Goal: Task Accomplishment & Management: Manage account settings

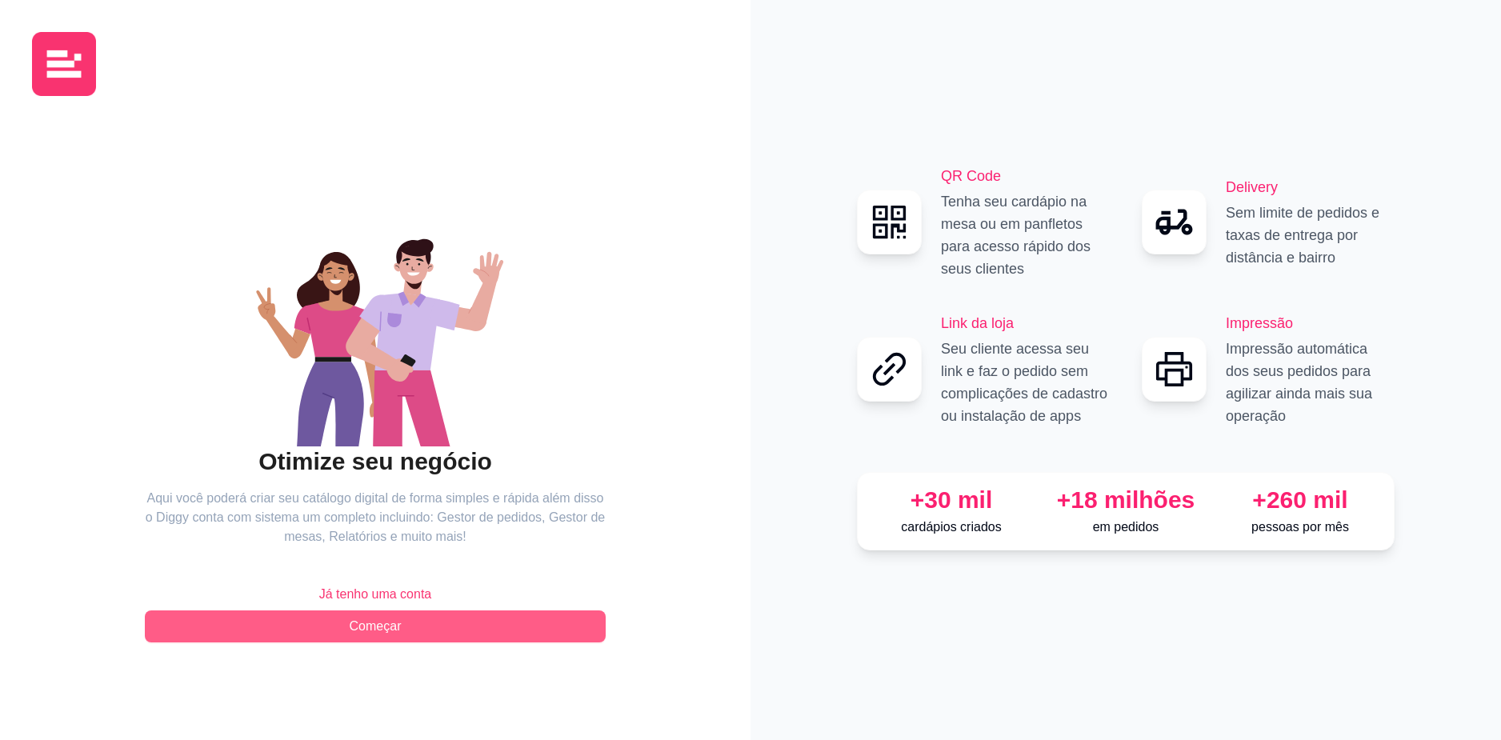
click at [329, 625] on button "Começar" at bounding box center [375, 627] width 461 height 32
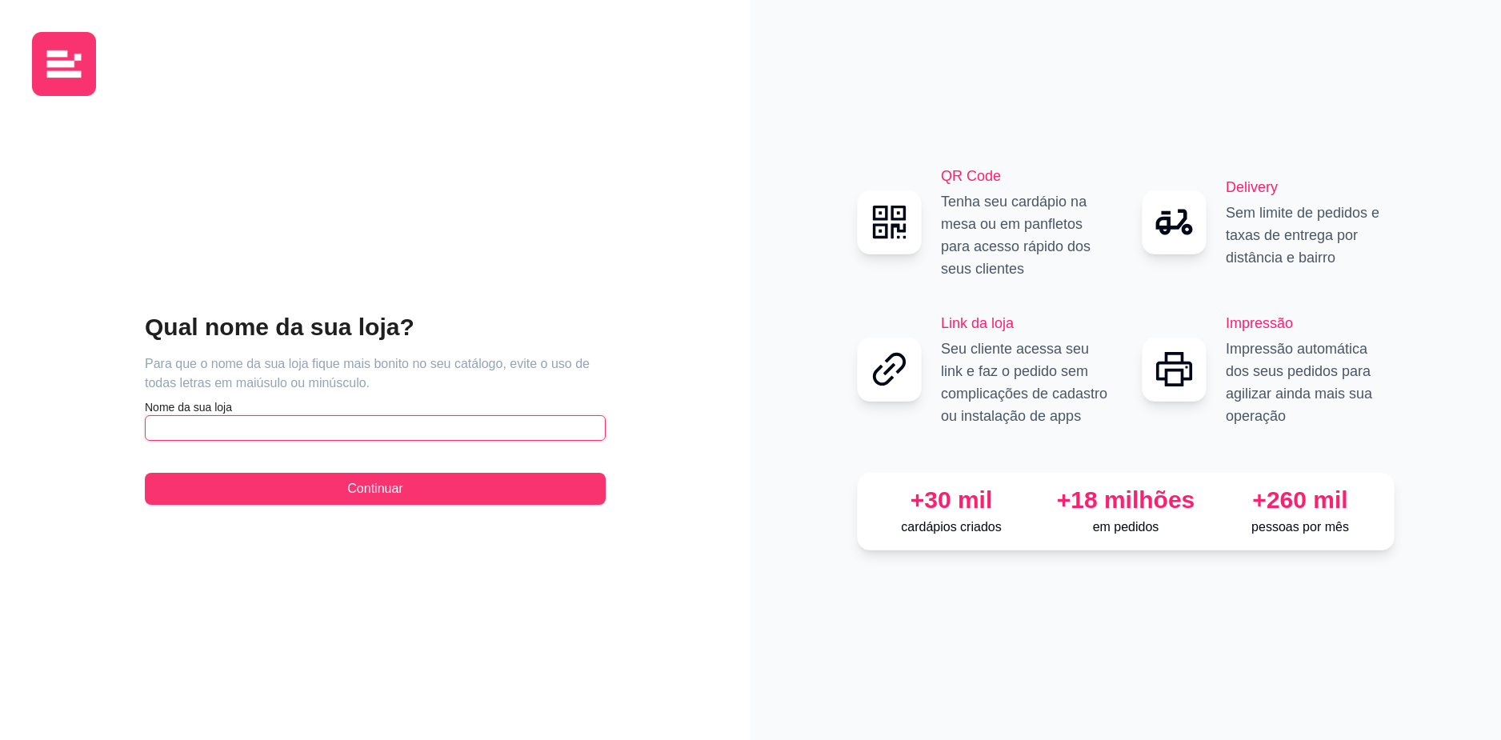
click at [256, 431] on input "text" at bounding box center [375, 428] width 461 height 26
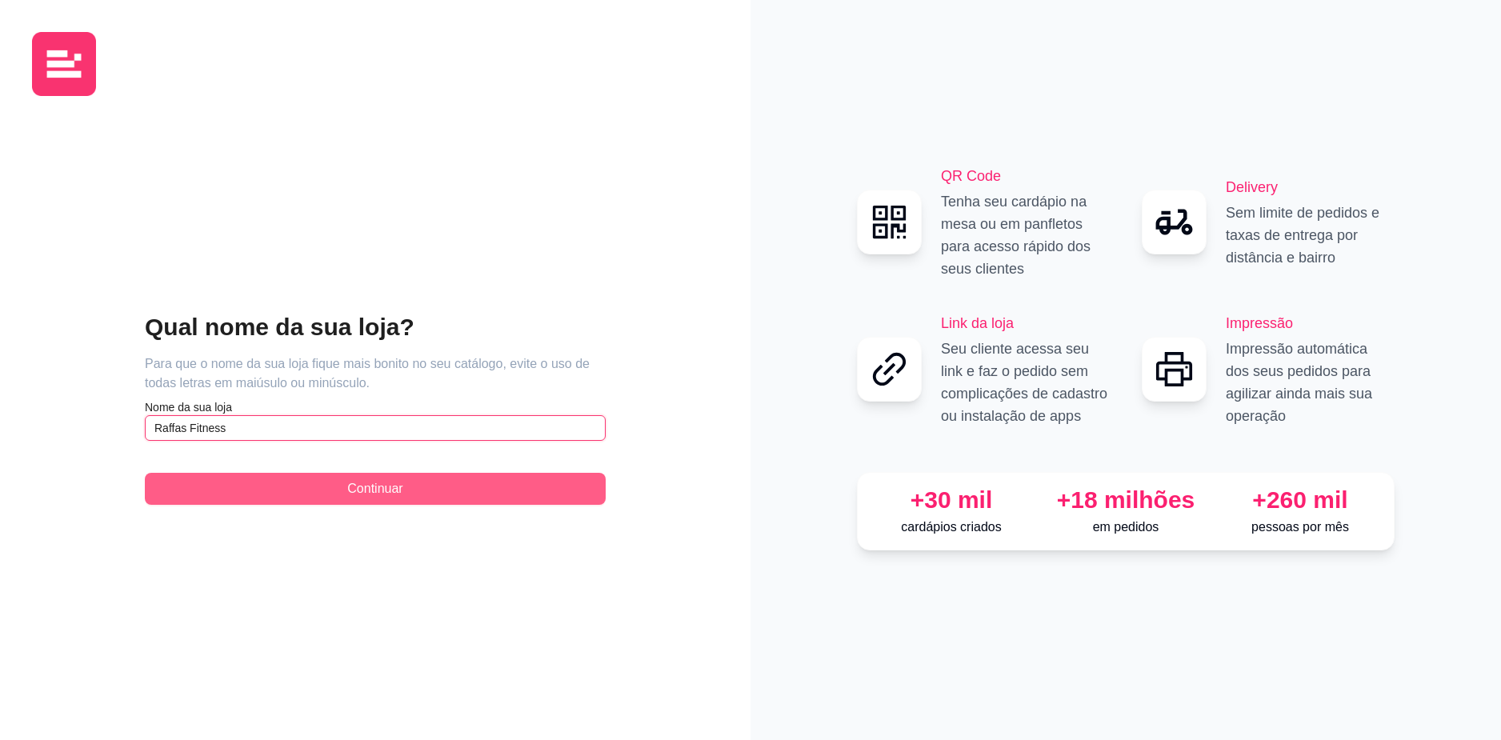
type input "Raffas Fitness"
click at [343, 482] on button "Continuar" at bounding box center [375, 489] width 461 height 32
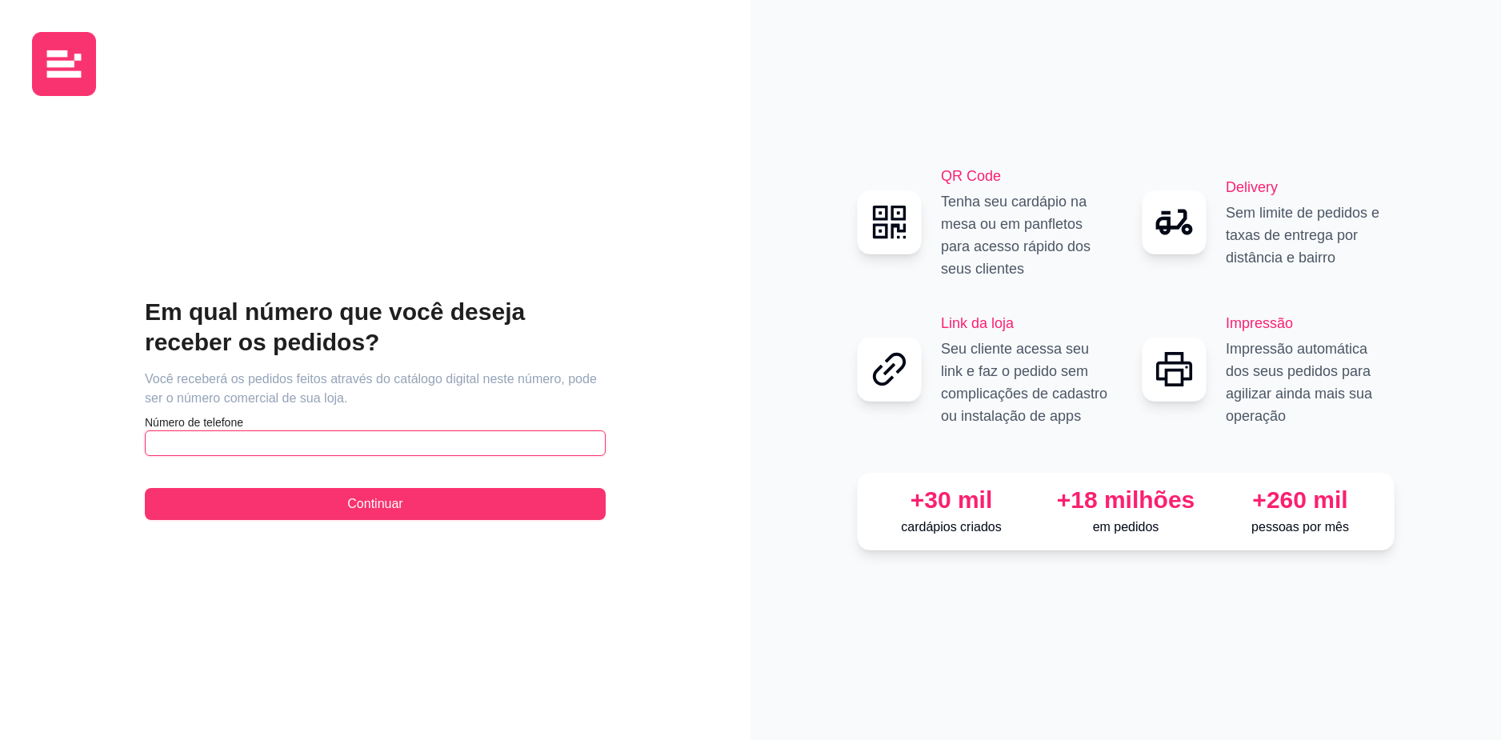
click at [506, 441] on input "text" at bounding box center [375, 444] width 461 height 26
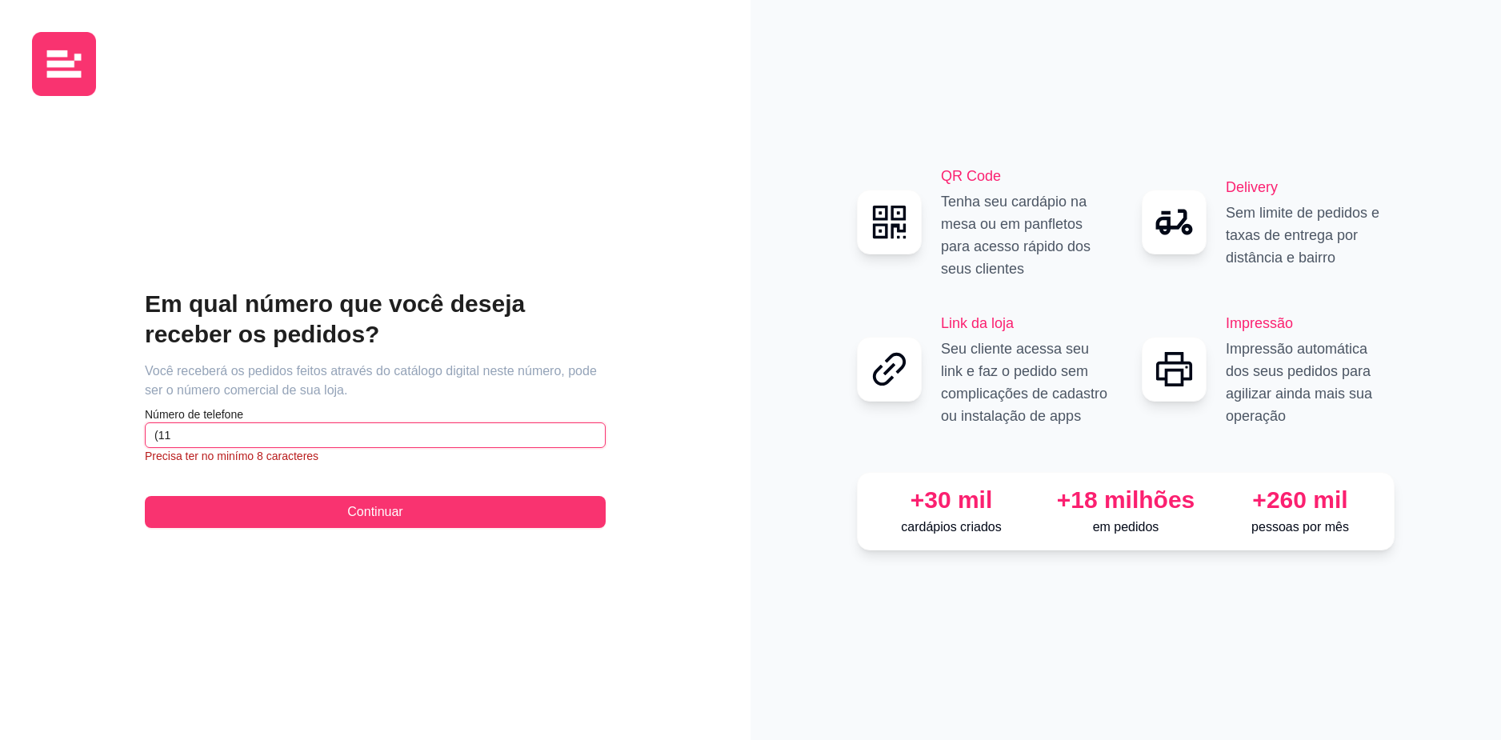
type input "(1"
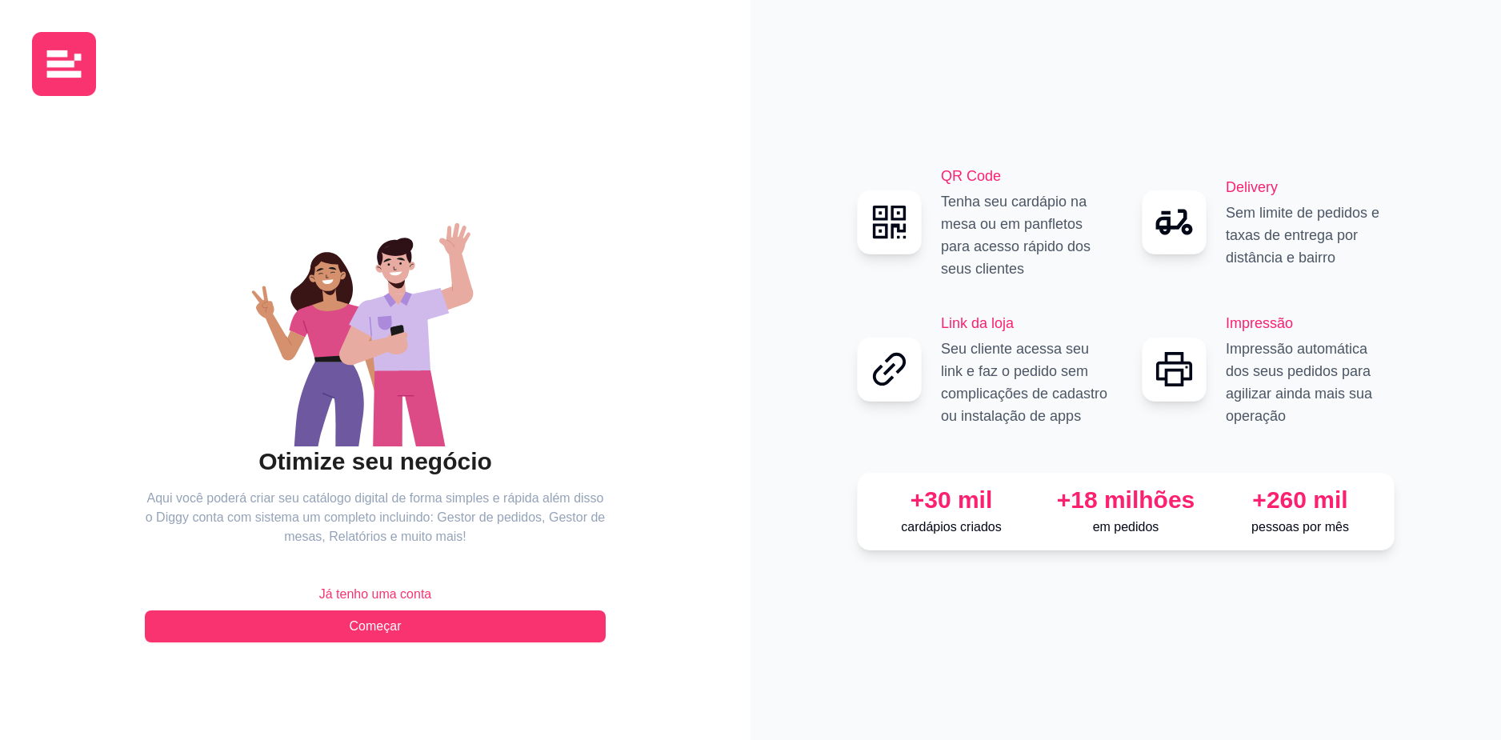
click at [347, 597] on span "Já tenho uma conta" at bounding box center [375, 594] width 113 height 19
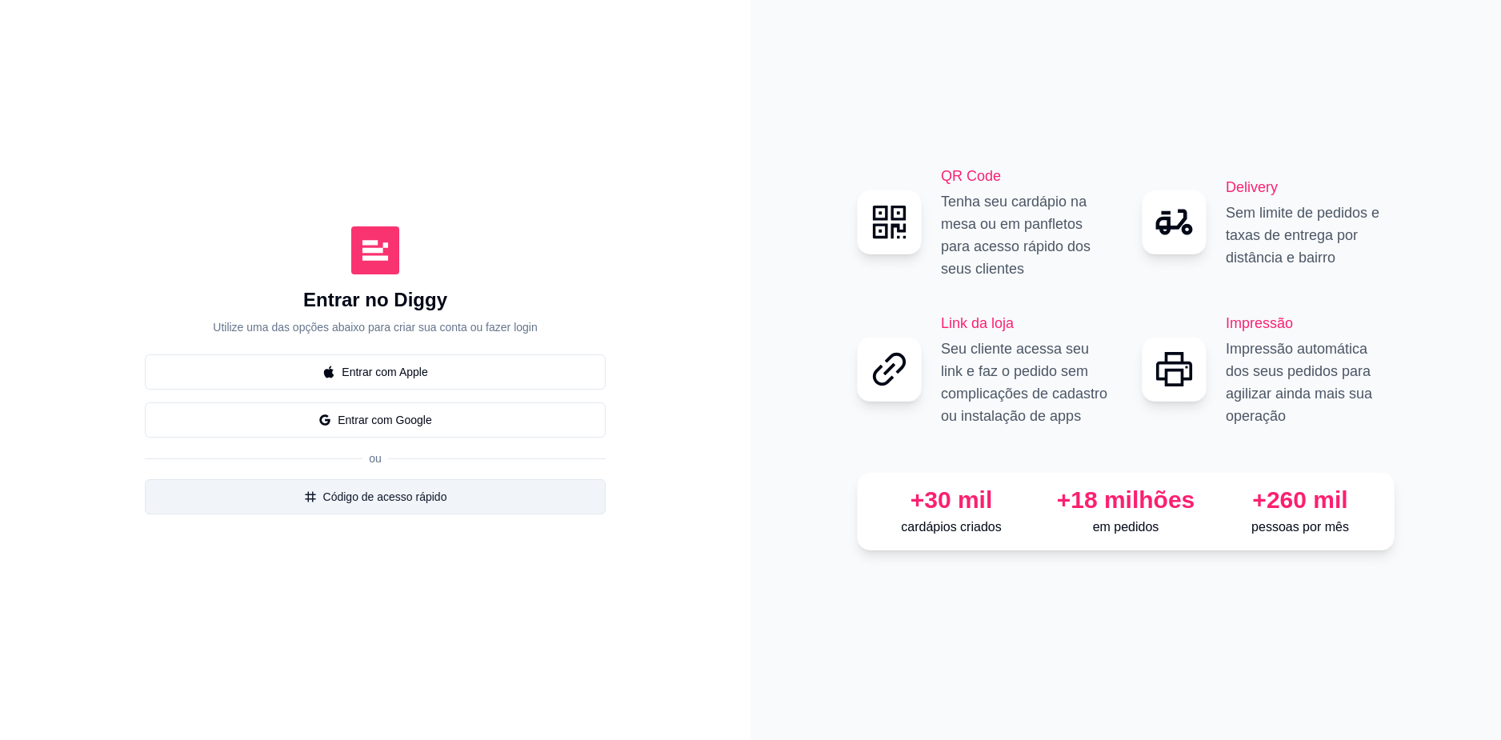
click at [349, 505] on button "Código de acesso rápido" at bounding box center [375, 496] width 461 height 35
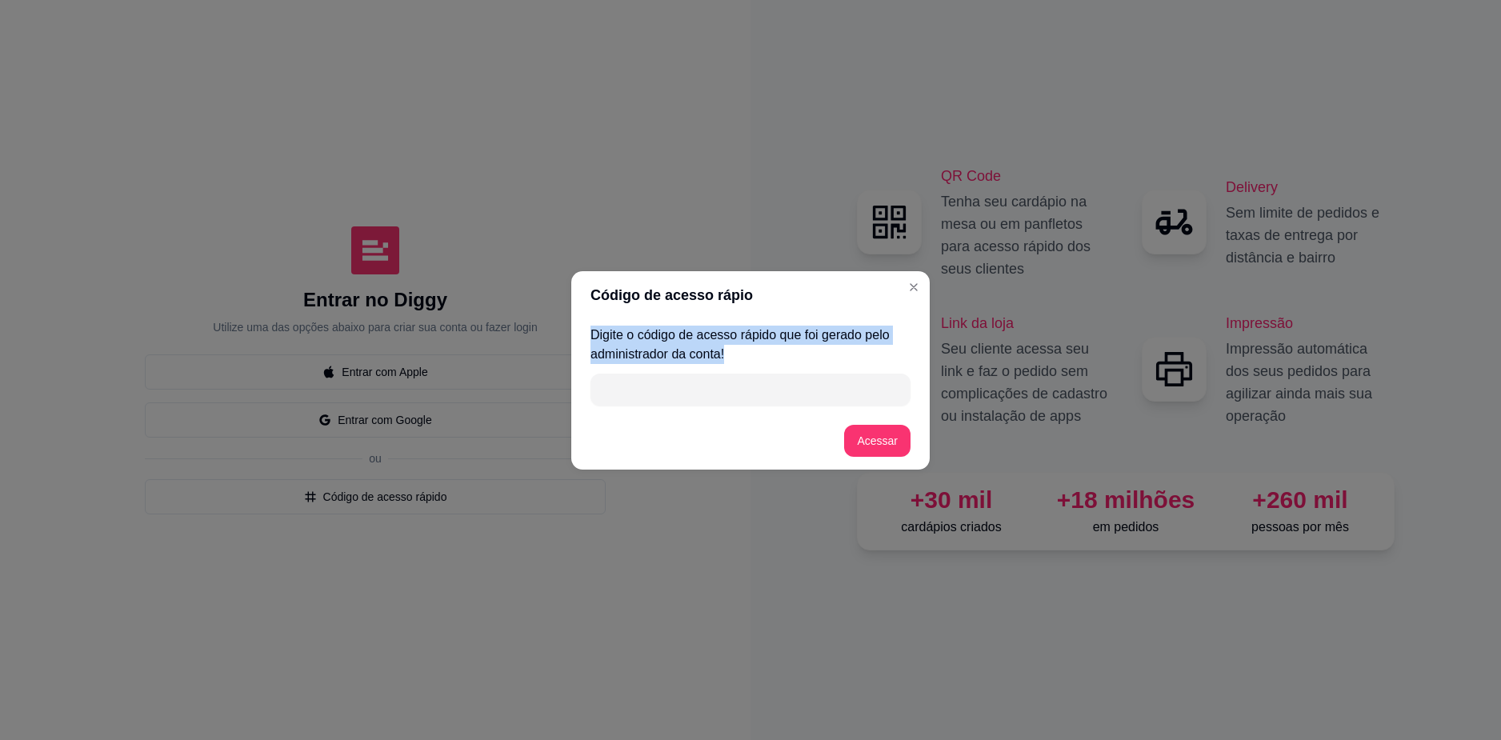
drag, startPoint x: 589, startPoint y: 336, endPoint x: 740, endPoint y: 355, distance: 151.7
click at [740, 355] on div "Digite o código de acesso rápido que foi gerado pelo administrador da conta!" at bounding box center [750, 365] width 359 height 93
click at [737, 357] on p "Digite o código de acesso rápido que foi gerado pelo administrador da conta!" at bounding box center [751, 345] width 320 height 38
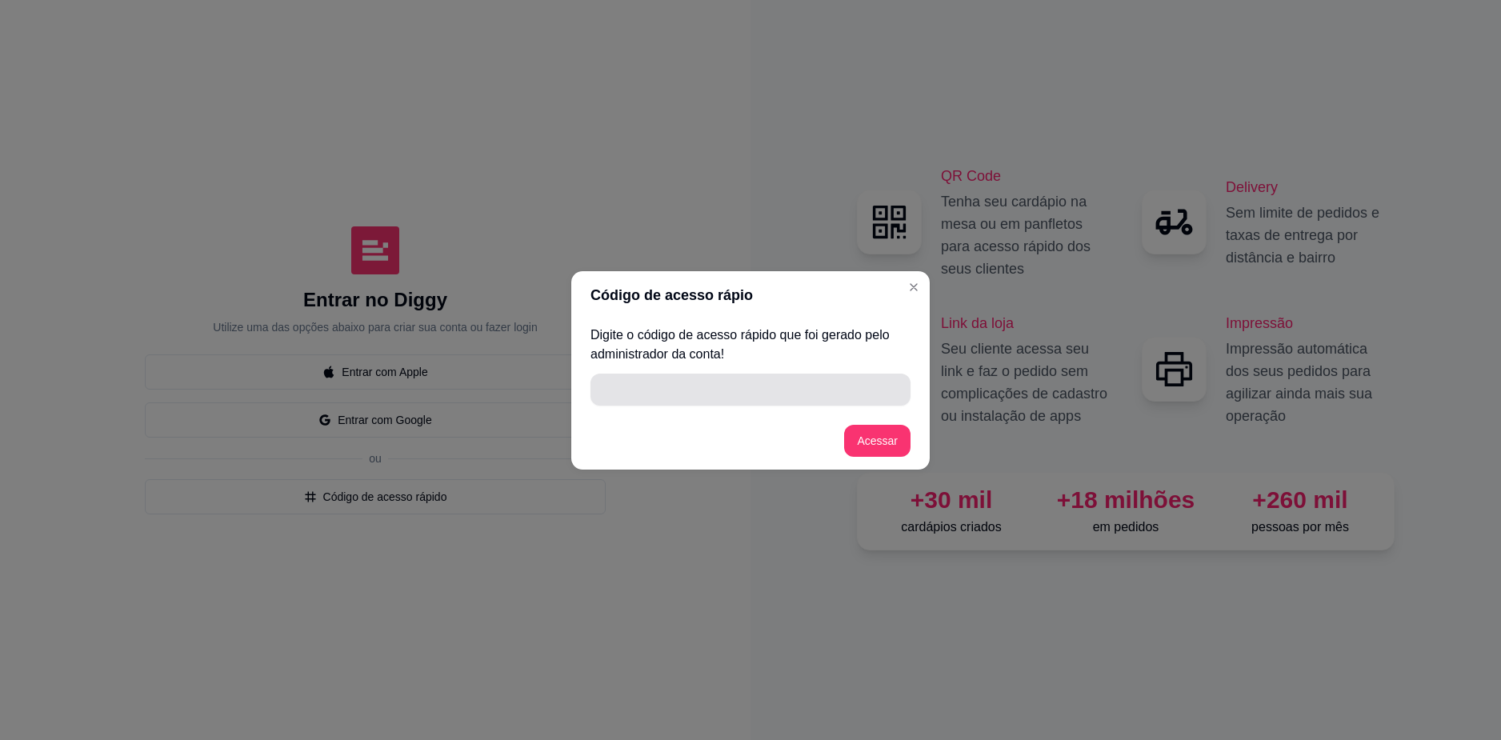
click at [812, 383] on input "" at bounding box center [750, 390] width 301 height 32
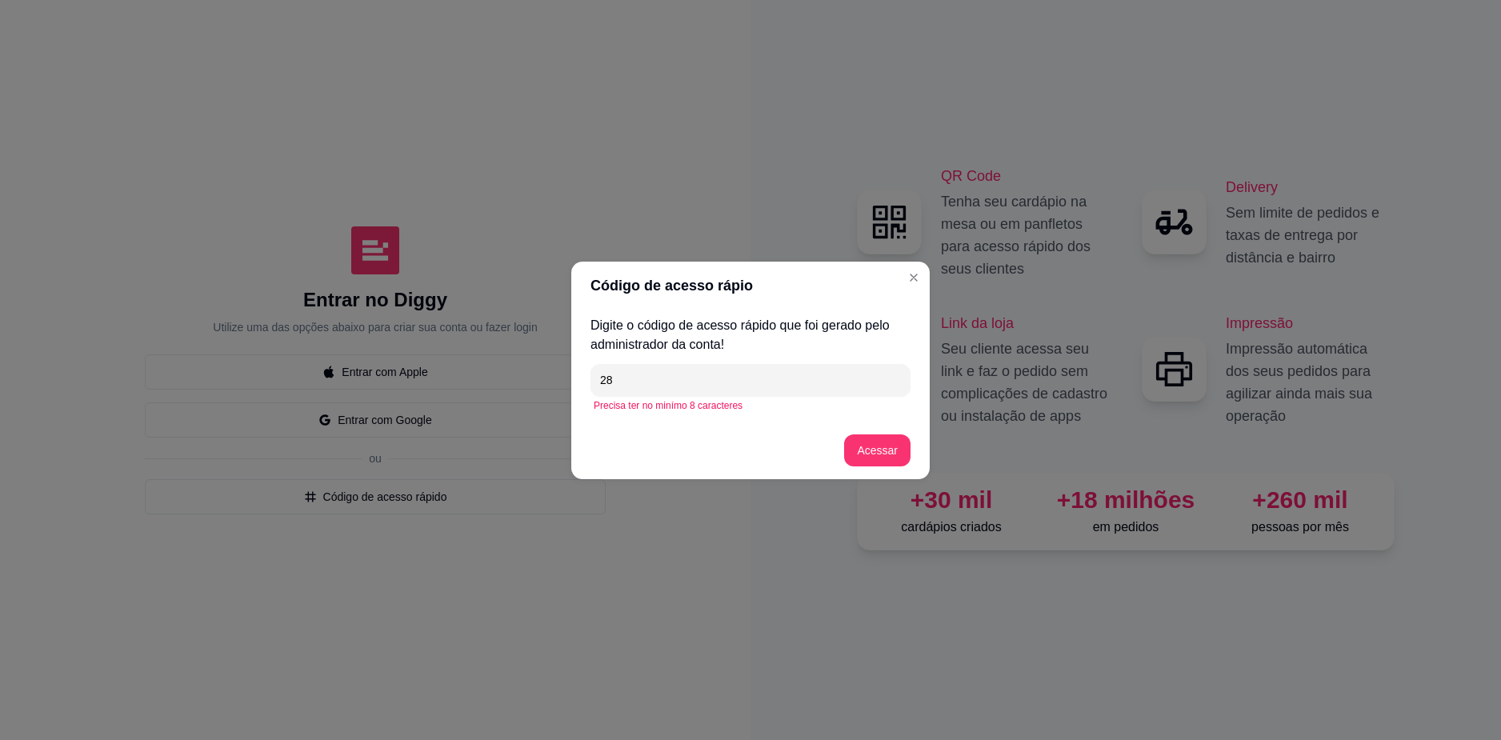
type input "2"
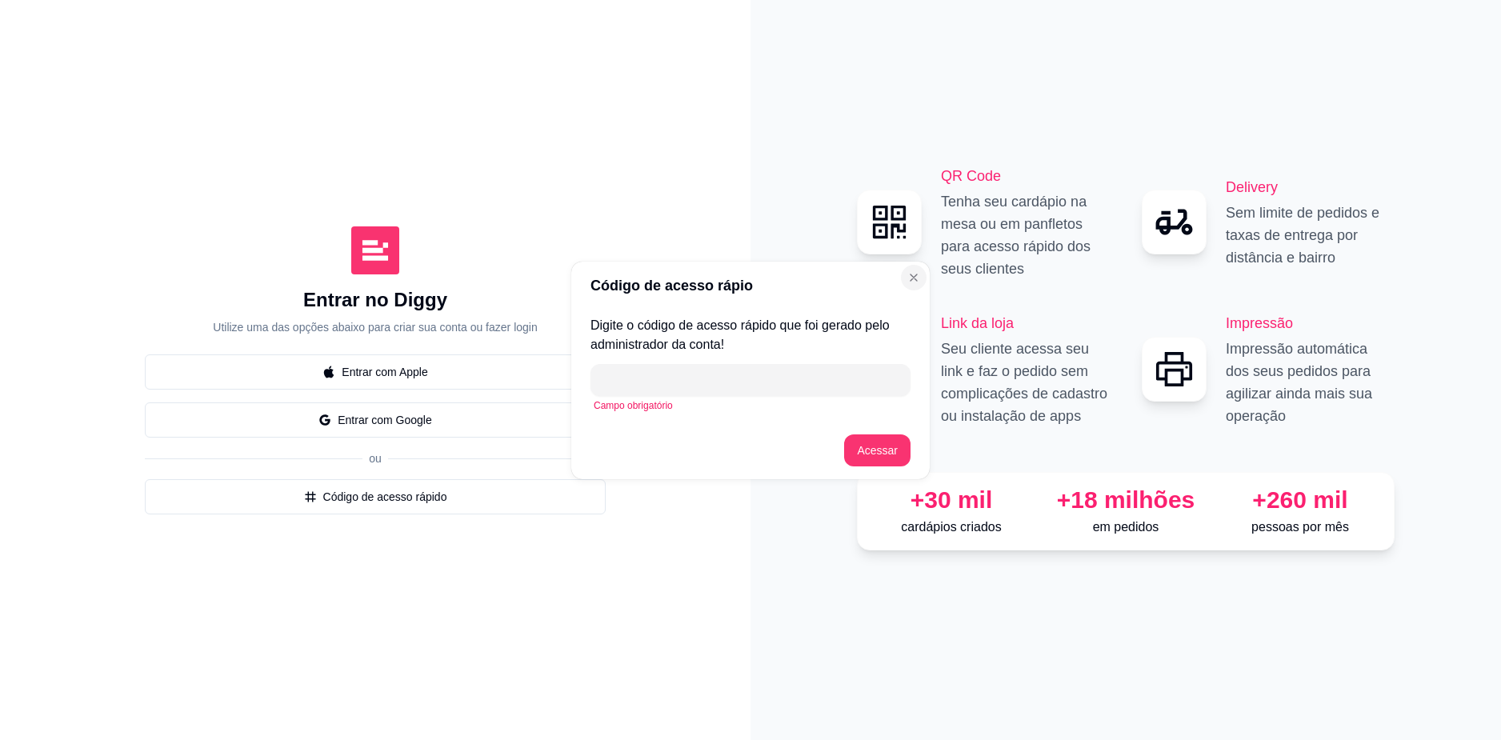
click at [917, 280] on icon "Close" at bounding box center [914, 278] width 6 height 6
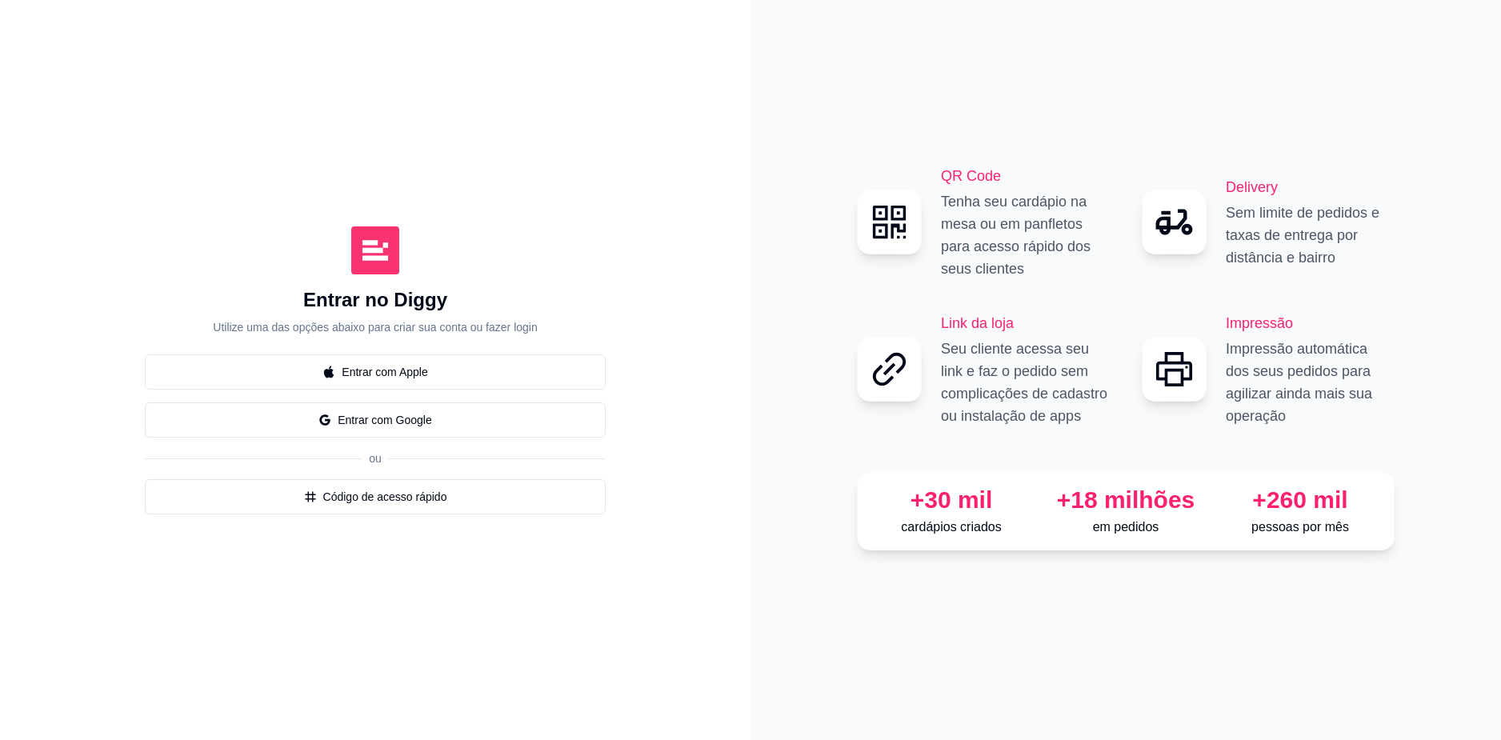
click at [672, 493] on div "Entrar no Diggy Utilize uma das opções abaixo para criar sua conta ou fazer log…" at bounding box center [375, 370] width 687 height 676
click at [394, 171] on div "Entrar no Diggy Utilize uma das opções abaixo para criar sua conta ou fazer log…" at bounding box center [375, 370] width 687 height 676
click at [434, 363] on button "Entrar com Apple" at bounding box center [375, 372] width 461 height 35
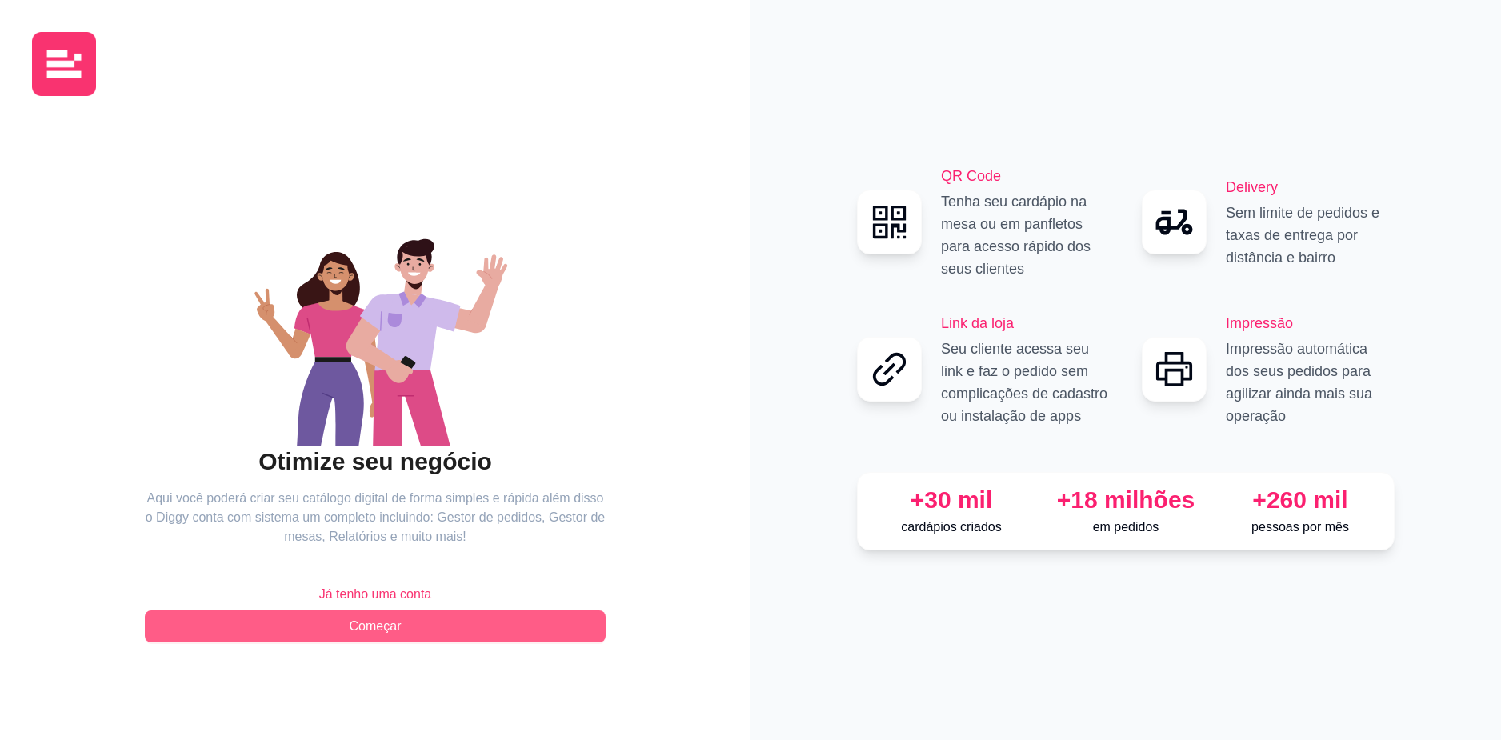
click at [418, 623] on button "Começar" at bounding box center [375, 627] width 461 height 32
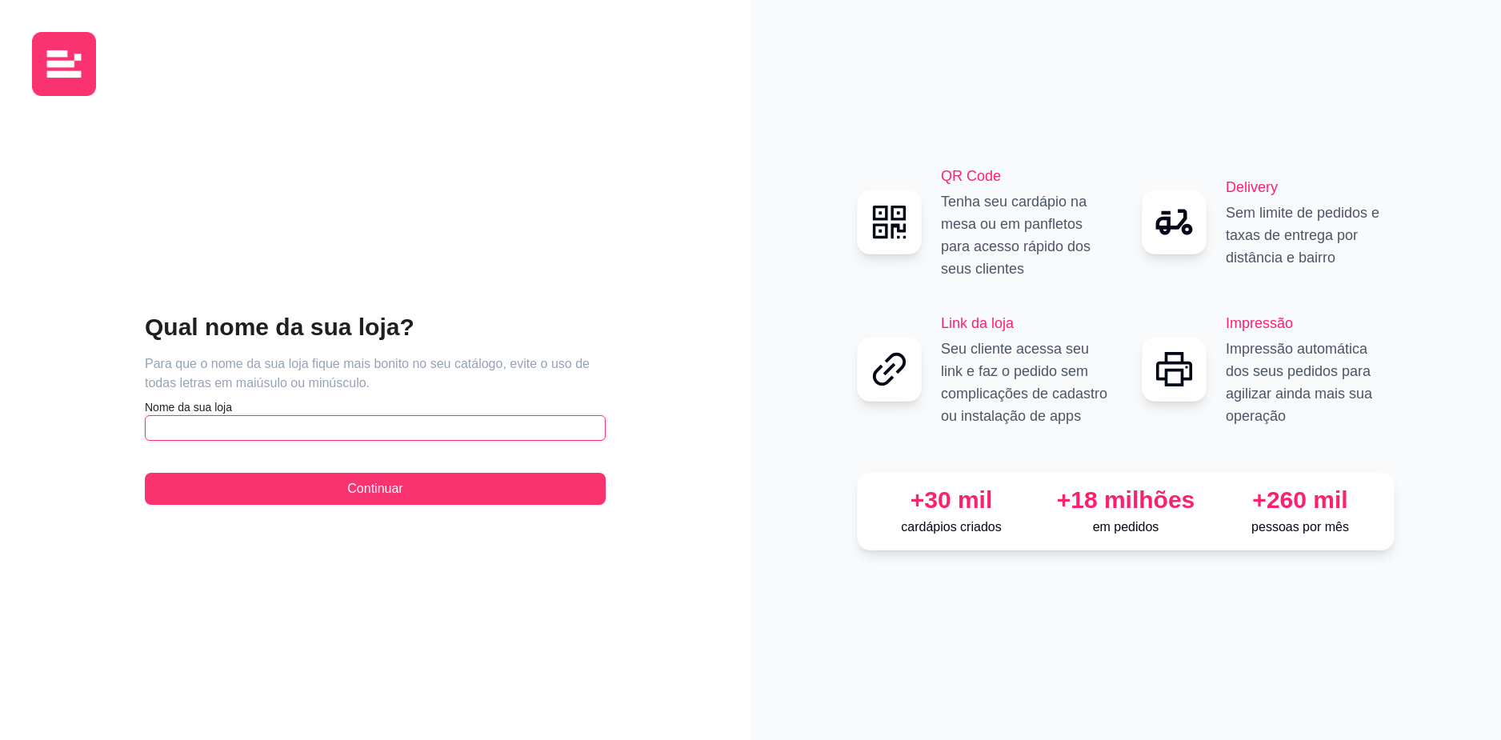
click at [286, 431] on input "text" at bounding box center [375, 428] width 461 height 26
type input "Raffas Fitness"
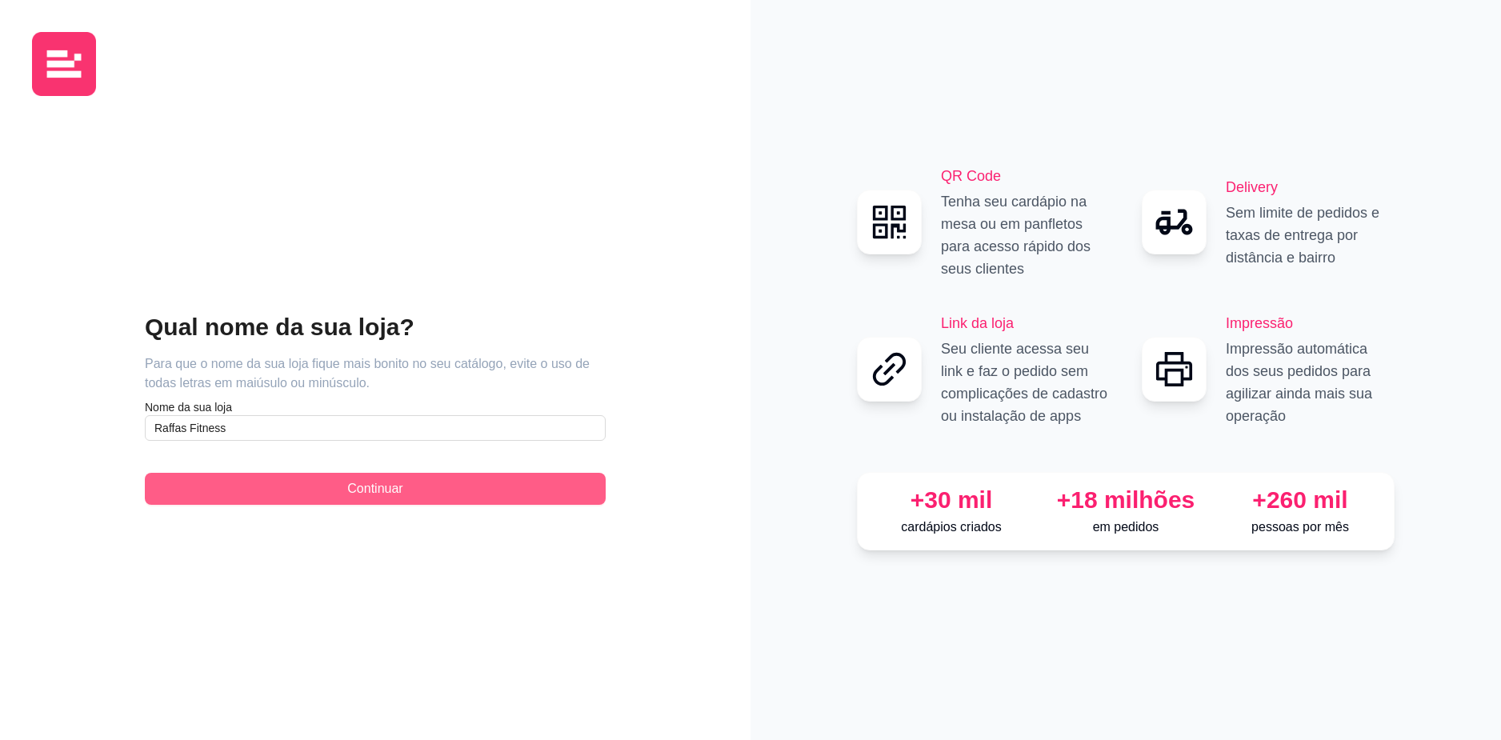
click at [291, 477] on button "Continuar" at bounding box center [375, 489] width 461 height 32
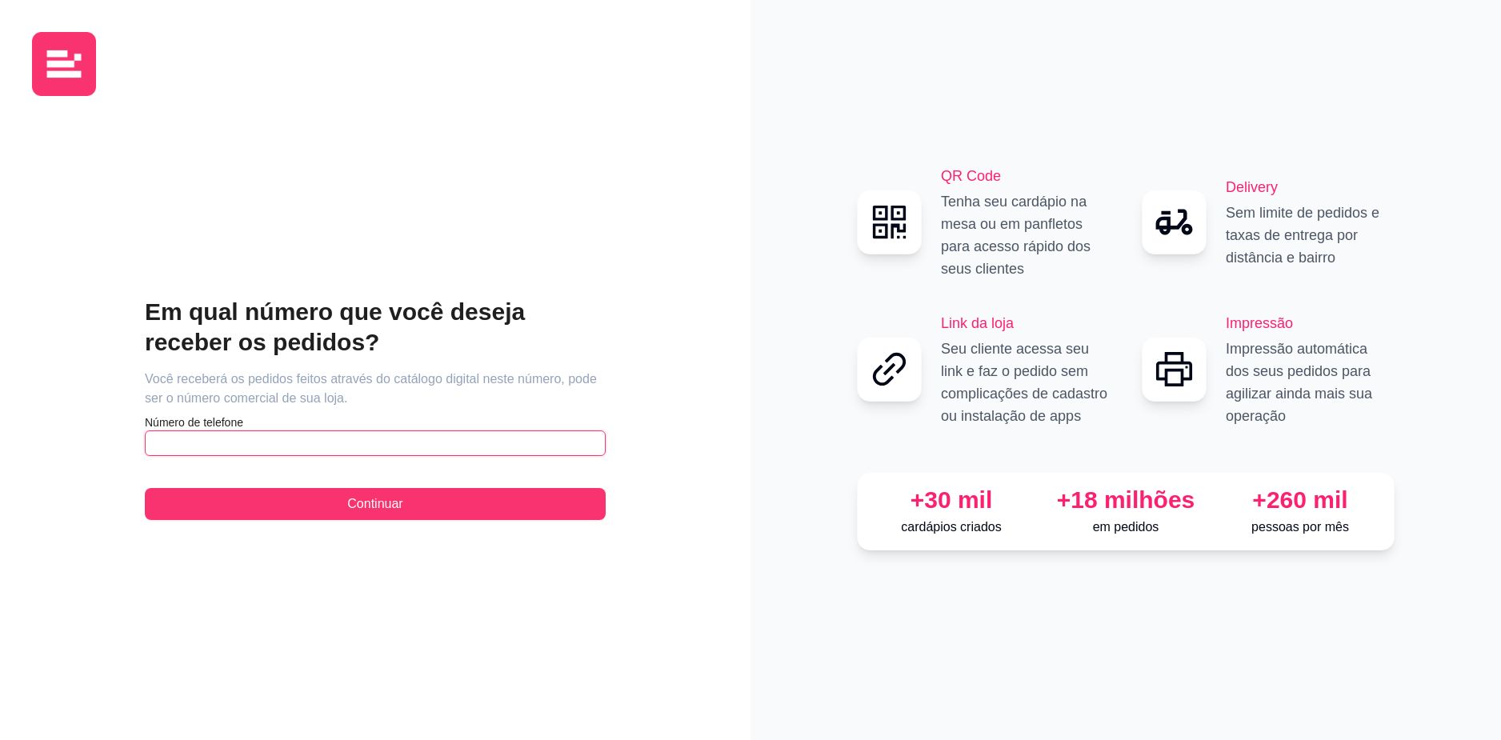
click at [289, 454] on input "text" at bounding box center [375, 444] width 461 height 26
type input "(11) 9 7657-3650"
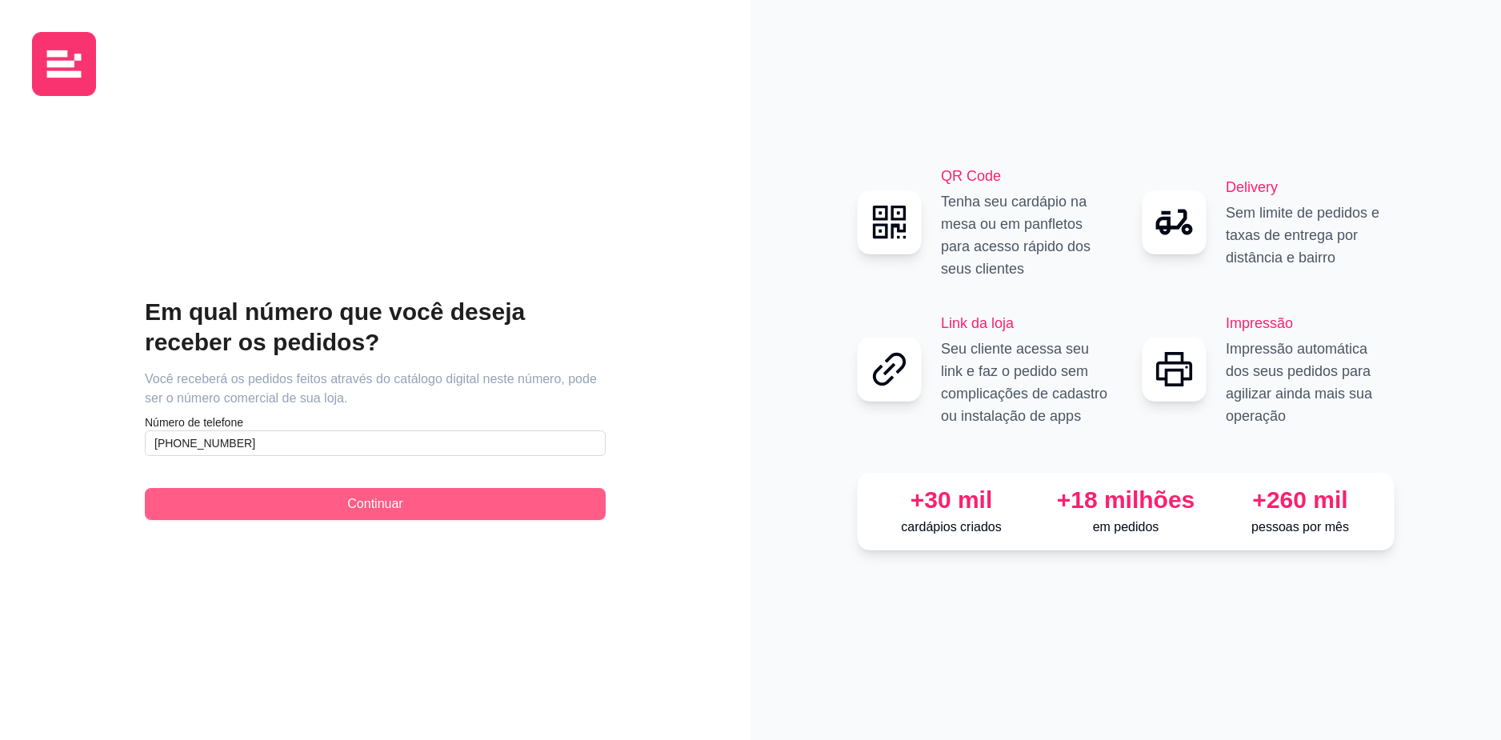
click at [311, 491] on button "Continuar" at bounding box center [375, 504] width 461 height 32
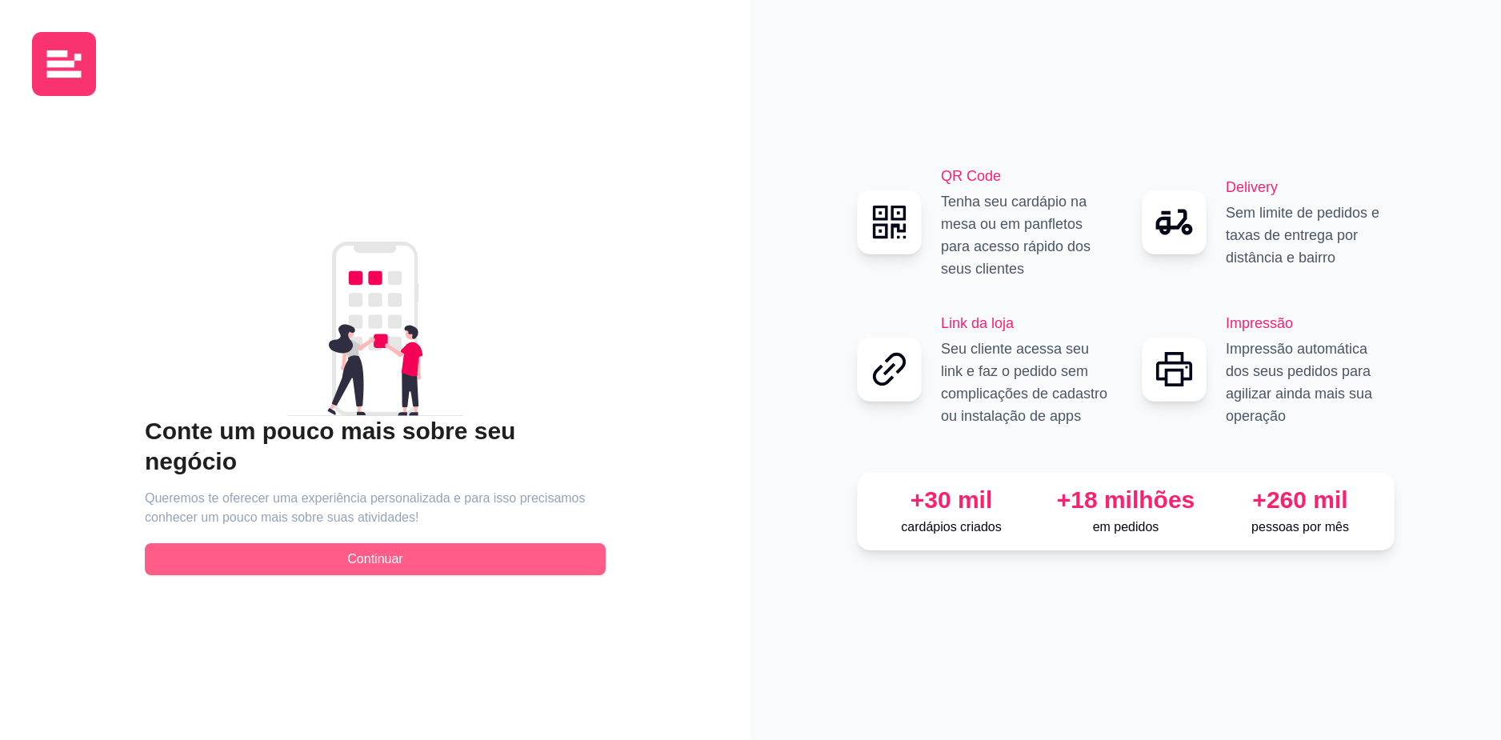
click at [339, 544] on button "Continuar" at bounding box center [375, 559] width 461 height 32
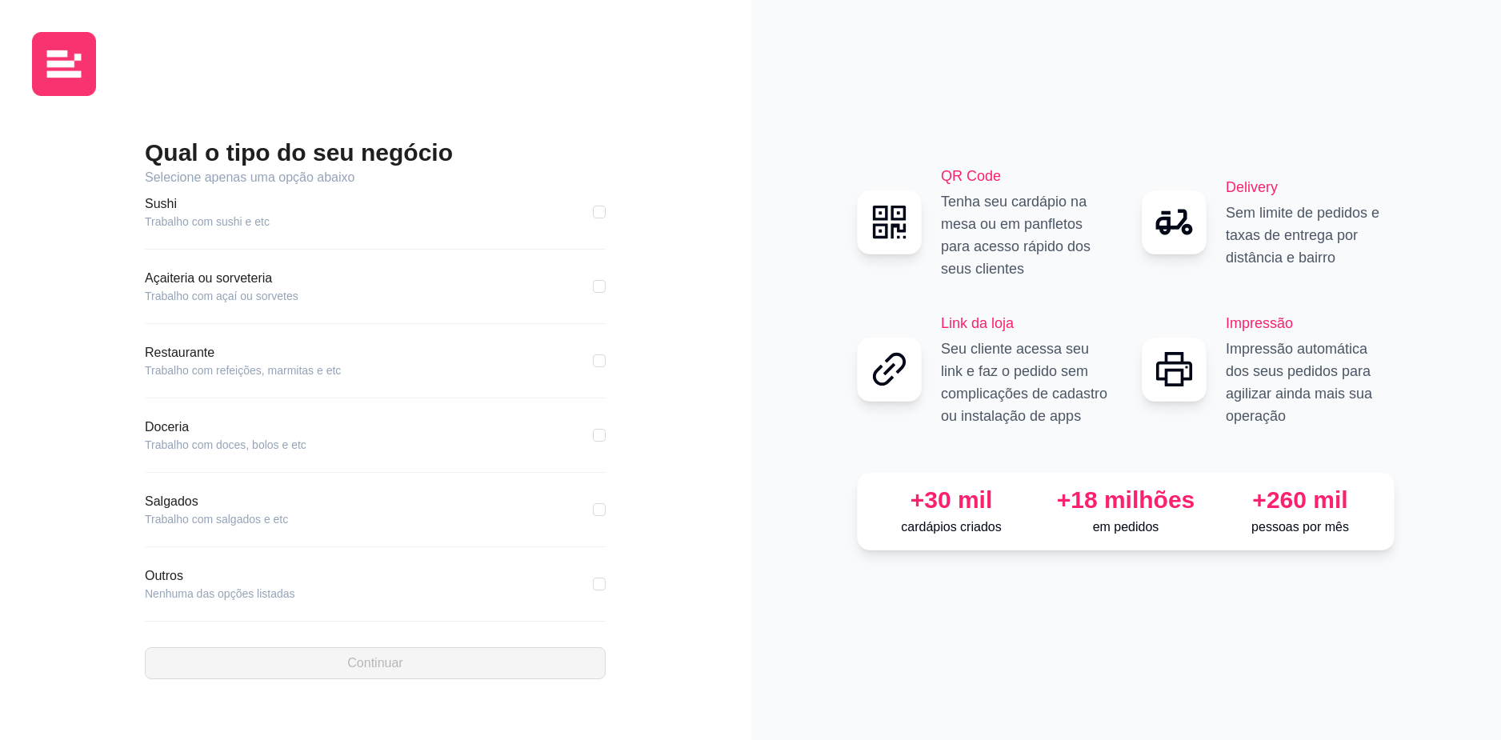
scroll to position [167, 0]
click at [301, 352] on article "Restaurante" at bounding box center [243, 343] width 196 height 19
click at [205, 355] on article "Trabalho com refeições, marmitas e etc" at bounding box center [243, 361] width 196 height 16
drag, startPoint x: 177, startPoint y: 358, endPoint x: 186, endPoint y: 363, distance: 10.0
click at [177, 359] on article "Trabalho com refeições, marmitas e etc" at bounding box center [243, 361] width 196 height 16
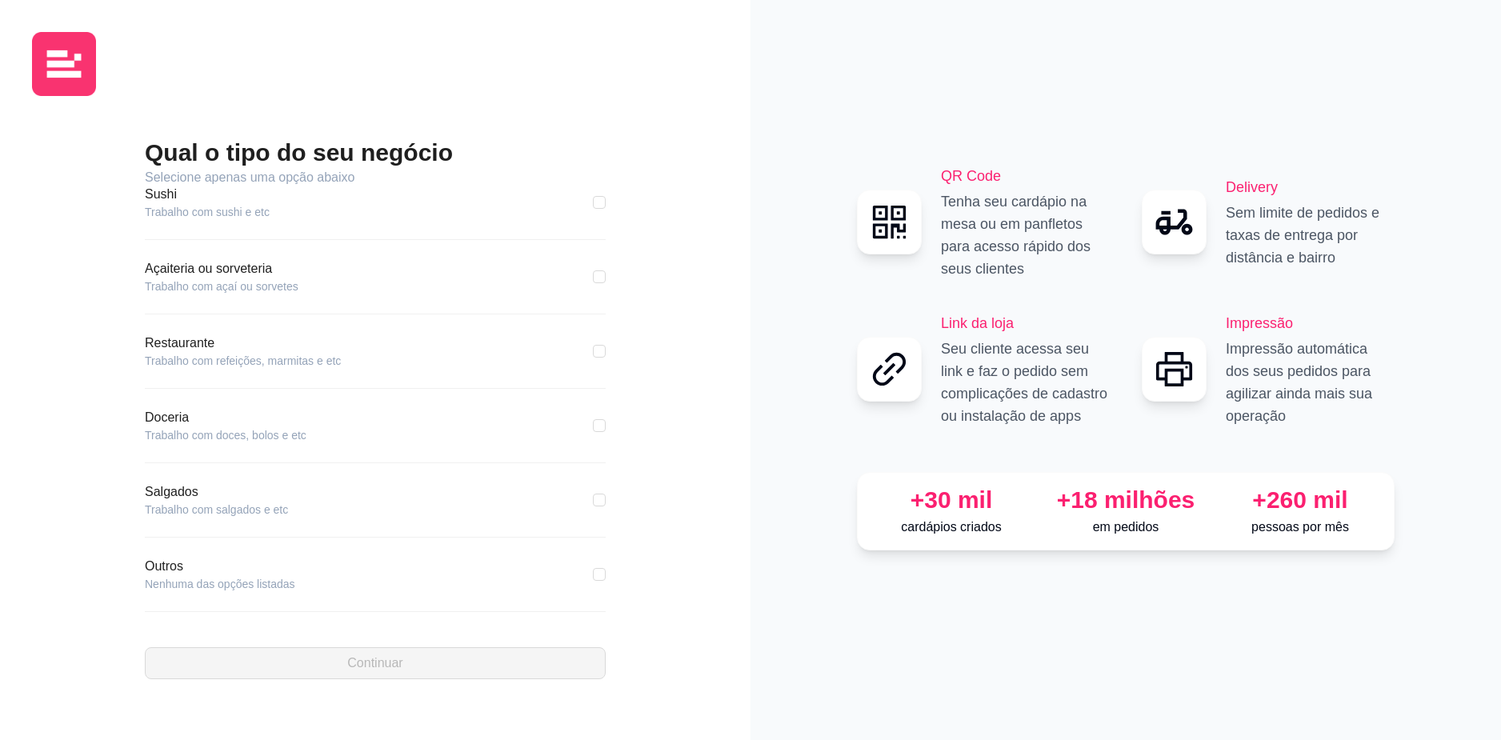
scroll to position [0, 0]
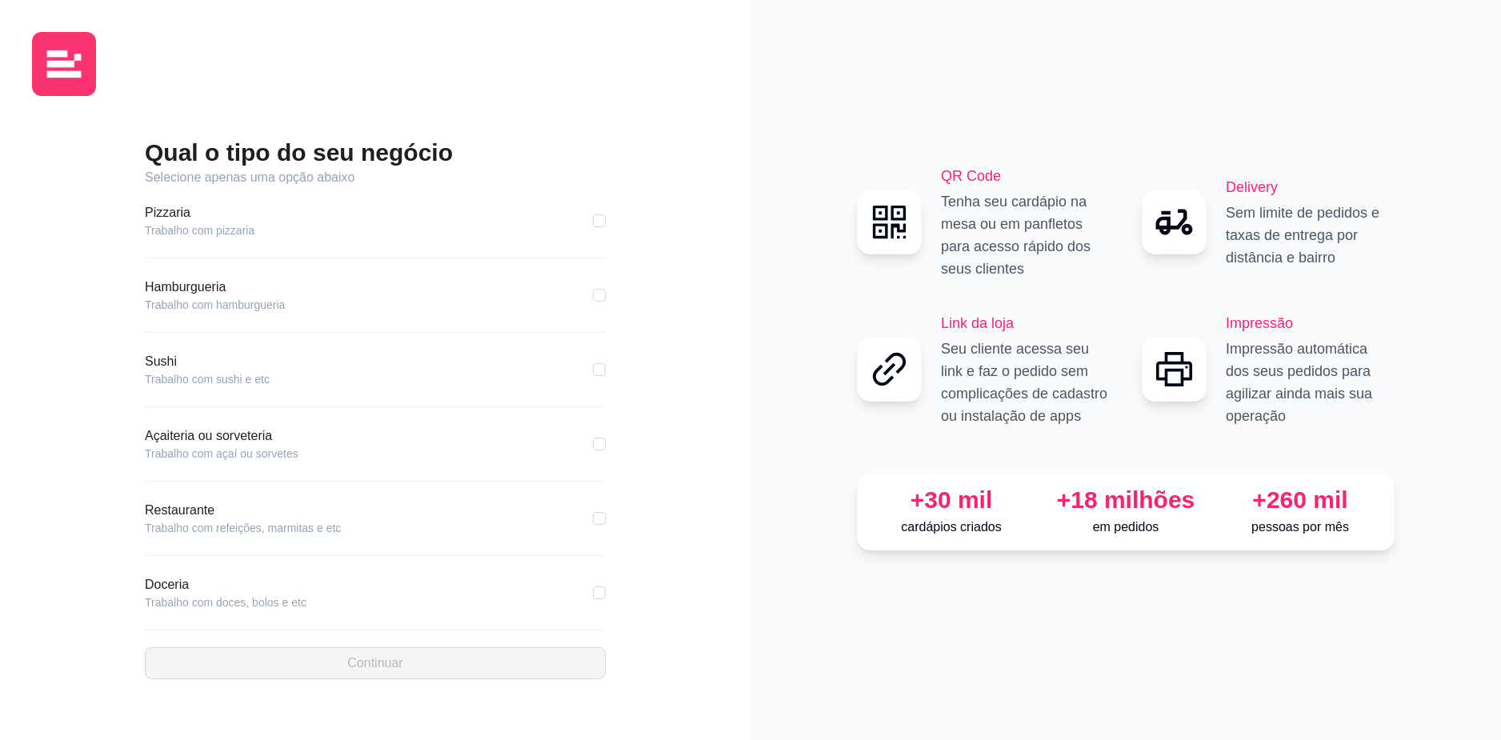
click at [242, 179] on article "Selecione apenas uma opção abaixo" at bounding box center [375, 177] width 461 height 19
click at [224, 234] on article "Trabalho com pizzaria" at bounding box center [200, 230] width 110 height 16
click at [283, 226] on div "Pizzaria Trabalho com pizzaria" at bounding box center [375, 220] width 461 height 35
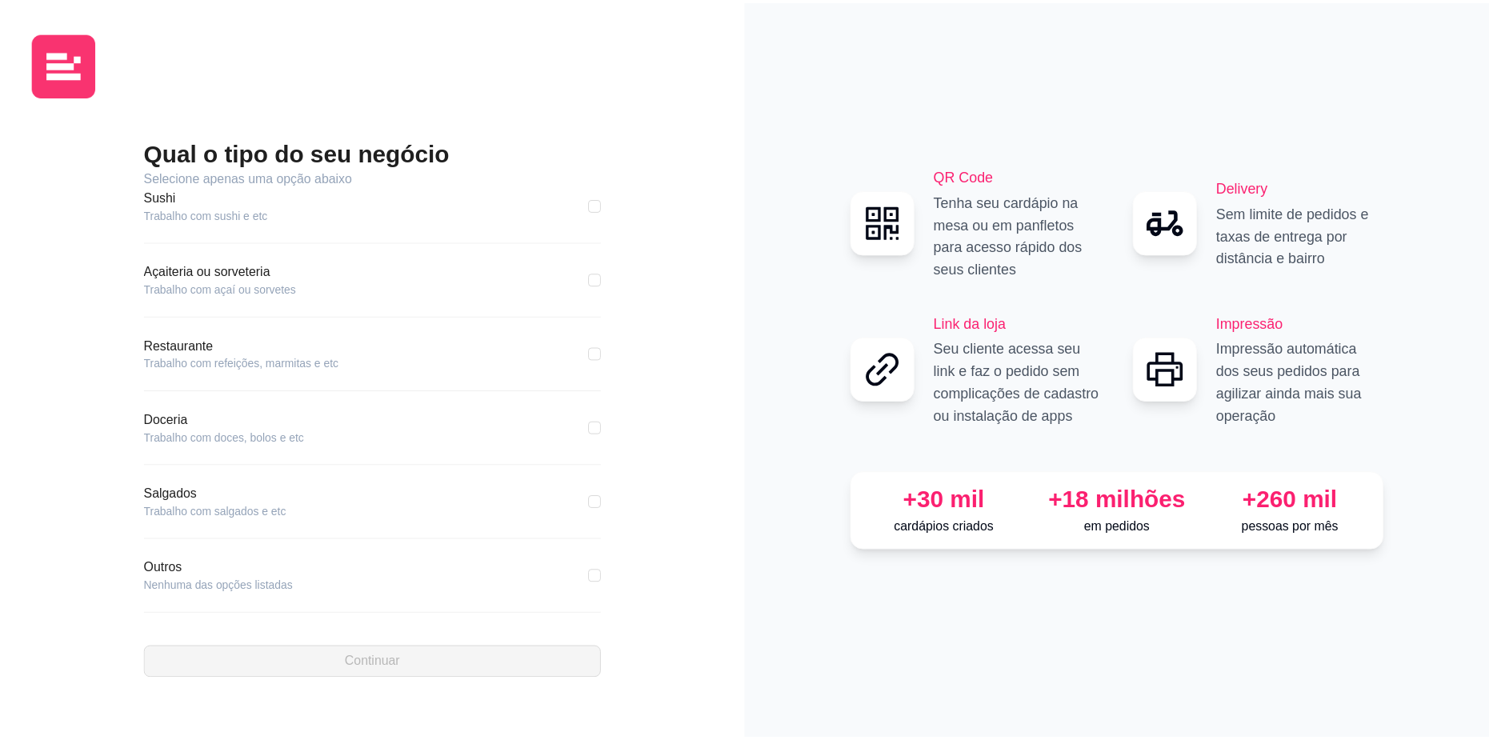
scroll to position [167, 0]
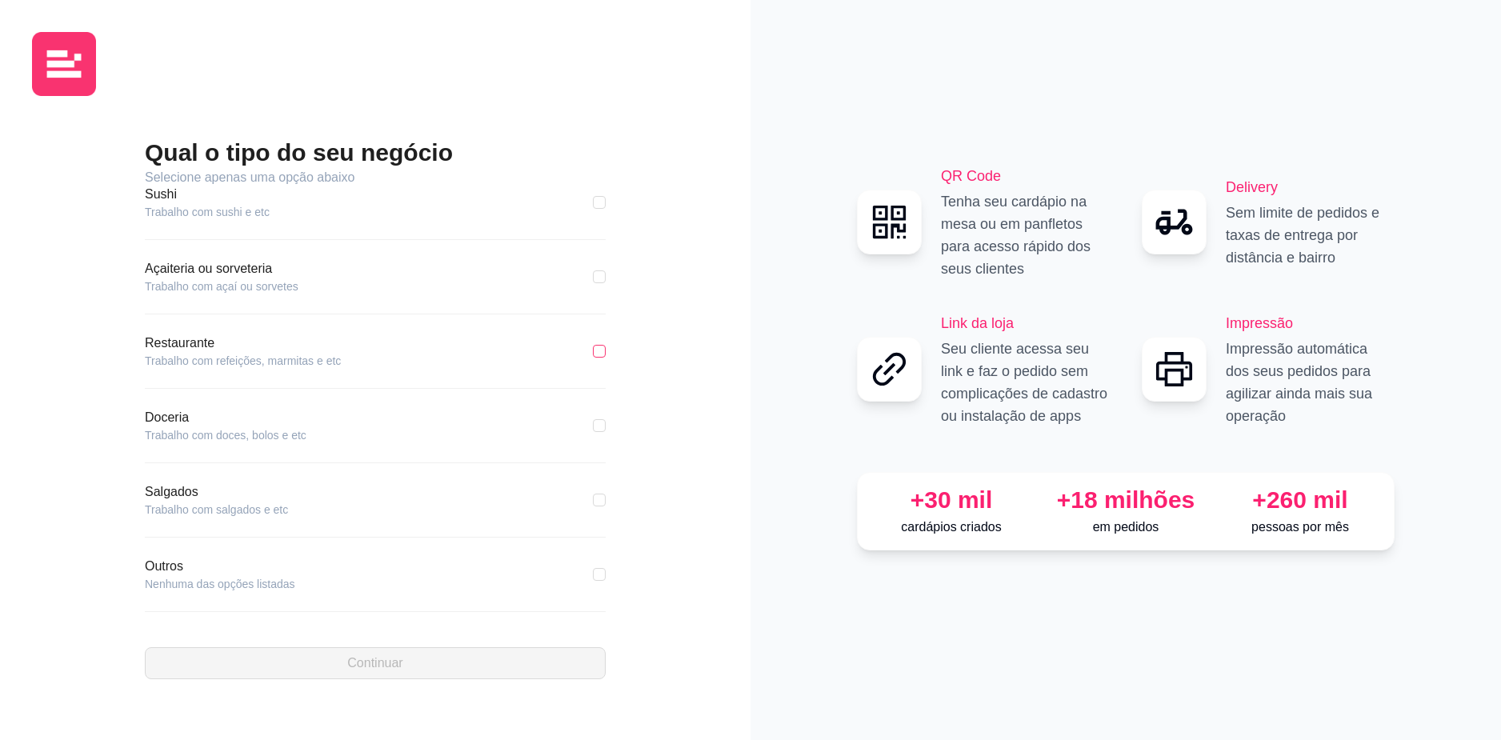
click at [593, 352] on input "checkbox" at bounding box center [599, 351] width 13 height 13
checkbox input "true"
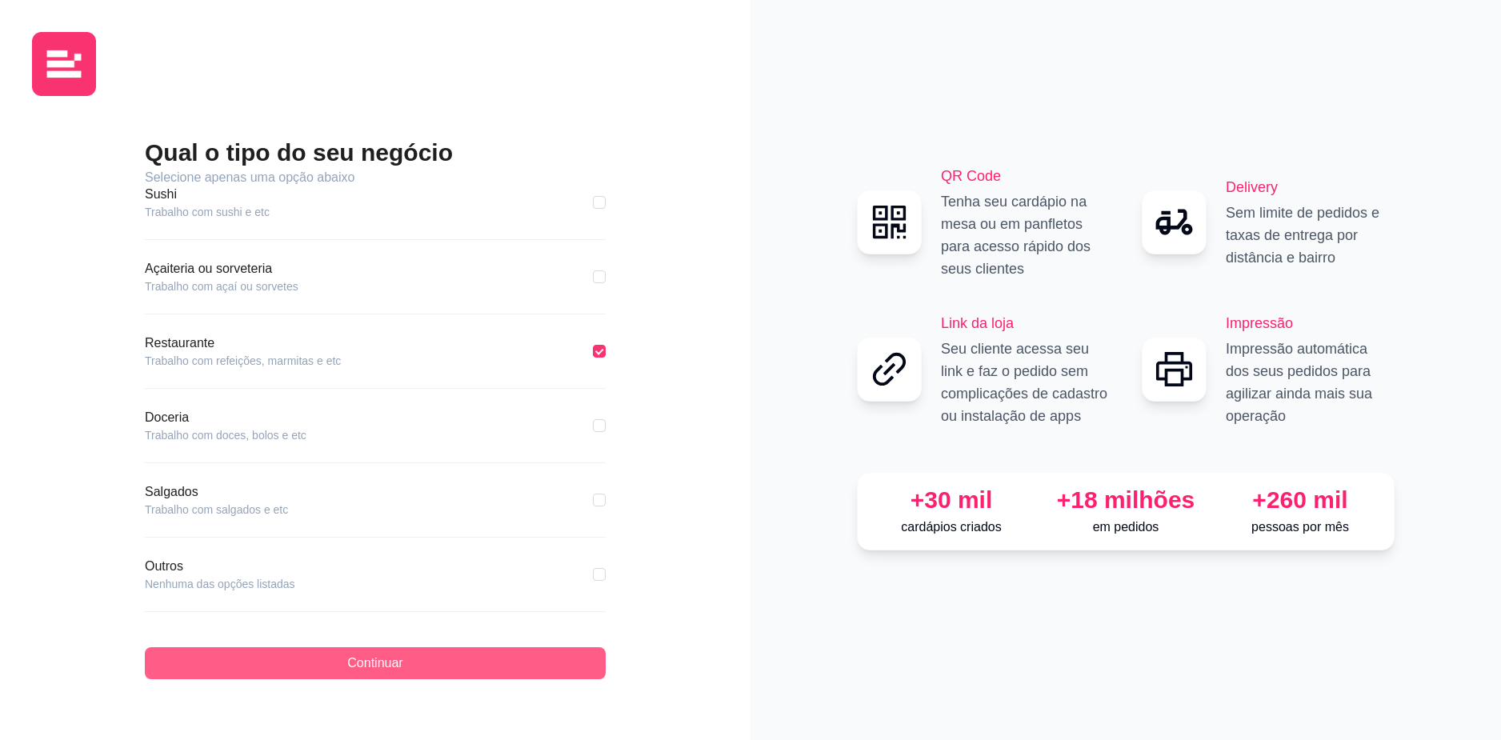
click at [483, 654] on button "Continuar" at bounding box center [375, 663] width 461 height 32
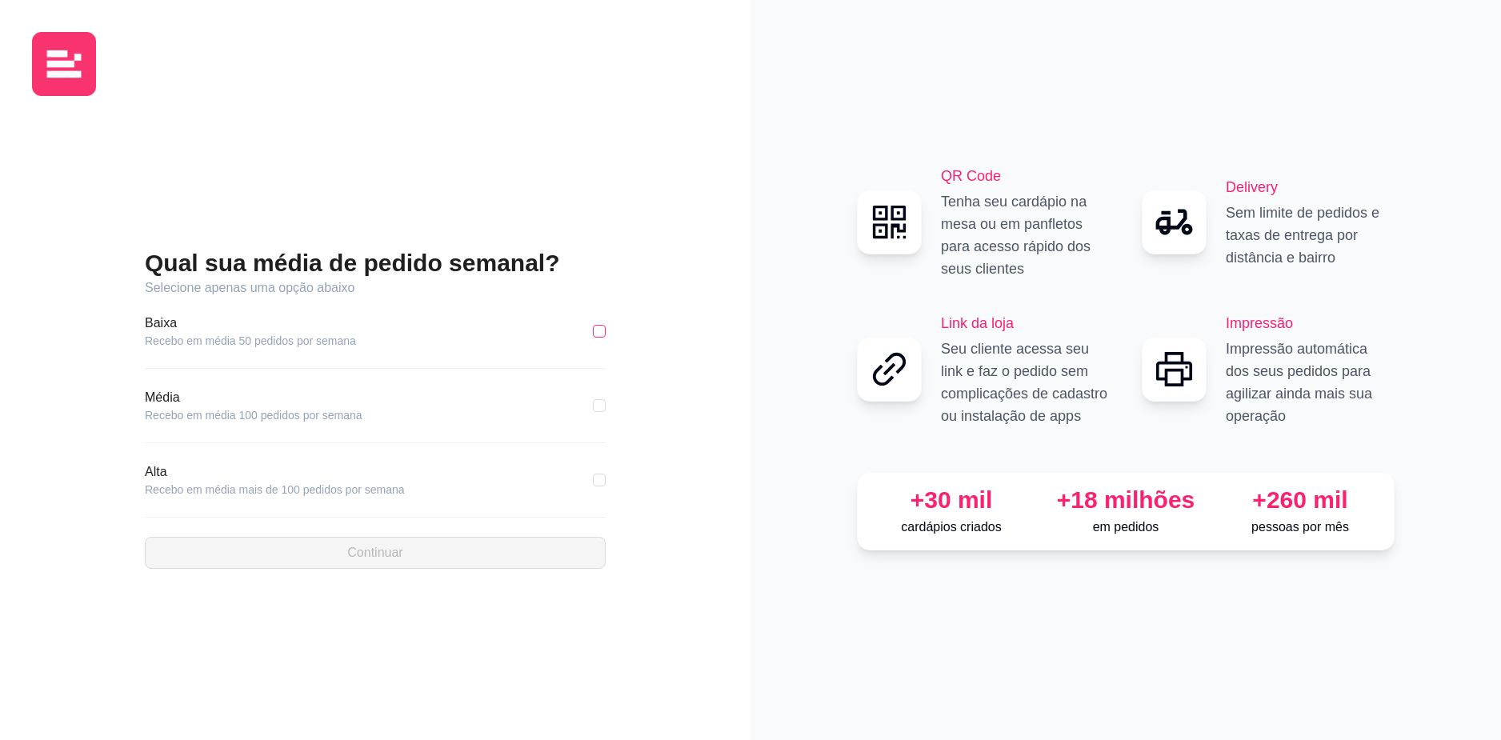
click at [596, 331] on input "checkbox" at bounding box center [599, 331] width 13 height 13
checkbox input "true"
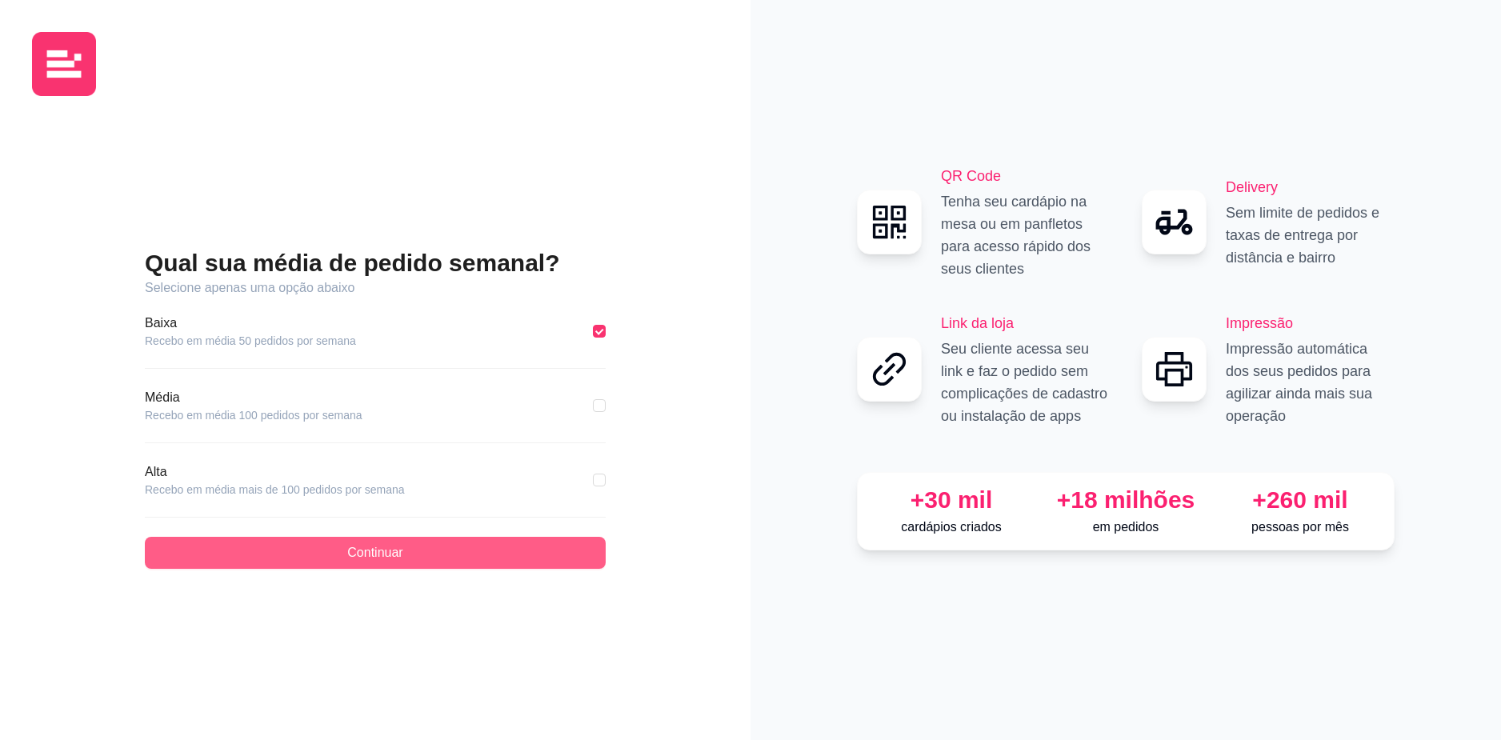
click at [495, 552] on button "Continuar" at bounding box center [375, 553] width 461 height 32
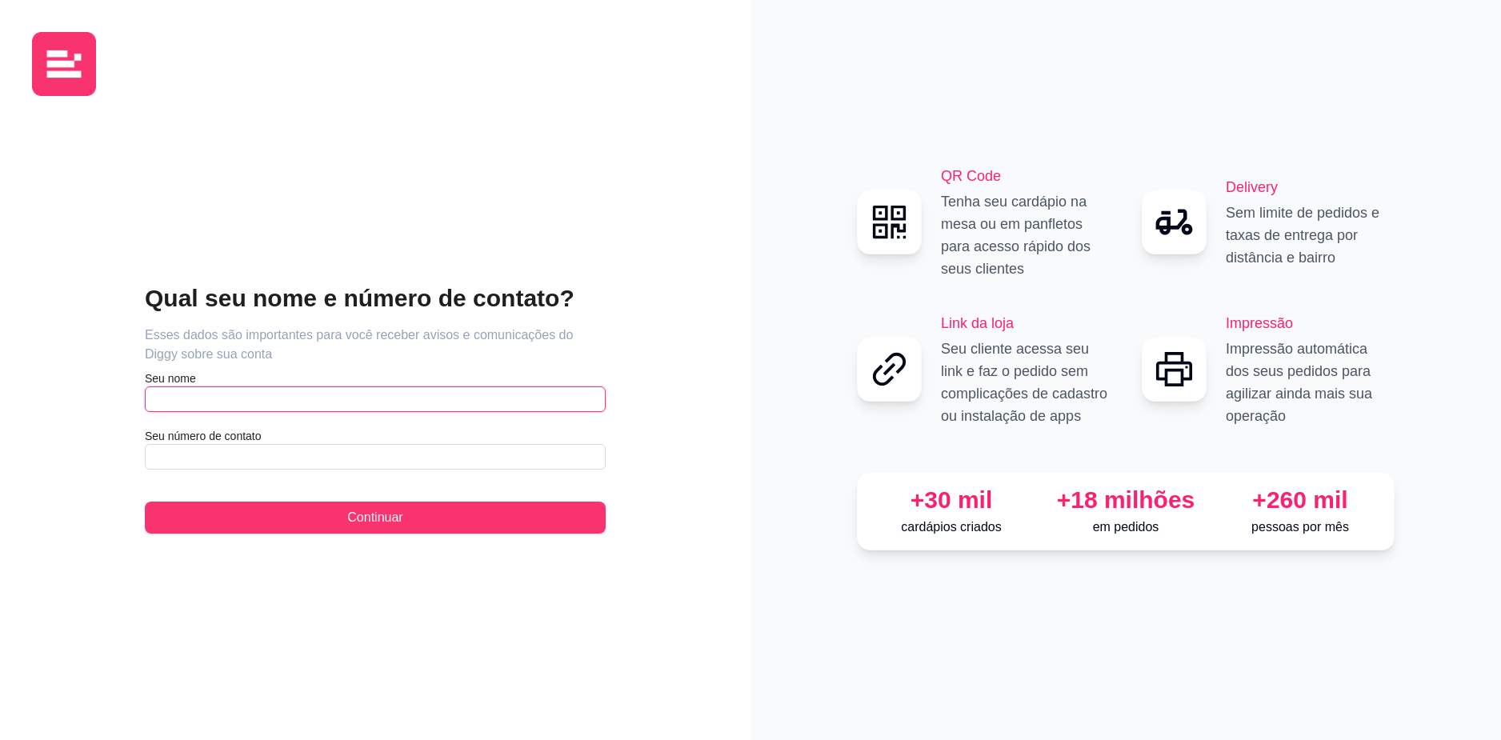
click at [219, 401] on input "text" at bounding box center [375, 400] width 461 height 26
type input "Caroline Sequeira"
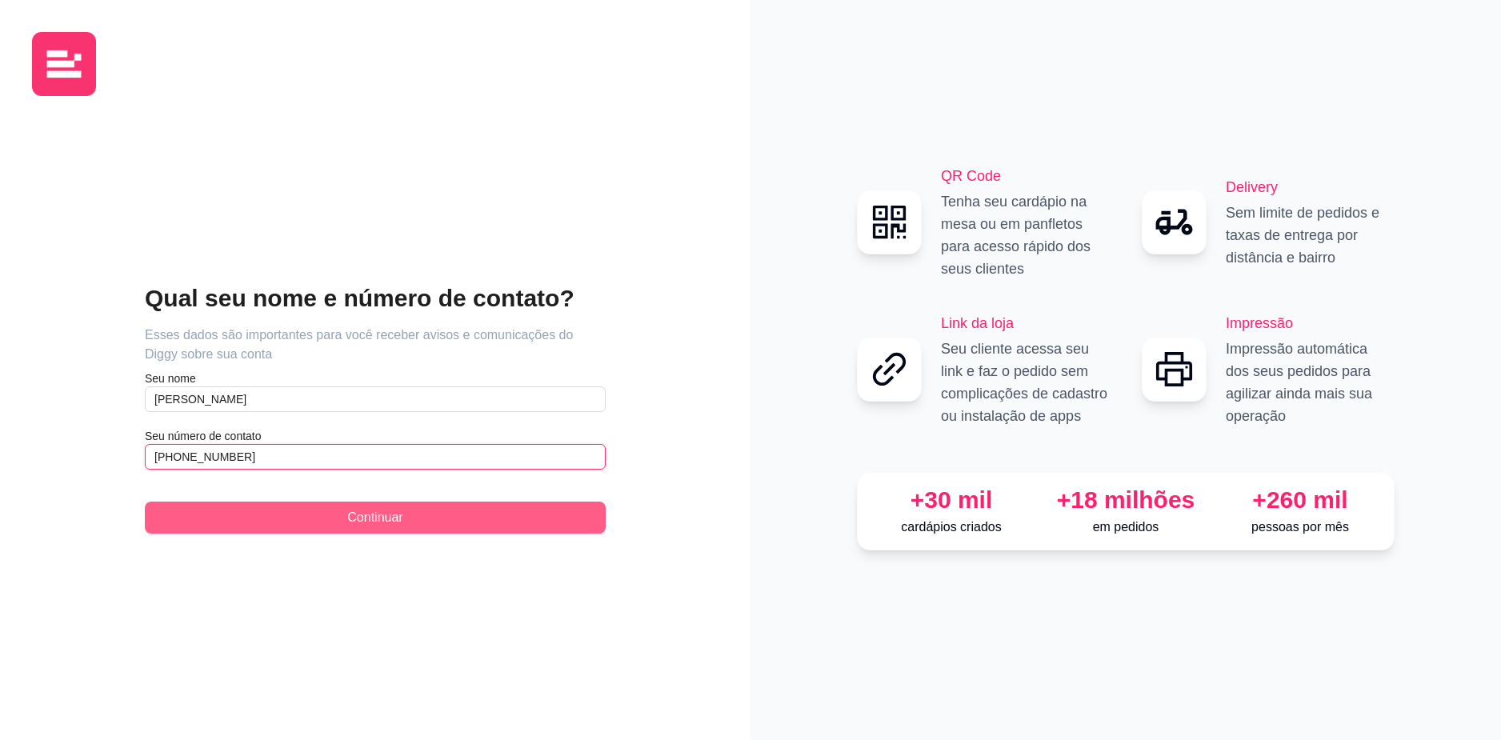
type input "(11) 9 7657-3650"
click at [242, 505] on button "Continuar" at bounding box center [375, 518] width 461 height 32
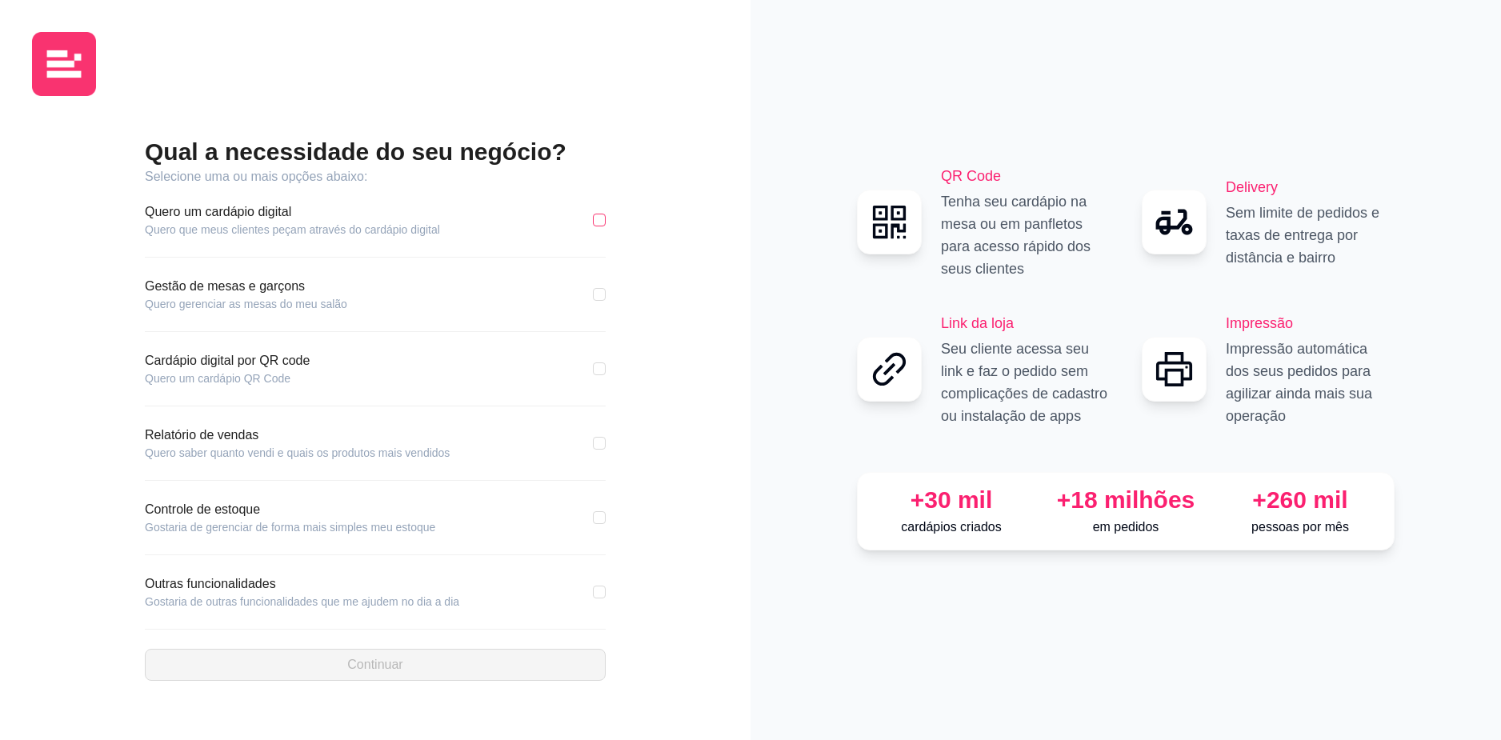
click at [595, 222] on input "checkbox" at bounding box center [599, 220] width 13 height 13
checkbox input "true"
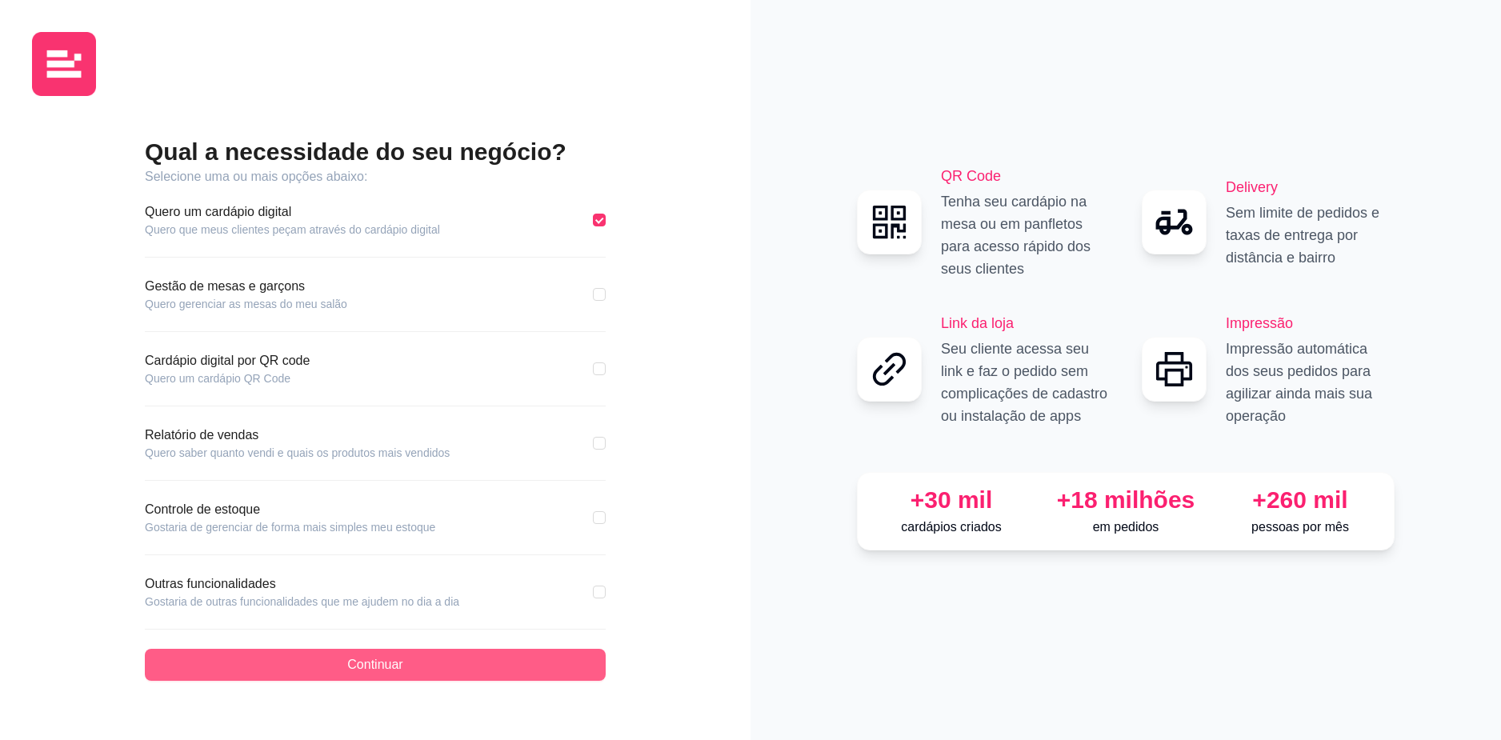
click at [381, 669] on span "Continuar" at bounding box center [374, 664] width 55 height 19
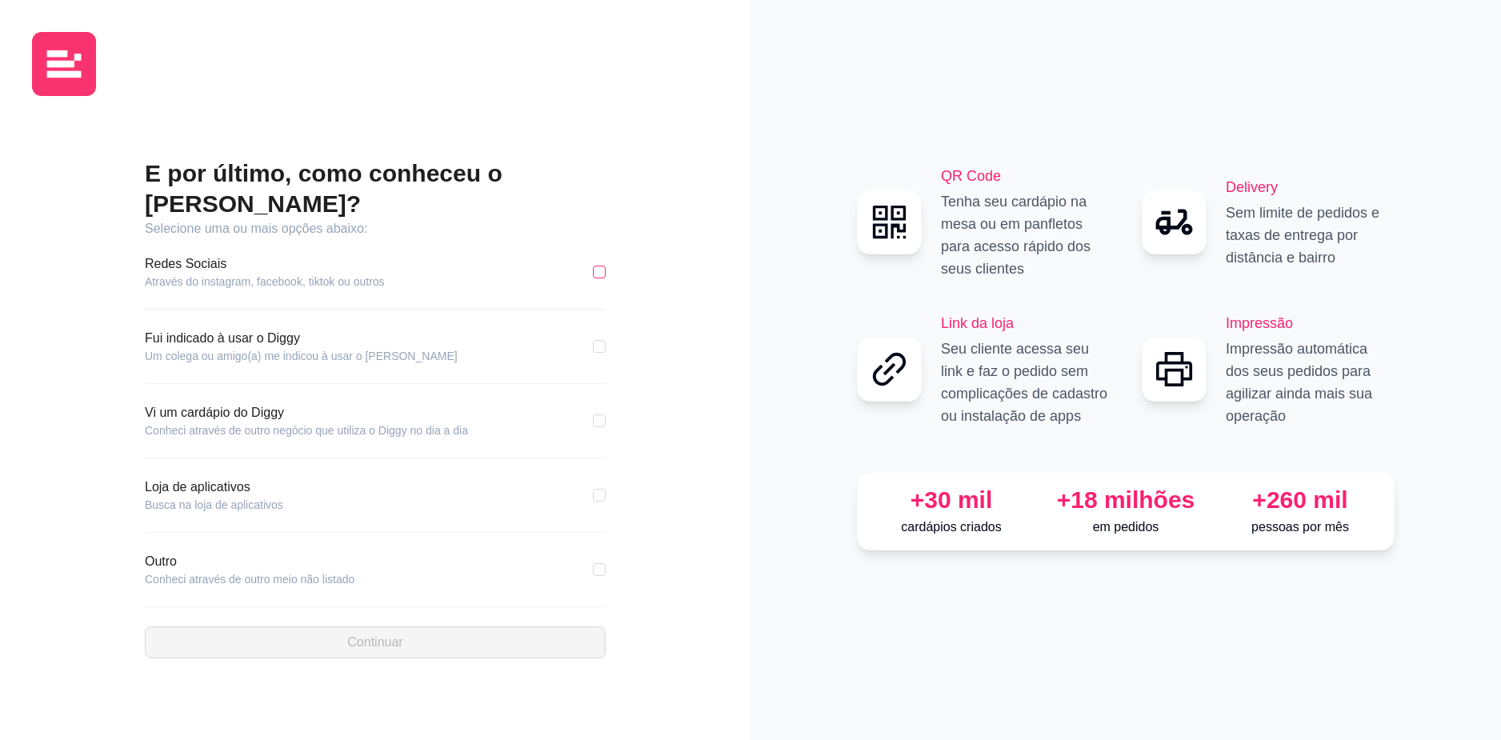
click at [599, 266] on input "checkbox" at bounding box center [599, 272] width 13 height 13
checkbox input "true"
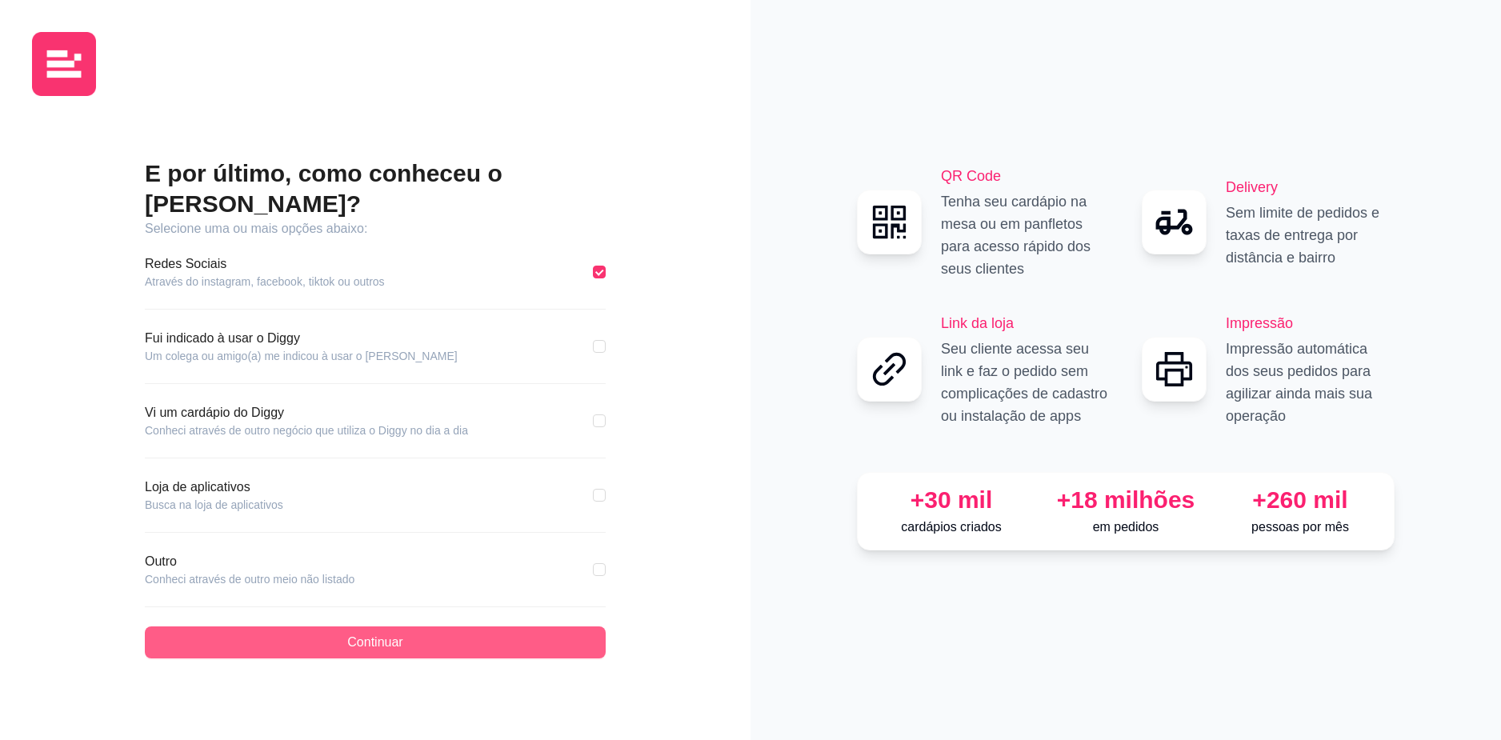
click at [391, 633] on span "Continuar" at bounding box center [374, 642] width 55 height 19
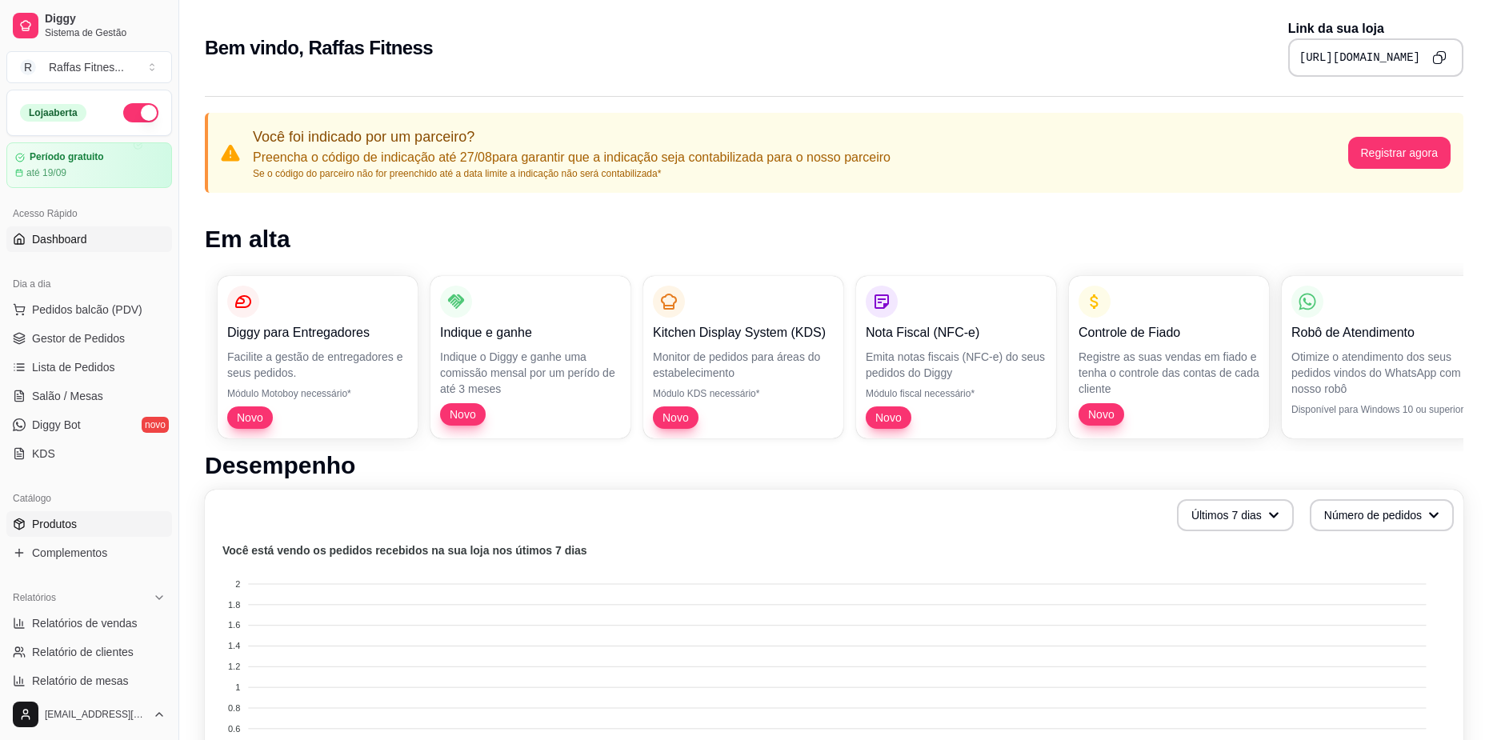
click at [78, 527] on link "Produtos" at bounding box center [89, 524] width 166 height 26
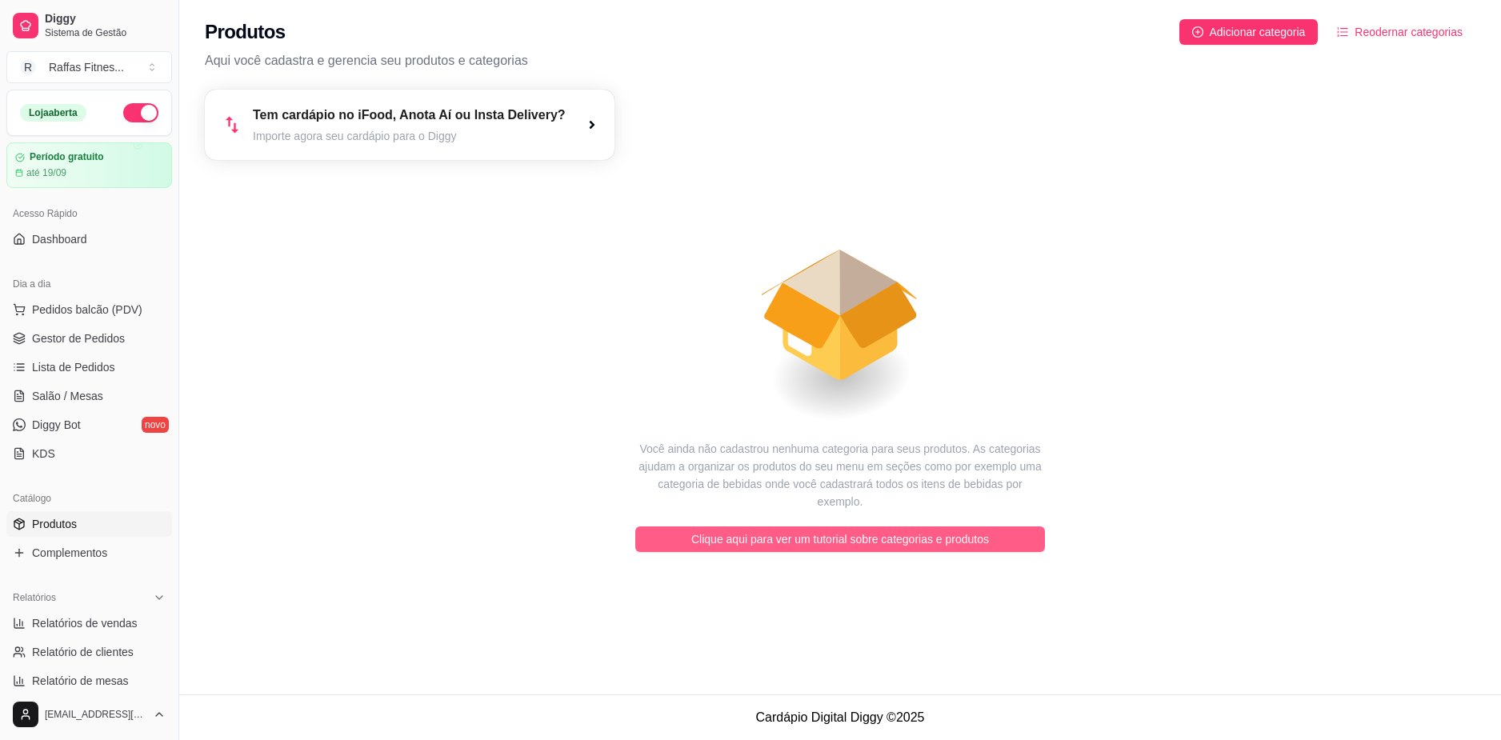
click at [880, 531] on span "Clique aqui para ver um tutorial sobre categorias e produtos" at bounding box center [840, 540] width 298 height 18
click at [727, 531] on span "Clique aqui para ver um tutorial sobre categorias e produtos" at bounding box center [840, 540] width 298 height 18
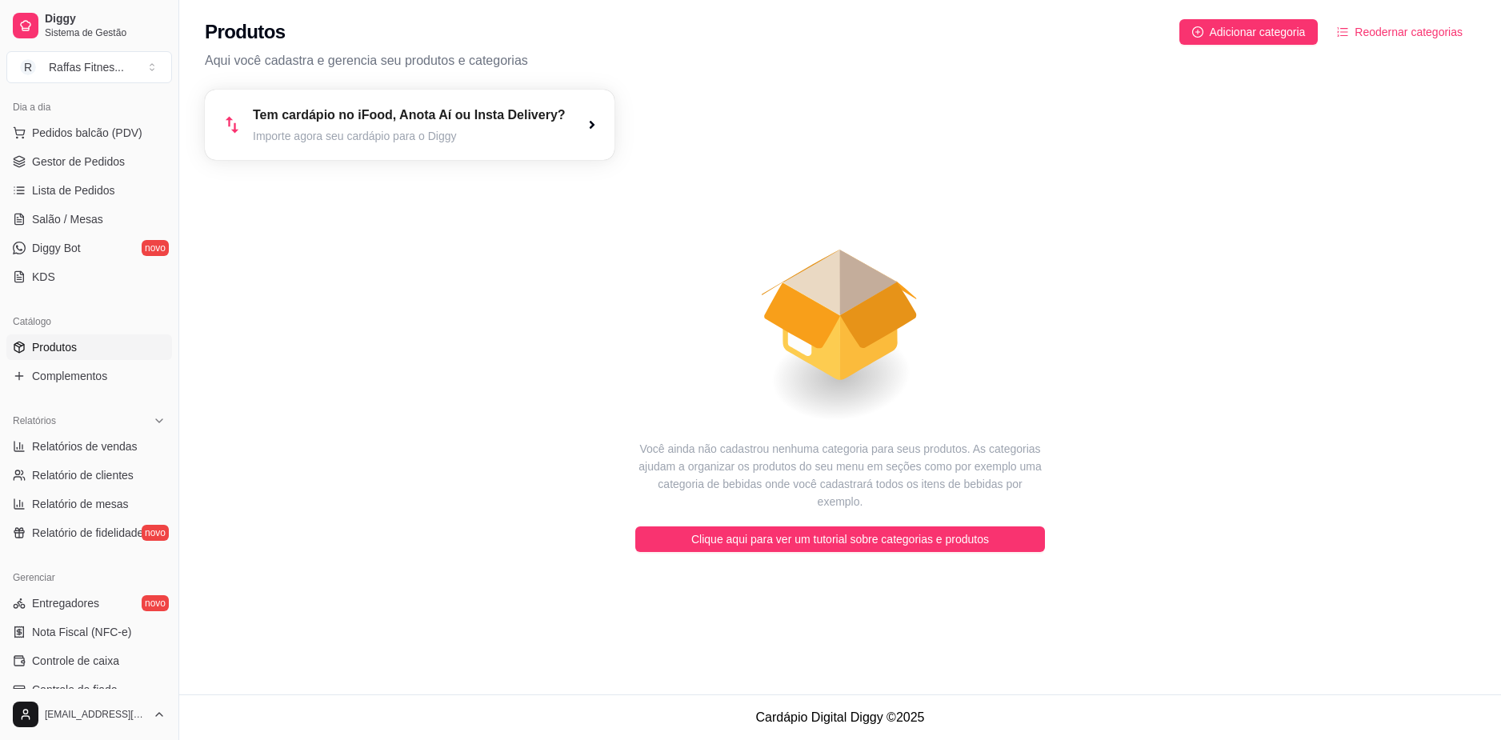
scroll to position [145, 0]
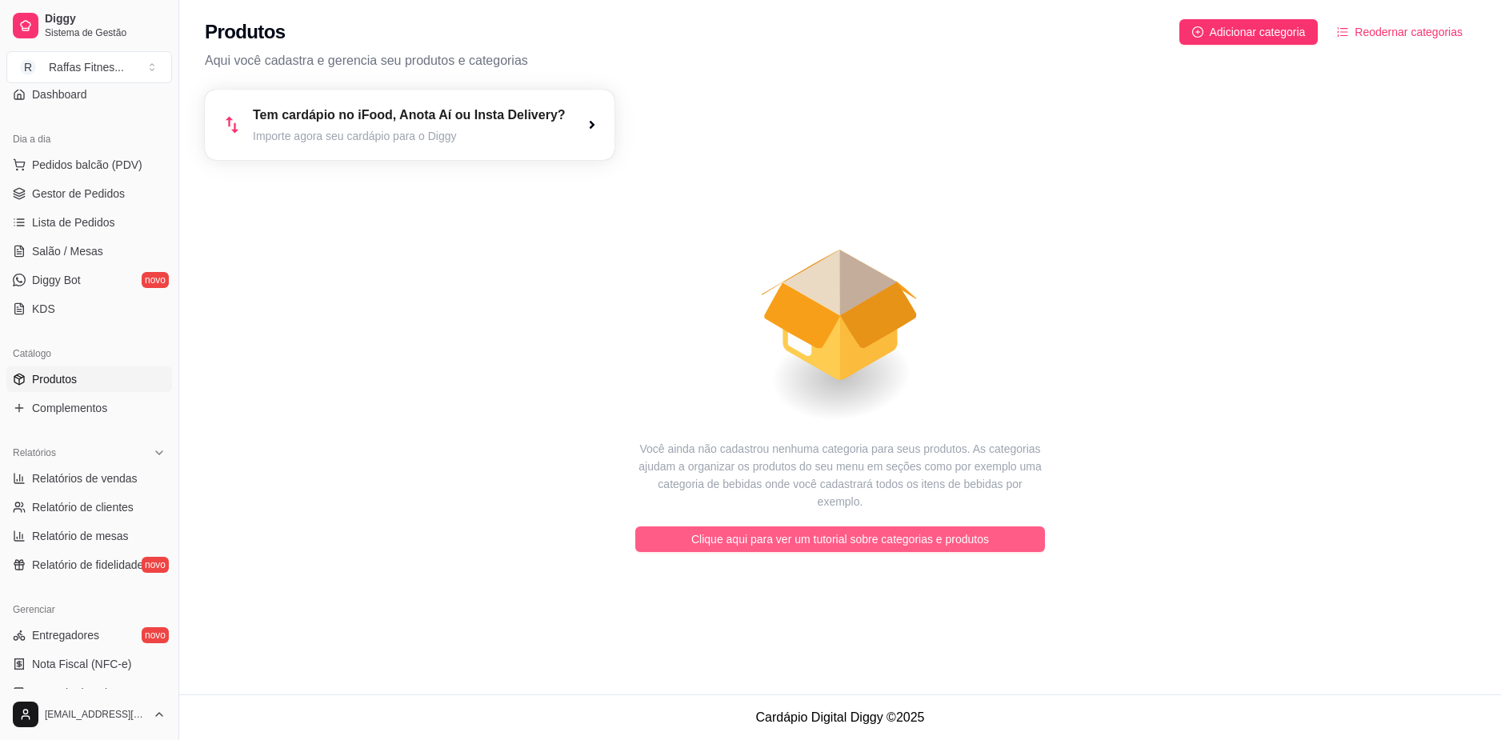
click at [712, 531] on span "Clique aqui para ver um tutorial sobre categorias e produtos" at bounding box center [840, 540] width 298 height 18
click at [795, 318] on icon "animation" at bounding box center [801, 316] width 95 height 67
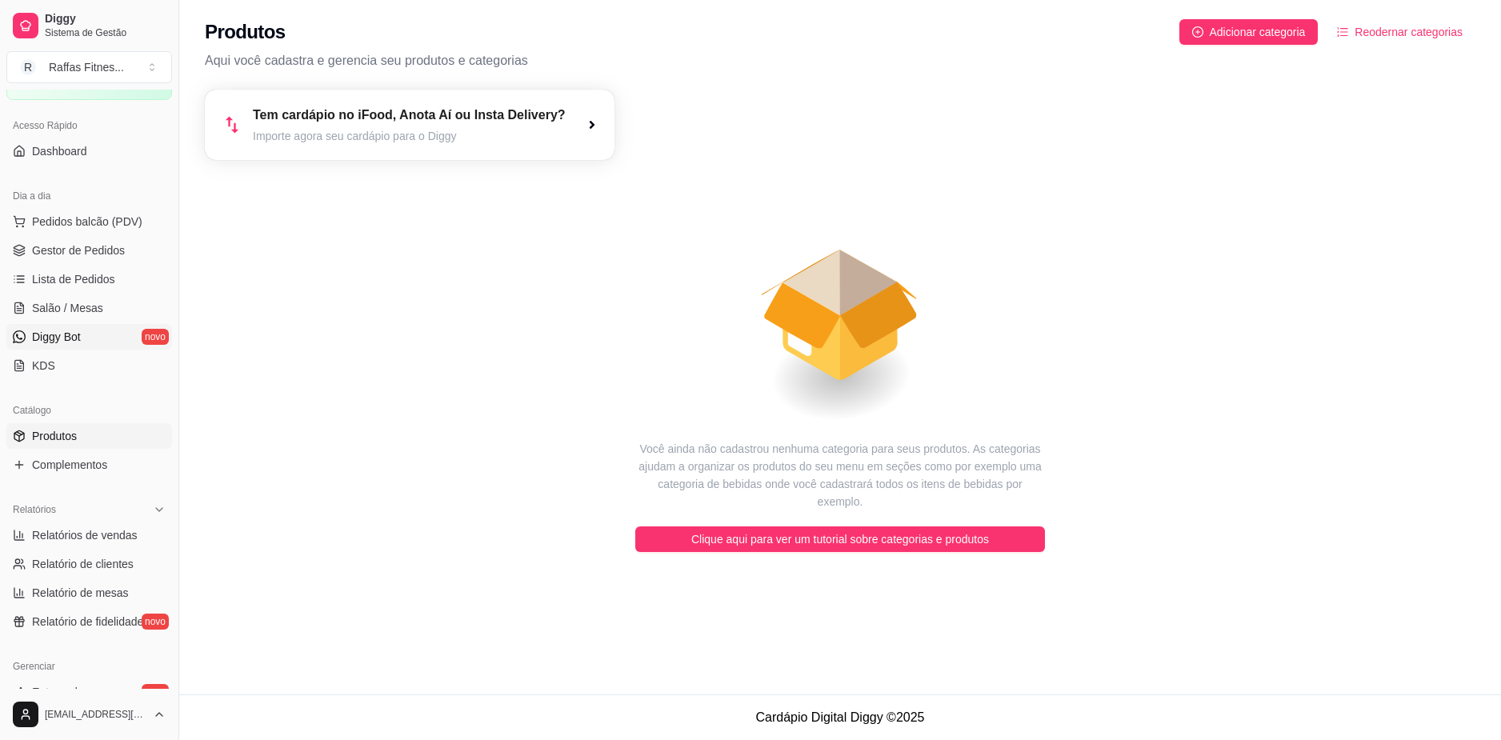
scroll to position [0, 0]
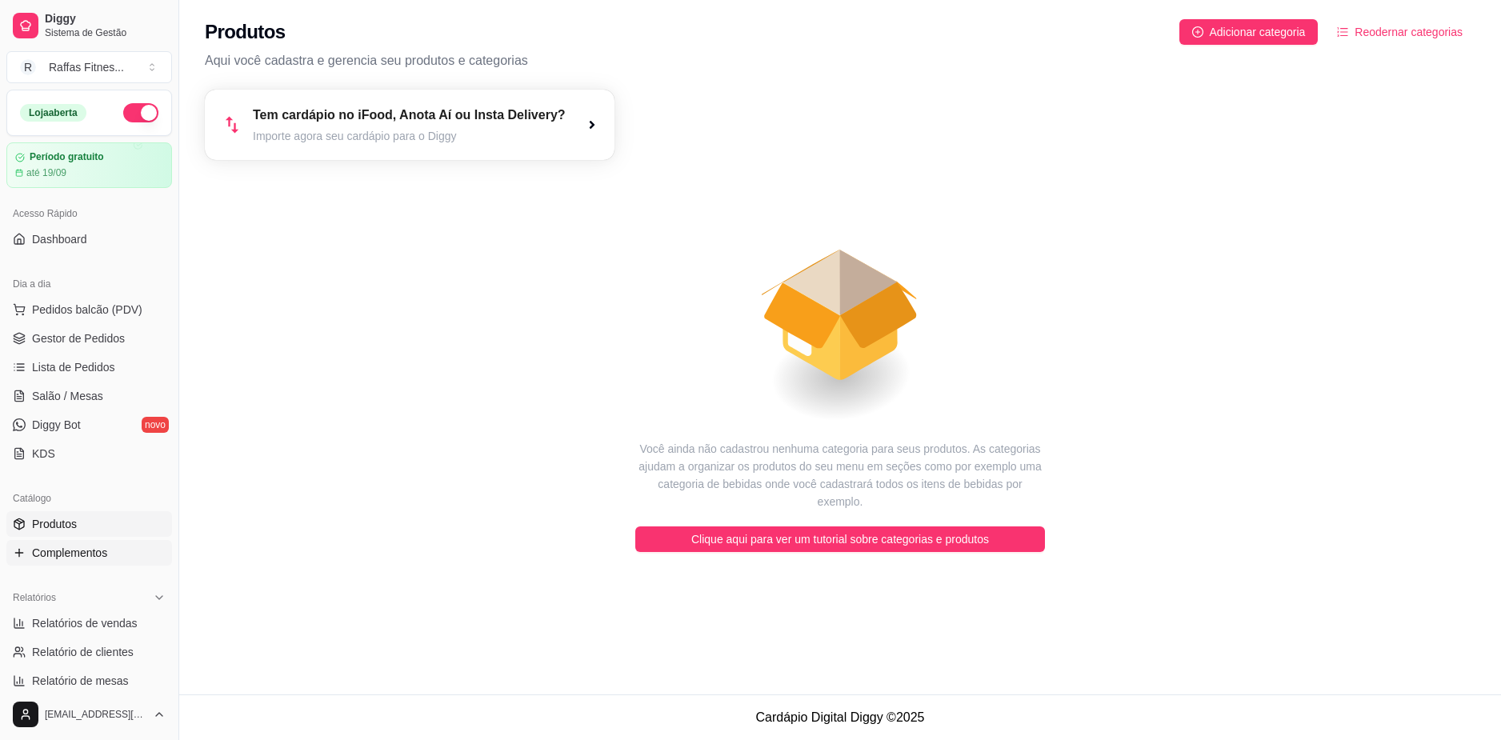
click at [74, 560] on span "Complementos" at bounding box center [69, 553] width 75 height 16
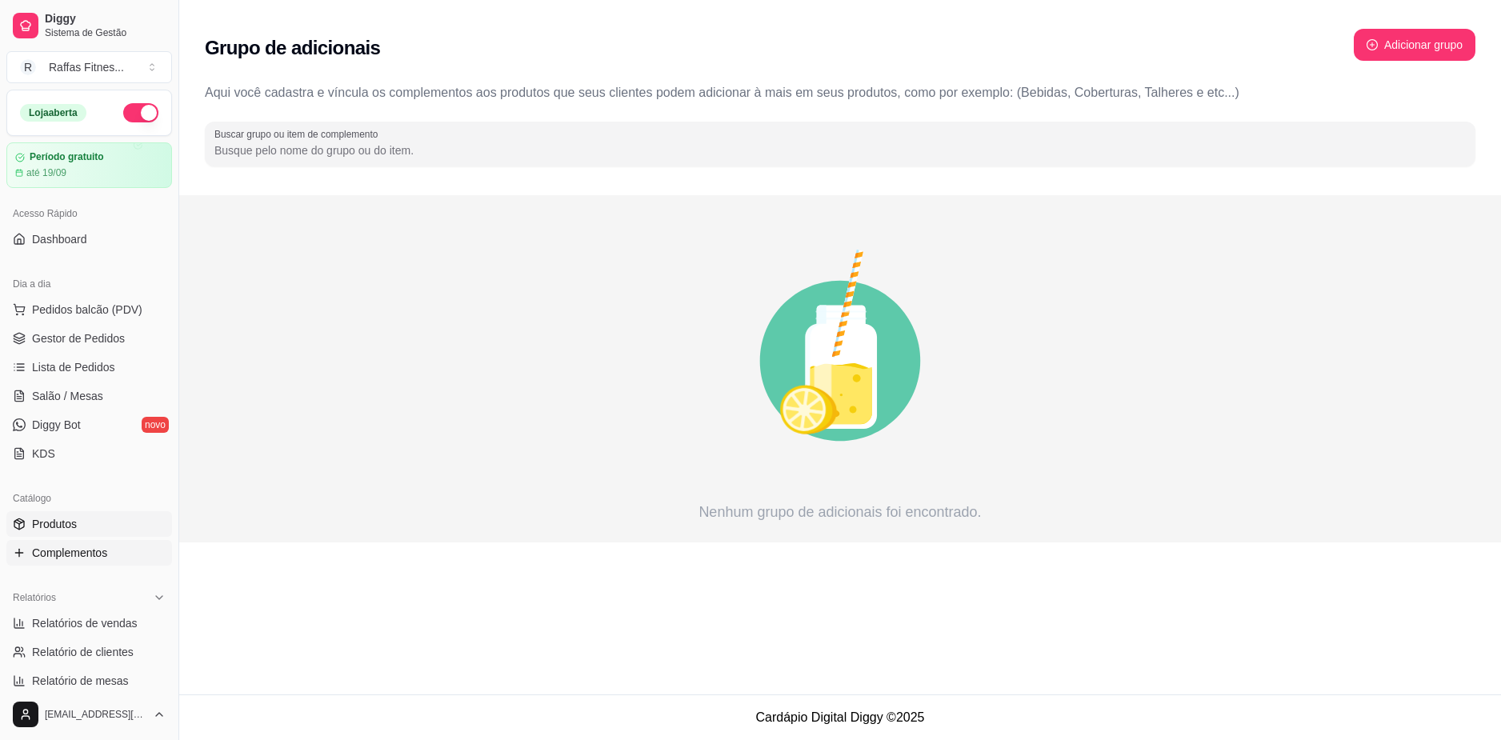
click at [56, 517] on span "Produtos" at bounding box center [54, 524] width 45 height 16
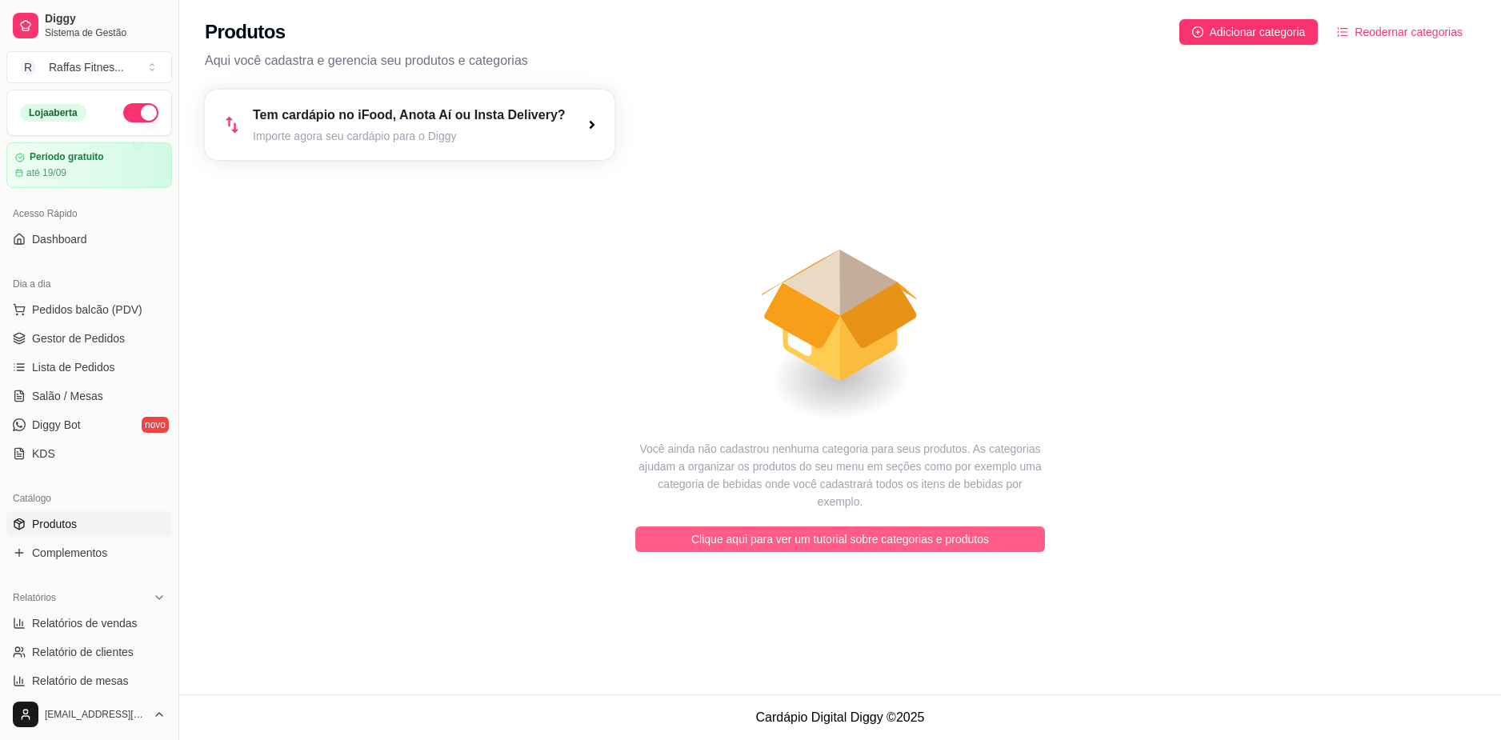
click at [825, 531] on span "Clique aqui para ver um tutorial sobre categorias e produtos" at bounding box center [840, 540] width 298 height 18
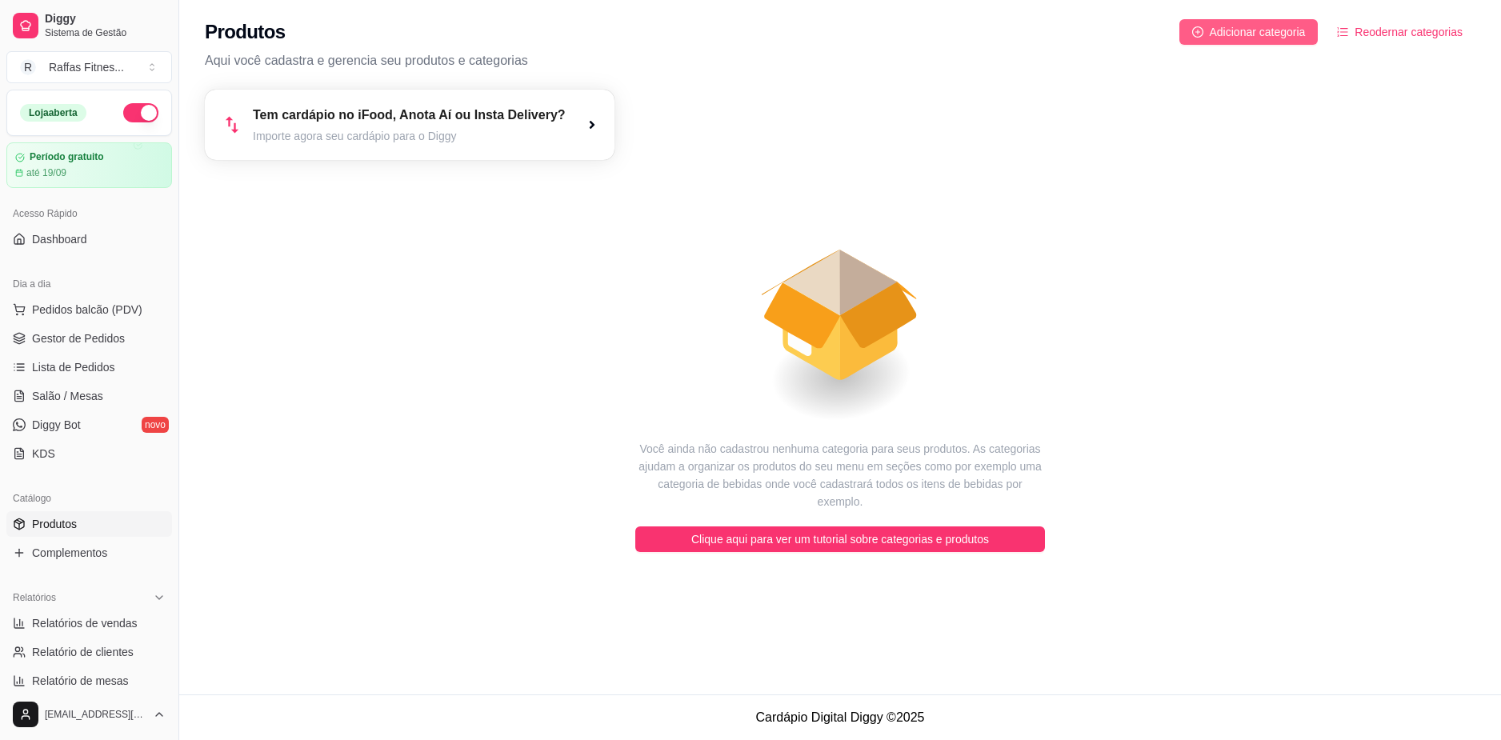
click at [1260, 31] on span "Adicionar categoria" at bounding box center [1258, 32] width 96 height 18
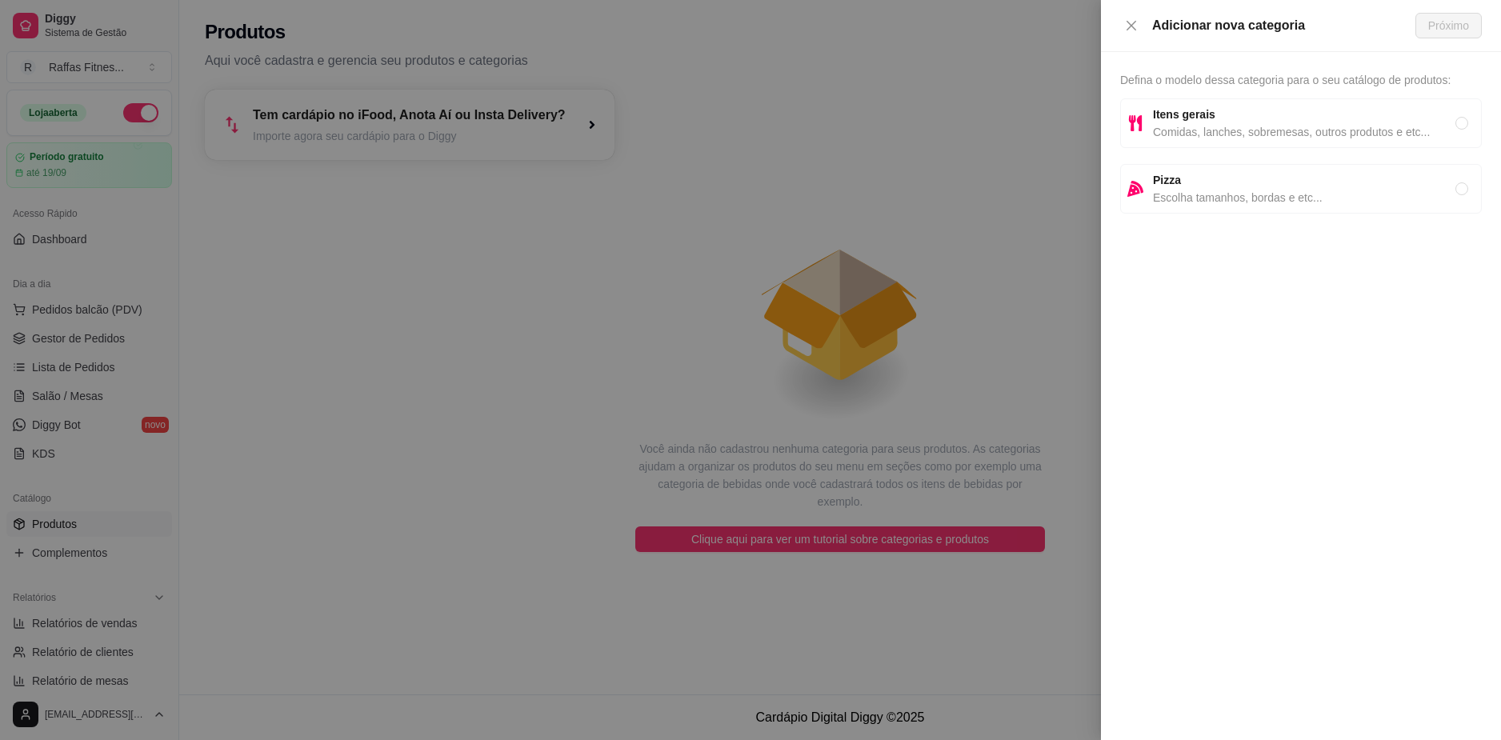
click at [1280, 125] on span "Comidas, lanches, sobremesas, outros produtos e etc..." at bounding box center [1304, 132] width 303 height 18
radio input "true"
drag, startPoint x: 1455, startPoint y: 66, endPoint x: 1458, endPoint y: 130, distance: 64.9
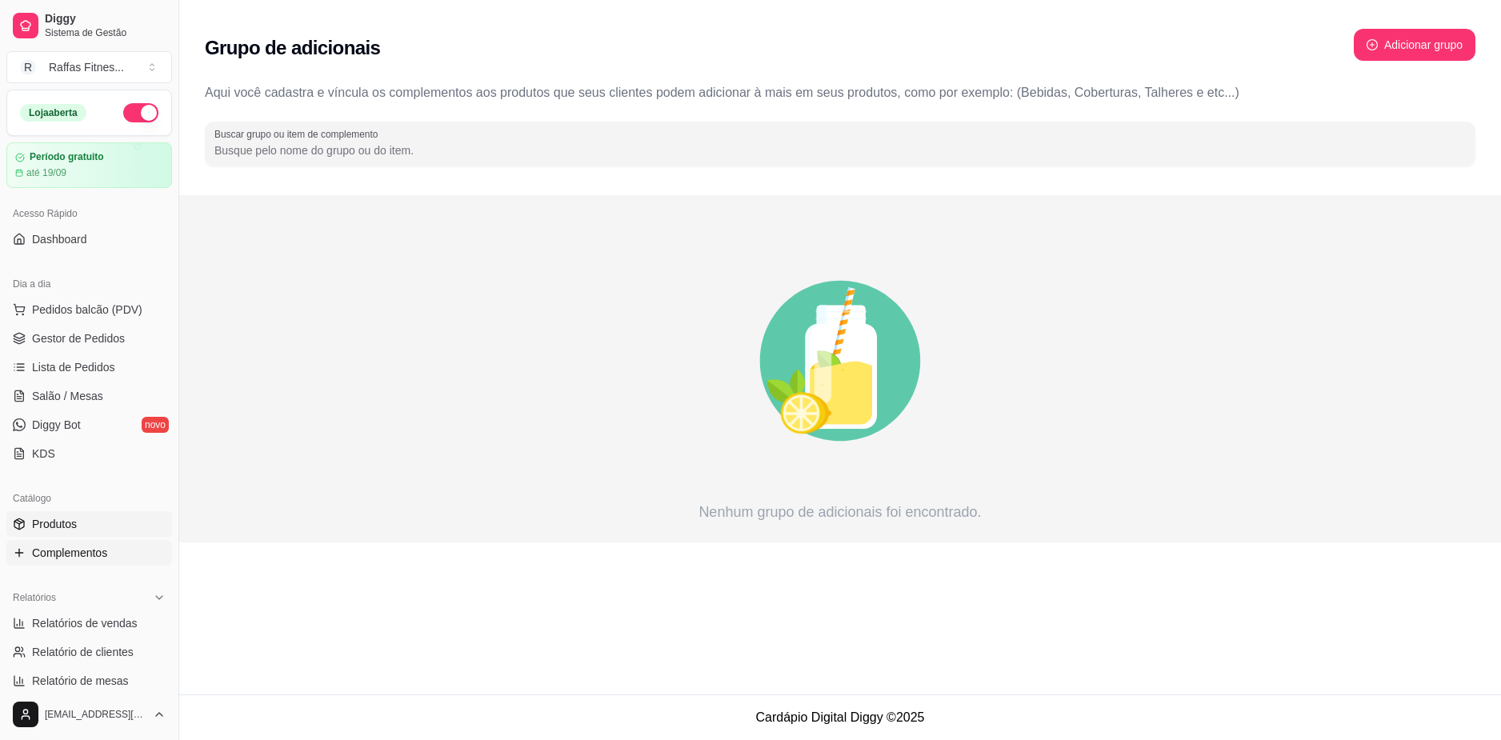
click at [66, 519] on span "Produtos" at bounding box center [54, 524] width 45 height 16
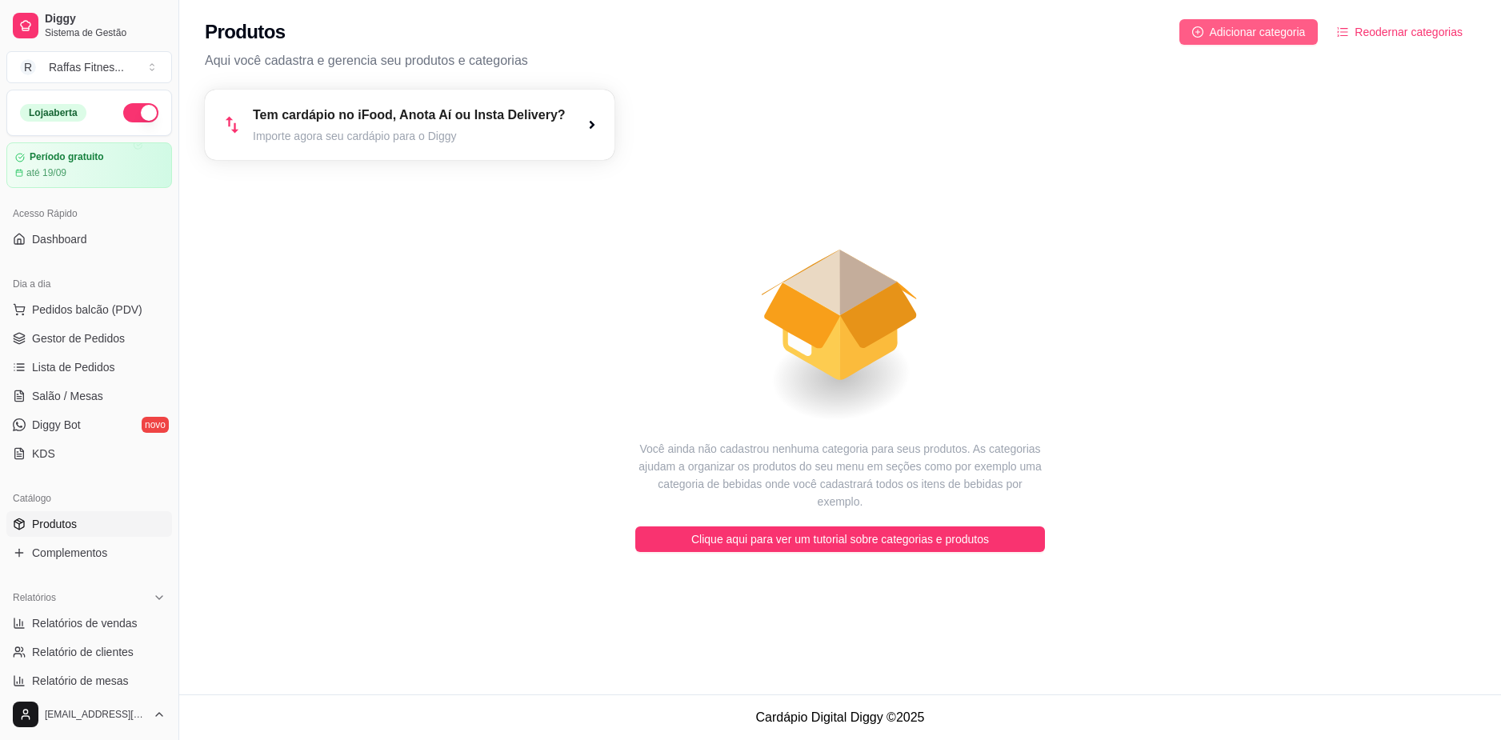
click at [1242, 41] on button "Adicionar categoria" at bounding box center [1249, 32] width 139 height 26
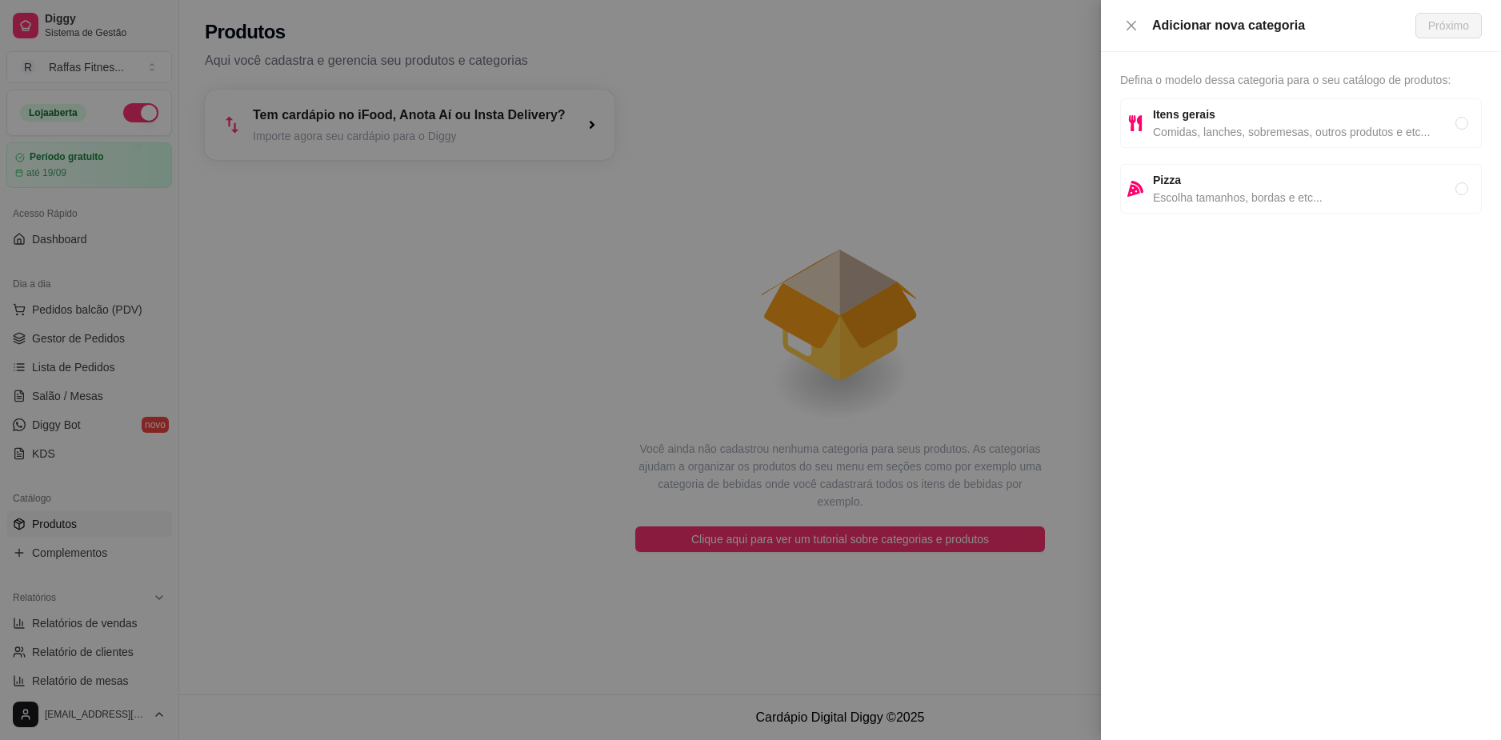
click at [1209, 136] on span "Comidas, lanches, sobremesas, outros produtos e etc..." at bounding box center [1304, 132] width 303 height 18
radio input "true"
click at [1444, 26] on span "Próximo" at bounding box center [1449, 26] width 41 height 18
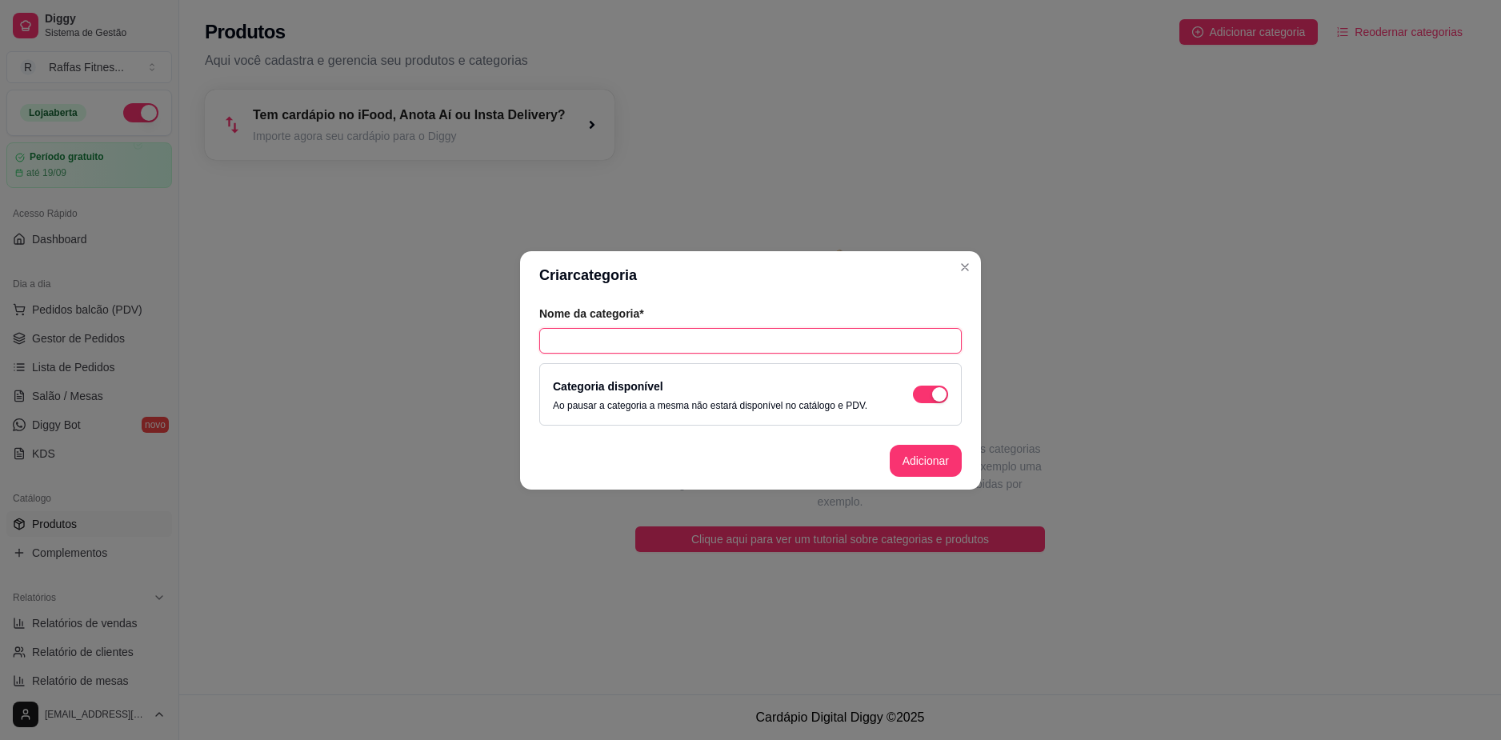
click at [778, 343] on input "text" at bounding box center [750, 341] width 423 height 26
type input "CARNE"
click at [937, 463] on button "Adicionar" at bounding box center [926, 460] width 70 height 31
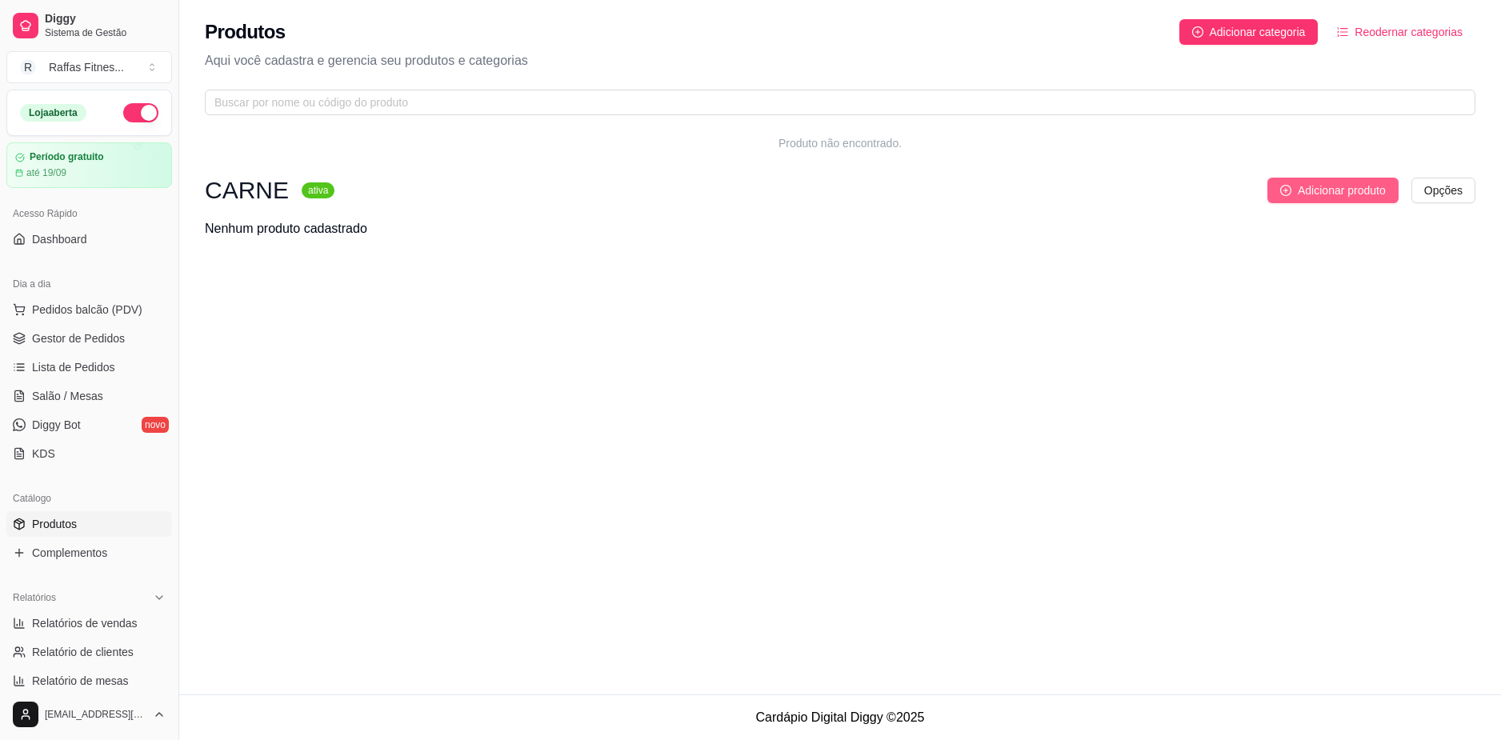
click at [1281, 182] on button "Adicionar produto" at bounding box center [1333, 191] width 131 height 26
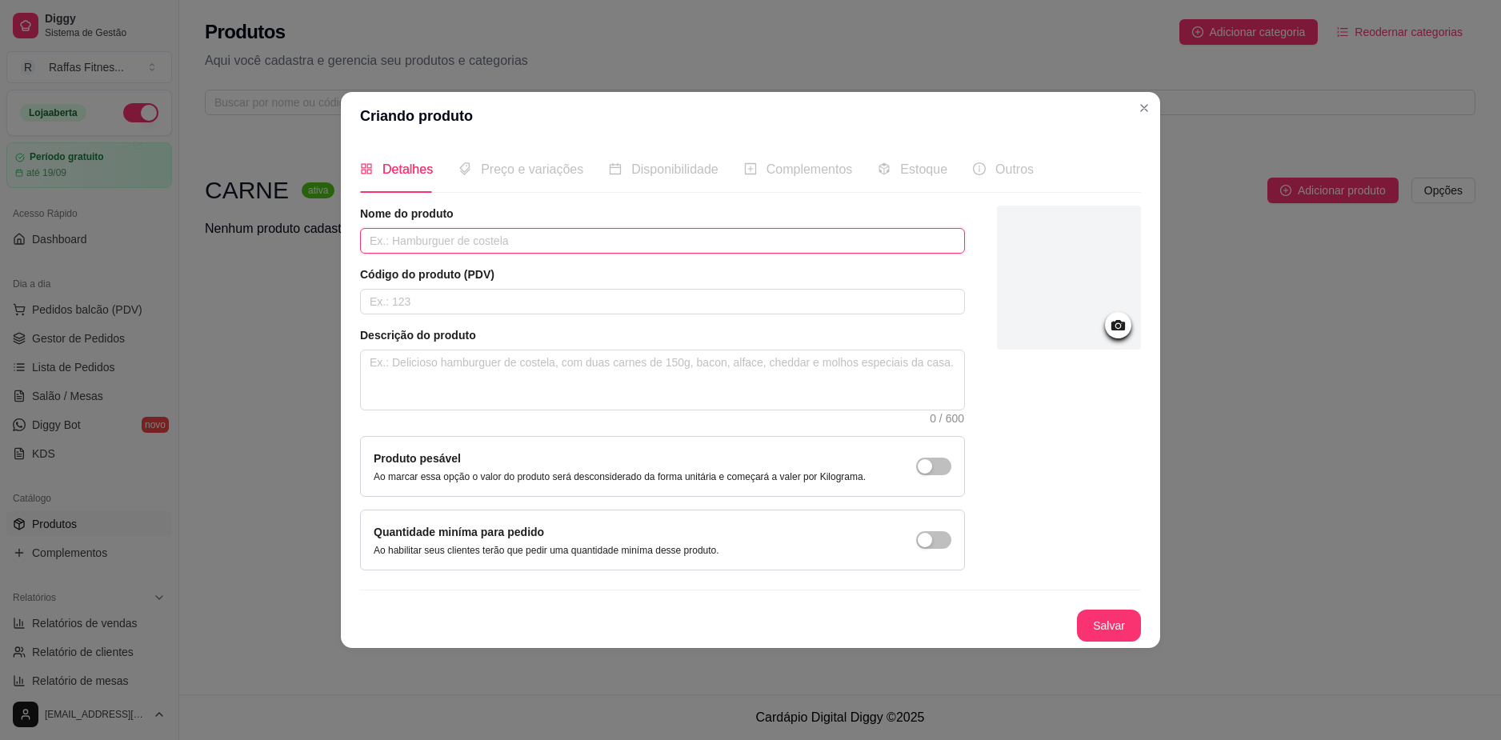
click at [611, 247] on input "text" at bounding box center [662, 241] width 605 height 26
paste input "Patinho moído"
click at [511, 352] on textarea at bounding box center [662, 380] width 603 height 59
click at [451, 252] on input "Patinho moído" at bounding box center [662, 241] width 605 height 26
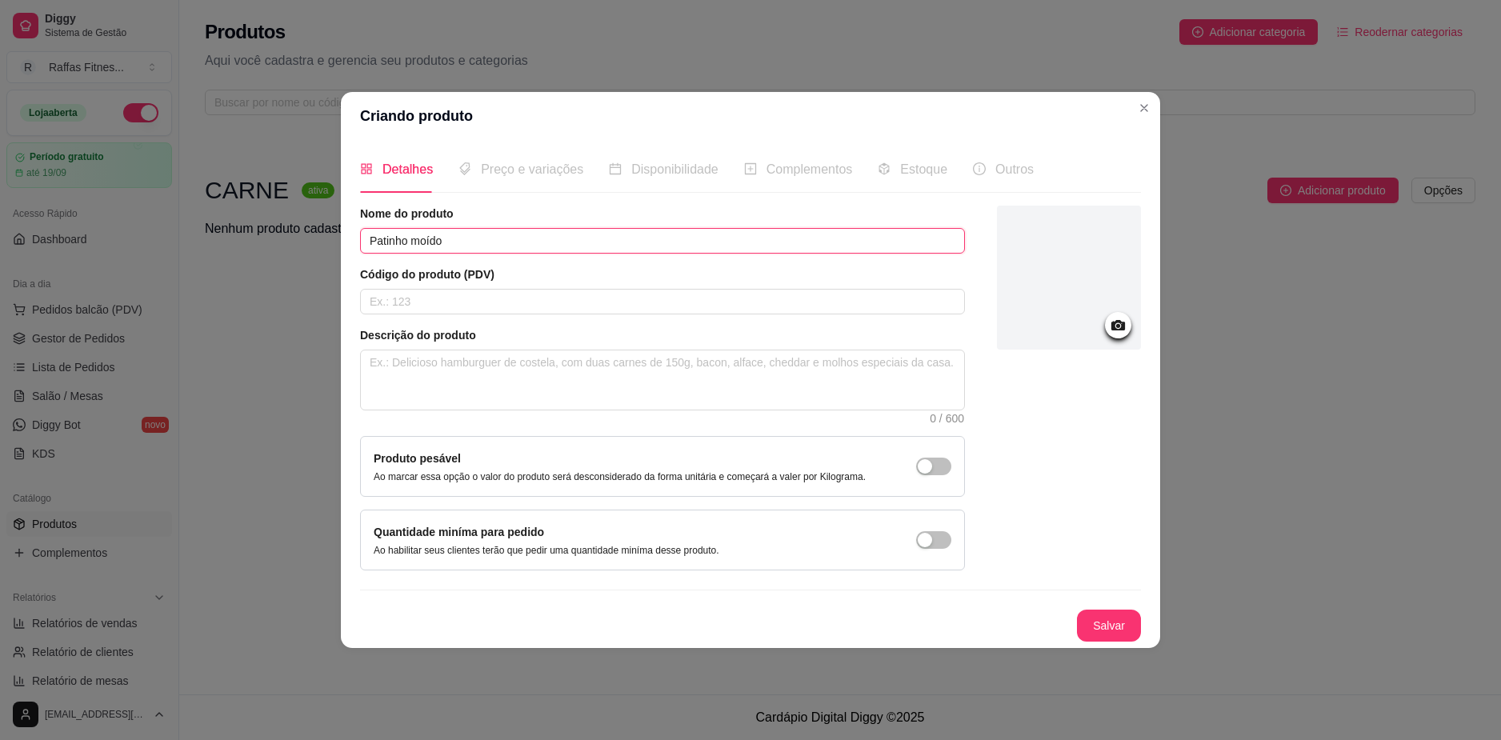
click at [451, 252] on input "Patinho moído" at bounding box center [662, 241] width 605 height 26
paste input "Moído com Arroz Integral, Couve-Flor e Cenoura"
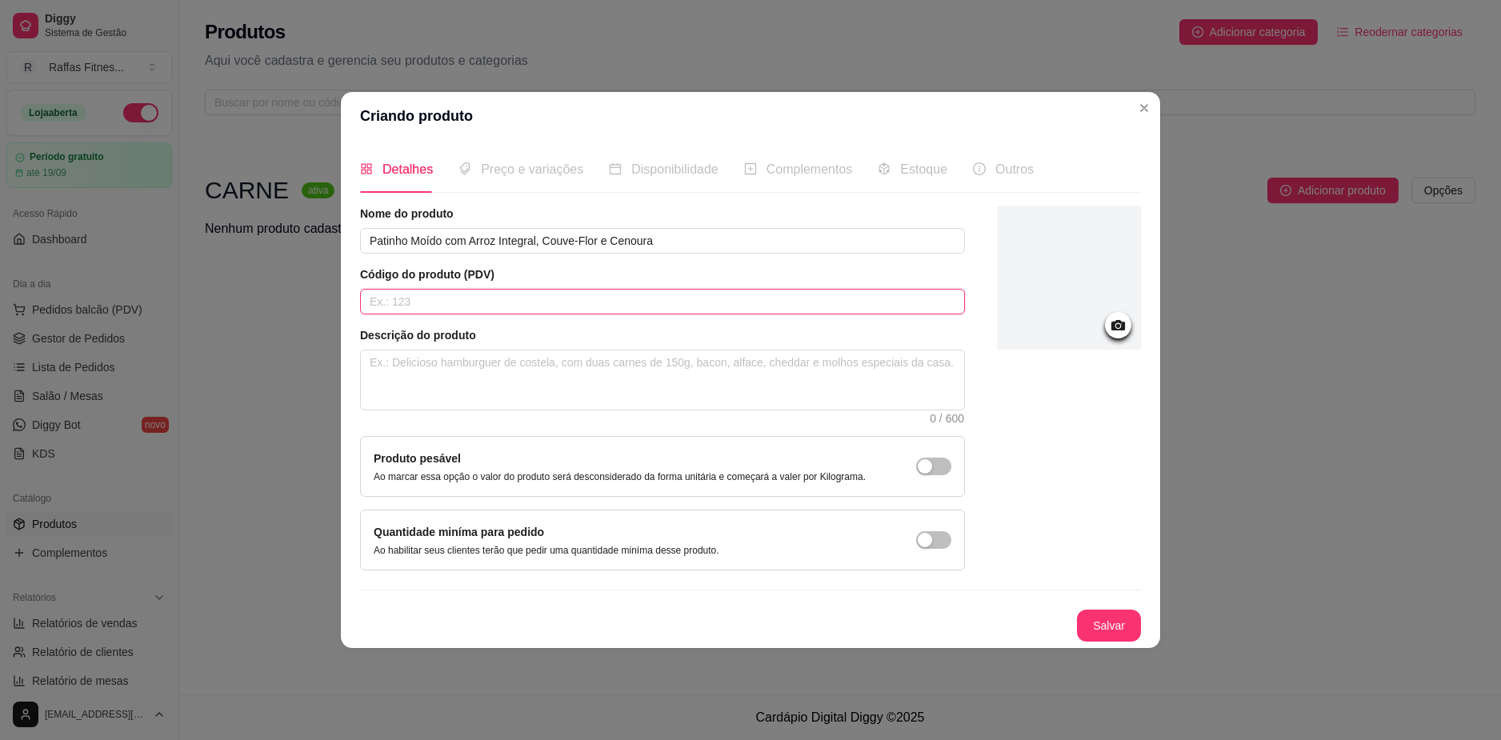
click at [482, 296] on input "text" at bounding box center [662, 302] width 605 height 26
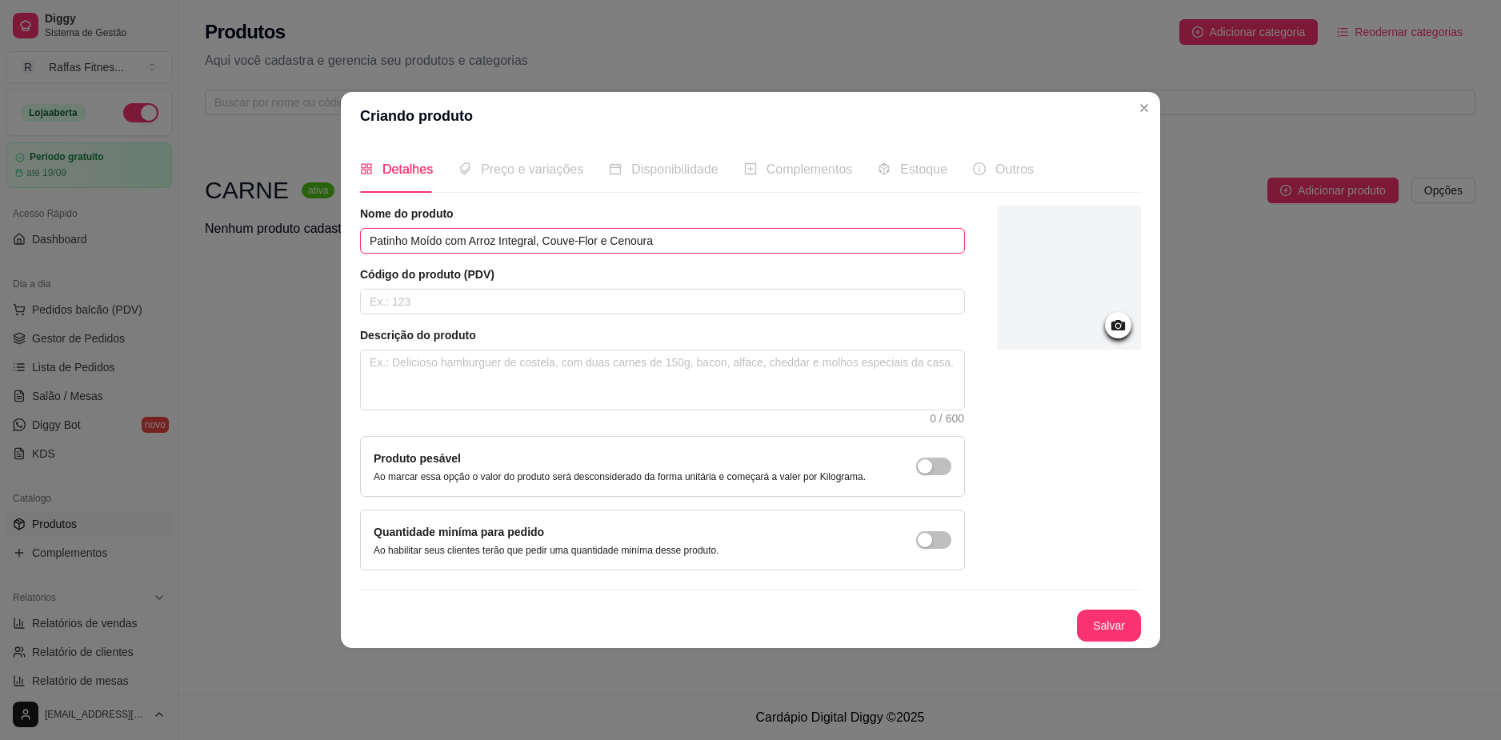
click at [479, 234] on input "Patinho Moído com Arroz Integral, Couve-Flor e Cenoura" at bounding box center [662, 241] width 605 height 26
paste input "🥩 Patinho Moído Fit"
type input "🥩 Patinho Moído Fit"
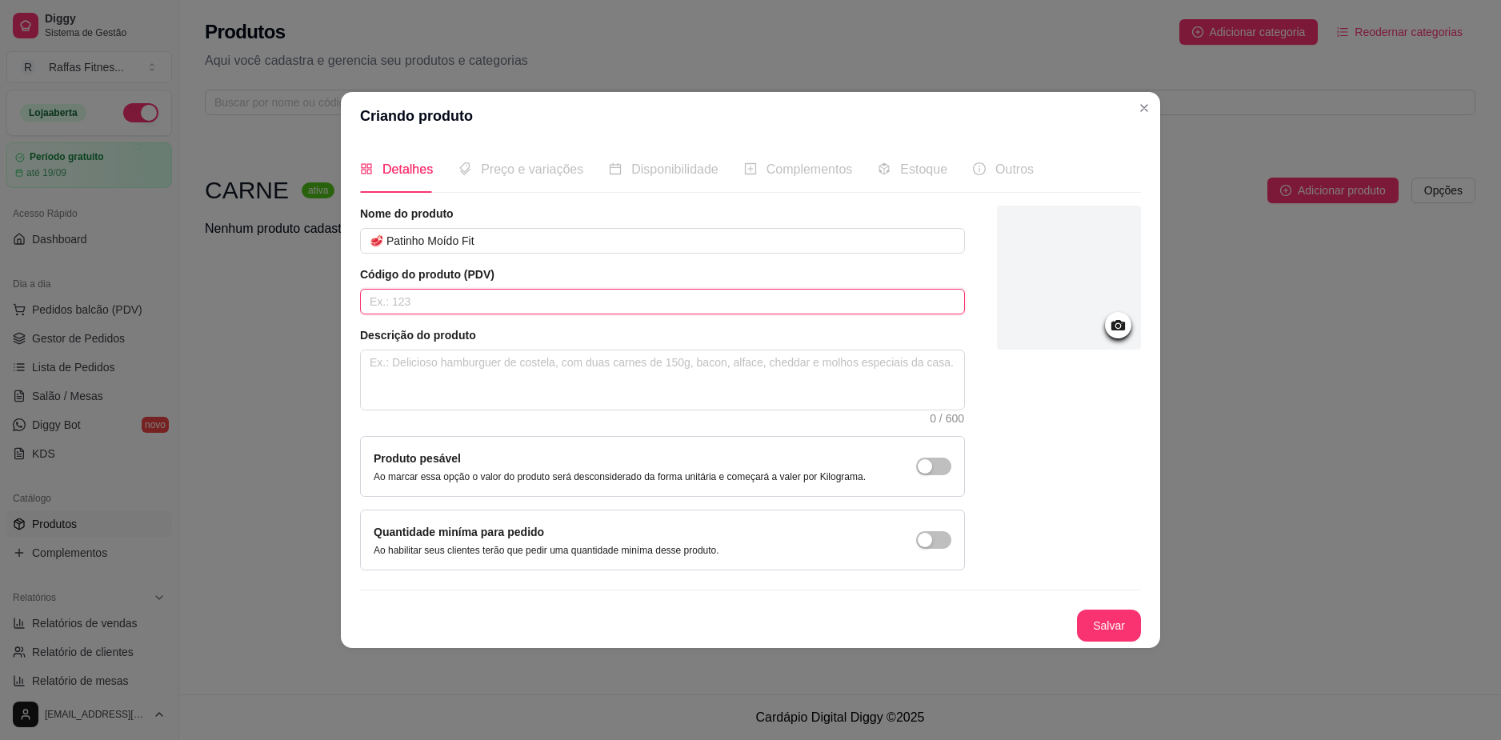
click at [475, 296] on input "text" at bounding box center [662, 302] width 605 height 26
click at [498, 394] on textarea at bounding box center [662, 380] width 603 height 59
click at [443, 382] on textarea at bounding box center [662, 380] width 603 height 59
paste textarea "Carne magra de patinho moído refogada no tempero caseiro, com arroz integral, c…"
type textarea "Carne magra de patinho moído refogada no tempero caseiro, com arroz integral, c…"
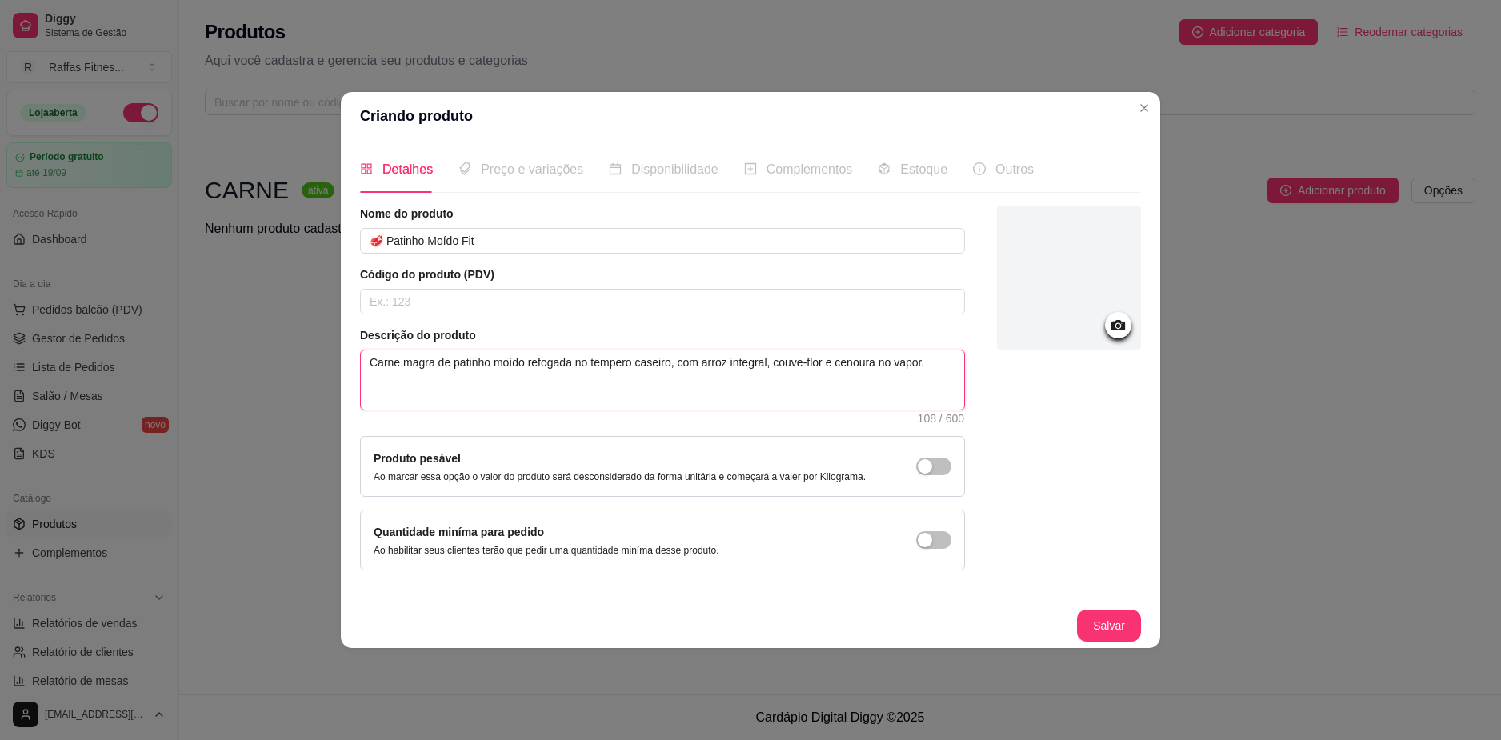
drag, startPoint x: 878, startPoint y: 364, endPoint x: 948, endPoint y: 363, distance: 69.6
click at [948, 363] on textarea "Carne magra de patinho moído refogada no tempero caseiro, com arroz integral, c…" at bounding box center [662, 380] width 603 height 59
type textarea "Carne magra de patinho moído refogada no tempero caseiro, com arroz integral, c…"
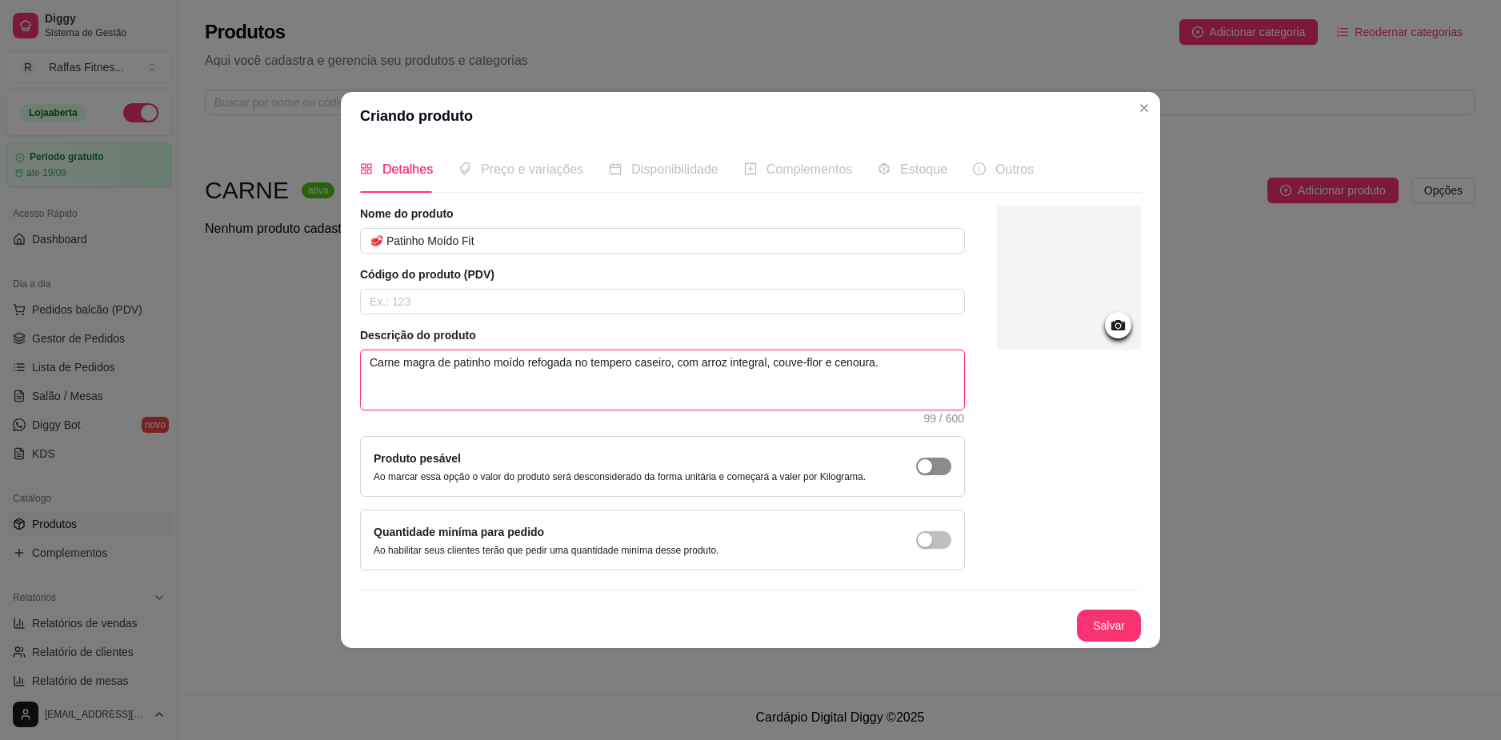
type textarea "Carne magra de patinho moído refogada no tempero caseiro, com arroz integral, c…"
click at [928, 473] on div "button" at bounding box center [925, 466] width 14 height 14
click at [938, 475] on span "button" at bounding box center [933, 467] width 35 height 18
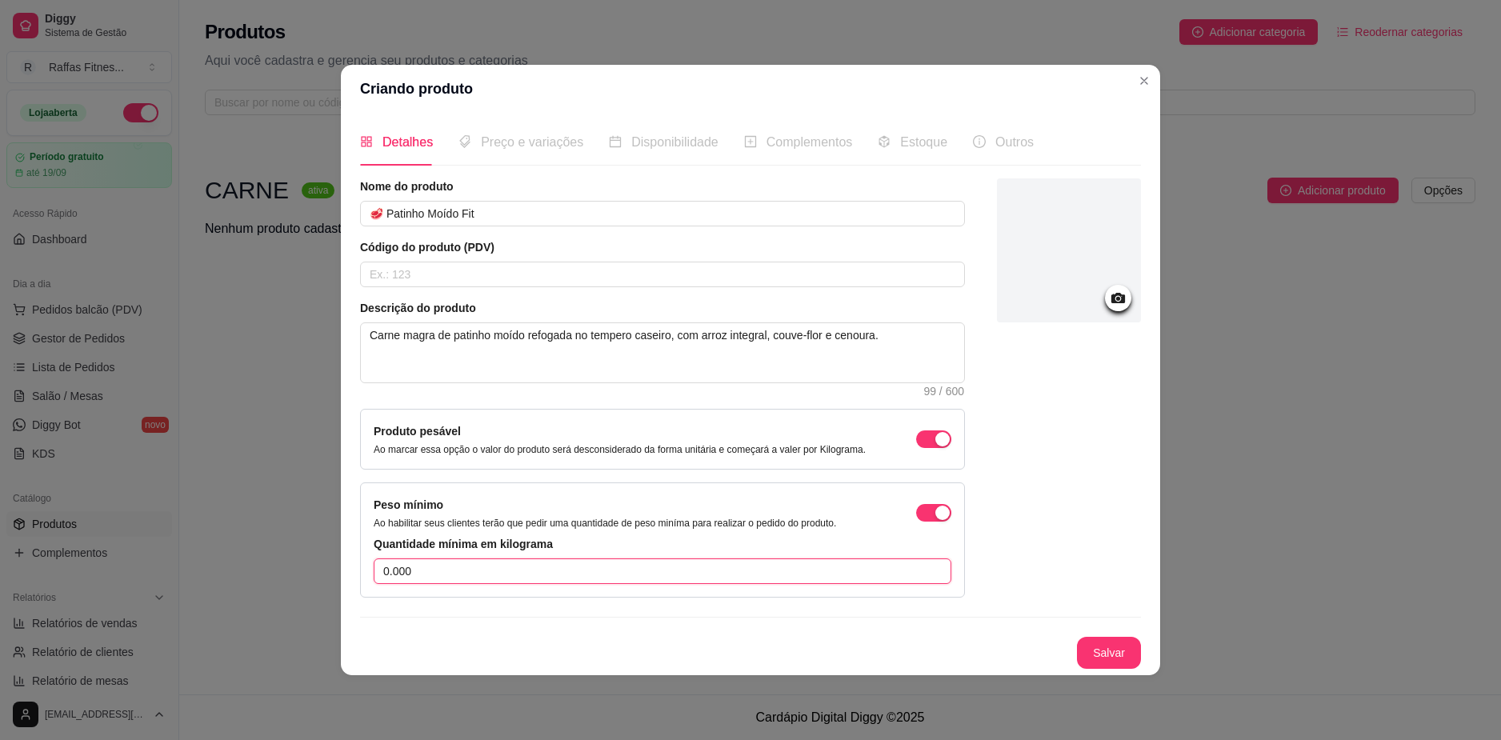
click at [601, 578] on input "0.000" at bounding box center [663, 572] width 578 height 26
click at [938, 447] on div "button" at bounding box center [943, 439] width 14 height 14
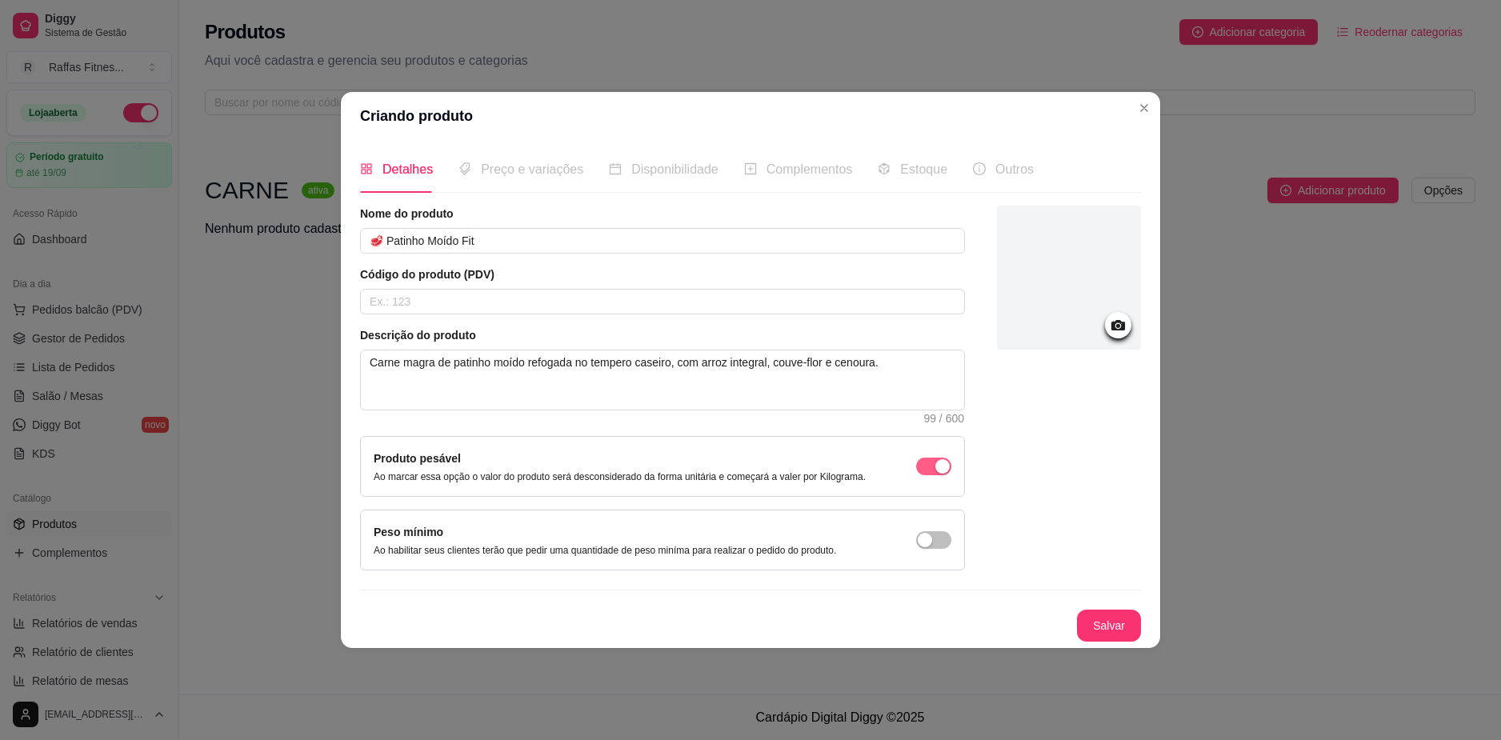
click at [936, 471] on div "button" at bounding box center [943, 466] width 14 height 14
click at [928, 474] on div "button" at bounding box center [925, 466] width 14 height 14
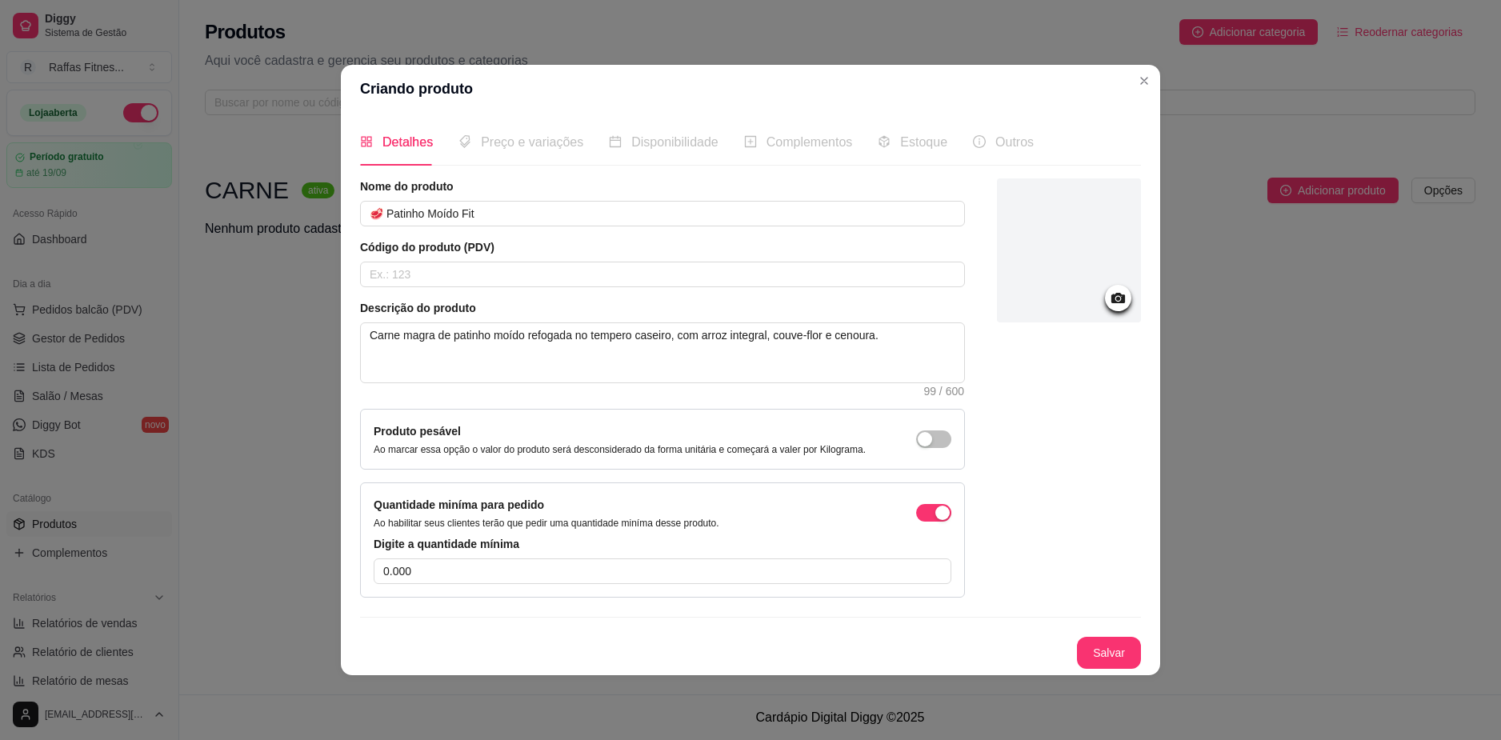
click at [515, 147] on span "Preço e variações" at bounding box center [532, 142] width 102 height 14
click at [936, 519] on div "button" at bounding box center [943, 513] width 14 height 14
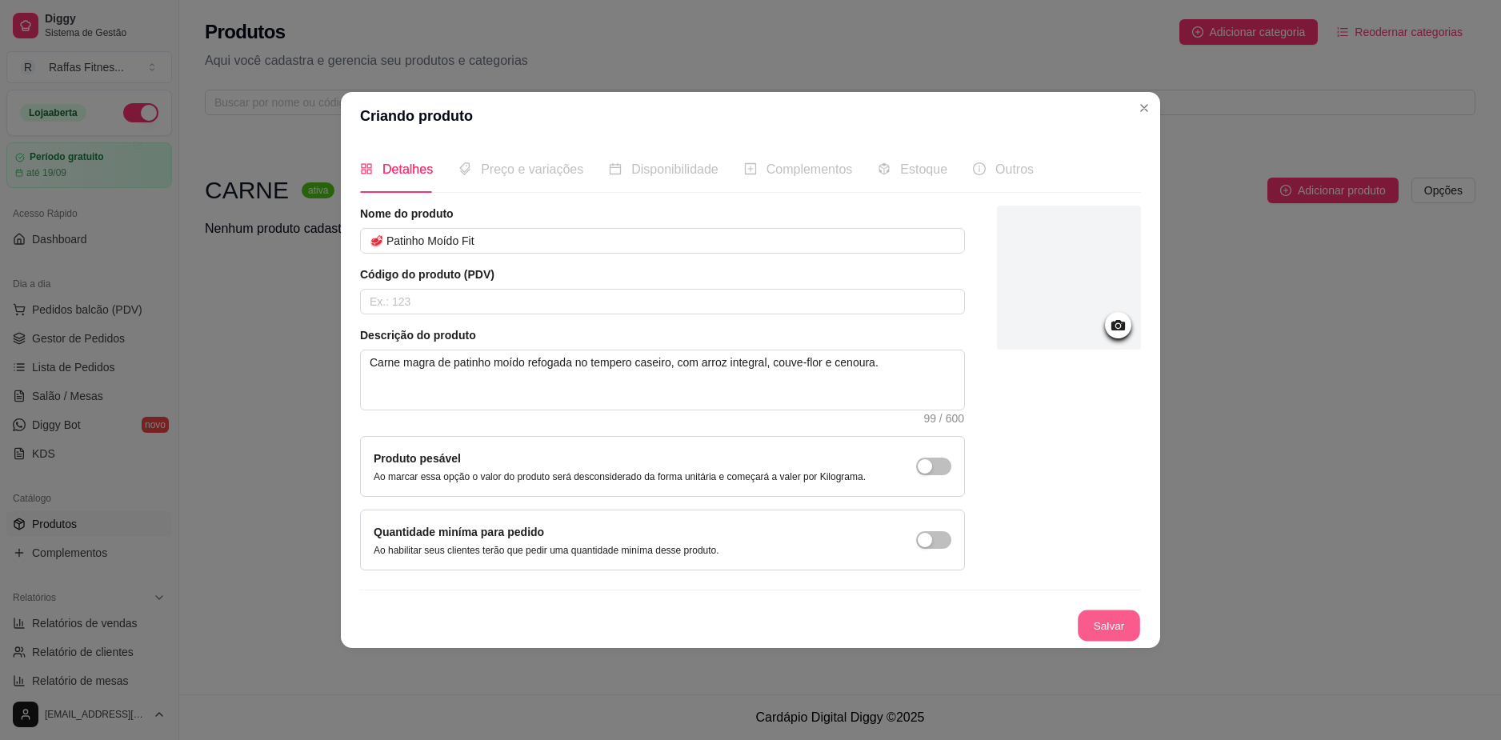
click at [1097, 623] on button "Salvar" at bounding box center [1109, 625] width 62 height 31
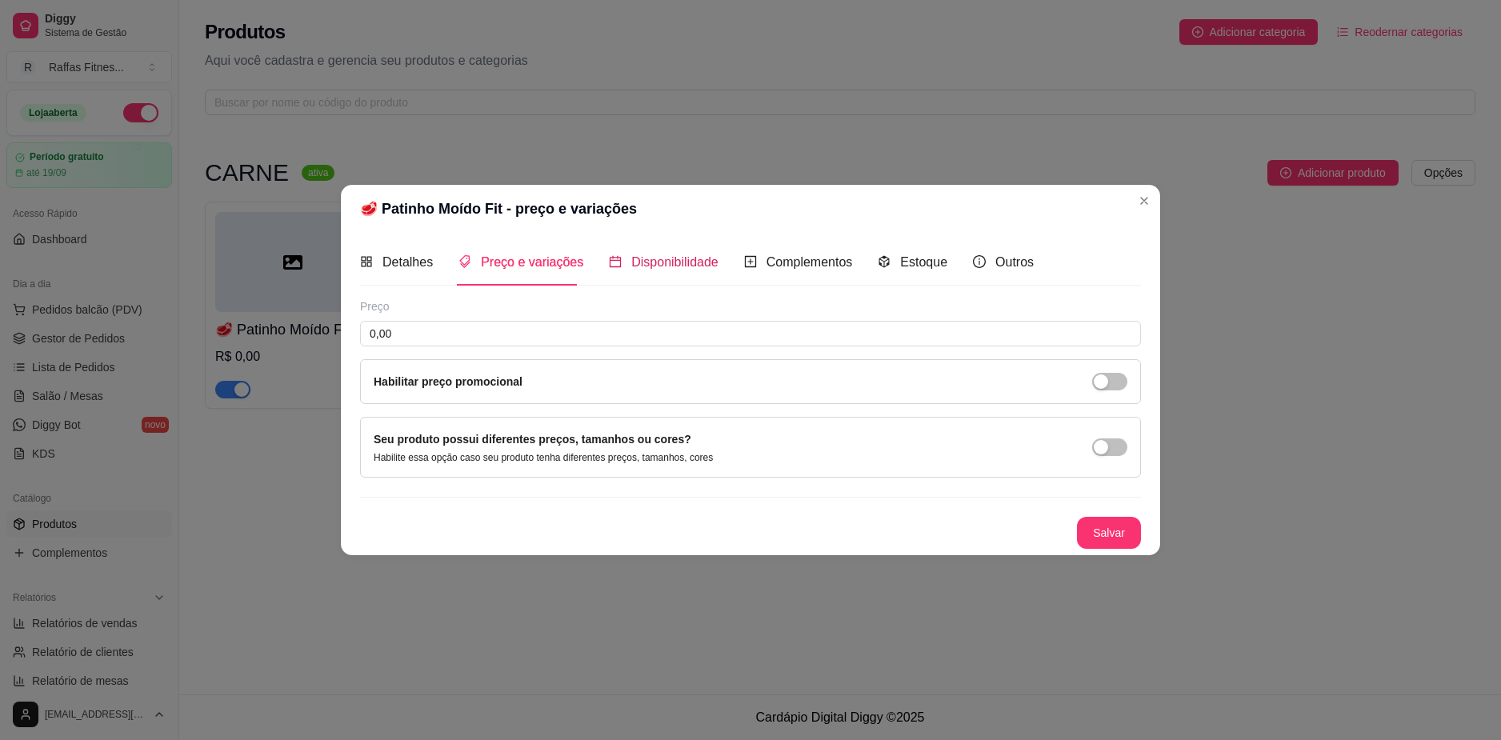
click at [645, 268] on span "Disponibilidade" at bounding box center [674, 262] width 87 height 14
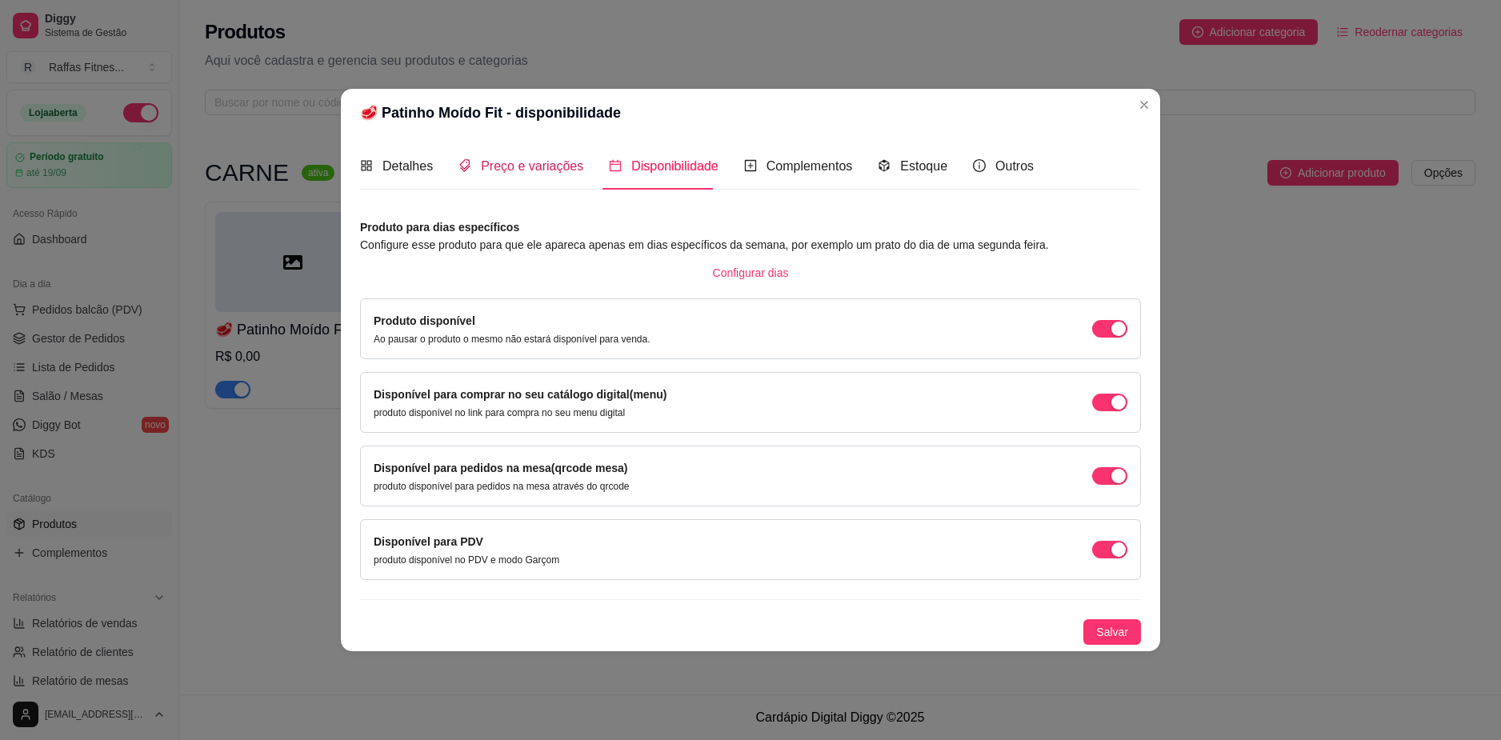
click at [527, 167] on span "Preço e variações" at bounding box center [532, 166] width 102 height 14
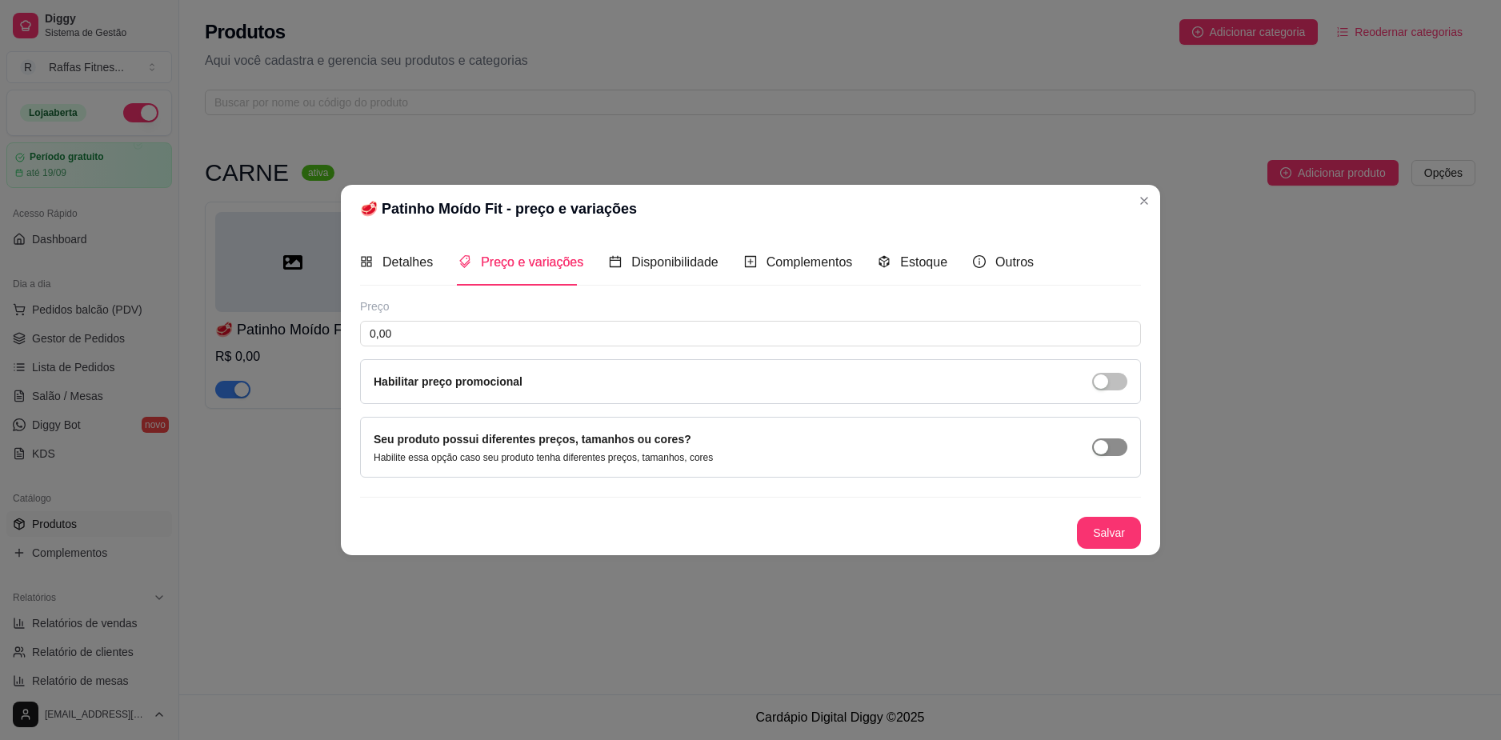
click at [1103, 446] on div "button" at bounding box center [1101, 447] width 14 height 14
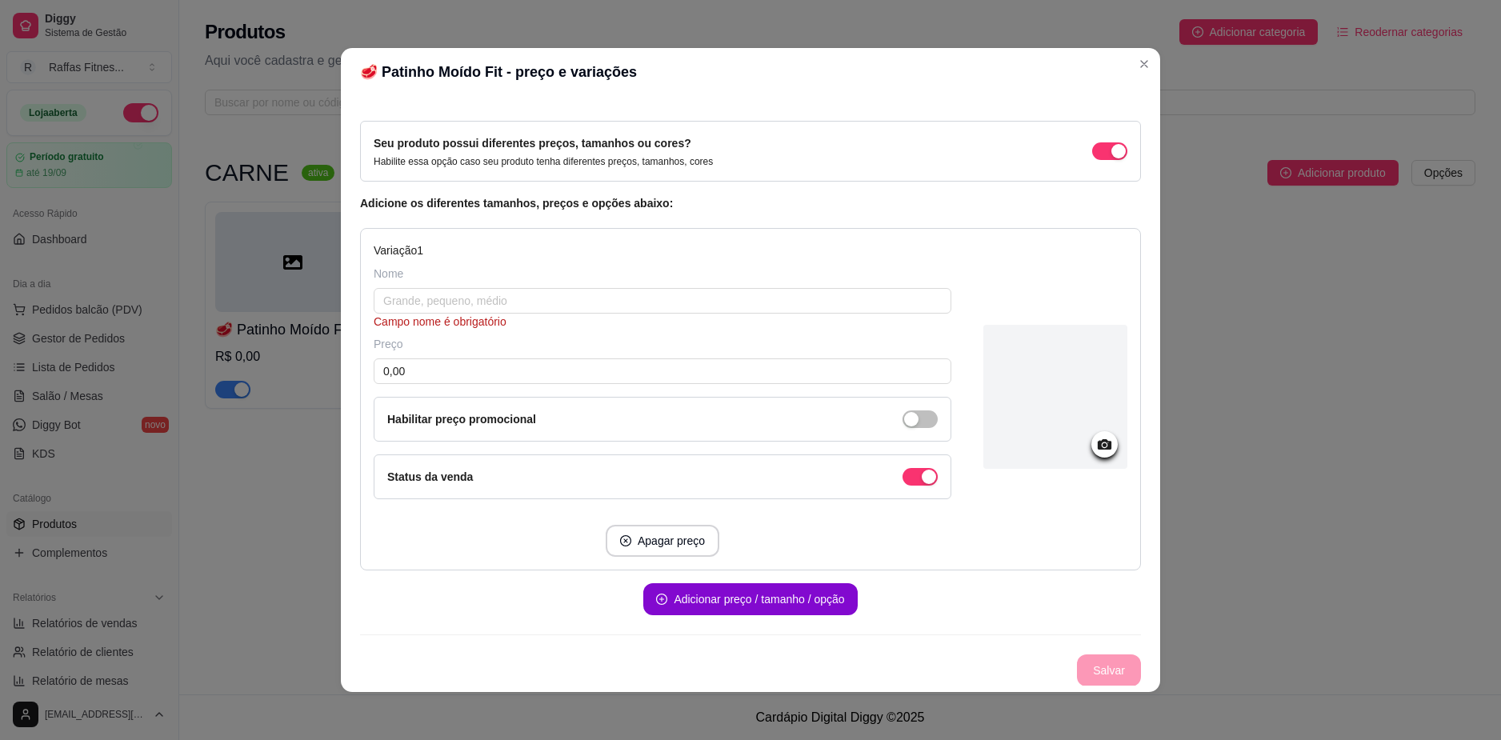
scroll to position [54, 0]
click at [458, 303] on input "text" at bounding box center [663, 300] width 578 height 26
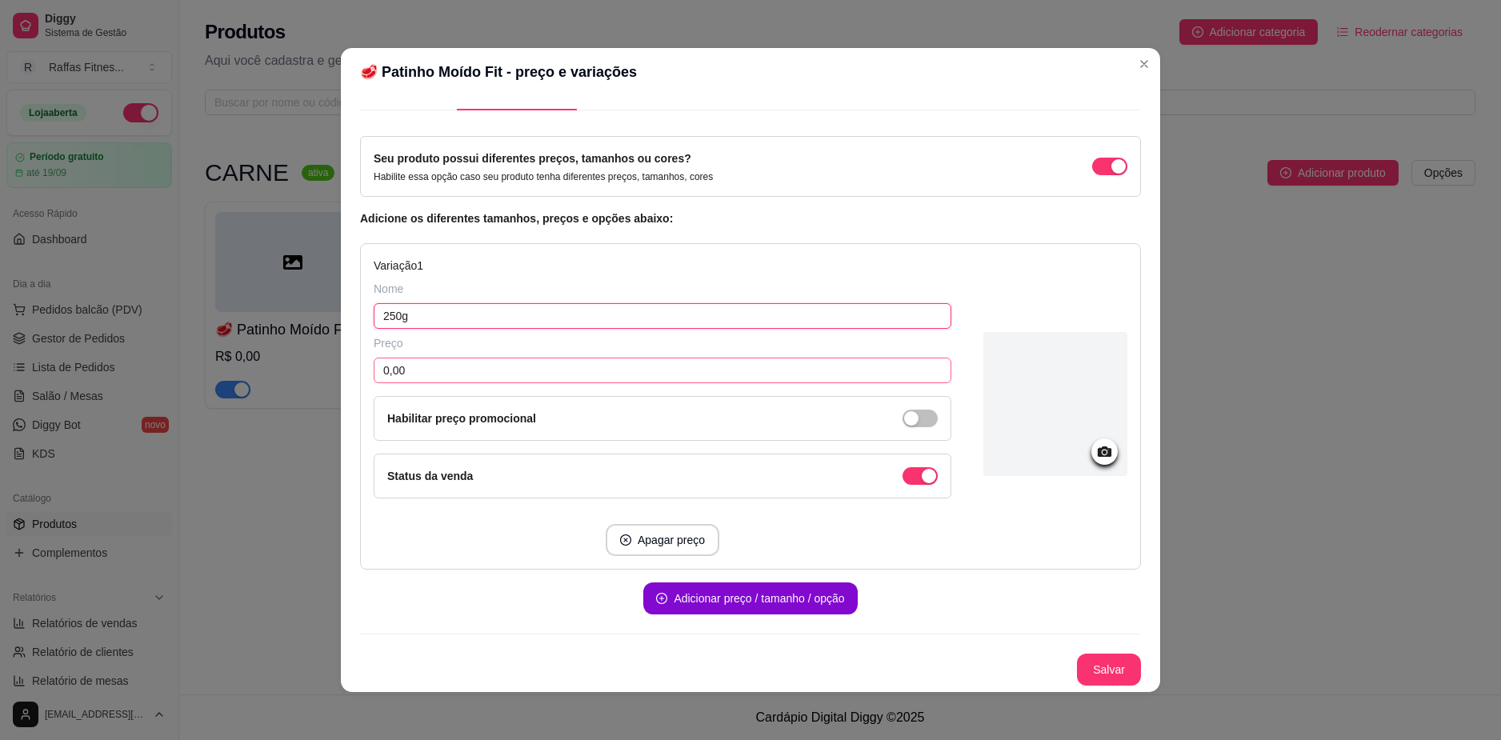
type input "250g"
click at [576, 365] on input "0,00" at bounding box center [663, 371] width 578 height 26
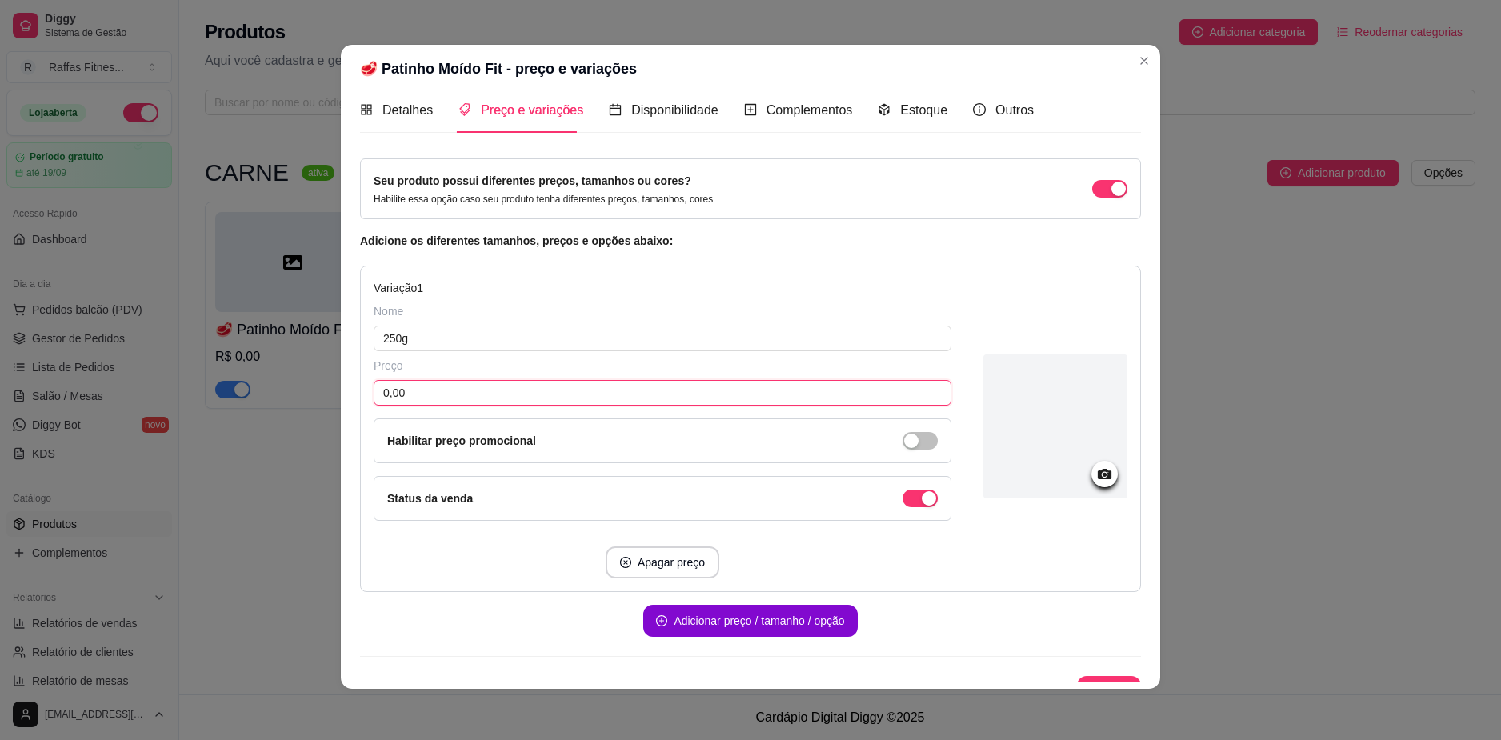
scroll to position [0, 0]
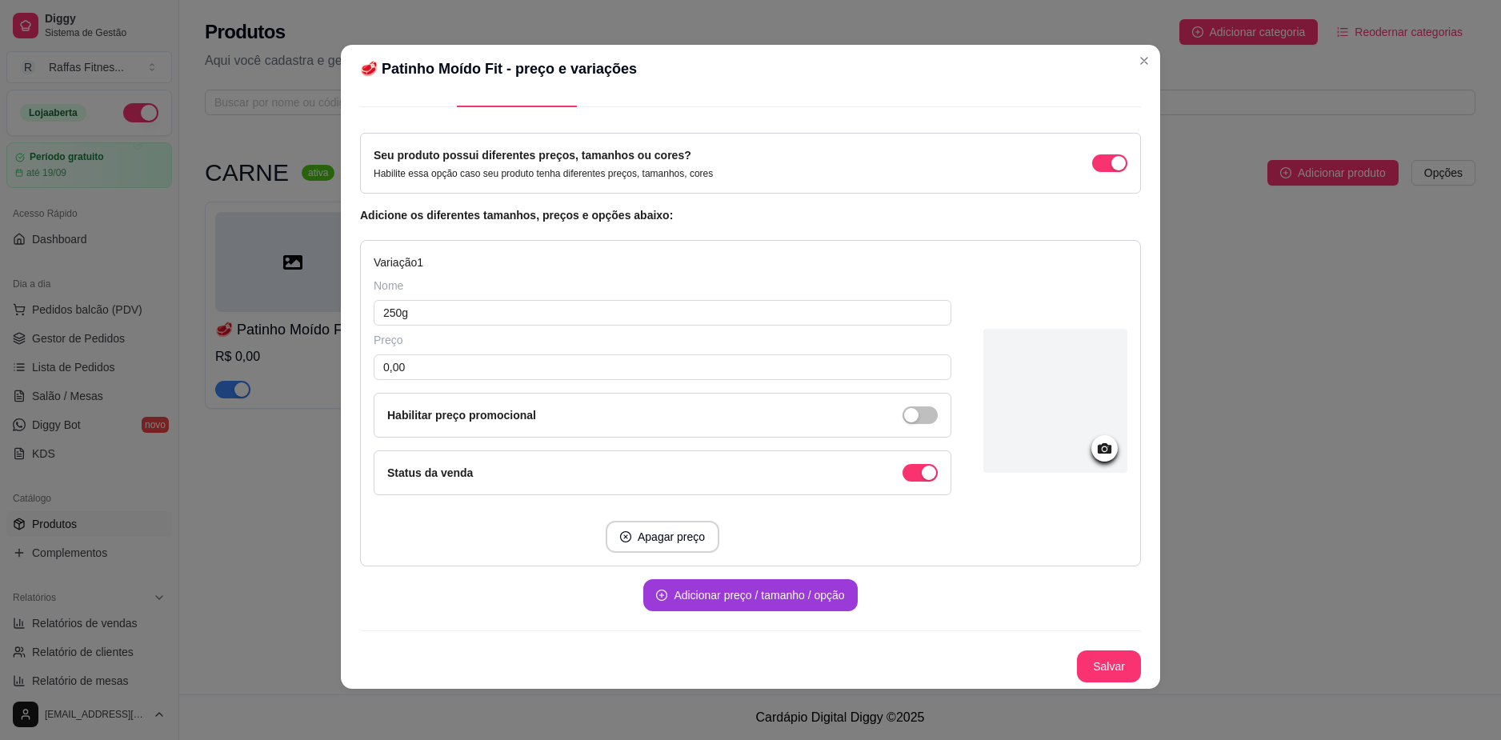
click at [735, 597] on button "Adicionar preço / tamanho / opção" at bounding box center [750, 595] width 214 height 32
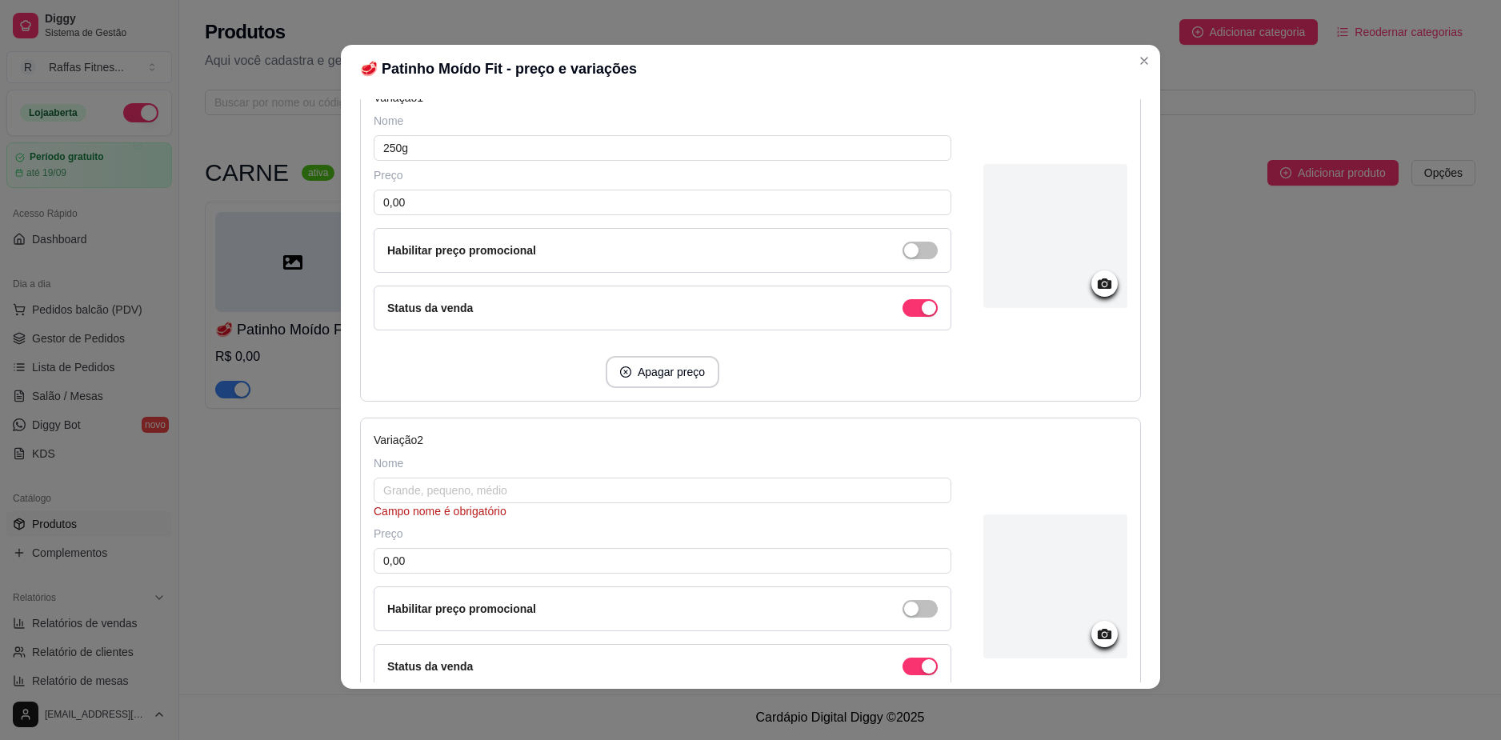
scroll to position [396, 0]
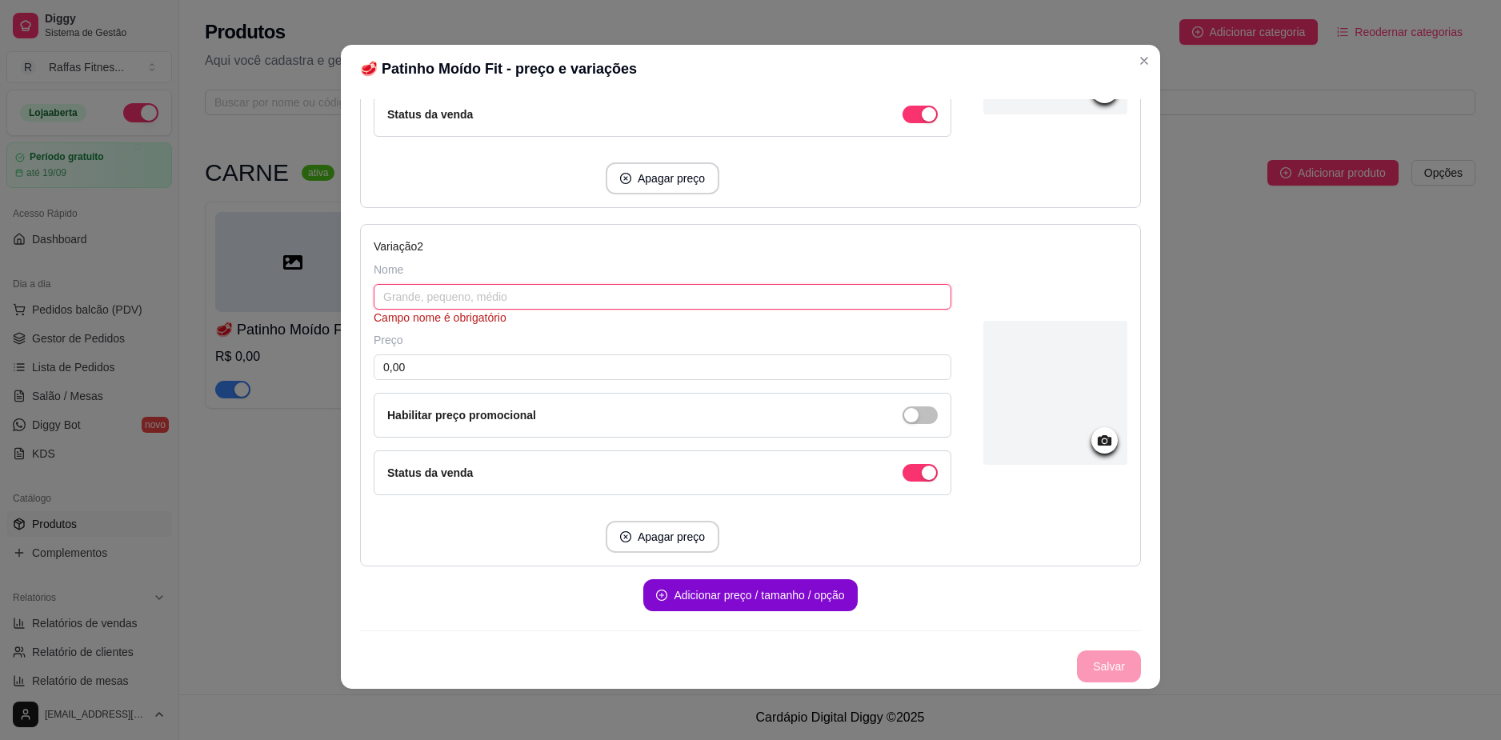
click at [444, 285] on input "text" at bounding box center [663, 297] width 578 height 26
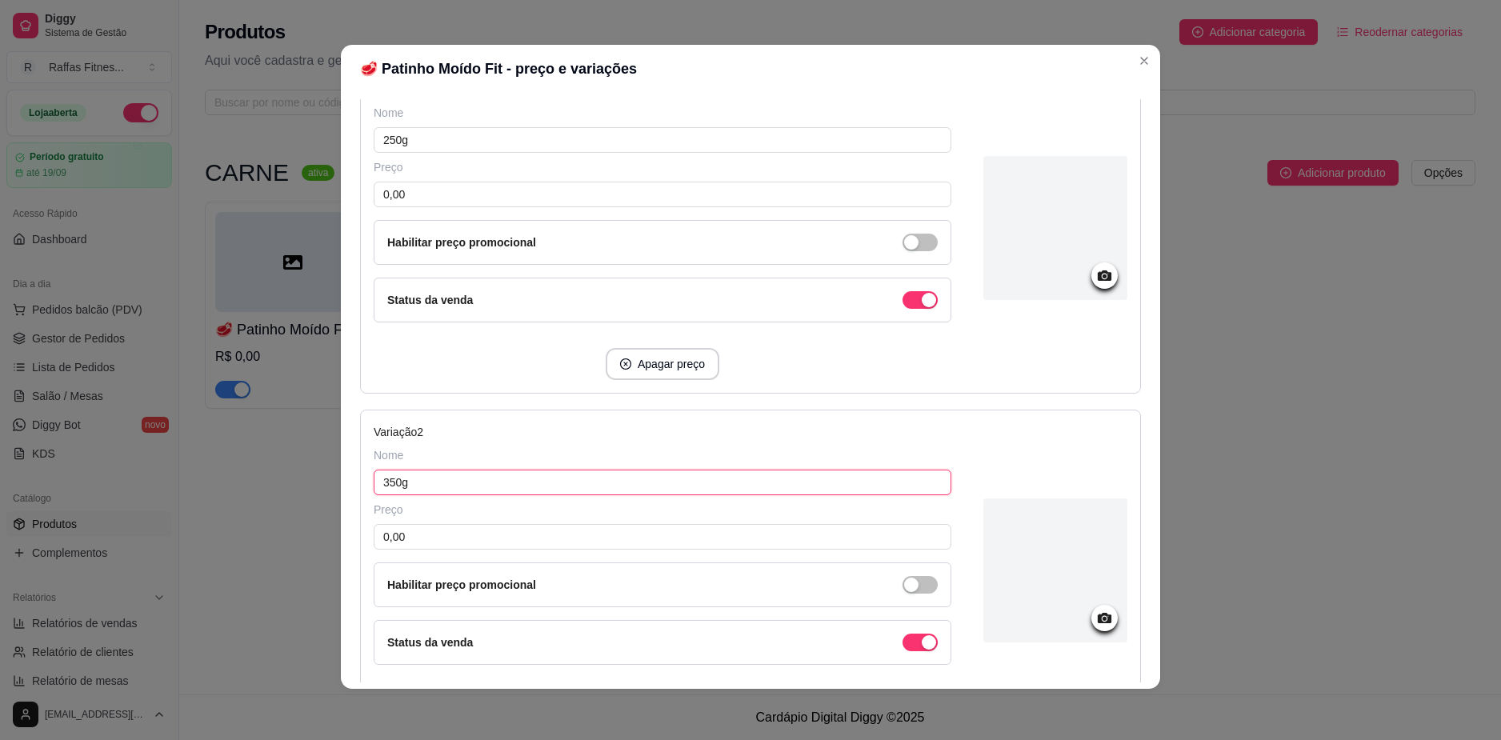
scroll to position [0, 0]
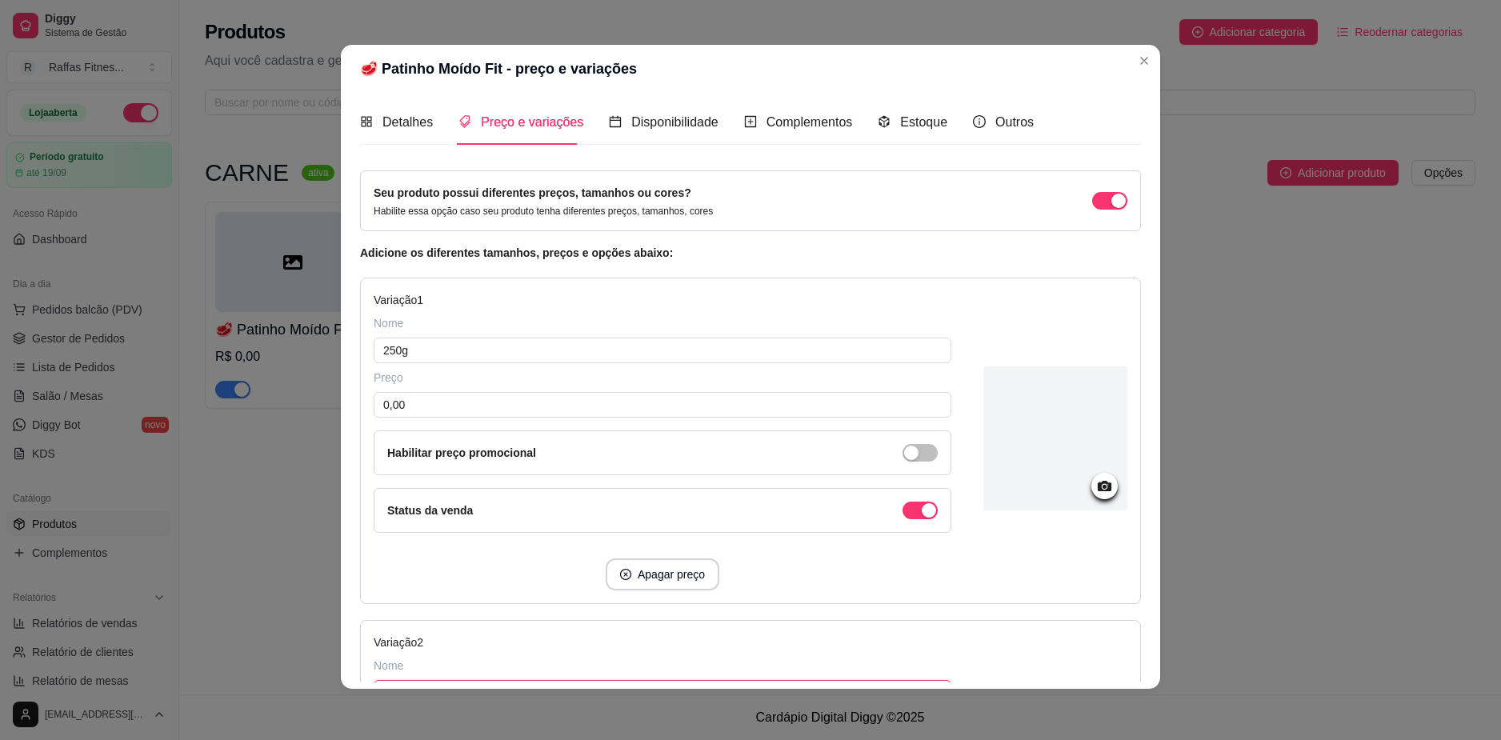
type input "350g"
click at [445, 407] on input "0,00" at bounding box center [663, 405] width 578 height 26
paste input "17,9"
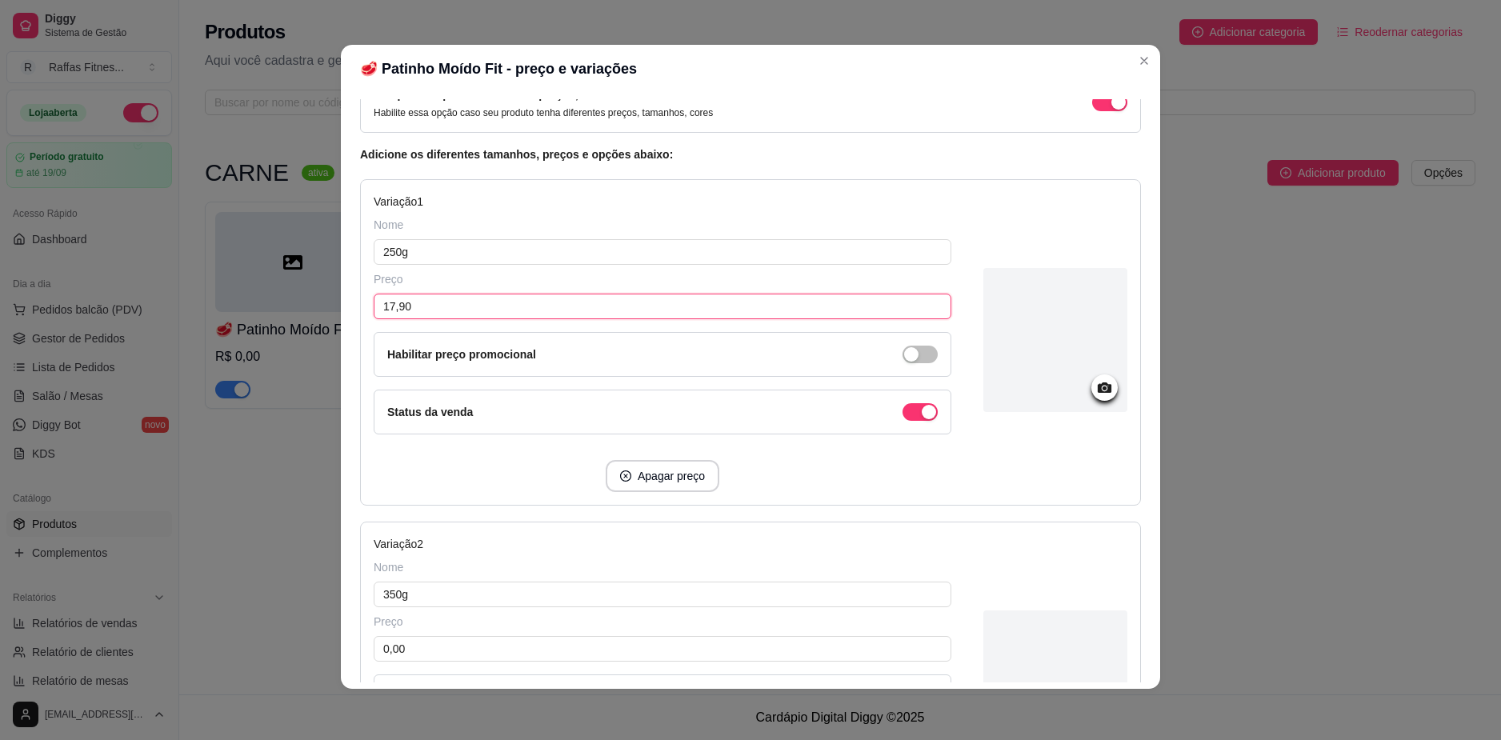
scroll to position [380, 0]
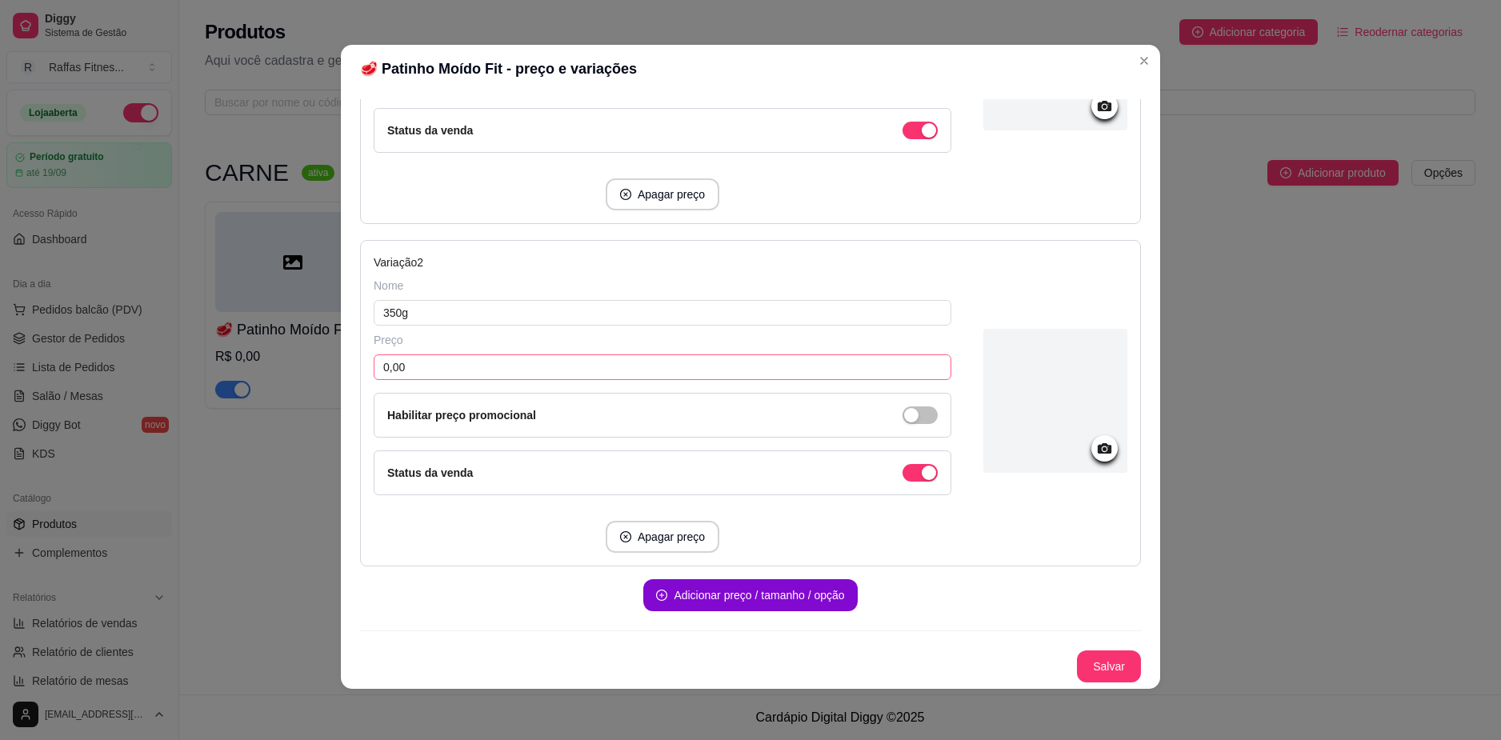
type input "17,90"
click at [439, 373] on input "0,00" at bounding box center [663, 368] width 578 height 26
click at [438, 373] on input "0,00" at bounding box center [663, 368] width 578 height 26
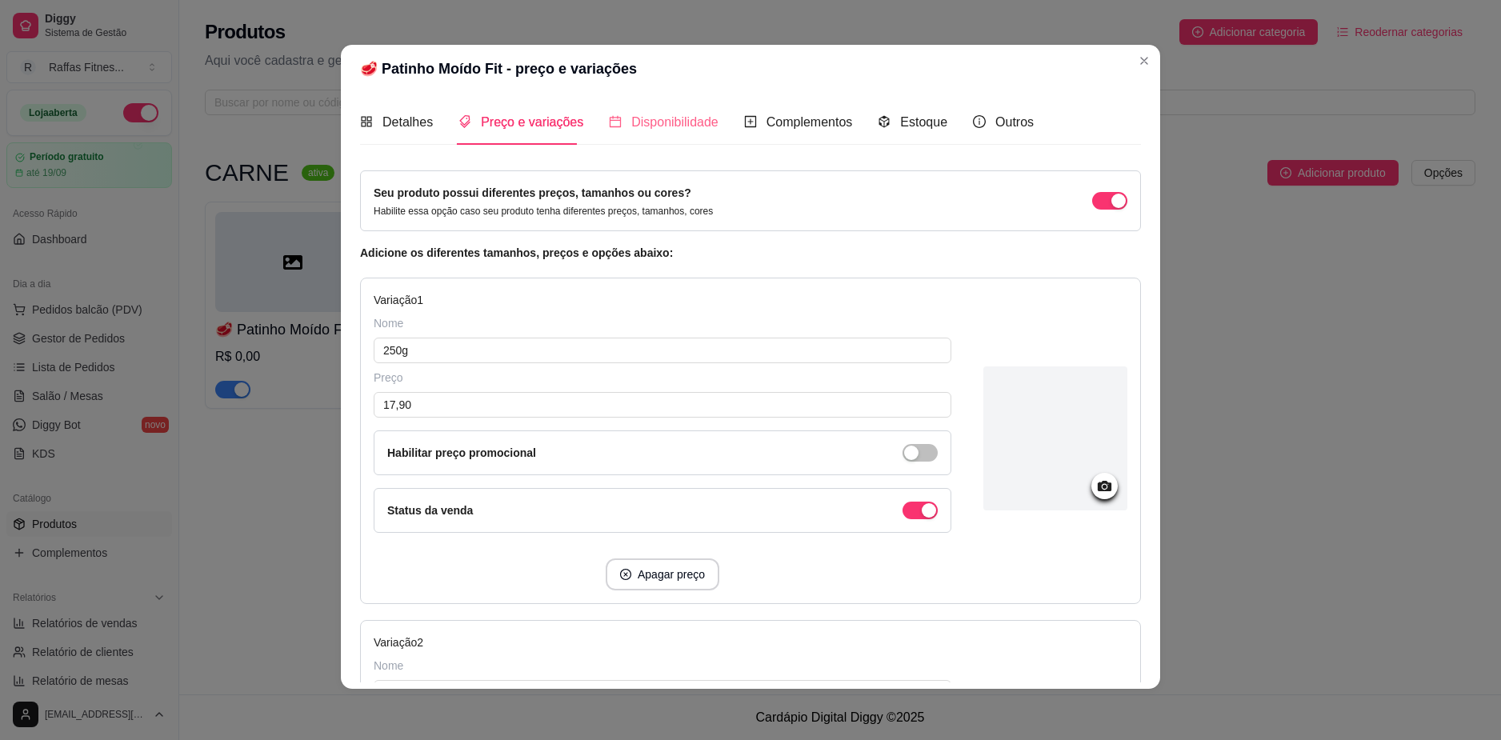
type input "24,90"
click at [687, 130] on div "Disponibilidade" at bounding box center [664, 122] width 110 height 20
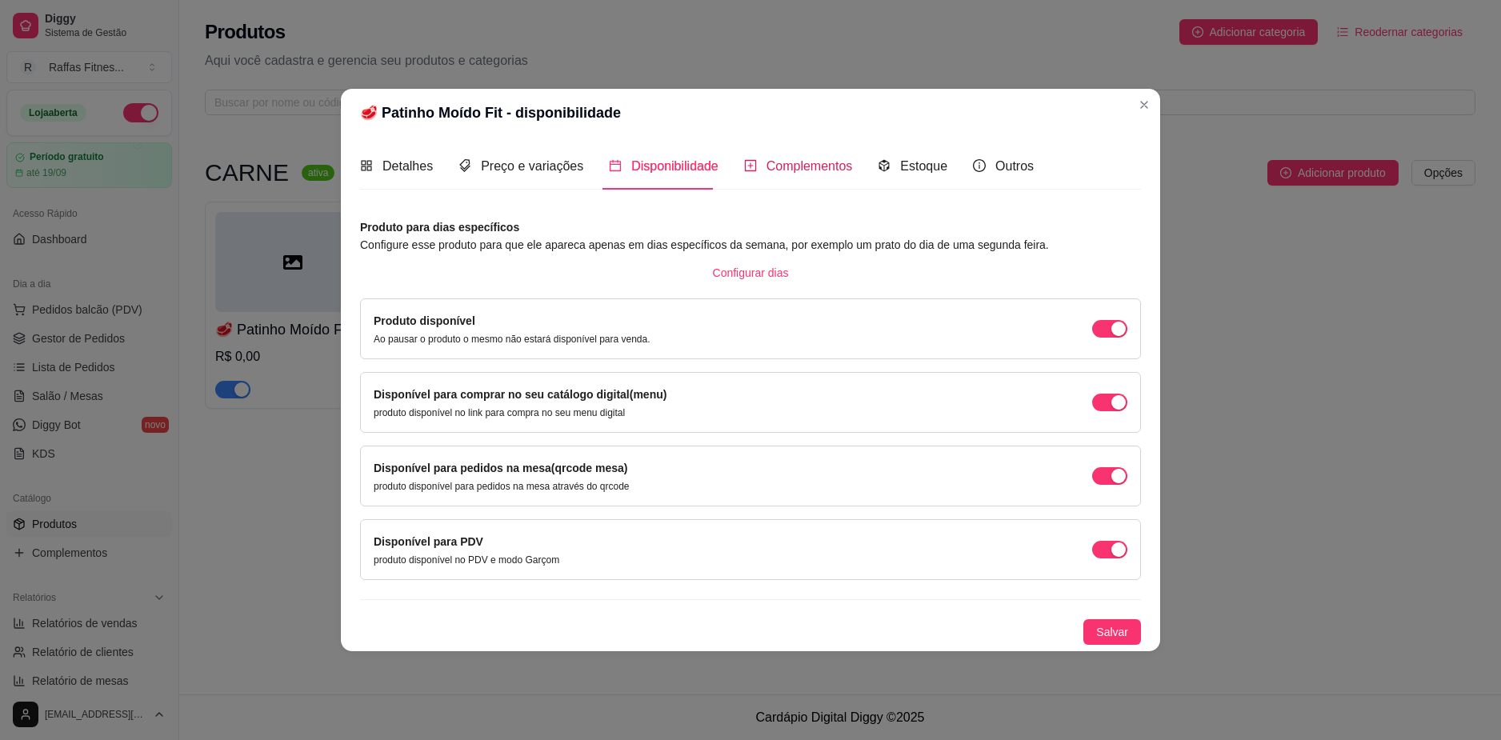
click at [797, 163] on span "Complementos" at bounding box center [810, 166] width 86 height 14
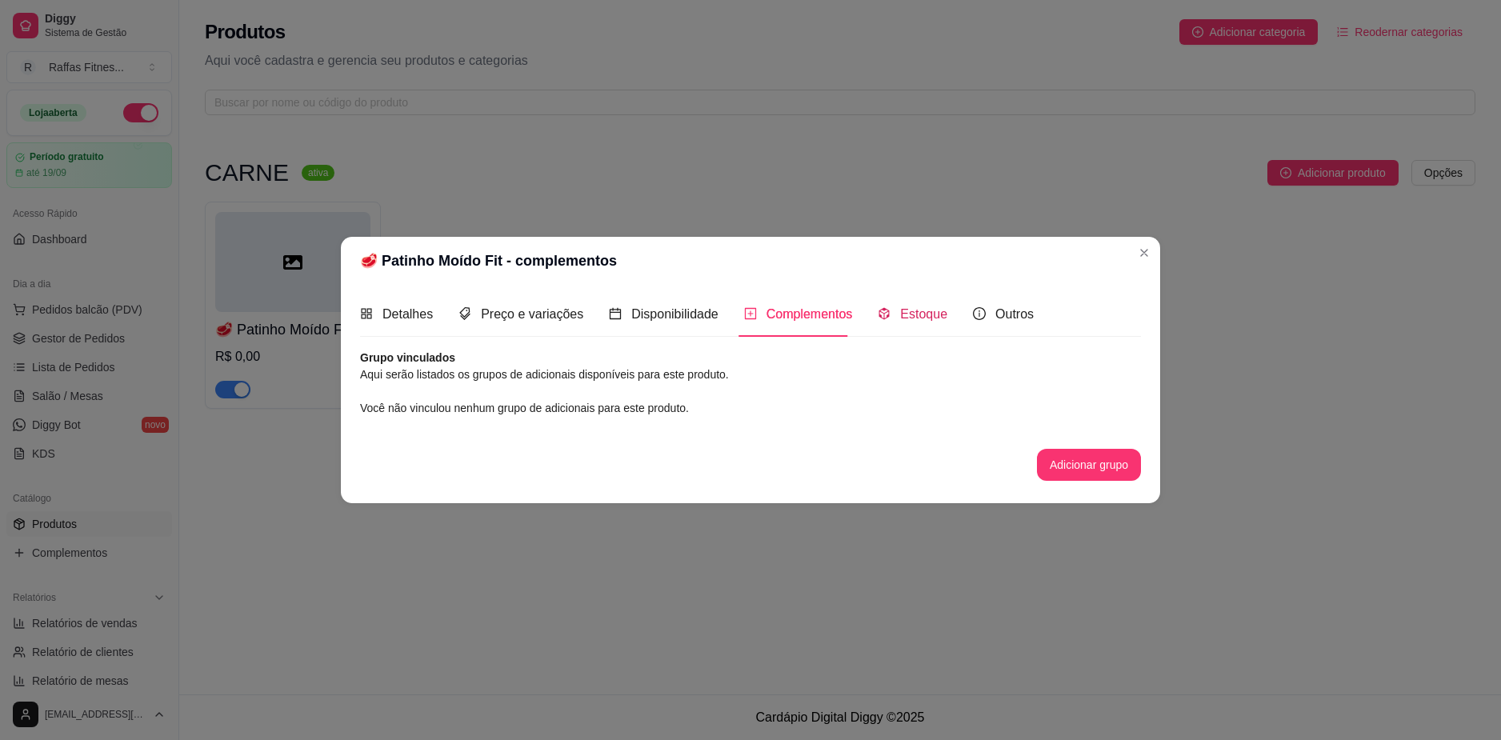
click at [900, 313] on span "Estoque" at bounding box center [923, 314] width 47 height 14
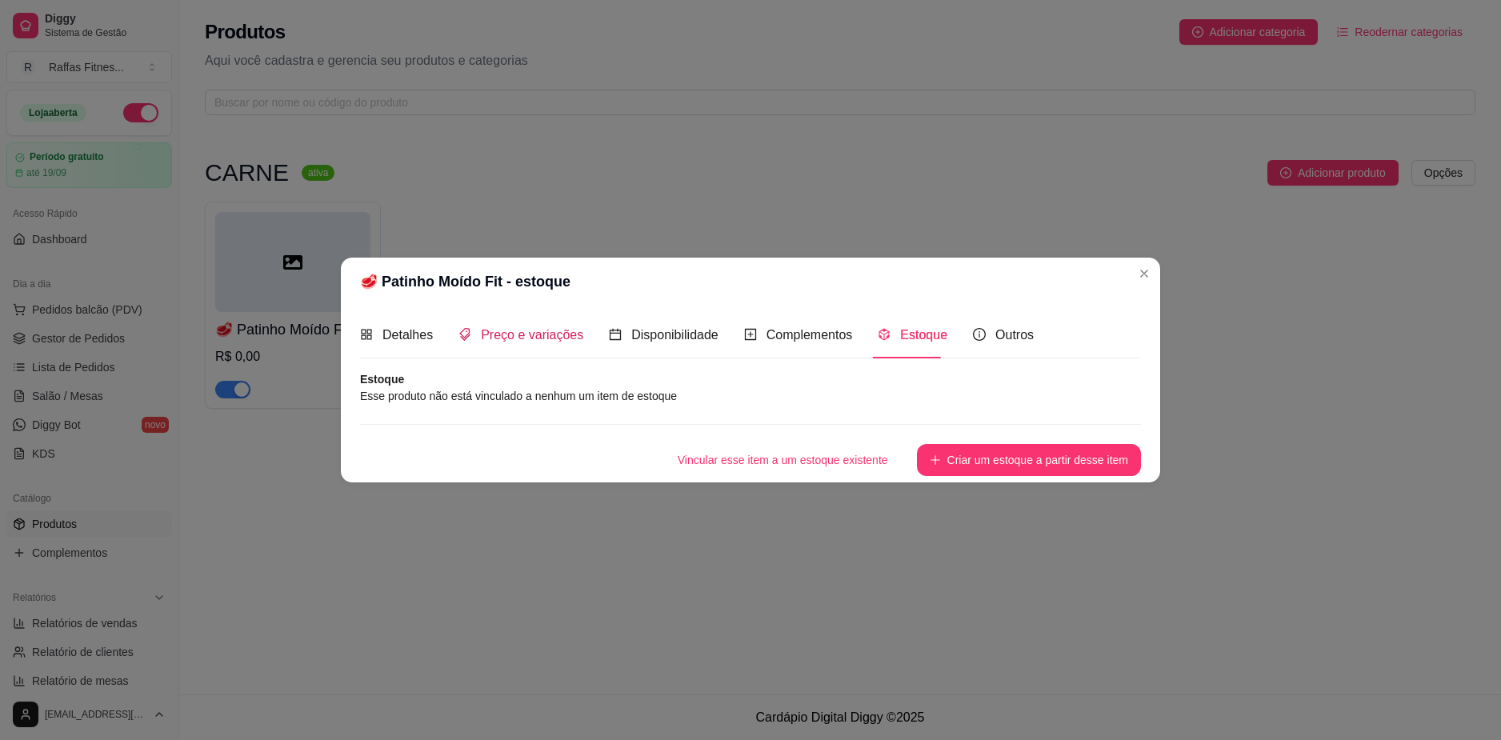
click at [507, 330] on span "Preço e variações" at bounding box center [532, 335] width 102 height 14
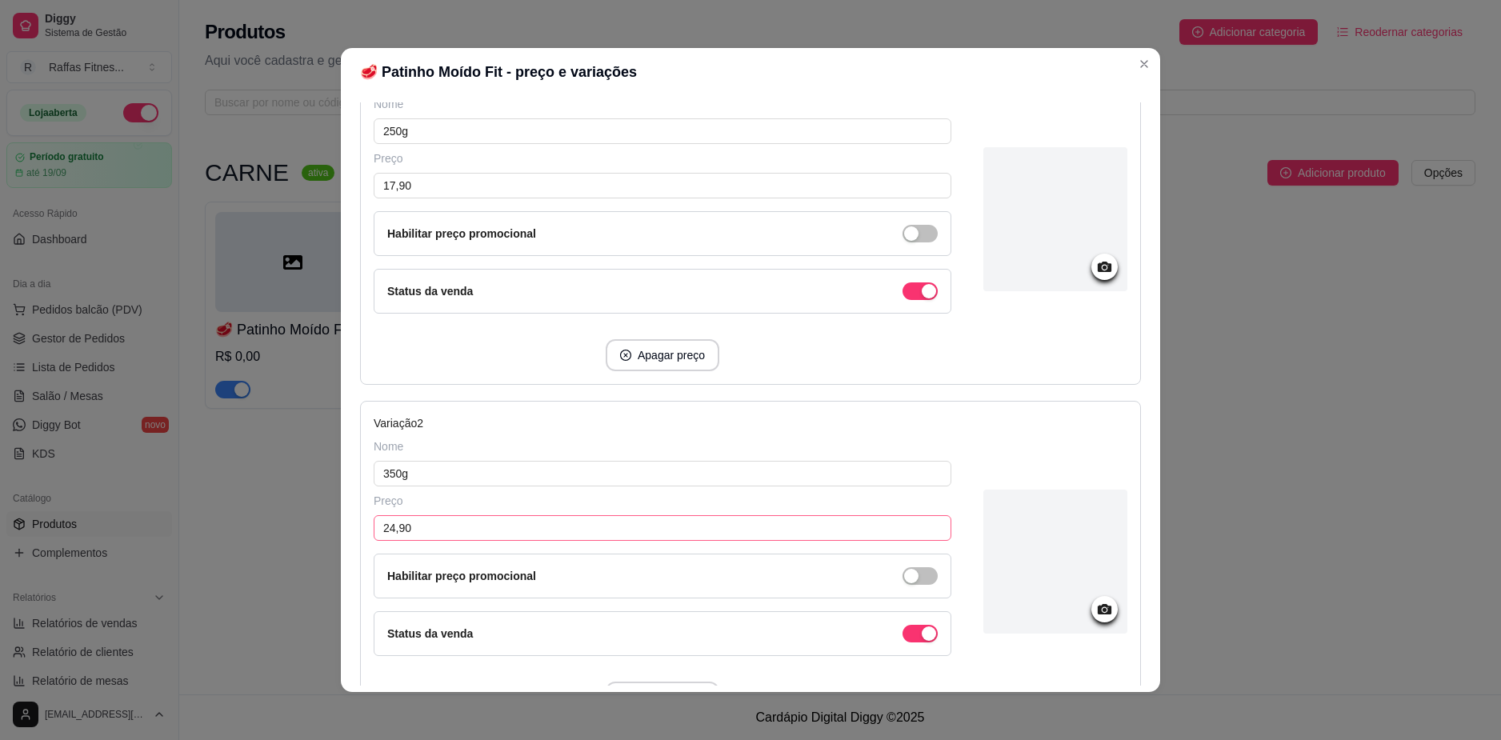
scroll to position [380, 0]
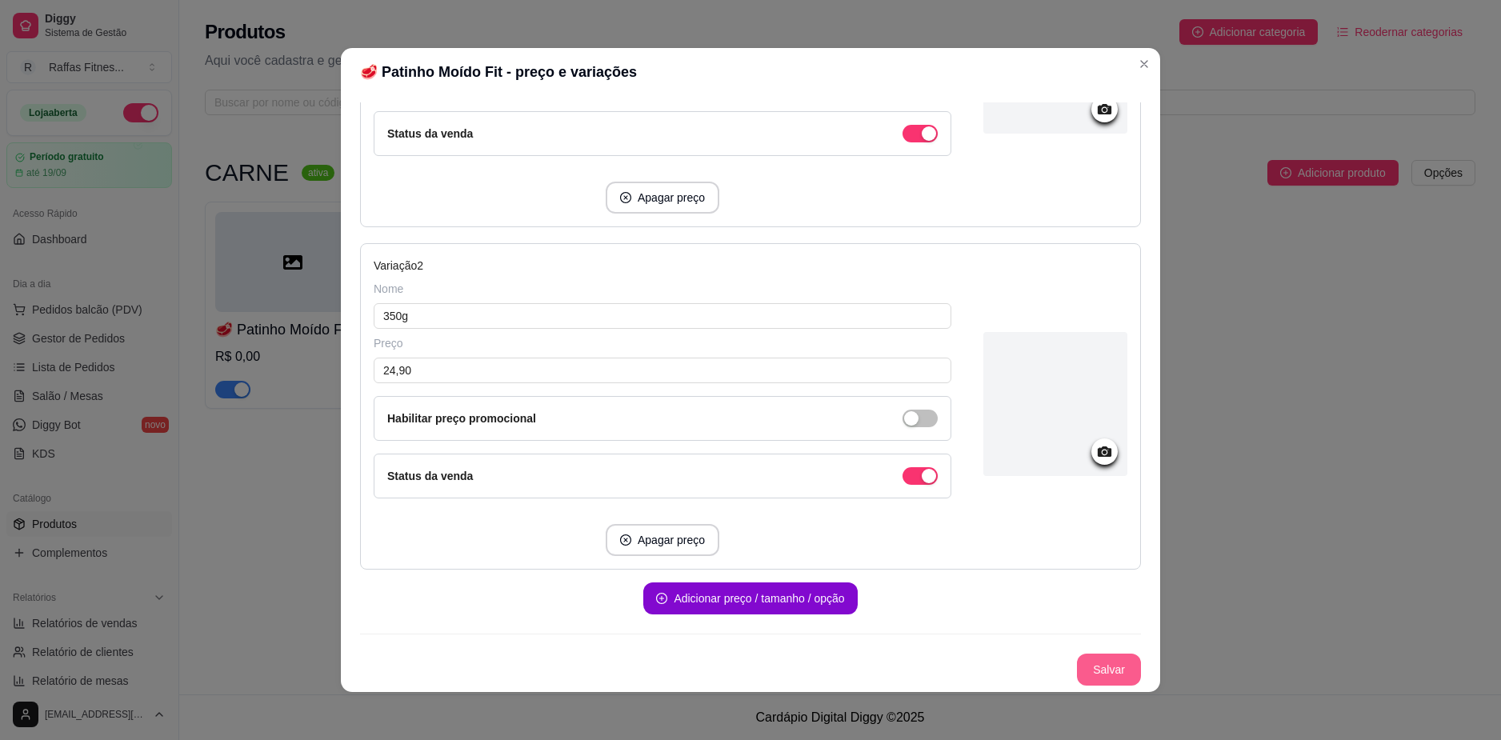
click at [1080, 677] on button "Salvar" at bounding box center [1109, 670] width 64 height 32
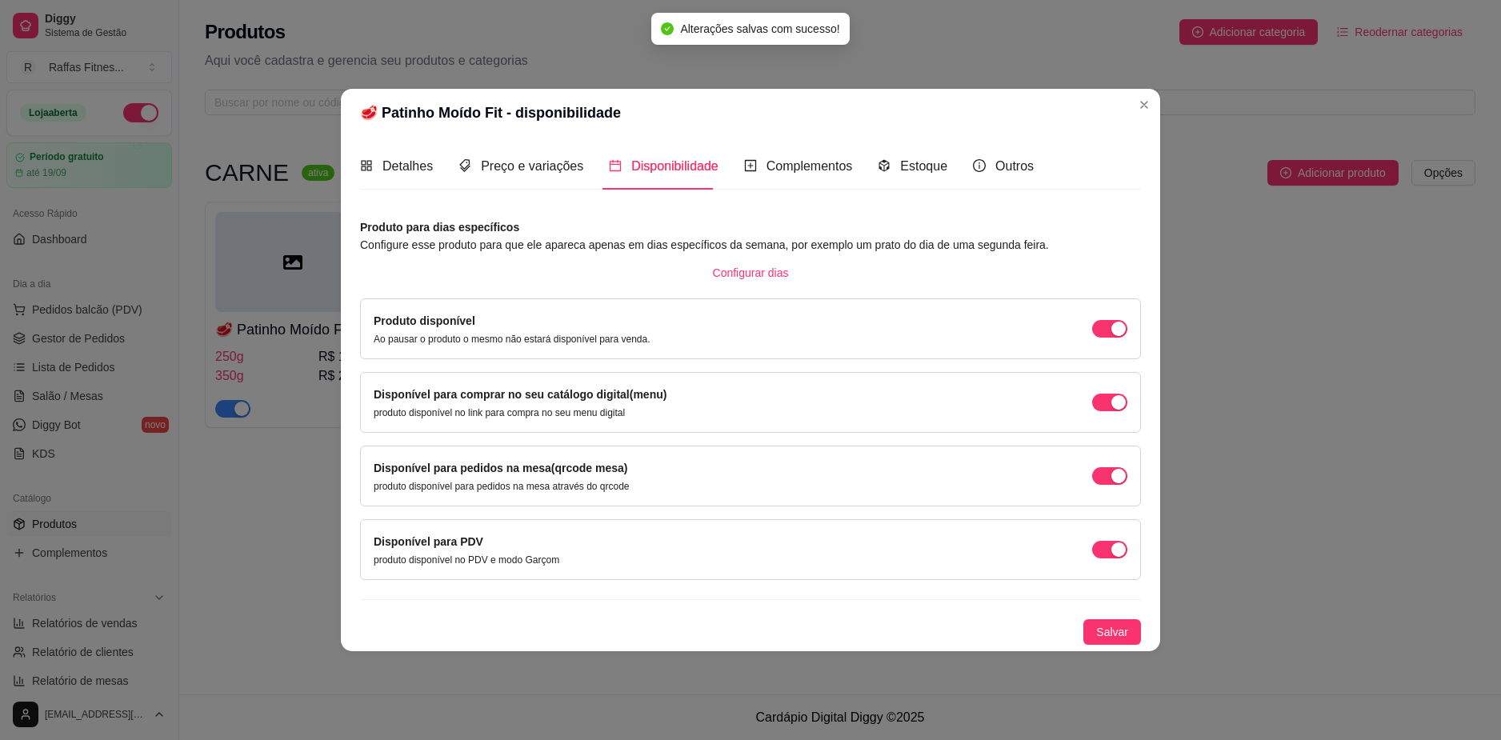
scroll to position [0, 0]
click at [1109, 338] on span "button" at bounding box center [1109, 329] width 35 height 18
click at [1104, 338] on span "button" at bounding box center [1109, 329] width 35 height 18
click at [1104, 629] on span "Salvar" at bounding box center [1112, 632] width 32 height 18
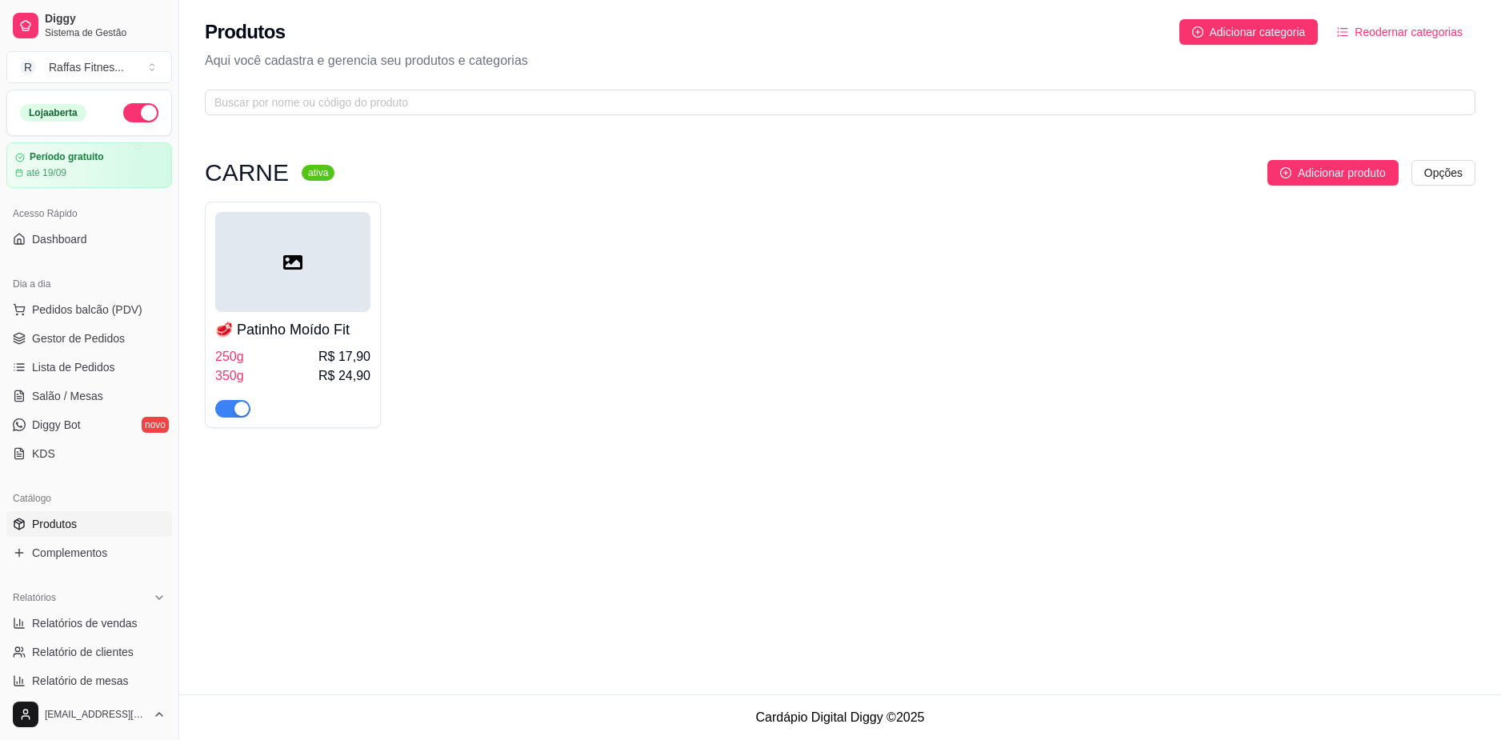
click at [719, 516] on div "Produtos Adicionar categoria Reodernar categorias Aqui você cadastra e gerencia…" at bounding box center [840, 347] width 1322 height 695
click at [1322, 176] on span "Adicionar produto" at bounding box center [1342, 173] width 88 height 18
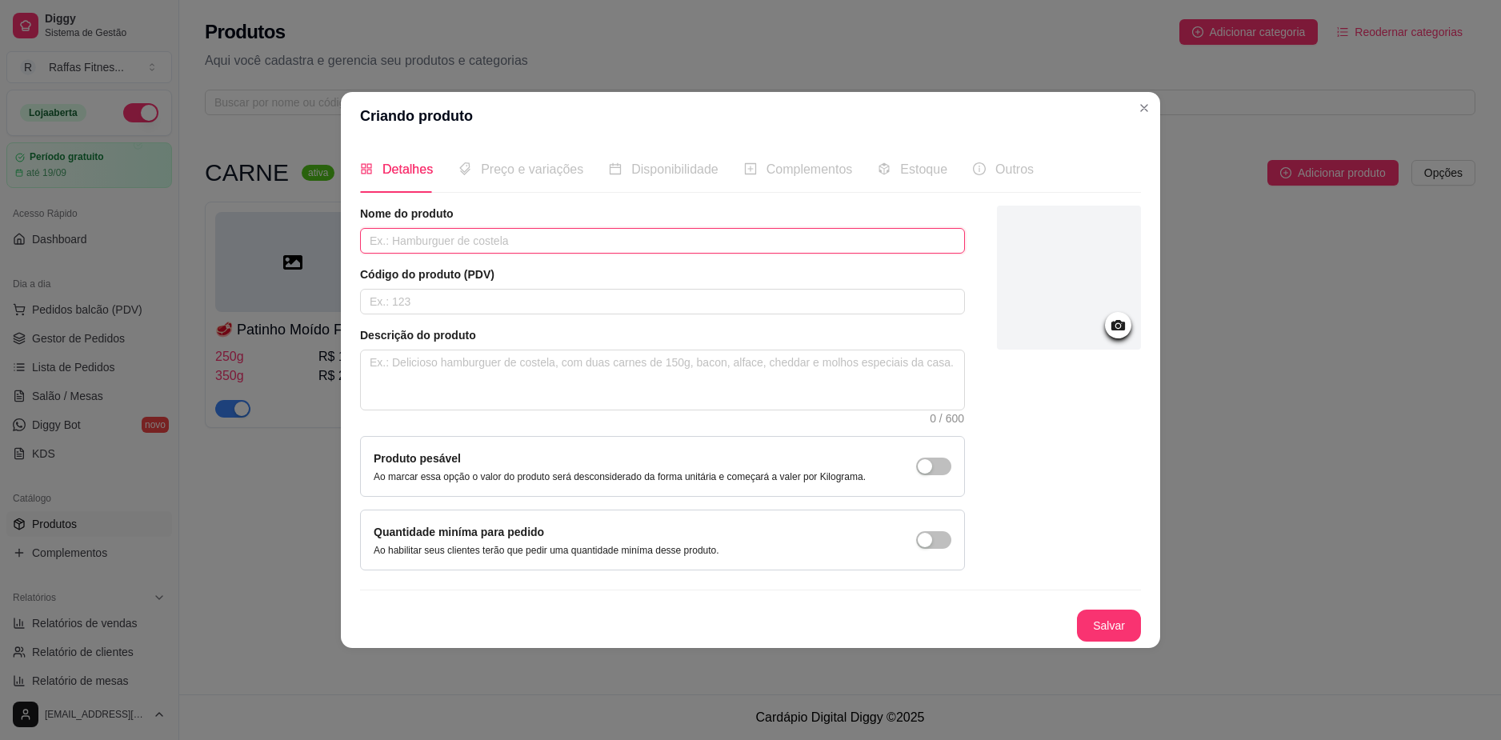
click at [503, 239] on input "text" at bounding box center [662, 241] width 605 height 26
paste input "🍔 Hambúrguer de Patinho"
type input "🍔 Hambúrguer de Patinho"
click at [514, 355] on textarea at bounding box center [662, 380] width 603 height 59
paste textarea "Hambúrguer artesanal de carne magra, servido com purê de batata-doce e brócolis…"
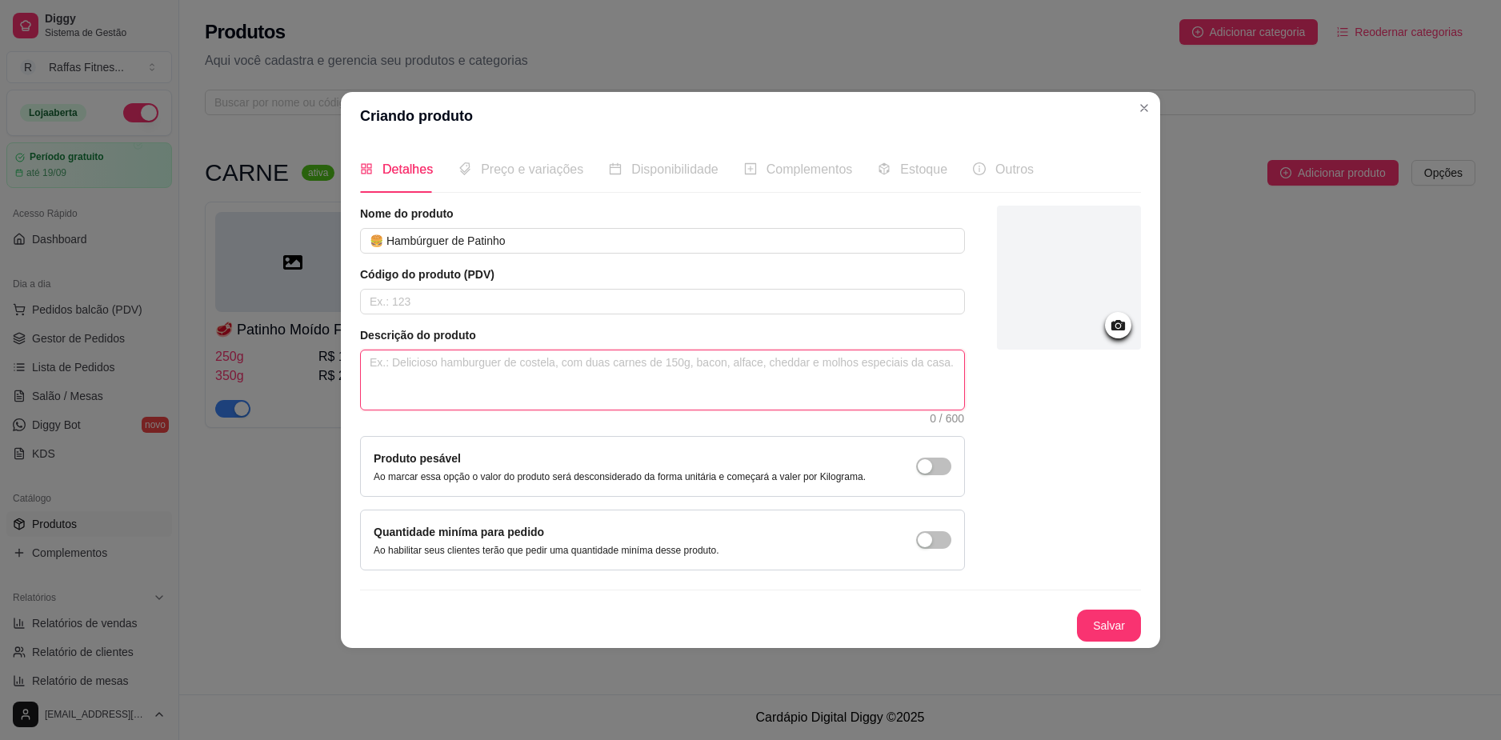
type textarea "Hambúrguer artesanal de carne magra, servido com purê de batata-doce e brócolis…"
drag, startPoint x: 483, startPoint y: 361, endPoint x: 437, endPoint y: 367, distance: 46.9
click at [437, 367] on textarea "Hambúrguer artesanal de carne magra, servido com purê de batata-doce e brócolis…" at bounding box center [662, 380] width 603 height 59
click at [831, 359] on textarea "Hambúrguer de carne magra, servido com purê de batata-doce e brócolis frescos." at bounding box center [662, 380] width 603 height 59
type textarea "Hambúrguer de carne magra, servido com purê de batata-doce e brócolis frescos."
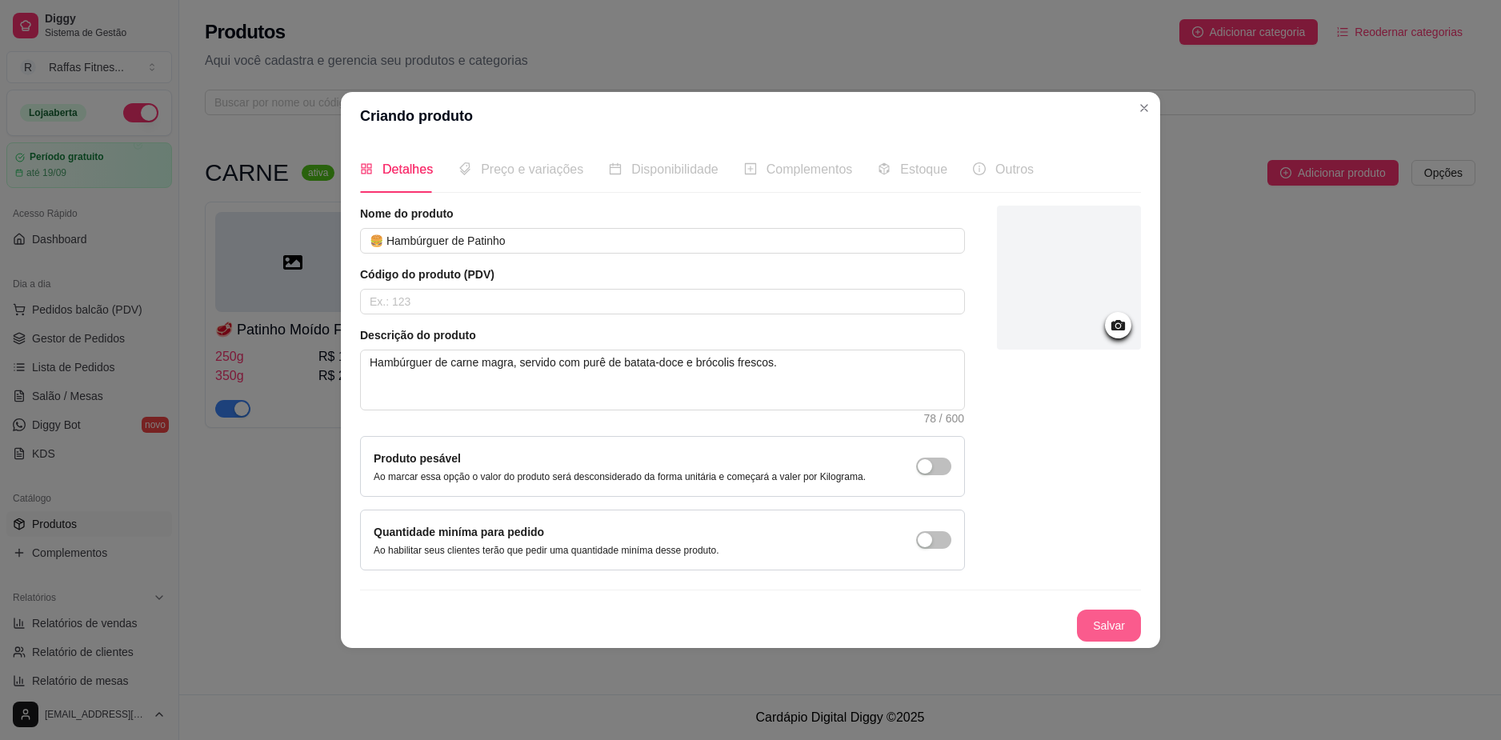
click at [1100, 611] on button "Salvar" at bounding box center [1109, 626] width 64 height 32
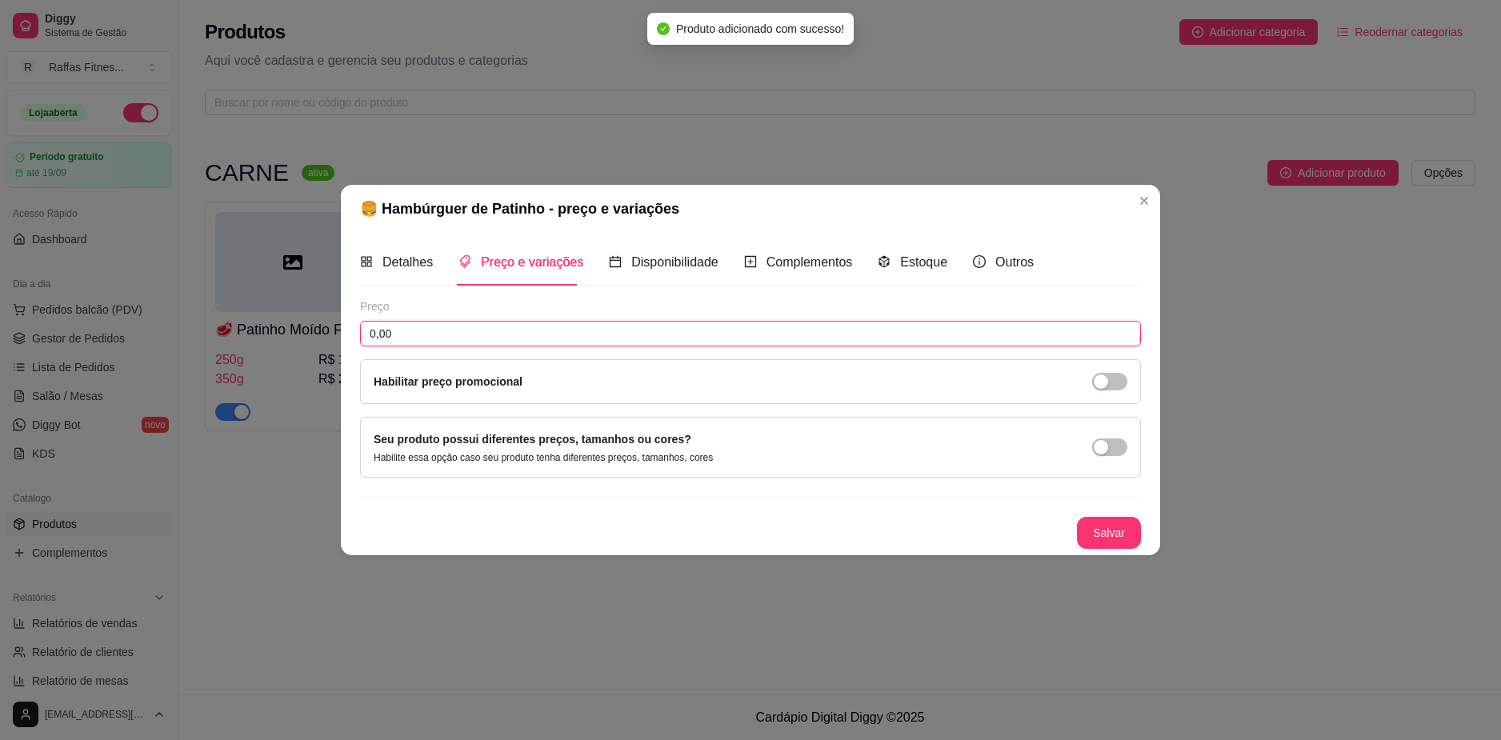
click at [489, 332] on input "0,00" at bounding box center [750, 334] width 781 height 26
type input "0,00"
click at [666, 260] on span "Disponibilidade" at bounding box center [674, 262] width 87 height 14
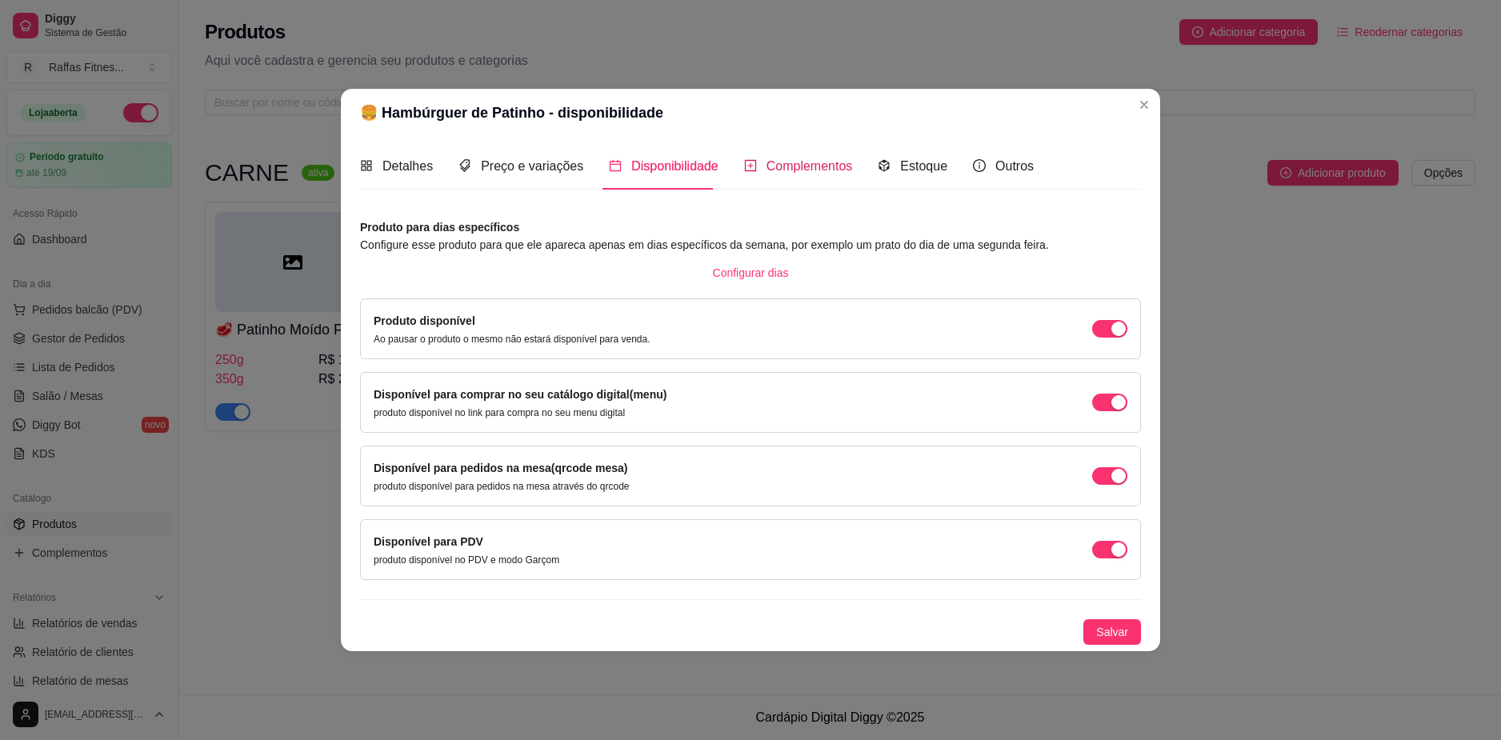
click at [810, 176] on div "Complementos" at bounding box center [798, 166] width 109 height 20
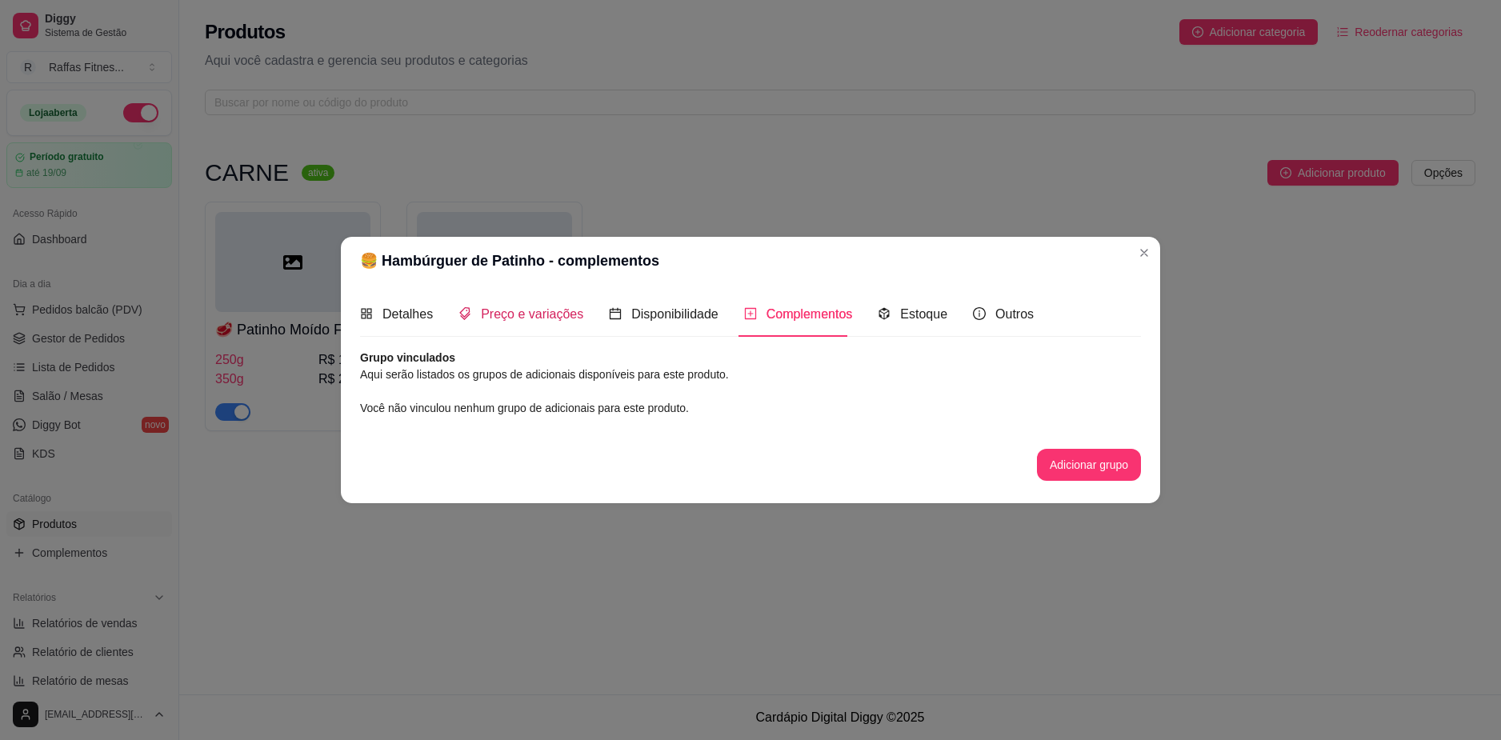
click at [524, 321] on span "Preço e variações" at bounding box center [532, 314] width 102 height 14
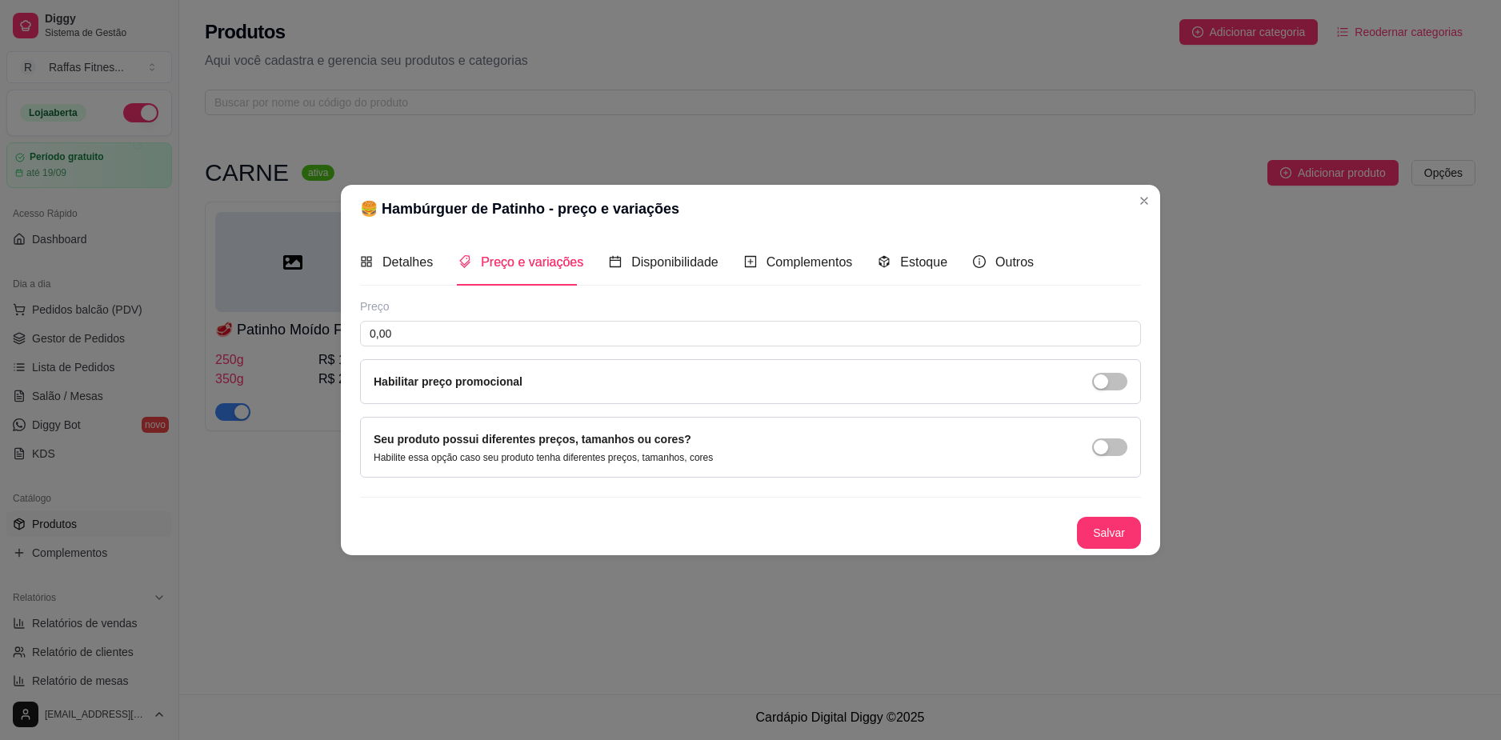
click at [729, 451] on div "Seu produto possui diferentes preços, tamanhos ou cores? Habilite essa opção ca…" at bounding box center [751, 448] width 754 height 34
click at [1100, 442] on div "button" at bounding box center [1101, 447] width 14 height 14
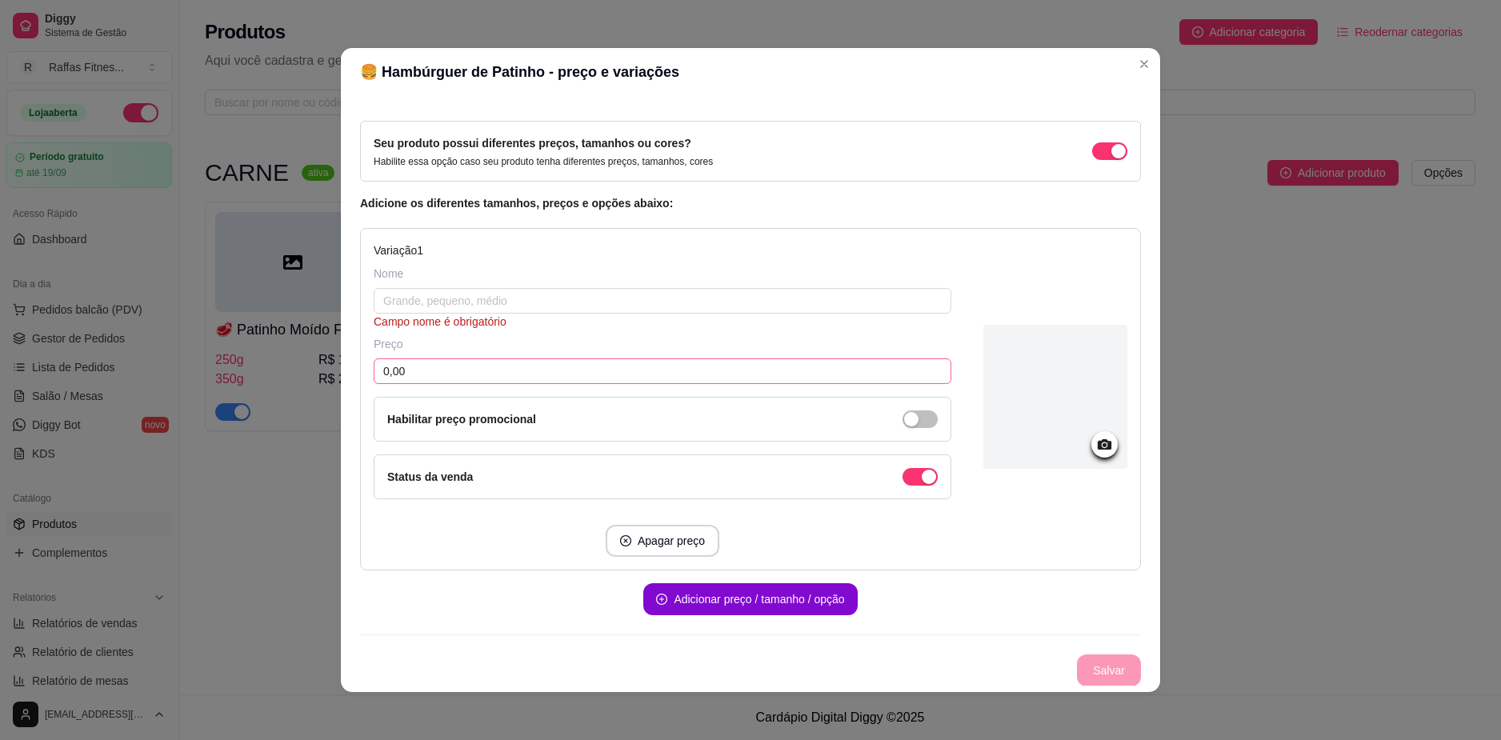
scroll to position [54, 0]
click at [454, 313] on input "text" at bounding box center [663, 300] width 578 height 26
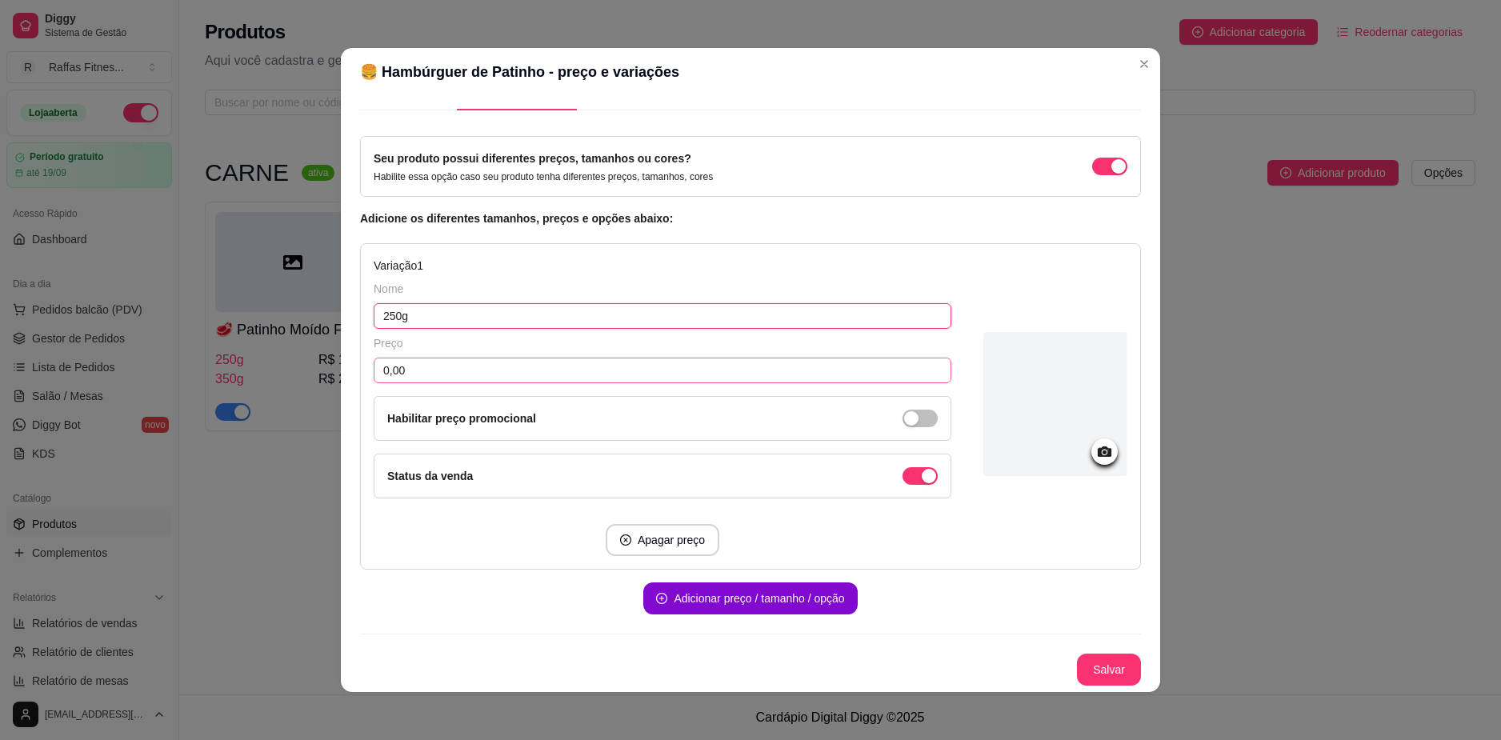
type input "250g"
click at [409, 375] on input "0,00" at bounding box center [663, 371] width 578 height 26
type input "17,90"
click at [756, 607] on button "Adicionar preço / tamanho / opção" at bounding box center [750, 599] width 214 height 32
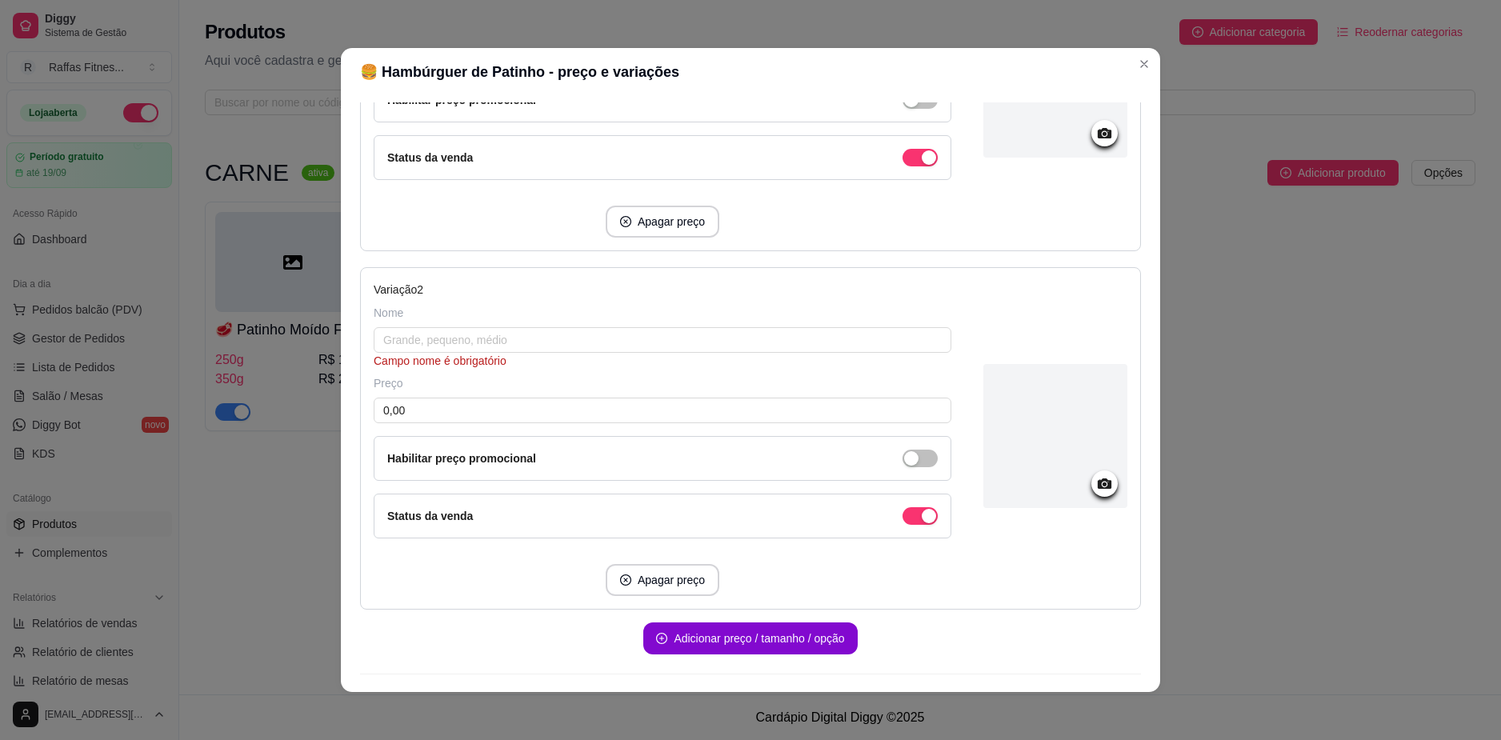
scroll to position [396, 0]
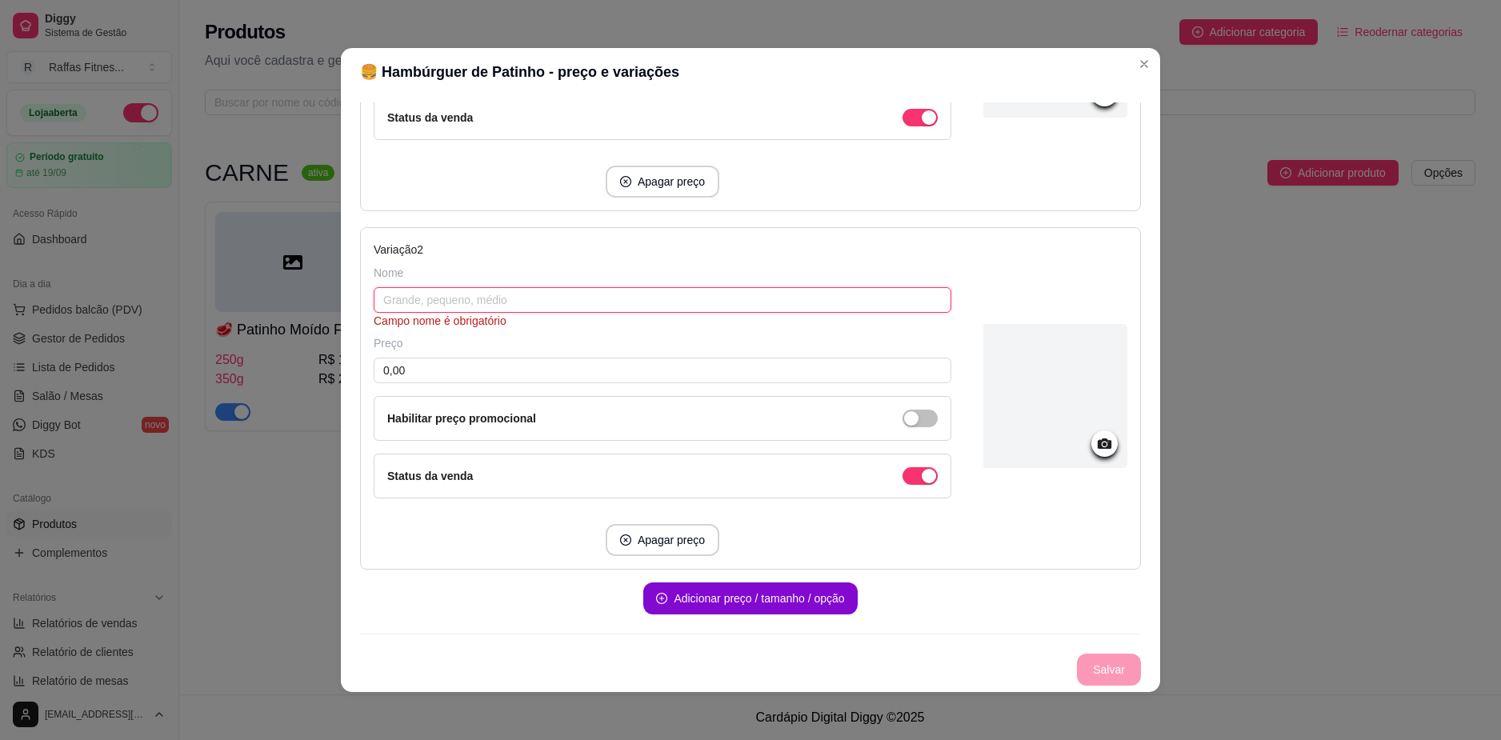
click at [445, 291] on input "text" at bounding box center [663, 300] width 578 height 26
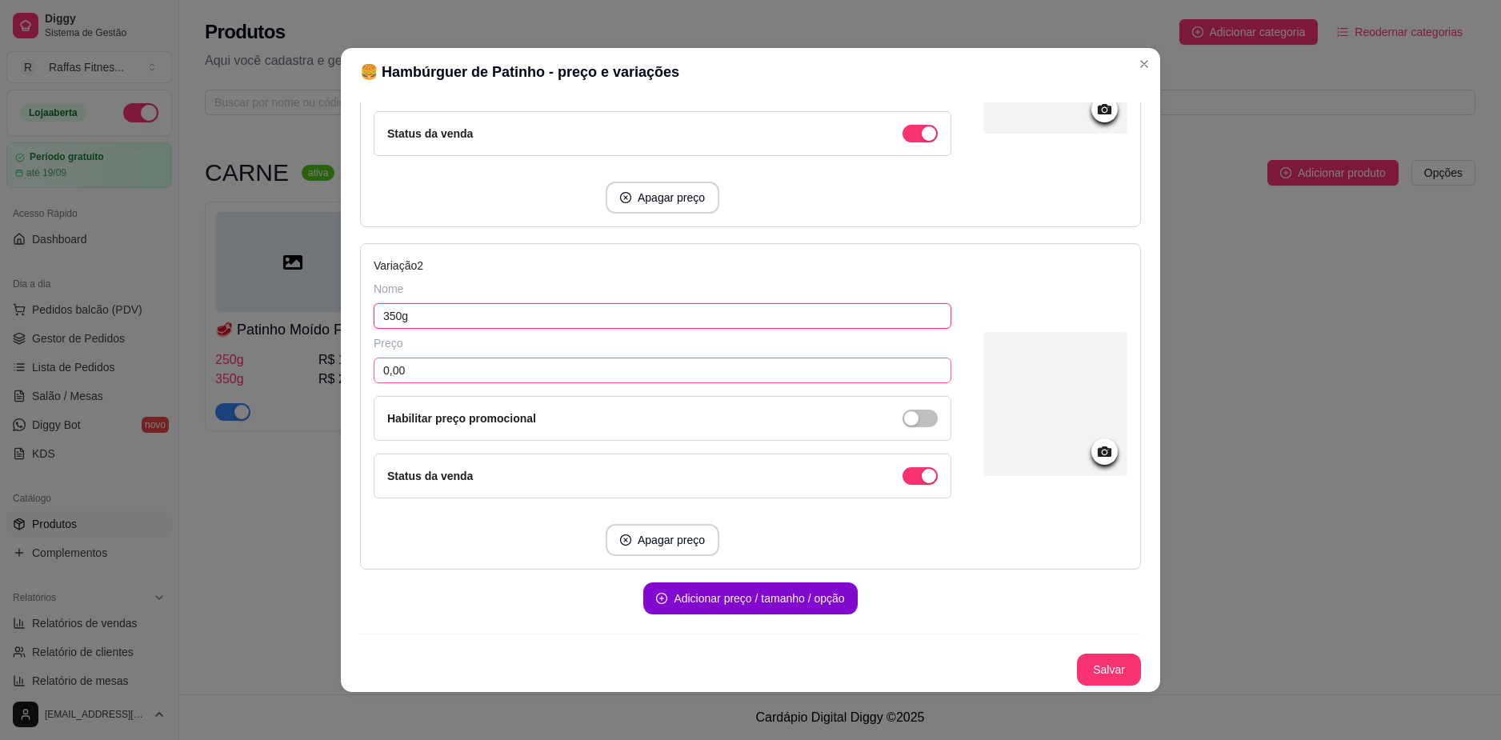
type input "350g"
click at [411, 372] on input "0,00" at bounding box center [663, 371] width 578 height 26
type input "24,90"
click at [1091, 667] on button "Salvar" at bounding box center [1109, 670] width 64 height 32
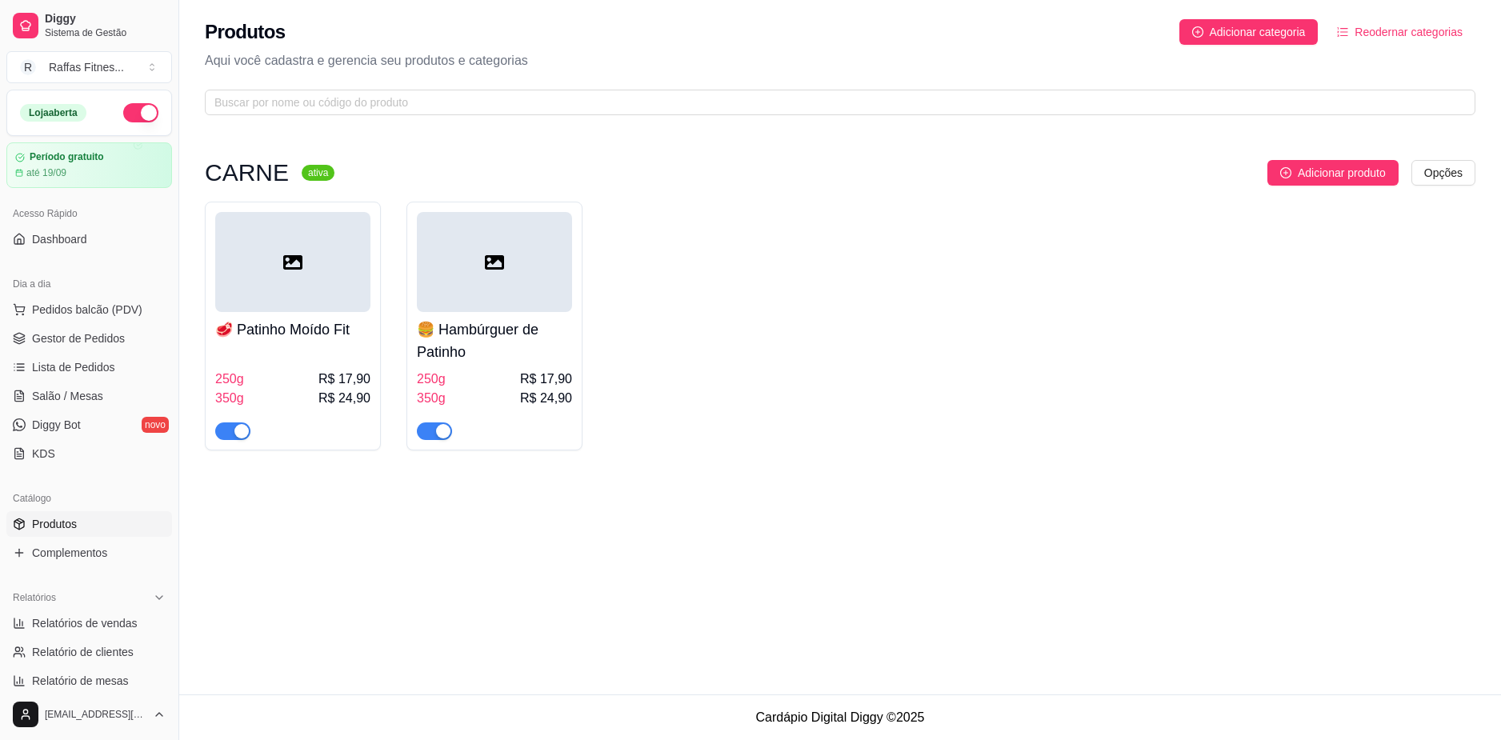
click at [741, 394] on div "🥩 Patinho Moído Fit 250g R$ 17,90 350g R$ 24,90 🍔 Hambúrguer de Patinho 250g R$…" at bounding box center [840, 326] width 1271 height 249
click at [1349, 179] on span "Adicionar produto" at bounding box center [1342, 173] width 88 height 18
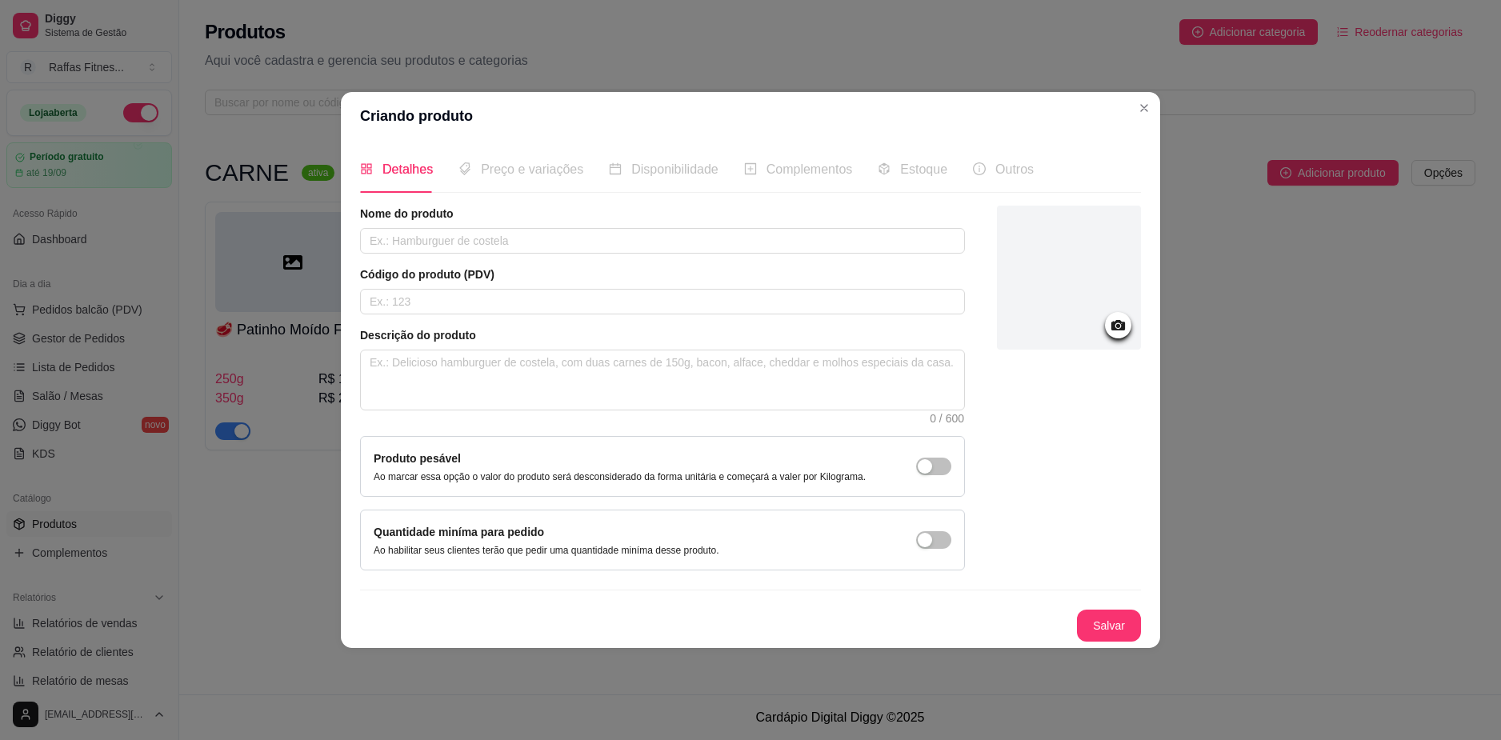
click at [440, 263] on div "Nome do produto Código do produto (PDV) Descrição do produto 0 / 600 Produto pe…" at bounding box center [662, 388] width 605 height 365
click at [428, 253] on input "text" at bounding box center [662, 241] width 605 height 26
paste input "🥩 Iscas de Carne Aceboladas"
type input "🥩 Iscas de Carne Aceboladas"
click at [488, 360] on textarea at bounding box center [662, 380] width 603 height 59
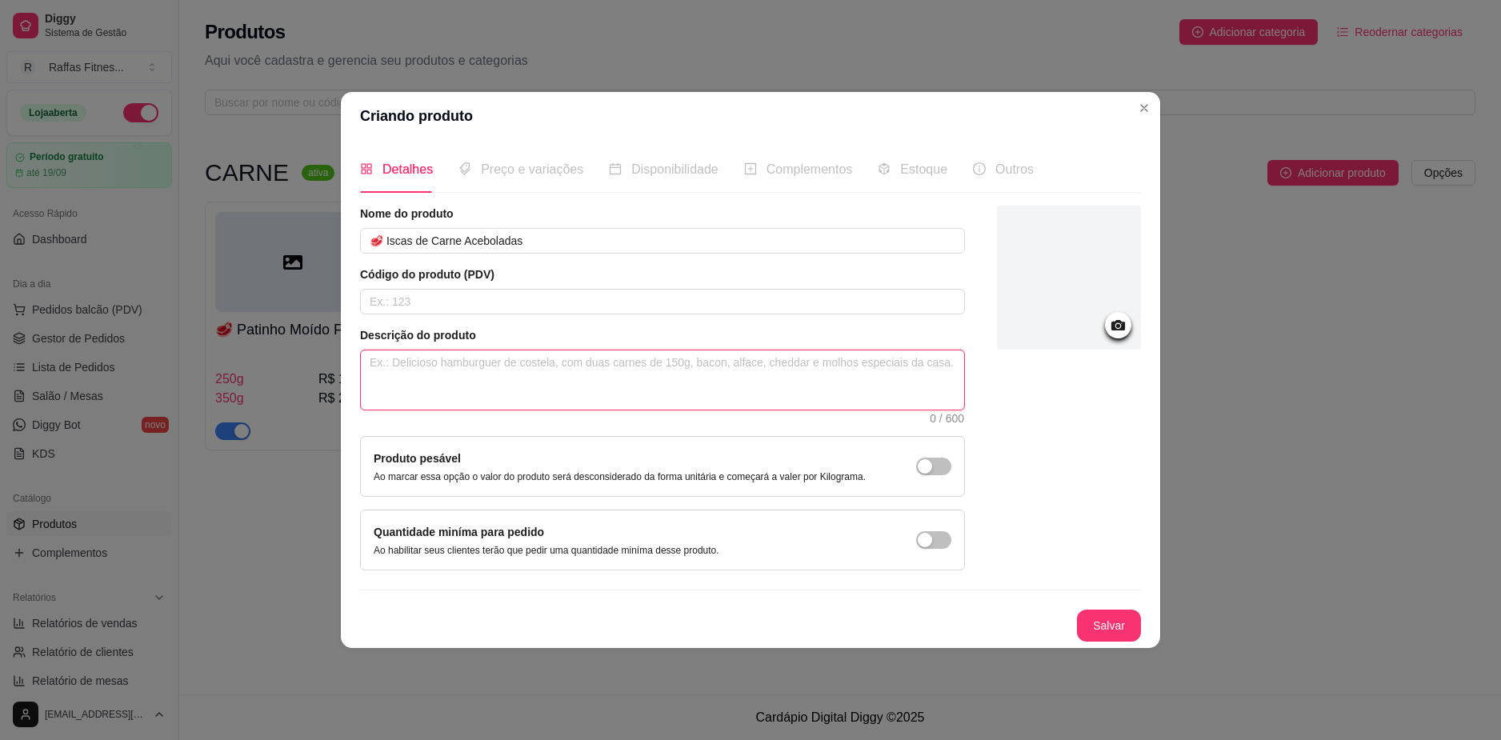
paste textarea "Carne bovina macia salteada com cebola, acompanhada de arroz integral, batata-d…"
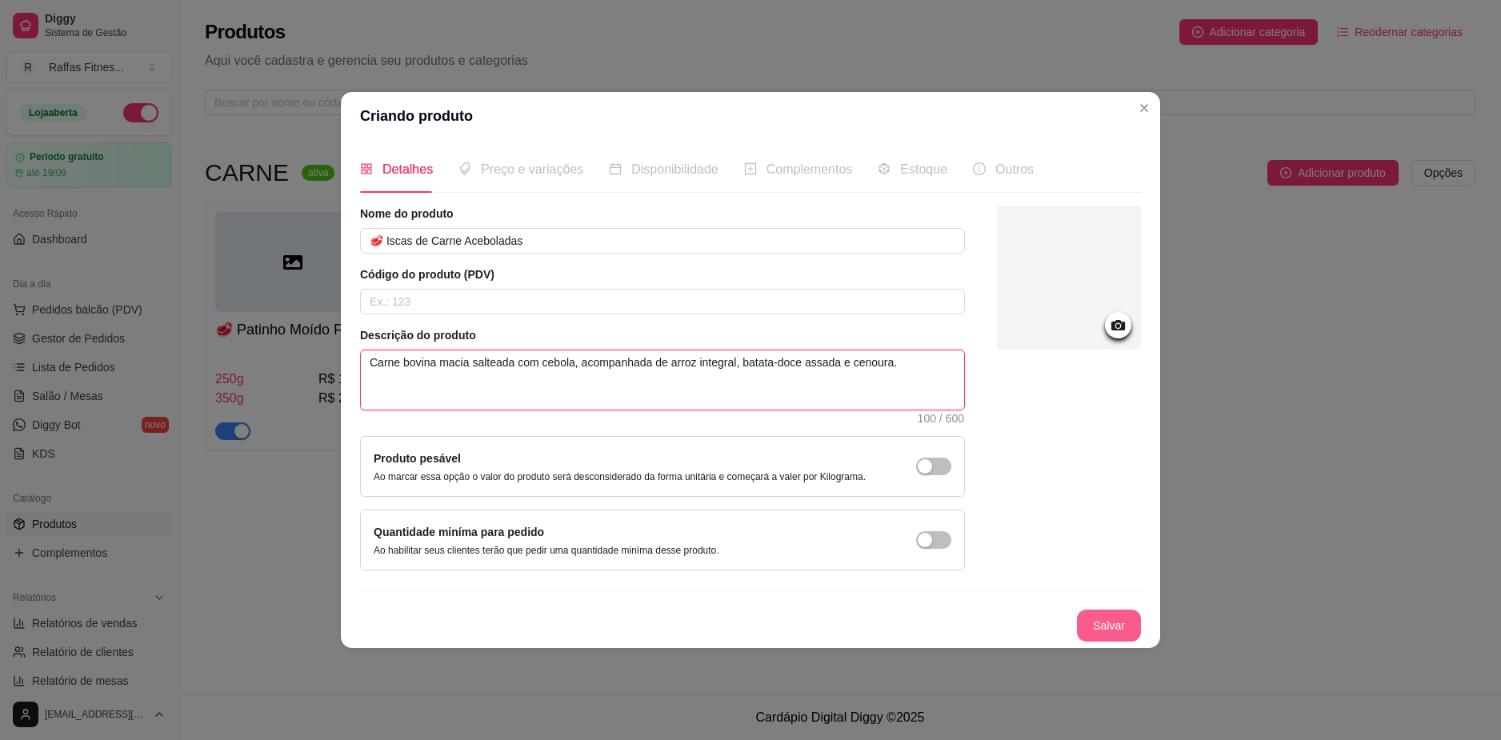
type textarea "Carne bovina macia salteada com cebola, acompanhada de arroz integral, batata-d…"
click at [1123, 639] on button "Salvar" at bounding box center [1109, 626] width 64 height 32
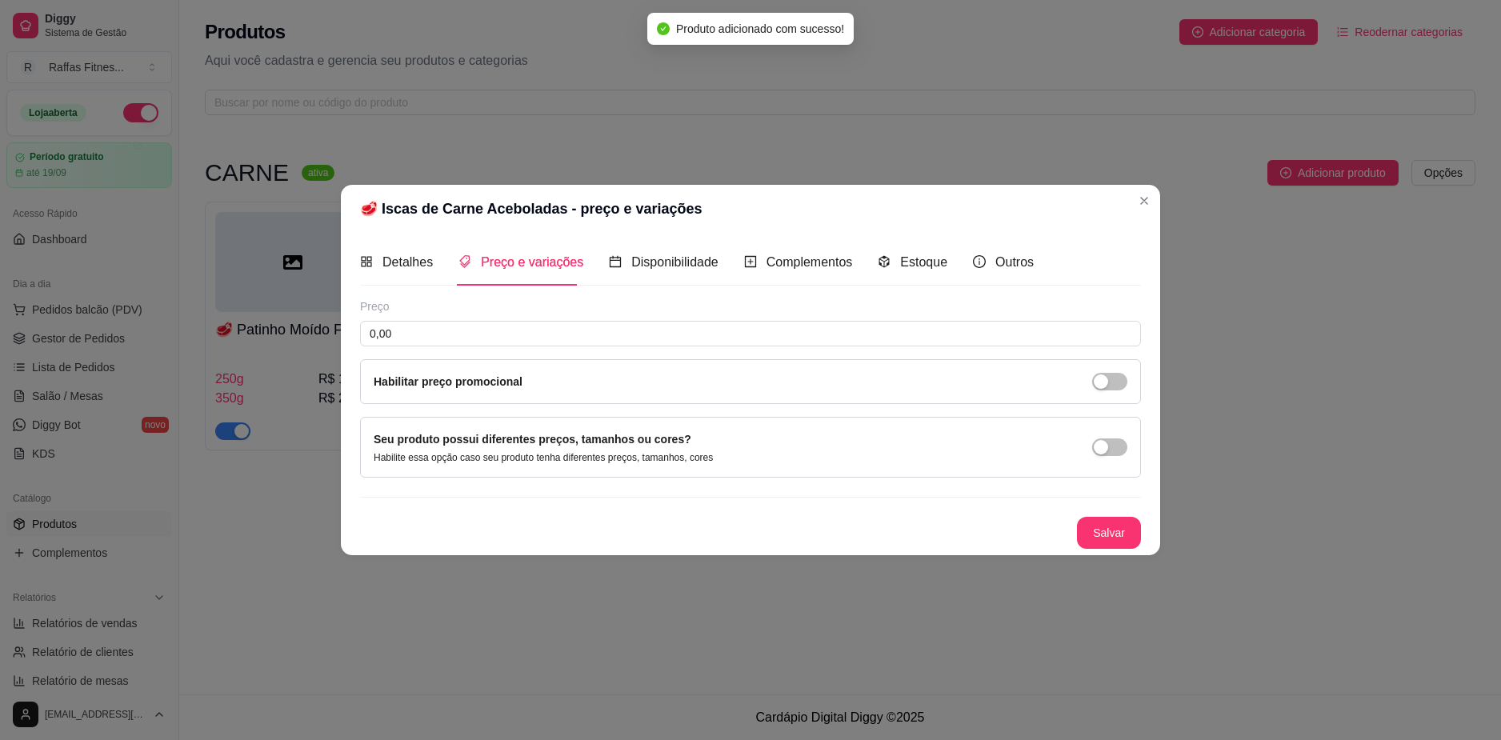
click at [699, 445] on div "Seu produto possui diferentes preços, tamanhos ou cores? Habilite essa opção ca…" at bounding box center [543, 448] width 339 height 34
click at [1096, 452] on div "button" at bounding box center [1101, 447] width 14 height 14
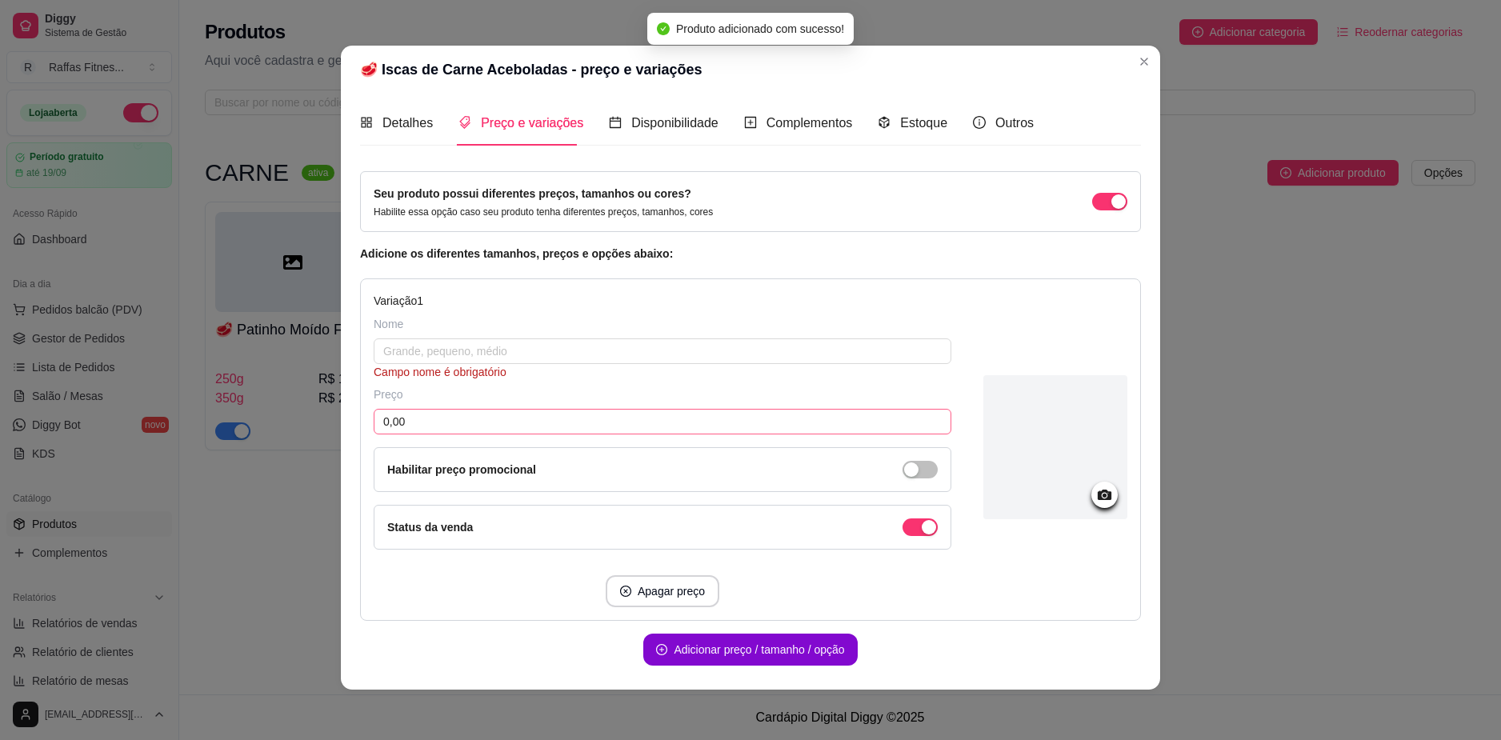
scroll to position [3, 0]
click at [432, 345] on input "text" at bounding box center [663, 351] width 578 height 26
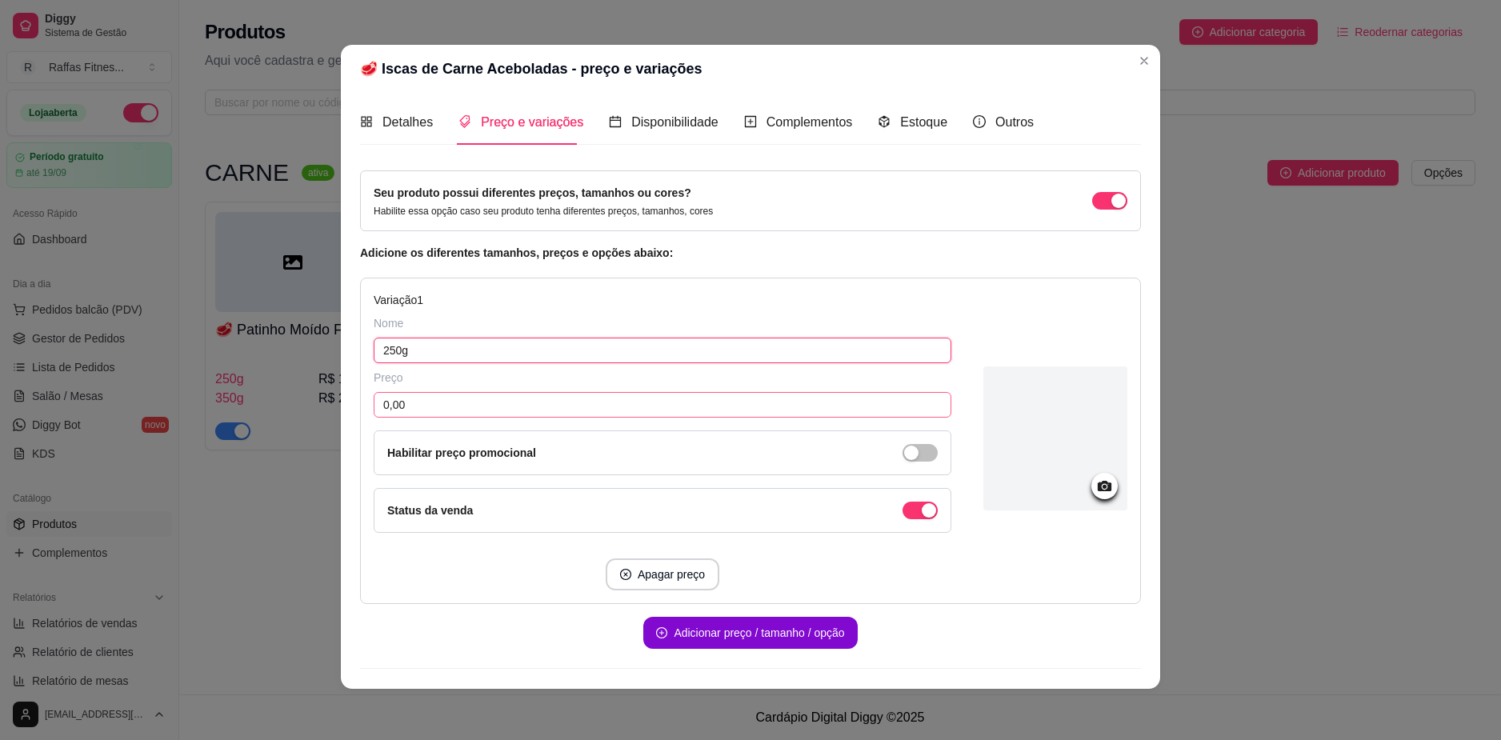
type input "250g"
click at [446, 407] on input "0,00" at bounding box center [663, 405] width 578 height 26
type input "17,90"
click at [731, 636] on button "Adicionar preço / tamanho / opção" at bounding box center [750, 633] width 214 height 32
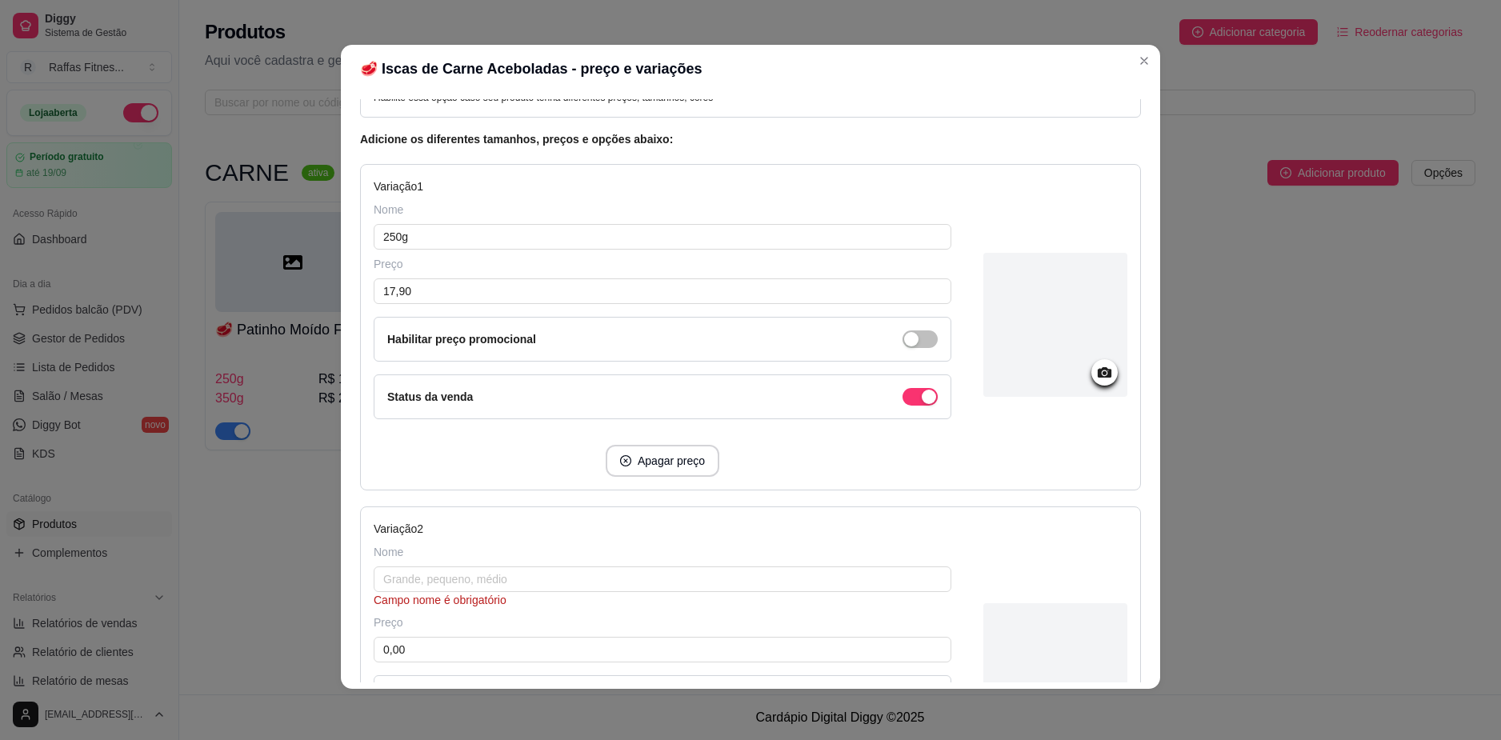
scroll to position [267, 0]
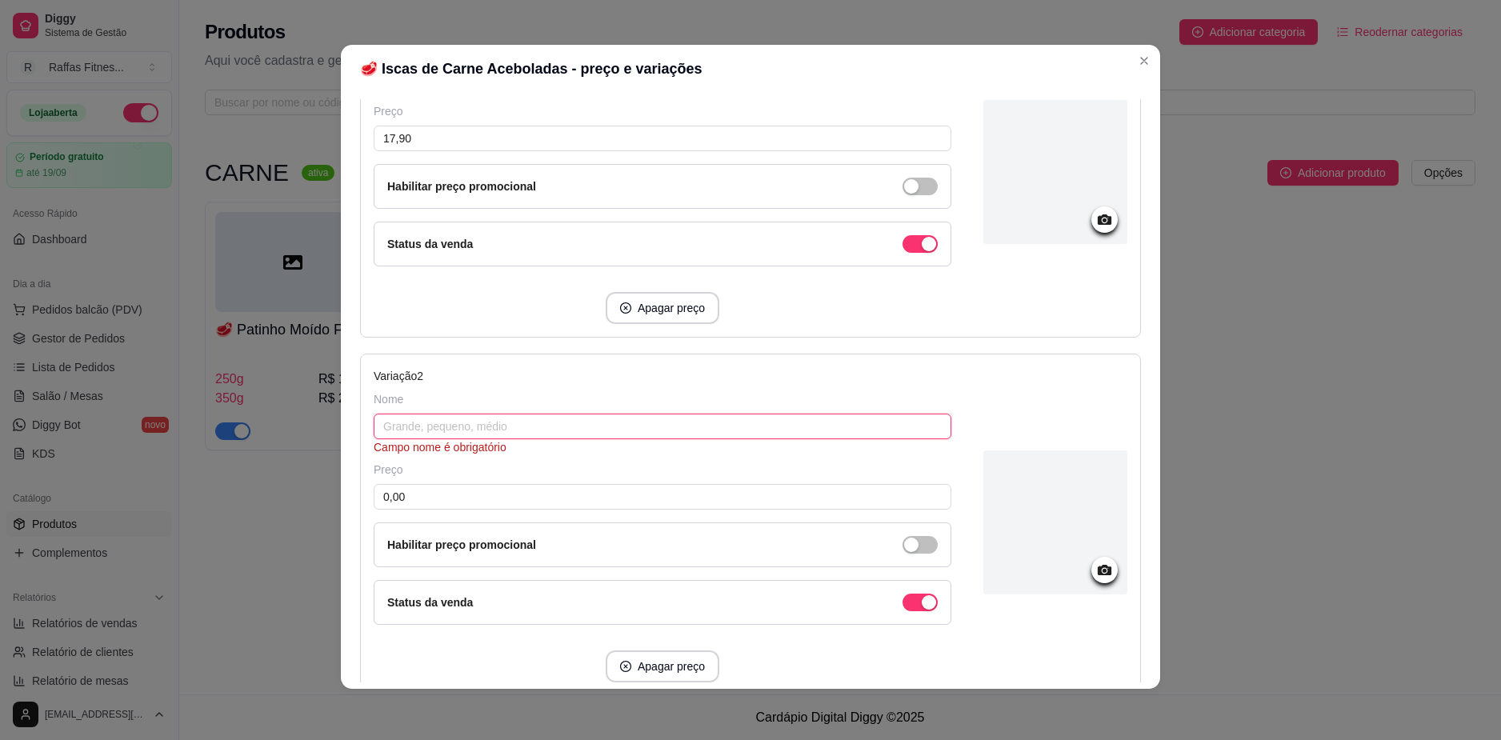
click at [421, 423] on input "text" at bounding box center [663, 427] width 578 height 26
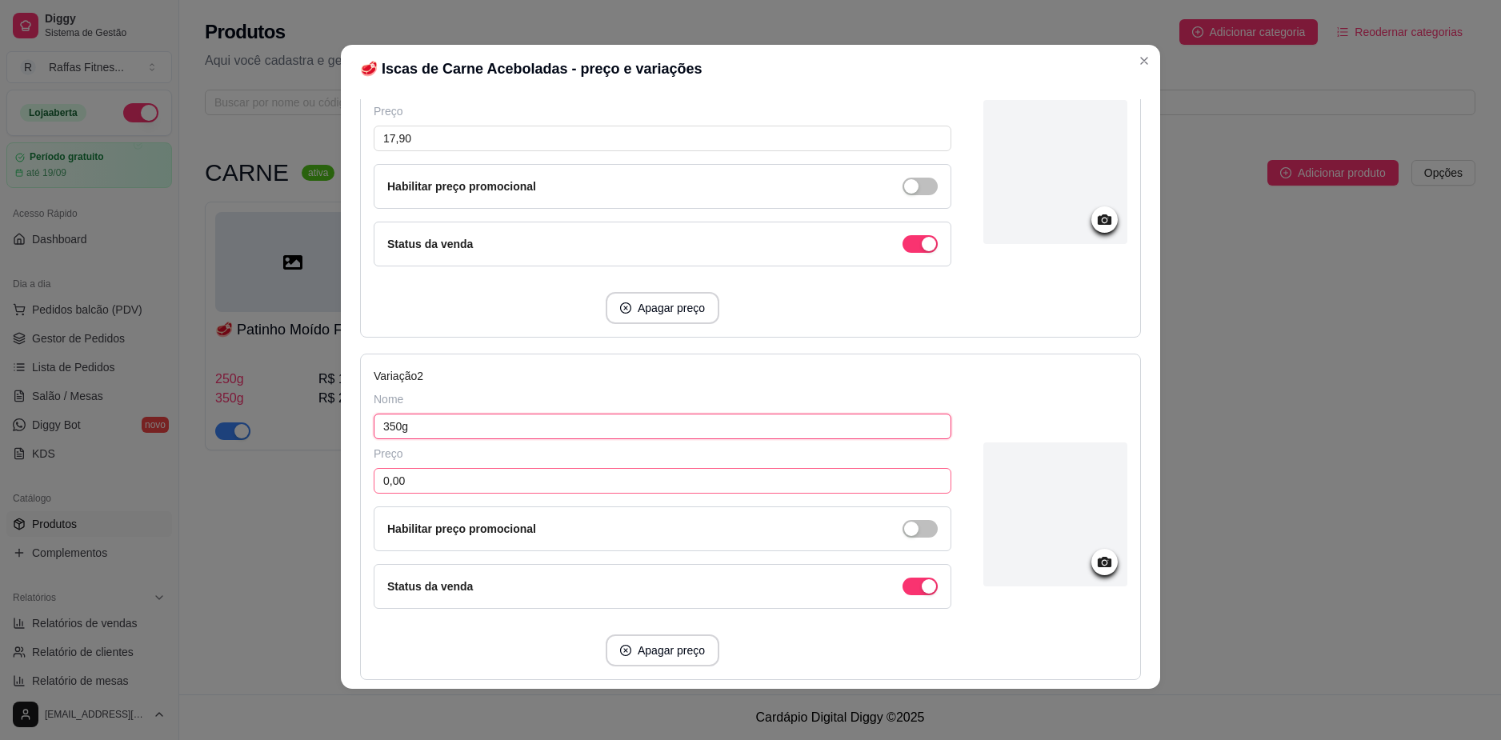
type input "350g"
click at [436, 491] on input "0,00" at bounding box center [663, 481] width 578 height 26
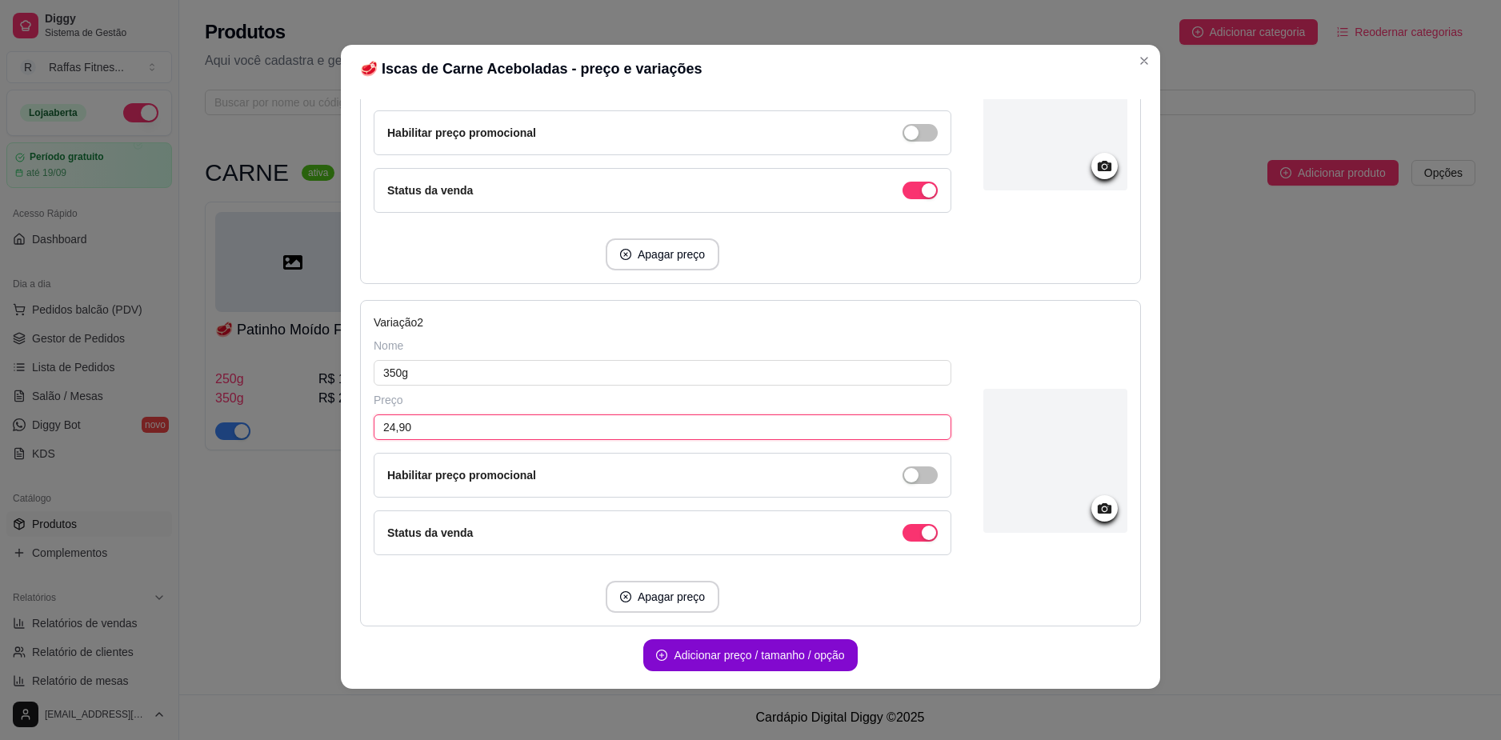
scroll to position [380, 0]
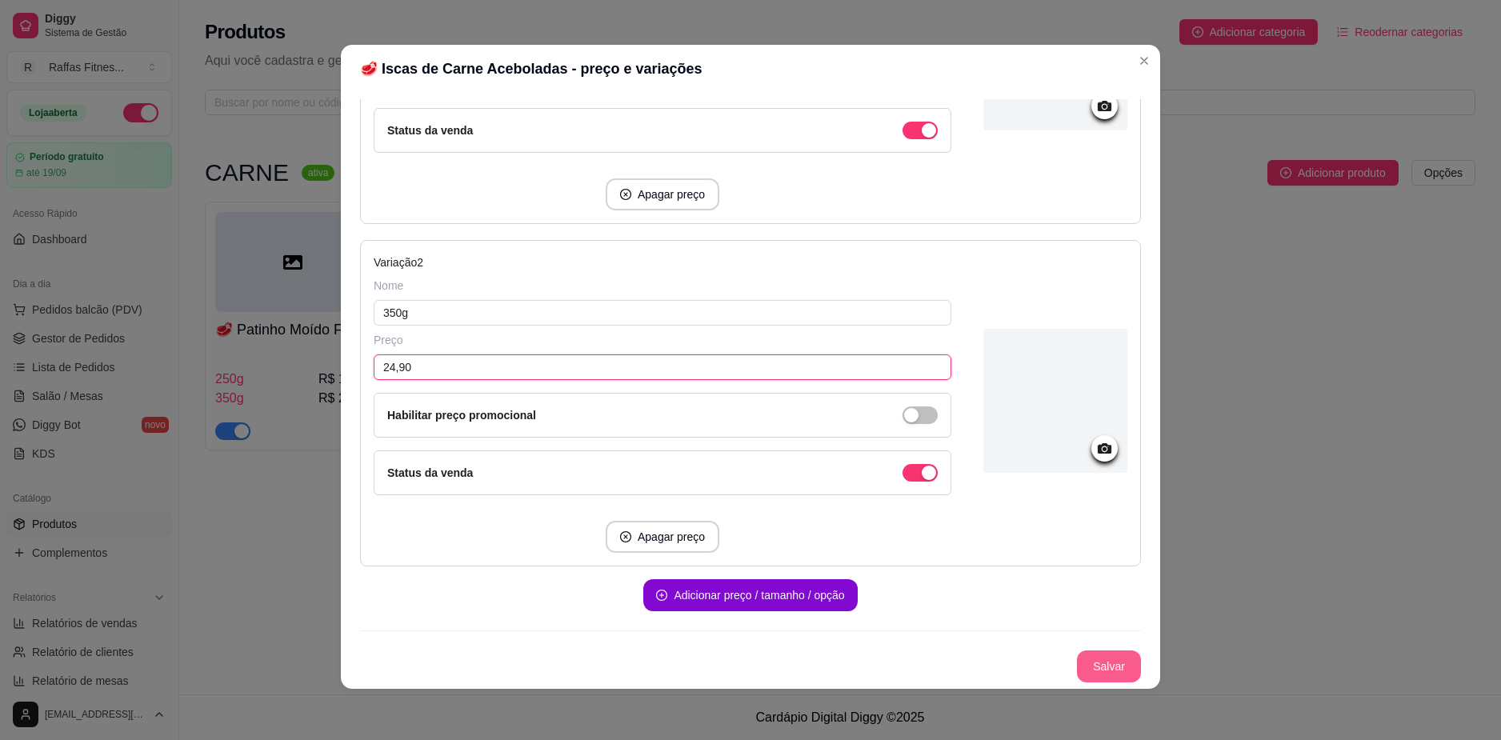
type input "24,90"
click at [1080, 660] on button "Salvar" at bounding box center [1109, 666] width 62 height 31
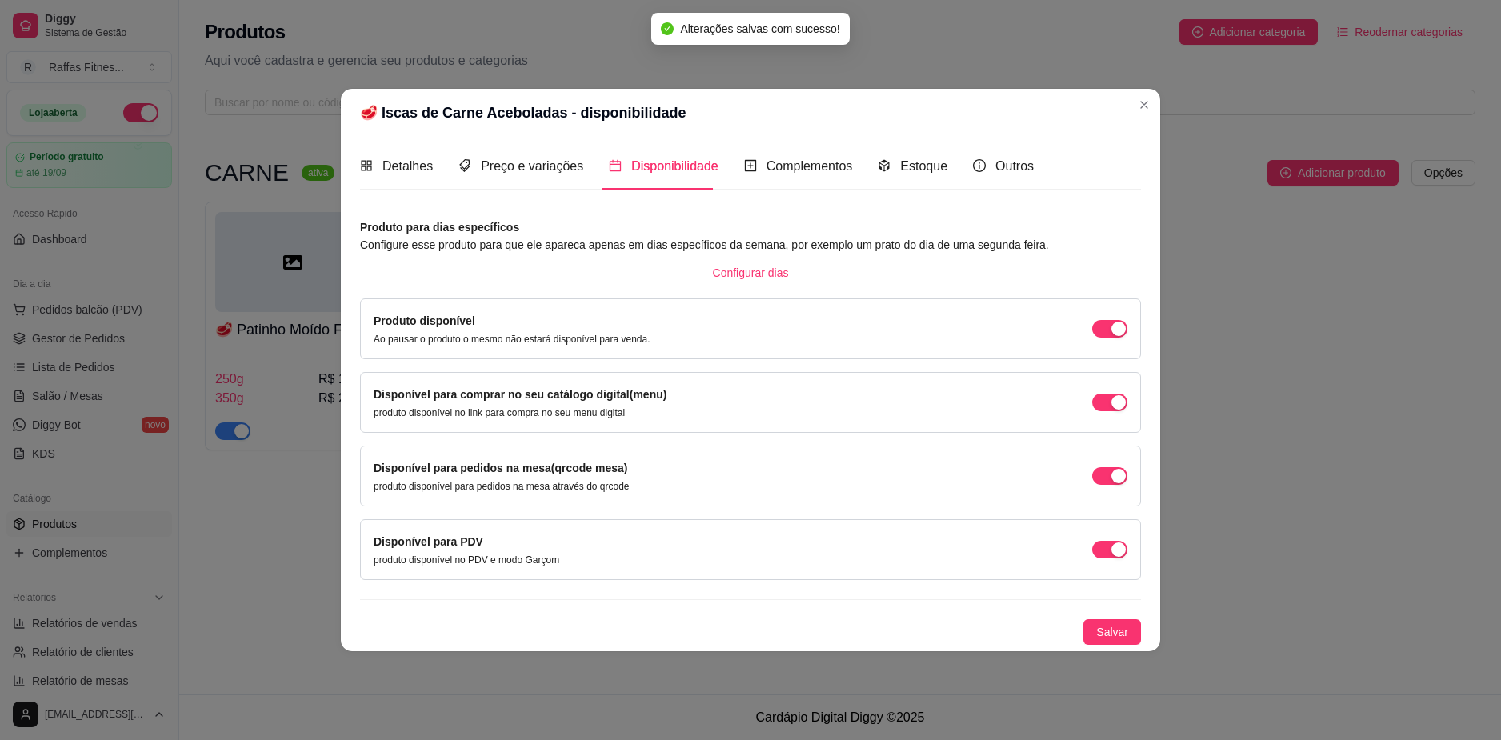
scroll to position [0, 0]
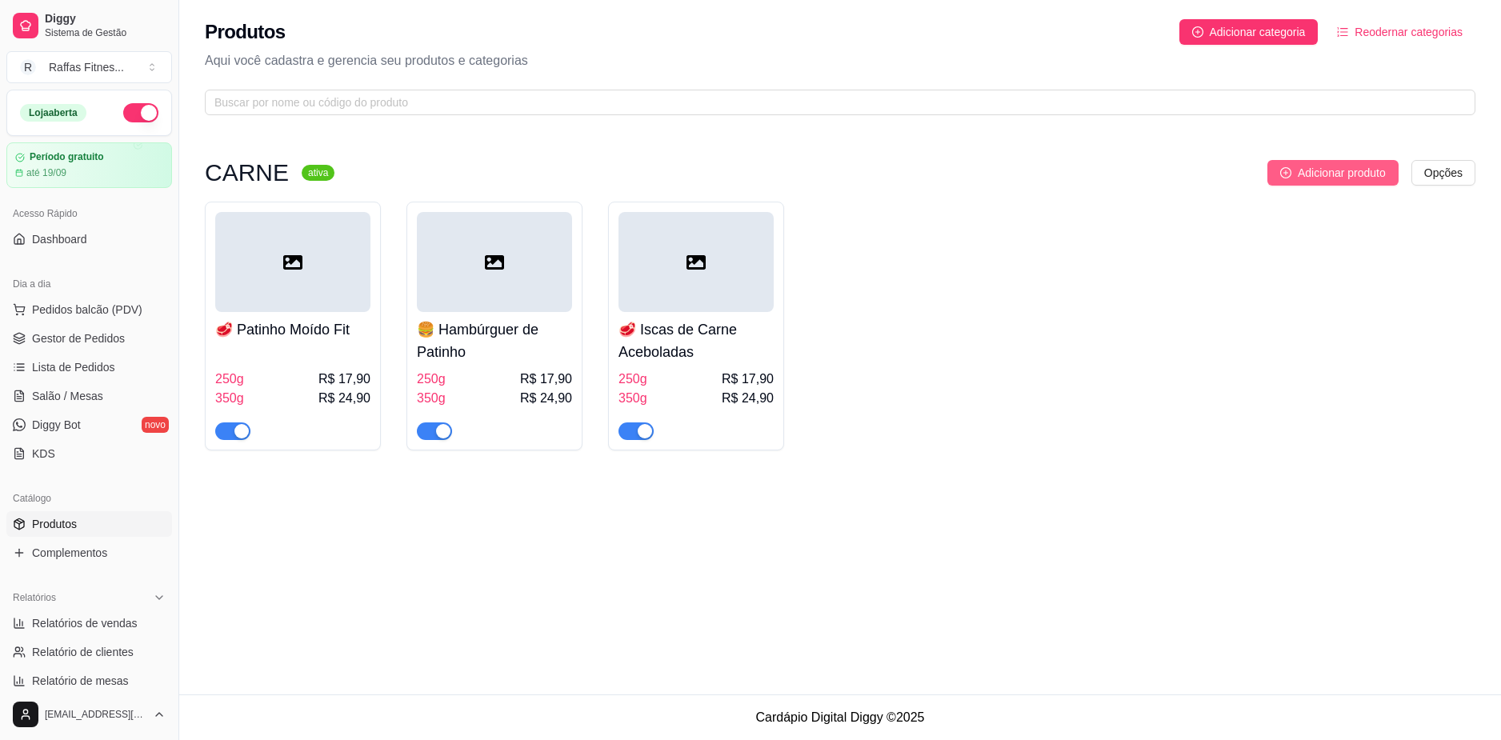
click at [1334, 174] on span "Adicionar produto" at bounding box center [1342, 173] width 88 height 18
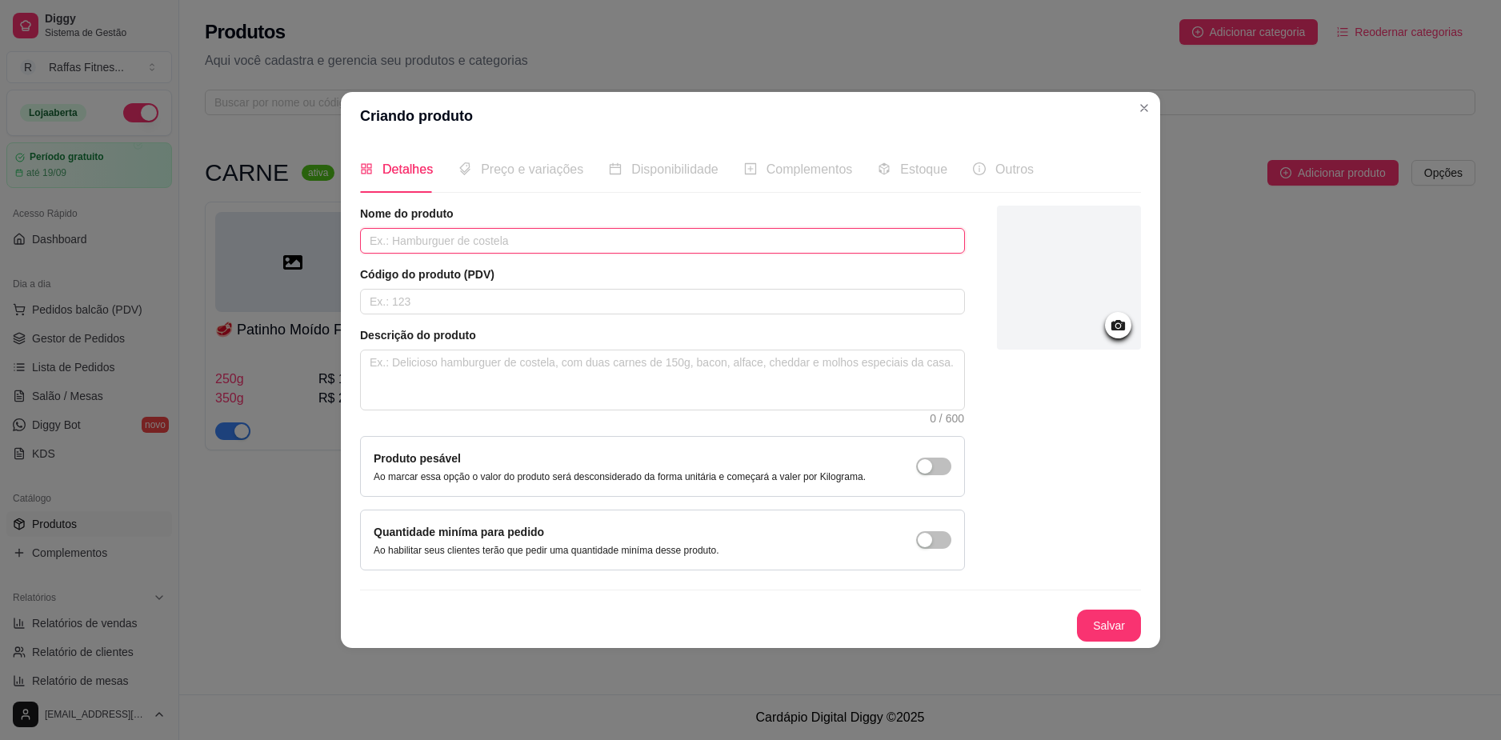
click at [450, 244] on input "text" at bounding box center [662, 241] width 605 height 26
paste input "🥘 Strogonoff de Carne Fit"
type input "🥘 Strogonoff de Carne Fit"
click at [475, 360] on textarea at bounding box center [662, 380] width 603 height 59
paste textarea "Strogonoff de carne magra na versão leve, servido com arroz integral e brócolis."
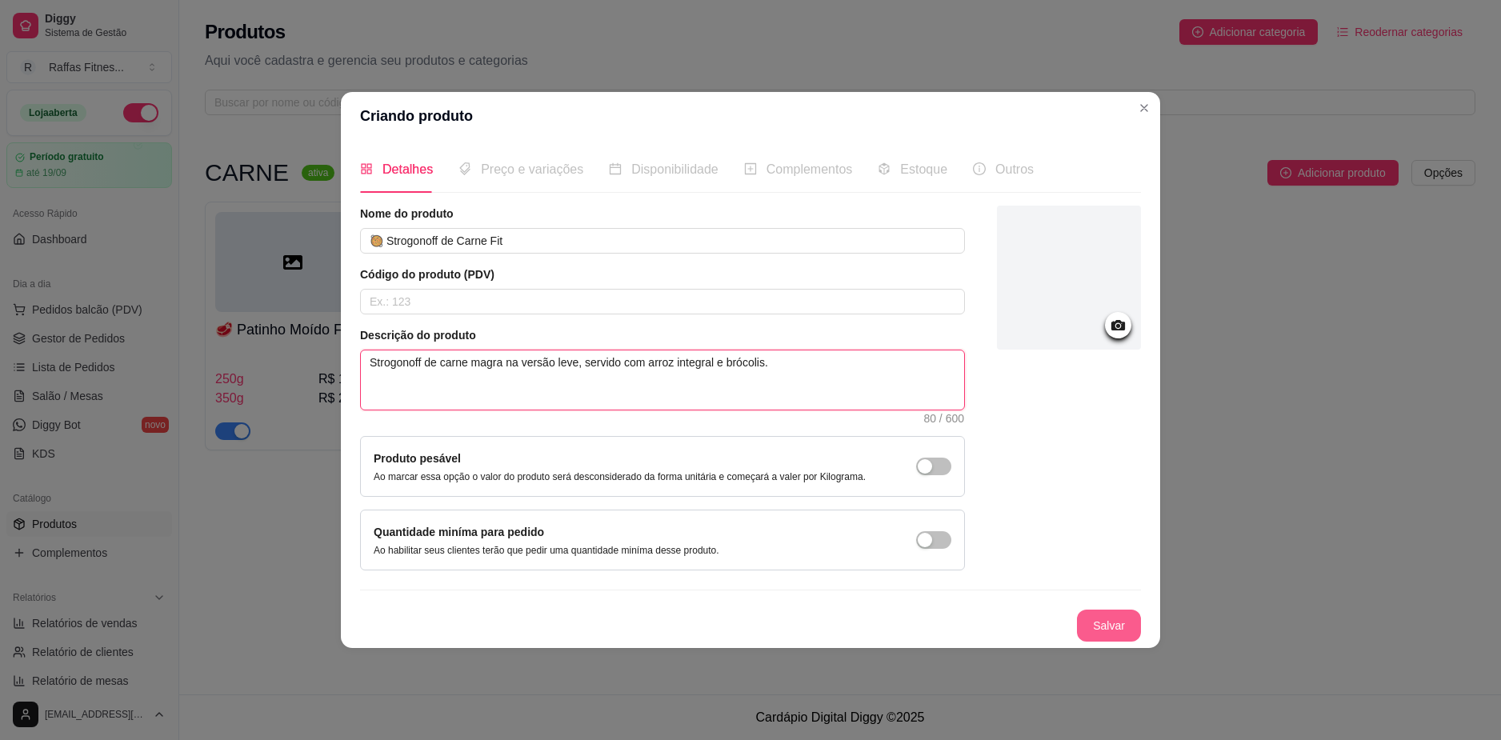
type textarea "Strogonoff de carne magra na versão leve, servido com arroz integral e brócolis."
click at [1106, 618] on button "Salvar" at bounding box center [1109, 626] width 64 height 32
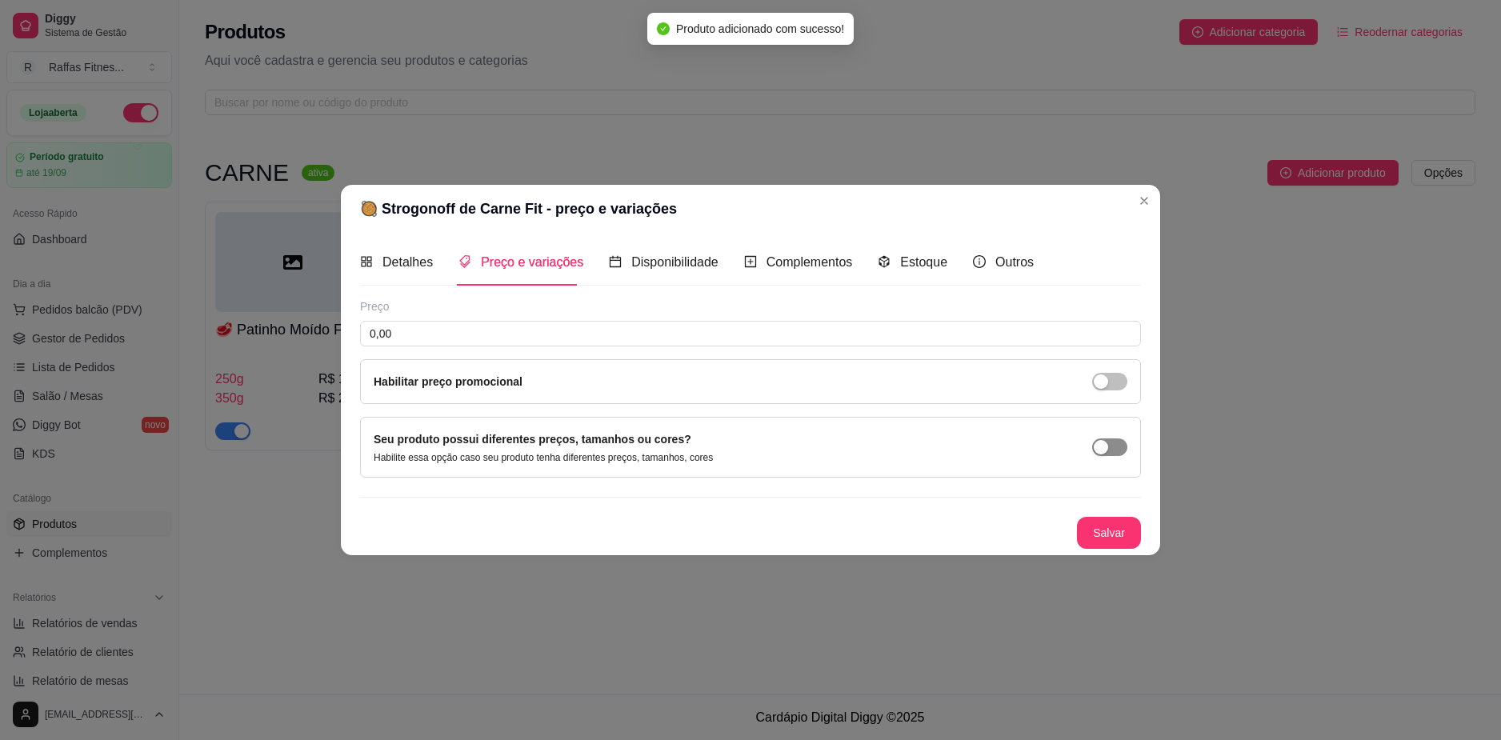
click at [1108, 454] on span "button" at bounding box center [1109, 448] width 35 height 18
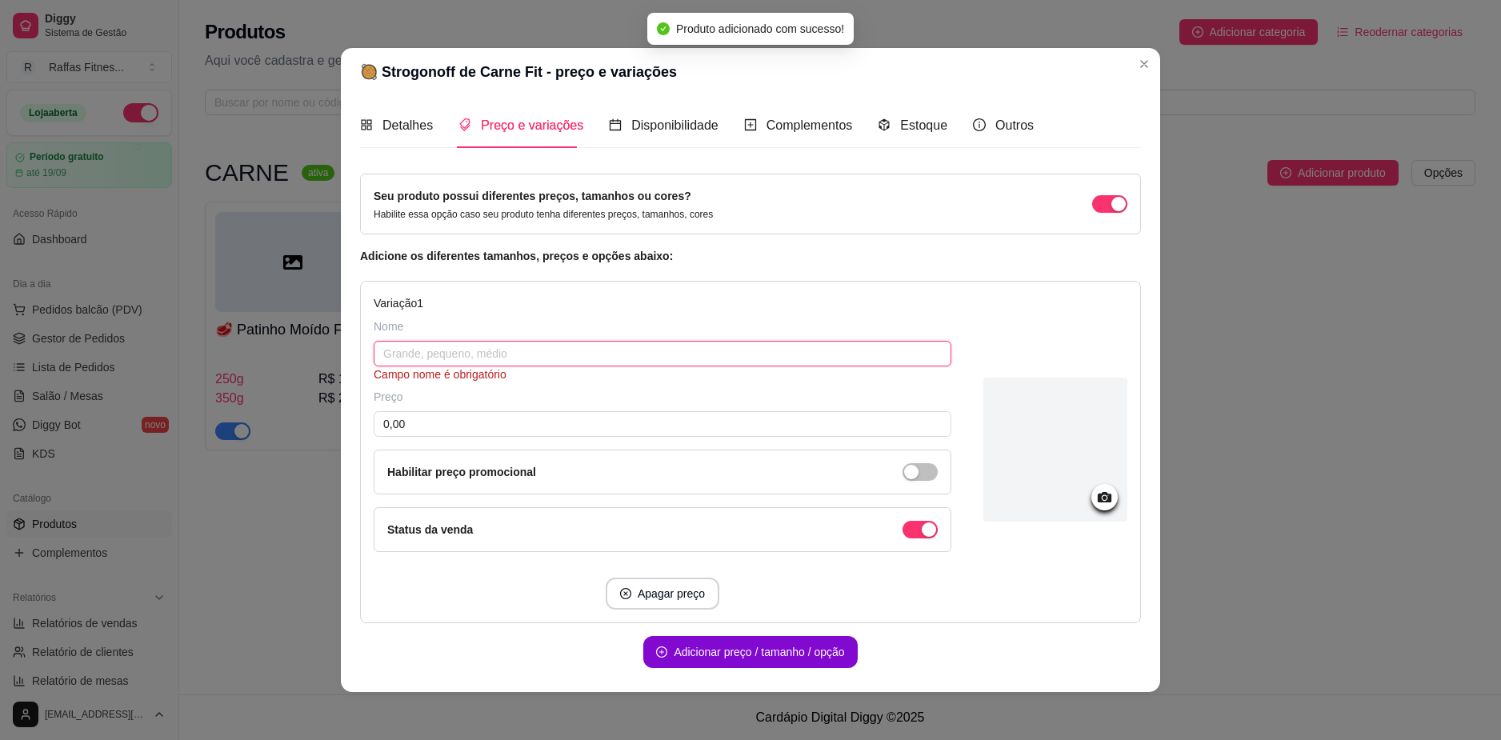
click at [480, 366] on input "text" at bounding box center [663, 354] width 578 height 26
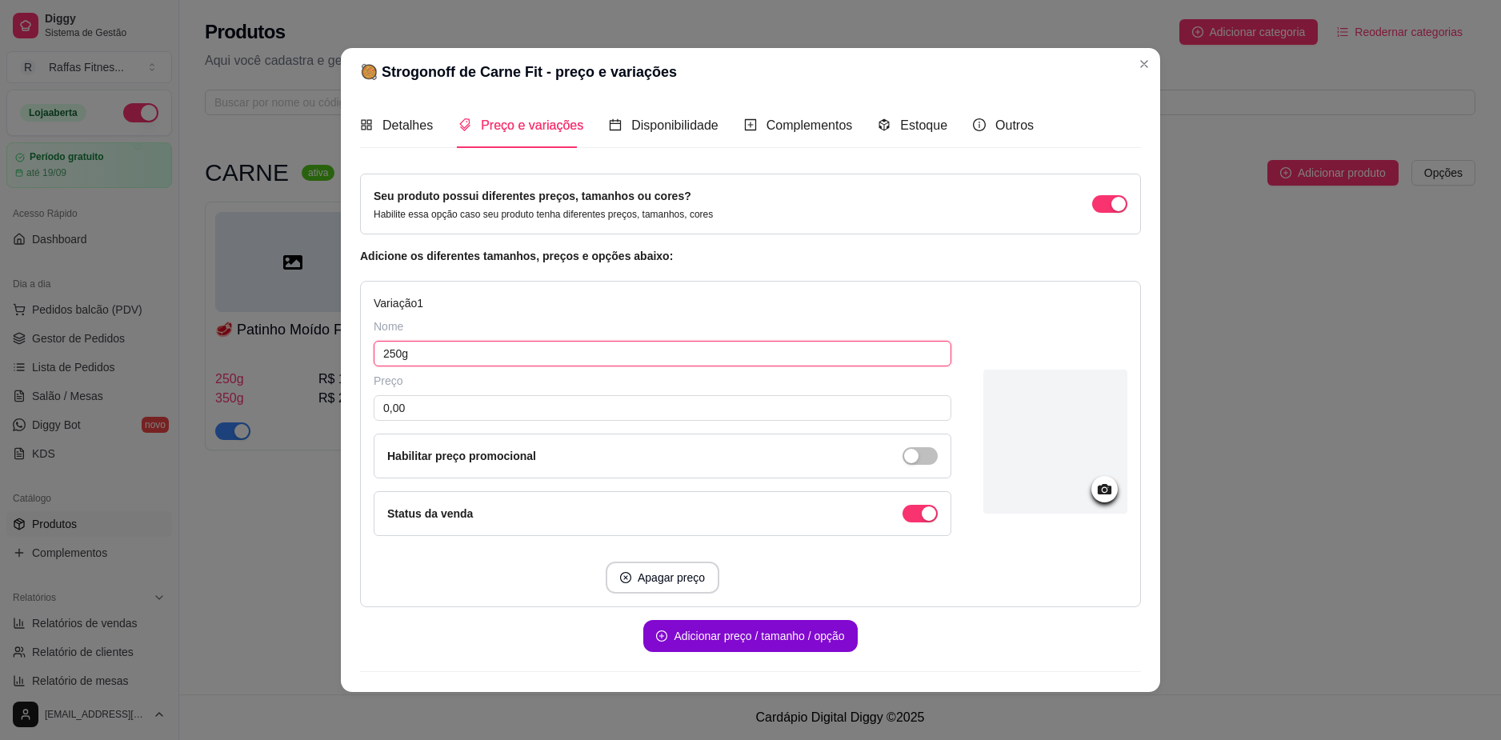
type input "250g"
type input "17,90"
click at [737, 645] on button "Adicionar preço / tamanho / opção" at bounding box center [750, 636] width 214 height 32
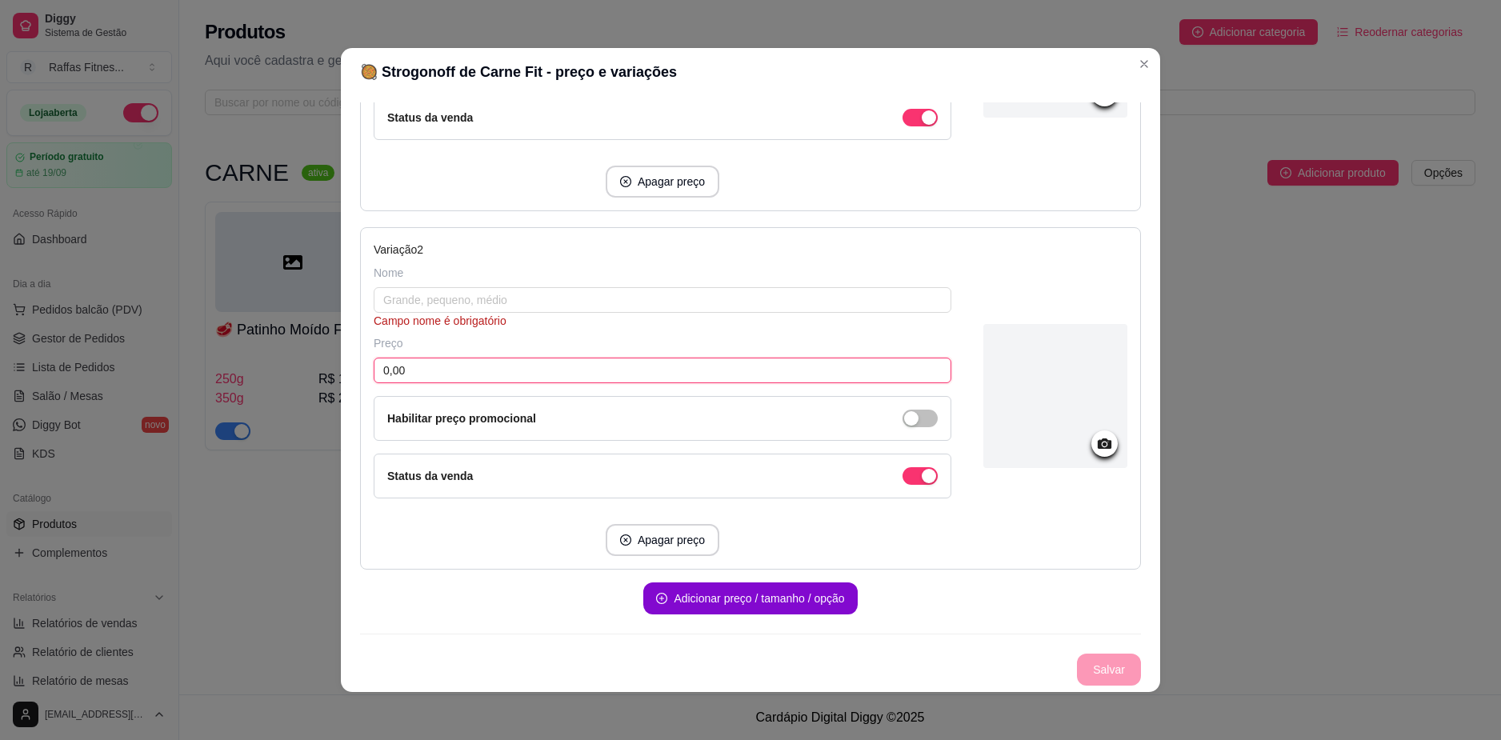
click at [465, 380] on input "0,00" at bounding box center [663, 371] width 578 height 26
type input "24,90"
click at [420, 308] on input "text" at bounding box center [663, 300] width 578 height 26
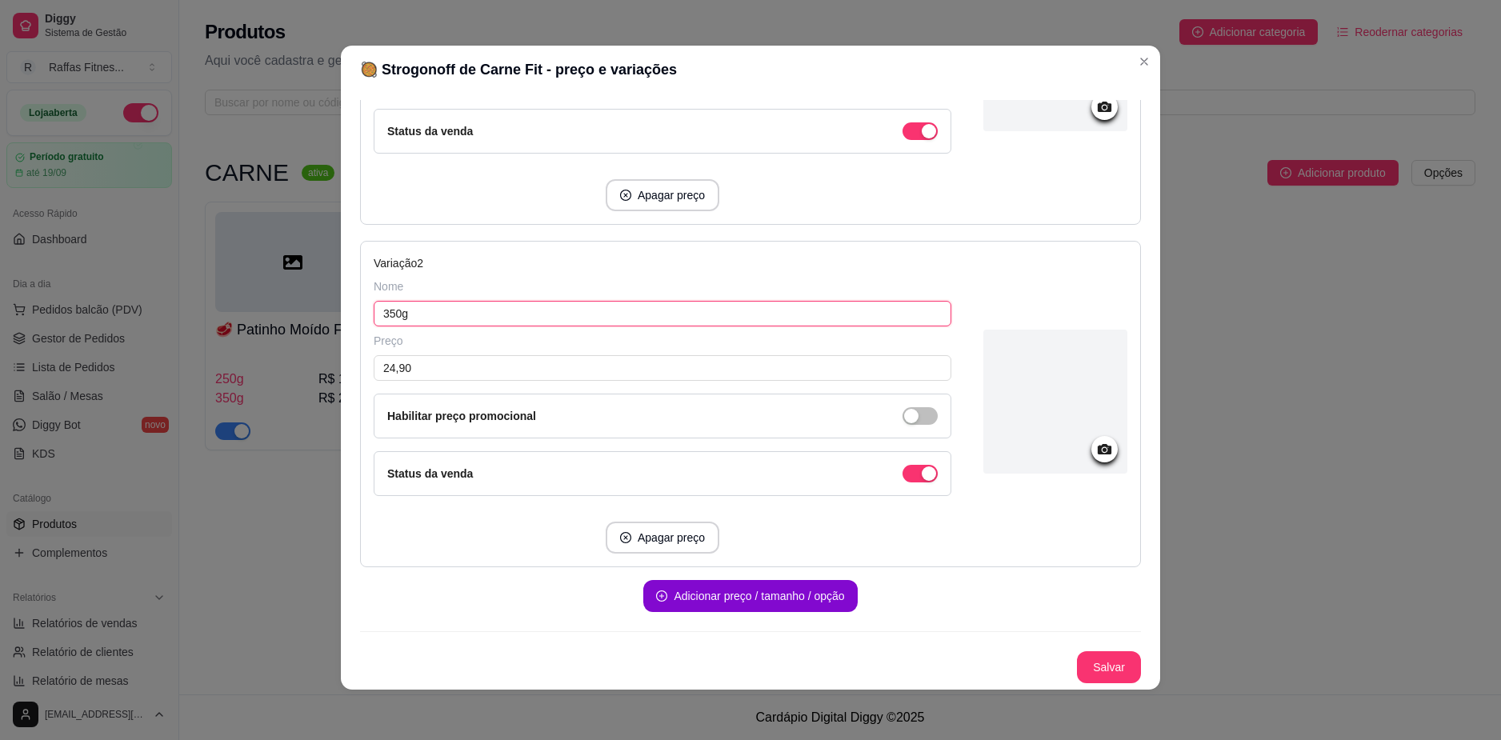
scroll to position [3, 0]
type input "350g"
click at [1085, 667] on button "Salvar" at bounding box center [1109, 667] width 64 height 32
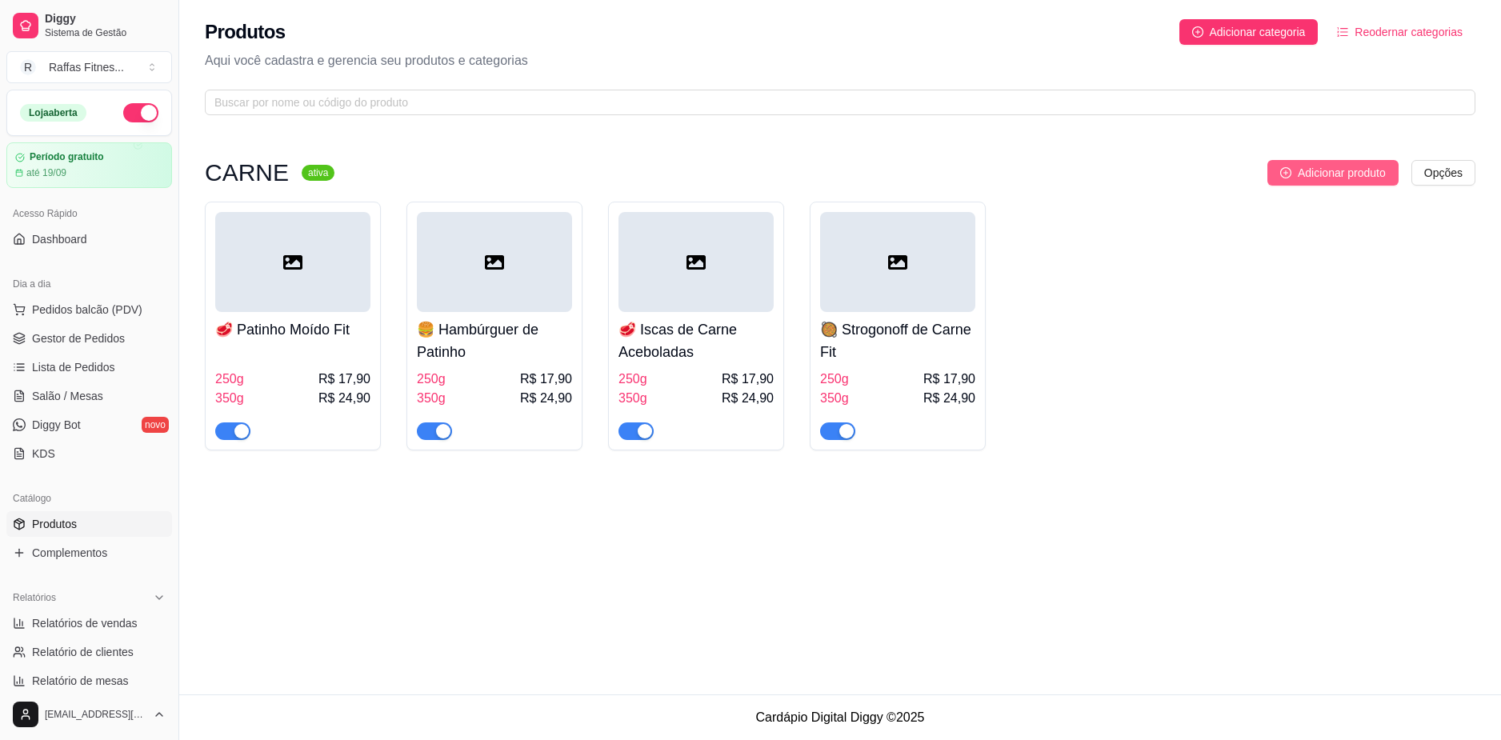
click at [1300, 174] on span "Adicionar produto" at bounding box center [1342, 173] width 88 height 18
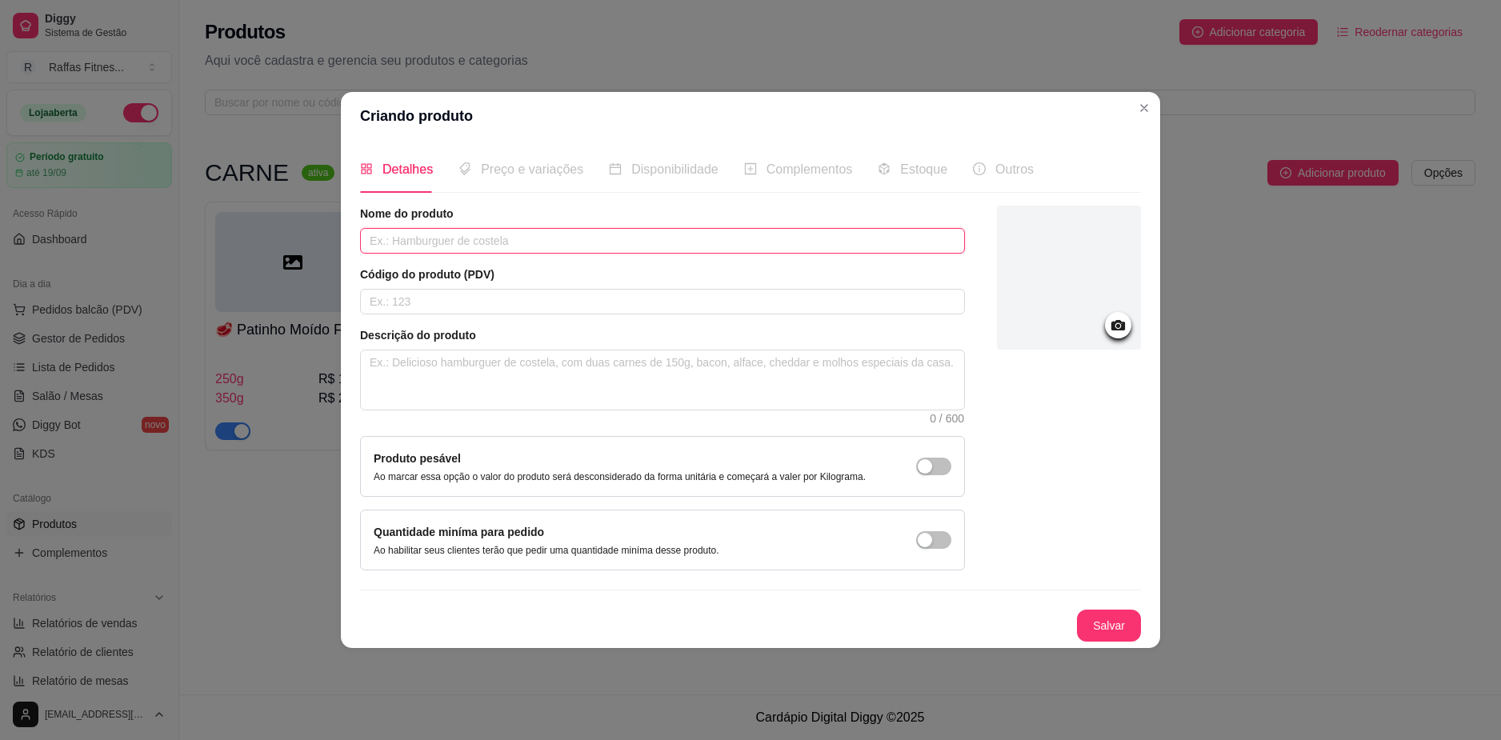
click at [432, 234] on input "text" at bounding box center [662, 241] width 605 height 26
paste input "🥔 Escondidinho de Carne"
type input "🥔 Escondidinho de Carne"
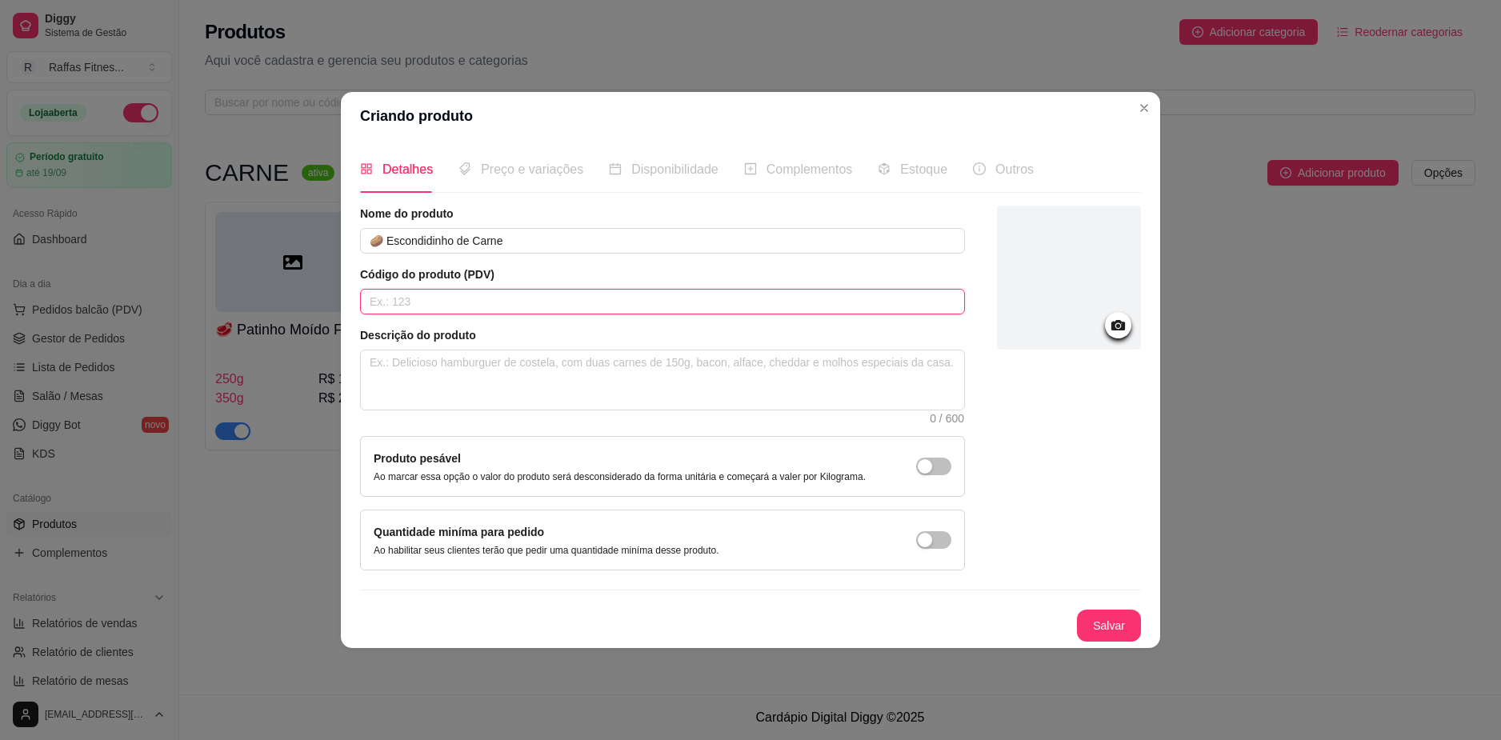
click at [513, 299] on input "text" at bounding box center [662, 302] width 605 height 26
click at [507, 363] on textarea at bounding box center [662, 380] width 603 height 59
click at [475, 383] on textarea at bounding box center [662, 380] width 603 height 59
paste textarea "Carne moída temperada, coberta por purê de batata-doce cremoso e arroz integral…"
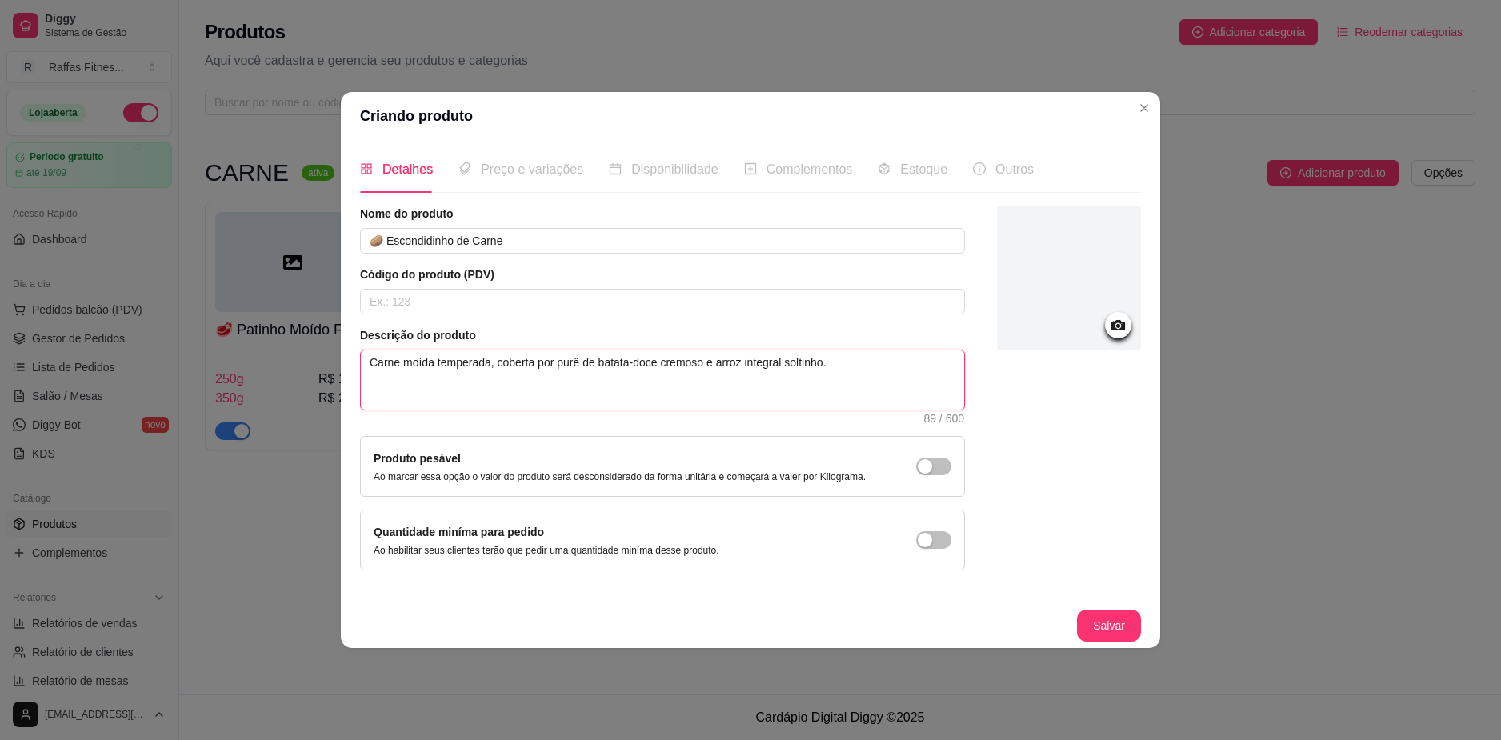
type textarea "Carne moída temperada, coberta por purê de batata-doce cremoso e arroz integral…"
click at [990, 396] on div "Nome do produto 🥔 Escondidinho de Carne Código do produto (PDV) Descrição do pr…" at bounding box center [750, 388] width 781 height 365
click at [1109, 623] on button "Salvar" at bounding box center [1109, 626] width 64 height 32
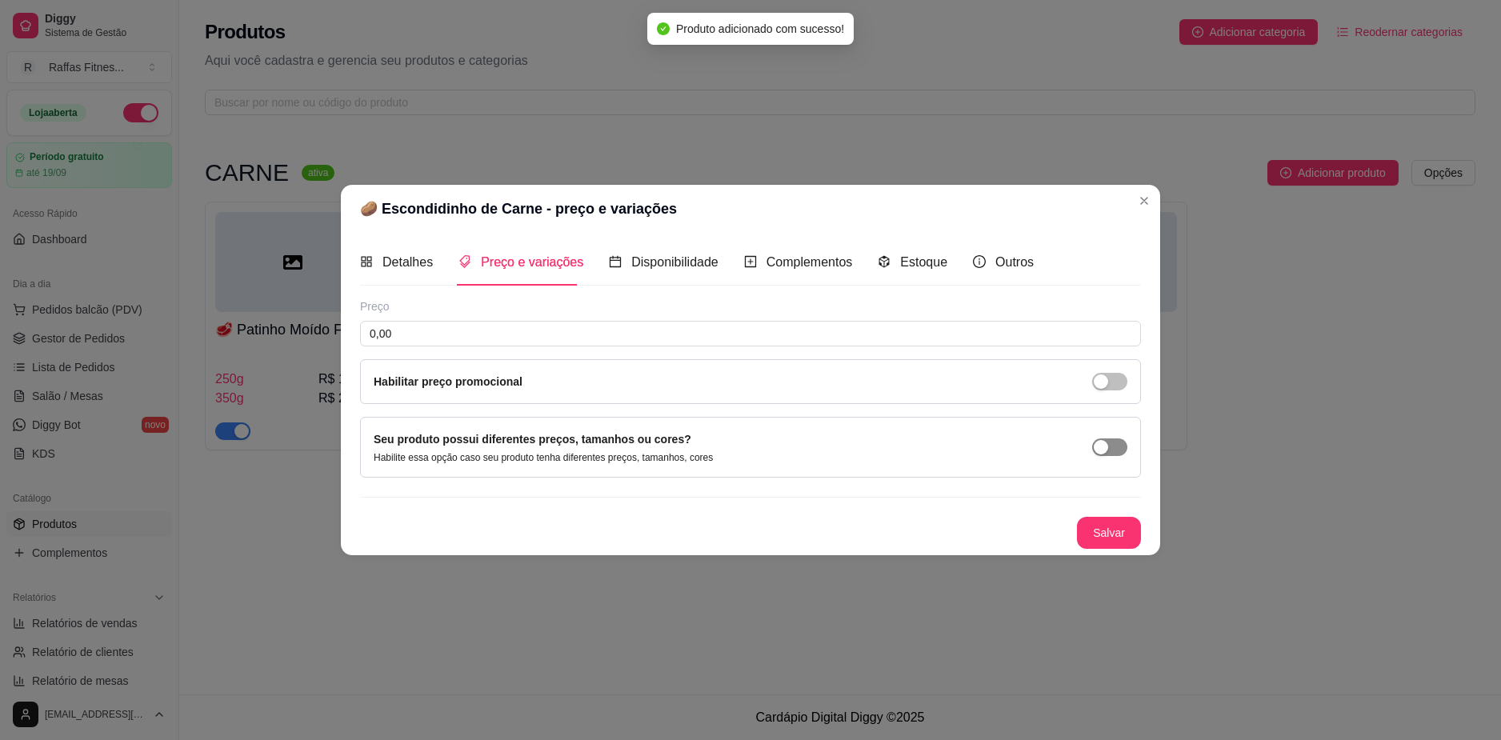
click at [1113, 444] on span "button" at bounding box center [1109, 448] width 35 height 18
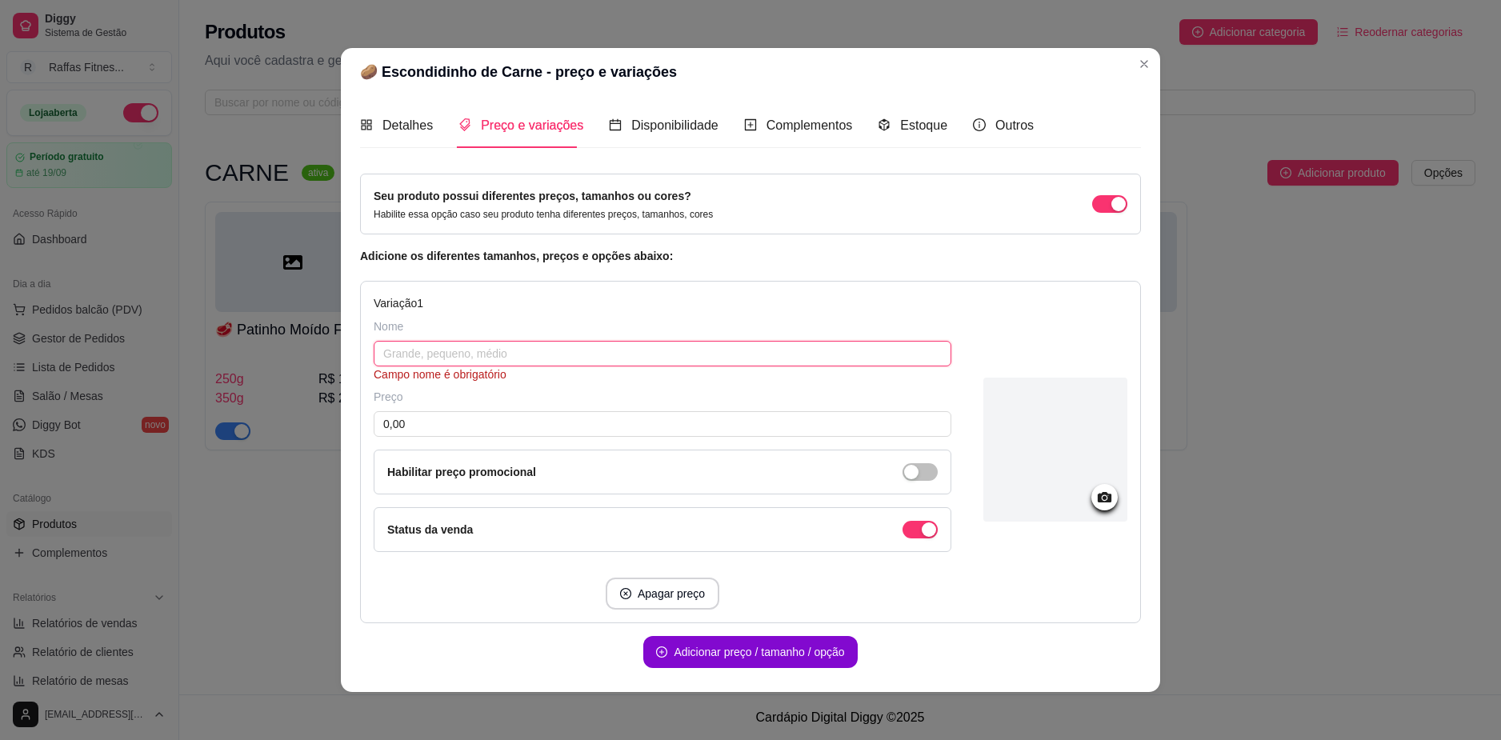
click at [454, 356] on input "text" at bounding box center [663, 354] width 578 height 26
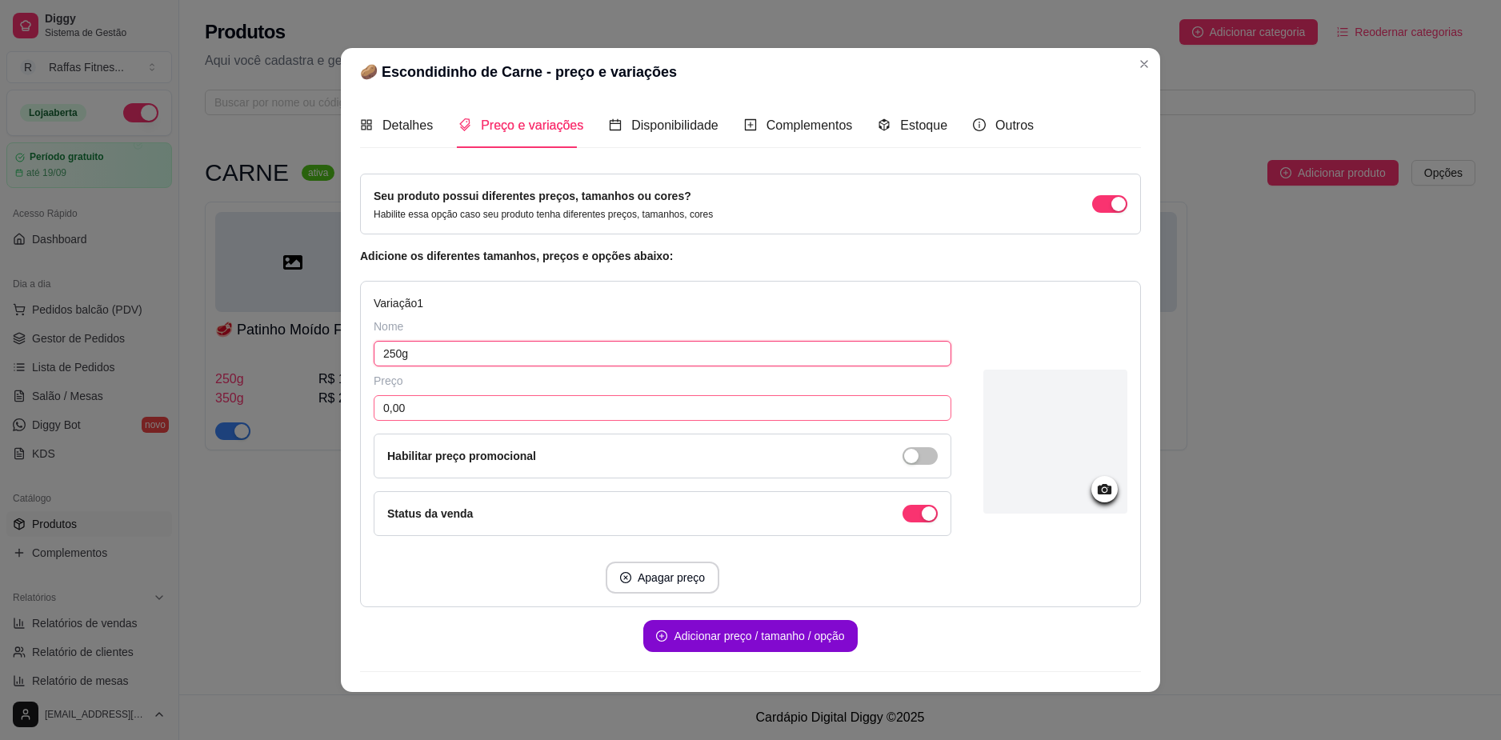
type input "250g"
click at [435, 407] on input "0,00" at bounding box center [663, 408] width 578 height 26
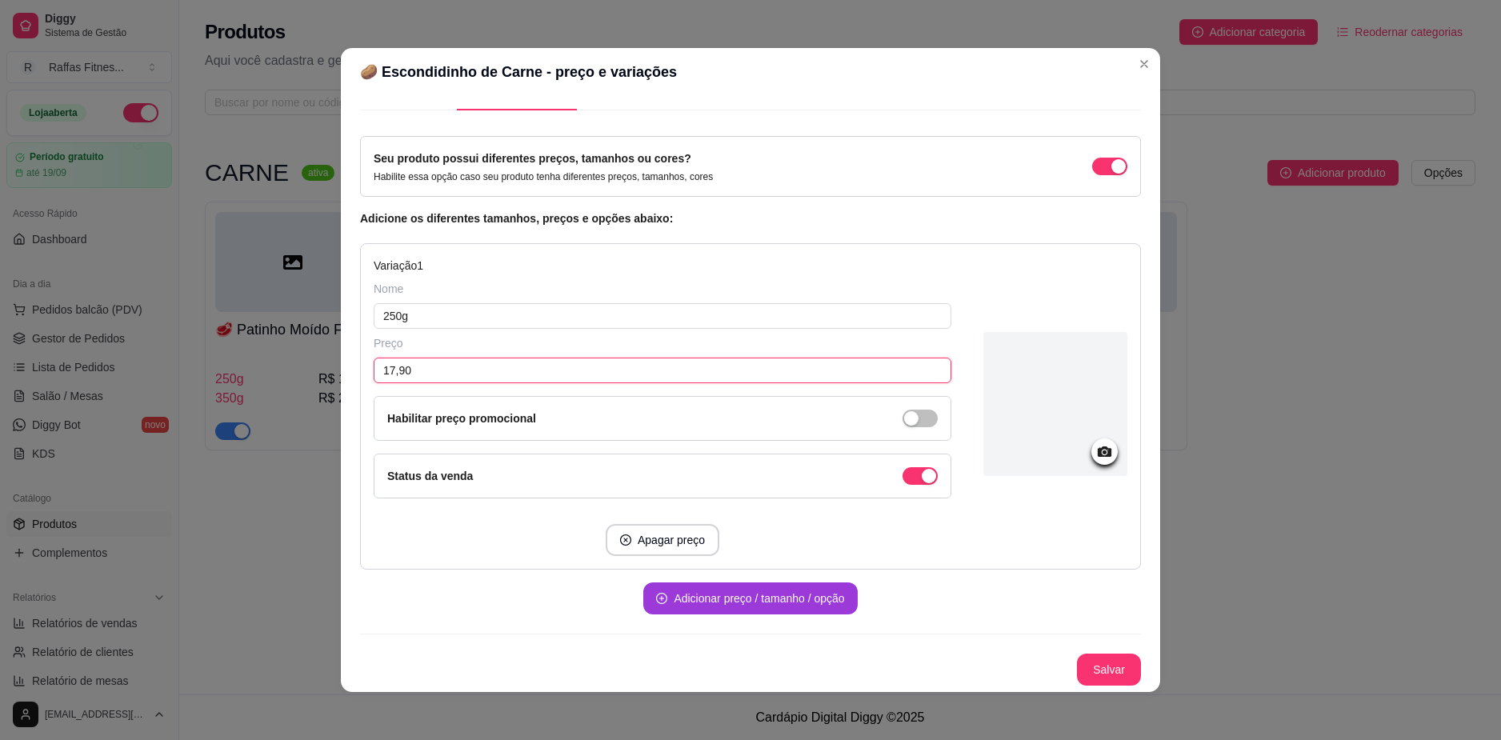
type input "17,90"
click at [697, 593] on button "Adicionar preço / tamanho / opção" at bounding box center [750, 599] width 214 height 32
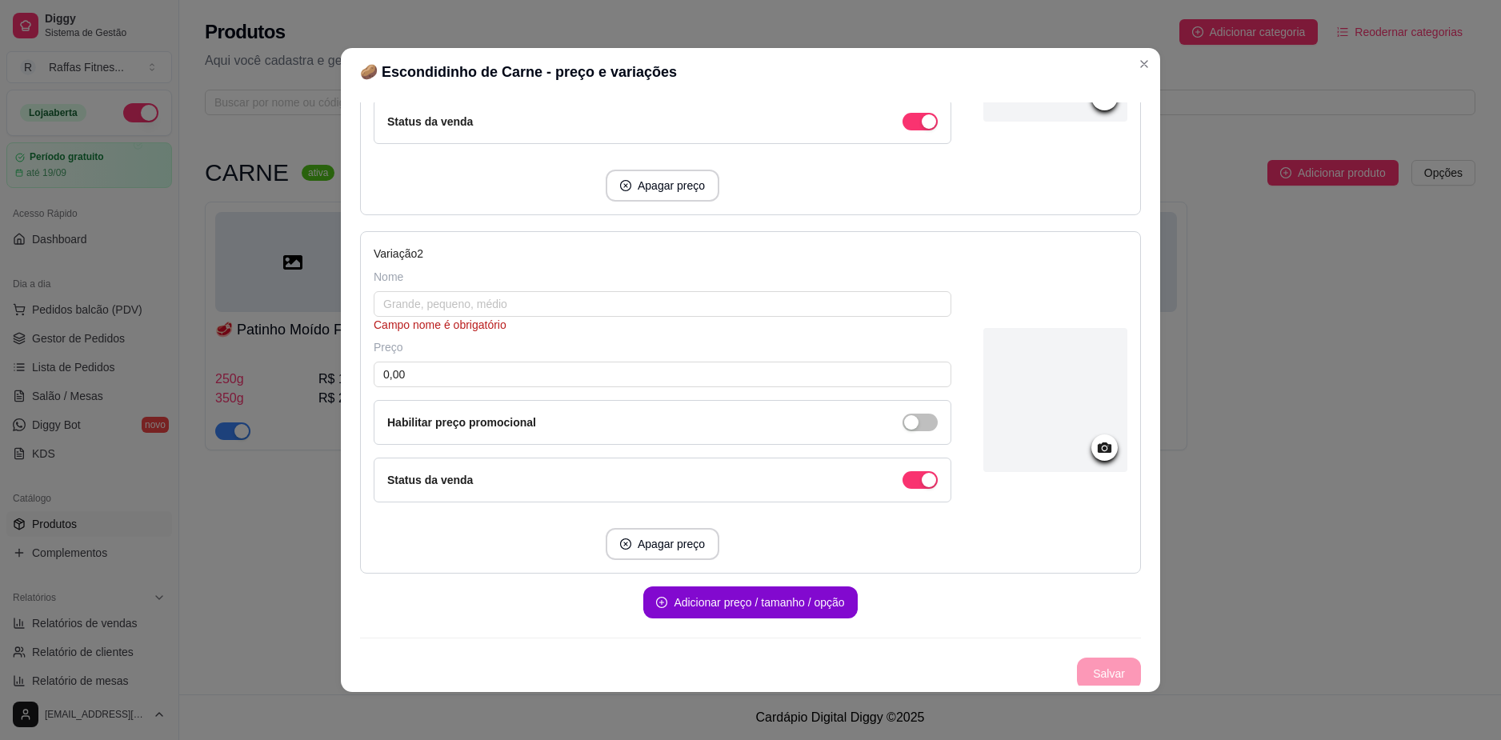
scroll to position [396, 0]
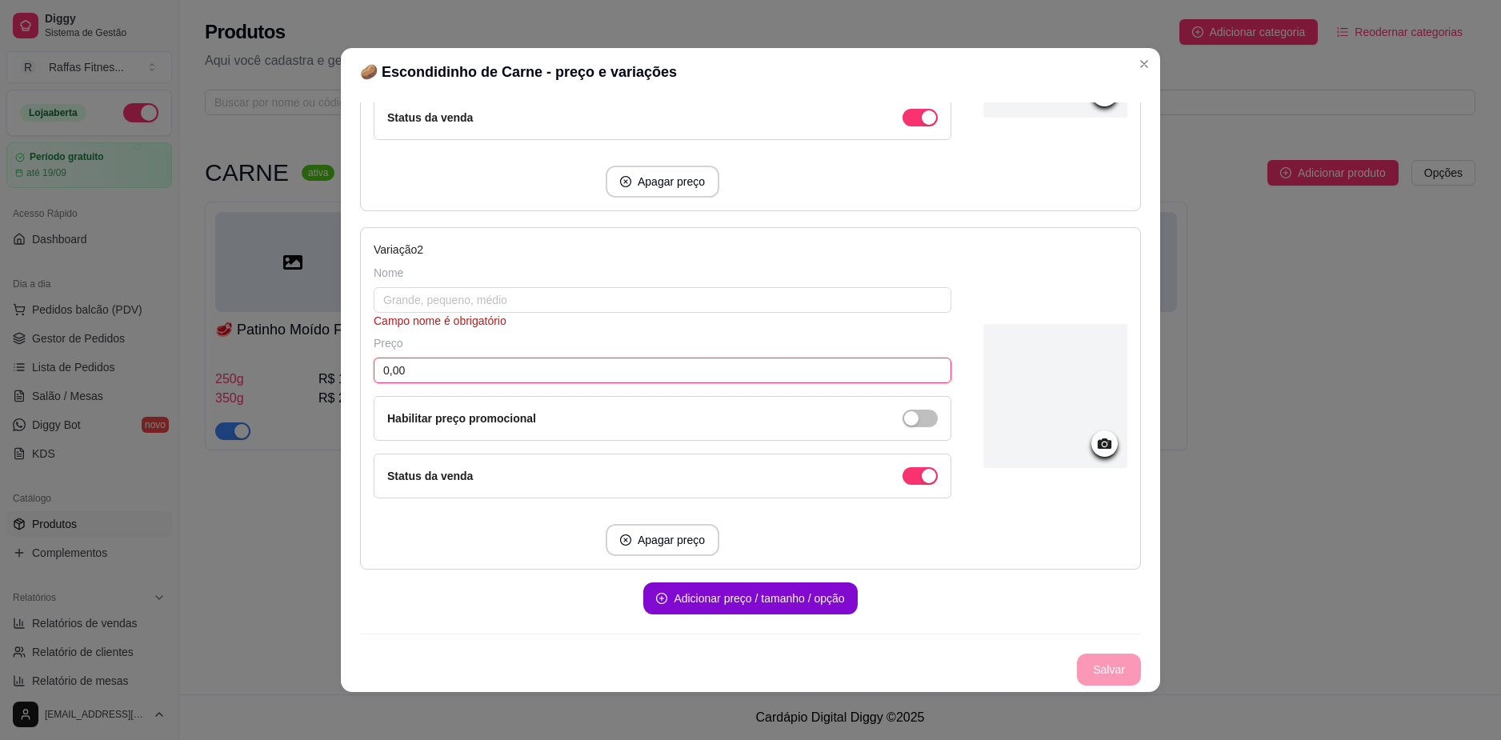
click at [450, 366] on input "0,00" at bounding box center [663, 371] width 578 height 26
click at [419, 307] on input "text" at bounding box center [663, 300] width 578 height 26
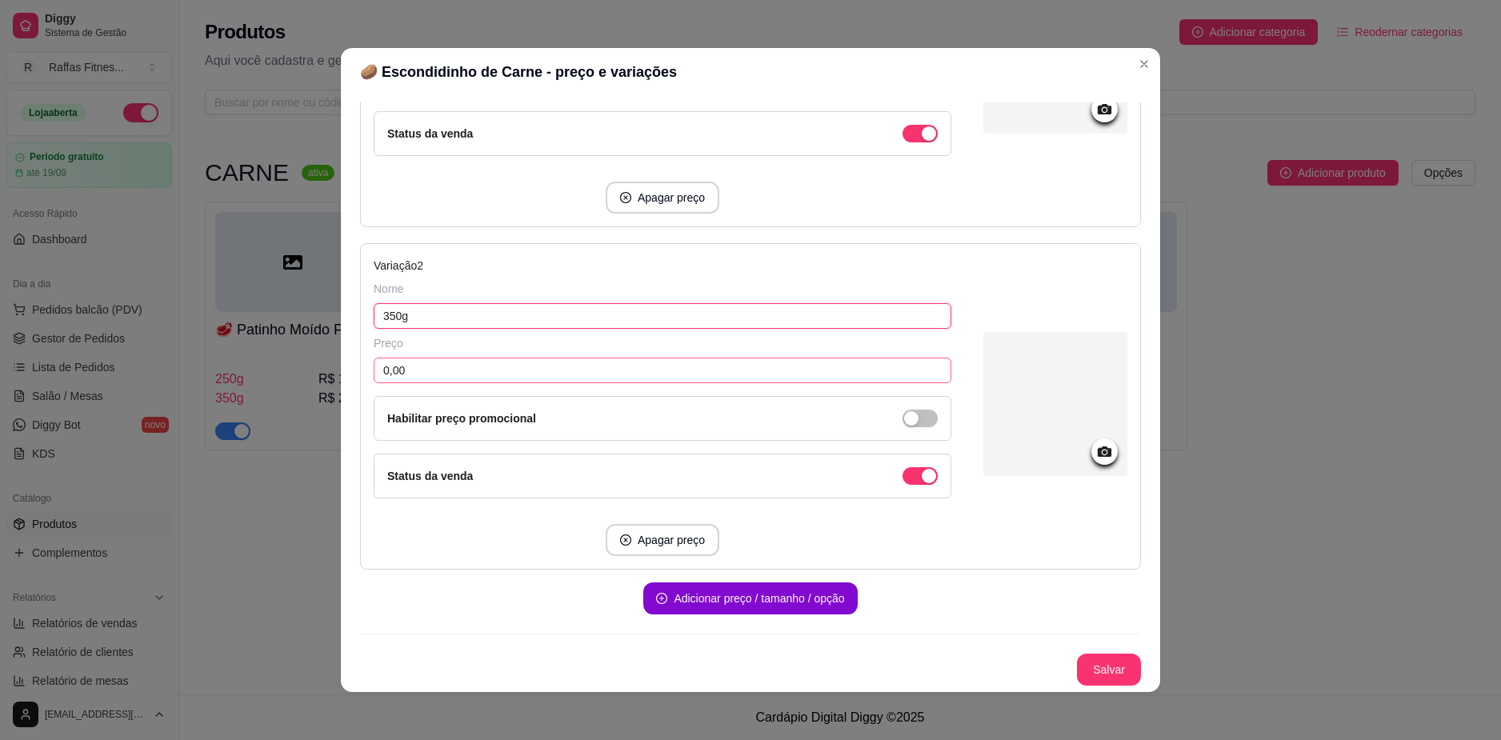
type input "350g"
click at [412, 376] on input "0,00" at bounding box center [663, 371] width 578 height 26
type input "24,90"
click at [1095, 666] on button "Salvar" at bounding box center [1109, 670] width 62 height 31
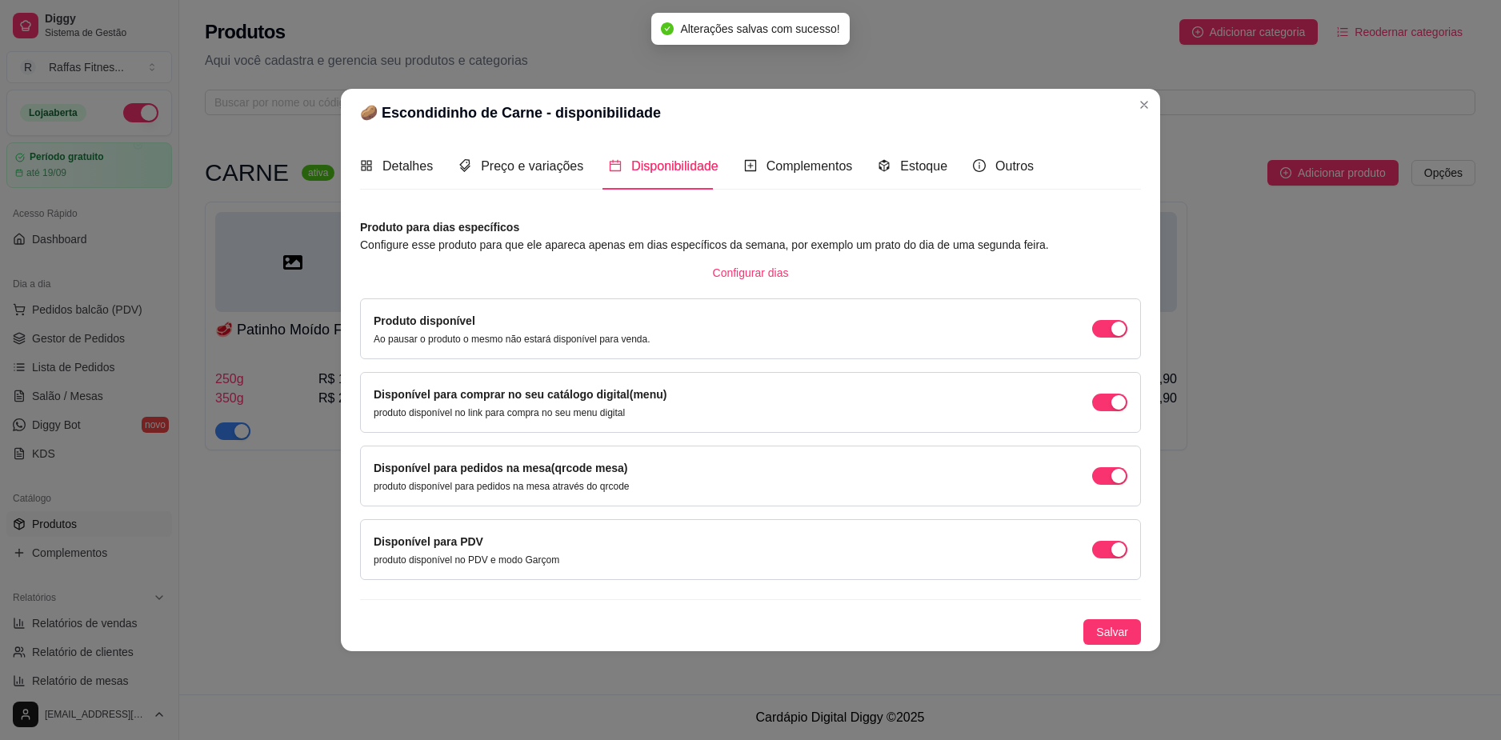
scroll to position [0, 0]
click at [1120, 336] on div "button" at bounding box center [1119, 329] width 14 height 14
click at [1119, 536] on div "Disponível para PDV produto disponível no PDV e modo Garçom" at bounding box center [751, 550] width 754 height 34
click at [1121, 336] on div "button" at bounding box center [1119, 329] width 14 height 14
click at [1128, 632] on span "Salvar" at bounding box center [1112, 632] width 32 height 18
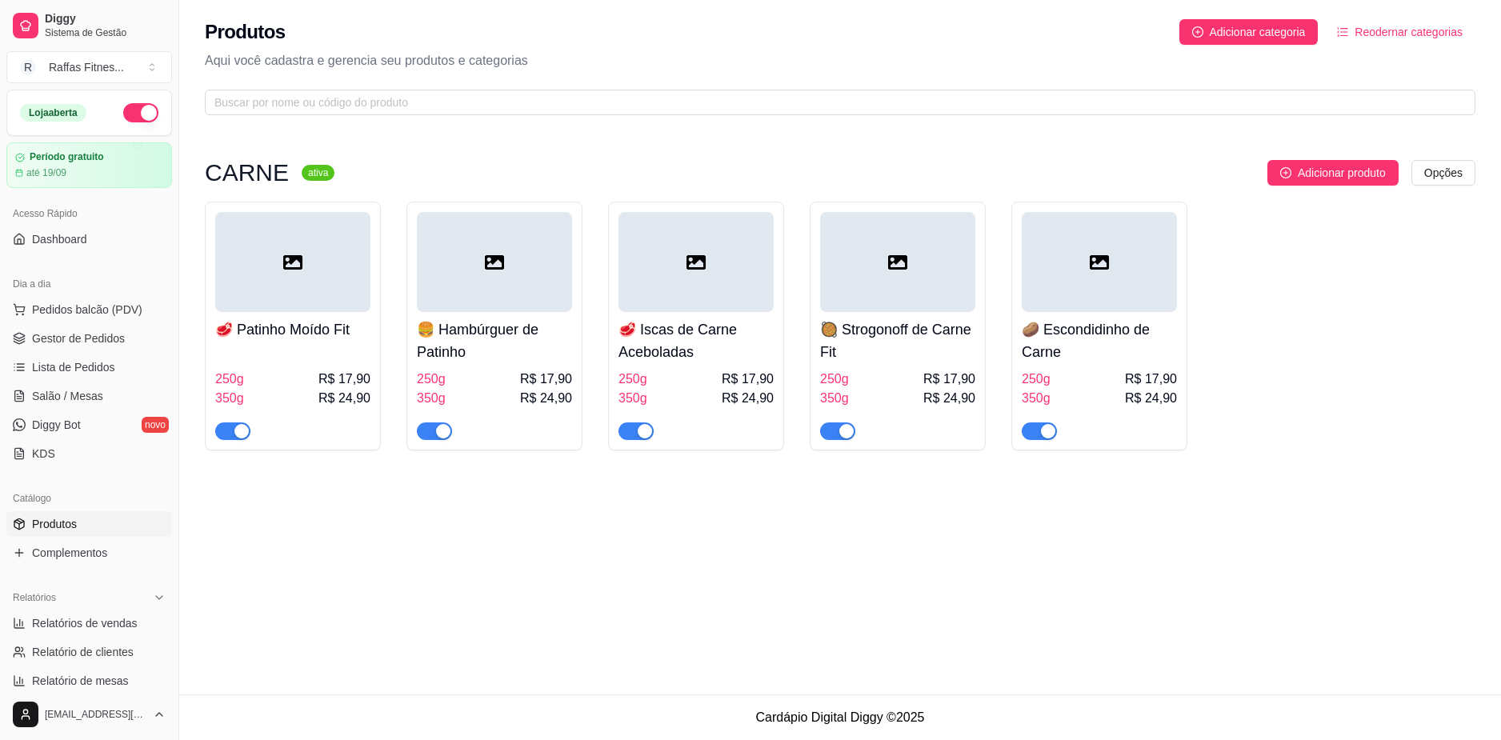
click at [472, 287] on div at bounding box center [494, 262] width 155 height 100
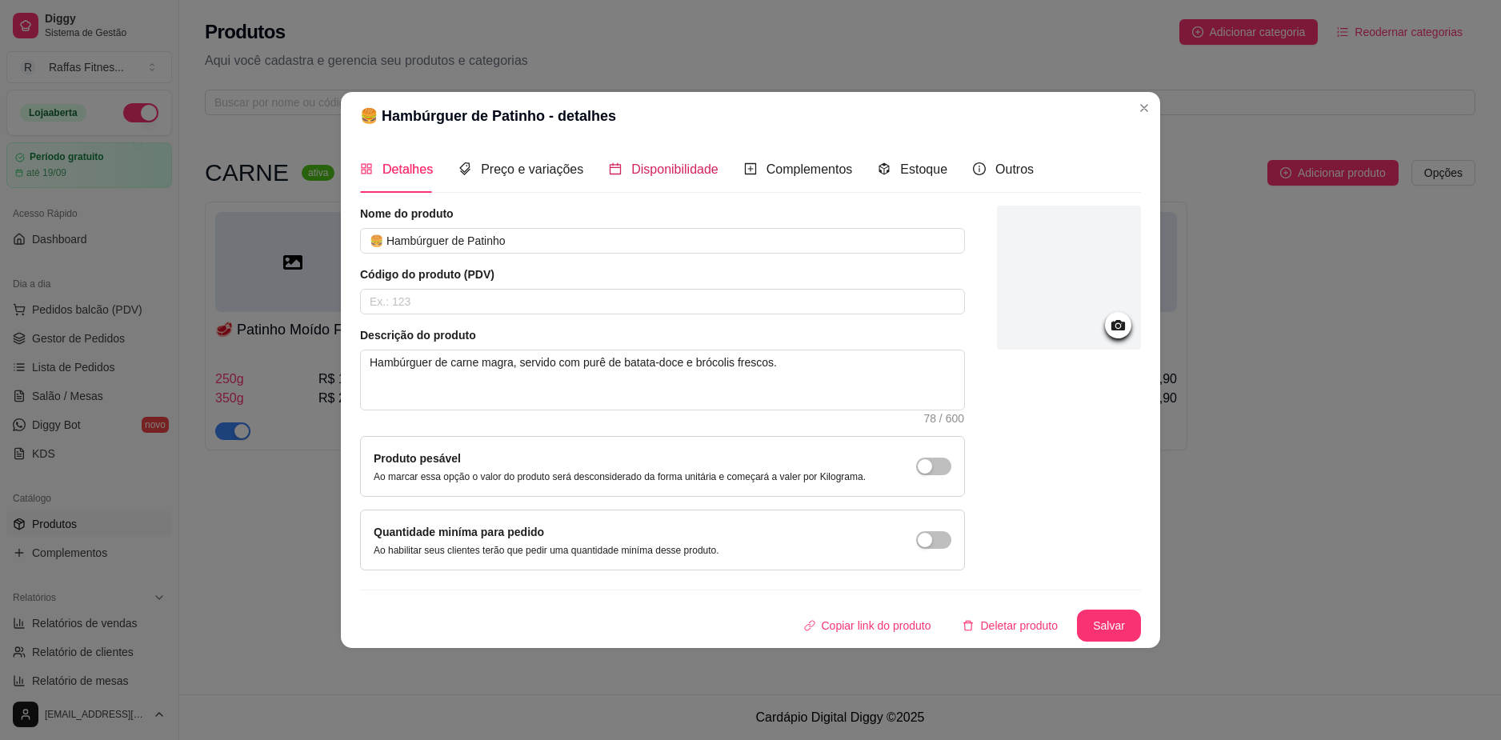
click at [687, 172] on span "Disponibilidade" at bounding box center [674, 169] width 87 height 14
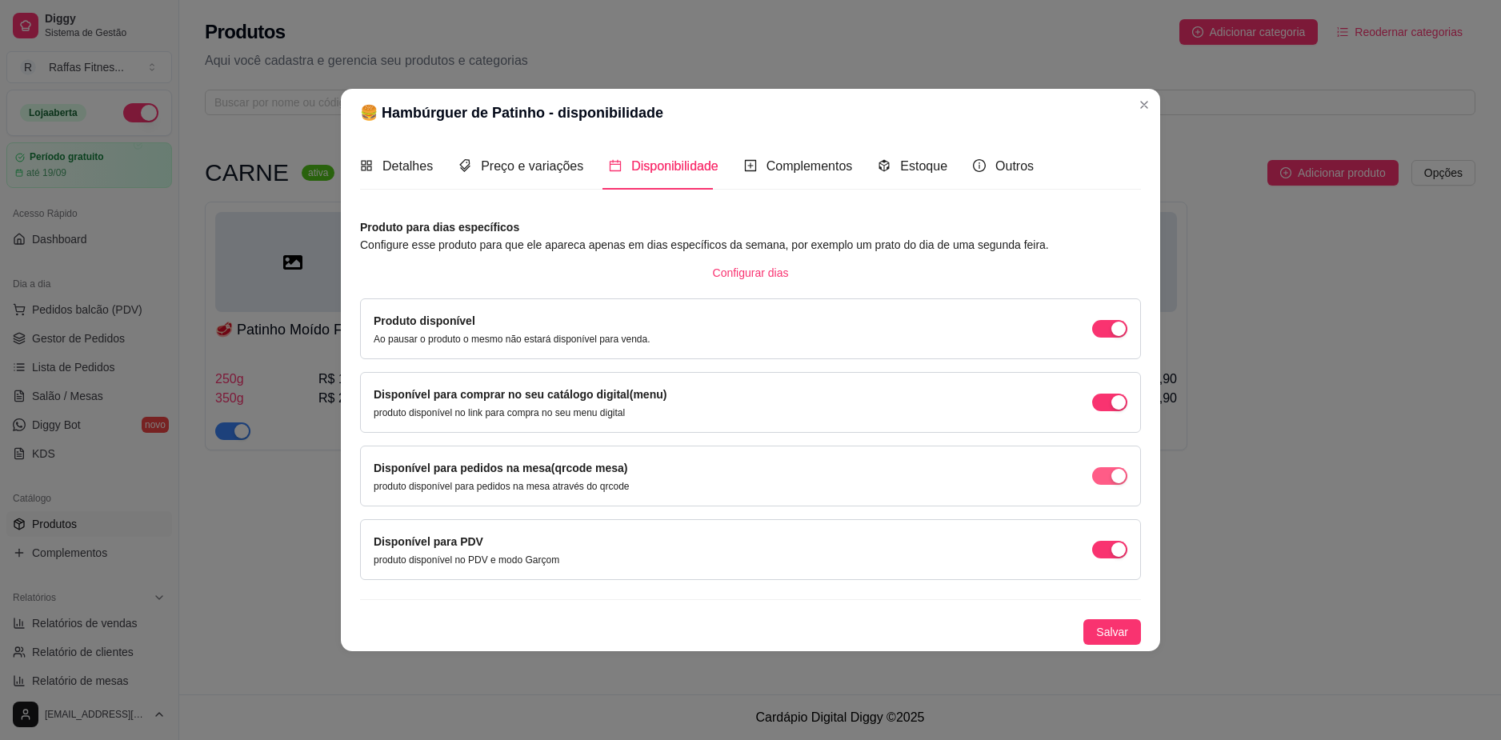
click at [1111, 338] on span "button" at bounding box center [1109, 329] width 35 height 18
click at [1120, 336] on div "button" at bounding box center [1119, 329] width 14 height 14
click at [1126, 628] on span "Salvar" at bounding box center [1112, 632] width 32 height 18
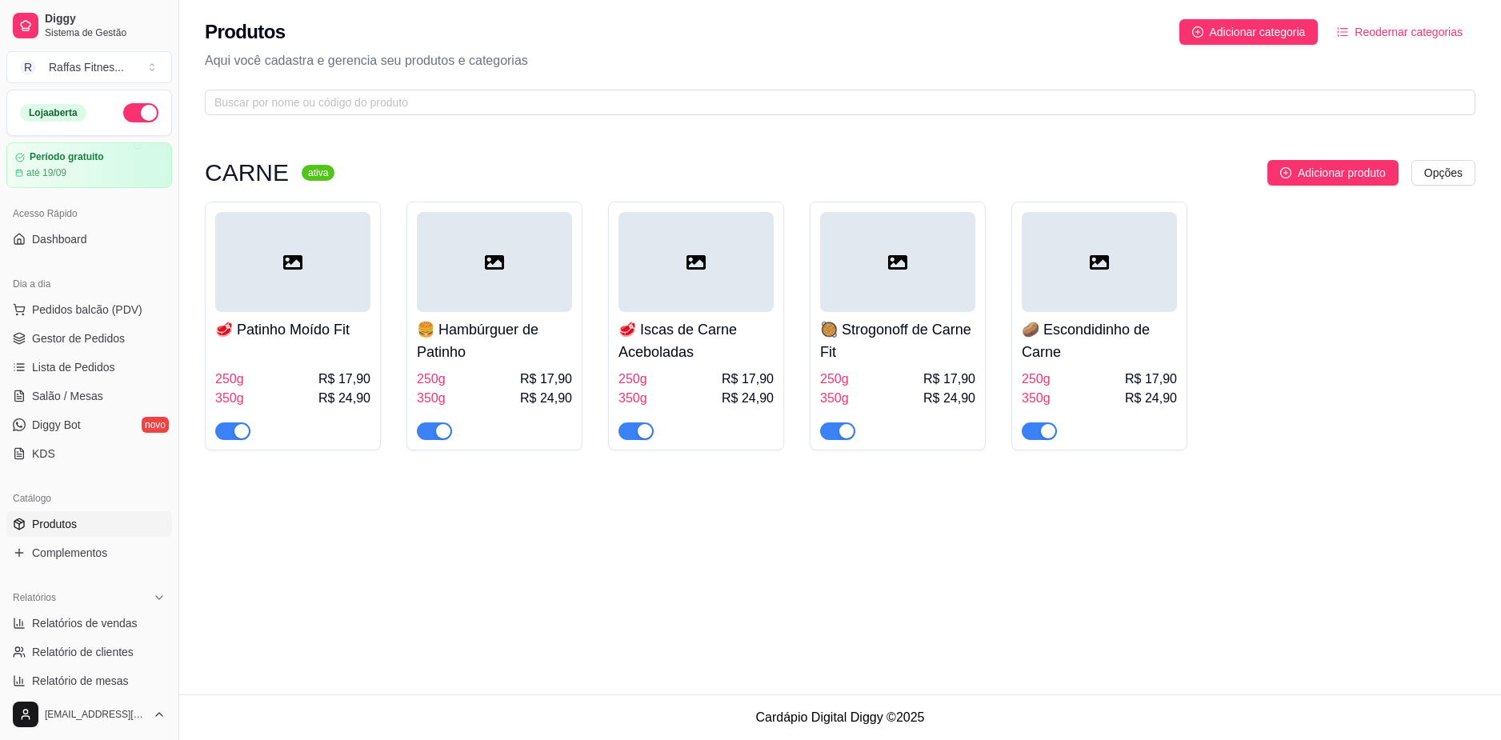
click at [916, 559] on div "Produtos Adicionar categoria Reodernar categorias Aqui você cadastra e gerencia…" at bounding box center [840, 347] width 1322 height 695
click at [752, 352] on h4 "🥩 Iscas de Carne Aceboladas" at bounding box center [696, 341] width 155 height 45
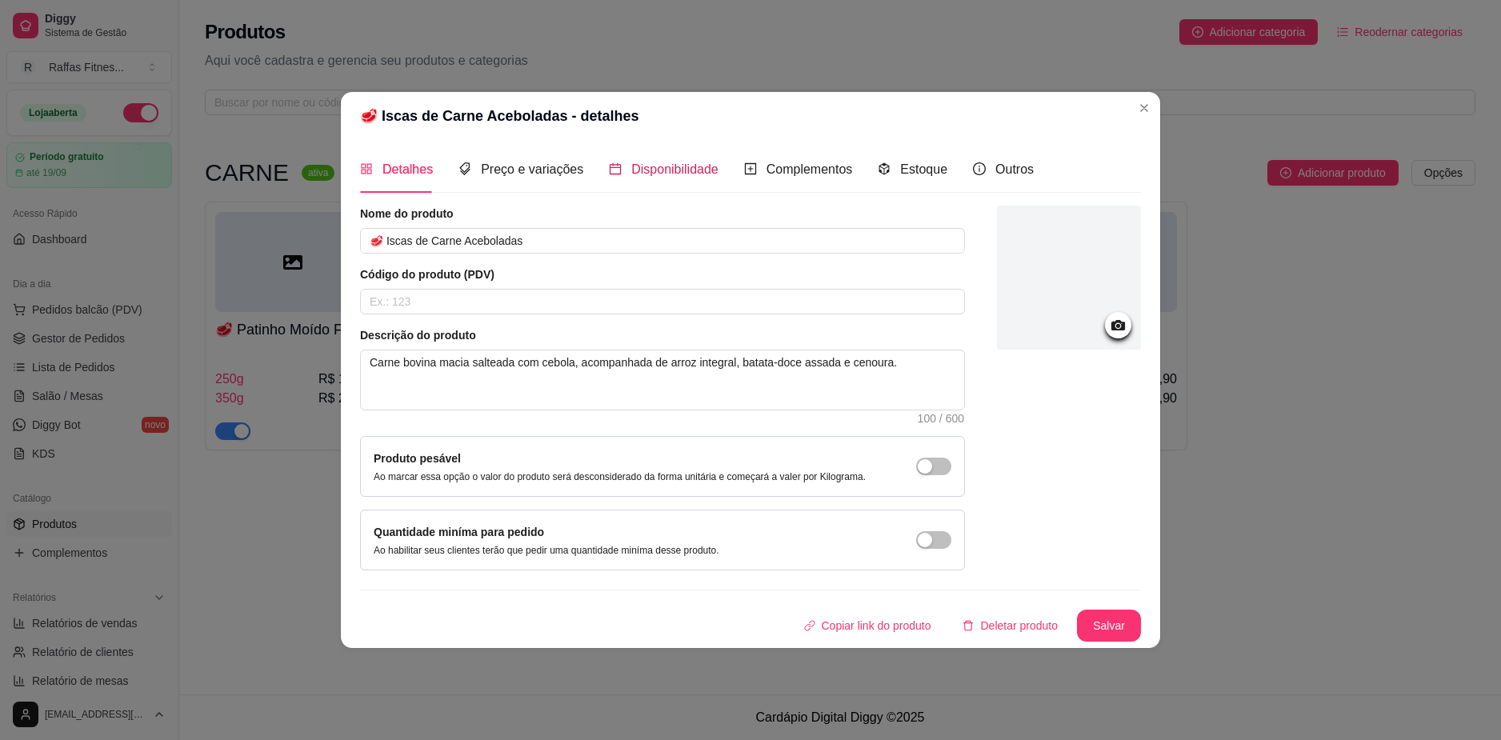
click at [676, 167] on span "Disponibilidade" at bounding box center [674, 169] width 87 height 14
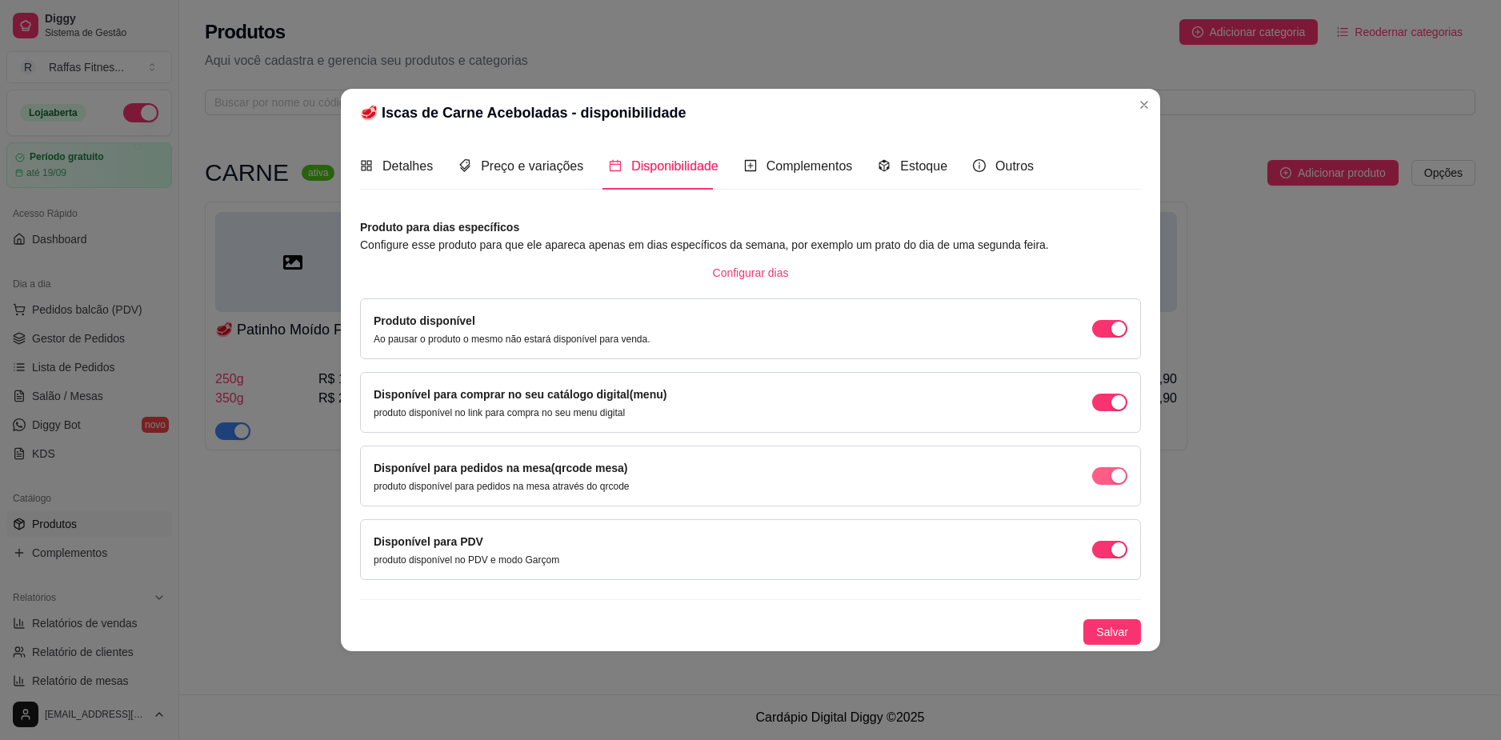
click at [1104, 338] on span "button" at bounding box center [1109, 329] width 35 height 18
click at [1107, 338] on span "button" at bounding box center [1109, 329] width 35 height 18
click at [1120, 617] on div "Produto para dias específicos Configure esse produto para que ele apareca apena…" at bounding box center [750, 431] width 781 height 427
click at [1121, 627] on span "Salvar" at bounding box center [1112, 632] width 32 height 18
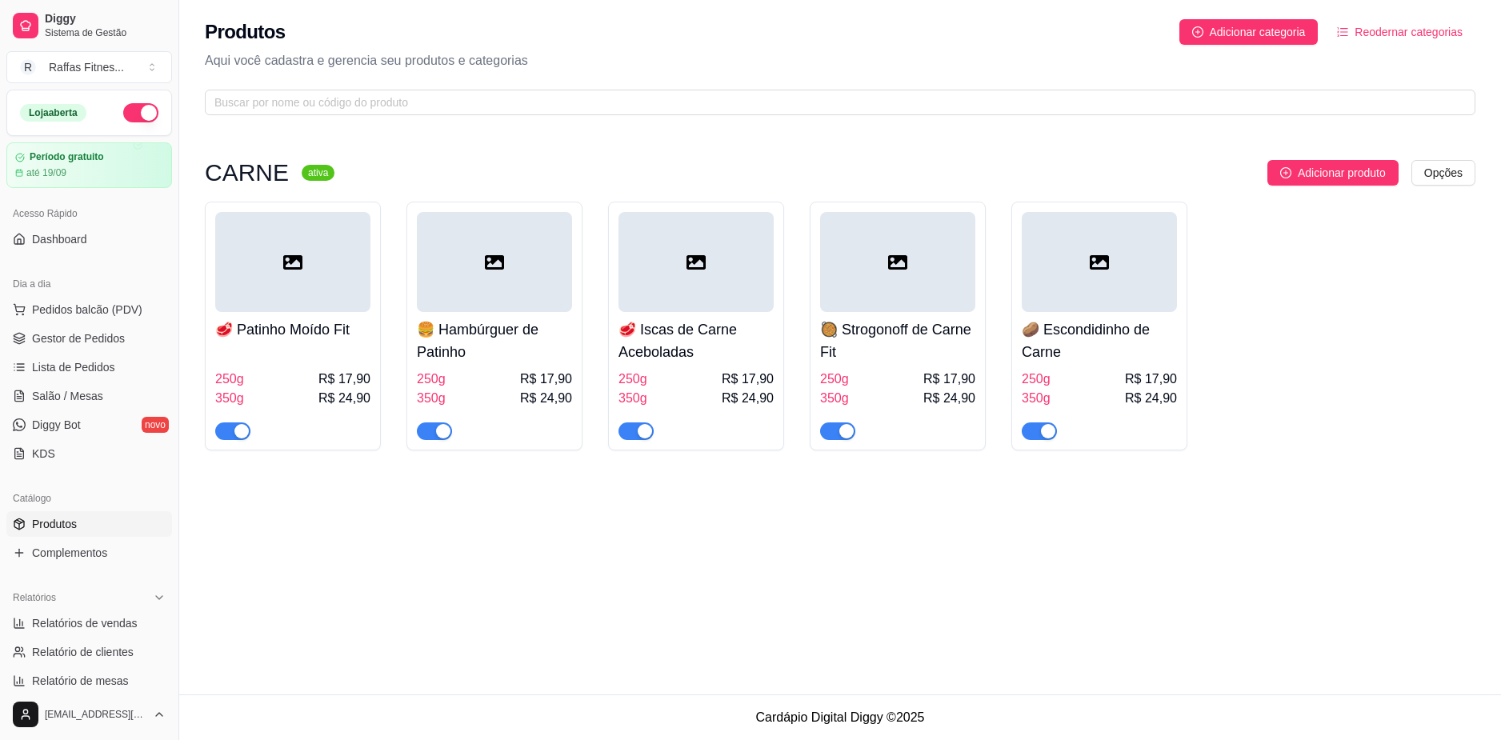
click at [888, 319] on h4 "🥘 Strogonoff de Carne Fit" at bounding box center [897, 341] width 155 height 45
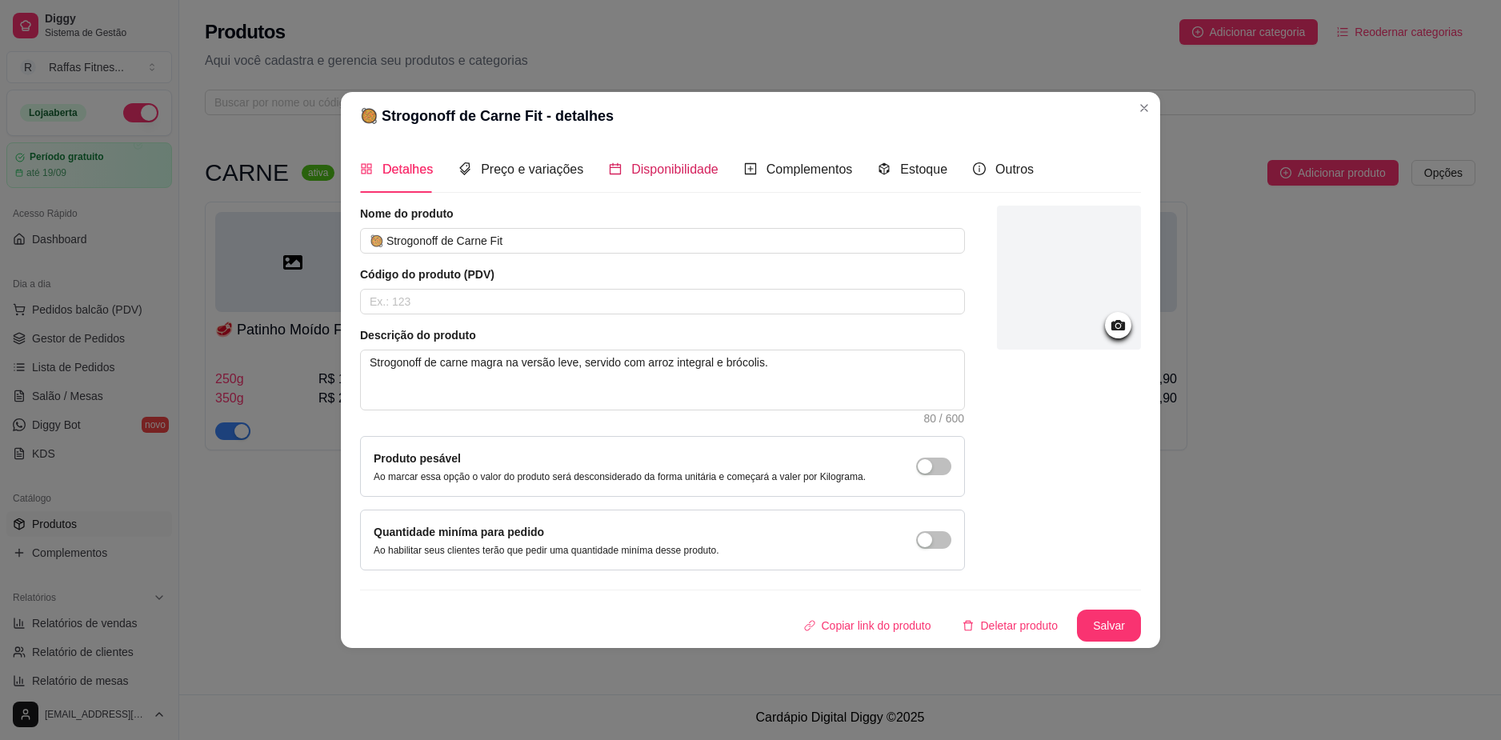
click at [655, 171] on span "Disponibilidade" at bounding box center [674, 169] width 87 height 14
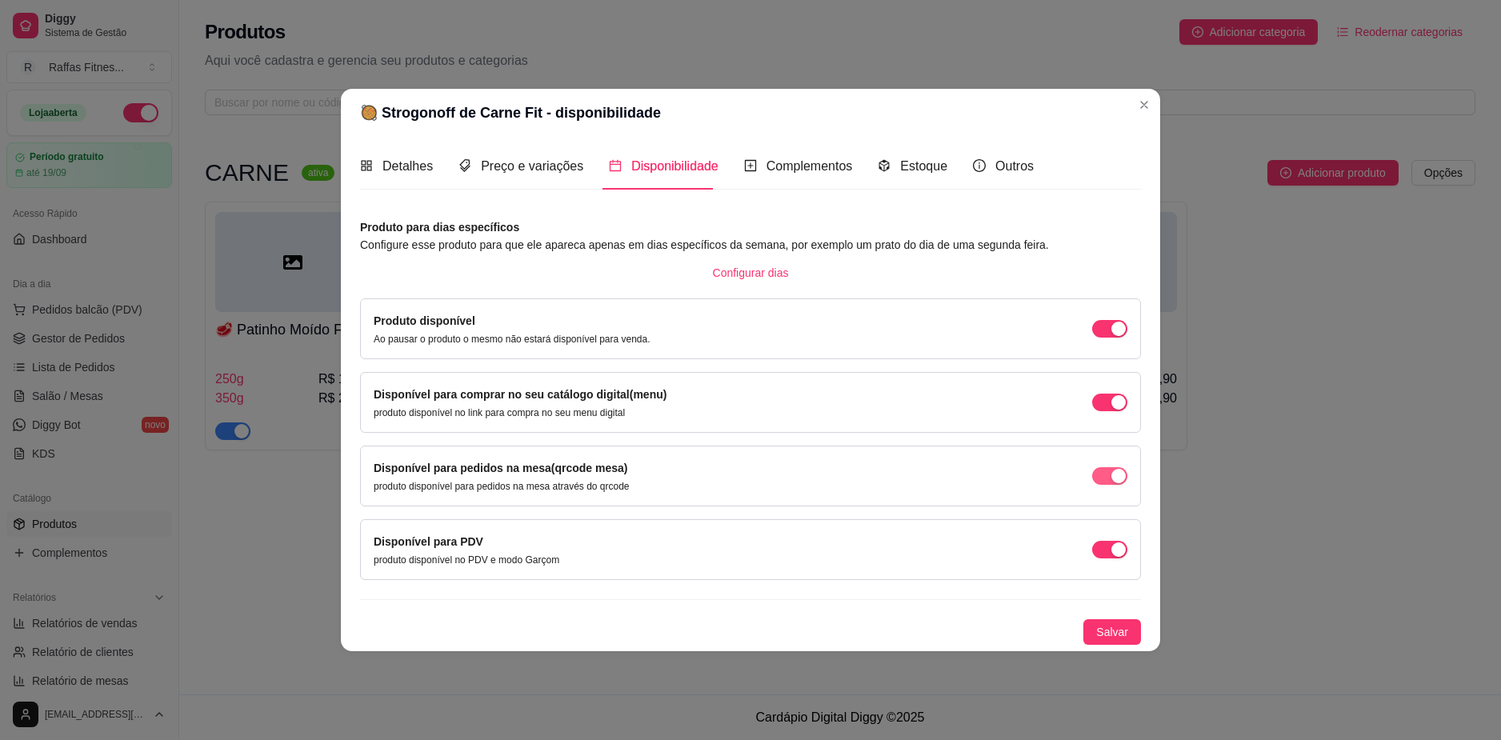
click at [1112, 336] on div "button" at bounding box center [1119, 329] width 14 height 14
click at [1116, 336] on div "button" at bounding box center [1119, 329] width 14 height 14
click at [1104, 639] on span "Salvar" at bounding box center [1112, 632] width 32 height 18
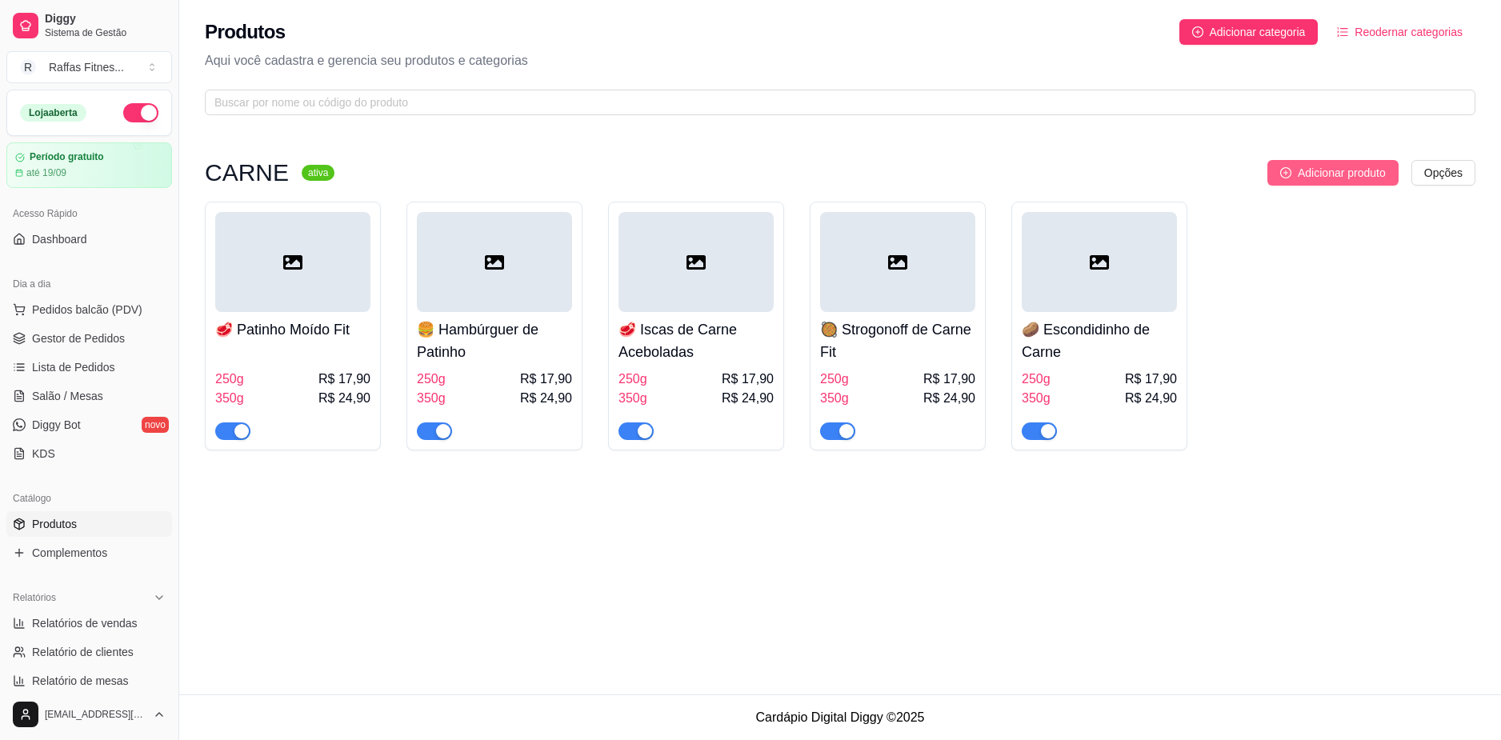
click at [1293, 170] on button "Adicionar produto" at bounding box center [1333, 173] width 131 height 26
drag, startPoint x: 334, startPoint y: 393, endPoint x: 361, endPoint y: 367, distance: 37.4
click at [335, 279] on div at bounding box center [292, 262] width 155 height 100
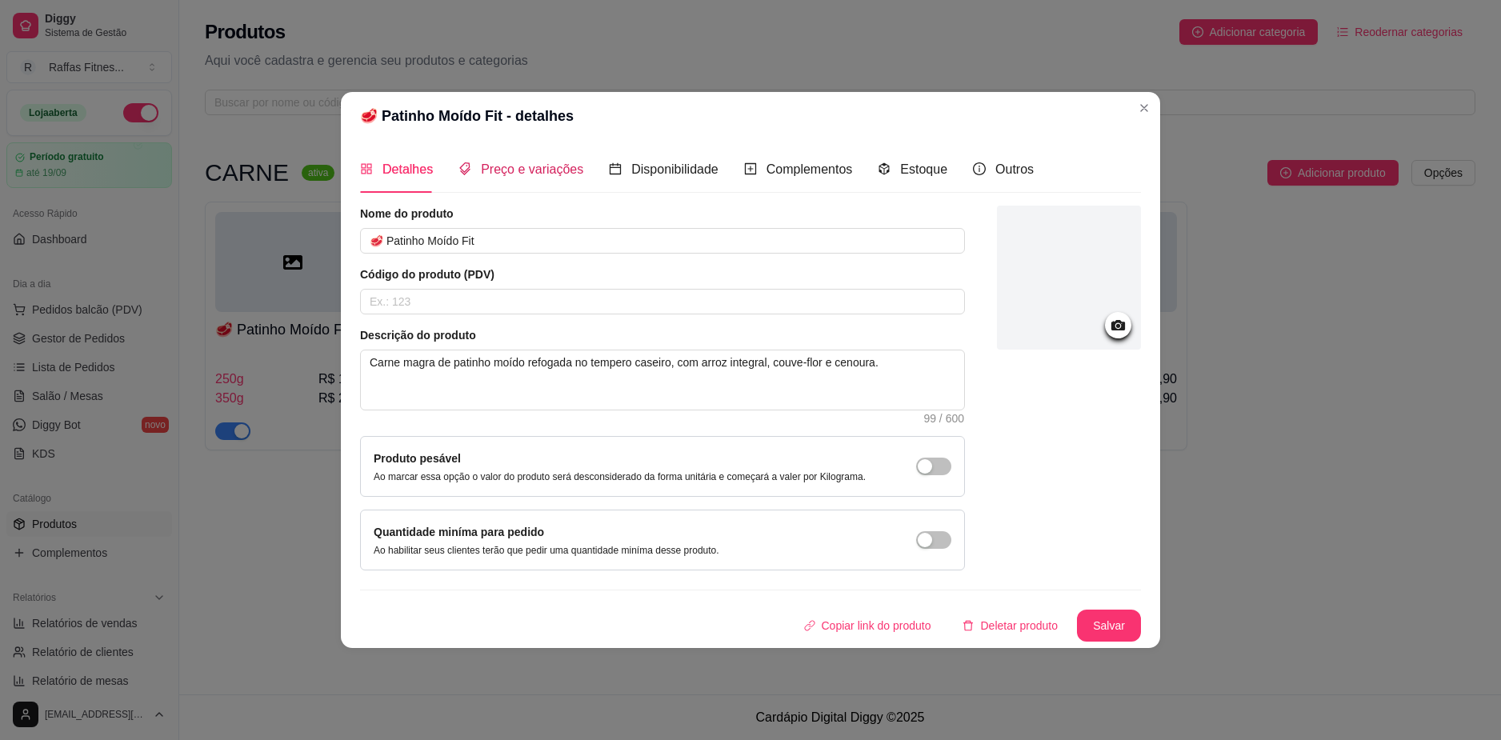
click at [551, 176] on span "Preço e variações" at bounding box center [532, 169] width 102 height 14
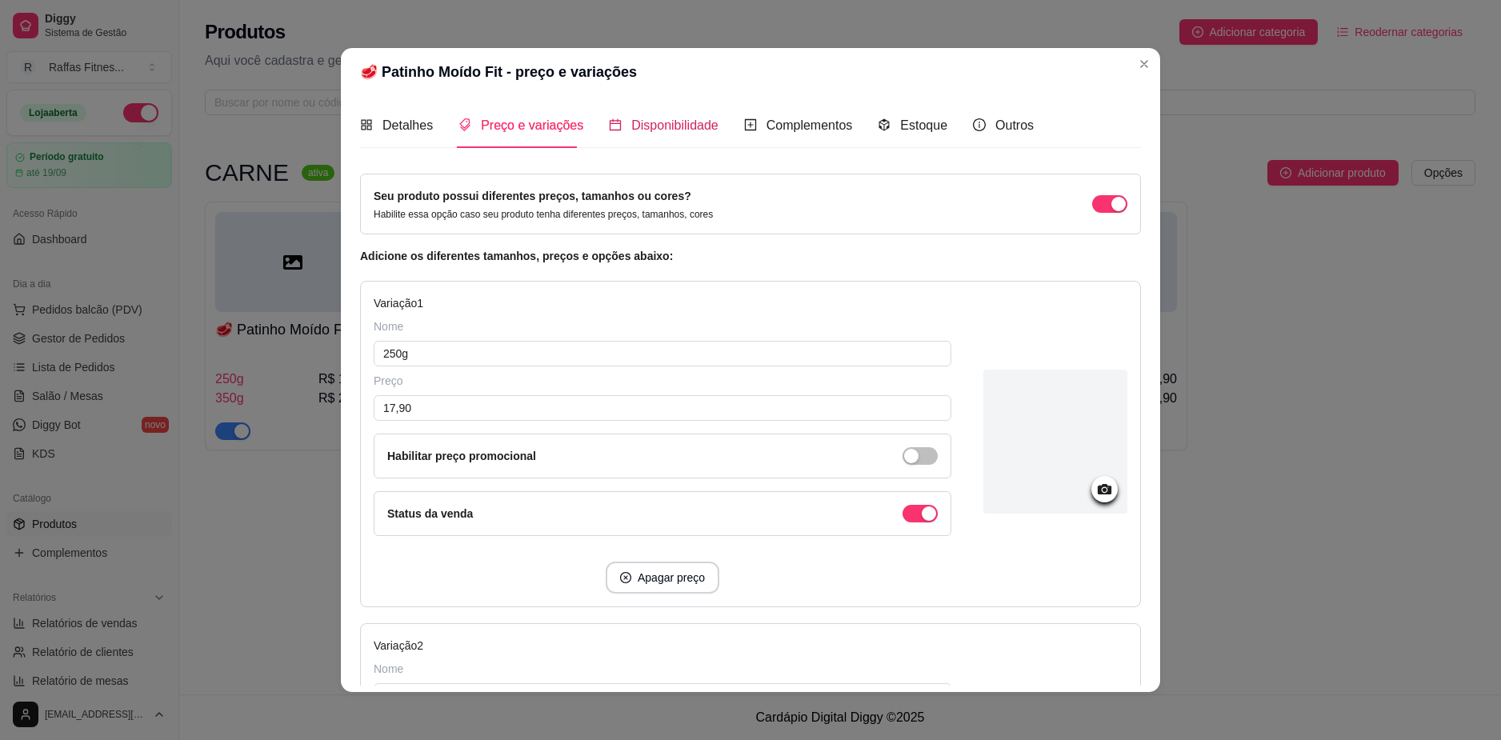
click at [687, 126] on span "Disponibilidade" at bounding box center [674, 125] width 87 height 14
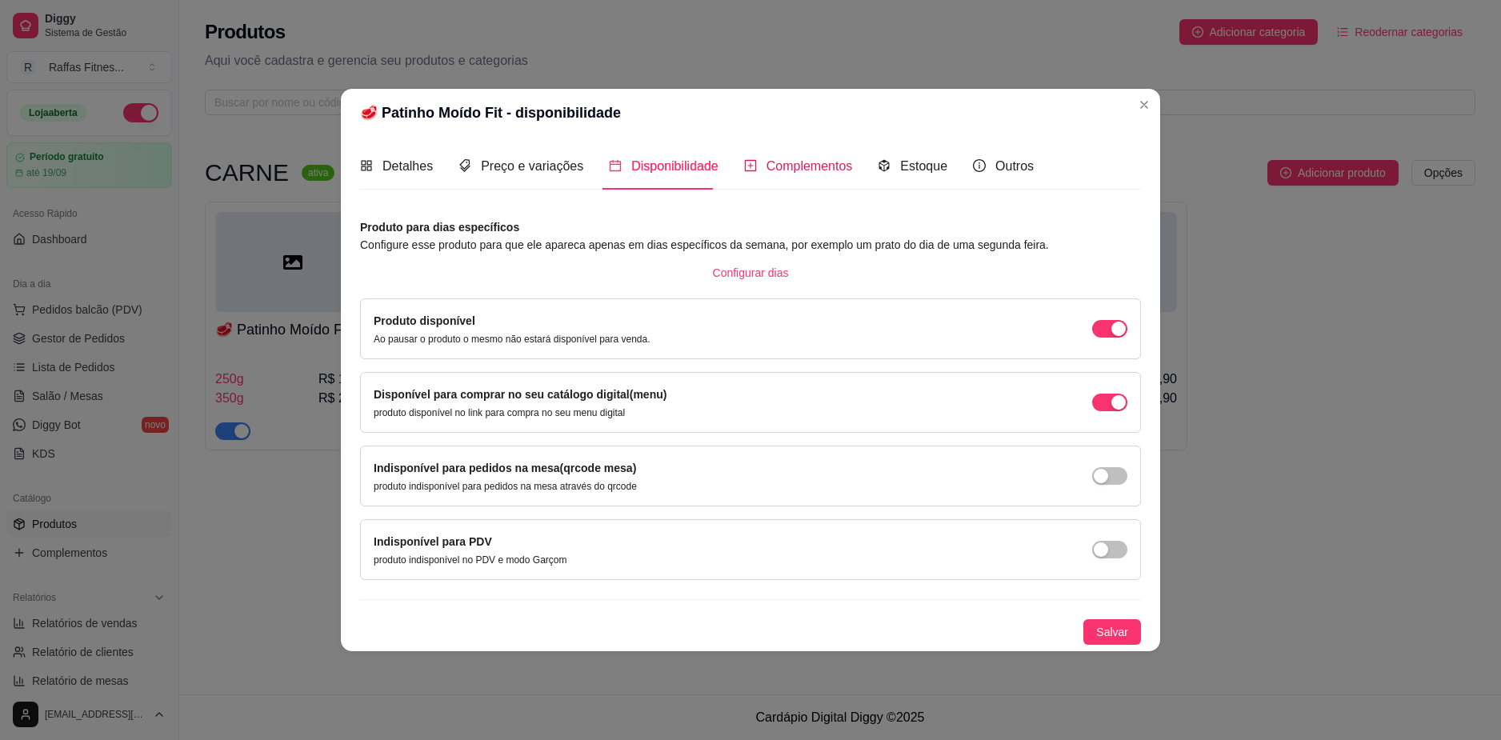
click at [806, 167] on span "Complementos" at bounding box center [810, 166] width 86 height 14
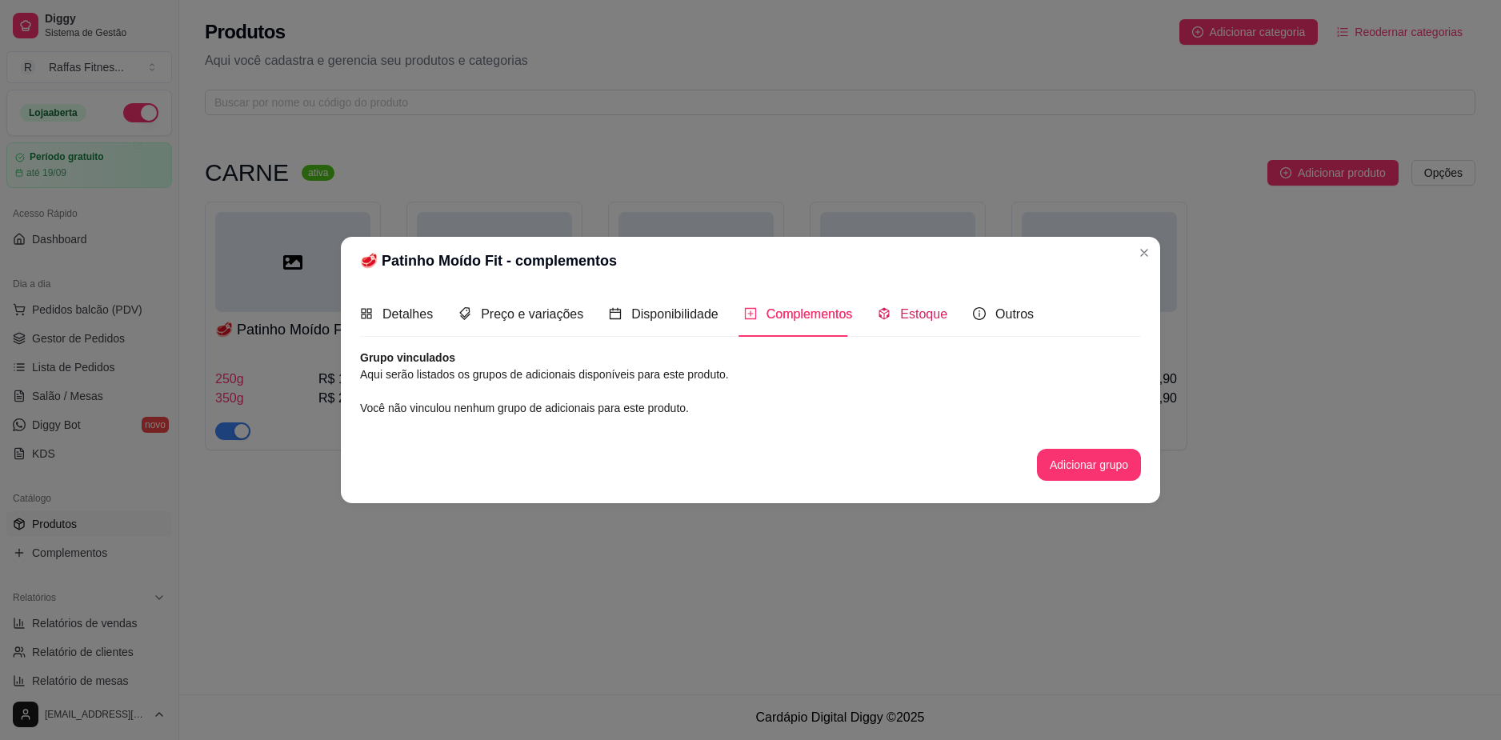
click at [889, 318] on div "Estoque" at bounding box center [913, 314] width 70 height 20
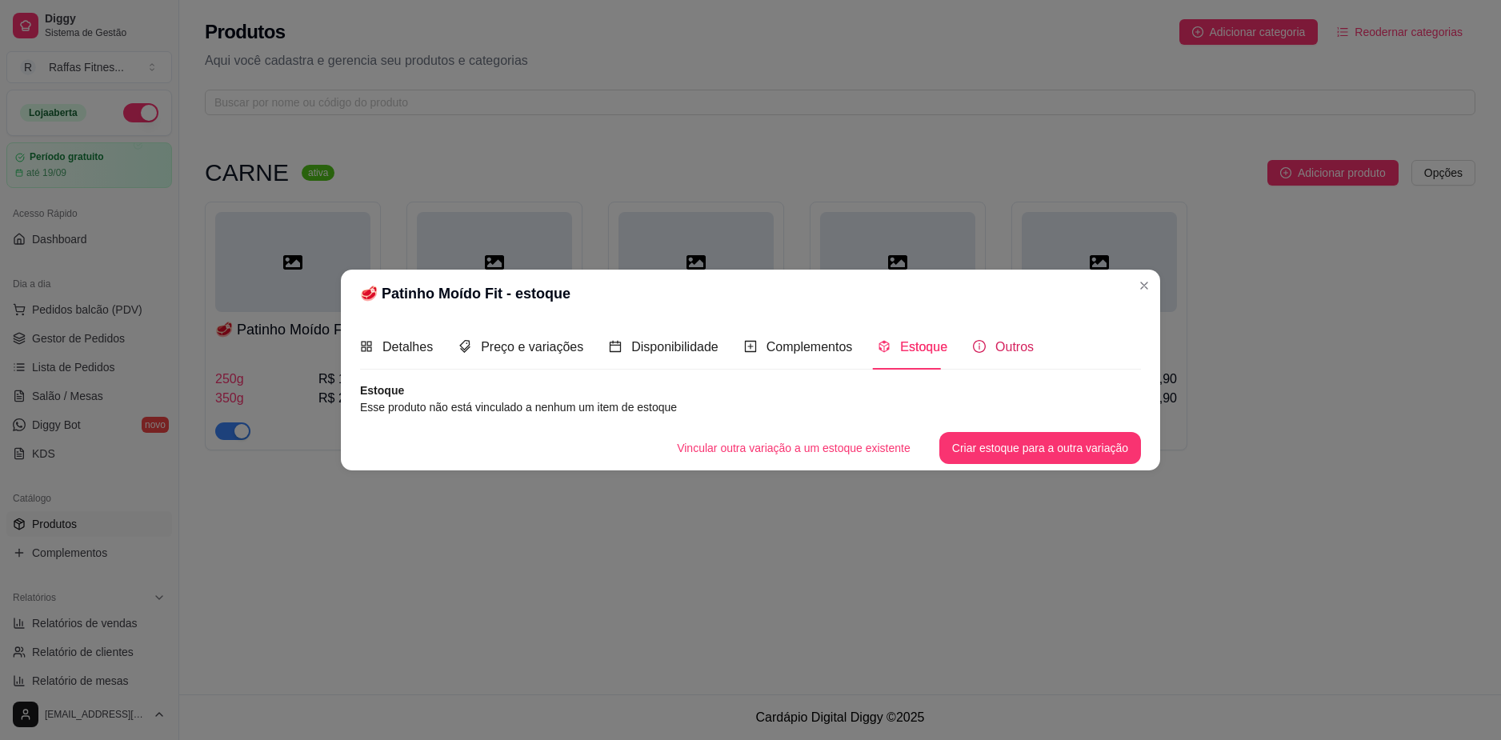
click at [996, 340] on span "Outros" at bounding box center [1015, 347] width 38 height 14
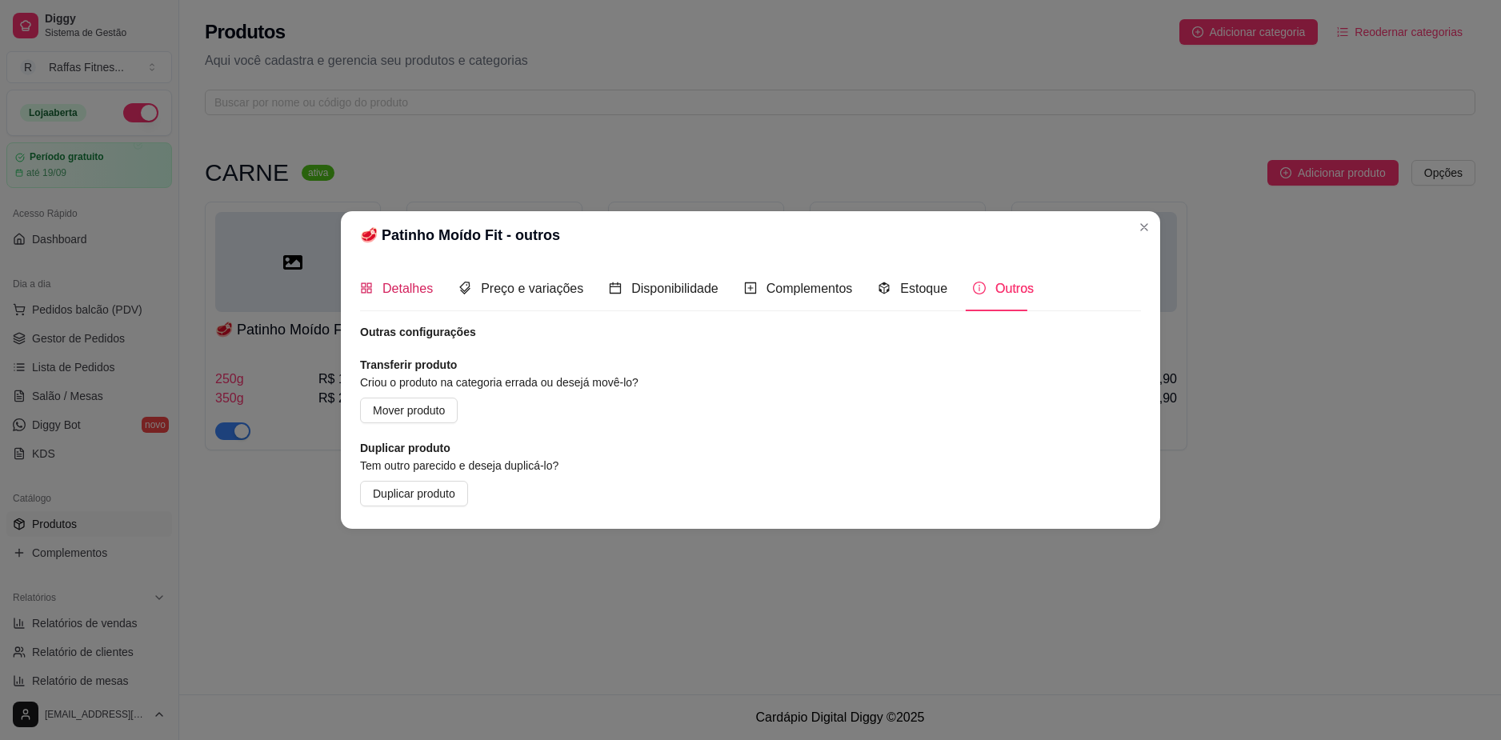
click at [395, 293] on span "Detalhes" at bounding box center [408, 289] width 50 height 14
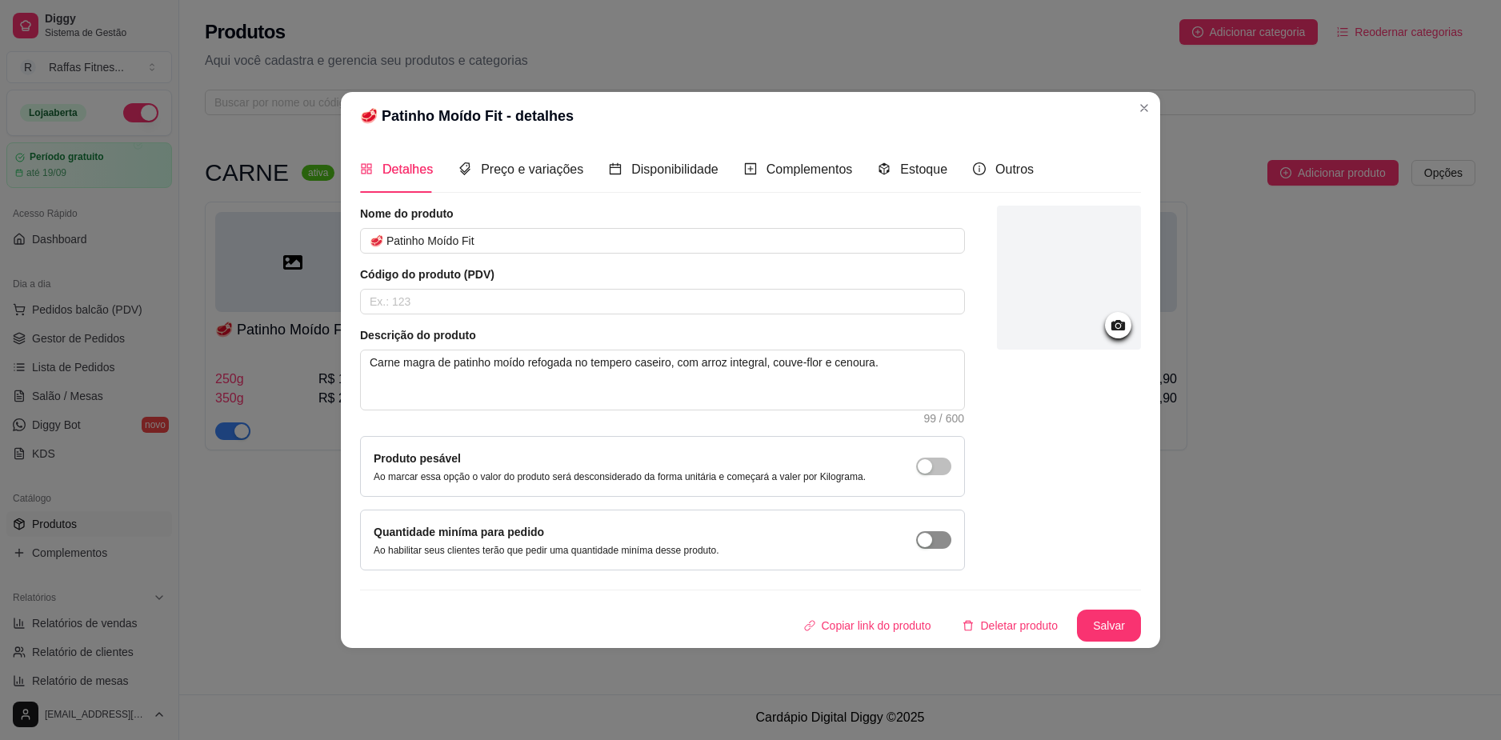
click at [930, 474] on div "button" at bounding box center [925, 466] width 14 height 14
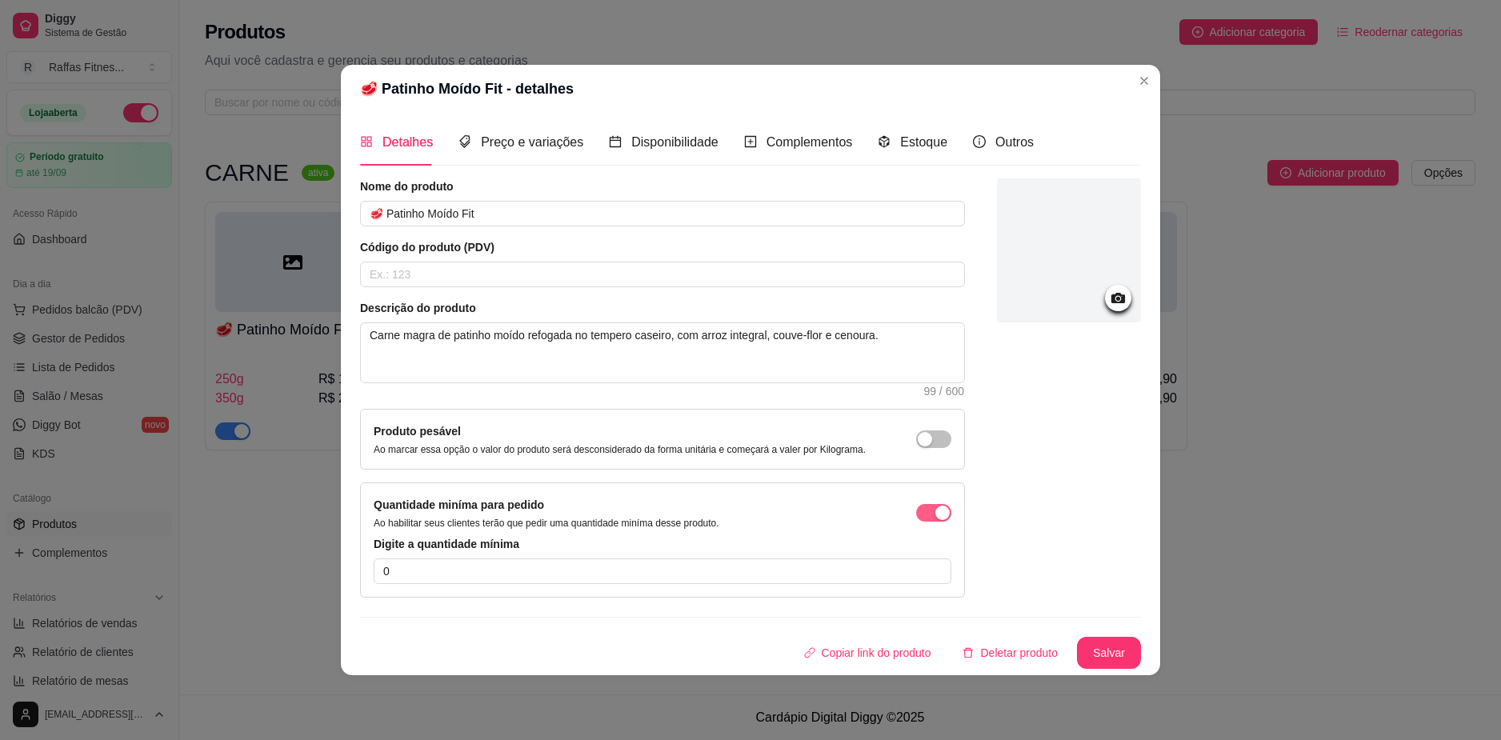
click at [940, 517] on div "button" at bounding box center [943, 513] width 14 height 14
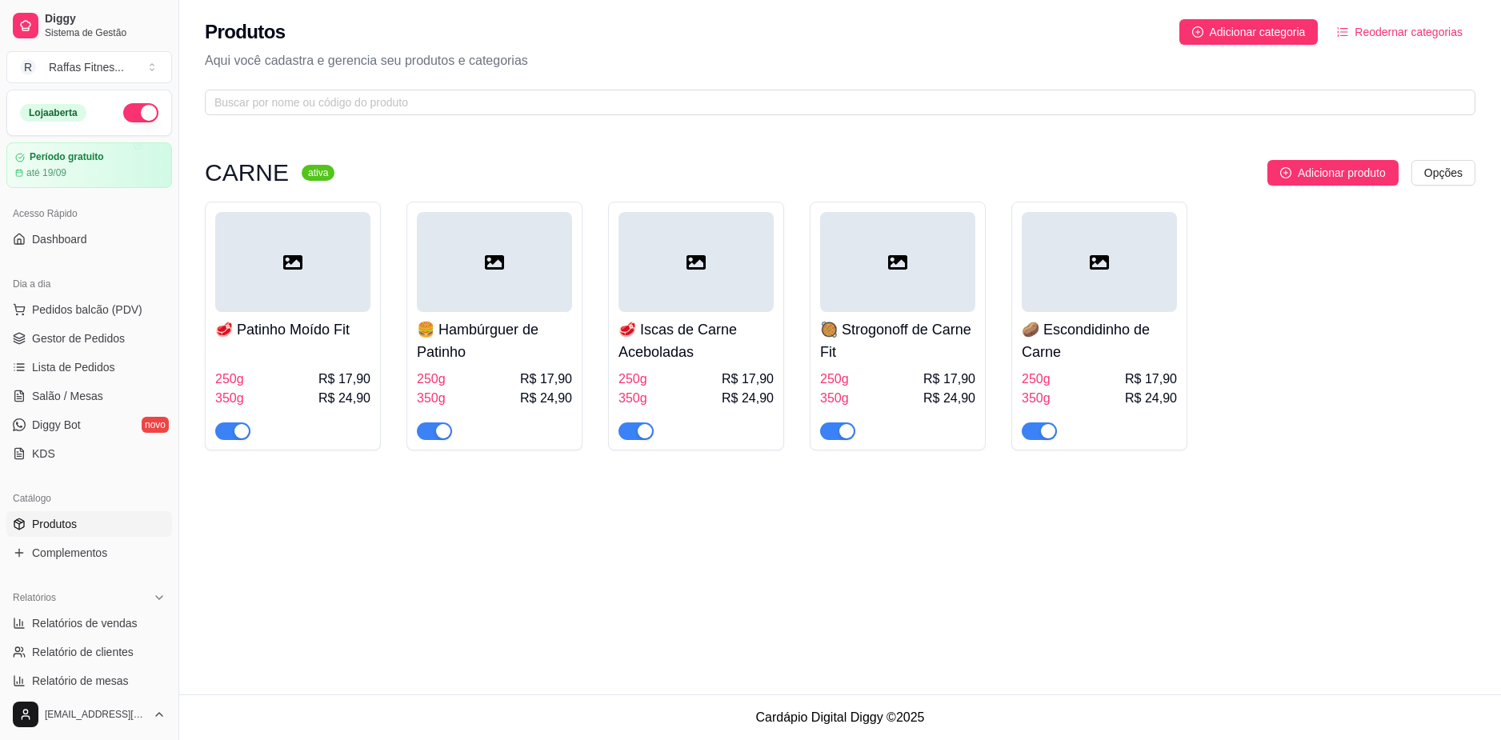
click at [299, 277] on div at bounding box center [292, 262] width 155 height 100
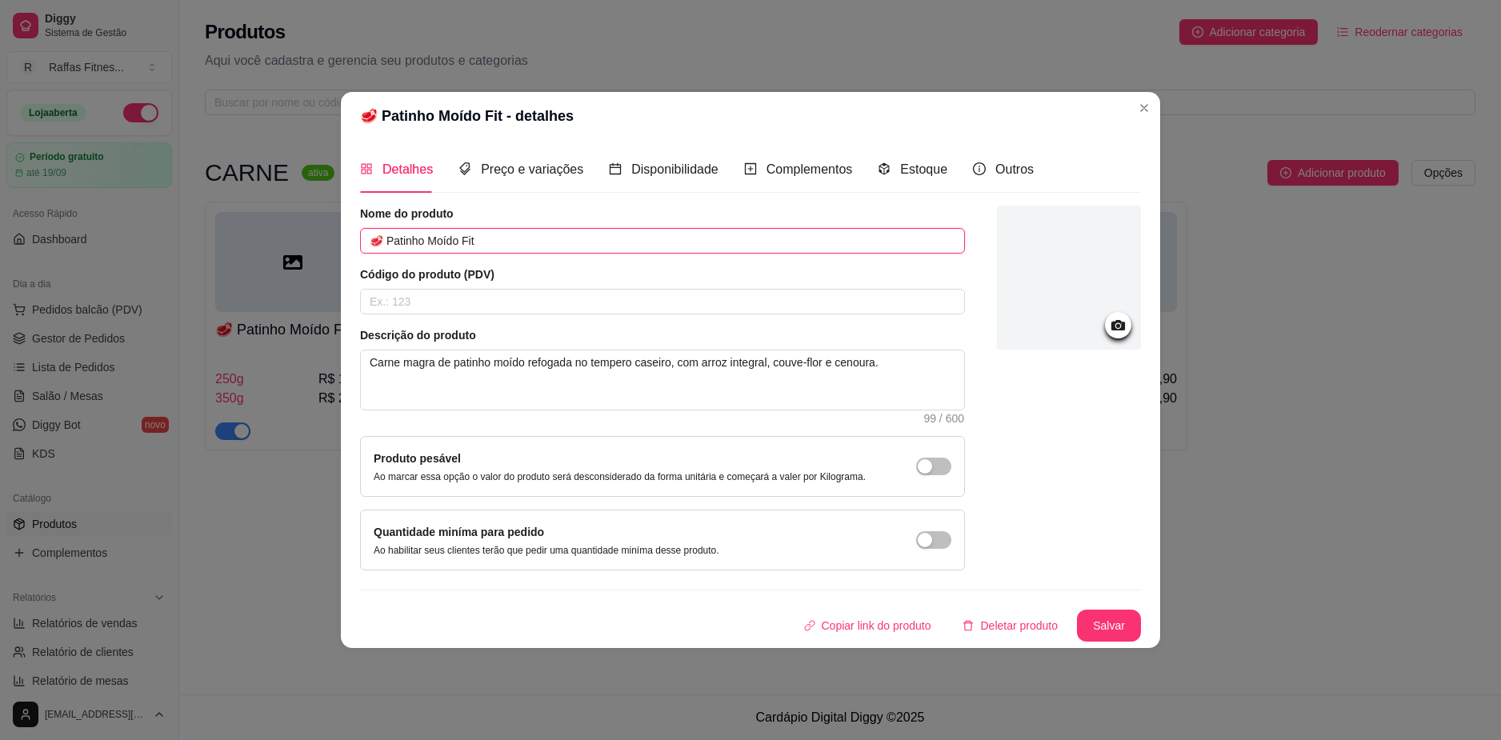
click at [548, 237] on input "🥩 Patinho Moído Fit" at bounding box center [662, 241] width 605 height 26
click at [538, 231] on input "Carne" at bounding box center [662, 241] width 605 height 26
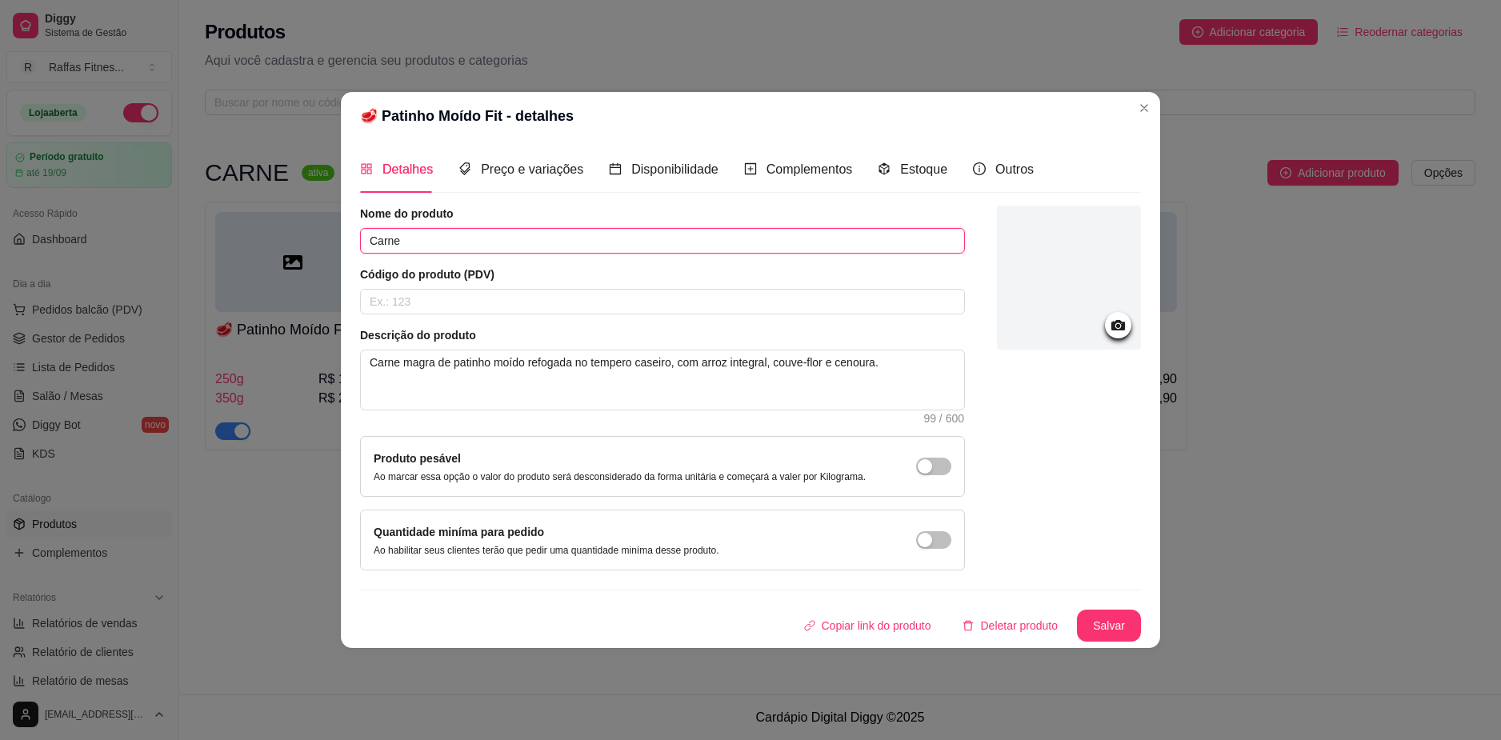
click at [538, 231] on input "Carne" at bounding box center [662, 241] width 605 height 26
type input "Carne"
click at [571, 359] on textarea "Carne magra de patinho moído refogada no tempero caseiro, com arroz integral, c…" at bounding box center [662, 380] width 603 height 59
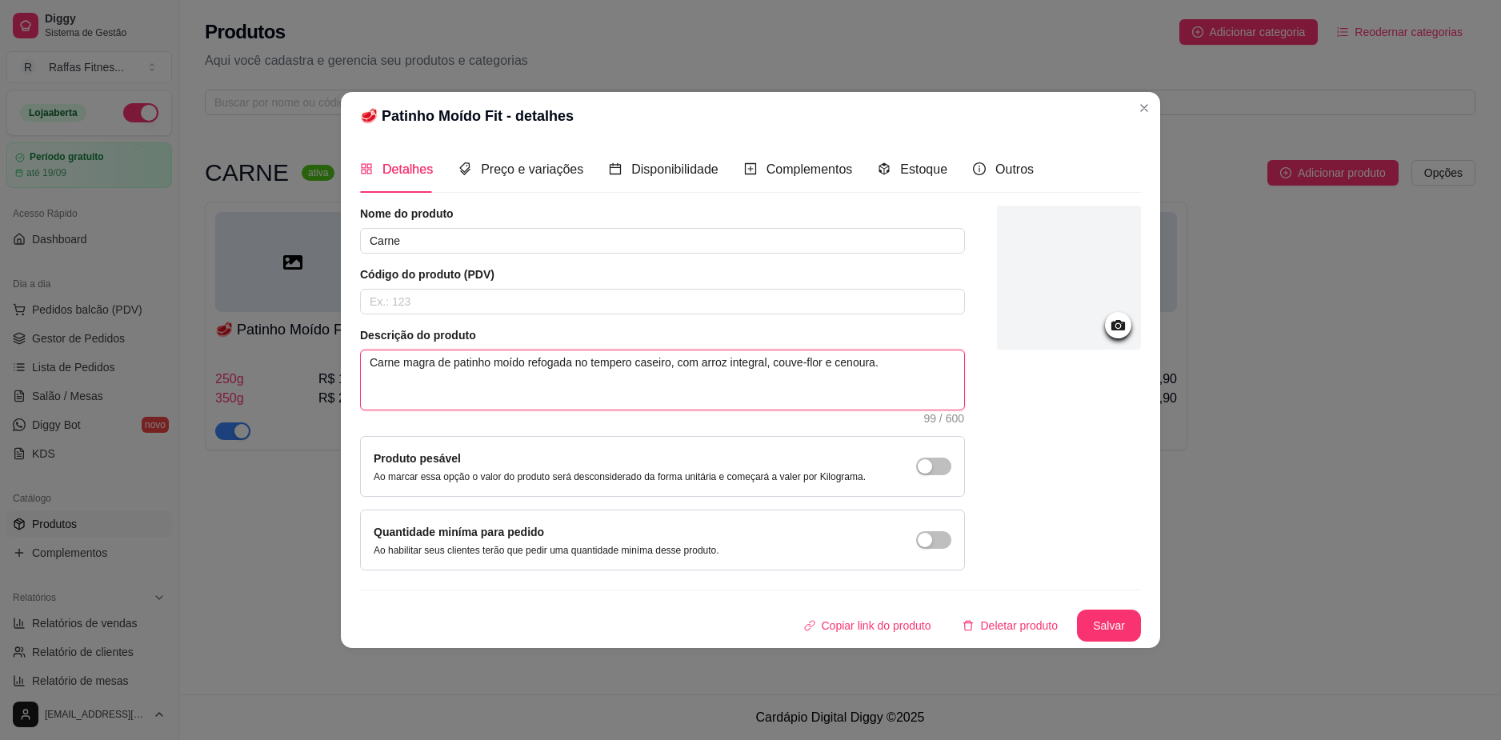
click at [571, 359] on textarea "Carne magra de patinho moído refogada no tempero caseiro, com arroz integral, c…" at bounding box center [662, 380] width 603 height 59
type textarea "M"
type textarea "Mo"
type textarea "Mon"
type textarea "Mont"
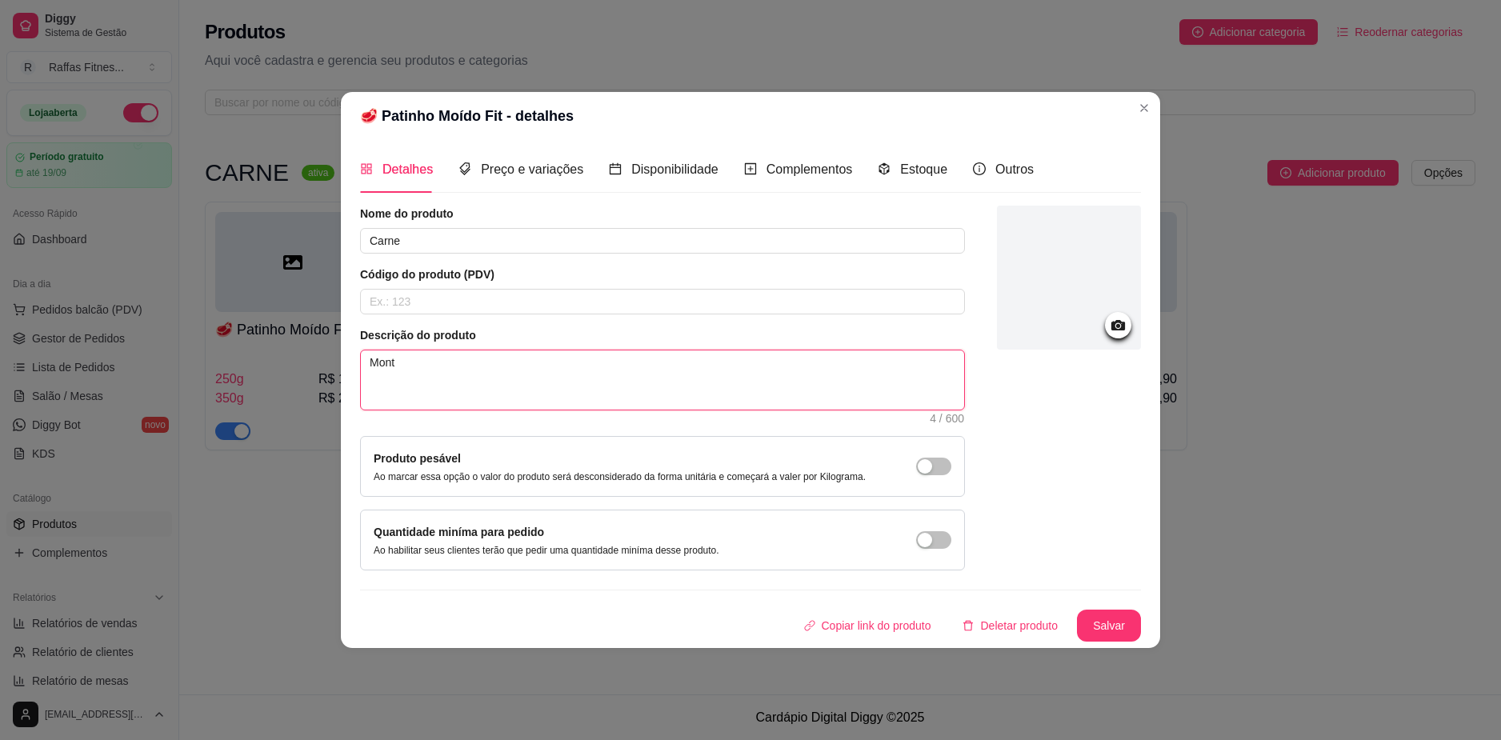
type textarea "Monte"
type textarea "Monte s"
type textarea "Monte se"
type textarea "Monte seu"
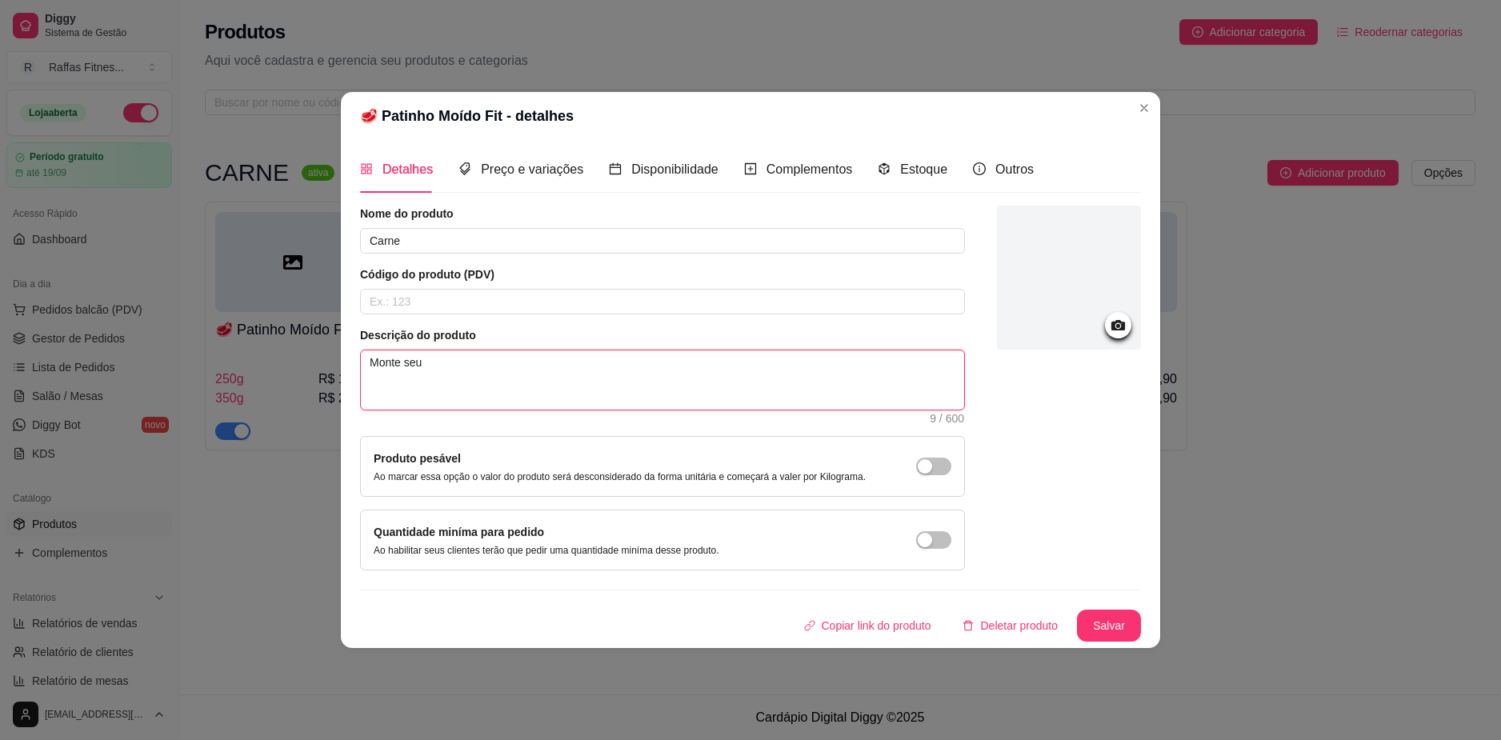
type textarea "Monte seu"
type textarea "Monte seu c"
type textarea "Monte seu co"
type textarea "Monte seu com"
type textarea "Monte seu como"
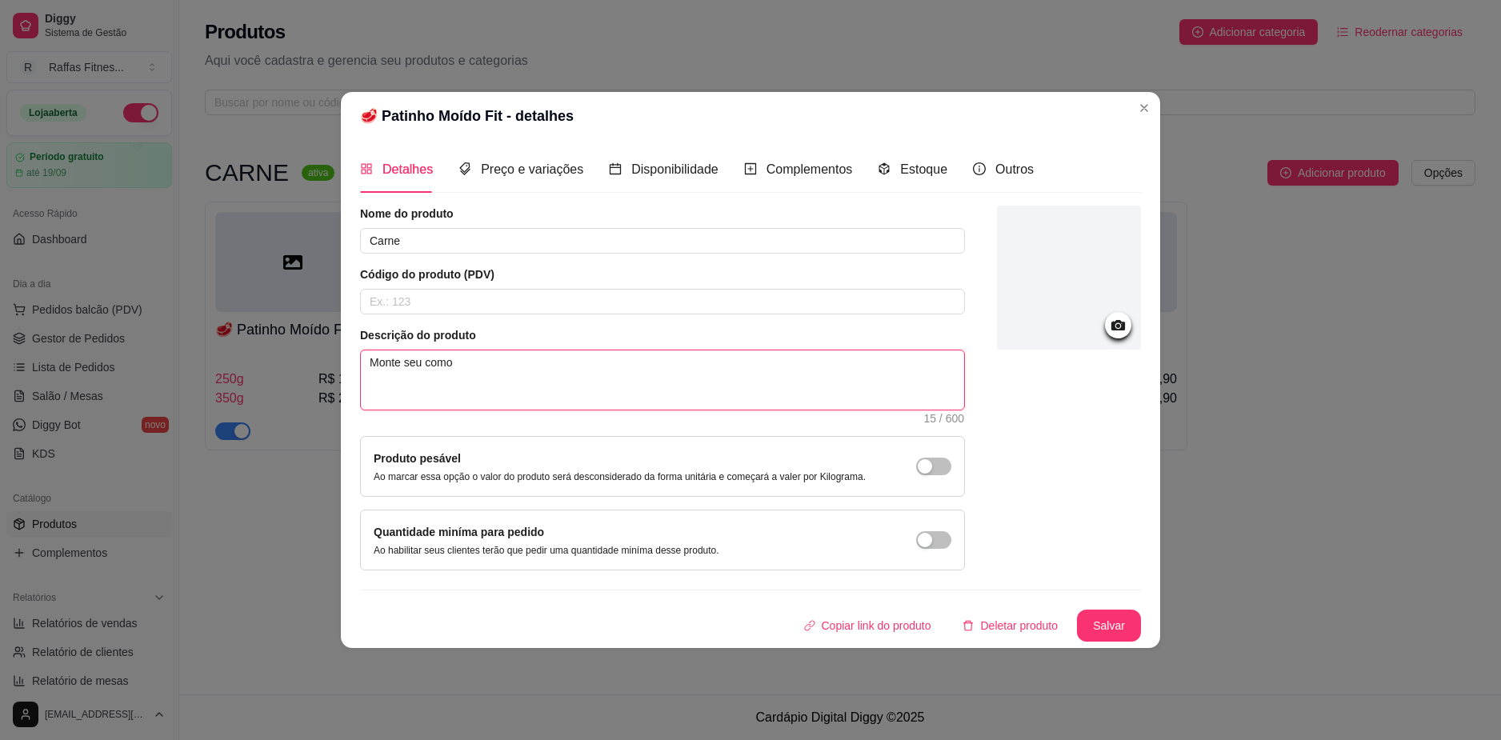
type textarea "Monte seu comob"
type textarea "Monte seu como"
type textarea "Monte seu com"
type textarea "Monte seu comb"
type textarea "Monte seu combo"
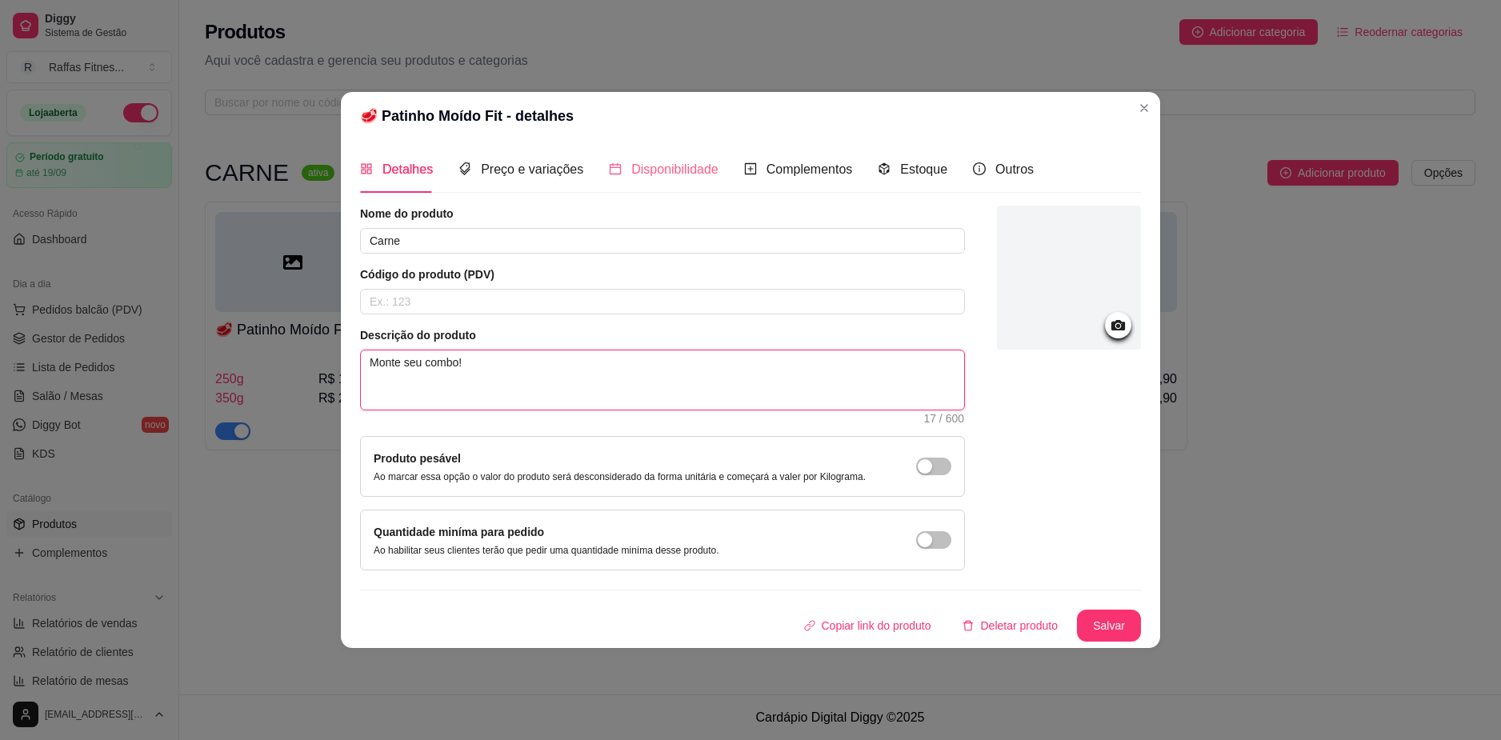
type textarea "Monte seu combo!"
click at [659, 169] on span "Disponibilidade" at bounding box center [674, 169] width 87 height 14
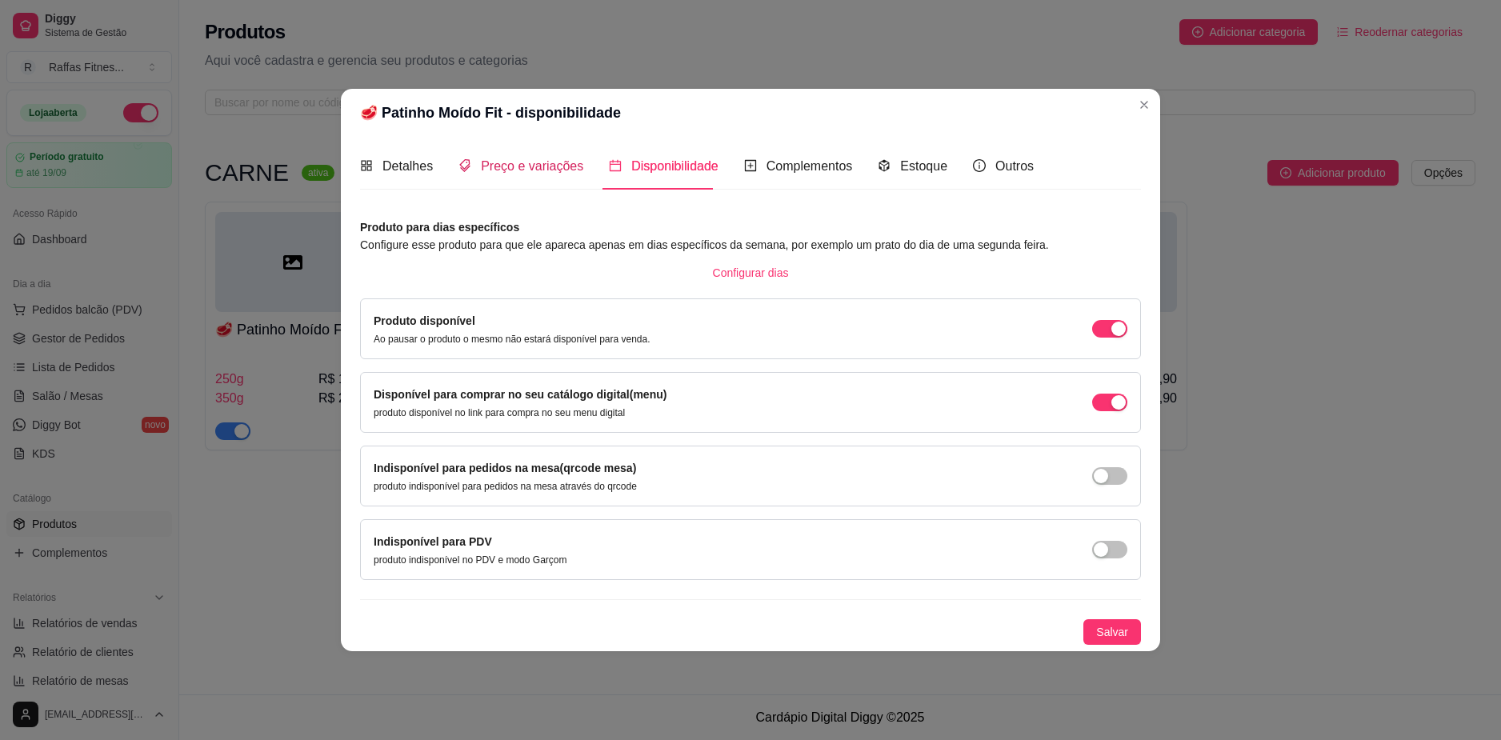
click at [519, 173] on span "Preço e variações" at bounding box center [532, 166] width 102 height 14
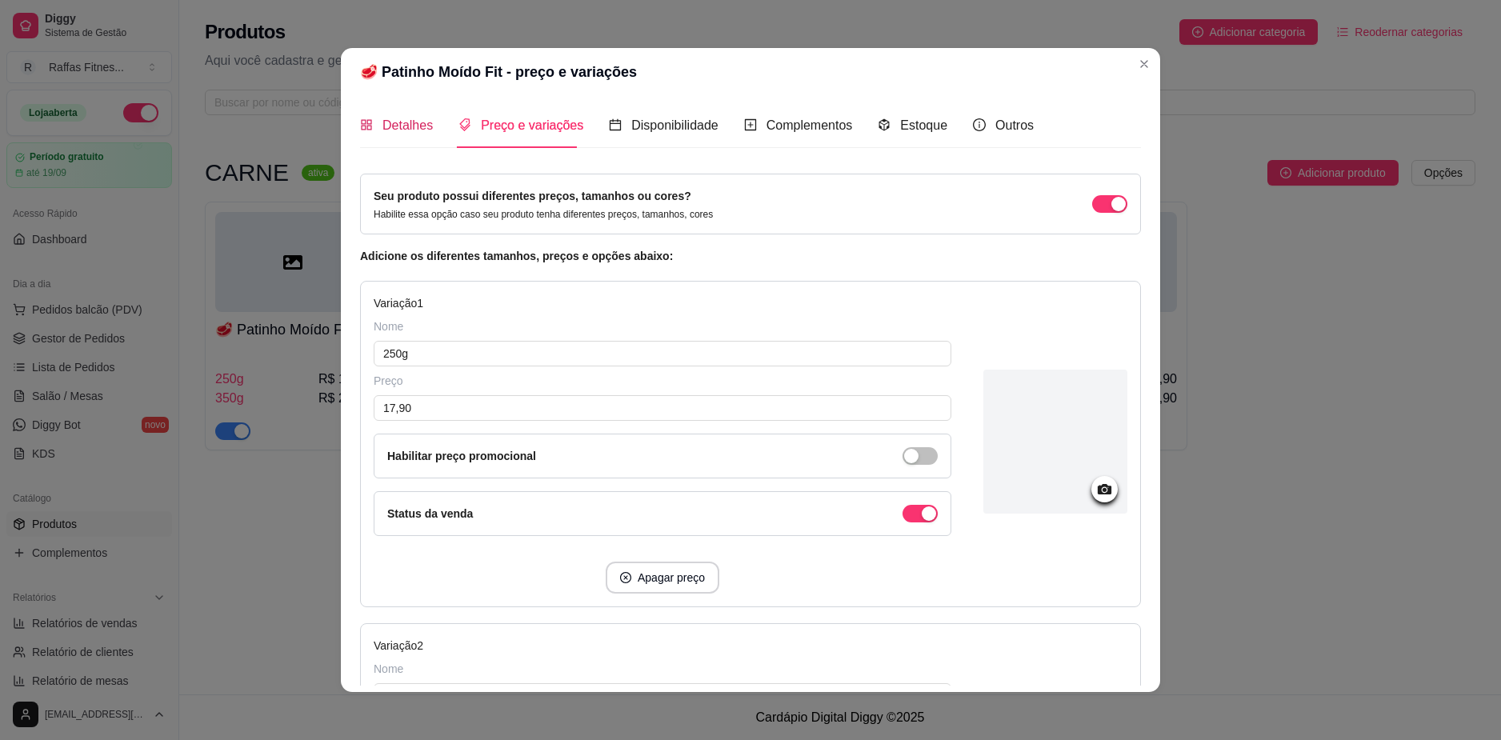
click at [389, 126] on span "Detalhes" at bounding box center [408, 125] width 50 height 14
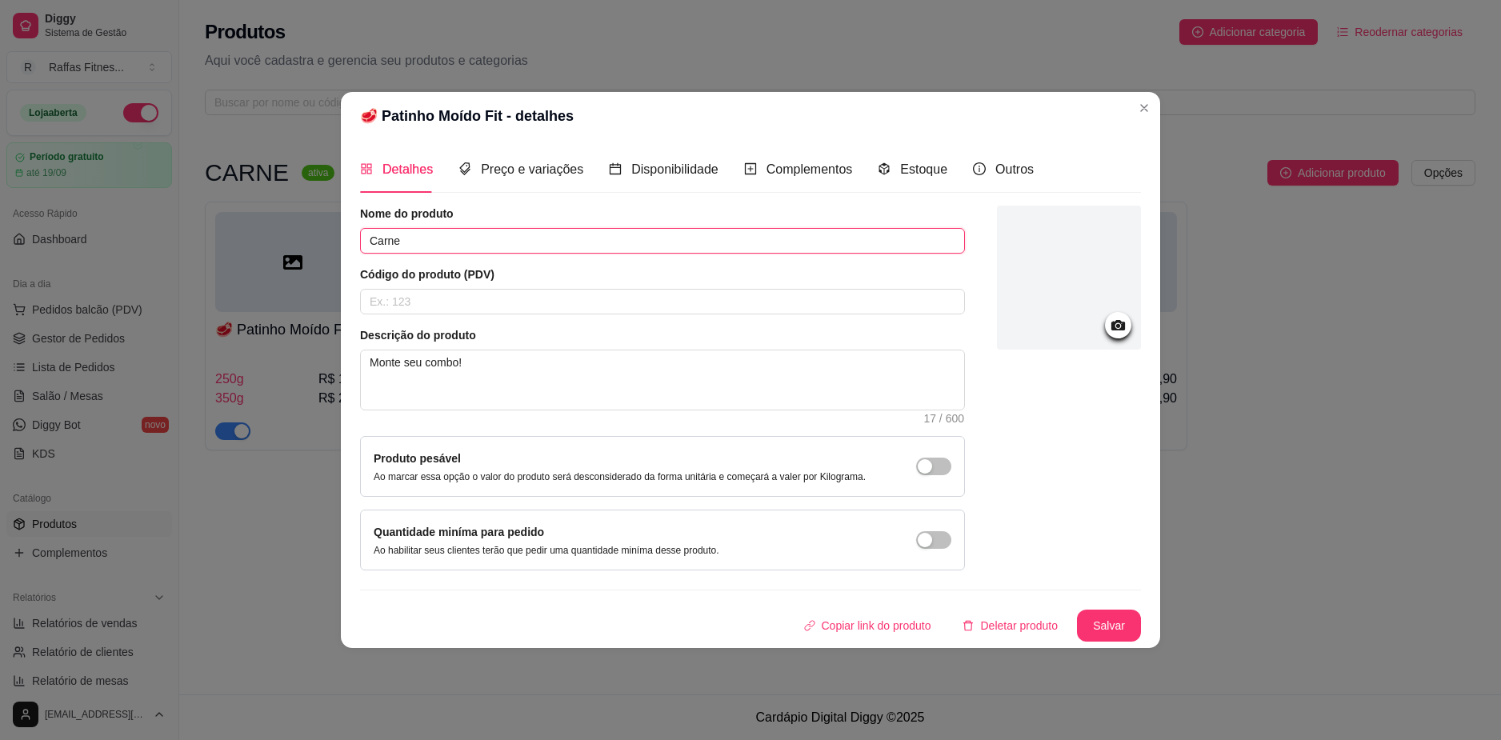
click at [478, 239] on input "Carne" at bounding box center [662, 241] width 605 height 26
click at [461, 377] on textarea "Monte seu combo!" at bounding box center [662, 380] width 603 height 59
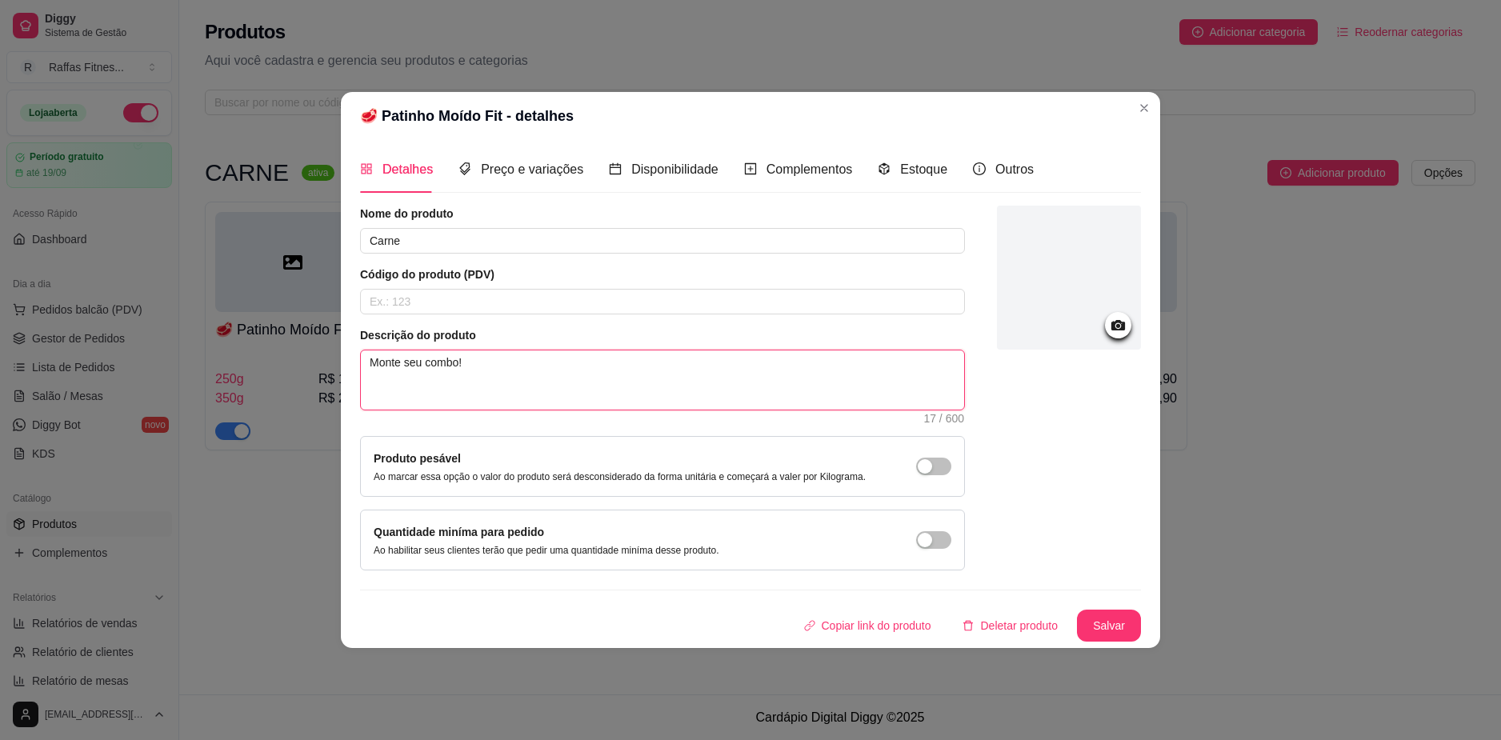
click at [461, 377] on textarea "Monte seu combo!" at bounding box center [662, 380] width 603 height 59
click at [450, 247] on input "Carne" at bounding box center [662, 241] width 605 height 26
paste input "Monte seu combo!"
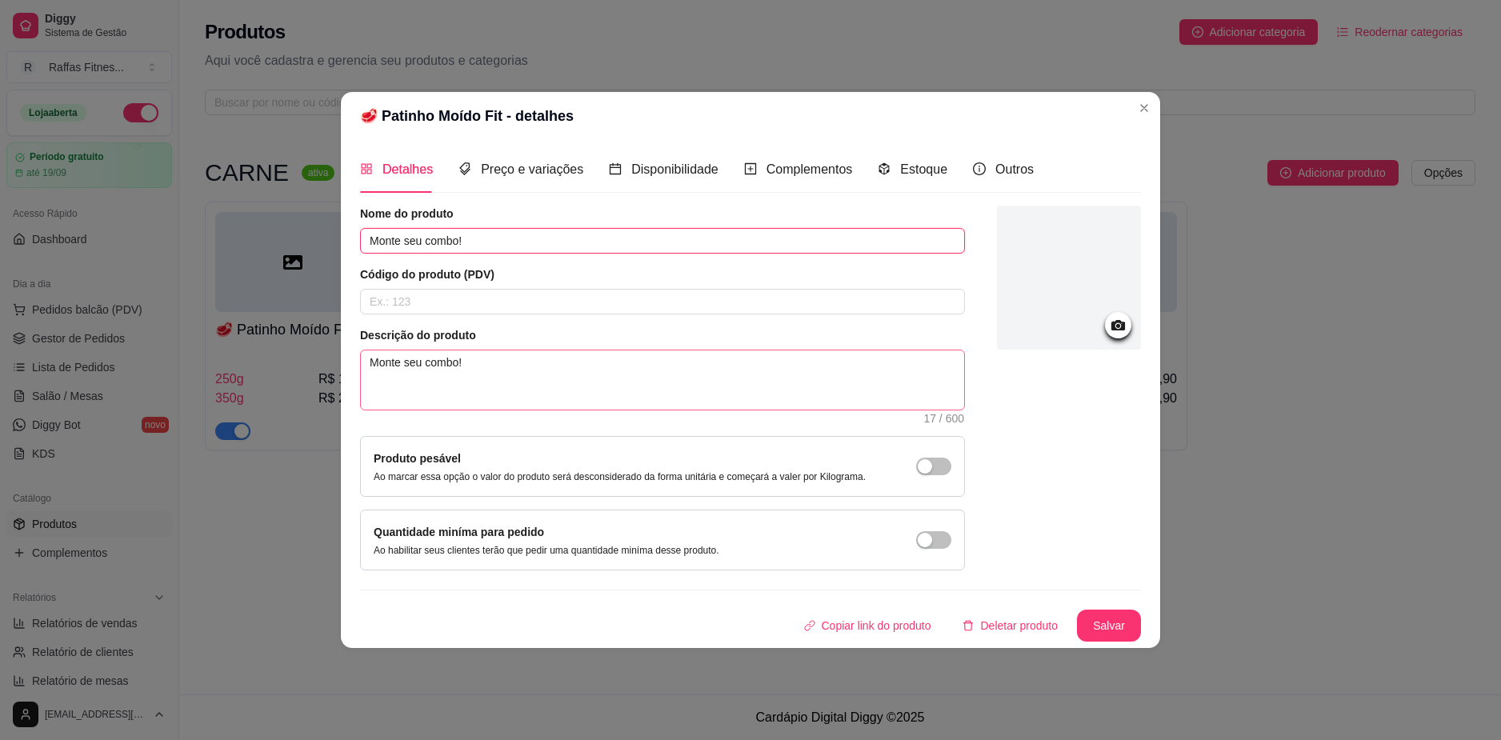
type input "Monte seu combo!"
click at [457, 381] on textarea "Monte seu combo!" at bounding box center [662, 380] width 603 height 59
click at [1030, 309] on div at bounding box center [1069, 278] width 144 height 144
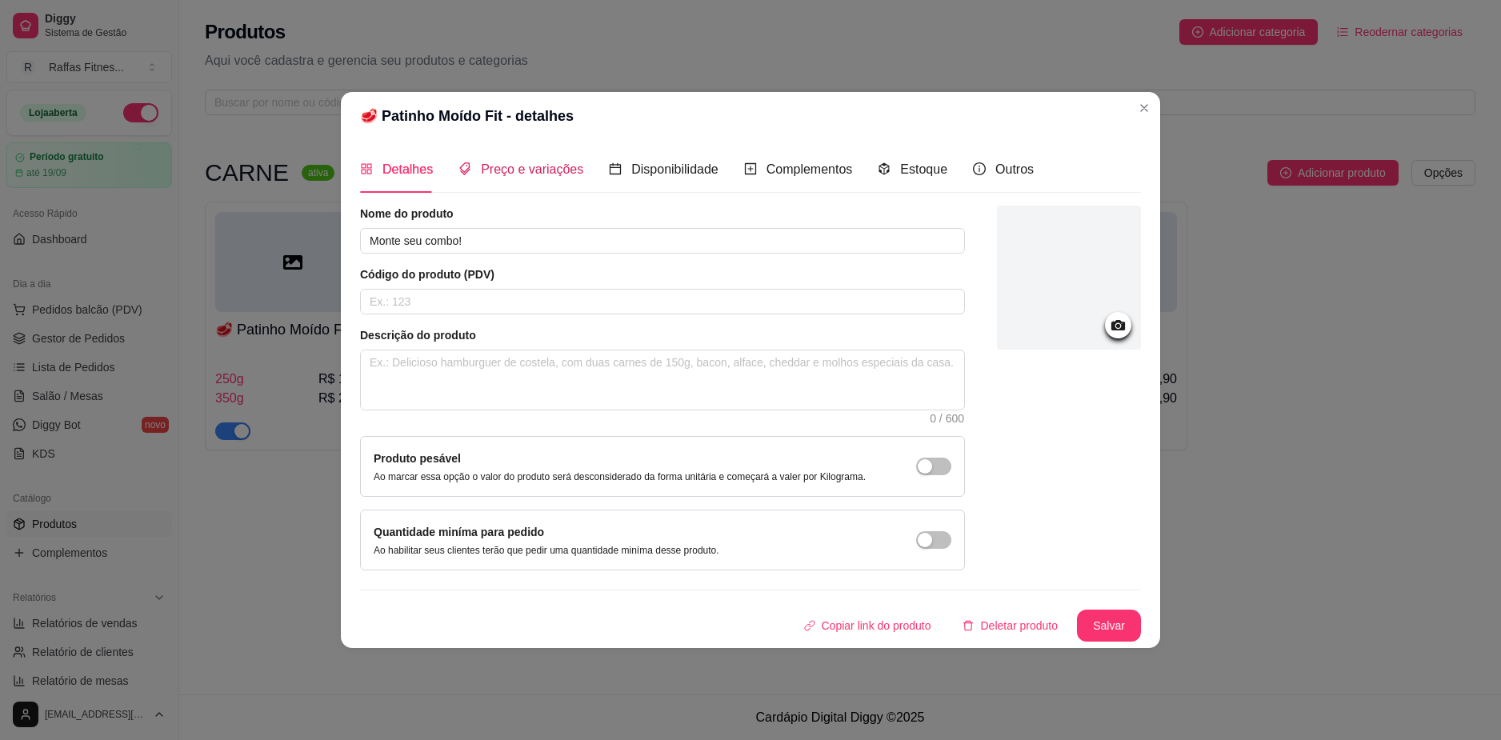
click at [534, 173] on span "Preço e variações" at bounding box center [532, 169] width 102 height 14
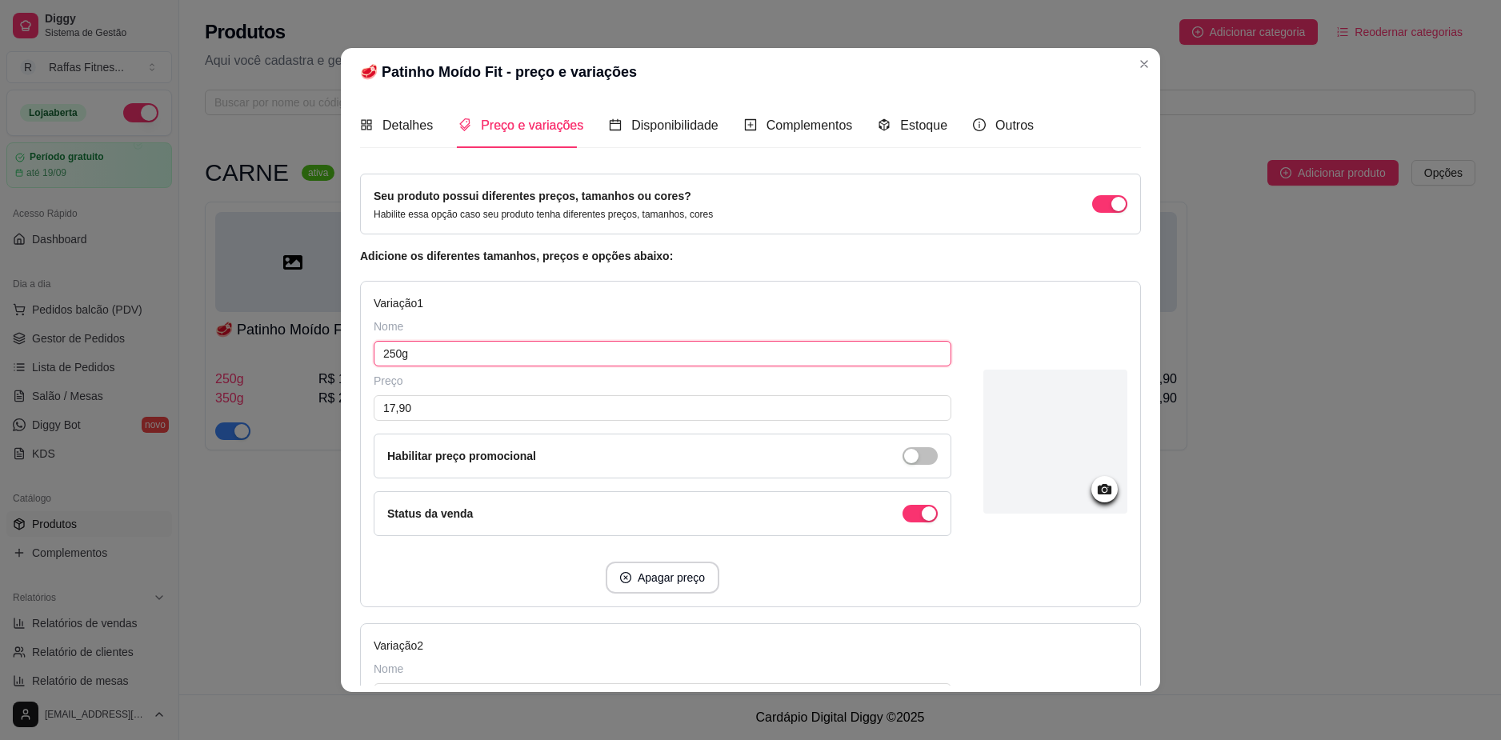
click at [591, 359] on input "250g" at bounding box center [663, 354] width 578 height 26
click at [591, 358] on input "250g" at bounding box center [663, 354] width 578 height 26
drag, startPoint x: 427, startPoint y: 343, endPoint x: 526, endPoint y: 351, distance: 99.6
click at [564, 364] on input "250g" at bounding box center [663, 354] width 578 height 26
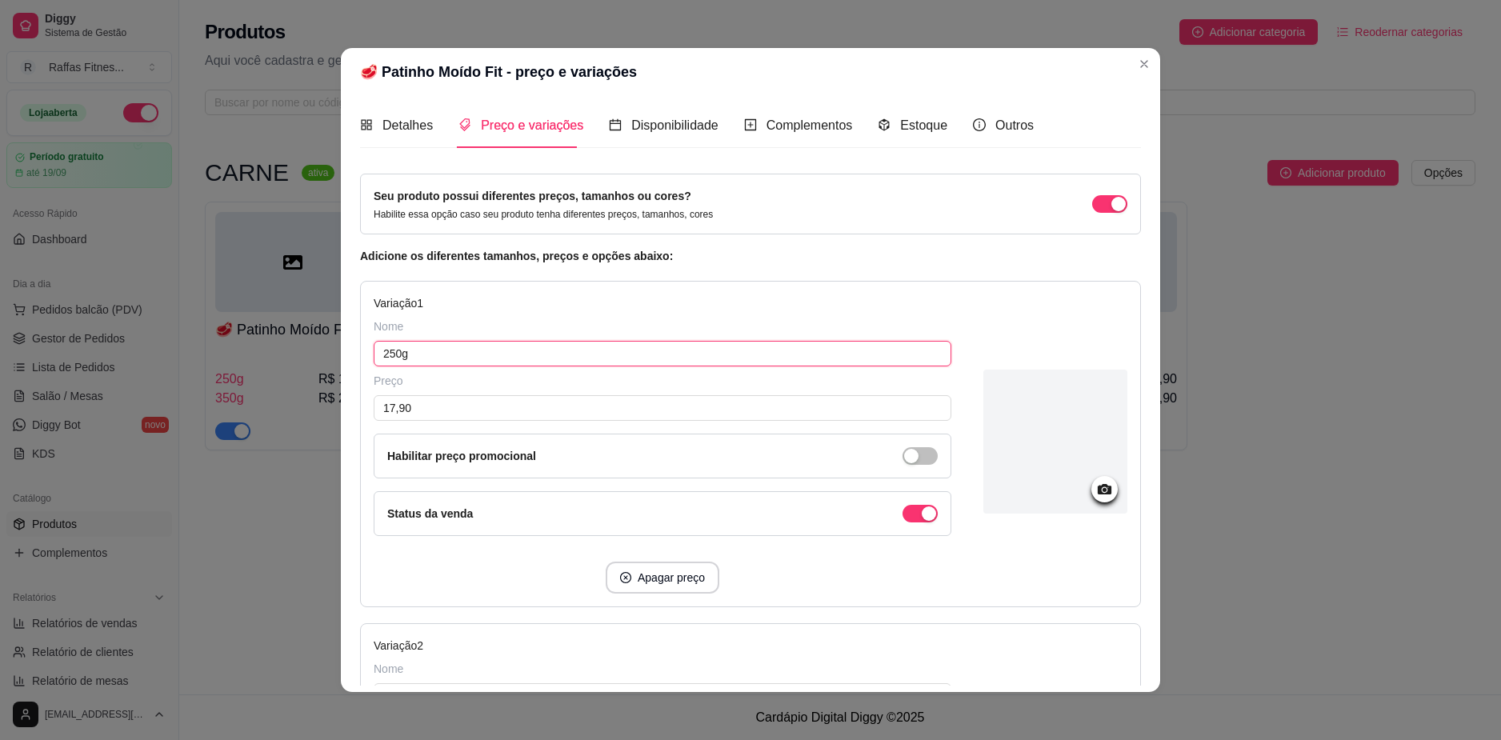
click at [552, 355] on input "250g" at bounding box center [663, 354] width 578 height 26
type input "escondidinho de carne -"
click at [383, 122] on span "Detalhes" at bounding box center [408, 125] width 50 height 14
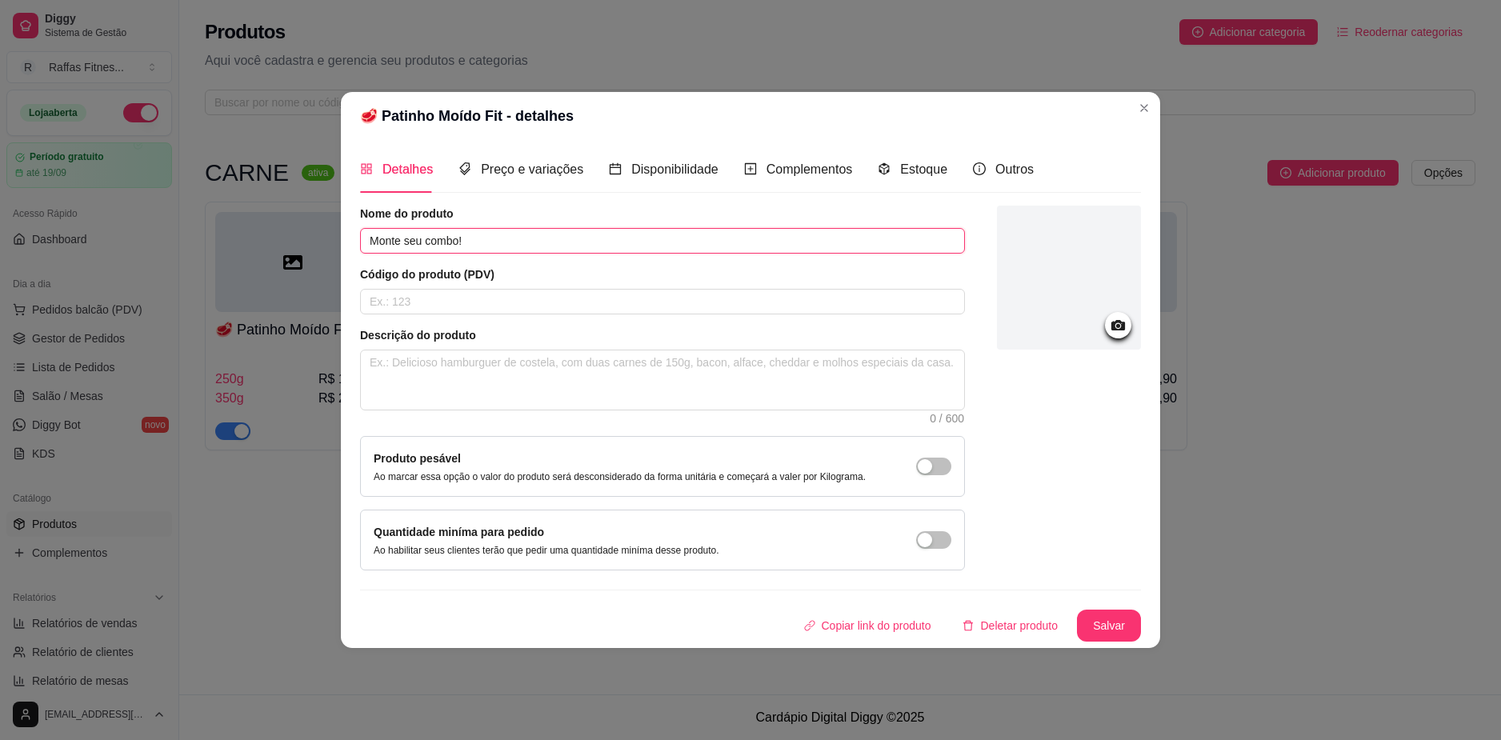
click at [534, 239] on input "Monte seu combo!" at bounding box center [662, 241] width 605 height 26
click at [487, 375] on textarea at bounding box center [662, 380] width 603 height 59
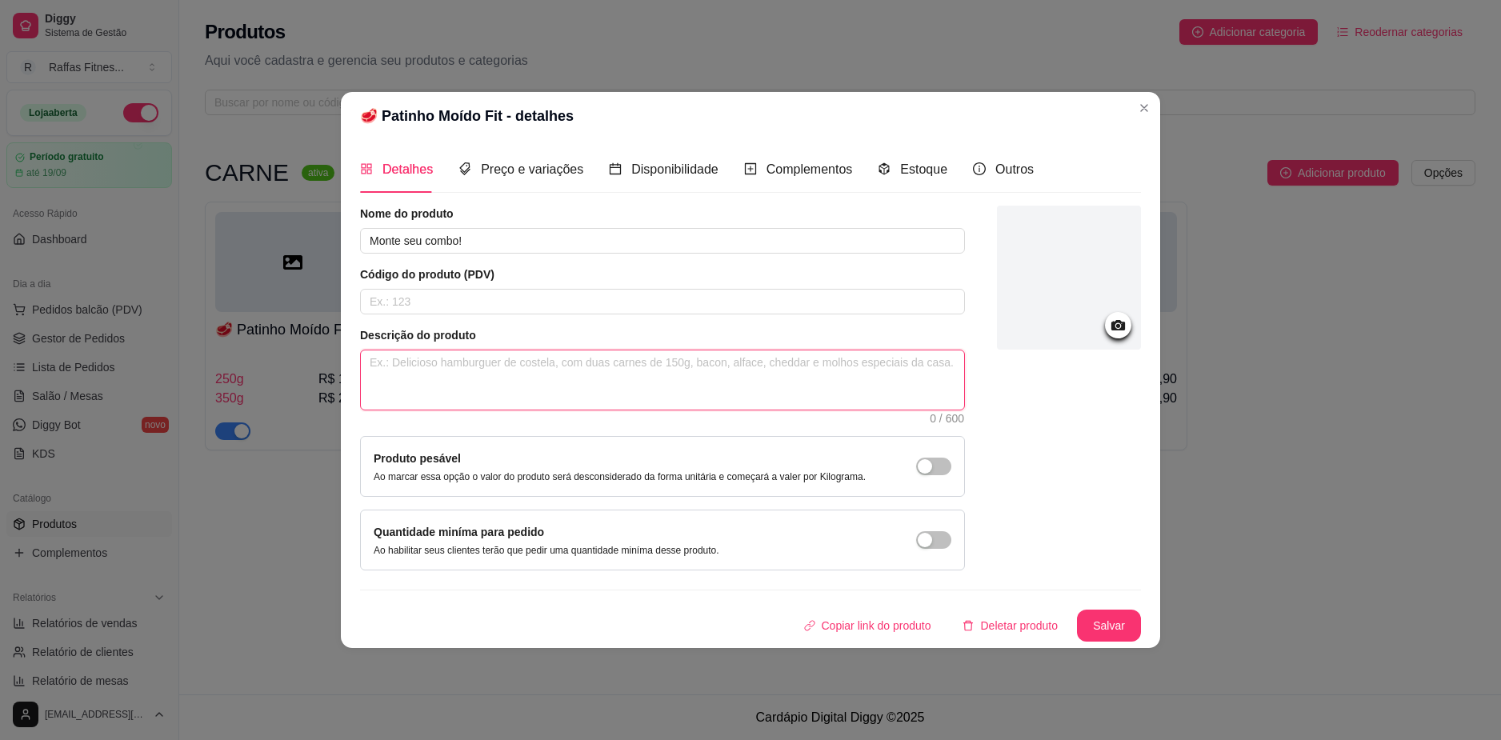
click at [487, 375] on textarea at bounding box center [662, 380] width 603 height 59
click at [521, 182] on div "Preço e variações" at bounding box center [521, 169] width 125 height 46
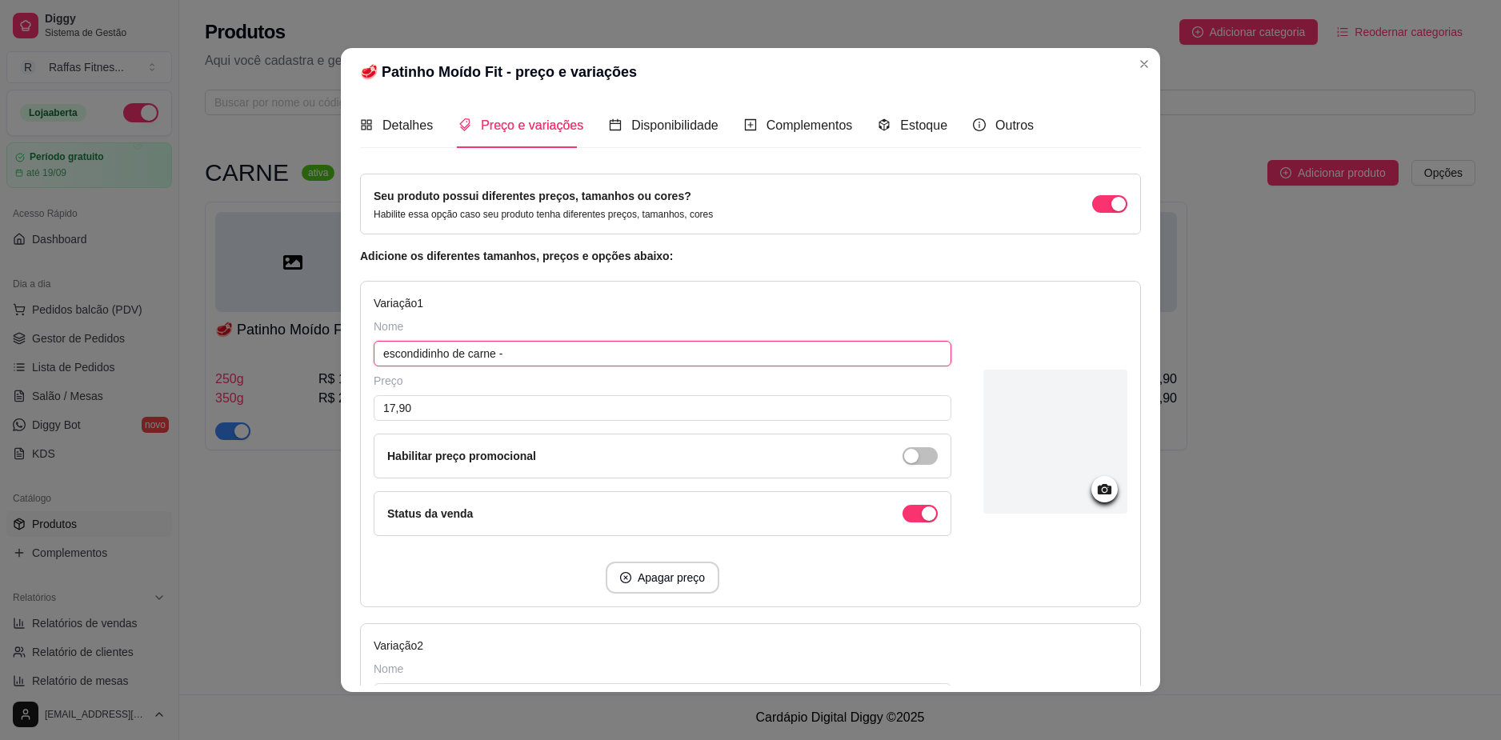
click at [554, 358] on input "escondidinho de carne -" at bounding box center [663, 354] width 578 height 26
click at [605, 366] on input "escondidinho de carne -" at bounding box center [663, 354] width 578 height 26
paste input "Carne moída temperada, coberta por purê de batata-doce cremoso e arroz integral…"
click at [475, 355] on input "escondidinho de carne - Carne moída temperada, coberta por purê de batata-doce …" at bounding box center [663, 354] width 578 height 26
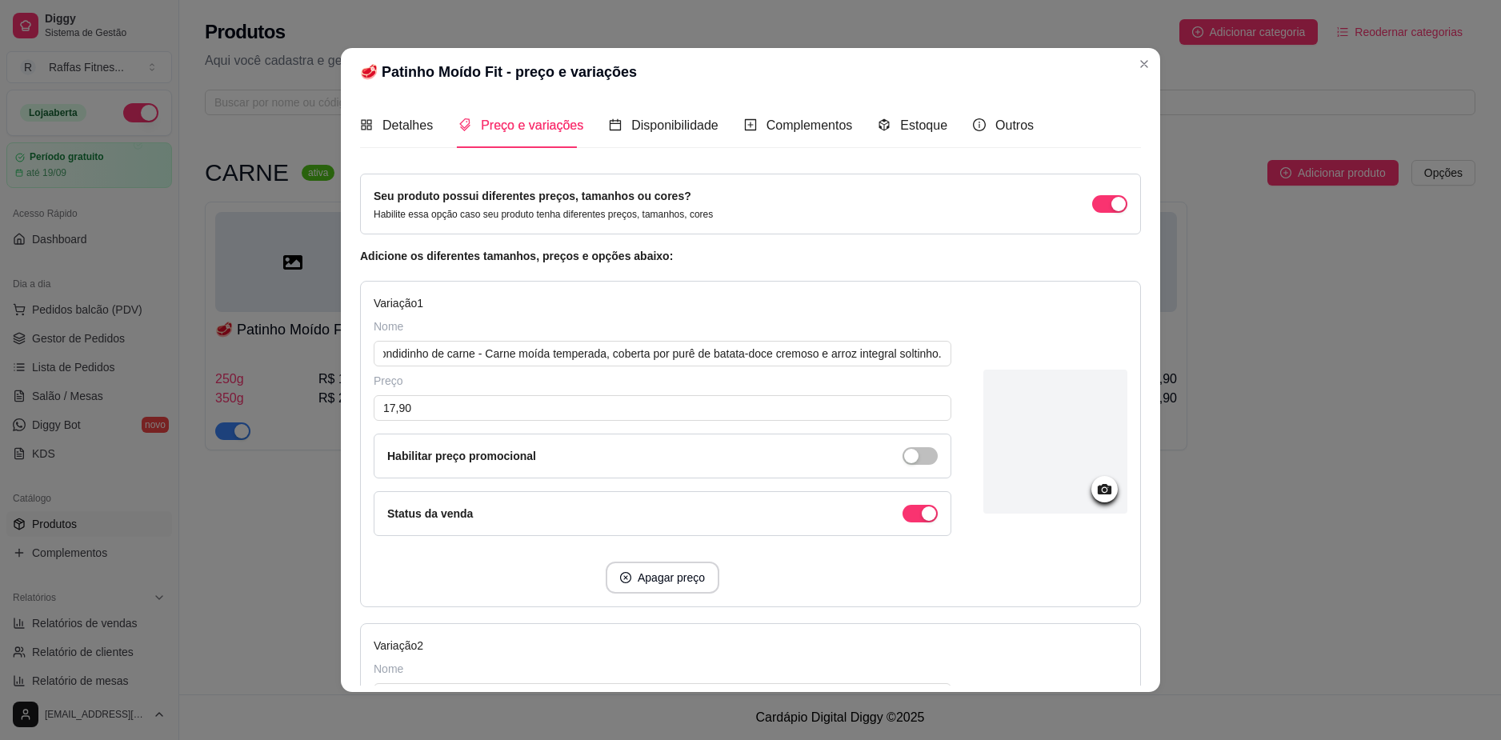
click at [1004, 407] on div at bounding box center [1056, 442] width 144 height 144
click at [492, 415] on input "17,90" at bounding box center [663, 408] width 578 height 26
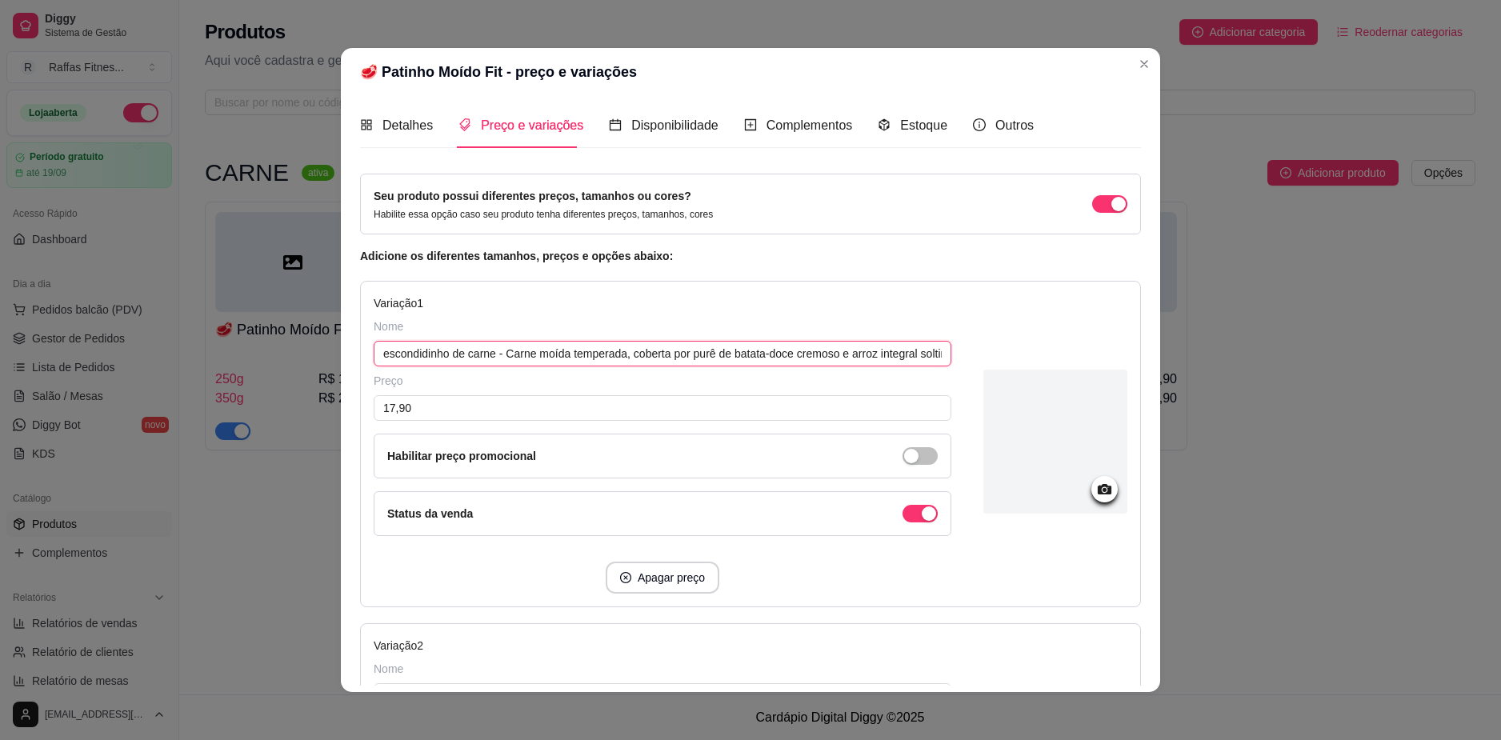
click at [377, 359] on input "escondidinho de carne - Carne moída temperada, coberta por purê de batata-doce …" at bounding box center [663, 354] width 578 height 26
type input "250g - escondidinho de carne - Carne moída temperada, coberta por purê de batat…"
click at [657, 135] on div "Disponibilidade" at bounding box center [664, 125] width 110 height 20
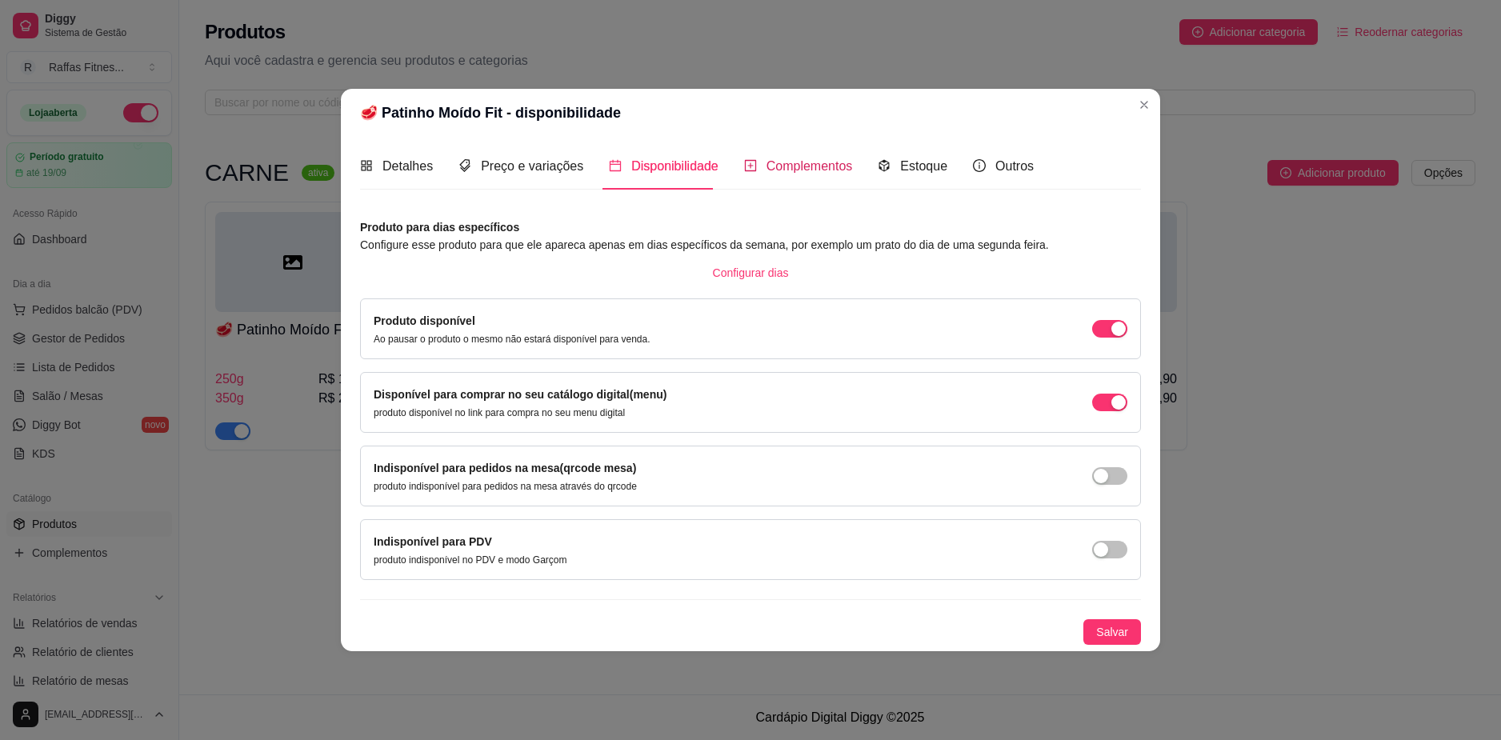
click at [790, 166] on span "Complementos" at bounding box center [810, 166] width 86 height 14
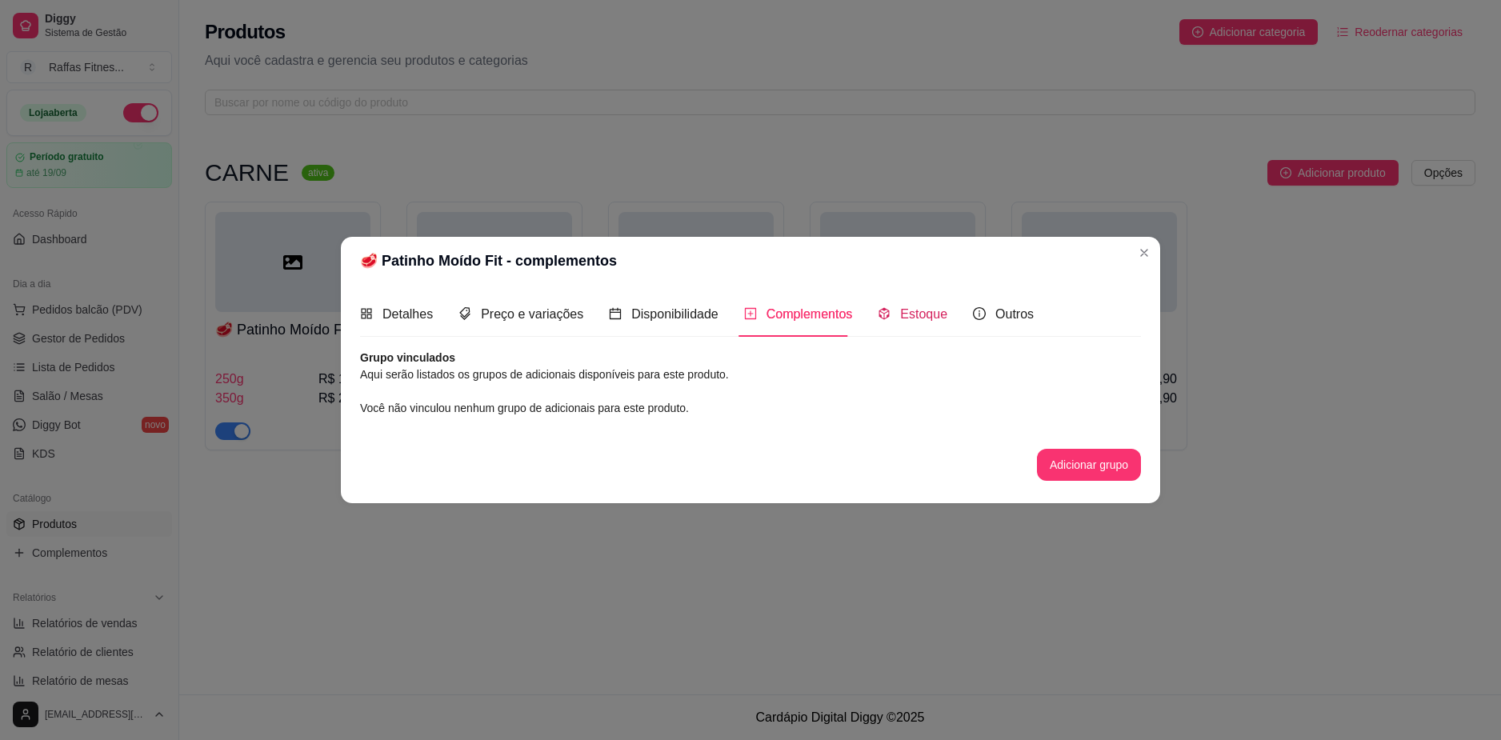
click at [894, 315] on div "Estoque" at bounding box center [913, 314] width 70 height 20
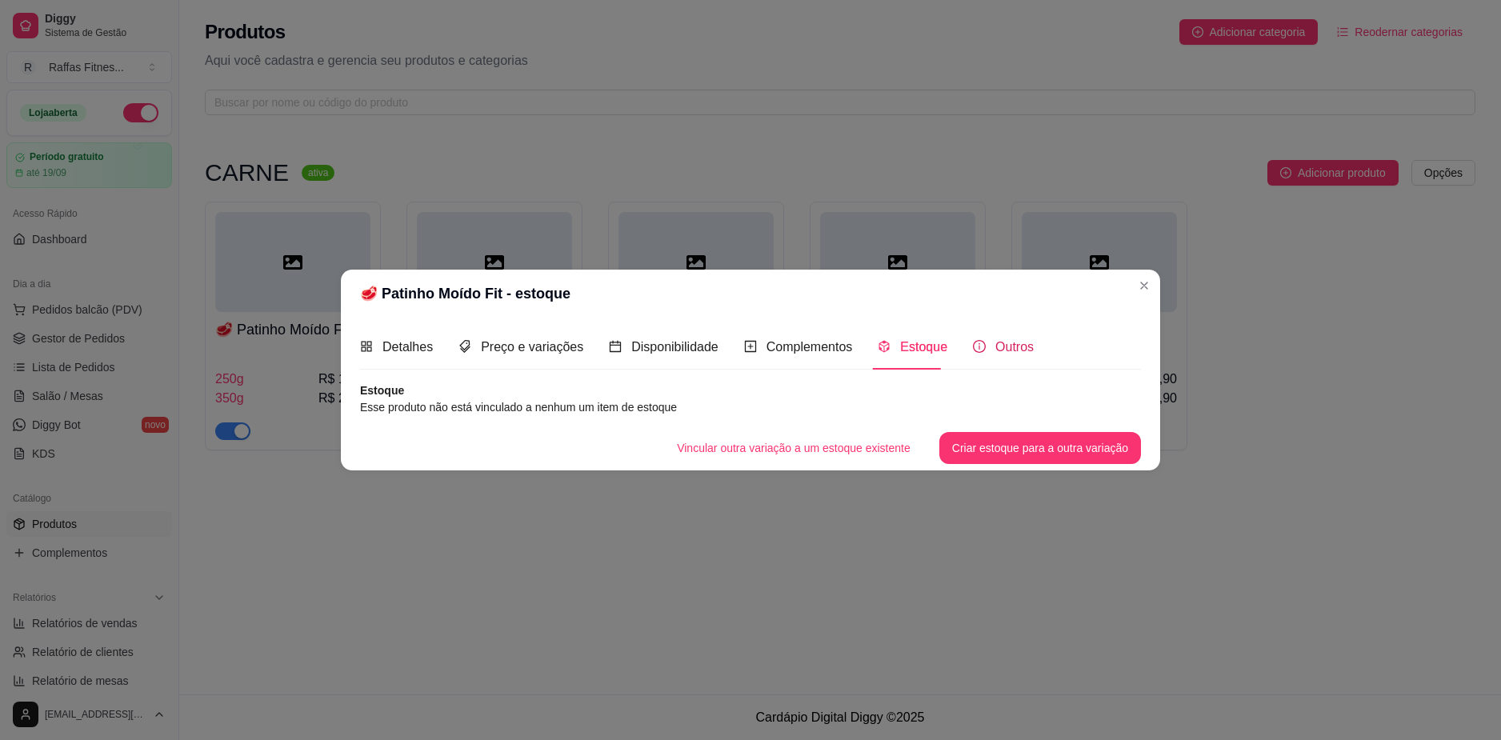
click at [1001, 352] on span "Outros" at bounding box center [1015, 347] width 38 height 14
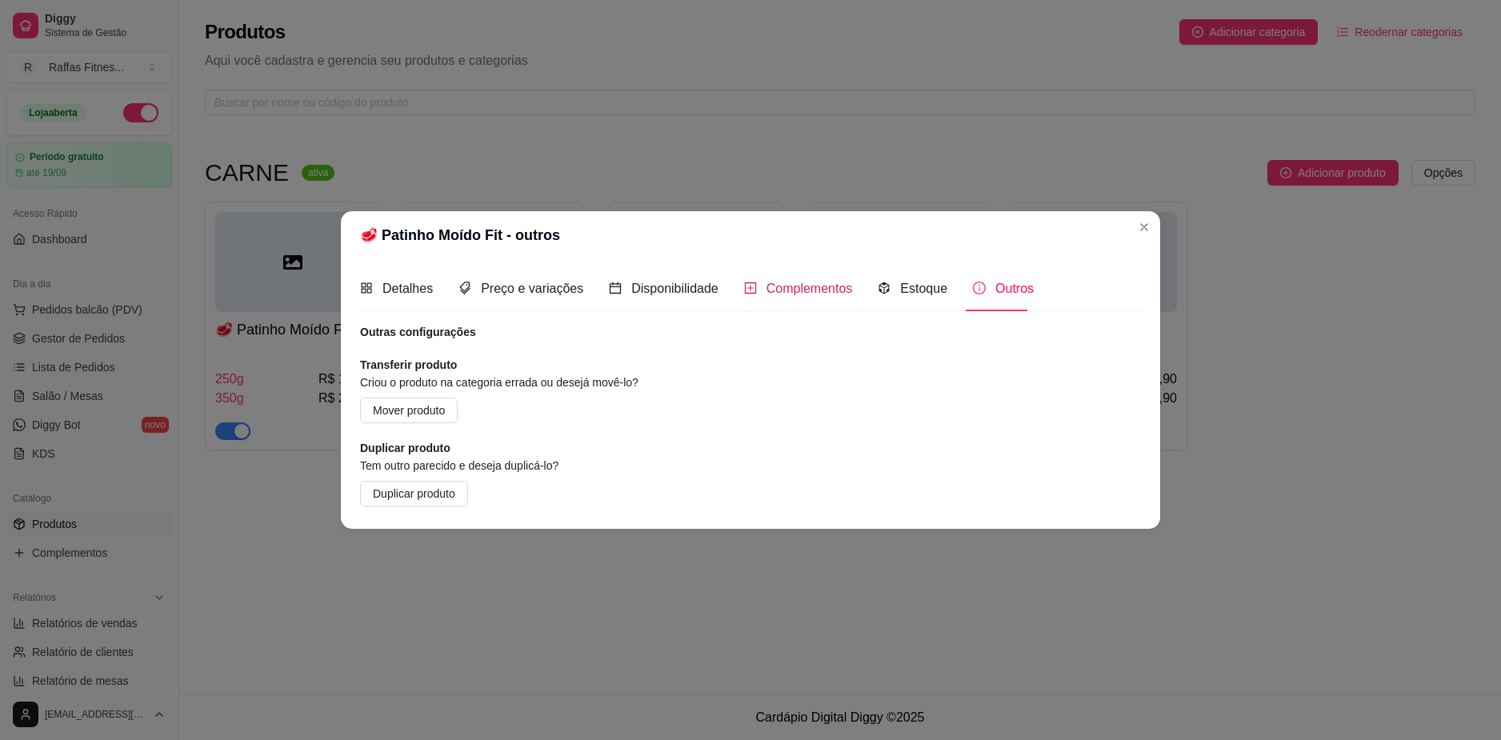
click at [800, 282] on span "Complementos" at bounding box center [810, 289] width 86 height 14
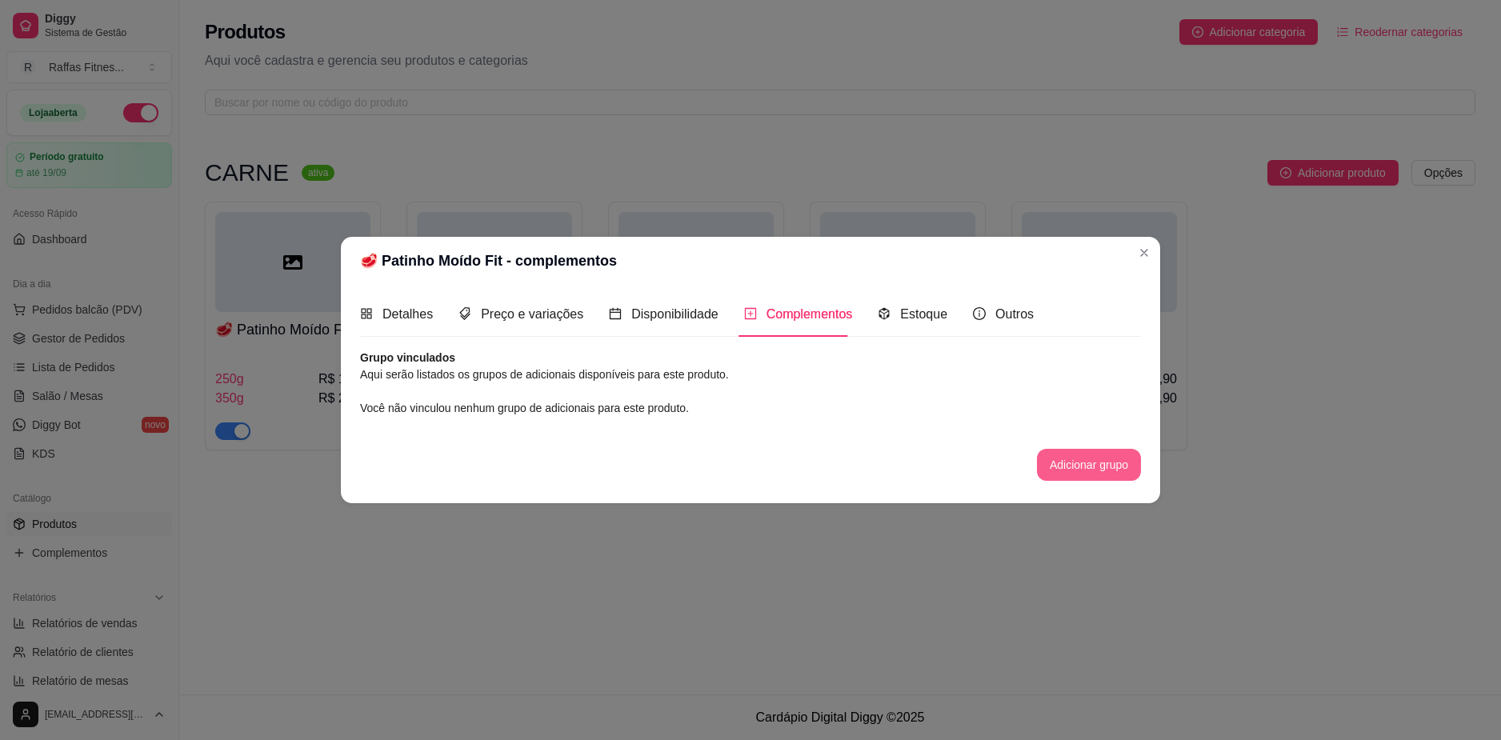
click at [1089, 471] on button "Adicionar grupo" at bounding box center [1089, 465] width 104 height 32
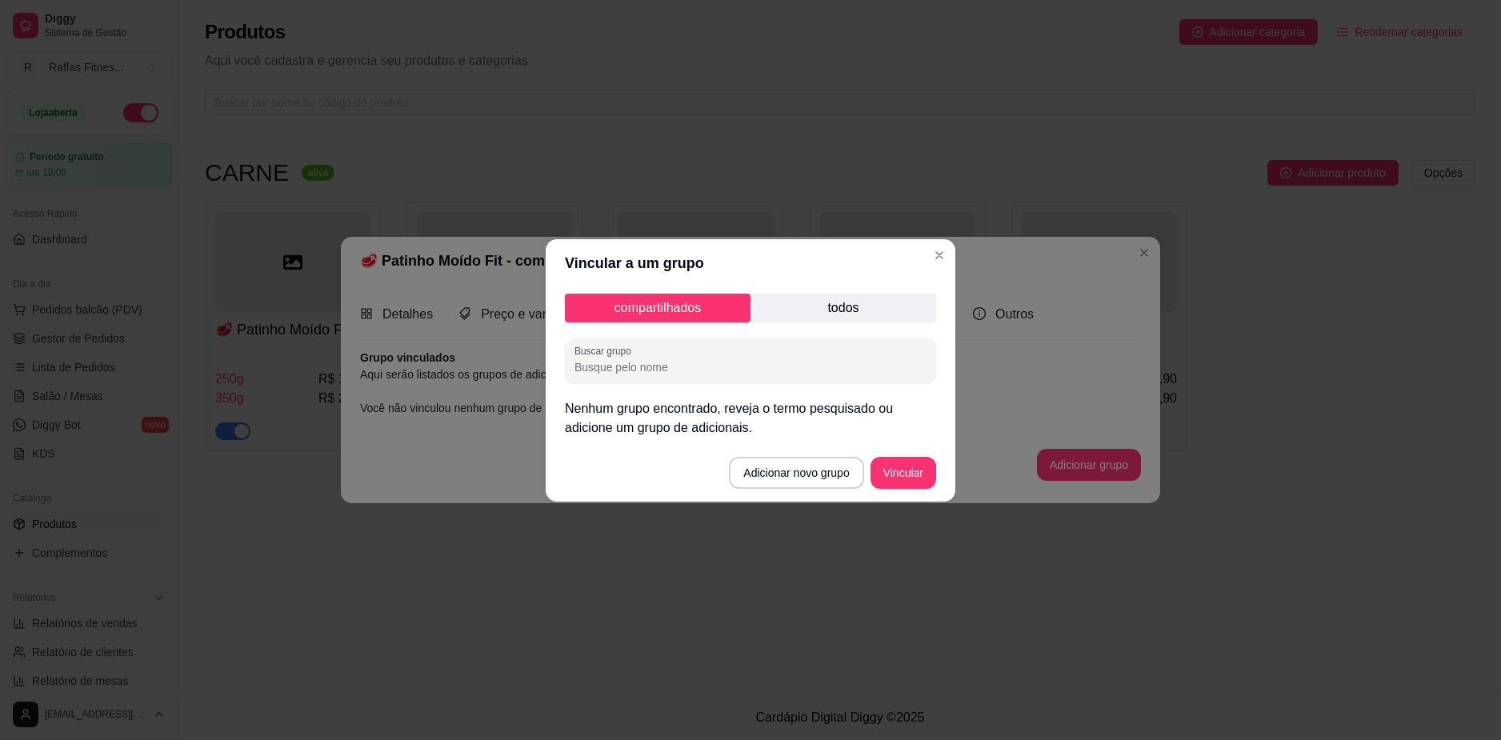
click at [836, 299] on p "todos" at bounding box center [844, 308] width 186 height 29
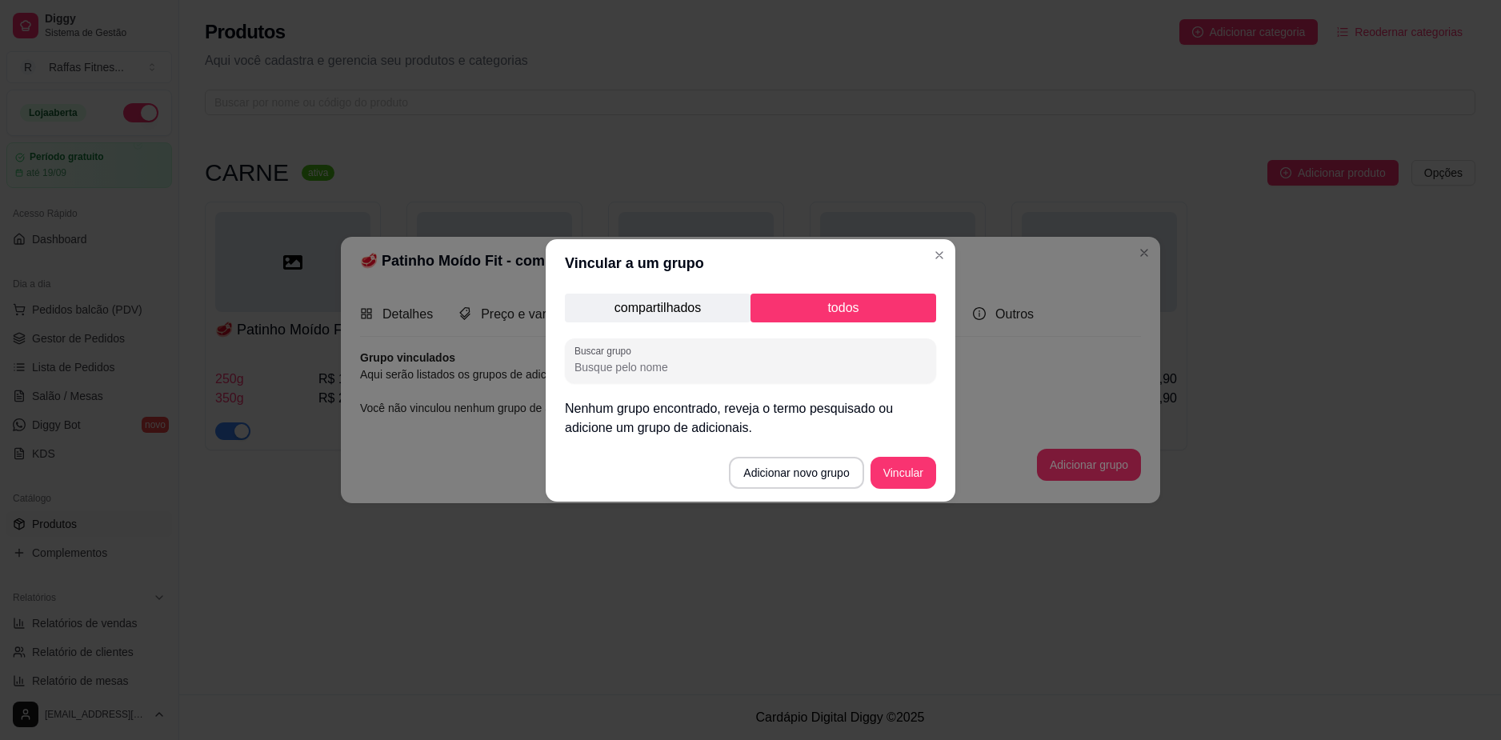
click at [692, 303] on p "compartilhados" at bounding box center [658, 308] width 186 height 29
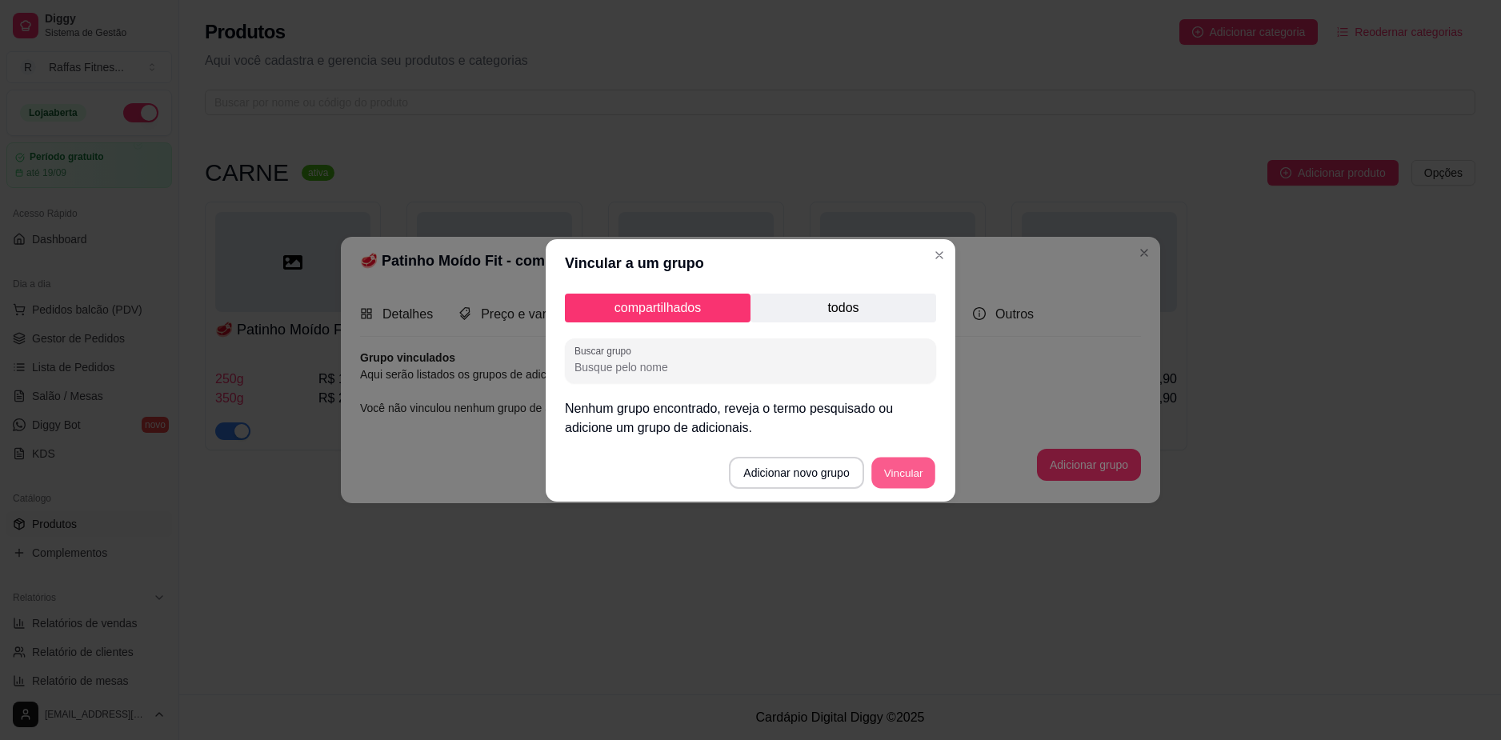
click at [906, 471] on button "Vincular" at bounding box center [904, 472] width 64 height 31
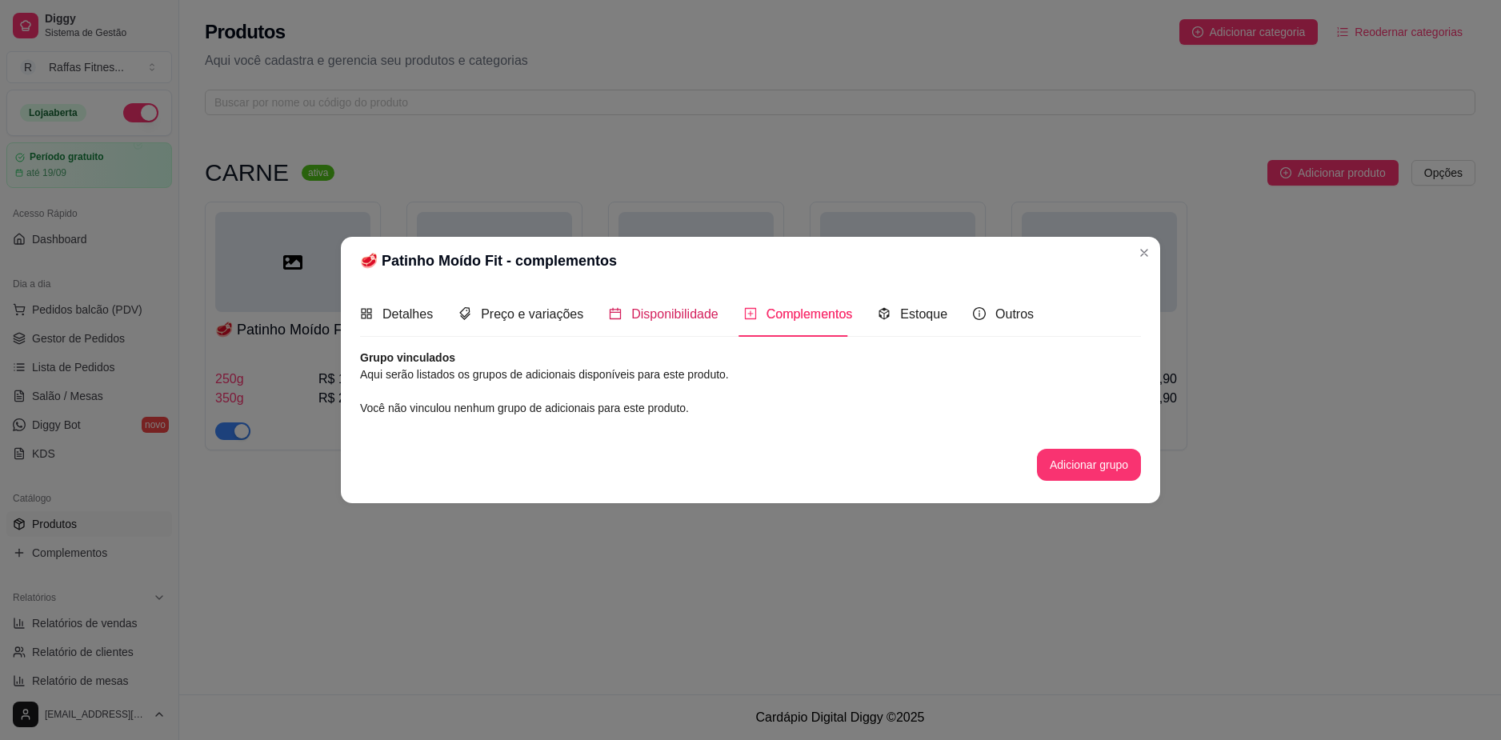
click at [636, 321] on span "Disponibilidade" at bounding box center [674, 314] width 87 height 14
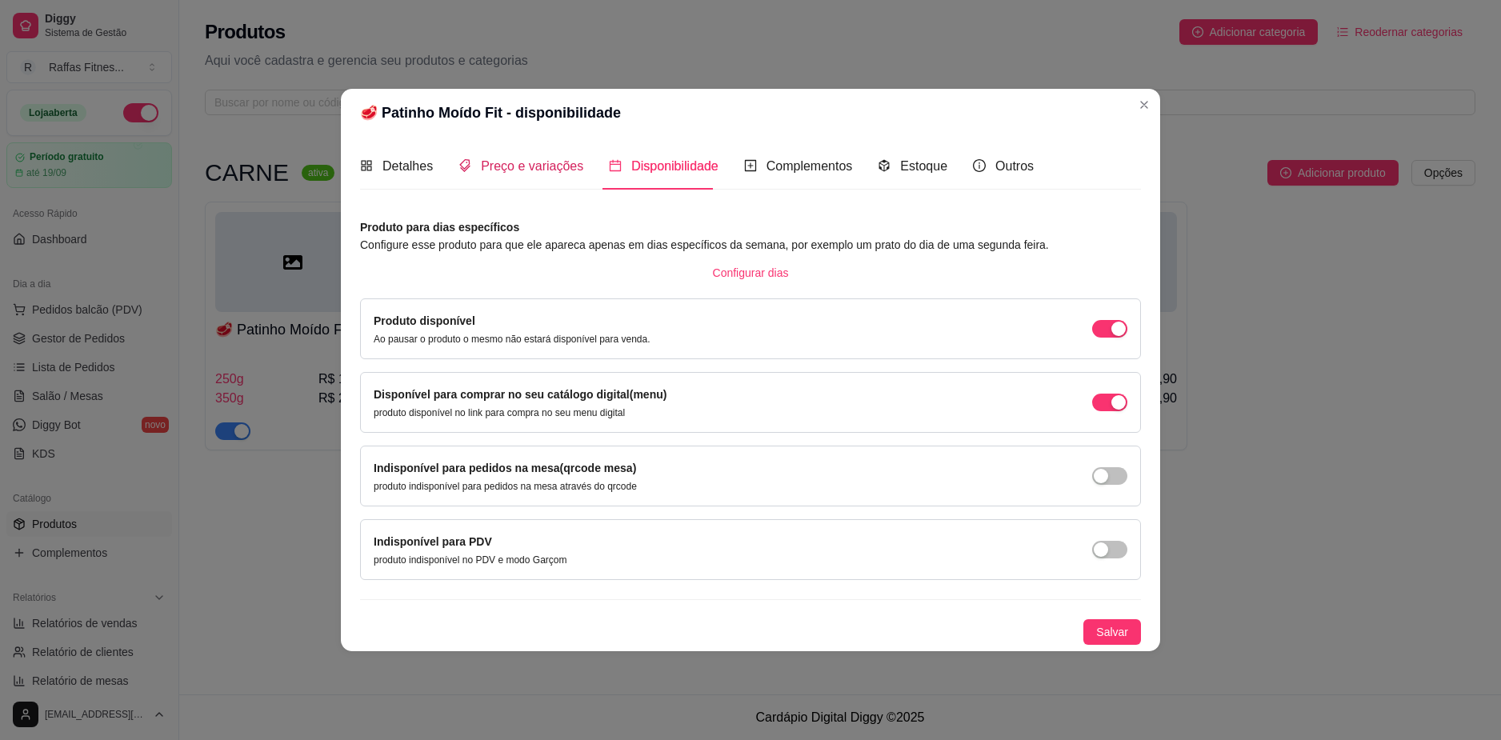
click at [551, 159] on span "Preço e variações" at bounding box center [532, 166] width 102 height 14
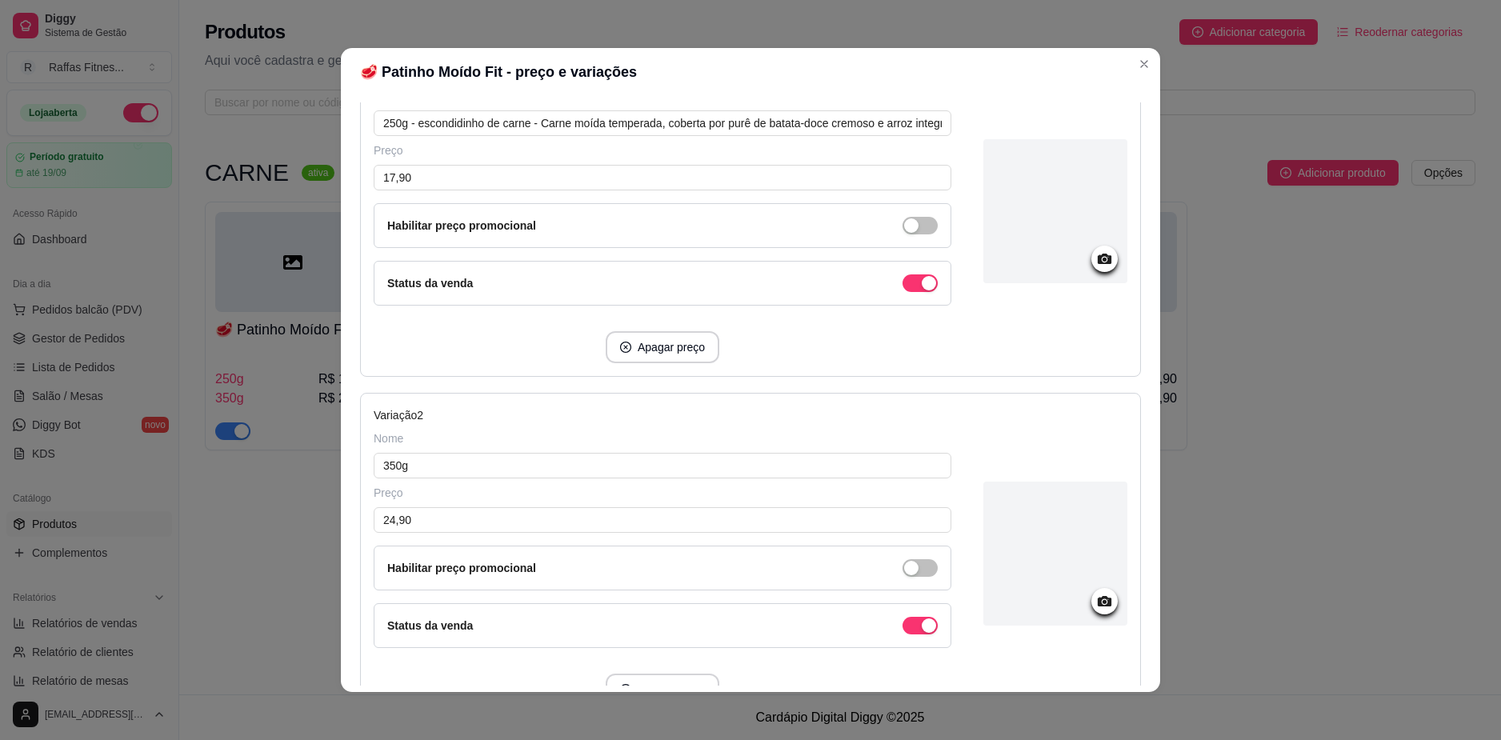
scroll to position [380, 0]
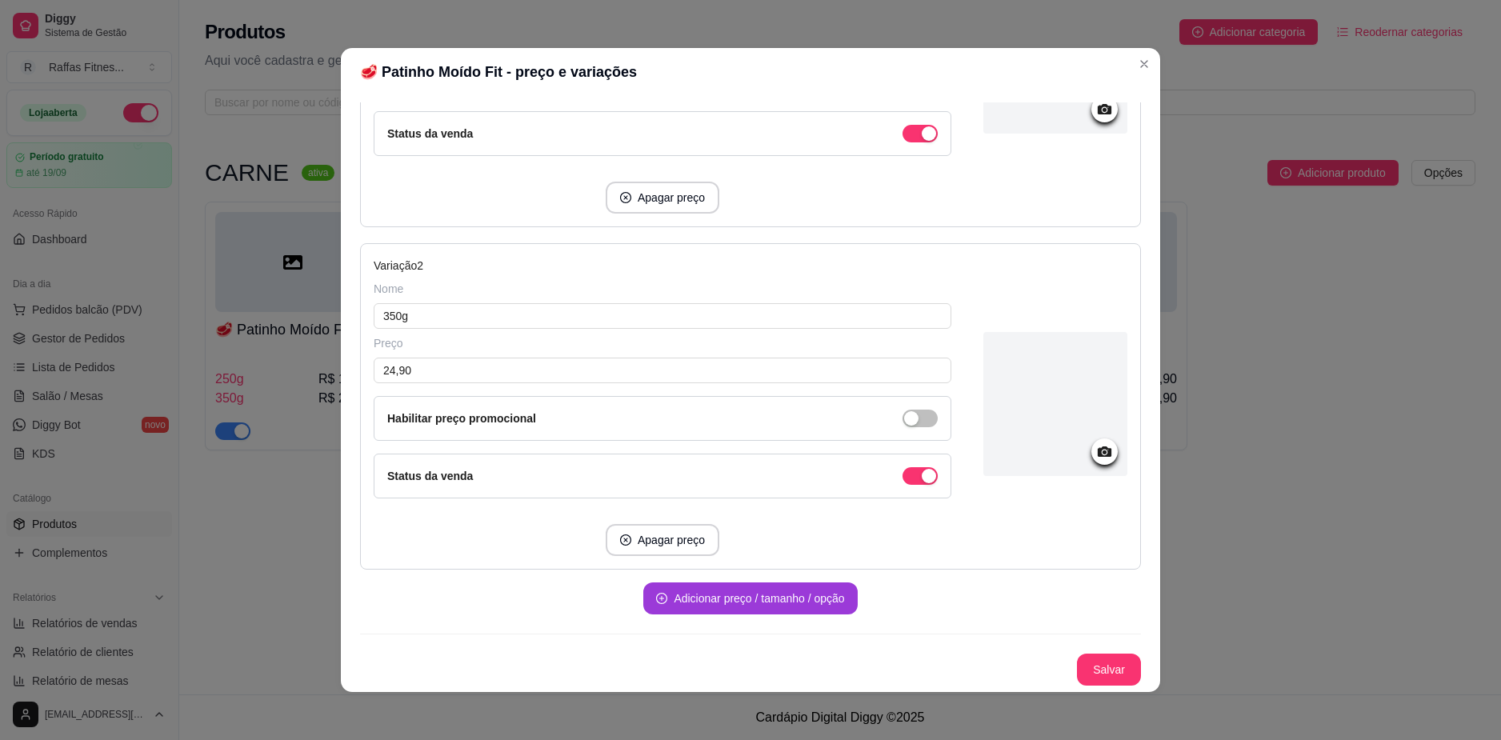
click at [740, 603] on button "Adicionar preço / tamanho / opção" at bounding box center [750, 599] width 214 height 32
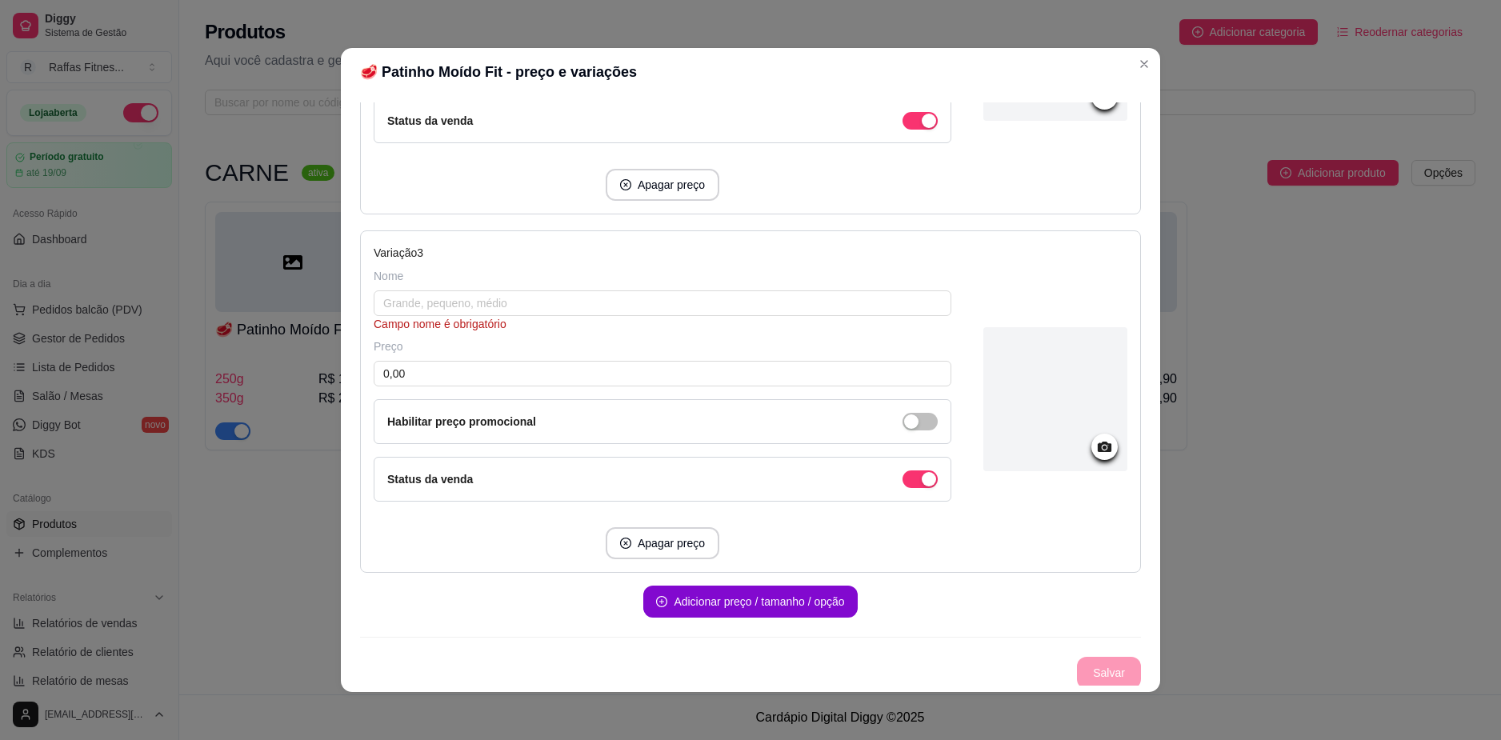
scroll to position [739, 0]
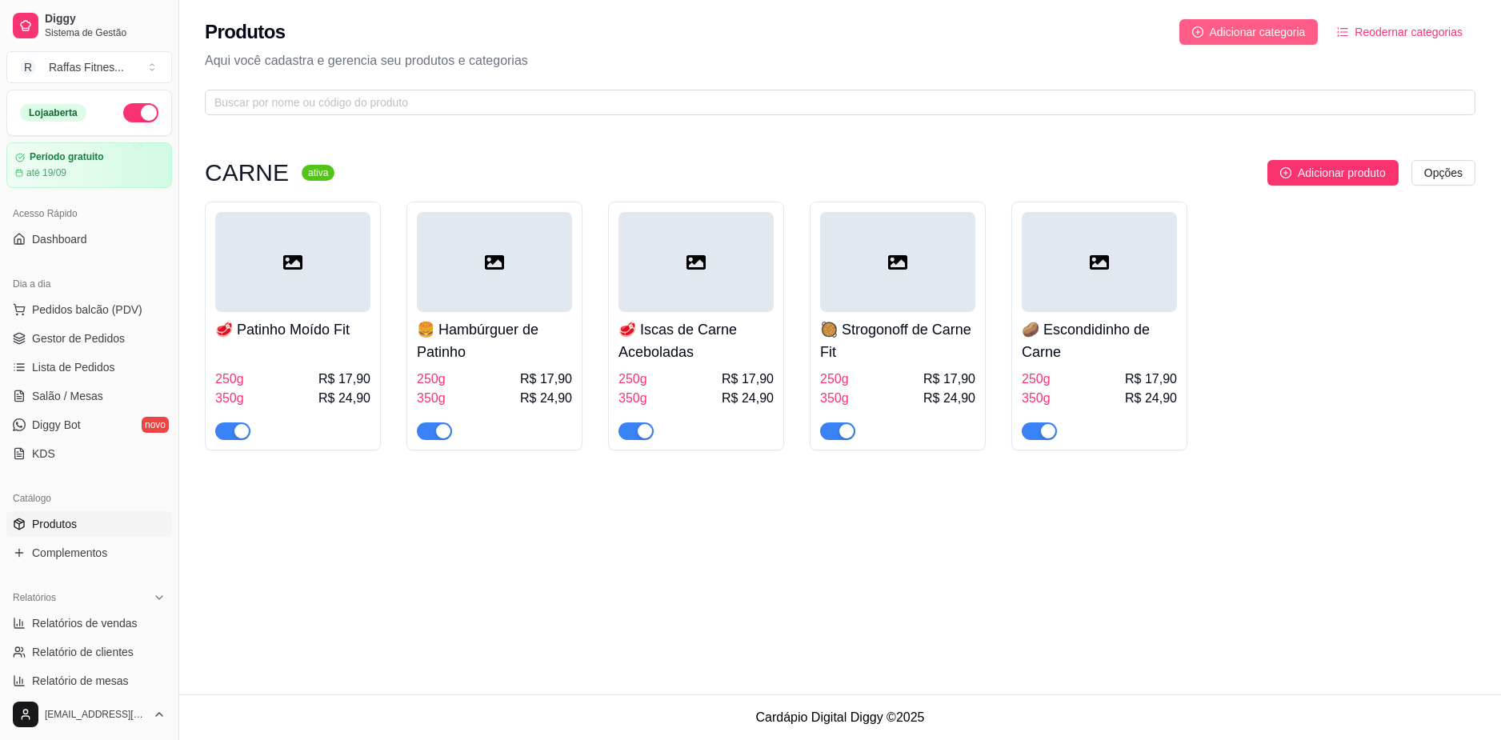
click at [1244, 34] on span "Adicionar categoria" at bounding box center [1258, 32] width 96 height 18
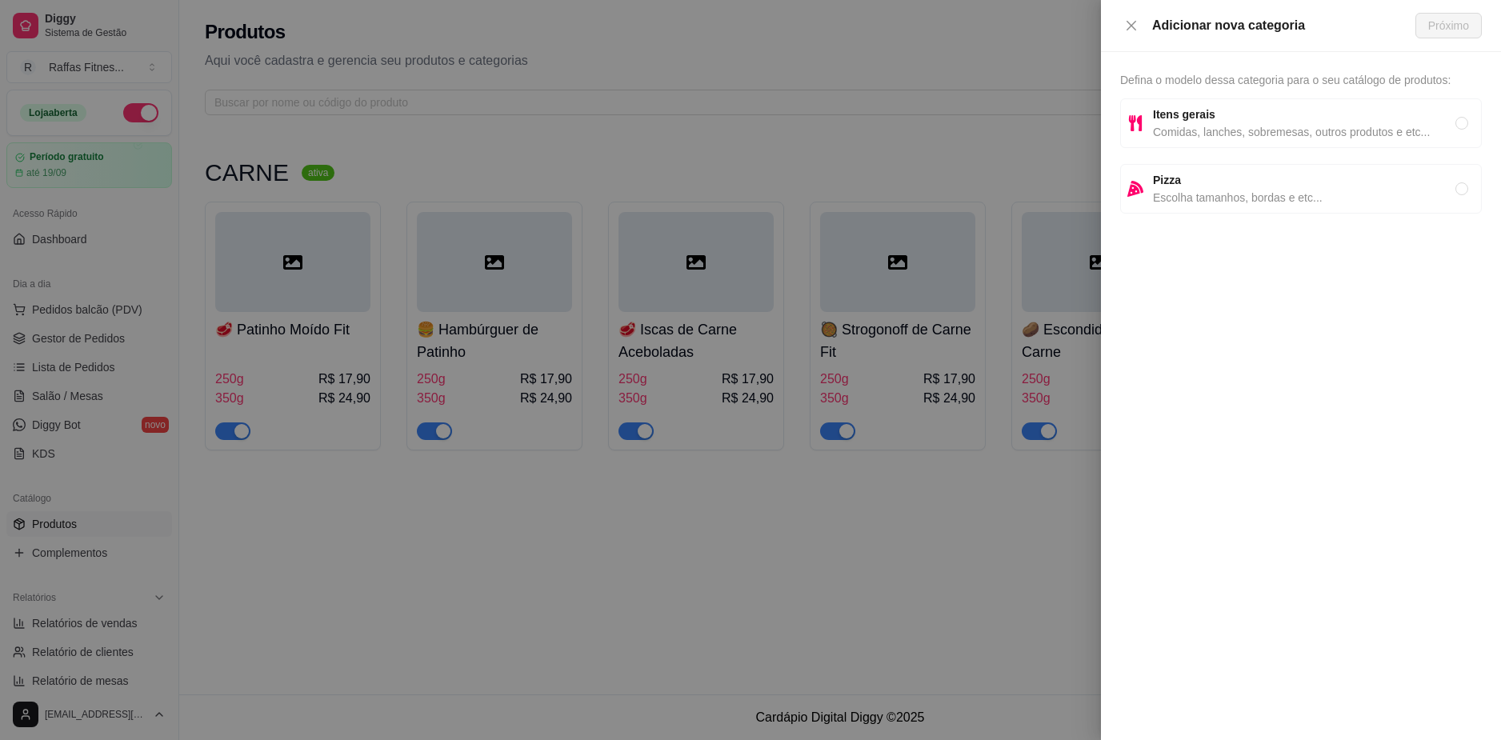
click at [1194, 200] on span "Escolha tamanhos, bordas e etc..." at bounding box center [1304, 198] width 303 height 18
radio input "true"
click at [1468, 22] on span "Próximo" at bounding box center [1449, 26] width 41 height 18
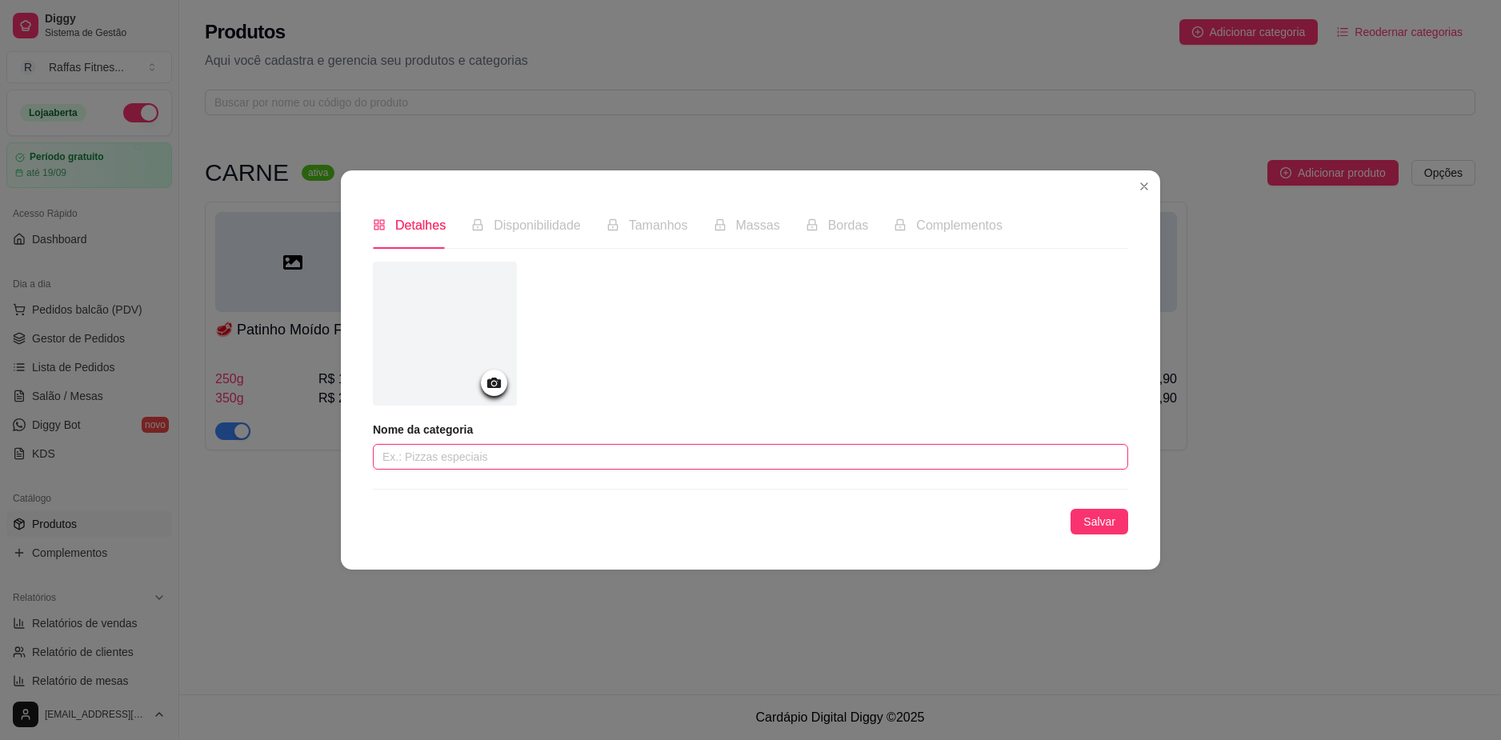
click at [574, 454] on input "text" at bounding box center [751, 457] width 756 height 26
type input "Monte seu combo!"
click at [1107, 523] on span "Salvar" at bounding box center [1100, 522] width 32 height 18
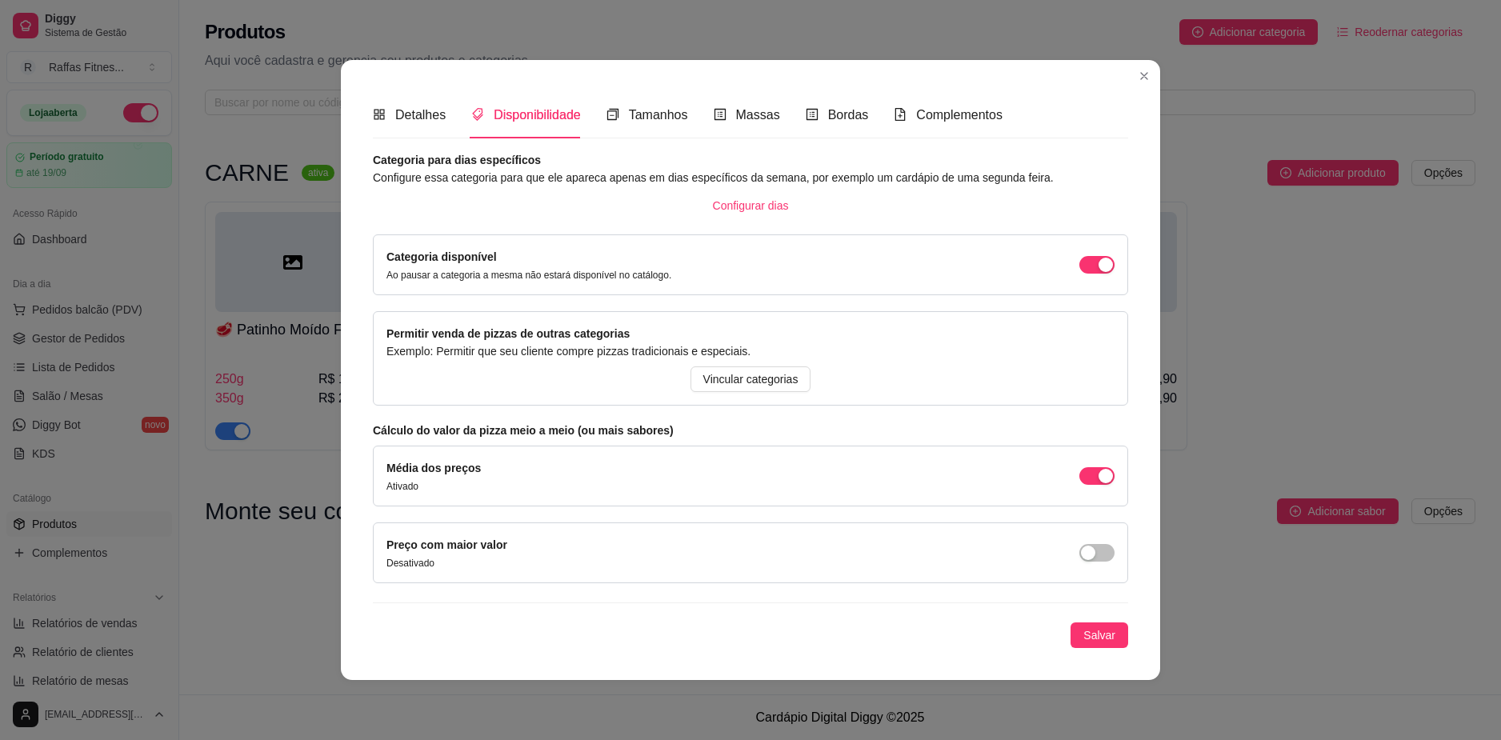
click at [1096, 460] on div "Média dos preços Ativado" at bounding box center [751, 476] width 728 height 34
click at [1099, 467] on span "button" at bounding box center [1097, 476] width 35 height 18
click at [1095, 627] on span "Salvar" at bounding box center [1100, 636] width 32 height 18
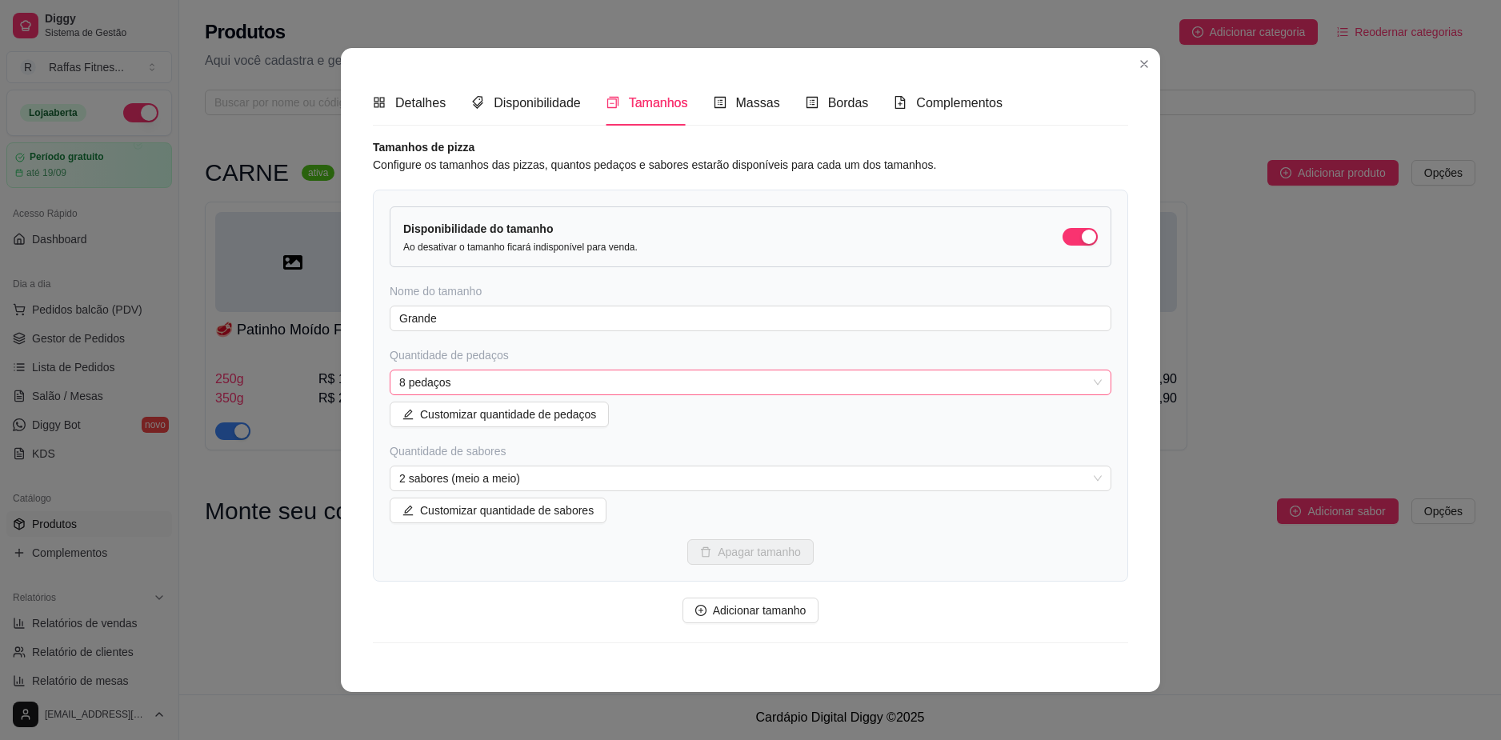
click at [483, 383] on span "8 pedaços" at bounding box center [750, 383] width 703 height 24
click at [555, 628] on div "Tamanhos de pizza Configure os tamanhos das pizzas, quantos pedaços e sabores e…" at bounding box center [751, 413] width 756 height 550
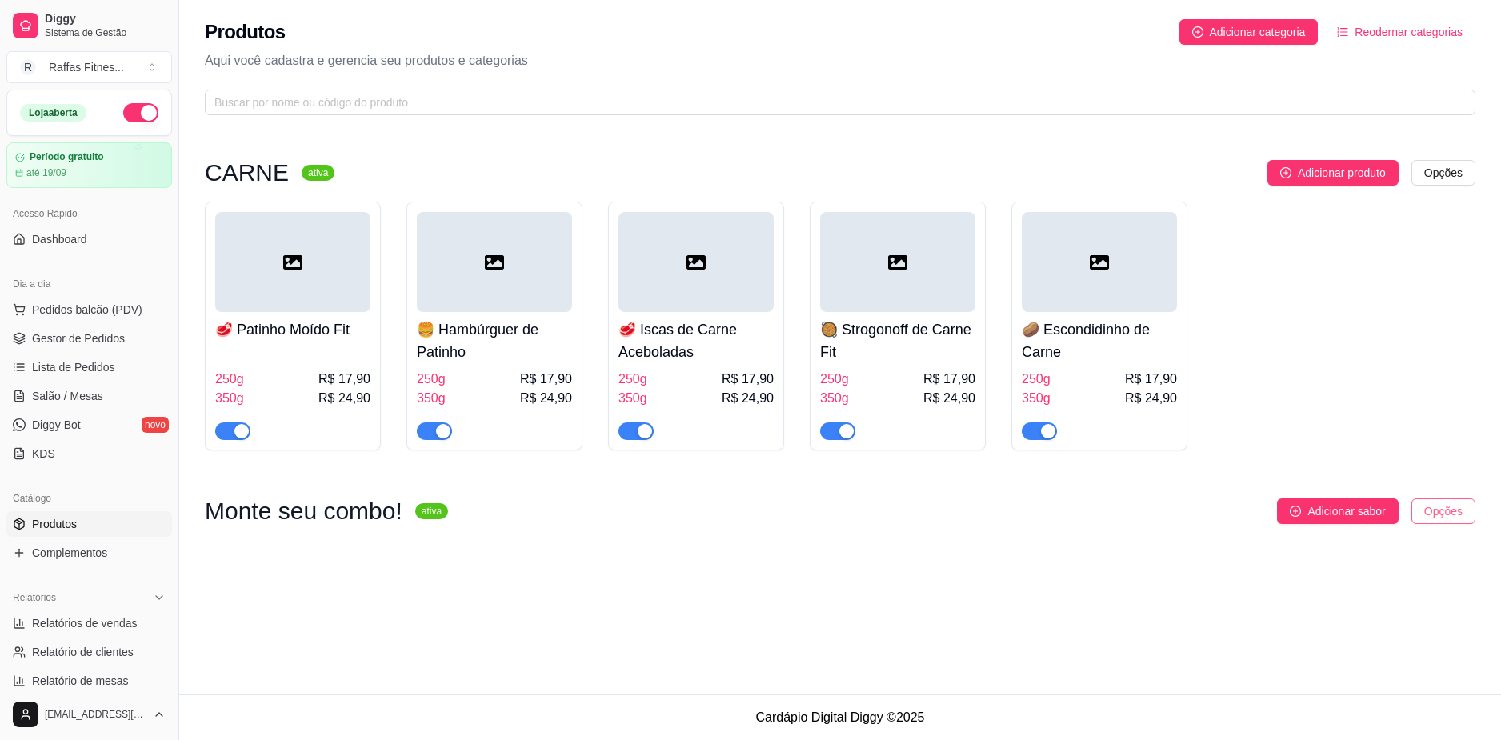
click at [1449, 519] on html "Diggy Sistema de Gestão R Raffas Fitnes ... Loja aberta Período gratuito até 19…" at bounding box center [750, 370] width 1501 height 740
click at [1411, 590] on div "Editar categoria" at bounding box center [1411, 578] width 171 height 26
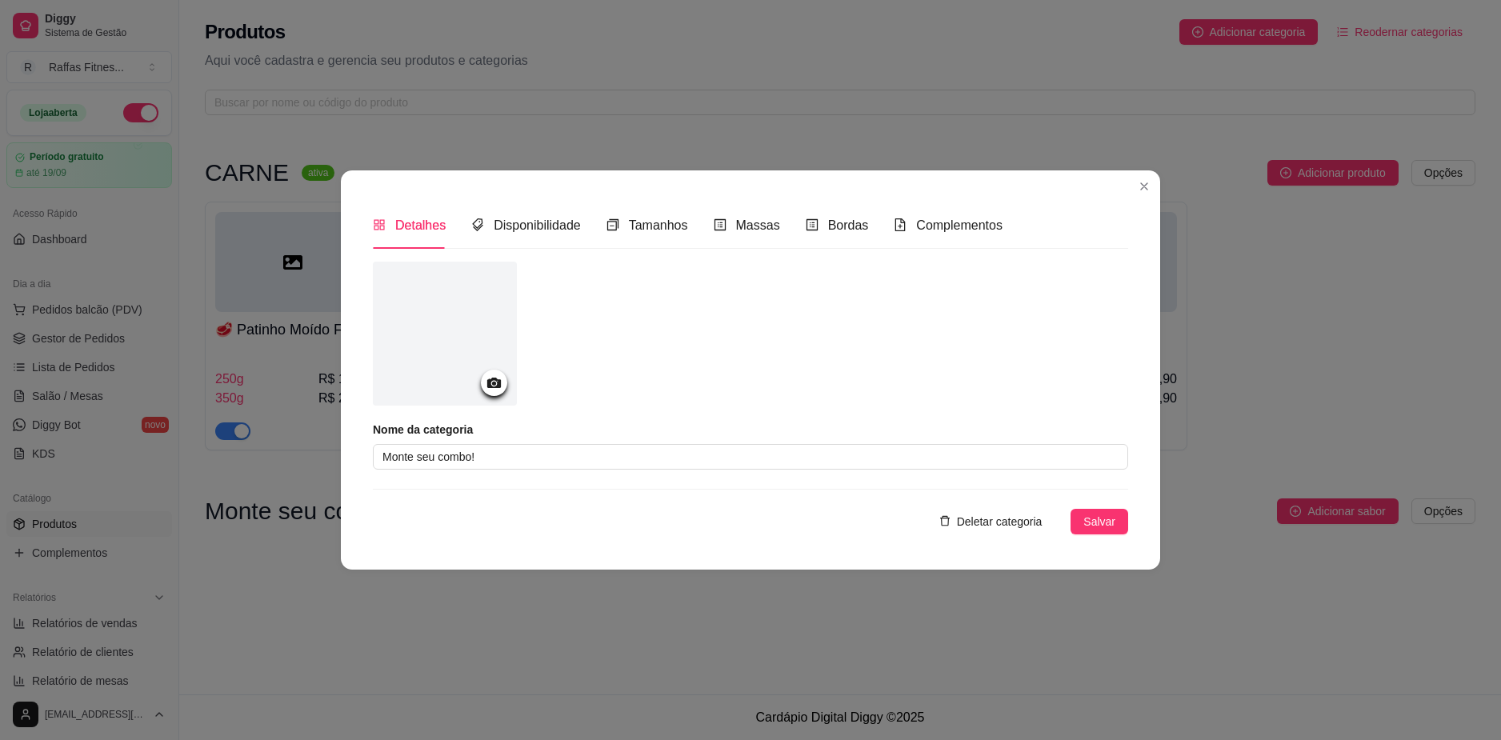
click at [1008, 526] on span "Deletar categoria" at bounding box center [1000, 522] width 86 height 18
click at [964, 484] on span "sim" at bounding box center [972, 481] width 18 height 18
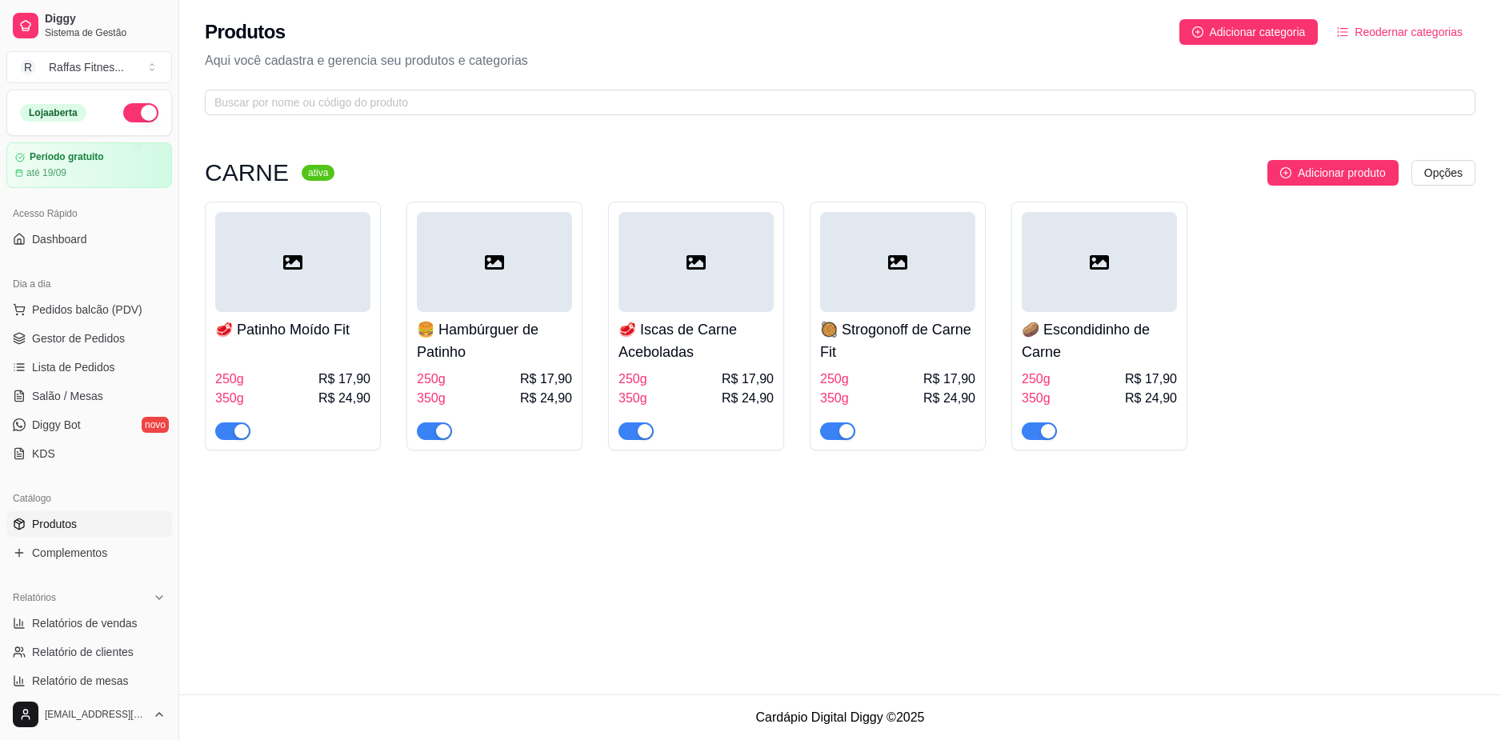
click at [486, 515] on div "Produtos Adicionar categoria Reodernar categorias Aqui você cadastra e gerencia…" at bounding box center [840, 347] width 1322 height 695
drag, startPoint x: 208, startPoint y: 174, endPoint x: 372, endPoint y: 175, distance: 164.1
click at [372, 175] on div "CARNE ativa Adicionar produto Opções" at bounding box center [840, 173] width 1271 height 26
click at [372, 175] on div "Adicionar produto Opções" at bounding box center [911, 173] width 1128 height 26
click at [296, 255] on icon at bounding box center [292, 262] width 19 height 14
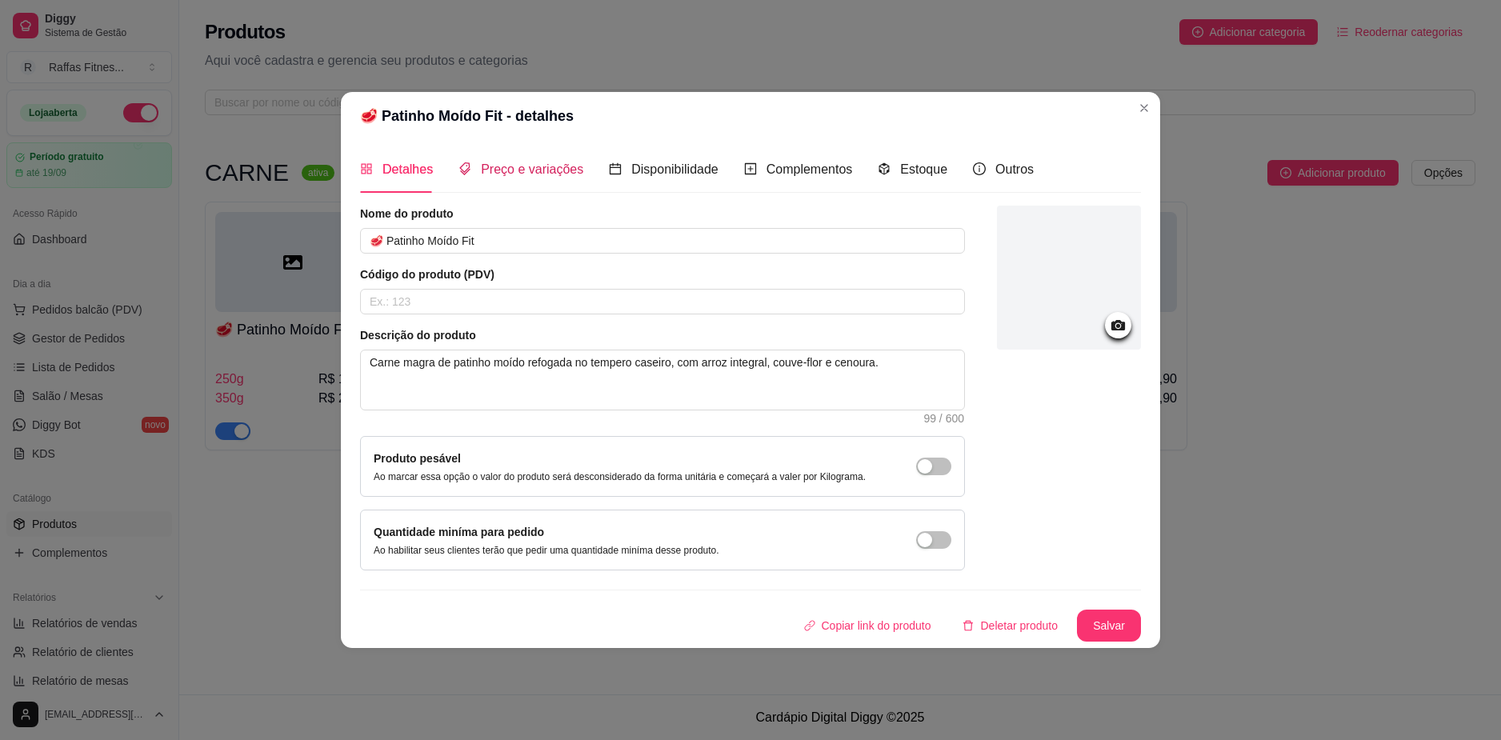
click at [517, 173] on span "Preço e variações" at bounding box center [532, 169] width 102 height 14
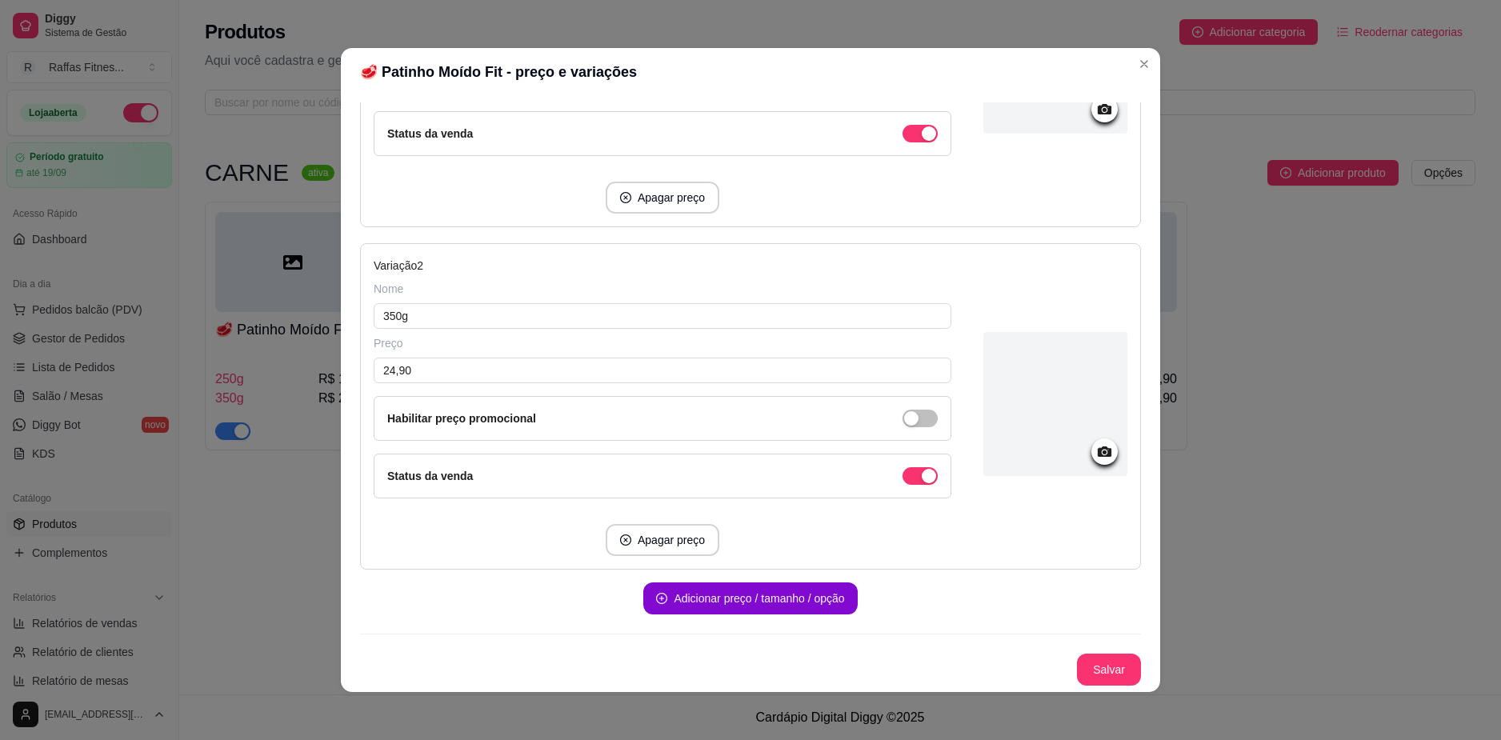
scroll to position [0, 0]
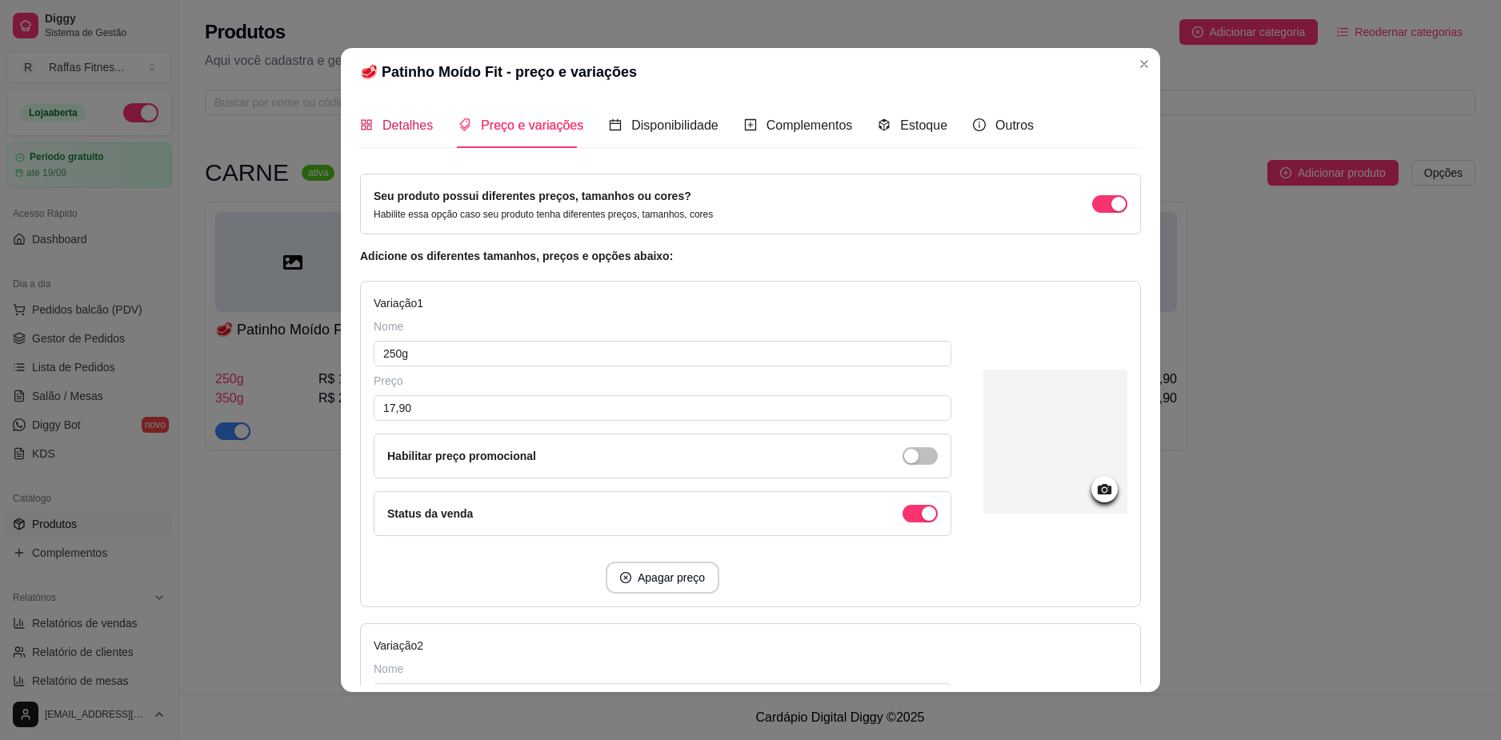
click at [396, 127] on span "Detalhes" at bounding box center [408, 125] width 50 height 14
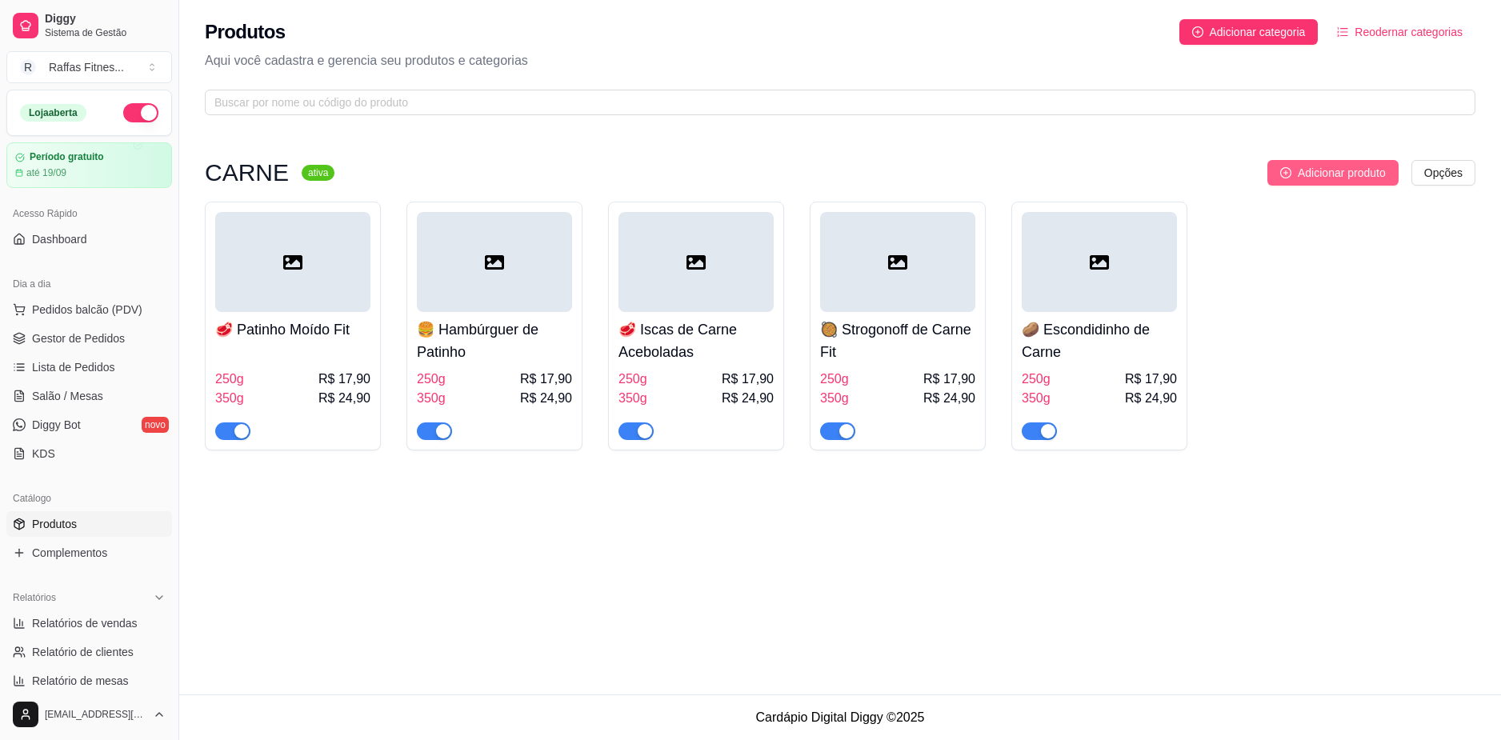
click at [1272, 181] on button "Adicionar produto" at bounding box center [1333, 173] width 131 height 26
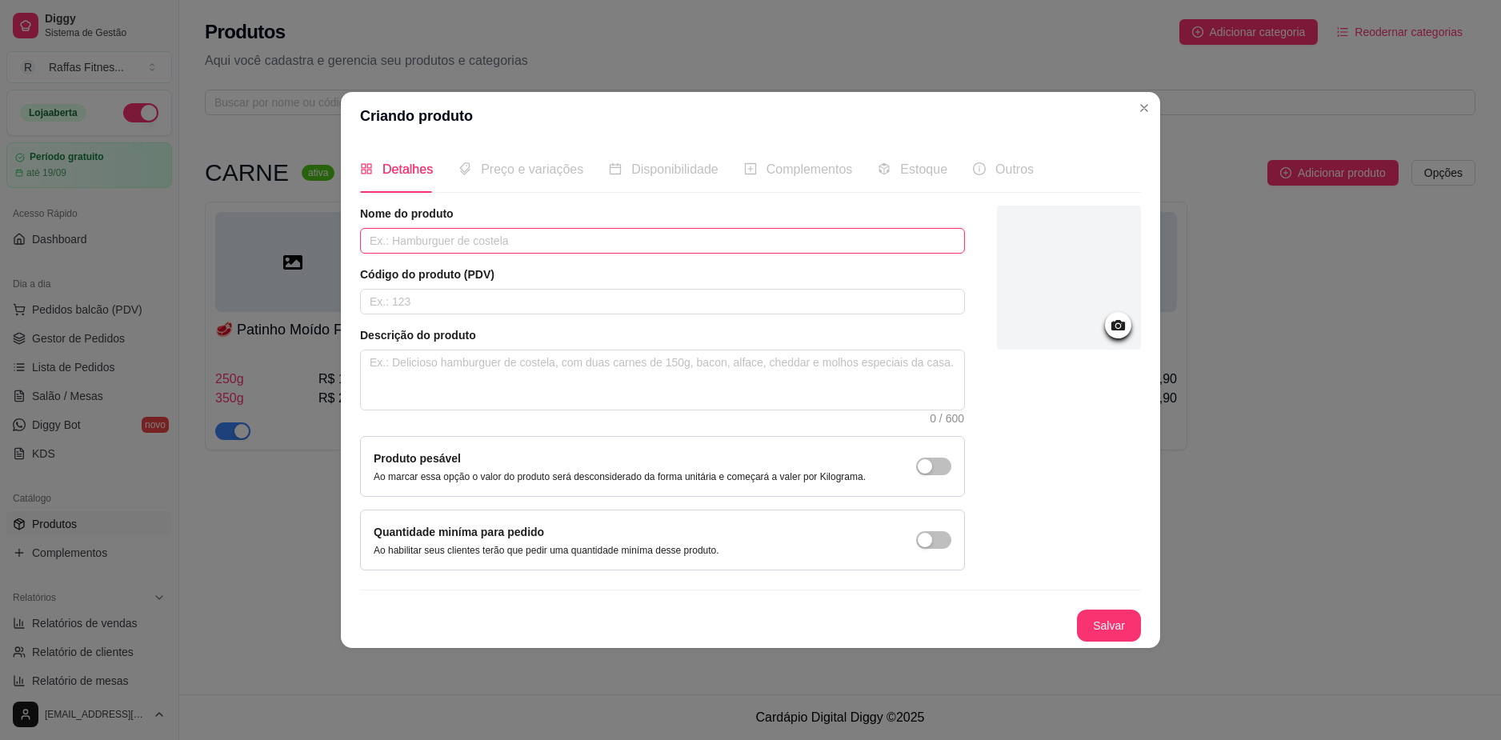
click at [563, 238] on input "text" at bounding box center [662, 241] width 605 height 26
type input "Monte seu Combo!"
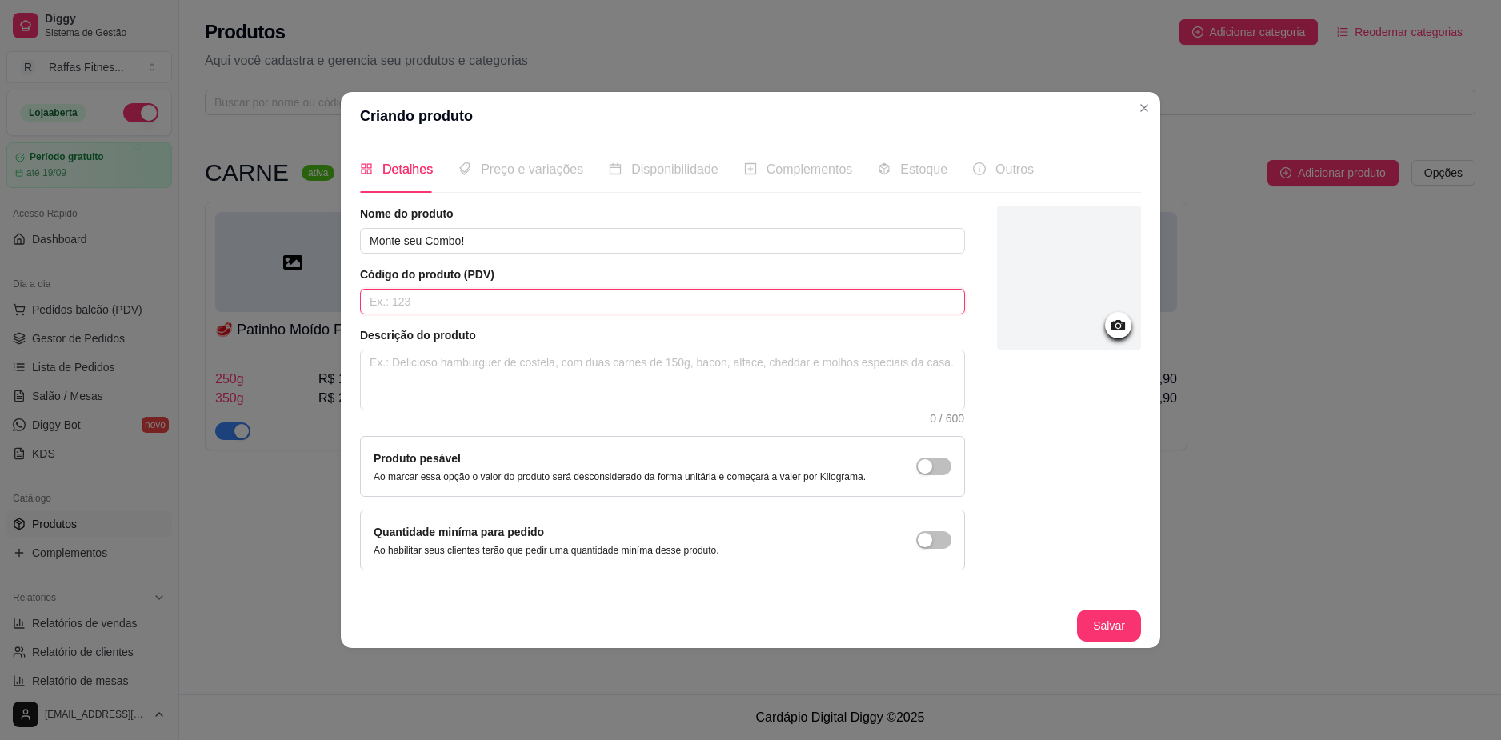
click at [503, 311] on input "text" at bounding box center [662, 302] width 605 height 26
click at [460, 353] on textarea at bounding box center [662, 380] width 603 height 59
click at [935, 475] on span "button" at bounding box center [933, 467] width 35 height 18
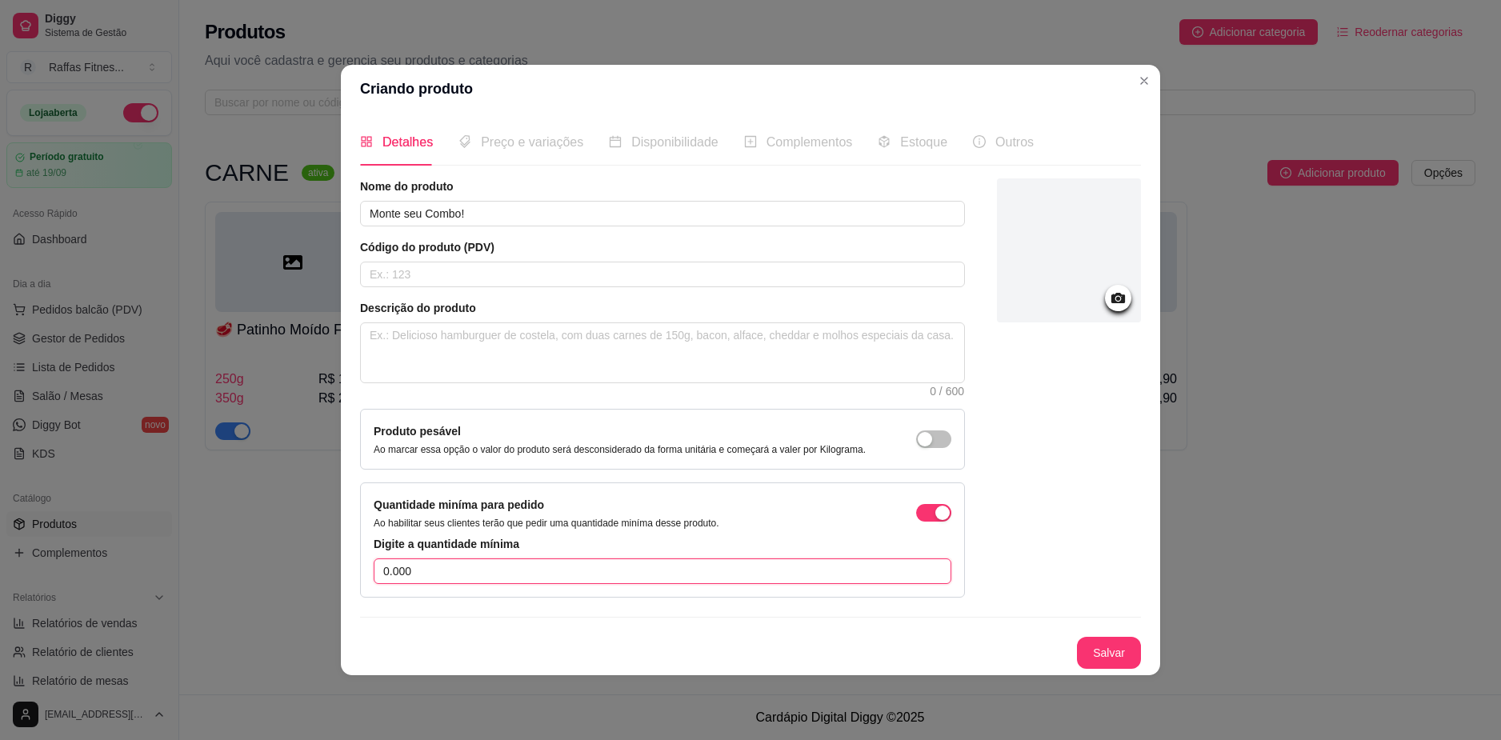
click at [653, 573] on input "0.000" at bounding box center [663, 572] width 578 height 26
type input "0"
type input "7"
click at [1112, 653] on button "Salvar" at bounding box center [1109, 653] width 64 height 32
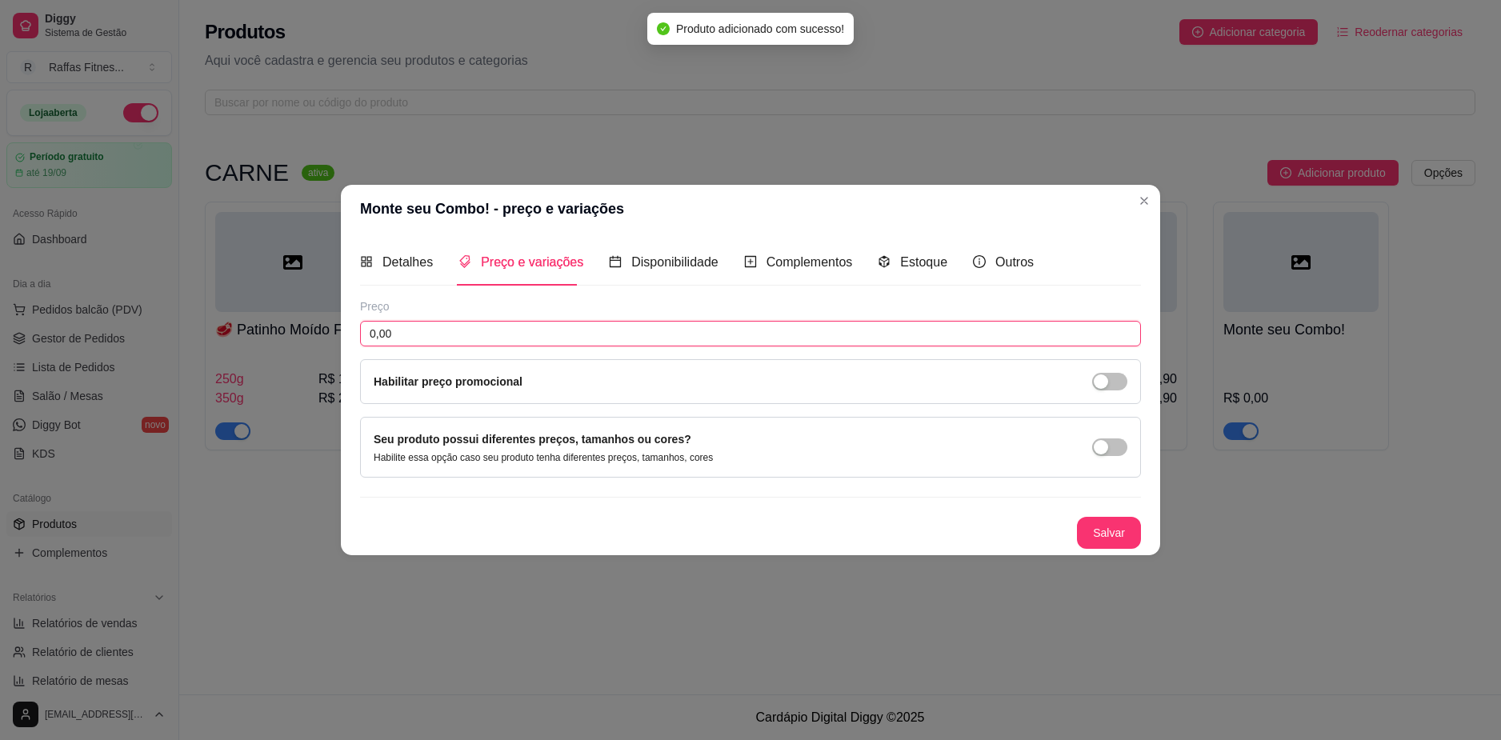
click at [483, 336] on input "0,00" at bounding box center [750, 334] width 781 height 26
click at [1094, 447] on div "button" at bounding box center [1101, 447] width 14 height 14
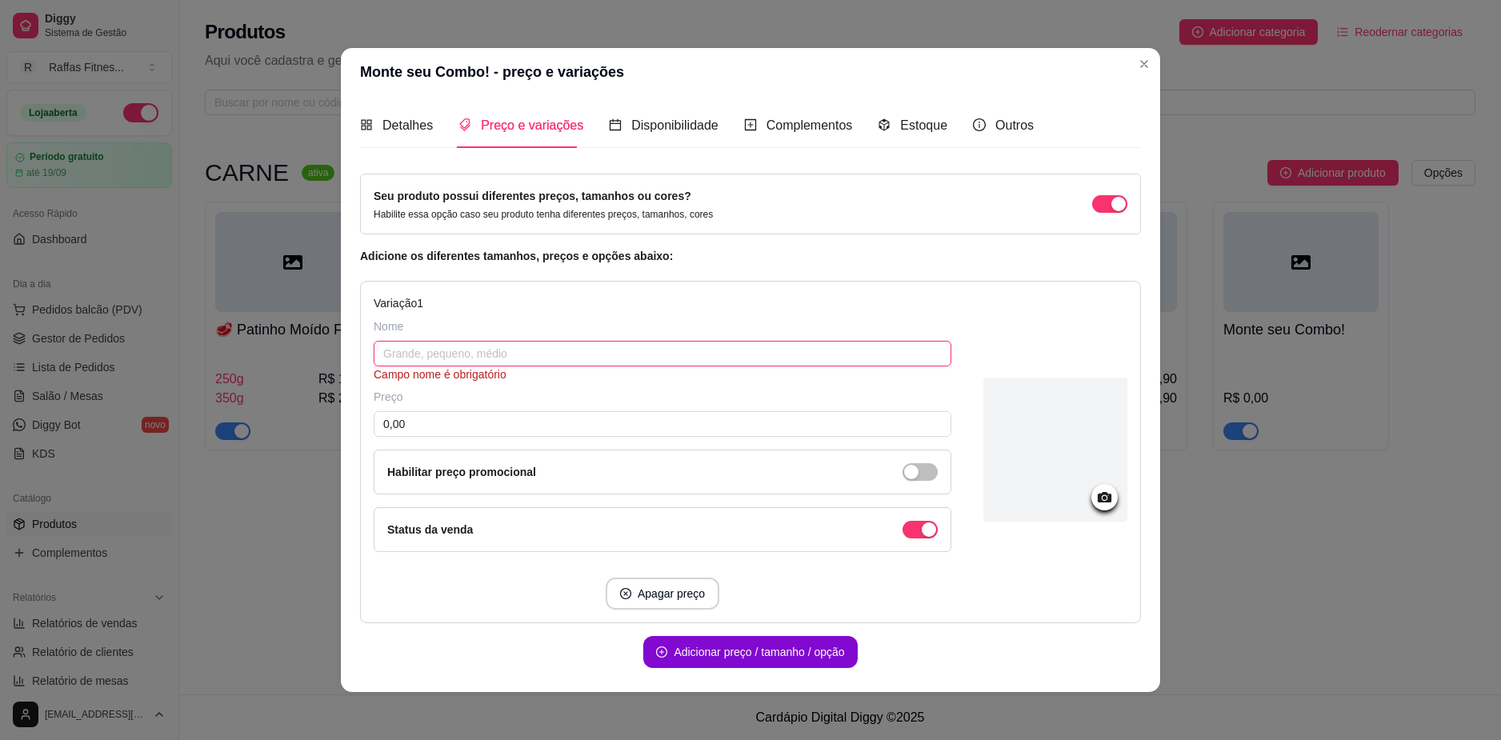
click at [484, 351] on input "text" at bounding box center [663, 354] width 578 height 26
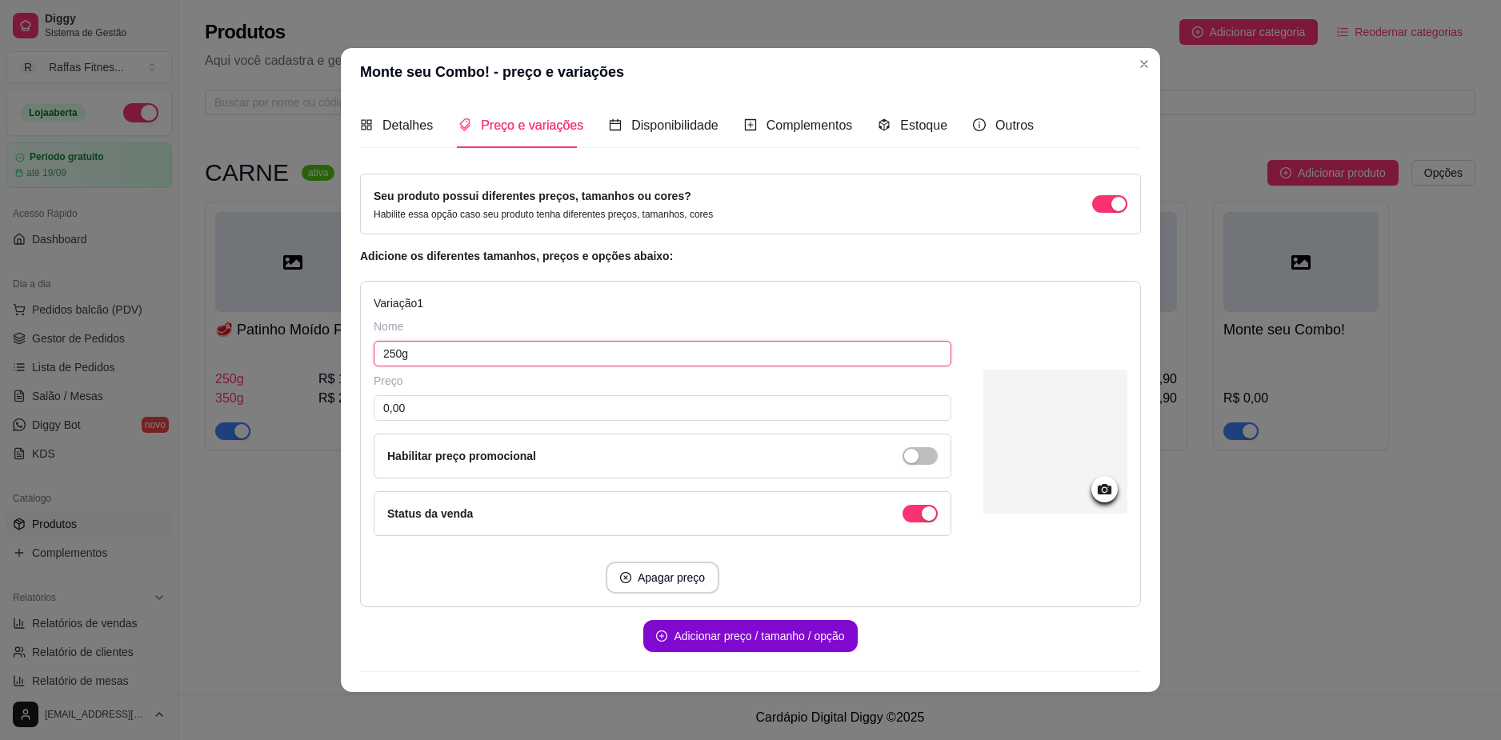
paste input "|"
click at [456, 358] on input "250g |" at bounding box center [663, 354] width 578 height 26
paste input "🥩 Patinho Moído Fit – Carne magra refogada no tempero caseiro, arroz integral, …"
click at [521, 357] on input "250g | 🥩 Patinho Moído Fit – Carne magra refogada no tempero caseiro, arroz int…" at bounding box center [663, 354] width 578 height 26
type input "250g | 🥩 Patinho Moído Fit – Carne magra refogada no tempero caseiro, arroz int…"
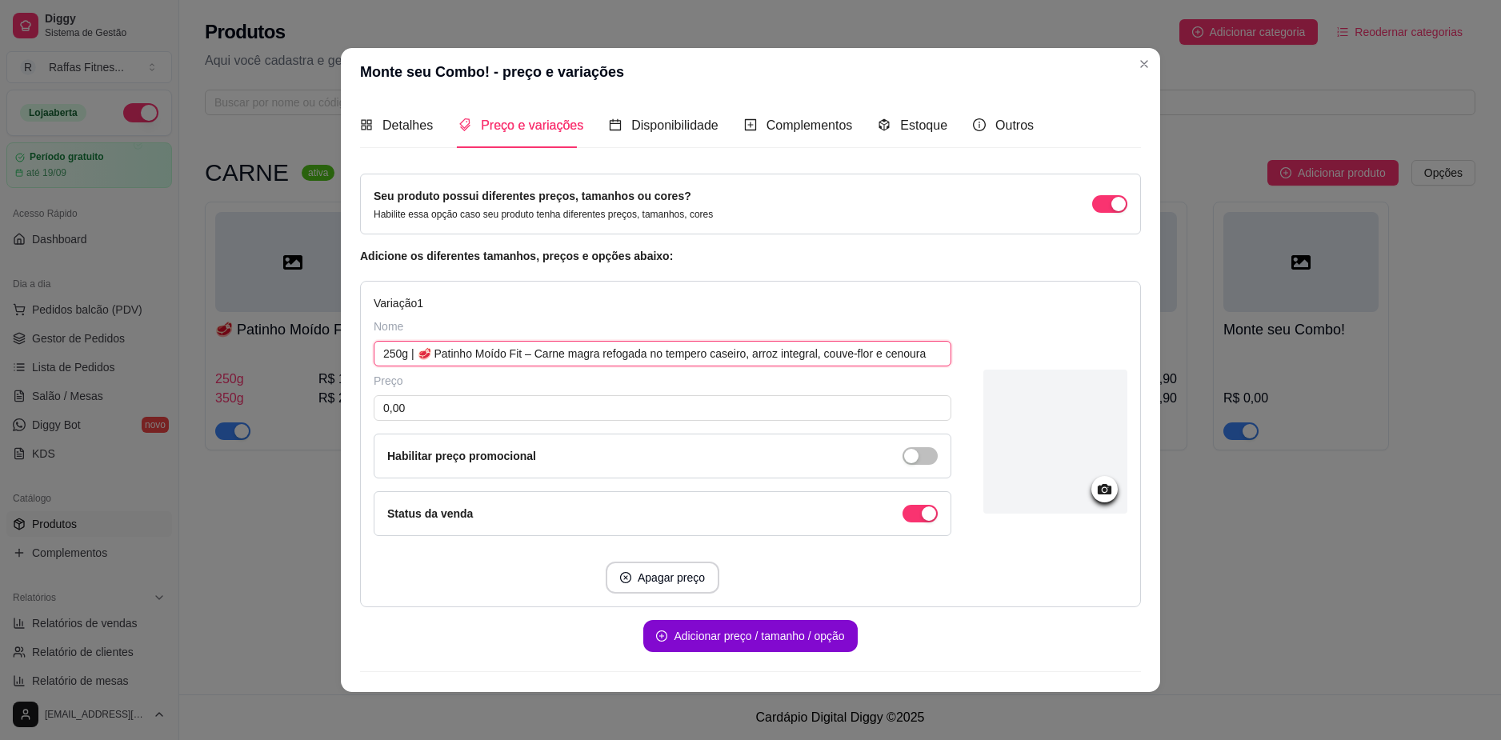
click at [556, 348] on input "250g | 🥩 Patinho Moído Fit – Carne magra refogada no tempero caseiro, arroz int…" at bounding box center [663, 354] width 578 height 26
click at [551, 409] on input "0,00" at bounding box center [663, 408] width 578 height 26
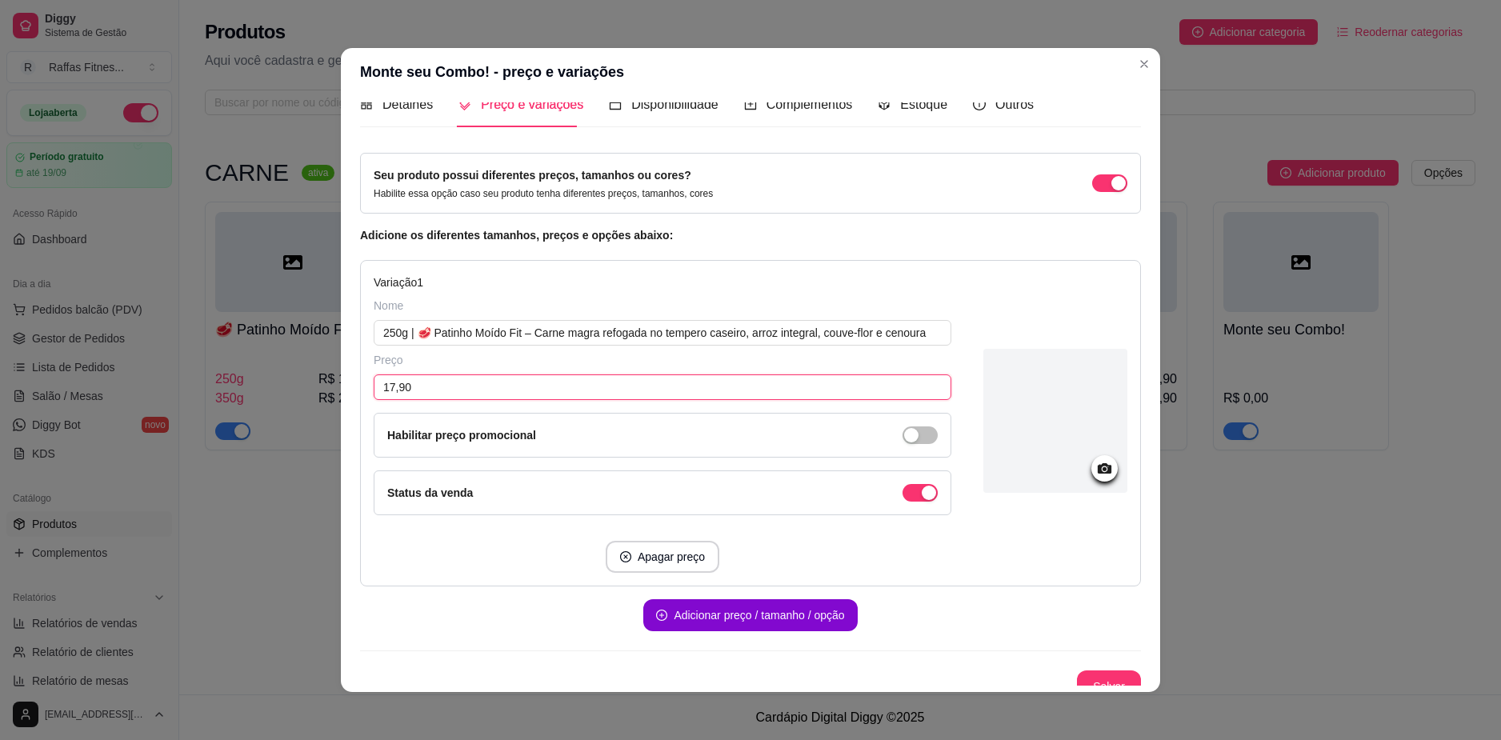
scroll to position [38, 0]
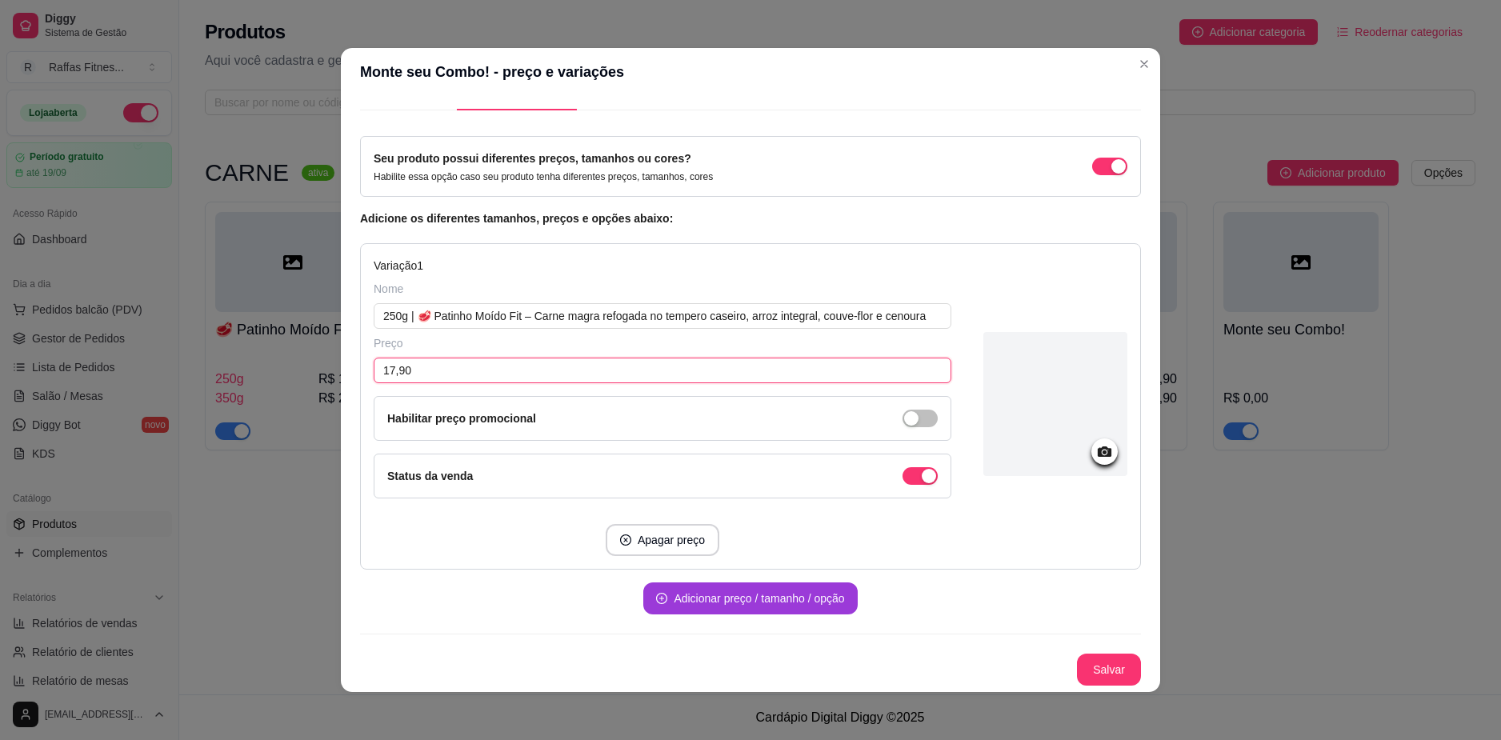
type input "17,90"
click at [680, 591] on button "Adicionar preço / tamanho / opção" at bounding box center [750, 599] width 214 height 32
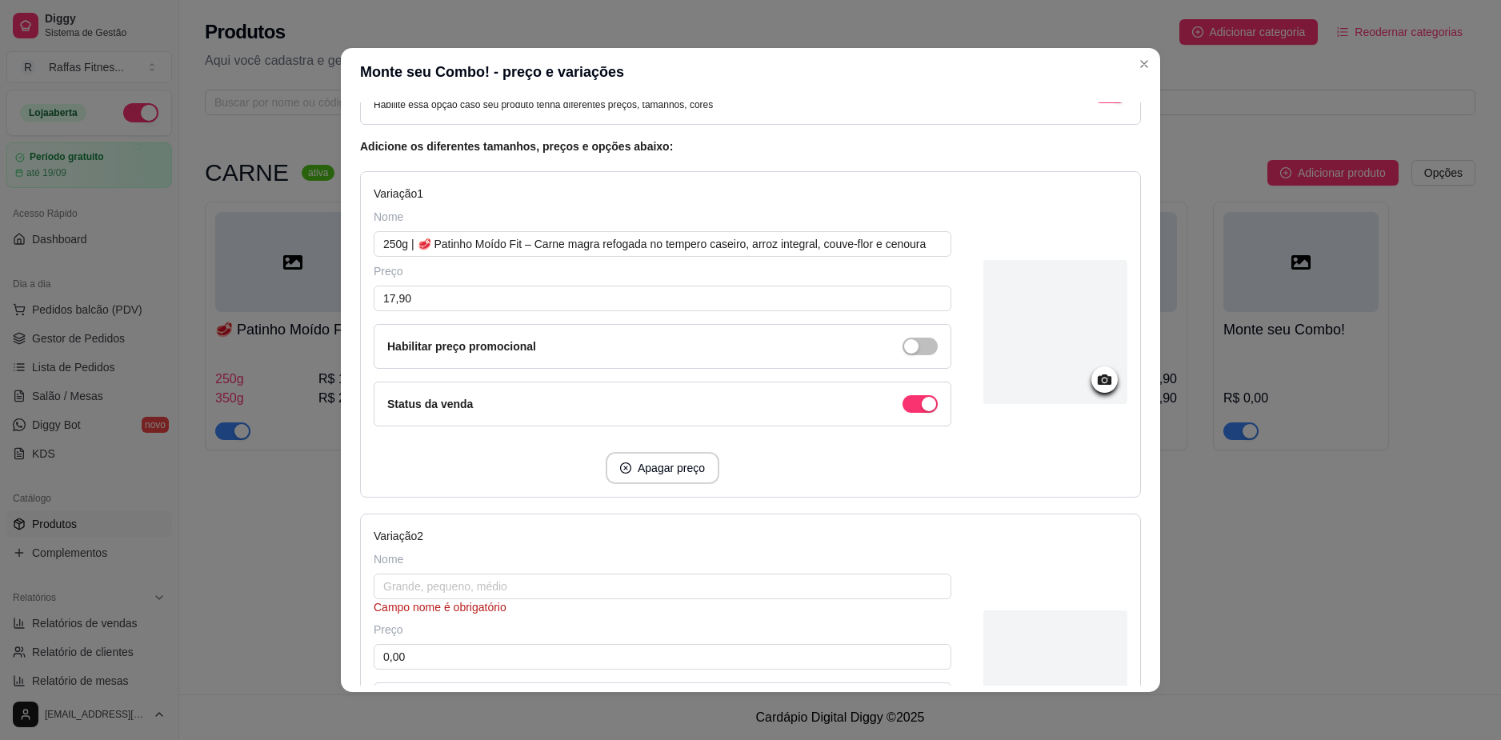
scroll to position [304, 0]
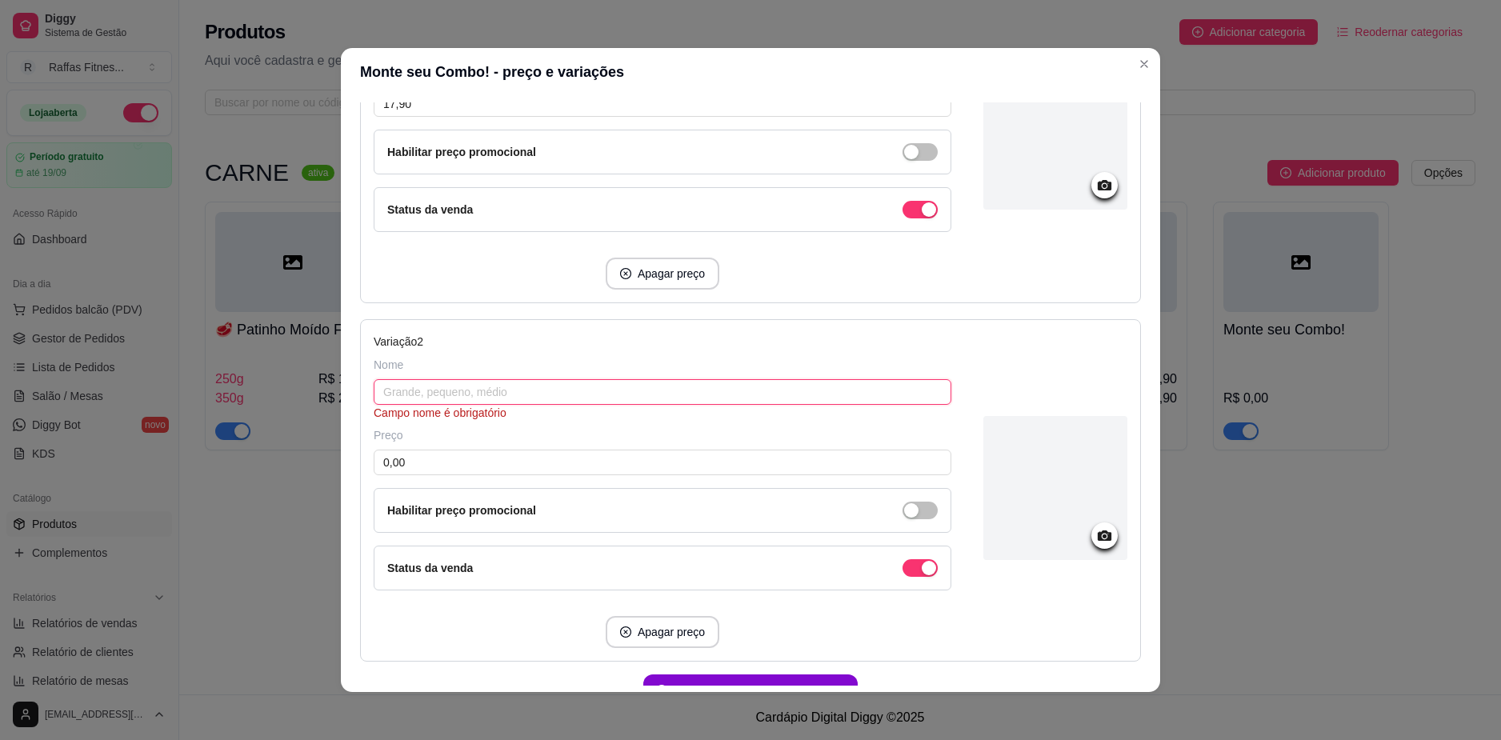
click at [452, 385] on input "text" at bounding box center [663, 392] width 578 height 26
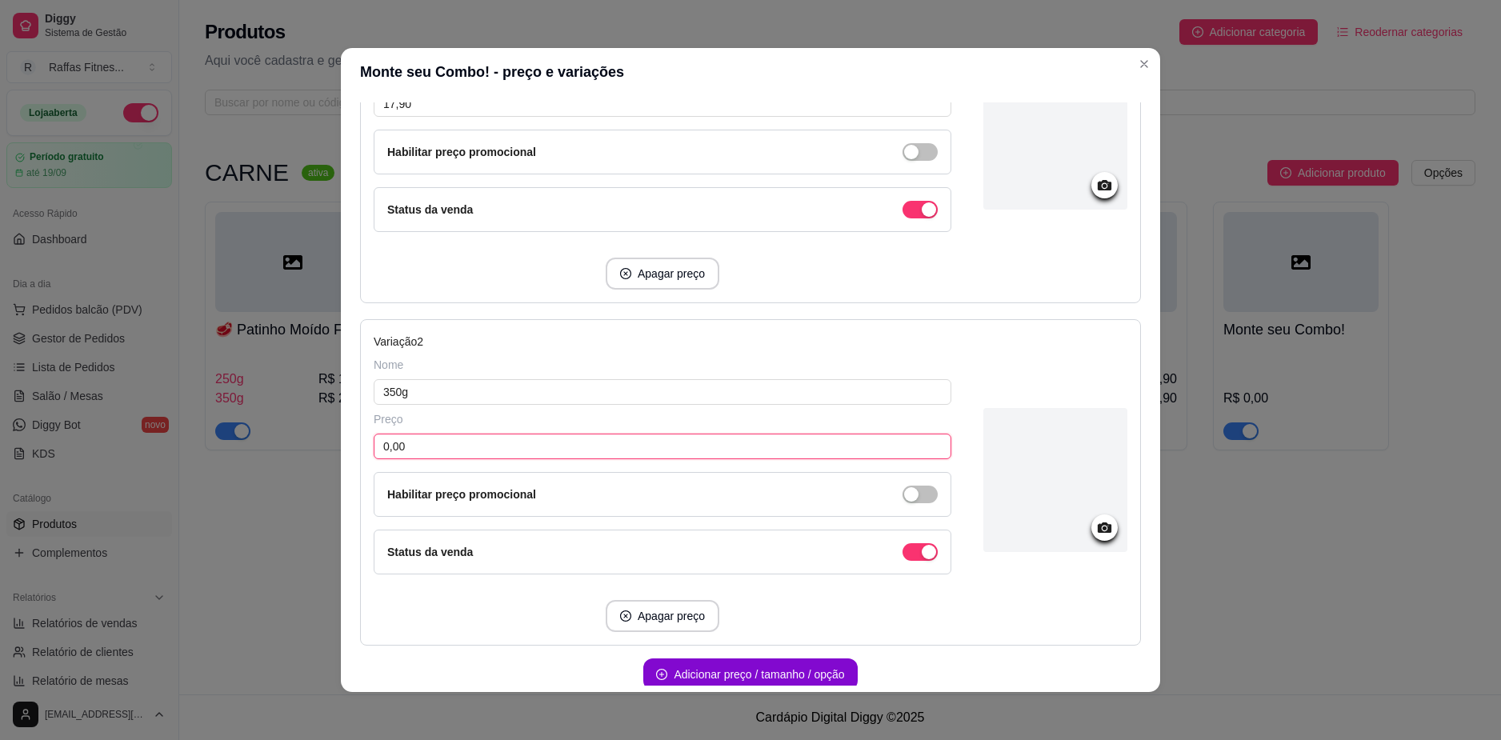
click at [435, 451] on input "0,00" at bounding box center [663, 447] width 578 height 26
click at [422, 388] on input "350g" at bounding box center [663, 392] width 578 height 26
paste input "🥩 Patinho Moído Fit | Carne magra refogada no tempero caseiro, arroz integral, …"
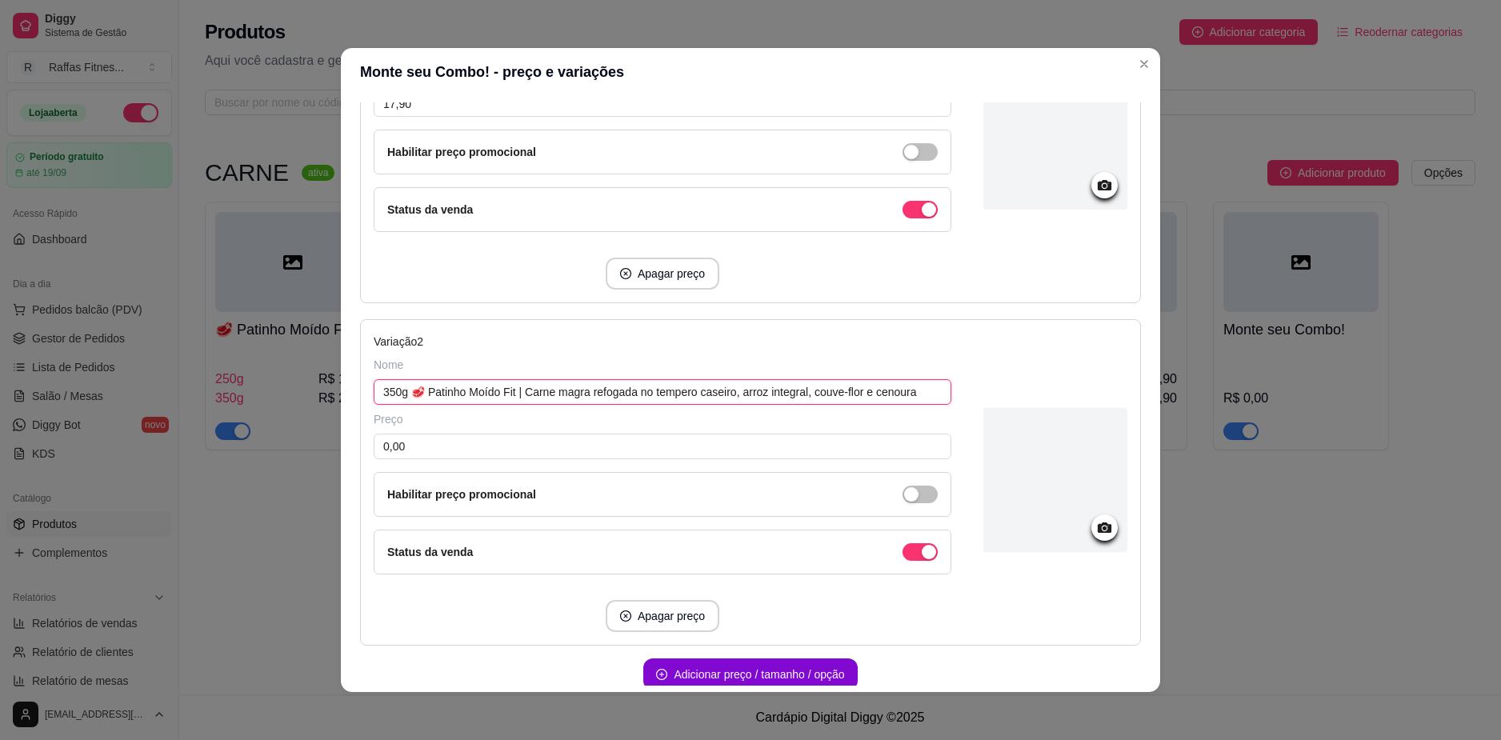
click at [407, 391] on input "350g 🥩 Patinho Moído Fit | Carne magra refogada no tempero caseiro, arroz integ…" at bounding box center [663, 392] width 578 height 26
click at [518, 394] on input "350g 🥩 Patinho Moído Fit | Carne magra refogada no tempero caseiro, arroz integ…" at bounding box center [663, 392] width 578 height 26
click at [518, 395] on input "350g 🥩 Patinho Moído Fit | Carne magra refogada no tempero caseiro, arroz integ…" at bounding box center [663, 392] width 578 height 26
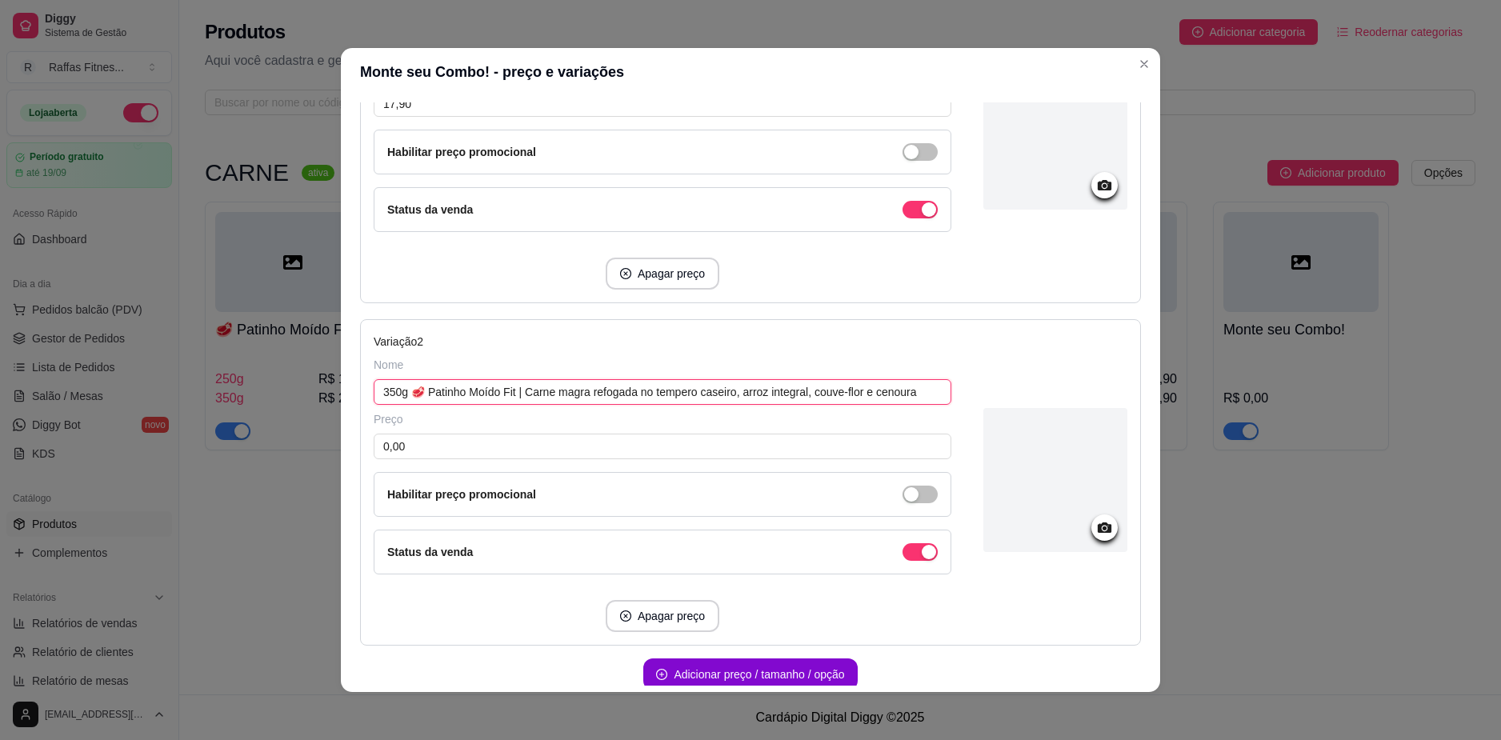
click at [516, 394] on input "350g 🥩 Patinho Moído Fit | Carne magra refogada no tempero caseiro, arroz integ…" at bounding box center [663, 392] width 578 height 26
click at [515, 393] on input "350g 🥩 Patinho Moído Fit | Carne magra refogada no tempero caseiro, arroz integ…" at bounding box center [663, 392] width 578 height 26
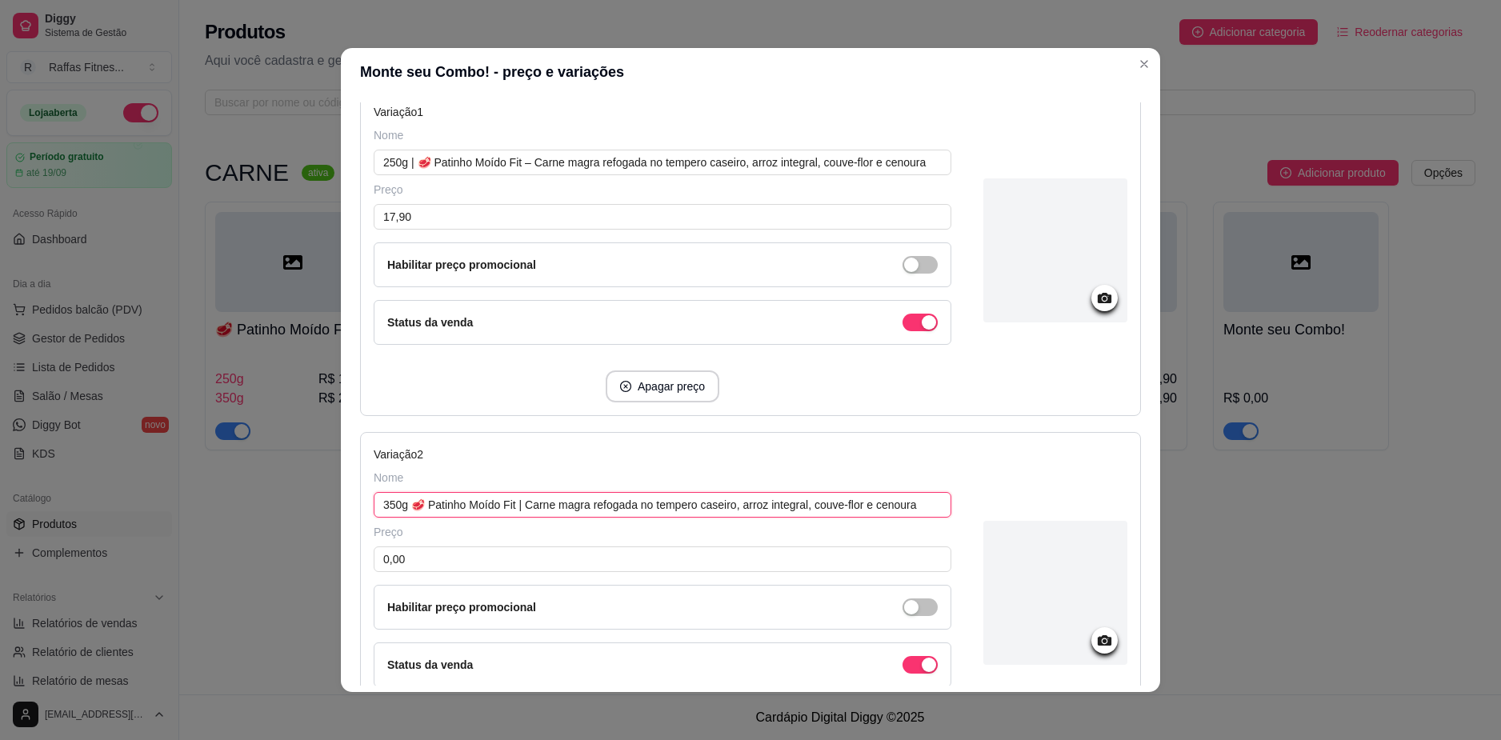
scroll to position [0, 0]
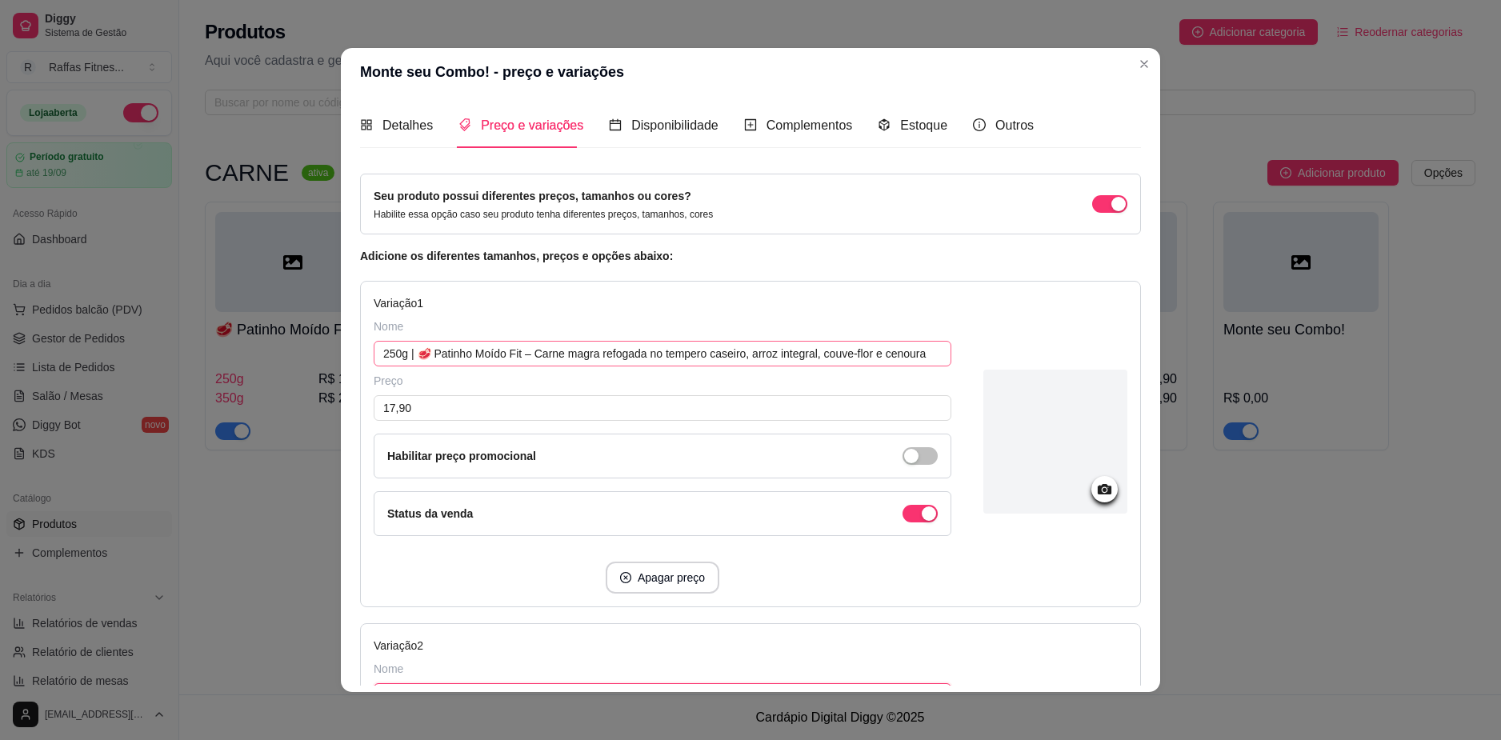
type input "350g 🥩 Patinho Moído Fit | Carne magra refogada no tempero caseiro, arroz integ…"
drag, startPoint x: 429, startPoint y: 354, endPoint x: 414, endPoint y: 355, distance: 15.3
click at [414, 355] on input "250g | 🥩 Patinho Moído Fit – Carne magra refogada no tempero caseiro, arroz int…" at bounding box center [663, 354] width 578 height 26
click at [377, 356] on input "250g | Patinho Moído Fit – Carne magra refogada no tempero caseiro, arroz integ…" at bounding box center [663, 354] width 578 height 26
paste input "🥩"
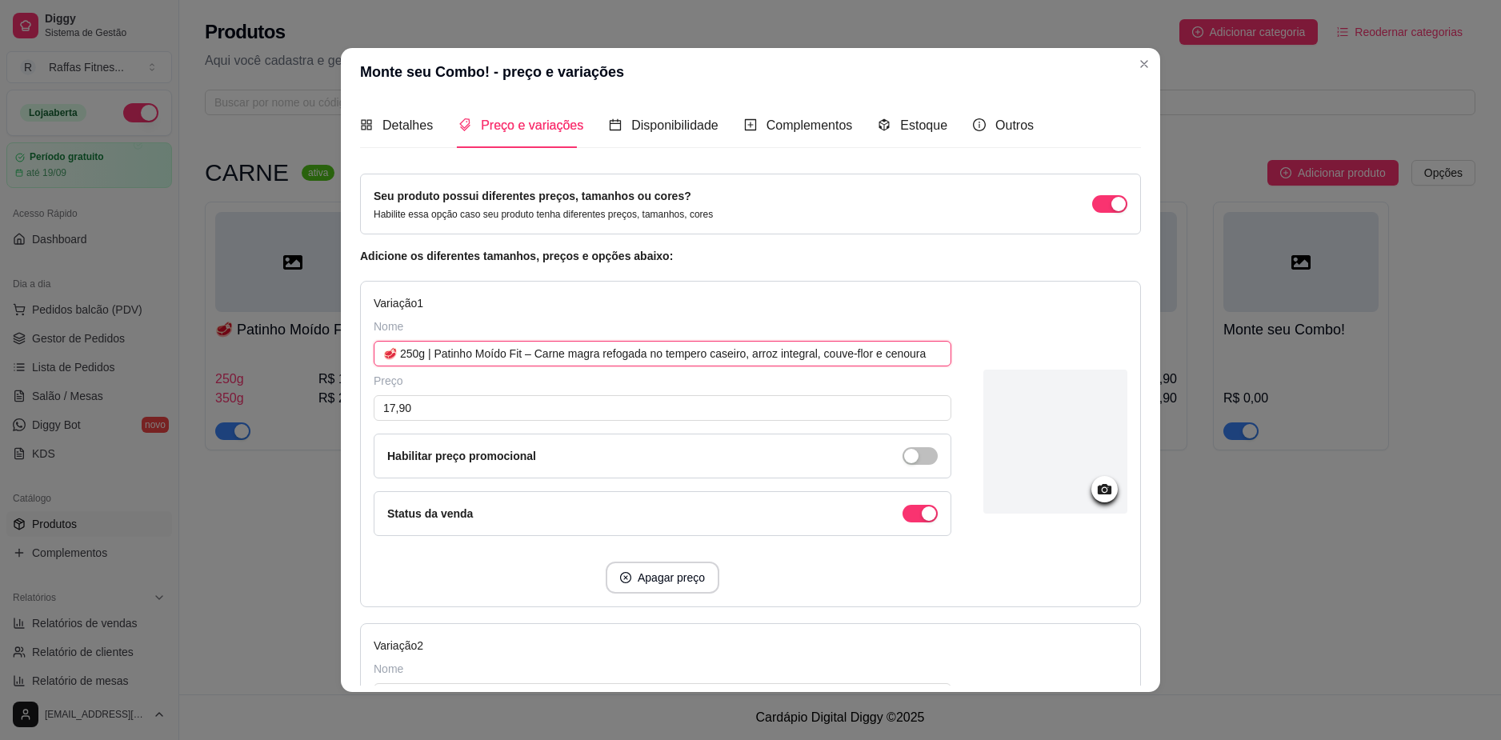
click at [428, 355] on input "🥩 250g | Patinho Moído Fit – Carne magra refogada no tempero caseiro, arroz int…" at bounding box center [663, 354] width 578 height 26
drag, startPoint x: 379, startPoint y: 355, endPoint x: 964, endPoint y: 351, distance: 585.1
click at [964, 351] on div "Variação 1 Nome 🥩 250g | Patinho Moído Fit – Carne magra refogada no tempero ca…" at bounding box center [750, 444] width 781 height 327
paste input "text"
click at [392, 359] on input "🥩" at bounding box center [663, 354] width 578 height 26
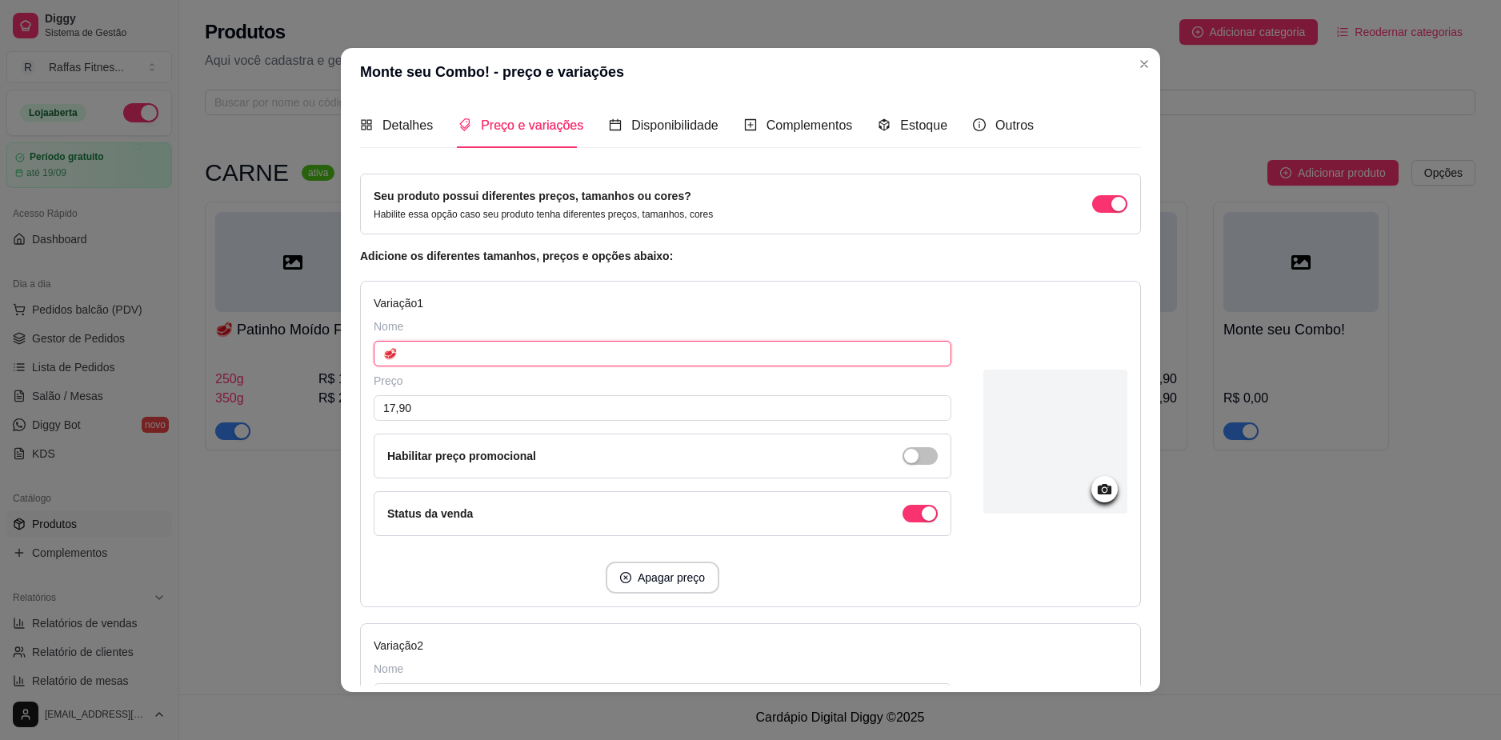
paste input "Patinho Moído Fit | Carne magra refogada no tempero caseiro, arroz integral, co…"
click at [379, 359] on input "🥩Patinho Moído Fit | Carne magra refogada no tempero caseiro, arroz integral, c…" at bounding box center [663, 354] width 578 height 26
drag, startPoint x: 376, startPoint y: 354, endPoint x: 943, endPoint y: 346, distance: 566.7
click at [943, 346] on div "Variação 1 Nome 250g🥩Patinho Moído Fit | Carne magra refogada no tempero caseir…" at bounding box center [750, 444] width 781 height 327
click at [923, 353] on input "250g🥩Patinho Moído Fit | Carne magra refogada no tempero caseiro, arroz integra…" at bounding box center [663, 354] width 578 height 26
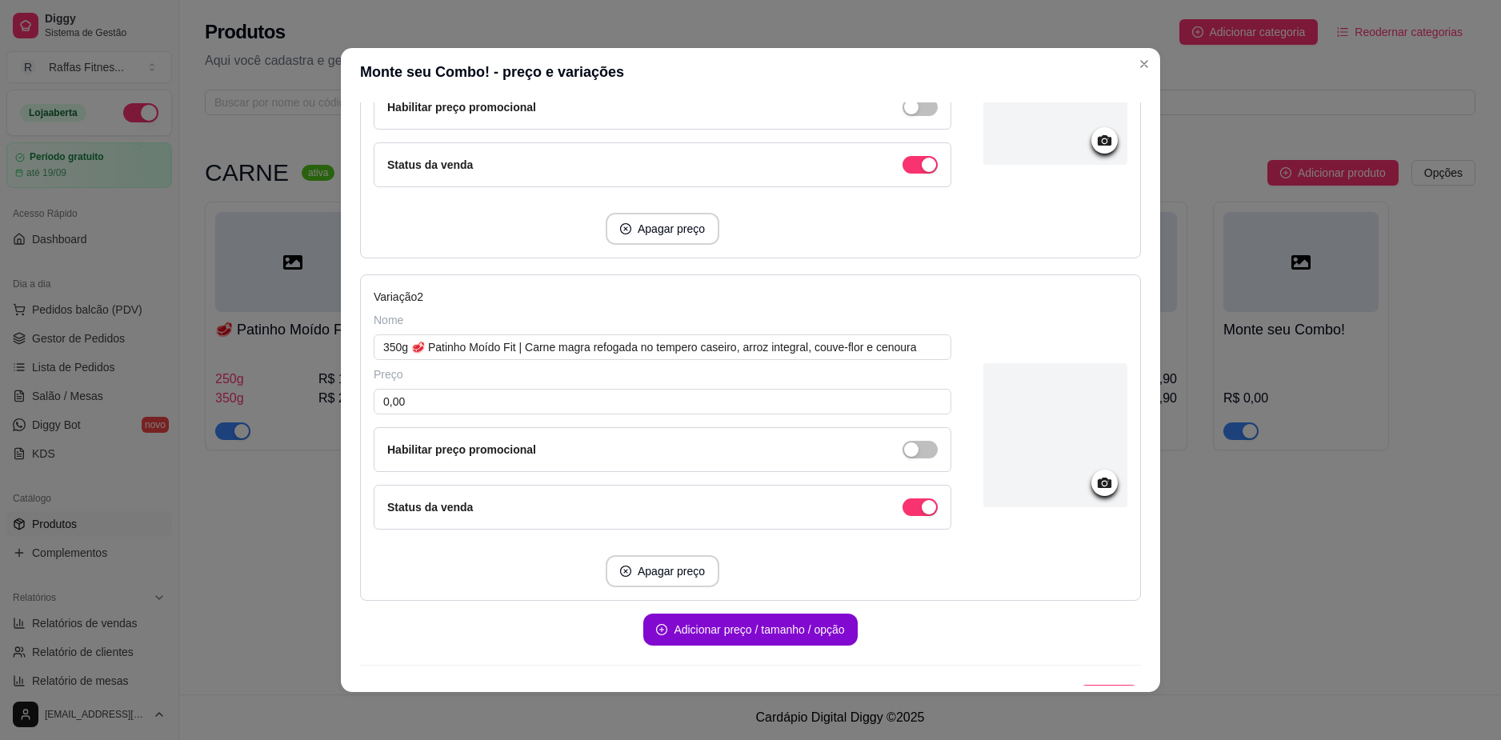
scroll to position [380, 0]
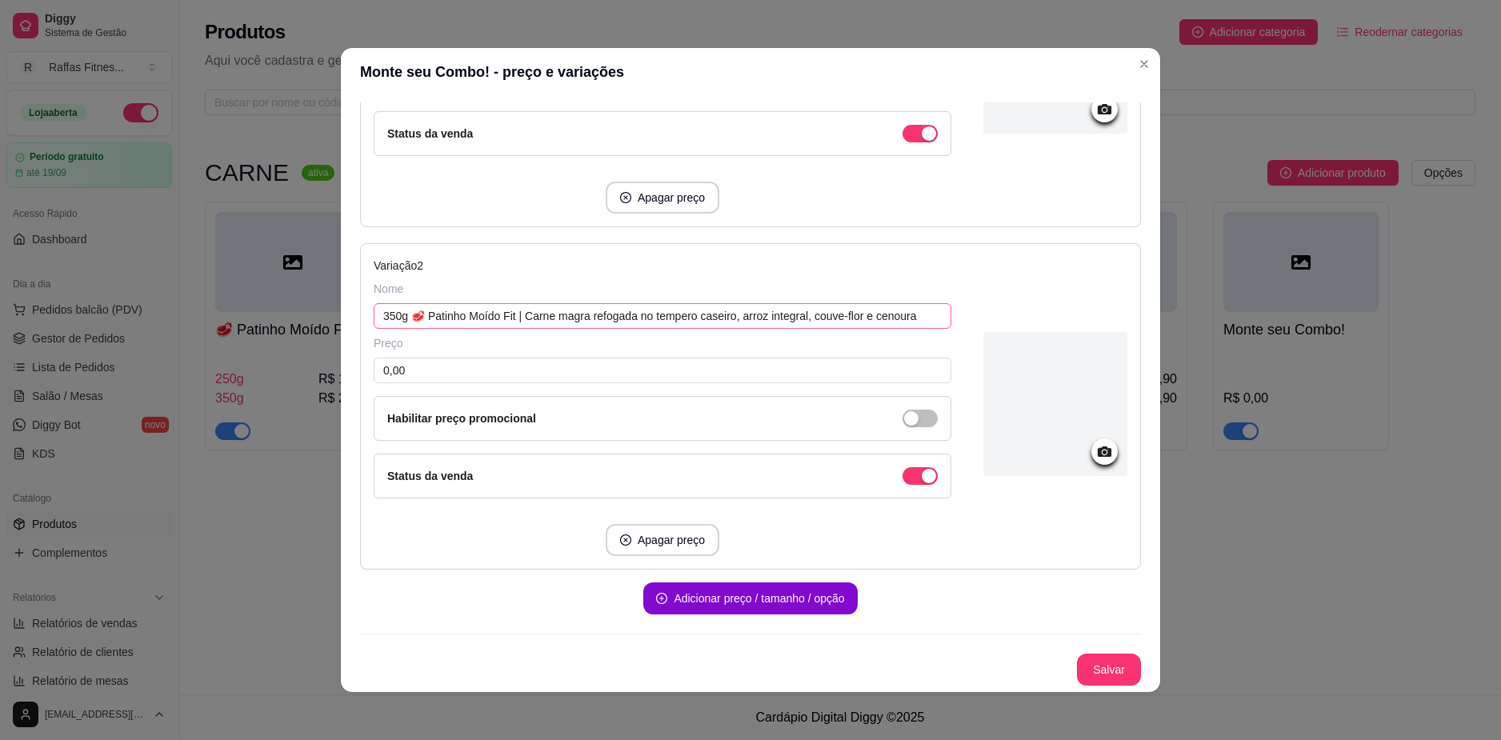
type input "250g🥩Patinho Moído Fit | Carne magra refogada no tempero caseiro, arroz integra…"
drag, startPoint x: 375, startPoint y: 317, endPoint x: 946, endPoint y: 320, distance: 570.6
click at [946, 320] on div "Variação 2 Nome 350g 🥩 Patinho Moído Fit | Carne magra refogada no tempero case…" at bounding box center [750, 406] width 781 height 327
paste input "250g🥩Patinho Moído Fit | Carne magra refogada no tempero caseiro, arroz integra…"
drag, startPoint x: 382, startPoint y: 318, endPoint x: 402, endPoint y: 316, distance: 20.1
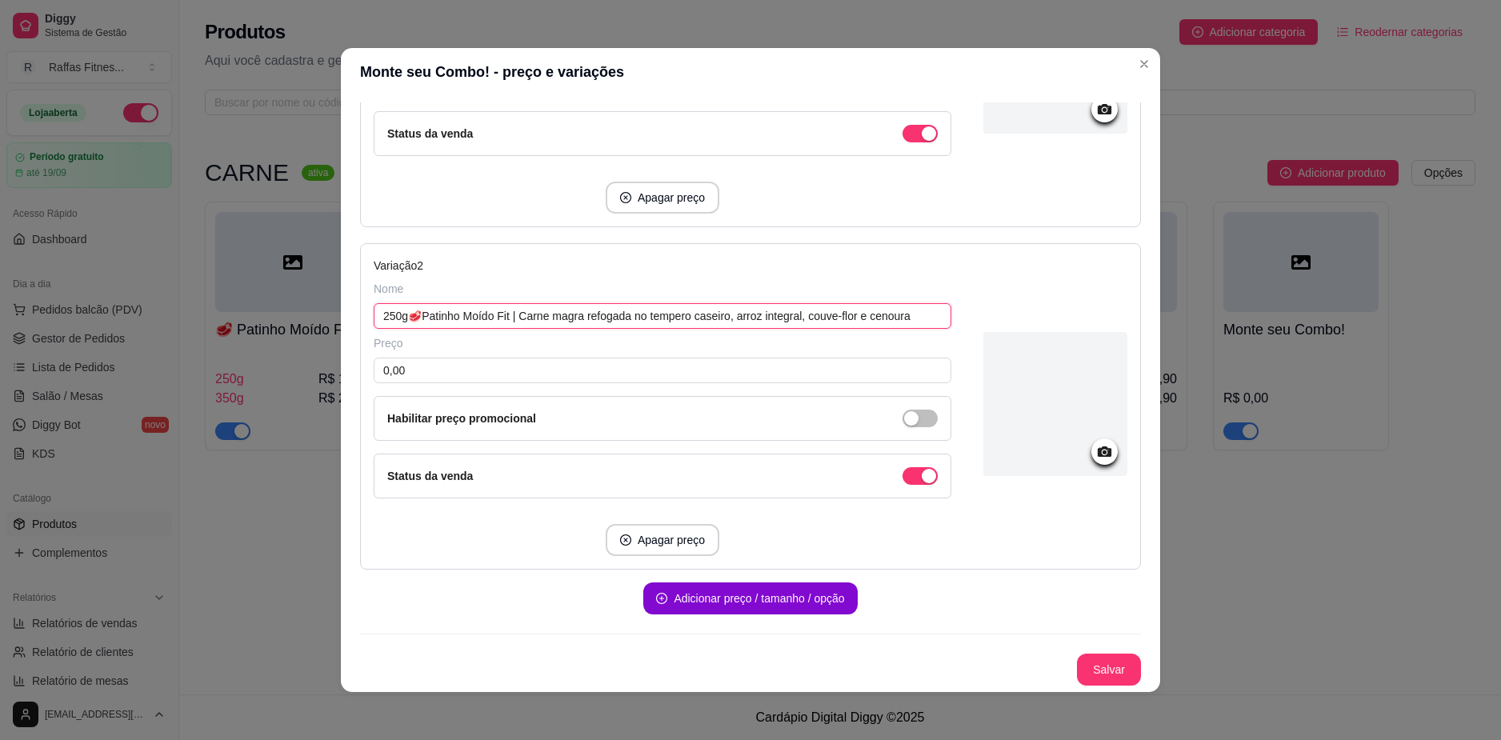
click at [383, 318] on input "250g🥩Patinho Moído Fit | Carne magra refogada no tempero caseiro, arroz integra…" at bounding box center [663, 316] width 578 height 26
click at [984, 346] on div at bounding box center [1056, 404] width 144 height 144
click at [927, 311] on input "350g🥩Patinho Moído Fit | Carne magra refogada no tempero caseiro, arroz integra…" at bounding box center [663, 316] width 578 height 26
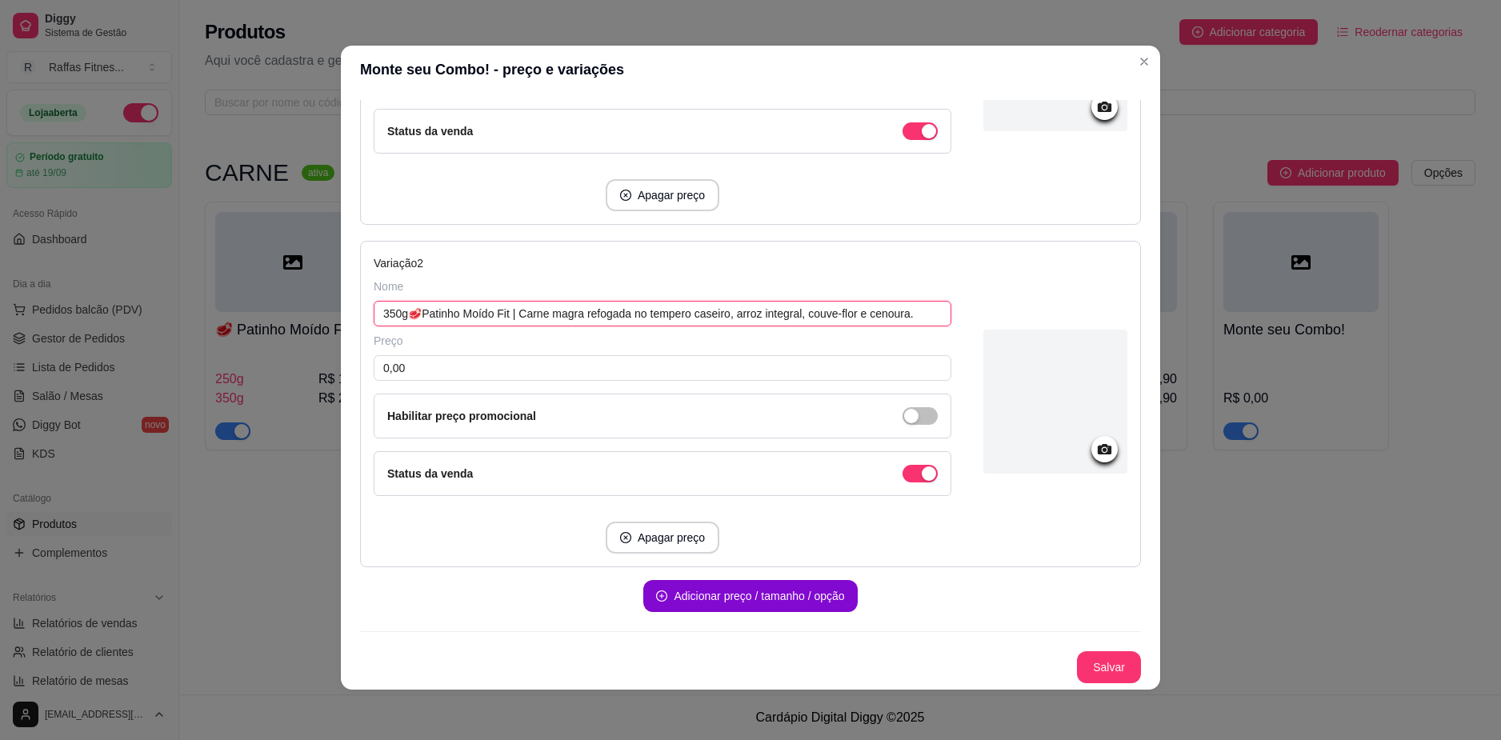
scroll to position [3, 0]
type input "350g🥩Patinho Moído Fit | Carne magra refogada no tempero caseiro, arroz integra…"
click at [473, 357] on input "0,00" at bounding box center [663, 368] width 578 height 26
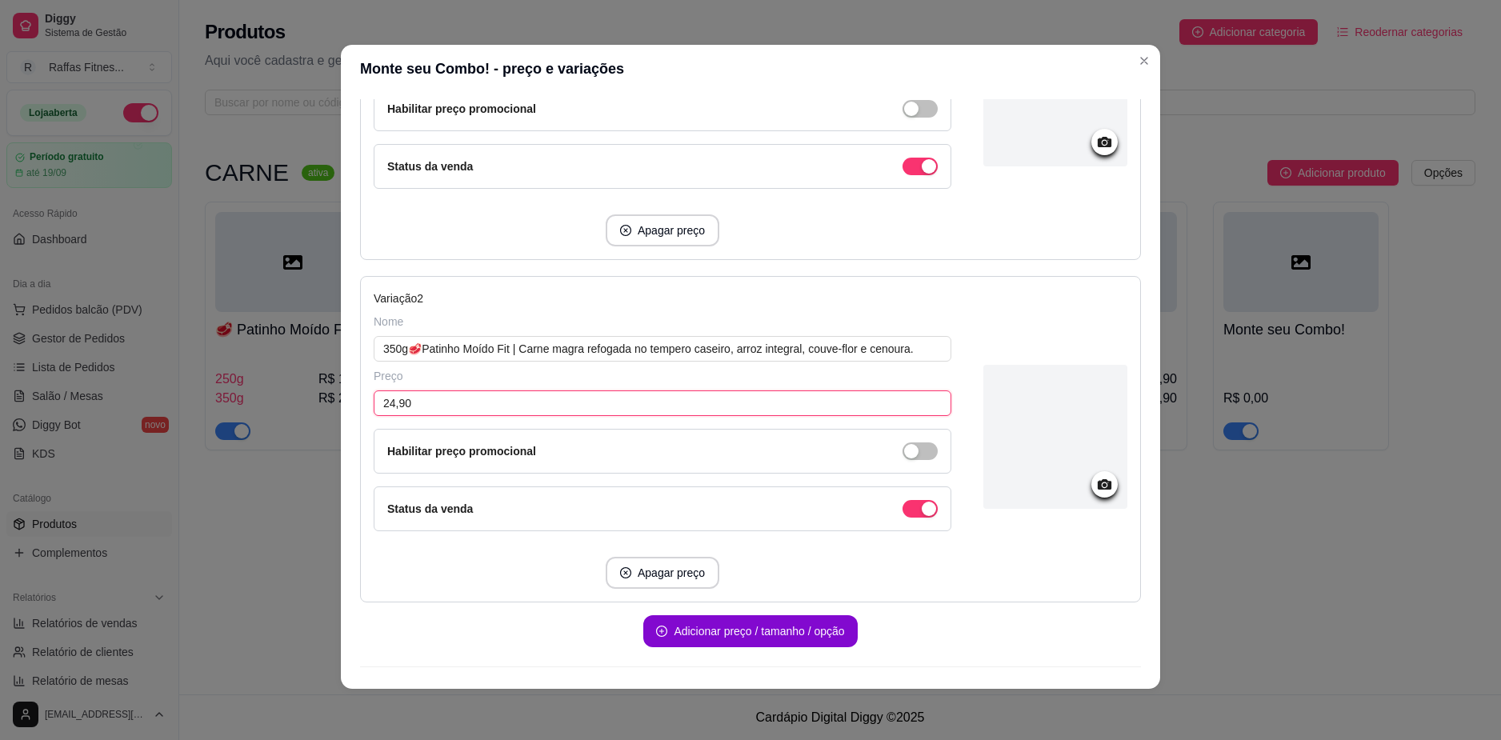
scroll to position [380, 0]
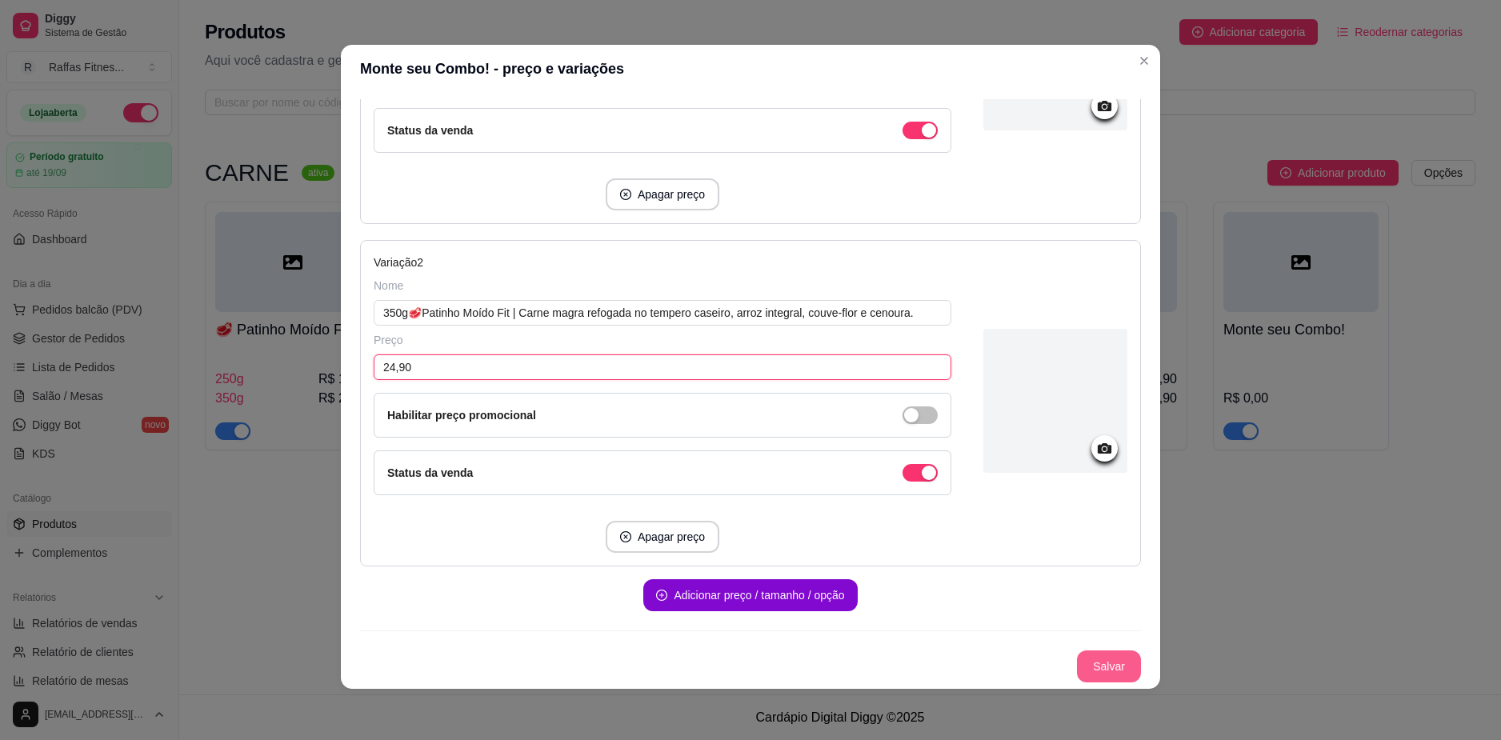
type input "24,90"
click at [1087, 676] on button "Salvar" at bounding box center [1109, 667] width 64 height 32
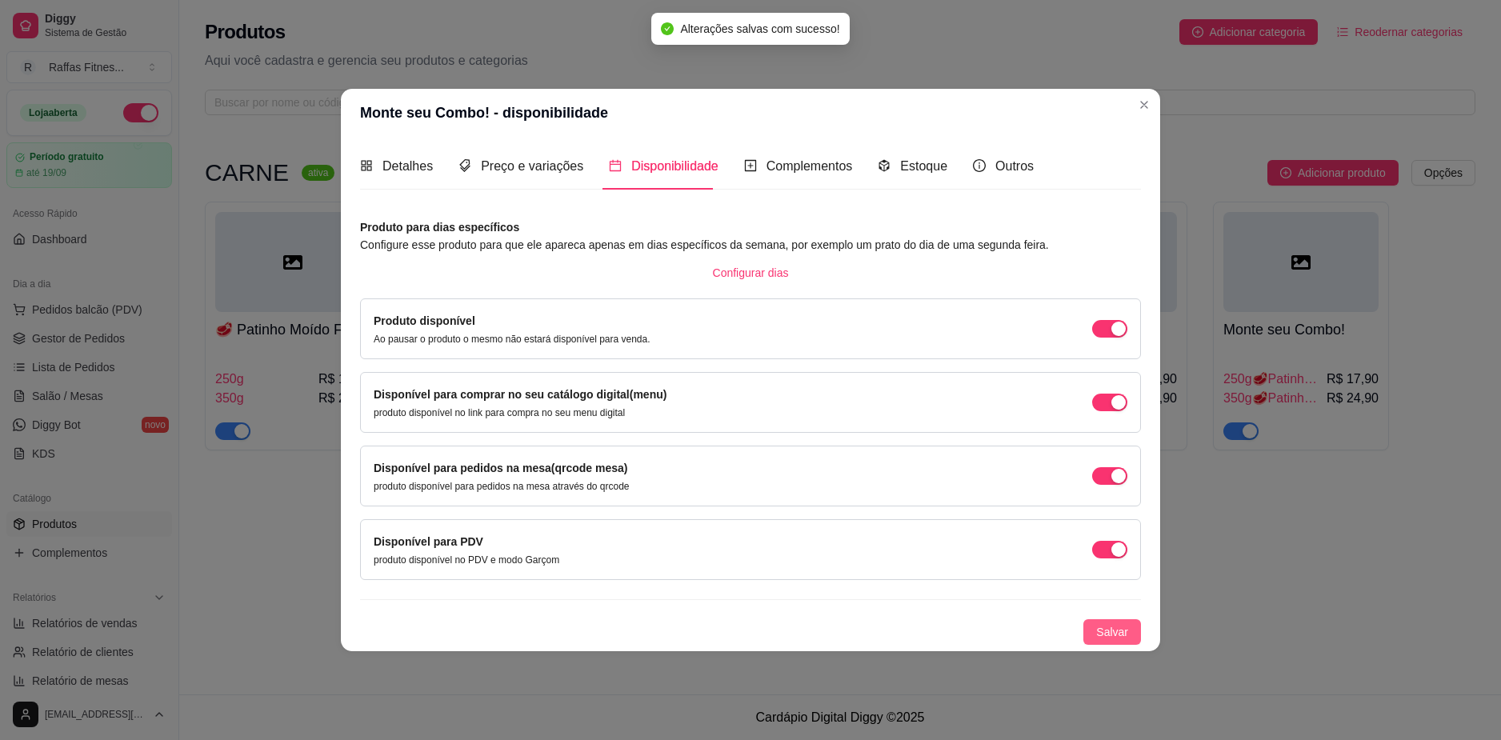
click at [1111, 639] on span "Salvar" at bounding box center [1112, 632] width 32 height 18
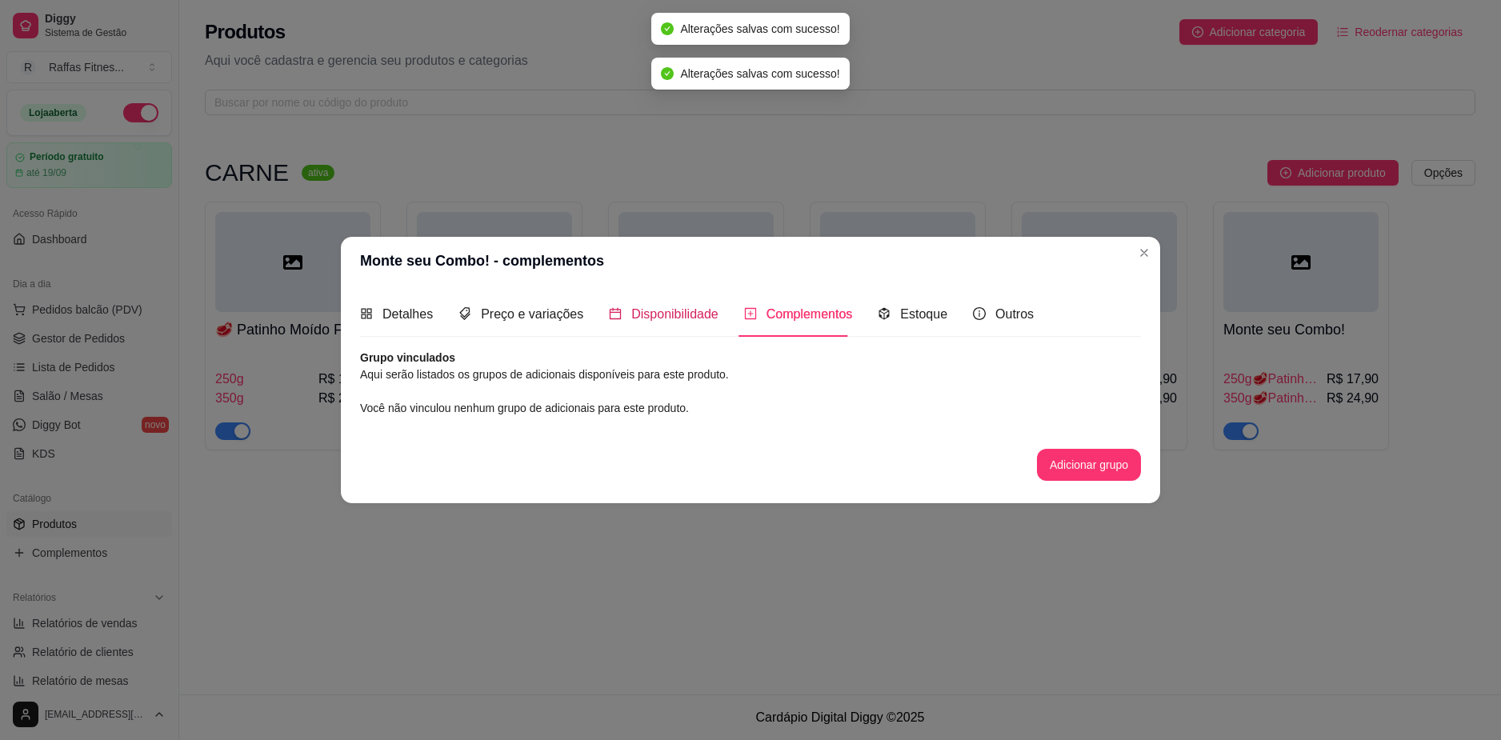
click at [673, 315] on span "Disponibilidade" at bounding box center [674, 314] width 87 height 14
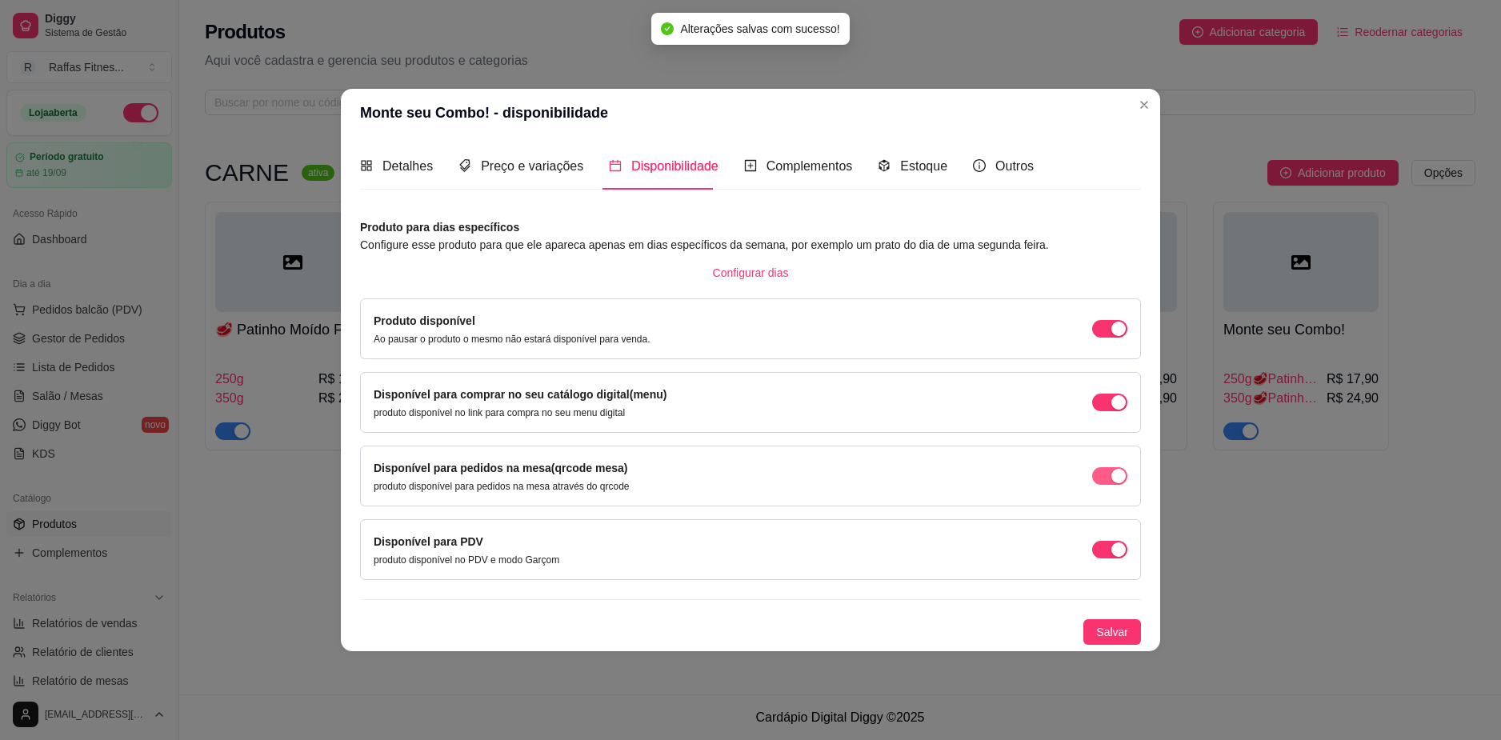
click at [1104, 338] on span "button" at bounding box center [1109, 329] width 35 height 18
click at [1122, 336] on div "button" at bounding box center [1119, 329] width 14 height 14
click at [1126, 631] on span "Salvar" at bounding box center [1112, 632] width 32 height 18
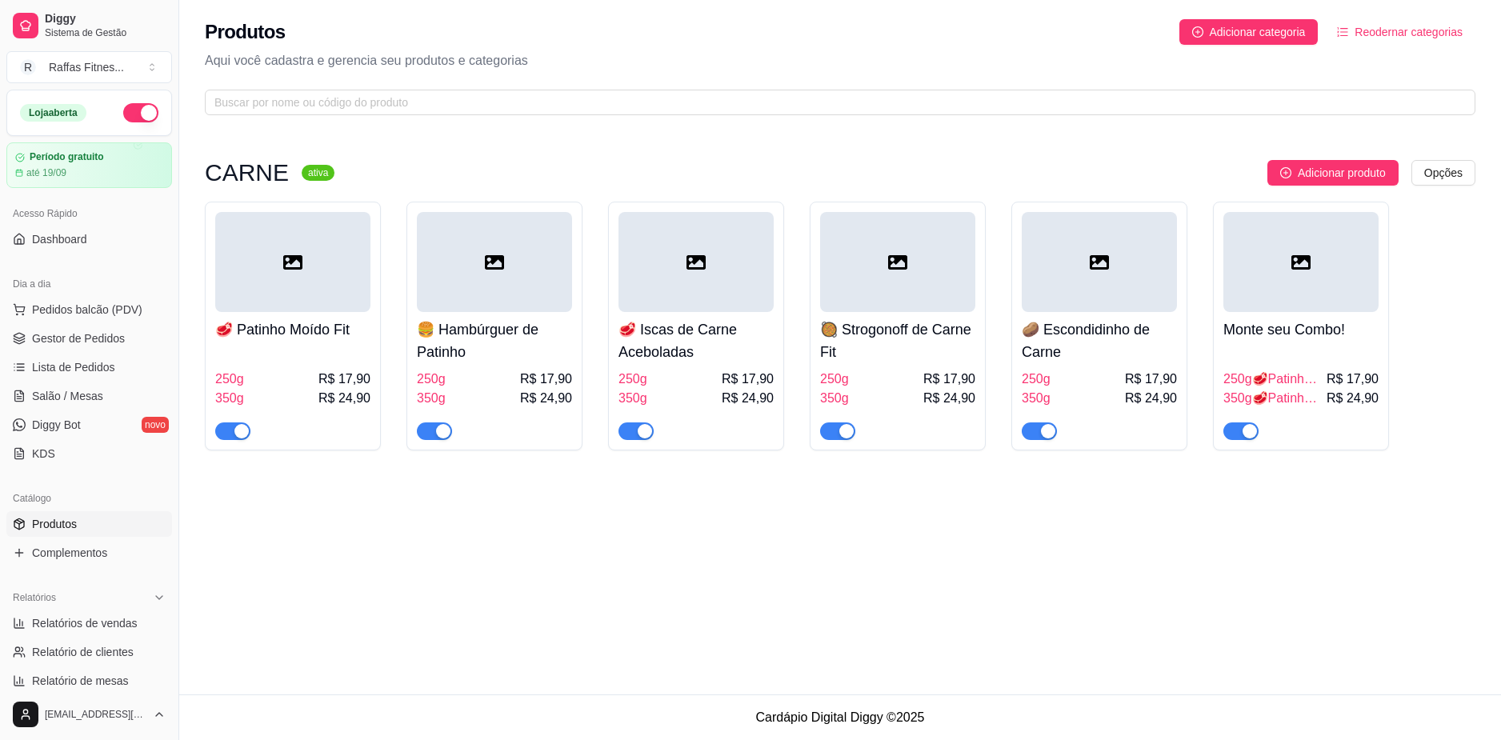
click at [751, 577] on div "Produtos Adicionar categoria Reodernar categorias Aqui você cadastra e gerencia…" at bounding box center [840, 347] width 1322 height 695
click at [1337, 289] on div at bounding box center [1301, 262] width 155 height 100
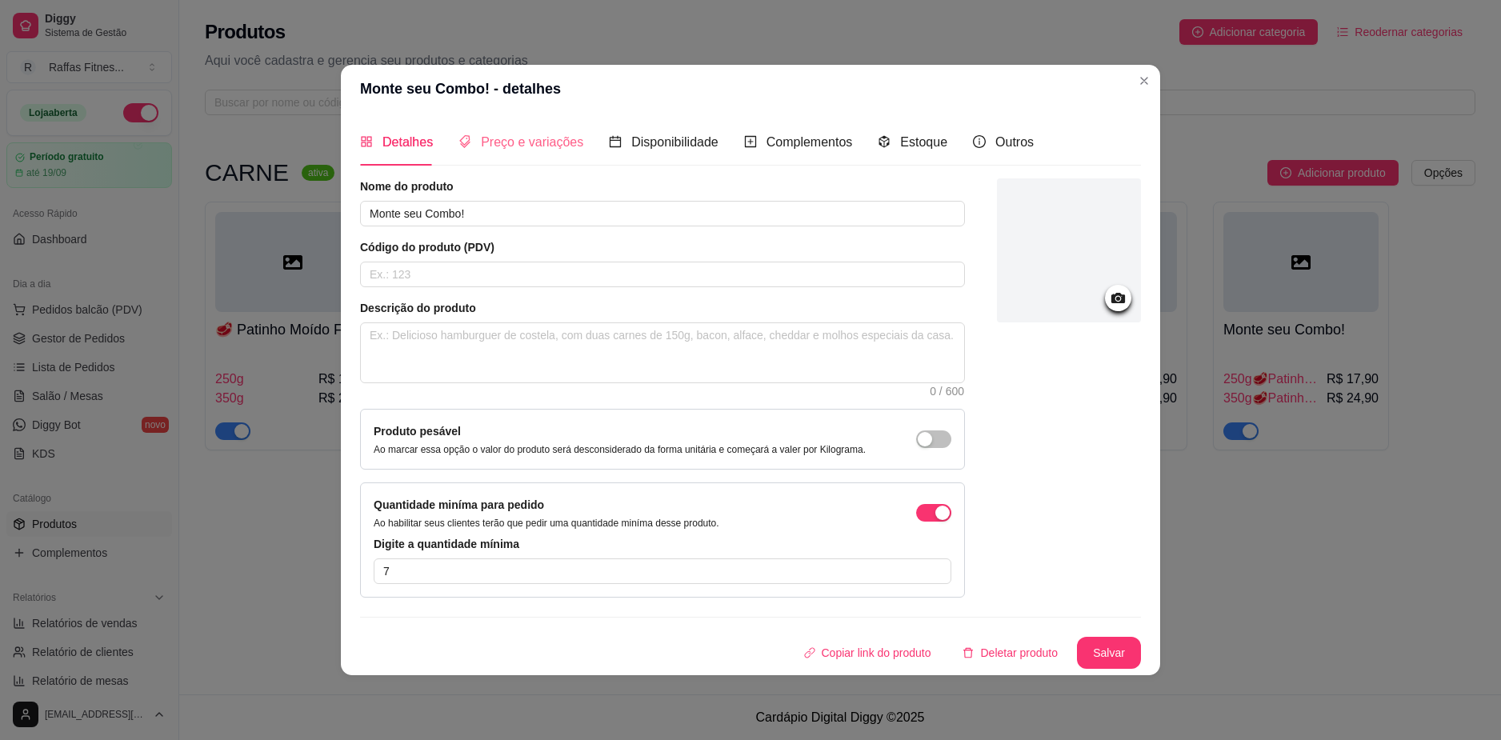
click at [507, 154] on div "Preço e variações" at bounding box center [521, 142] width 125 height 46
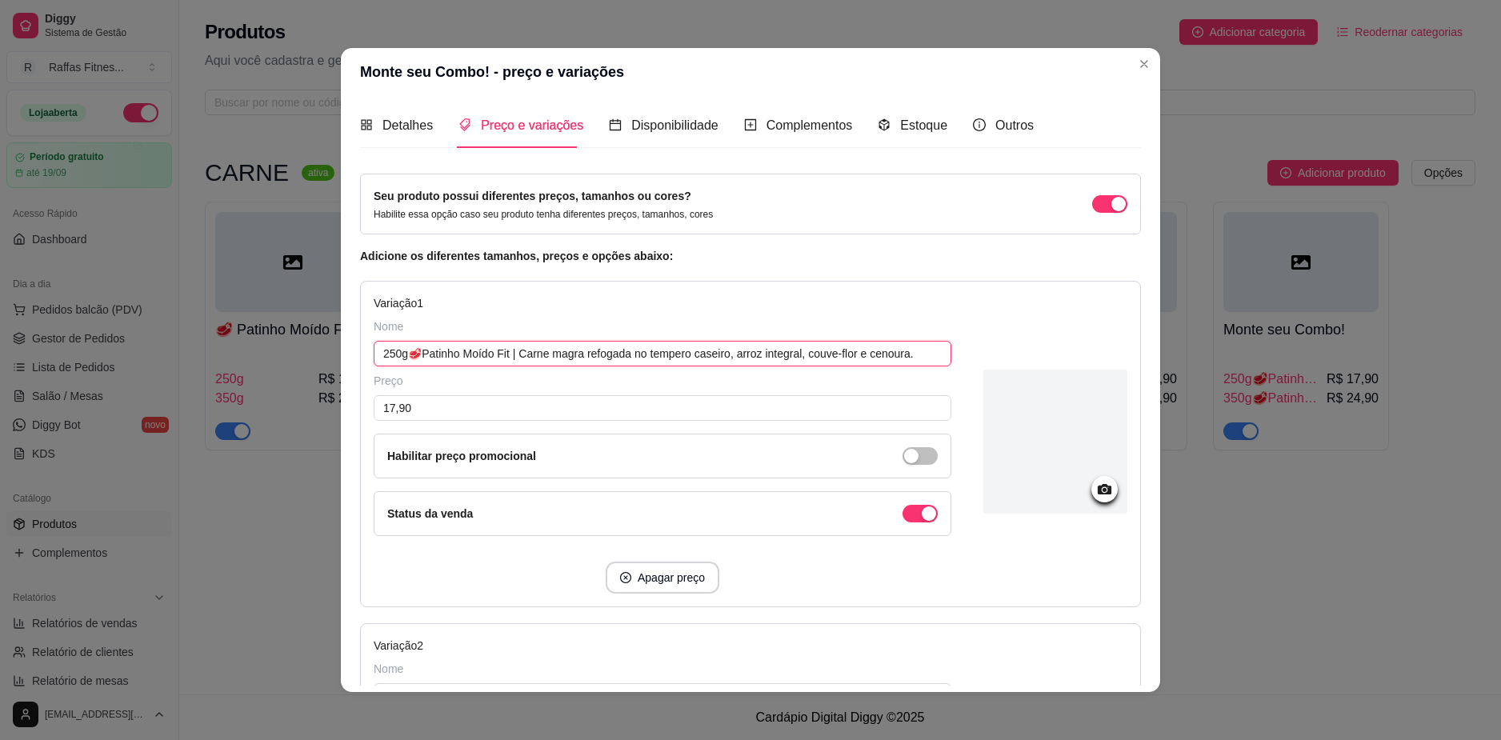
drag, startPoint x: 404, startPoint y: 357, endPoint x: 468, endPoint y: 365, distance: 64.5
click at [406, 357] on input "250g🥩Patinho Moído Fit | Carne magra refogada no tempero caseiro, arroz integra…" at bounding box center [663, 354] width 578 height 26
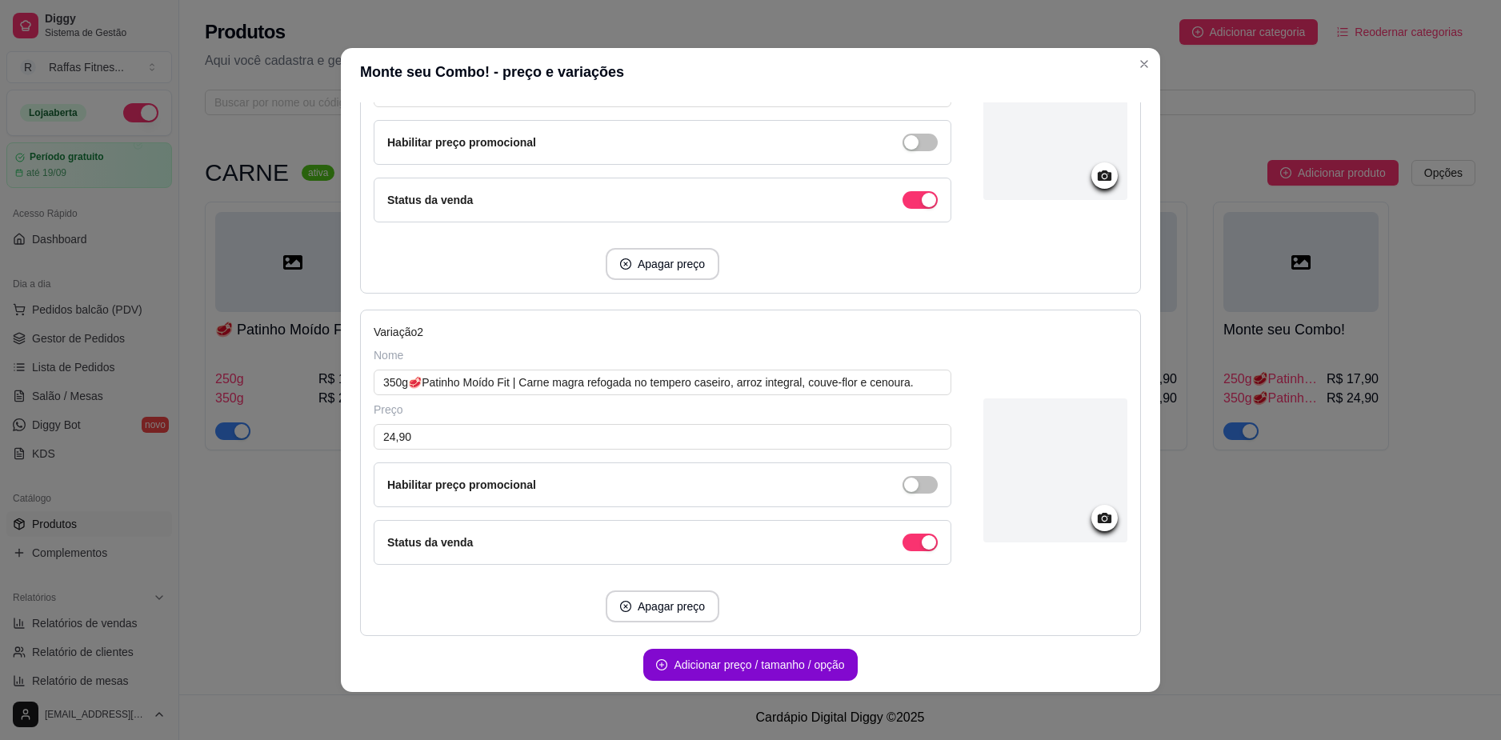
scroll to position [380, 0]
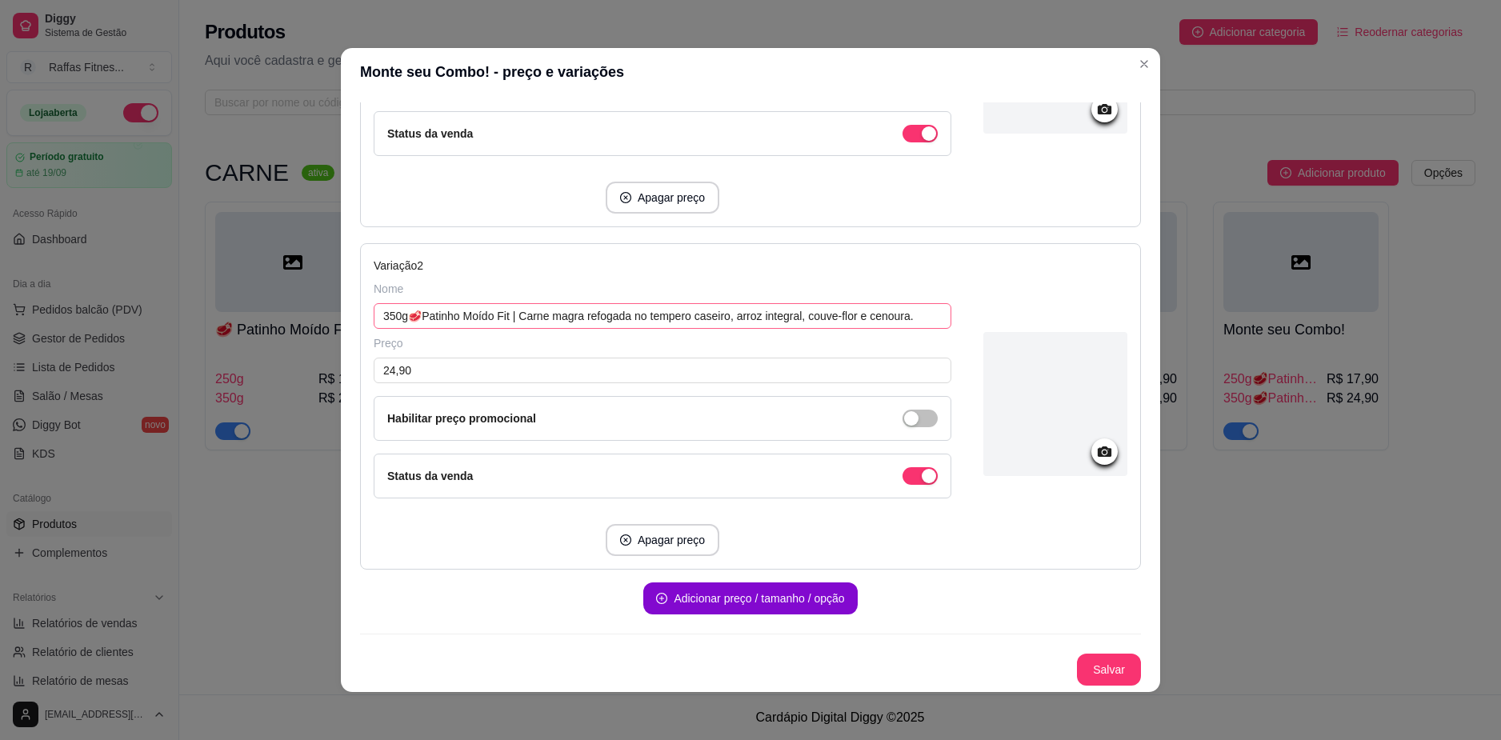
type input "250g 🥩Patinho Moído Fit | Carne magra refogada no tempero caseiro, arroz integr…"
click at [403, 319] on input "350g🥩Patinho Moído Fit | Carne magra refogada no tempero caseiro, arroz integra…" at bounding box center [663, 316] width 578 height 26
type input "350g 🥩Patinho Moído Fit | Carne magra refogada no tempero caseiro, arroz integr…"
click at [544, 336] on div "Preço" at bounding box center [663, 343] width 578 height 16
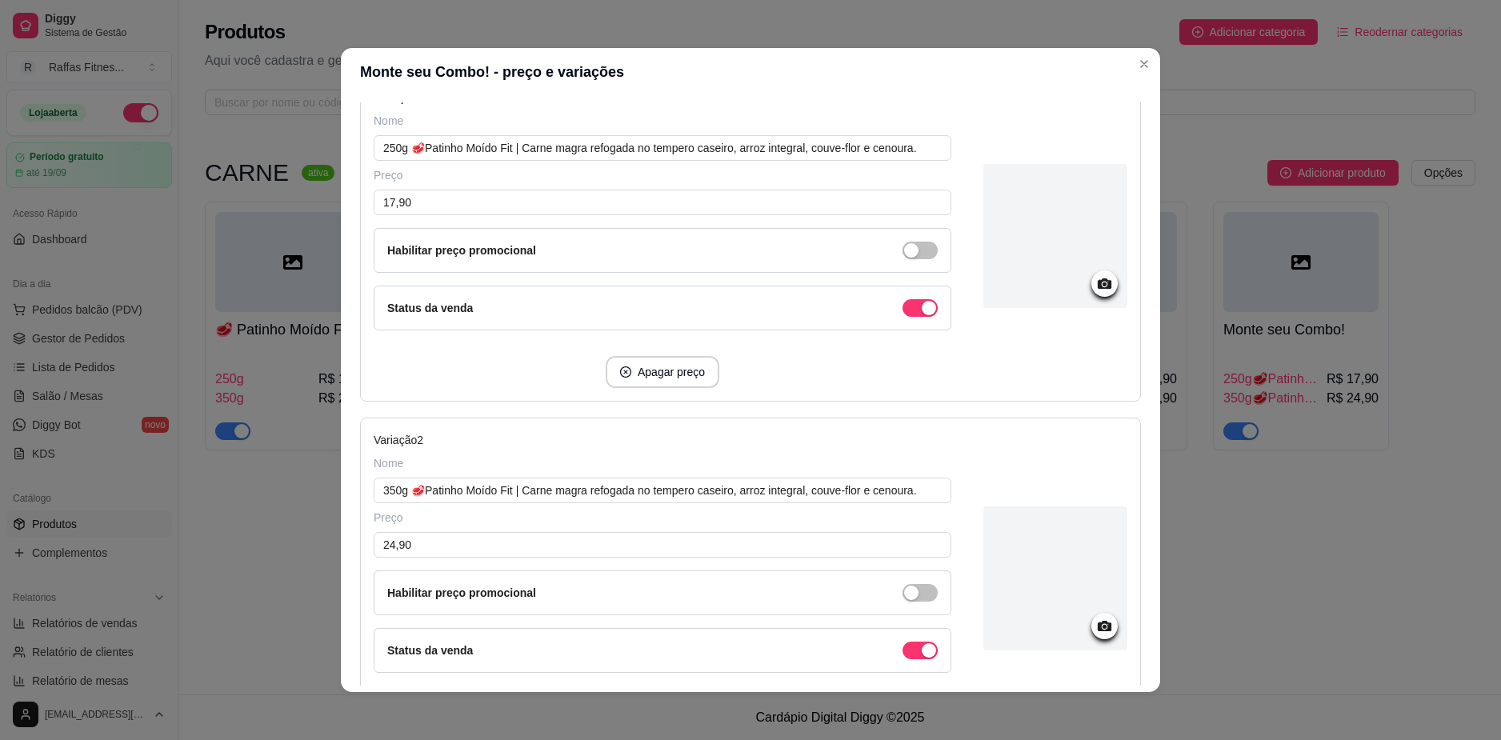
scroll to position [0, 0]
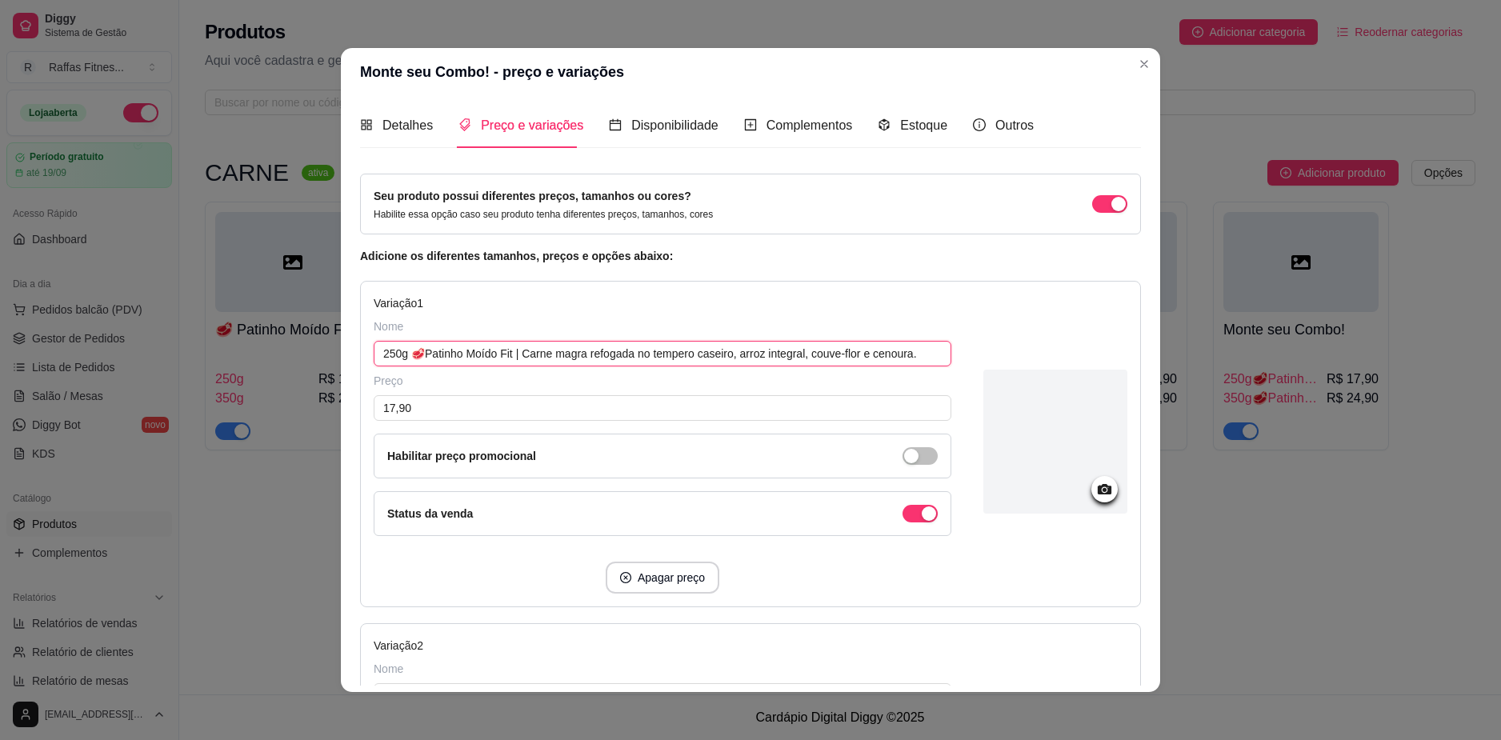
click at [570, 354] on input "250g 🥩Patinho Moído Fit | Carne magra refogada no tempero caseiro, arroz integr…" at bounding box center [663, 354] width 578 height 26
click at [602, 352] on input "250g 🥩Patinho Moído Fit | Carne magra refogada no tempero caseiro, arroz integr…" at bounding box center [663, 354] width 578 height 26
click at [571, 355] on input "250g 🥩Patinho Moído Fit | Carne magra refogada no tempero caseiro, arroz integr…" at bounding box center [663, 354] width 578 height 26
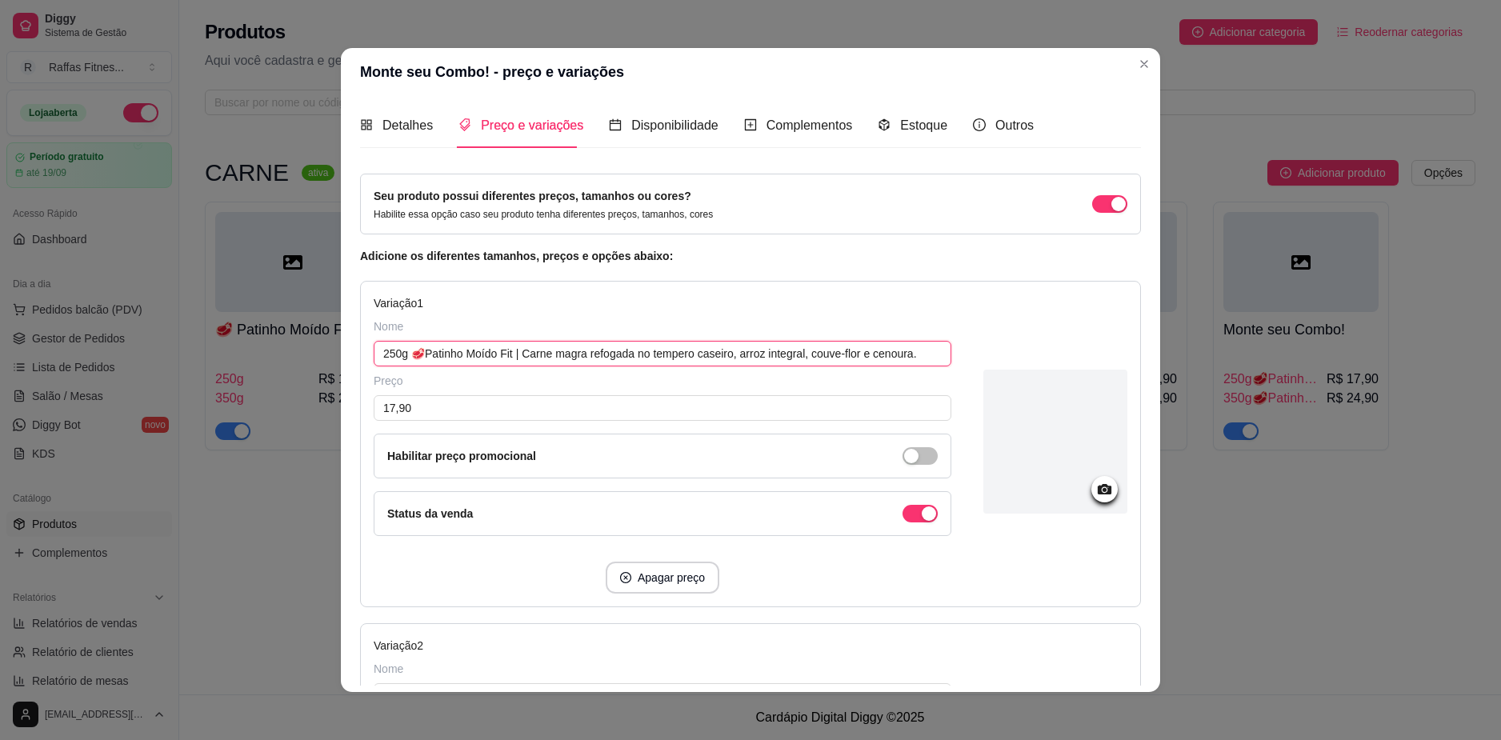
click at [671, 347] on input "250g 🥩Patinho Moído Fit | Carne magra refogada no tempero caseiro, arroz integr…" at bounding box center [663, 354] width 578 height 26
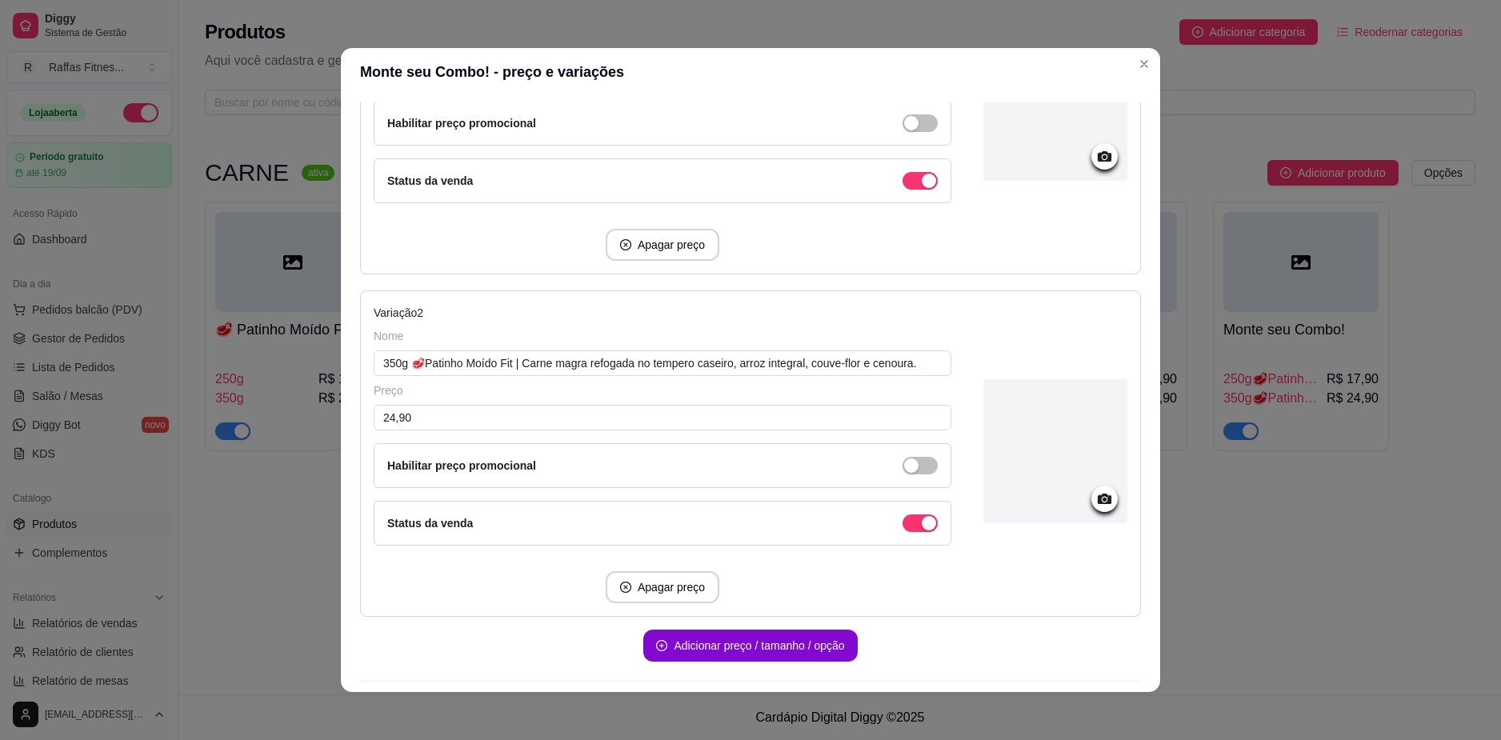
scroll to position [380, 0]
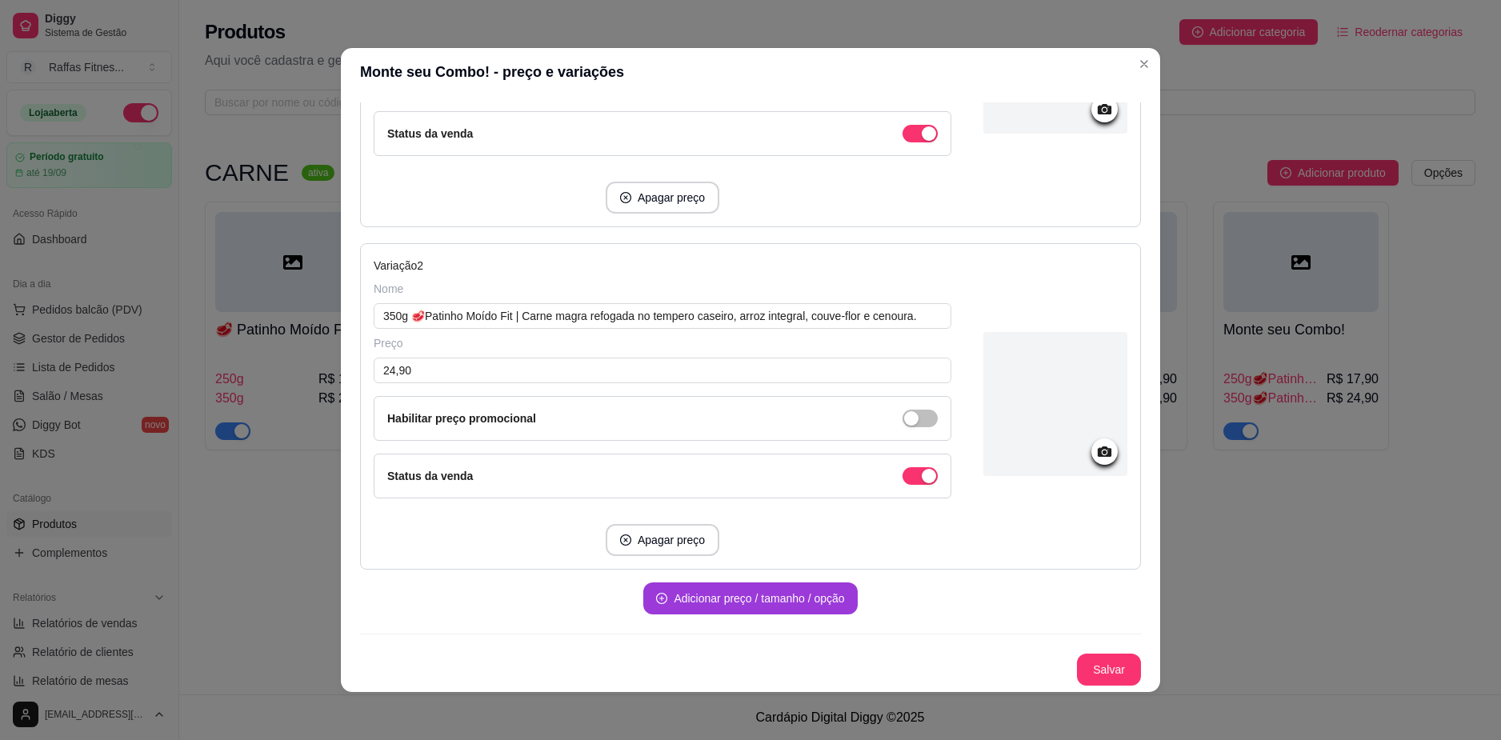
click at [749, 602] on button "Adicionar preço / tamanho / opção" at bounding box center [750, 599] width 214 height 32
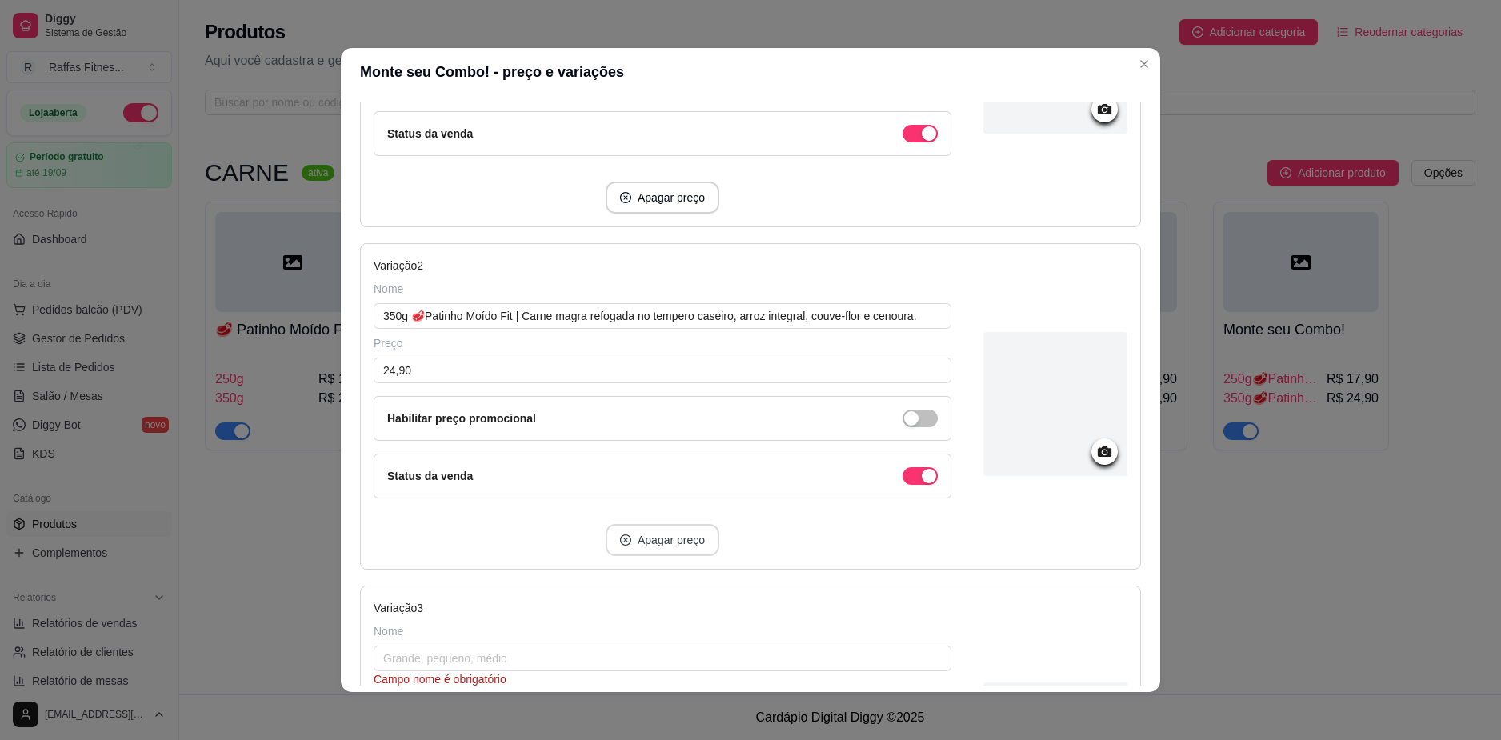
scroll to position [739, 0]
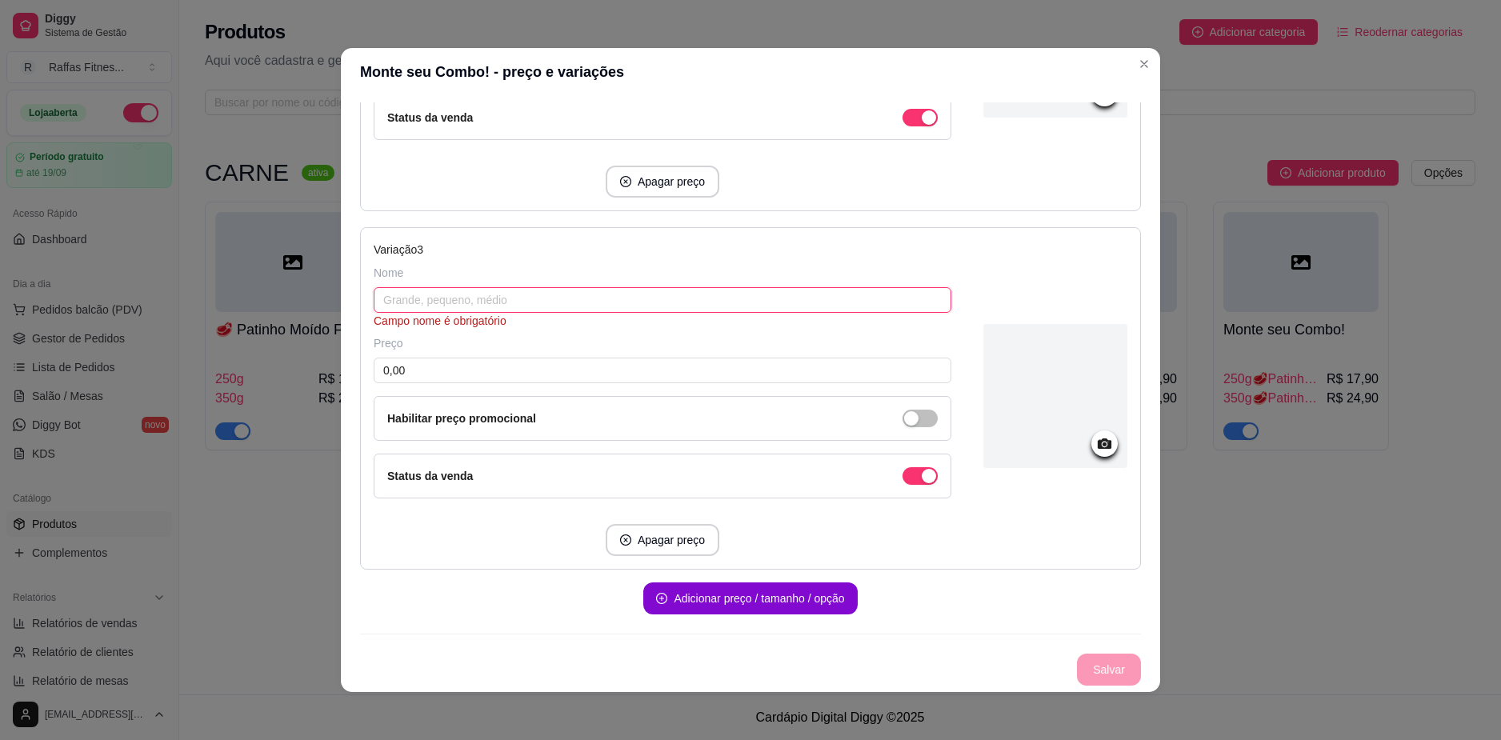
click at [421, 311] on input "text" at bounding box center [663, 300] width 578 height 26
click at [409, 307] on input "text" at bounding box center [663, 300] width 578 height 26
click at [490, 300] on input "text" at bounding box center [663, 300] width 578 height 26
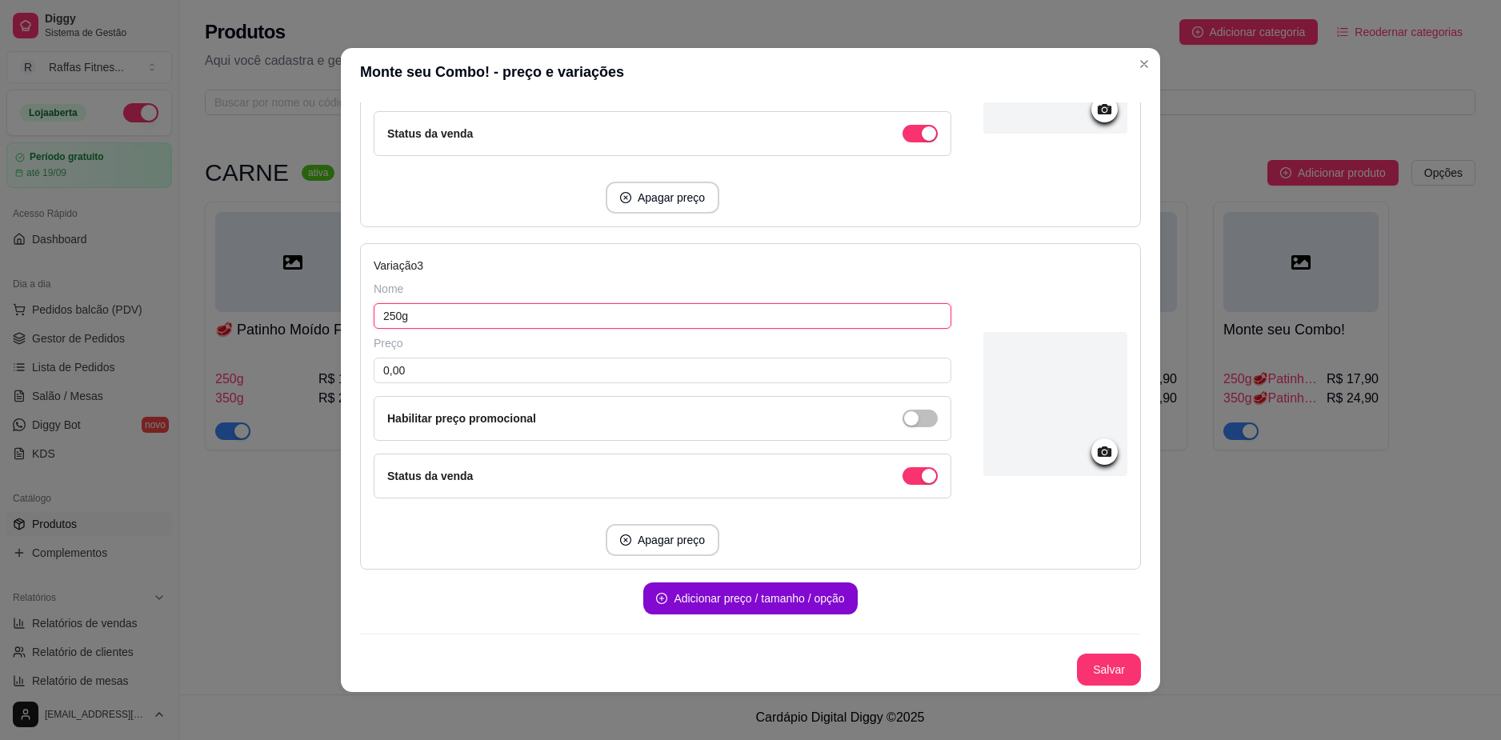
paste input "🍔 Hambúrguer de Patinho | Hambúrguer artesanal de carne magra, purê de batata-d…"
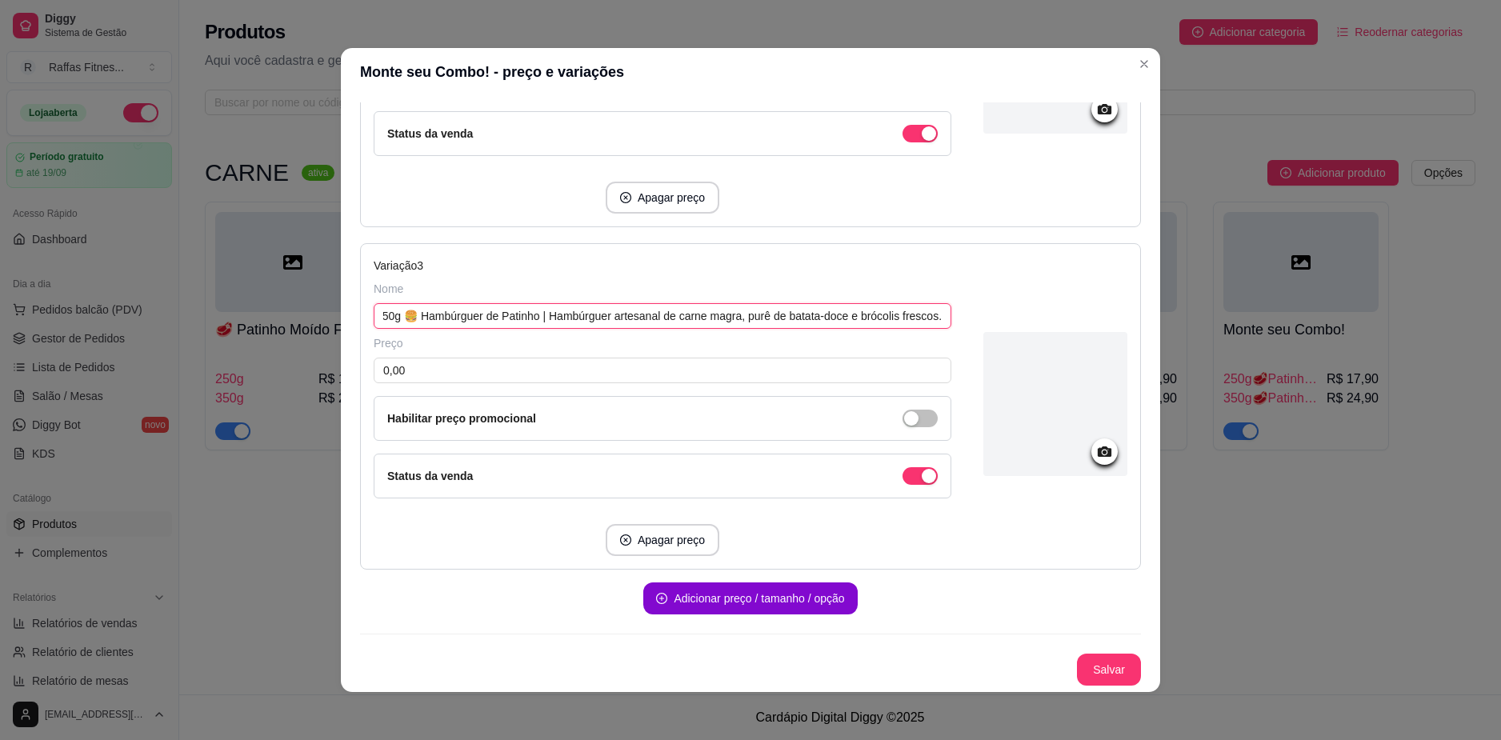
click at [374, 321] on input "250g 🍔 Hambúrguer de Patinho | Hambúrguer artesanal de carne magra, purê de bat…" at bounding box center [663, 316] width 578 height 26
click at [385, 319] on input "250g 🍔 Hambúrguer de Patinho | Hambúrguer artesanal de carne magra, purê de bat…" at bounding box center [663, 316] width 578 height 26
click at [648, 318] on input "250g 🍔 Hambúrguer de Patinho | Hambúrguer artesanal de carne magra, purê de bat…" at bounding box center [663, 316] width 578 height 26
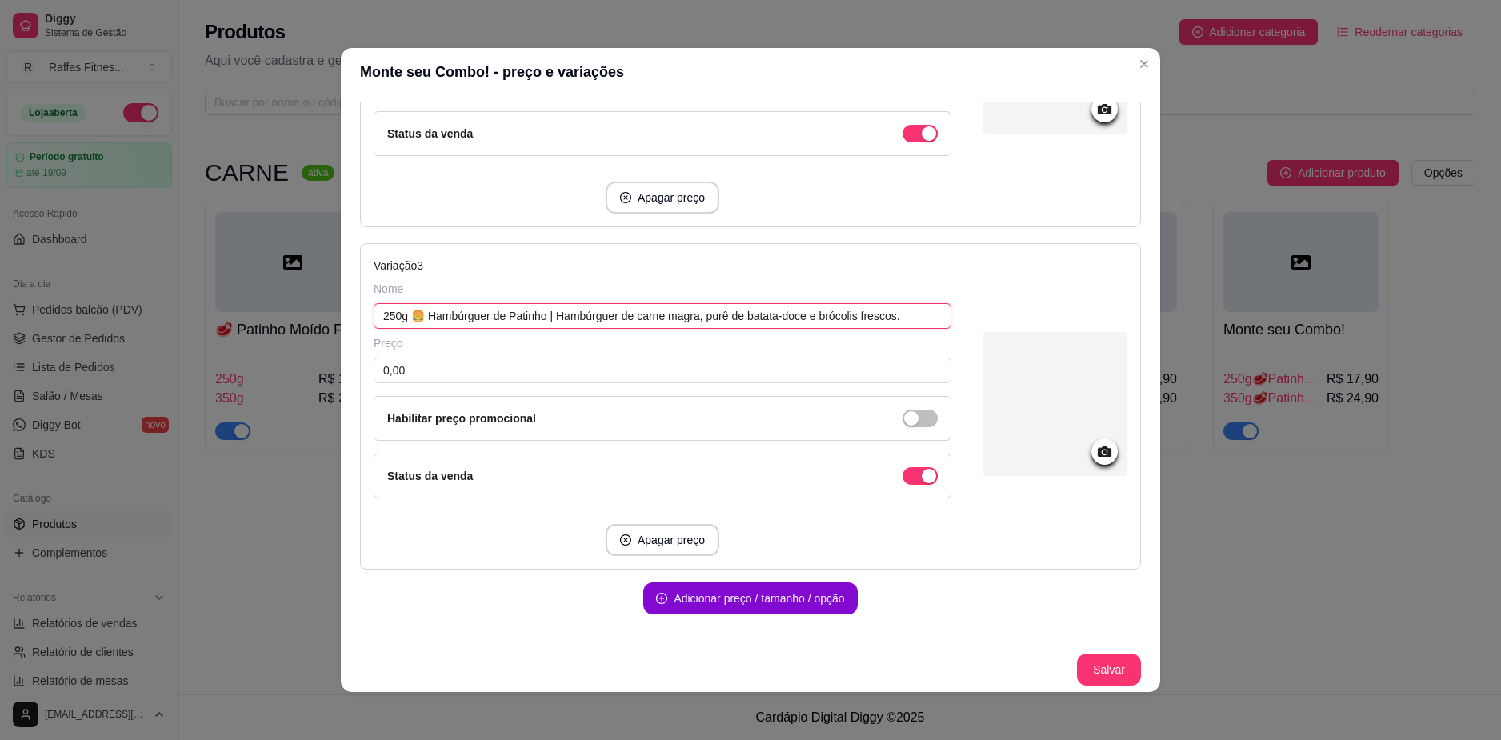
click at [908, 320] on input "250g 🍔 Hambúrguer de Patinho | Hambúrguer de carne magra, purê de batata-doce e…" at bounding box center [663, 316] width 578 height 26
type input "250g 🍔 Hambúrguer de Patinho | Hambúrguer de carne magra, purê de batata-doce e…"
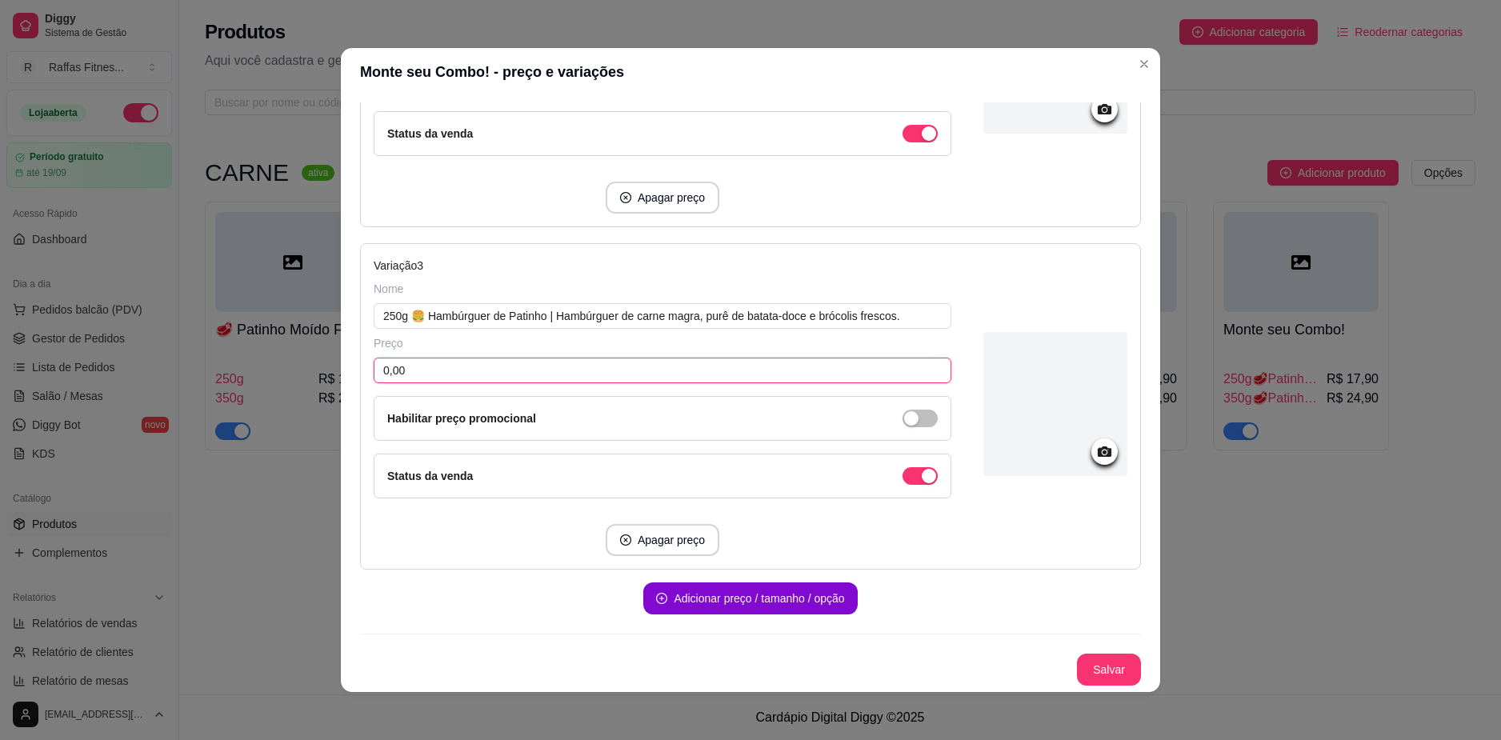
click at [465, 375] on input "0,00" at bounding box center [663, 371] width 578 height 26
click at [1096, 665] on button "Salvar" at bounding box center [1109, 670] width 64 height 32
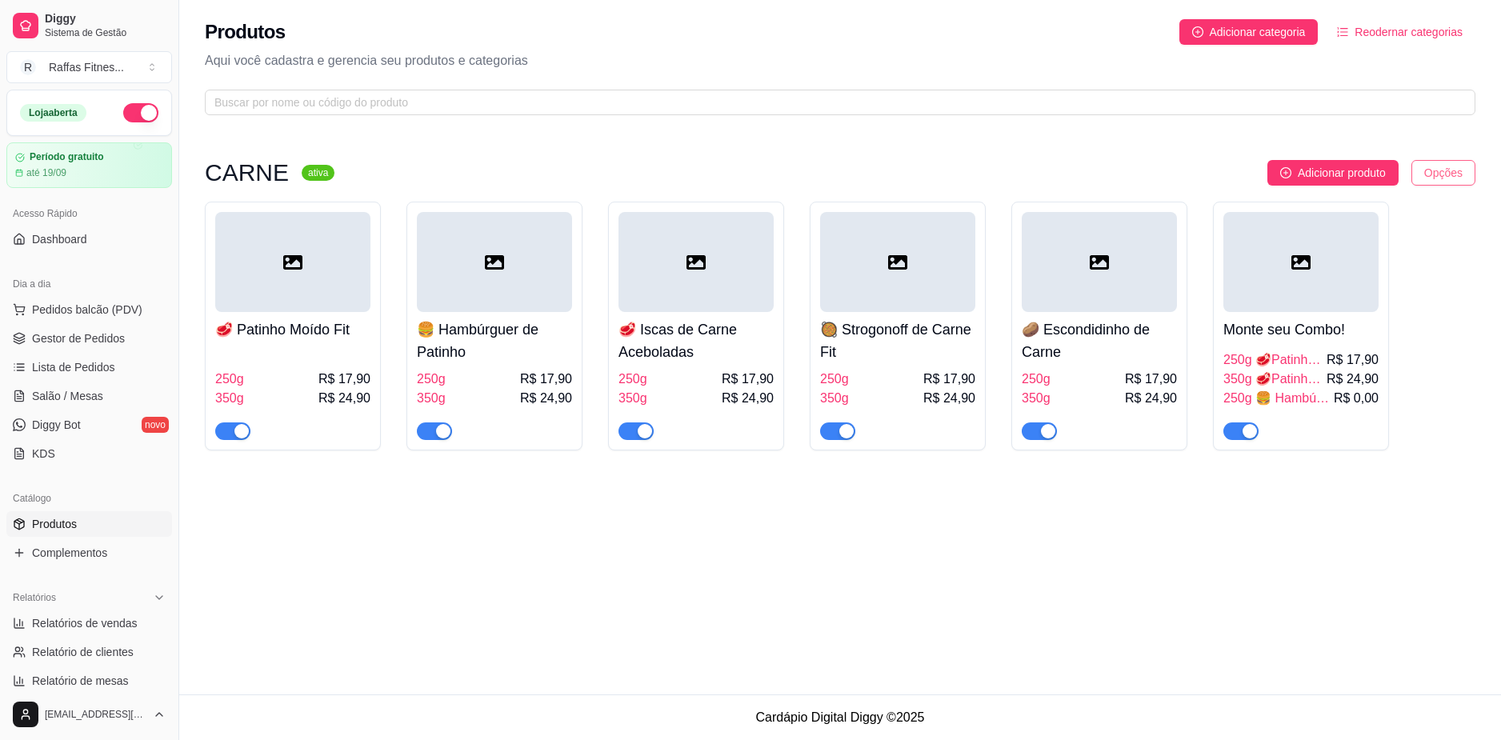
click at [1454, 181] on html "Diggy Sistema de Gestão R Raffas Fitnes ... Loja aberta Período gratuito até 19…" at bounding box center [750, 370] width 1501 height 740
click at [1421, 204] on div "Opções da categoria" at bounding box center [1411, 206] width 171 height 26
click at [1415, 235] on div "Editar categoria" at bounding box center [1411, 239] width 171 height 26
click at [1285, 291] on div at bounding box center [1301, 262] width 155 height 100
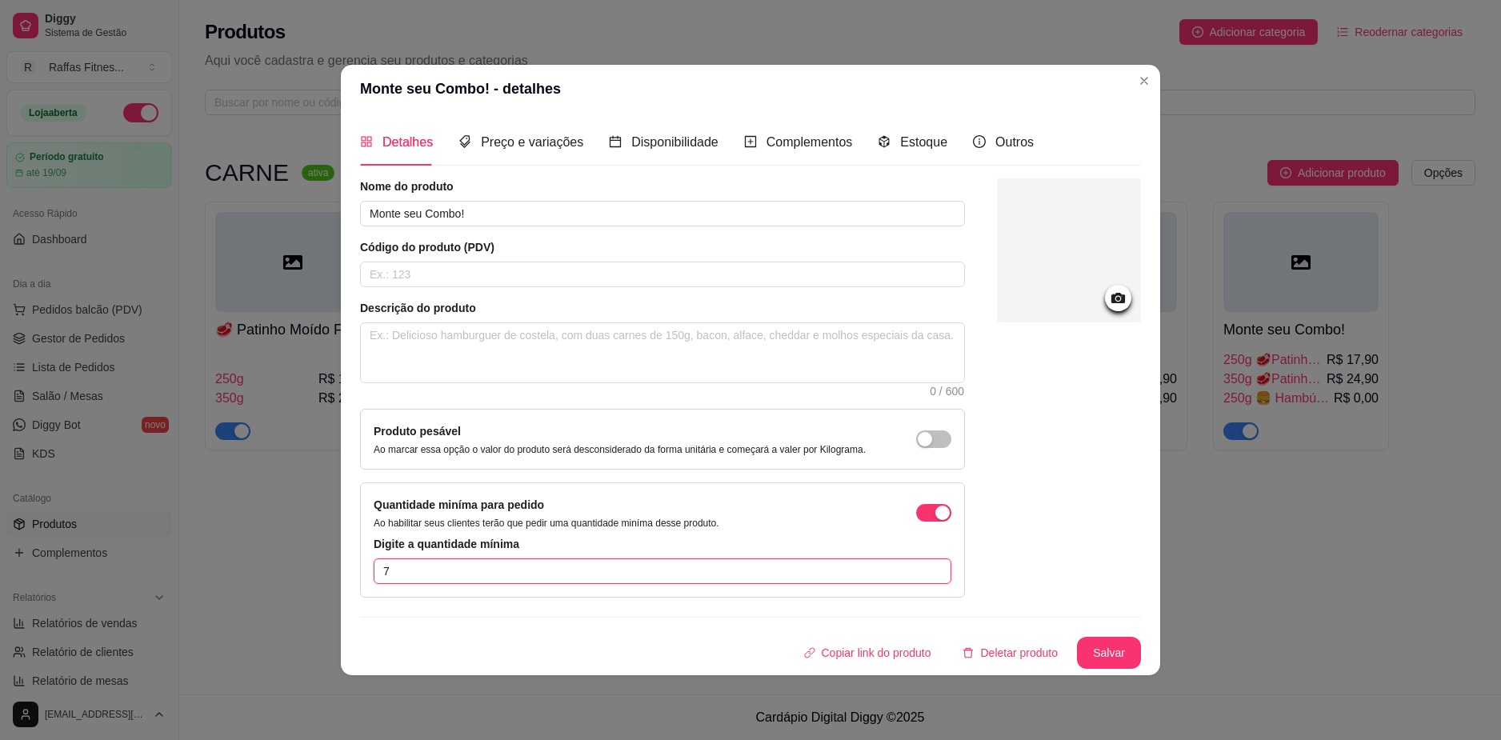
click at [571, 576] on input "7" at bounding box center [663, 572] width 578 height 26
click at [1014, 551] on div at bounding box center [1069, 387] width 144 height 419
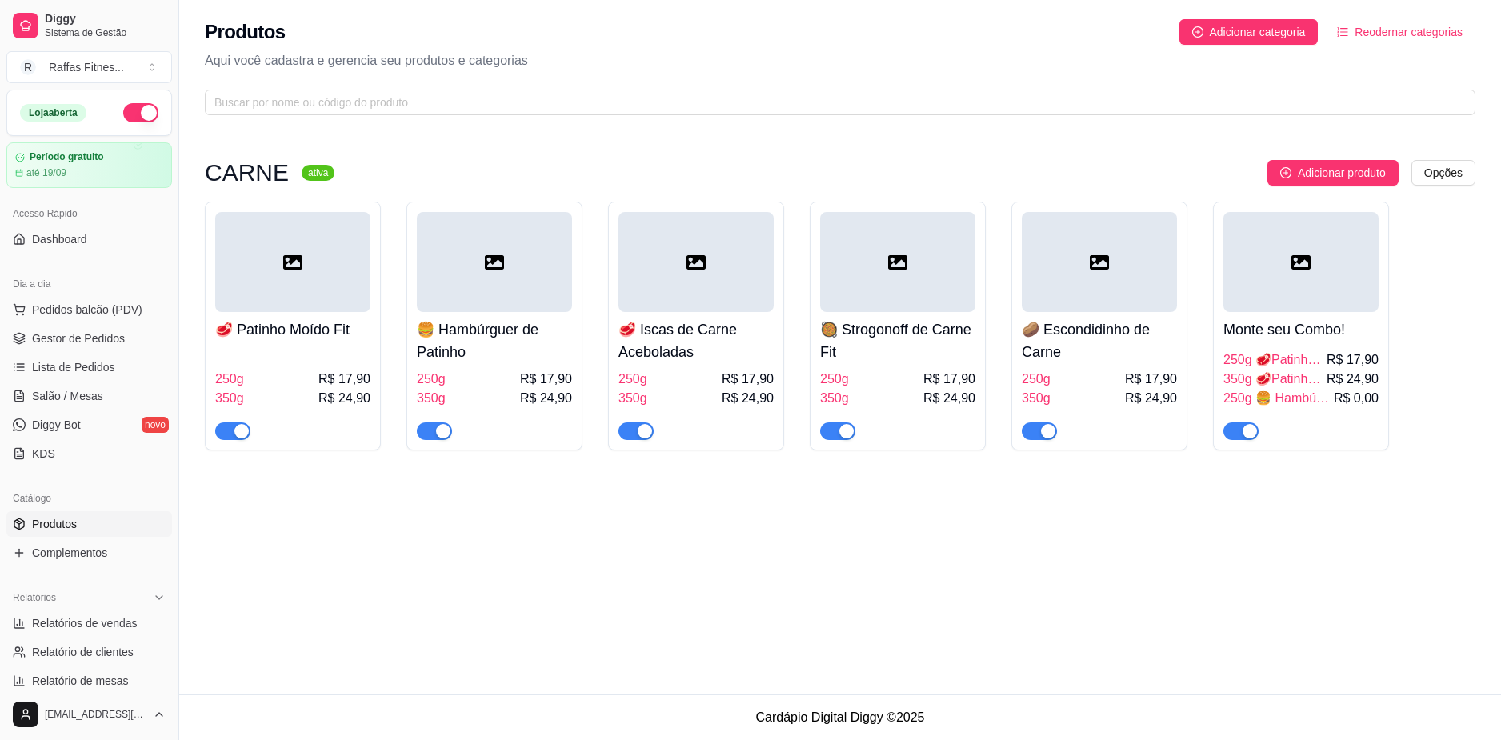
click at [1309, 281] on div at bounding box center [1301, 262] width 155 height 100
click at [1455, 176] on html "Diggy Sistema de Gestão R Raffas Fitnes ... Loja aberta Período gratuito até 19…" at bounding box center [750, 370] width 1501 height 740
click at [1362, 238] on div "Editar categoria" at bounding box center [1411, 239] width 171 height 26
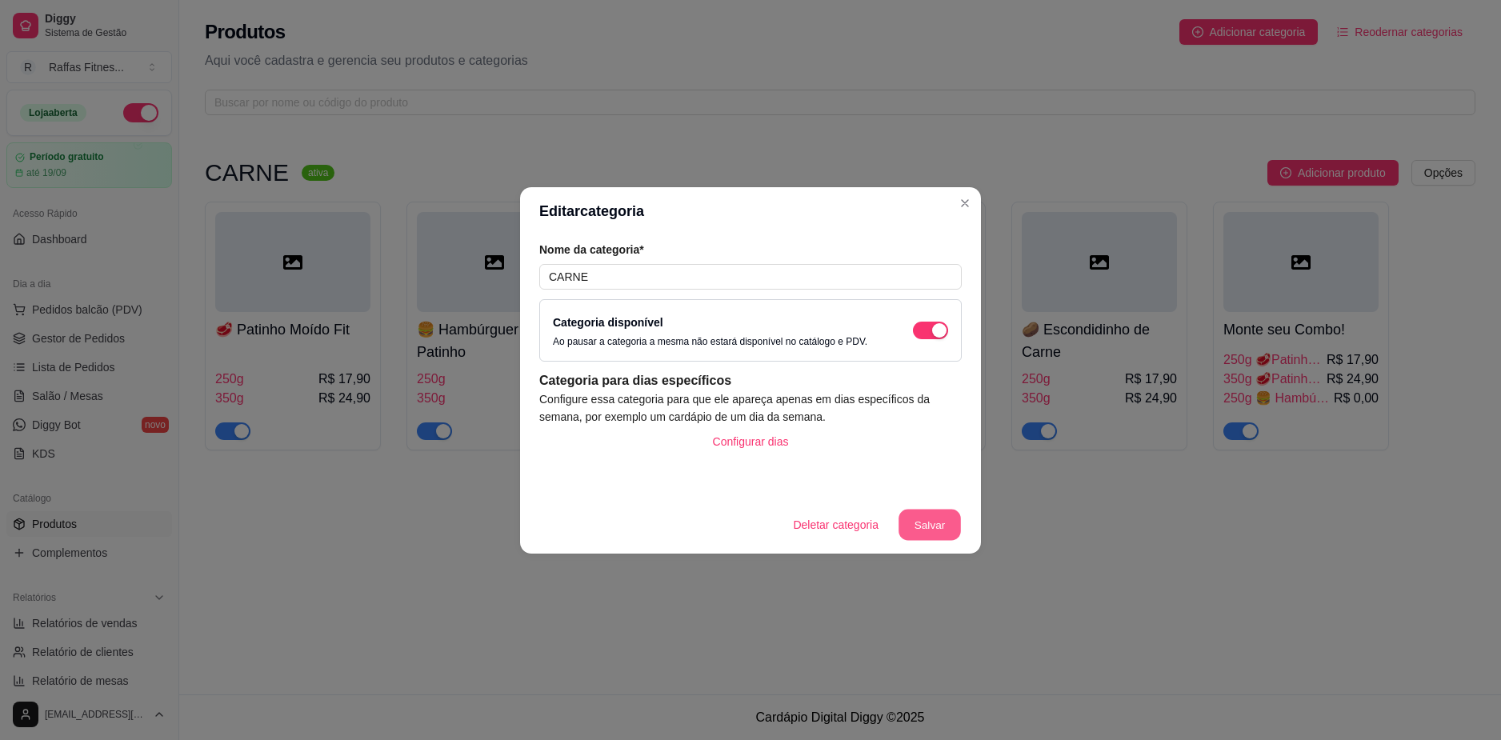
click at [924, 515] on button "Salvar" at bounding box center [930, 524] width 62 height 31
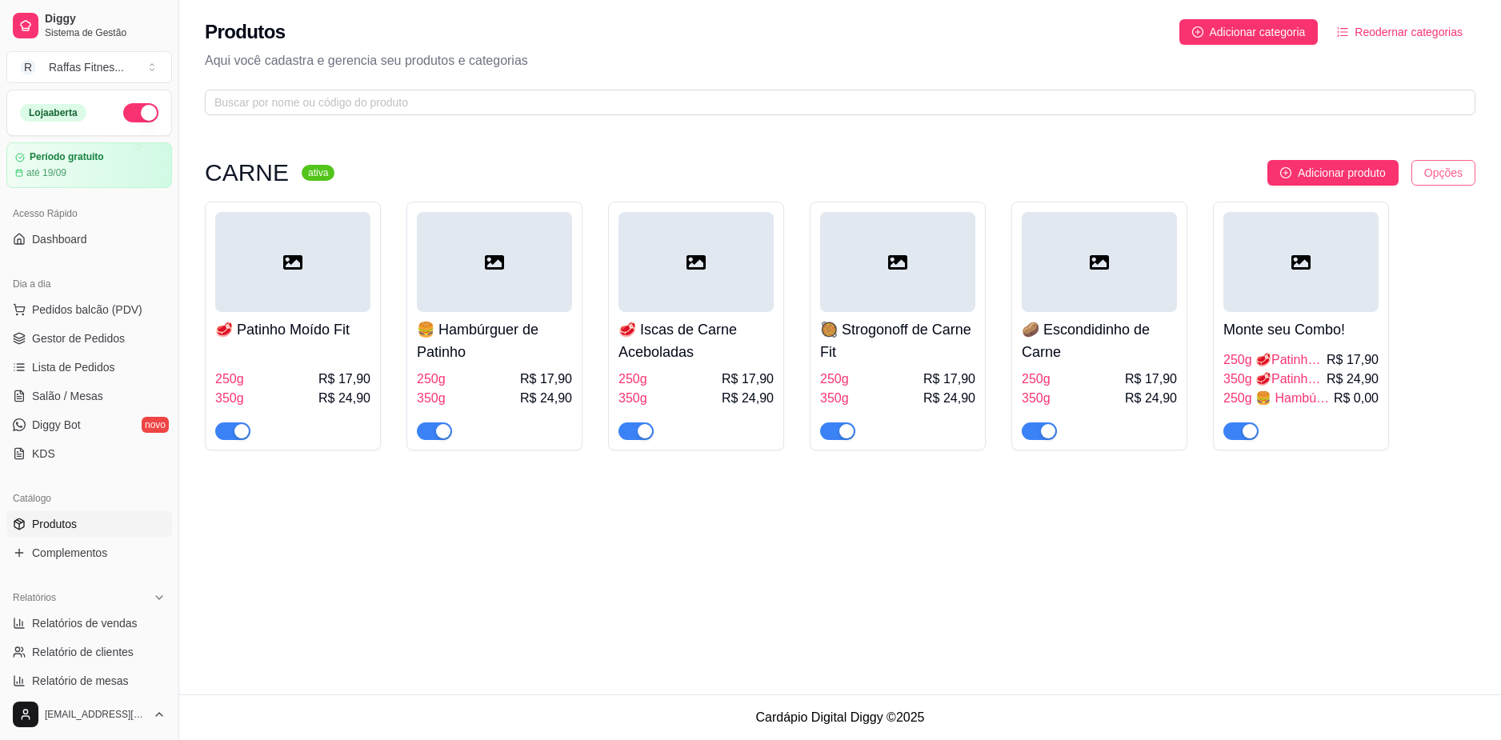
click at [1438, 174] on html "Diggy Sistema de Gestão R Raffas Fitnes ... Loja aberta Período gratuito até 19…" at bounding box center [750, 370] width 1501 height 740
click at [330, 267] on html "Diggy Sistema de Gestão R Raffas Fitnes ... Loja aberta Período gratuito até 19…" at bounding box center [750, 370] width 1501 height 740
click at [311, 267] on div at bounding box center [292, 262] width 155 height 100
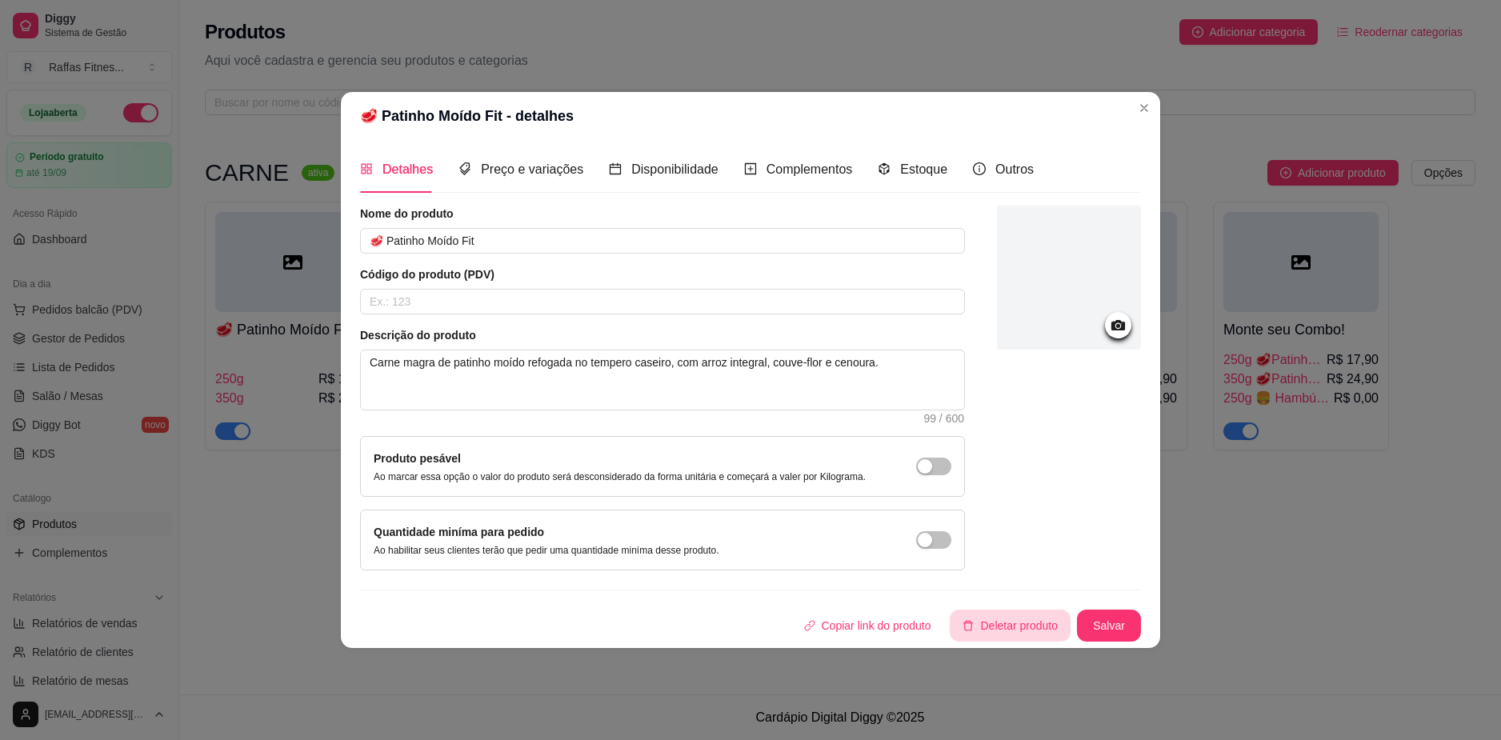
click at [1018, 631] on button "Deletar produto" at bounding box center [1010, 626] width 121 height 32
click at [1008, 578] on button "sim" at bounding box center [996, 572] width 62 height 31
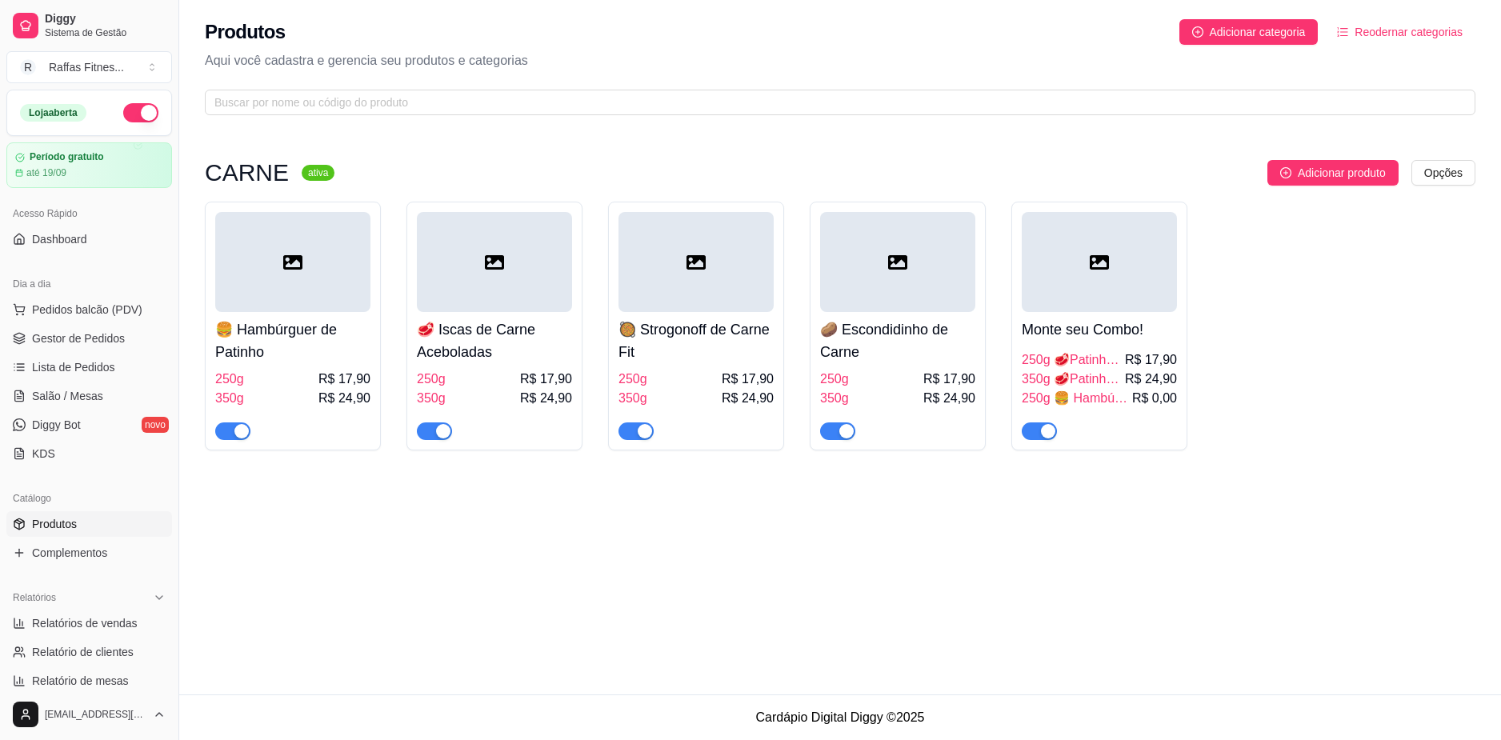
click at [322, 325] on h4 "🍔 Hambúrguer de Patinho" at bounding box center [292, 341] width 155 height 45
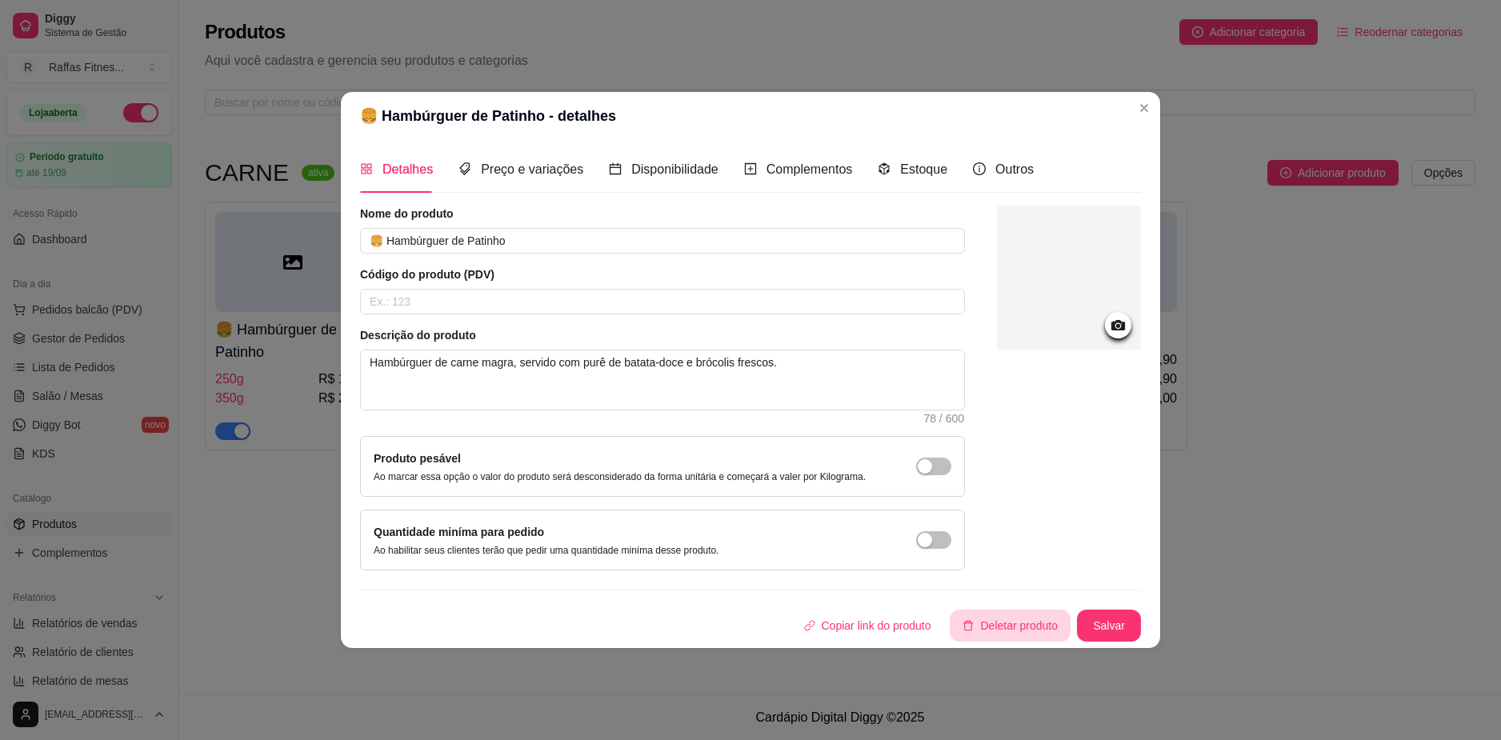
click at [1019, 631] on button "Deletar produto" at bounding box center [1010, 626] width 121 height 32
click at [1006, 577] on button "sim" at bounding box center [996, 572] width 64 height 32
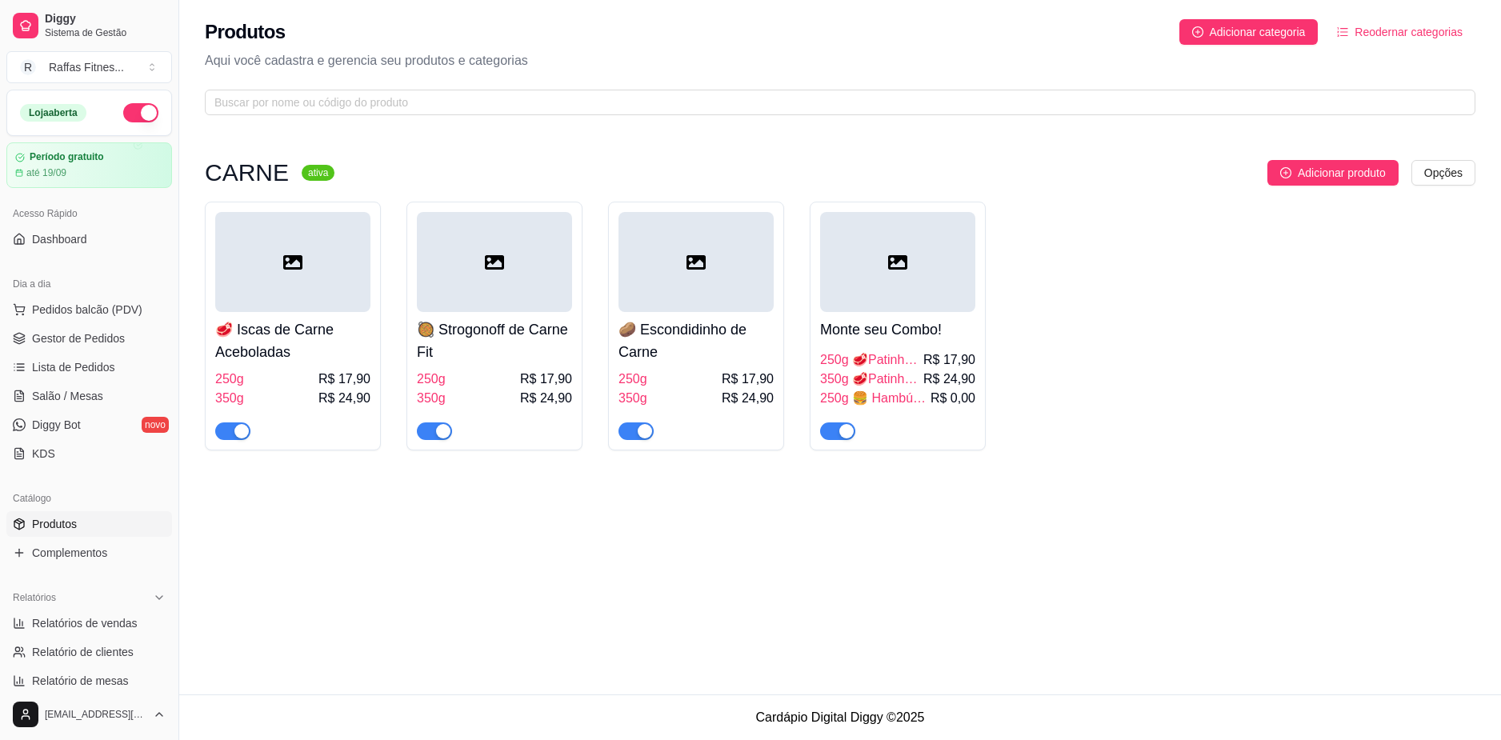
click at [286, 336] on h4 "🥩 Iscas de Carne Aceboladas" at bounding box center [292, 341] width 155 height 45
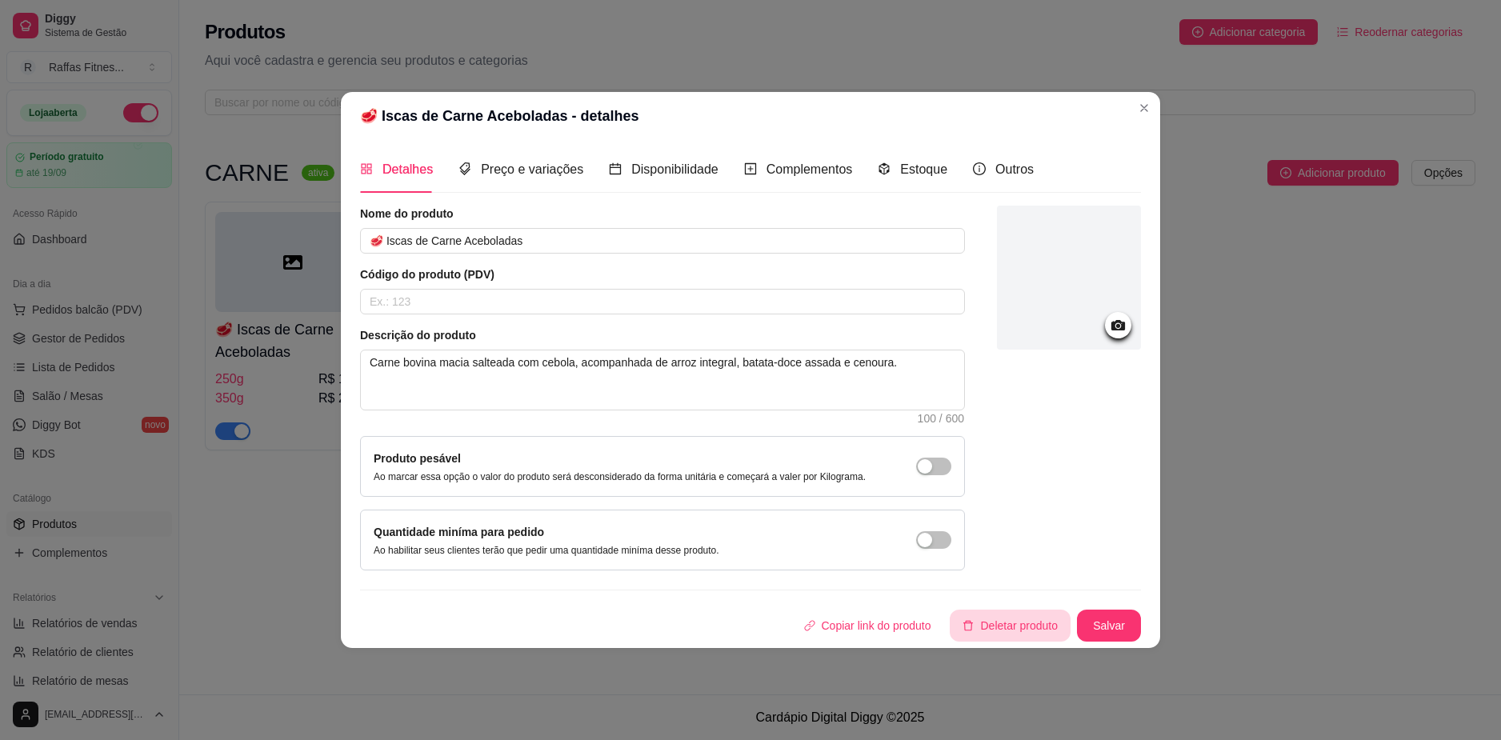
click at [1028, 631] on button "Deletar produto" at bounding box center [1010, 626] width 121 height 32
click at [996, 575] on button "sim" at bounding box center [996, 572] width 64 height 32
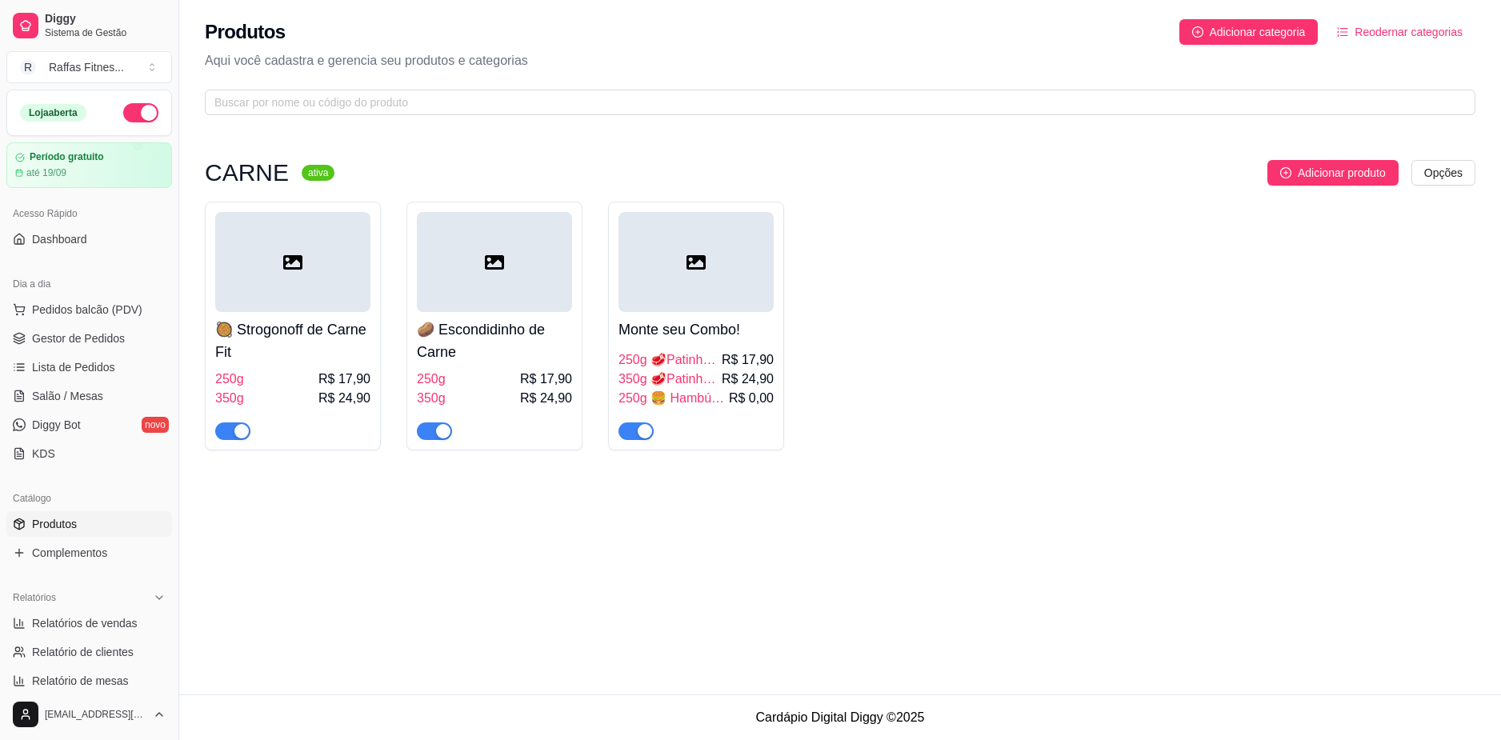
click at [301, 354] on h4 "🥘 Strogonoff de Carne Fit" at bounding box center [292, 341] width 155 height 45
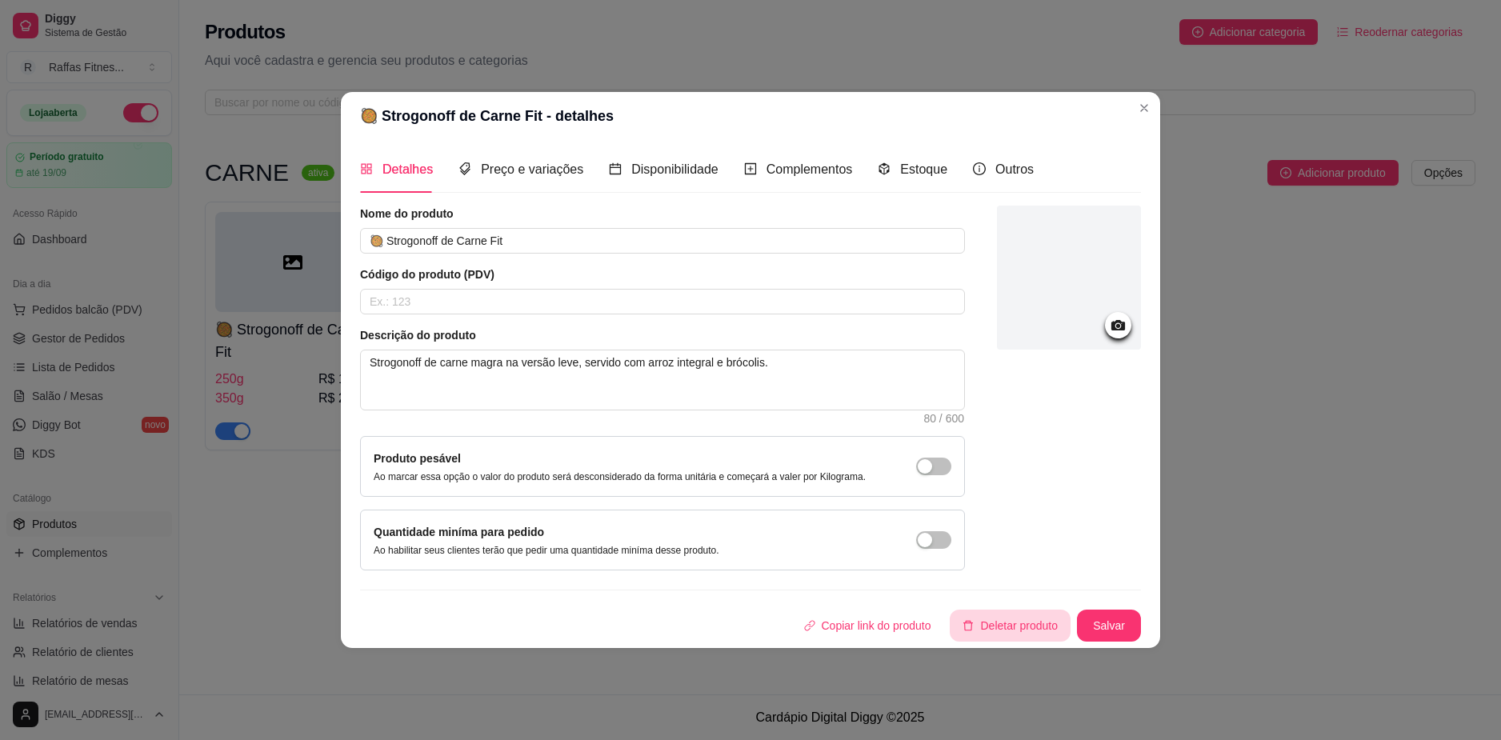
click at [997, 622] on button "Deletar produto" at bounding box center [1010, 626] width 121 height 32
click at [991, 573] on button "sim" at bounding box center [996, 572] width 64 height 32
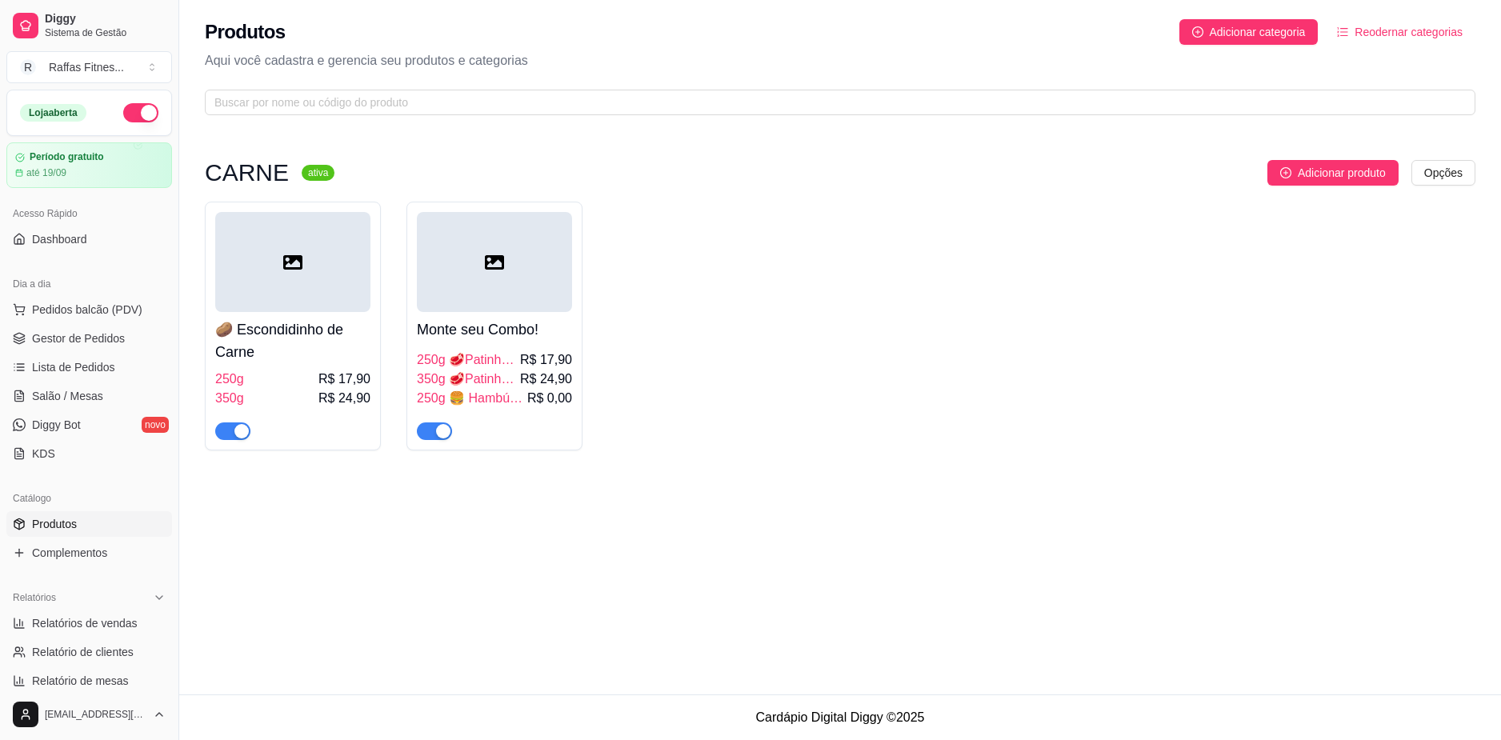
click at [300, 343] on h4 "🥔 Escondidinho de Carne" at bounding box center [292, 341] width 155 height 45
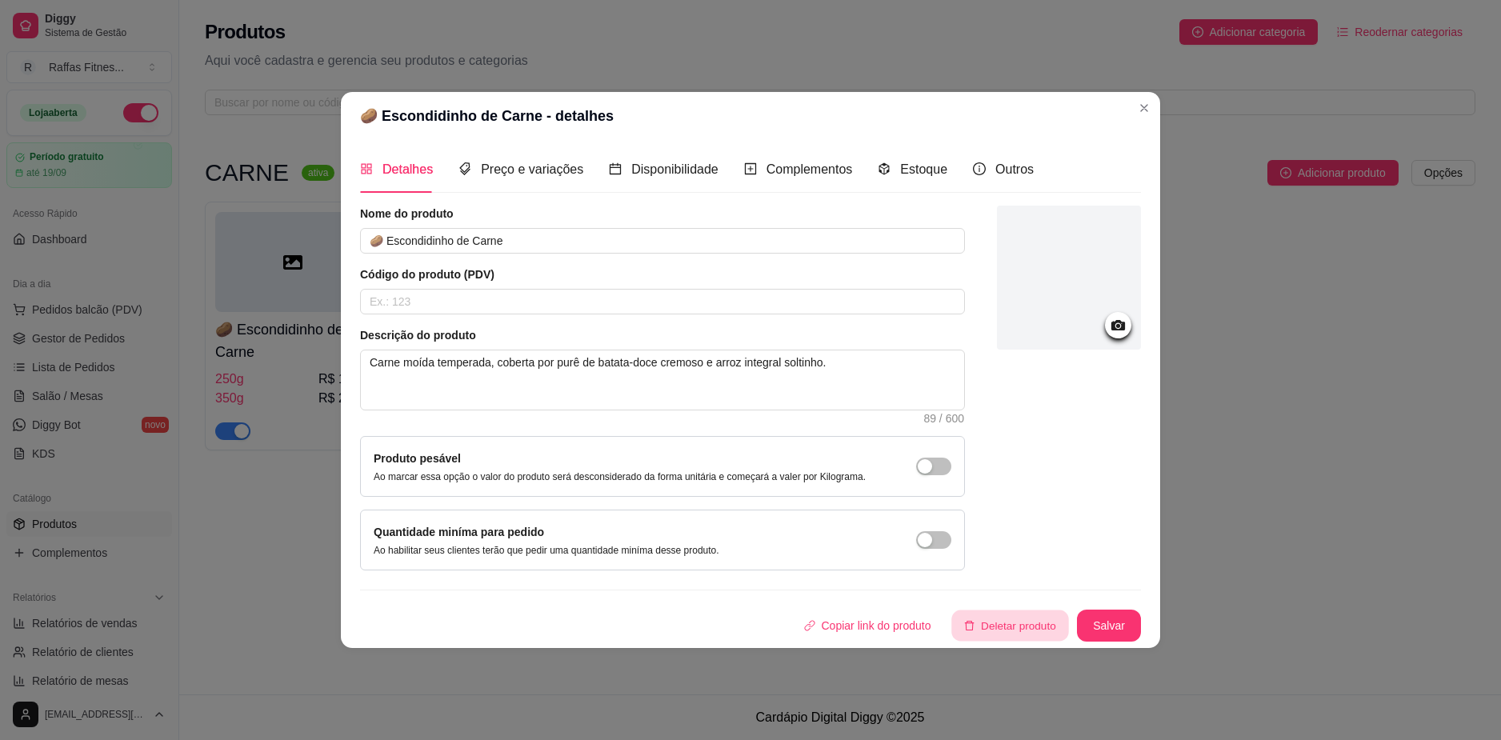
click at [1017, 632] on button "Deletar produto" at bounding box center [1010, 625] width 117 height 31
click at [1001, 571] on button "sim" at bounding box center [996, 572] width 64 height 32
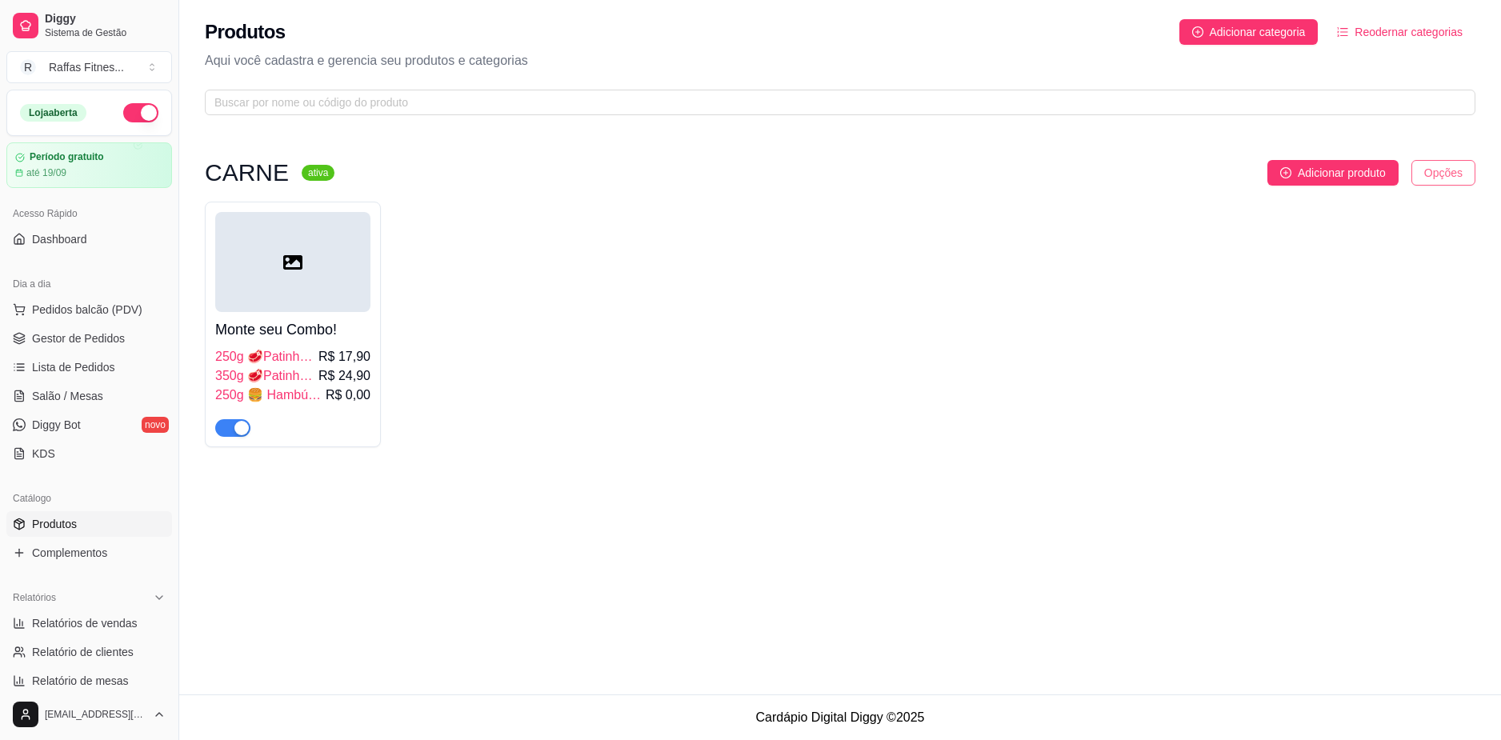
click at [1447, 172] on html "Diggy Sistema de Gestão R Raffas Fitnes ... Loja aberta Período gratuito até 19…" at bounding box center [750, 370] width 1501 height 740
click at [1391, 227] on div "Editar categoria" at bounding box center [1411, 239] width 171 height 26
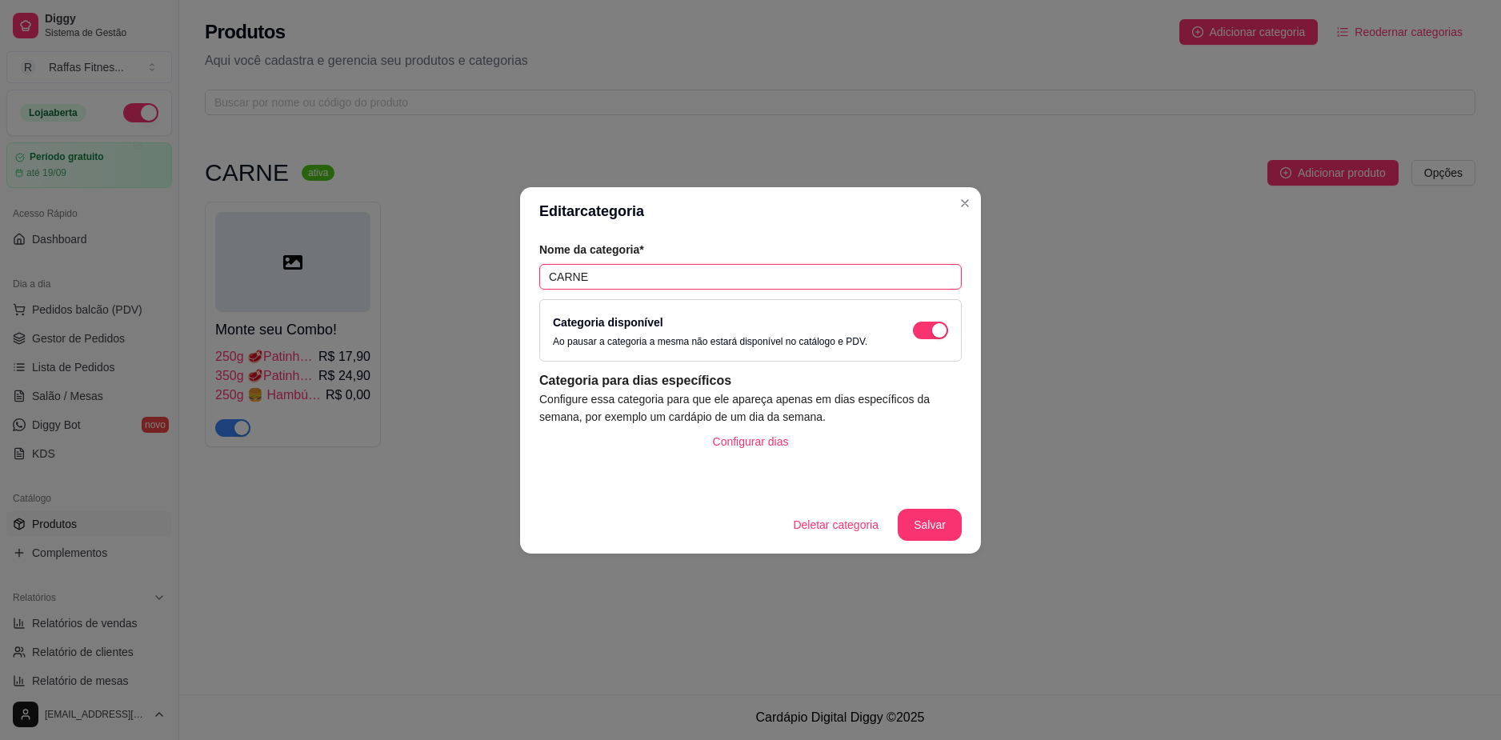
click at [740, 282] on input "CARNE" at bounding box center [750, 277] width 423 height 26
click at [665, 274] on input "Monte seu Combo" at bounding box center [750, 277] width 423 height 26
paste input "|"
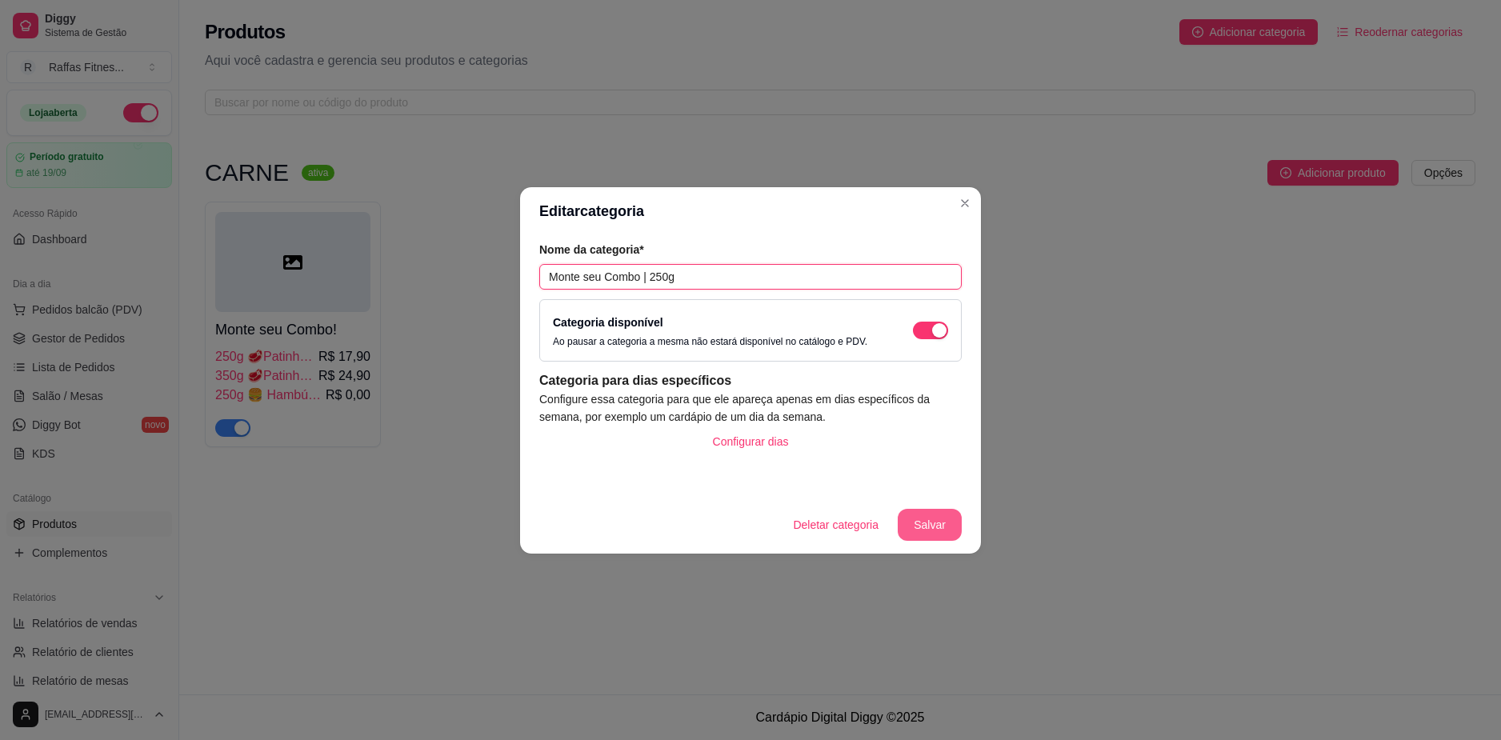
type input "Monte seu Combo | 250g"
click at [954, 526] on button "Salvar" at bounding box center [930, 525] width 64 height 32
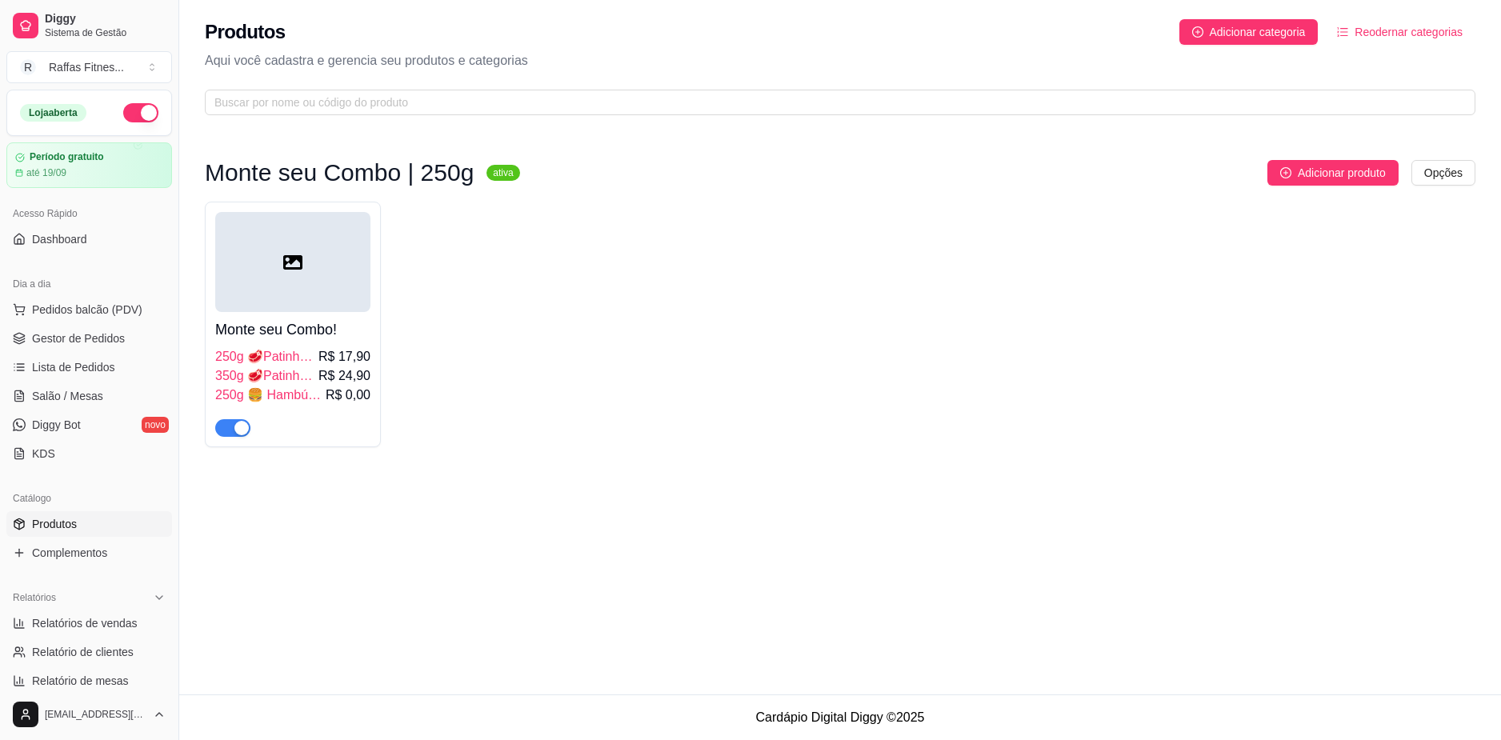
click at [722, 307] on div "Monte seu Combo! 250g 🥩Patinho Moído Fit | Carne magra refogada no tempero case…" at bounding box center [840, 325] width 1271 height 246
click at [284, 281] on div at bounding box center [292, 262] width 155 height 100
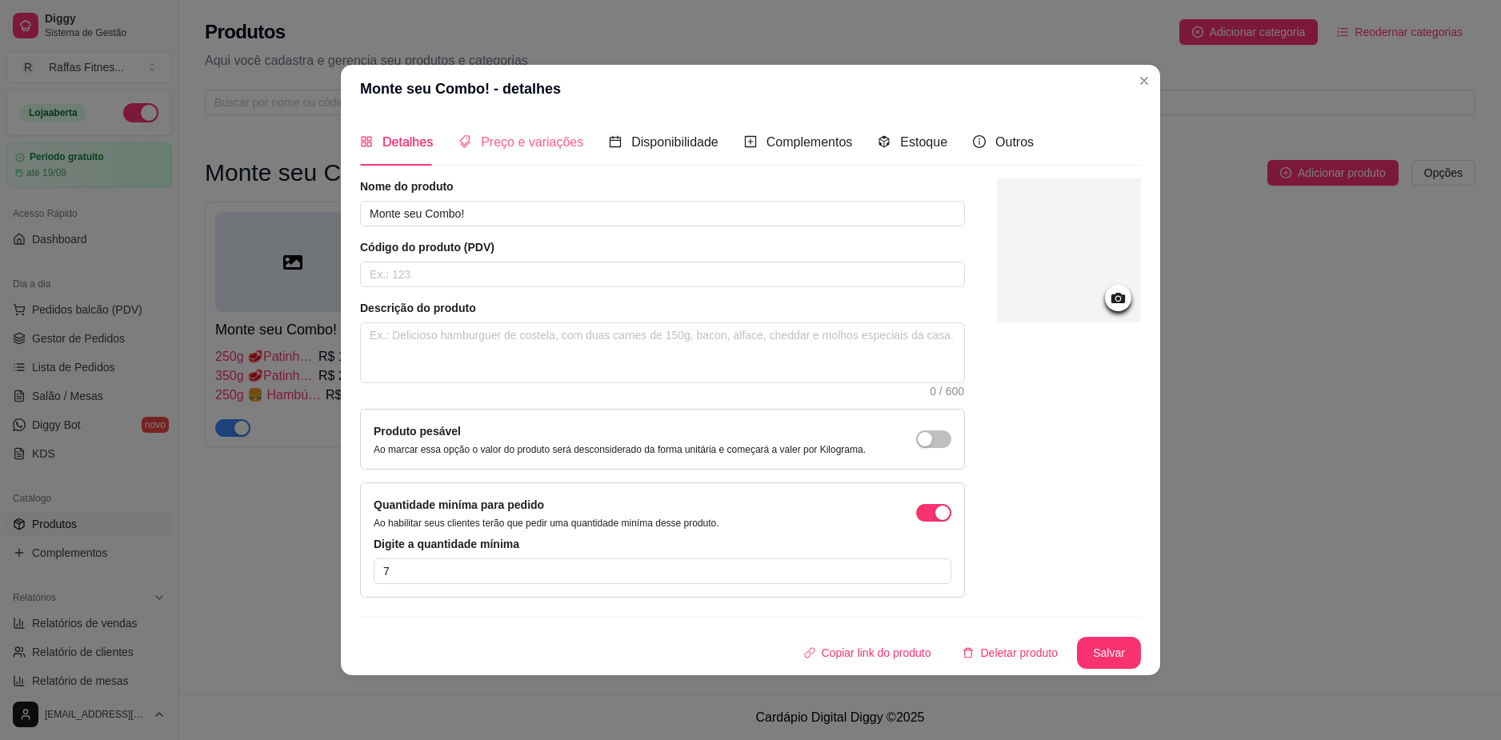
click at [523, 155] on div "Preço e variações" at bounding box center [521, 142] width 125 height 46
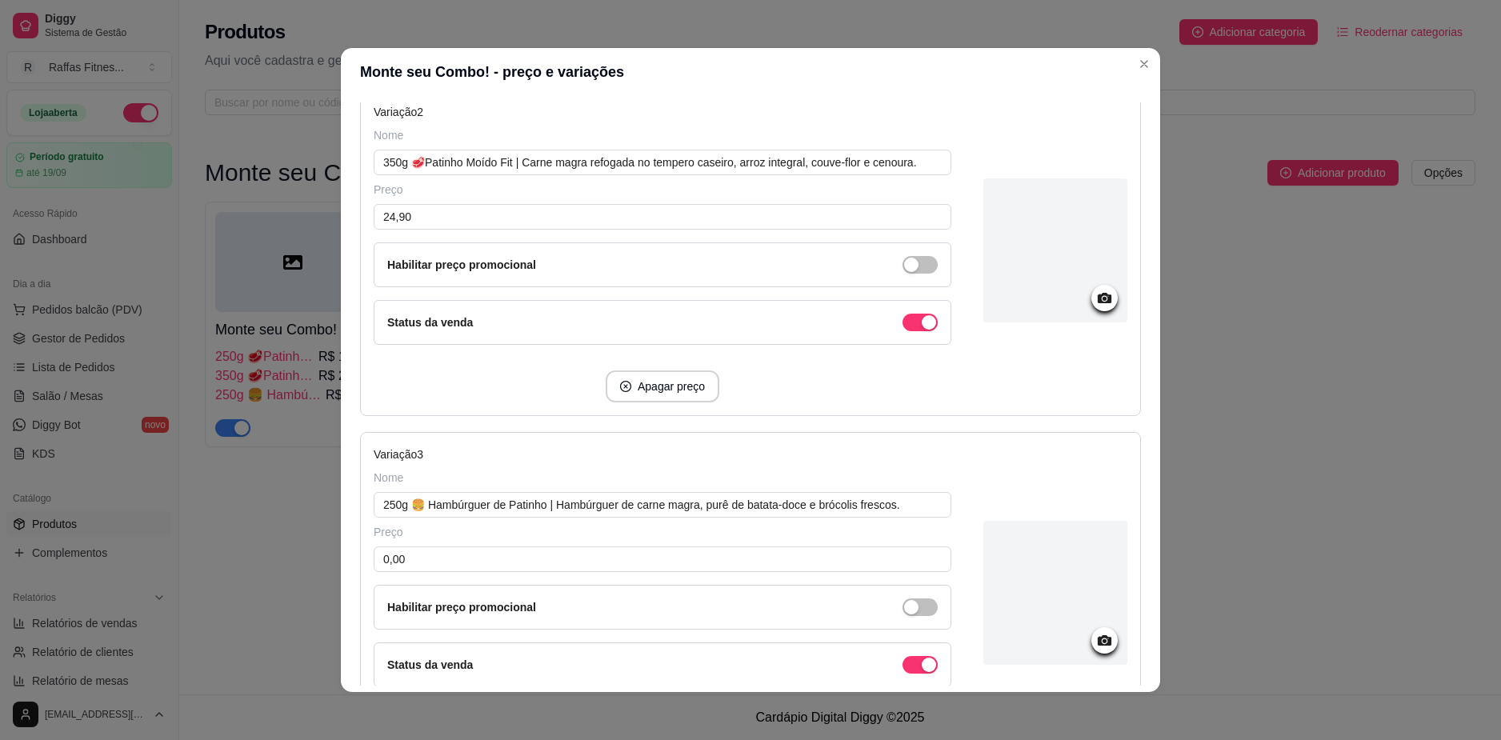
scroll to position [400, 0]
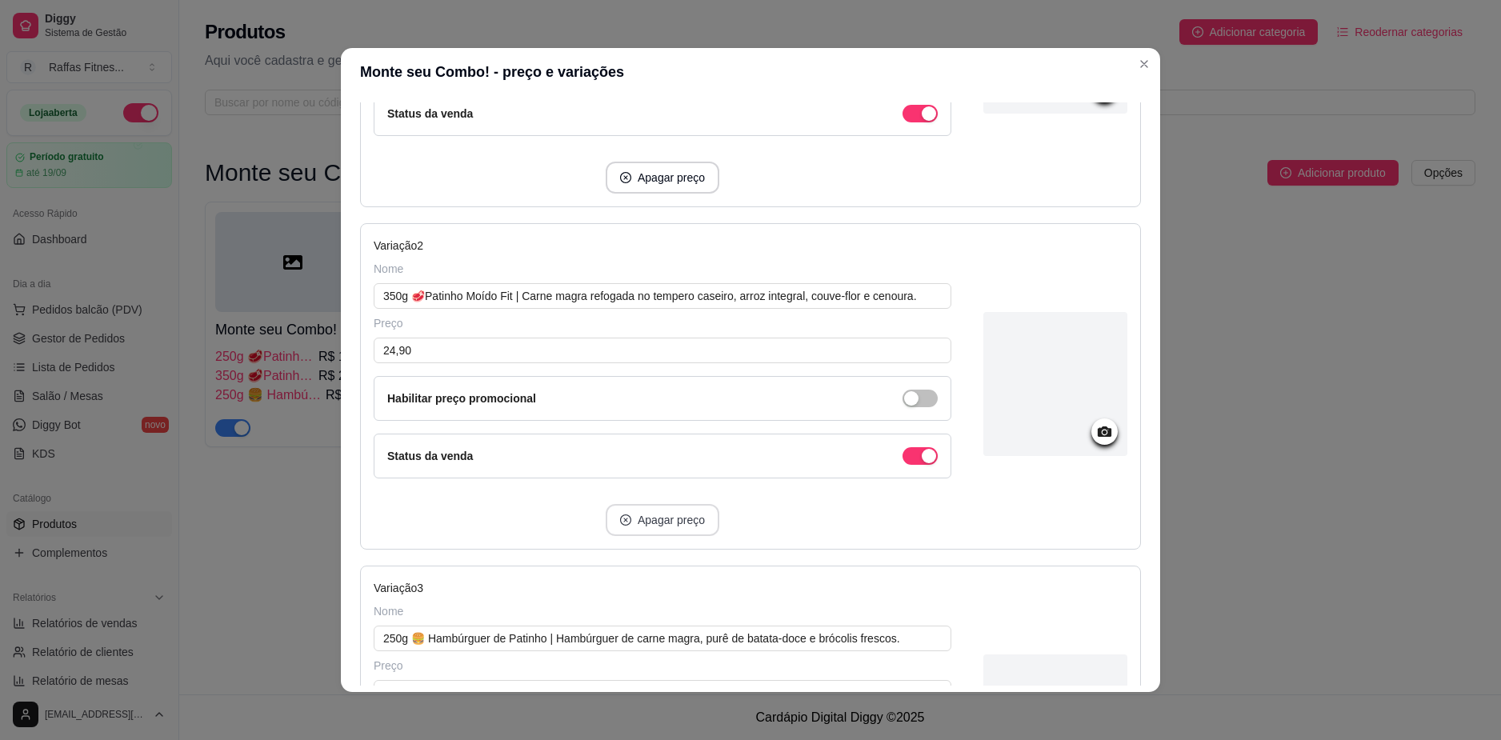
click at [694, 511] on button "Apagar preço" at bounding box center [663, 520] width 114 height 32
type input "250g 🍔 Hambúrguer de Patinho | Hambúrguer de carne magra, purê de batata-doce e…"
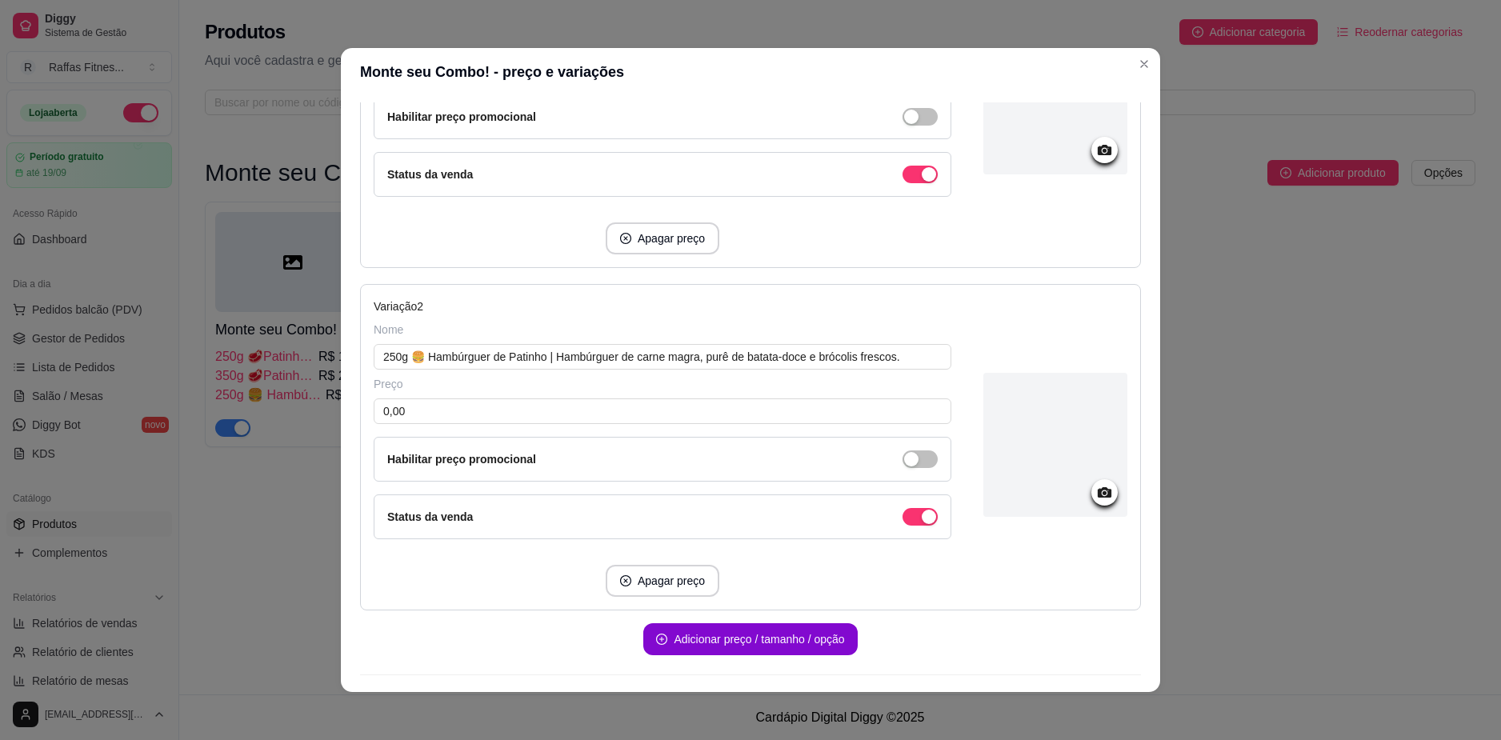
scroll to position [380, 0]
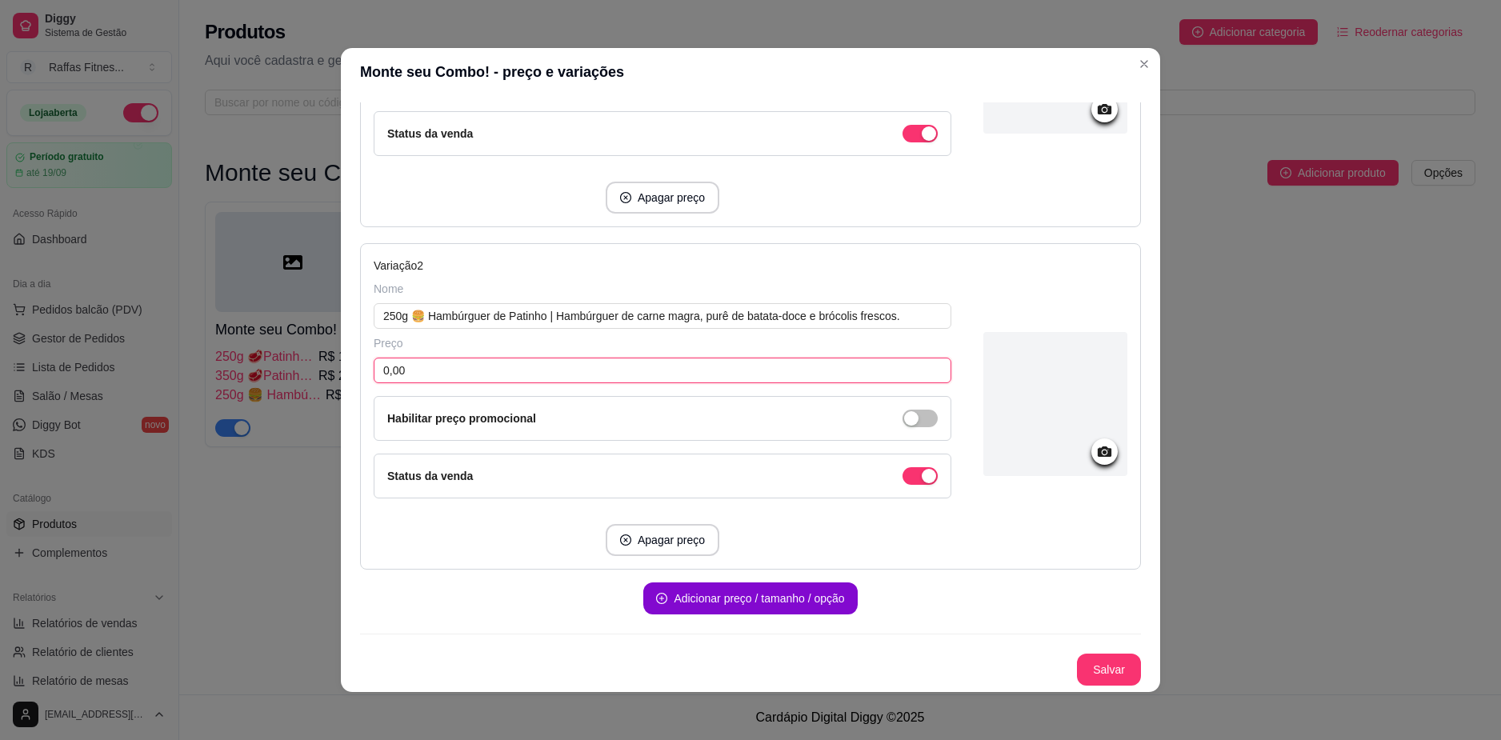
click at [509, 365] on input "0,00" at bounding box center [663, 371] width 578 height 26
type input "17,90"
click at [785, 587] on button "Adicionar preço / tamanho / opção" at bounding box center [750, 599] width 214 height 32
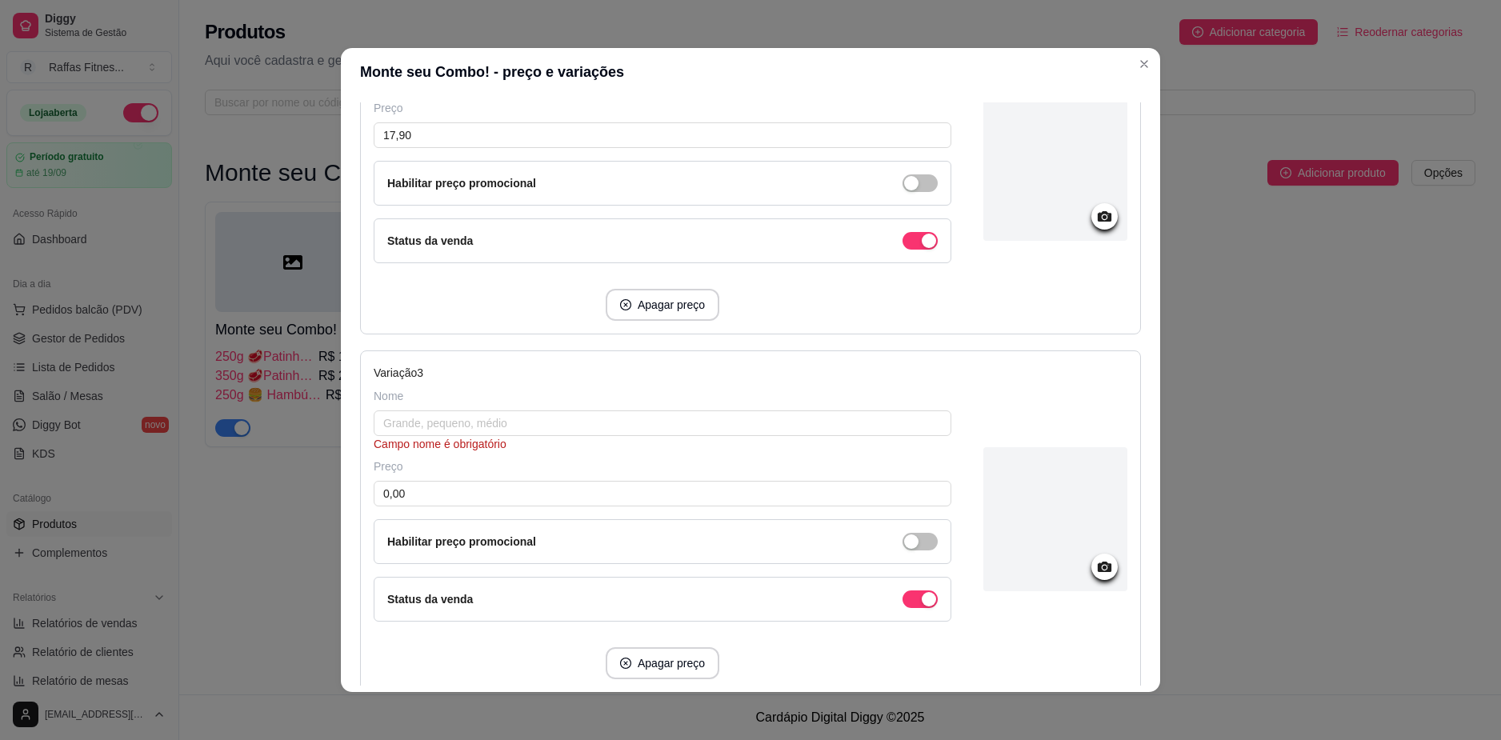
scroll to position [647, 0]
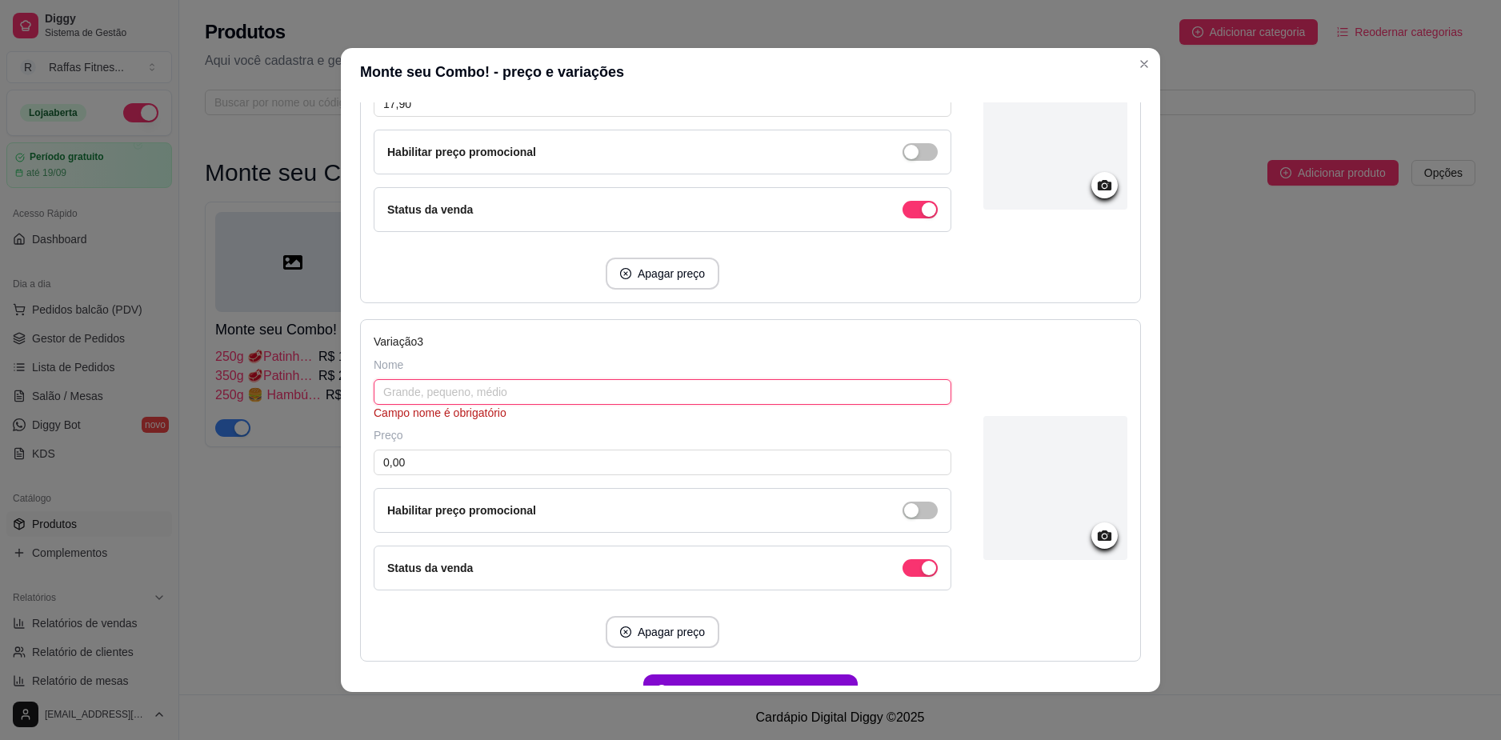
click at [466, 405] on input "text" at bounding box center [663, 392] width 578 height 26
paste input "🥩 Iscas de Carne Aceboladas | Carne bovina macia com cebola, arroz integral, ba…"
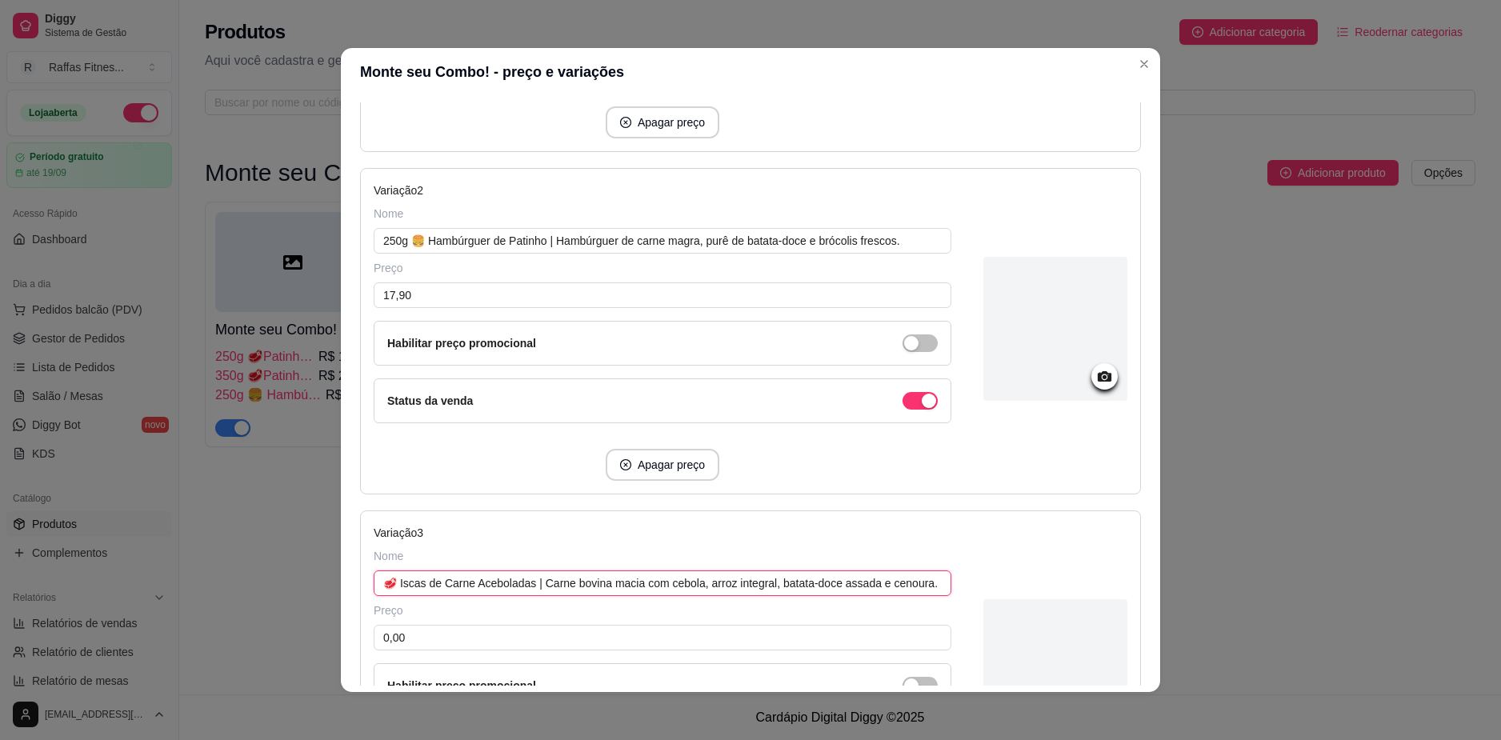
scroll to position [114, 0]
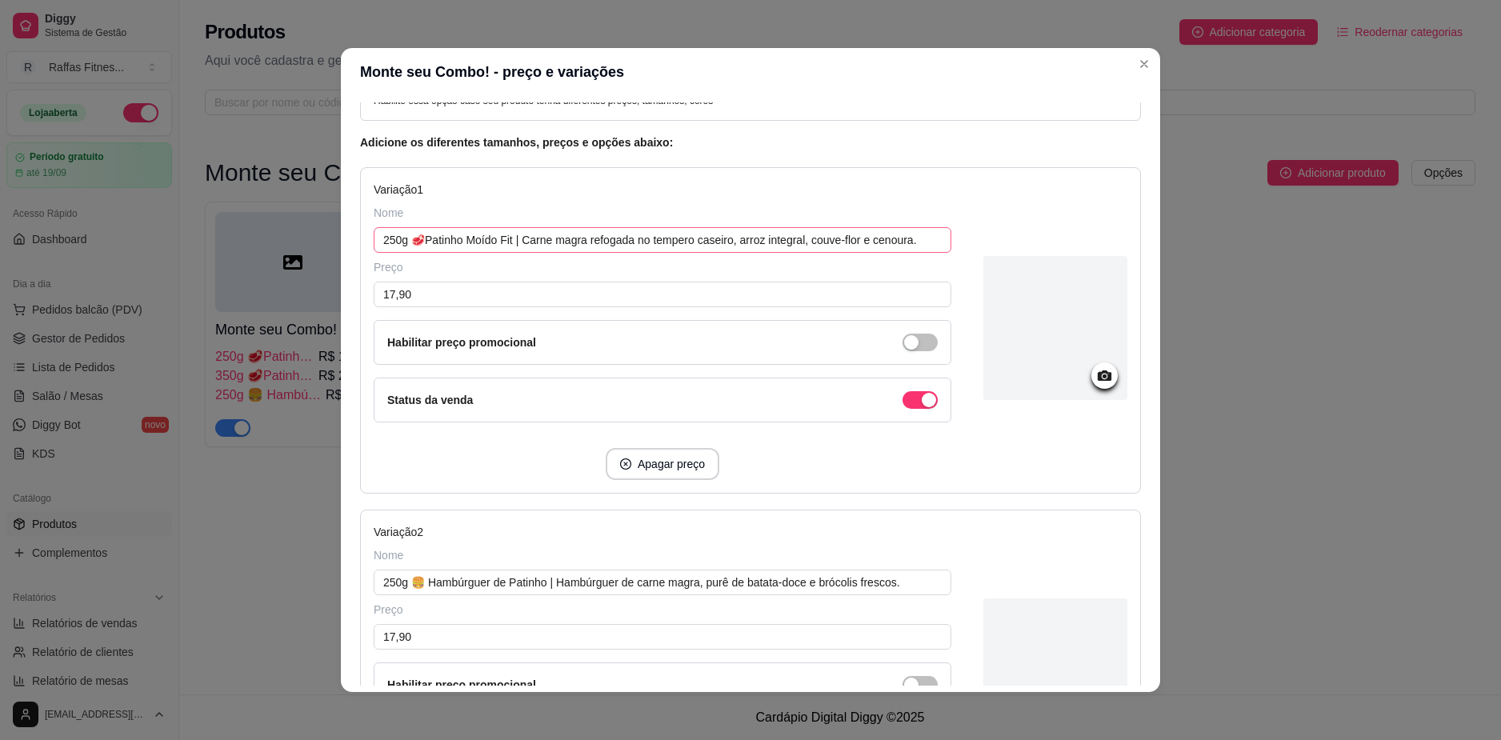
type input "🥩 Iscas de Carne Aceboladas | Carne bovina macia com cebola, arroz integral, ba…"
drag, startPoint x: 407, startPoint y: 242, endPoint x: 355, endPoint y: 243, distance: 52.0
click at [360, 243] on div "Variação 1 Nome 250g 🥩Patinho Moído Fit | Carne magra refogada no tempero casei…" at bounding box center [750, 330] width 781 height 327
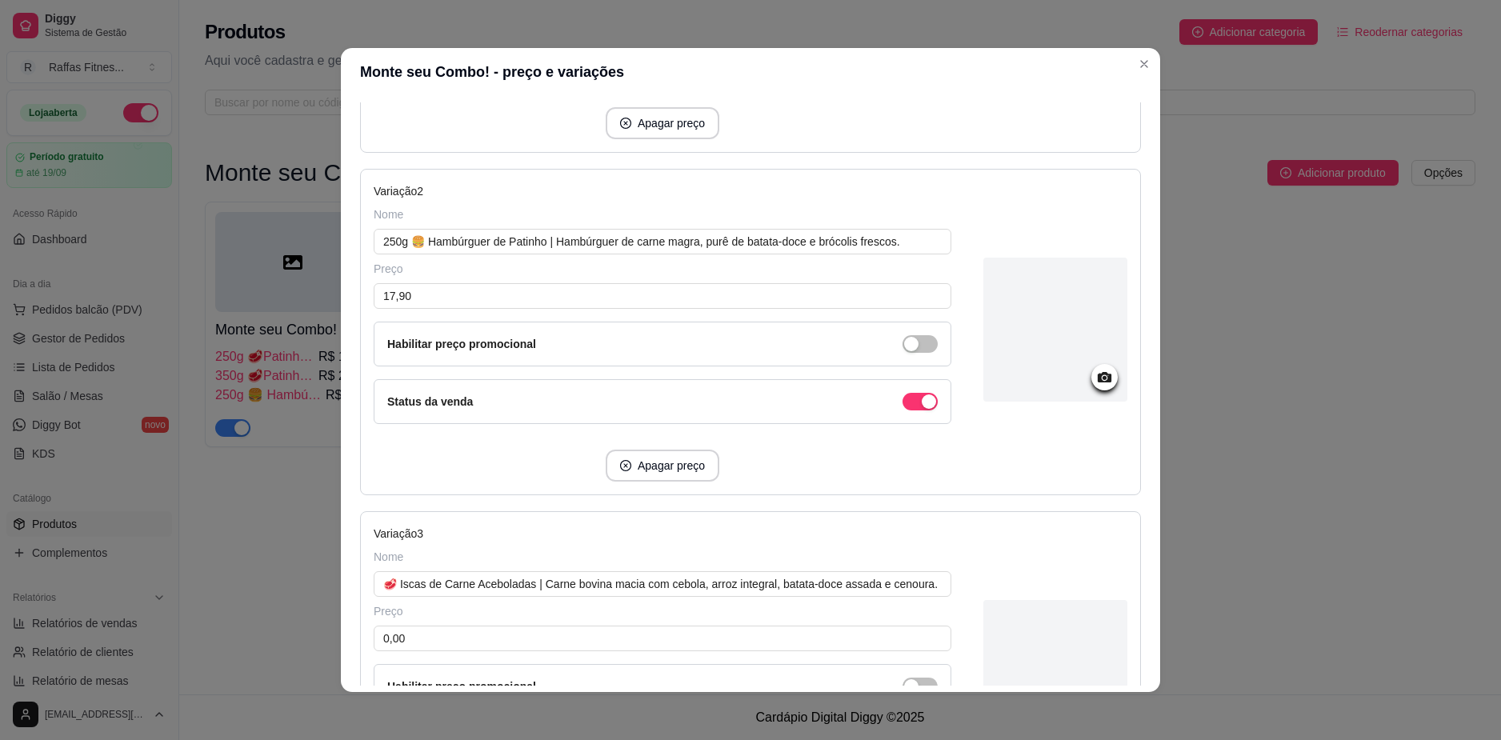
scroll to position [534, 0]
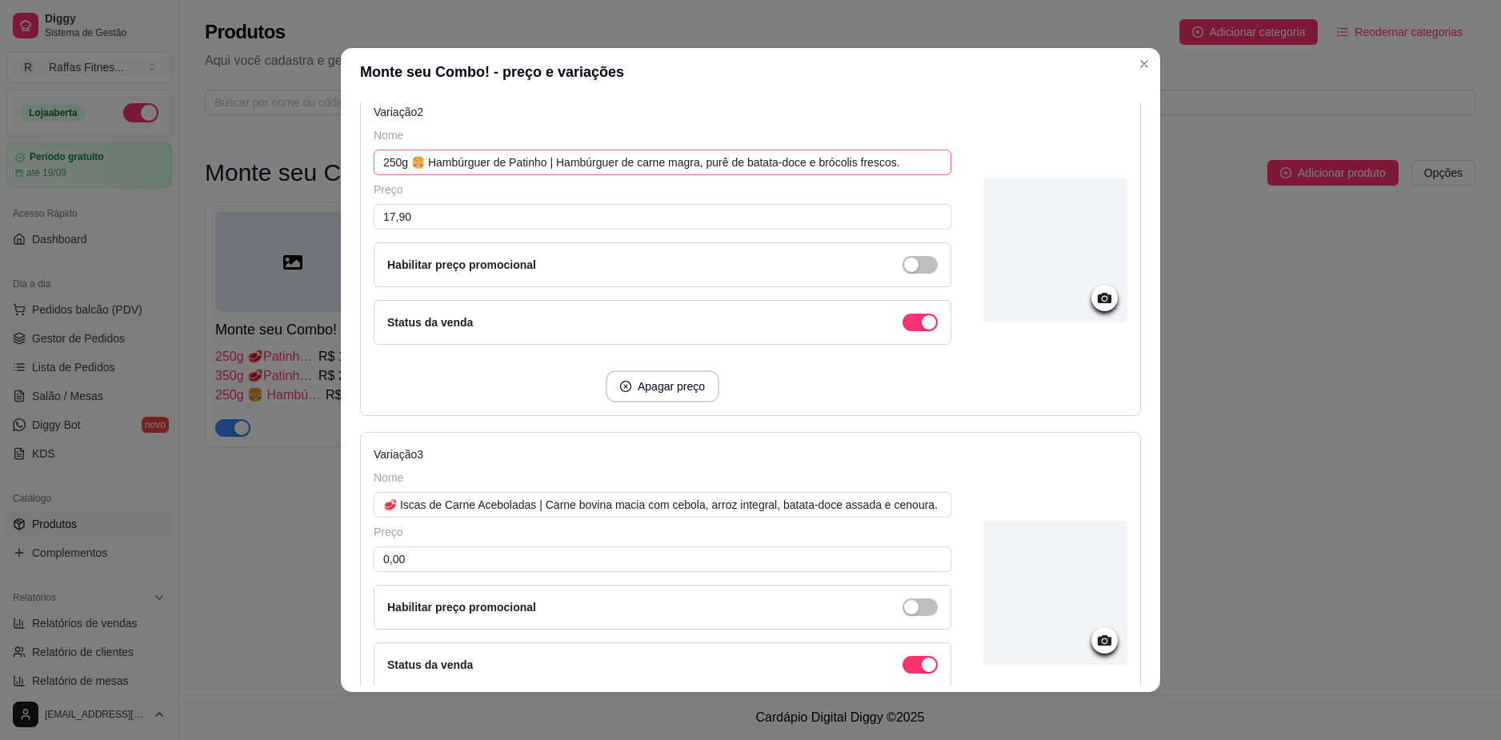
type input "🥩Patinho Moído Fit | Carne magra refogada no tempero caseiro, arroz integral, c…"
drag, startPoint x: 404, startPoint y: 166, endPoint x: 338, endPoint y: 178, distance: 67.5
click at [341, 178] on div "Detalhes Preço e variações Disponibilidade Complementos Estoque Outros Nome do …" at bounding box center [751, 394] width 820 height 596
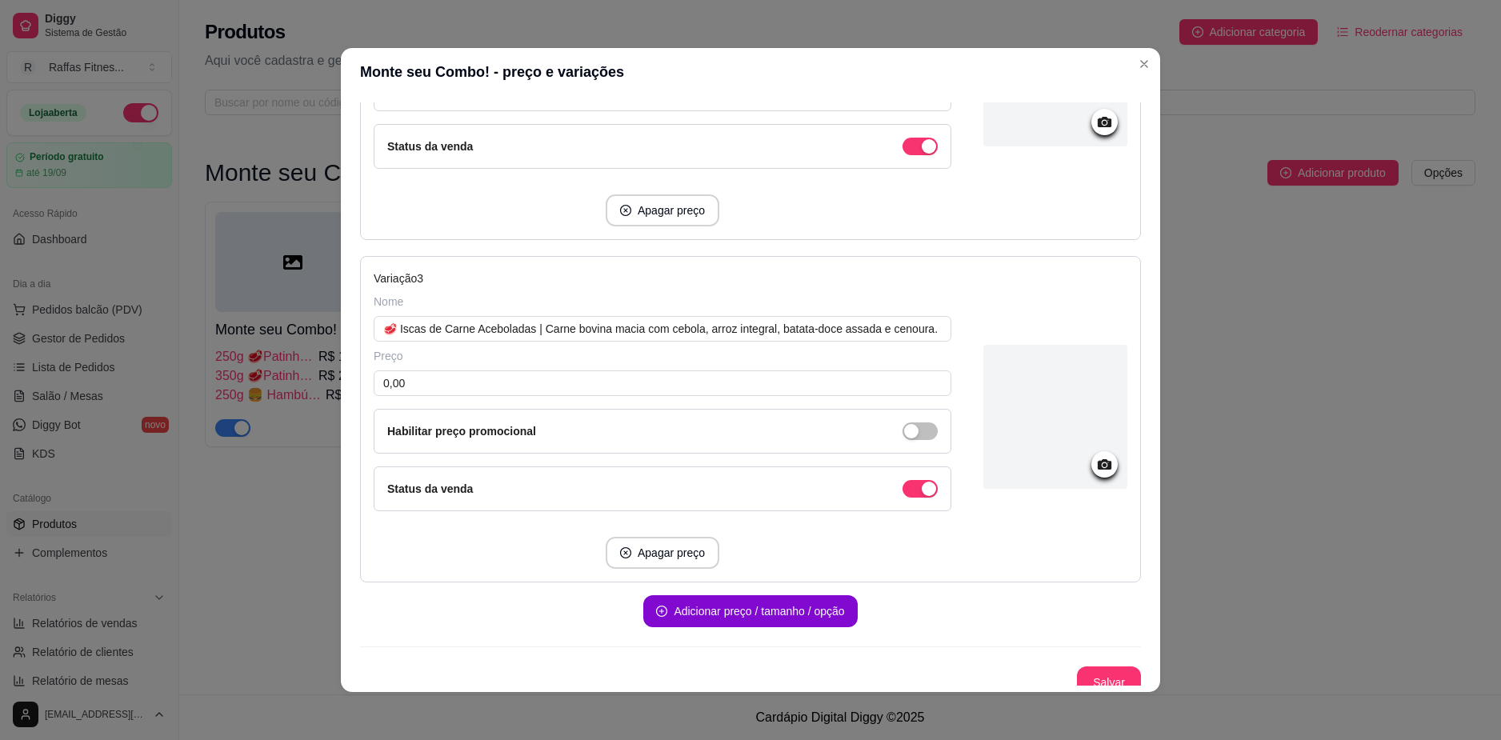
scroll to position [723, 0]
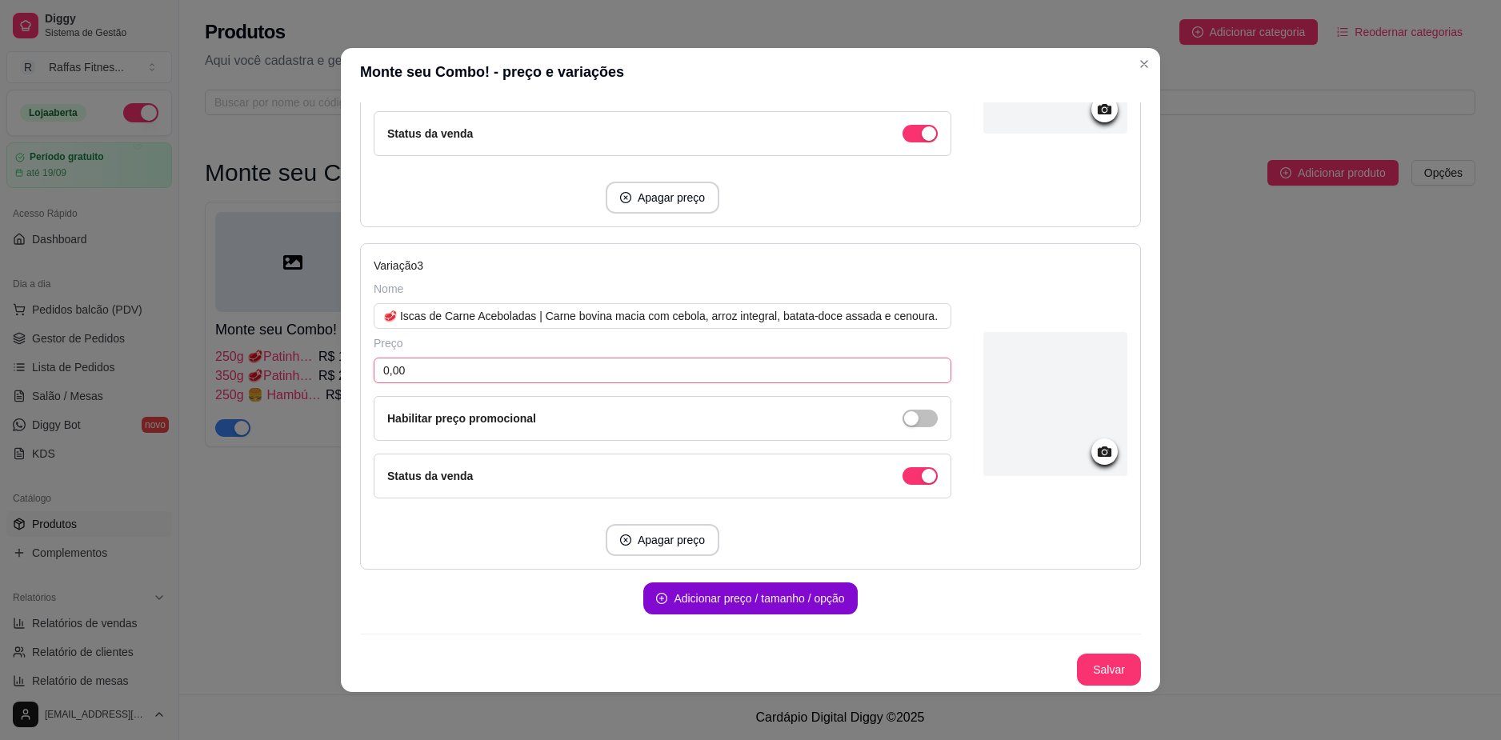
type input "🍔 Hambúrguer de Patinho | Hambúrguer de carne magra, purê de batata-doce e bróc…"
click at [476, 363] on input "0,00" at bounding box center [663, 371] width 578 height 26
type input "17,90"
click at [487, 346] on div "Preço" at bounding box center [663, 343] width 578 height 16
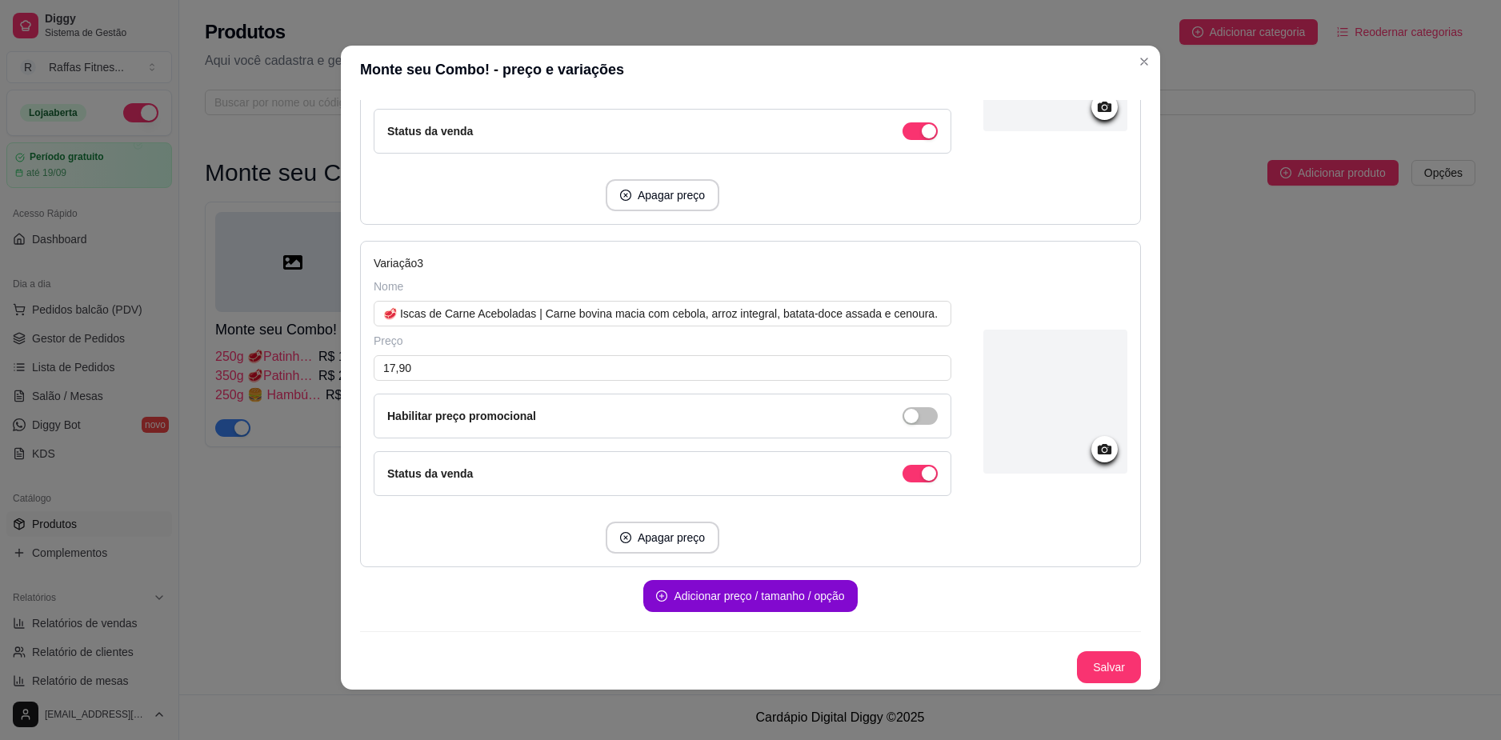
scroll to position [3, 0]
click at [731, 603] on button "Adicionar preço / tamanho / opção" at bounding box center [750, 595] width 207 height 31
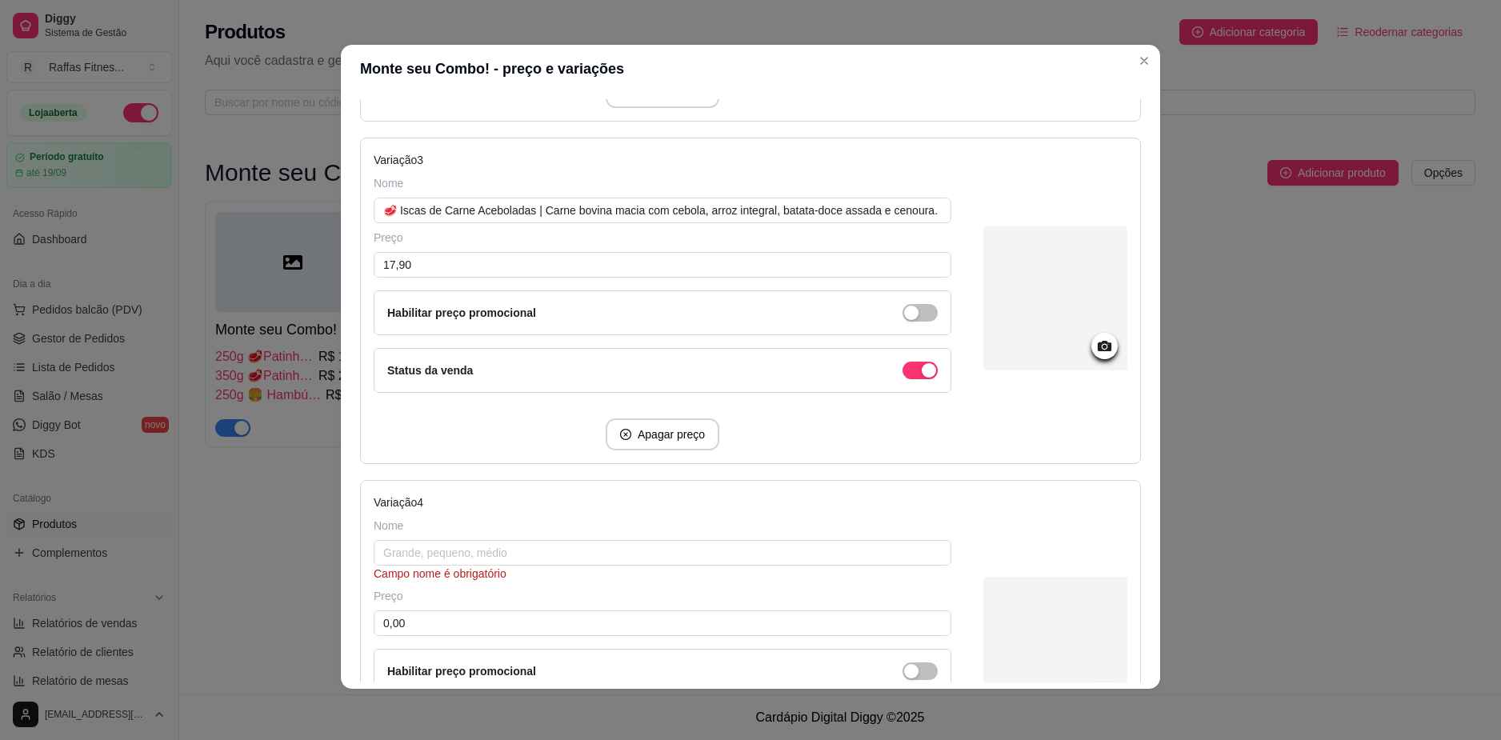
scroll to position [989, 0]
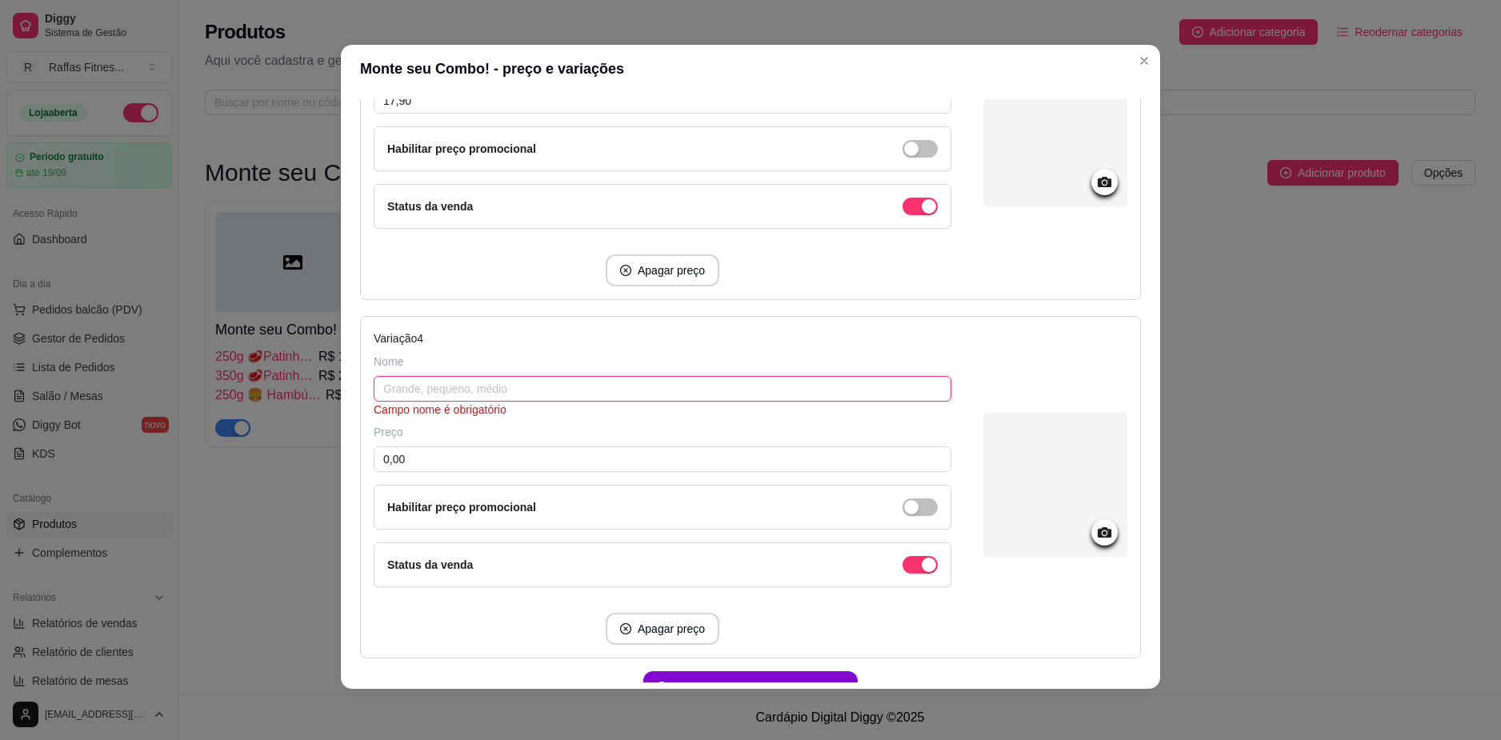
click at [410, 395] on input "text" at bounding box center [663, 389] width 578 height 26
paste input "🥘 Strogonoff de Carne Fit | Strogonoff de carne magra na versão leve, arroz int…"
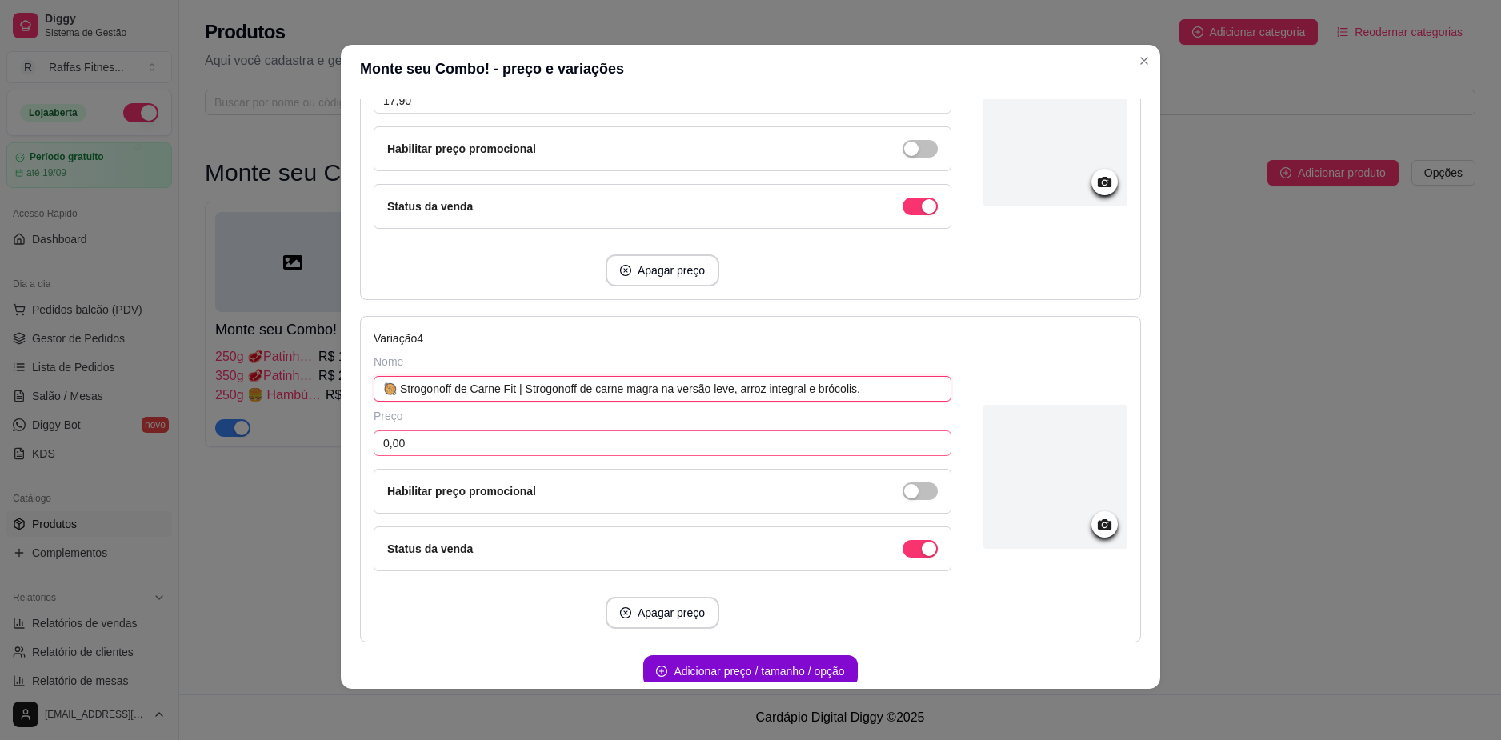
type input "🥘 Strogonoff de Carne Fit | Strogonoff de carne magra na versão leve, arroz int…"
click at [460, 447] on input "0,00" at bounding box center [663, 444] width 578 height 26
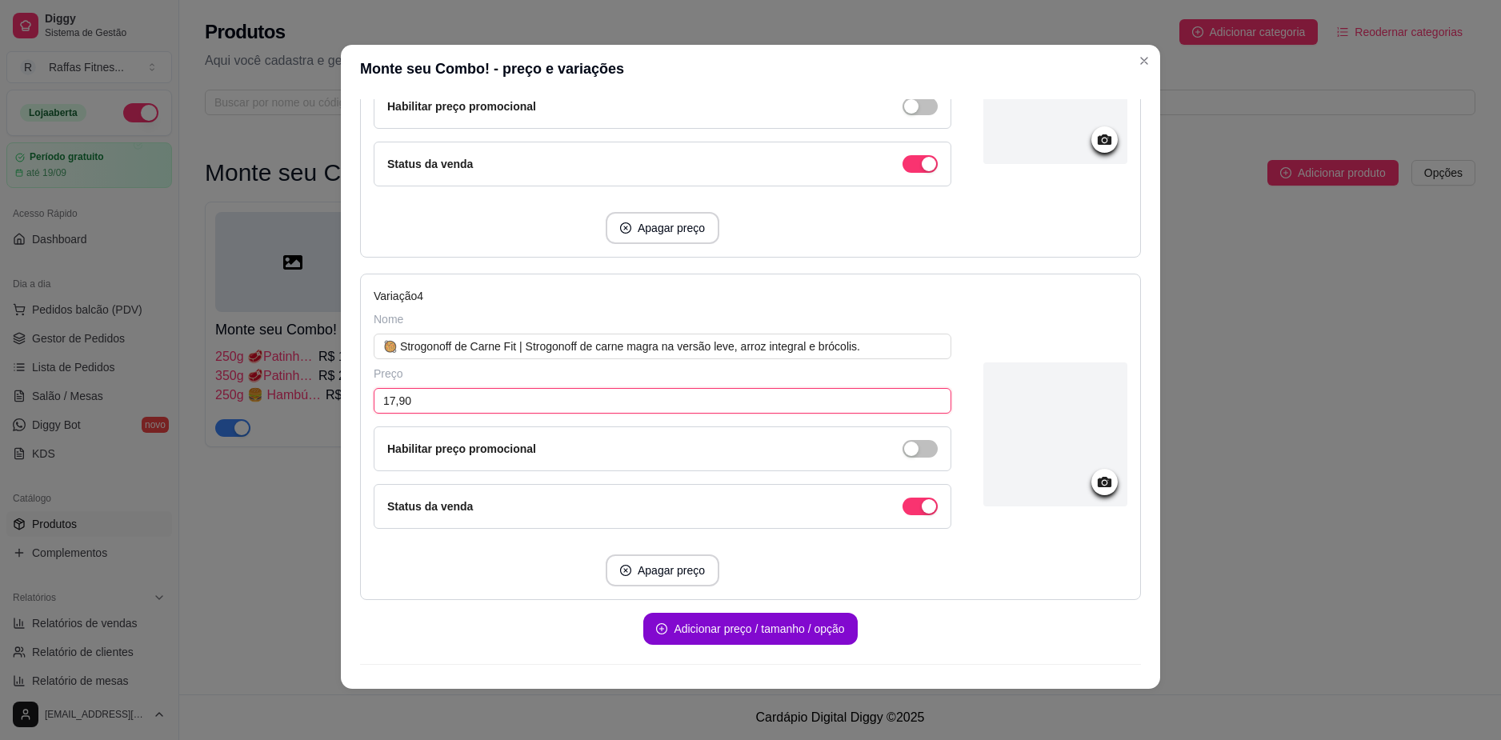
scroll to position [1065, 0]
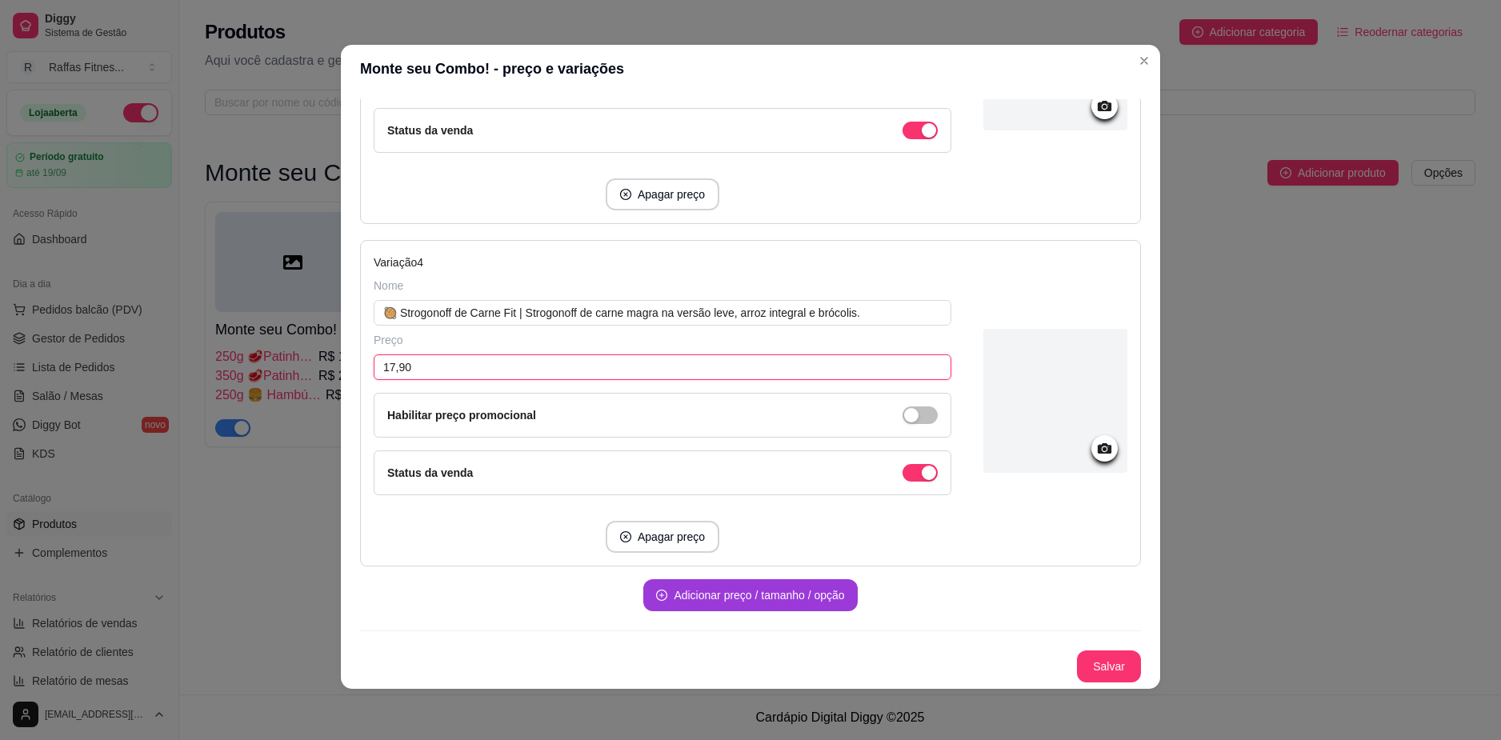
type input "17,90"
click at [766, 589] on button "Adicionar preço / tamanho / opção" at bounding box center [750, 595] width 214 height 32
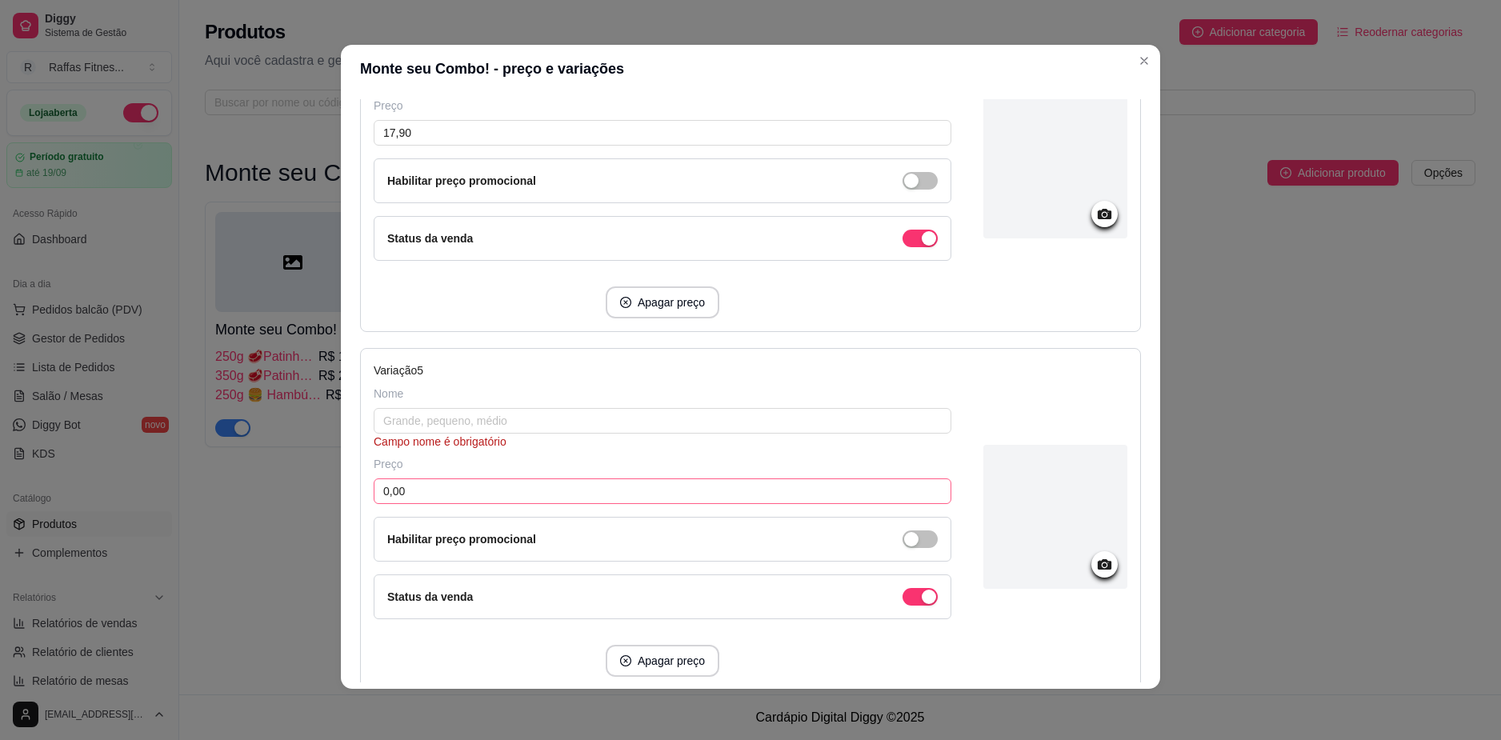
scroll to position [1332, 0]
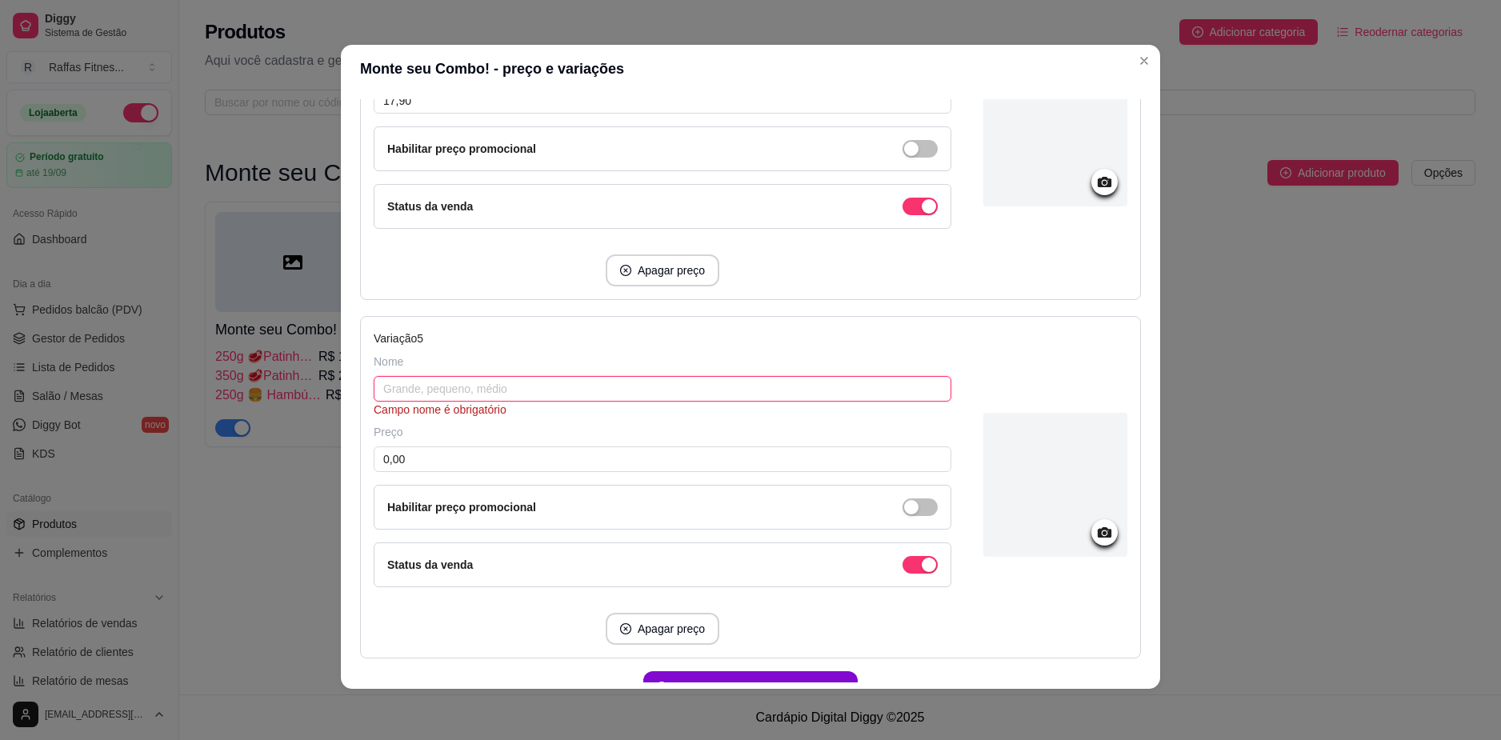
click at [419, 391] on input "text" at bounding box center [663, 389] width 578 height 26
paste input "🥔 Escondidinho de Carne | Carne moída temperada, purê de batata-doce cremoso e …"
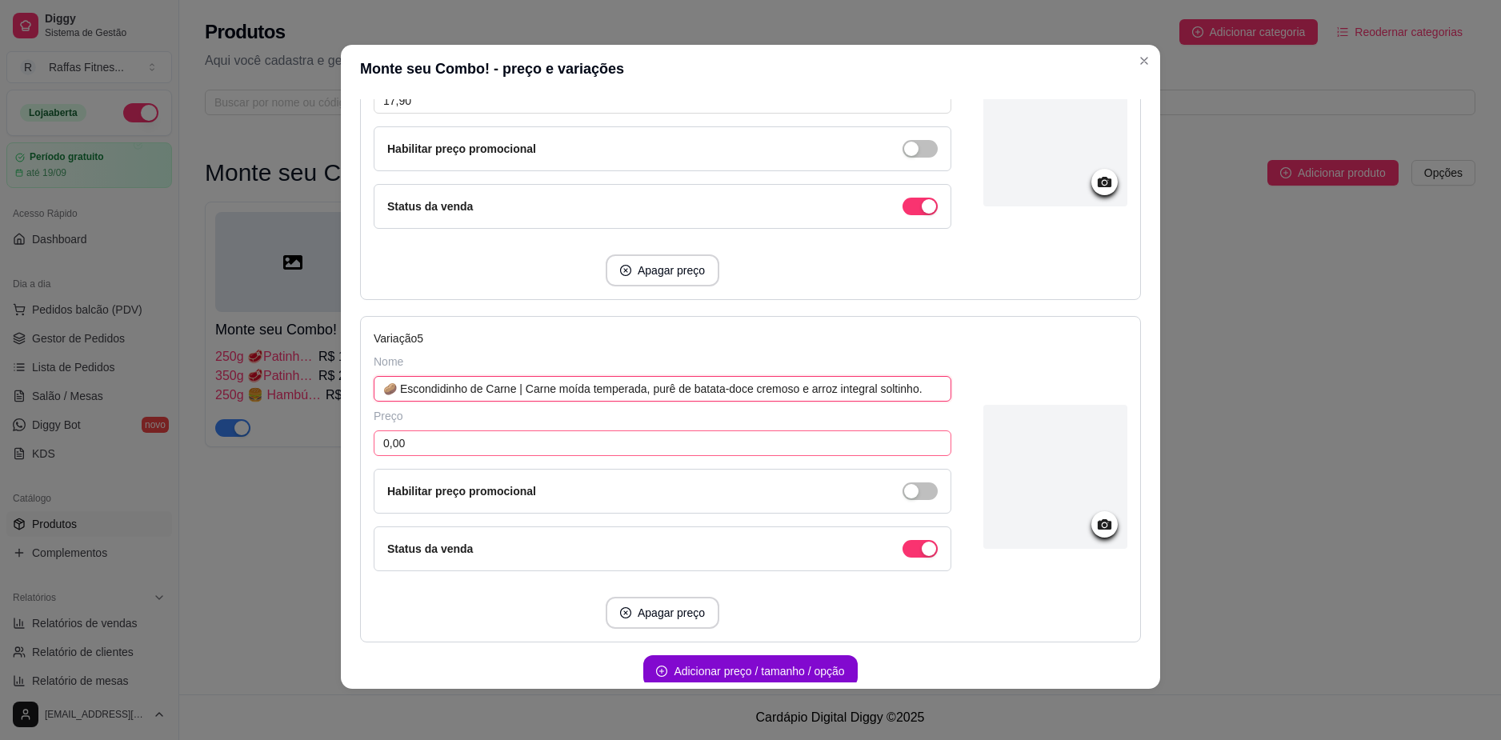
type input "🥔 Escondidinho de Carne | Carne moída temperada, purê de batata-doce cremoso e …"
click at [473, 440] on input "0,00" at bounding box center [663, 444] width 578 height 26
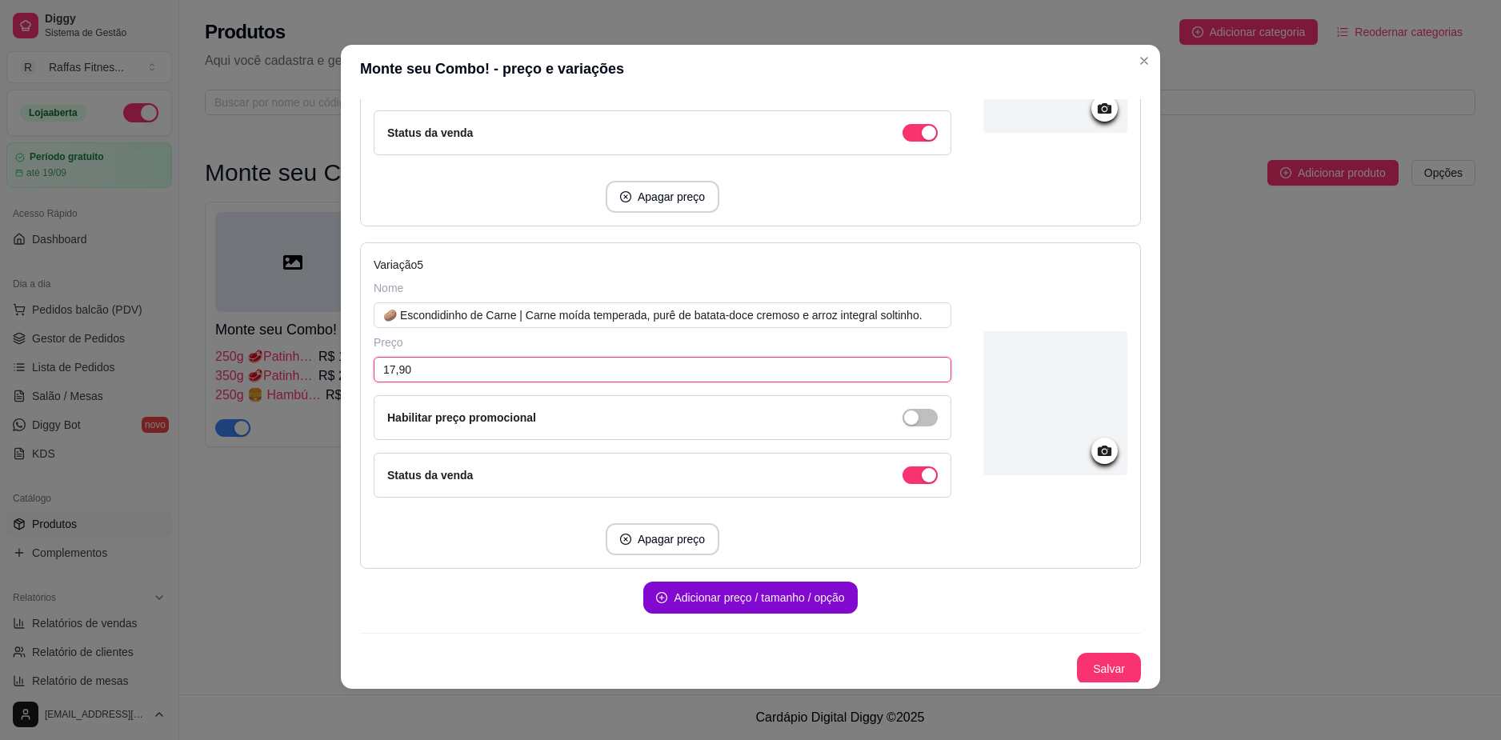
scroll to position [1408, 0]
type input "17,90"
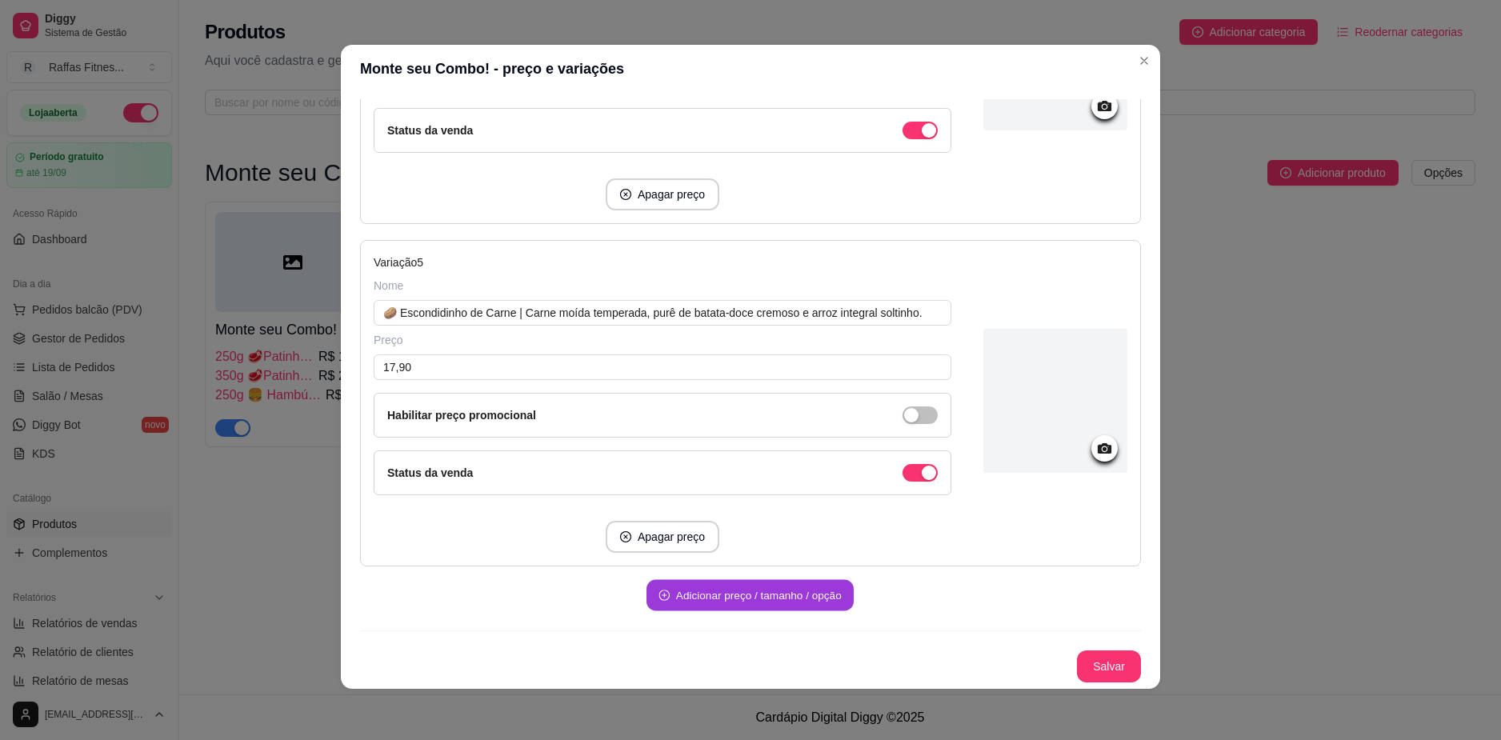
click at [694, 605] on button "Adicionar preço / tamanho / opção" at bounding box center [750, 595] width 207 height 31
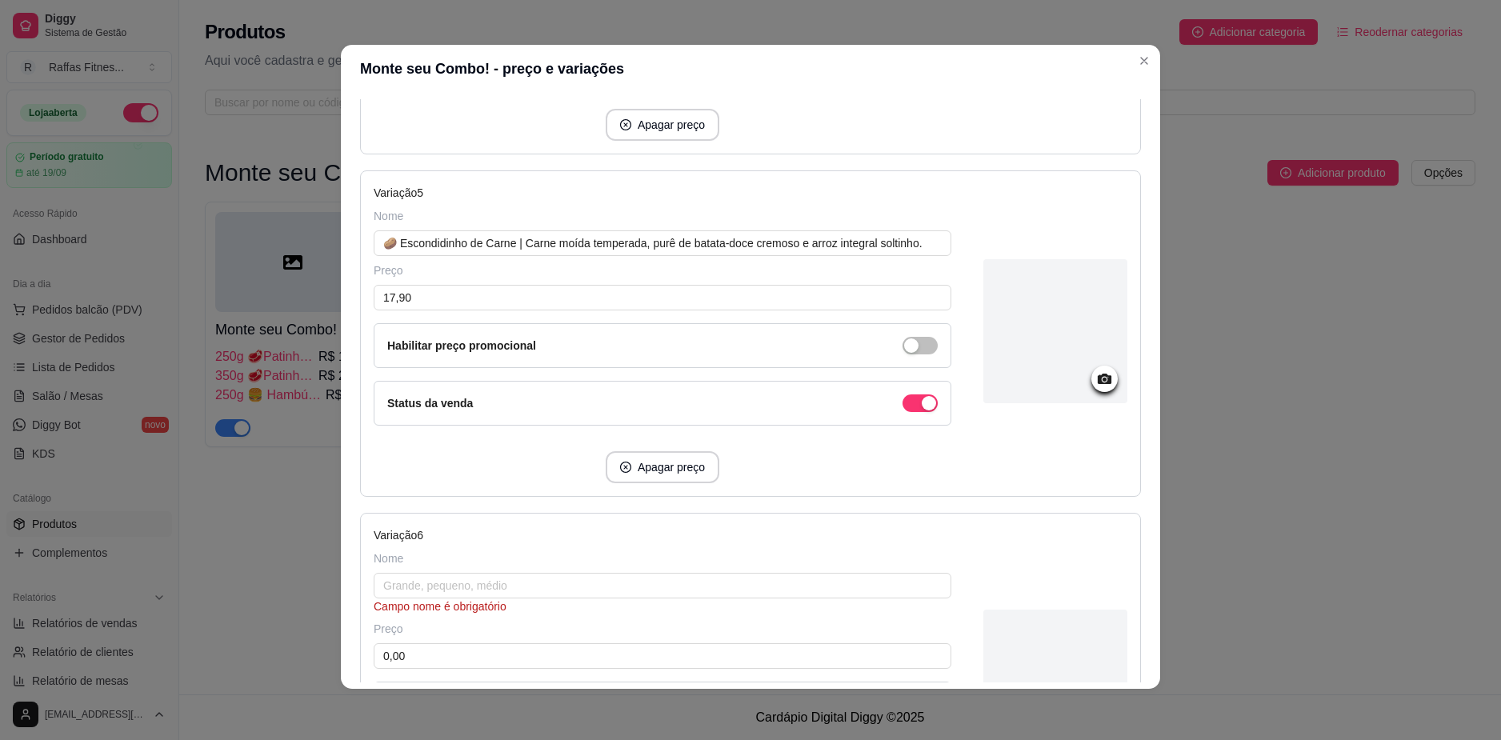
scroll to position [1674, 0]
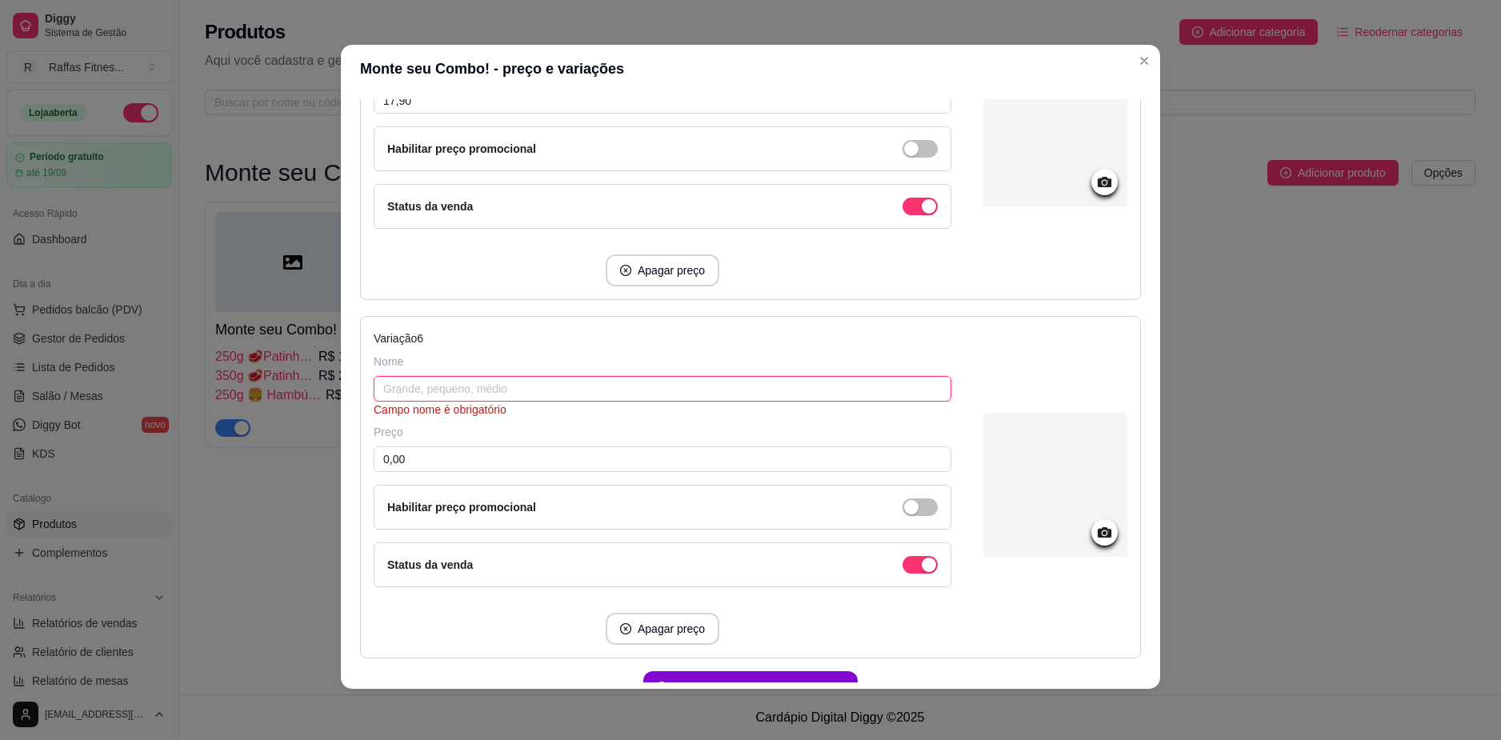
click at [401, 387] on input "text" at bounding box center [663, 389] width 578 height 26
paste input "🍗 Iscas de Frango Grelhadas | Frango macio e suculento com arroz integral, couv…"
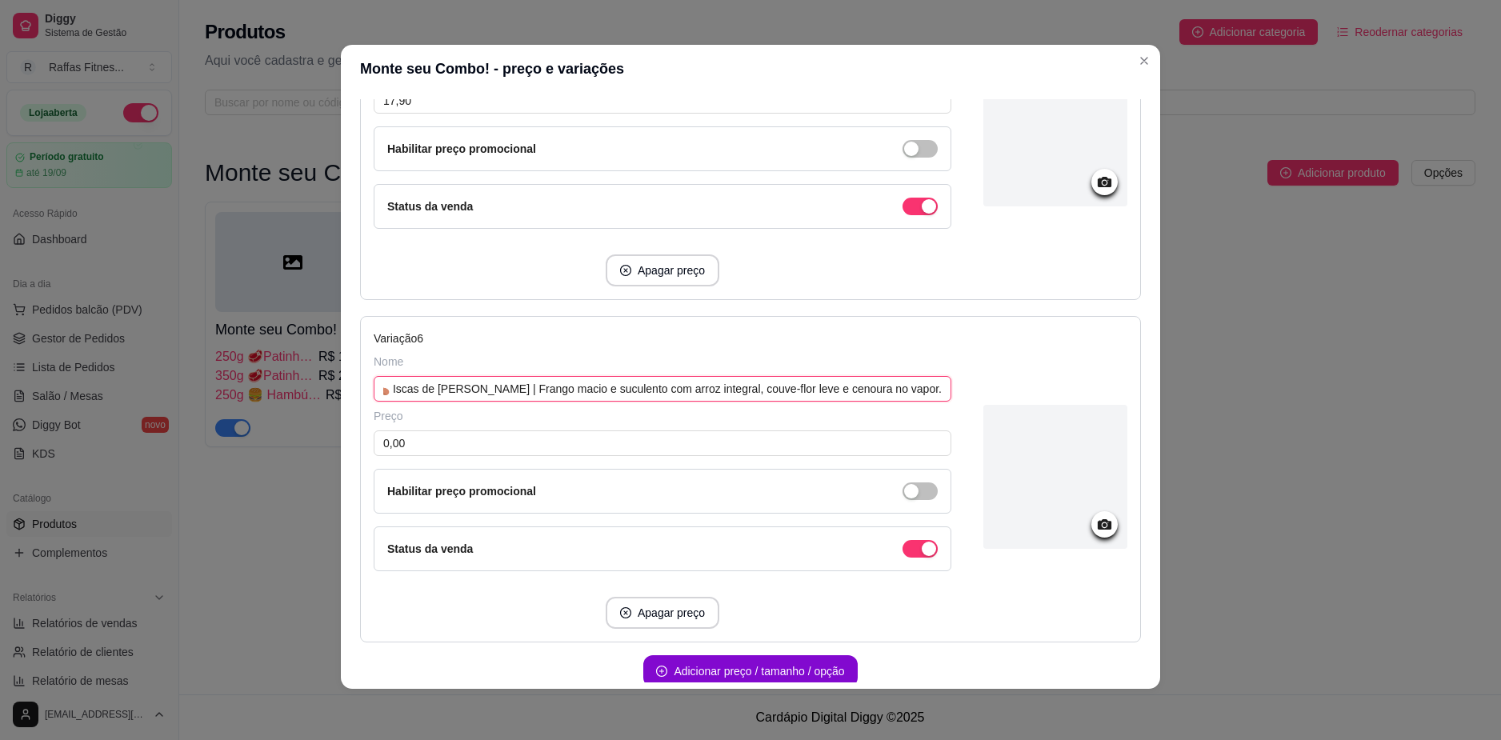
drag, startPoint x: 877, startPoint y: 391, endPoint x: 926, endPoint y: 392, distance: 48.8
click at [926, 392] on input "🍗 Iscas de Frango Grelhadas | Frango macio e suculento com arroz integral, couv…" at bounding box center [663, 389] width 578 height 26
type input "🍗 Iscas de Frango Grelhadas | Frango macio e suculento com arroz integral, couv…"
click at [482, 447] on input "0,00" at bounding box center [663, 444] width 578 height 26
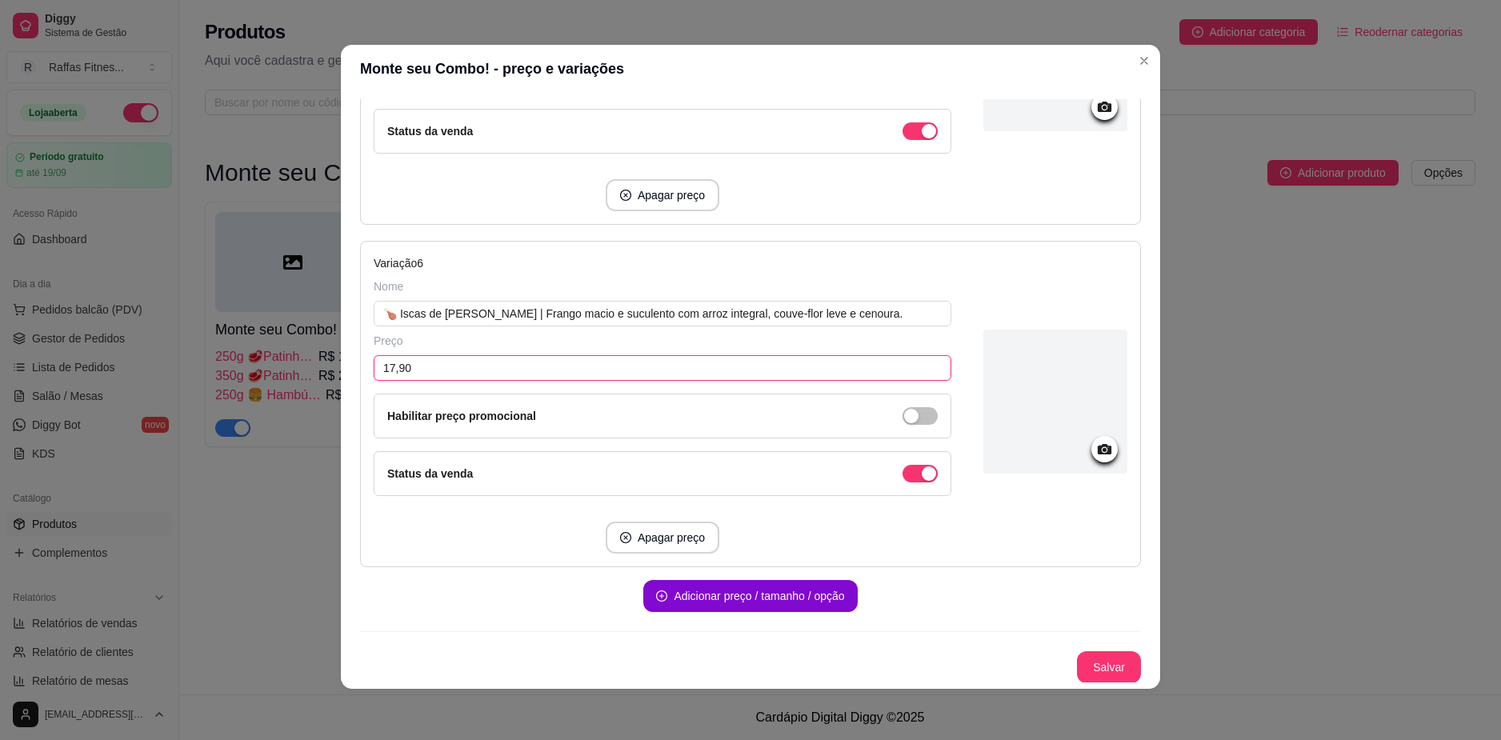
scroll to position [1750, 0]
type input "17,90"
click at [711, 597] on button "Adicionar preço / tamanho / opção" at bounding box center [750, 595] width 207 height 31
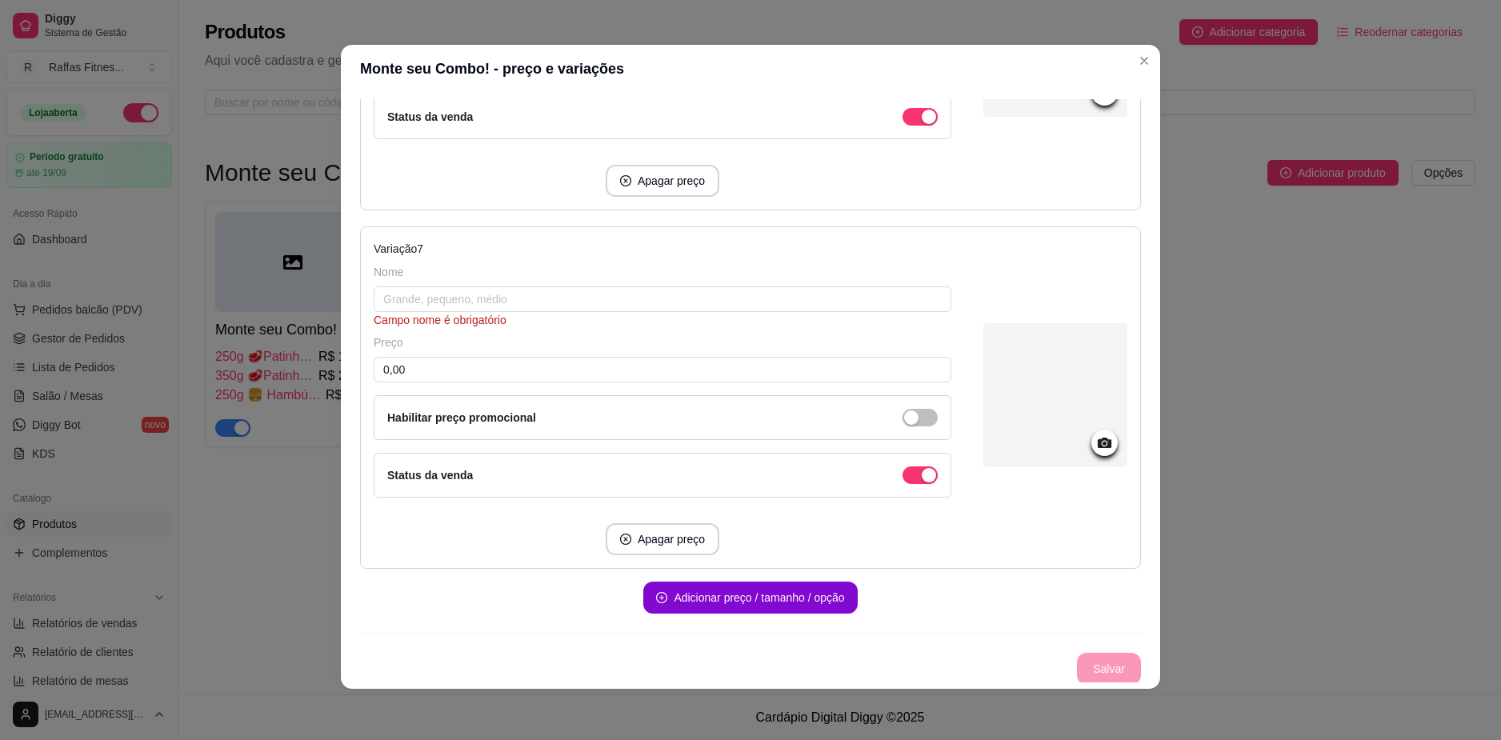
scroll to position [2109, 0]
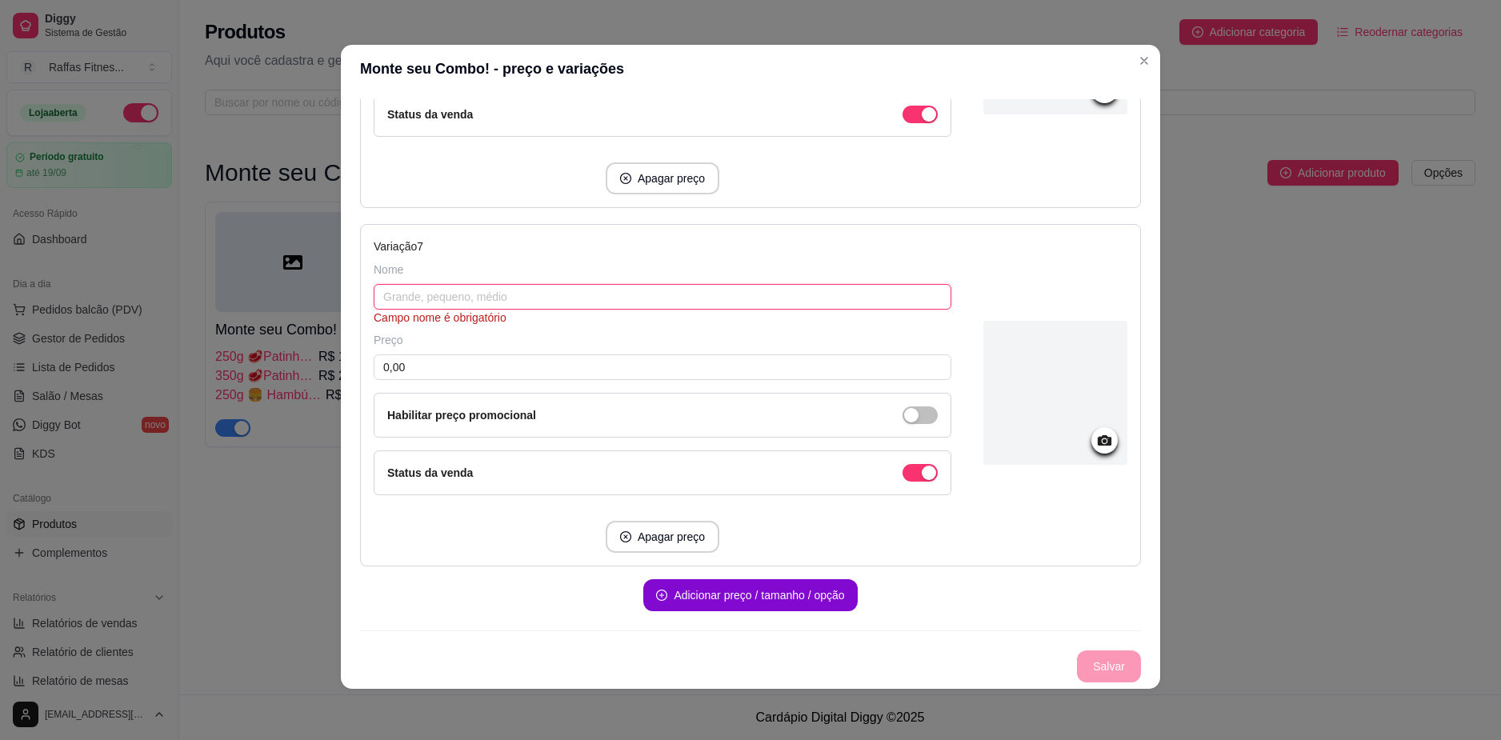
click at [424, 304] on input "text" at bounding box center [663, 297] width 578 height 26
paste input "🍅 Frango Desfiado ao Molho de Tomate | Frango desfiado ao molho caseiro, arroz …"
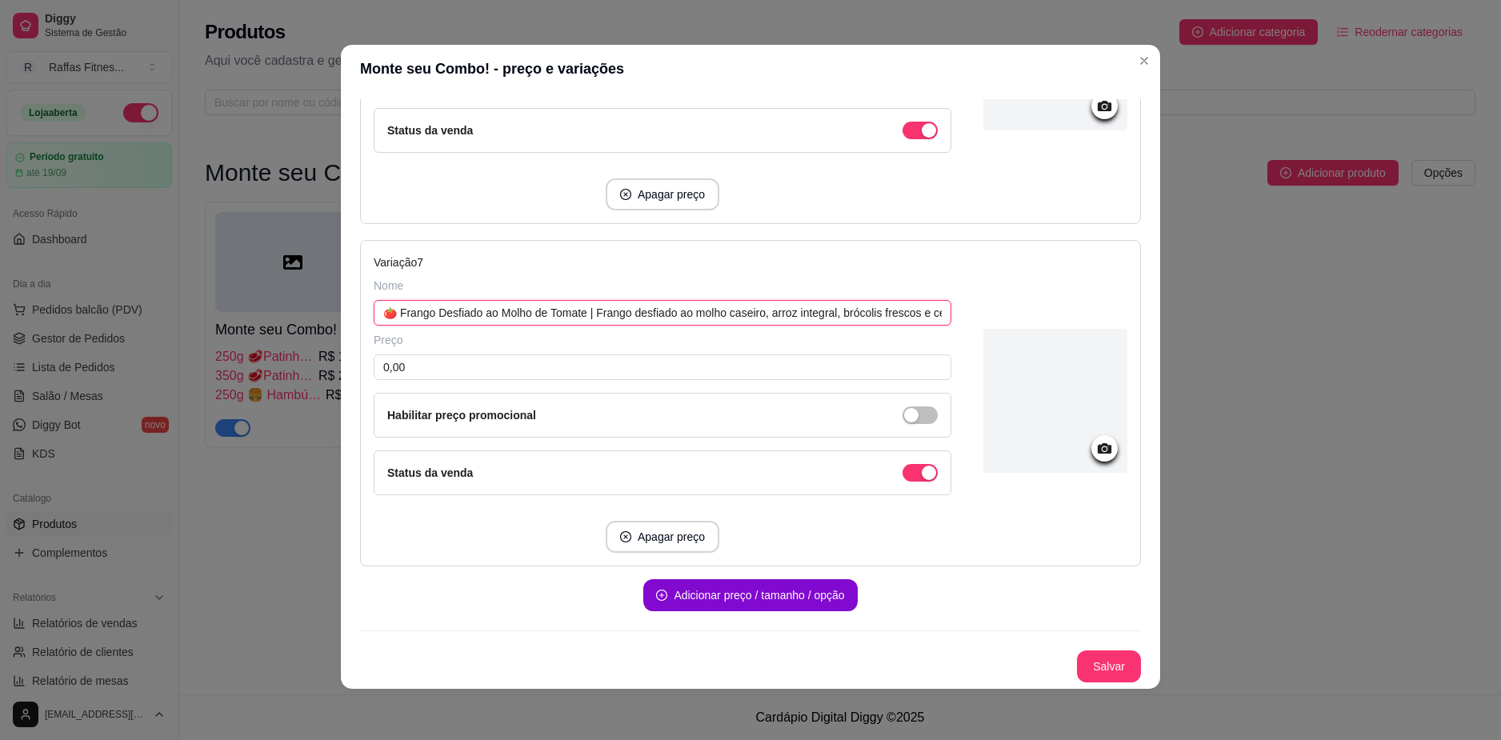
scroll to position [2093, 0]
type input "🍅 Frango Desfiado ao Molho de Tomate | Frango desfiado ao molho caseiro, arroz …"
click at [427, 359] on input "0,00" at bounding box center [663, 368] width 578 height 26
type input "17,90"
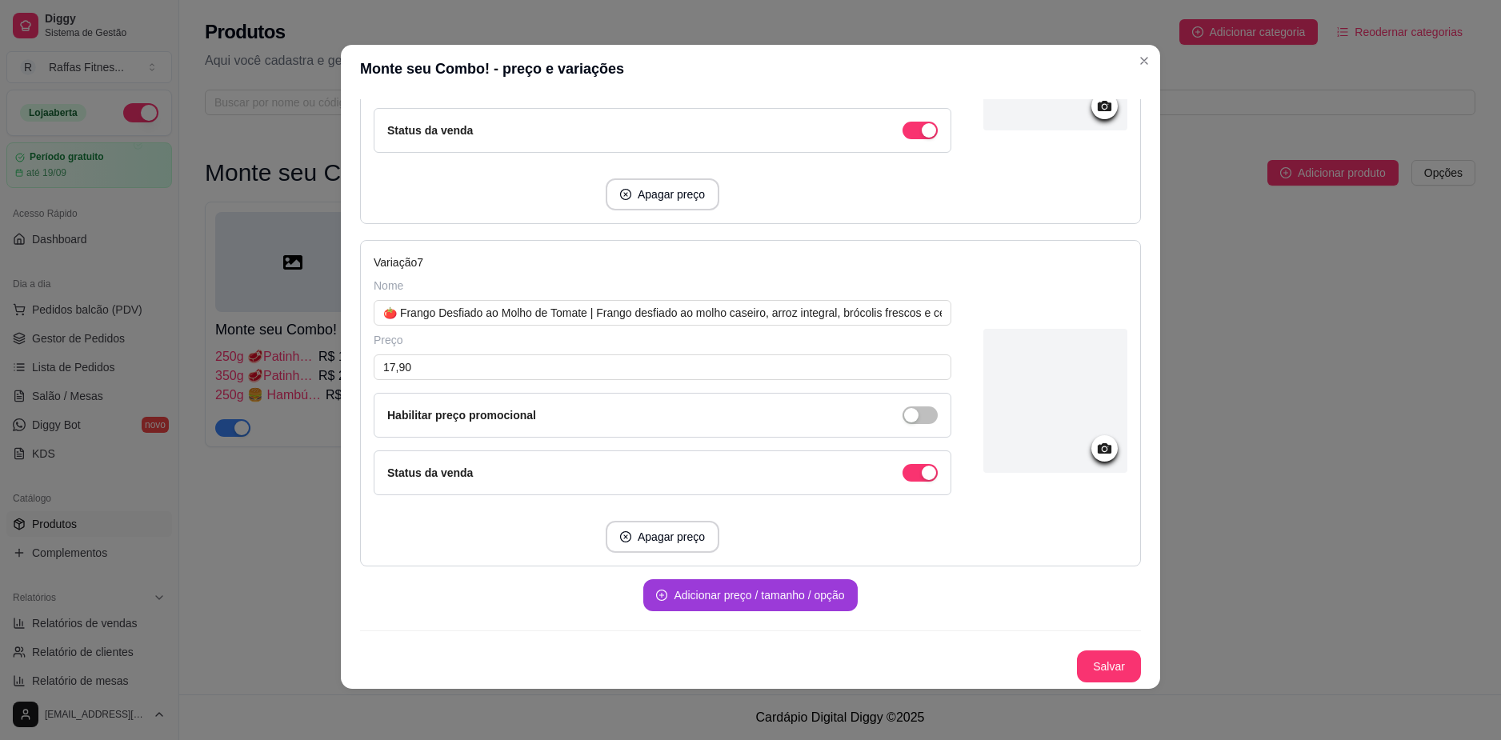
click at [748, 585] on button "Adicionar preço / tamanho / opção" at bounding box center [750, 595] width 214 height 32
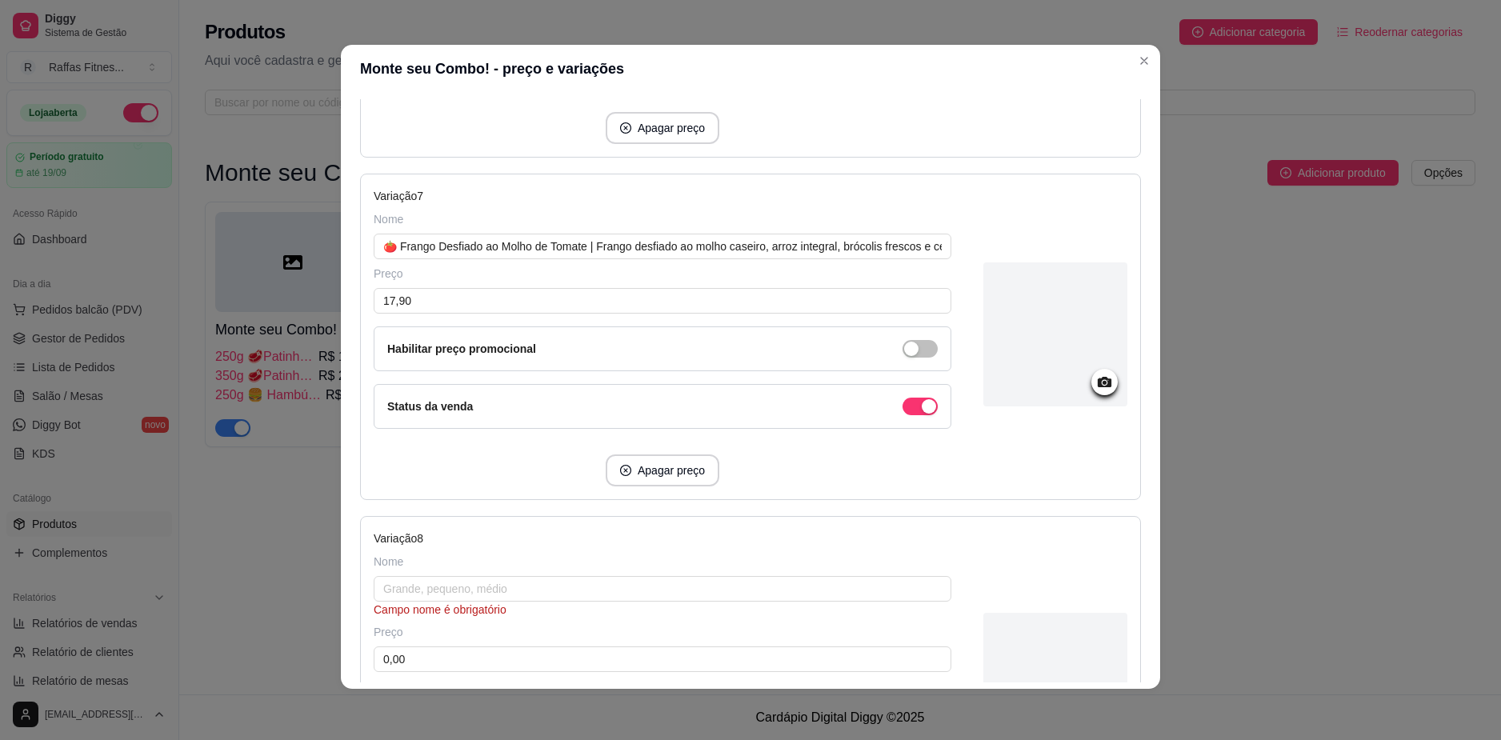
scroll to position [2227, 0]
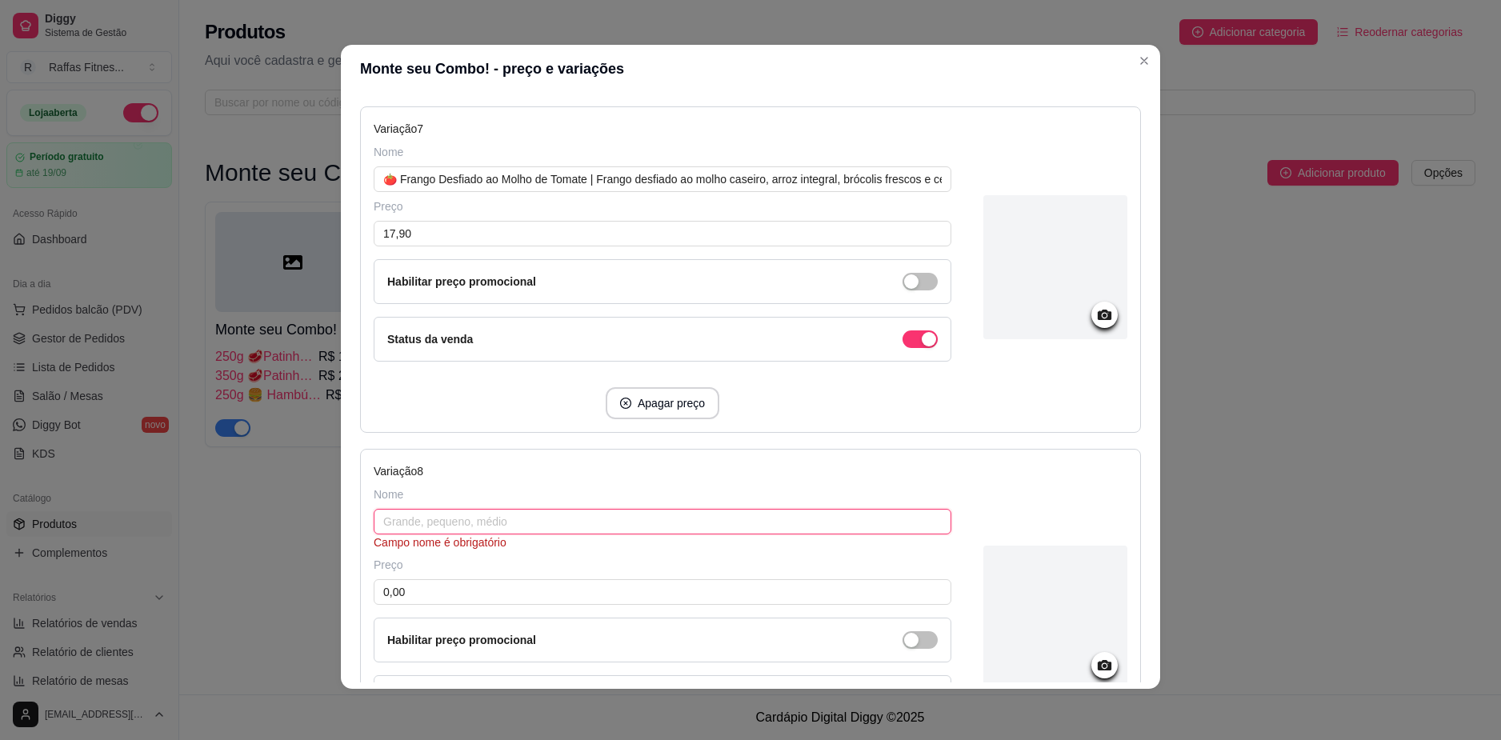
click at [461, 527] on input "text" at bounding box center [663, 522] width 578 height 26
paste input "🔥 Sobrecoxa Assada | Sobrecoxa temperada assada lentamente, com arroz integral,…"
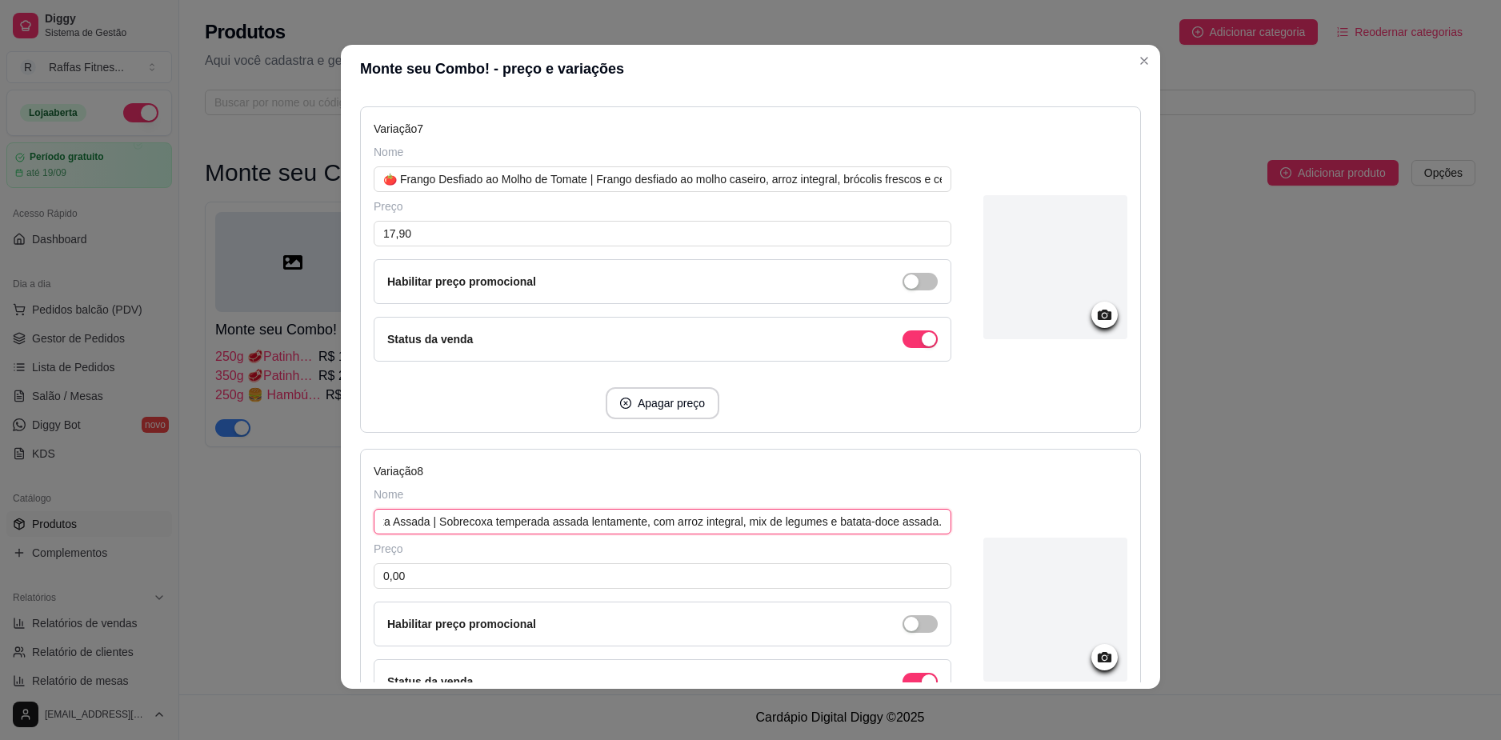
scroll to position [0, 62]
type input "🔥 Sobrecoxa Assada | Sobrecoxa temperada assada lentamente, com arroz integral,…"
click at [452, 568] on input "0,00" at bounding box center [663, 576] width 578 height 26
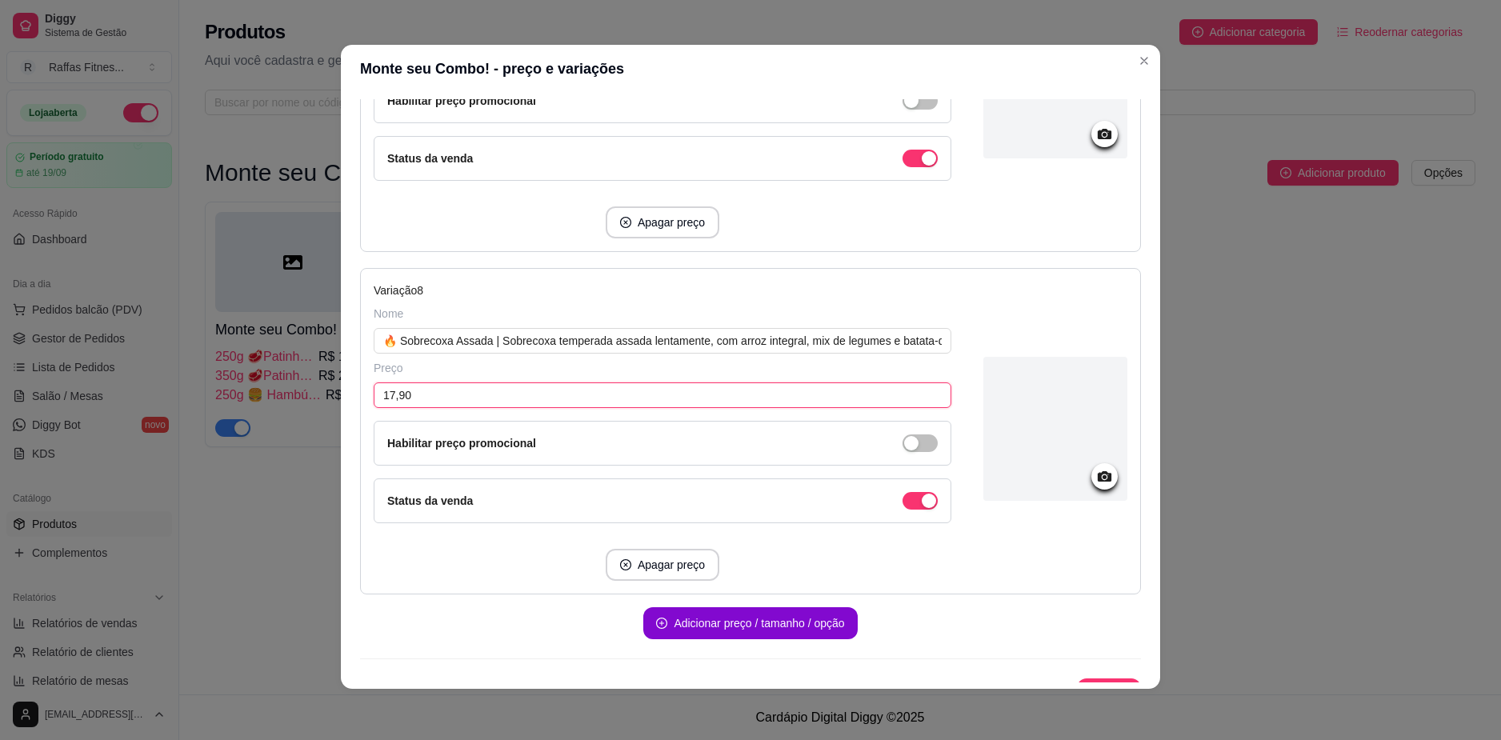
scroll to position [2435, 0]
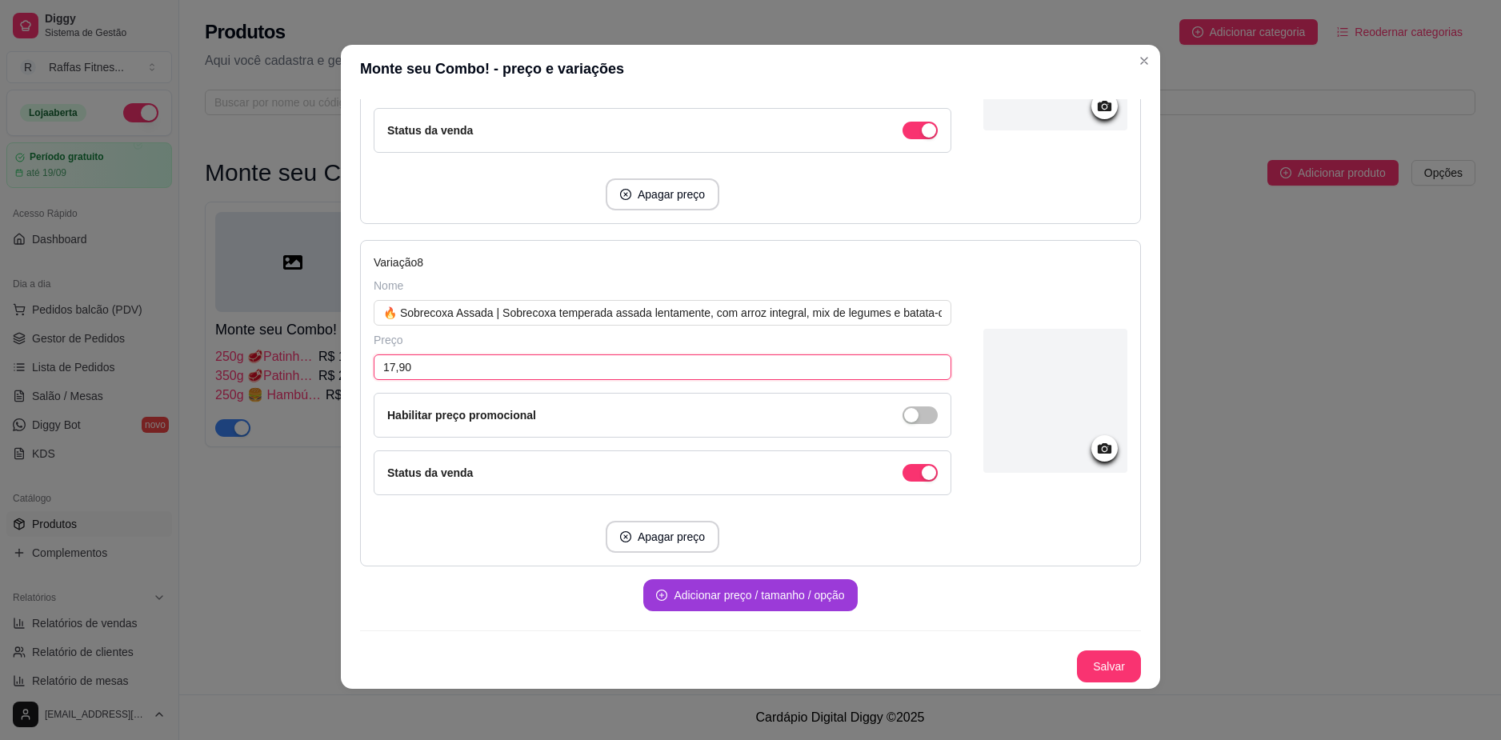
type input "17,90"
click at [730, 600] on button "Adicionar preço / tamanho / opção" at bounding box center [750, 595] width 207 height 31
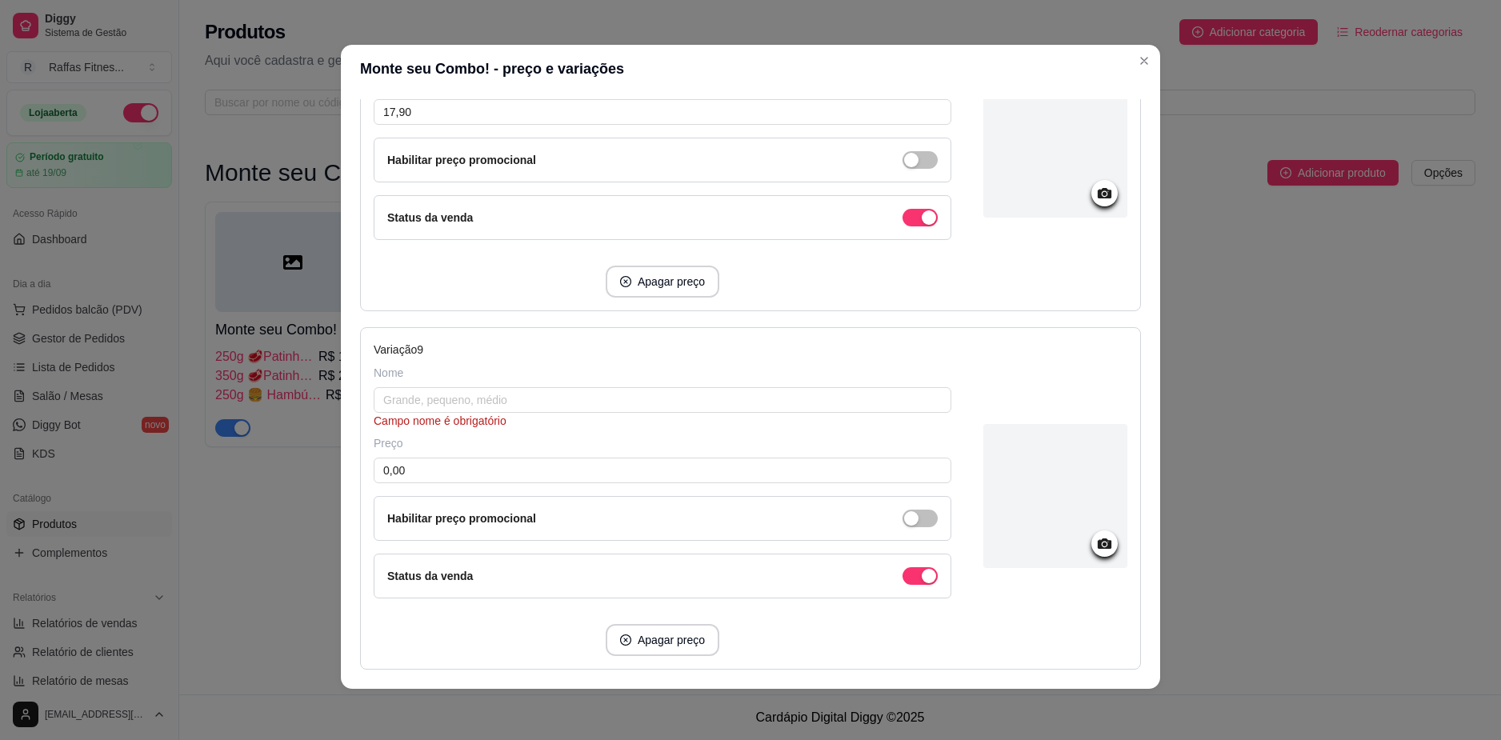
scroll to position [2702, 0]
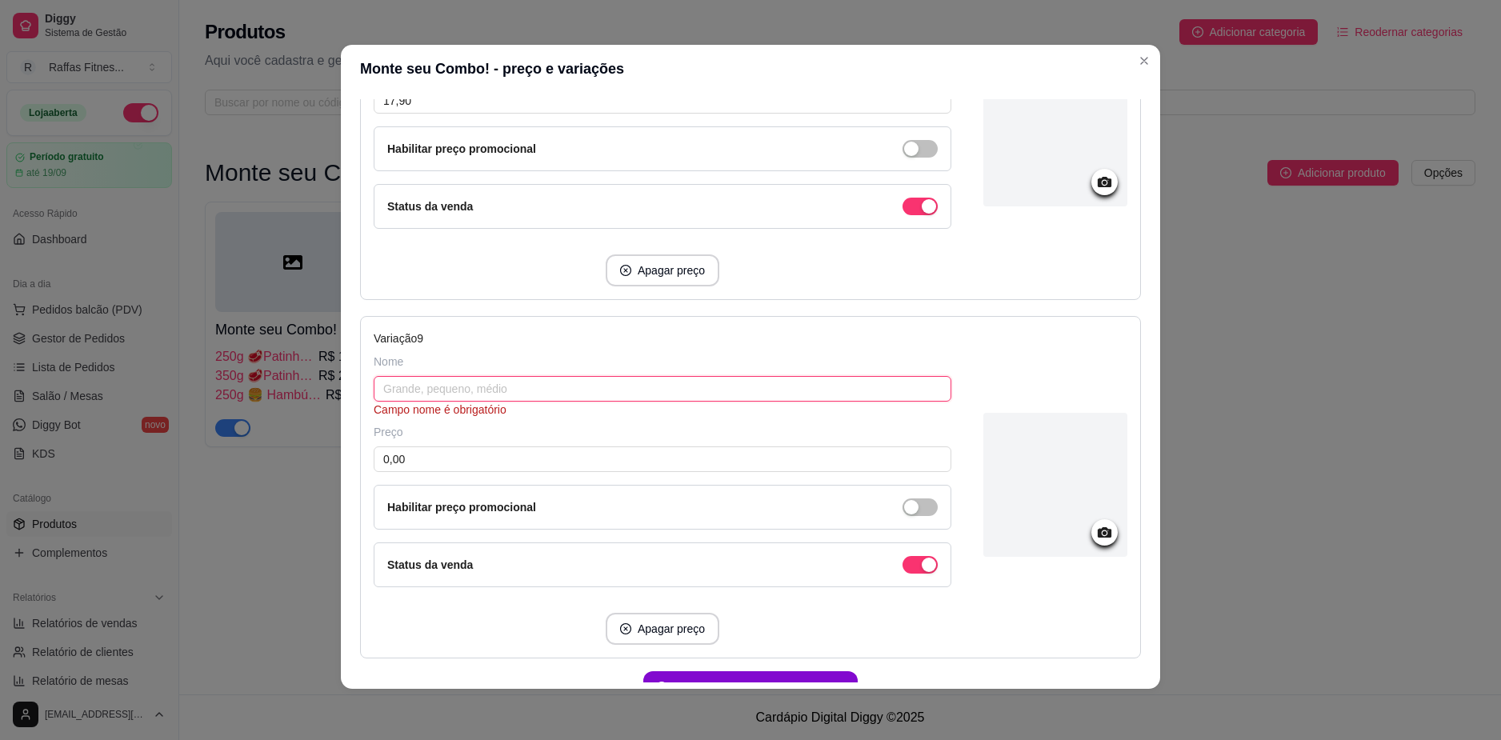
click at [437, 400] on input "text" at bounding box center [663, 389] width 578 height 26
paste input "🥘 Strogonoff de Frango Fit | Strogonoff de frango leve e saboroso, com arroz in…"
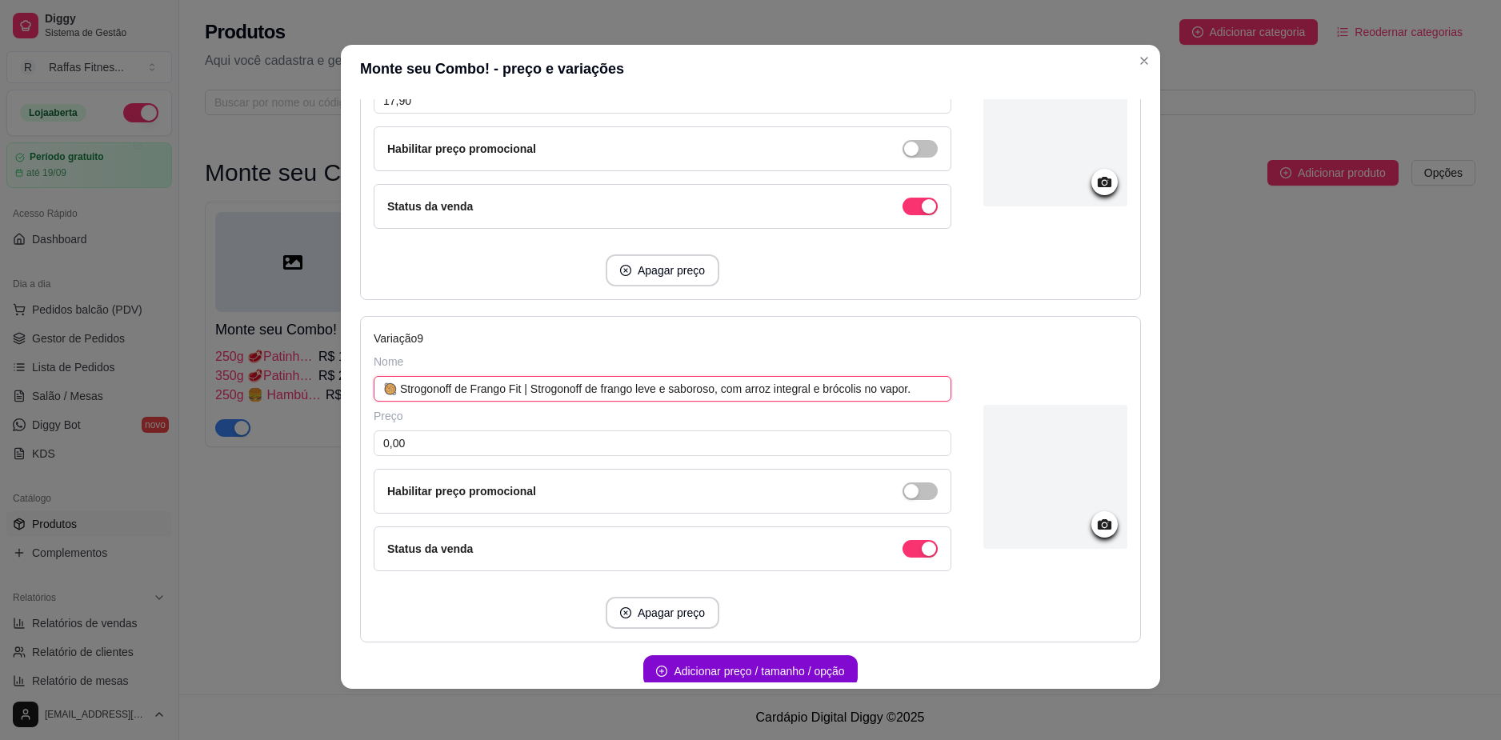
drag, startPoint x: 858, startPoint y: 392, endPoint x: 960, endPoint y: 392, distance: 101.6
click at [960, 392] on div "Variação 9 Nome 🥘 Strogonoff de Frango Fit | Strogonoff de frango leve e saboro…" at bounding box center [750, 479] width 781 height 327
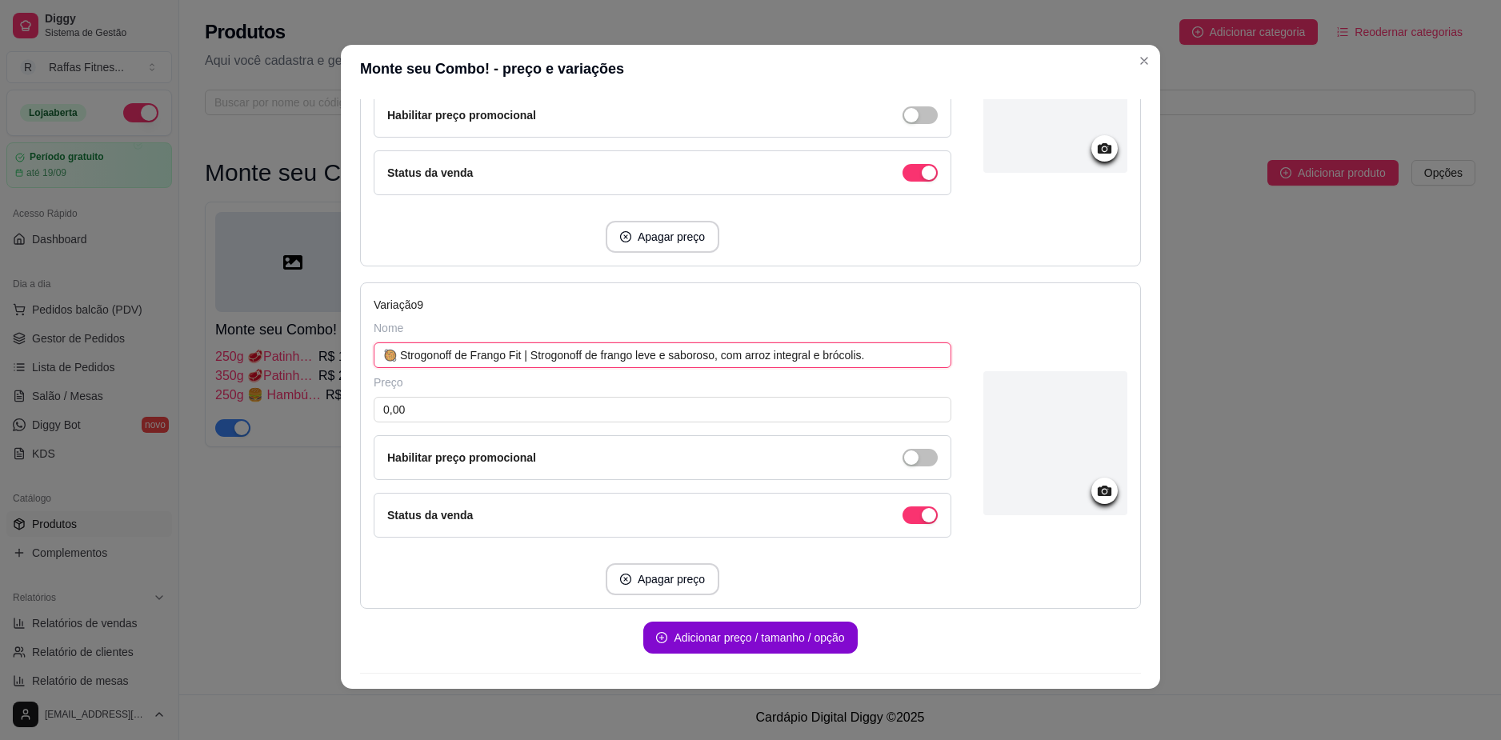
scroll to position [2778, 0]
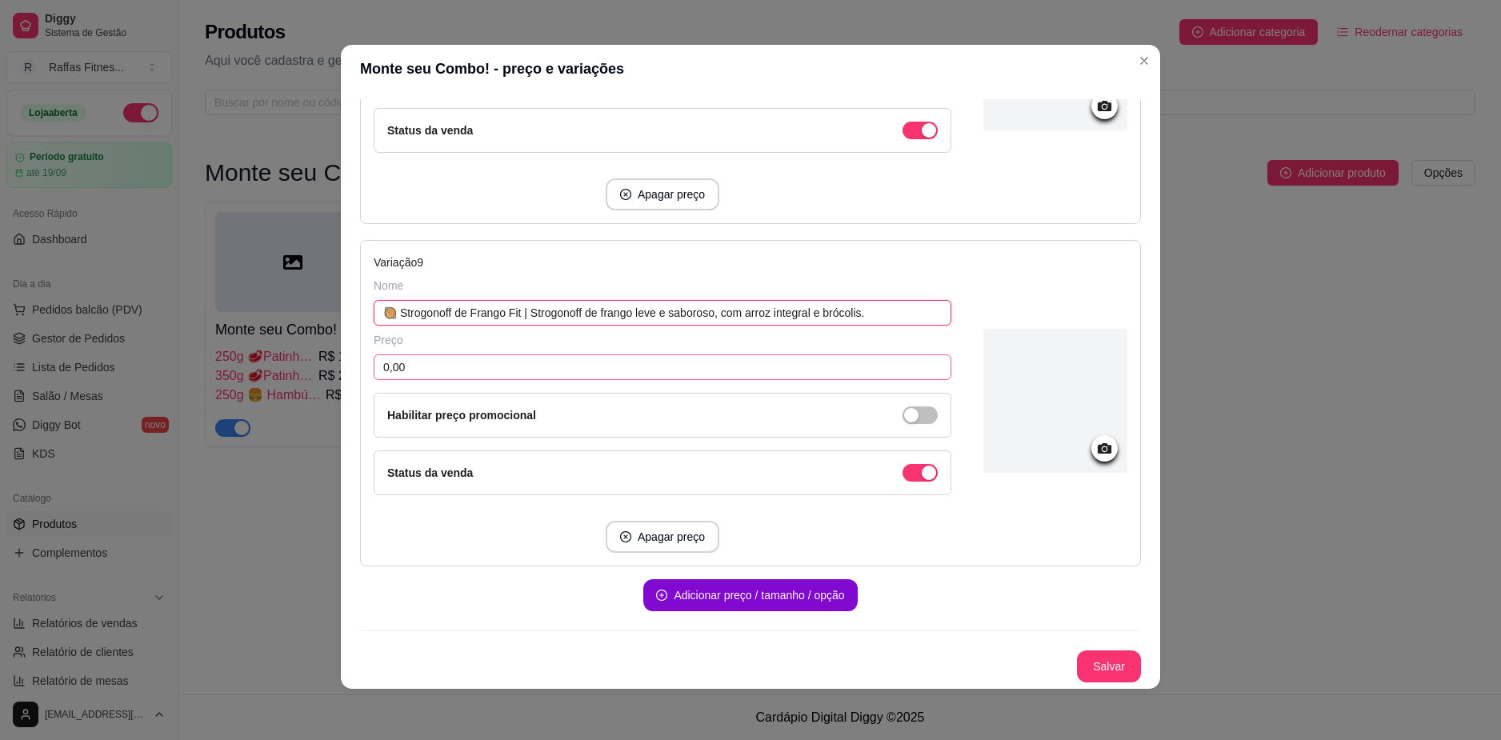
type input "🥘 Strogonoff de Frango Fit | Strogonoff de frango leve e saboroso, com arroz in…"
click at [418, 371] on input "0,00" at bounding box center [663, 368] width 578 height 26
type input "17,90"
click at [793, 598] on button "Adicionar preço / tamanho / opção" at bounding box center [750, 595] width 207 height 31
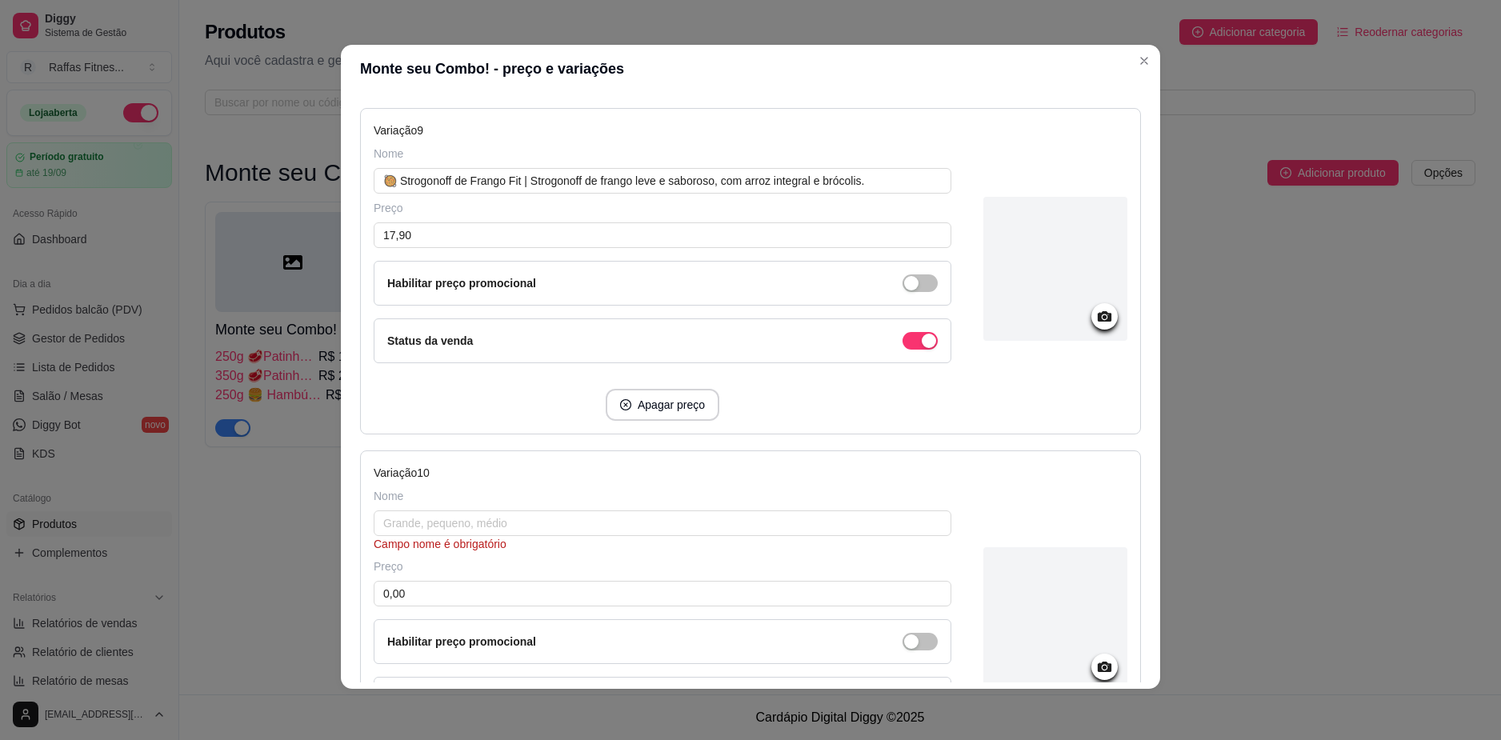
scroll to position [2912, 0]
click at [521, 516] on input "text" at bounding box center [663, 522] width 578 height 26
paste input "🥔 Escondidinho de Frango | Frango desfiado temperado, purê cremoso de batata-do…"
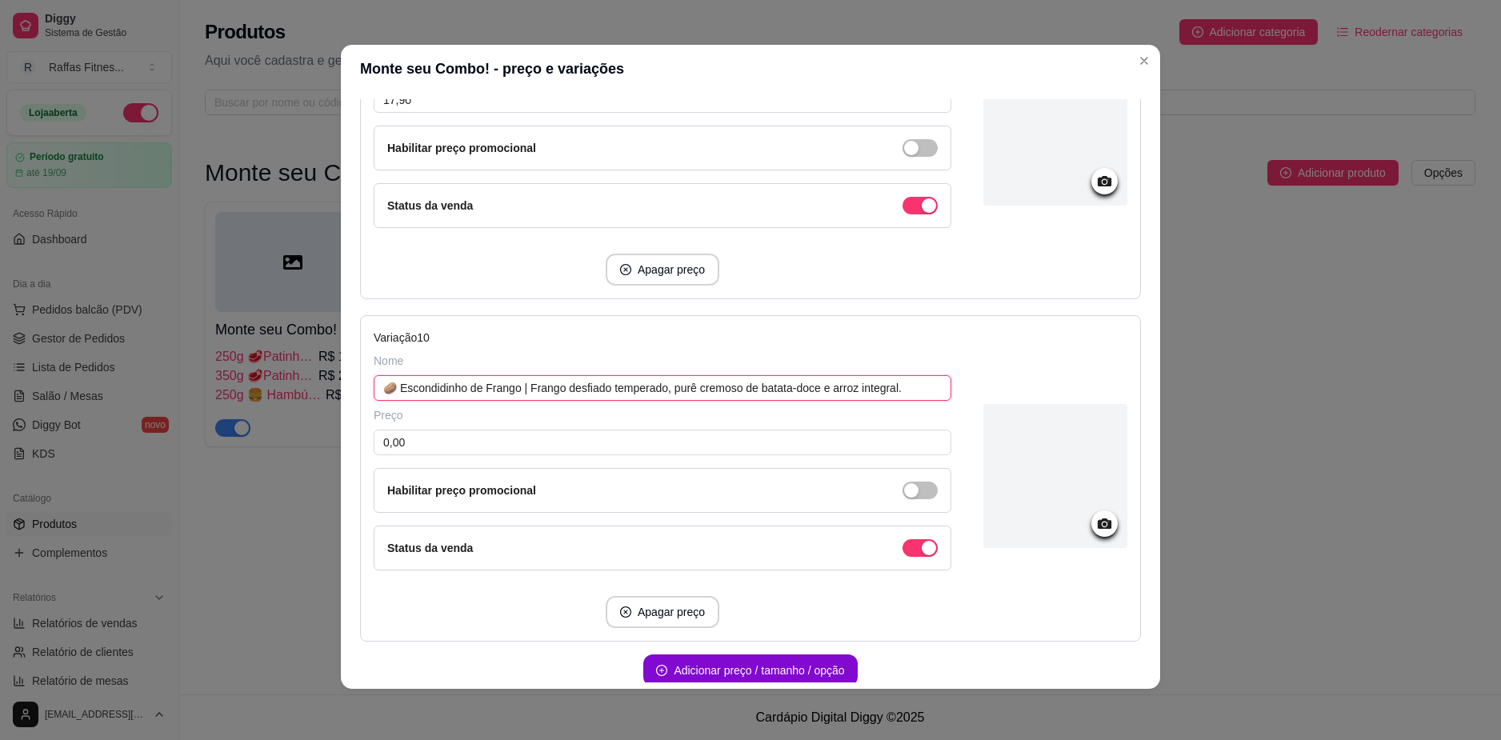
scroll to position [3120, 0]
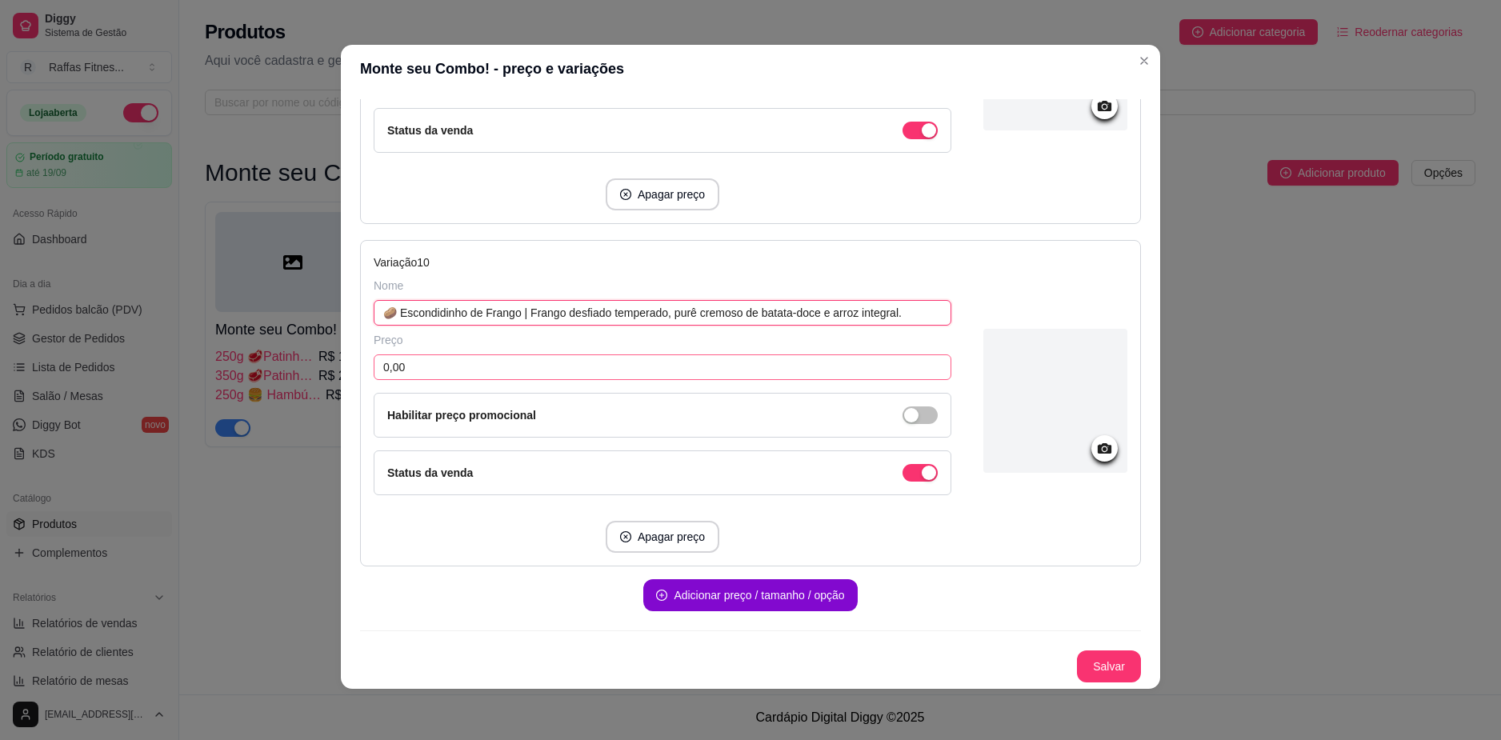
type input "🥔 Escondidinho de Frango | Frango desfiado temperado, purê cremoso de batata-do…"
click at [439, 378] on input "0,00" at bounding box center [663, 368] width 578 height 26
type input "17,90"
click at [708, 599] on button "Adicionar preço / tamanho / opção" at bounding box center [750, 595] width 214 height 32
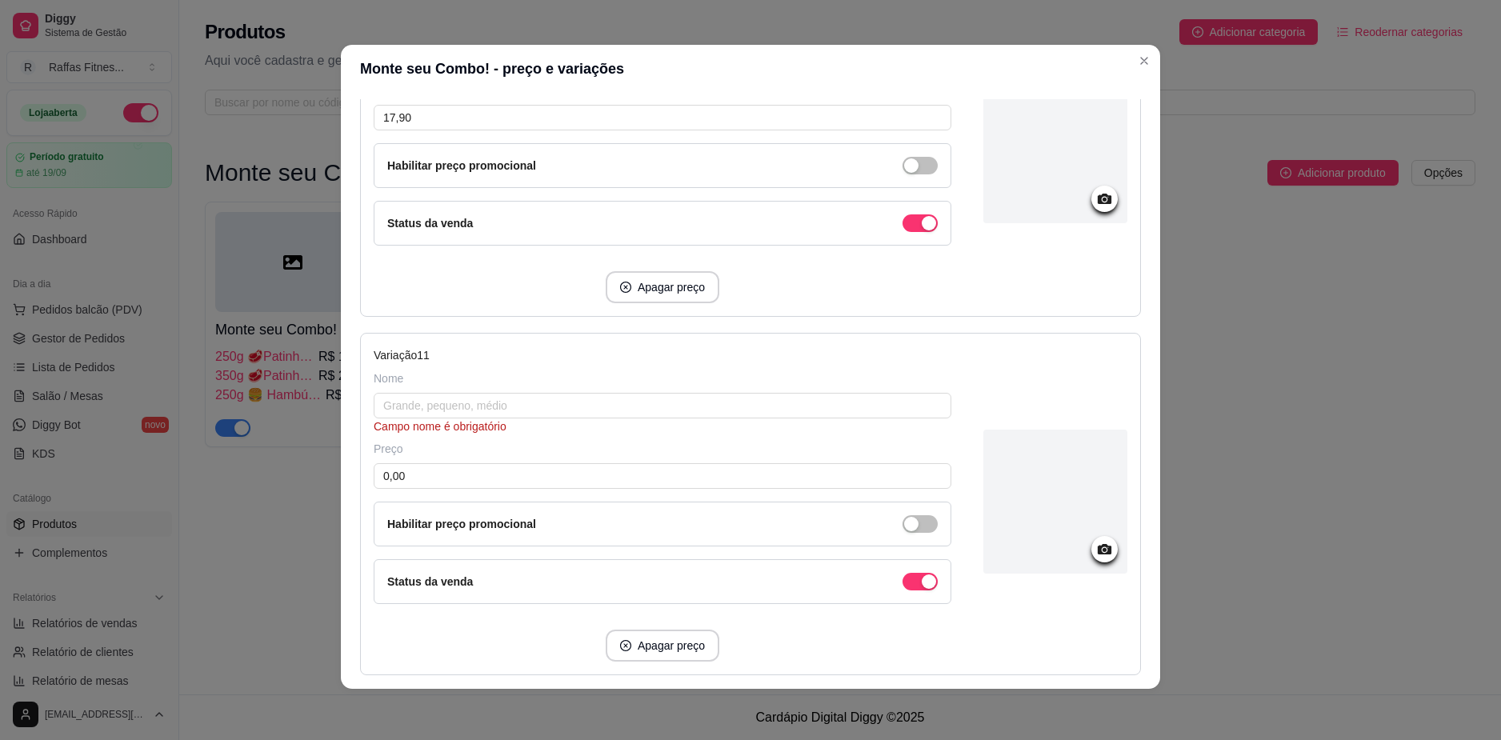
scroll to position [3387, 0]
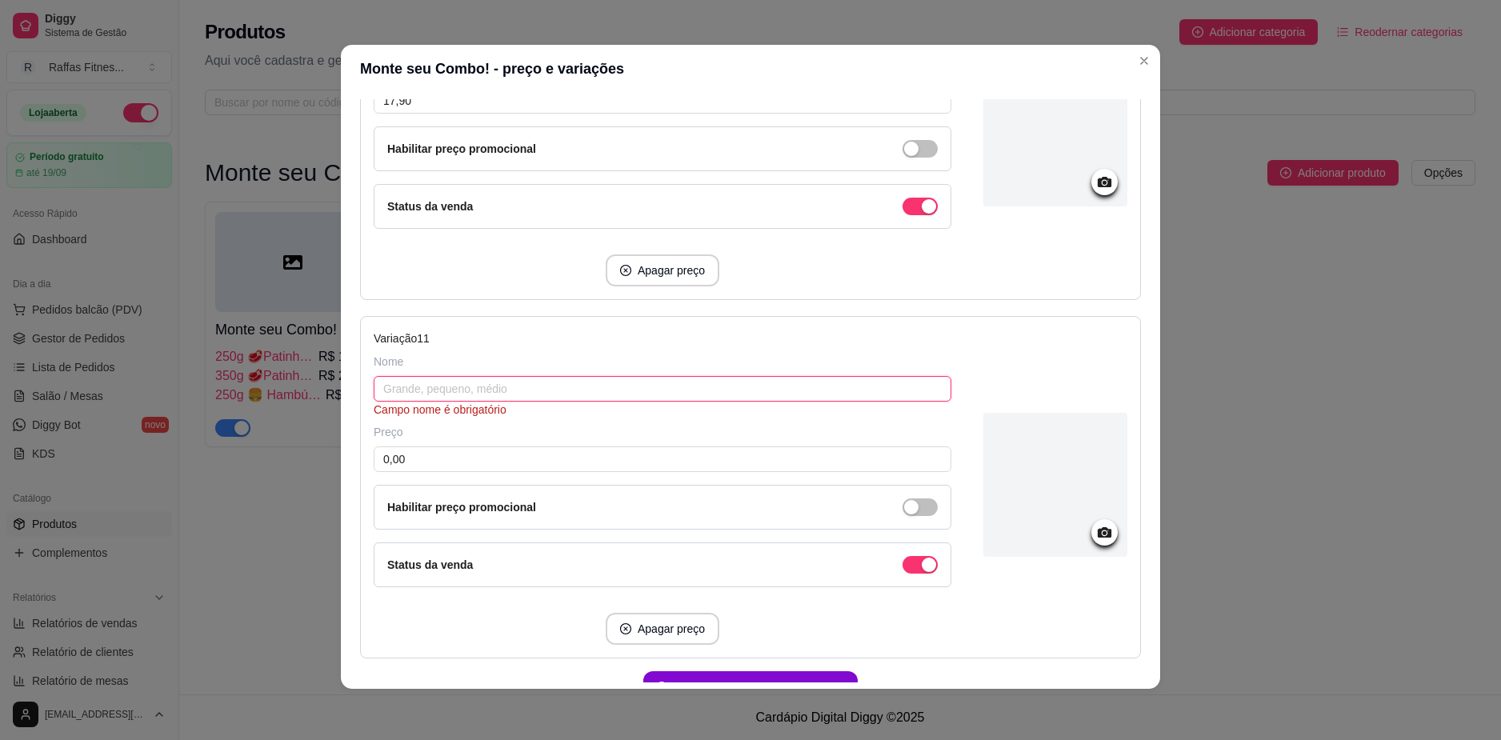
click at [439, 398] on input "text" at bounding box center [663, 389] width 578 height 26
paste input "🐟 Tilápia ao Limão | Filé de tilápia ao toque de limão, arroz integral, couve-f…"
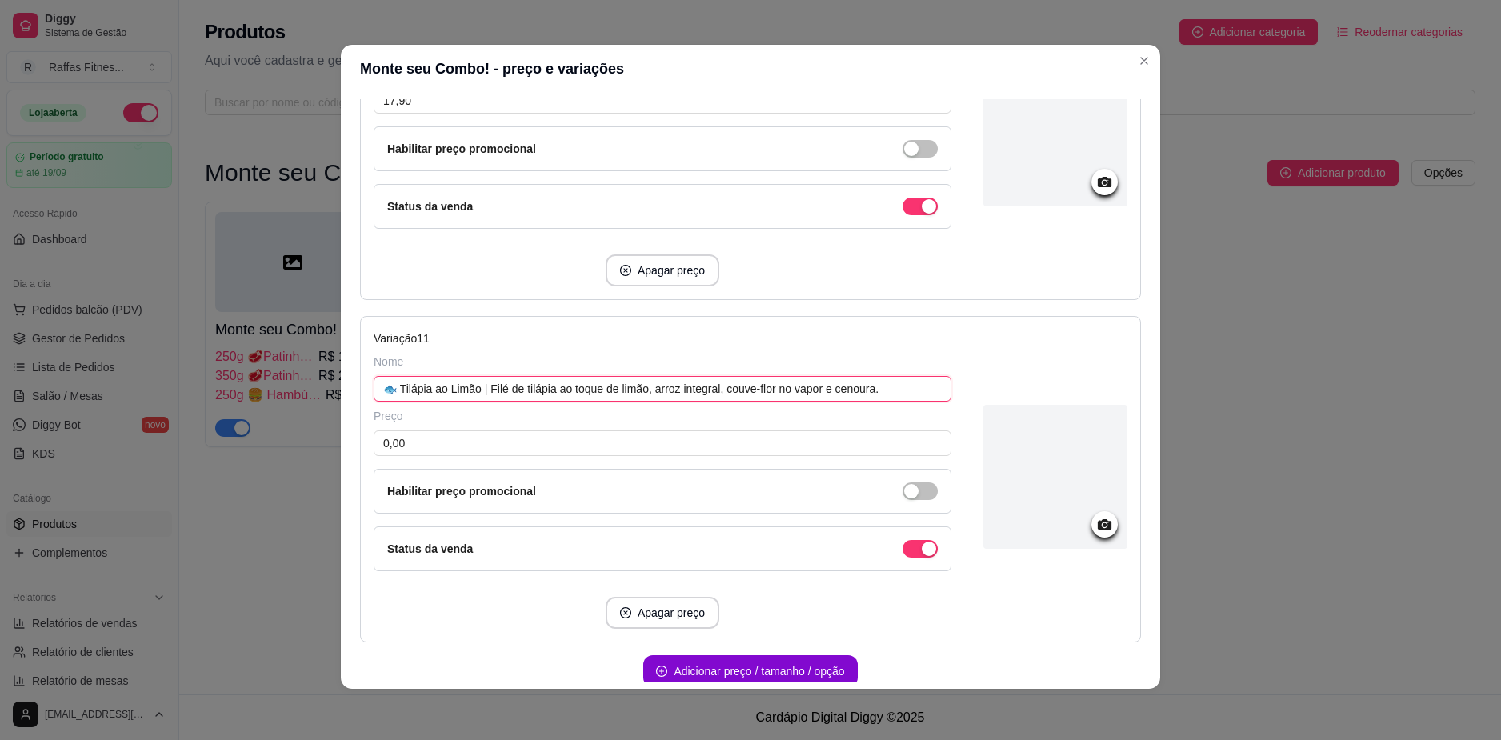
drag, startPoint x: 776, startPoint y: 391, endPoint x: 819, endPoint y: 394, distance: 42.5
click at [819, 394] on input "🐟 Tilápia ao Limão | Filé de tilápia ao toque de limão, arroz integral, couve-f…" at bounding box center [663, 389] width 578 height 26
click at [865, 376] on input "🐟 Tilápia ao Limão | Filé de tilápia ao toque de limão, arroz integral, couve-f…" at bounding box center [663, 389] width 578 height 26
type input "🐟 Tilápia ao Limão | Filé de tilápia ao toque de limão, arroz integral, couve-f…"
click at [508, 451] on input "0,00" at bounding box center [663, 444] width 578 height 26
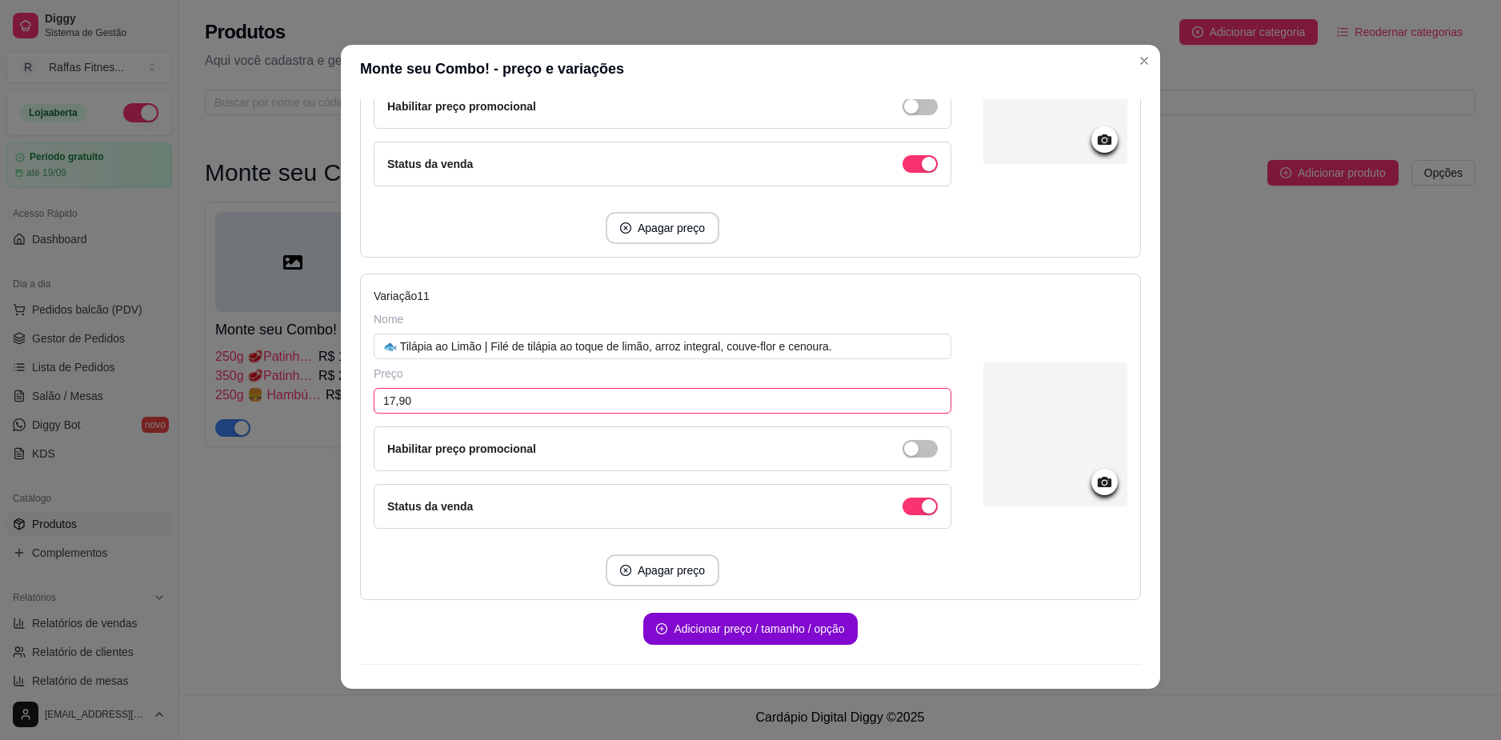
scroll to position [3463, 0]
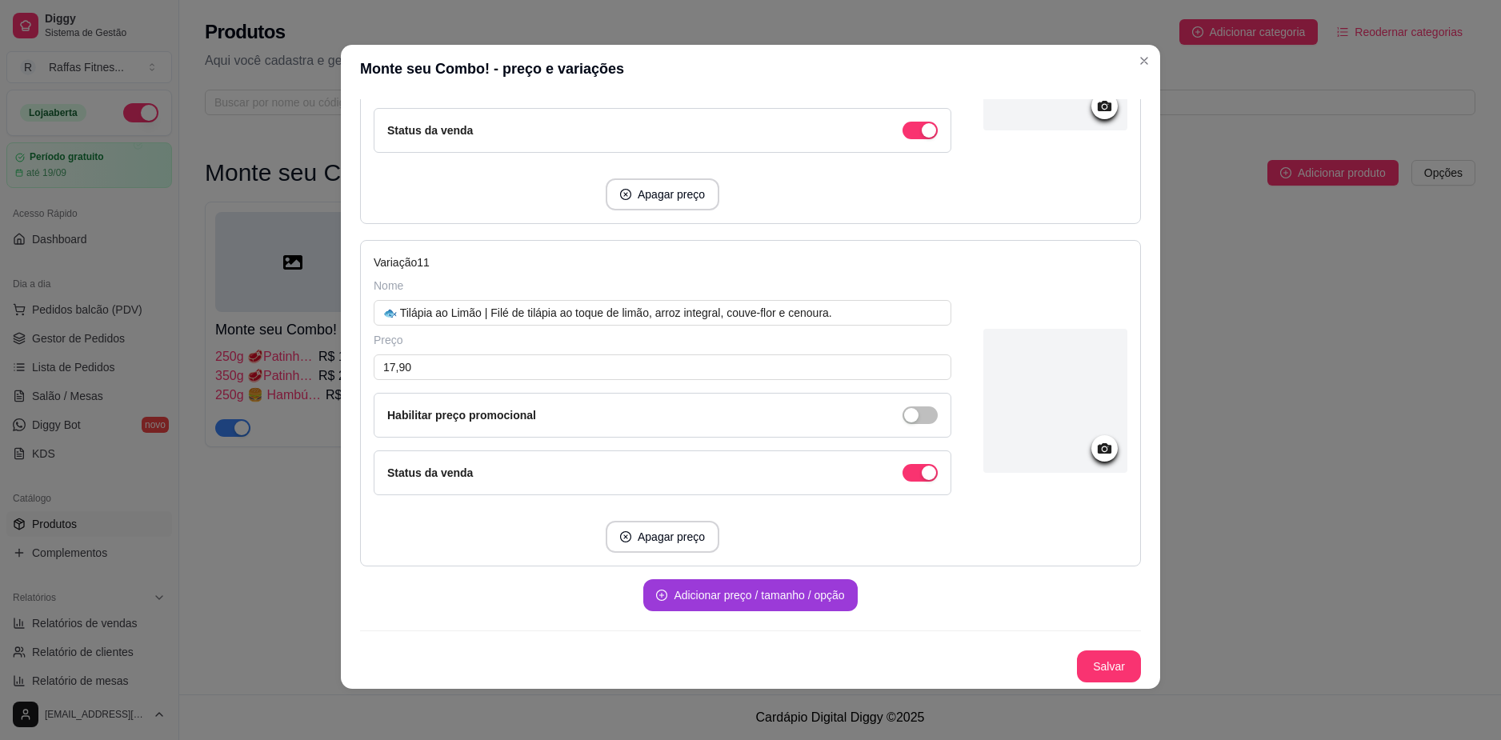
click at [695, 598] on button "Adicionar preço / tamanho / opção" at bounding box center [750, 595] width 214 height 32
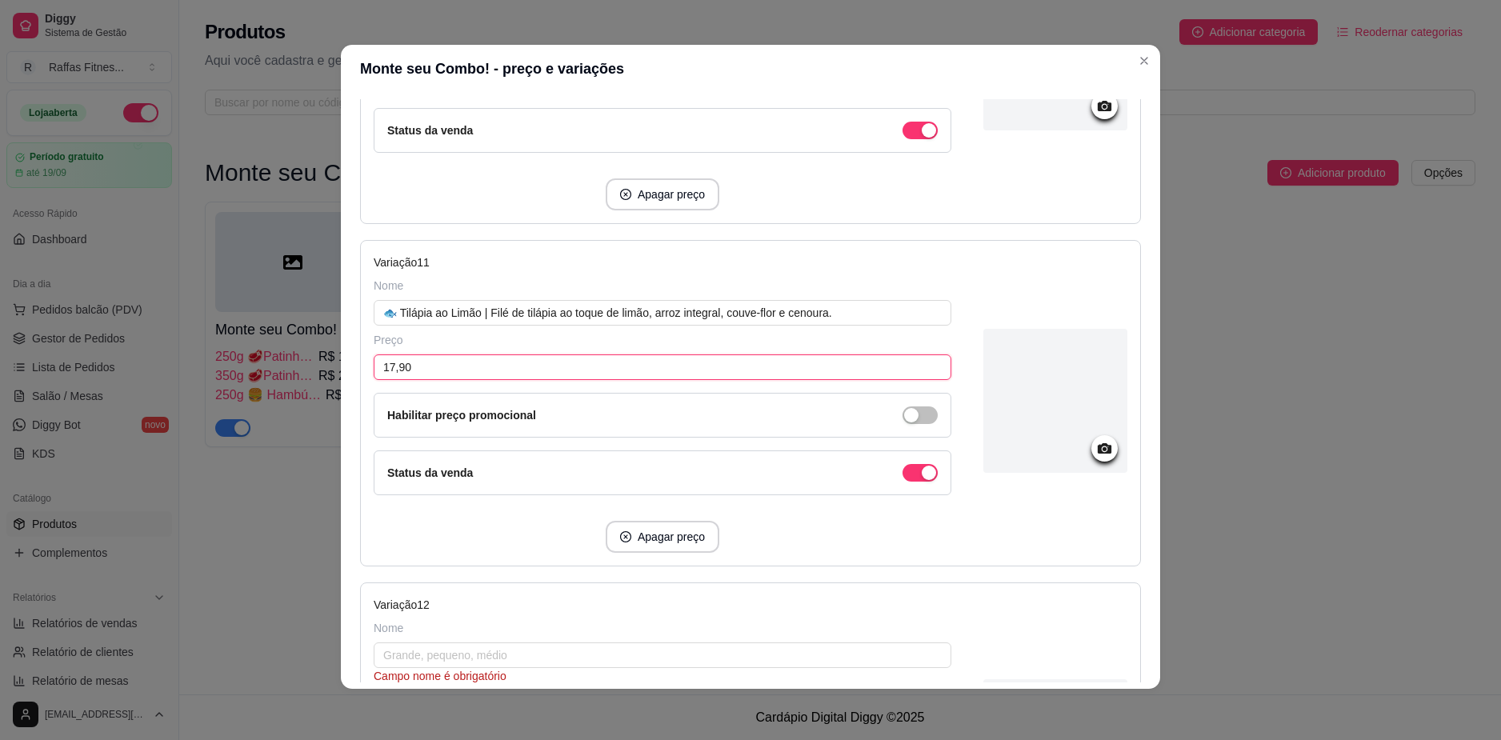
drag, startPoint x: 415, startPoint y: 369, endPoint x: 285, endPoint y: 372, distance: 129.7
click at [285, 372] on div "Monte seu Combo! - preço e variações Detalhes Preço e variações Disponibilidade…" at bounding box center [750, 370] width 1501 height 740
type input "19,90"
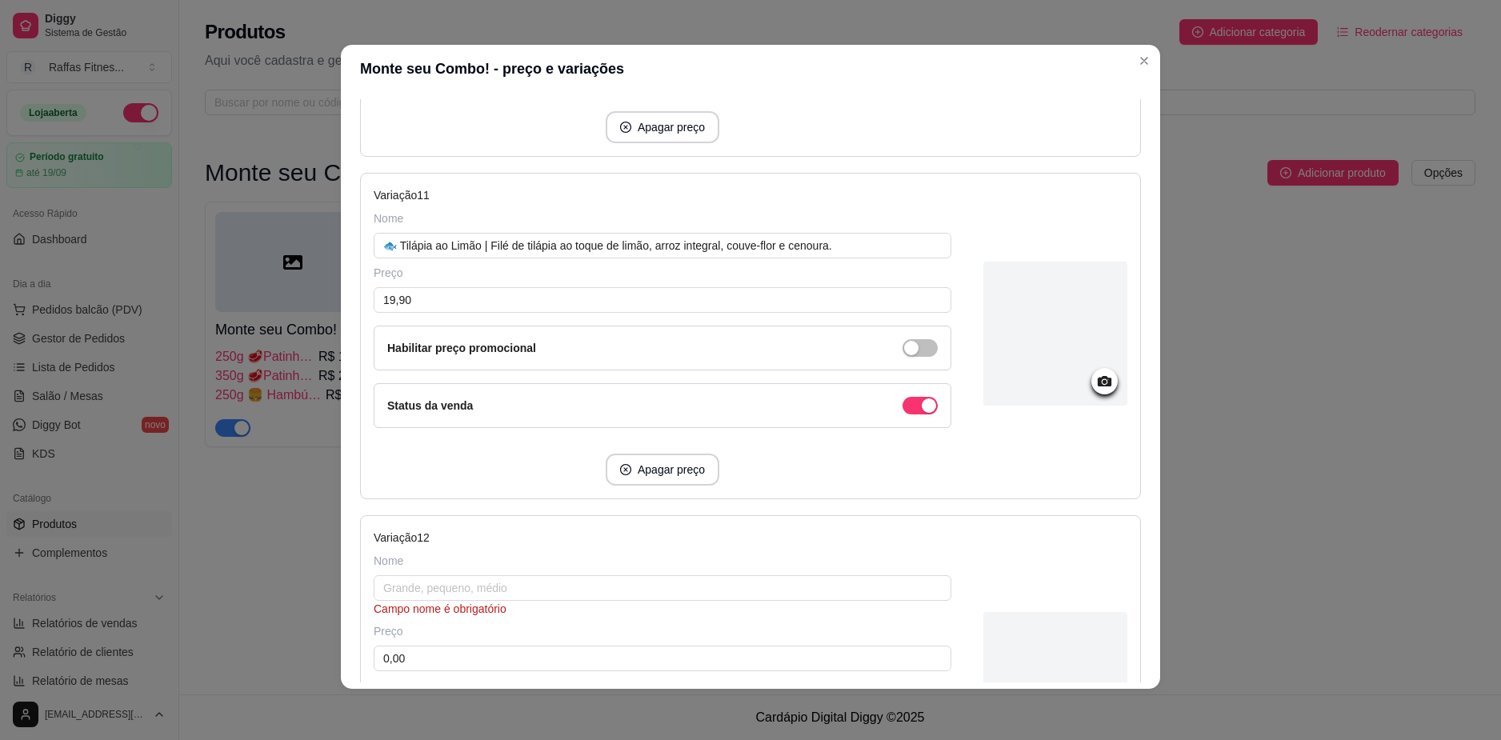
scroll to position [3597, 0]
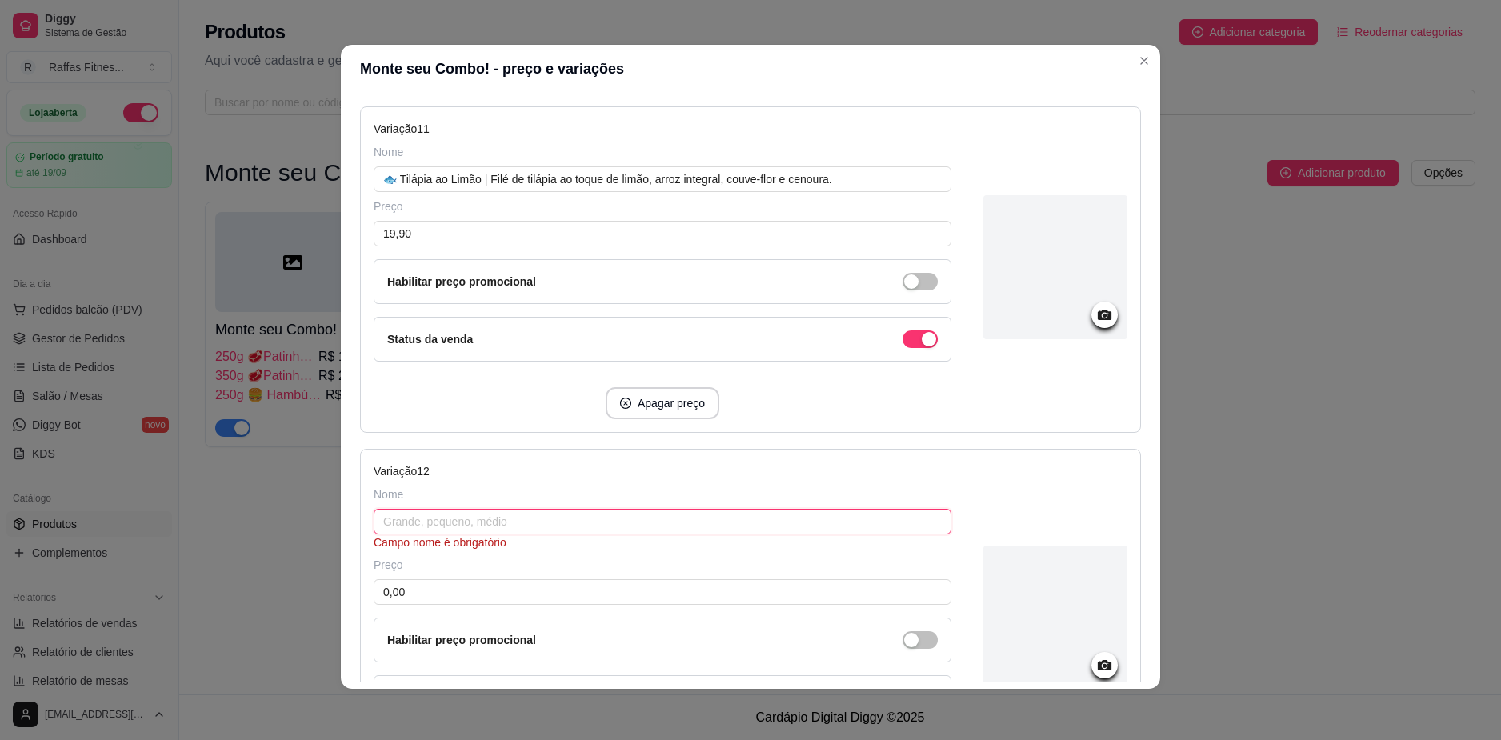
click at [421, 514] on input "text" at bounding box center [663, 522] width 578 height 26
paste input "🍊 Salmão ao Maracujá | Salmão grelhado com molho de maracujá leve, arroz integr…"
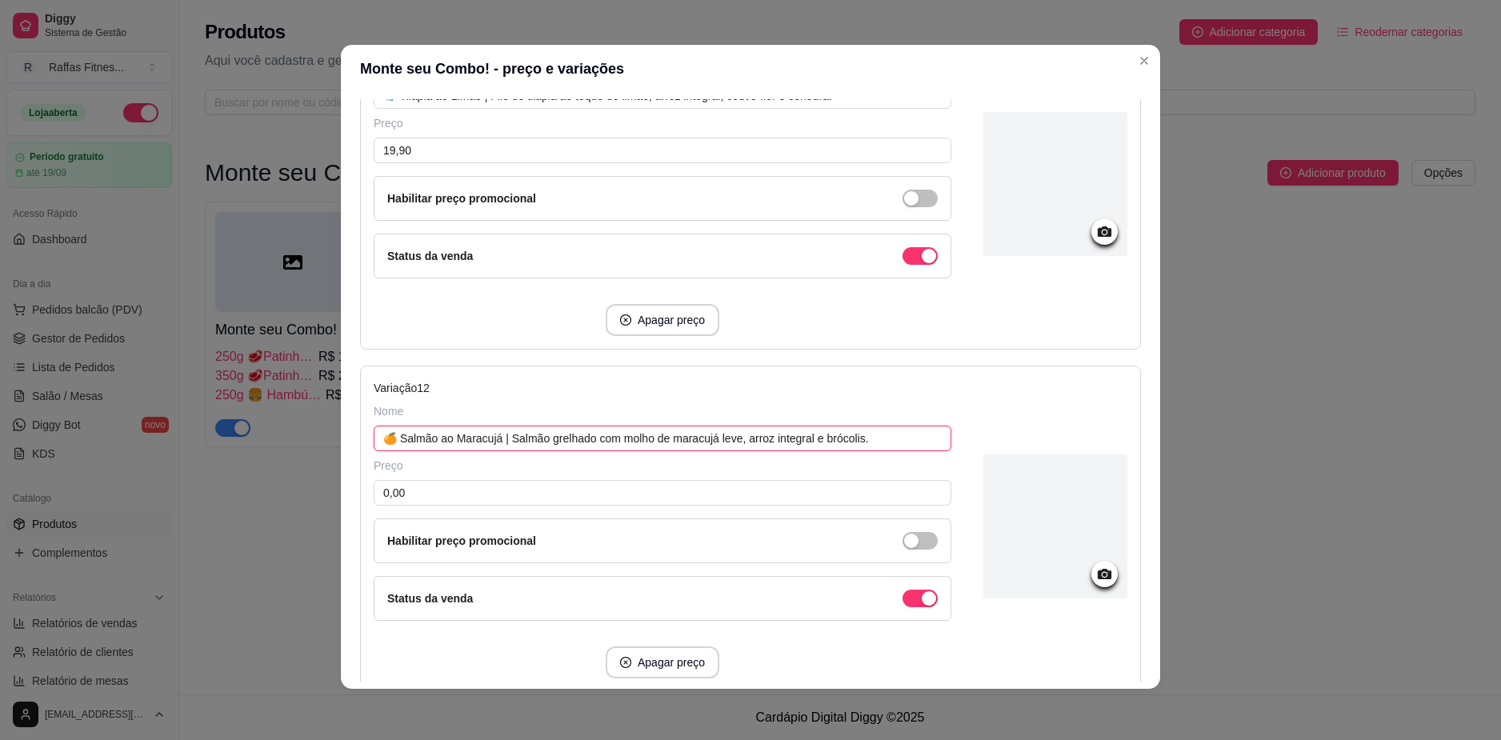
scroll to position [3730, 0]
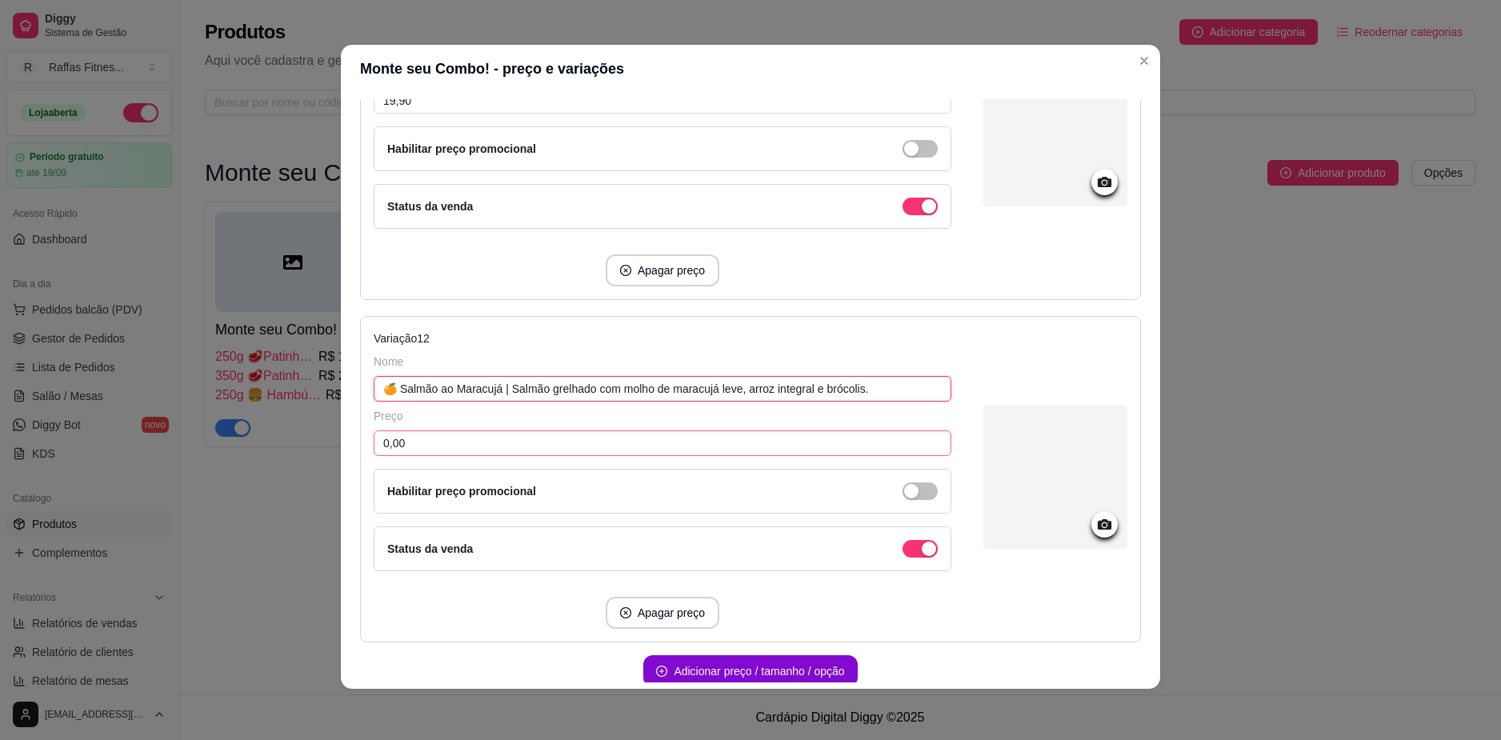
type input "🍊 Salmão ao Maracujá | Salmão grelhado com molho de maracujá leve, arroz integr…"
click at [512, 456] on input "0,00" at bounding box center [663, 444] width 578 height 26
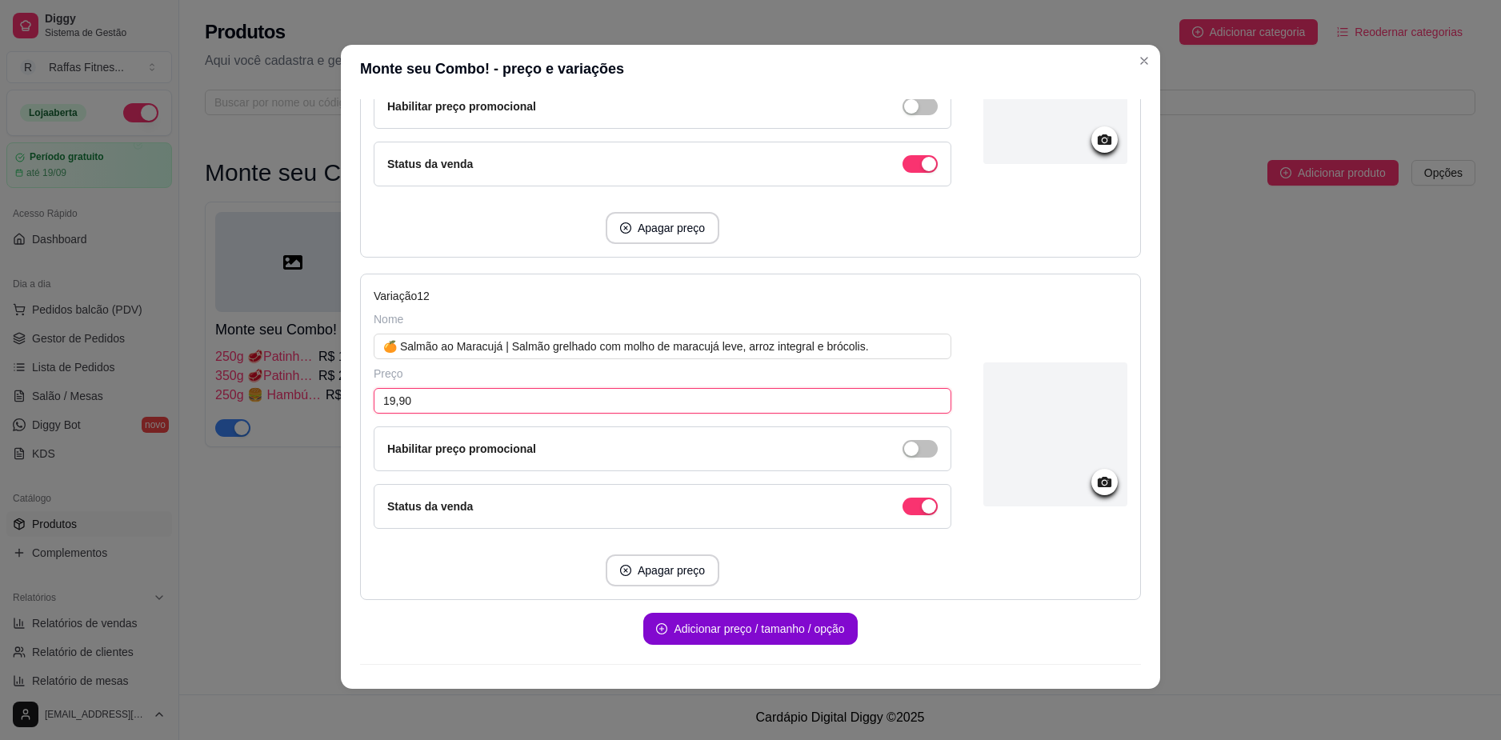
scroll to position [3806, 0]
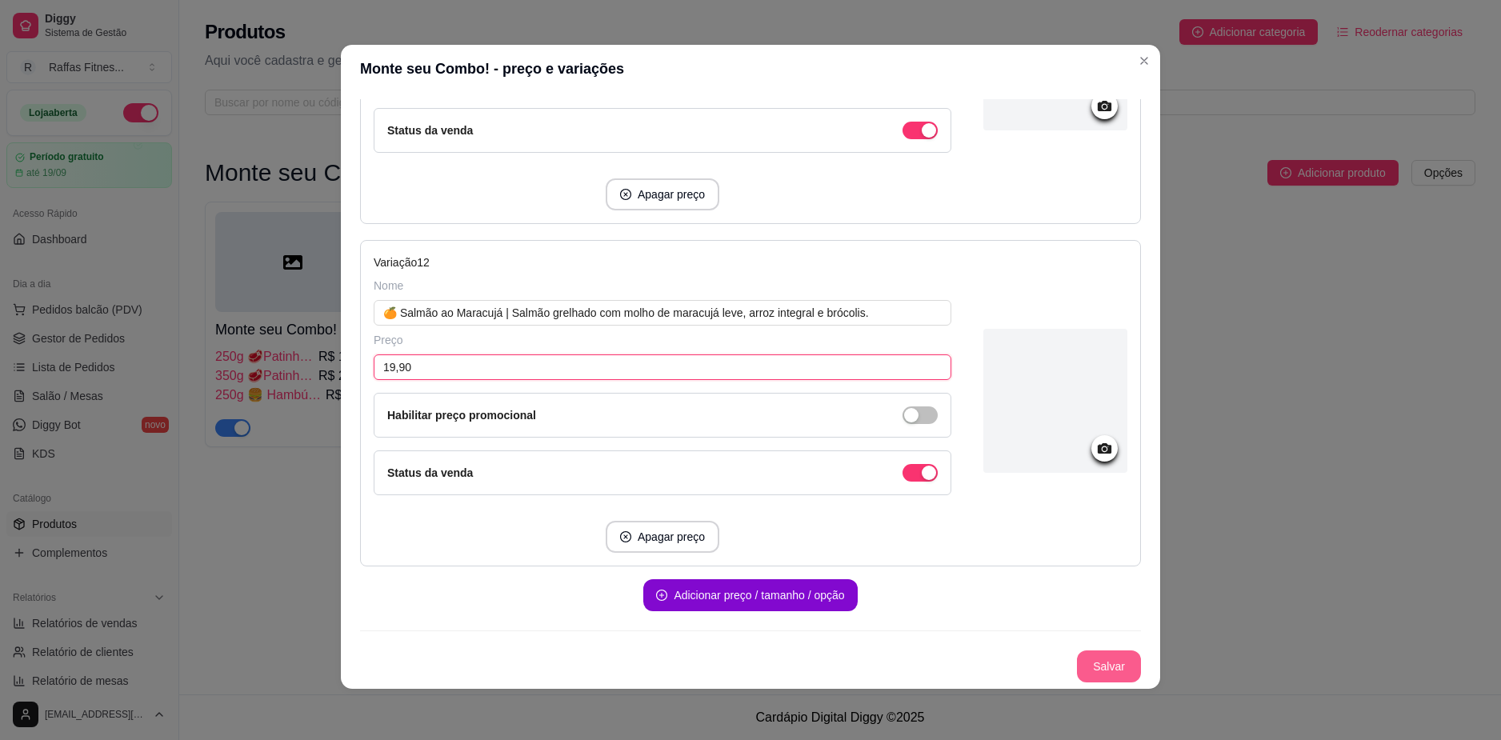
type input "19,90"
click at [1085, 660] on button "Salvar" at bounding box center [1109, 667] width 64 height 32
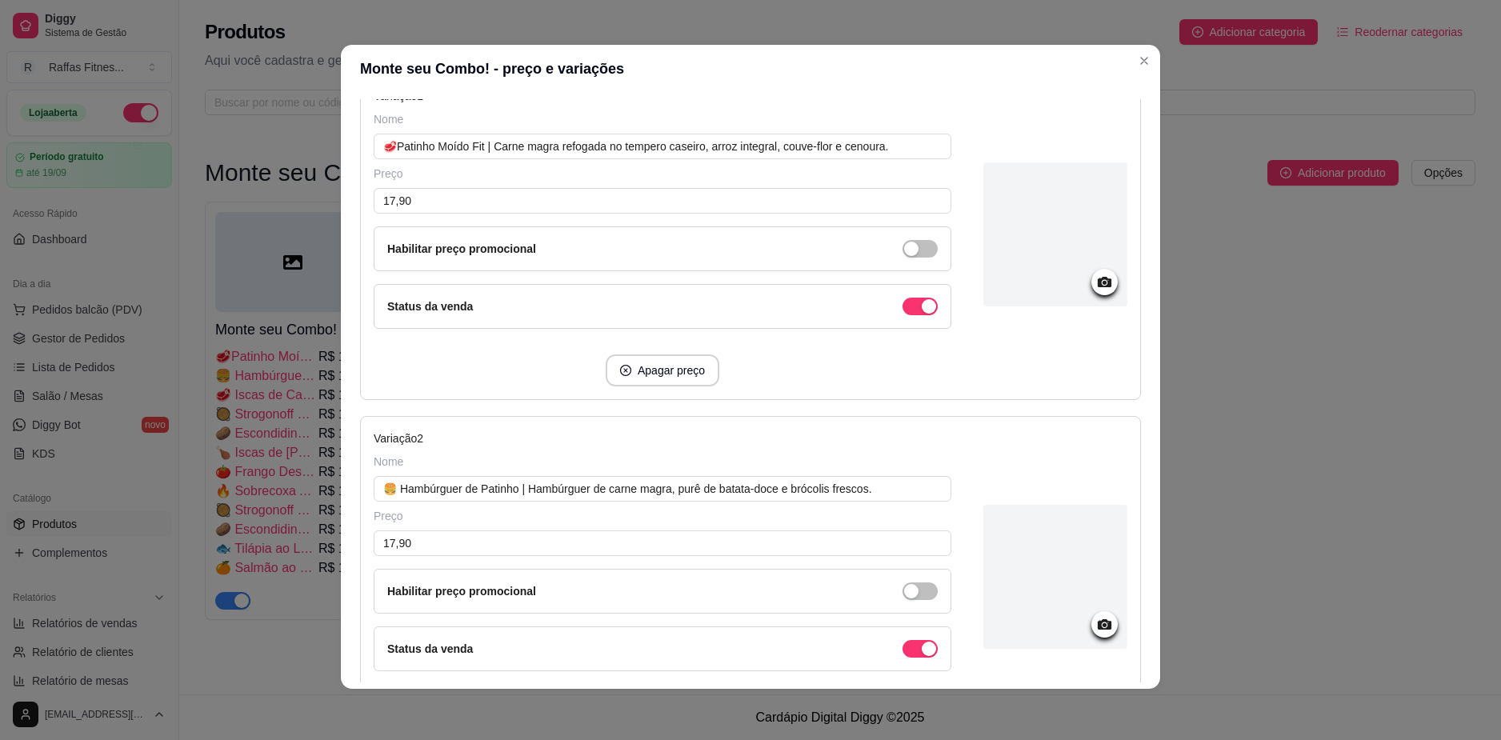
scroll to position [0, 0]
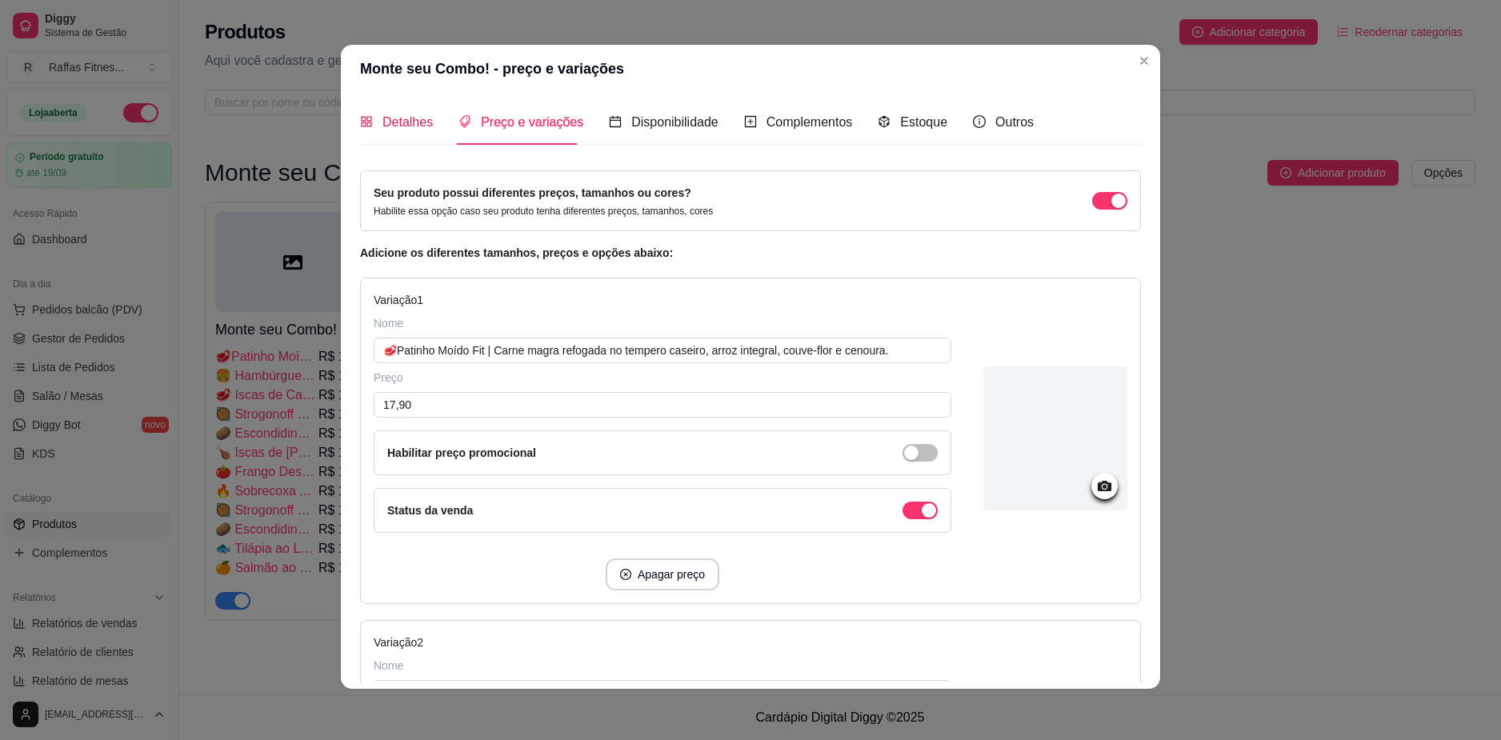
click at [414, 126] on span "Detalhes" at bounding box center [408, 122] width 50 height 14
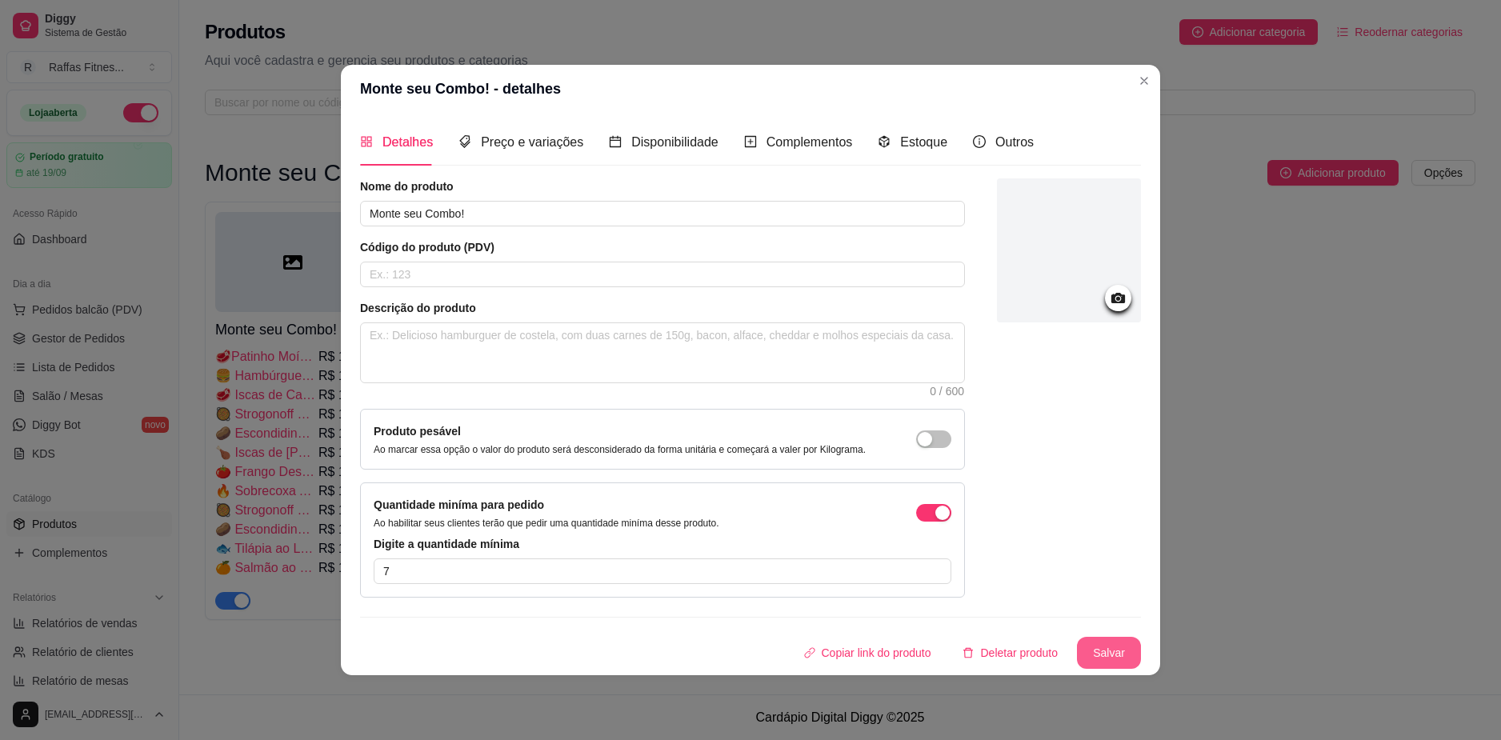
click at [1108, 645] on button "Salvar" at bounding box center [1109, 653] width 64 height 32
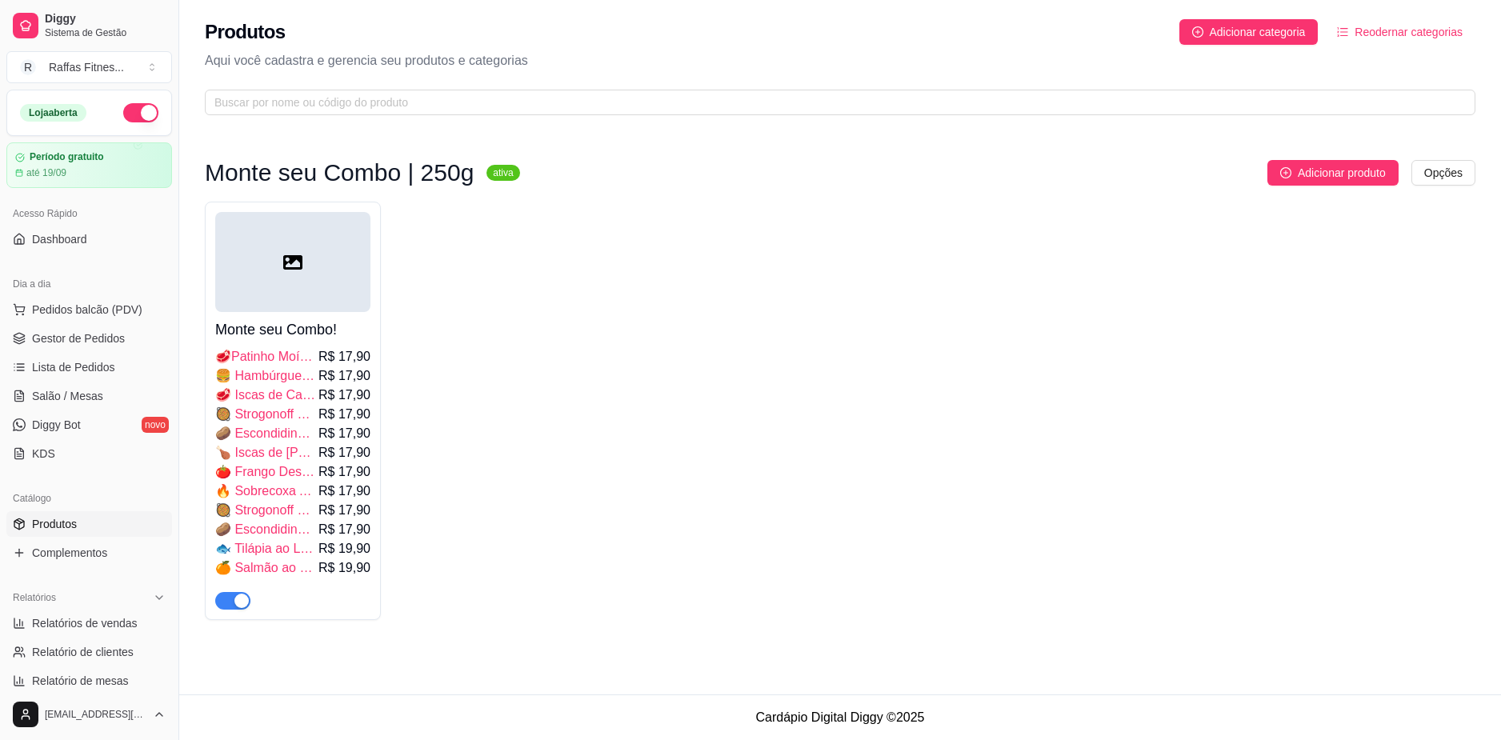
click at [800, 392] on div "Monte seu Combo! 🥩Patinho Moído Fit | Carne magra refogada no tempero caseiro, …" at bounding box center [840, 411] width 1271 height 419
click at [760, 476] on div "Monte seu Combo! 🥩Patinho Moído Fit | Carne magra refogada no tempero caseiro, …" at bounding box center [840, 411] width 1271 height 419
click at [348, 333] on h4 "Monte seu Combo!" at bounding box center [292, 330] width 155 height 22
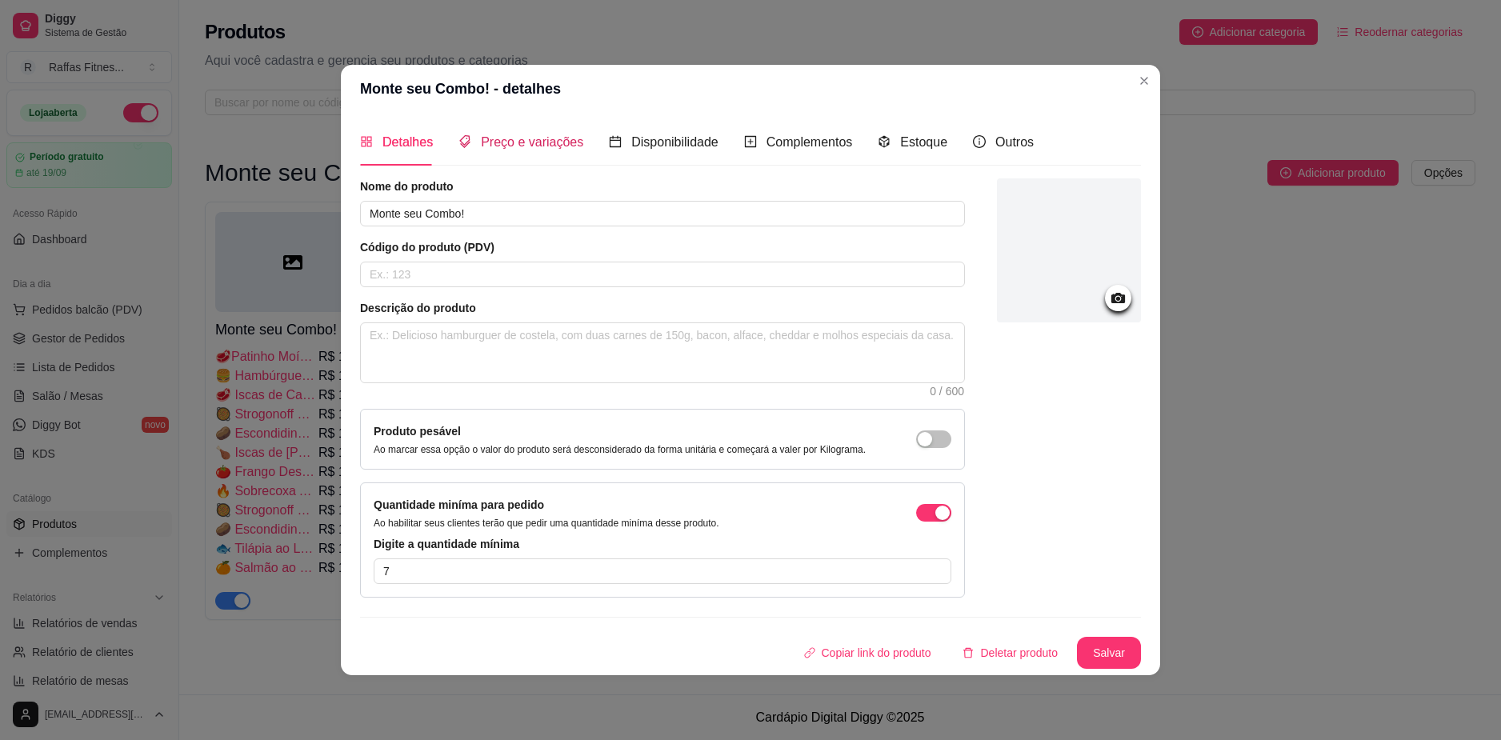
click at [509, 139] on span "Preço e variações" at bounding box center [532, 142] width 102 height 14
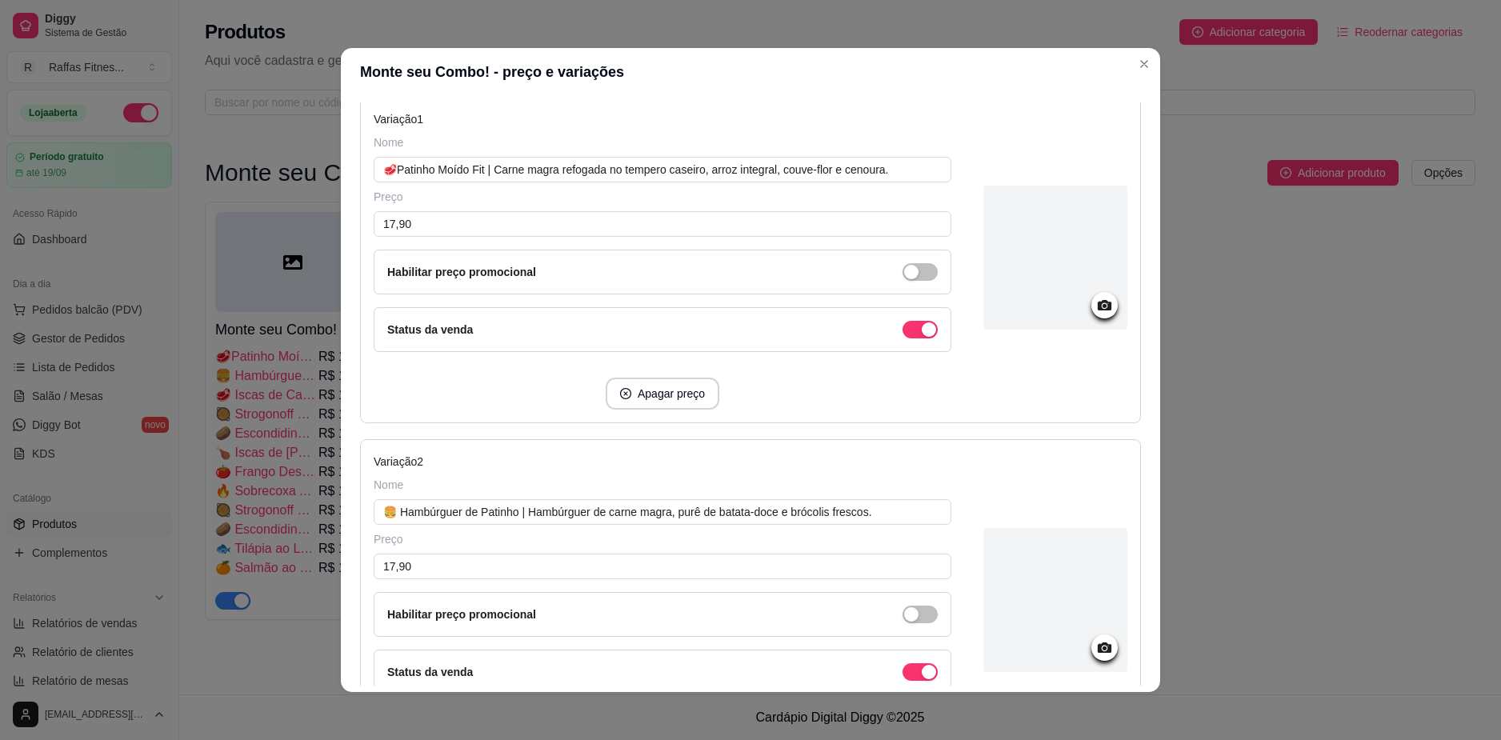
scroll to position [134, 0]
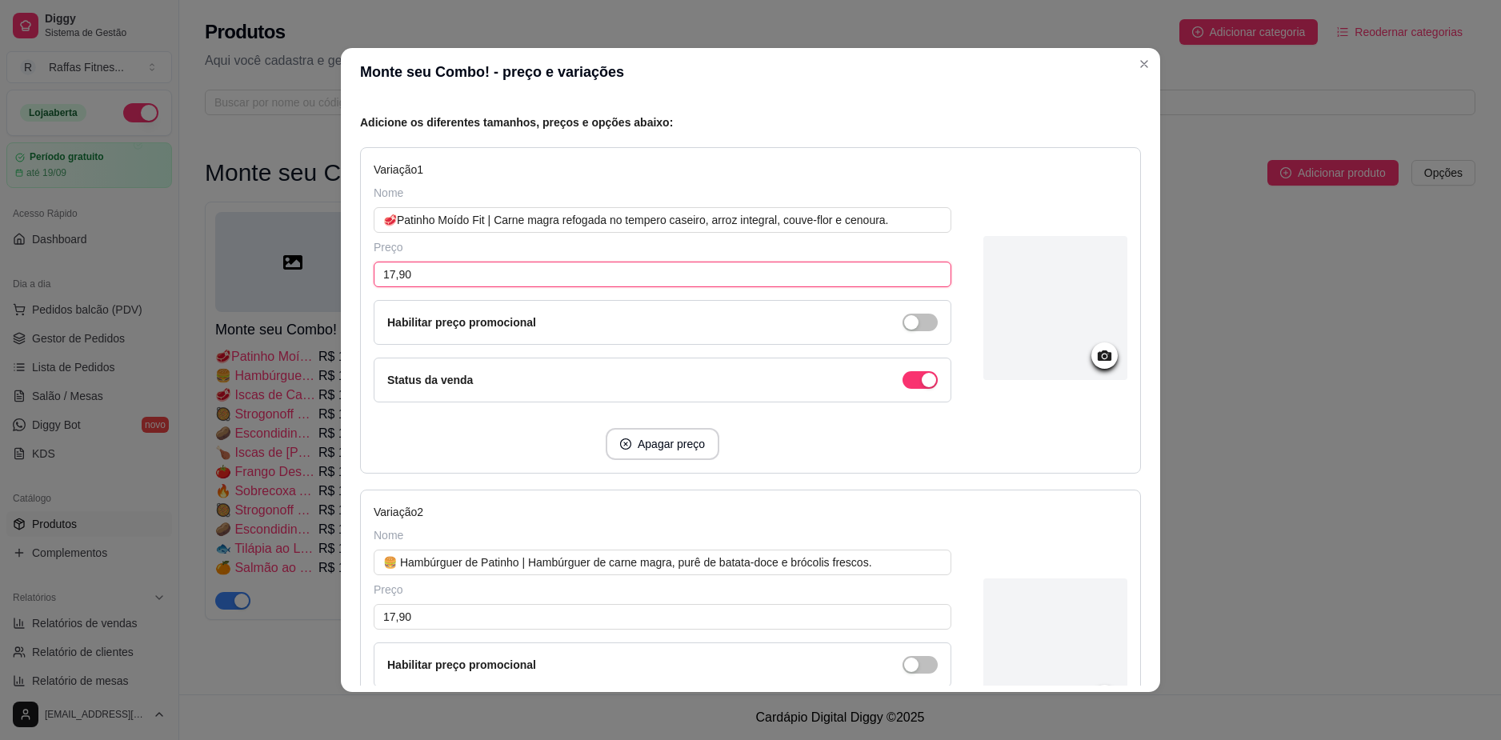
click at [461, 283] on input "17,90" at bounding box center [663, 275] width 578 height 26
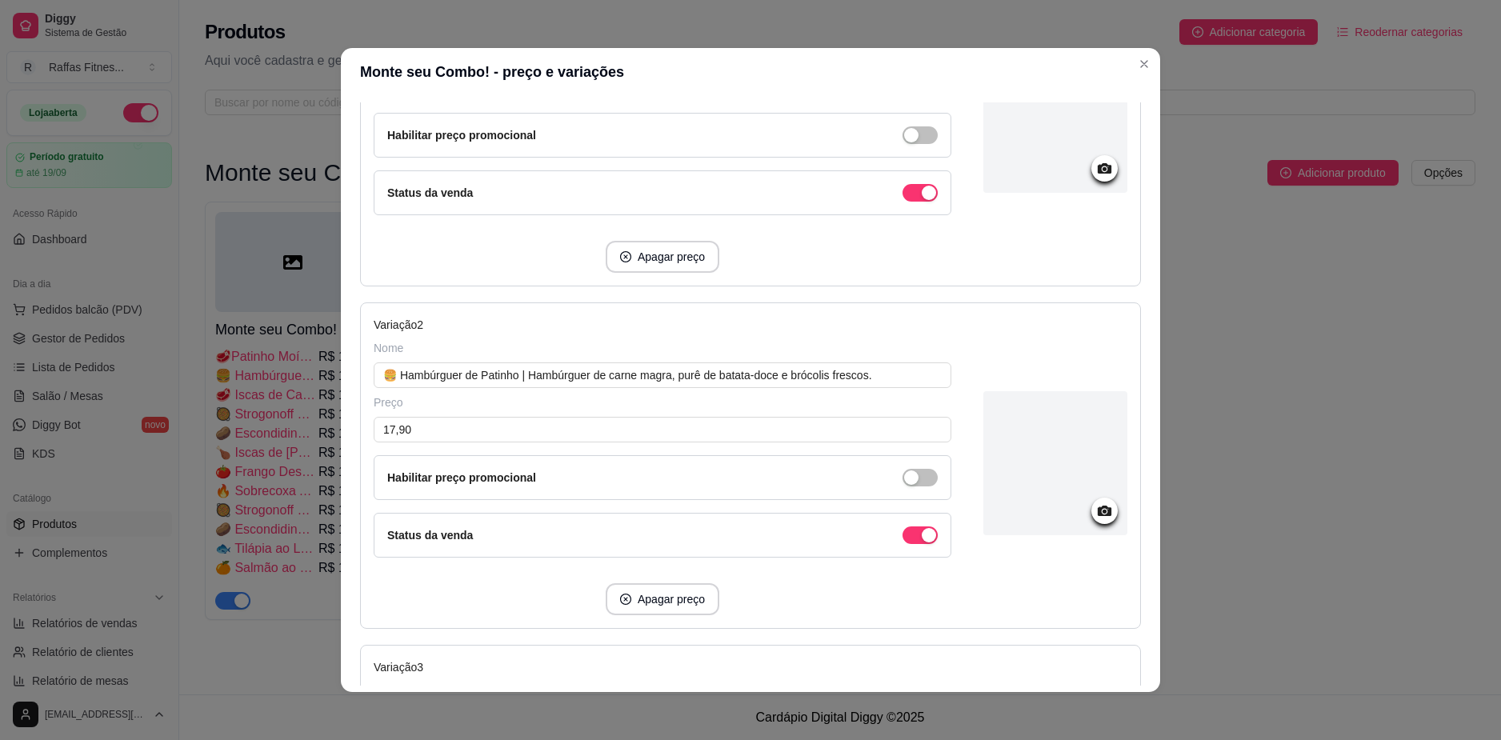
scroll to position [400, 0]
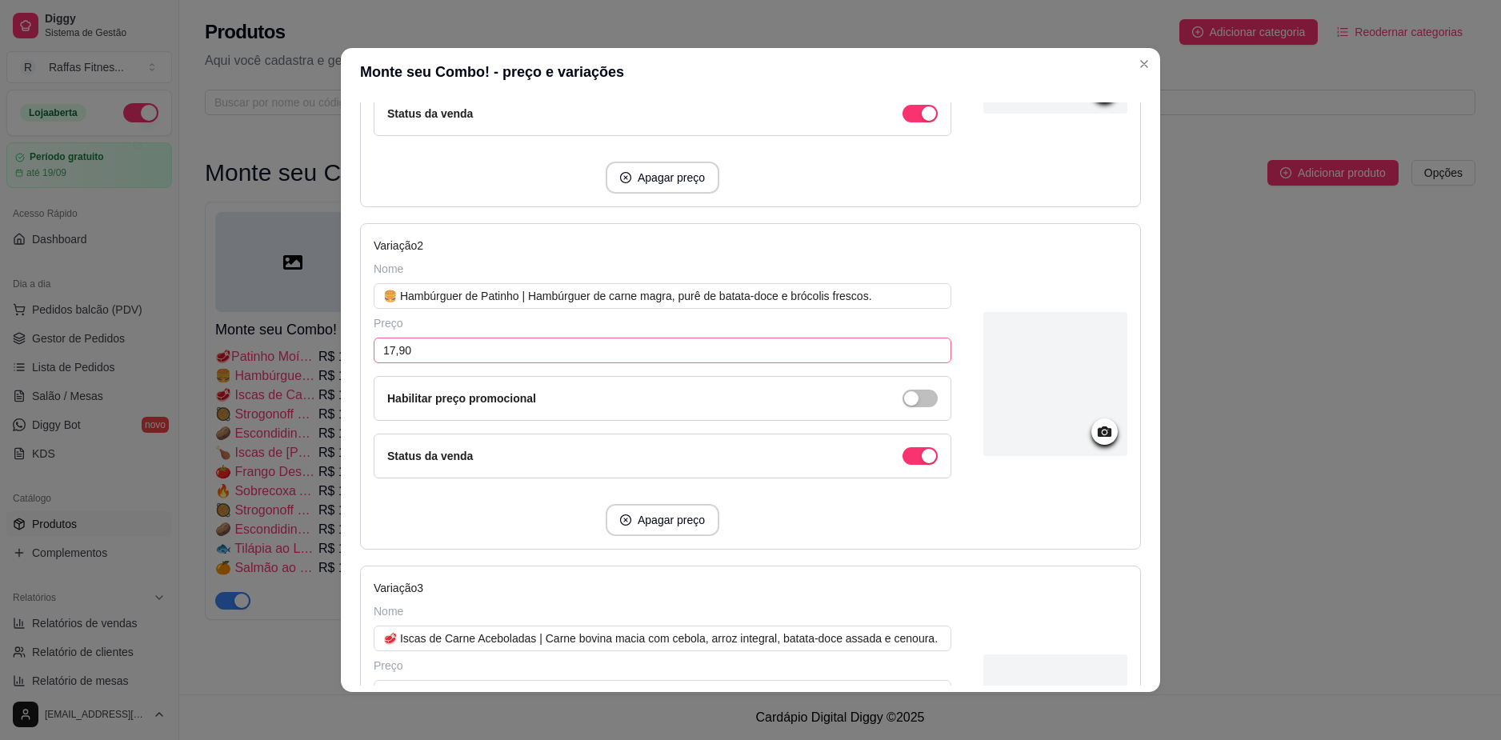
type input "22,90"
click at [419, 350] on input "17,90" at bounding box center [663, 351] width 578 height 26
click at [418, 350] on input "17,90" at bounding box center [663, 351] width 578 height 26
click at [417, 350] on input "17,90" at bounding box center [663, 351] width 578 height 26
click at [432, 356] on input "22,90" at bounding box center [663, 351] width 578 height 26
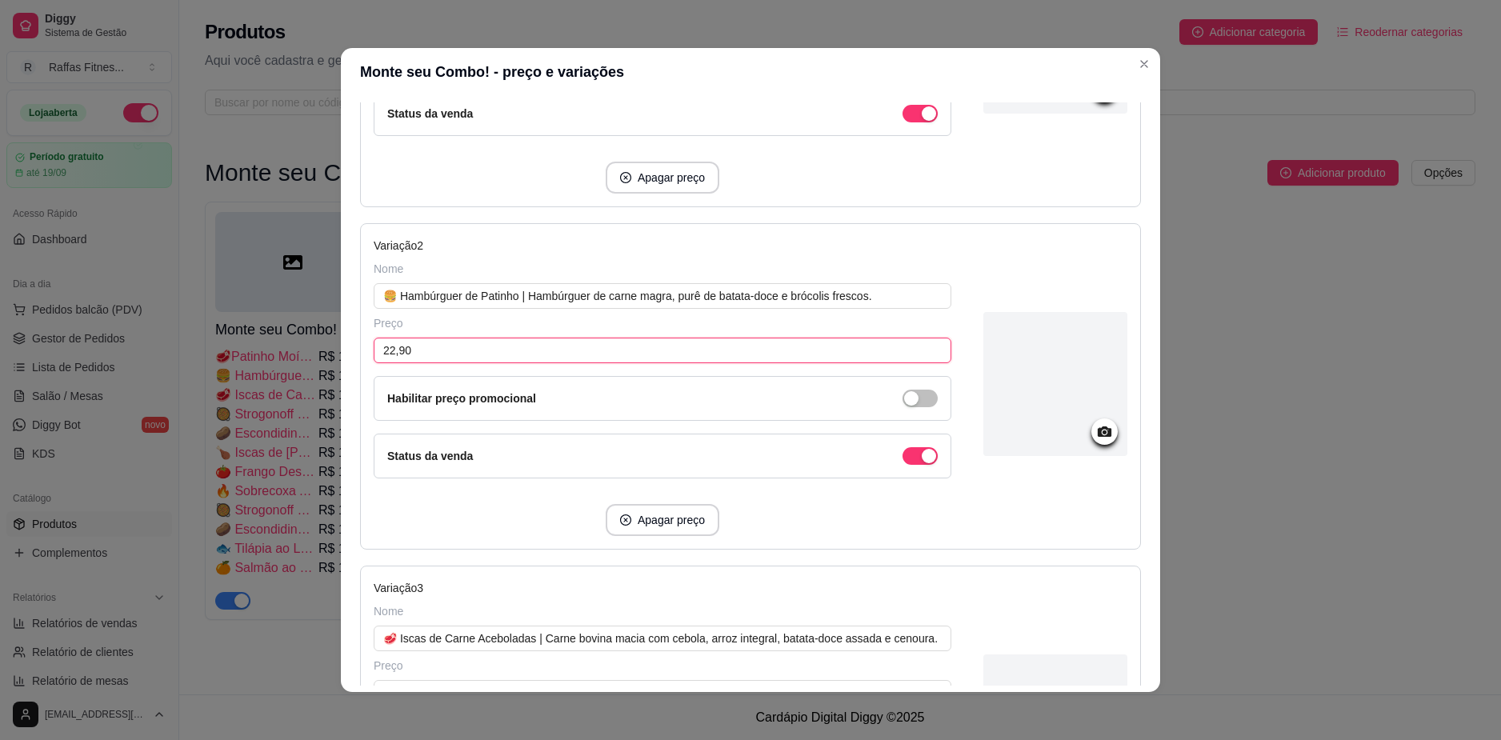
click at [432, 356] on input "22,90" at bounding box center [663, 351] width 578 height 26
type input "22,90"
click at [507, 349] on input "22,90" at bounding box center [663, 351] width 578 height 26
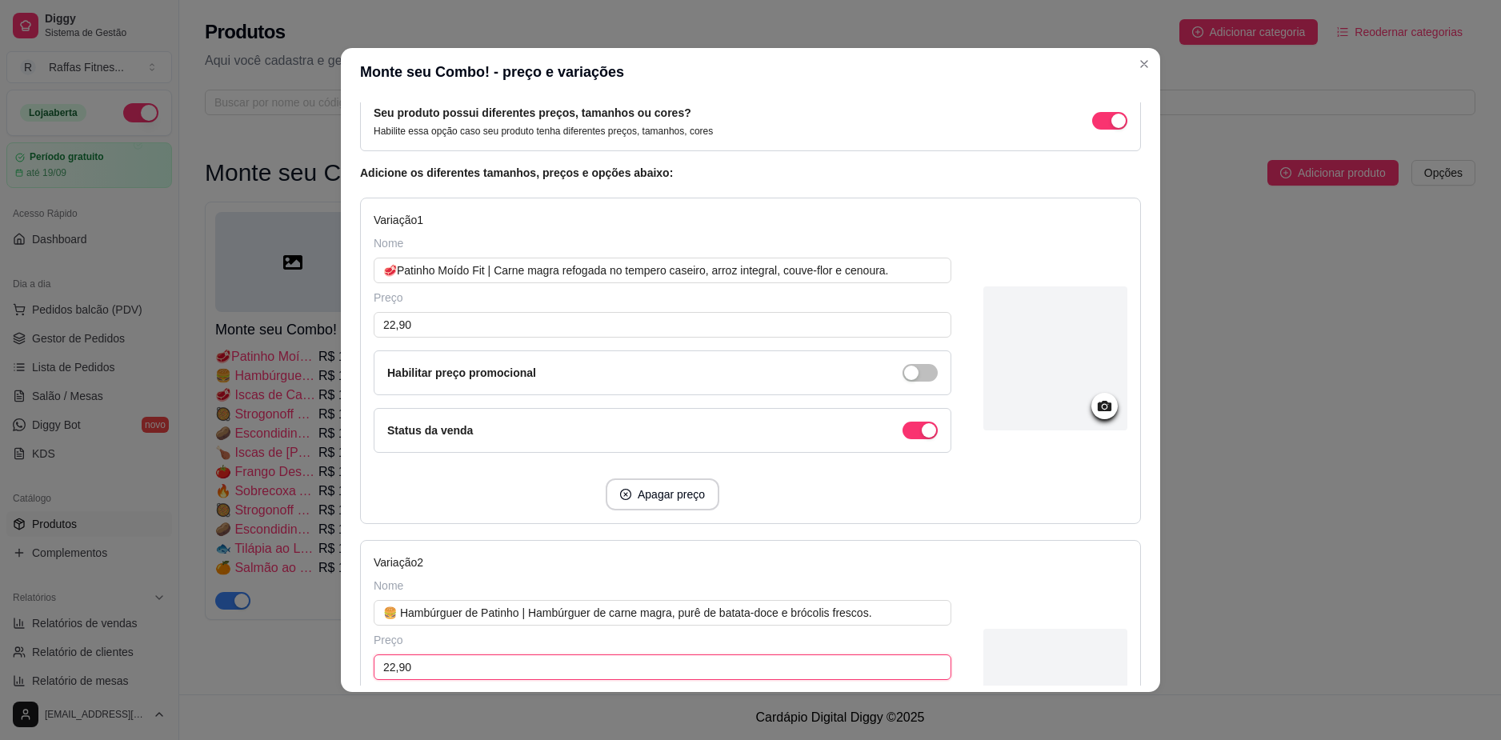
scroll to position [134, 0]
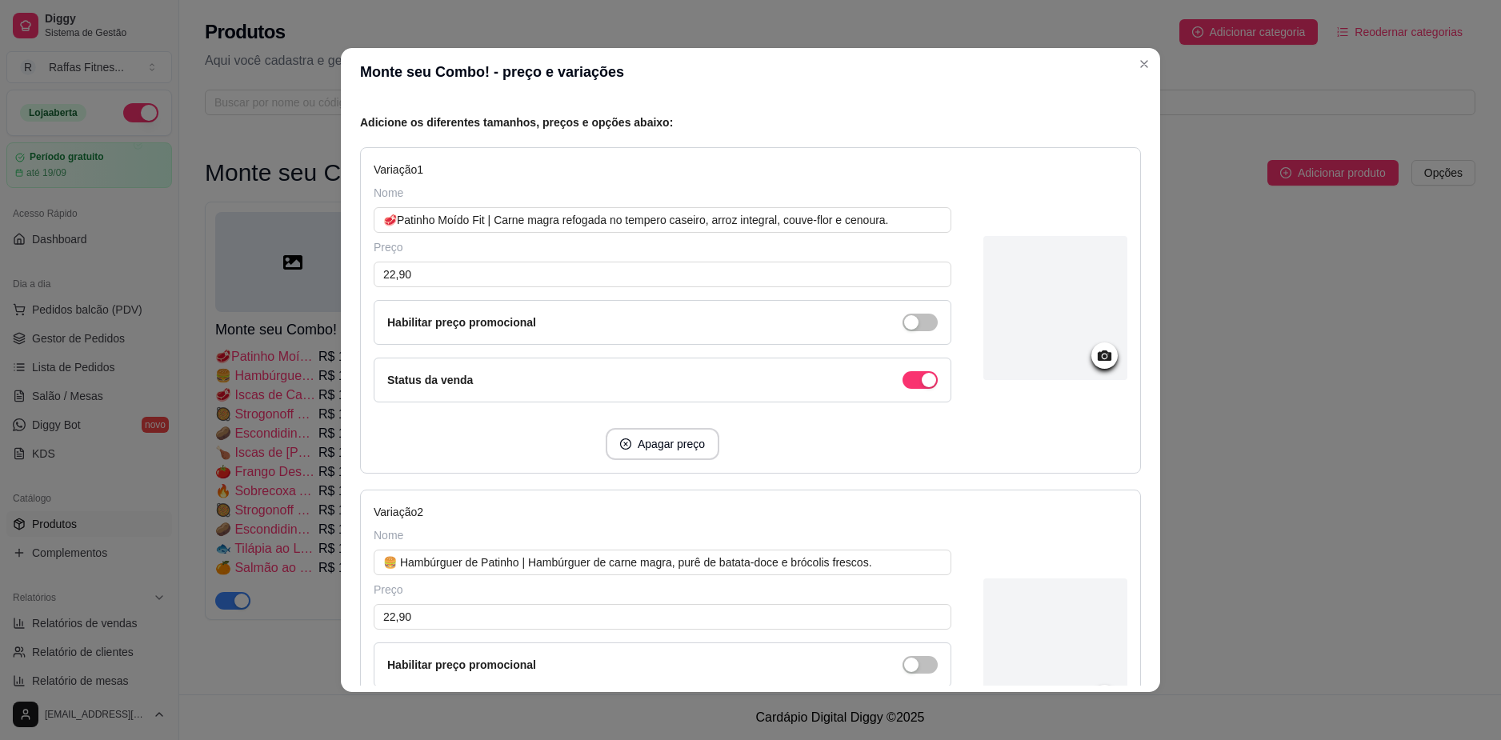
click at [939, 130] on article "Adicione os diferentes tamanhos, preços e opções abaixo:" at bounding box center [750, 123] width 781 height 18
click at [742, 265] on input "22,90" at bounding box center [663, 275] width 578 height 26
click at [1017, 264] on div at bounding box center [1056, 308] width 144 height 144
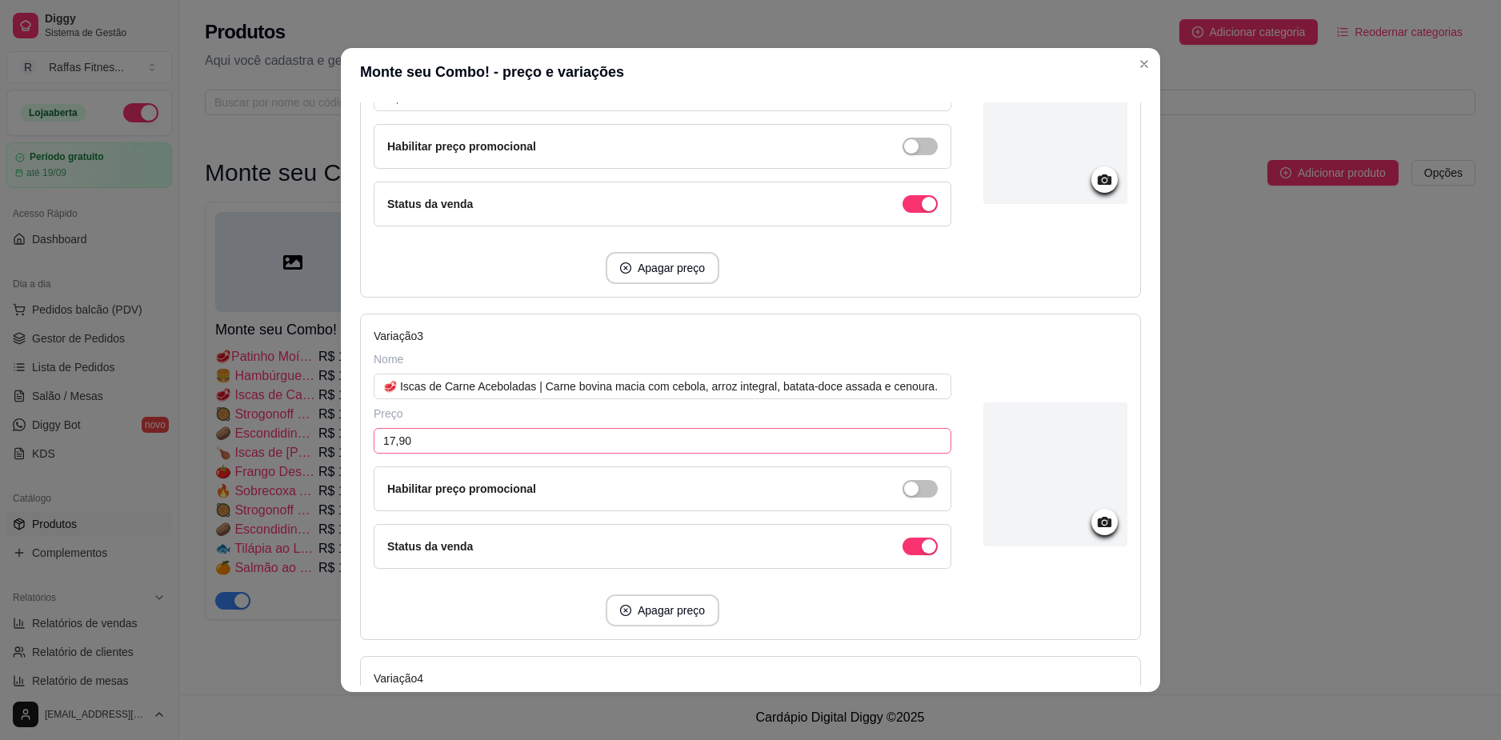
scroll to position [667, 0]
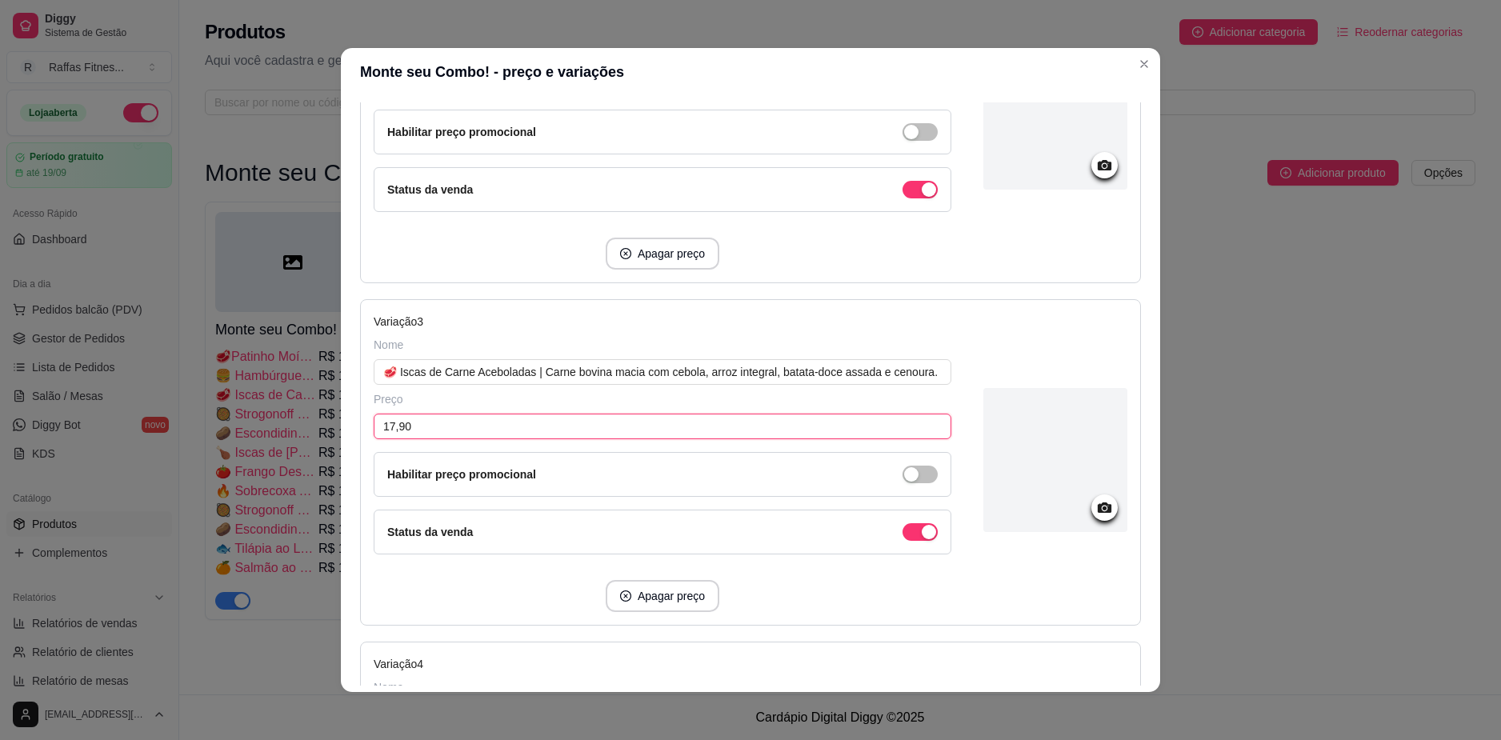
click at [493, 428] on input "17,90" at bounding box center [663, 427] width 578 height 26
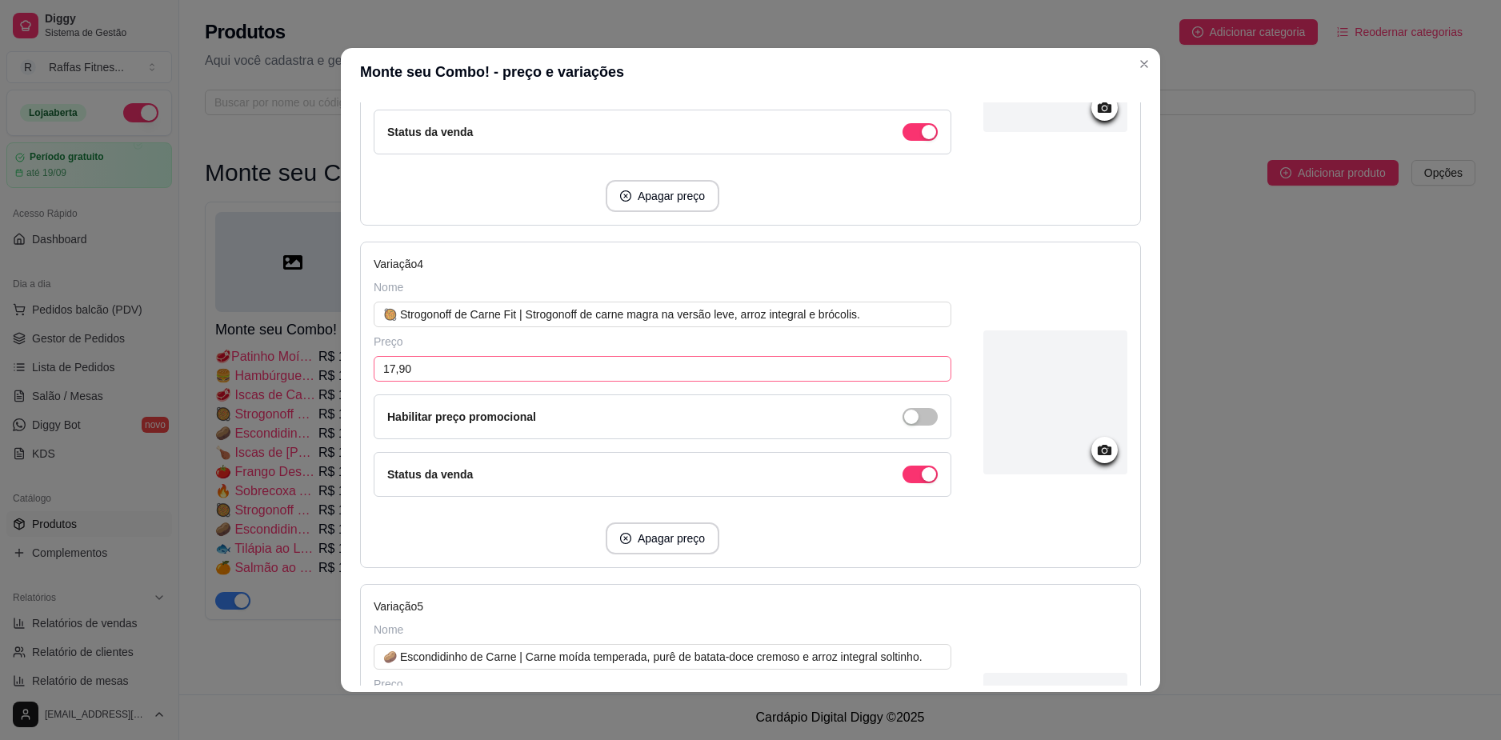
type input "22,90"
click at [408, 376] on input "17,90" at bounding box center [663, 369] width 578 height 26
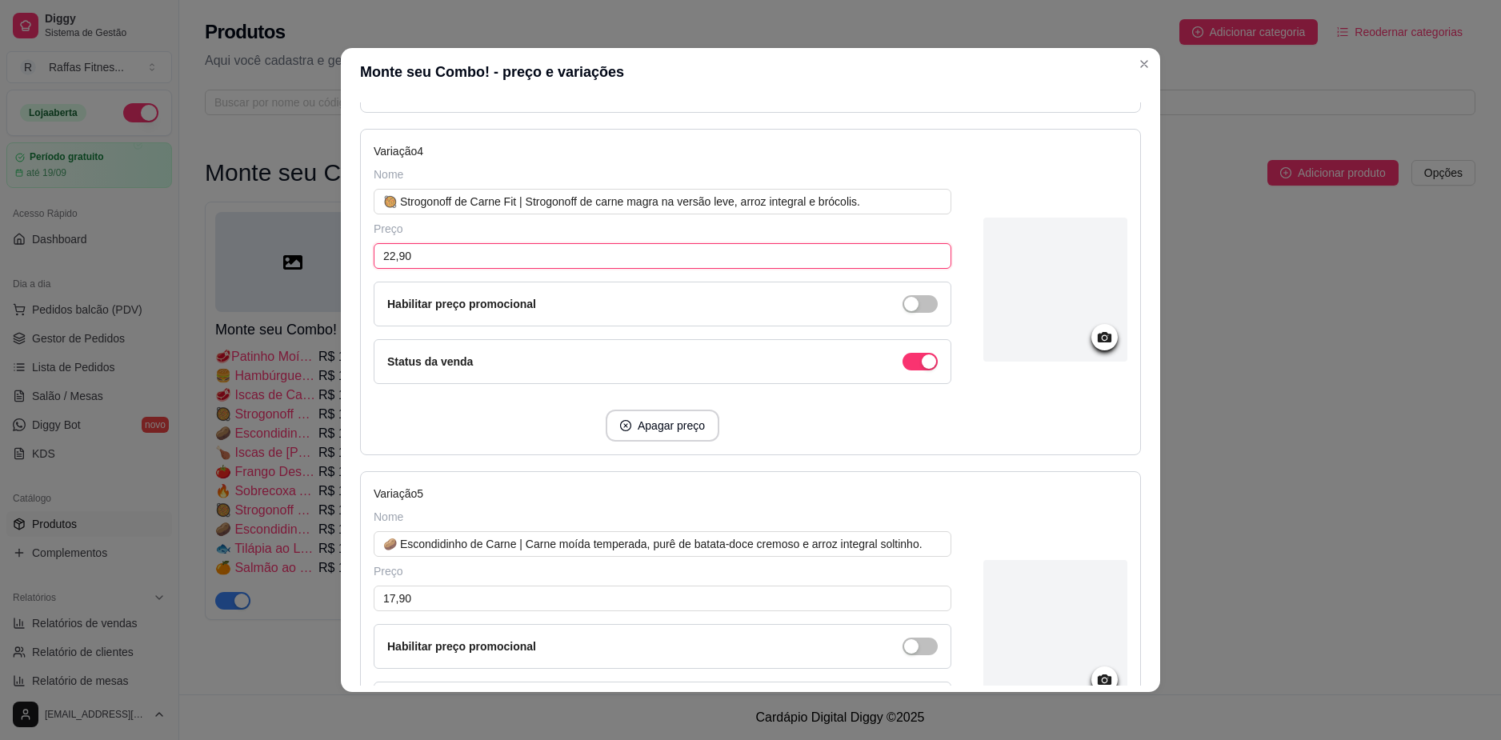
scroll to position [1334, 0]
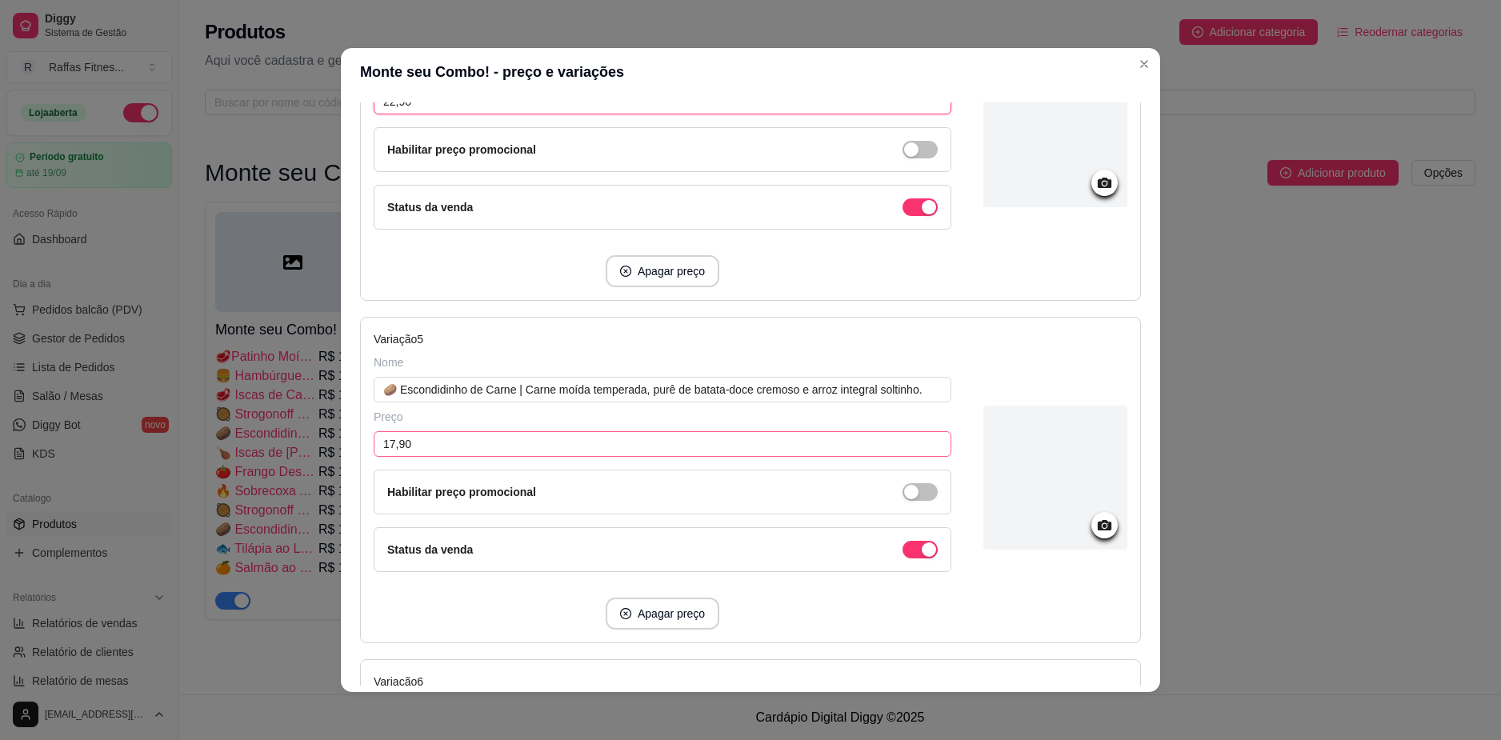
type input "22,90"
click at [484, 444] on input "17,90" at bounding box center [663, 444] width 578 height 26
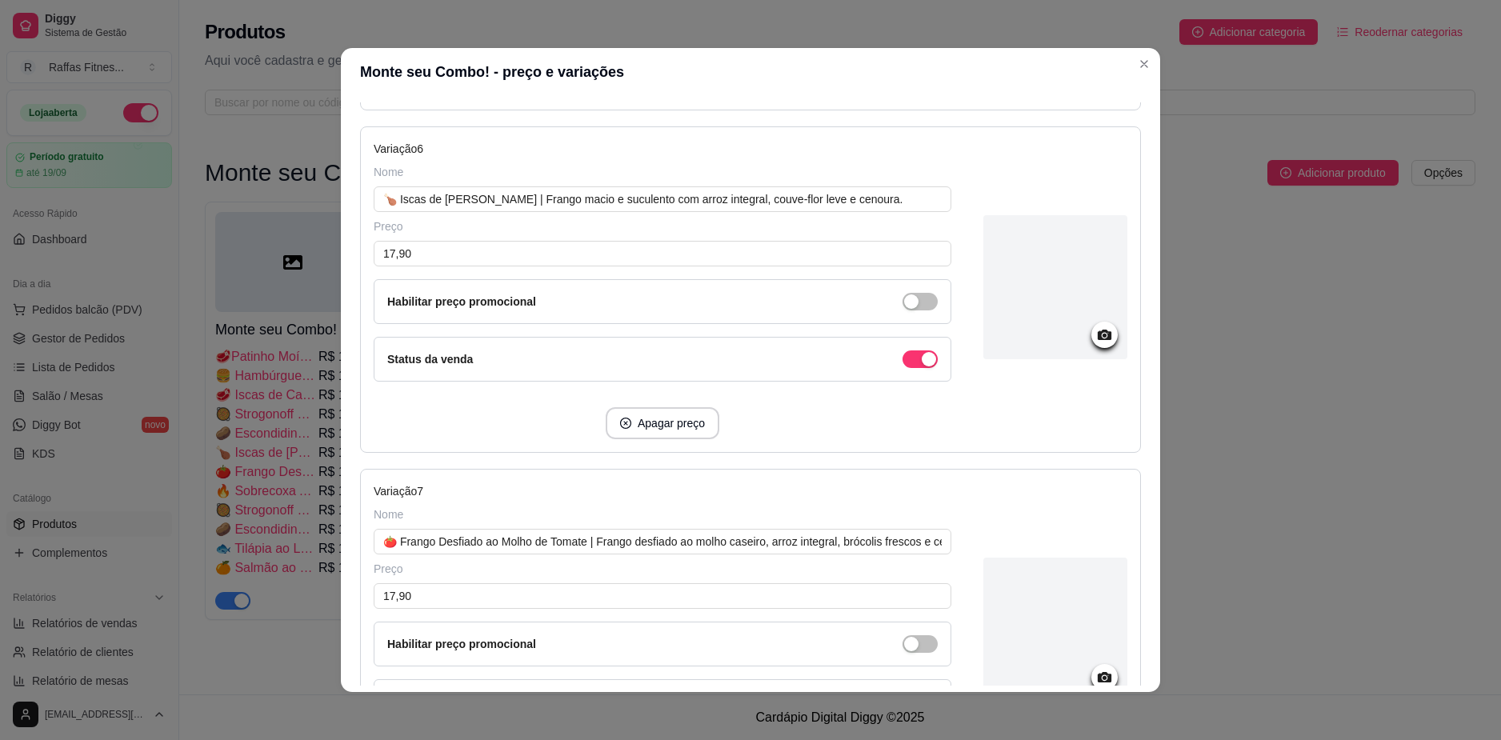
scroll to position [1734, 0]
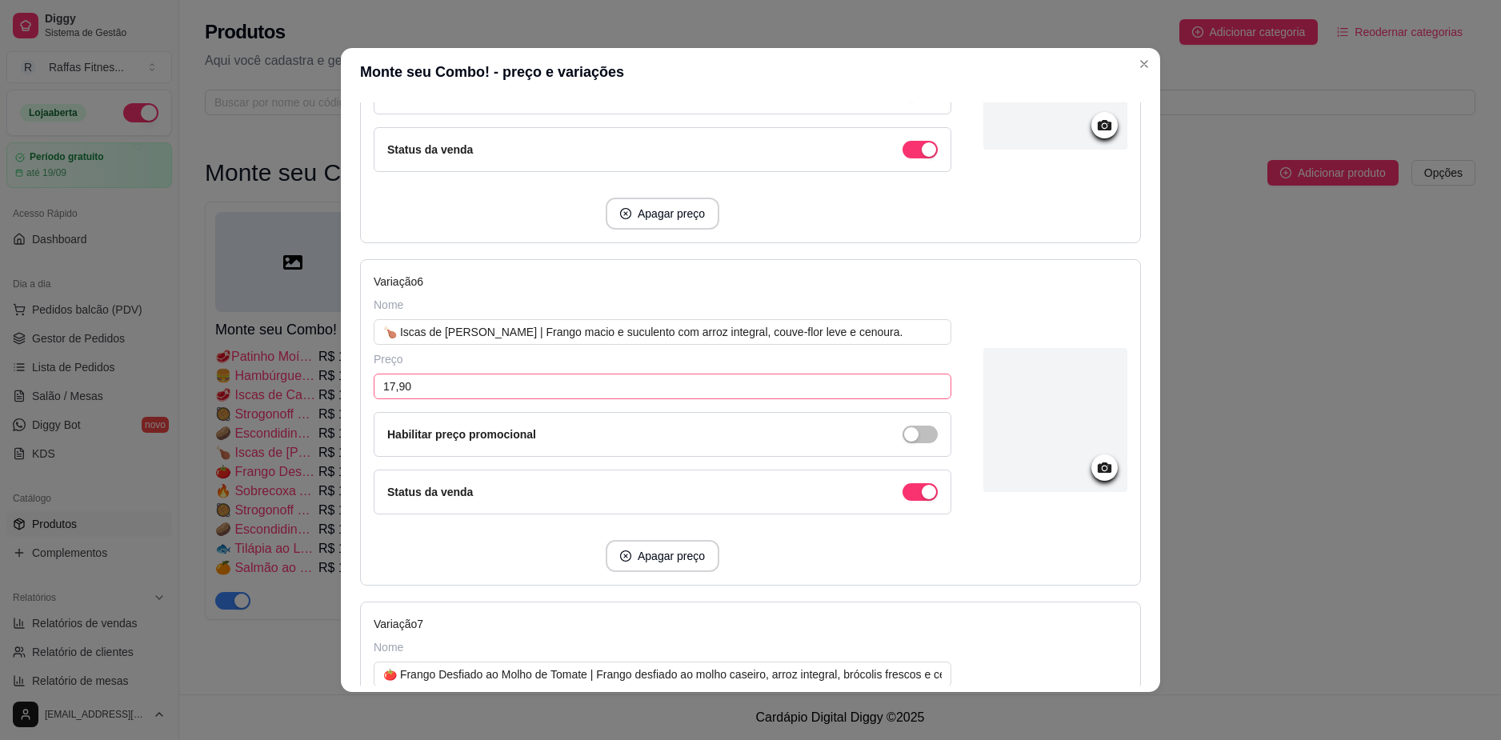
type input "22,90"
click at [444, 383] on input "17,90" at bounding box center [663, 387] width 578 height 26
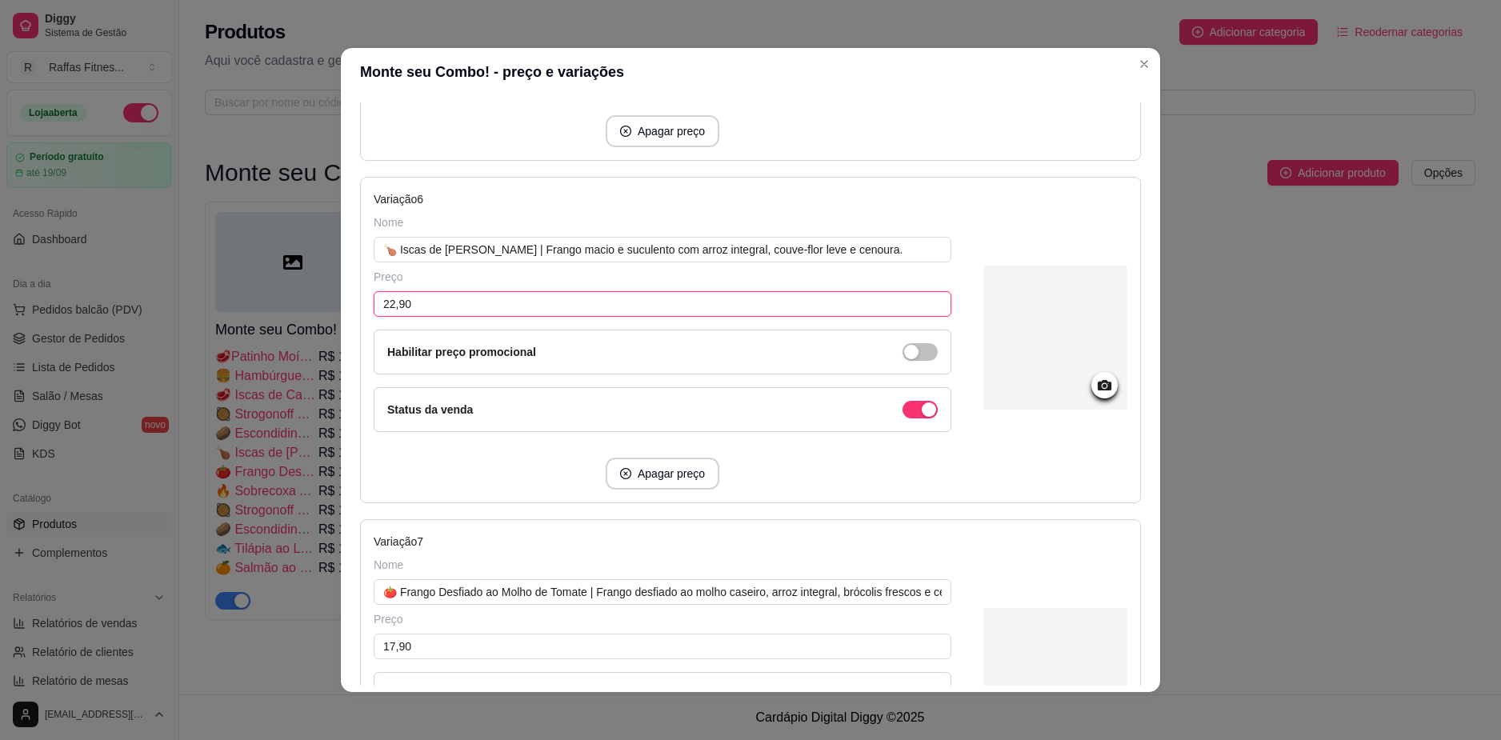
scroll to position [2001, 0]
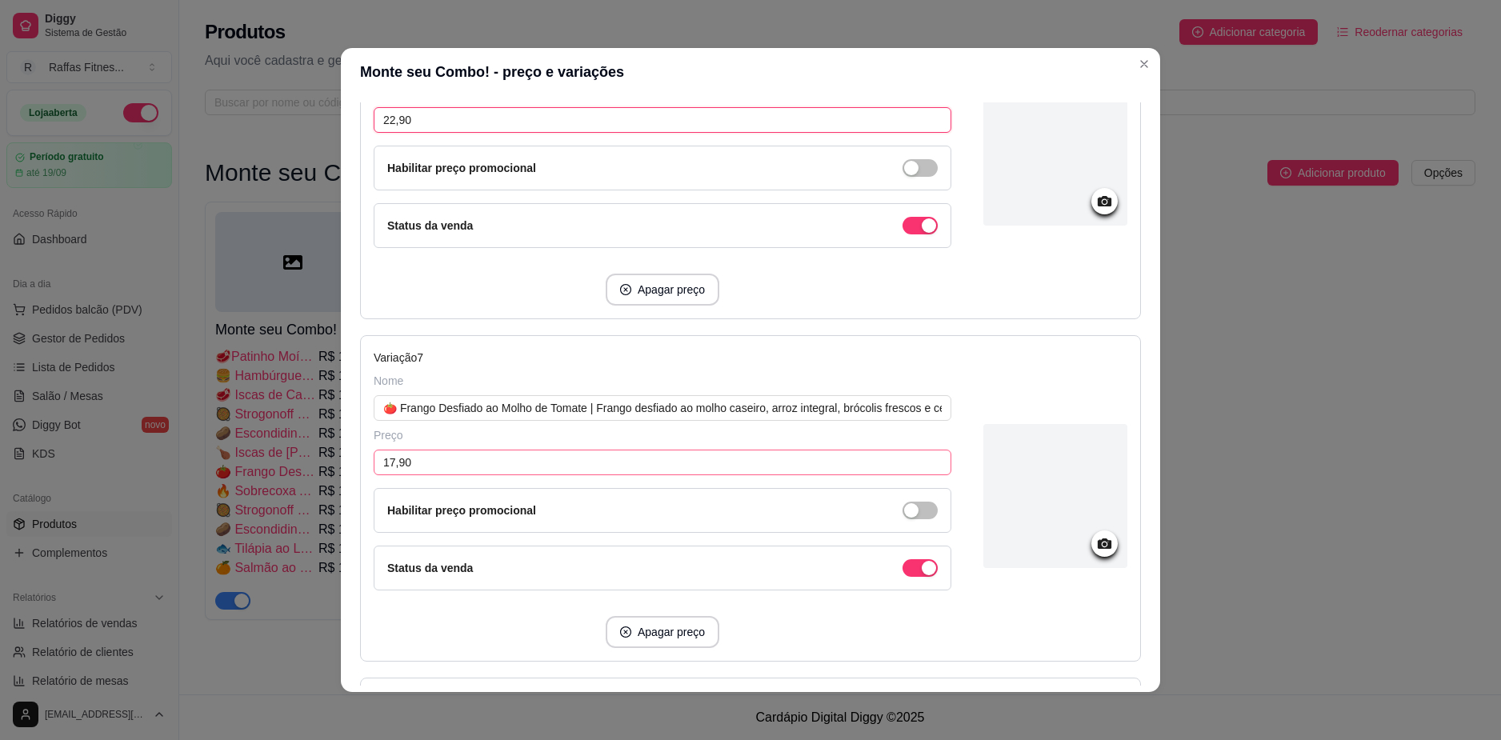
type input "22,90"
click at [472, 451] on input "17,90" at bounding box center [663, 463] width 578 height 26
click at [471, 451] on input "17,90" at bounding box center [663, 463] width 578 height 26
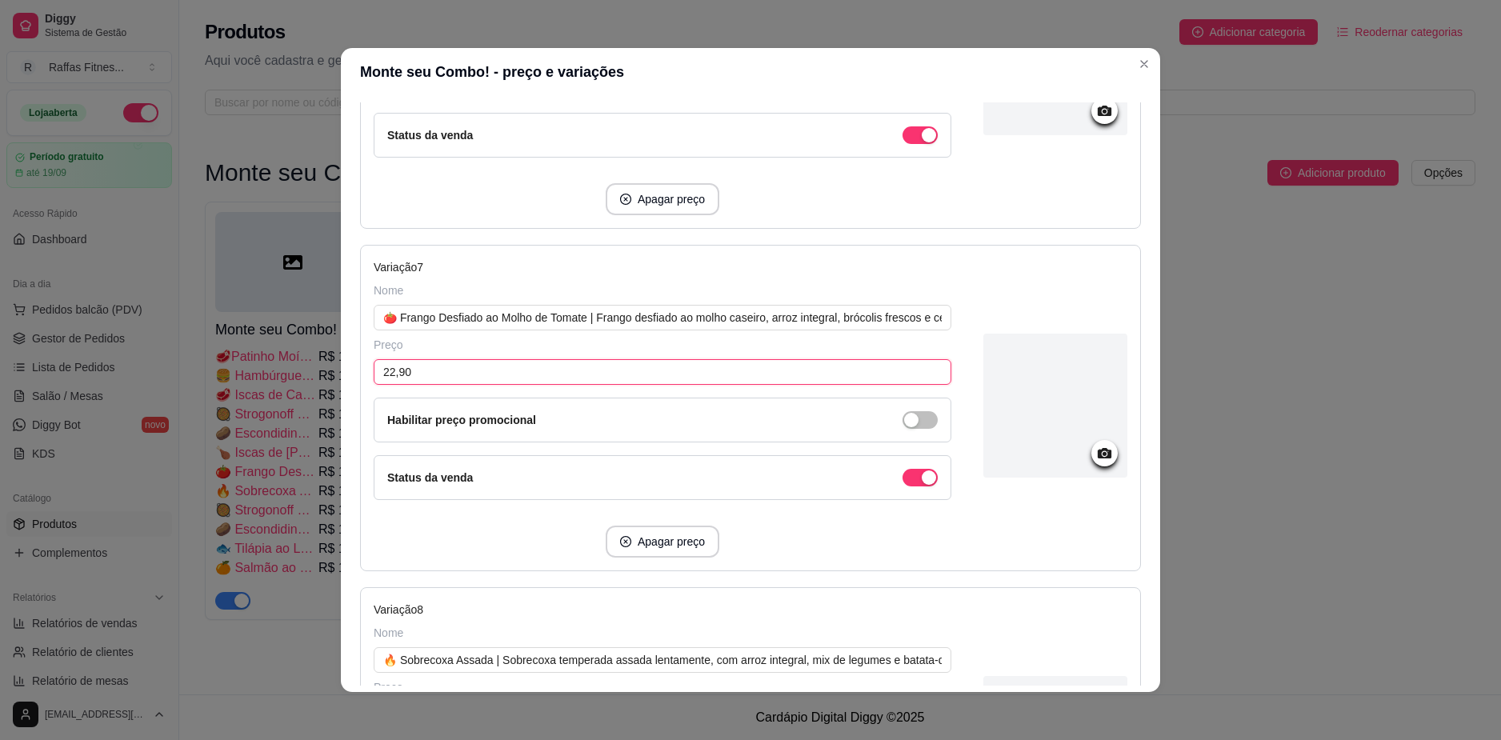
scroll to position [2401, 0]
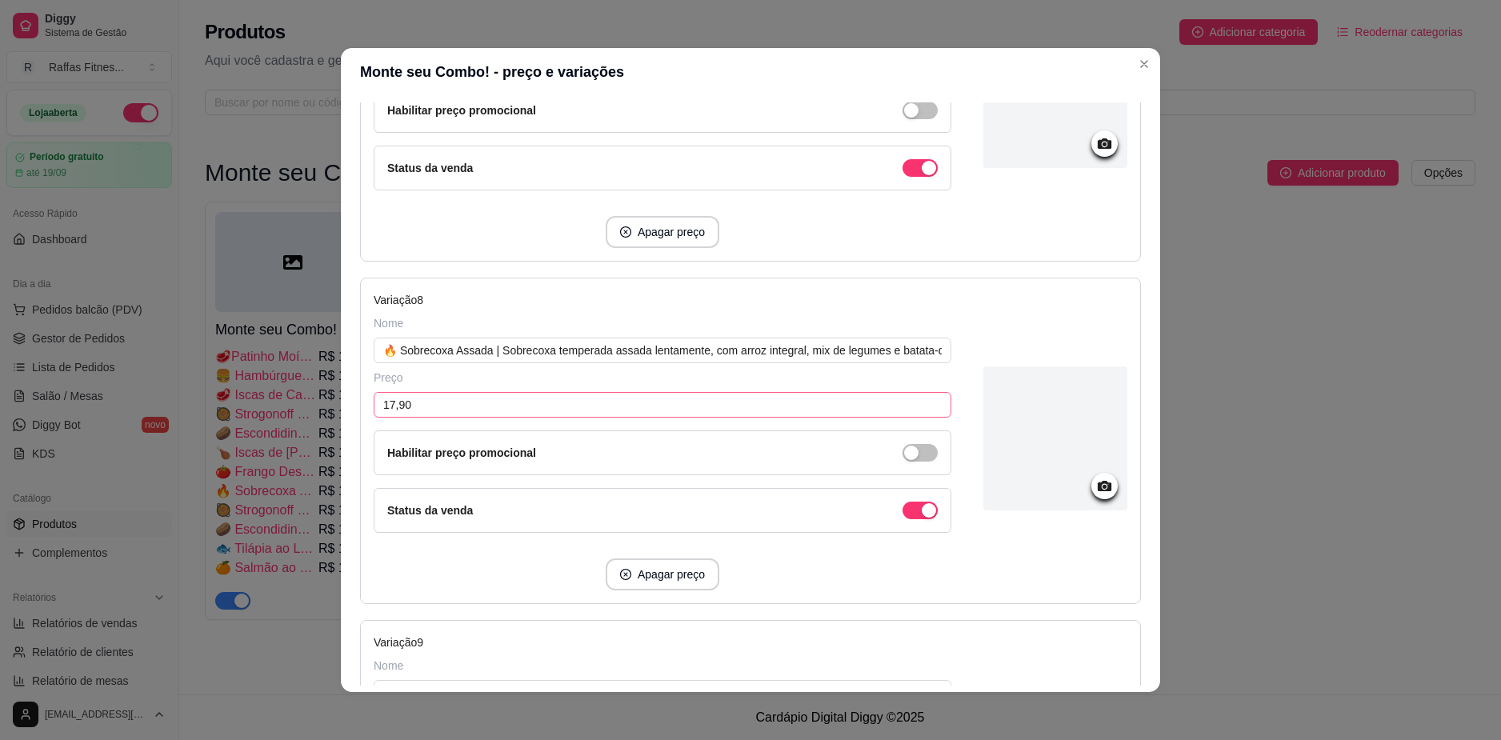
type input "22,90"
click at [460, 411] on input "17,90" at bounding box center [663, 405] width 578 height 26
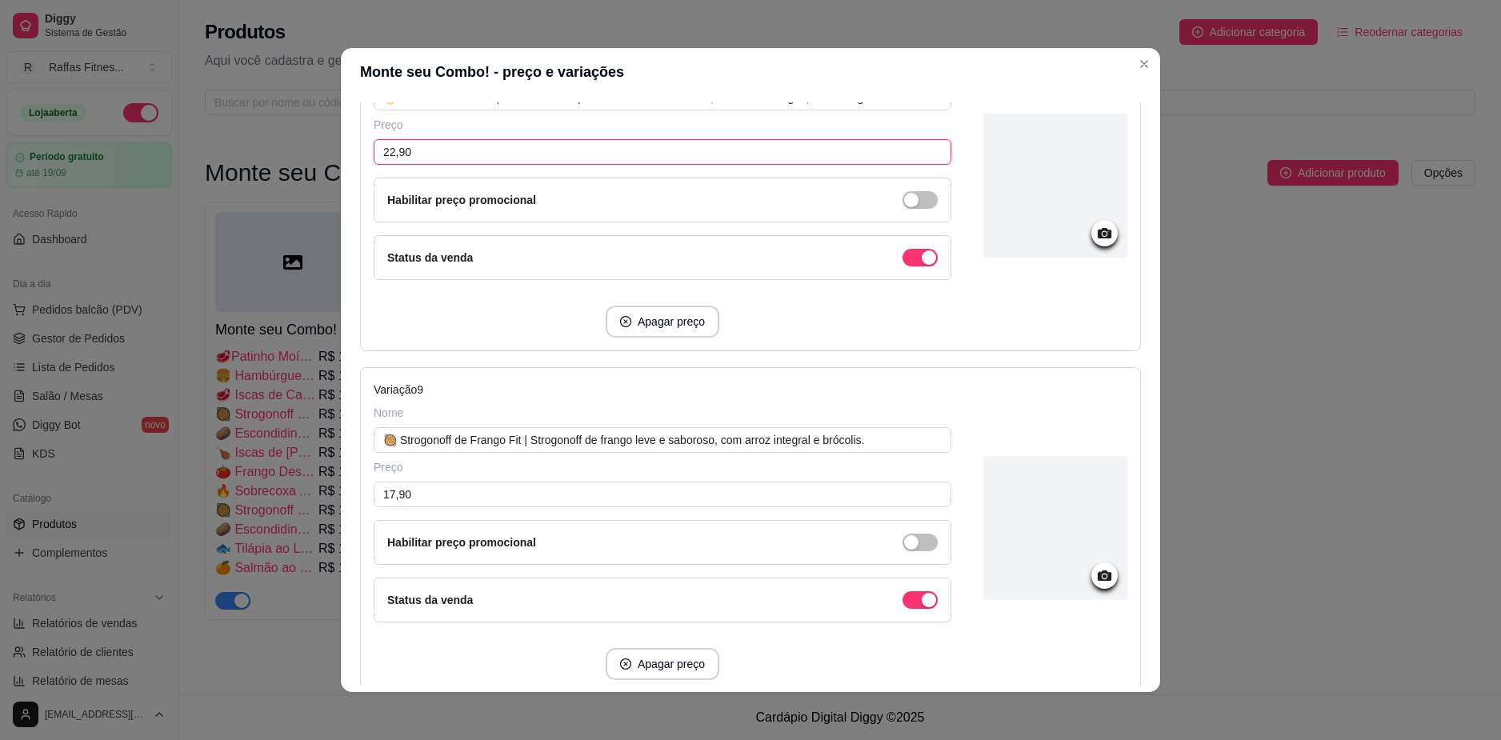
scroll to position [2667, 0]
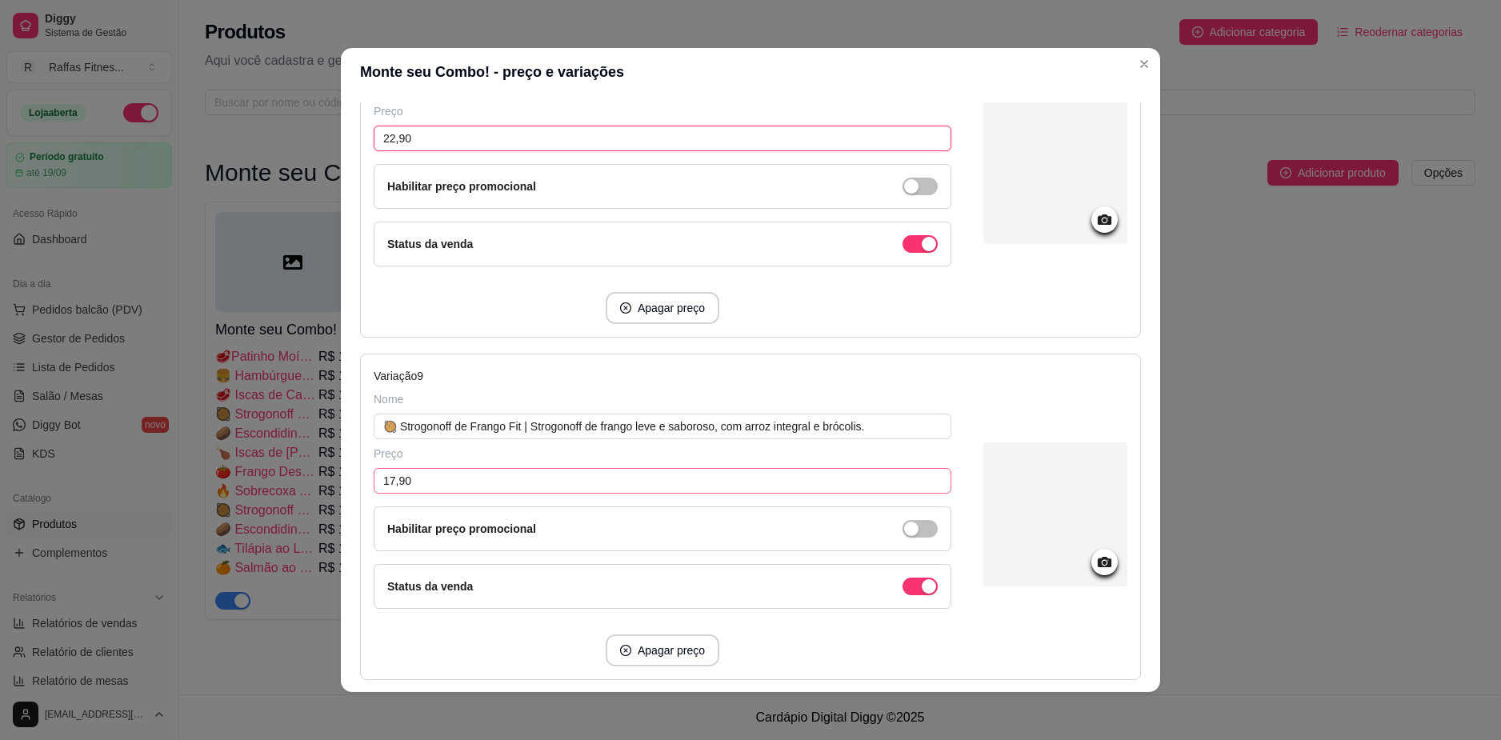
type input "22,90"
click at [523, 472] on input "17,90" at bounding box center [663, 481] width 578 height 26
click at [523, 473] on input "17,90" at bounding box center [663, 481] width 578 height 26
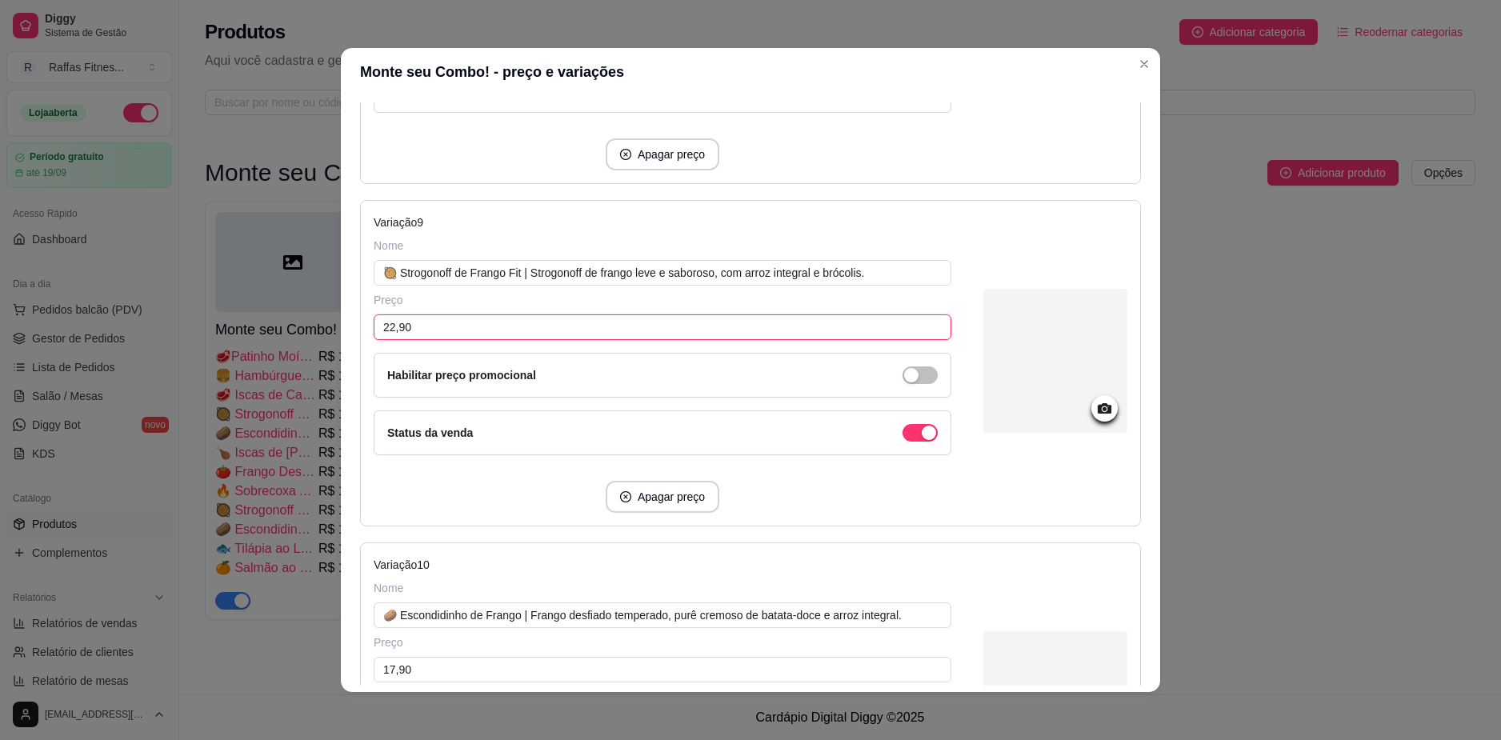
scroll to position [2935, 0]
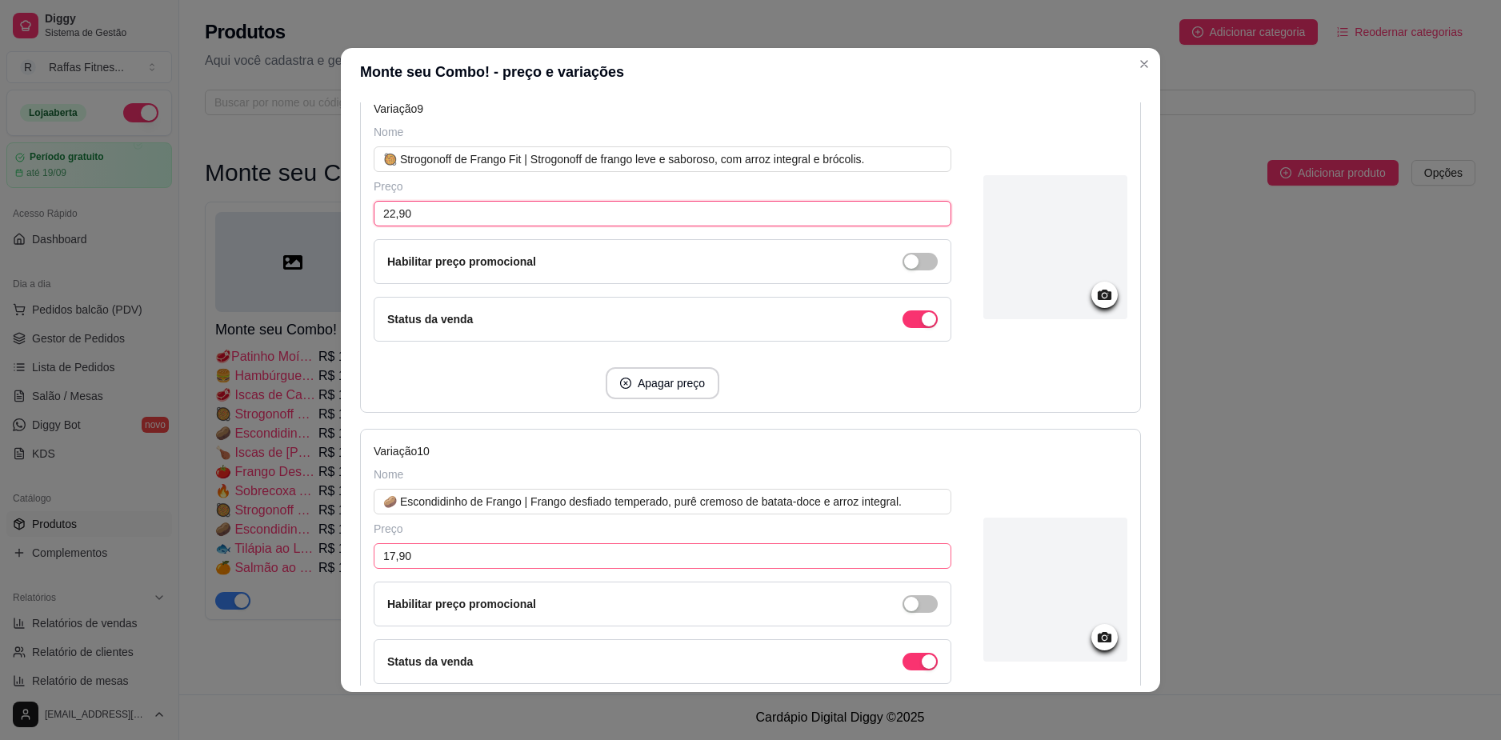
type input "22,90"
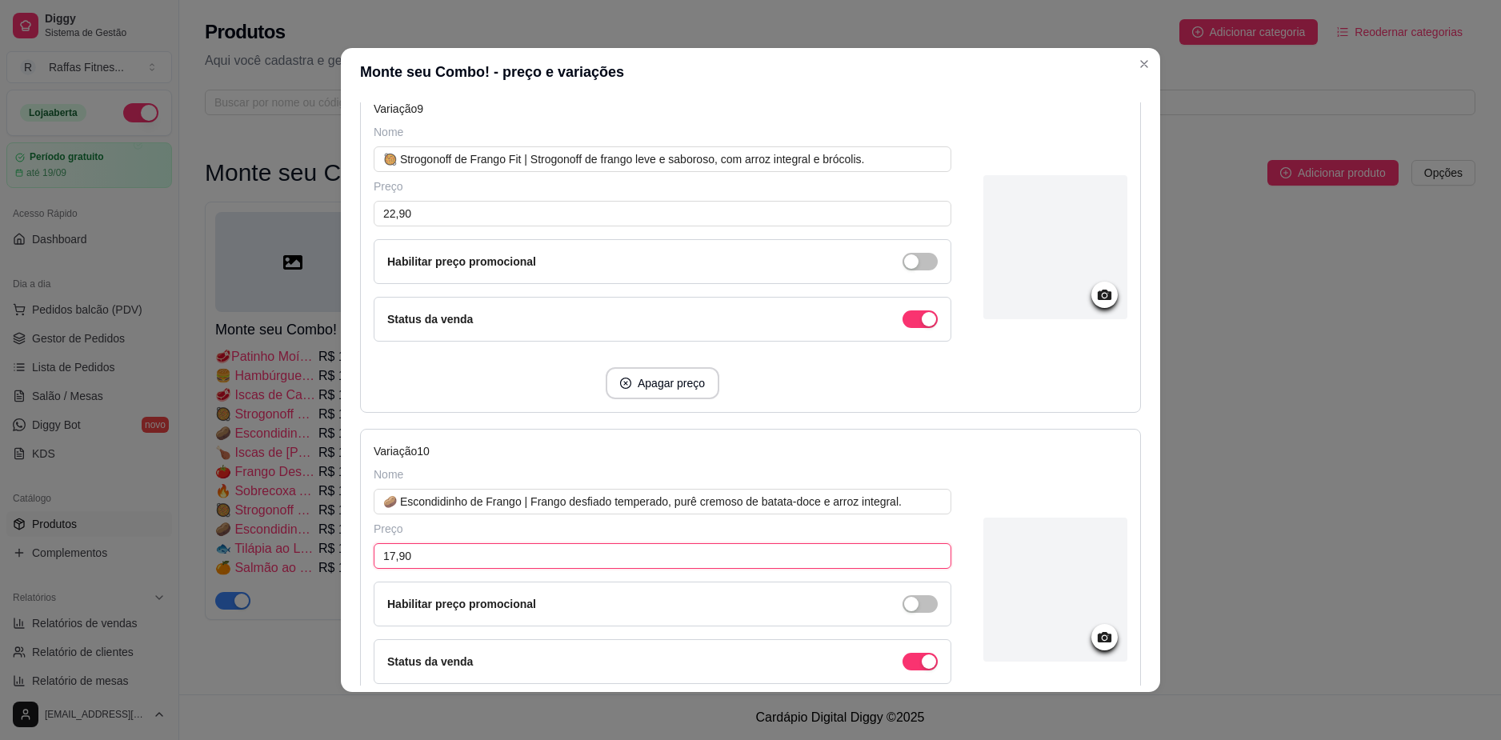
click at [437, 566] on input "17,90" at bounding box center [663, 556] width 578 height 26
click at [436, 566] on input "17,90" at bounding box center [663, 556] width 578 height 26
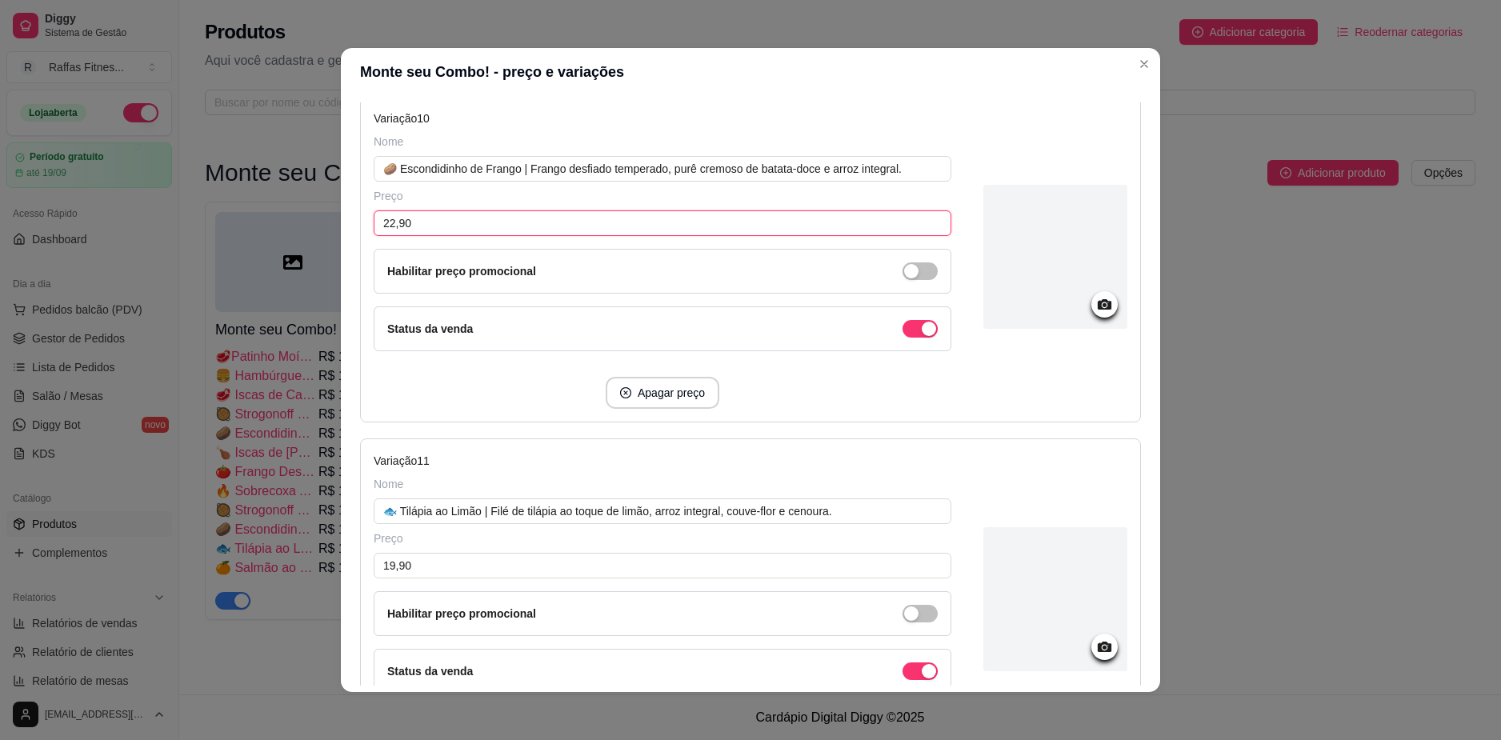
scroll to position [3335, 0]
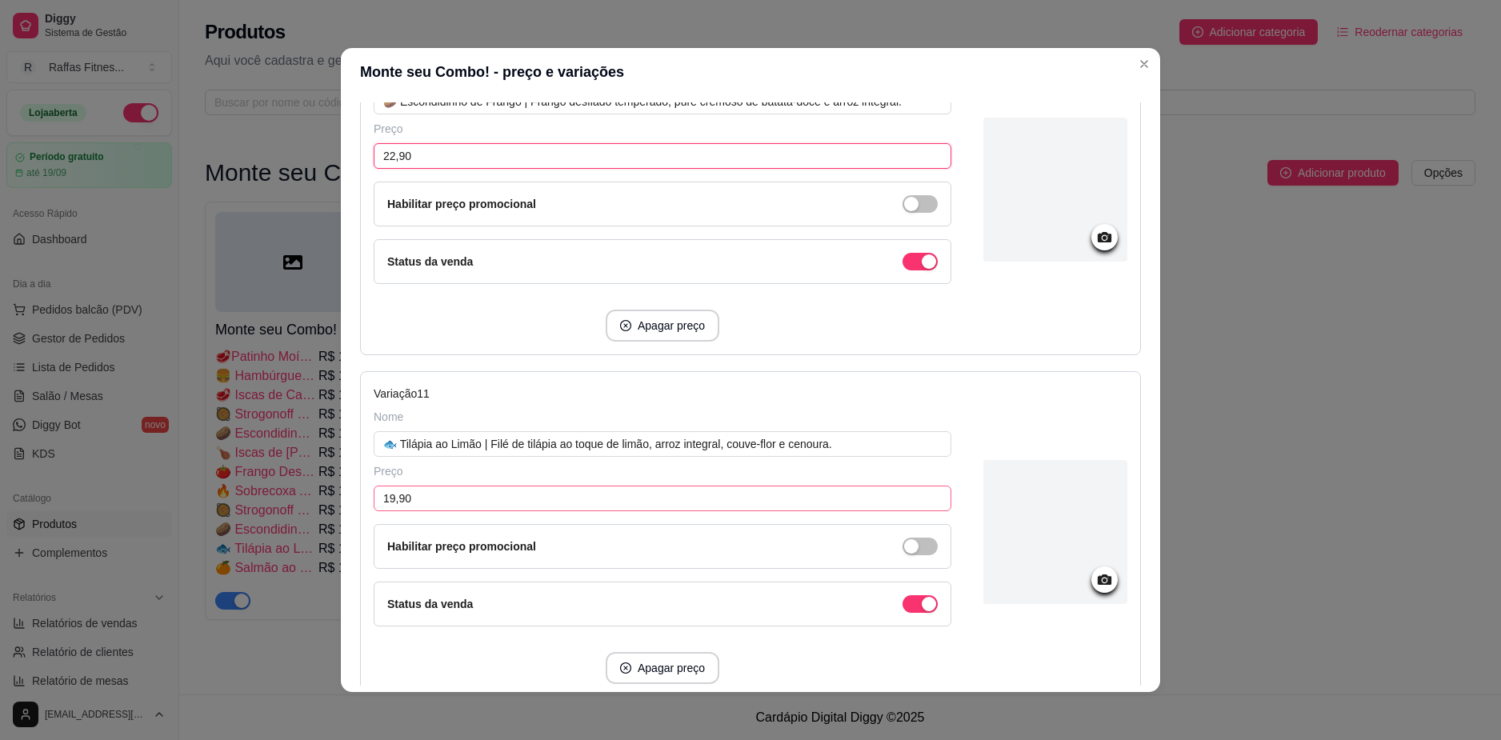
type input "22,90"
click at [431, 498] on input "19,90" at bounding box center [663, 499] width 578 height 26
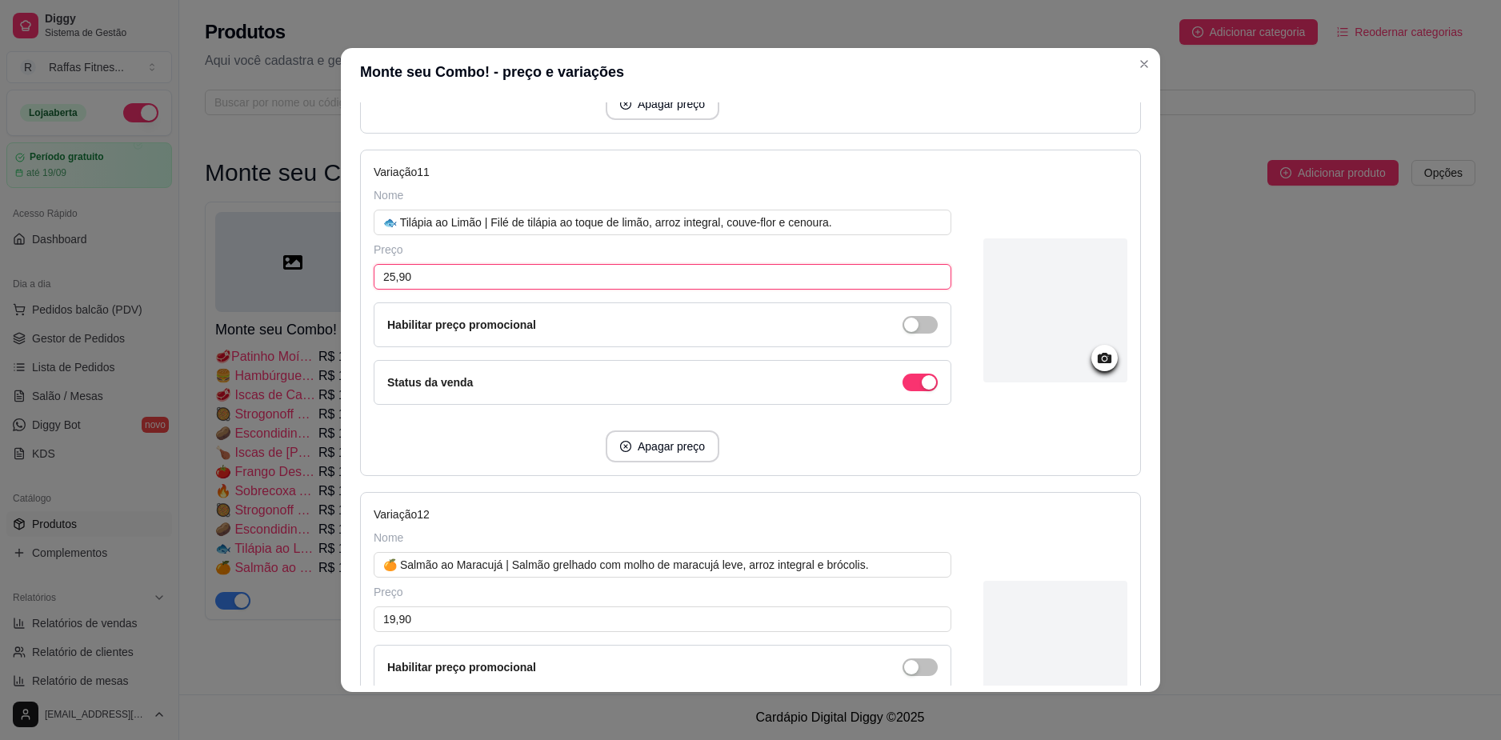
scroll to position [3735, 0]
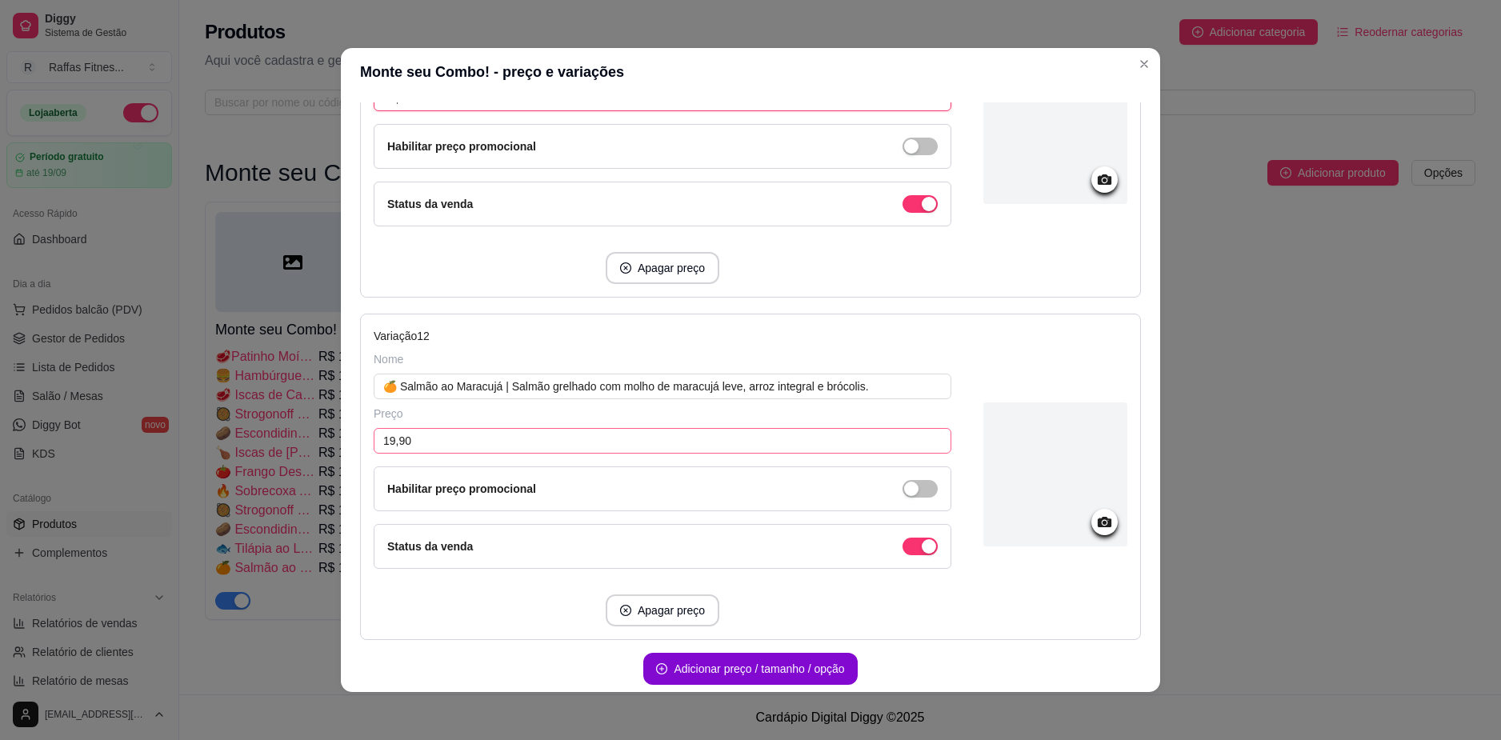
type input "25,90"
click at [417, 450] on input "19,90" at bounding box center [663, 441] width 578 height 26
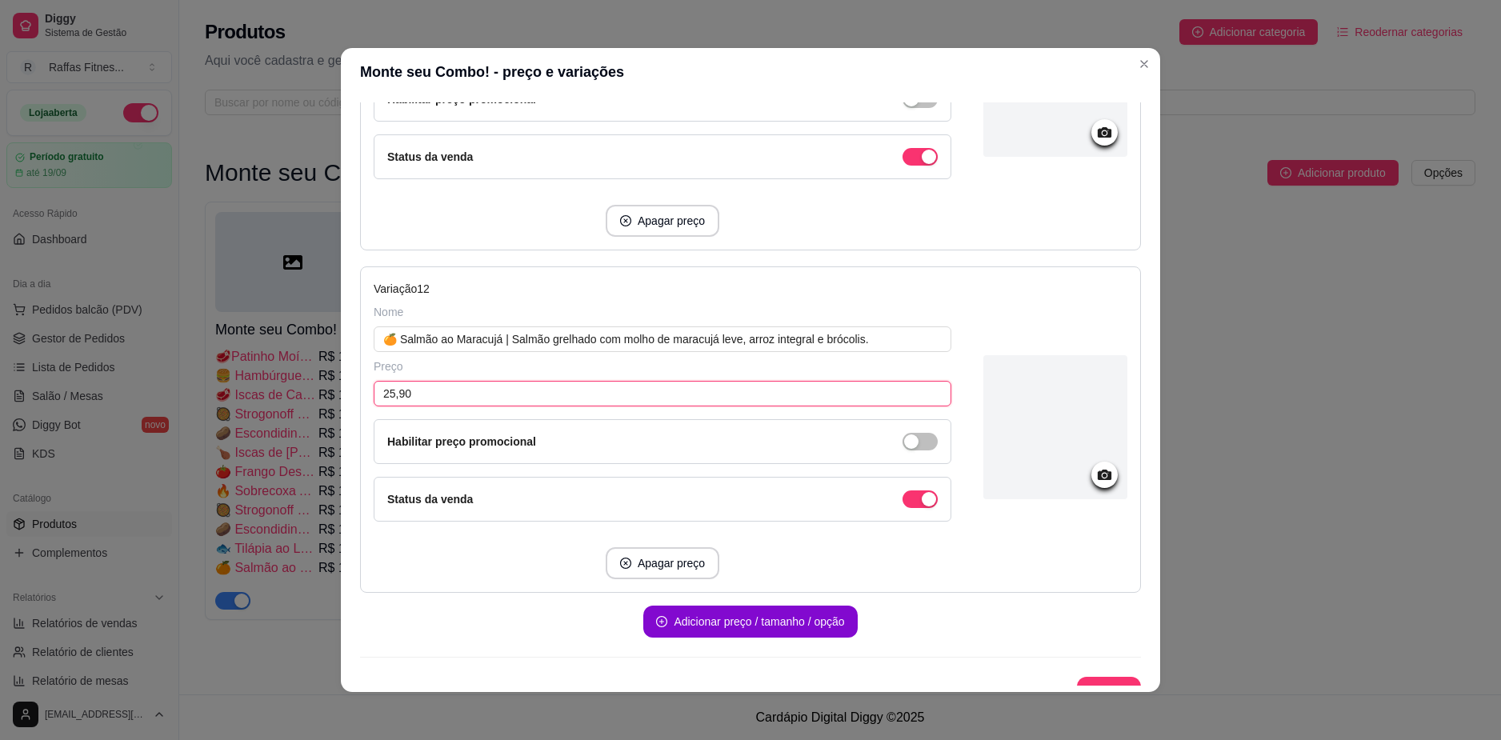
scroll to position [3806, 0]
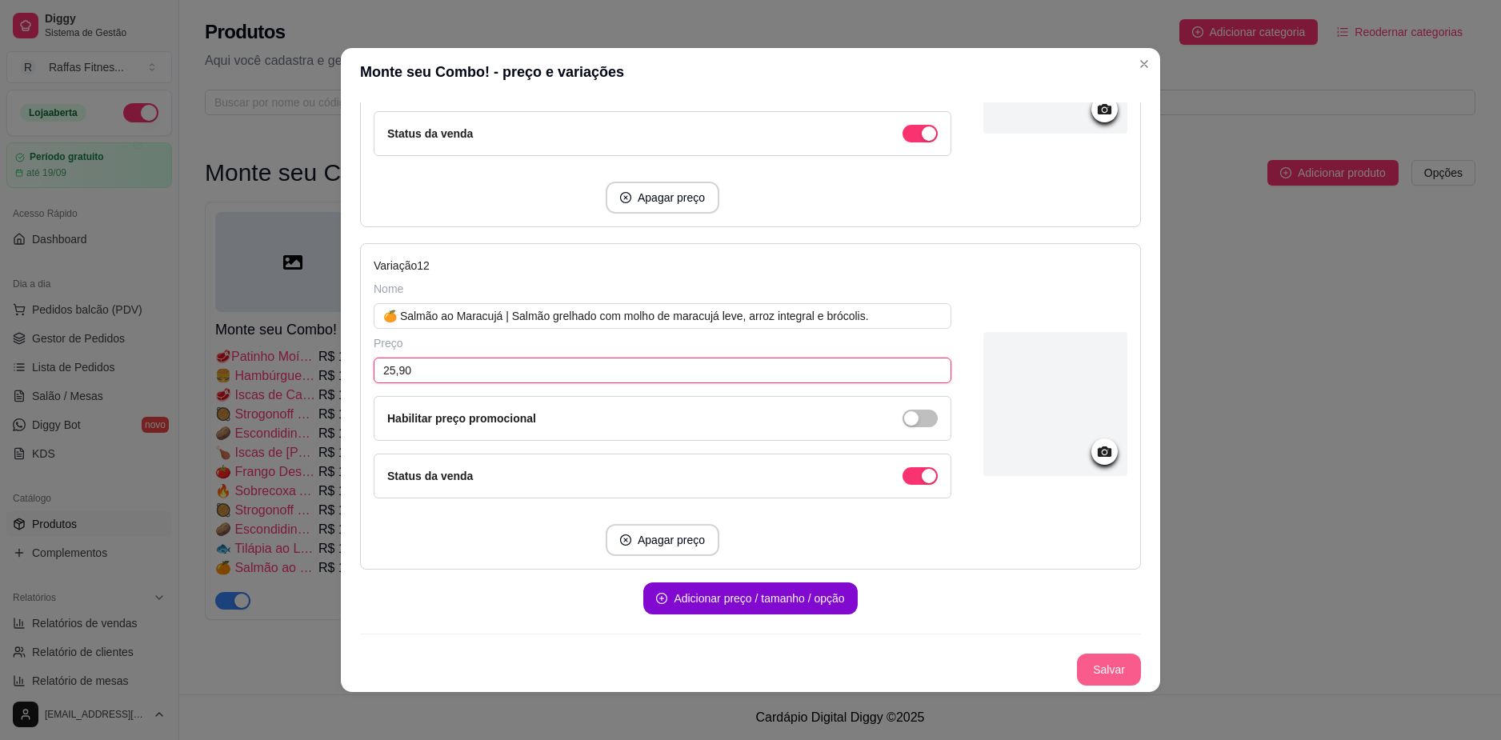
type input "25,90"
click at [1079, 675] on button "Salvar" at bounding box center [1109, 670] width 64 height 32
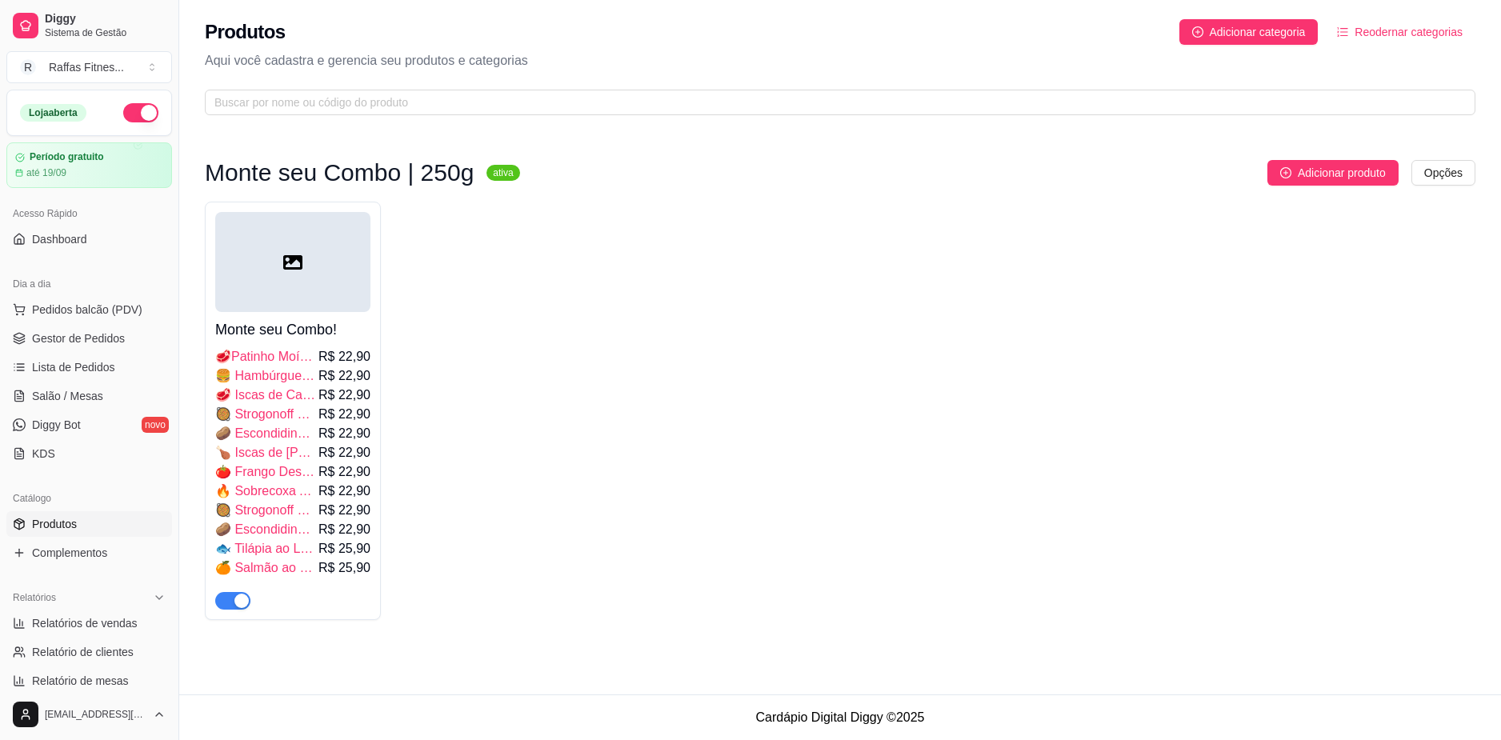
click at [299, 330] on h4 "Monte seu Combo!" at bounding box center [292, 330] width 155 height 22
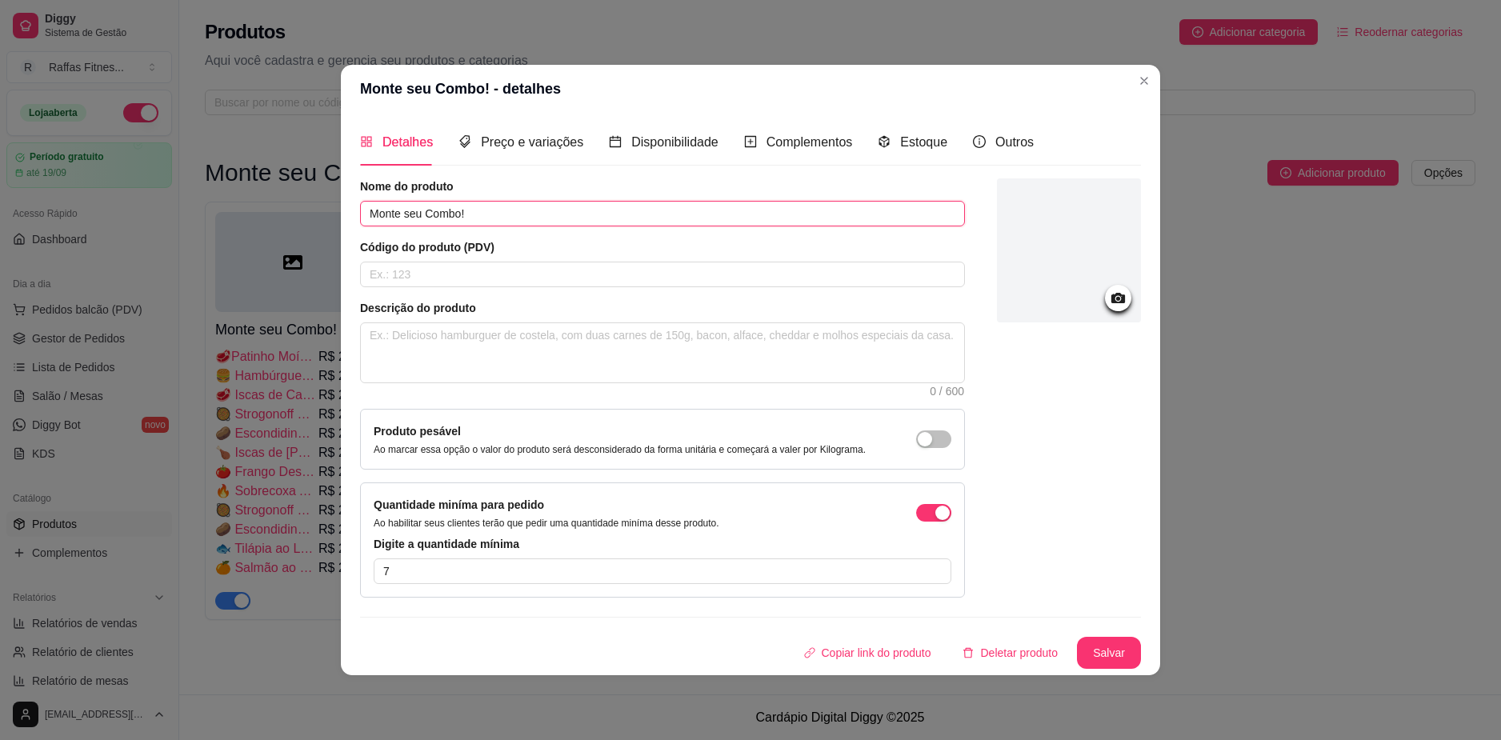
click at [477, 214] on input "Monte seu Combo!" at bounding box center [662, 214] width 605 height 26
click at [476, 214] on input "Monte seu Combo!" at bounding box center [662, 214] width 605 height 26
click at [511, 220] on input "Monte seu Combo!" at bounding box center [662, 214] width 605 height 26
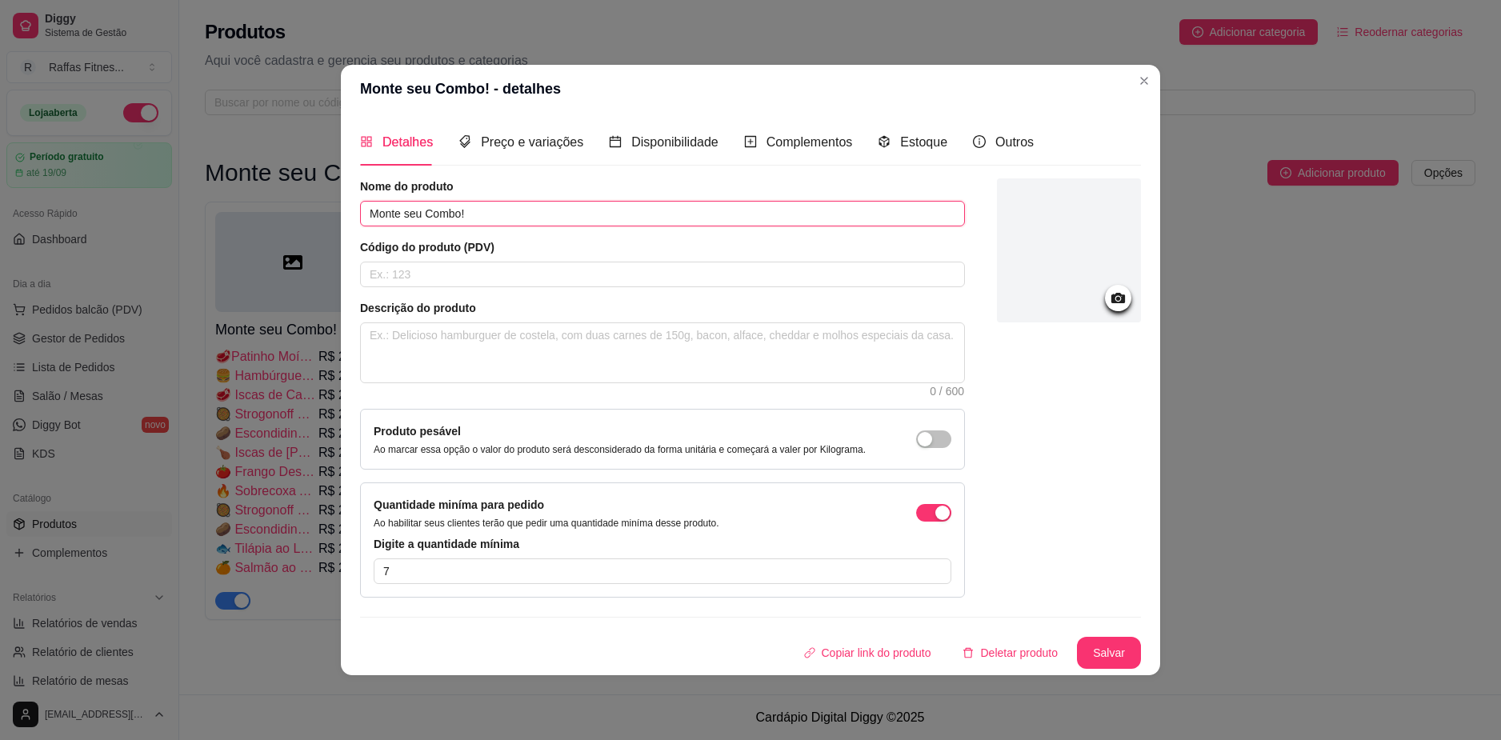
click at [511, 220] on input "Monte seu Combo!" at bounding box center [662, 214] width 605 height 26
paste input "🥗 Monte seu Combo Fit"
type input "🥗 Monte seu Combo Fit"
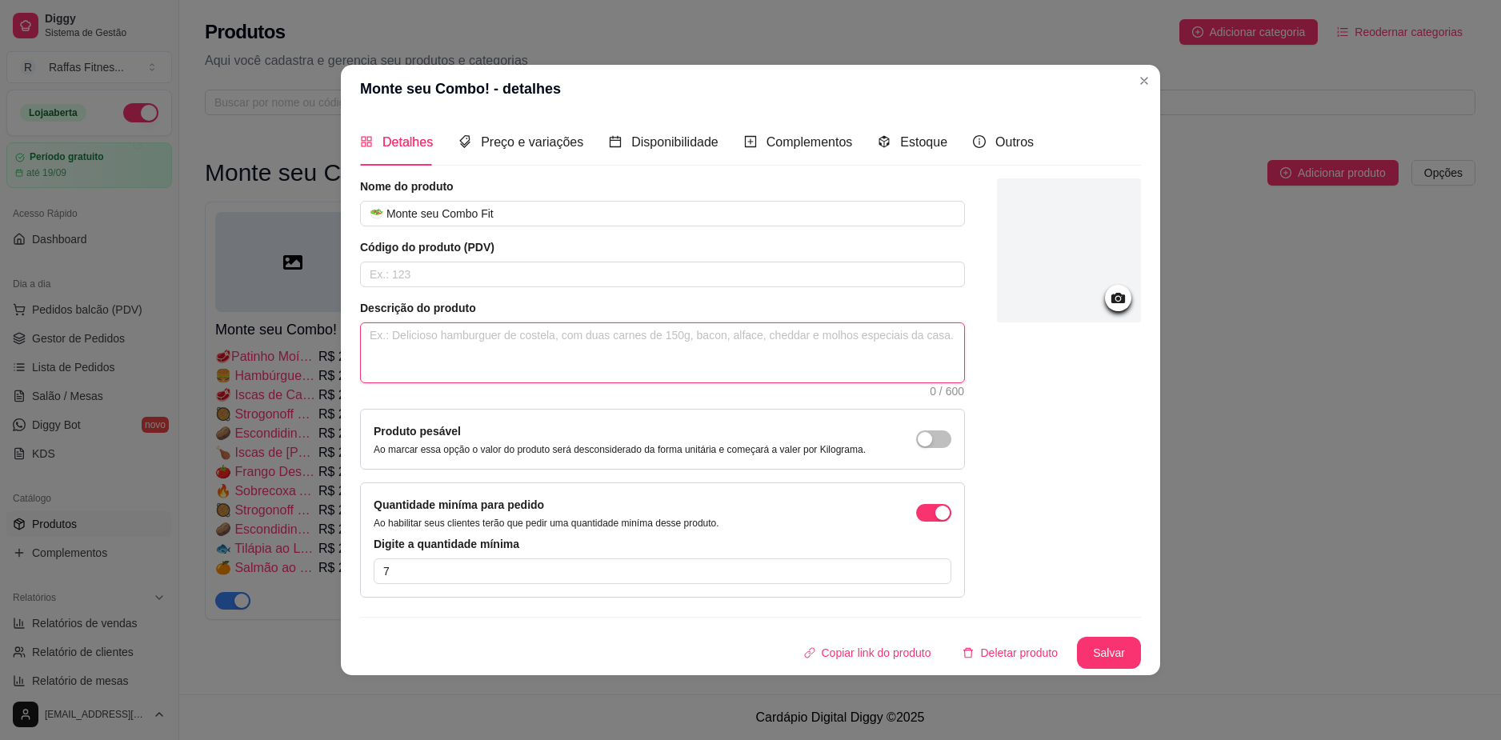
click at [380, 359] on textarea at bounding box center [662, 352] width 603 height 59
paste textarea "Escolha no mínimo 7 marmitas entre nossas opções abaixo e monte seu cardápio da…"
type textarea "Escolha no mínimo 7 marmitas entre nossas opções abaixo e monte seu cardápio da…"
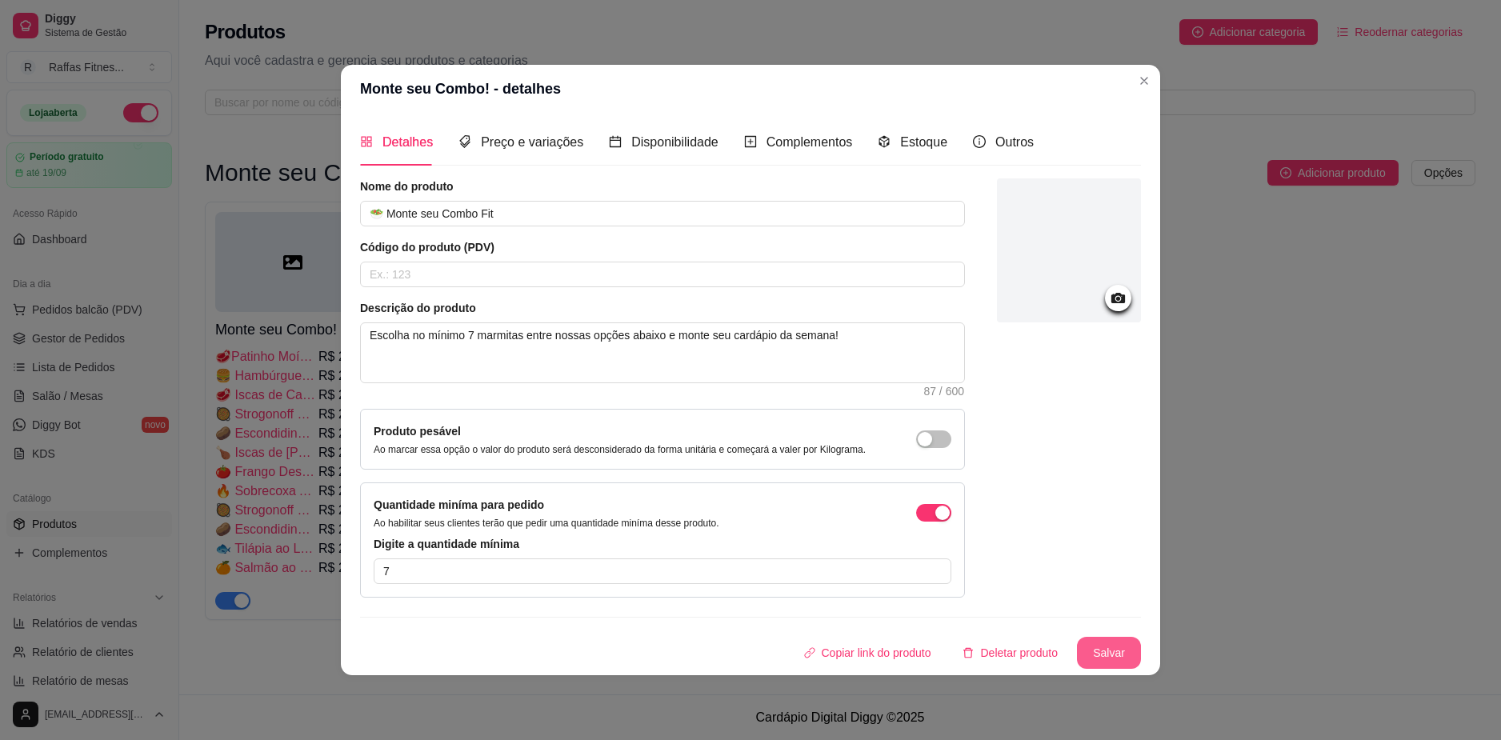
click at [1120, 647] on button "Salvar" at bounding box center [1109, 653] width 64 height 32
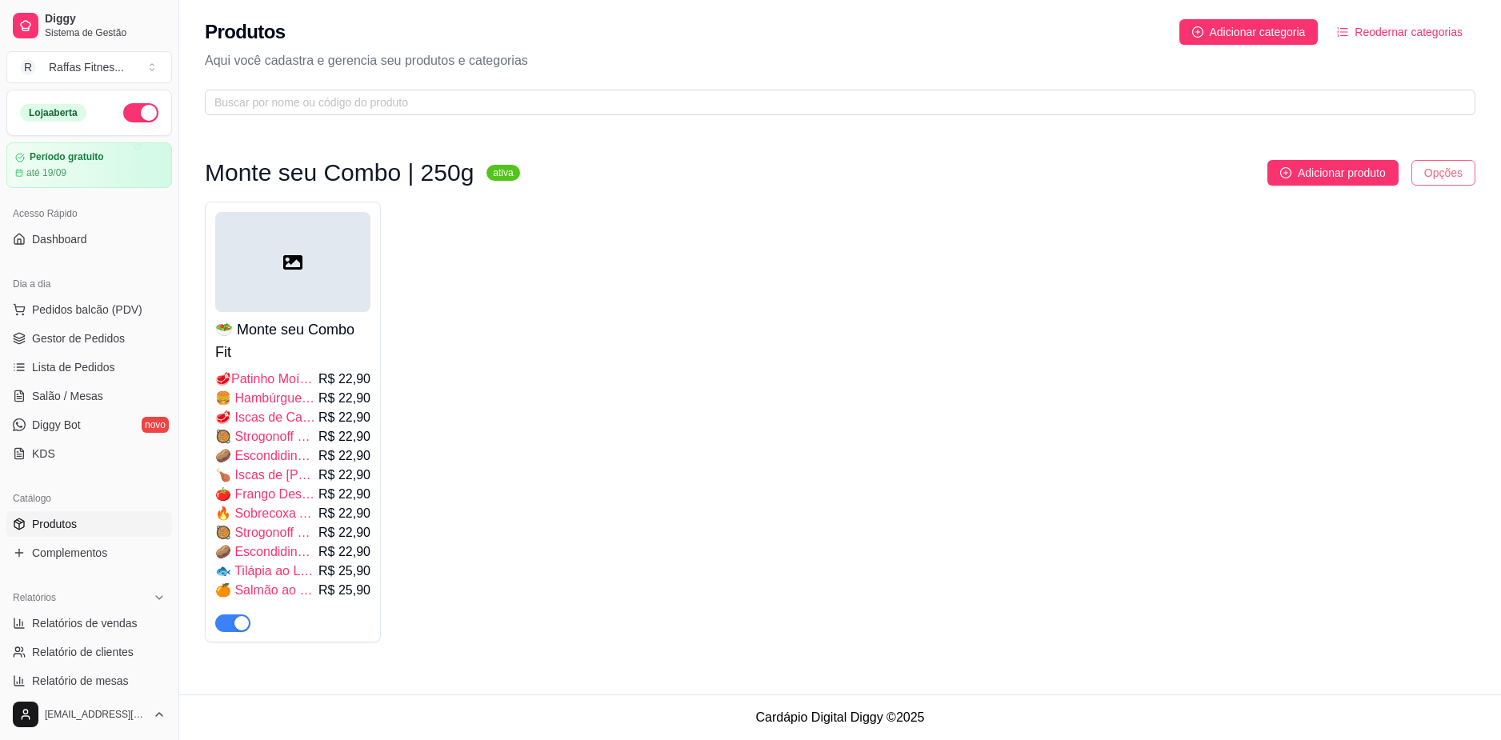
click at [1428, 170] on html "Diggy Sistema de Gestão R Raffas Fitnes ... Loja aberta Período gratuito até 19…" at bounding box center [750, 370] width 1501 height 740
click at [1359, 240] on div "Editar categoria" at bounding box center [1411, 239] width 171 height 26
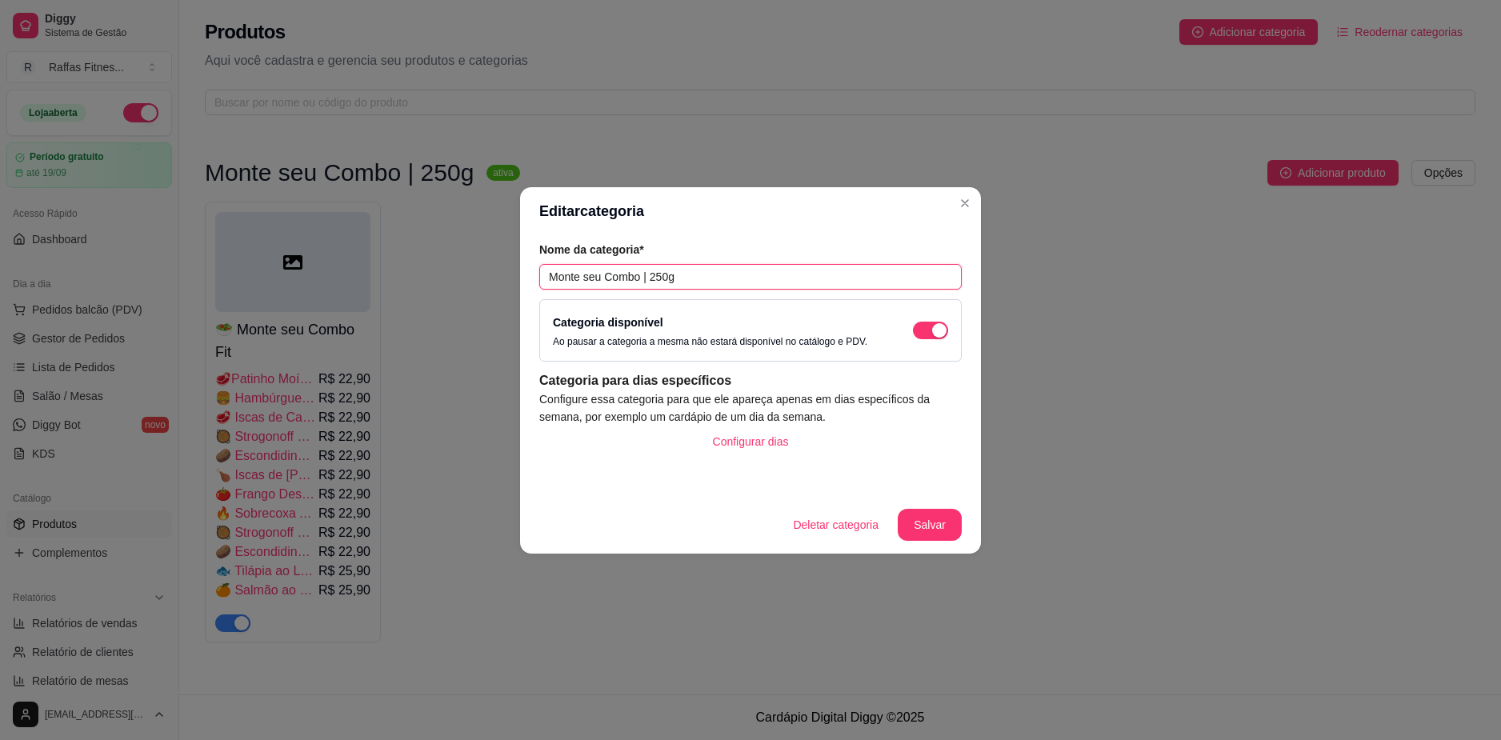
click at [695, 274] on input "Monte seu Combo | 250g" at bounding box center [750, 277] width 423 height 26
click at [580, 279] on input "Monte seu Combo | 250g" at bounding box center [750, 277] width 423 height 26
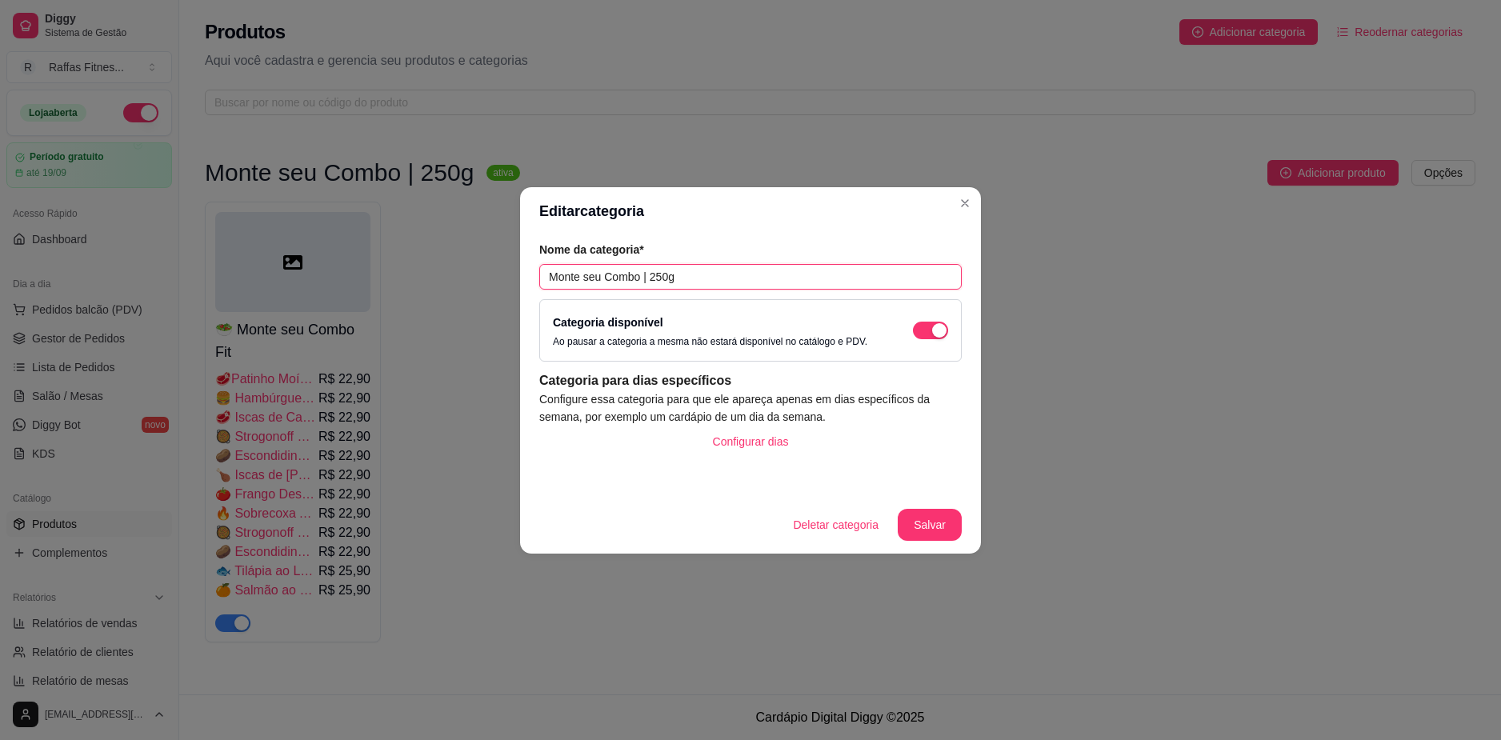
click at [580, 279] on input "Monte seu Combo | 250g" at bounding box center [750, 277] width 423 height 26
click at [626, 279] on input "Monte seu Combo | 250g" at bounding box center [750, 277] width 423 height 26
drag, startPoint x: 641, startPoint y: 278, endPoint x: 519, endPoint y: 284, distance: 122.6
click at [519, 284] on div "Editar categoria Nome da categoria* Monte seu Combo | 250g Categoria disponível…" at bounding box center [750, 370] width 1501 height 740
paste input "🥗"
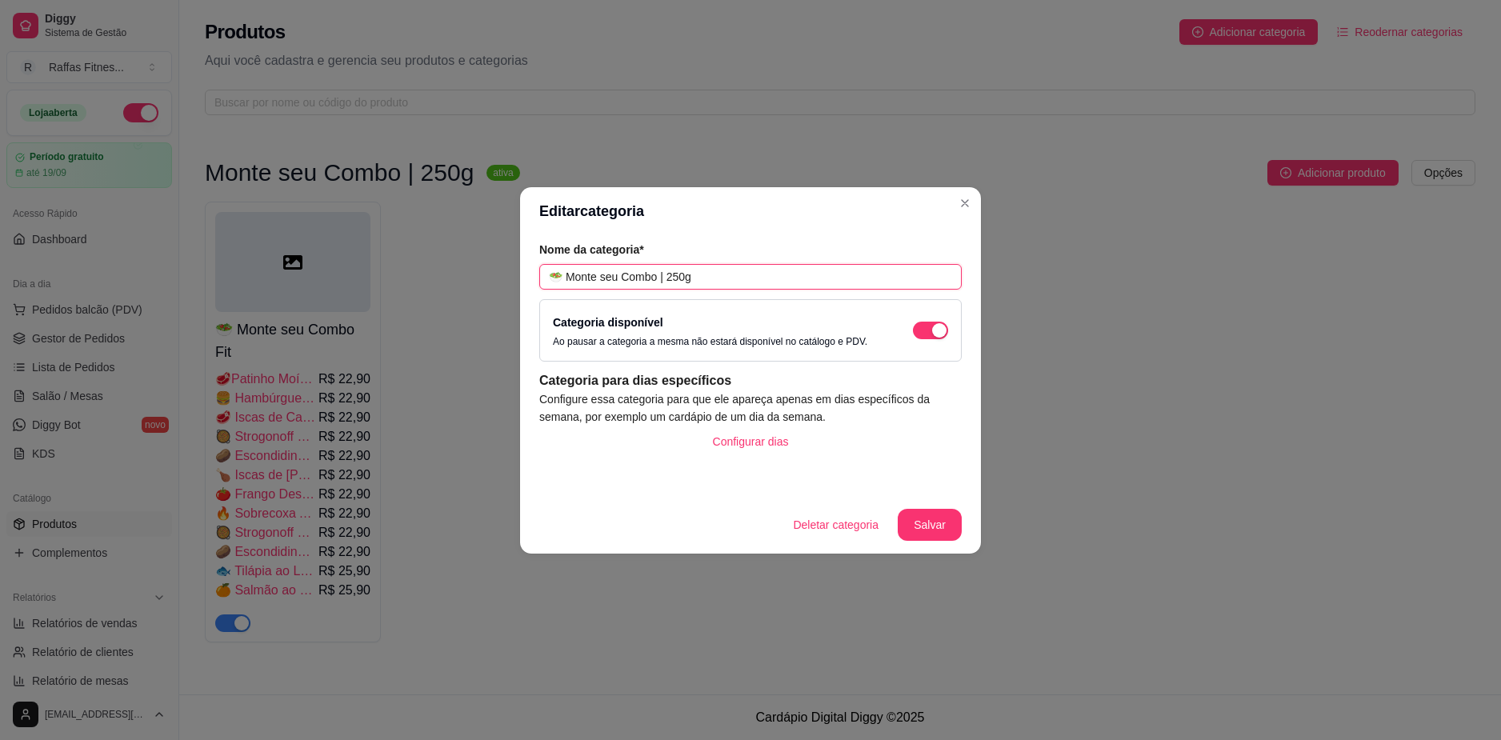
click at [745, 282] on input "🥗 Monte seu Combo | 250g" at bounding box center [750, 277] width 423 height 26
type input "🥗 Monte seu Combo | 250g"
click at [929, 519] on button "Salvar" at bounding box center [930, 524] width 62 height 31
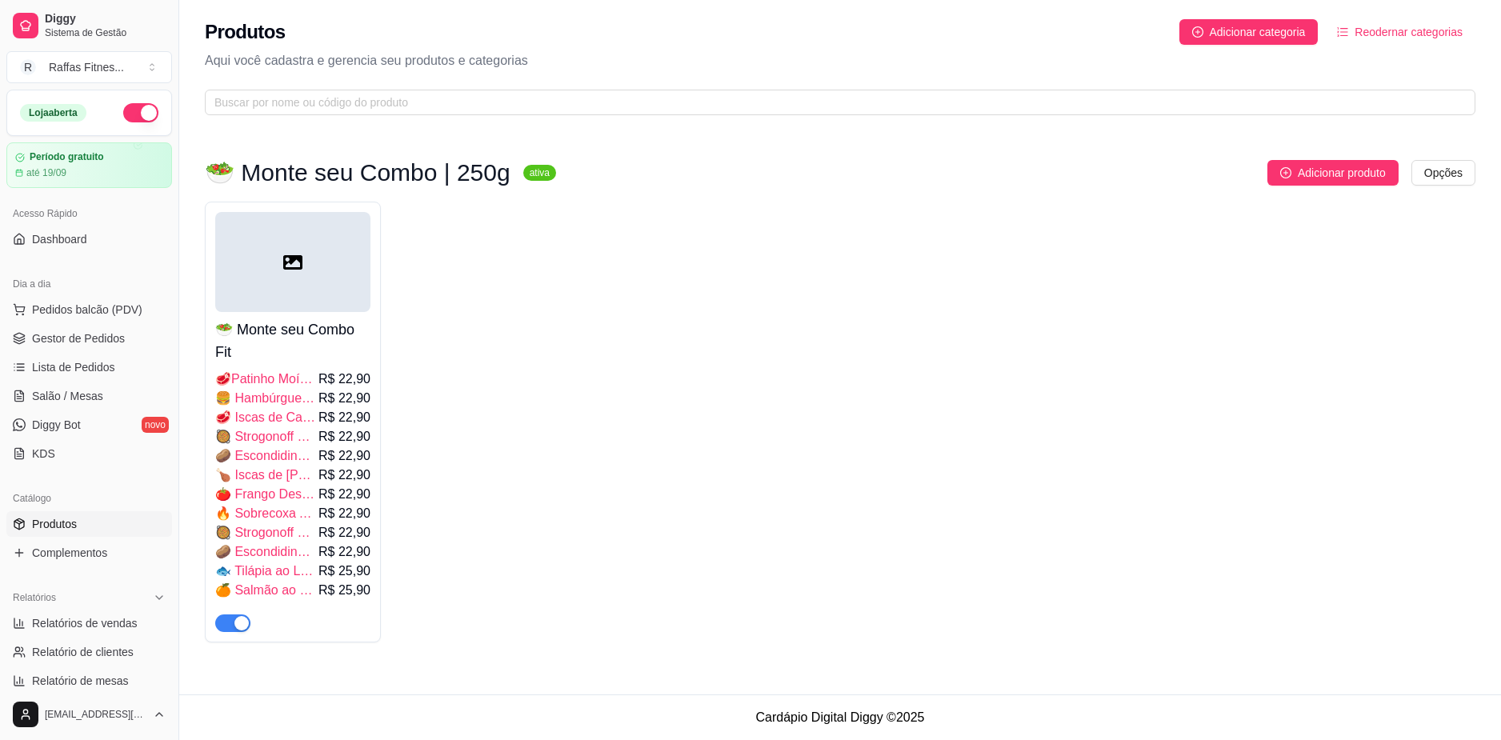
click at [1111, 331] on div "🥗 Monte seu Combo Fit 🥩Patinho Moído Fit | Carne magra refogada no tempero case…" at bounding box center [840, 422] width 1271 height 441
click at [1306, 181] on span "Adicionar produto" at bounding box center [1342, 173] width 88 height 18
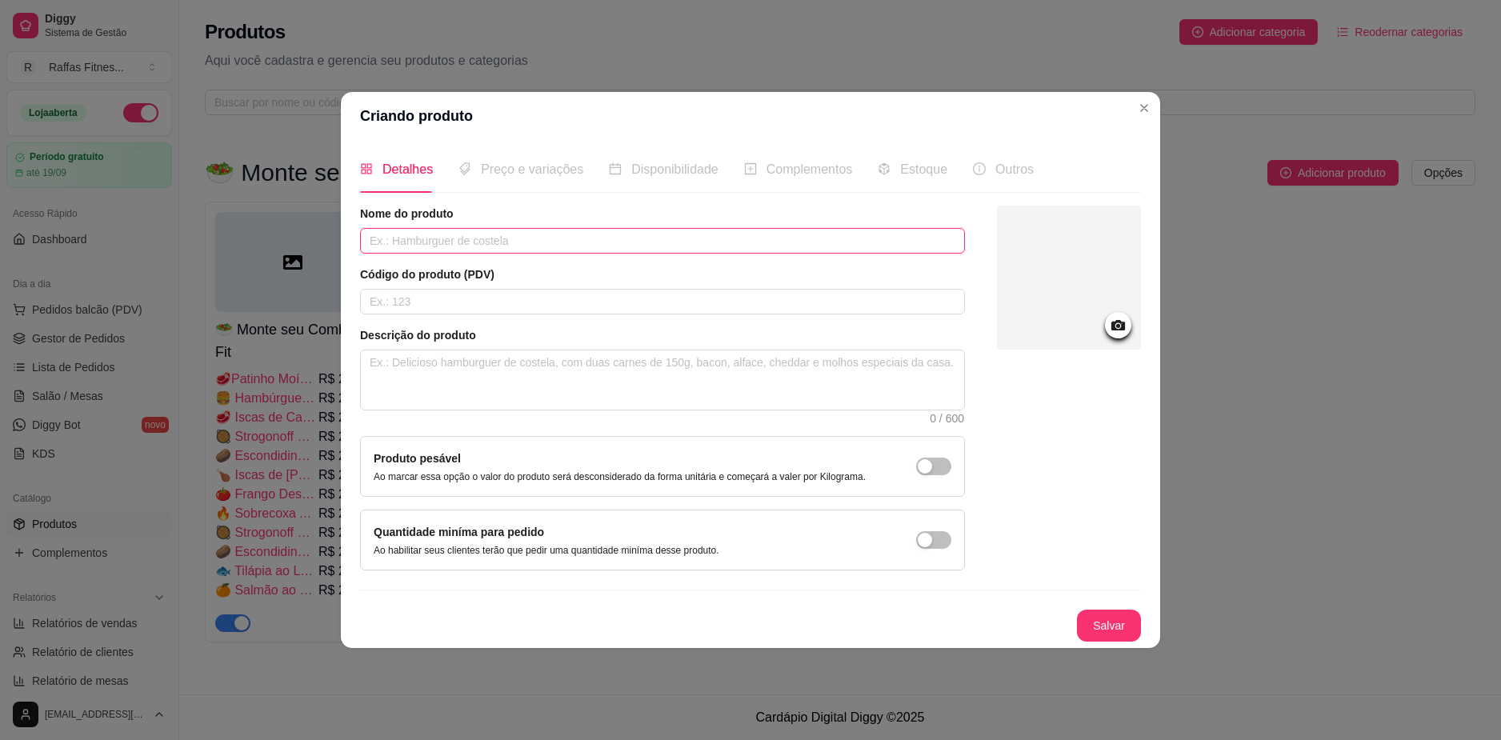
click at [454, 237] on input "text" at bounding box center [662, 241] width 605 height 26
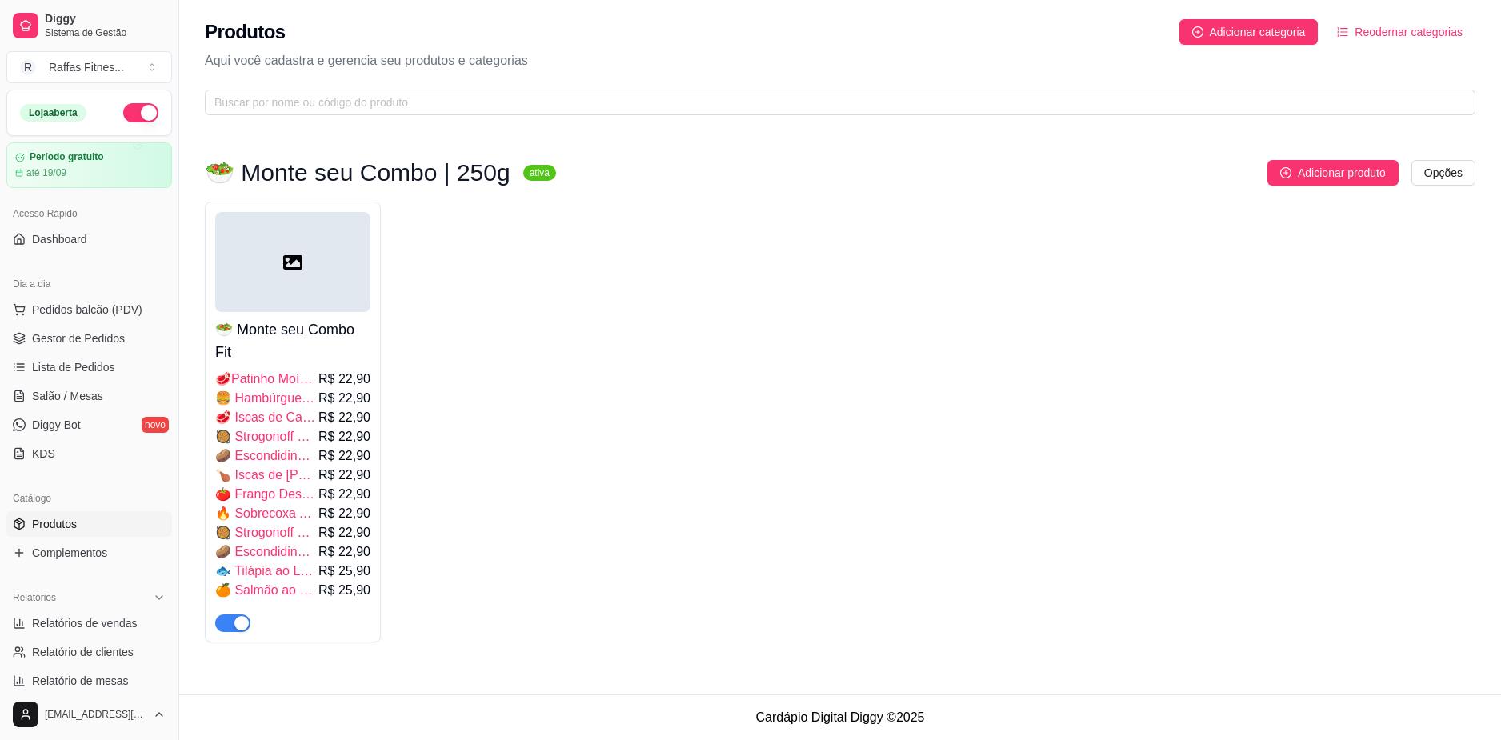
click at [727, 383] on div "🥗 Monte seu Combo Fit 🥩Patinho Moído Fit | Carne magra refogada no tempero case…" at bounding box center [840, 422] width 1271 height 441
click at [715, 372] on div "🥗 Monte seu Combo Fit 🥩Patinho Moído Fit | Carne magra refogada no tempero case…" at bounding box center [840, 422] width 1271 height 441
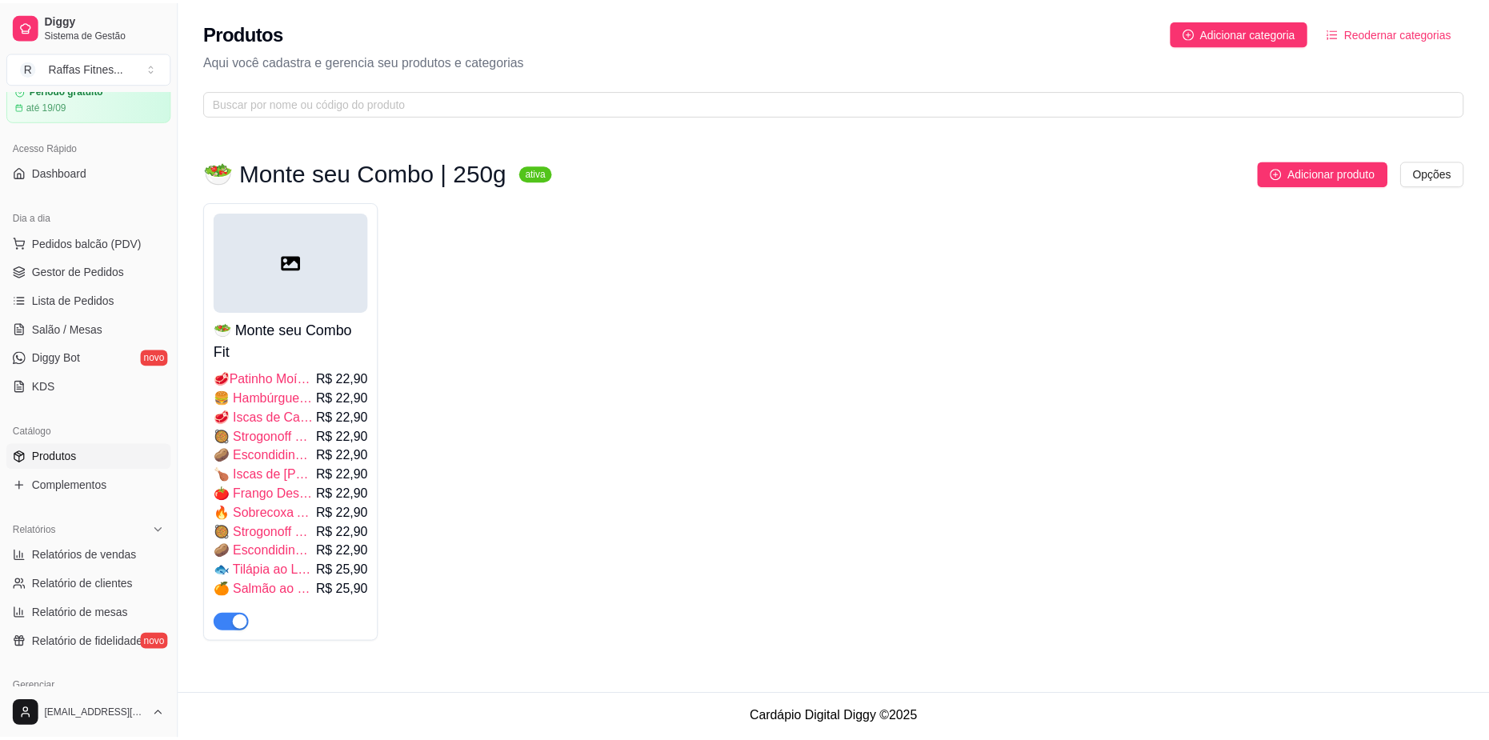
scroll to position [0, 0]
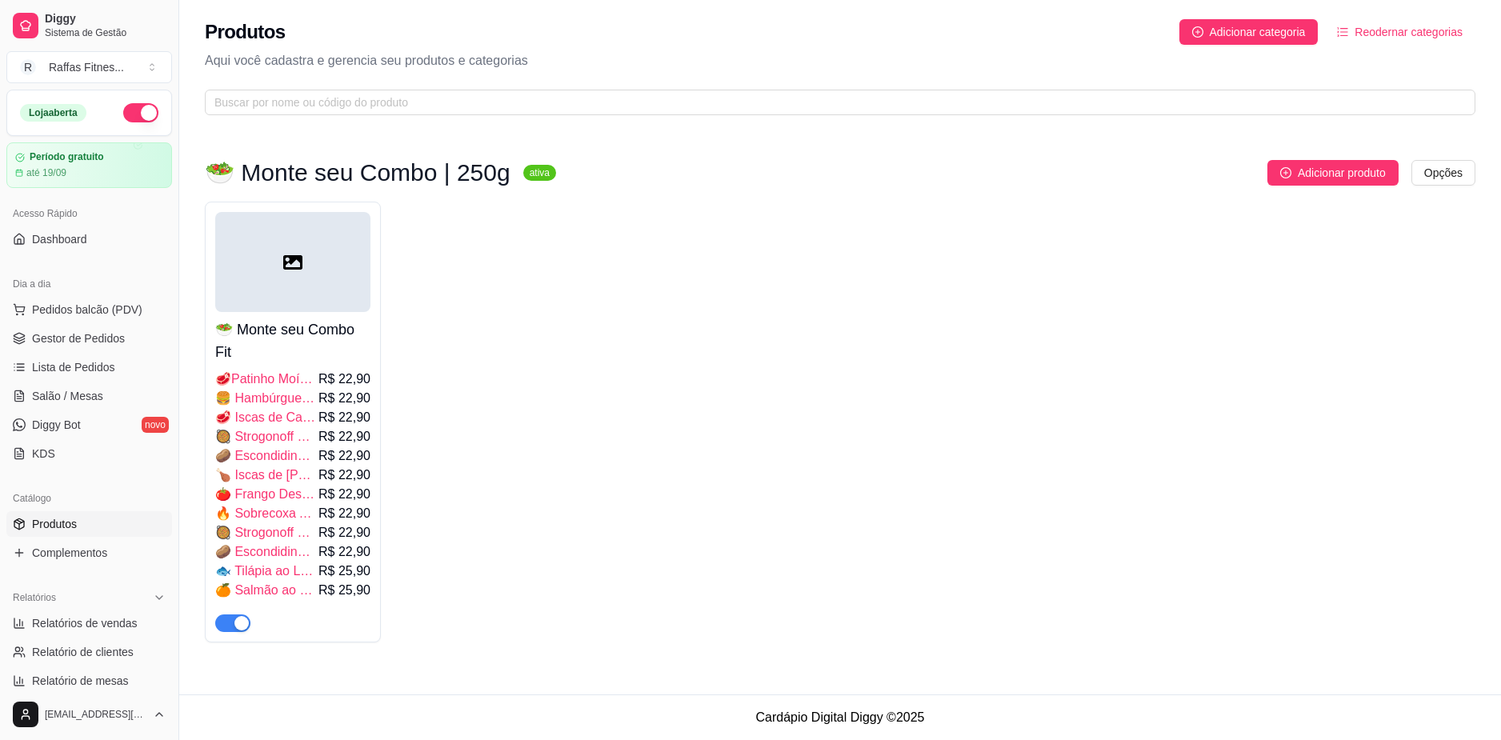
click at [723, 367] on div "🥗 Monte seu Combo Fit 🥩Patinho Moído Fit | Carne magra refogada no tempero case…" at bounding box center [840, 422] width 1271 height 441
click at [1437, 184] on body "Diggy Sistema de Gestão R Raffas Fitnes ... Loja aberta Período gratuito até 19…" at bounding box center [750, 370] width 1501 height 740
click at [1437, 184] on html "Diggy Sistema de Gestão R Raffas Fitnes ... Loja aberta Período gratuito até 19…" at bounding box center [750, 370] width 1501 height 740
click at [1255, 37] on span "Adicionar categoria" at bounding box center [1258, 32] width 96 height 18
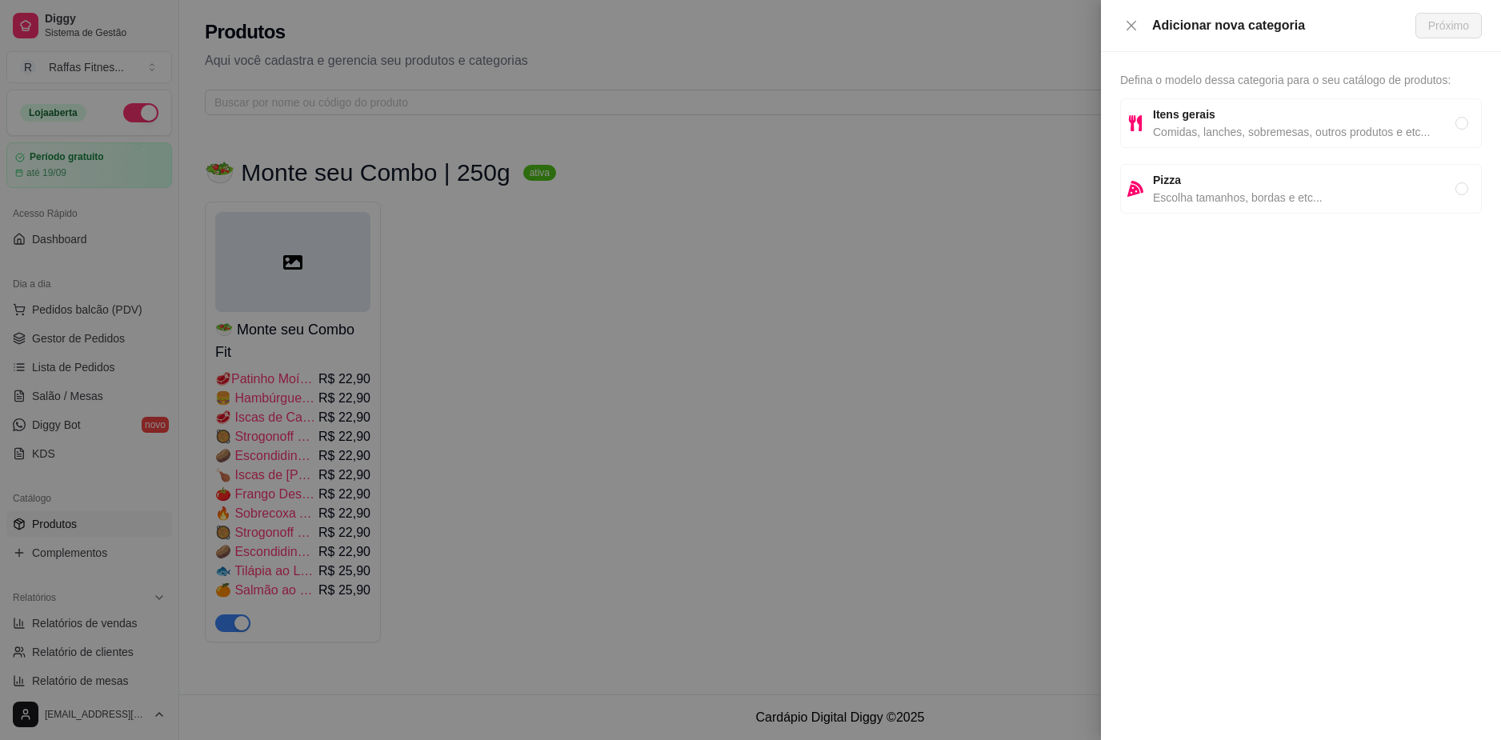
click at [1334, 126] on span "Comidas, lanches, sobremesas, outros produtos e etc..." at bounding box center [1304, 132] width 303 height 18
radio input "true"
click at [1431, 22] on span "Próximo" at bounding box center [1449, 26] width 41 height 18
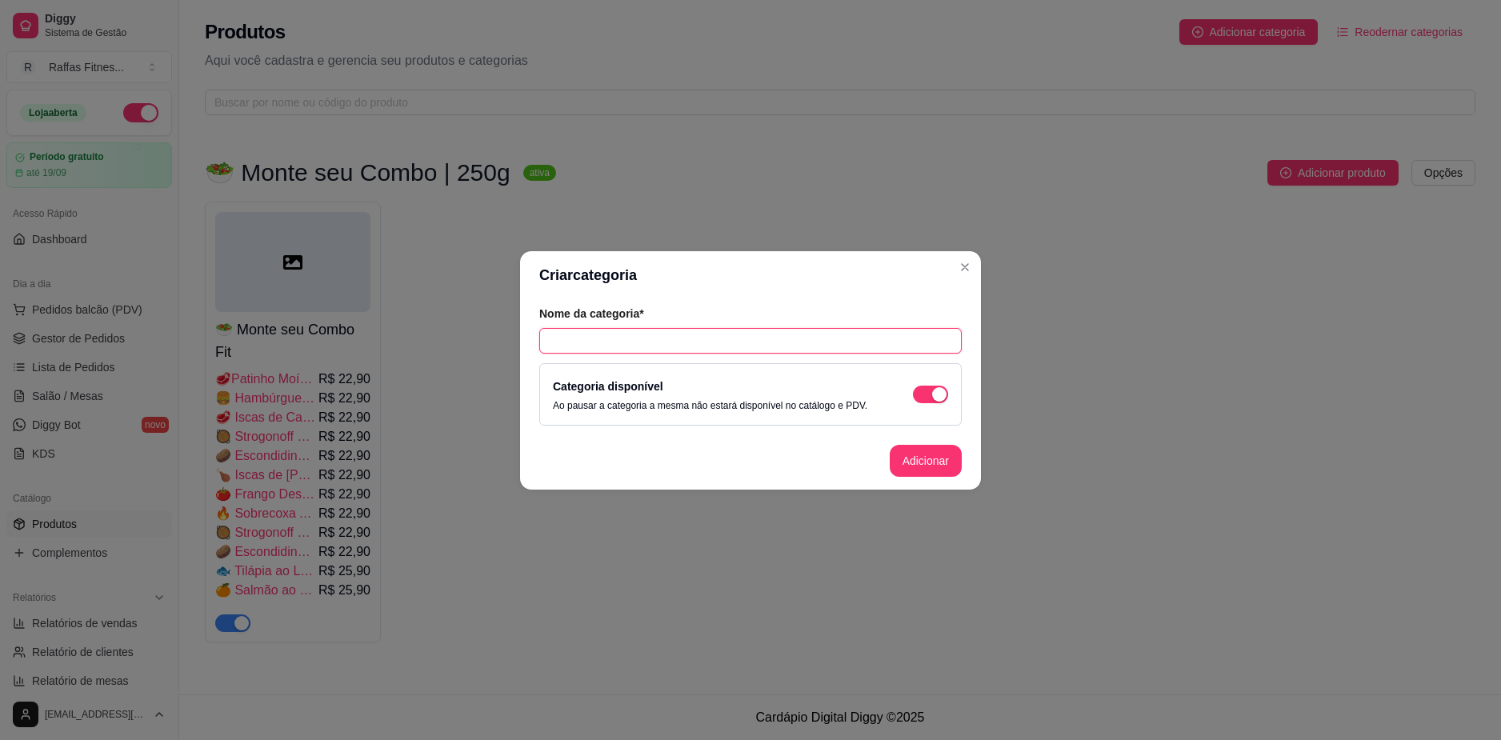
click at [620, 335] on input "text" at bounding box center [750, 341] width 423 height 26
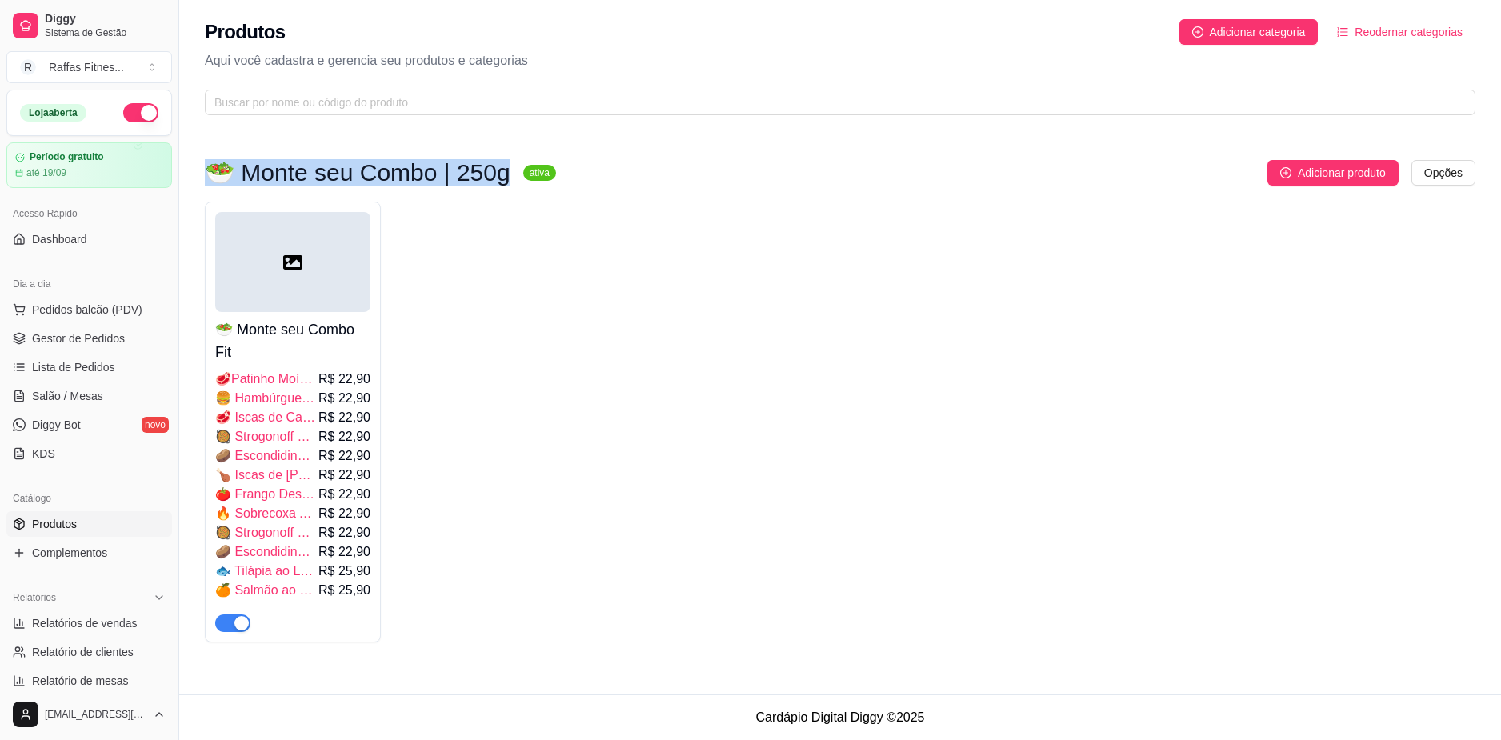
drag, startPoint x: 210, startPoint y: 174, endPoint x: 500, endPoint y: 186, distance: 289.9
click at [500, 182] on h3 "🥗 Monte seu Combo | 250g" at bounding box center [358, 172] width 306 height 19
copy h3 "🥗 Monte seu Combo | 250g"
click at [1216, 32] on span "Adicionar categoria" at bounding box center [1258, 32] width 96 height 18
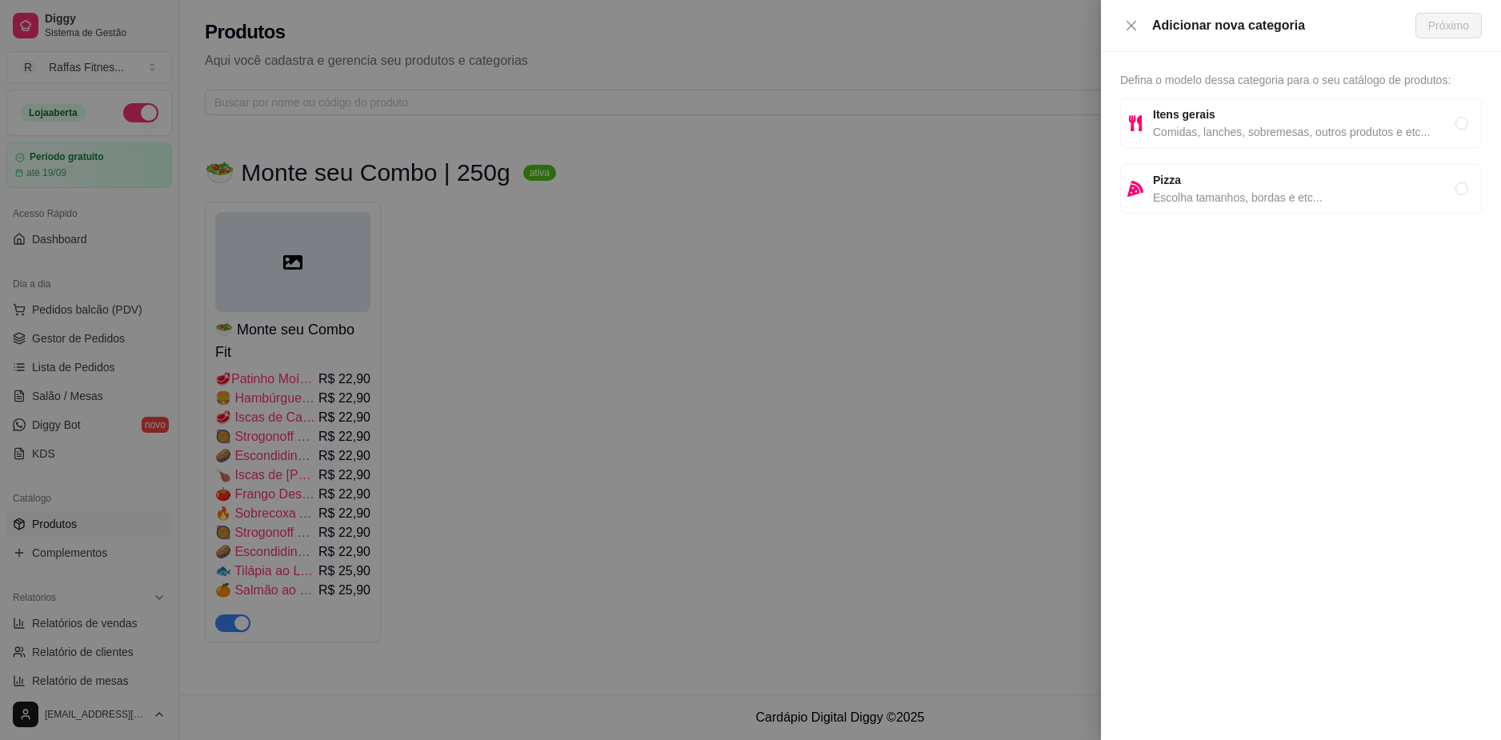
click at [1172, 131] on span "Comidas, lanches, sobremesas, outros produtos e etc..." at bounding box center [1304, 132] width 303 height 18
radio input "true"
click at [1437, 30] on span "Próximo" at bounding box center [1449, 26] width 41 height 18
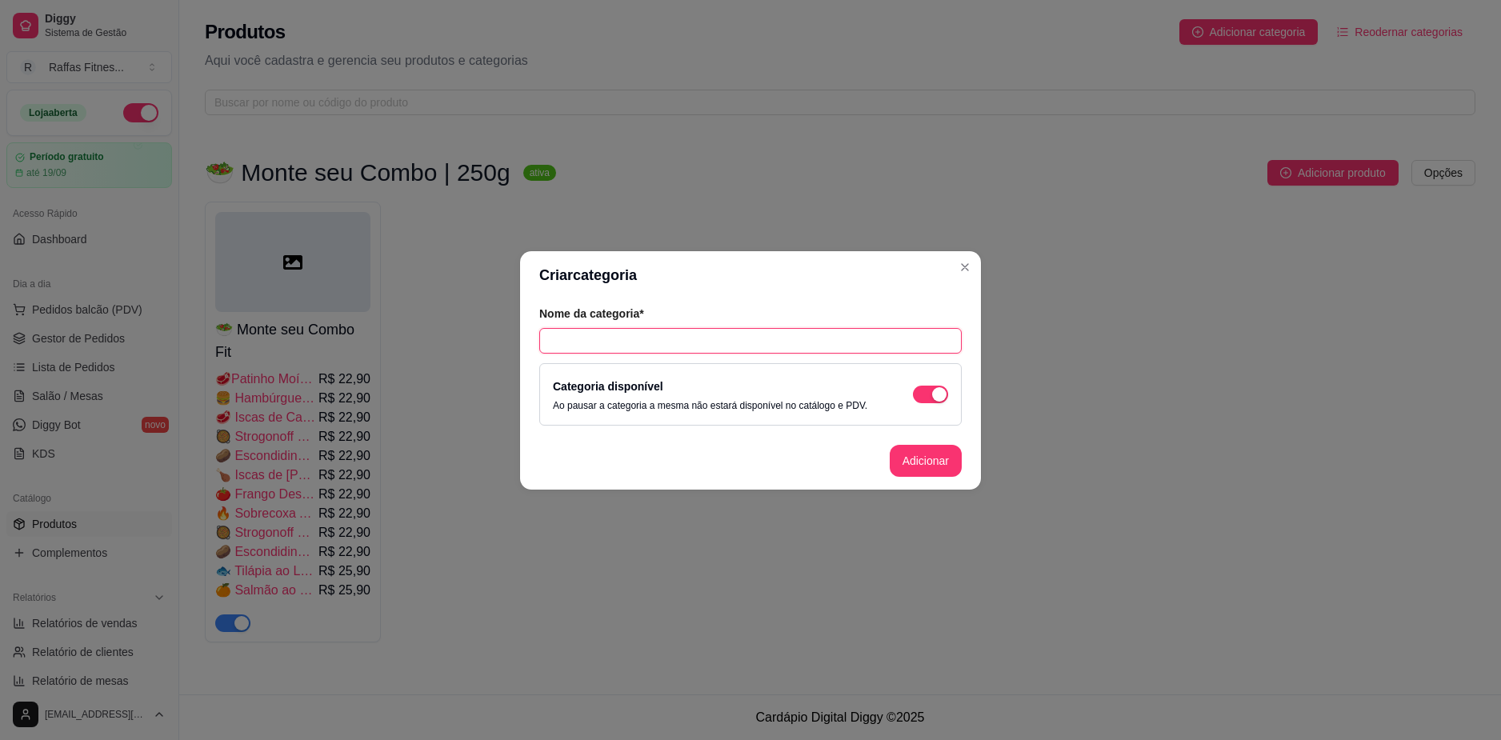
click at [753, 346] on input "text" at bounding box center [750, 341] width 423 height 26
paste input "🥗 Monte seu Combo | 250g"
click at [679, 342] on input "🥗 Monte seu Combo | 250g" at bounding box center [750, 341] width 423 height 26
type input "🥗 Monte seu Combo | 350g"
click at [912, 457] on button "Adicionar" at bounding box center [926, 461] width 72 height 32
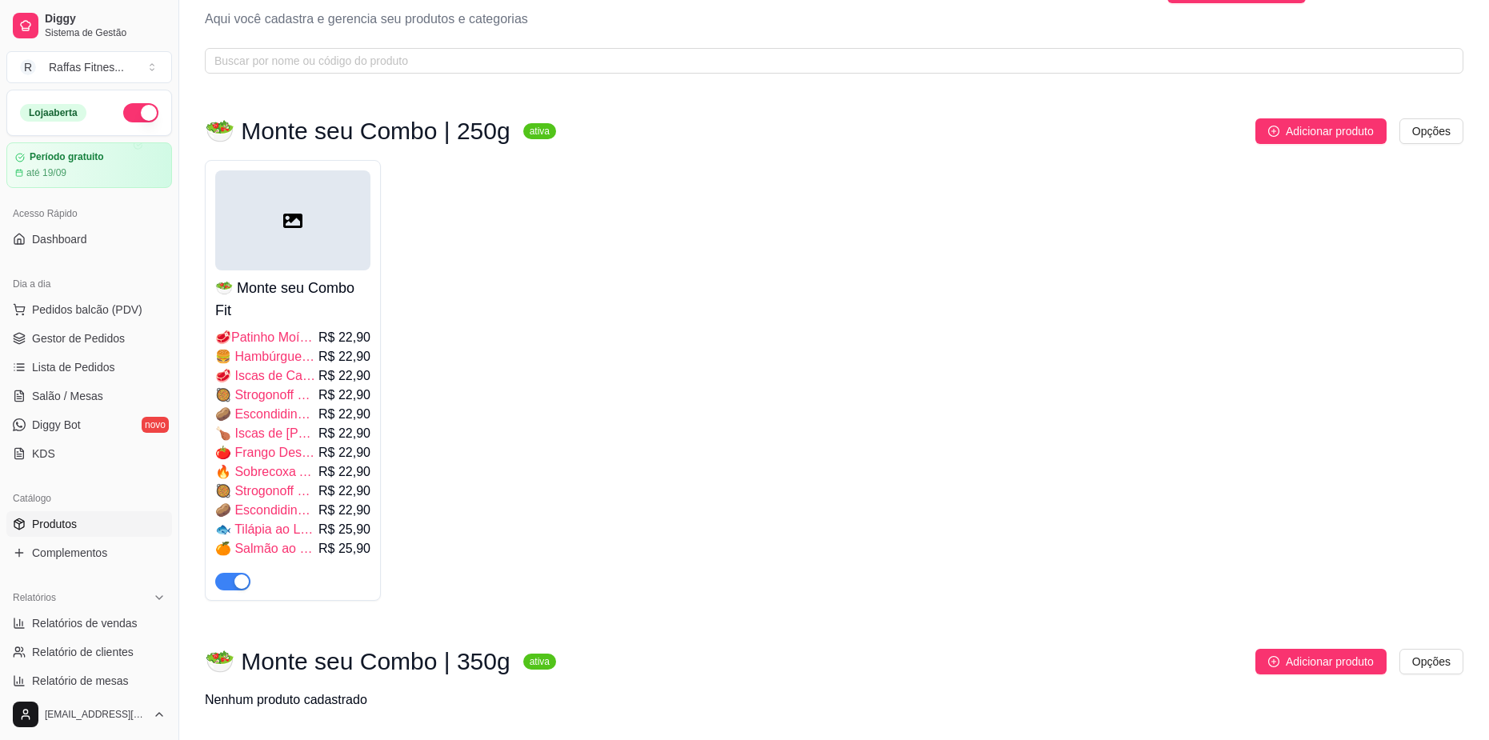
scroll to position [93, 0]
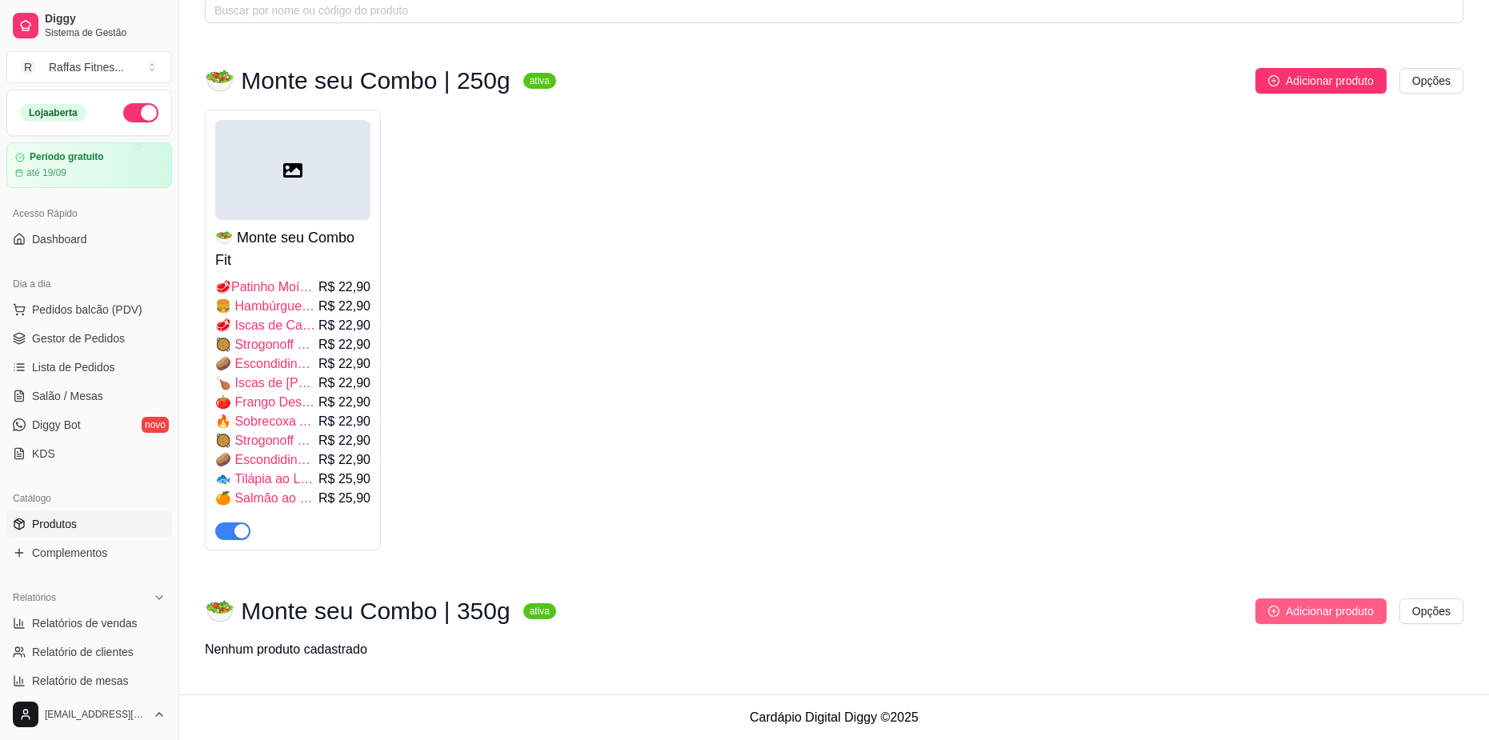
click at [1345, 617] on span "Adicionar produto" at bounding box center [1330, 612] width 88 height 18
click at [89, 236] on link "Dashboard" at bounding box center [89, 239] width 166 height 26
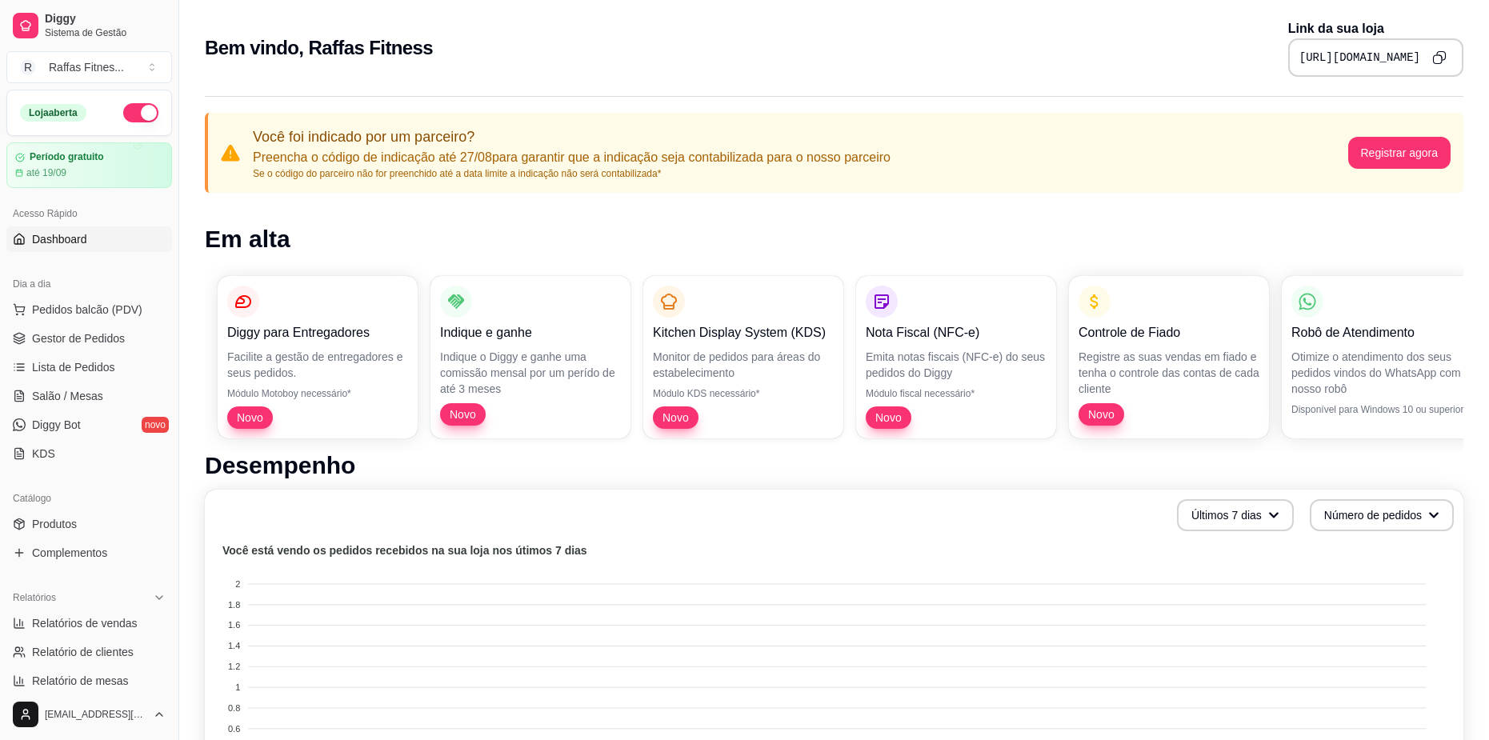
click at [1448, 59] on button "Copy to clipboard" at bounding box center [1440, 58] width 26 height 26
click at [129, 523] on link "Produtos" at bounding box center [89, 524] width 166 height 26
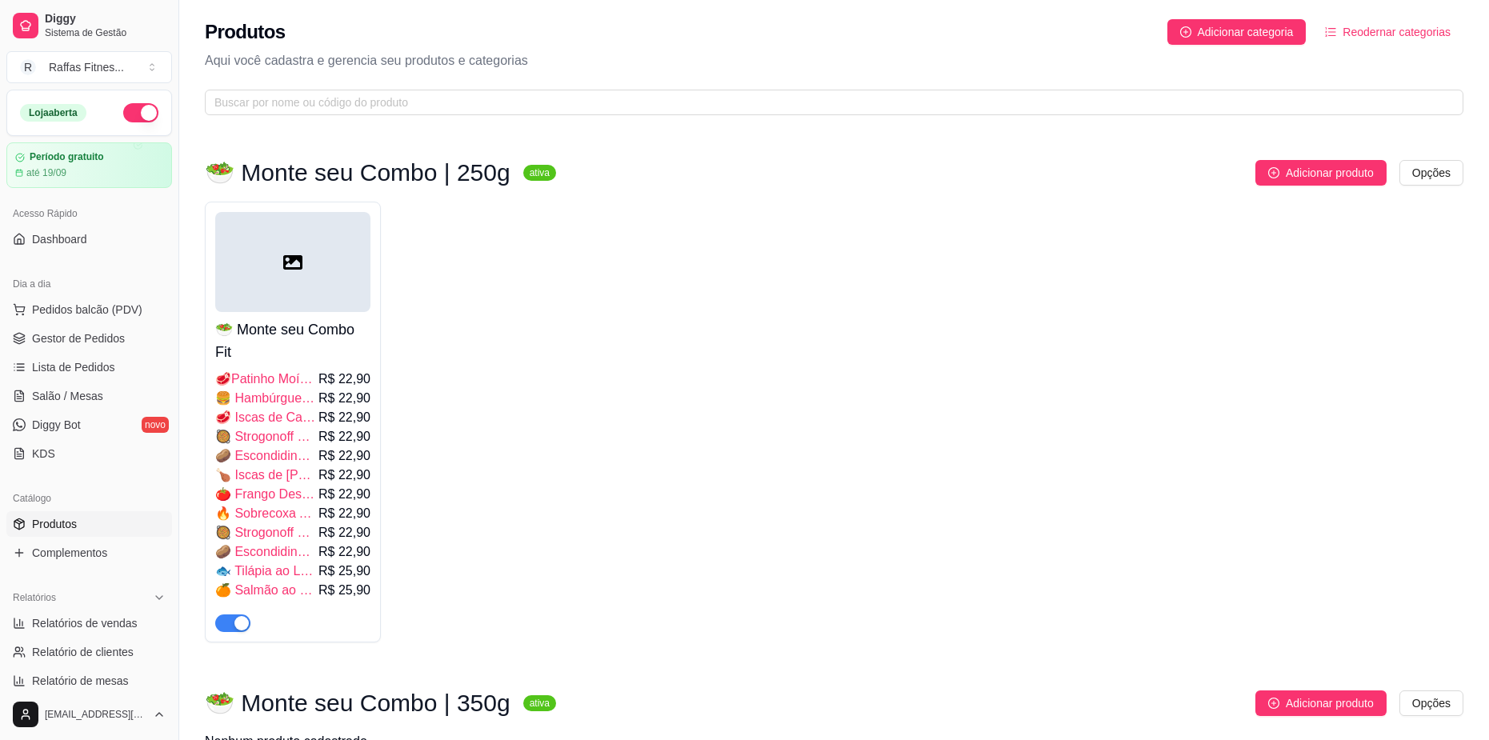
click at [339, 350] on h4 "🥗 Monte seu Combo Fit" at bounding box center [292, 341] width 155 height 45
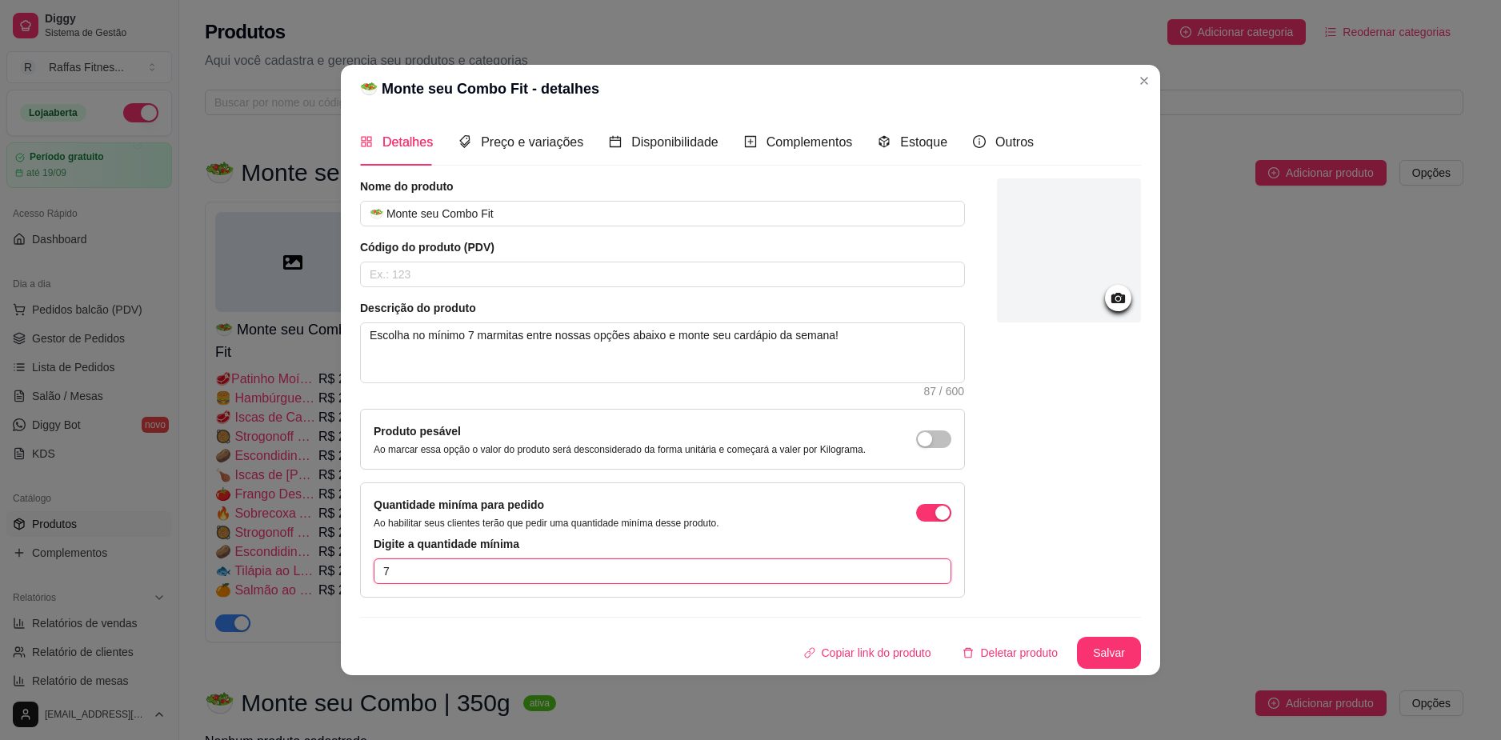
click at [495, 570] on input "7" at bounding box center [663, 572] width 578 height 26
type input "0"
click at [1063, 475] on div at bounding box center [1069, 387] width 144 height 419
click at [921, 439] on div "button" at bounding box center [925, 439] width 14 height 14
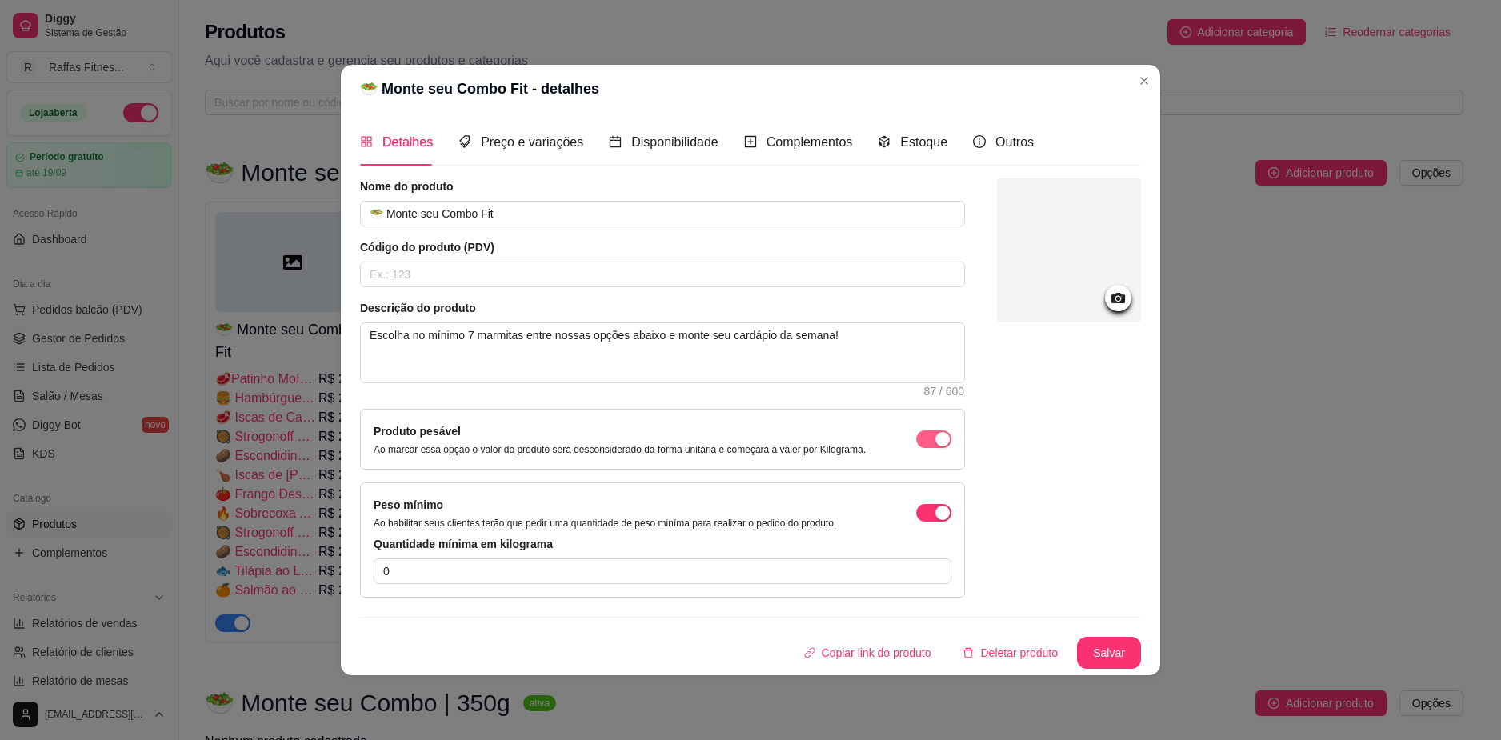
click at [949, 444] on div "button" at bounding box center [943, 439] width 14 height 14
click at [924, 442] on div "button" at bounding box center [925, 439] width 14 height 14
click at [932, 442] on span "button" at bounding box center [933, 440] width 35 height 18
click at [522, 135] on span "Preço e variações" at bounding box center [532, 142] width 102 height 14
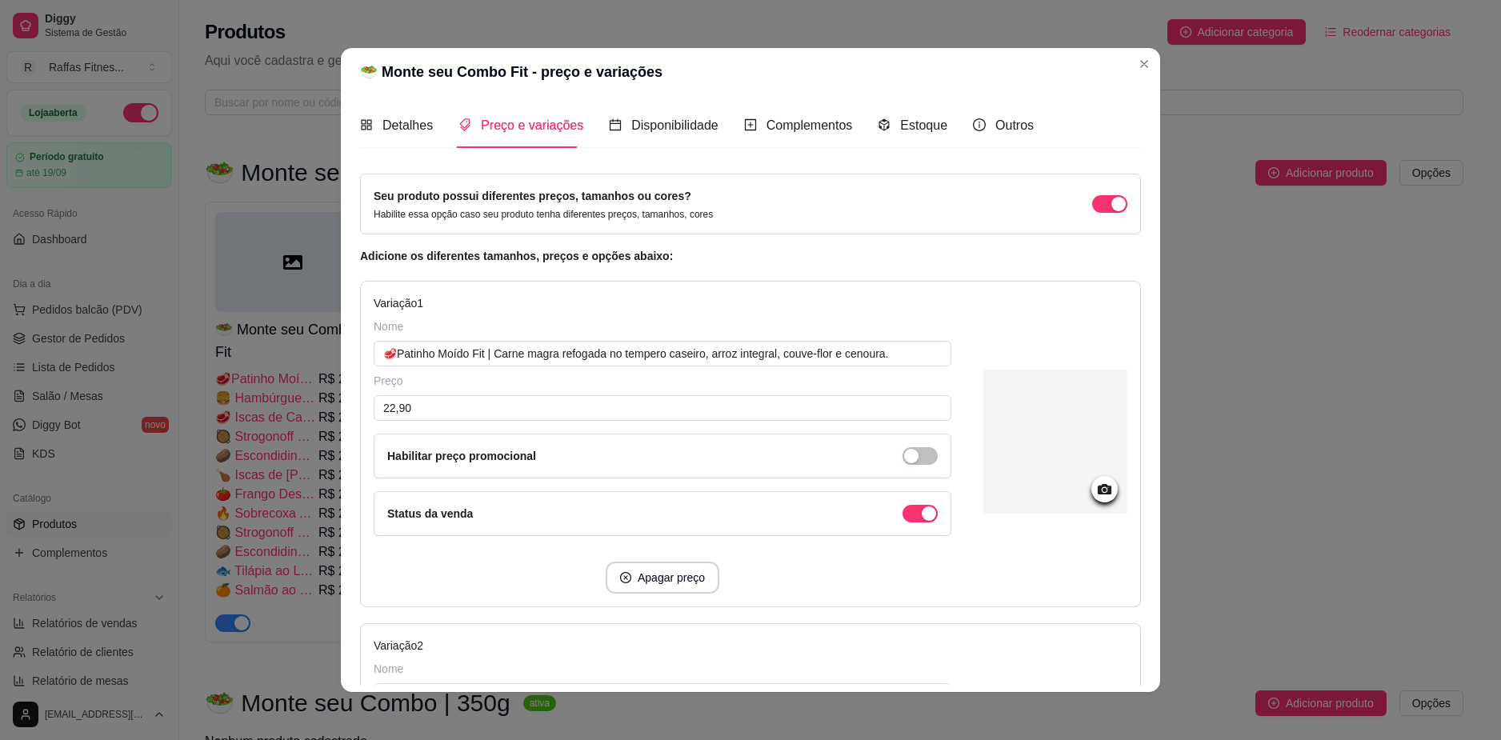
click at [684, 310] on div "Variação 1 Nome 🥩Patinho Moído Fit | Carne magra refogada no tempero caseiro, a…" at bounding box center [663, 444] width 578 height 299
click at [681, 131] on span "Disponibilidade" at bounding box center [674, 125] width 87 height 14
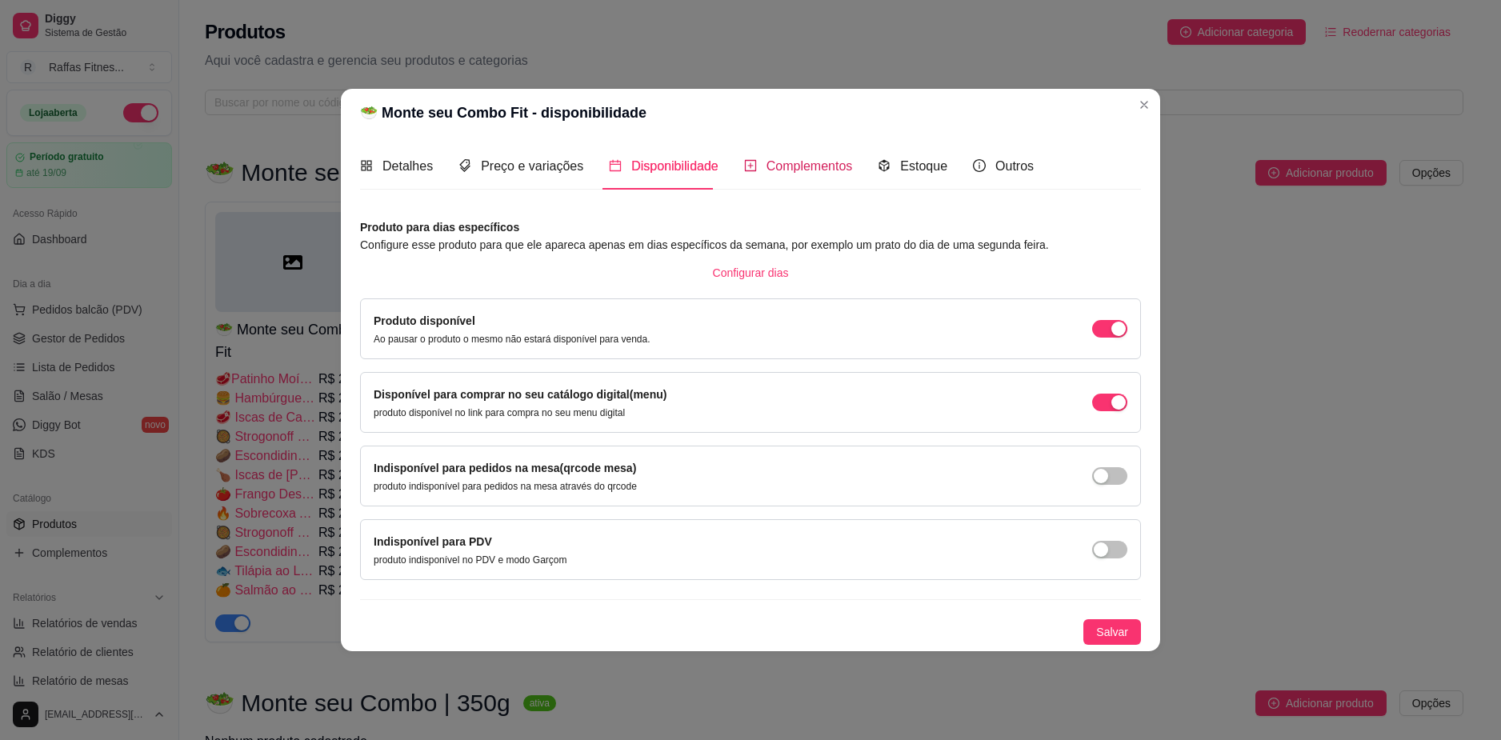
click at [783, 170] on span "Complementos" at bounding box center [810, 166] width 86 height 14
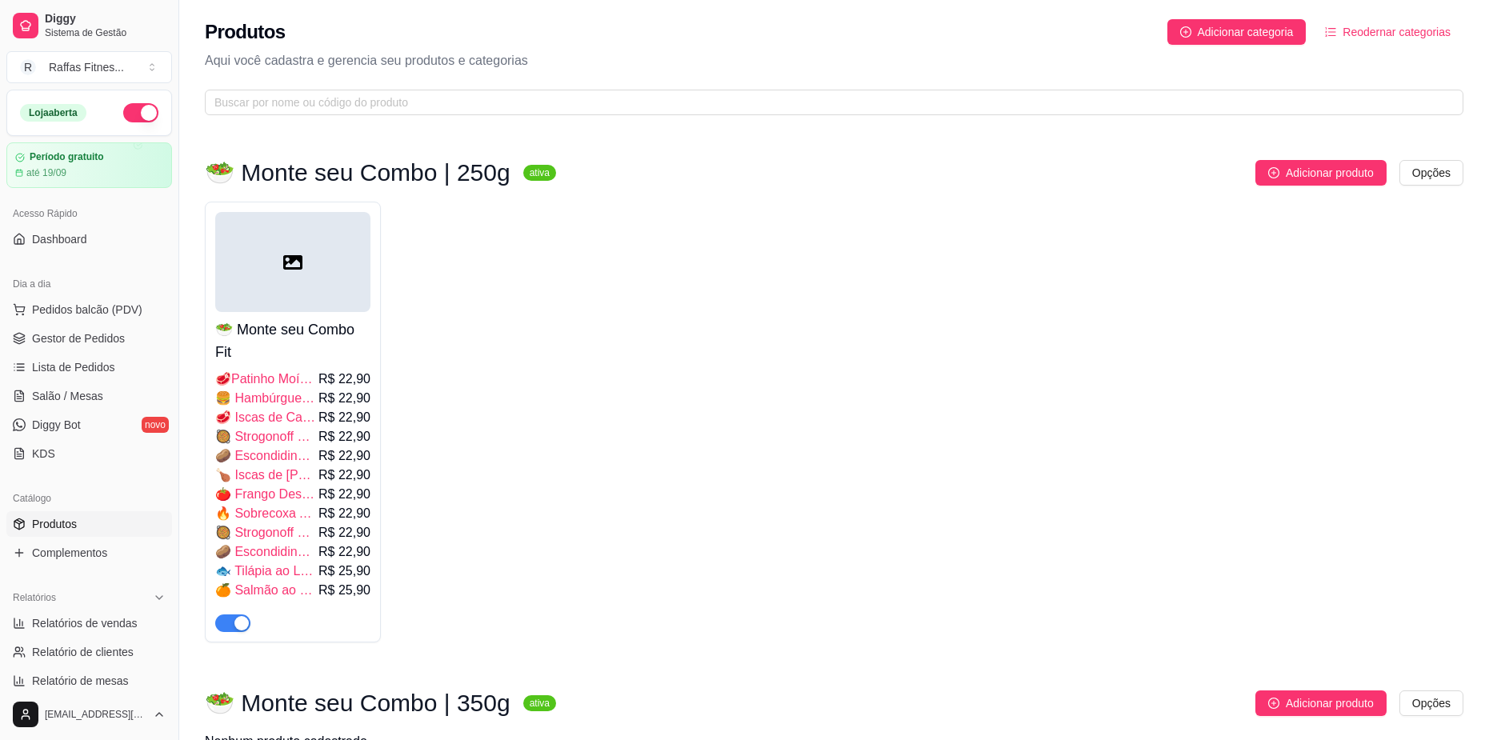
click at [321, 267] on div at bounding box center [292, 262] width 155 height 100
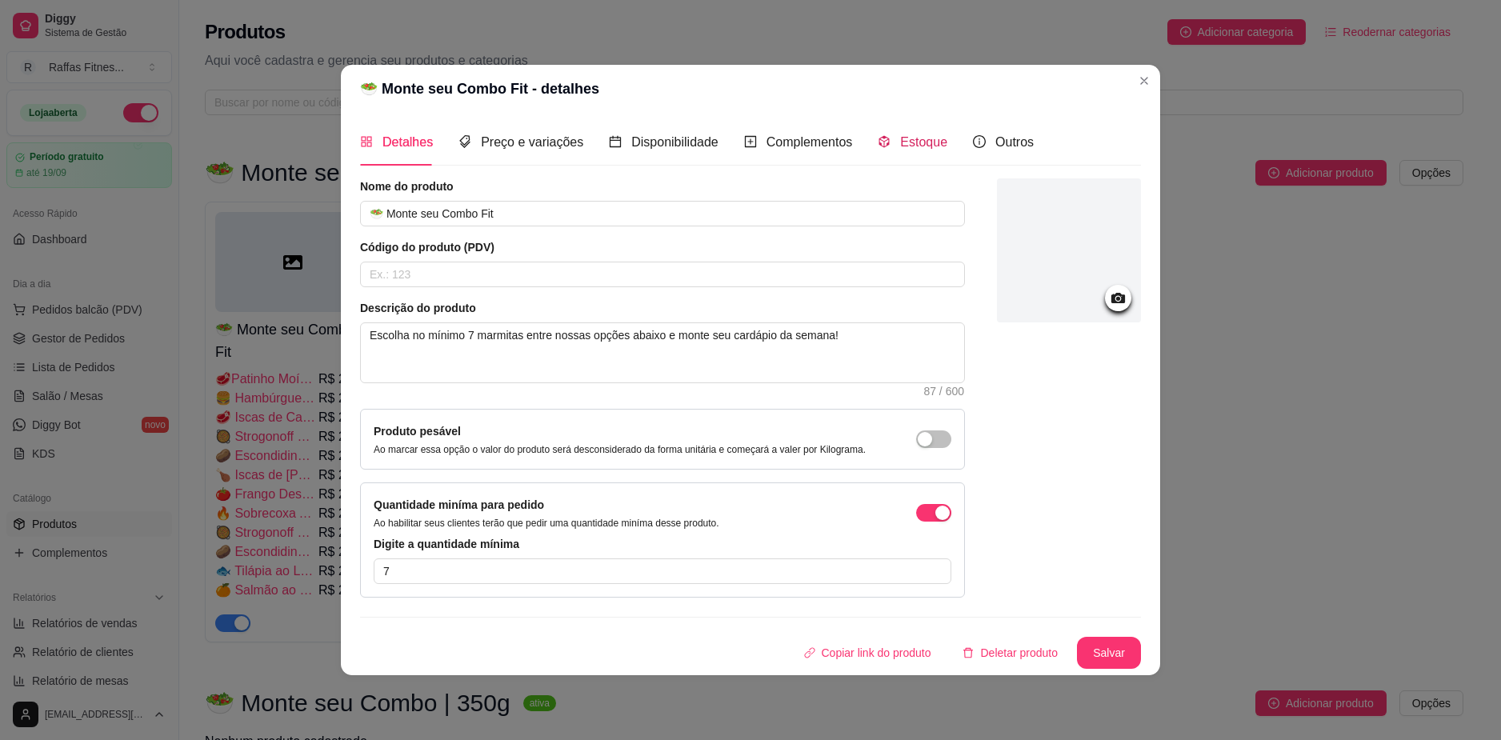
click at [912, 146] on span "Estoque" at bounding box center [923, 142] width 47 height 14
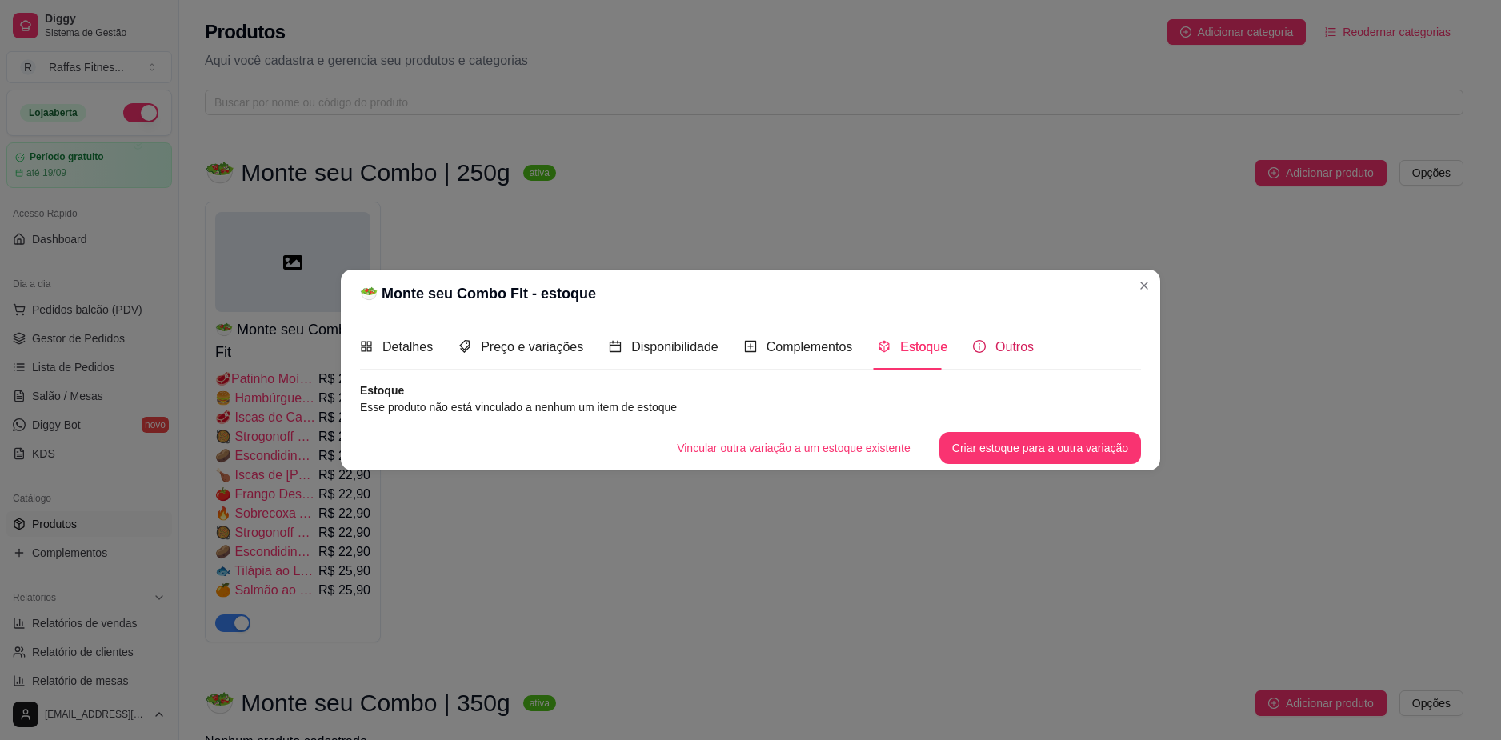
click at [1008, 347] on span "Outros" at bounding box center [1015, 347] width 38 height 14
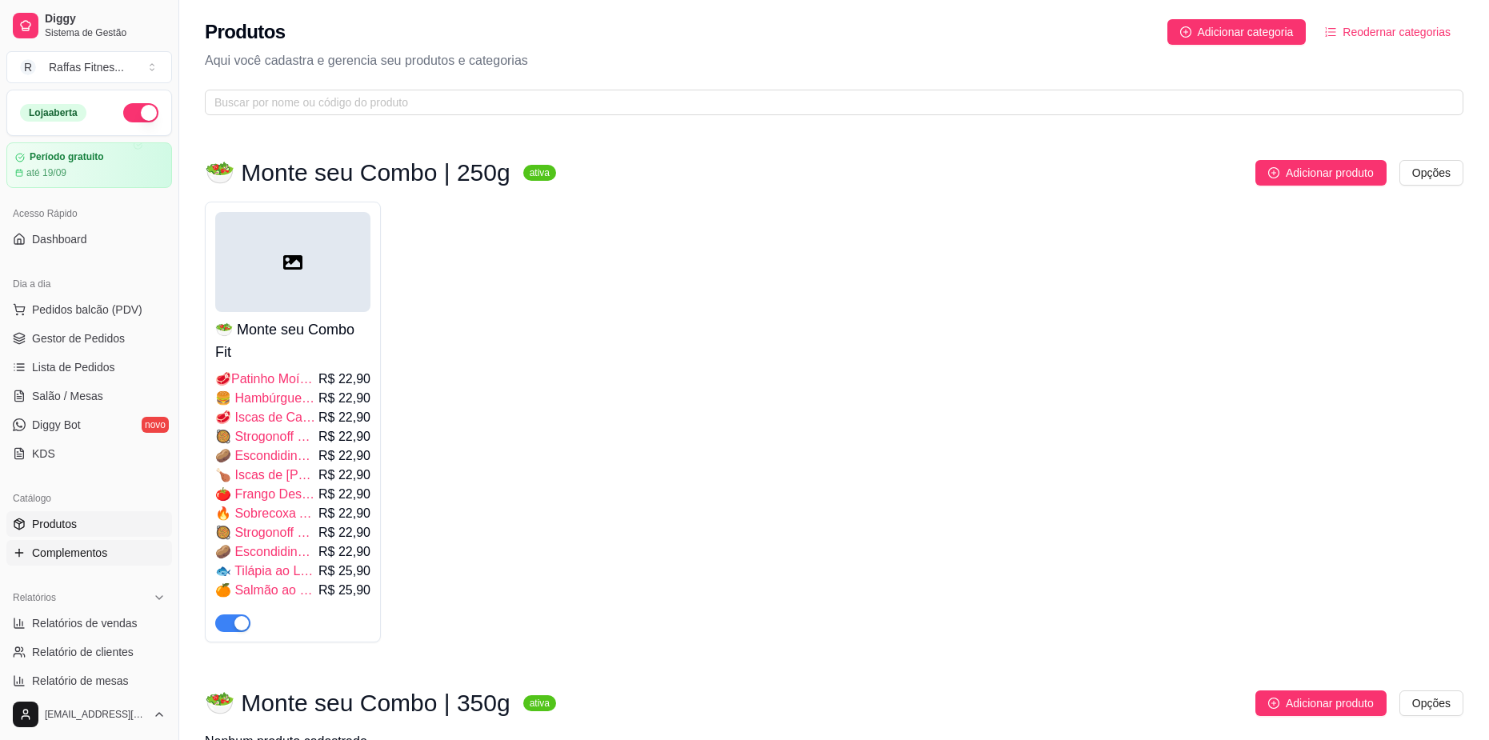
click at [130, 551] on link "Complementos" at bounding box center [89, 553] width 166 height 26
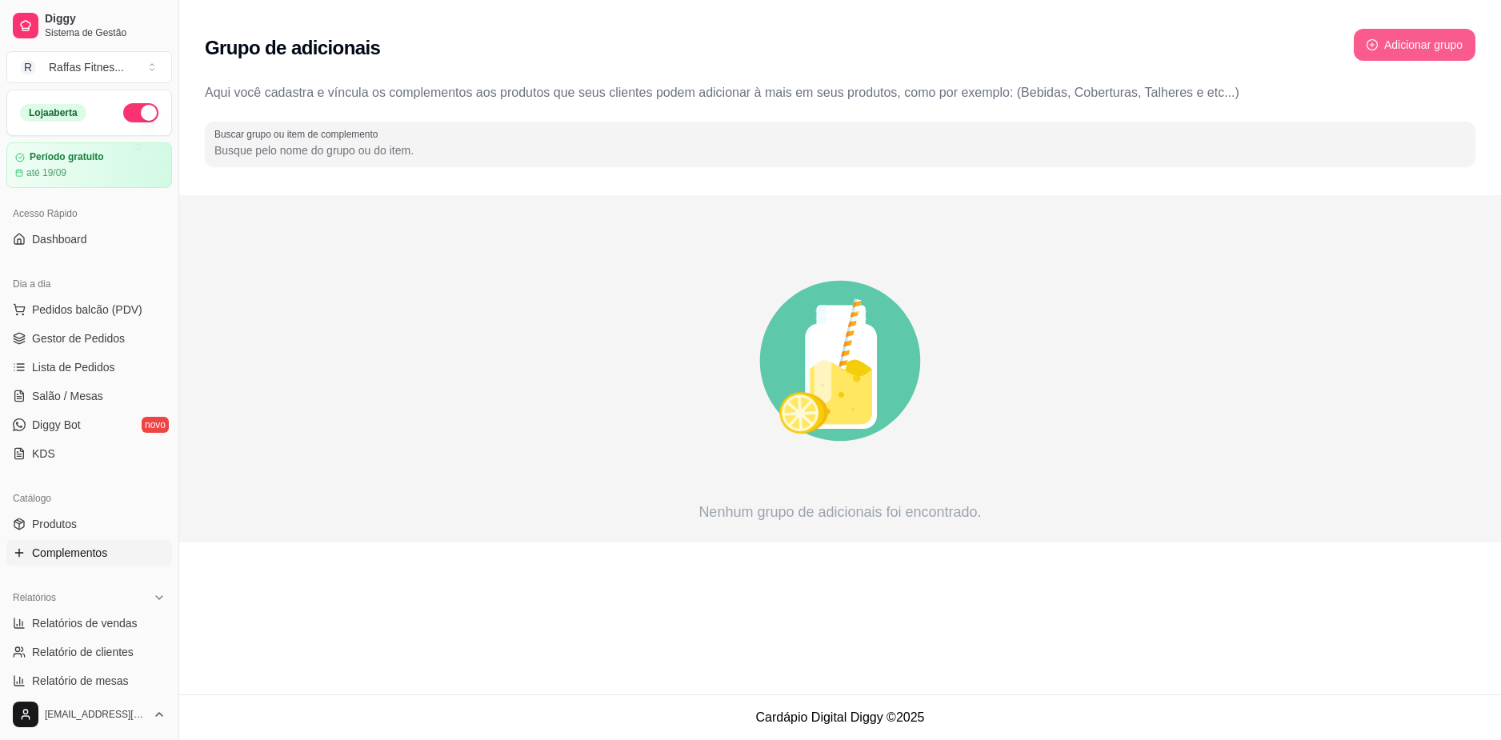
click at [1435, 42] on button "Adicionar grupo" at bounding box center [1415, 45] width 122 height 32
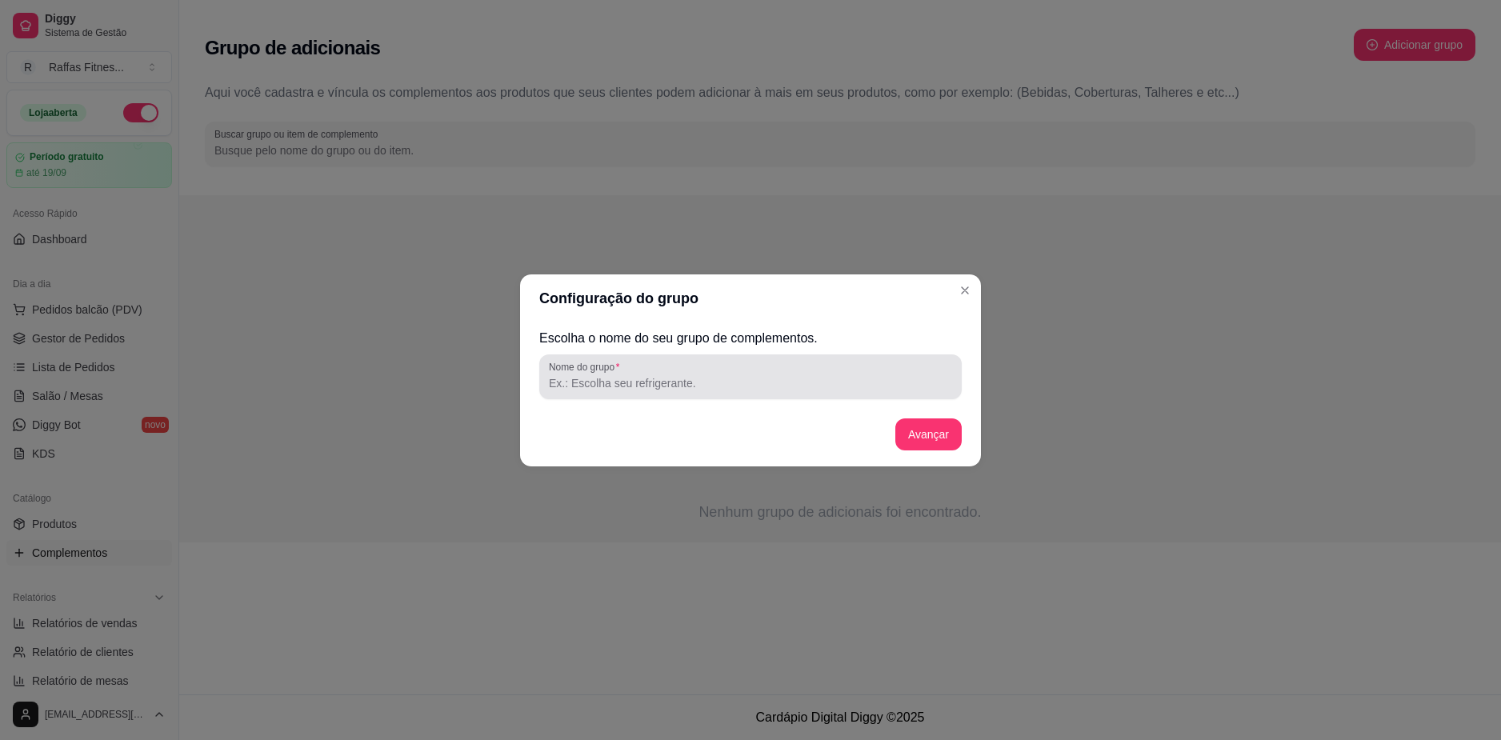
click at [718, 375] on input "Nome do grupo" at bounding box center [750, 383] width 403 height 16
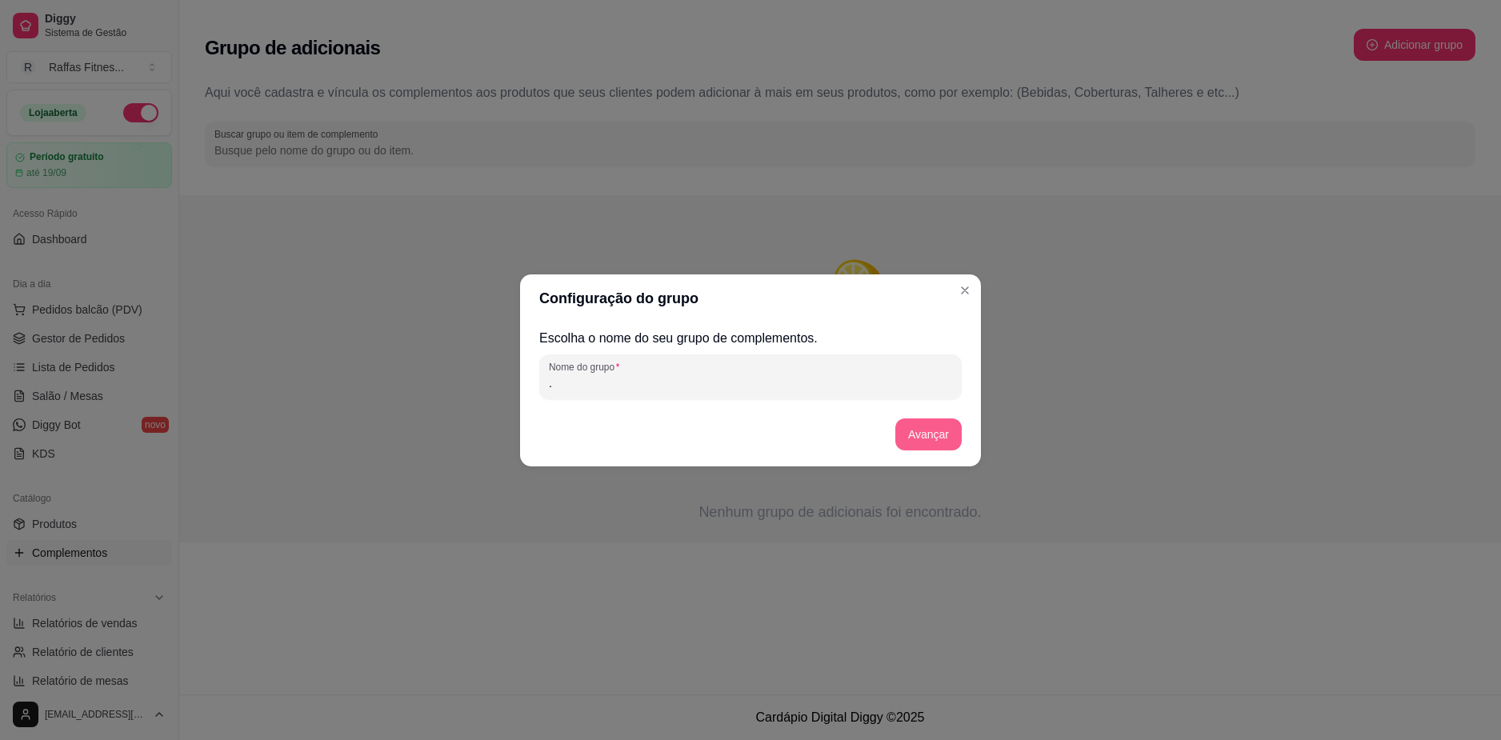
type input "."
click at [921, 426] on button "Avançar" at bounding box center [929, 435] width 66 height 32
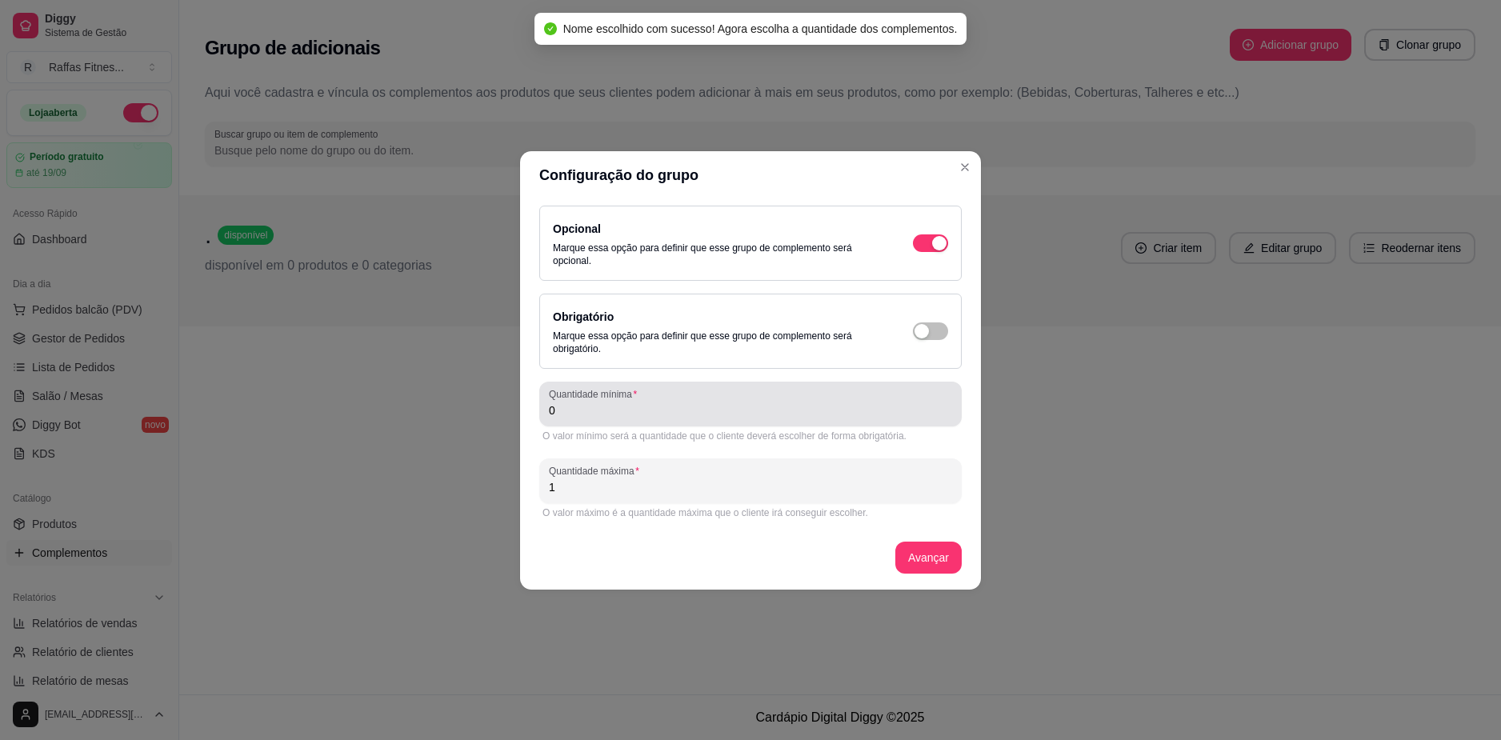
click at [713, 415] on input "0" at bounding box center [750, 411] width 403 height 16
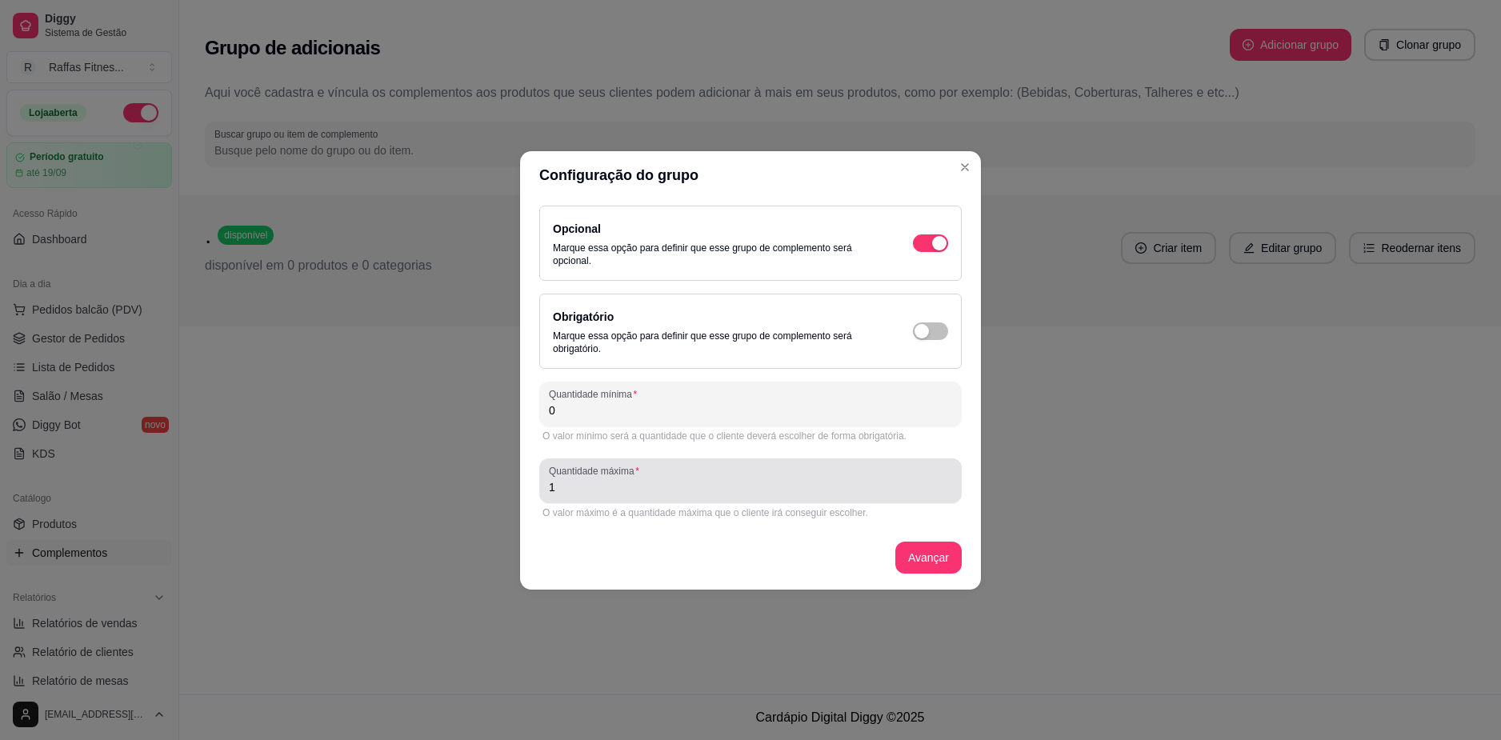
click at [597, 492] on input "1" at bounding box center [750, 487] width 403 height 16
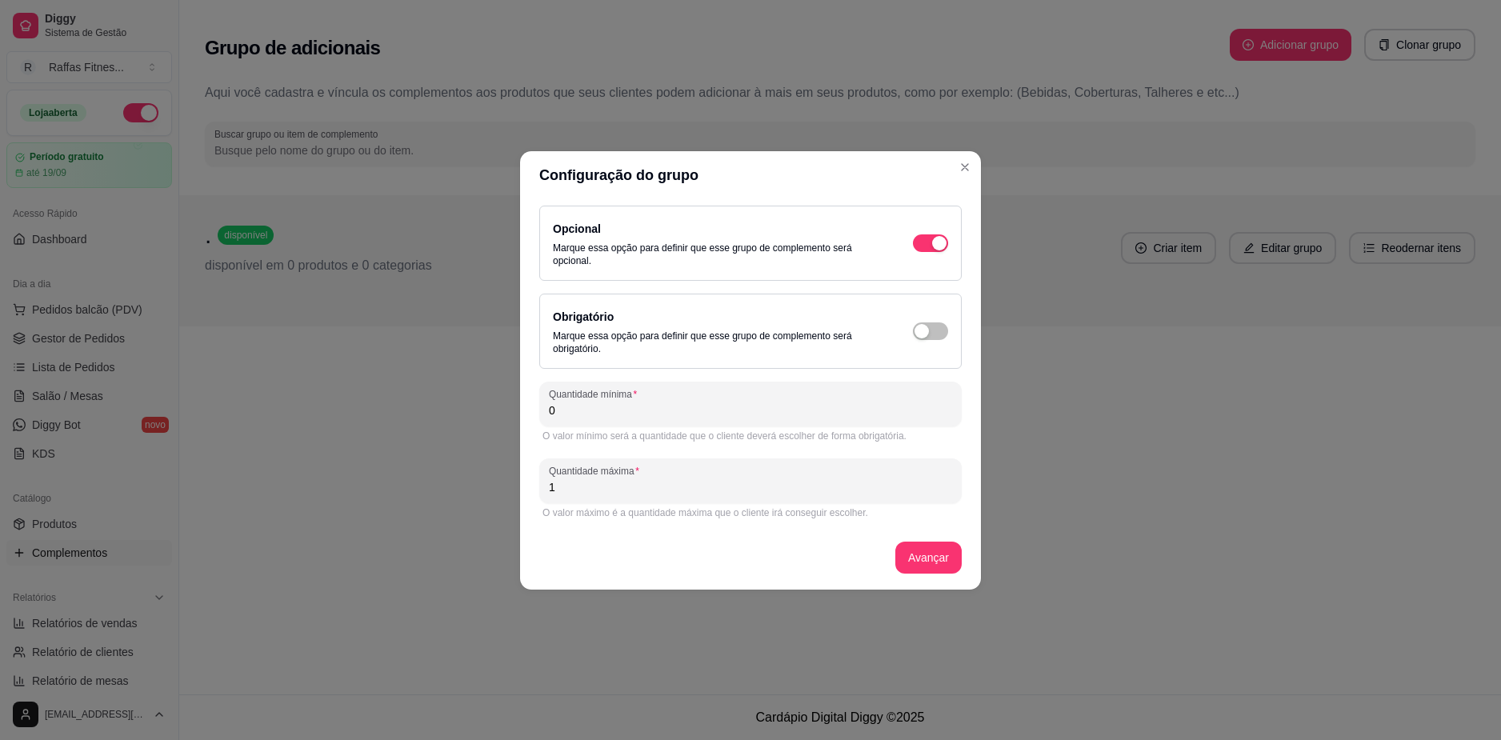
click at [597, 492] on input "1" at bounding box center [750, 487] width 403 height 16
type input "7"
click at [932, 251] on div "button" at bounding box center [939, 243] width 14 height 14
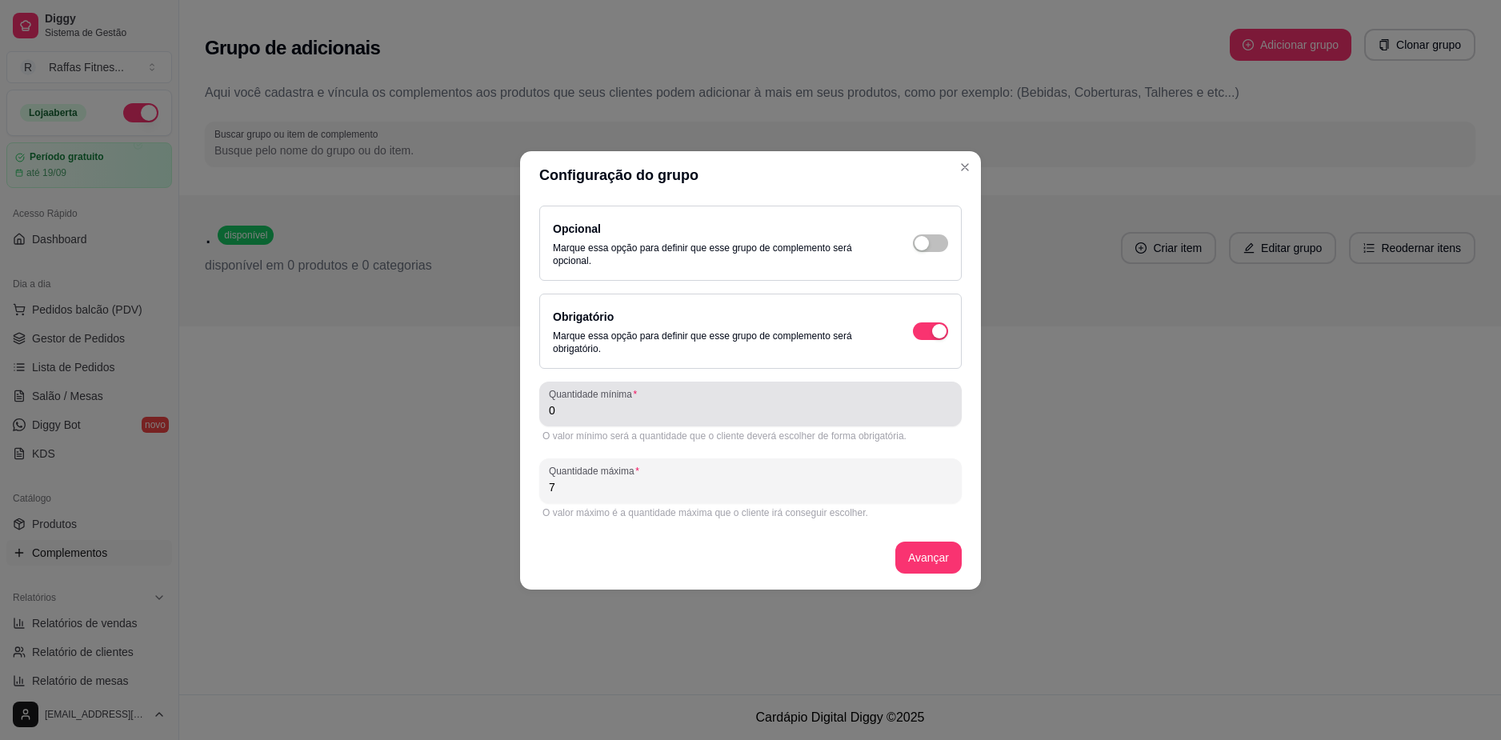
click at [655, 419] on div "0" at bounding box center [750, 404] width 403 height 32
click at [654, 419] on div "0" at bounding box center [750, 404] width 403 height 32
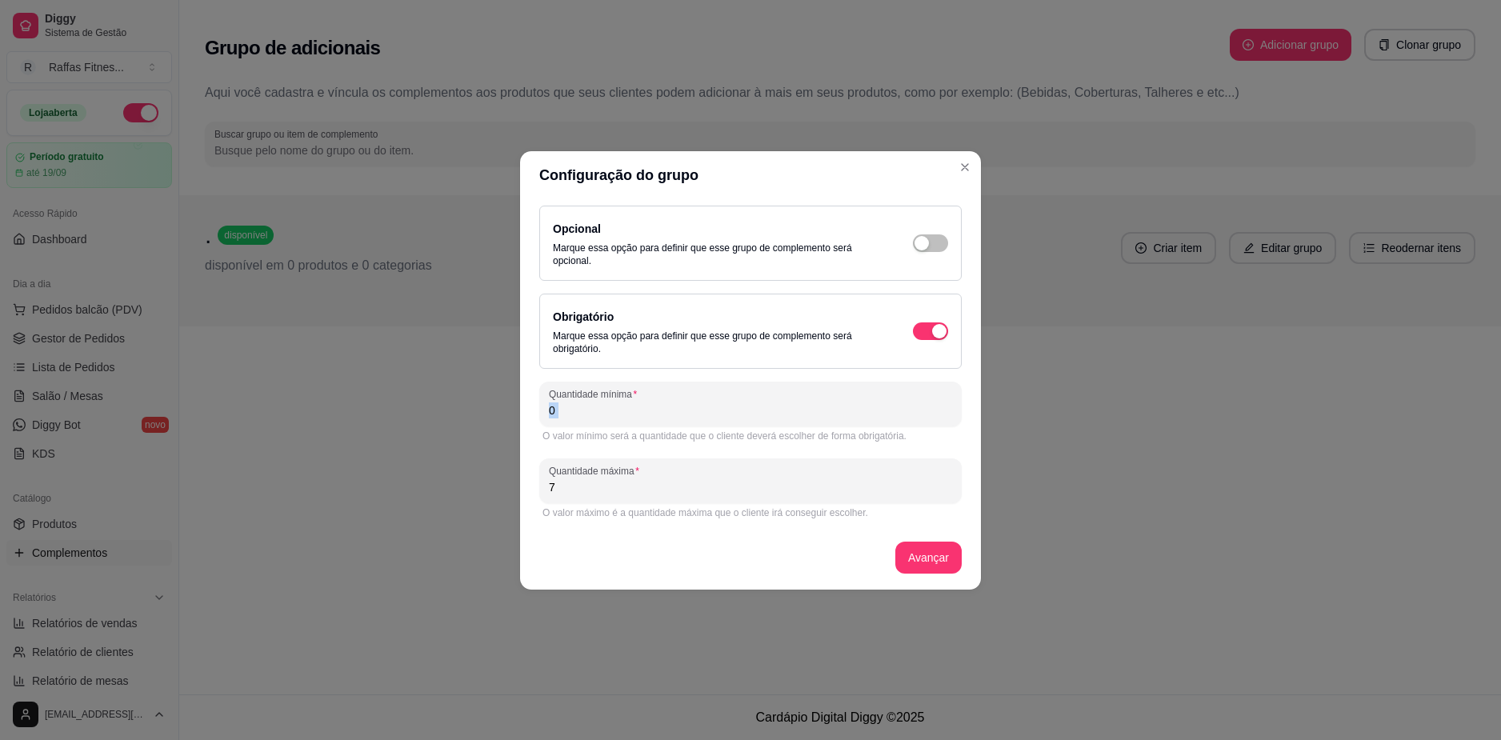
click at [654, 419] on div "0" at bounding box center [750, 404] width 403 height 32
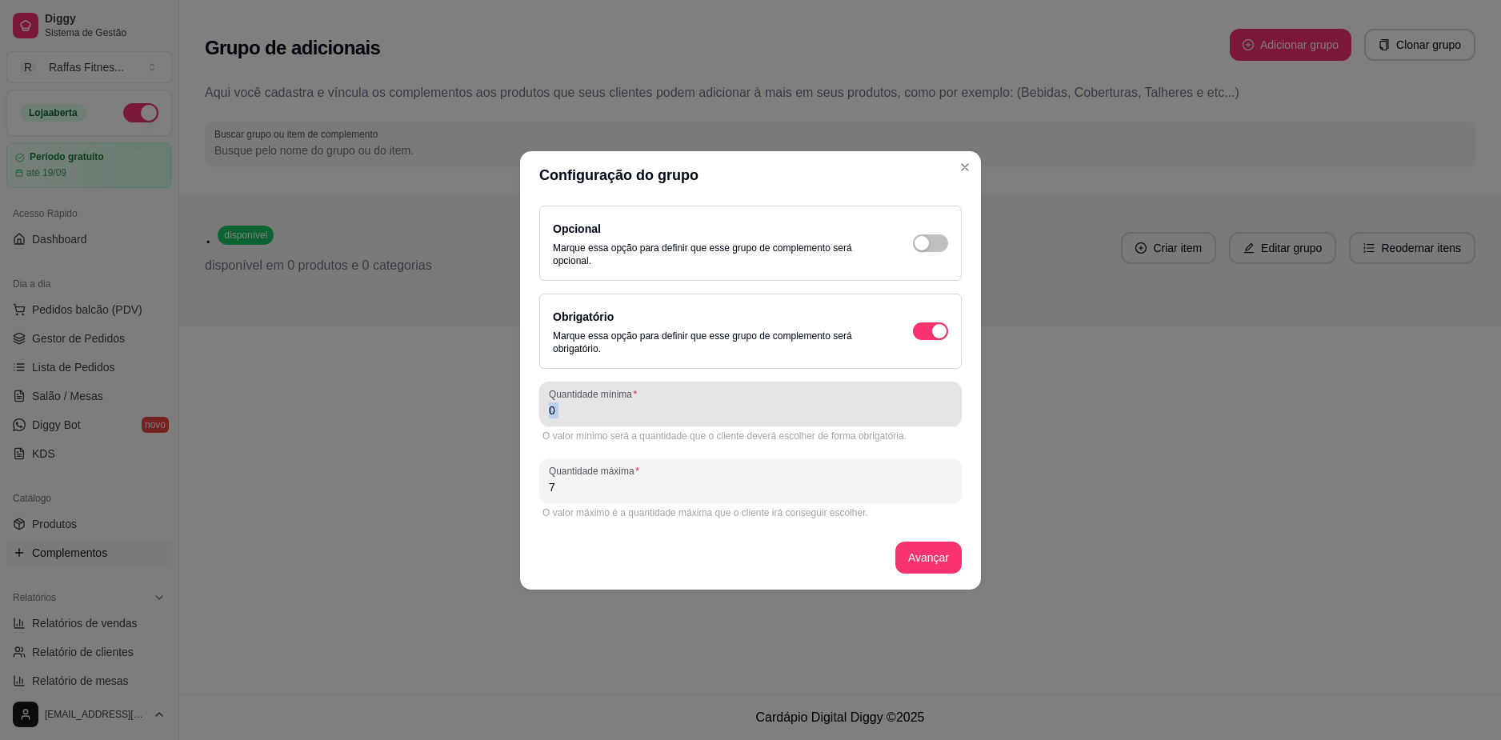
click at [654, 419] on div "0" at bounding box center [750, 404] width 403 height 32
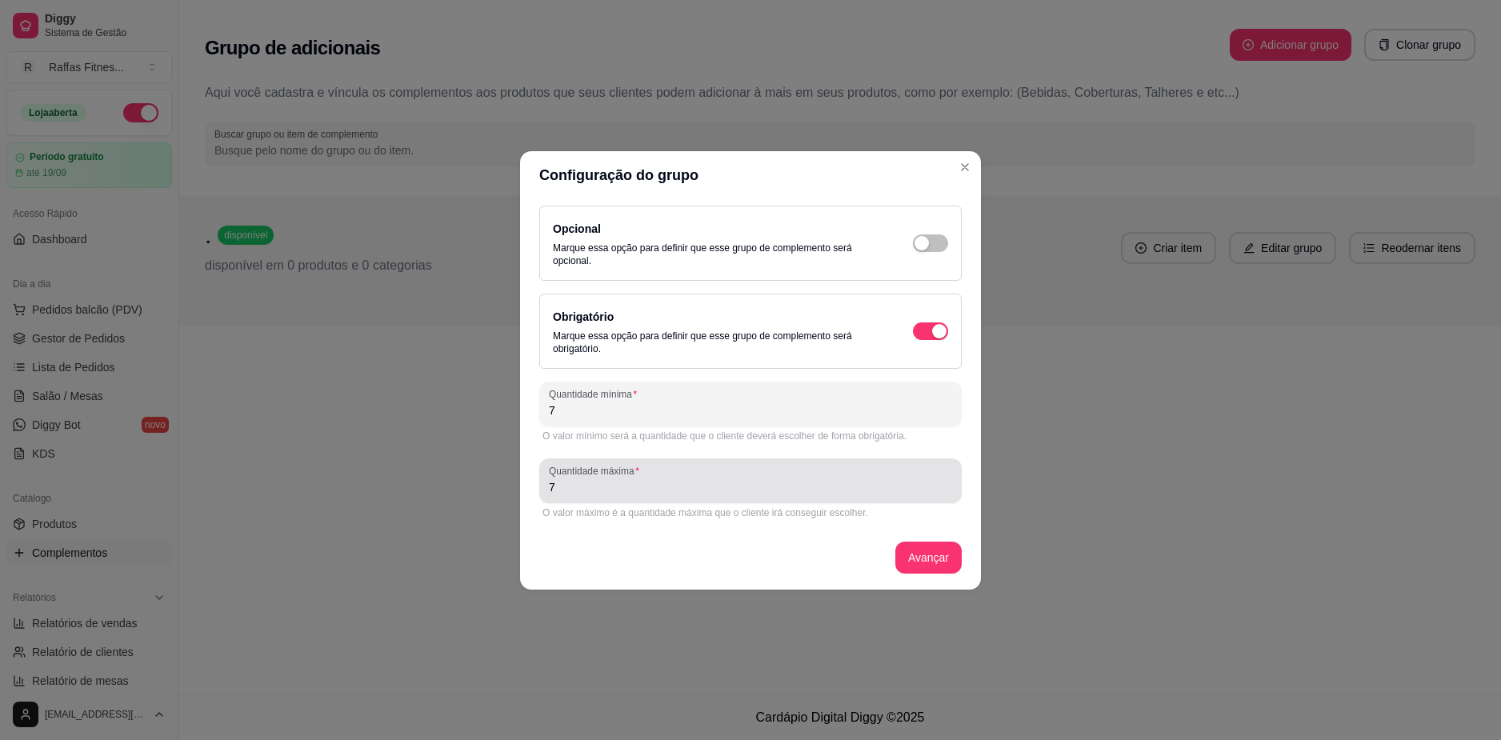
type input "7"
click at [611, 487] on input "7" at bounding box center [750, 487] width 403 height 16
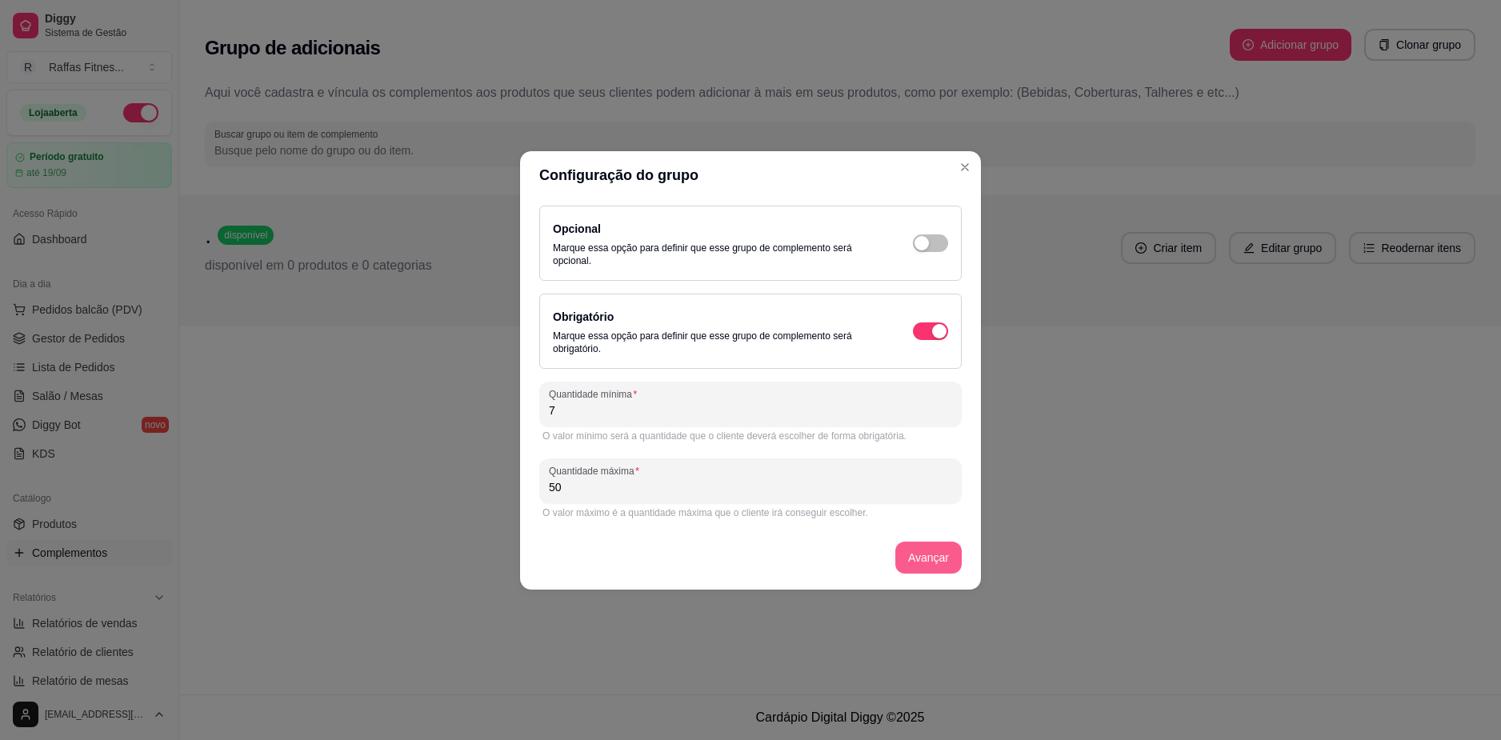
type input "50"
click at [923, 558] on button "Avançar" at bounding box center [929, 558] width 66 height 32
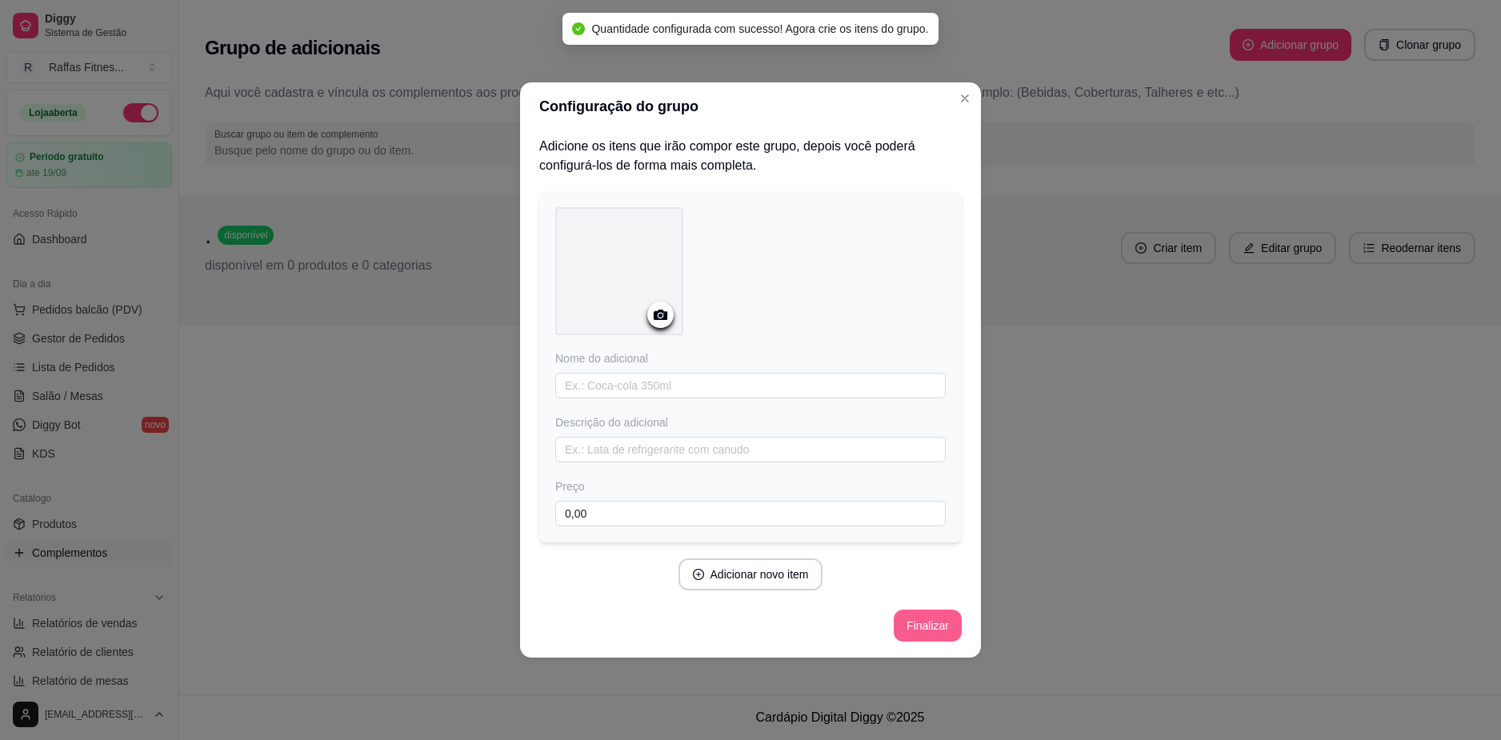
click at [940, 627] on button "Finalizar" at bounding box center [928, 626] width 68 height 32
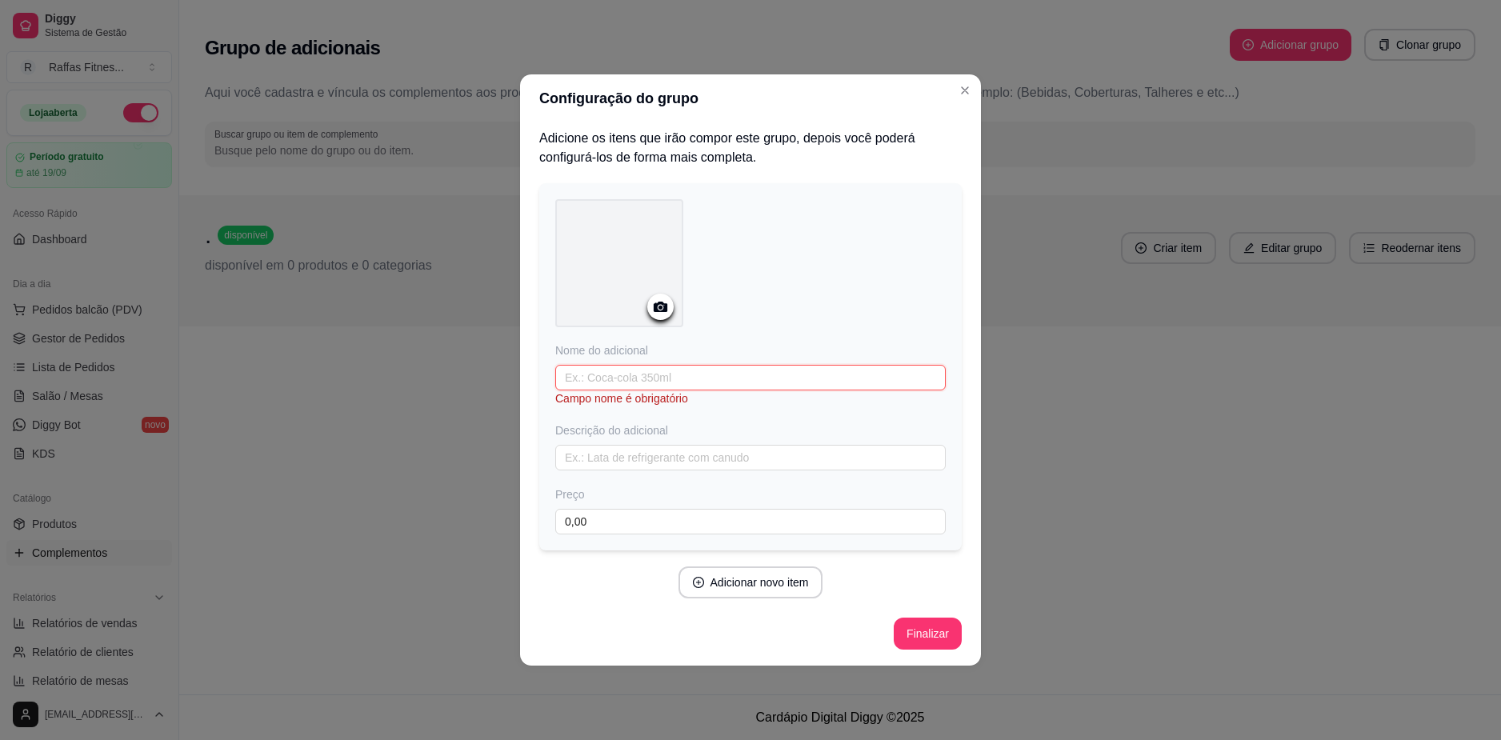
click at [667, 382] on input "text" at bounding box center [750, 378] width 391 height 26
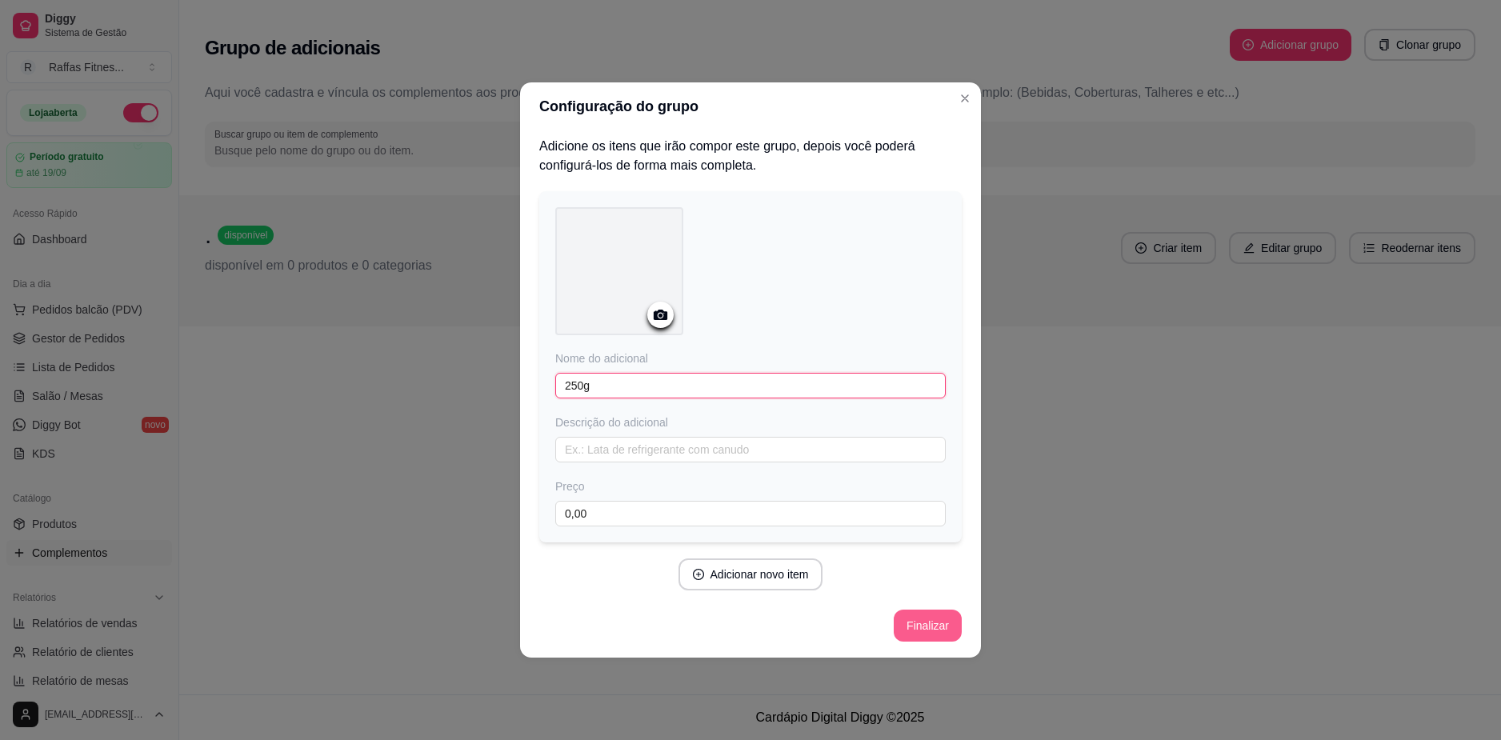
type input "250g"
click at [909, 626] on button "Finalizar" at bounding box center [928, 626] width 68 height 32
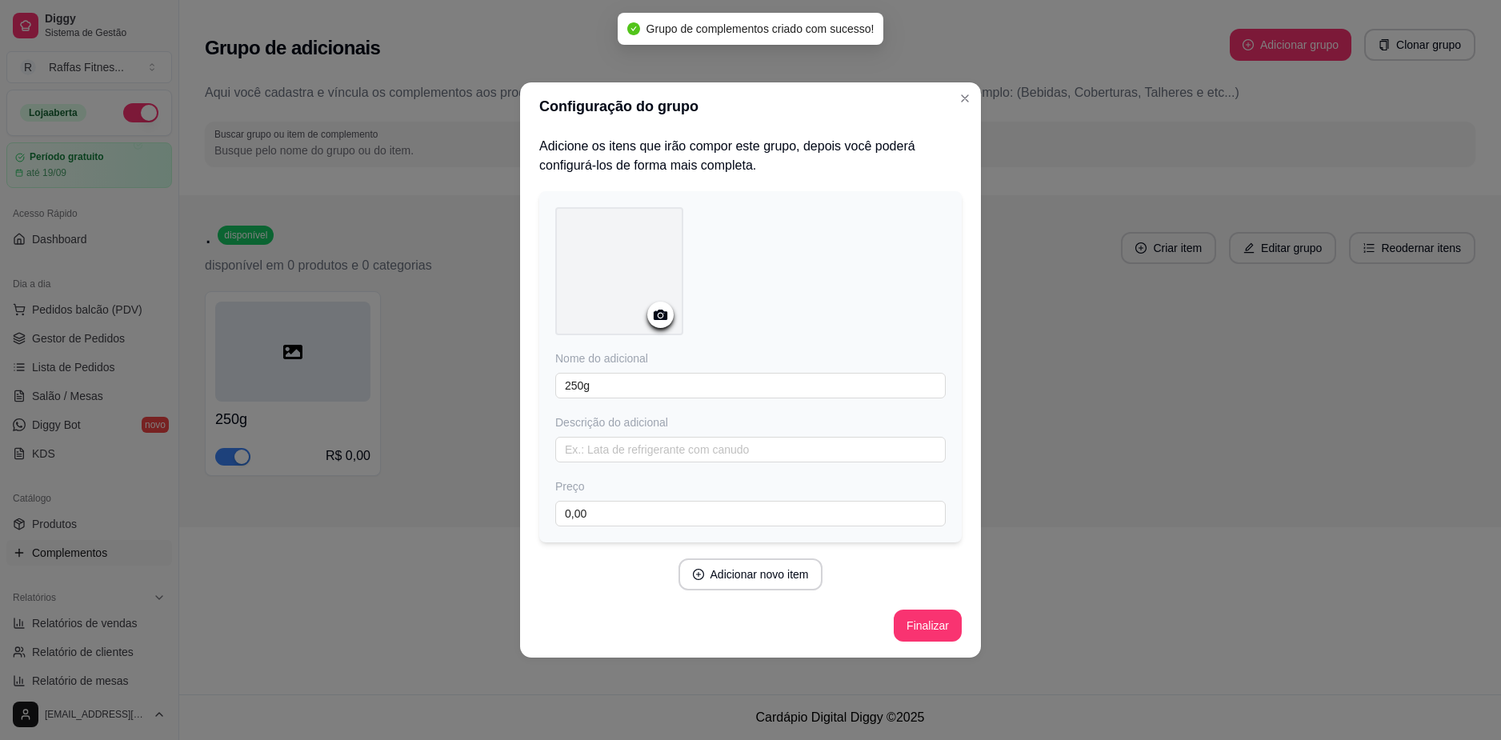
click at [463, 610] on div "Configuração do grupo Adicione os itens que irão compor este grupo, depois você…" at bounding box center [750, 370] width 1501 height 740
click at [959, 100] on icon "Close" at bounding box center [965, 98] width 13 height 13
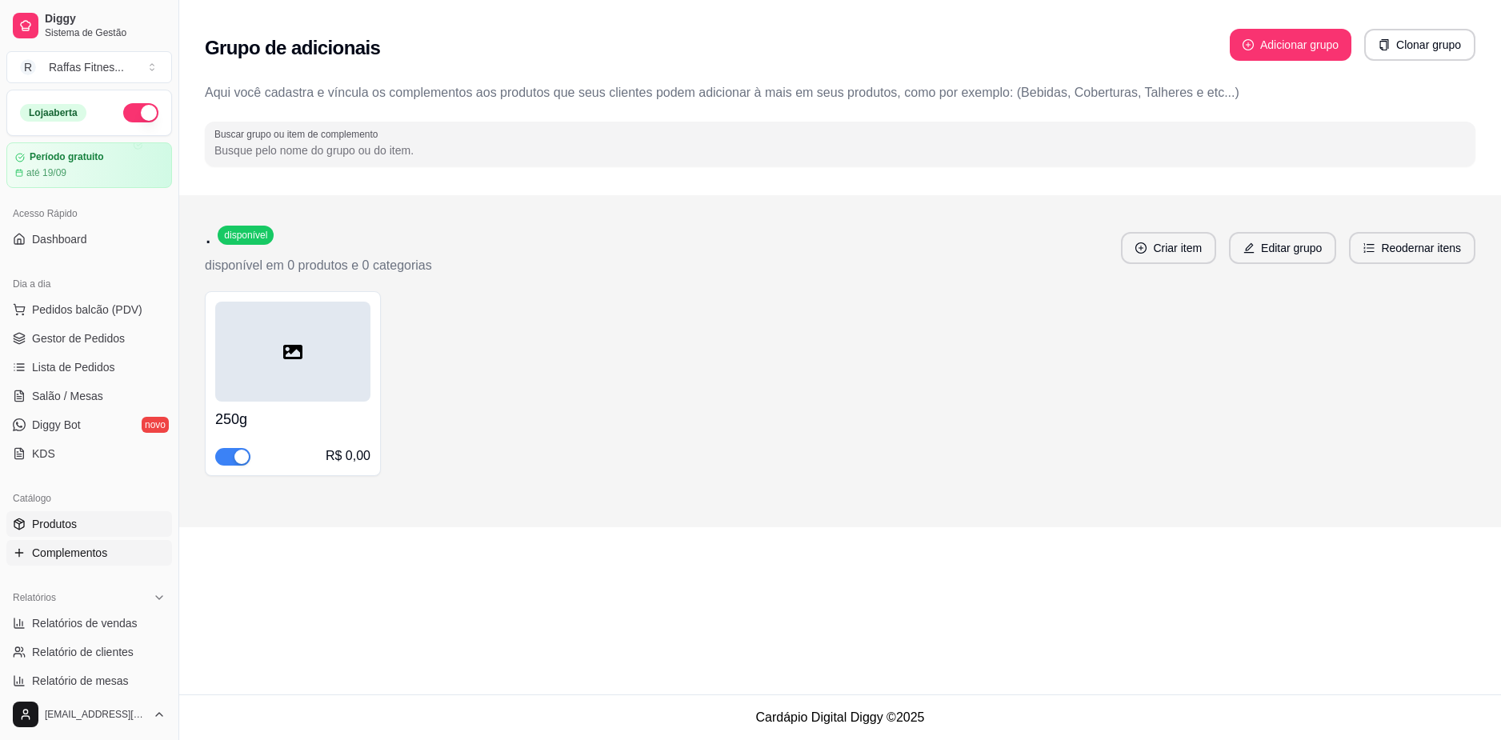
click at [72, 519] on span "Produtos" at bounding box center [54, 524] width 45 height 16
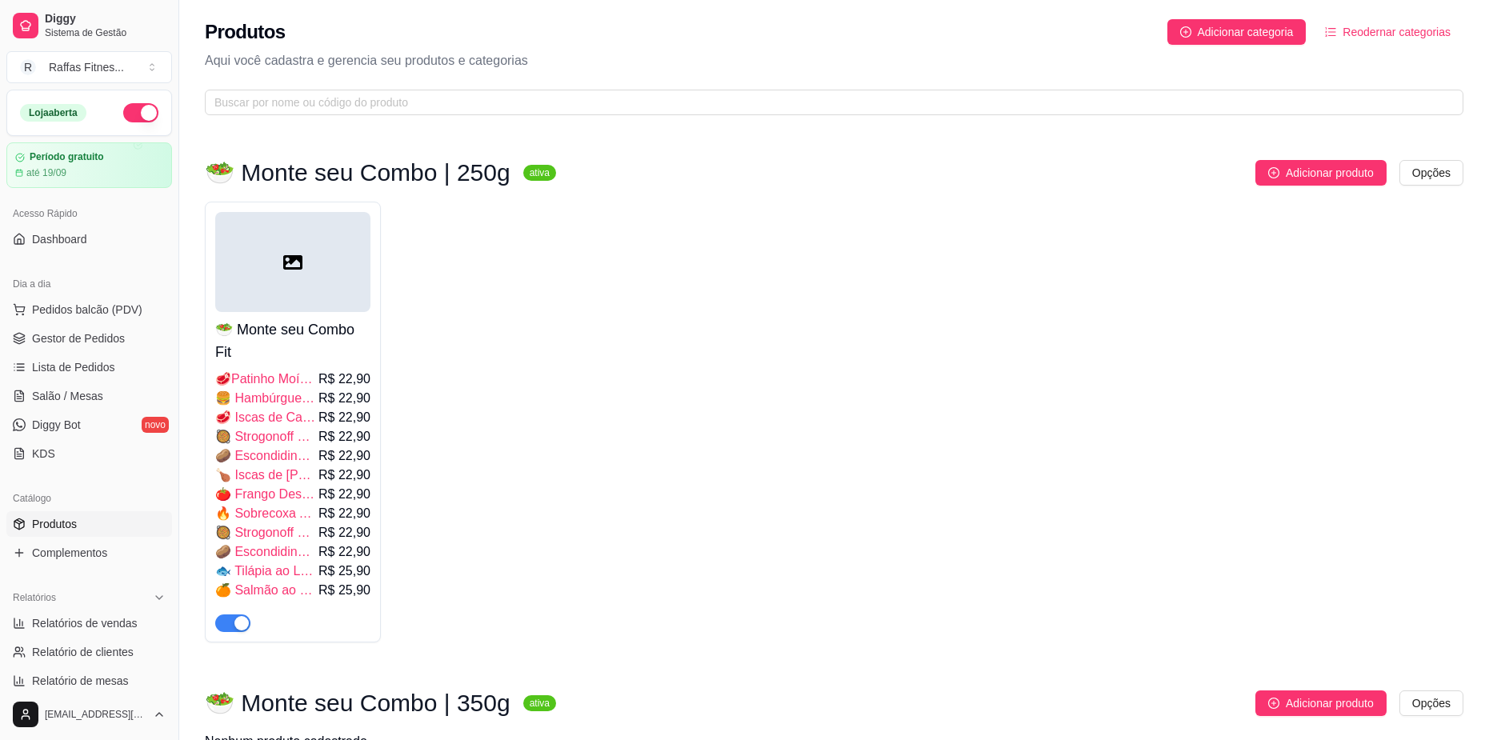
click at [295, 280] on div at bounding box center [292, 262] width 155 height 100
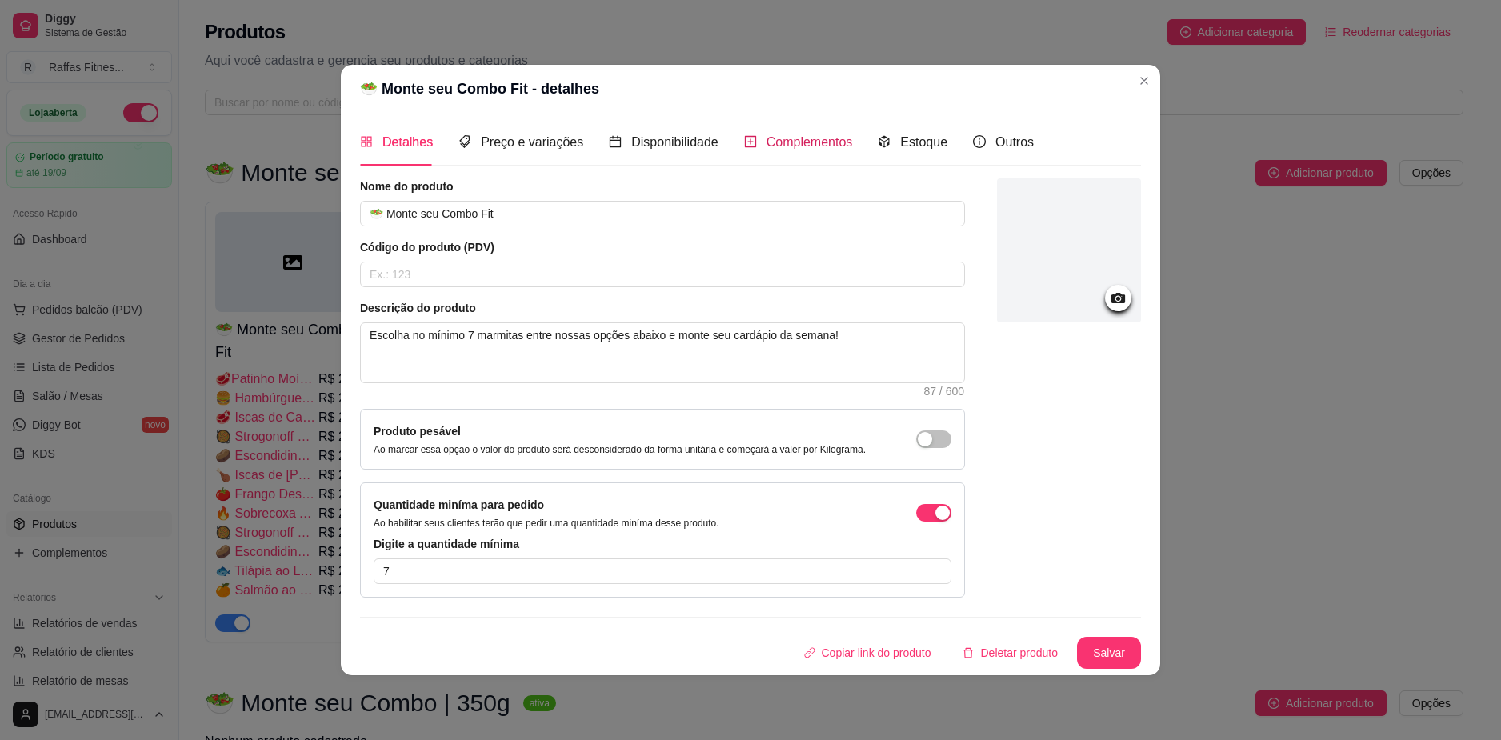
click at [810, 144] on span "Complementos" at bounding box center [810, 142] width 86 height 14
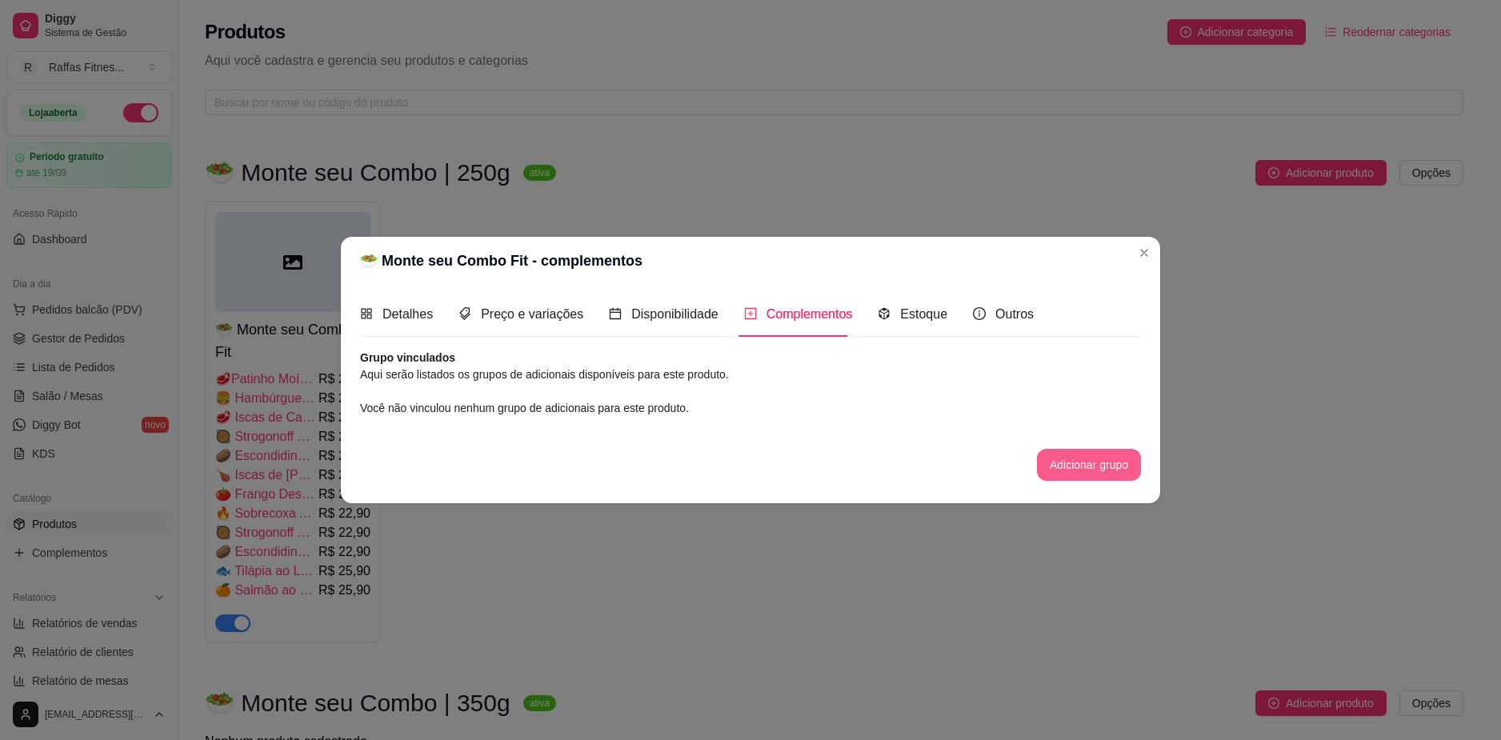
click at [1124, 477] on button "Adicionar grupo" at bounding box center [1089, 465] width 104 height 32
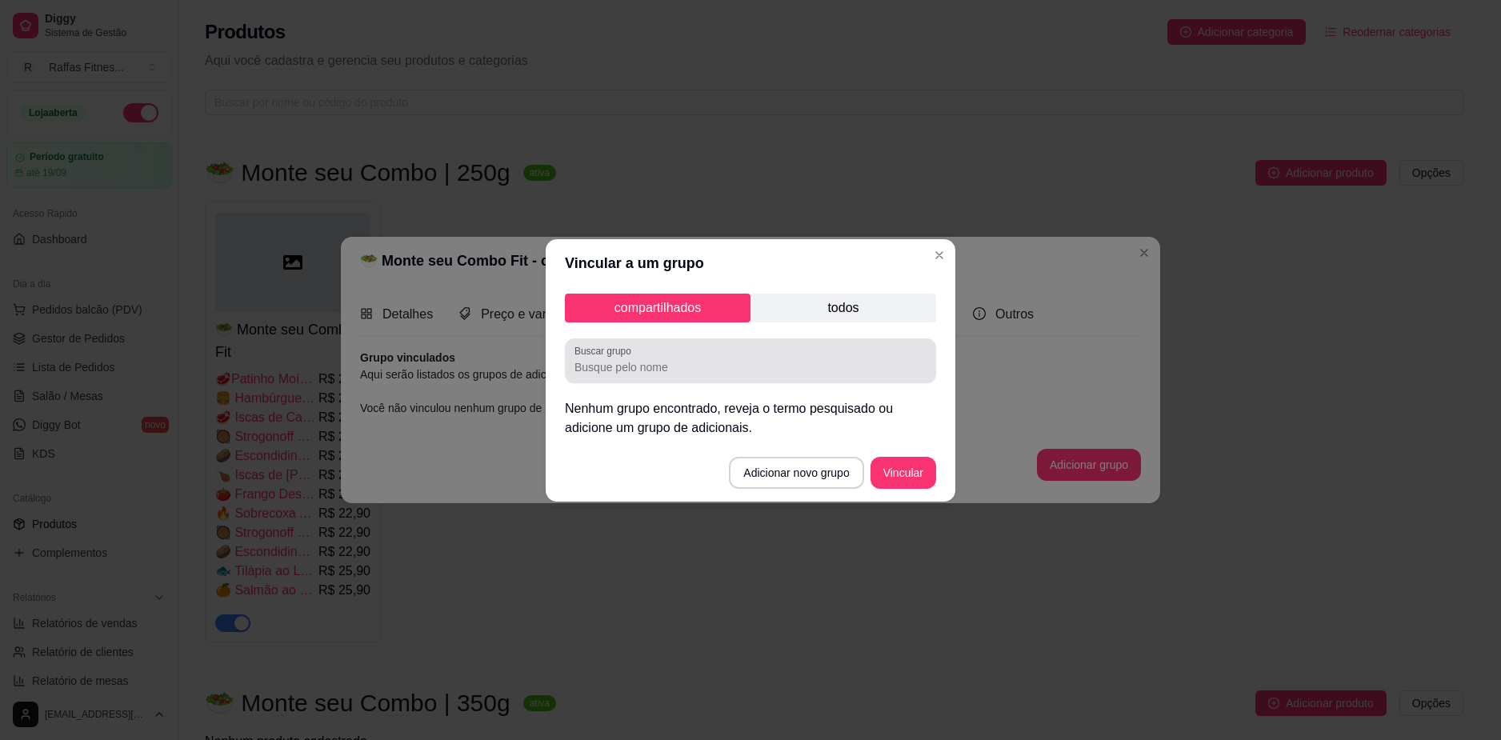
click at [799, 375] on input "Buscar grupo" at bounding box center [751, 367] width 352 height 16
type input "."
click at [923, 483] on button "Vincular" at bounding box center [904, 473] width 66 height 32
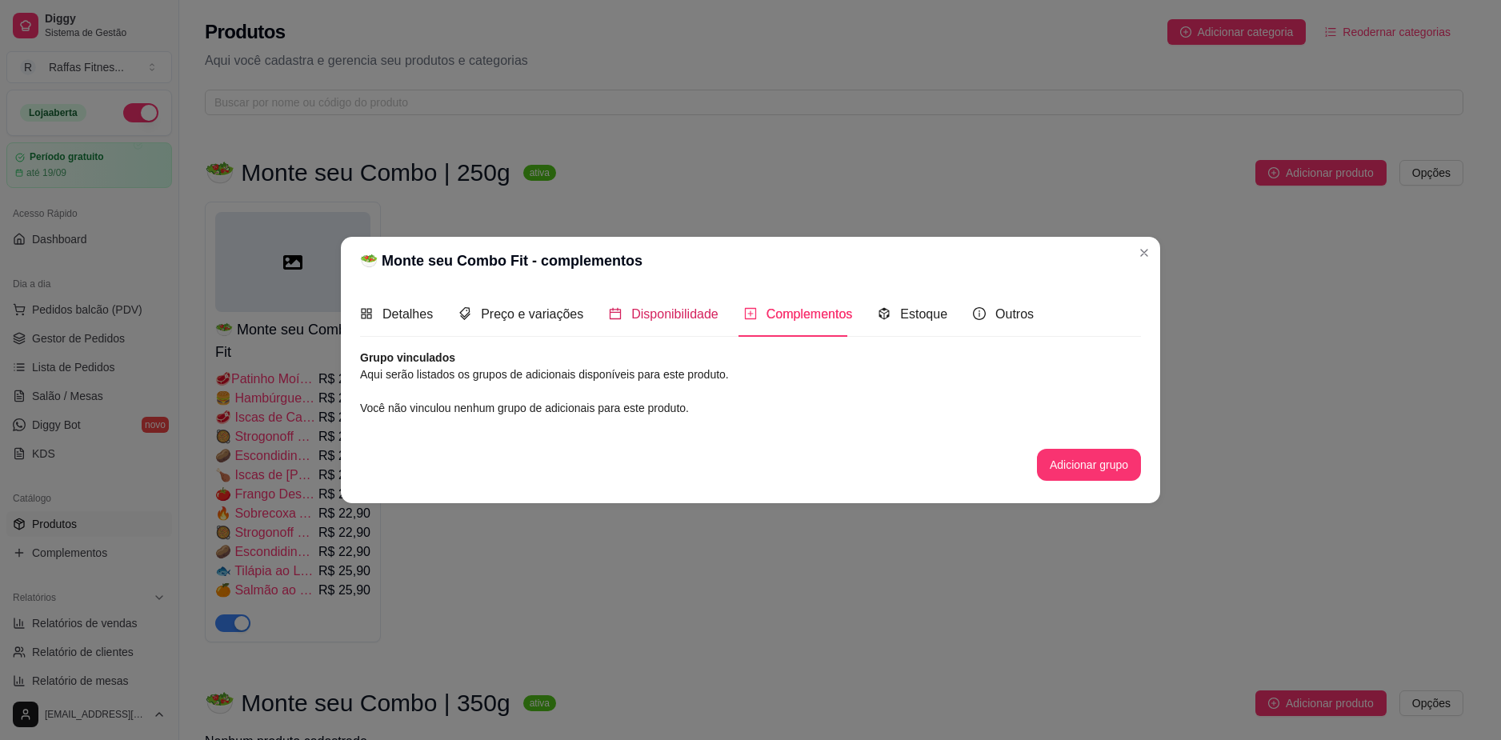
click at [644, 313] on span "Disponibilidade" at bounding box center [674, 314] width 87 height 14
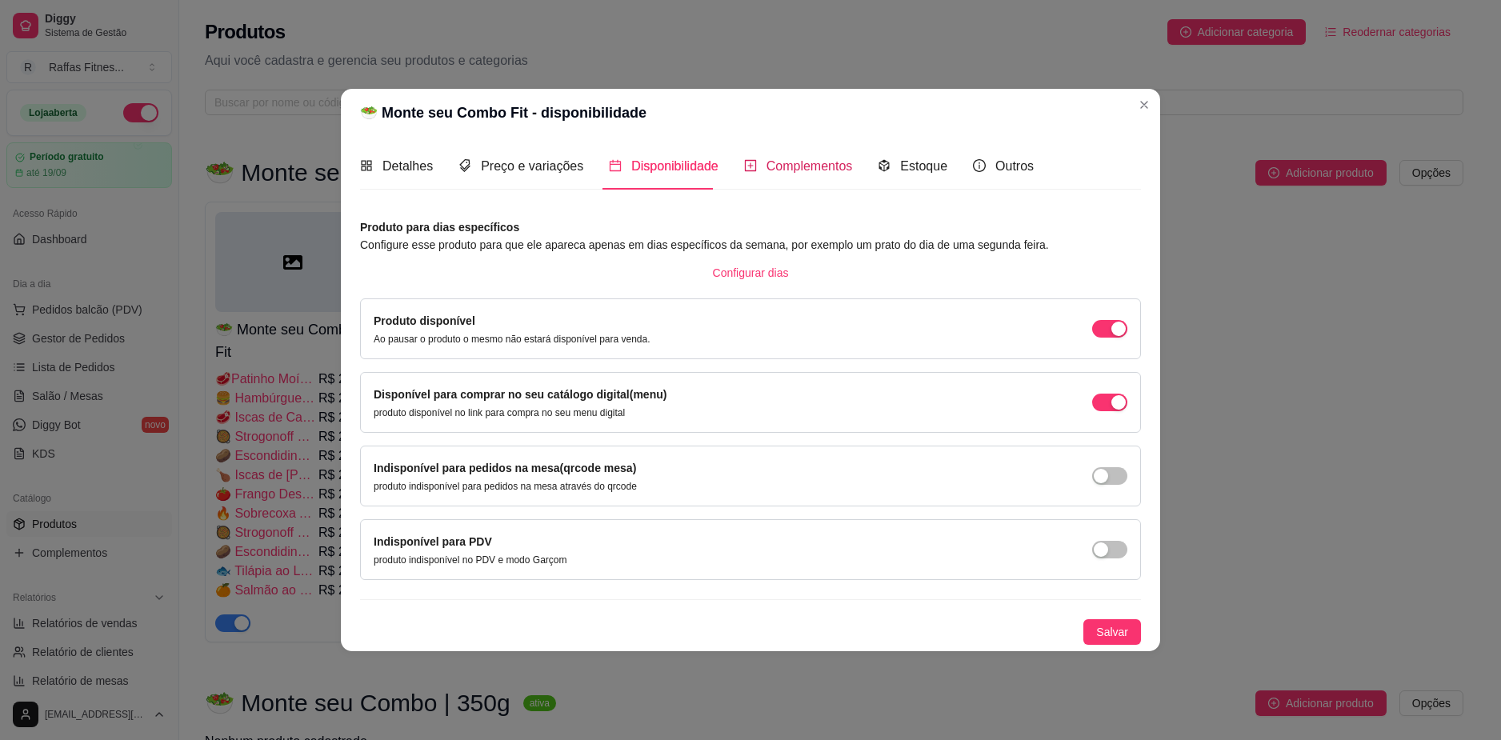
click at [797, 173] on span "Complementos" at bounding box center [810, 166] width 86 height 14
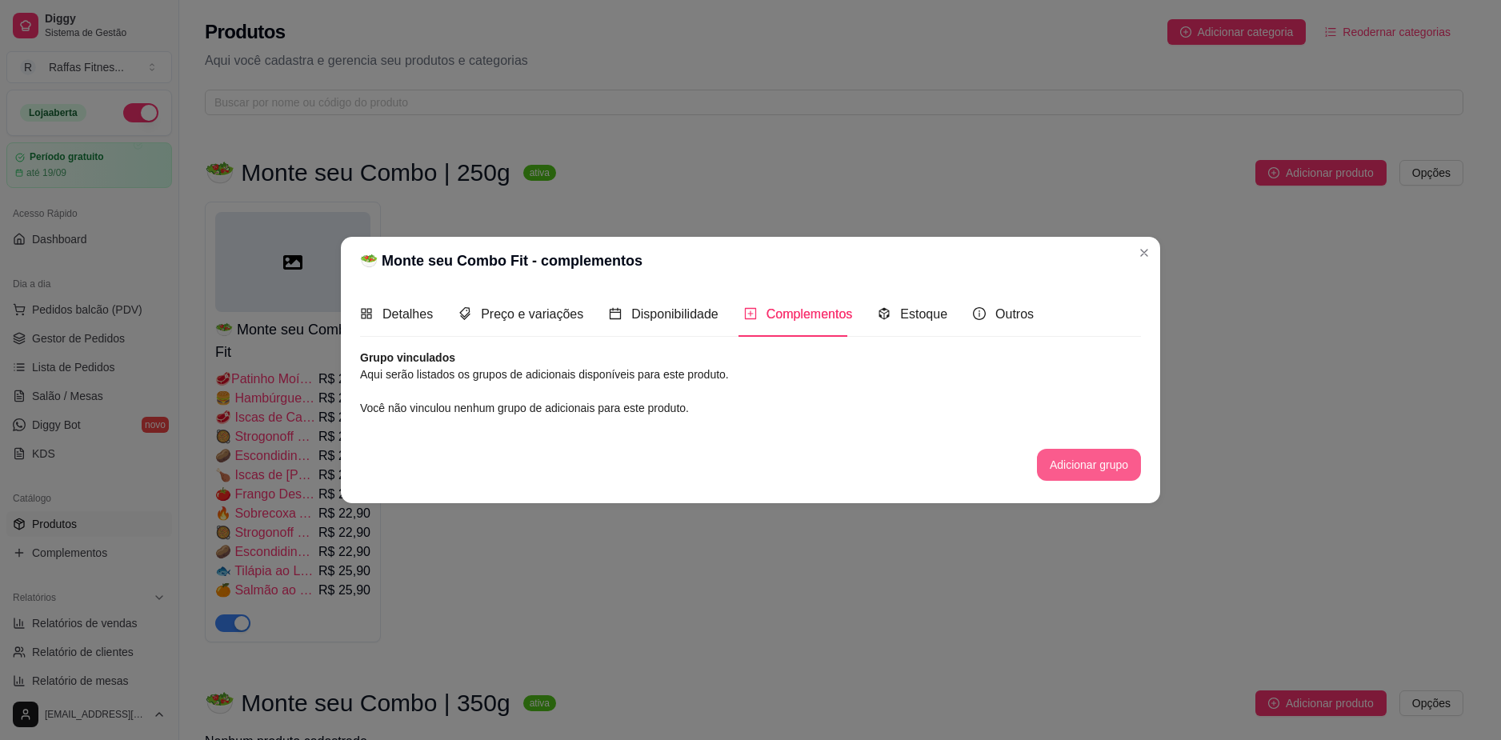
click at [1051, 465] on button "Adicionar grupo" at bounding box center [1089, 465] width 104 height 32
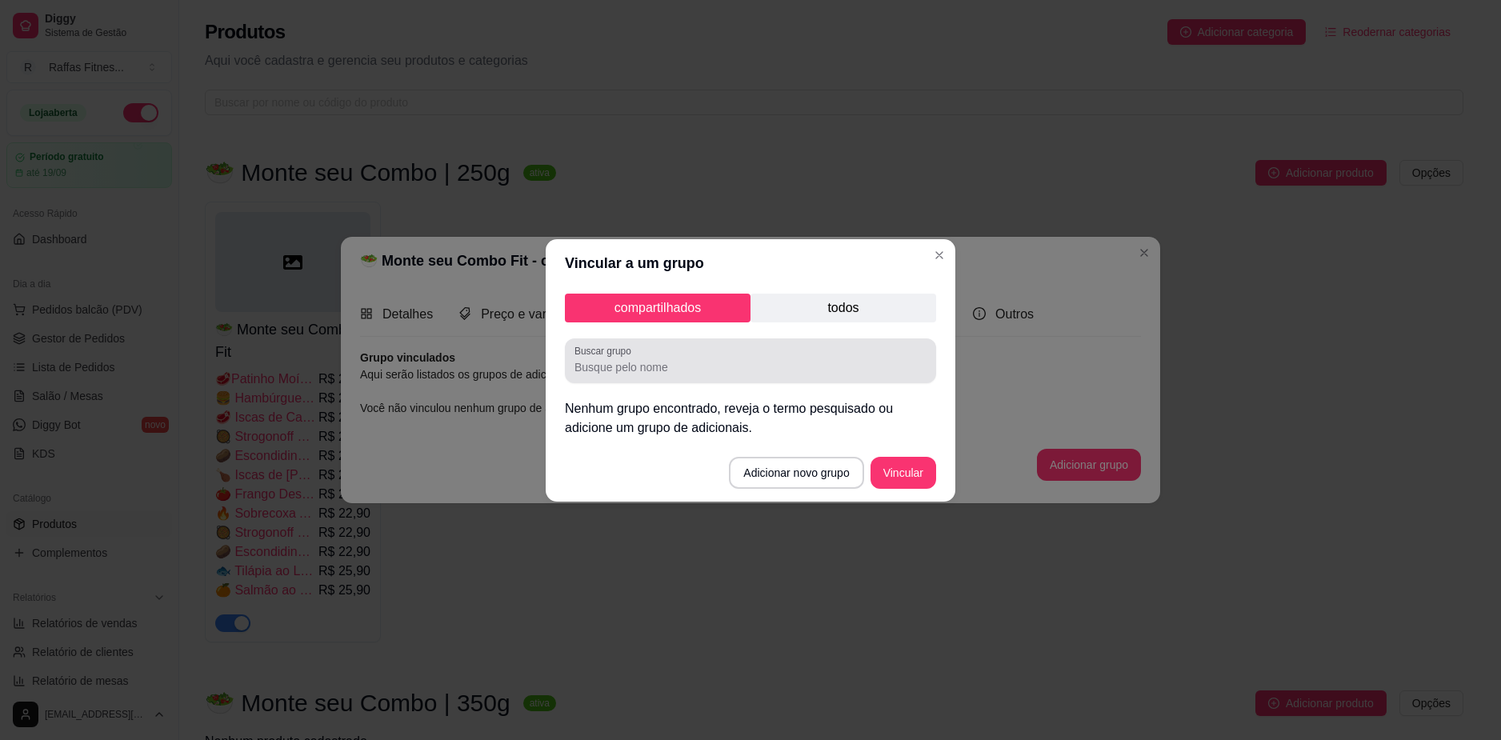
click at [710, 375] on input "Buscar grupo" at bounding box center [751, 367] width 352 height 16
click at [821, 317] on p "todos" at bounding box center [844, 308] width 186 height 29
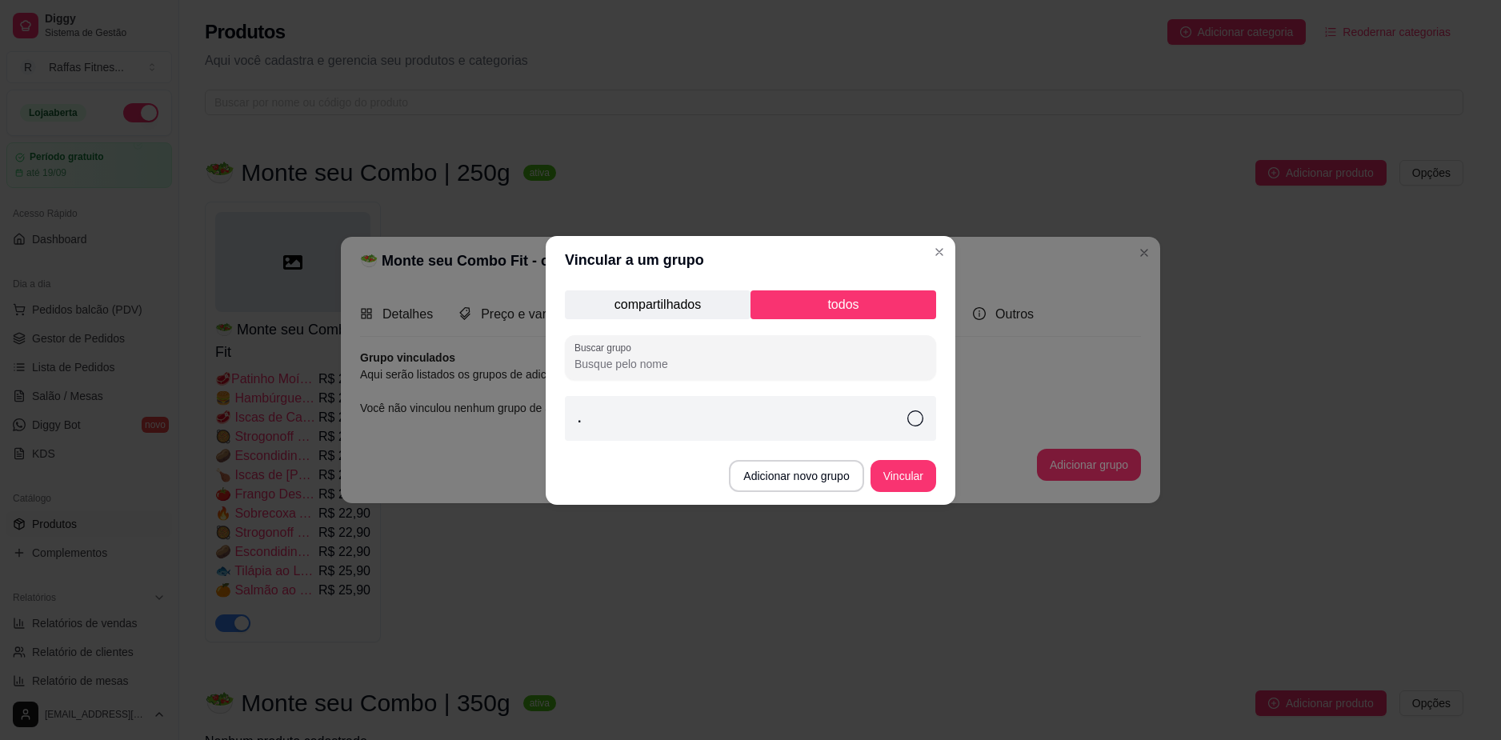
click at [744, 418] on div "." at bounding box center [750, 418] width 371 height 45
click at [914, 474] on button "Vincular" at bounding box center [904, 476] width 66 height 32
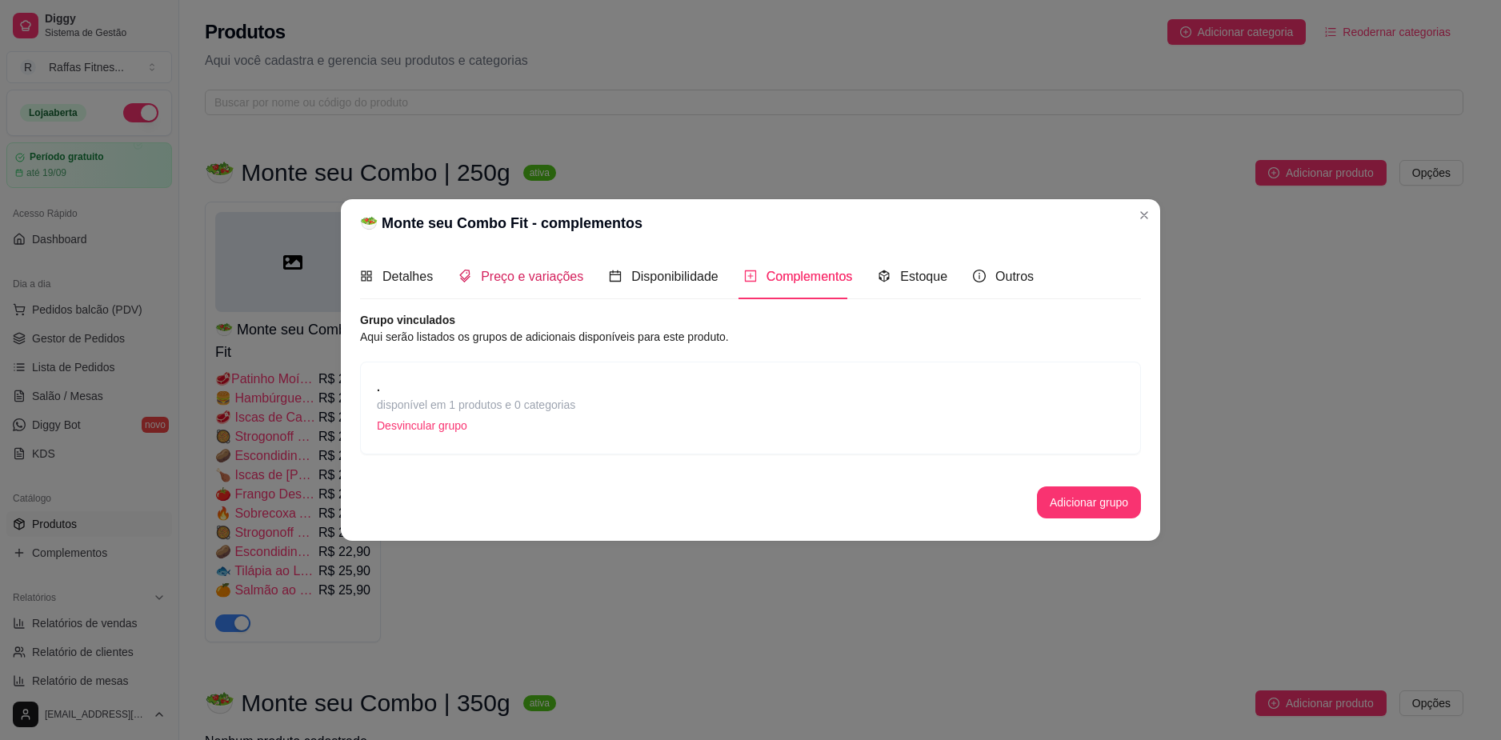
click at [518, 272] on span "Preço e variações" at bounding box center [532, 277] width 102 height 14
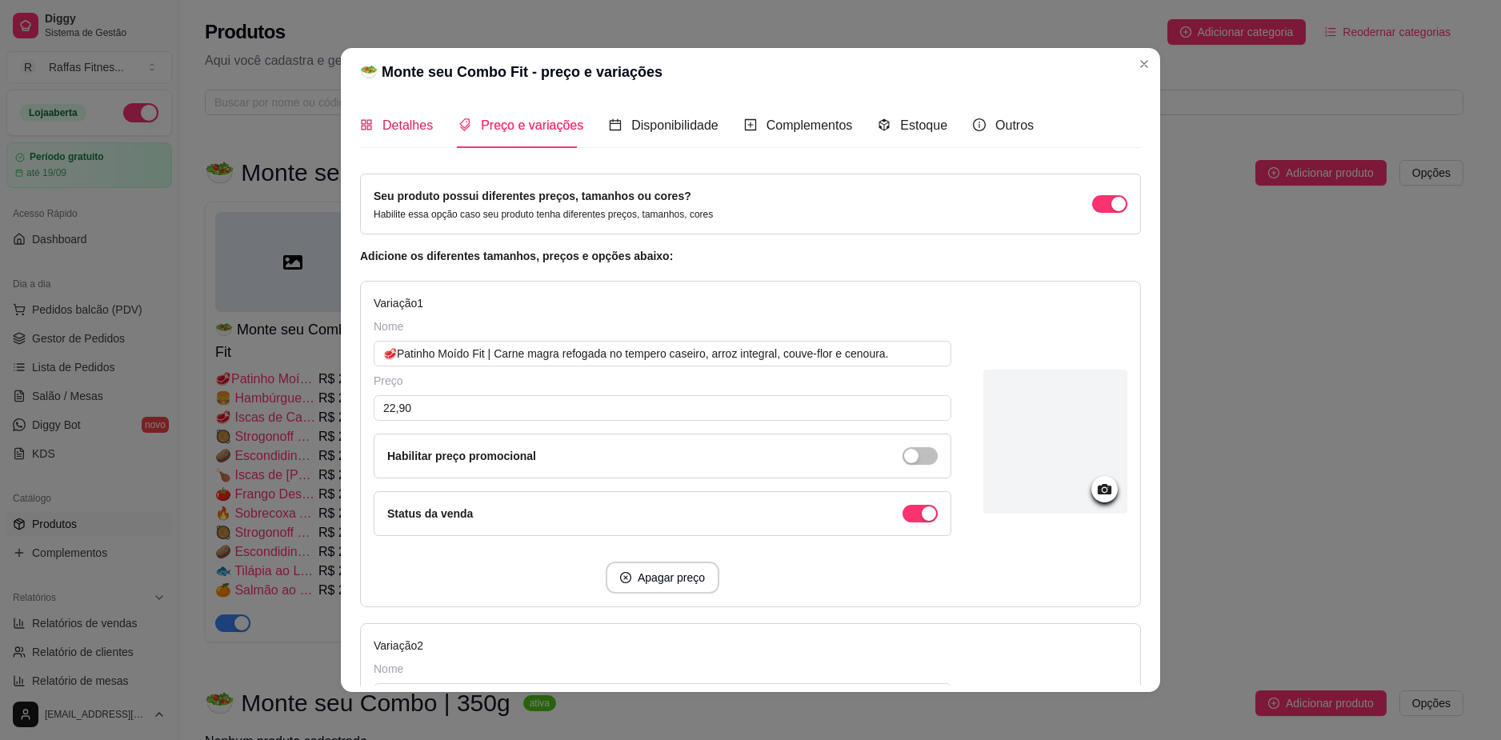
click at [410, 126] on span "Detalhes" at bounding box center [408, 125] width 50 height 14
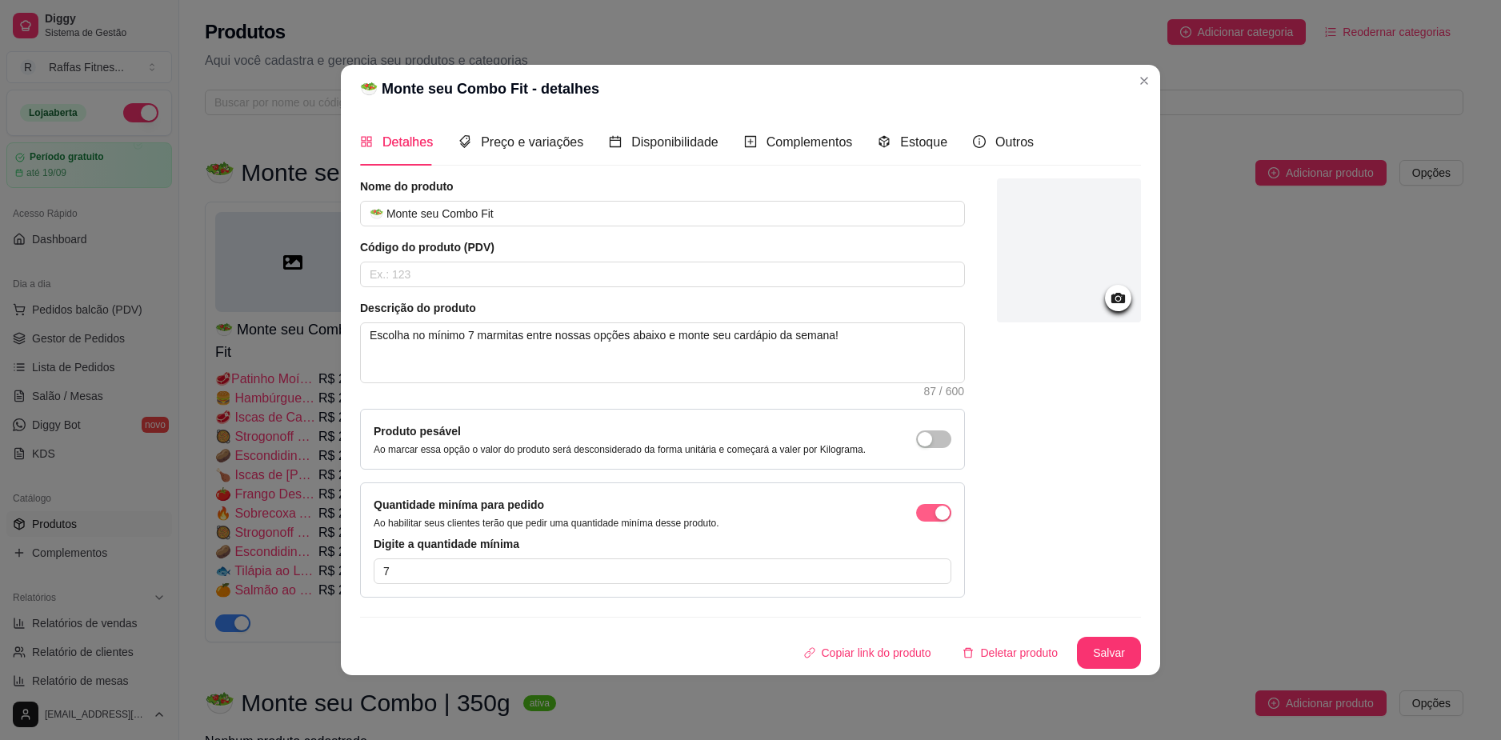
click at [944, 517] on div "button" at bounding box center [943, 513] width 14 height 14
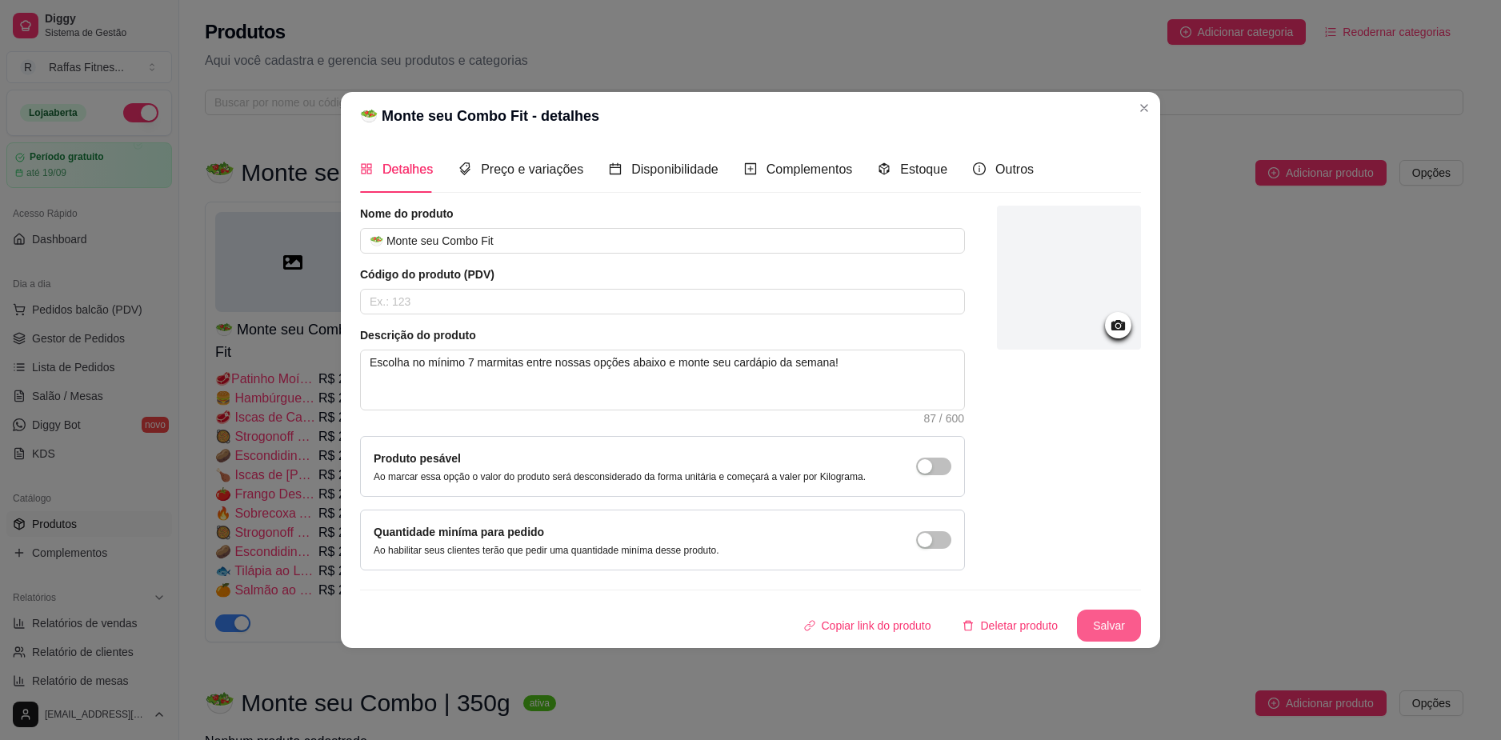
click at [1121, 631] on button "Salvar" at bounding box center [1109, 626] width 64 height 32
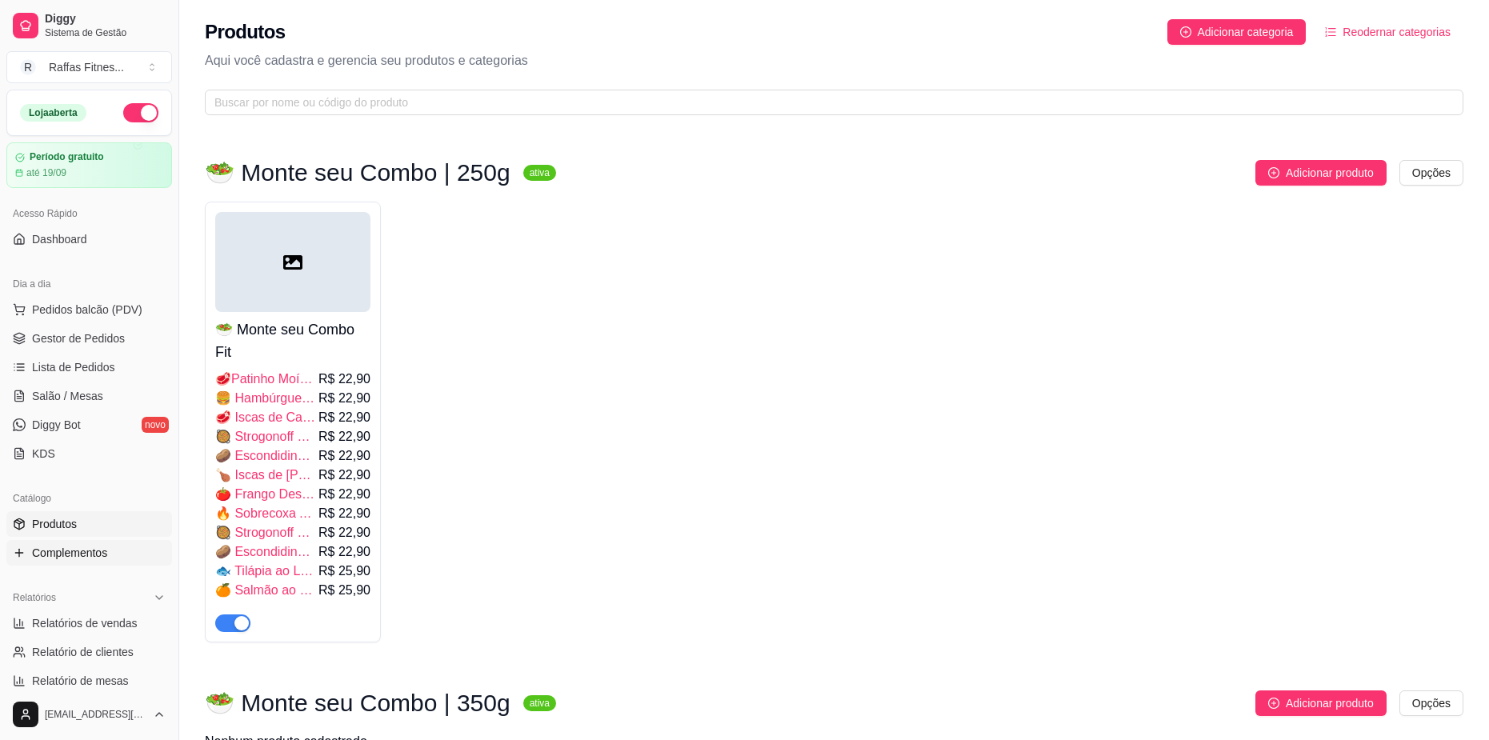
click at [100, 555] on span "Complementos" at bounding box center [69, 553] width 75 height 16
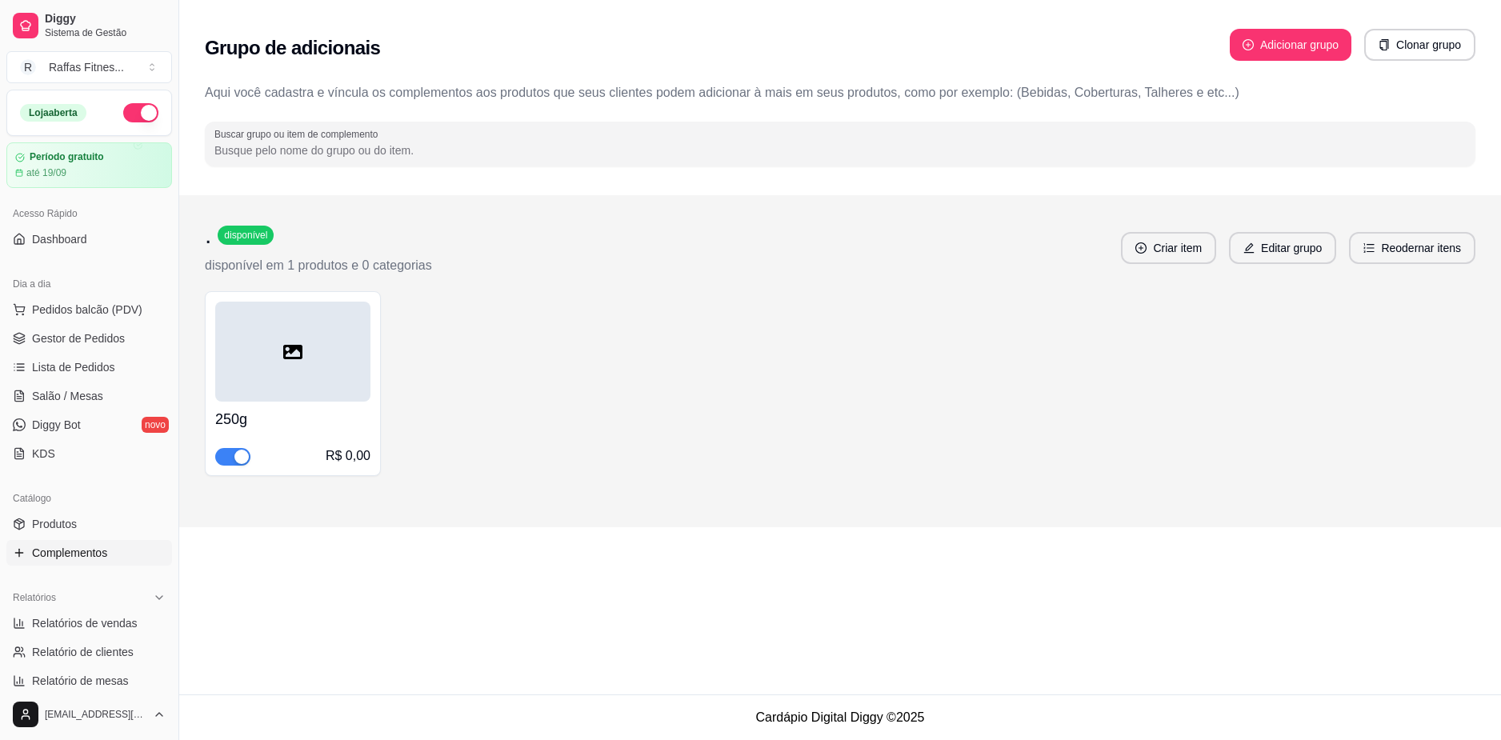
click at [328, 381] on div at bounding box center [292, 352] width 155 height 100
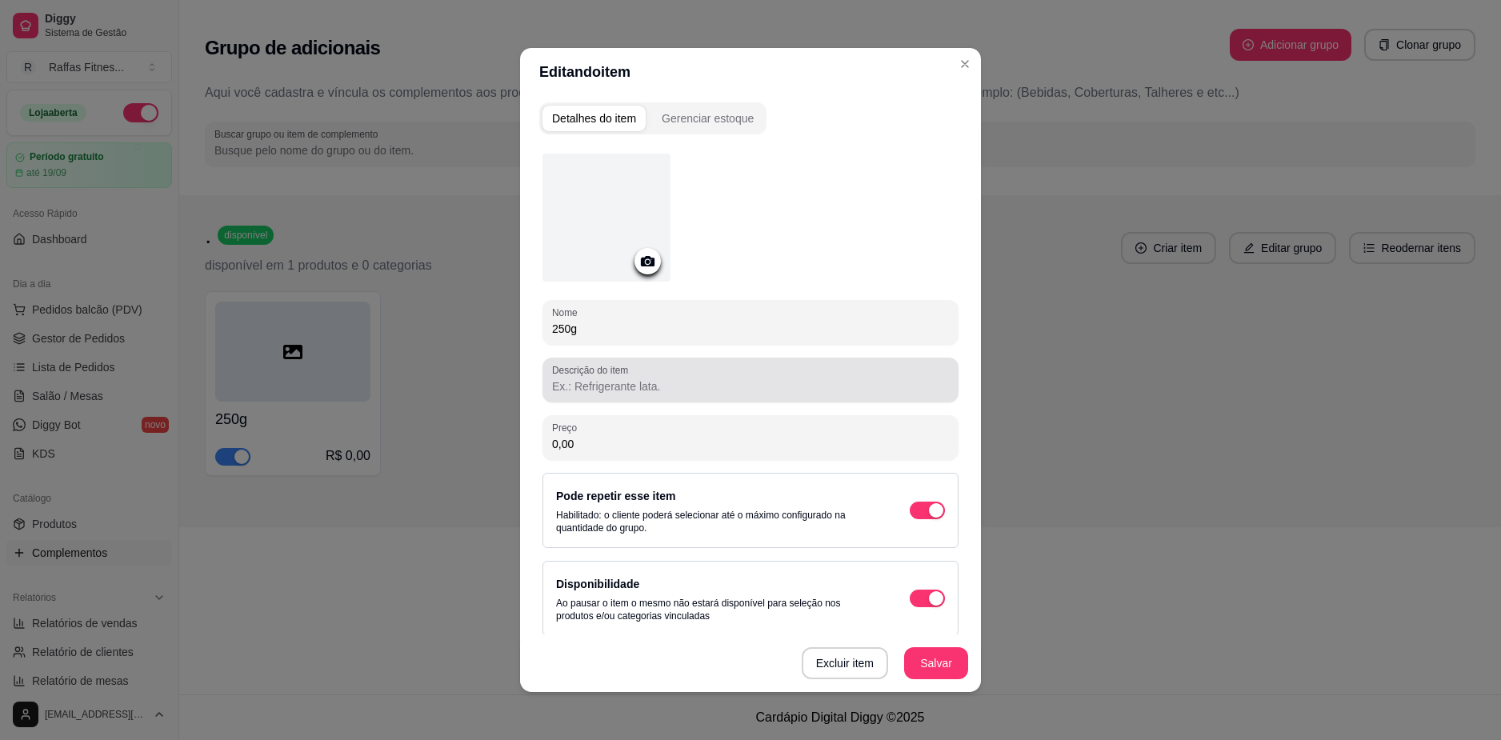
click at [731, 367] on div at bounding box center [750, 380] width 397 height 32
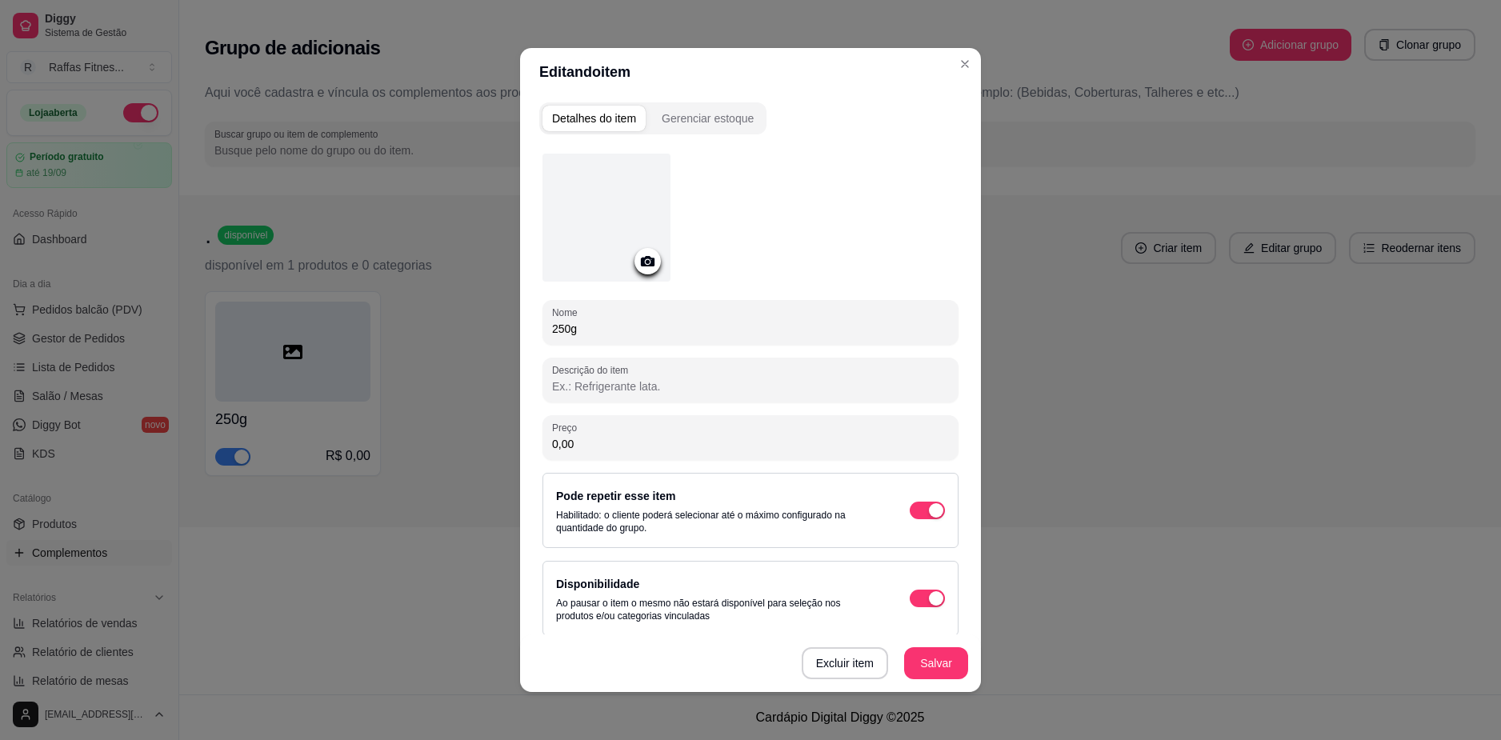
click at [622, 325] on input "250g" at bounding box center [750, 329] width 397 height 16
click at [712, 123] on div "Gerenciar estoque" at bounding box center [708, 118] width 92 height 16
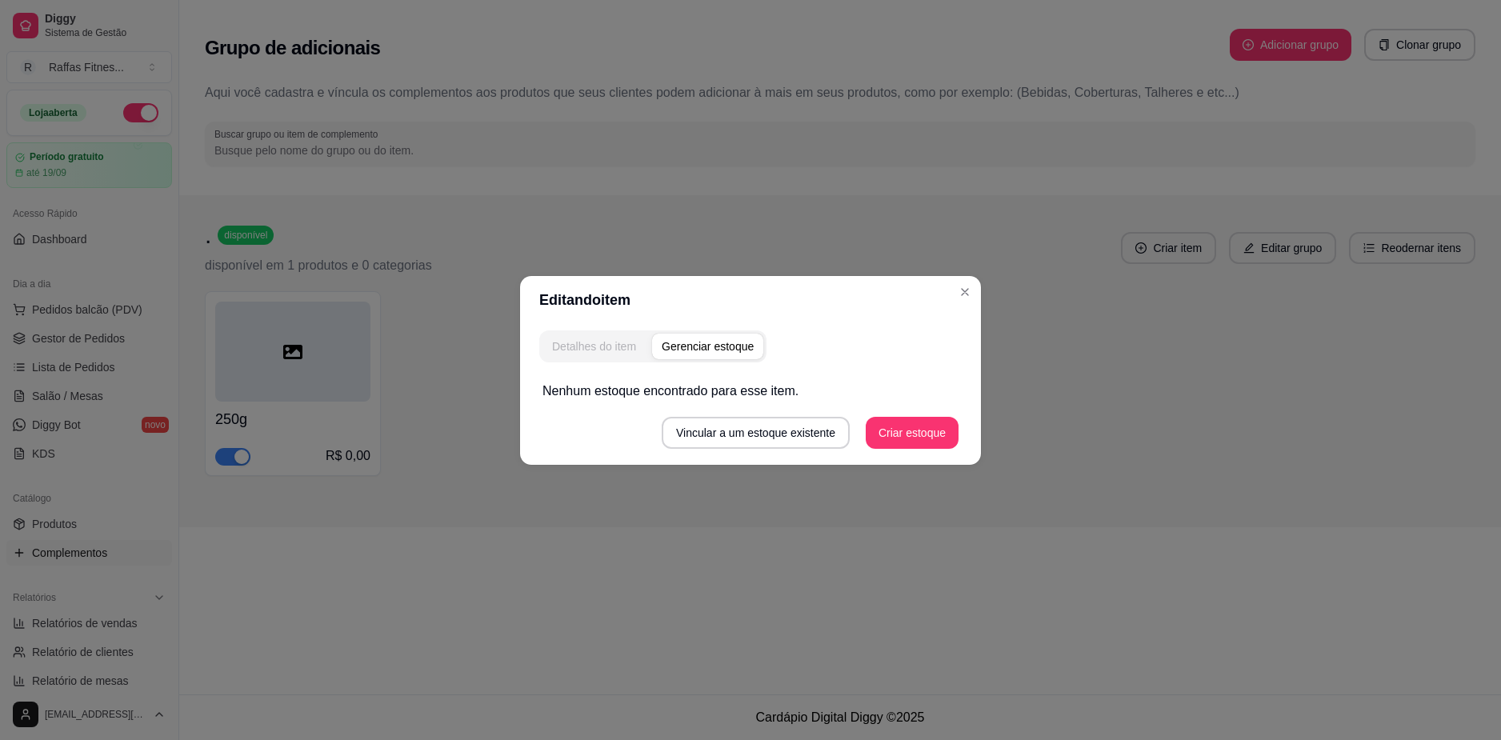
click at [588, 348] on div "Detalhes do item" at bounding box center [594, 347] width 84 height 16
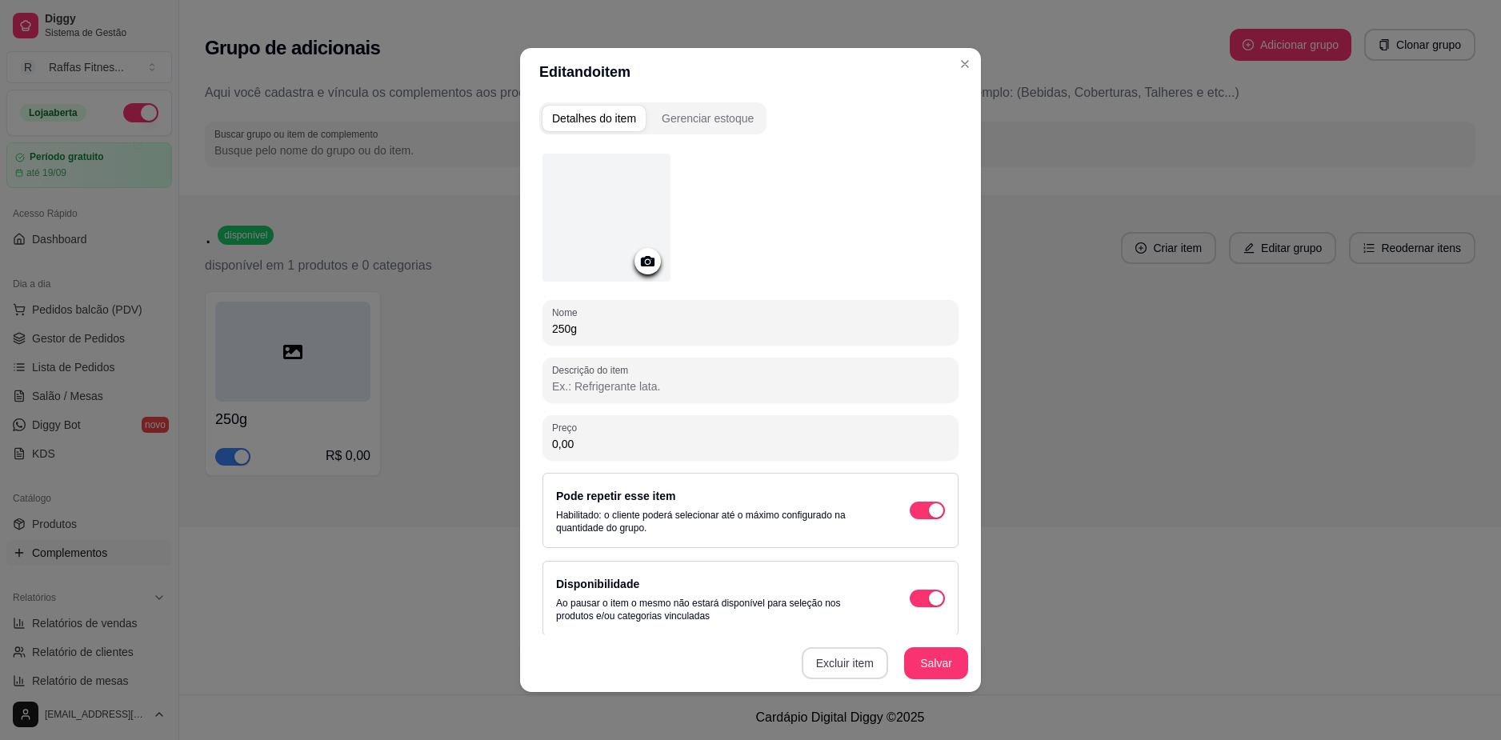
click at [834, 660] on button "Excluir item" at bounding box center [845, 663] width 86 height 32
click at [912, 624] on button "Sim" at bounding box center [907, 626] width 50 height 25
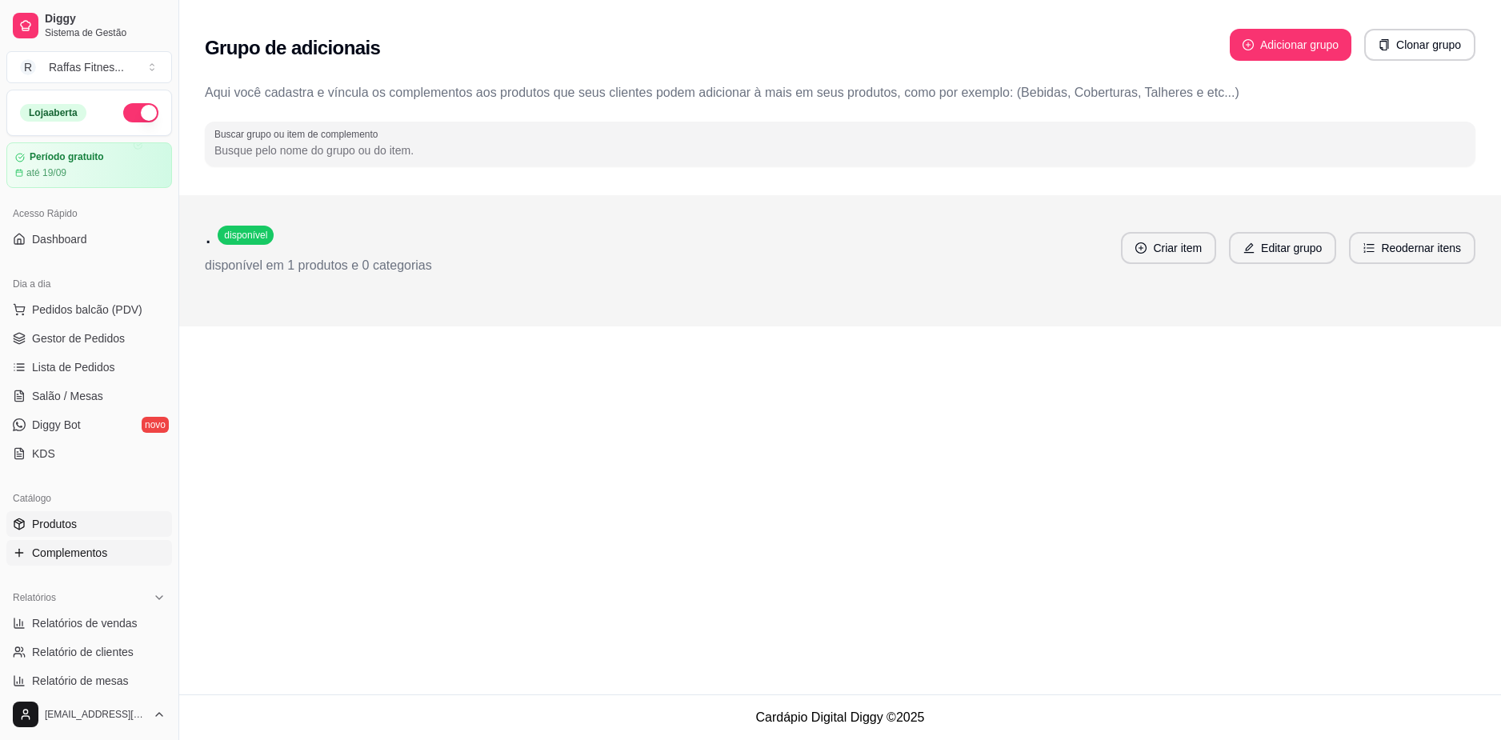
click at [100, 521] on link "Produtos" at bounding box center [89, 524] width 166 height 26
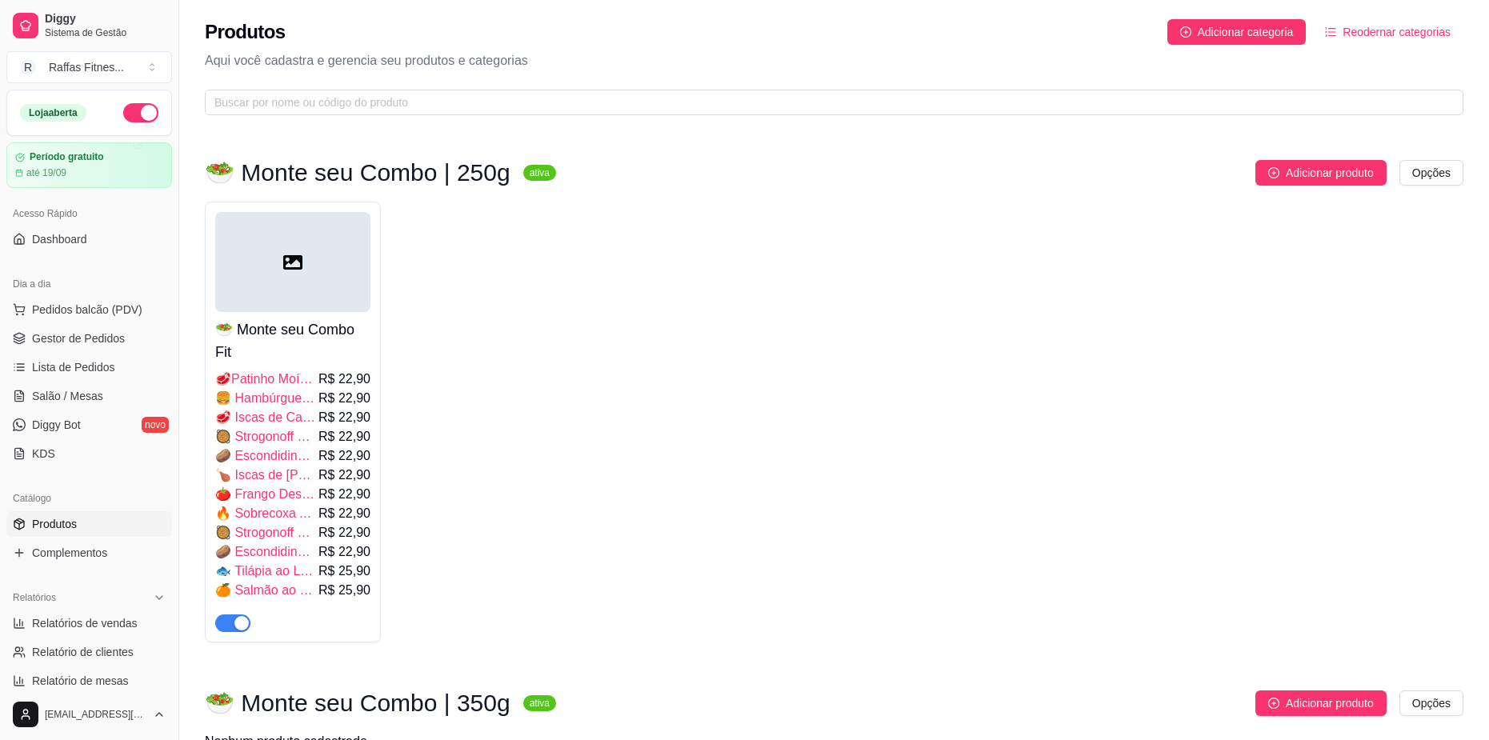
click at [298, 288] on div at bounding box center [292, 262] width 155 height 100
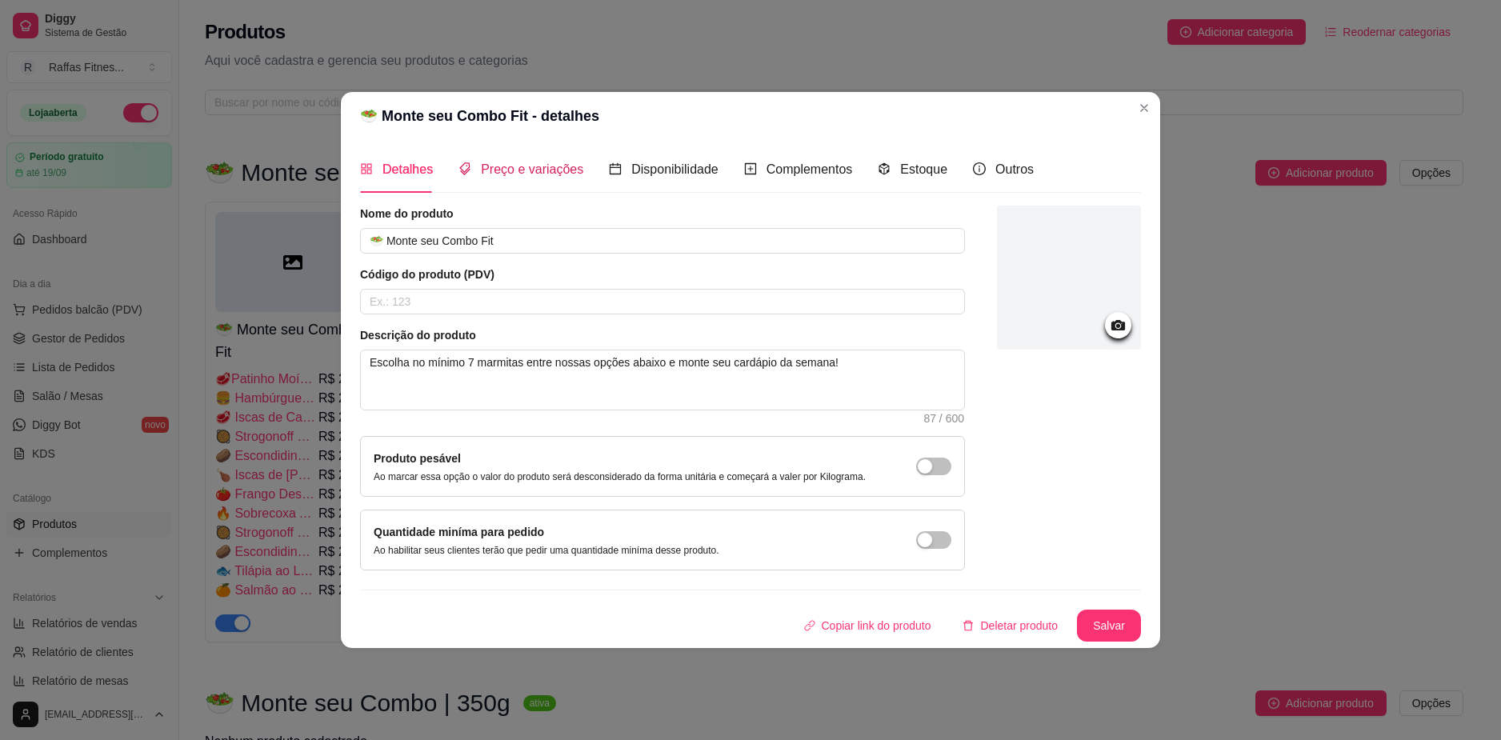
click at [539, 166] on span "Preço e variações" at bounding box center [532, 169] width 102 height 14
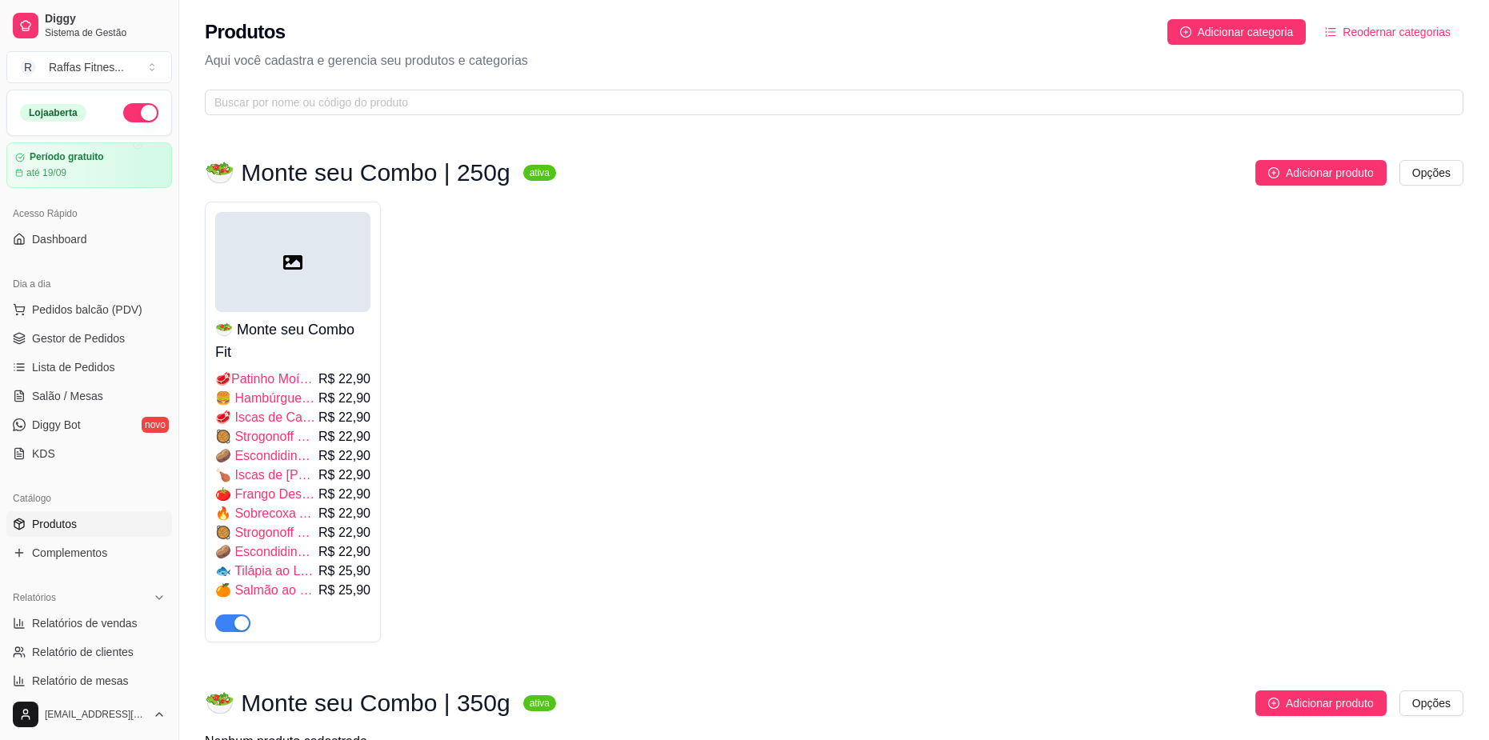
click at [259, 278] on div at bounding box center [292, 262] width 155 height 100
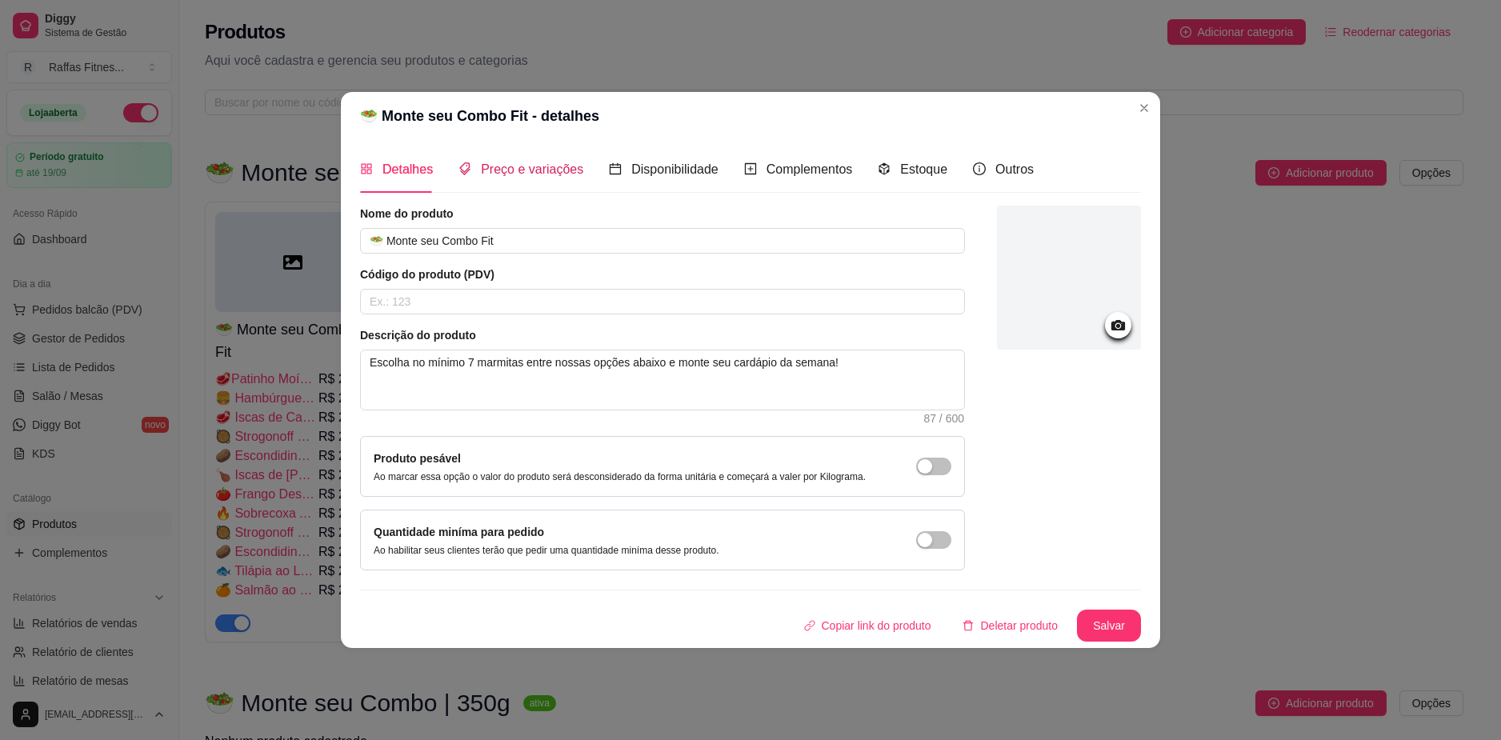
click at [509, 174] on span "Preço e variações" at bounding box center [532, 169] width 102 height 14
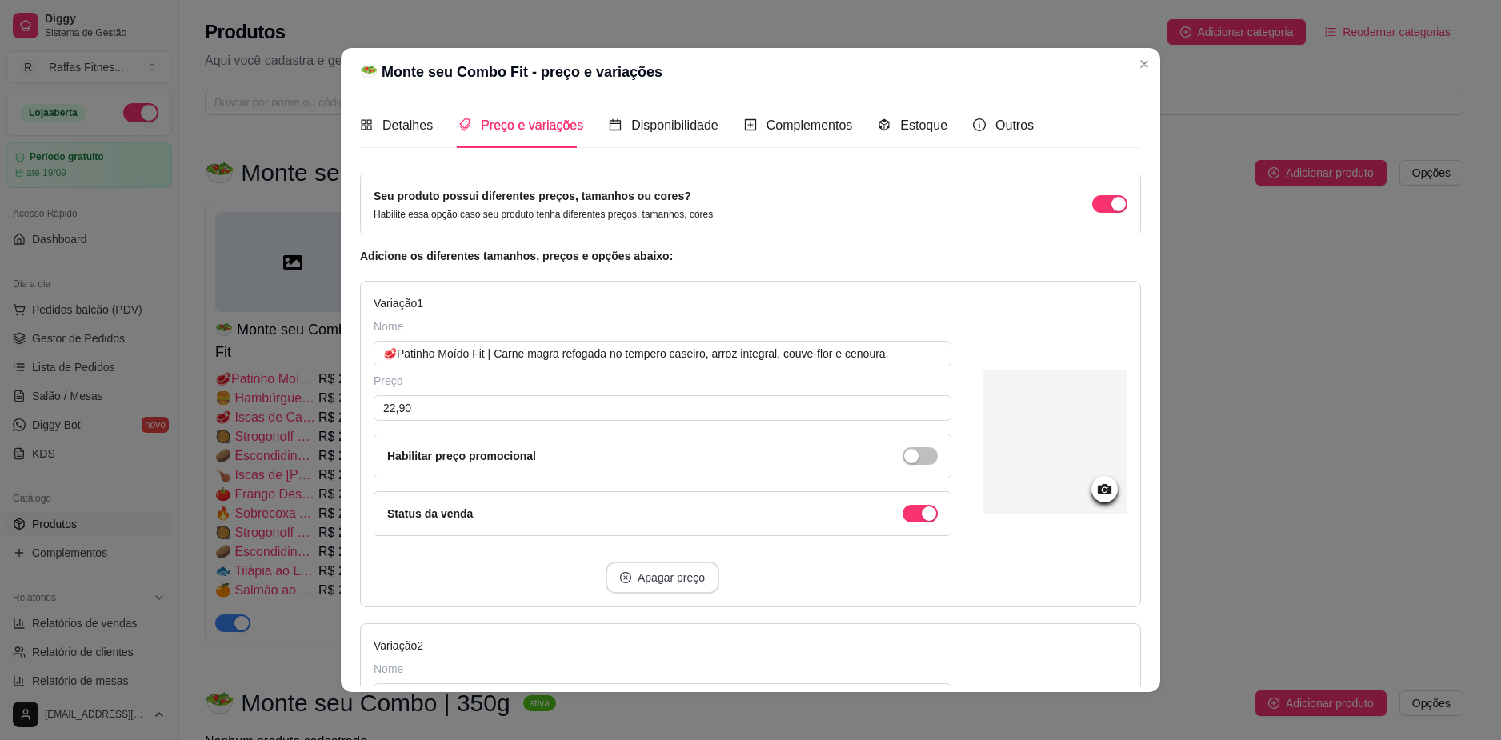
click at [679, 581] on button "Apagar preço" at bounding box center [663, 578] width 114 height 32
type input "🍔 Hambúrguer de Patinho | Hambúrguer de carne magra, purê de batata-doce e bróc…"
type input "🥩 Iscas de Carne Aceboladas | Carne bovina macia com cebola, arroz integral, ba…"
type input "🥘 Strogonoff de Carne Fit | Strogonoff de carne magra na versão leve, arroz int…"
type input "🥔 Escondidinho de Carne | Carne moída temperada, purê de batata-doce cremoso e …"
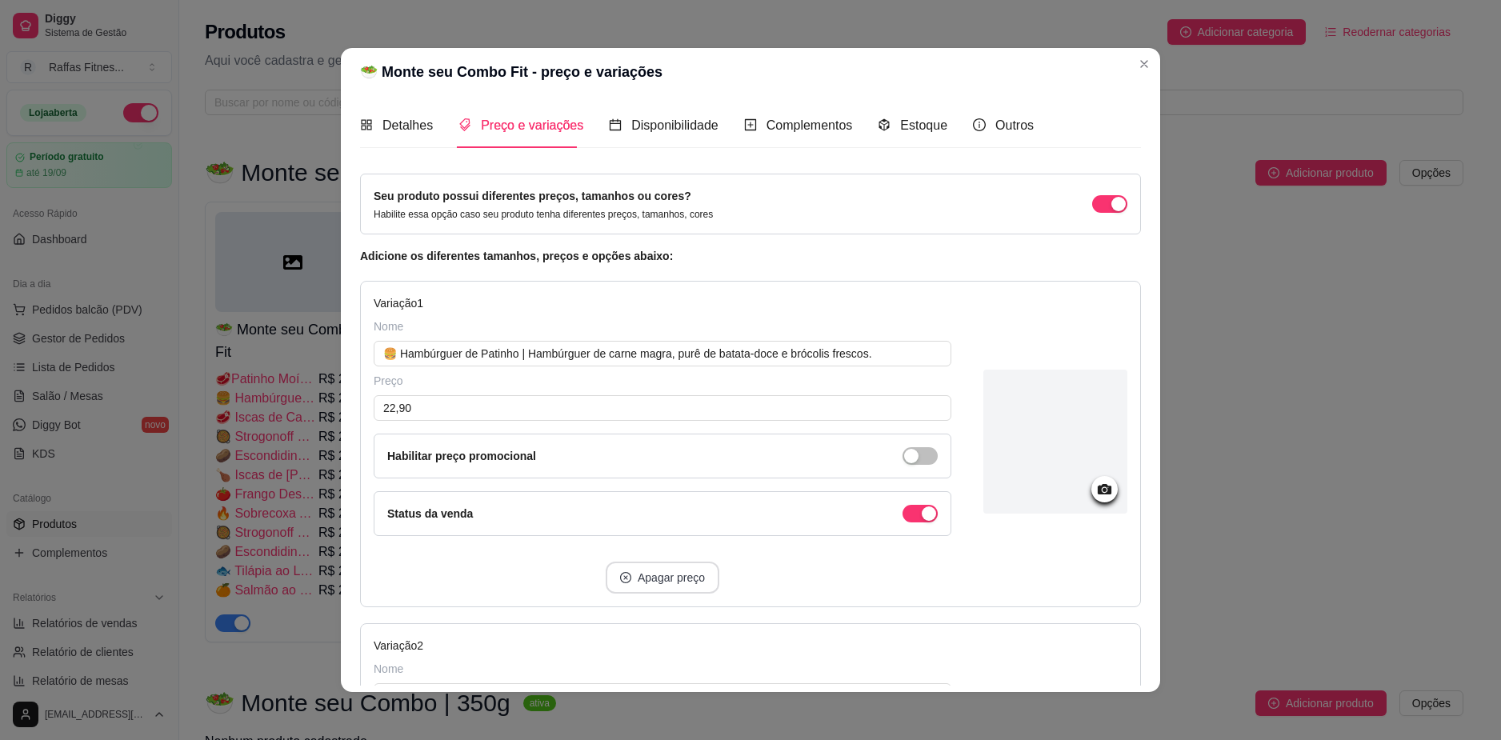
click at [679, 581] on button "Apagar preço" at bounding box center [663, 578] width 114 height 32
click at [679, 581] on button "Apagar preço" at bounding box center [662, 578] width 110 height 31
click at [679, 581] on button "Apagar preço" at bounding box center [663, 578] width 114 height 32
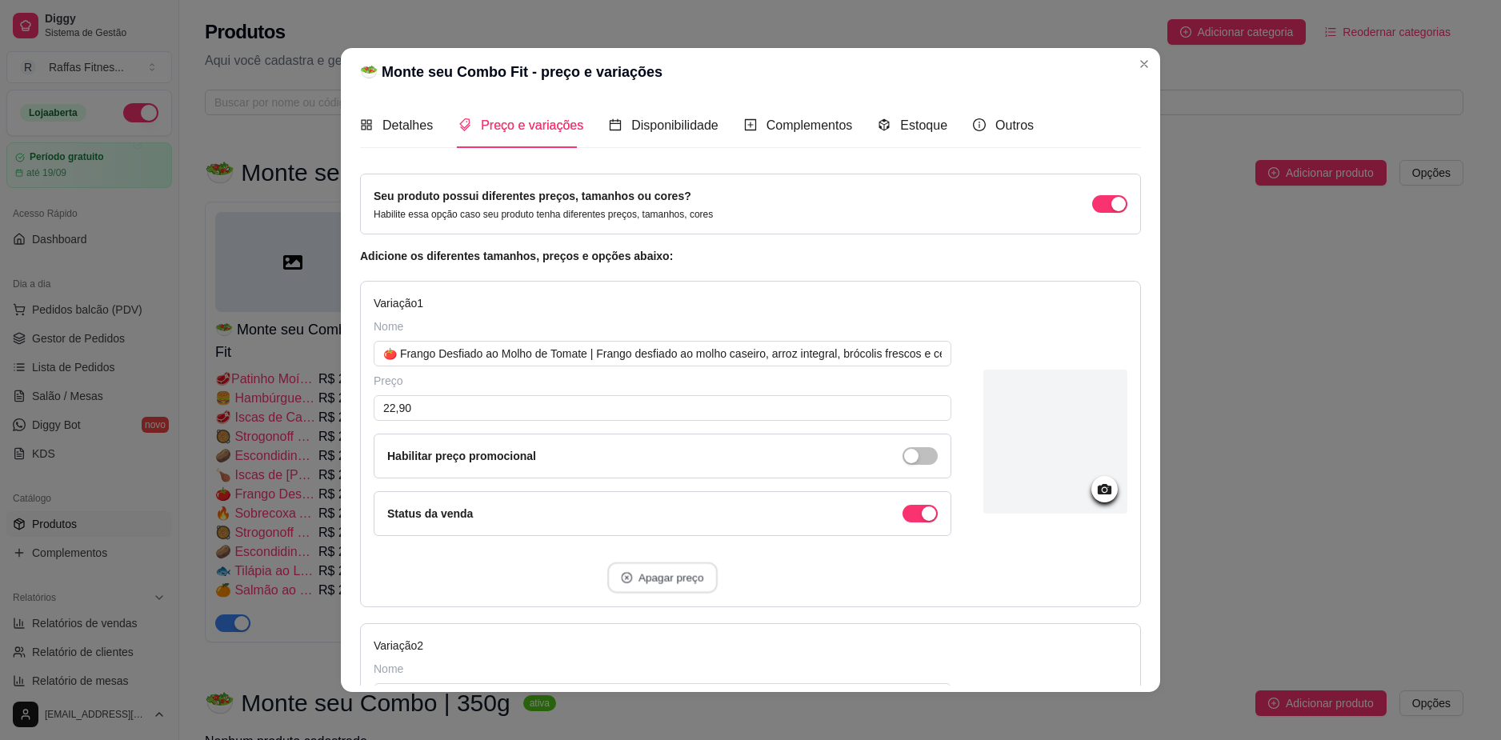
click at [679, 581] on button "Apagar preço" at bounding box center [662, 578] width 110 height 31
click at [679, 581] on button "Apagar preço" at bounding box center [663, 578] width 114 height 32
click at [679, 581] on button "Apagar preço" at bounding box center [662, 578] width 110 height 31
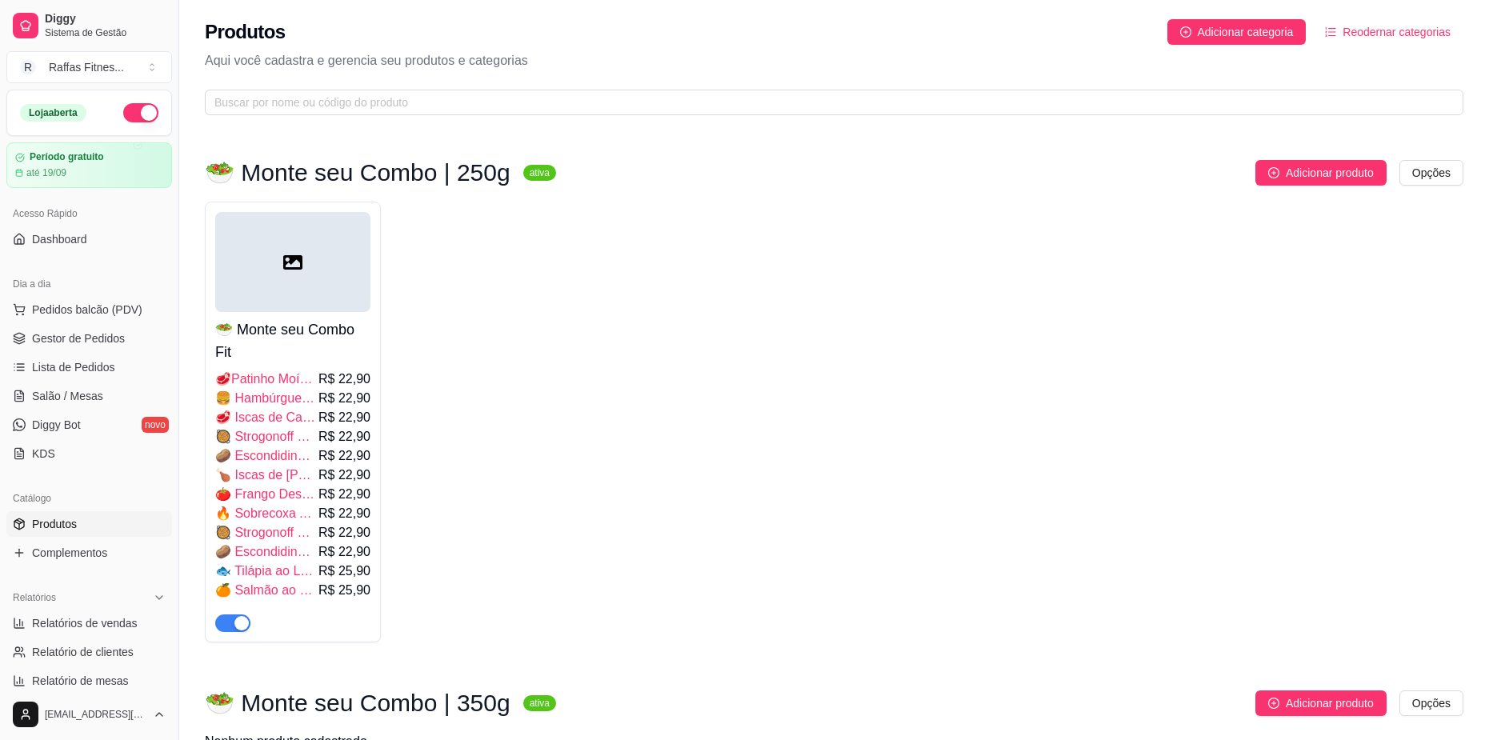
click at [323, 354] on h4 "🥗 Monte seu Combo Fit" at bounding box center [292, 341] width 155 height 45
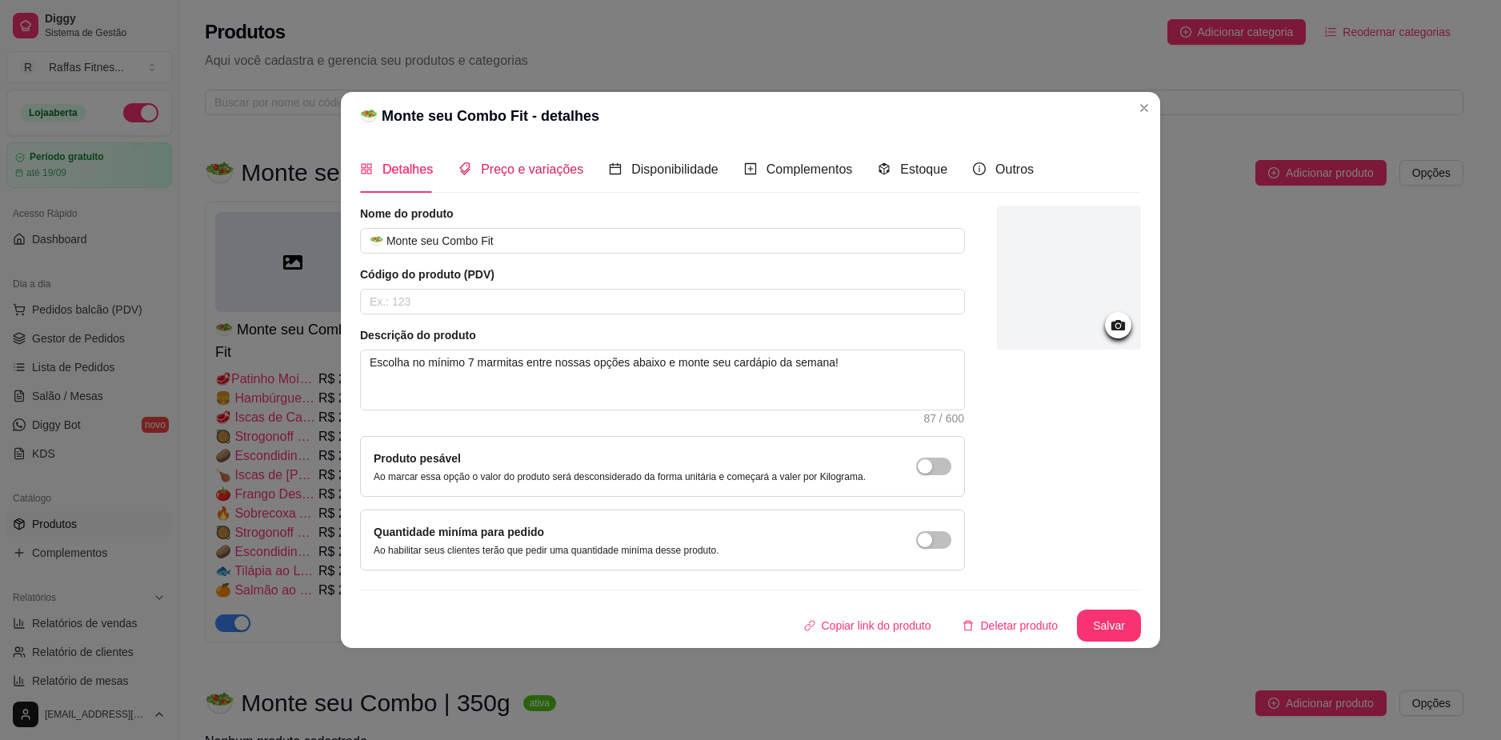
click at [529, 166] on span "Preço e variações" at bounding box center [532, 169] width 102 height 14
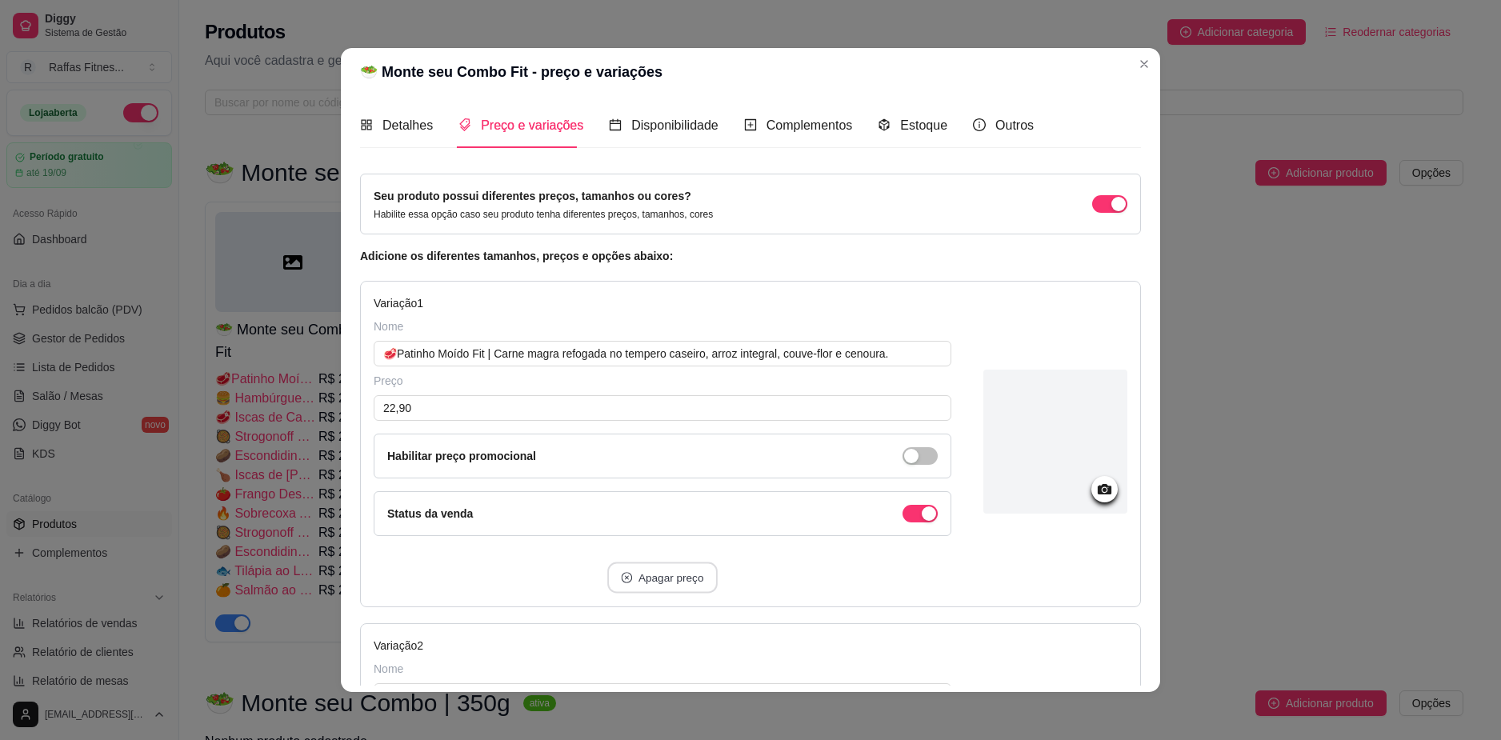
click at [677, 579] on button "Apagar preço" at bounding box center [662, 578] width 110 height 31
click at [677, 579] on button "Apagar preço" at bounding box center [663, 578] width 114 height 32
click at [677, 579] on button "Apagar preço" at bounding box center [662, 578] width 110 height 31
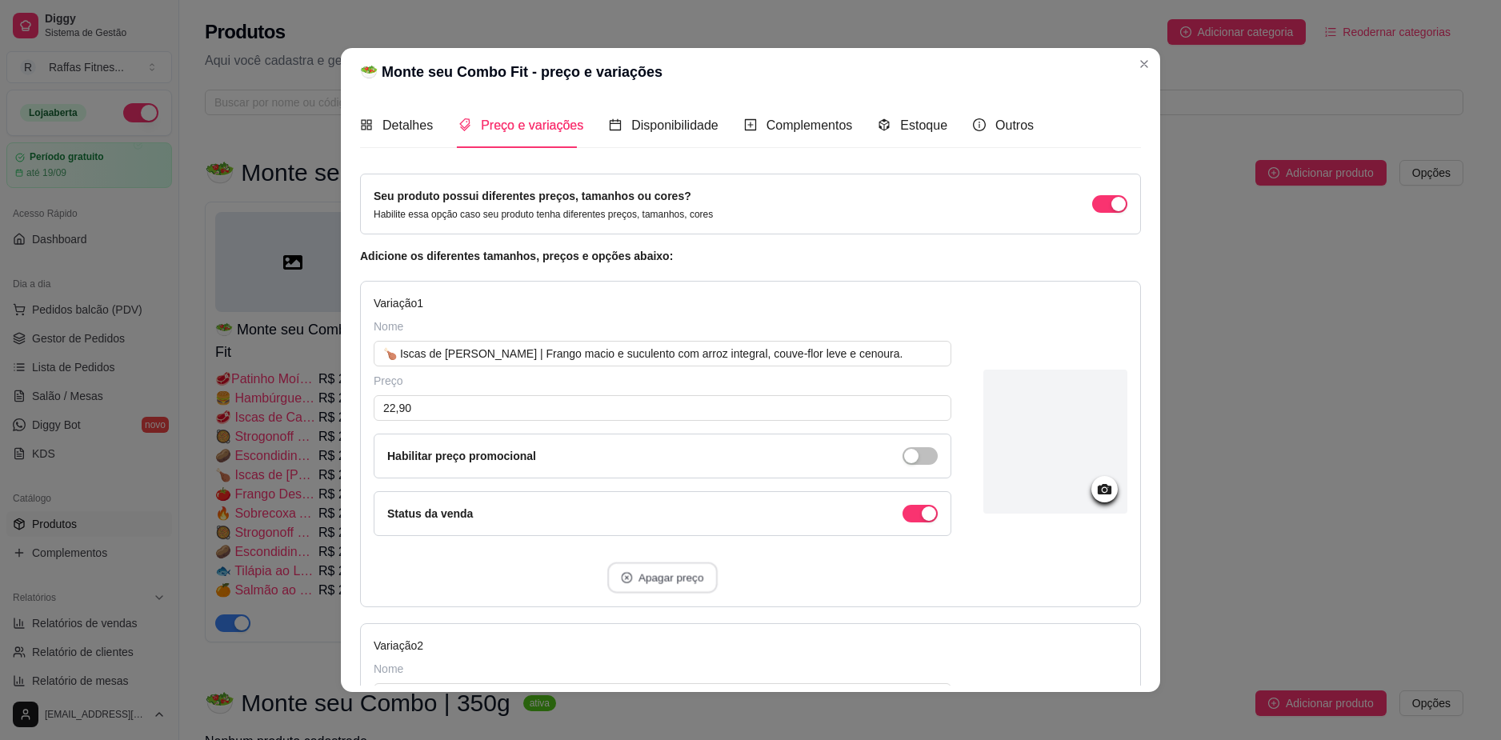
click at [677, 579] on button "Apagar preço" at bounding box center [662, 578] width 110 height 31
click at [677, 579] on button "Apagar preço" at bounding box center [663, 578] width 114 height 32
click at [677, 579] on button "Apagar preço" at bounding box center [662, 578] width 110 height 31
click at [677, 579] on button "Apagar preço" at bounding box center [663, 578] width 114 height 32
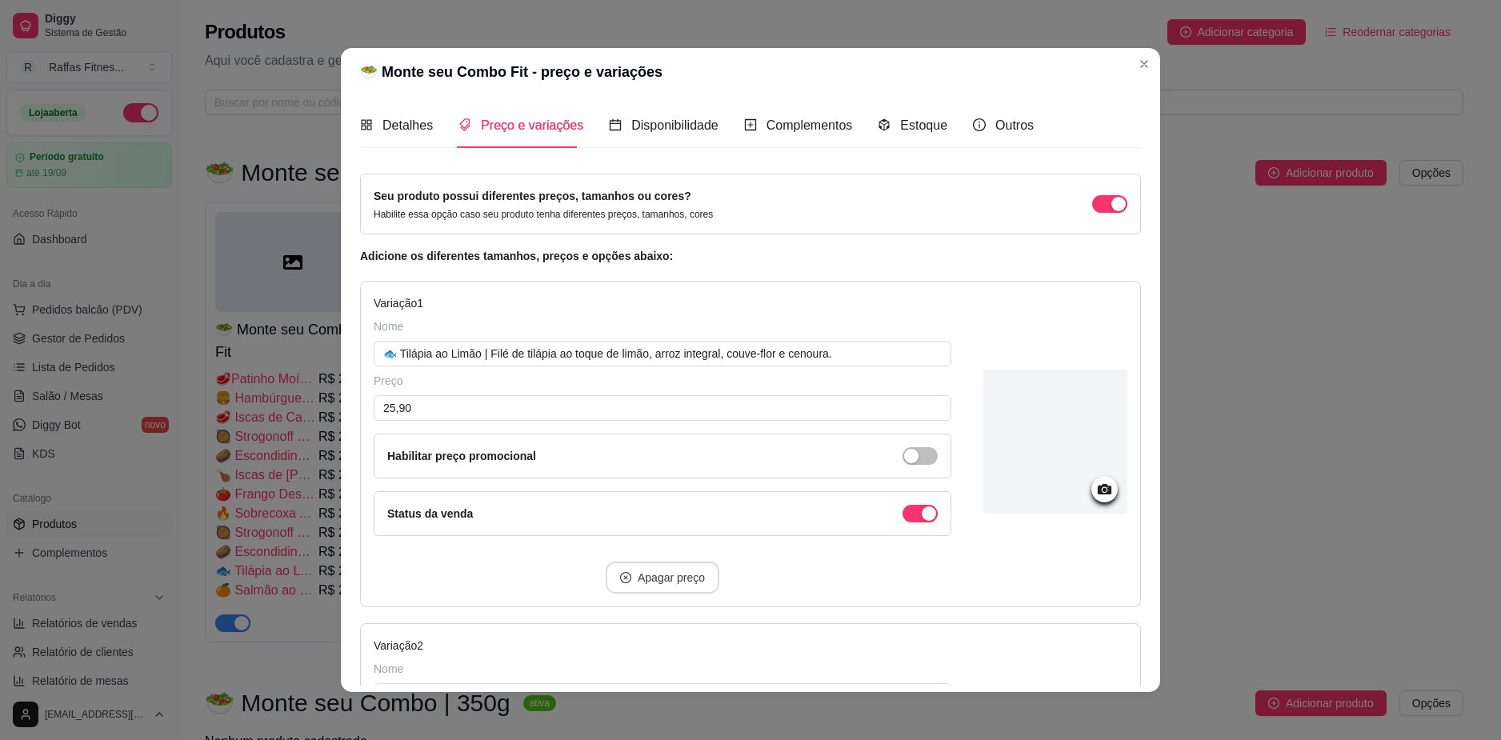
click at [677, 579] on button "Apagar preço" at bounding box center [663, 578] width 114 height 32
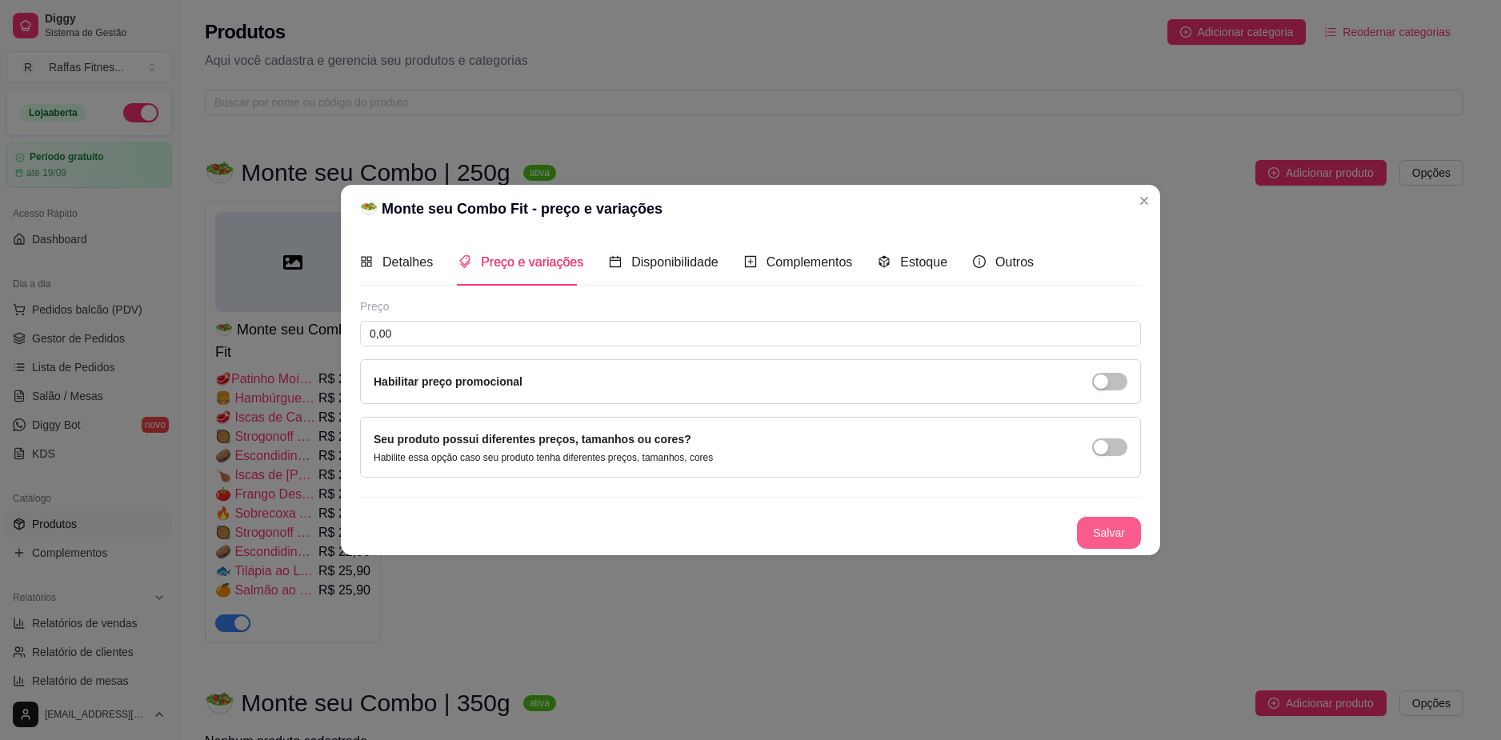
click at [1111, 527] on button "Salvar" at bounding box center [1109, 533] width 64 height 32
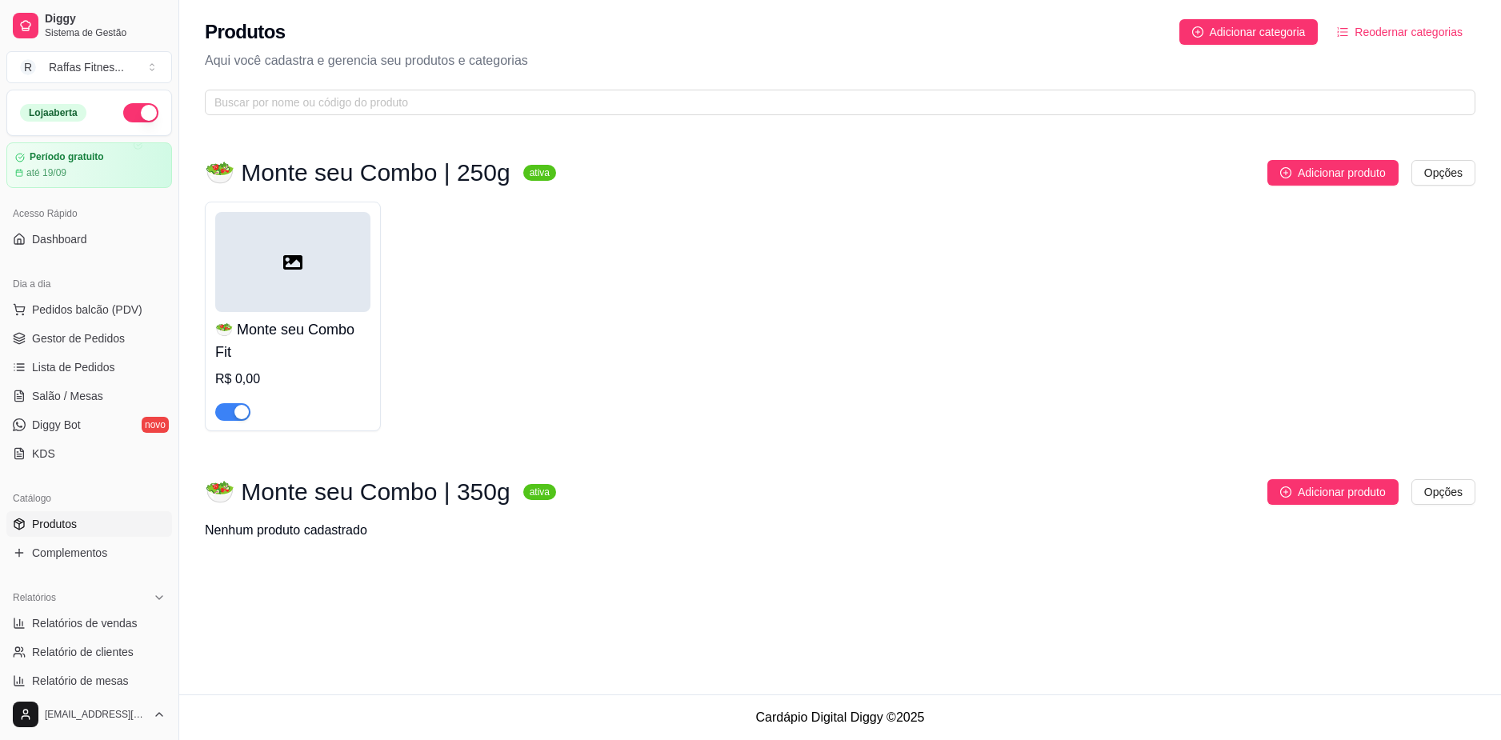
click at [691, 519] on div "🥗 Monte seu Combo | 350g ativa Adicionar produto Opções Nenhum produto cadastra…" at bounding box center [840, 509] width 1271 height 61
click at [113, 549] on link "Complementos" at bounding box center [89, 553] width 166 height 26
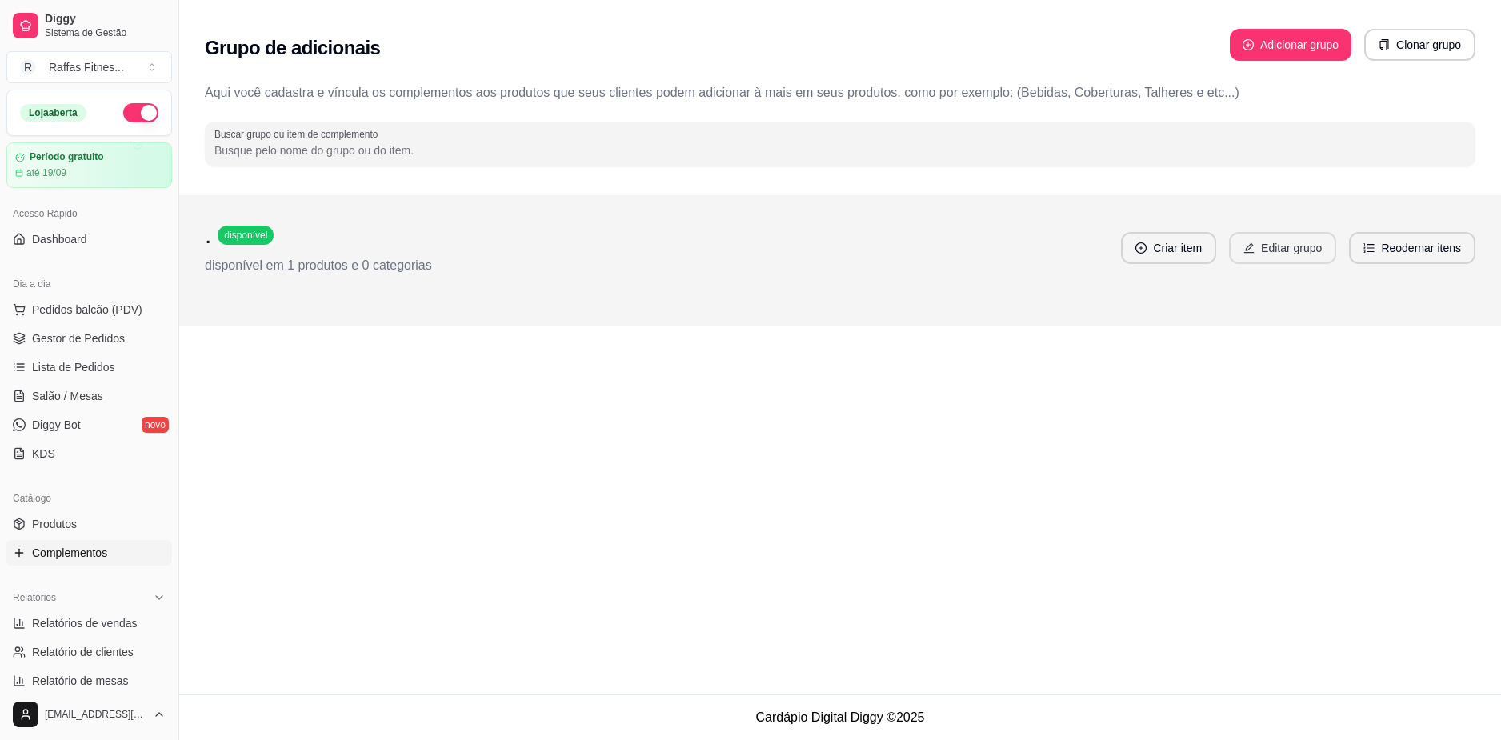
click at [1279, 246] on button "Editar grupo" at bounding box center [1282, 248] width 107 height 32
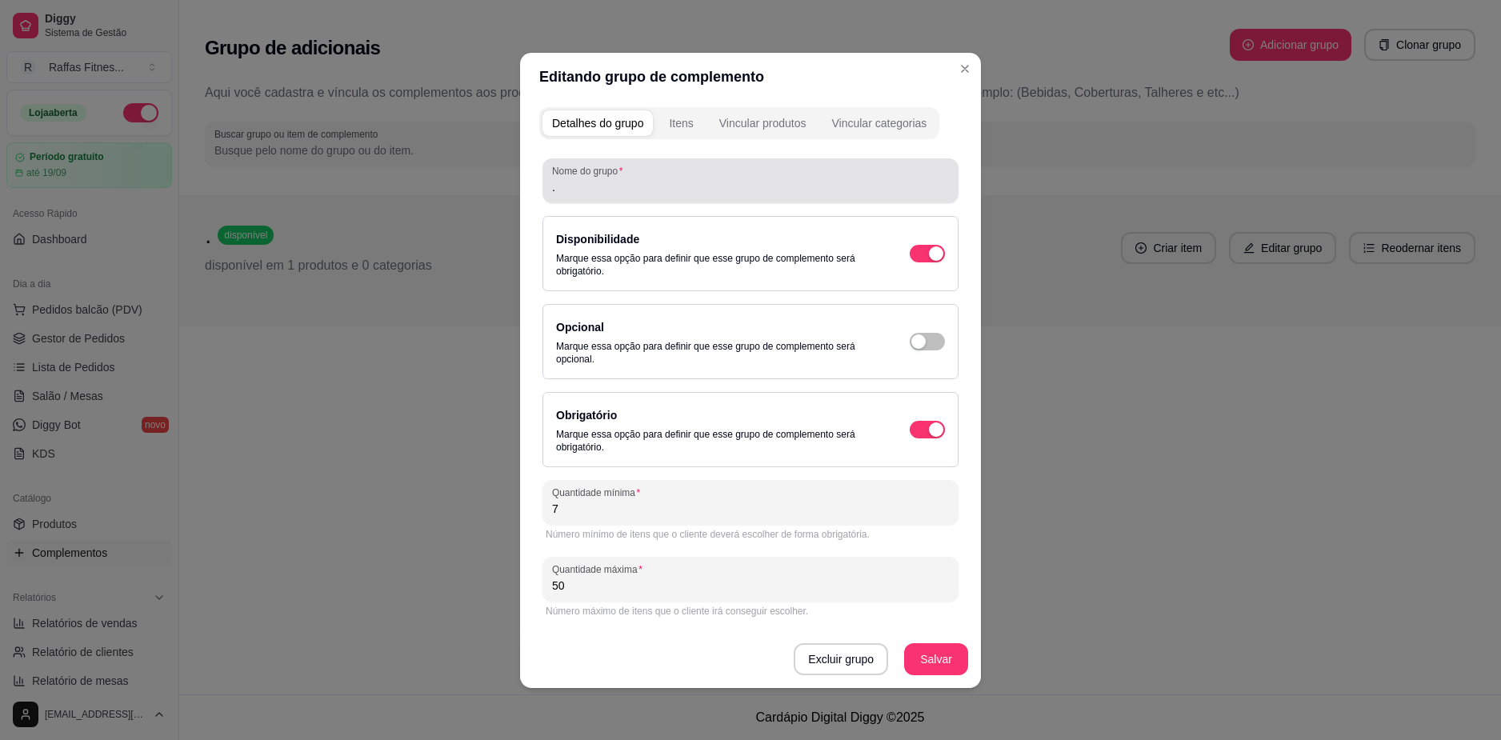
click at [576, 196] on div "." at bounding box center [750, 181] width 397 height 32
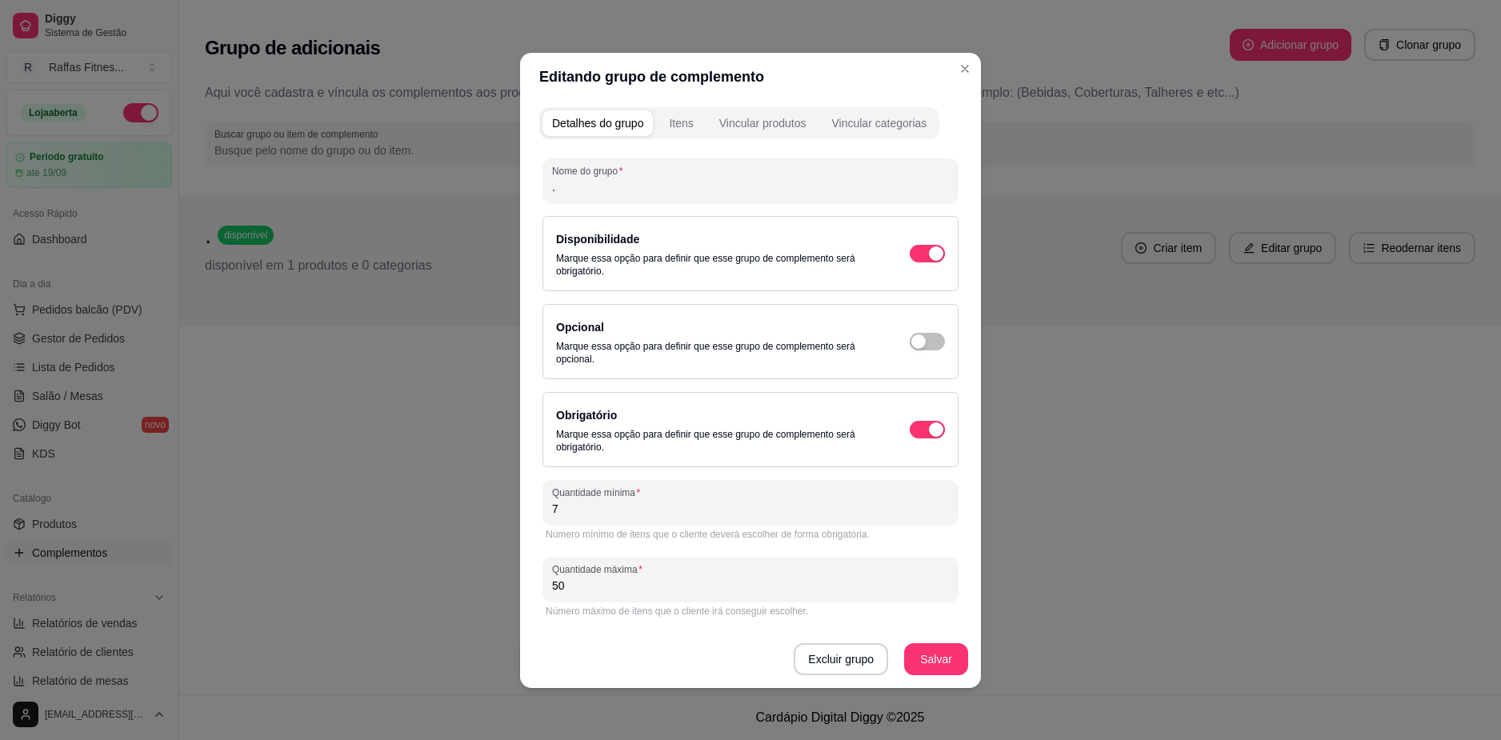
click at [565, 187] on input "." at bounding box center [750, 187] width 397 height 16
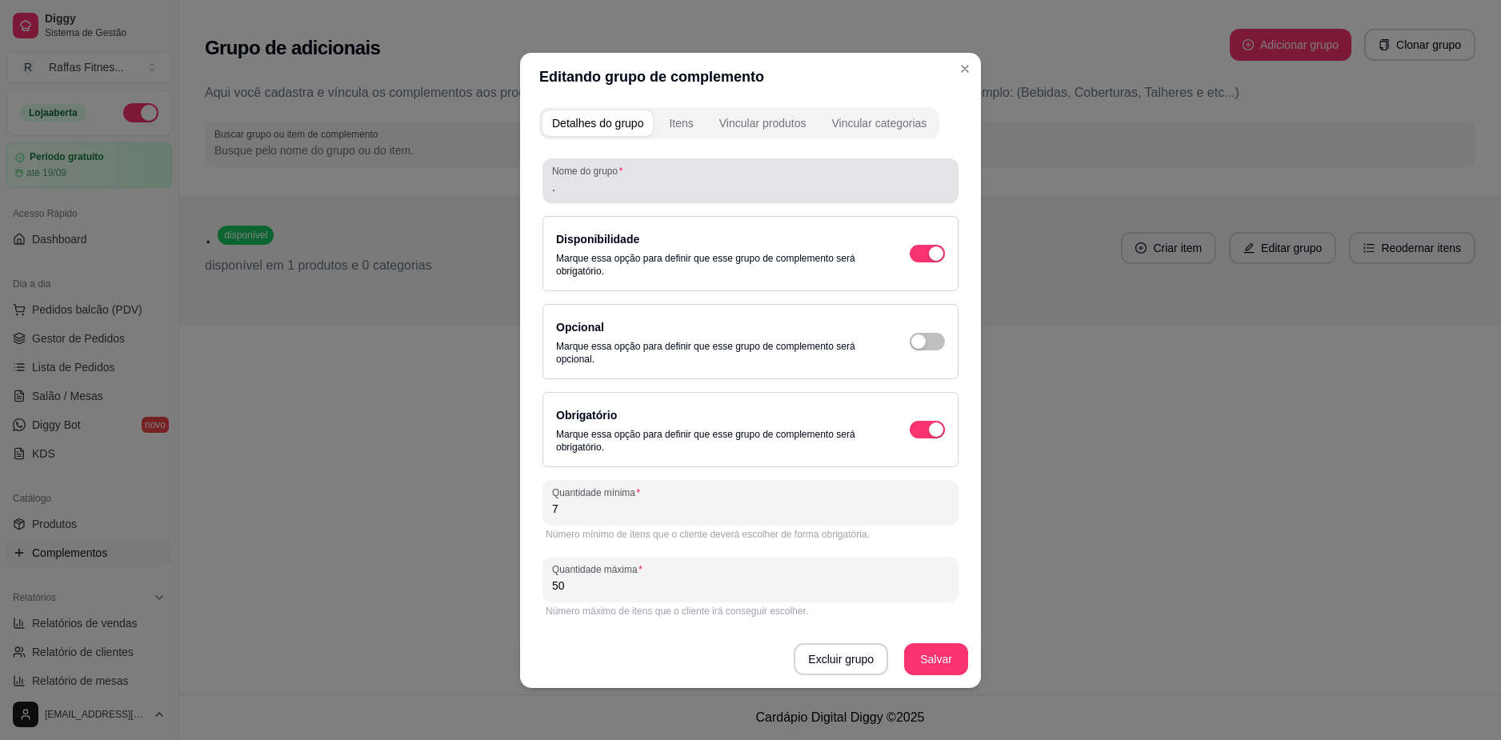
click at [570, 198] on div "Nome do grupo ." at bounding box center [751, 180] width 416 height 45
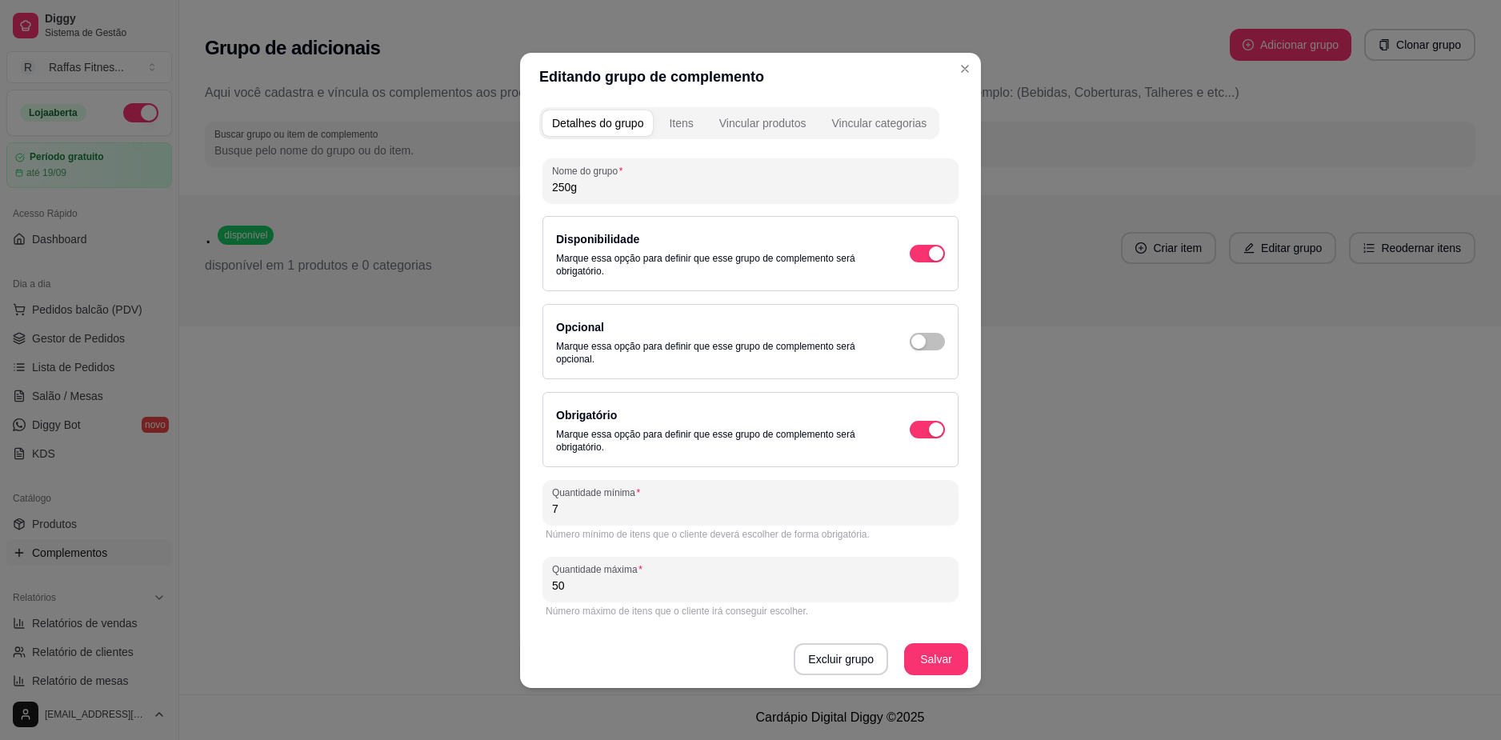
paste input "🥗 Monte seu Combo"
click at [683, 122] on div "Itens" at bounding box center [681, 123] width 24 height 16
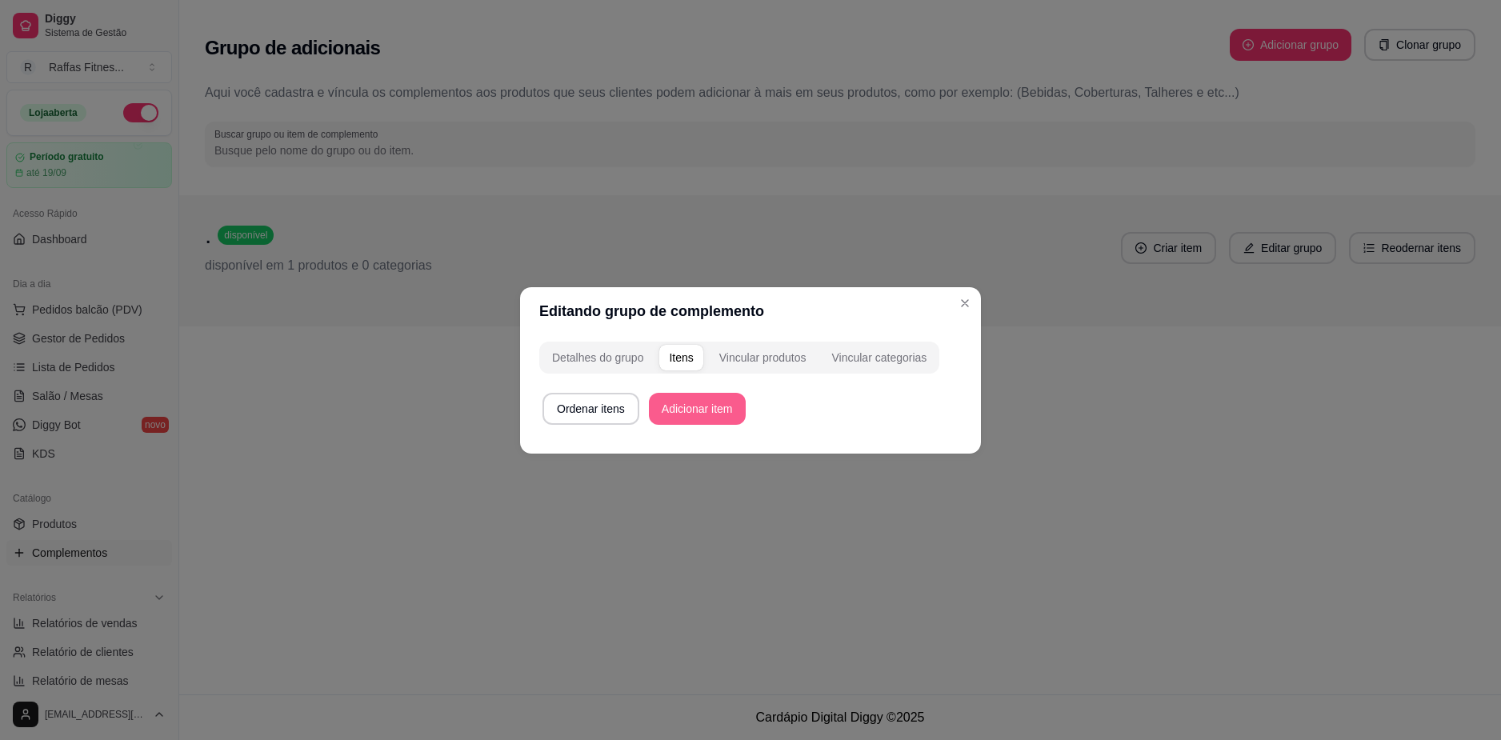
click at [682, 411] on button "Adicionar item" at bounding box center [697, 409] width 97 height 32
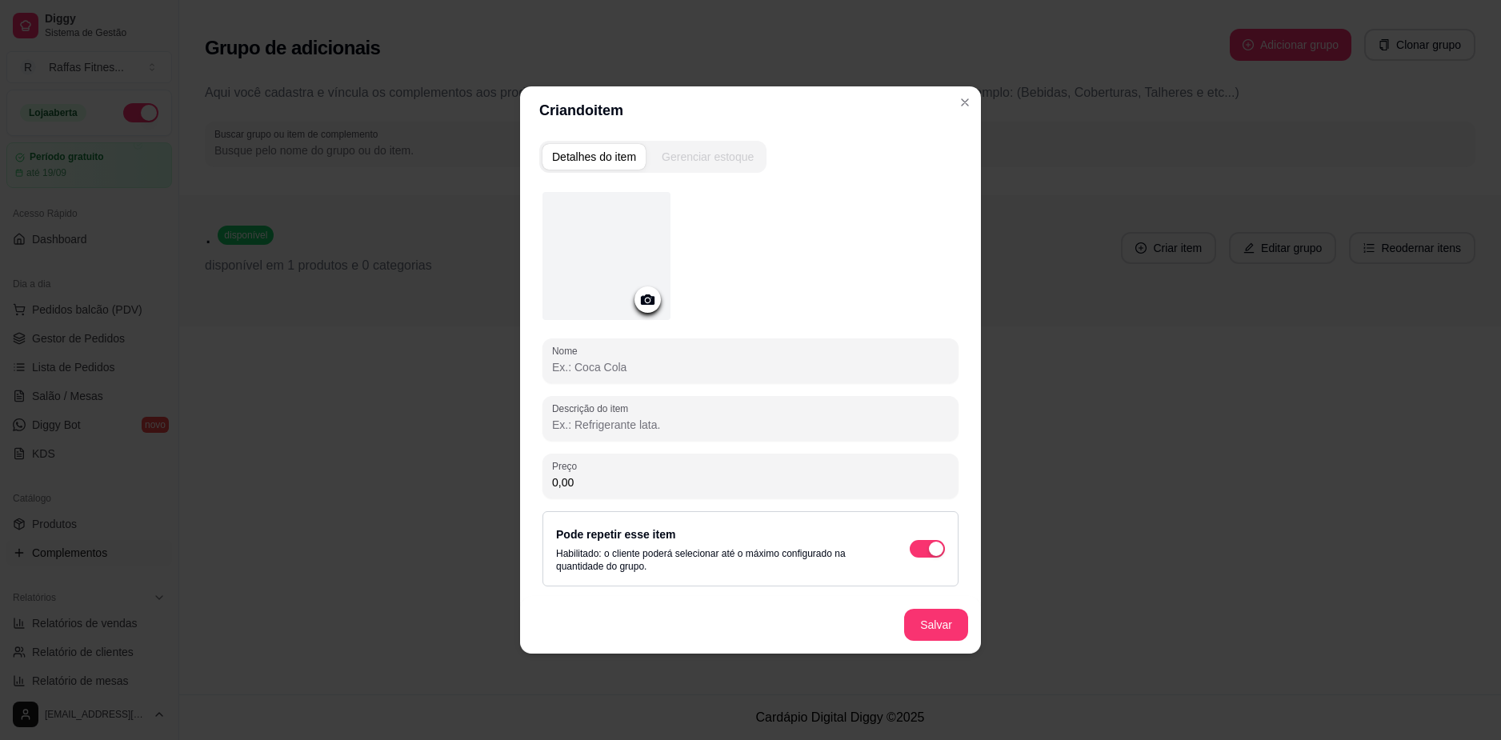
click at [626, 368] on input "Nome" at bounding box center [750, 367] width 397 height 16
click at [589, 364] on input "Nome" at bounding box center [750, 367] width 397 height 16
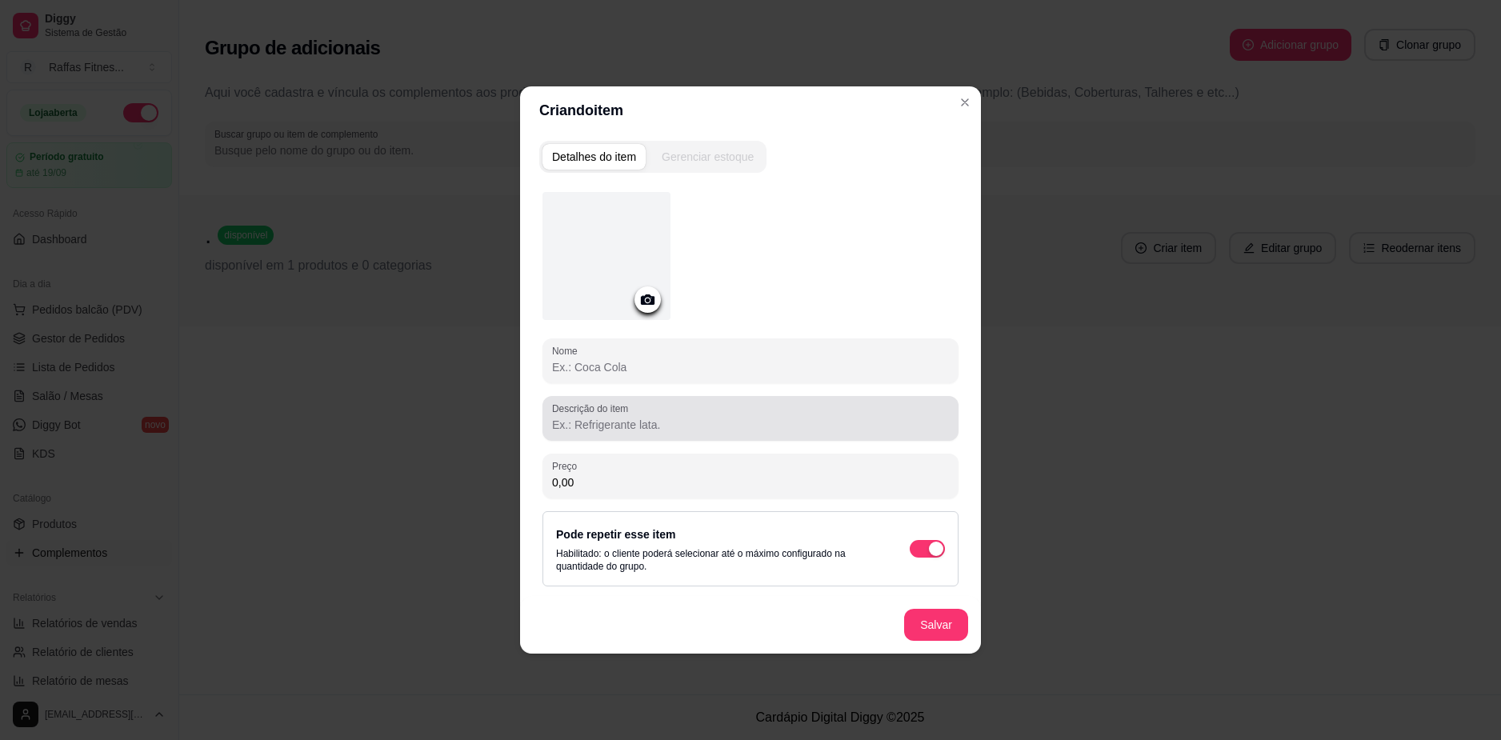
paste input "🍗 Iscas de Frango Grelhadas | Frango macio e suculento com arroz integral, couv…"
click at [661, 425] on input "Descrição do item" at bounding box center [750, 425] width 397 height 16
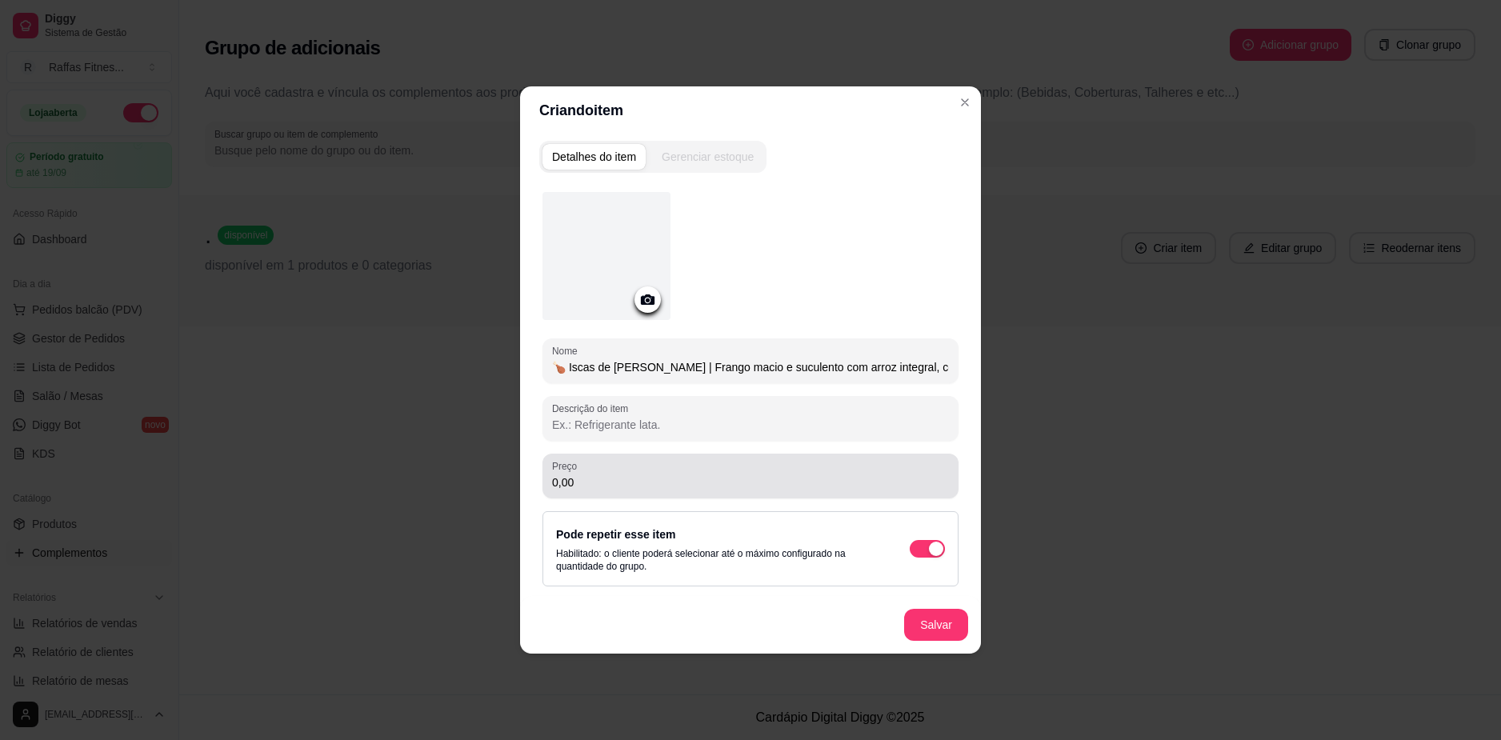
click at [714, 475] on input "0,00" at bounding box center [750, 483] width 397 height 16
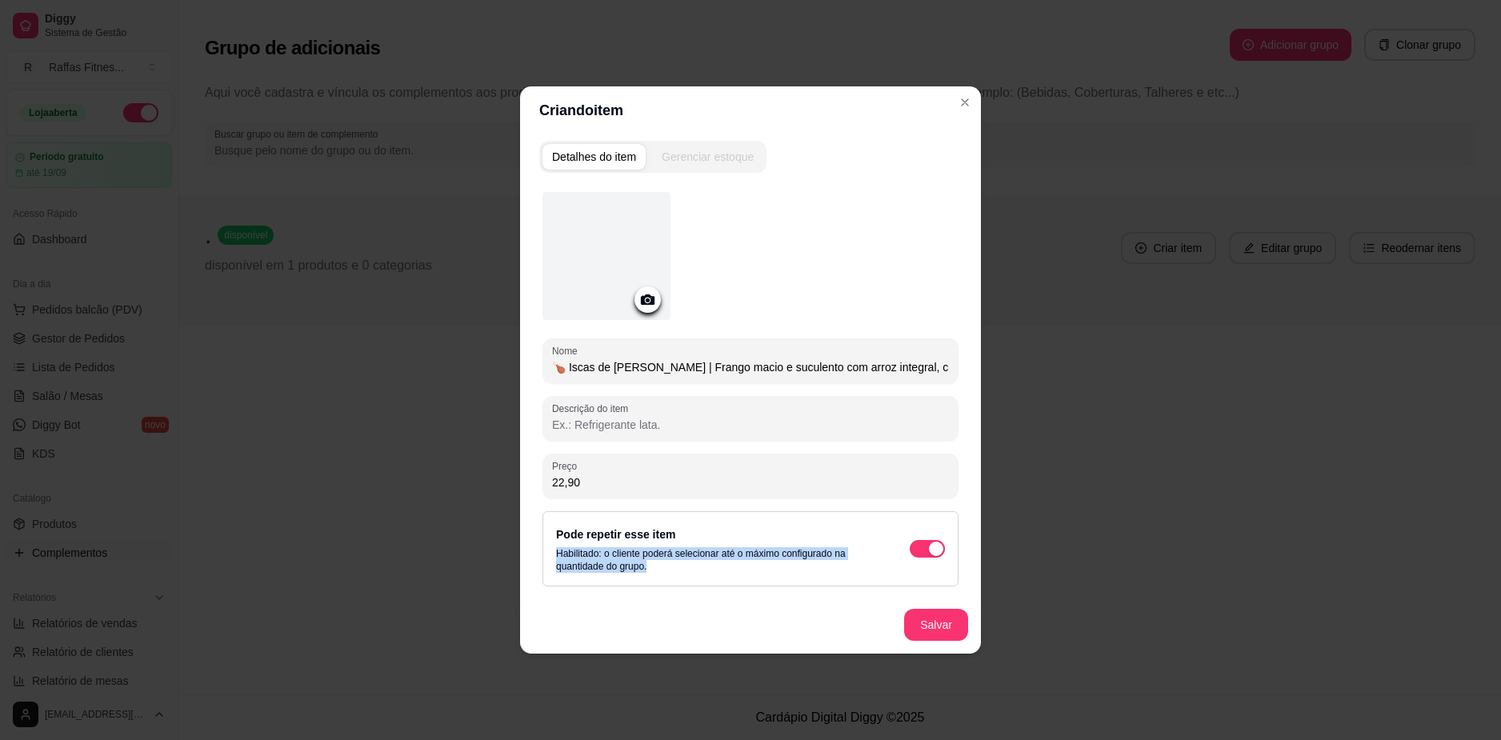
drag, startPoint x: 556, startPoint y: 555, endPoint x: 675, endPoint y: 570, distance: 119.4
click at [675, 570] on p "Habilitado: o cliente poderá selecionar até o máximo configurado na quantidade …" at bounding box center [717, 560] width 322 height 26
click at [670, 567] on p "Habilitado: o cliente poderá selecionar até o máximo configurado na quantidade …" at bounding box center [717, 560] width 322 height 26
click at [945, 621] on button "Salvar" at bounding box center [936, 625] width 64 height 32
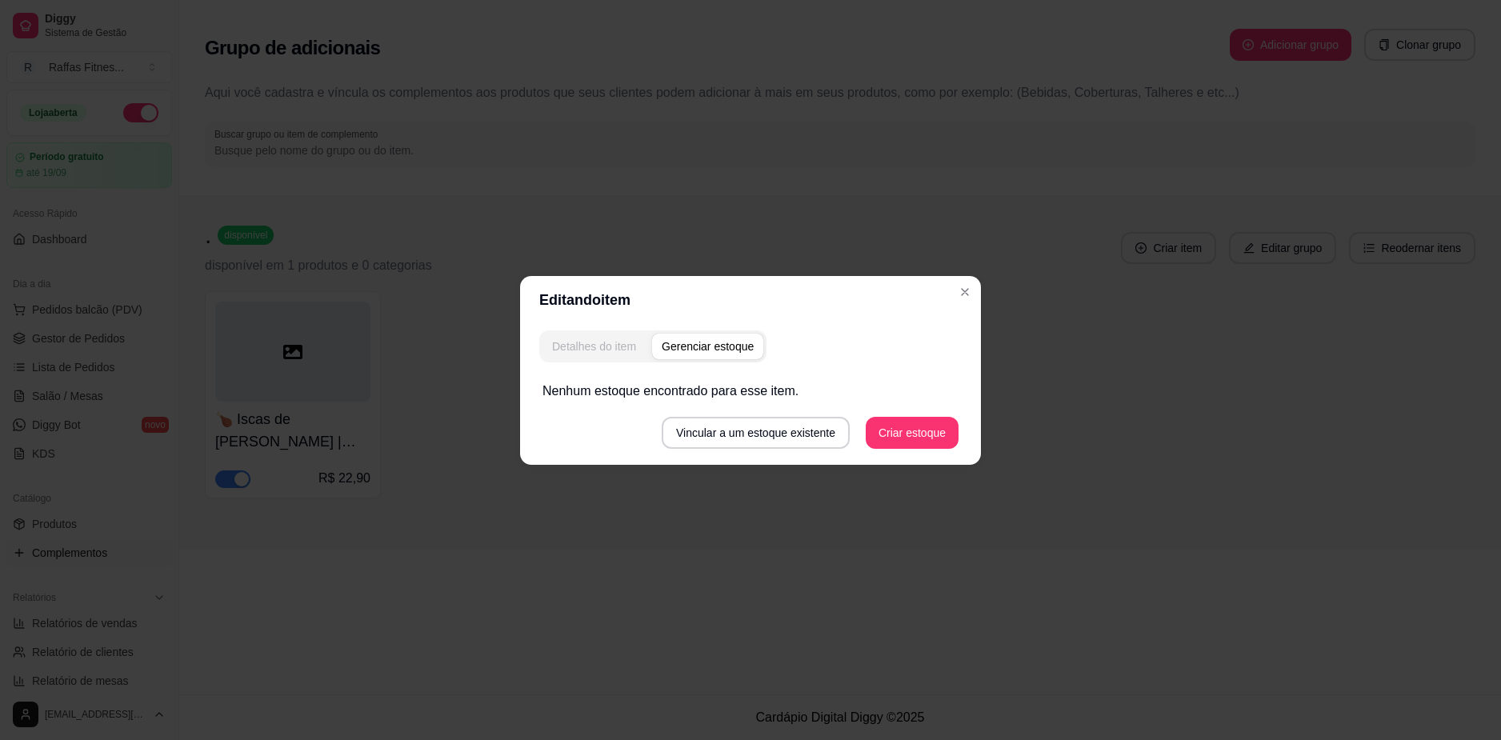
click at [615, 351] on div "Detalhes do item" at bounding box center [594, 347] width 84 height 16
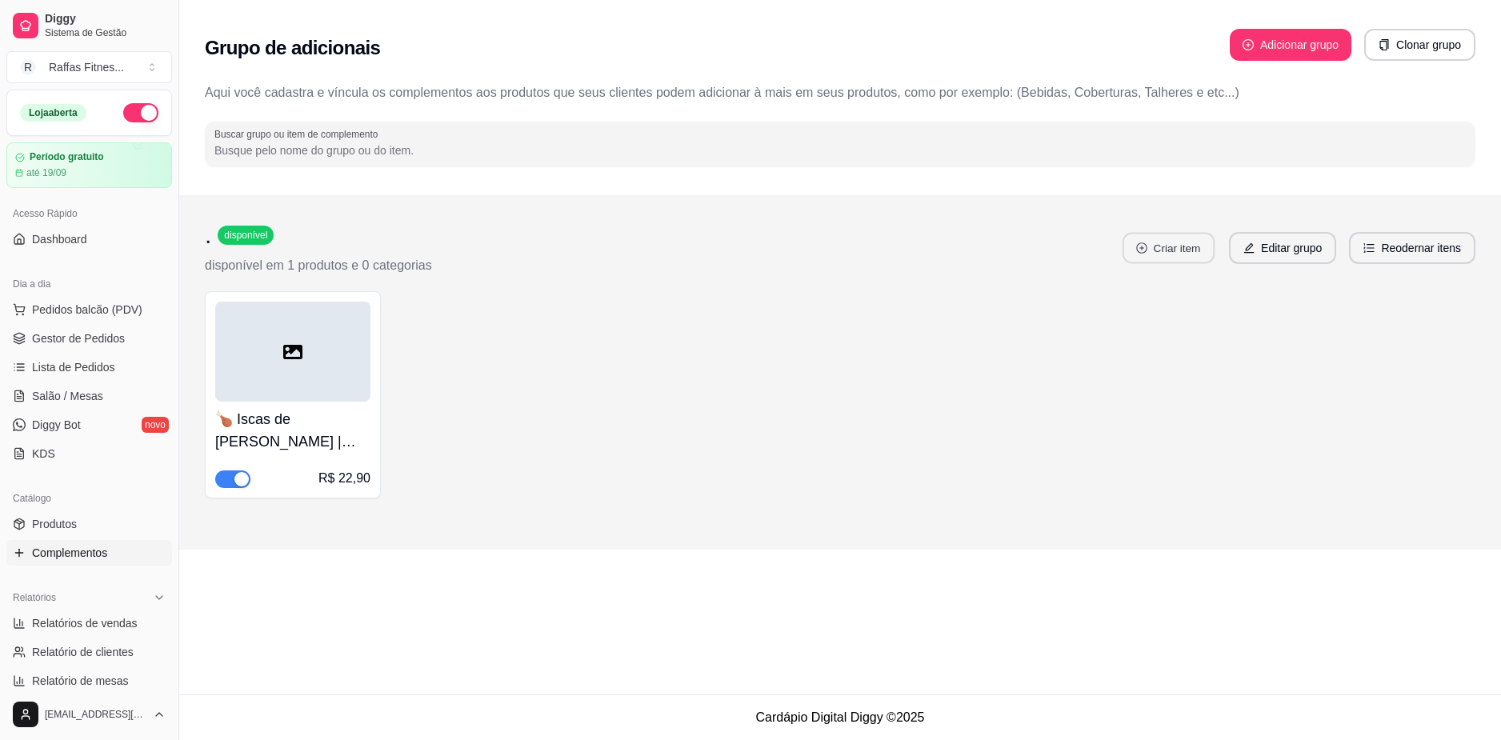
click at [1175, 250] on button "Criar item" at bounding box center [1169, 248] width 92 height 31
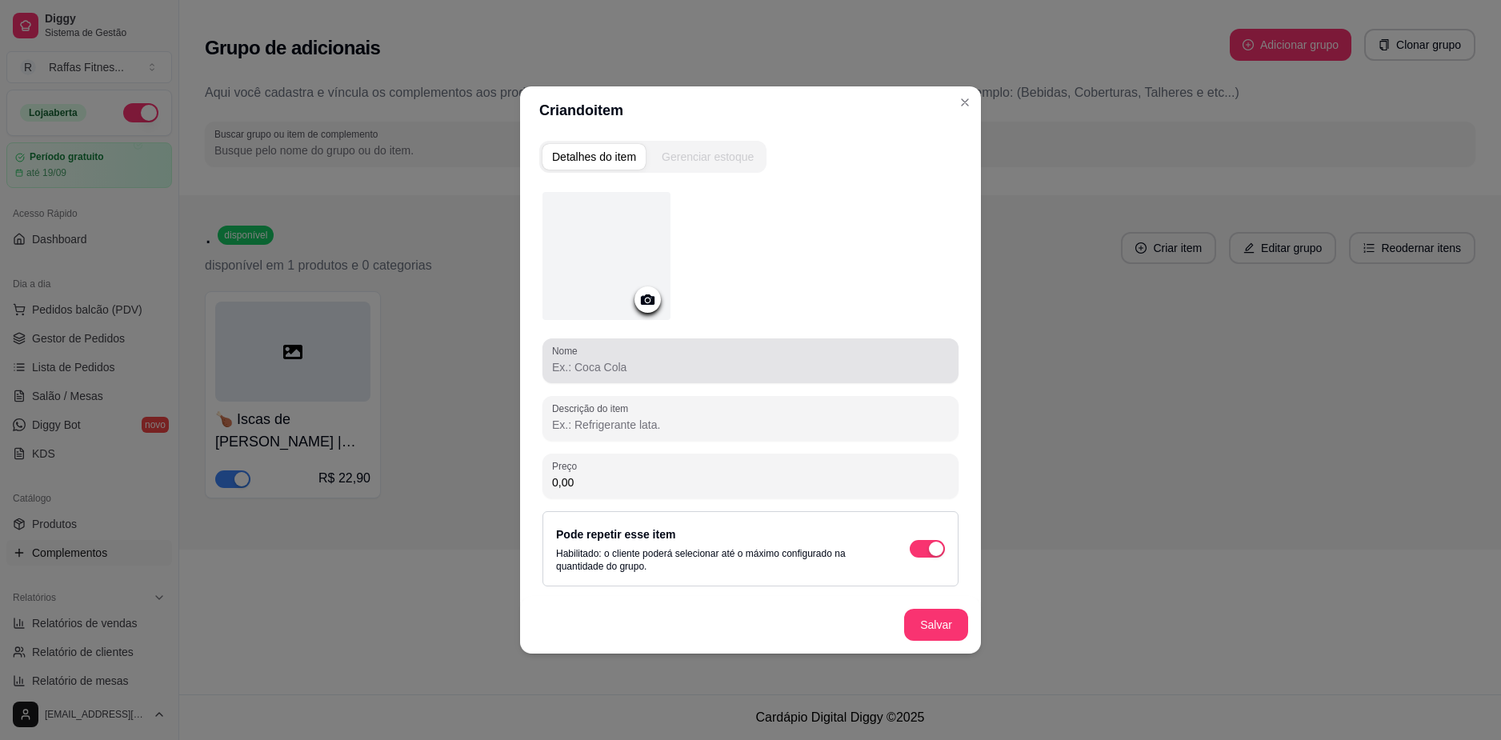
click at [678, 357] on div at bounding box center [750, 361] width 397 height 32
click at [577, 376] on div at bounding box center [750, 361] width 397 height 32
click at [658, 356] on div at bounding box center [750, 361] width 397 height 32
paste input "🍗 Iscas de Frango Grelhadas | Frango macio e suculento com arroz integral, couv…"
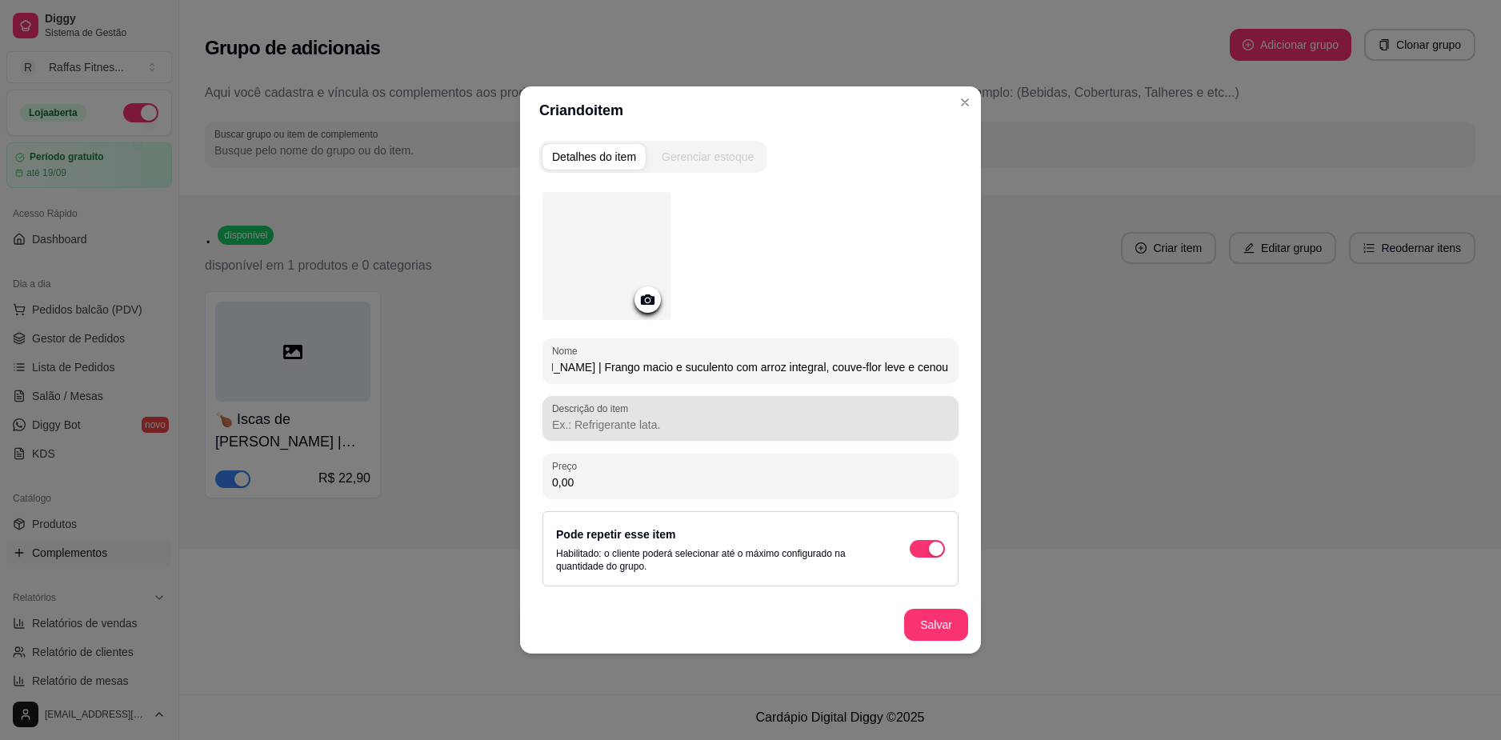
click at [730, 417] on input "Descrição do item" at bounding box center [750, 425] width 397 height 16
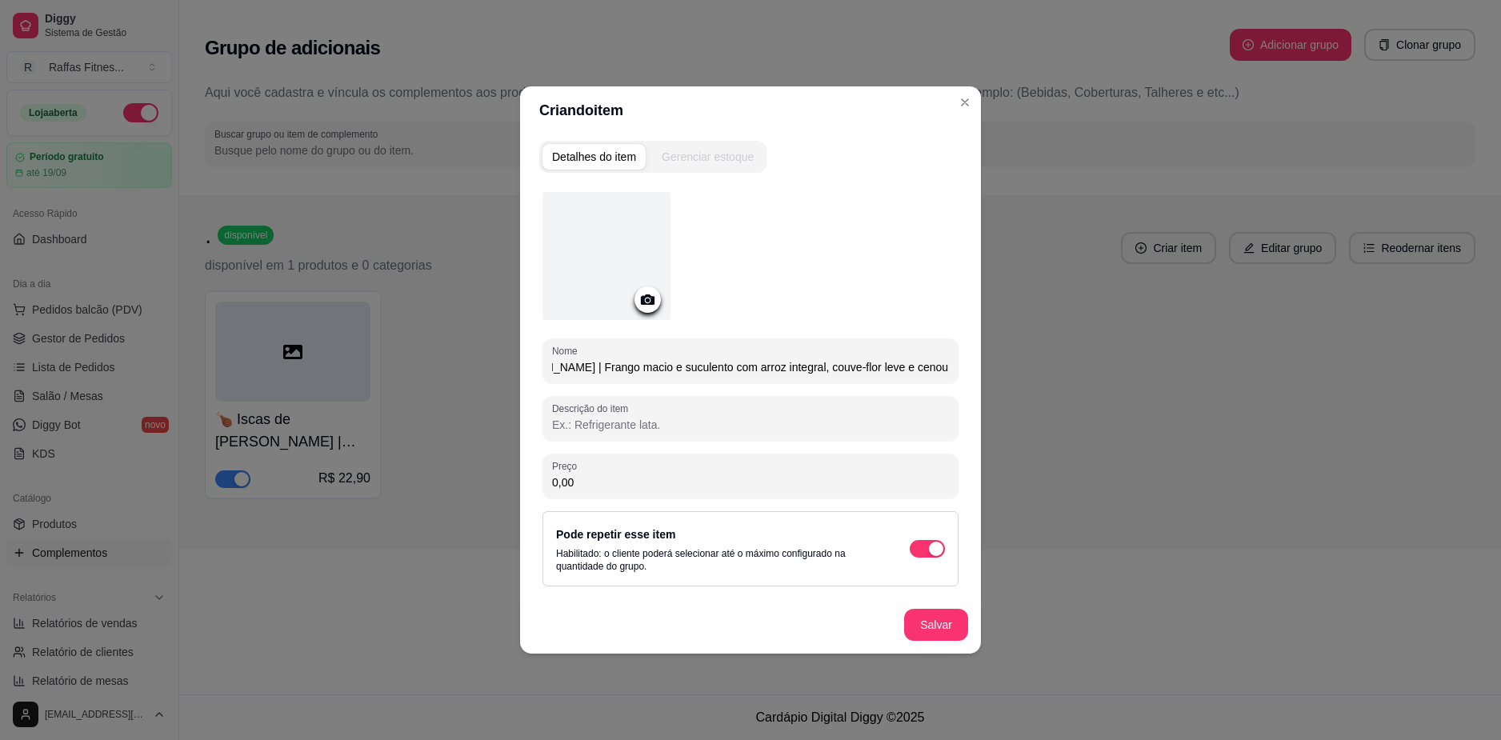
drag, startPoint x: 555, startPoint y: 367, endPoint x: 1014, endPoint y: 387, distance: 459.1
click at [1014, 387] on div "Criando item Detalhes do item Gerenciar estoque Nome 🍗 Iscas de Frango Grelhada…" at bounding box center [750, 370] width 1501 height 740
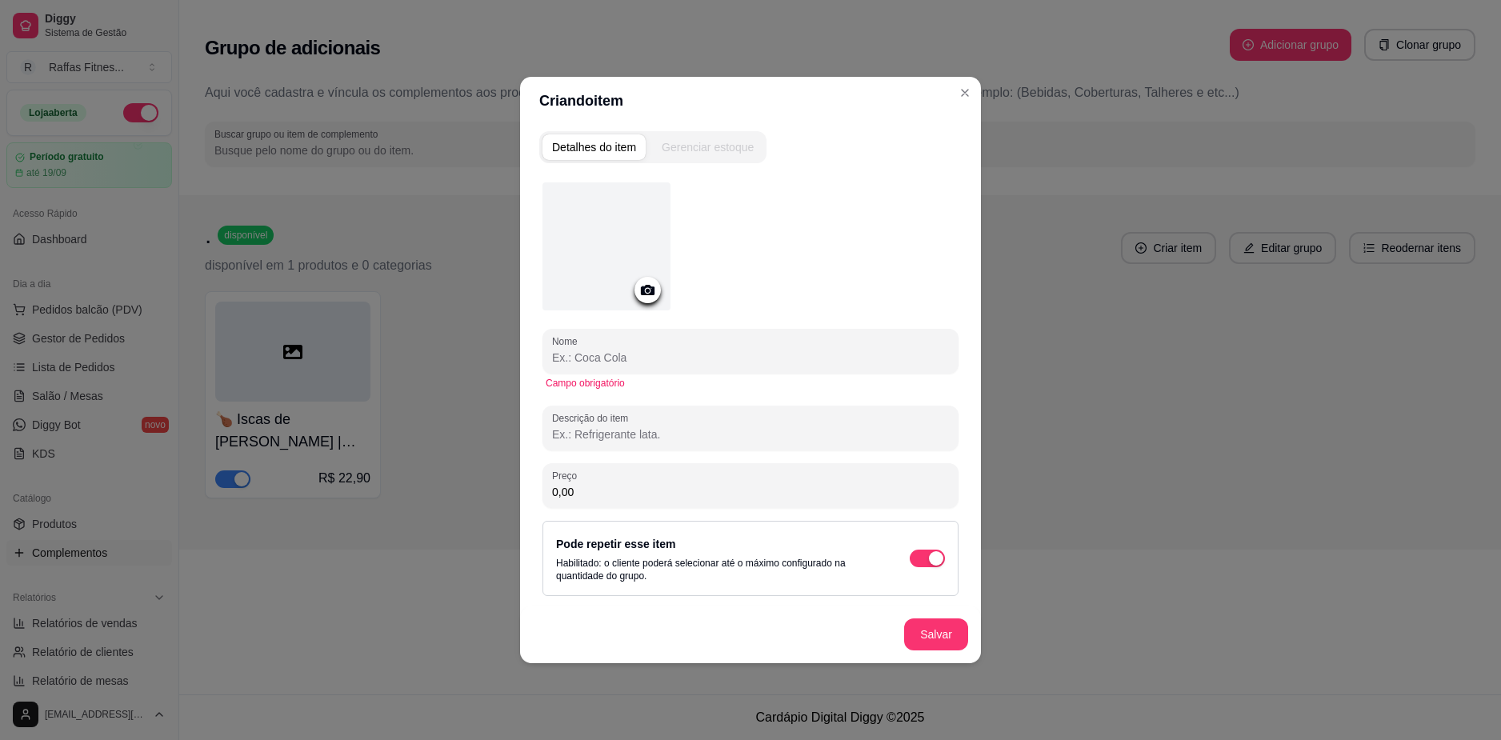
scroll to position [0, 0]
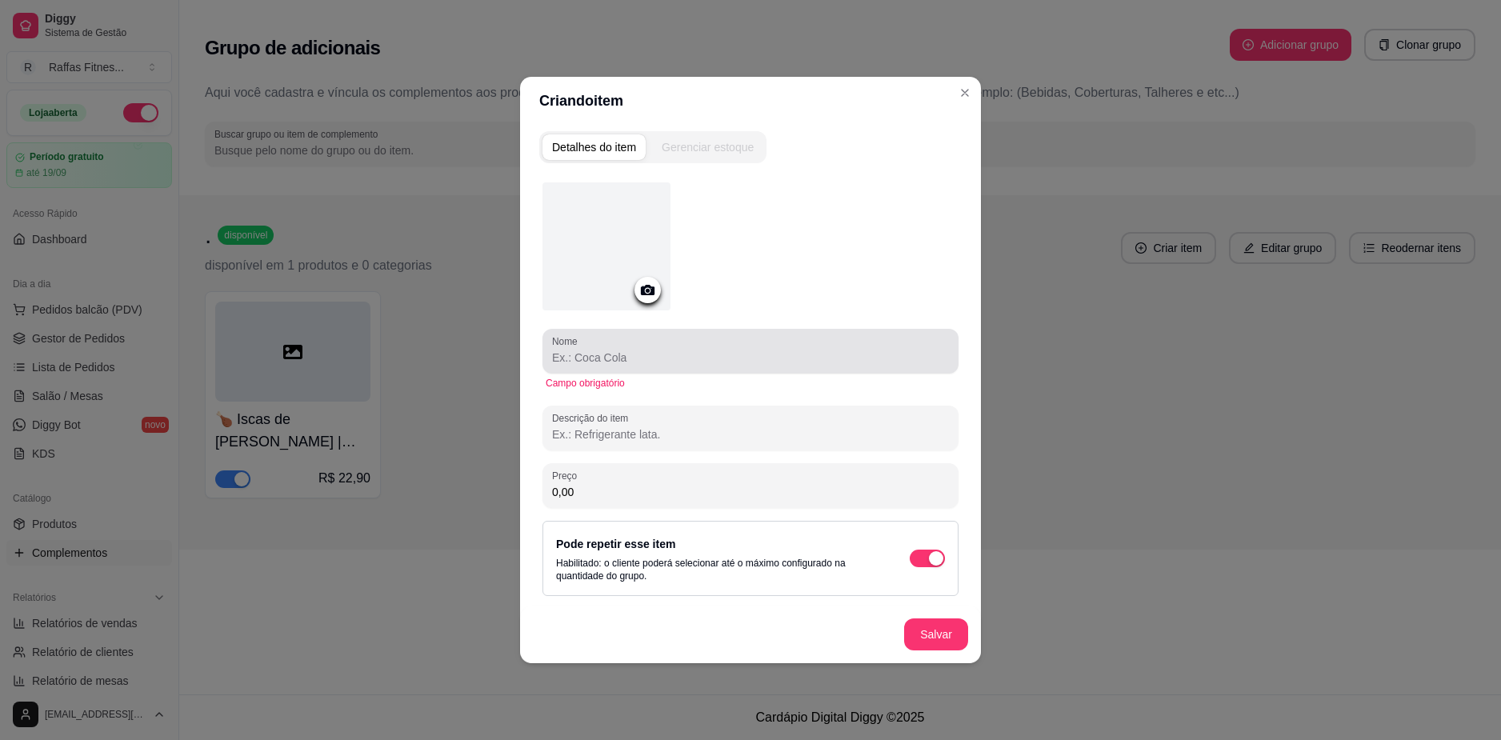
click at [592, 367] on div "Nome" at bounding box center [751, 351] width 416 height 45
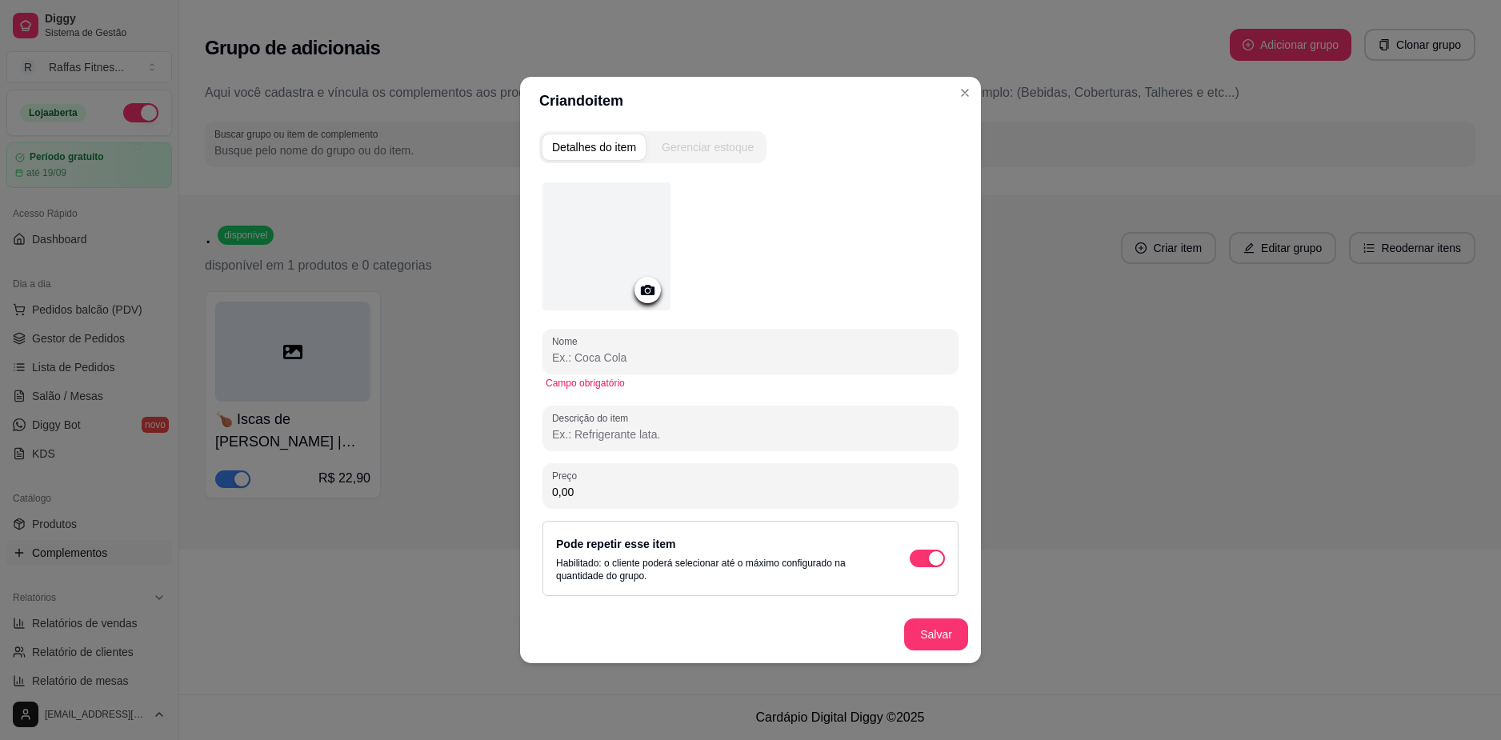
paste input "🍅 Frango Desfiado ao Molho de Tomate | Frango desfiado ao molho caseiro, arroz …"
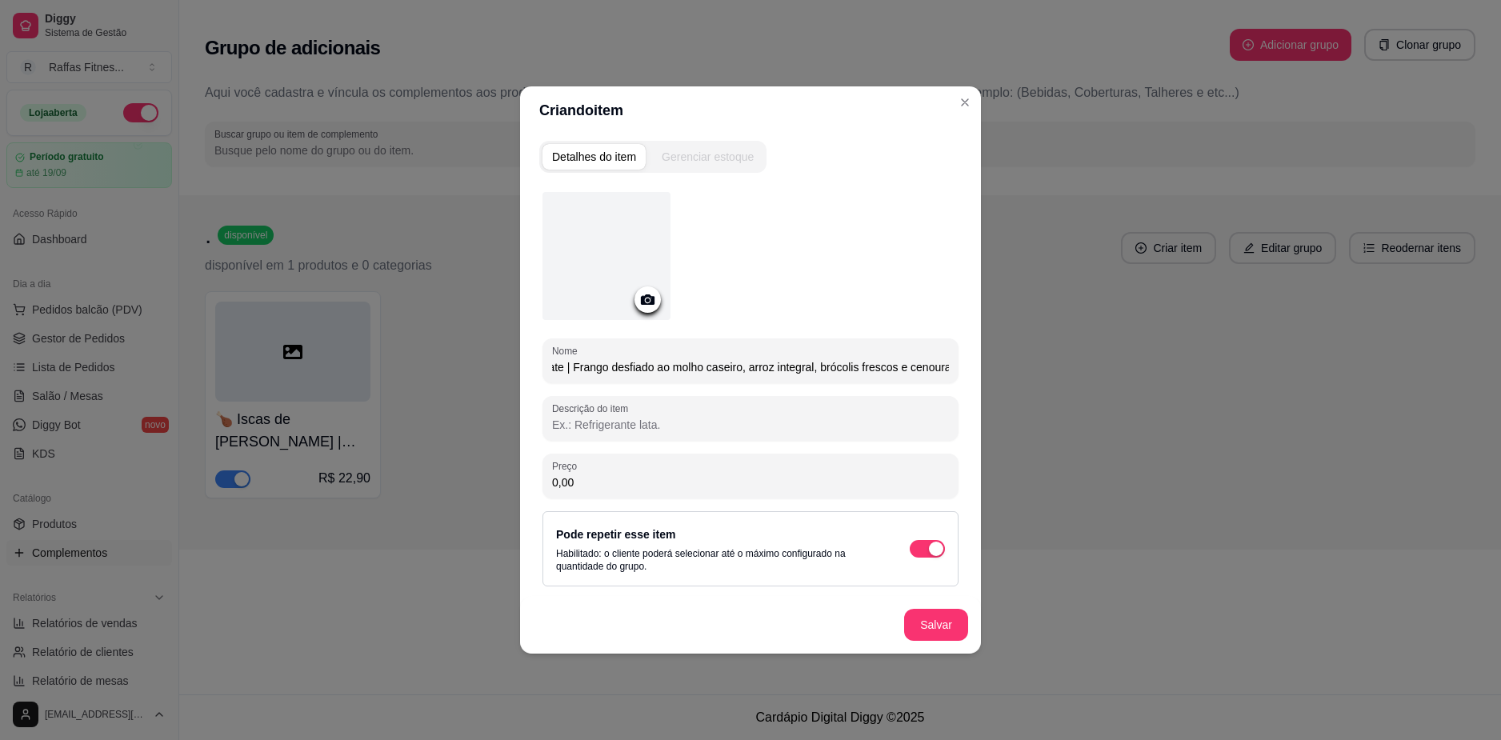
click at [613, 475] on input "0,00" at bounding box center [750, 483] width 397 height 16
click at [956, 625] on button "Salvar" at bounding box center [936, 625] width 64 height 32
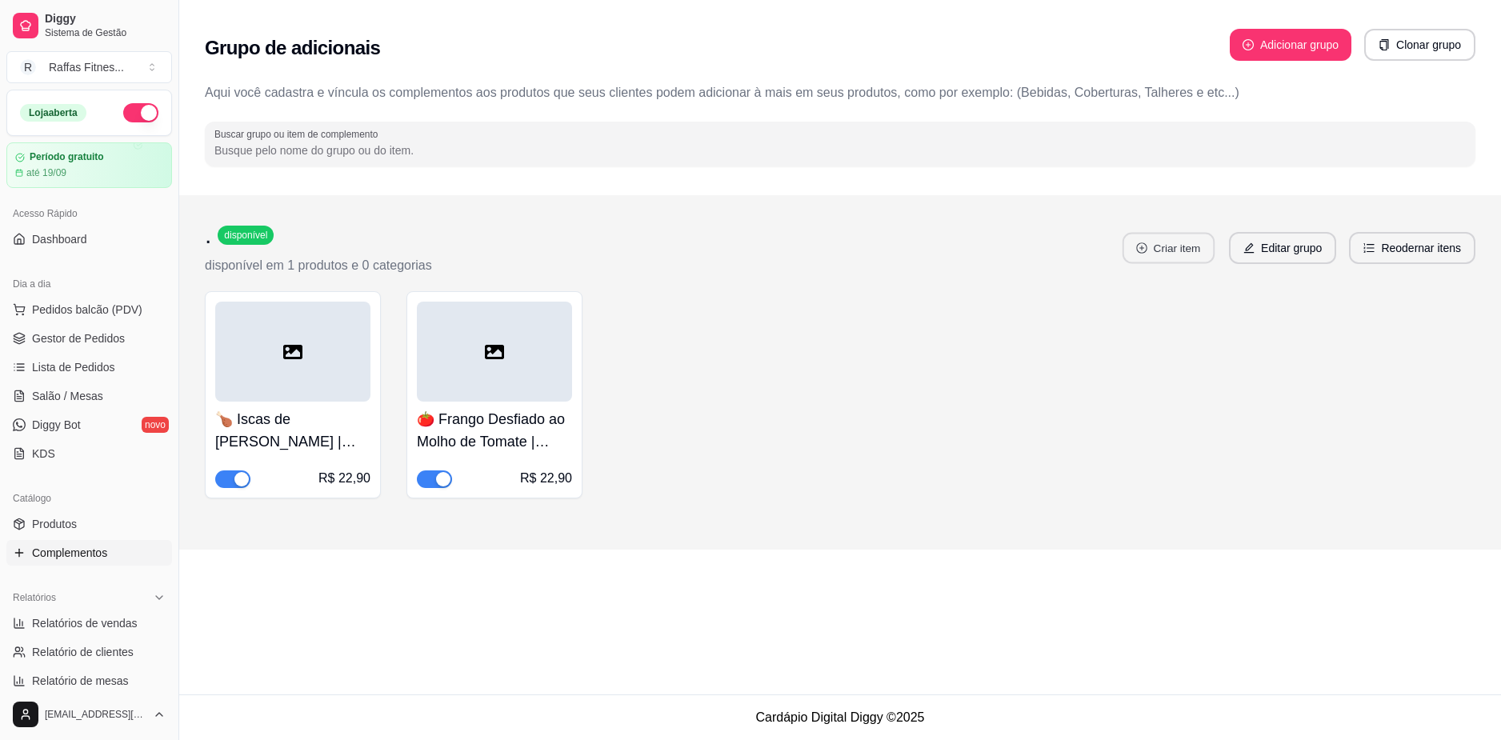
click at [1160, 258] on button "Criar item" at bounding box center [1169, 248] width 92 height 31
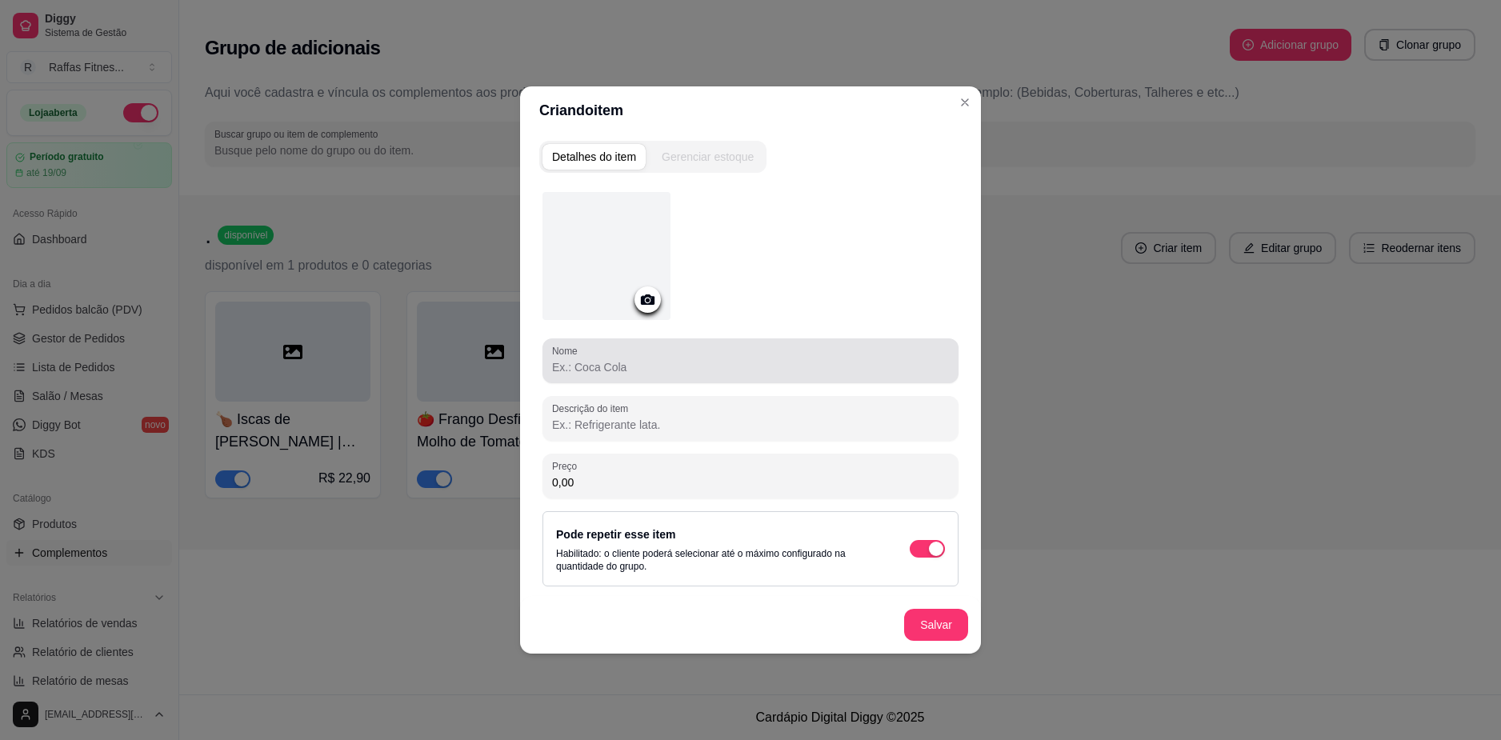
click at [607, 367] on input "Nome" at bounding box center [750, 367] width 397 height 16
paste input "🔥 Sobrecoxa Assada"
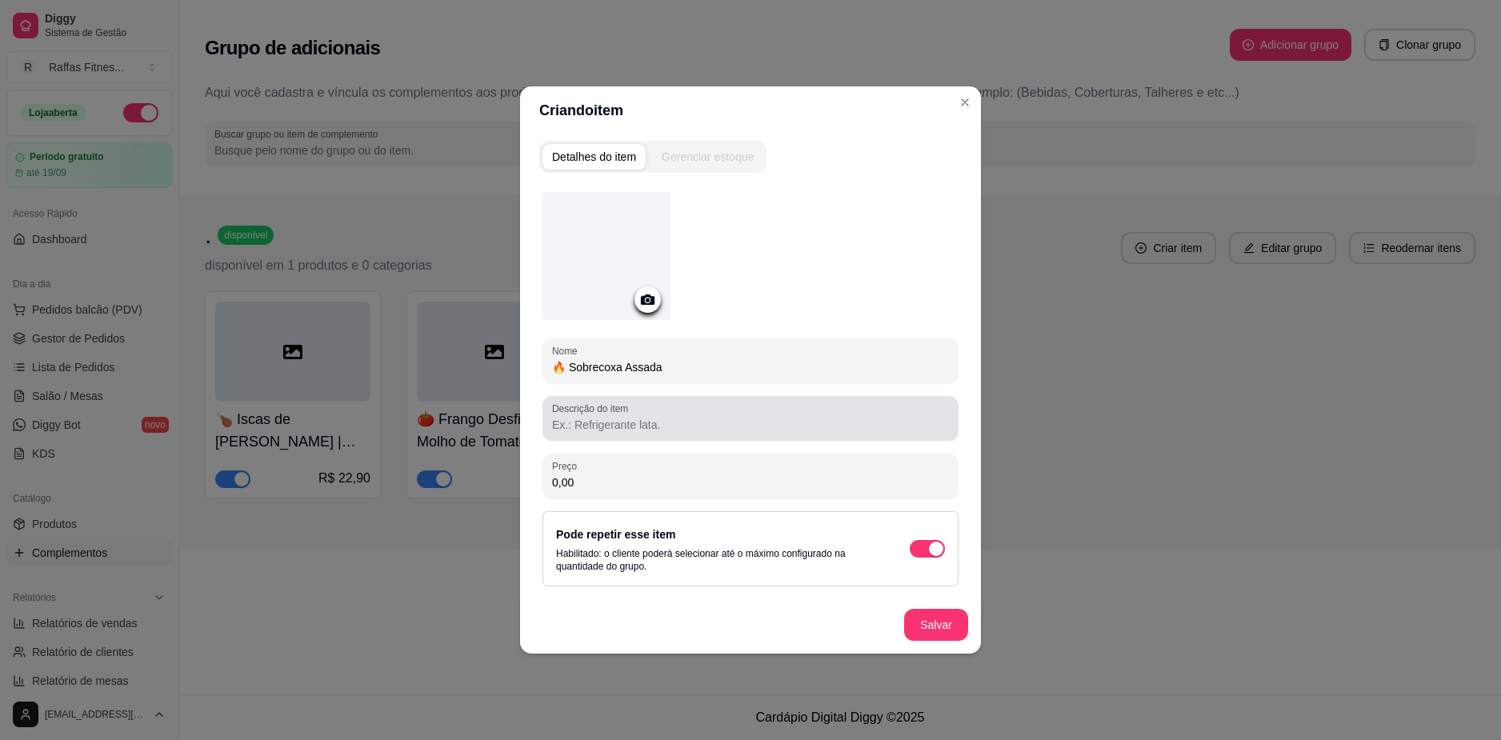
click at [641, 424] on input "Descrição do item" at bounding box center [750, 425] width 397 height 16
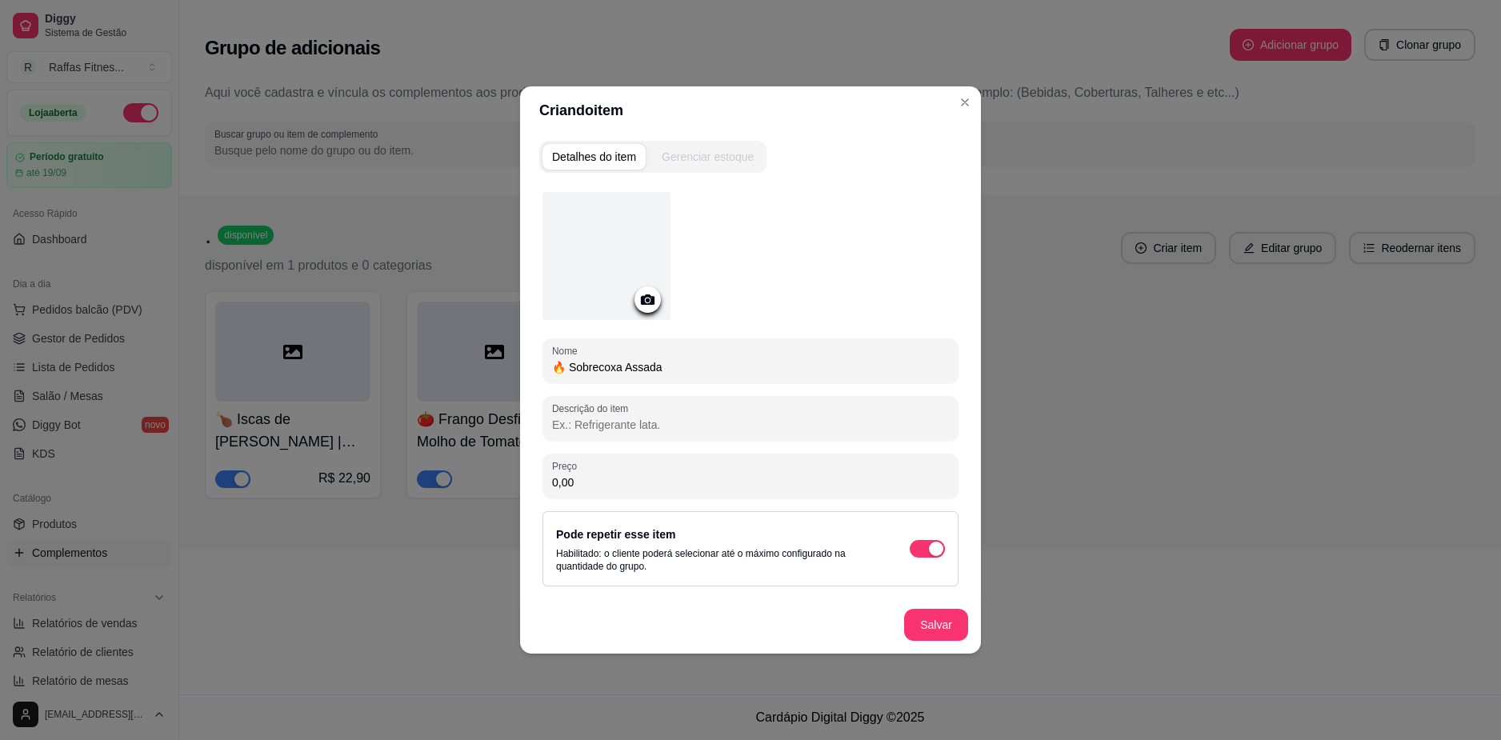
paste input "Sobrecoxa temperada e assada lentamente, com arroz integral, mix de legumes col…"
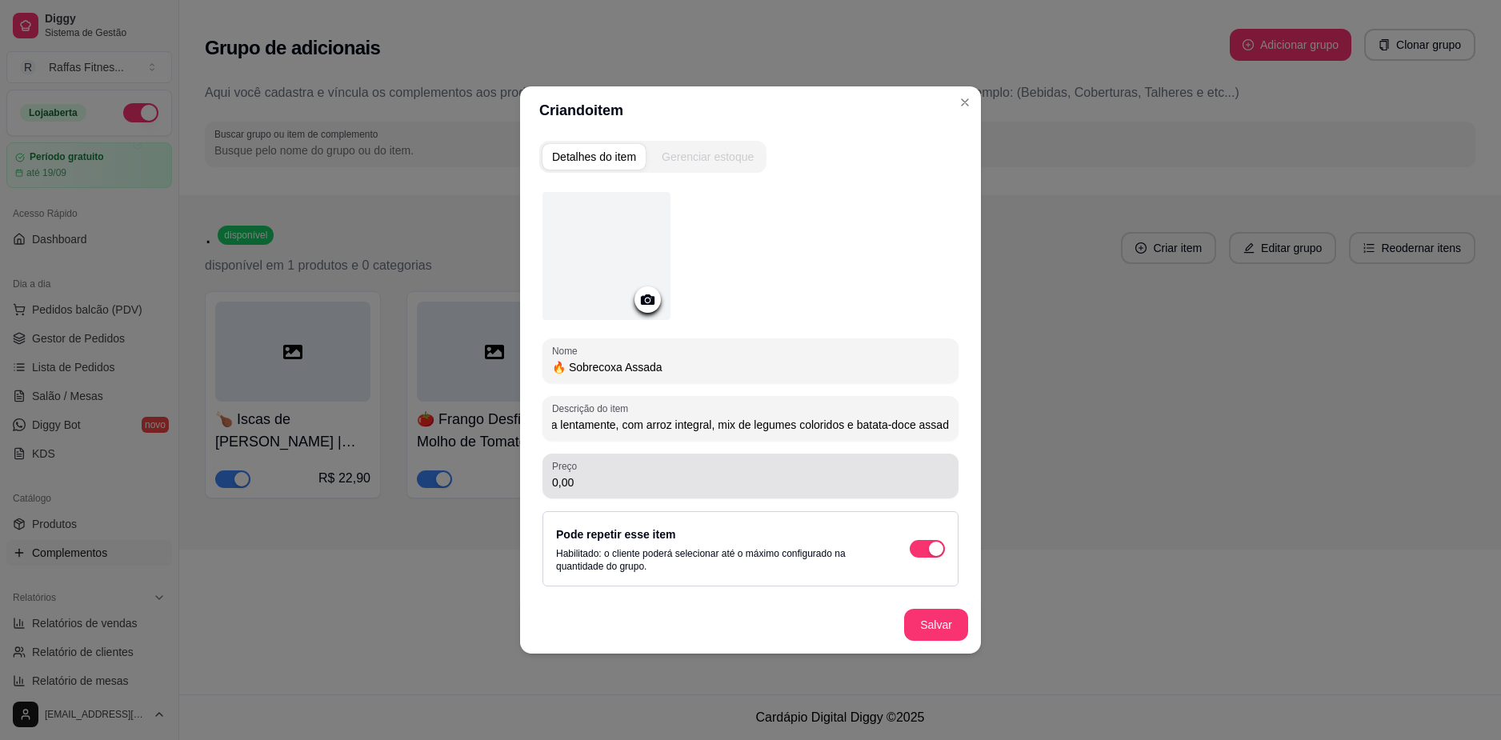
click at [643, 489] on input "0,00" at bounding box center [750, 483] width 397 height 16
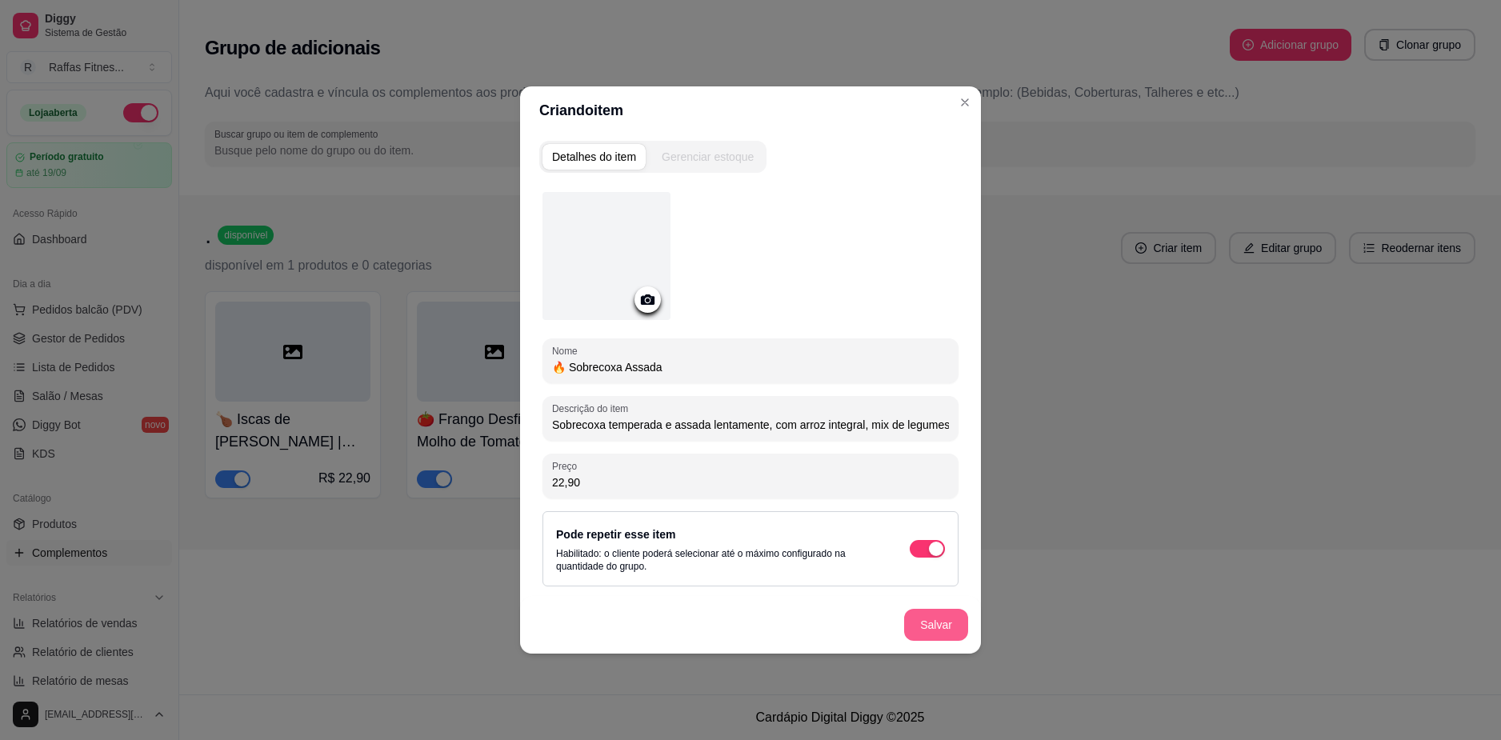
click at [952, 618] on button "Salvar" at bounding box center [936, 625] width 64 height 32
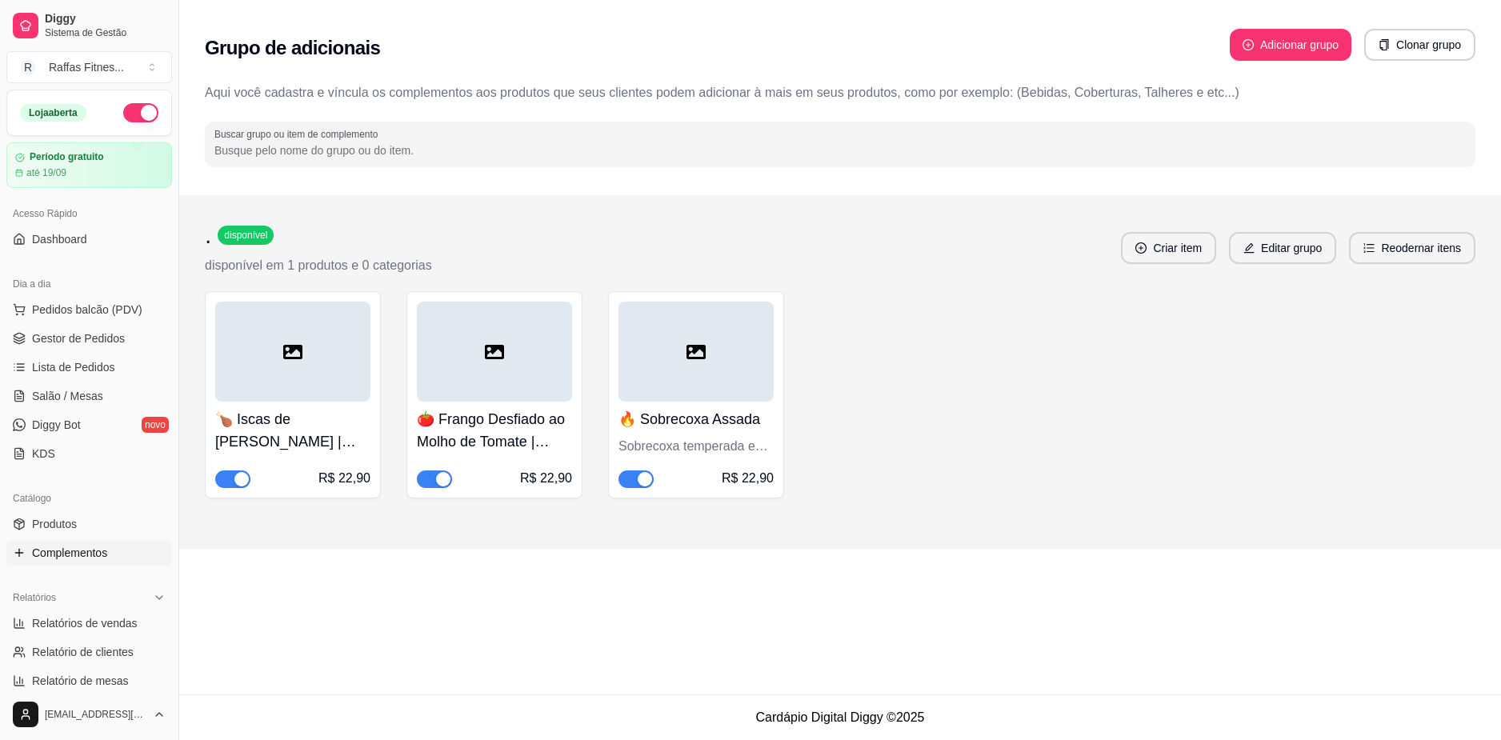
click at [301, 348] on icon at bounding box center [292, 352] width 19 height 14
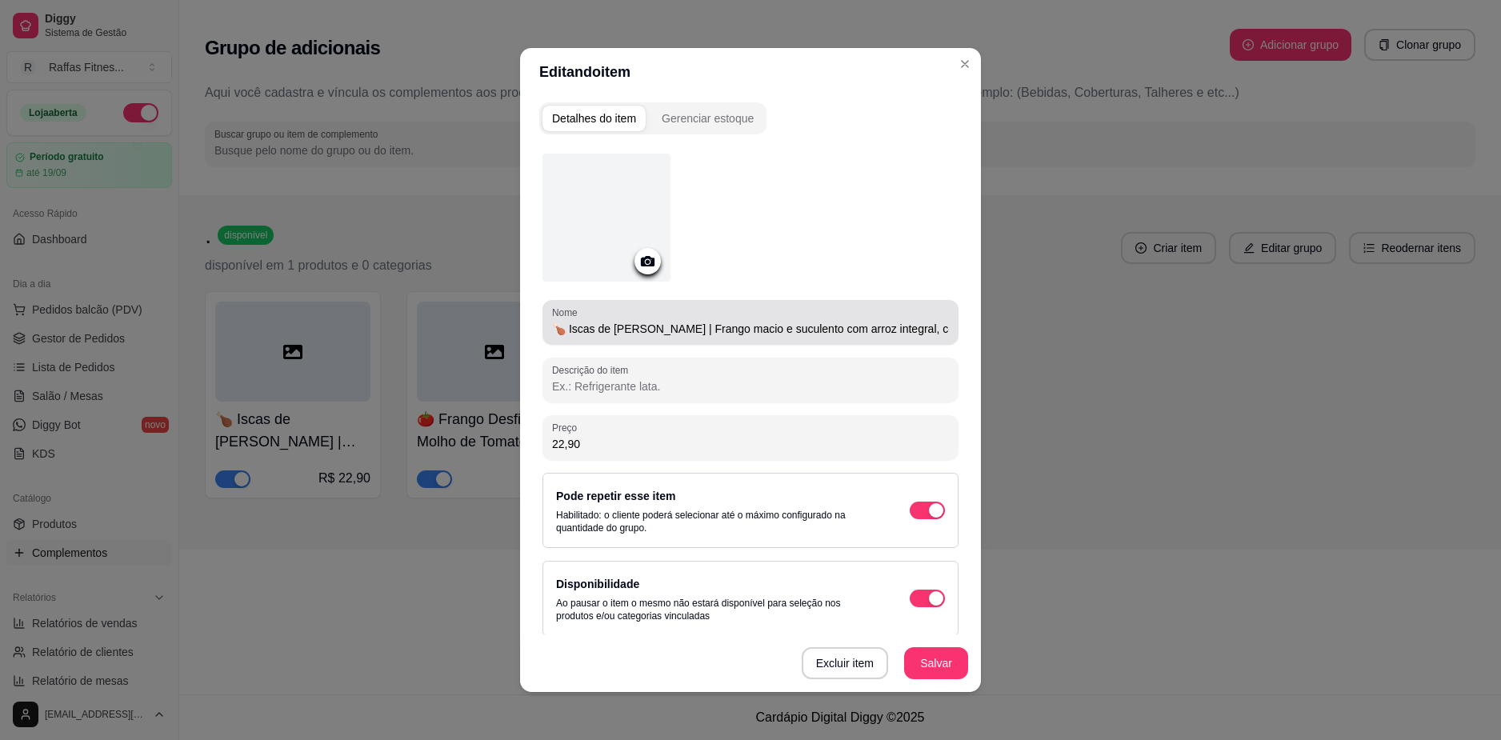
click at [833, 332] on input "🍗 Iscas de Frango Grelhadas | Frango macio e suculento com arroz integral, couv…" at bounding box center [750, 329] width 397 height 16
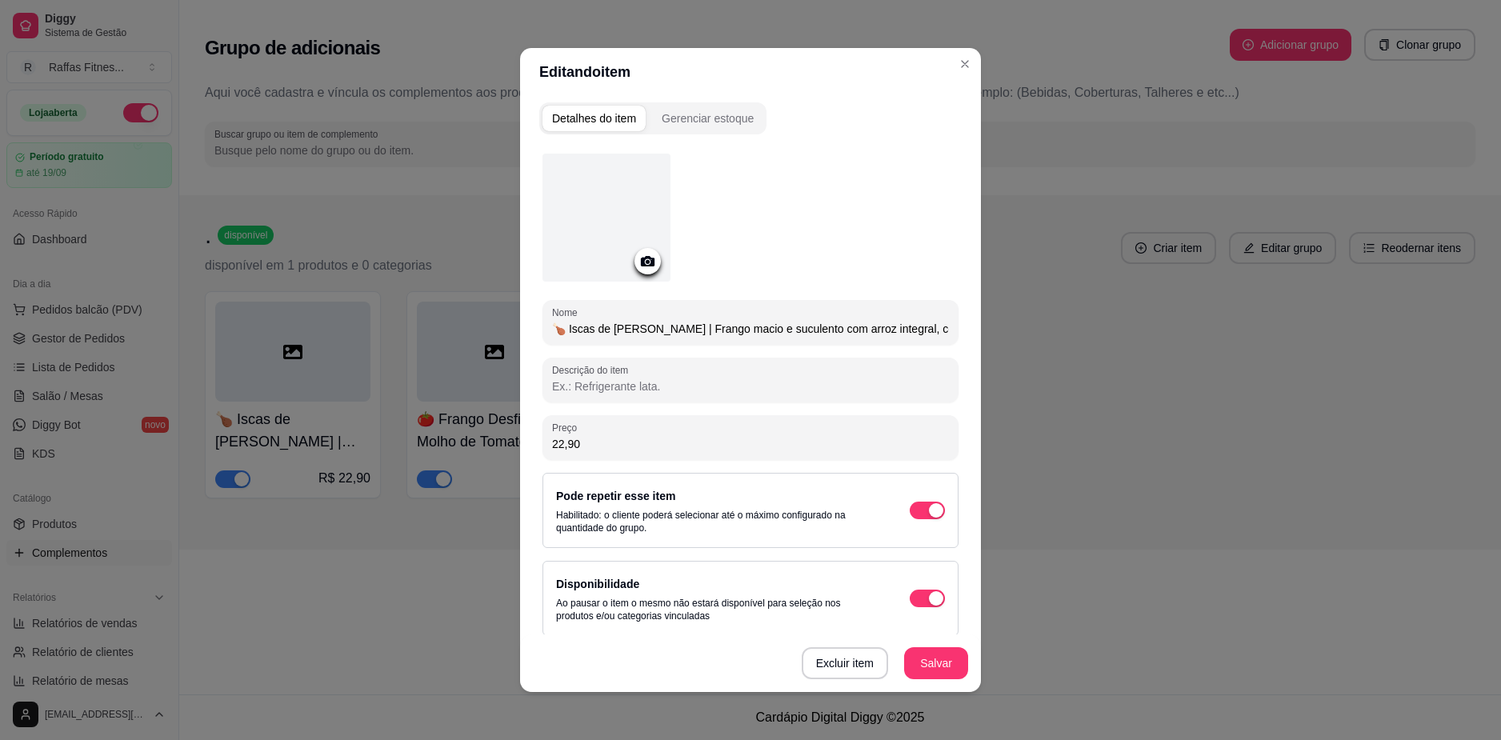
click at [833, 332] on input "🍗 Iscas de Frango Grelhadas | Frango macio e suculento com arroz integral, couv…" at bounding box center [750, 329] width 397 height 16
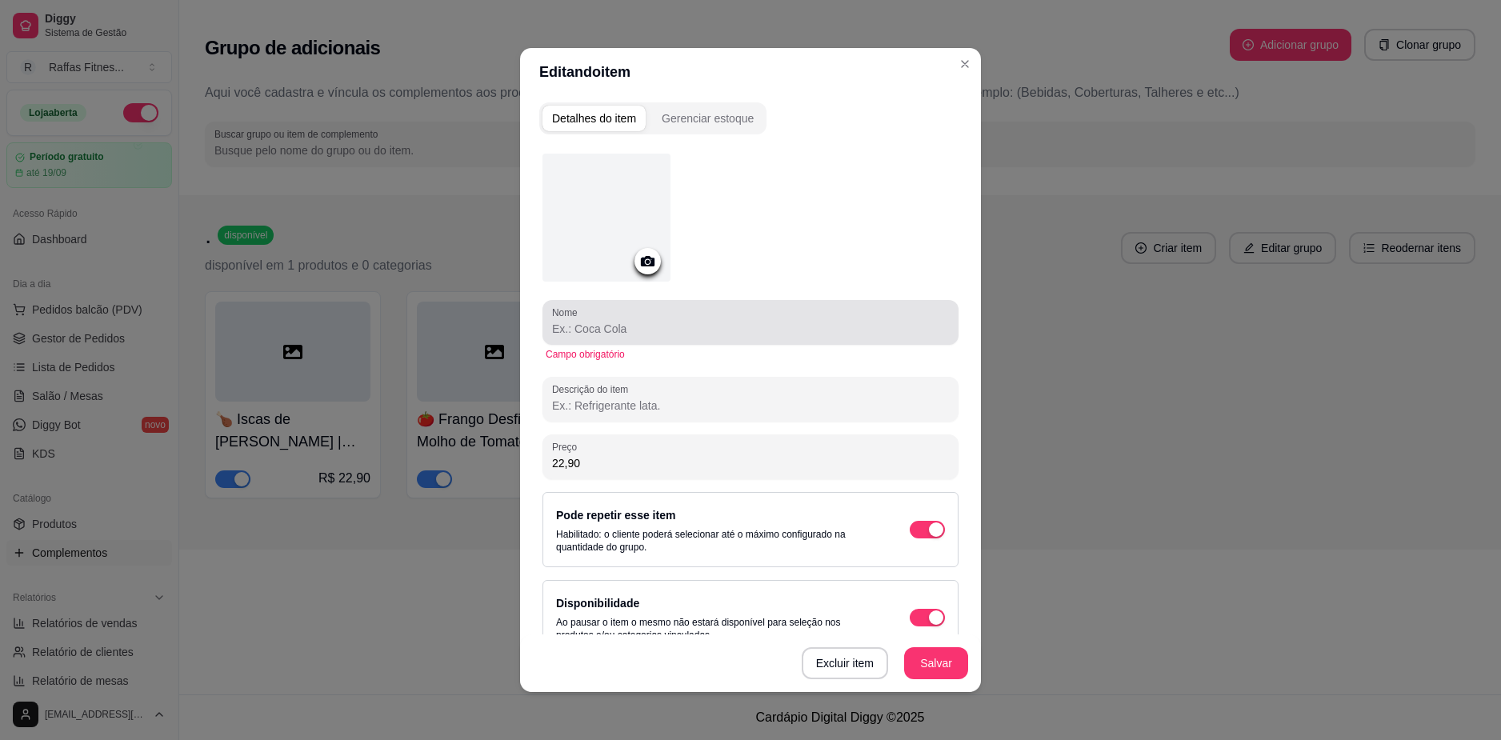
click at [639, 321] on input "Nome" at bounding box center [750, 329] width 397 height 16
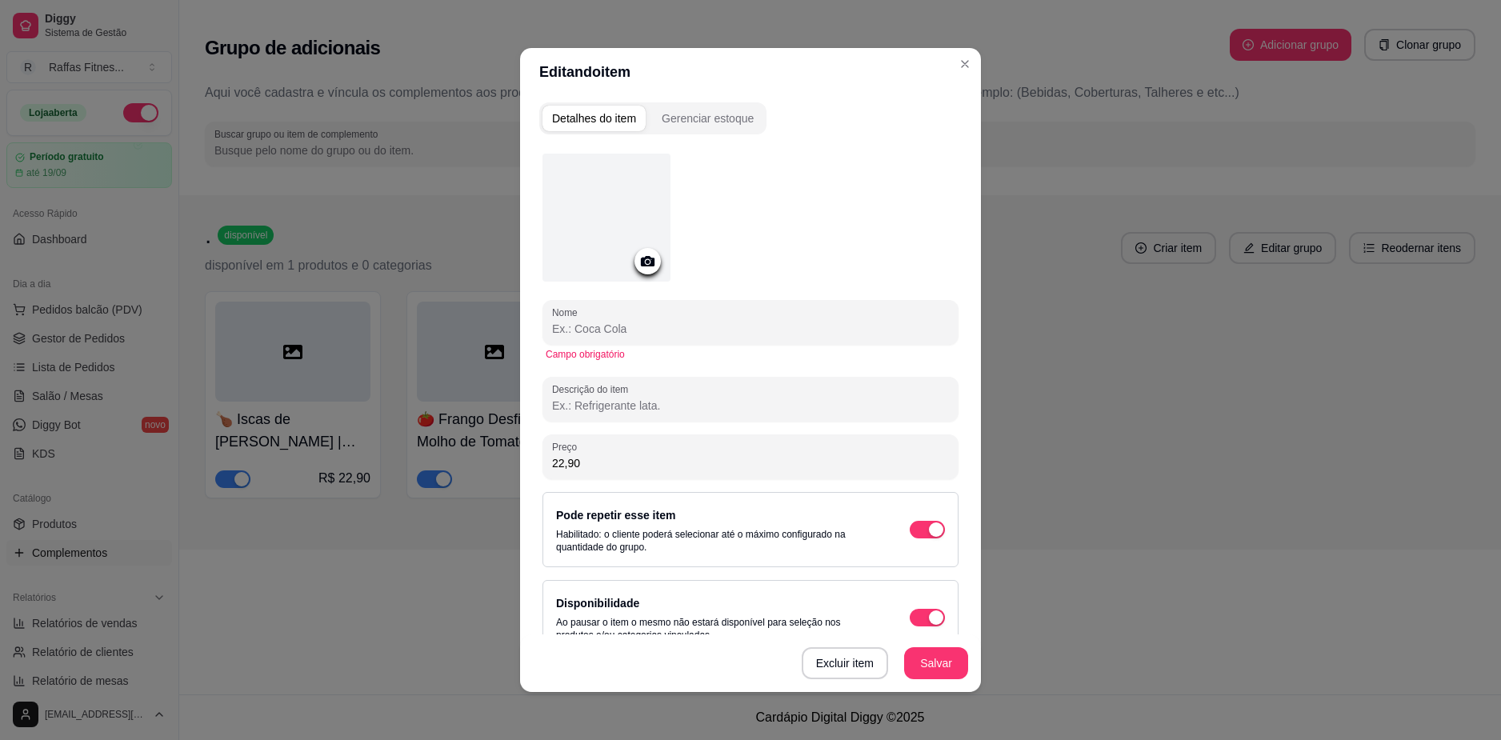
paste input "🍗 Iscas de Frango Grelhadas"
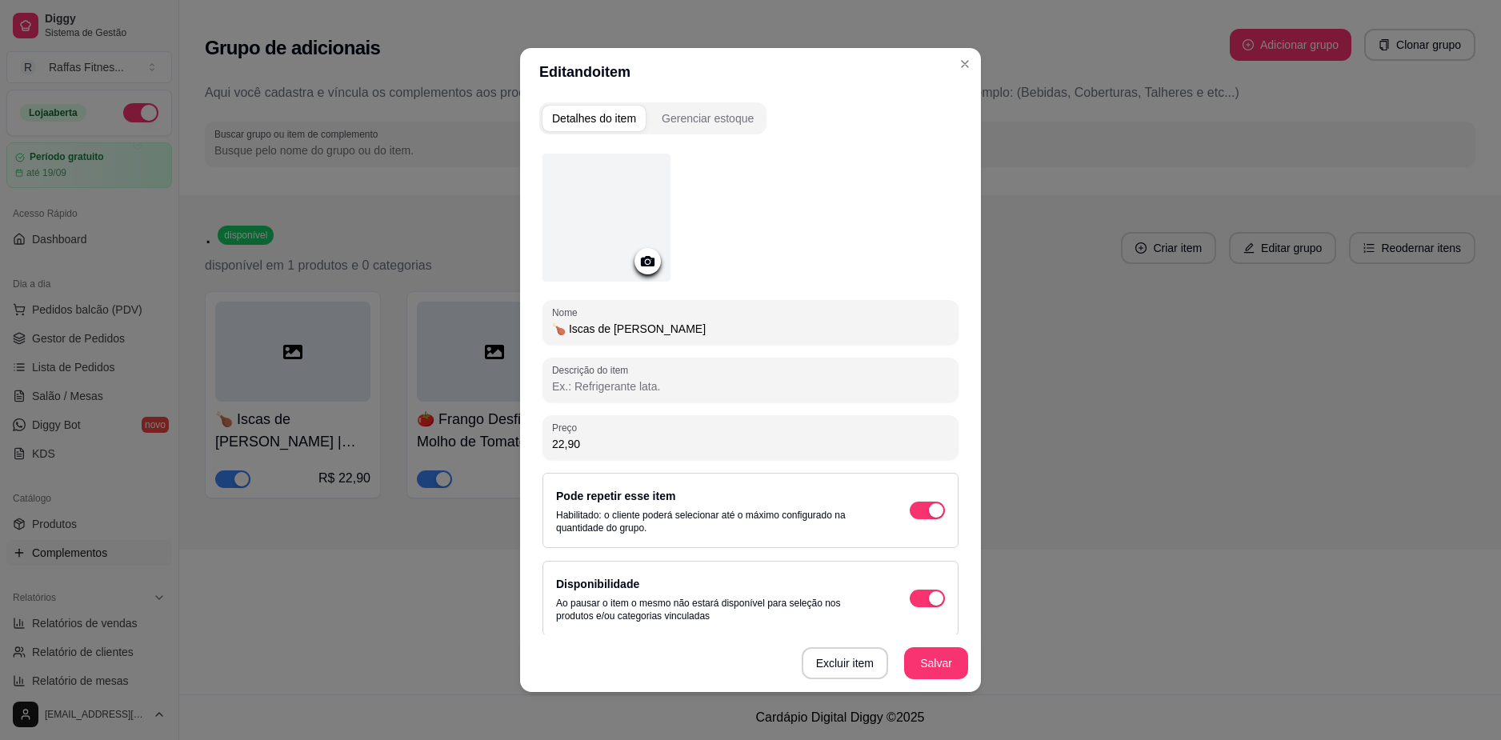
drag, startPoint x: 559, startPoint y: 328, endPoint x: 539, endPoint y: 331, distance: 20.9
click at [543, 331] on div "Nome 🍗 Iscas de Frango Grelhadas" at bounding box center [751, 322] width 416 height 45
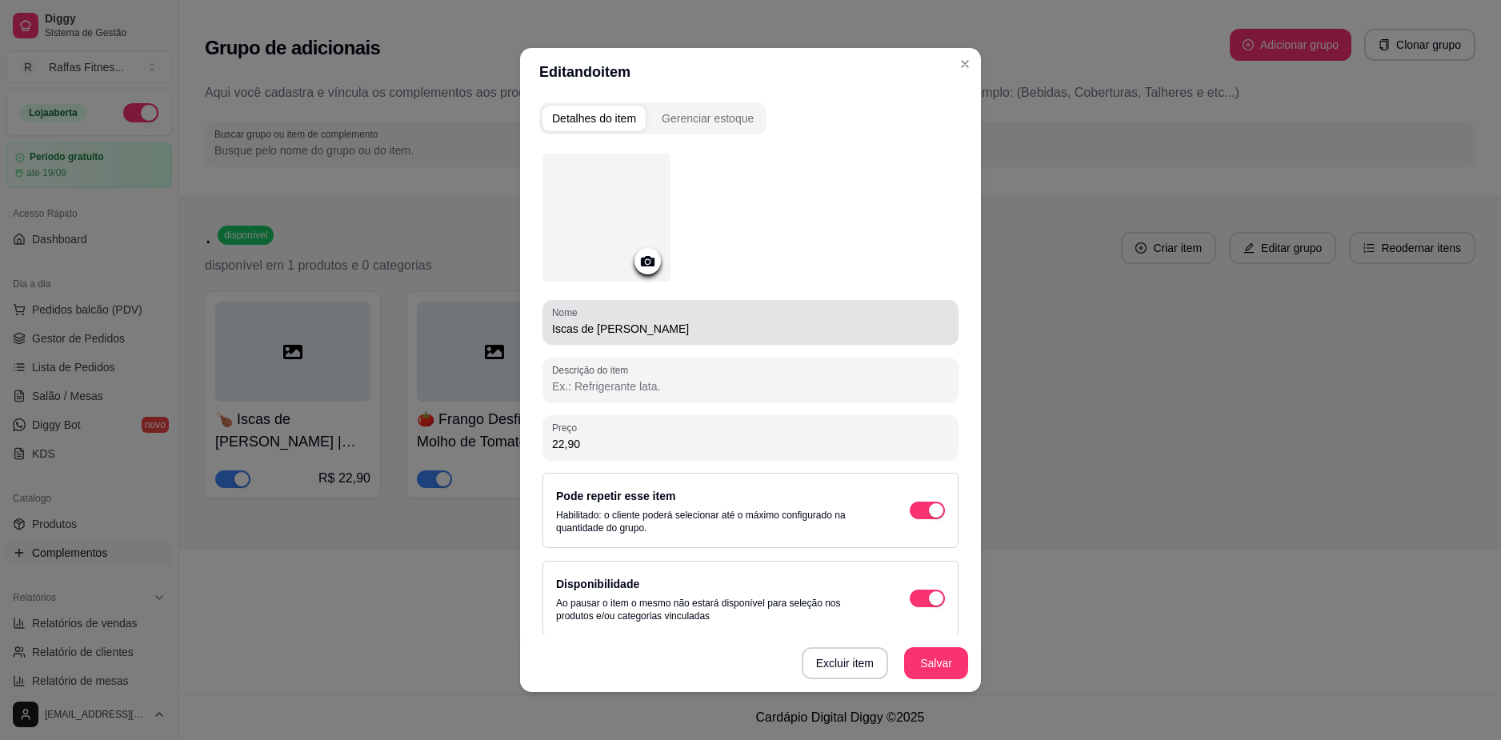
click at [552, 323] on input "Iscas de [PERSON_NAME]" at bounding box center [750, 329] width 397 height 16
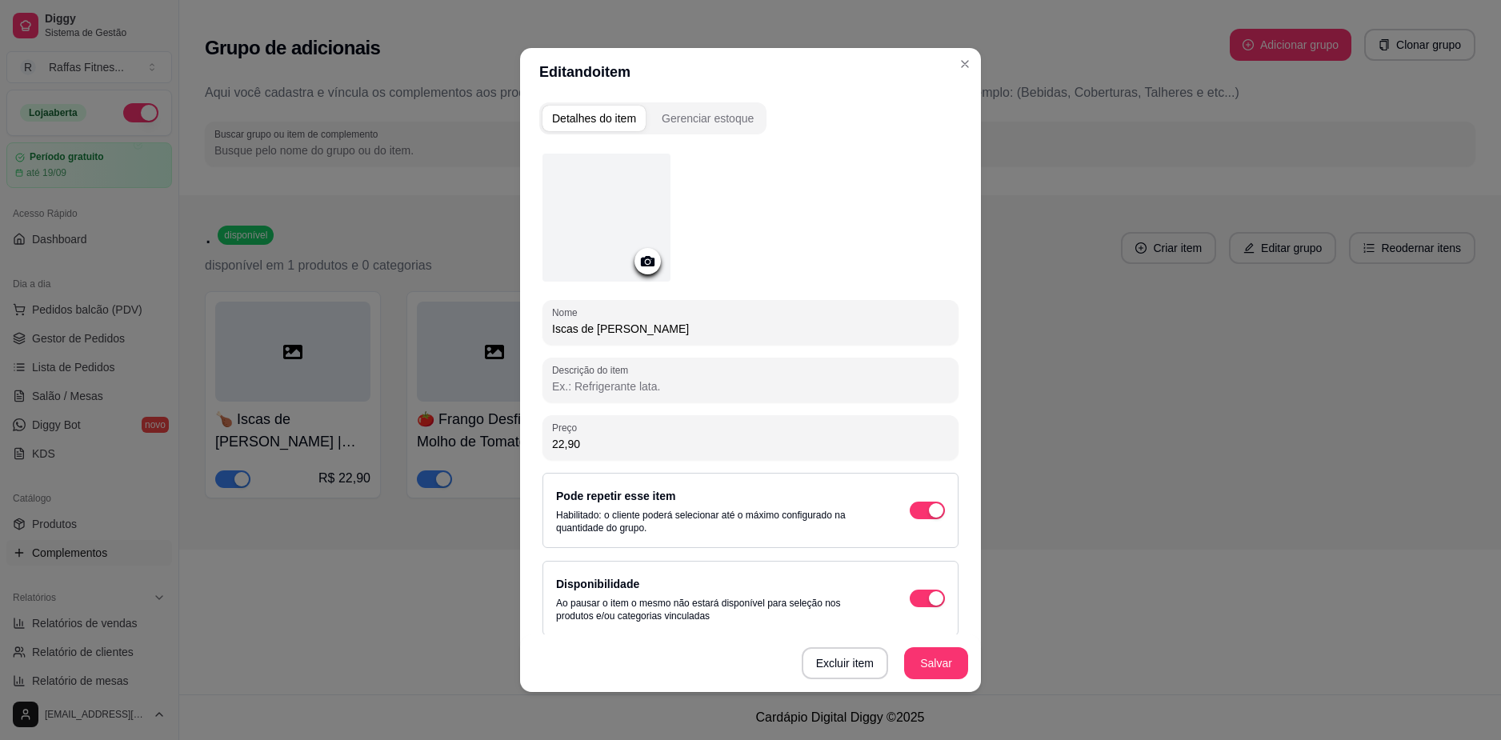
paste input "🔥"
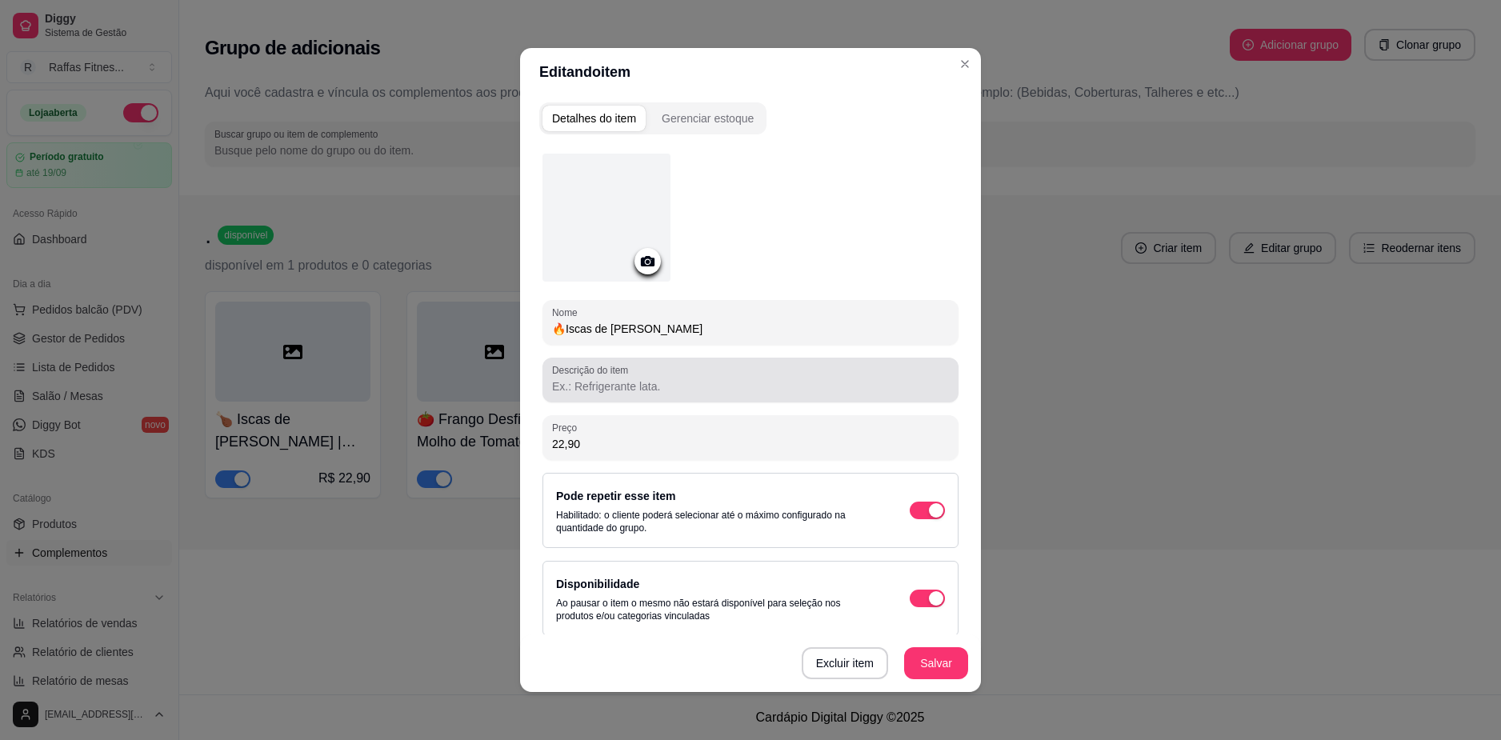
click at [654, 380] on input "Descrição do item" at bounding box center [750, 387] width 397 height 16
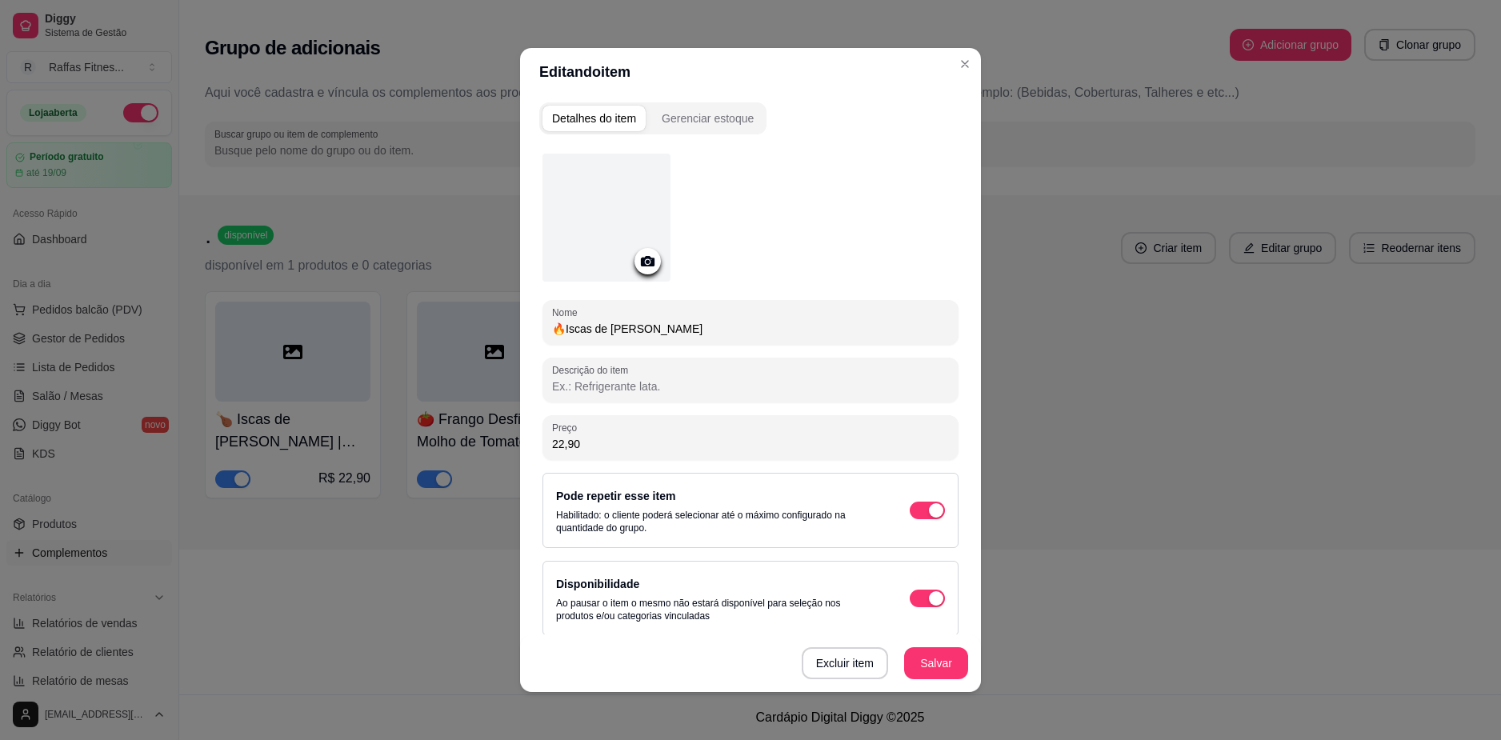
click at [607, 380] on input "Descrição do item" at bounding box center [750, 387] width 397 height 16
paste input "[PERSON_NAME] e suculento, acompanhado de arroz integral soltinho, couve-flor l…"
click at [939, 664] on button "Salvar" at bounding box center [936, 663] width 62 height 31
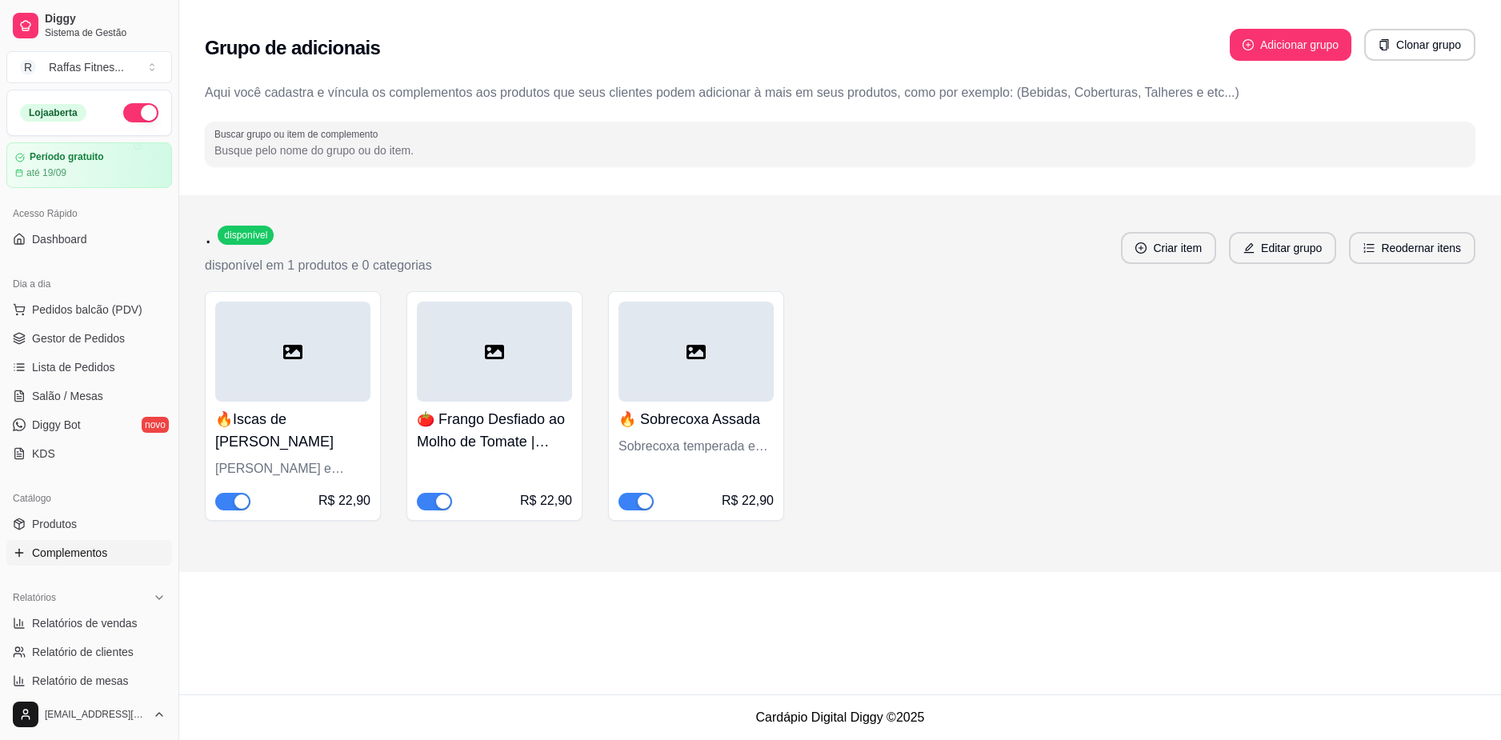
click at [520, 428] on h4 "🍅 Frango Desfiado ao Molho de Tomate | Frango desfiado ao molho caseiro, arroz …" at bounding box center [494, 430] width 155 height 45
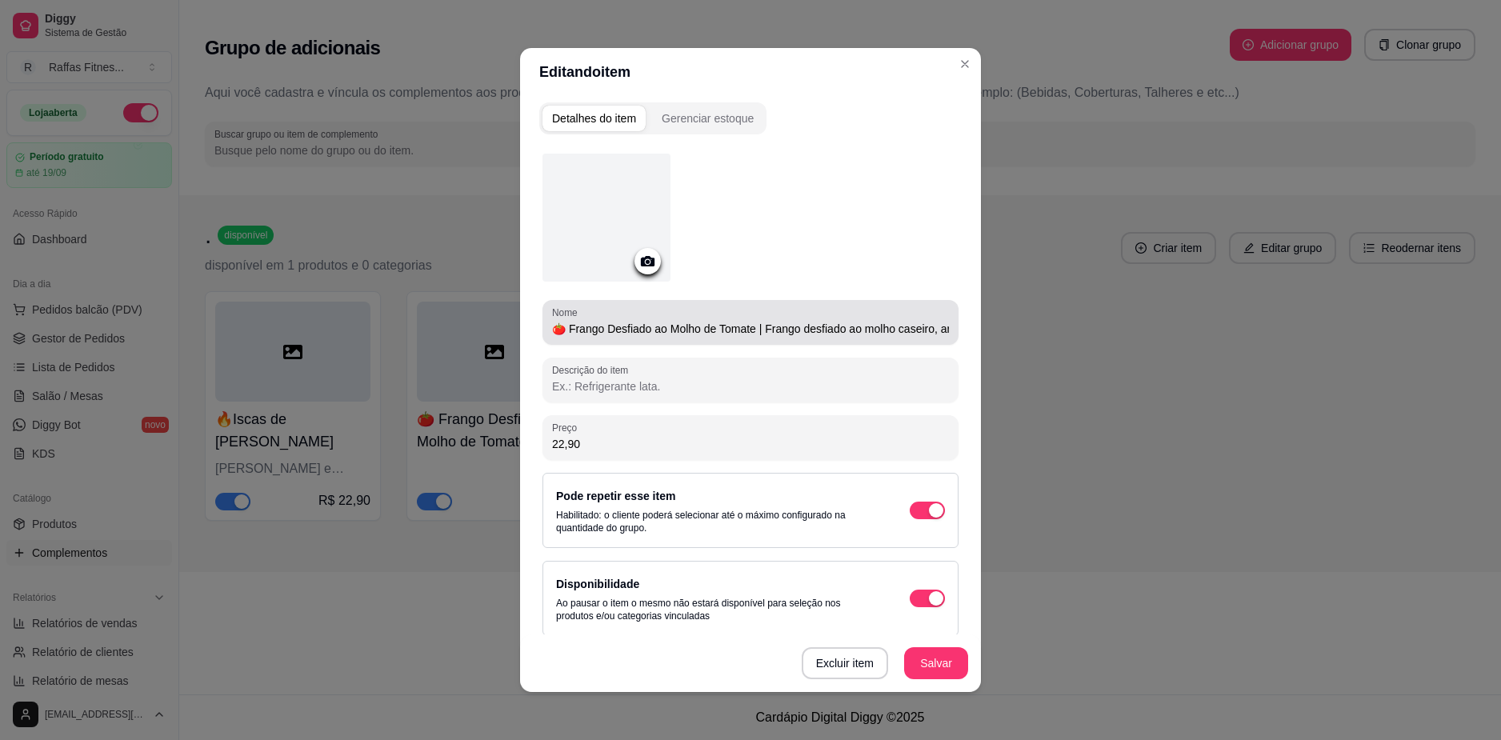
click at [679, 327] on input "🍅 Frango Desfiado ao Molho de Tomate | Frango desfiado ao molho caseiro, arroz …" at bounding box center [750, 329] width 397 height 16
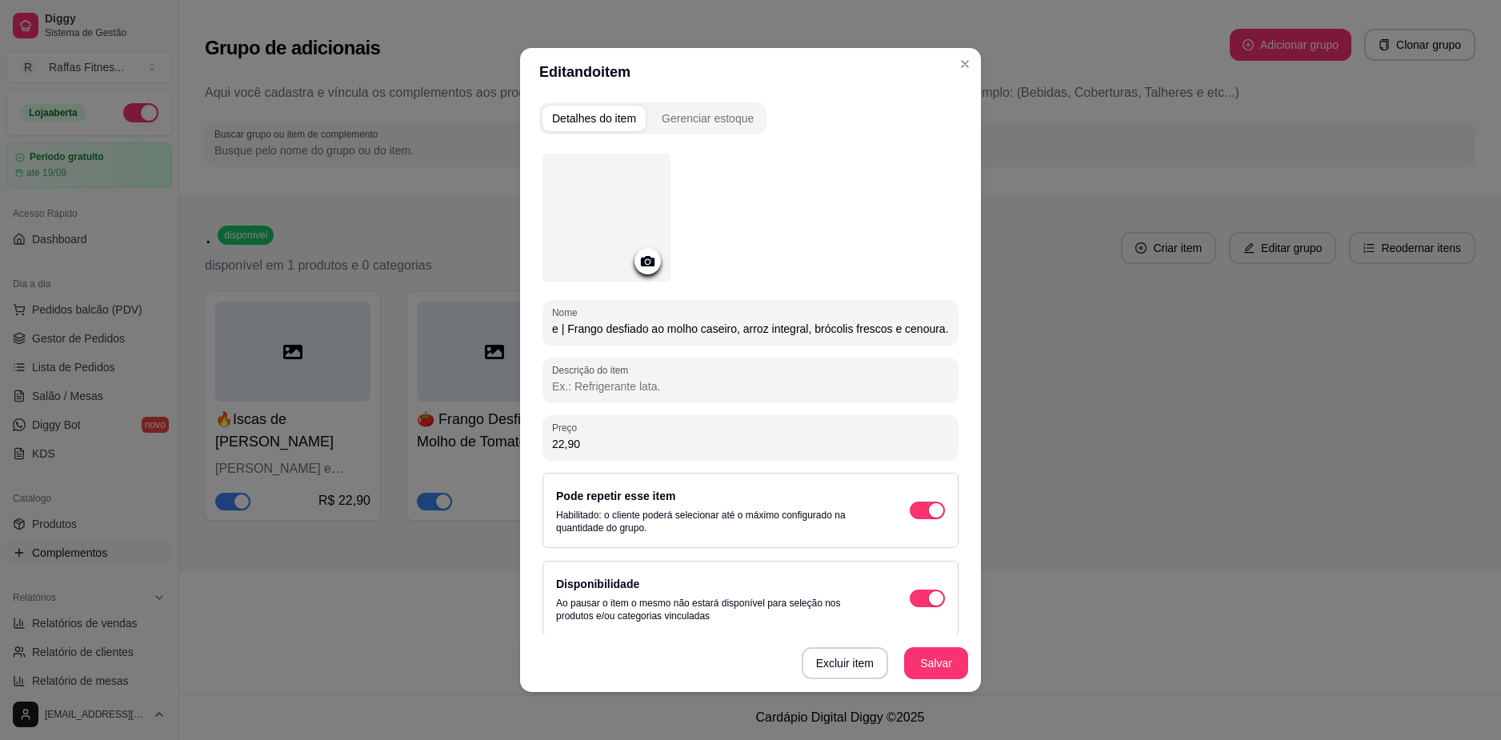
scroll to position [0, 205]
drag, startPoint x: 757, startPoint y: 329, endPoint x: 985, endPoint y: 355, distance: 229.5
click at [985, 355] on div "Editando item Detalhes do item Gerenciar estoque Nome 🍅 Frango Desfiado ao Molh…" at bounding box center [750, 370] width 1501 height 740
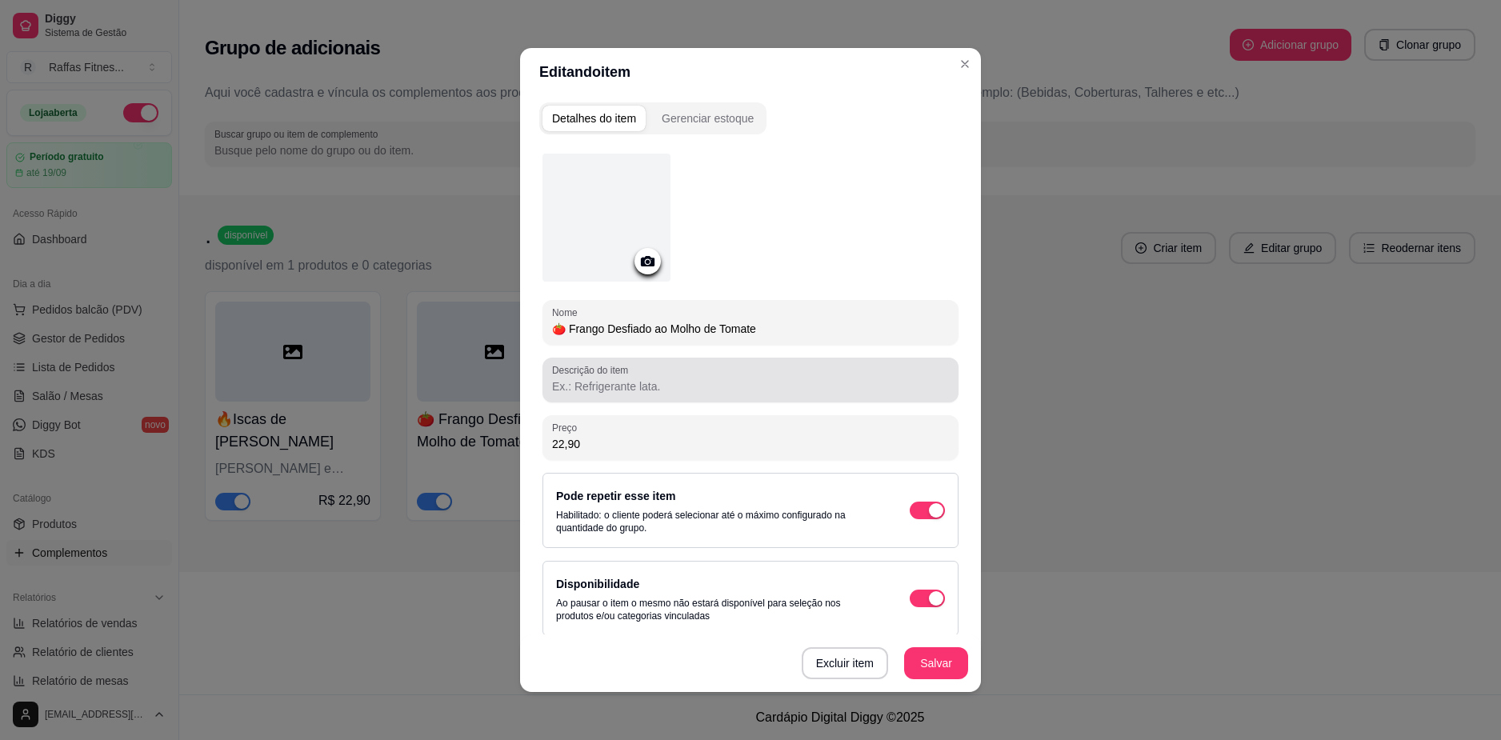
click at [605, 395] on div at bounding box center [750, 380] width 397 height 32
click at [642, 387] on input "Descrição do item" at bounding box center [750, 387] width 397 height 16
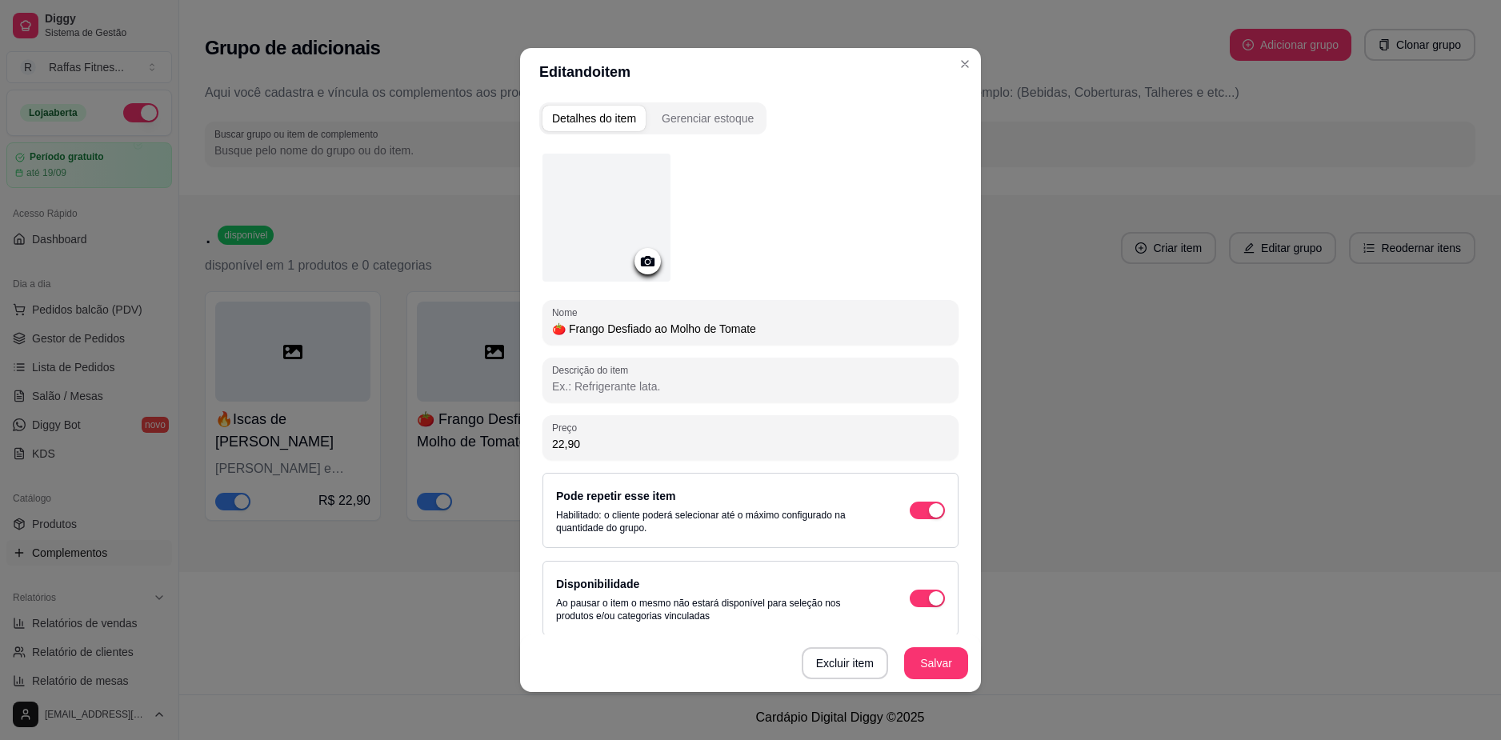
paste input "Frango desfiado ao molho caseiro de tomate, servido com arroz integral, brócoli…"
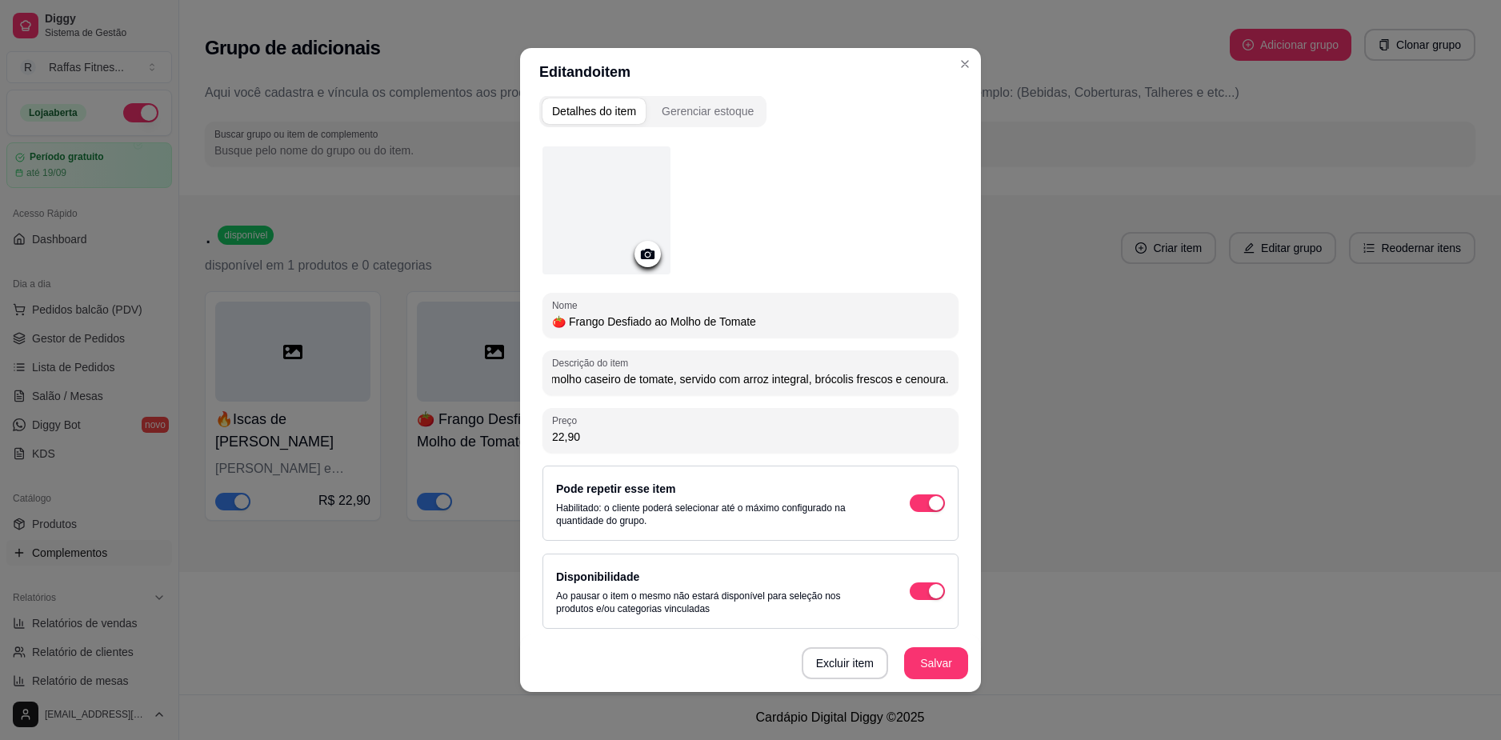
scroll to position [10, 0]
click at [941, 661] on button "Salvar" at bounding box center [936, 663] width 64 height 32
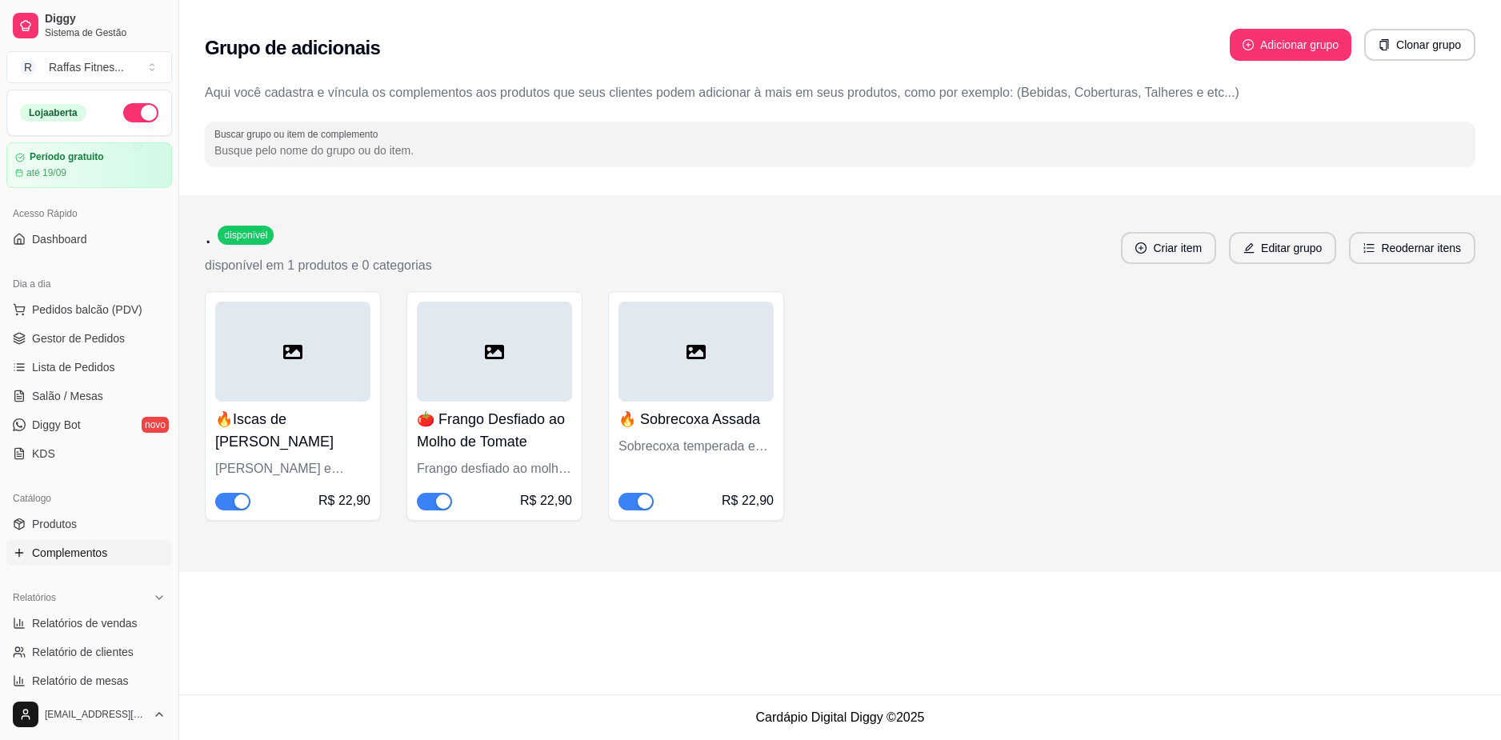
click at [649, 439] on div "Sobrecoxa temperada e assada lentamente, com arroz integral, mix de legumes col…" at bounding box center [696, 446] width 155 height 19
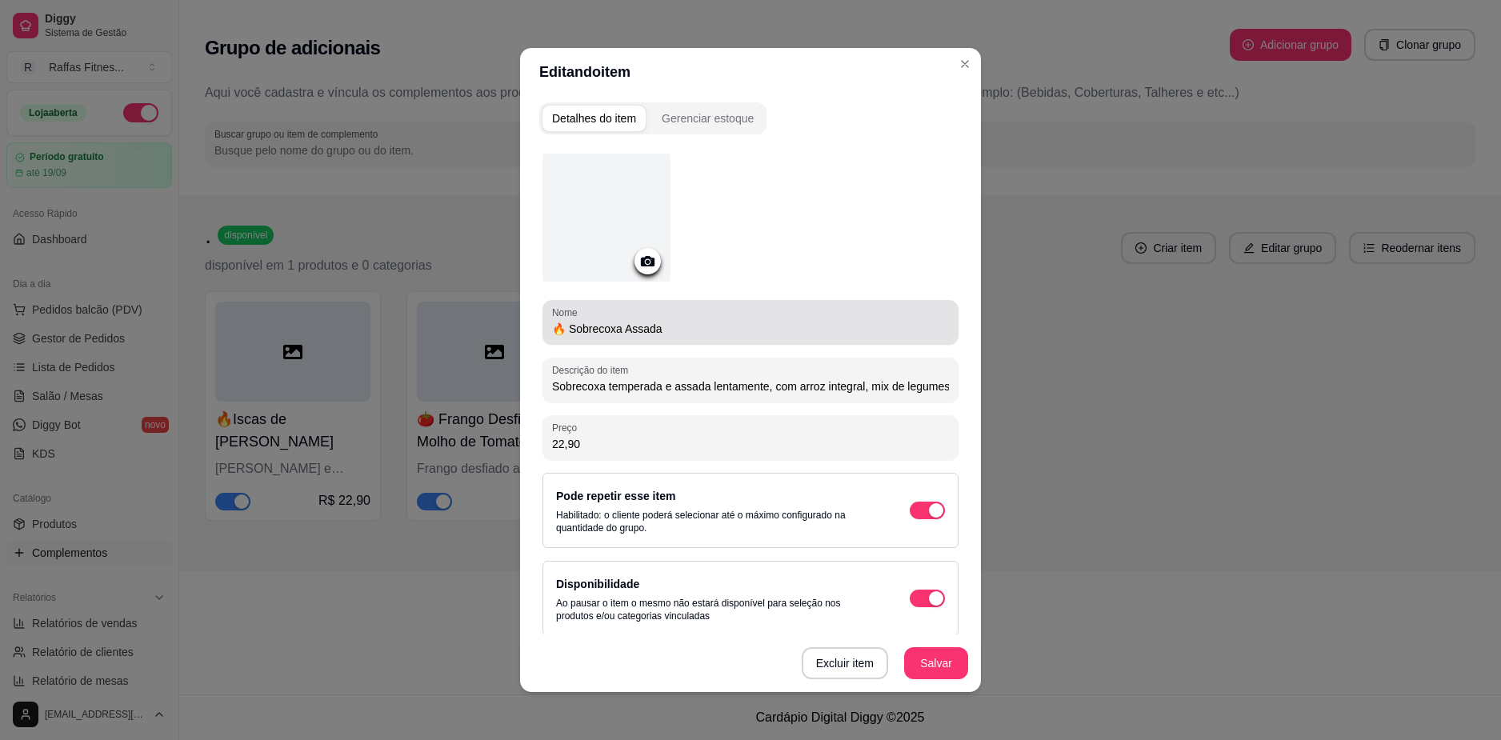
click at [556, 329] on input "🔥 Sobrecoxa Assada" at bounding box center [750, 329] width 397 height 16
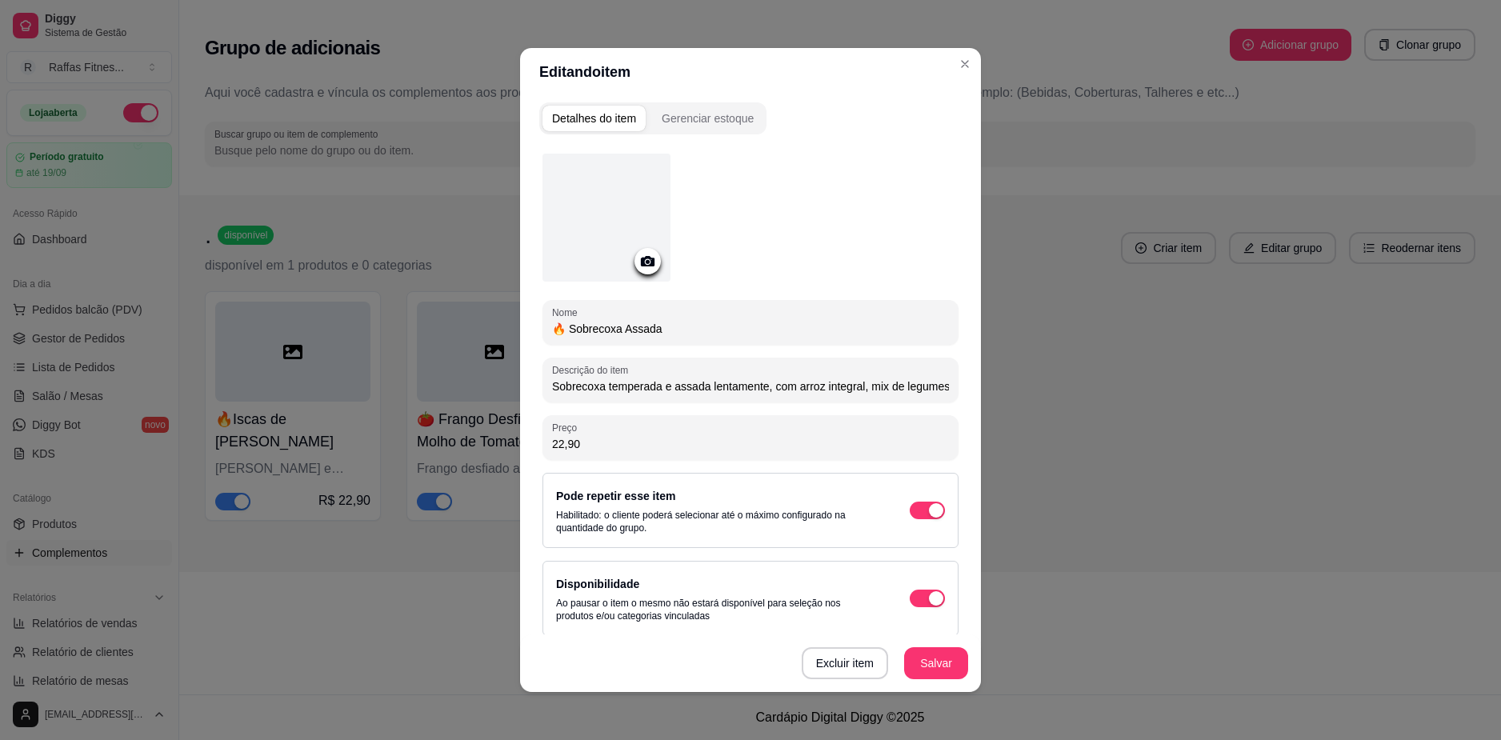
click at [556, 329] on input "🔥 Sobrecoxa Assada" at bounding box center [750, 329] width 397 height 16
click at [552, 331] on input "🔥 Sobrecoxa Assada" at bounding box center [750, 329] width 397 height 16
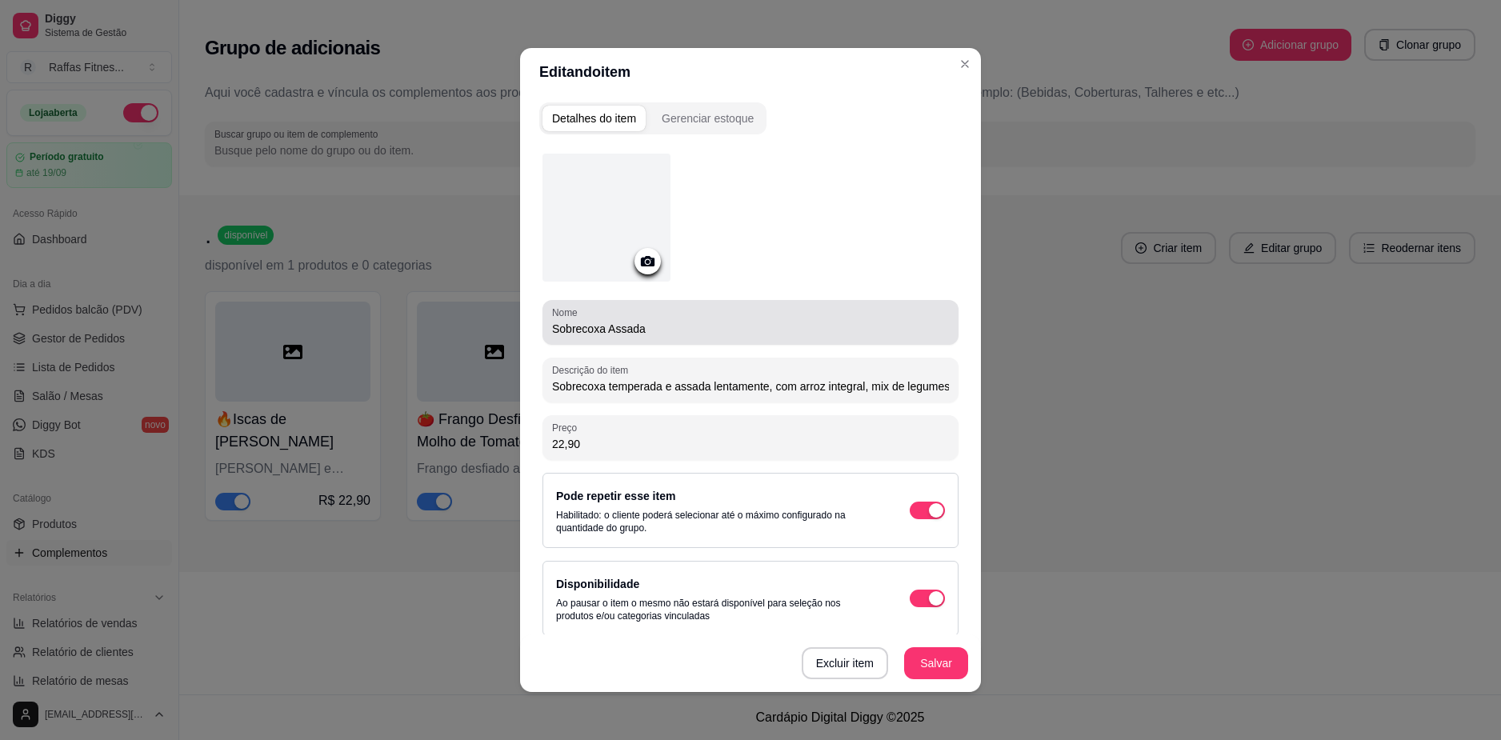
click at [552, 332] on input "Sobrecoxa Assada" at bounding box center [750, 329] width 397 height 16
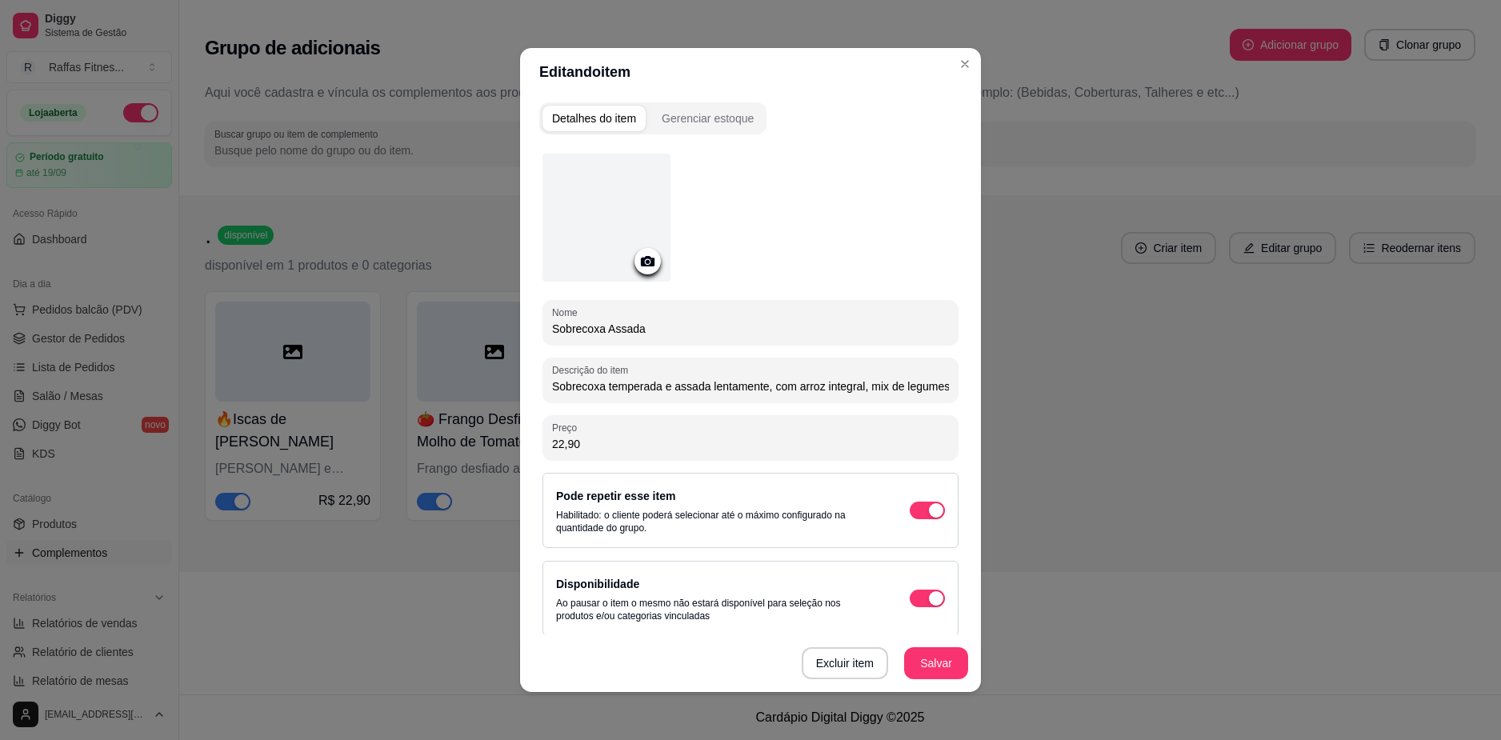
paste input "🍗"
click at [937, 663] on button "Salvar" at bounding box center [936, 663] width 64 height 32
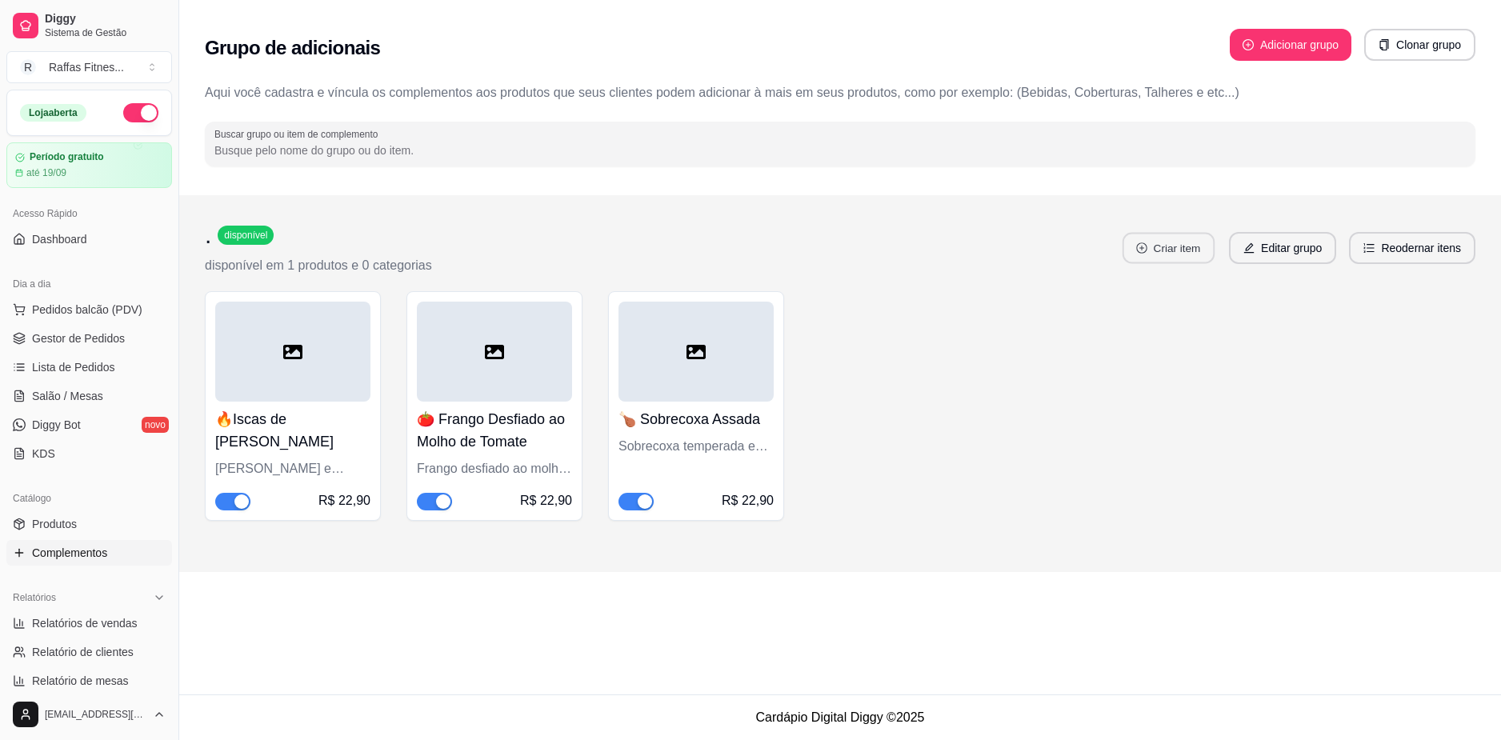
click at [1165, 239] on button "Criar item" at bounding box center [1169, 248] width 92 height 31
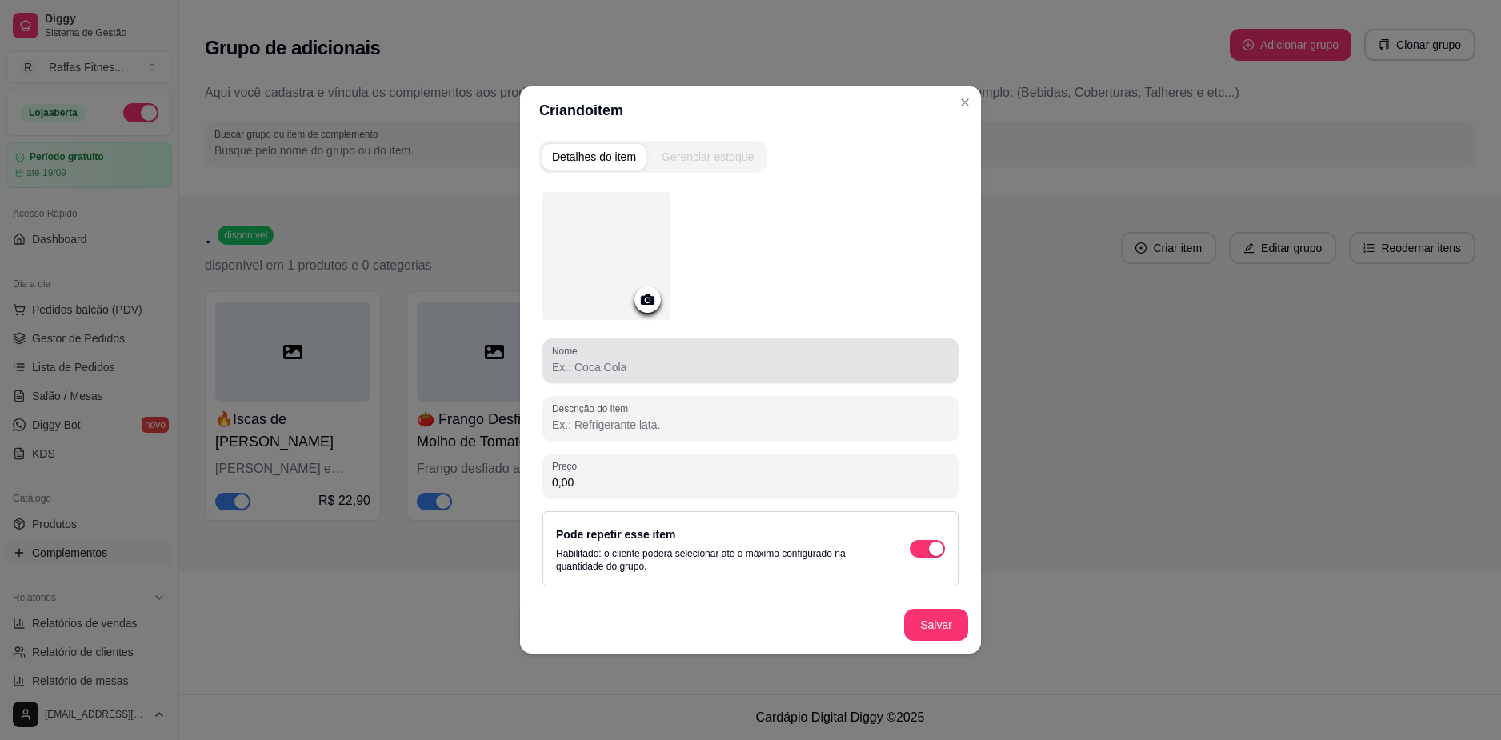
click at [760, 352] on div at bounding box center [750, 361] width 397 height 32
paste input "🥘 Strogonoff de Frango Fit"
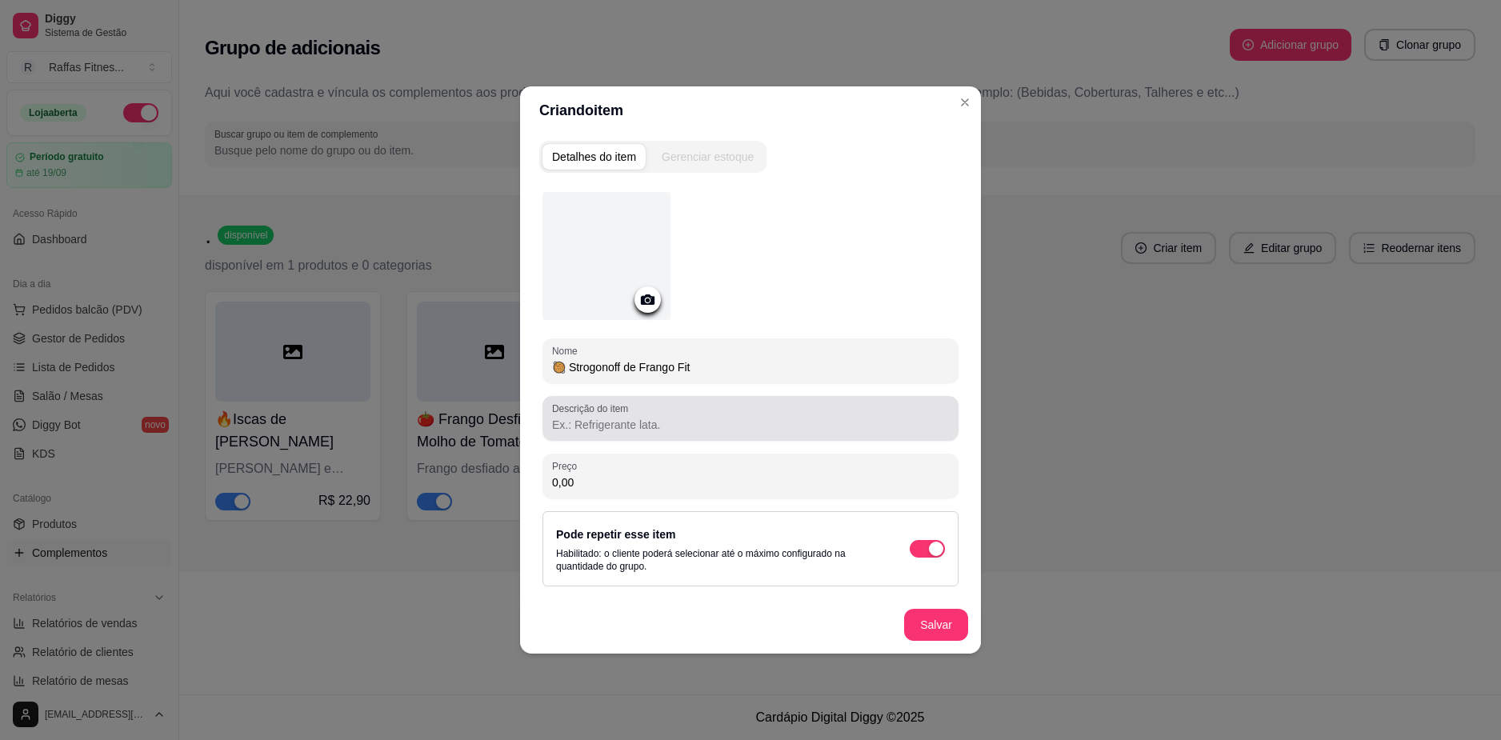
click at [636, 435] on div "Descrição do item" at bounding box center [751, 418] width 416 height 45
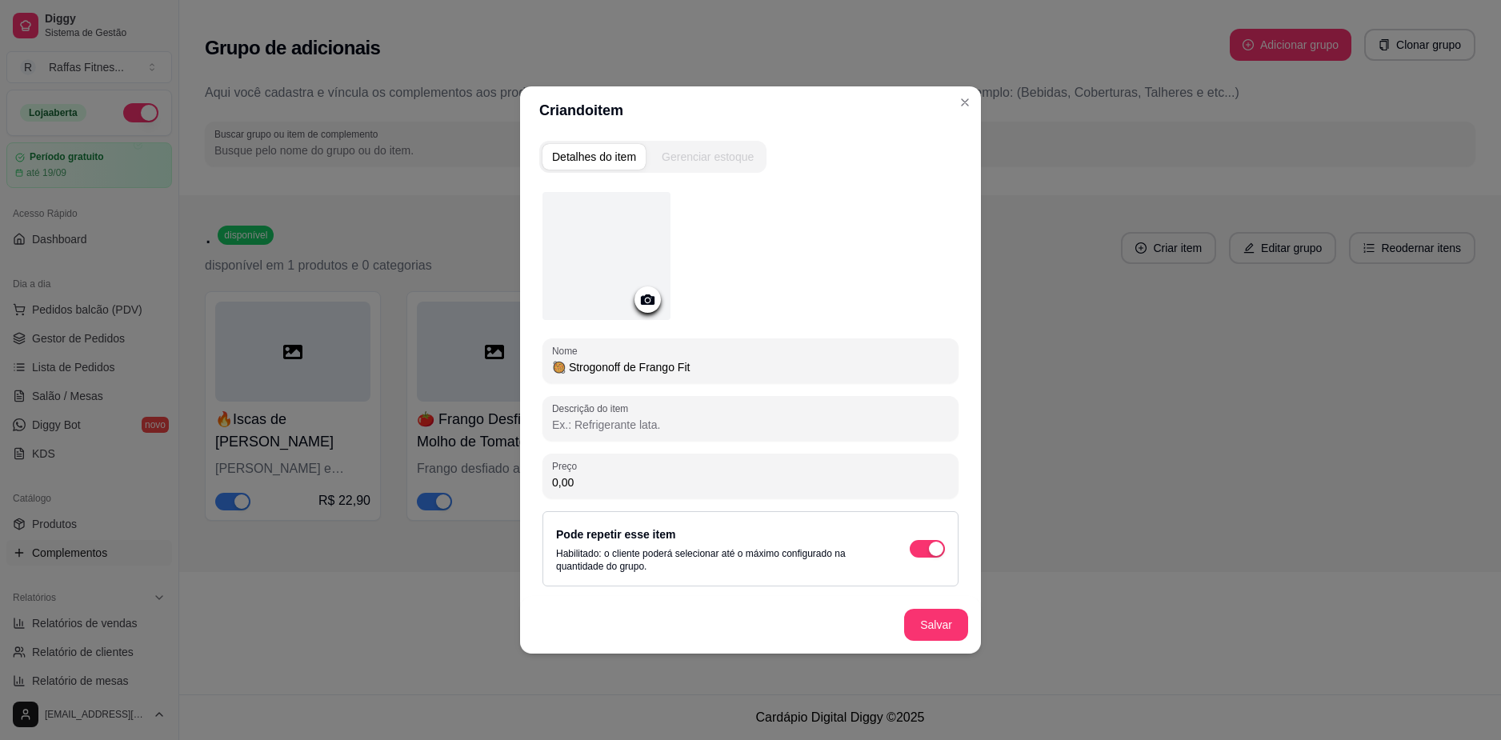
paste input "Strogonoff de frango na versão leve e saborosa, com arroz integral e brócolis"
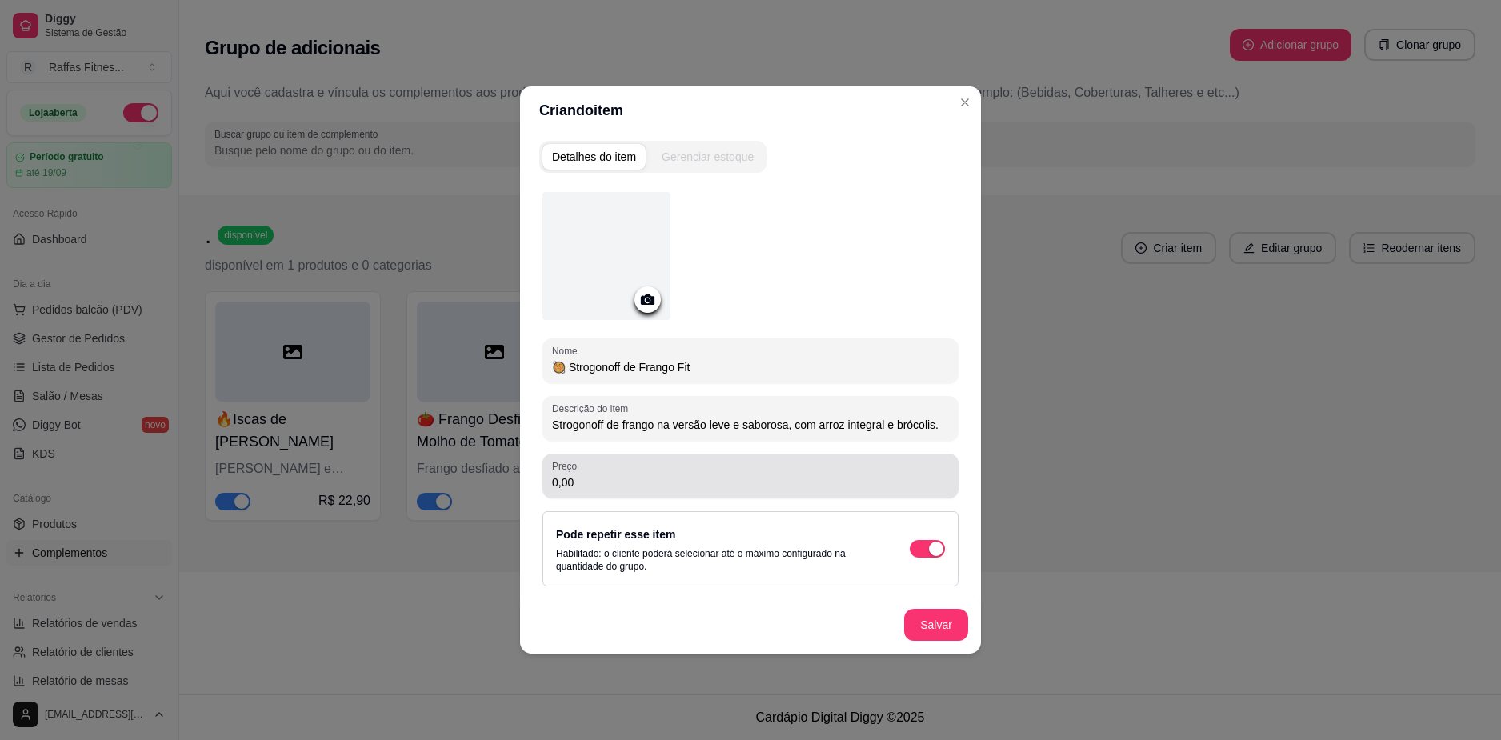
click at [750, 497] on div "Preço 0,00" at bounding box center [751, 476] width 416 height 45
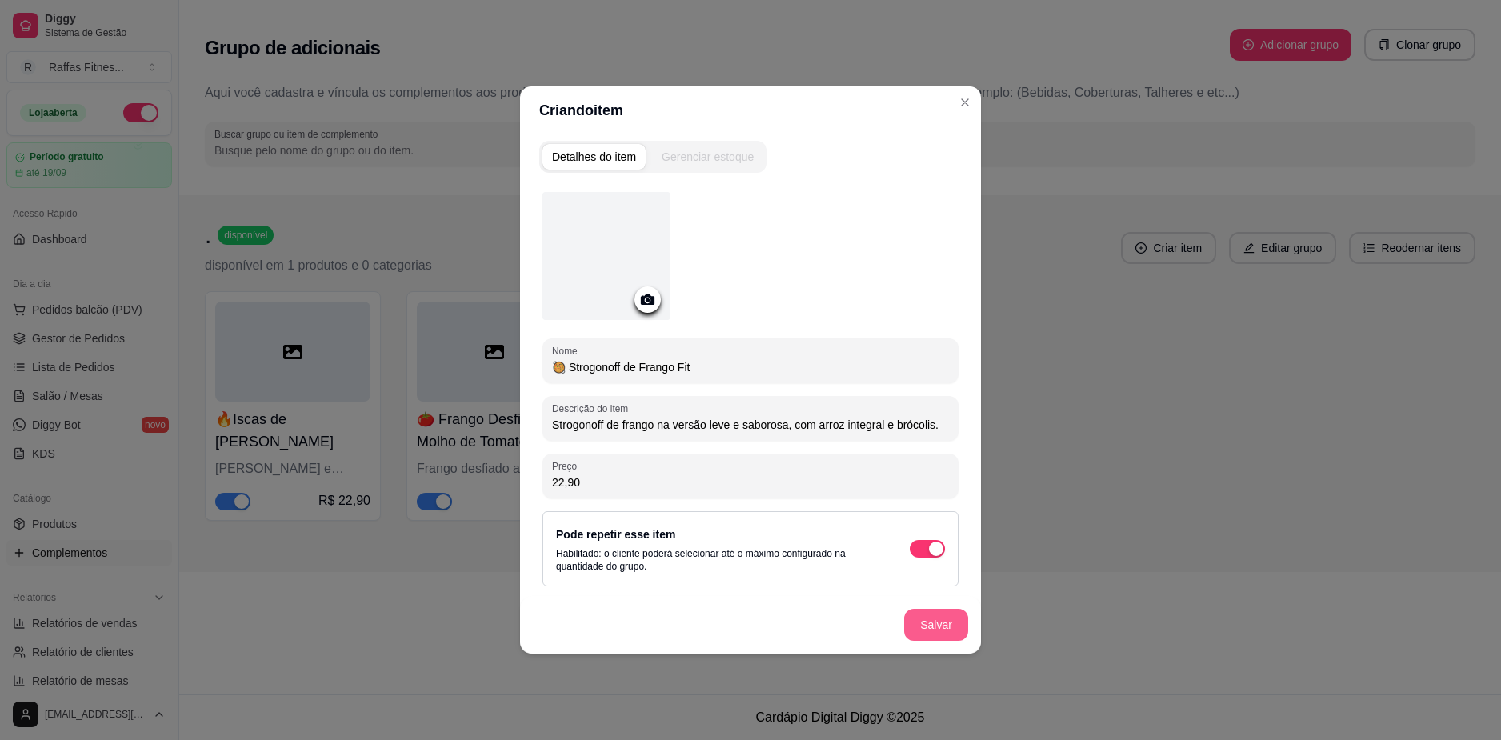
click at [939, 625] on button "Salvar" at bounding box center [936, 625] width 64 height 32
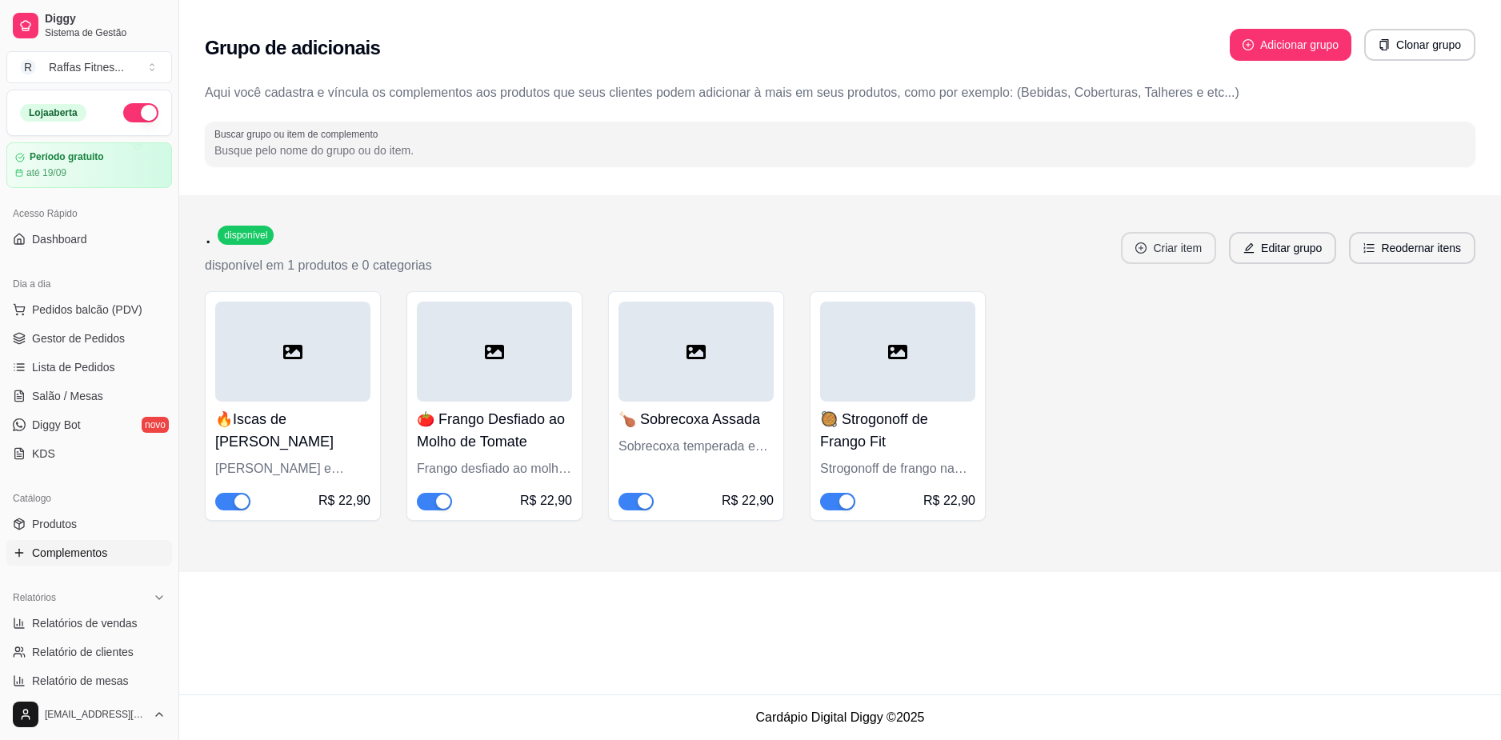
click at [1171, 255] on button "Criar item" at bounding box center [1168, 248] width 95 height 32
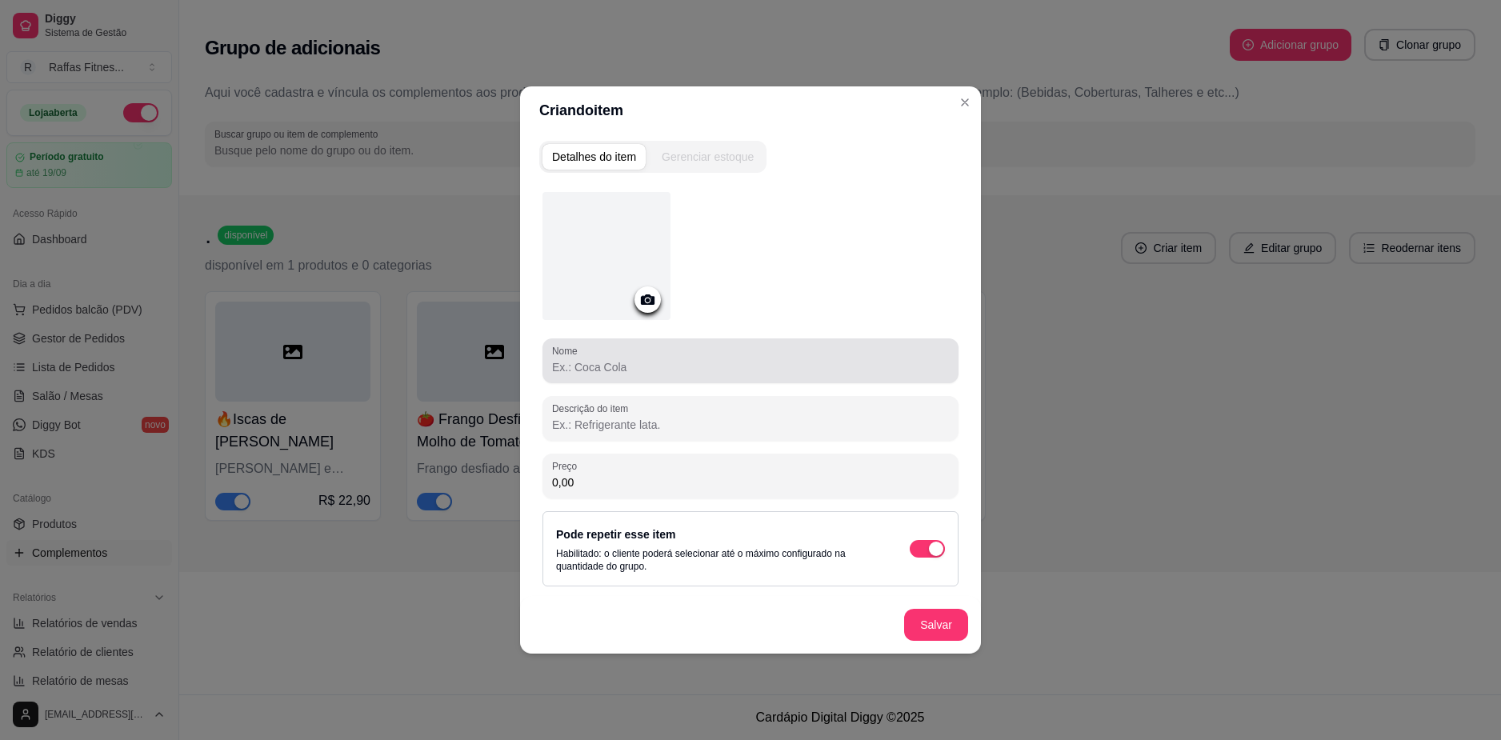
click at [624, 364] on input "Nome" at bounding box center [750, 367] width 397 height 16
paste input "🥔 Escondidinho de [PERSON_NAME]"
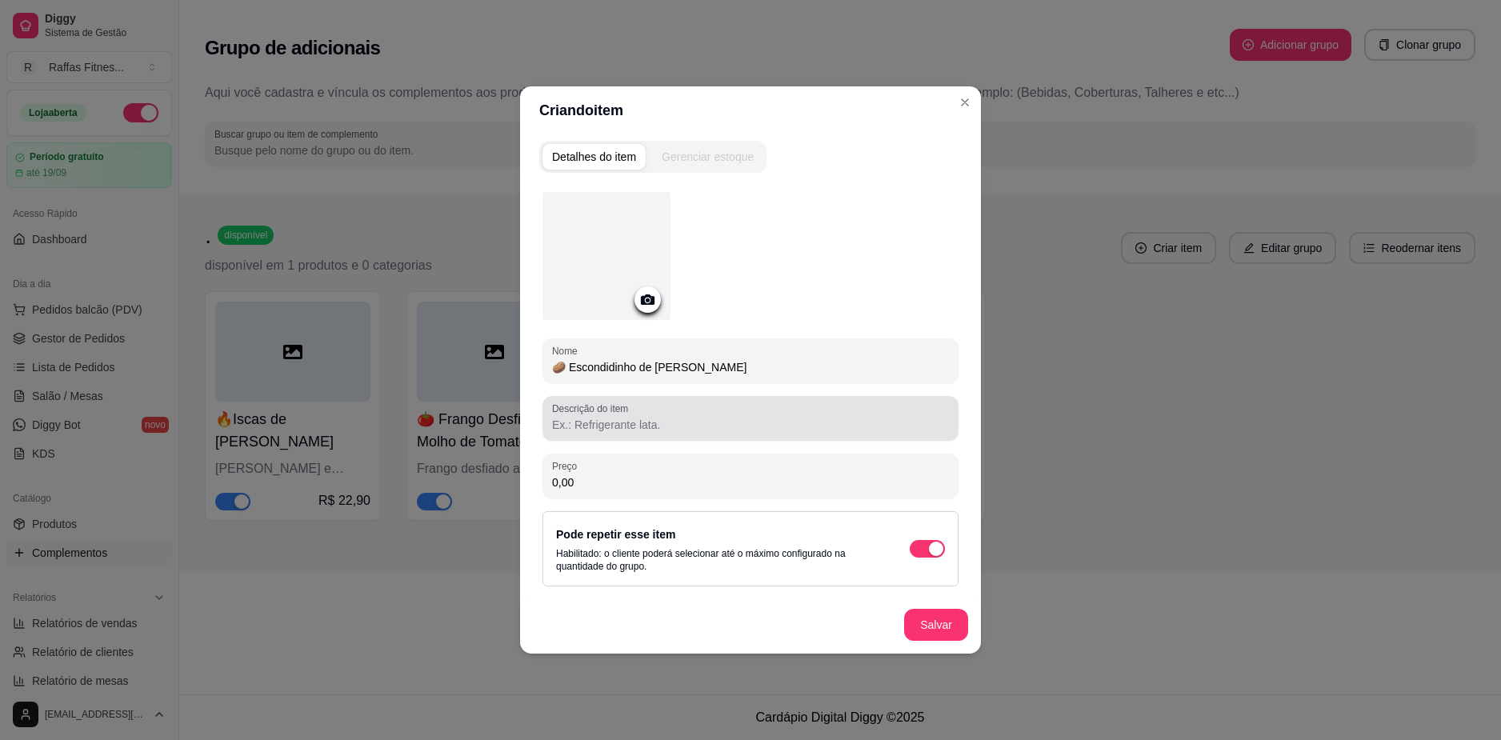
click at [633, 435] on div "Descrição do item" at bounding box center [751, 418] width 416 height 45
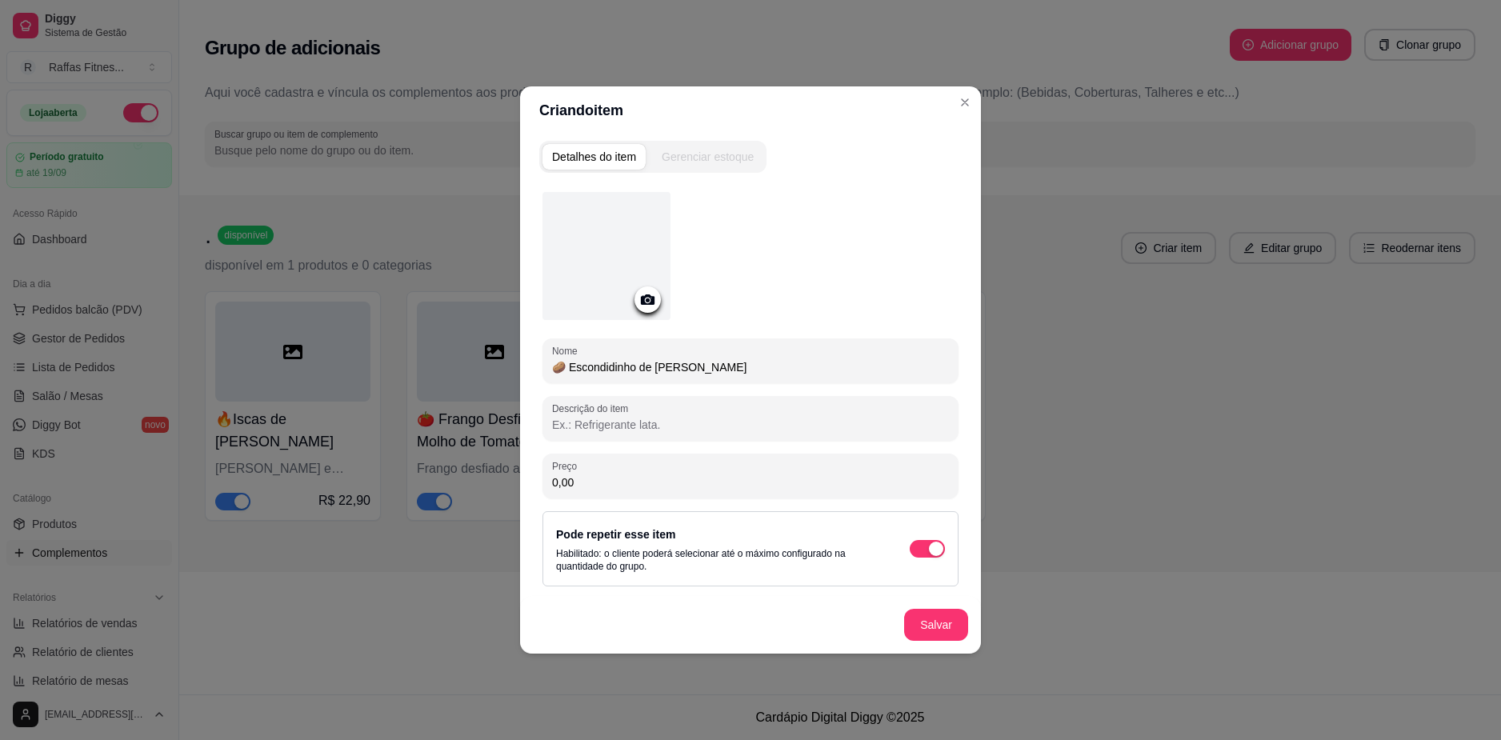
click at [637, 417] on input "Descrição do item" at bounding box center [750, 425] width 397 height 16
paste input "Frango desfiado temperado, coberto com purê cremoso de batata-doce, acompanhado…"
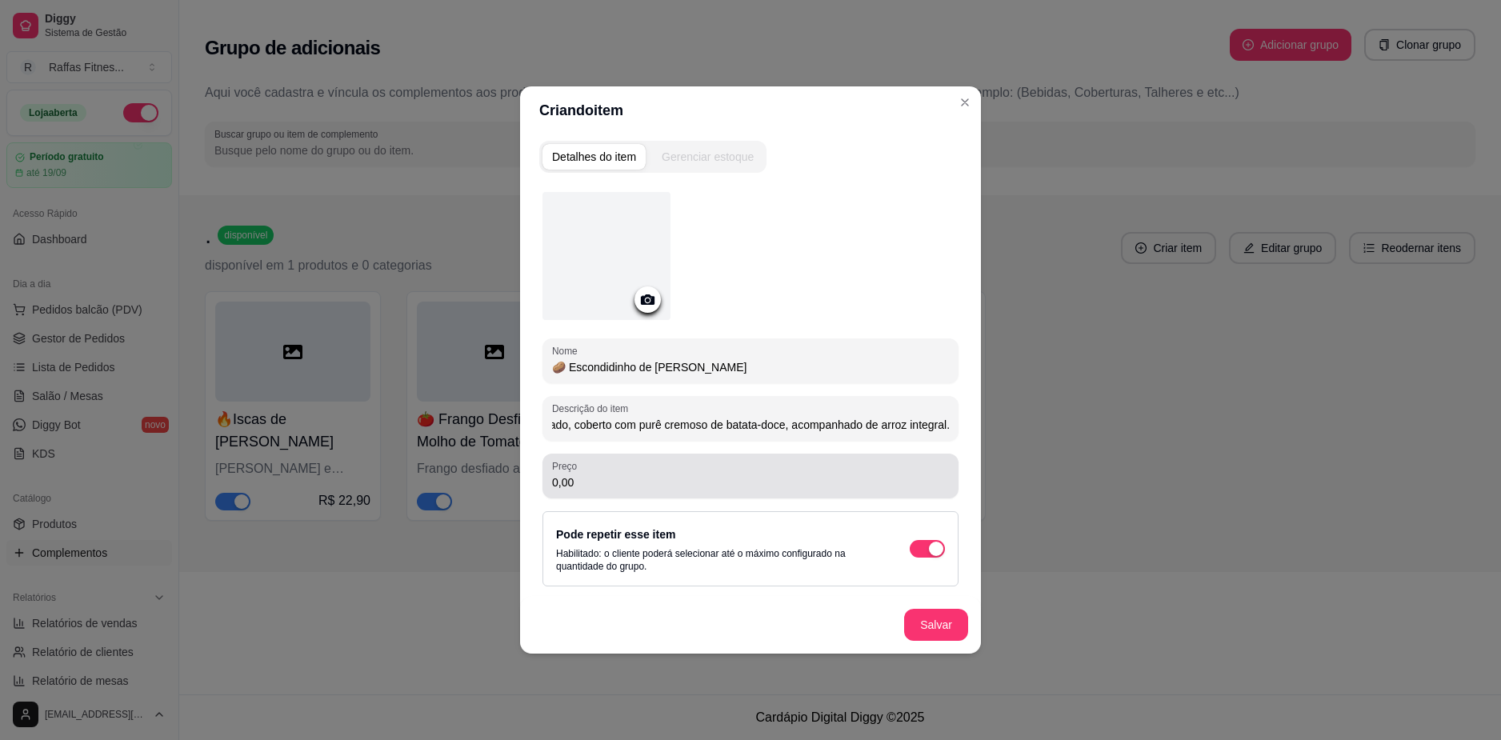
click at [648, 481] on input "0,00" at bounding box center [750, 483] width 397 height 16
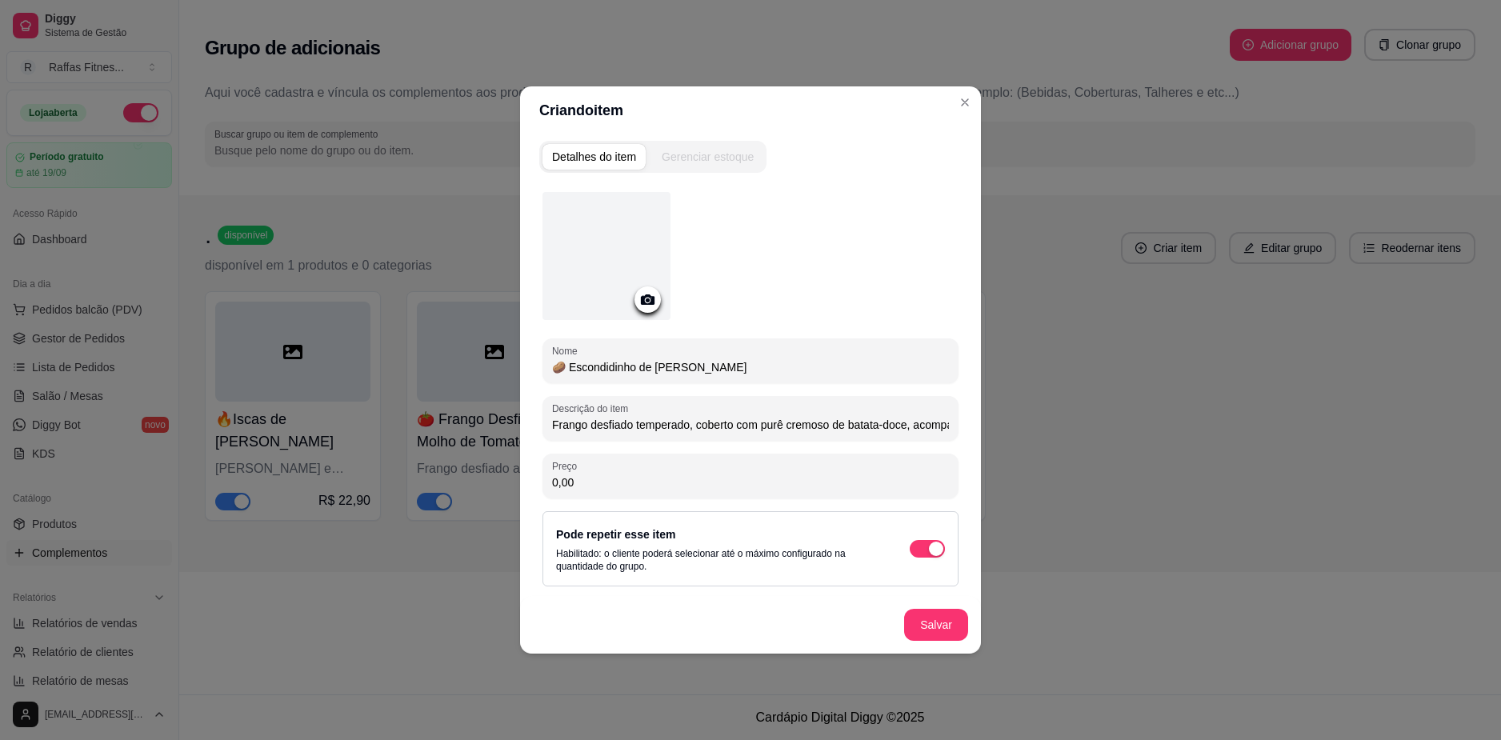
click at [648, 481] on input "0,00" at bounding box center [750, 483] width 397 height 16
click at [930, 623] on button "Salvar" at bounding box center [936, 625] width 62 height 31
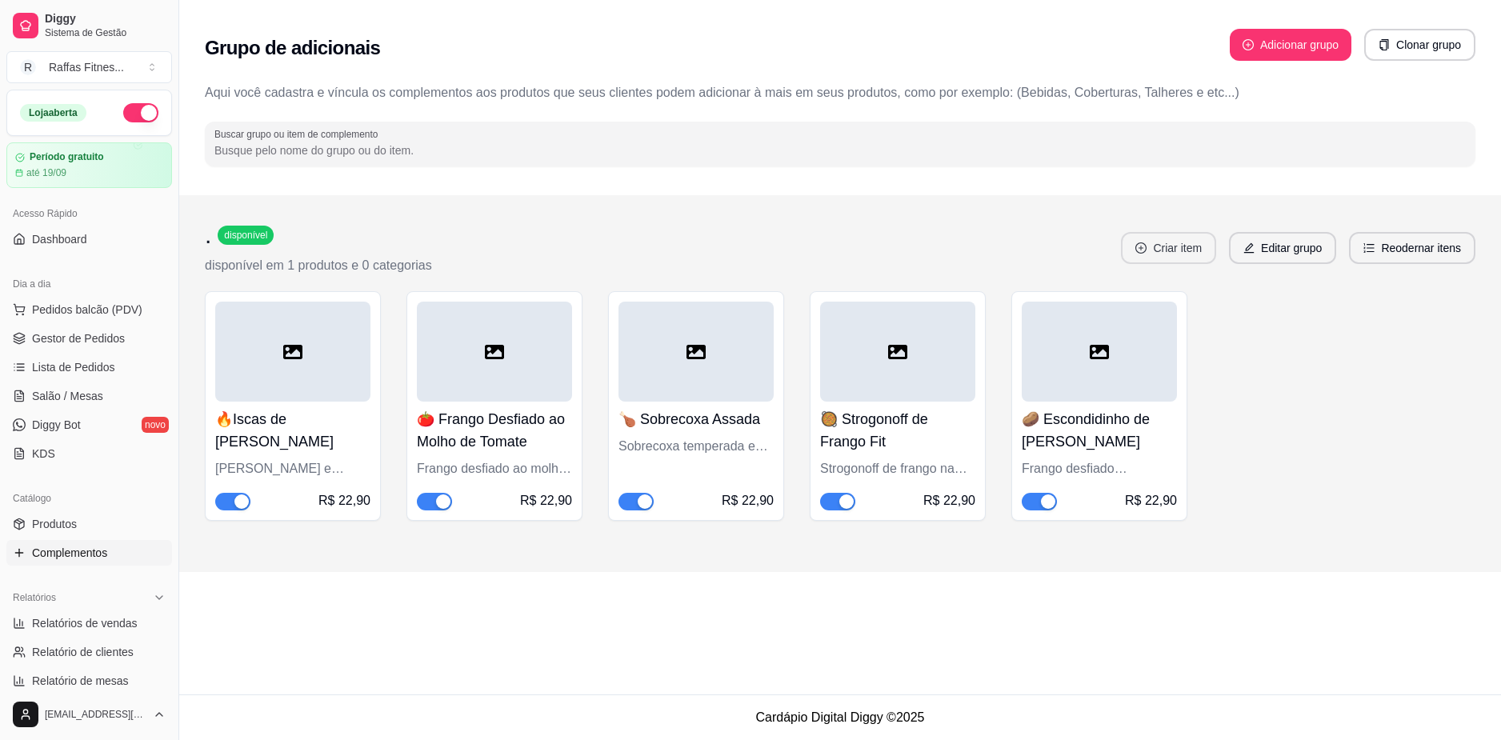
click at [1187, 249] on button "Criar item" at bounding box center [1168, 248] width 95 height 32
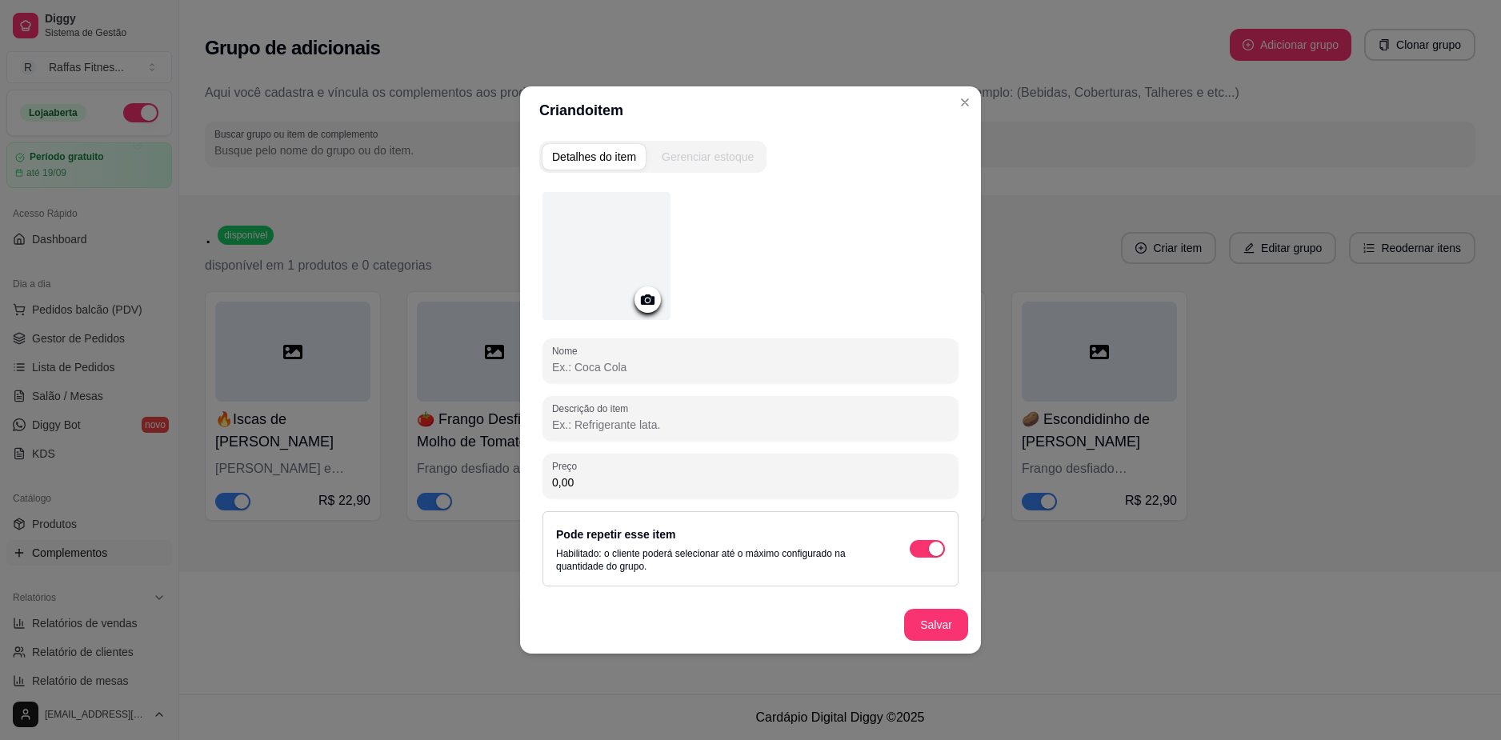
click at [645, 366] on input "Nome" at bounding box center [750, 367] width 397 height 16
paste input "🥩 Patinho Moído Fit"
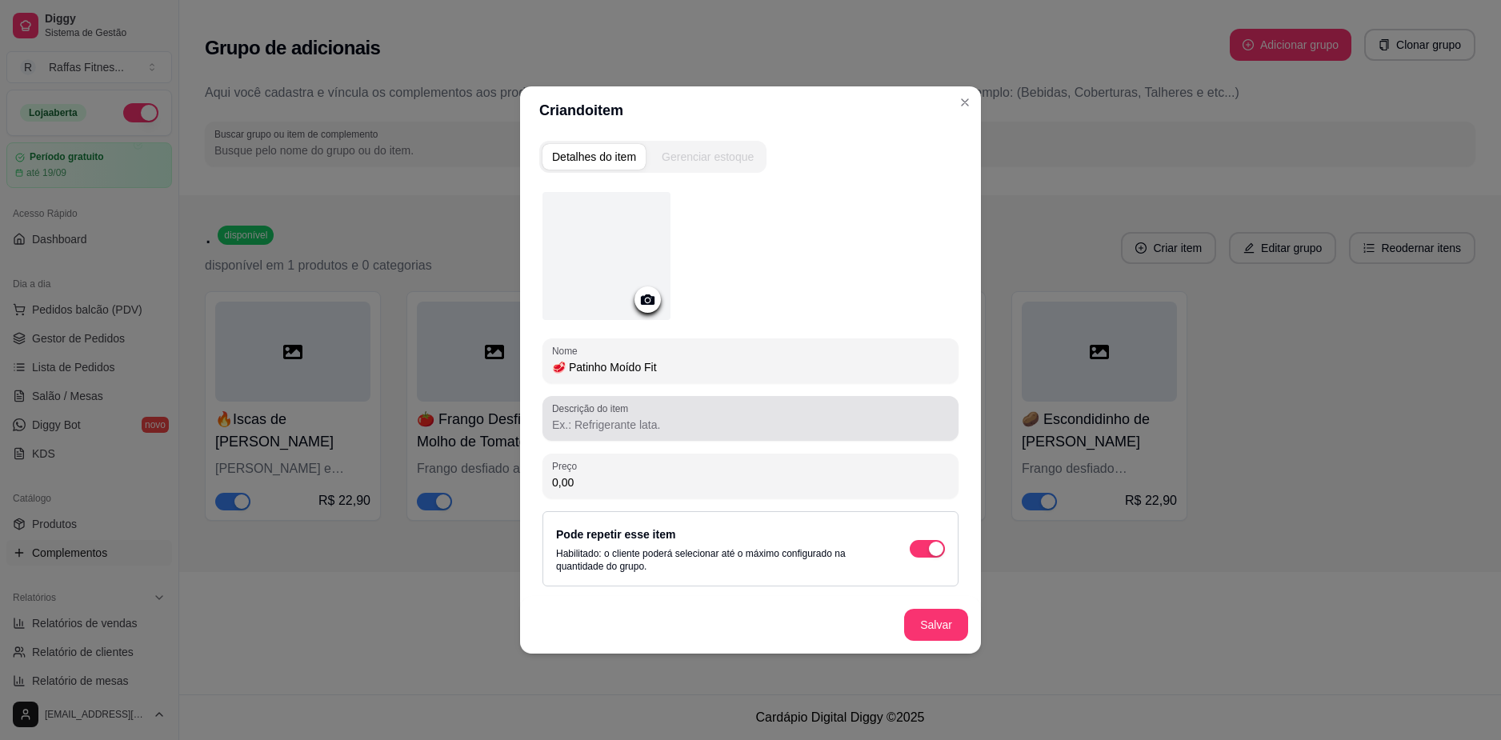
click at [638, 438] on div "Descrição do item" at bounding box center [751, 418] width 416 height 45
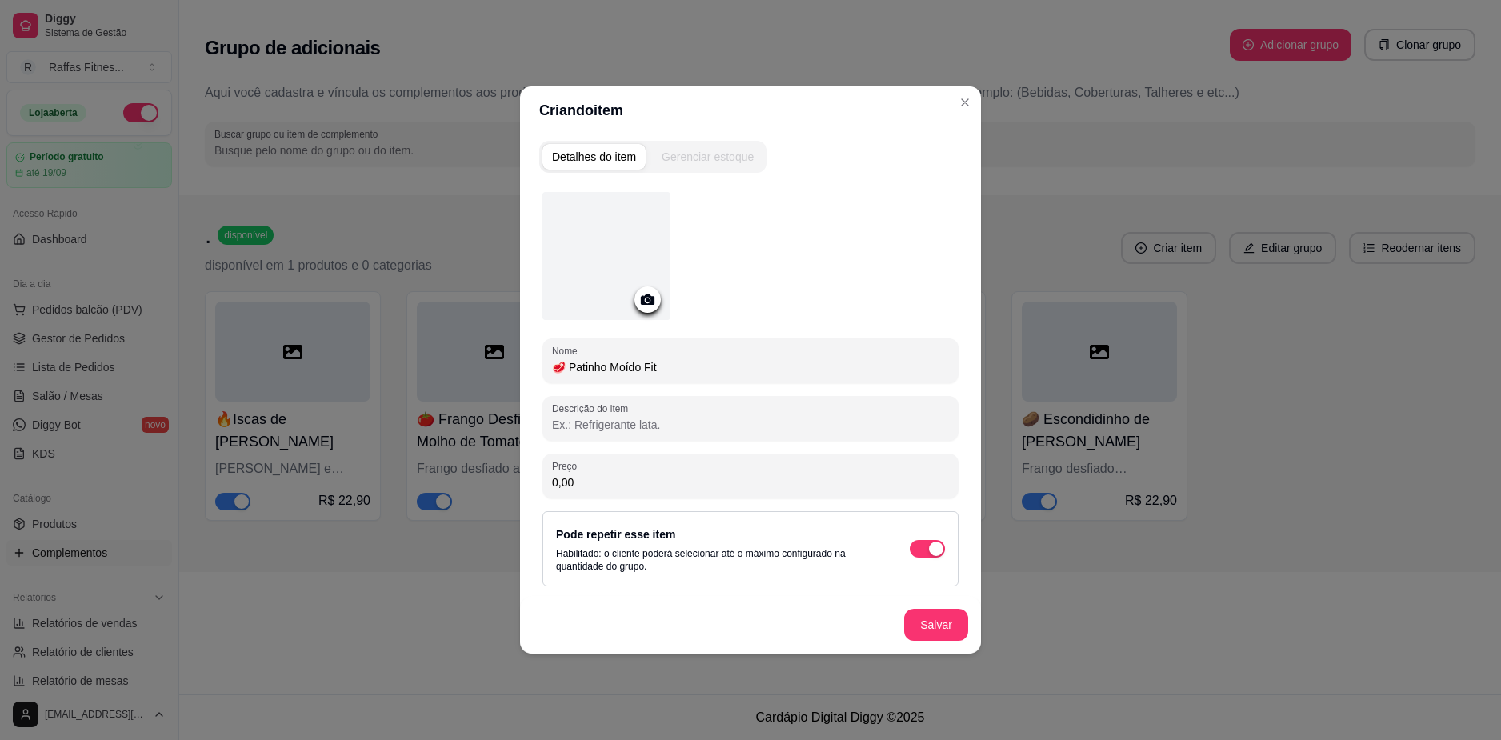
paste input "Carne magra de patinho moído refogada no tempero caseiro, com arroz integral, c…"
drag, startPoint x: 903, startPoint y: 429, endPoint x: 954, endPoint y: 432, distance: 51.3
click at [954, 432] on div "Descrição do item Carne magra de patinho moído refogada no tempero caseiro, com…" at bounding box center [751, 418] width 416 height 45
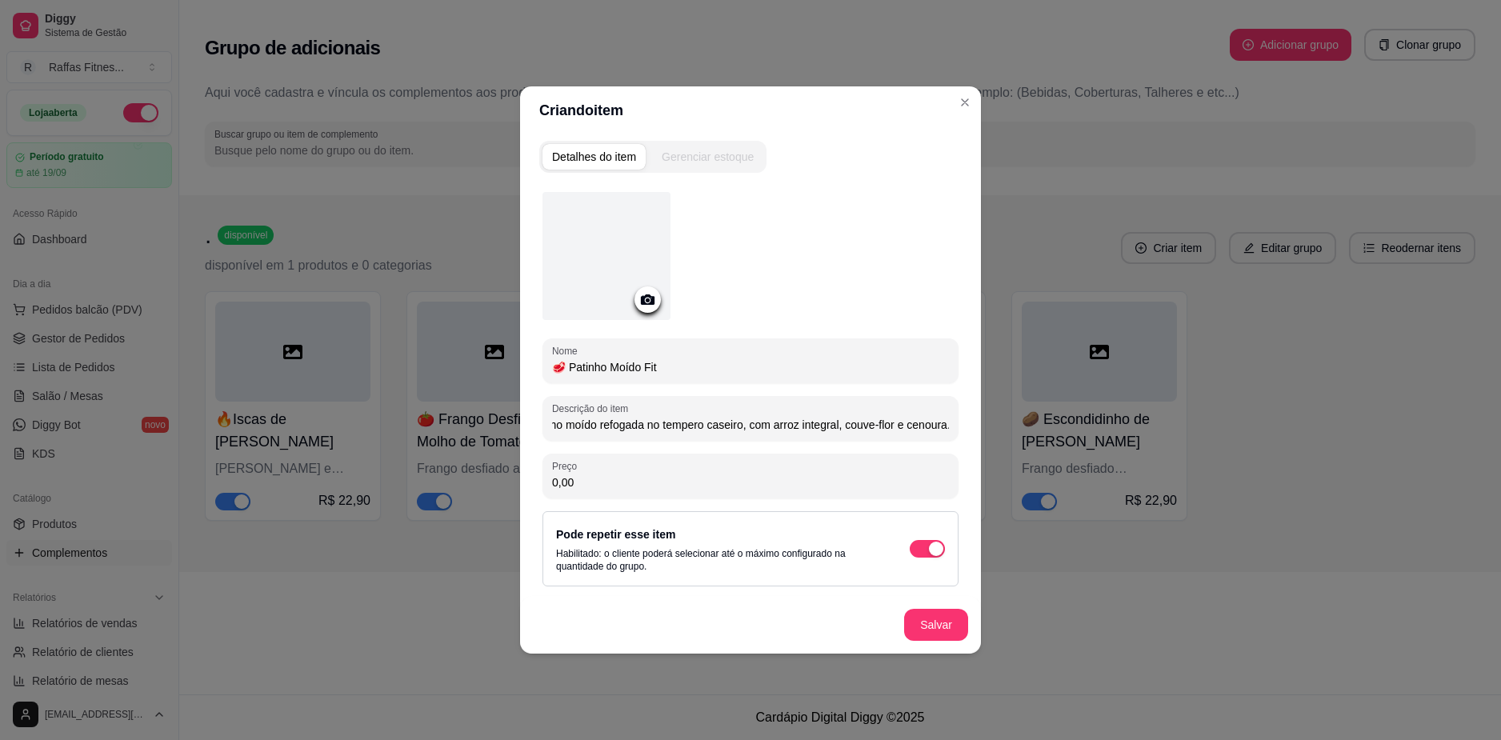
click at [760, 483] on input "0,00" at bounding box center [750, 483] width 397 height 16
click at [949, 626] on button "Salvar" at bounding box center [936, 625] width 62 height 31
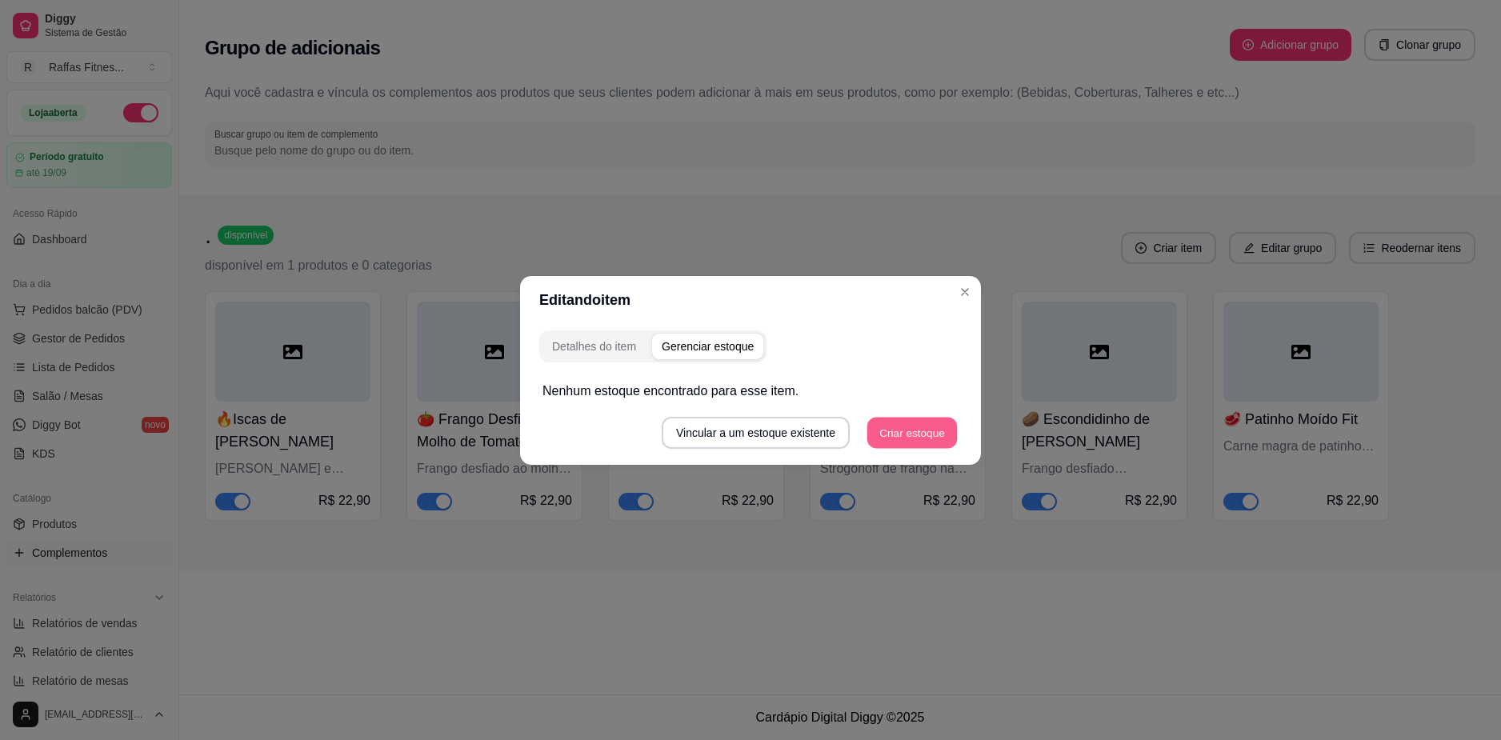
click at [922, 439] on button "Criar estoque" at bounding box center [913, 432] width 90 height 31
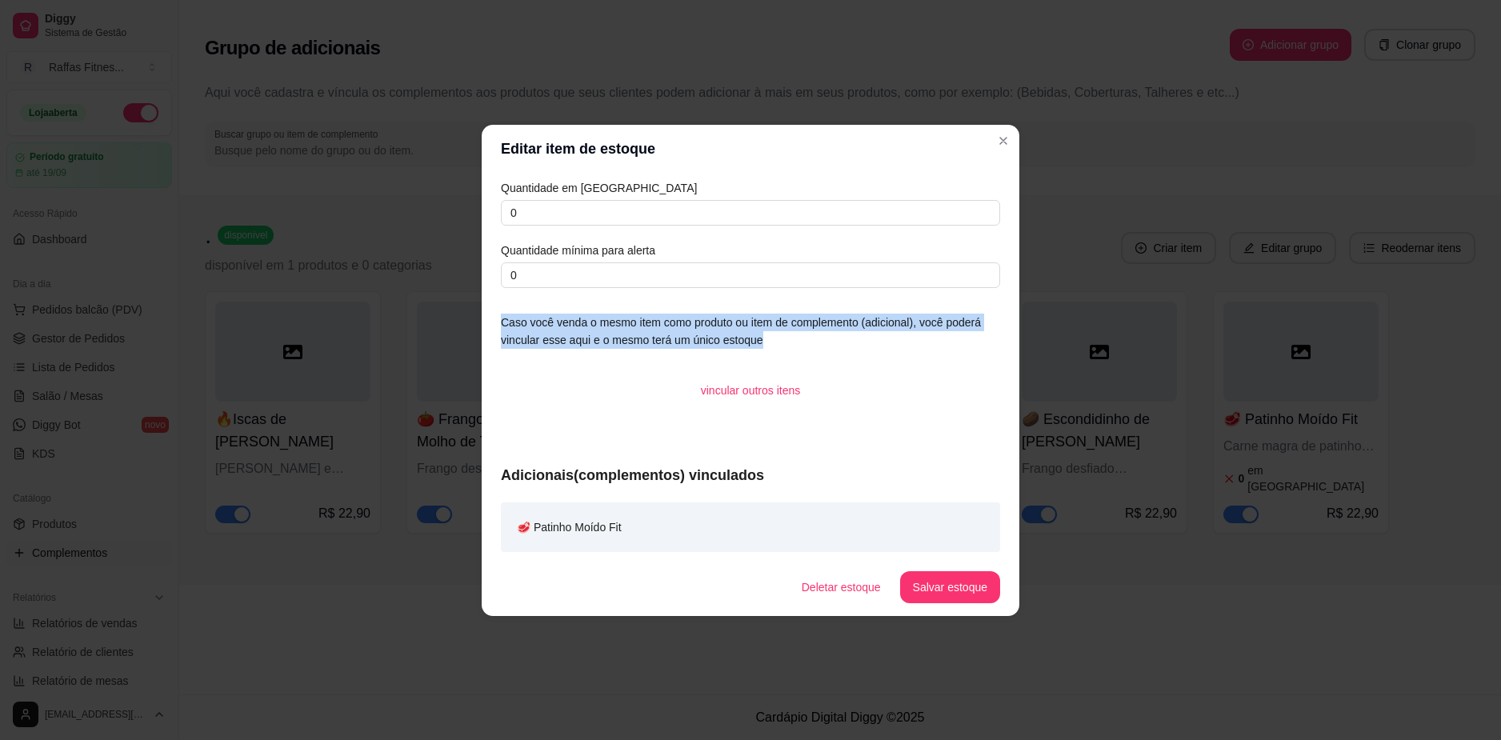
drag, startPoint x: 503, startPoint y: 322, endPoint x: 846, endPoint y: 344, distance: 344.1
click at [846, 344] on article "Caso você venda o mesmo item como produto ou item de complemento (adicional), v…" at bounding box center [750, 331] width 499 height 35
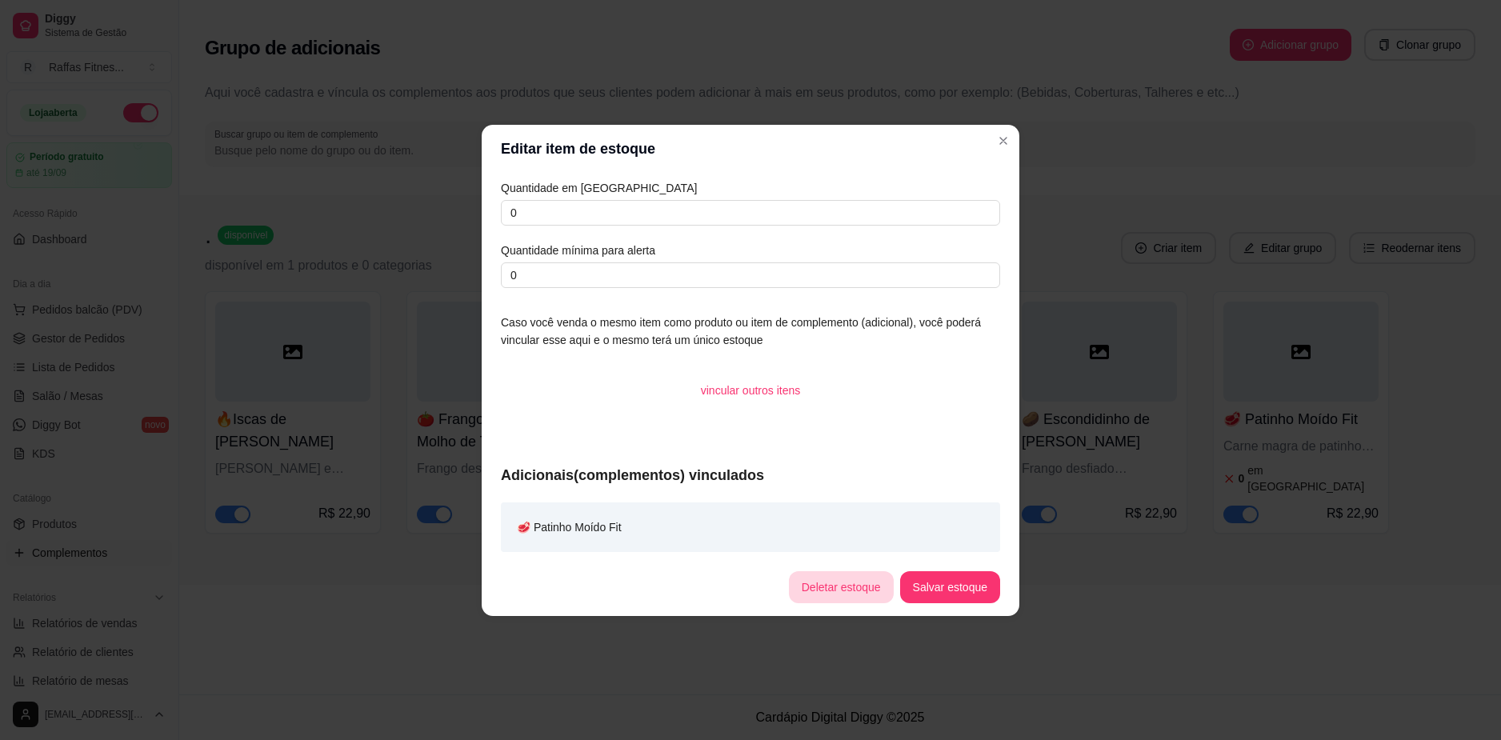
click at [833, 585] on button "Deletar estoque" at bounding box center [841, 587] width 105 height 32
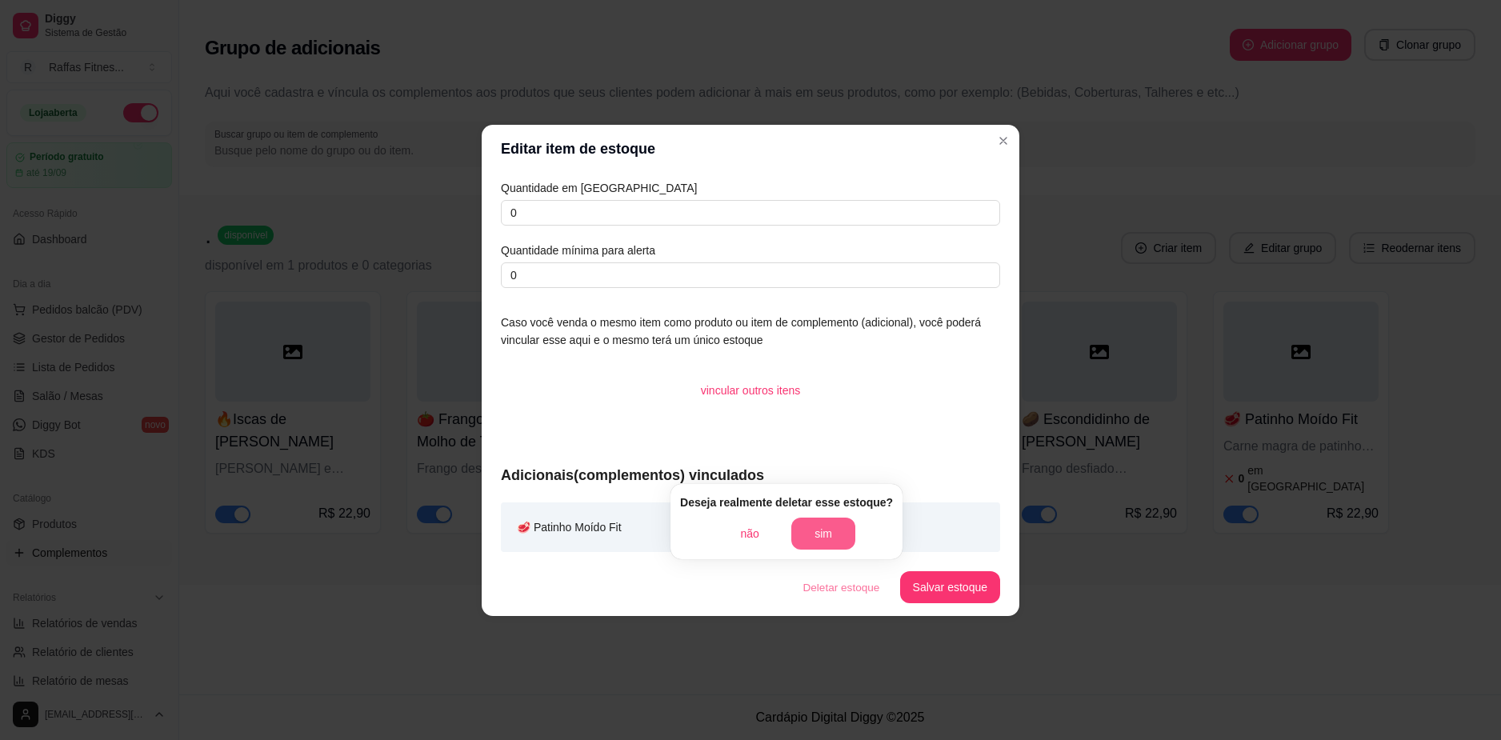
click at [814, 535] on button "sim" at bounding box center [824, 534] width 64 height 32
click at [1003, 142] on icon "Close" at bounding box center [1003, 141] width 6 height 6
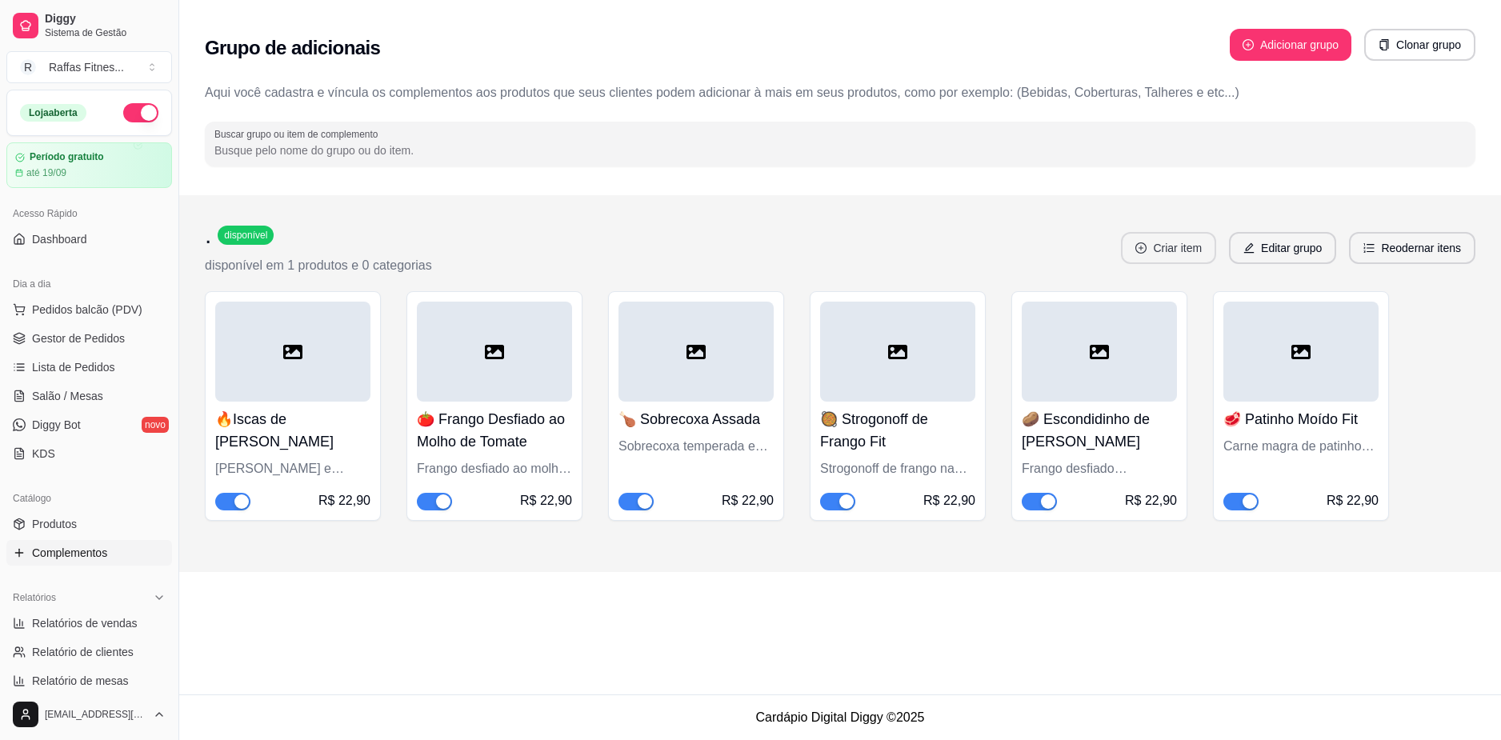
click at [1168, 258] on button "Criar item" at bounding box center [1168, 248] width 95 height 32
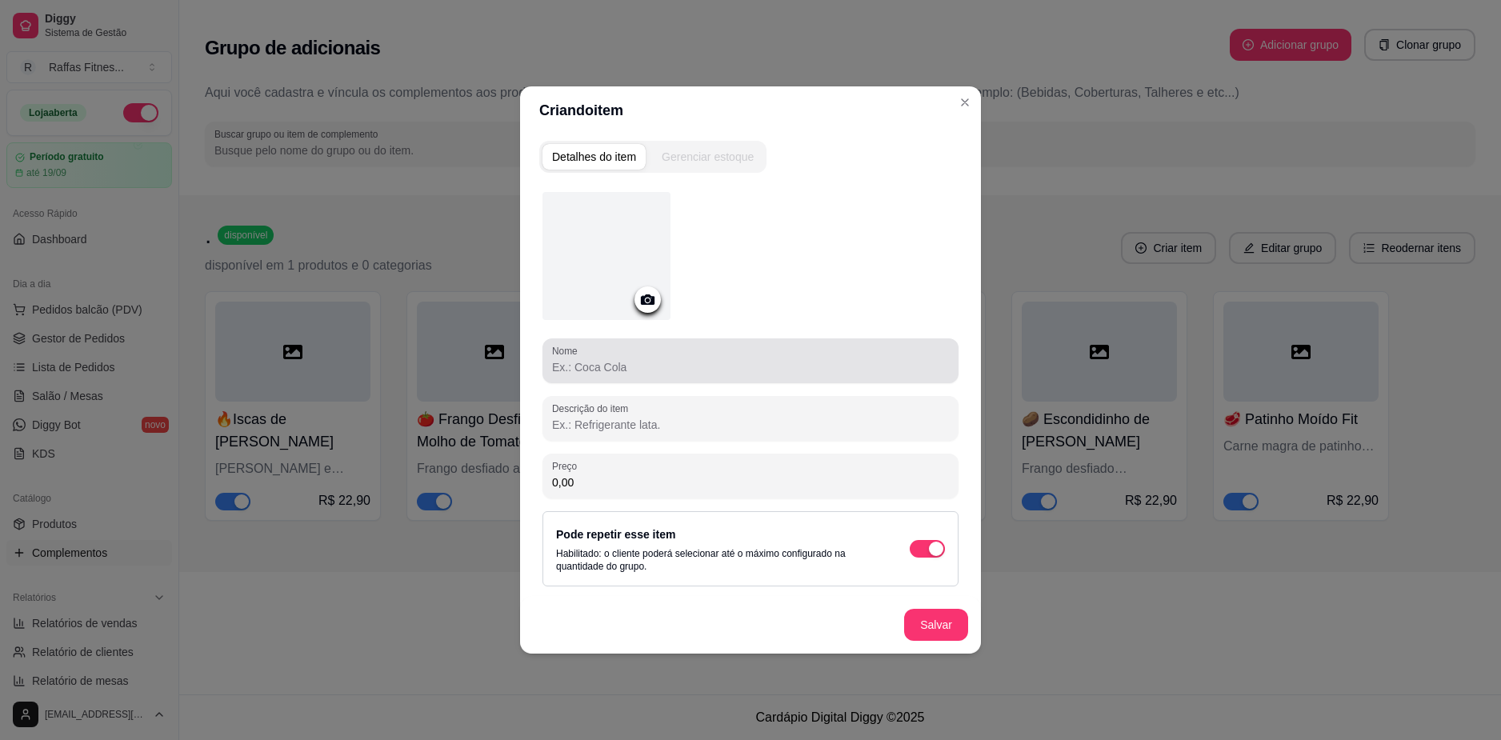
click at [586, 379] on div "Nome" at bounding box center [751, 361] width 416 height 45
paste input "🍔 Hambúrguer de Patinho"
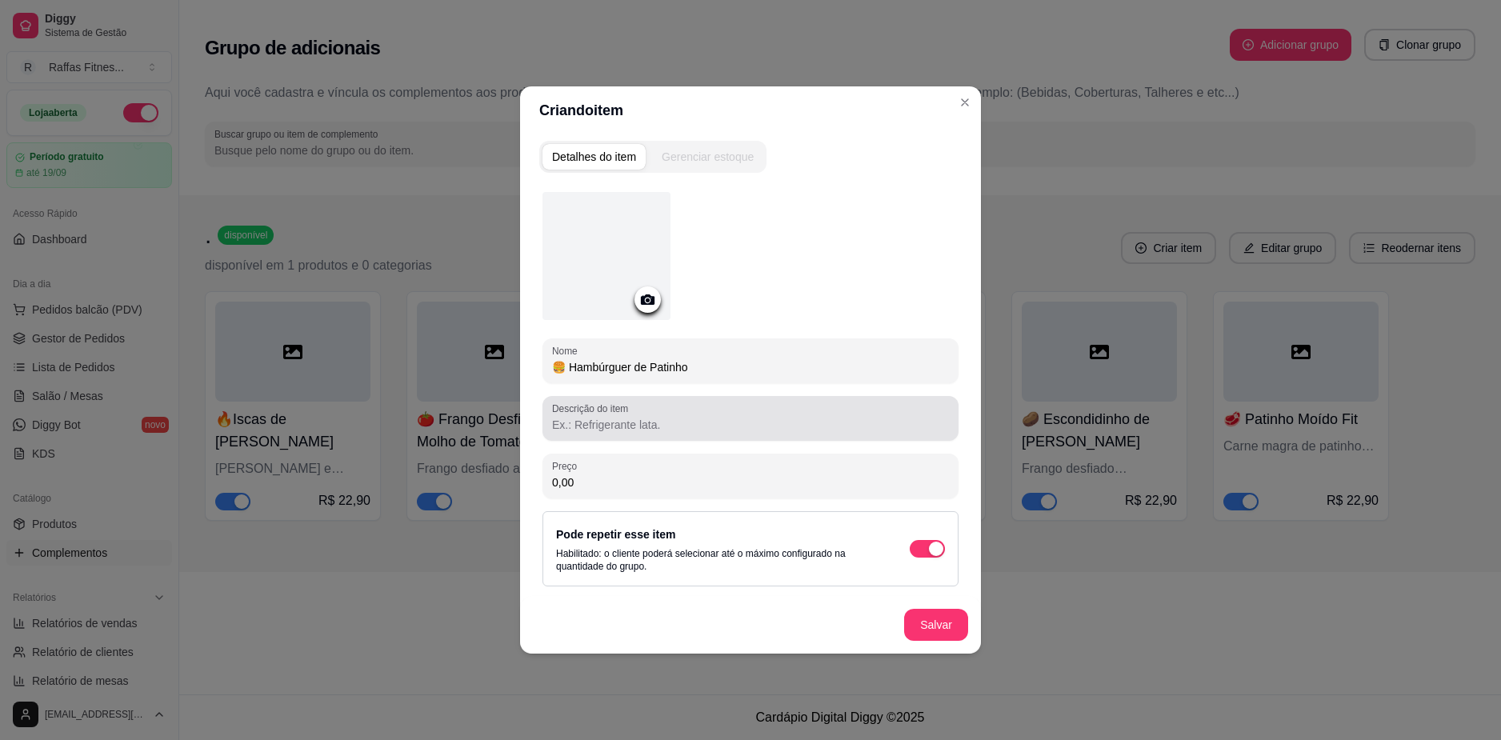
click at [603, 435] on div "Descrição do item" at bounding box center [751, 418] width 416 height 45
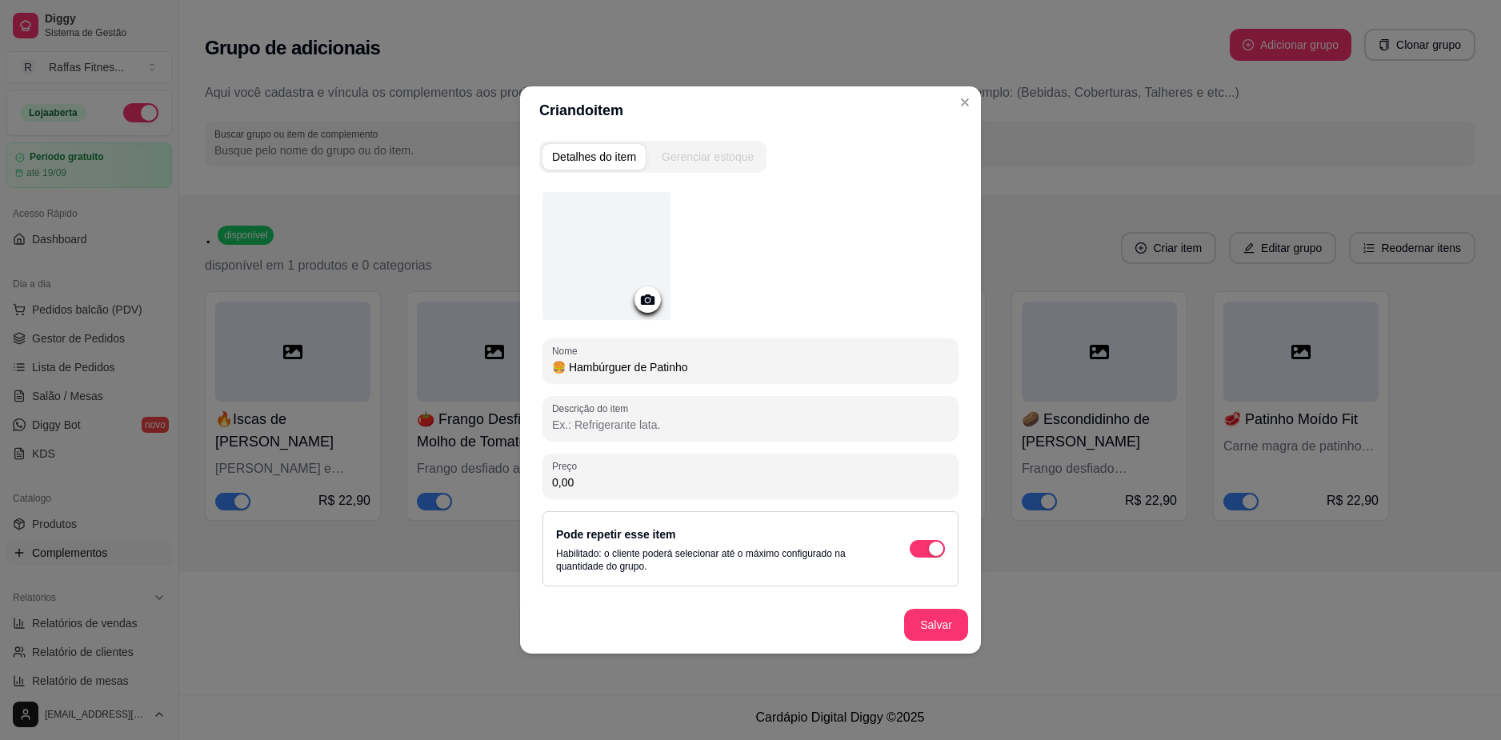
paste input "Hambúrguer artesanal de carne magra, servido com purê de batata-doce e brócolis…"
click at [578, 428] on input "Hambúrguer artesanal de carne magra, servido com purê de batata-doce e brócolis…" at bounding box center [750, 425] width 397 height 16
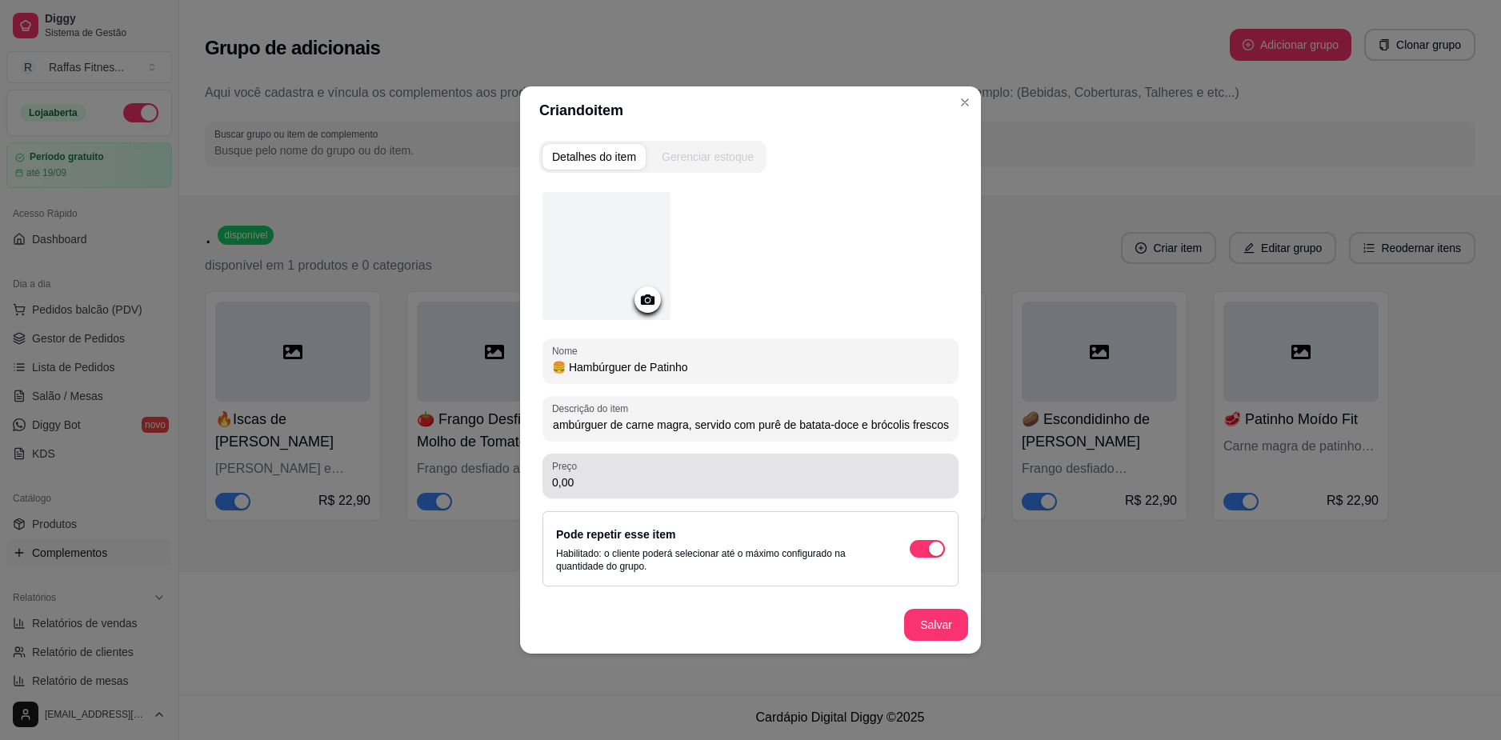
click at [679, 485] on input "0,00" at bounding box center [750, 483] width 397 height 16
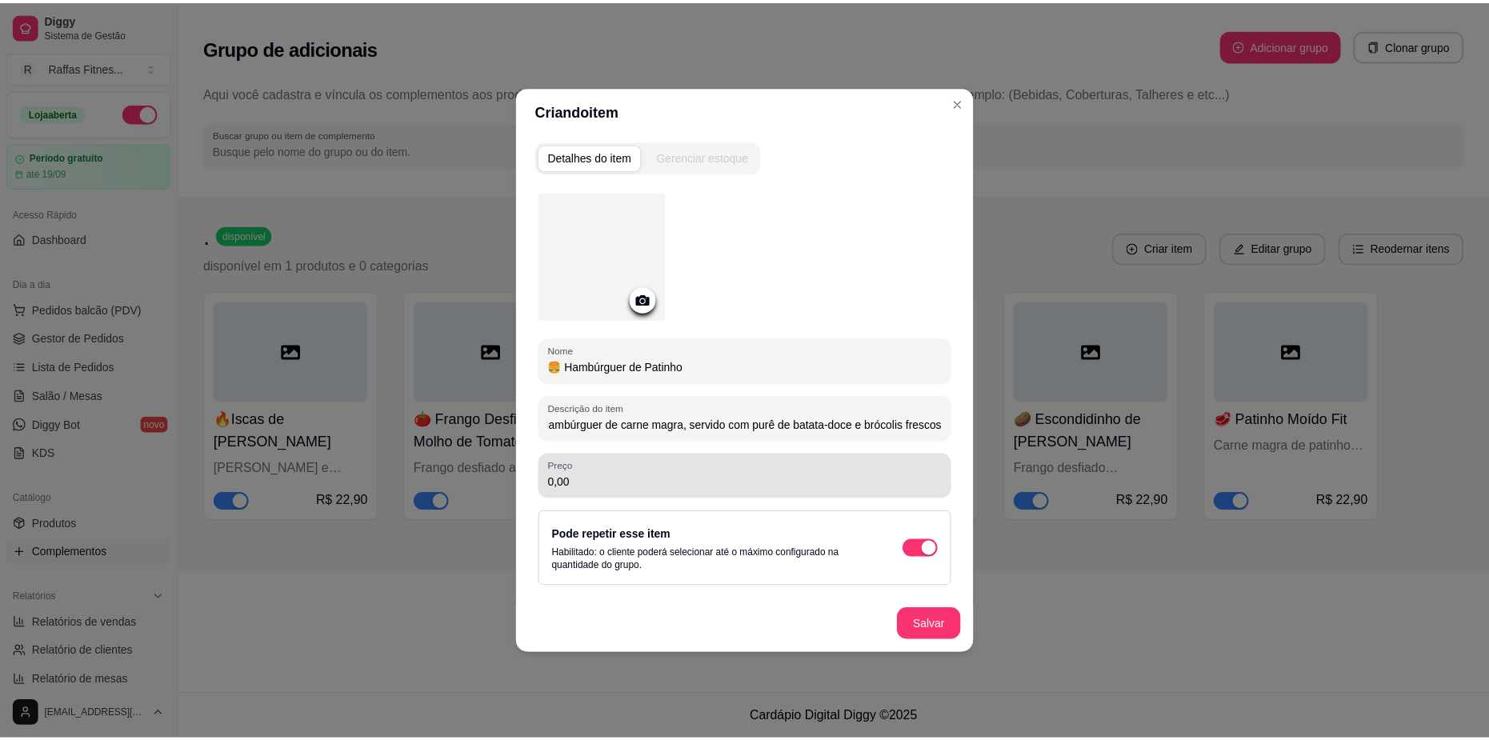
scroll to position [0, 0]
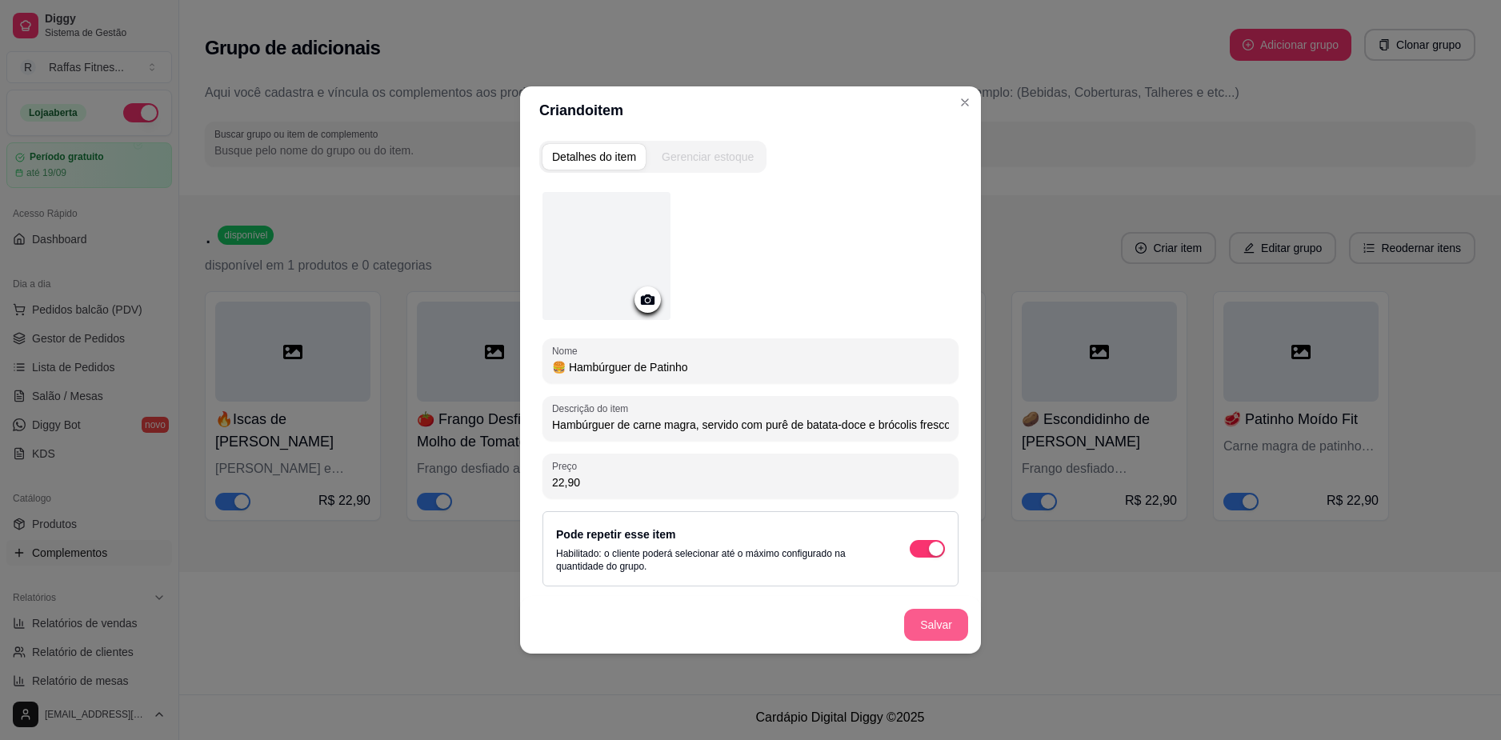
click at [950, 617] on button "Salvar" at bounding box center [936, 625] width 64 height 32
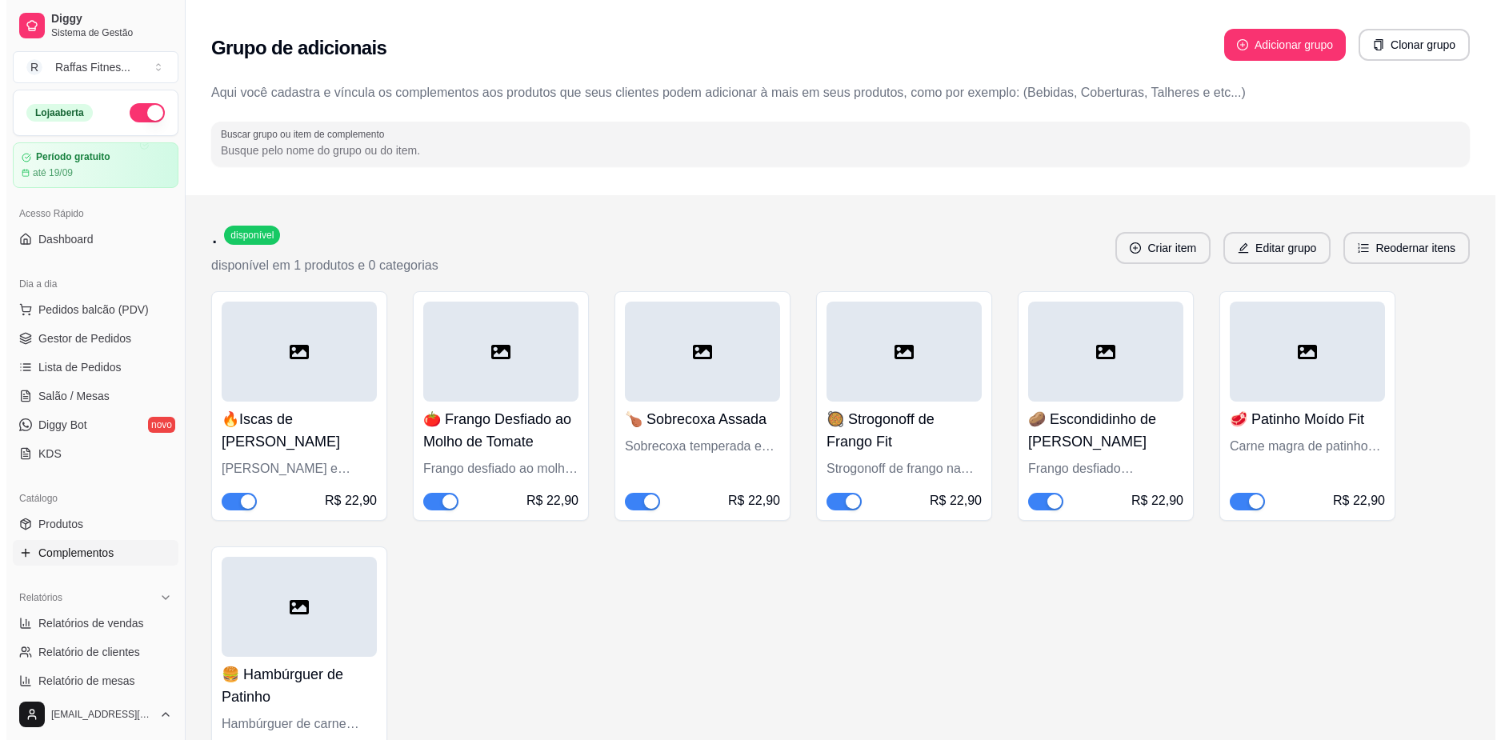
scroll to position [133, 0]
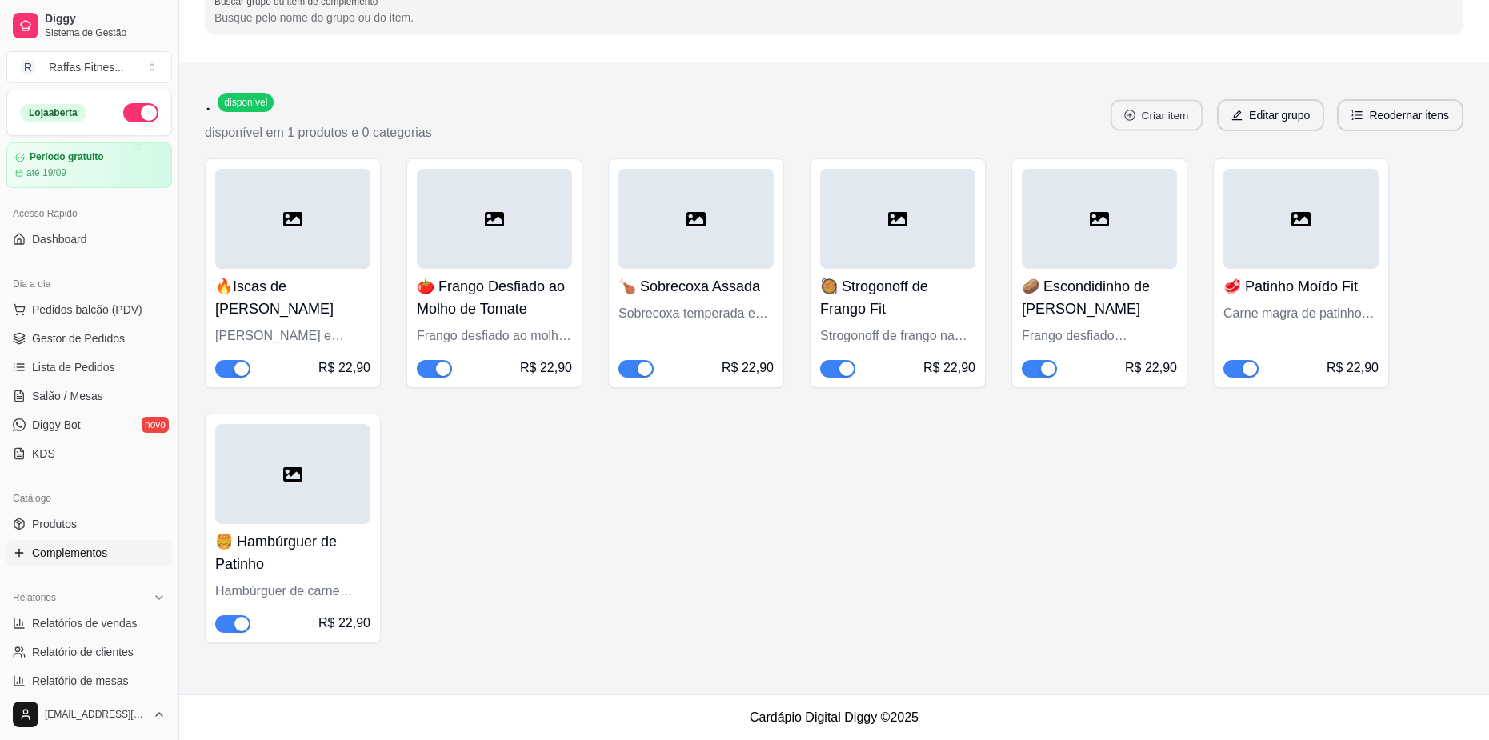
click at [1164, 114] on button "Criar item" at bounding box center [1157, 115] width 92 height 31
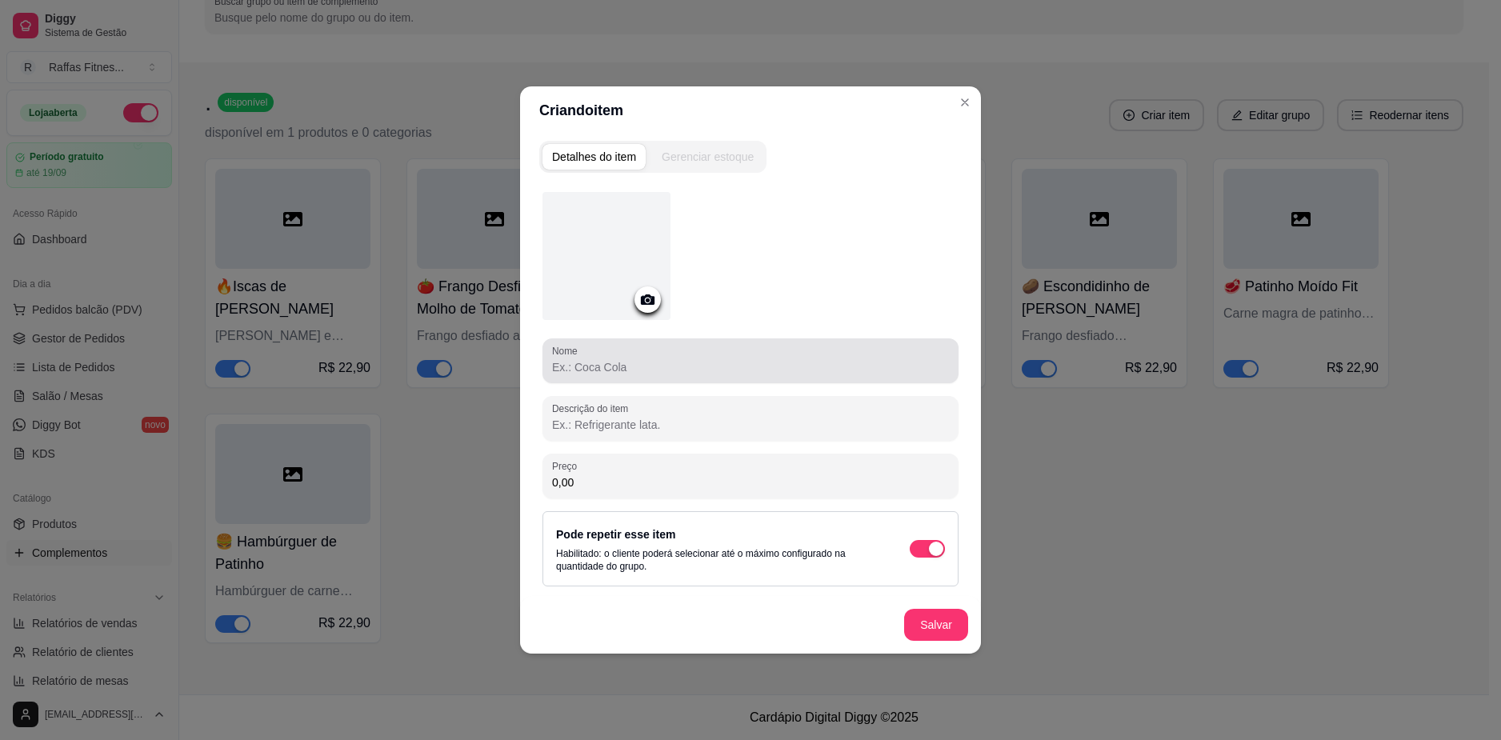
click at [579, 374] on input "Nome" at bounding box center [750, 367] width 397 height 16
paste input "🥩 Iscas de Carne Aceboladas"
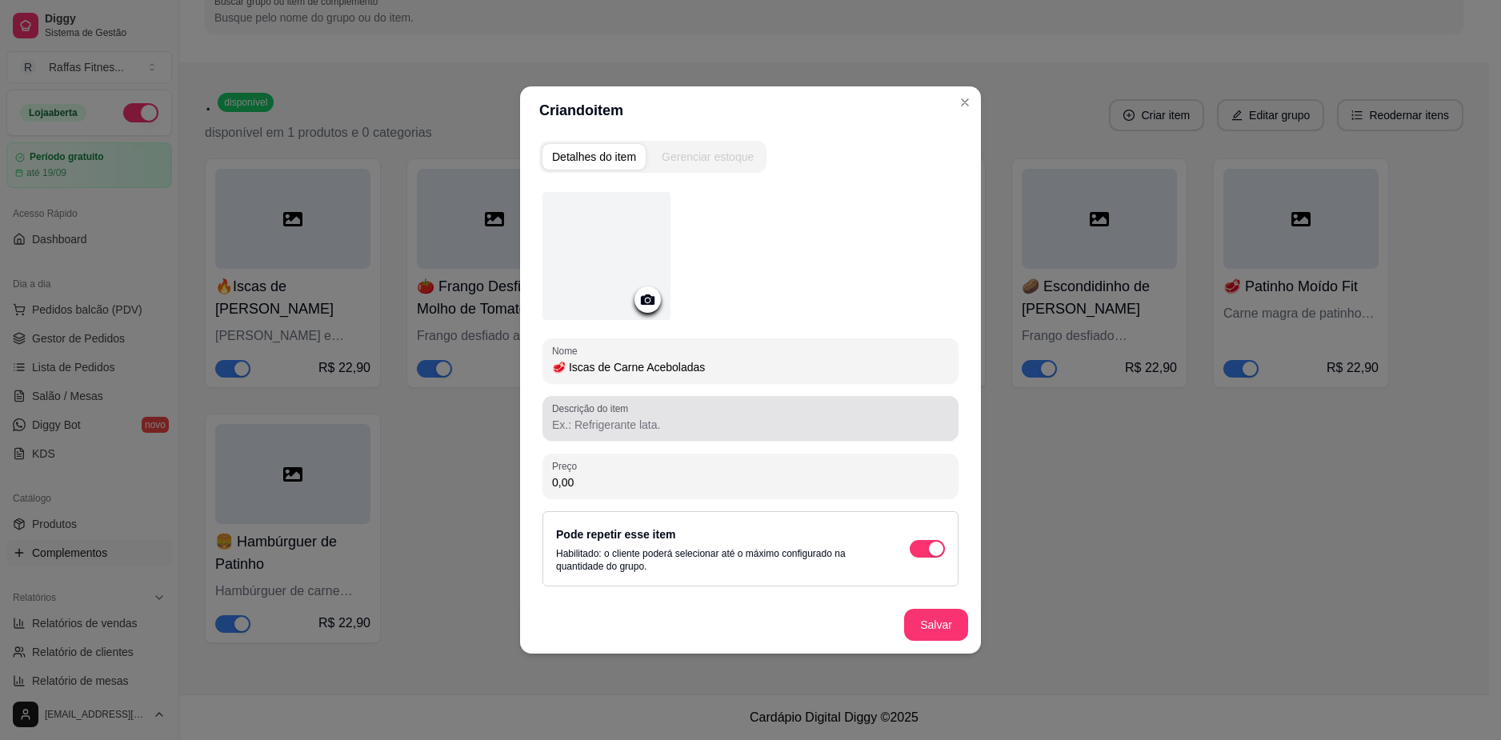
click at [651, 419] on input "Descrição do item" at bounding box center [750, 425] width 397 height 16
click at [593, 433] on div at bounding box center [750, 419] width 397 height 32
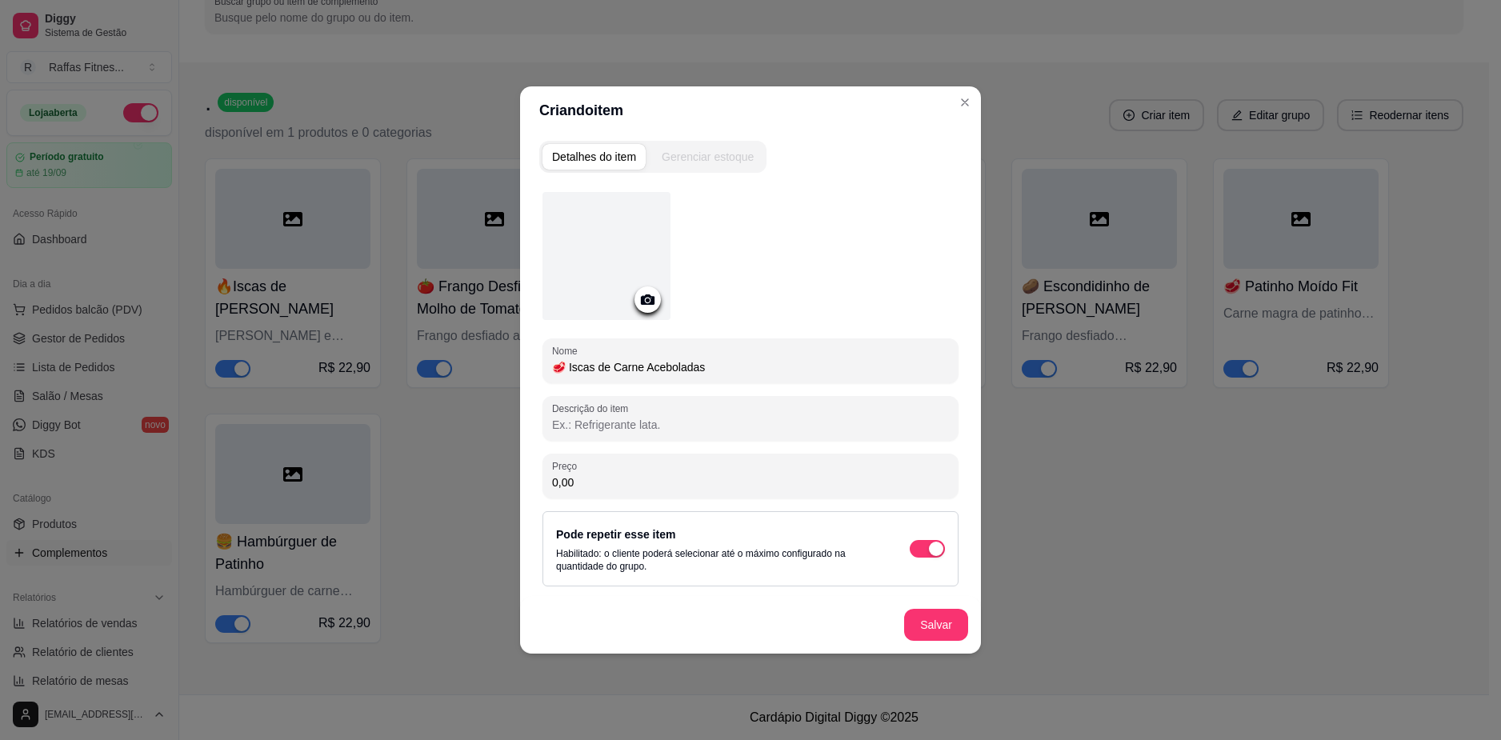
paste input "Carne bovina macia salteada com cebola, acompanhada de arroz integral, batata-d…"
click at [668, 482] on input "0,00" at bounding box center [750, 483] width 397 height 16
click at [960, 632] on button "Salvar" at bounding box center [936, 625] width 64 height 32
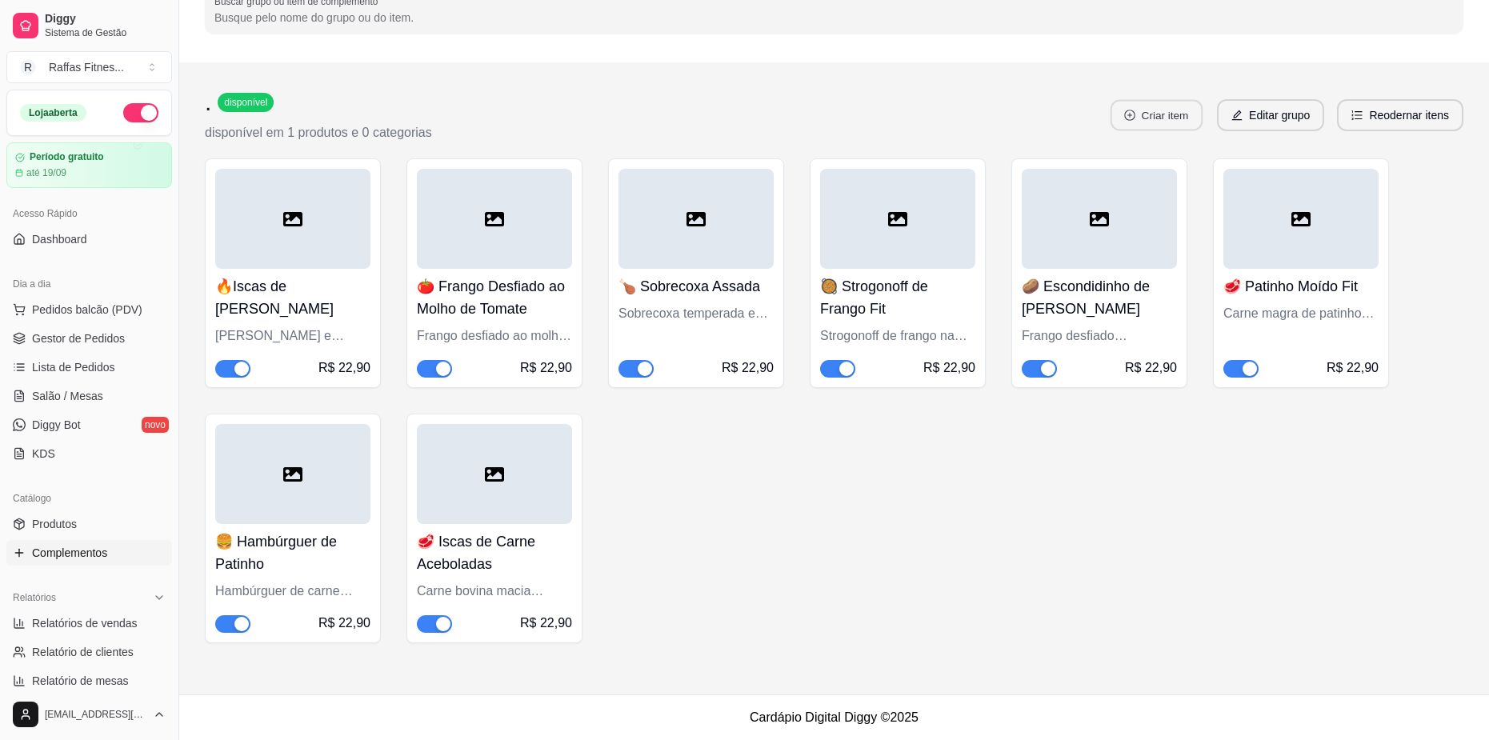
click at [1153, 122] on button "Criar item" at bounding box center [1157, 115] width 92 height 31
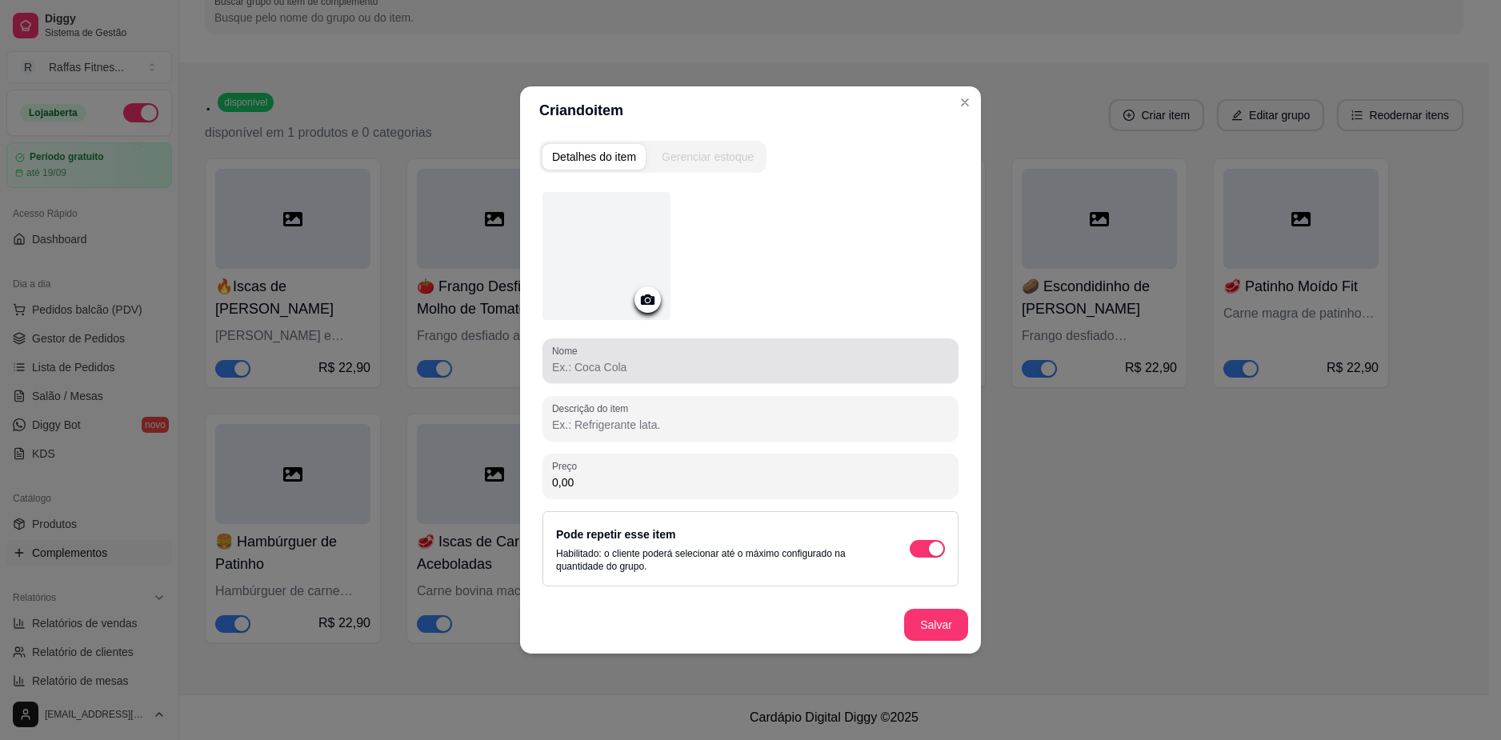
click at [683, 368] on input "Nome" at bounding box center [750, 367] width 397 height 16
paste input "🥘 Strogonoff de Carne Fit"
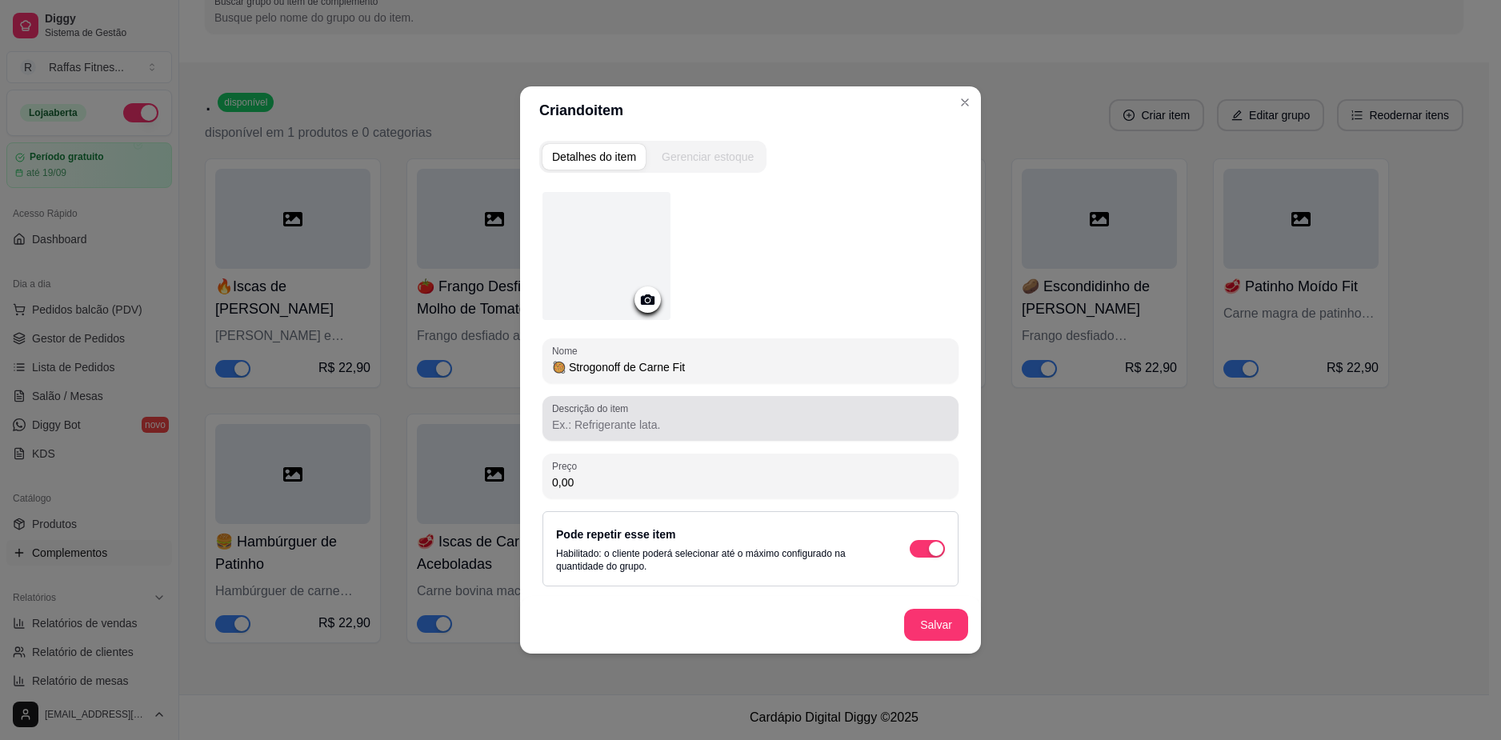
click at [618, 415] on label "Descrição do item" at bounding box center [593, 409] width 82 height 14
click at [618, 417] on input "Descrição do item" at bounding box center [750, 425] width 397 height 16
click at [604, 435] on div "Descrição do item" at bounding box center [751, 418] width 416 height 45
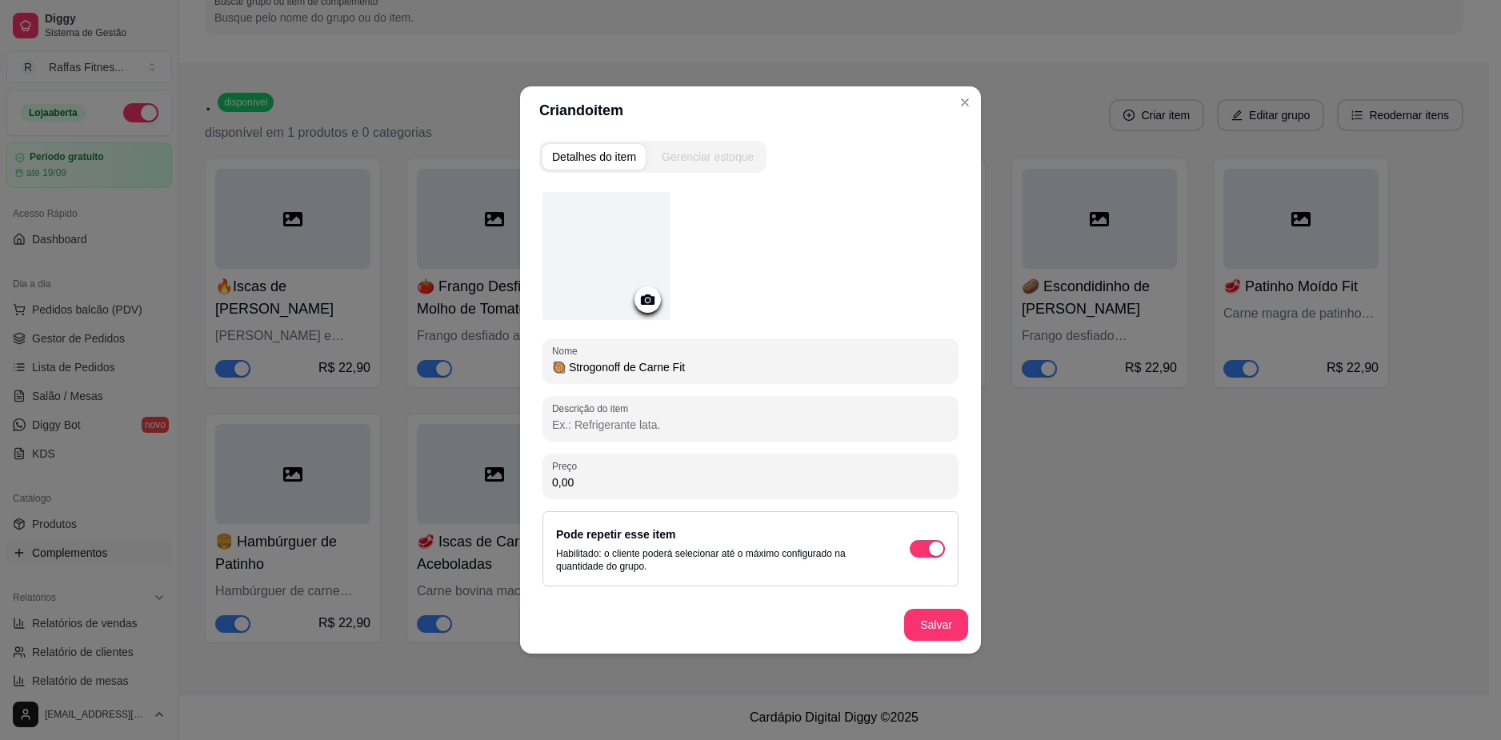
paste input "Strogonoff de carne magra na versão leve, servido com arroz integral e brócolis."
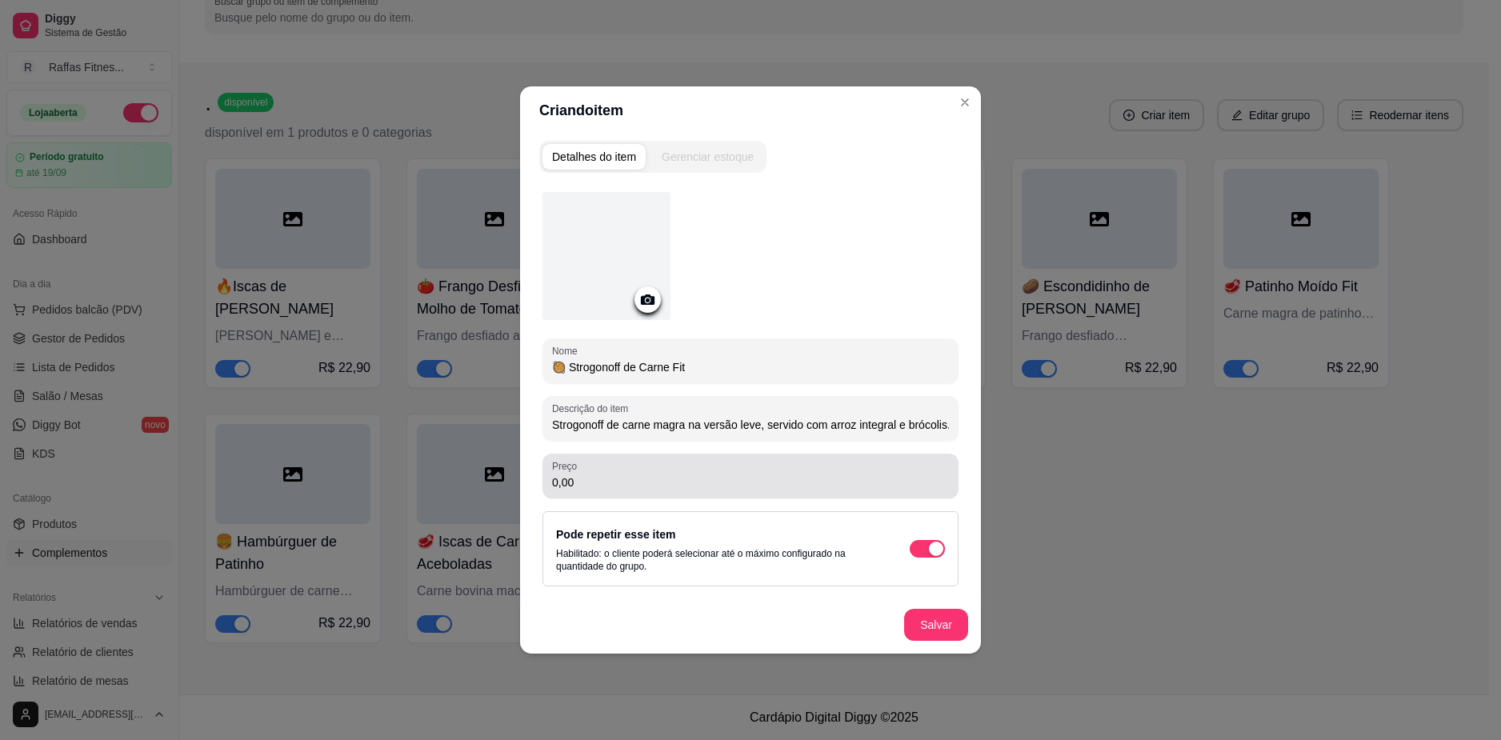
click at [608, 483] on input "0,00" at bounding box center [750, 483] width 397 height 16
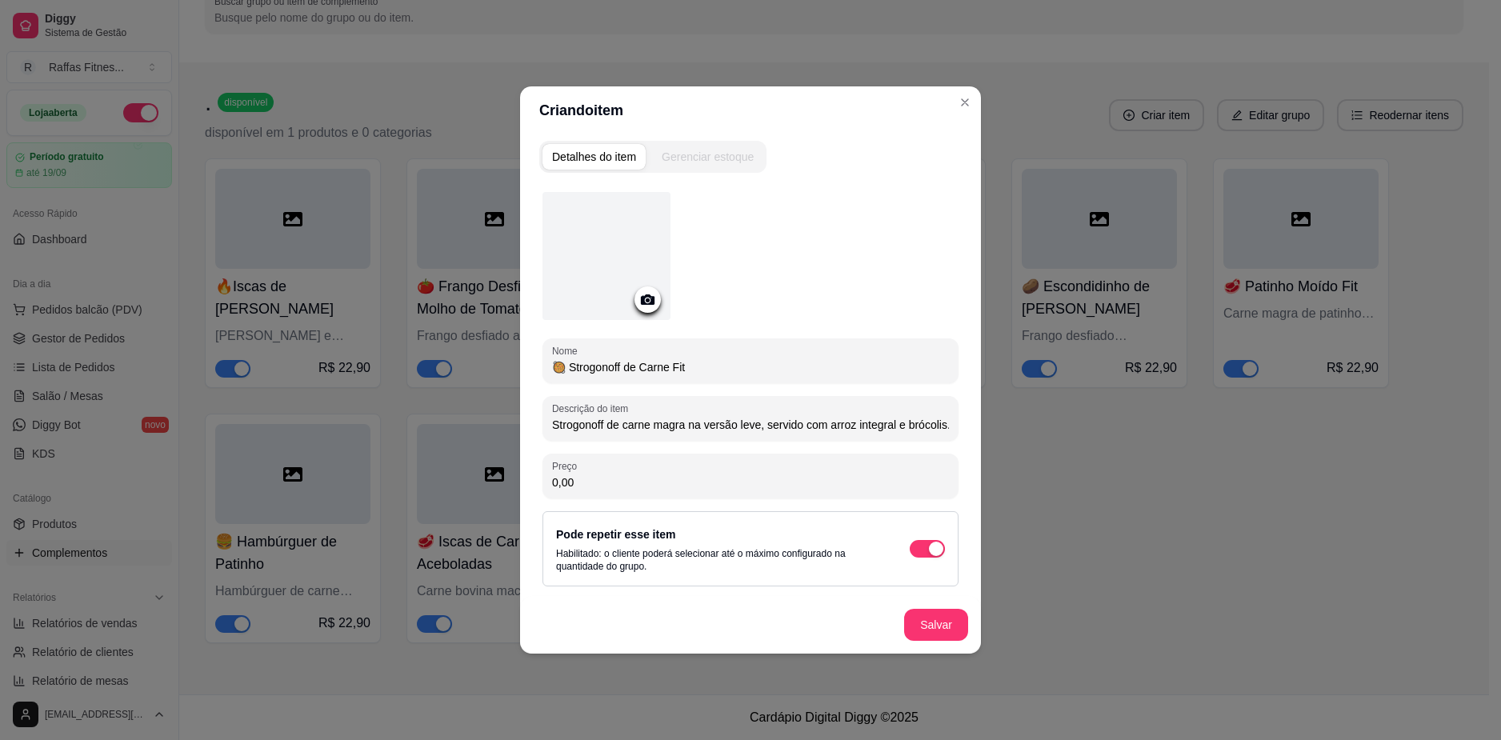
click at [608, 483] on input "0,00" at bounding box center [750, 483] width 397 height 16
click at [940, 639] on button "Salvar" at bounding box center [936, 625] width 64 height 32
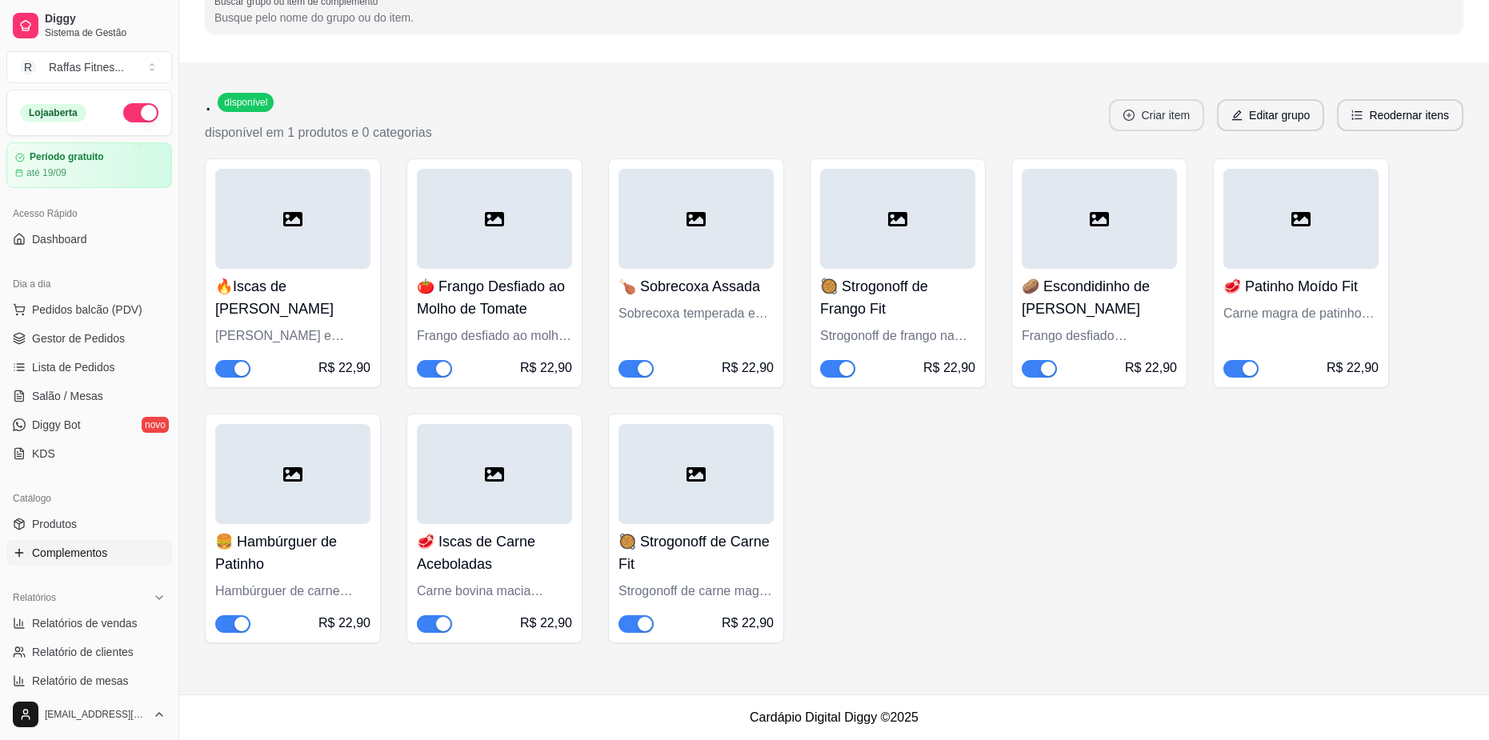
click at [1161, 106] on button "Criar item" at bounding box center [1156, 115] width 95 height 32
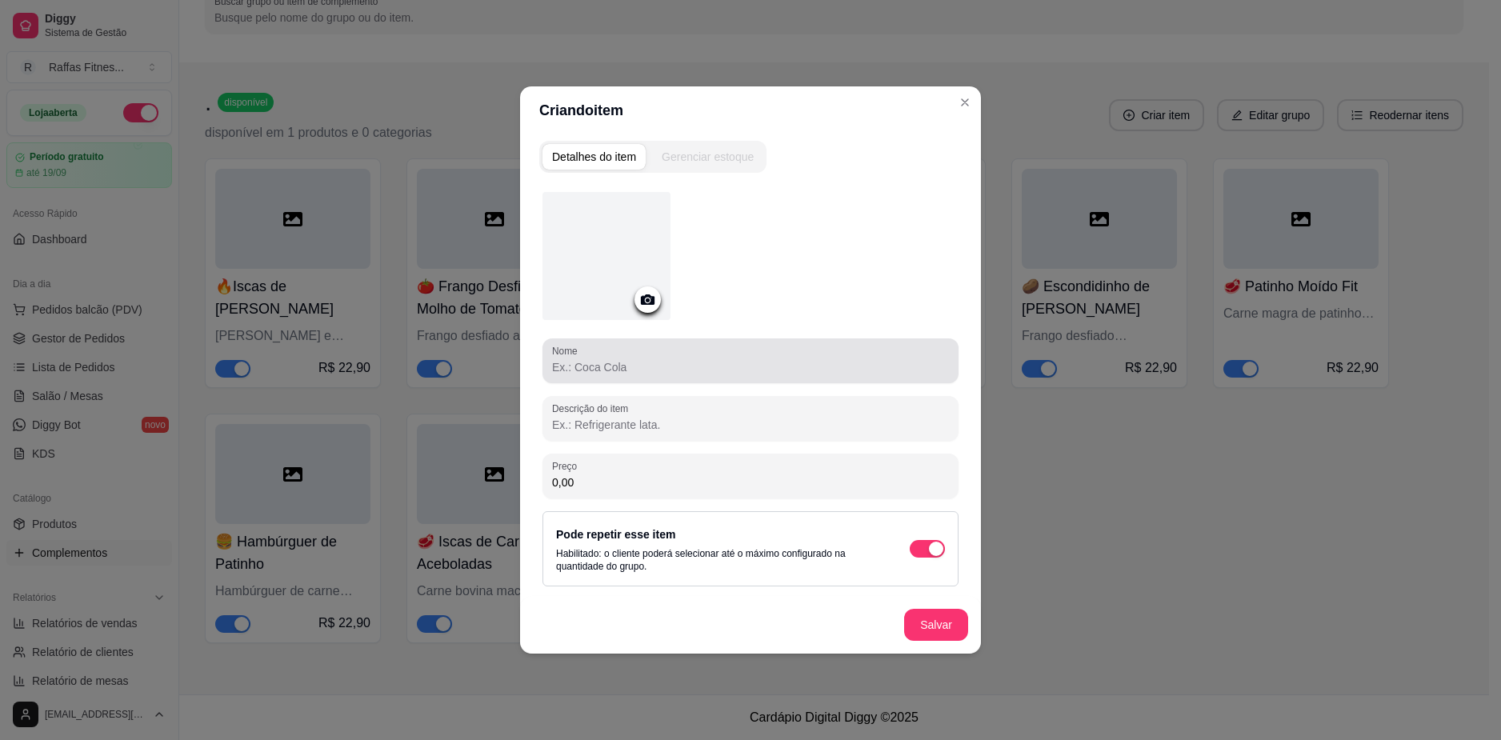
click at [683, 370] on input "Nome" at bounding box center [750, 367] width 397 height 16
paste input "🥔 Escondidinho de Carne"
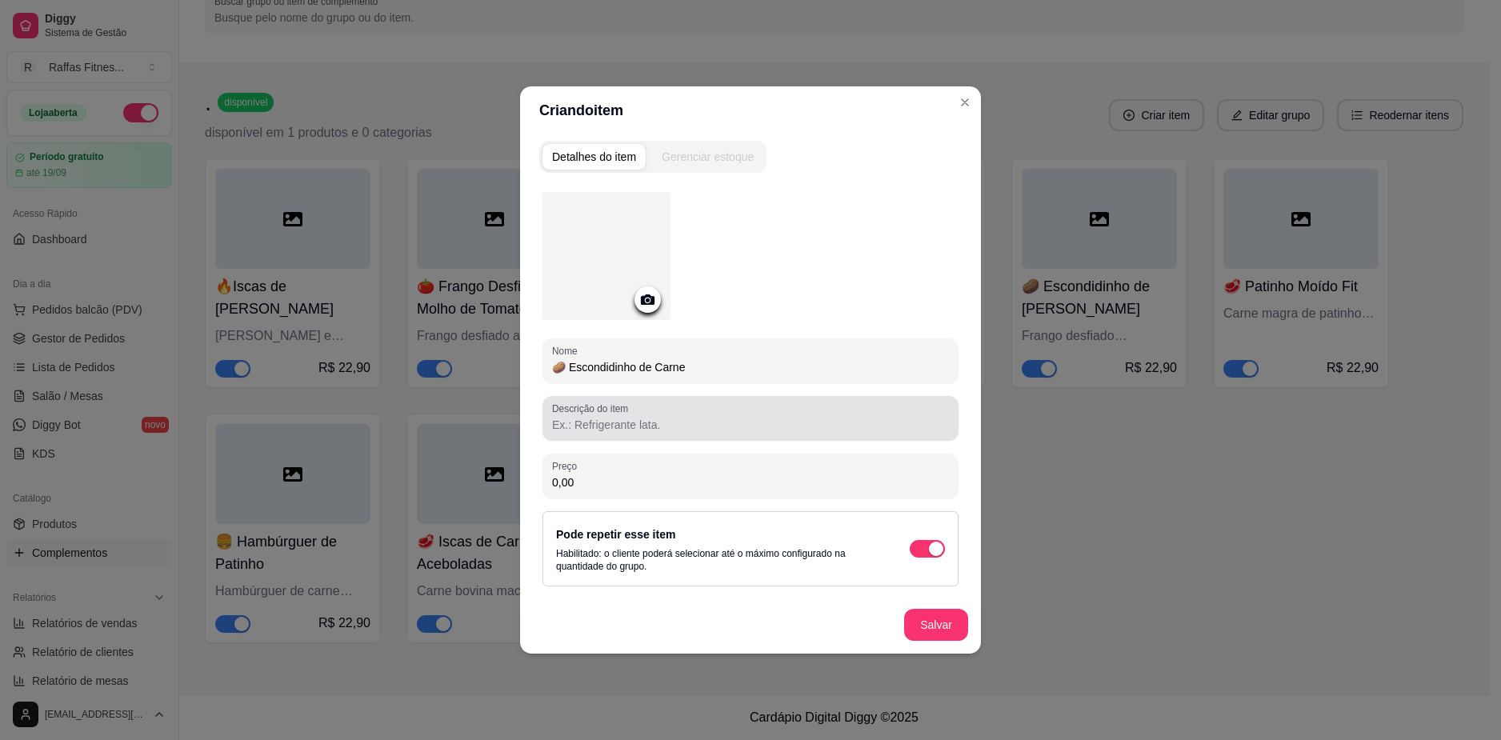
click at [739, 426] on input "Descrição do item" at bounding box center [750, 425] width 397 height 16
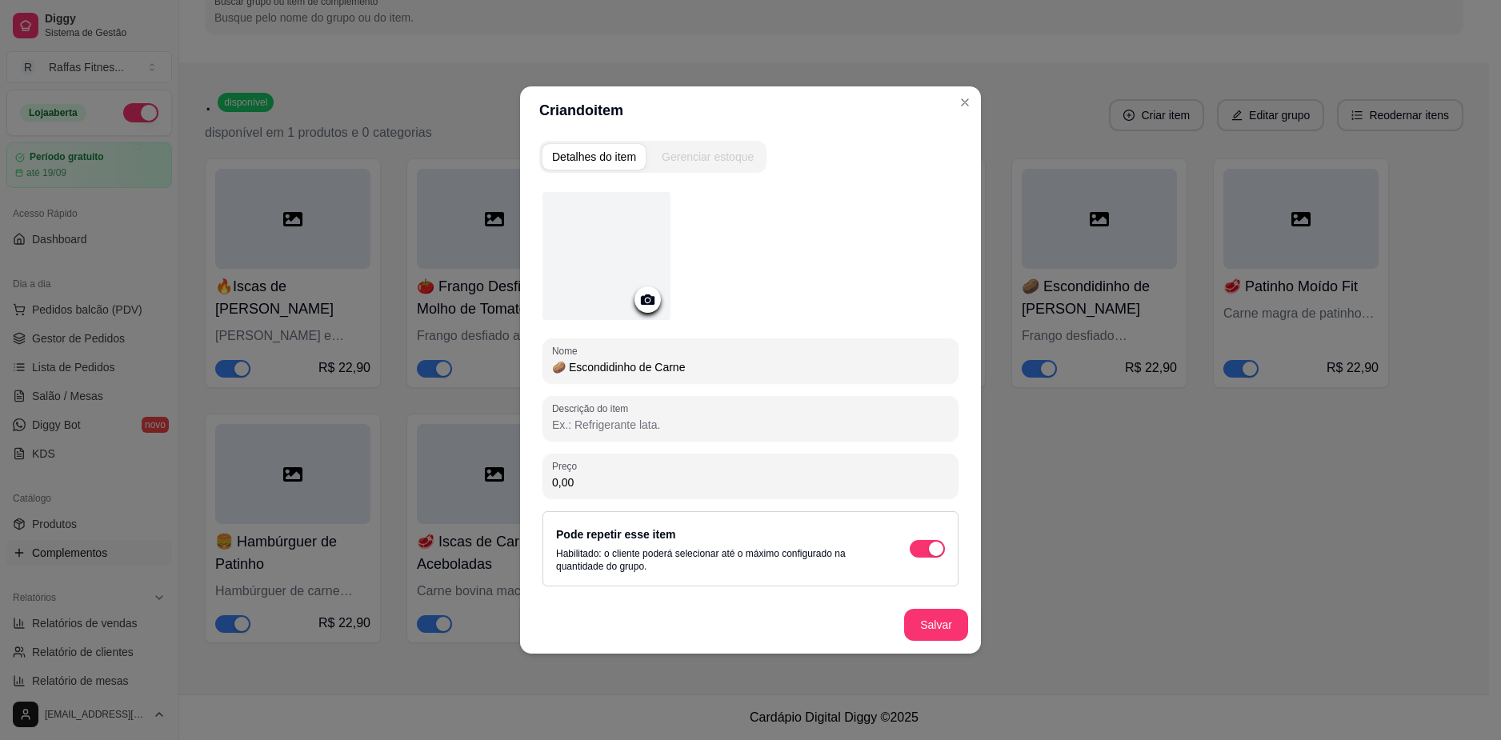
paste input "Carne moída temperada, coberta por purê de batata-doce cremoso e arroz integral…"
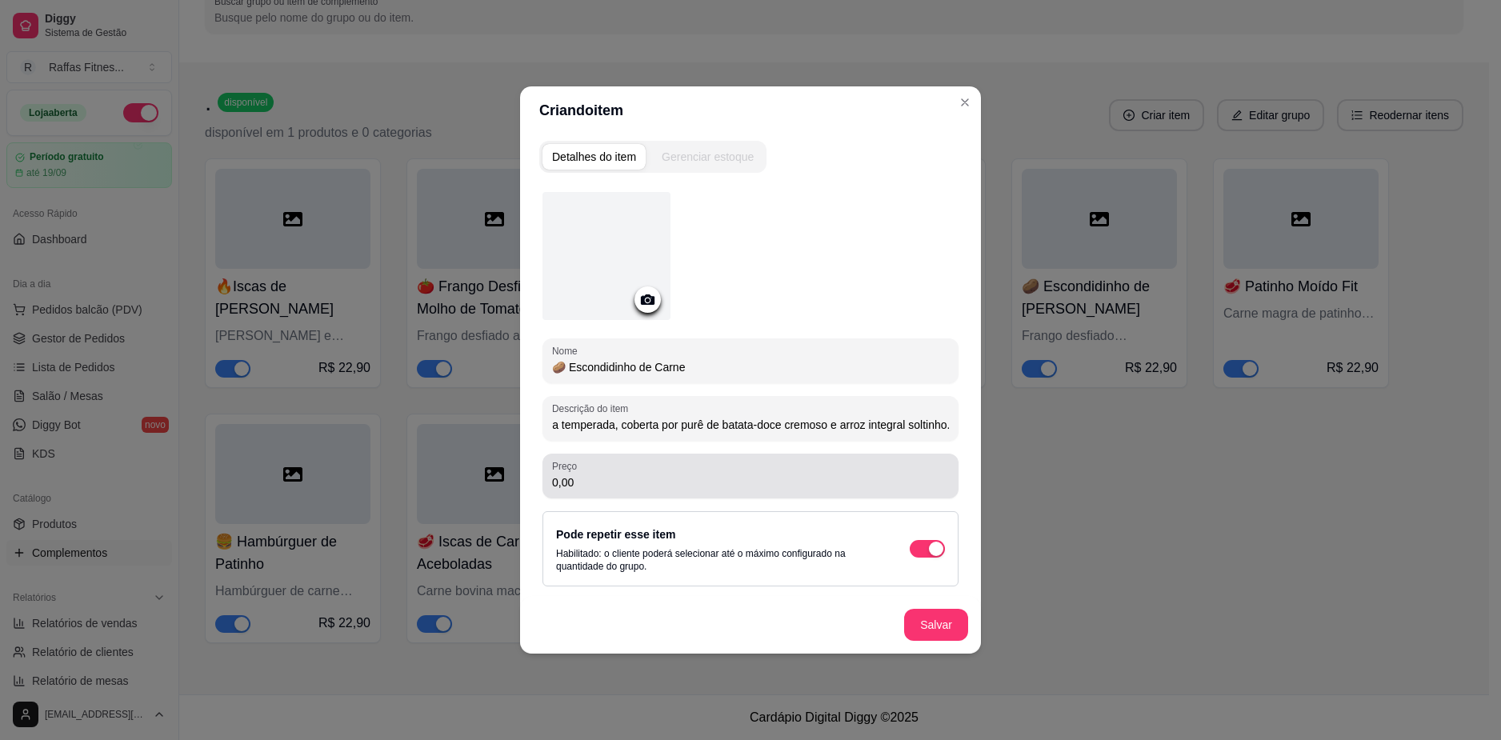
click at [616, 488] on input "0,00" at bounding box center [750, 483] width 397 height 16
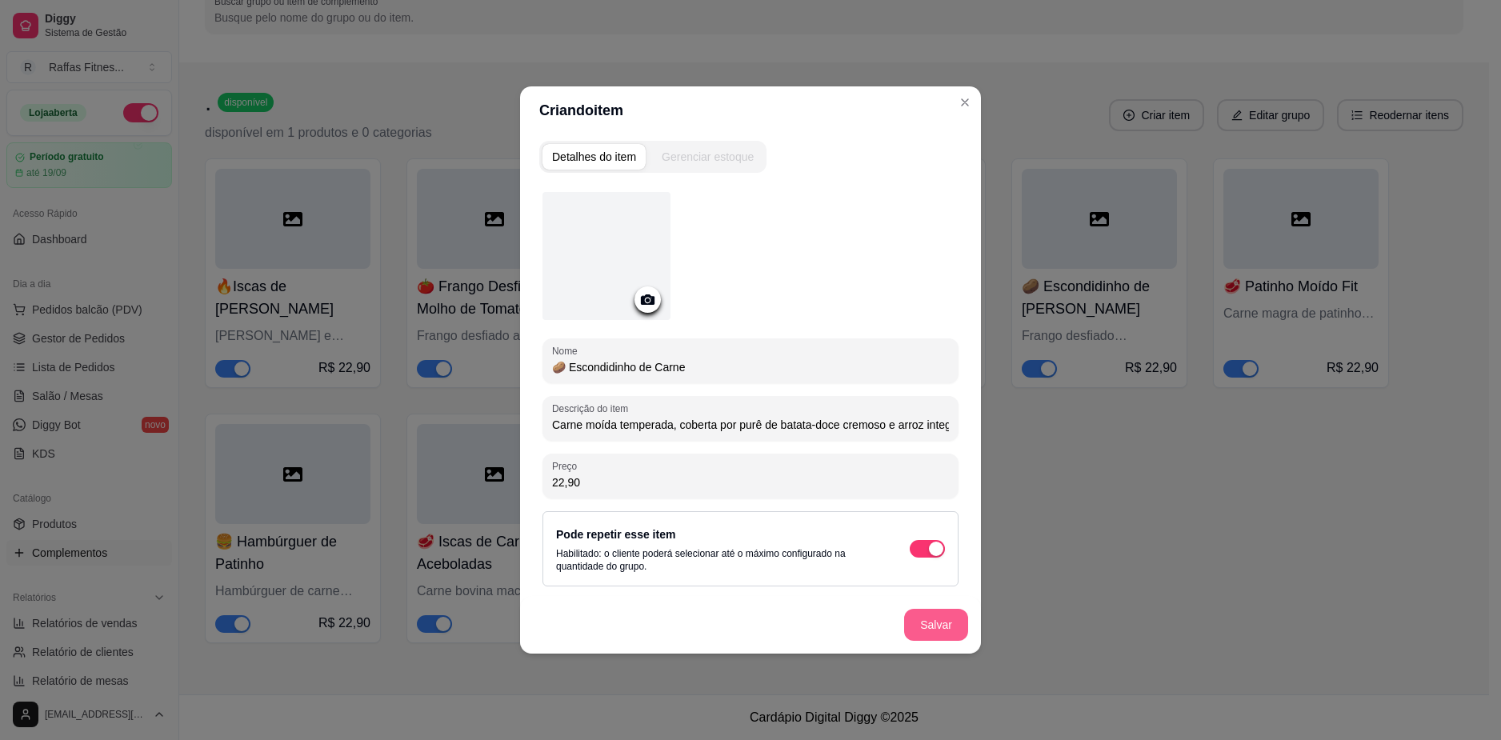
click at [926, 633] on button "Salvar" at bounding box center [936, 625] width 64 height 32
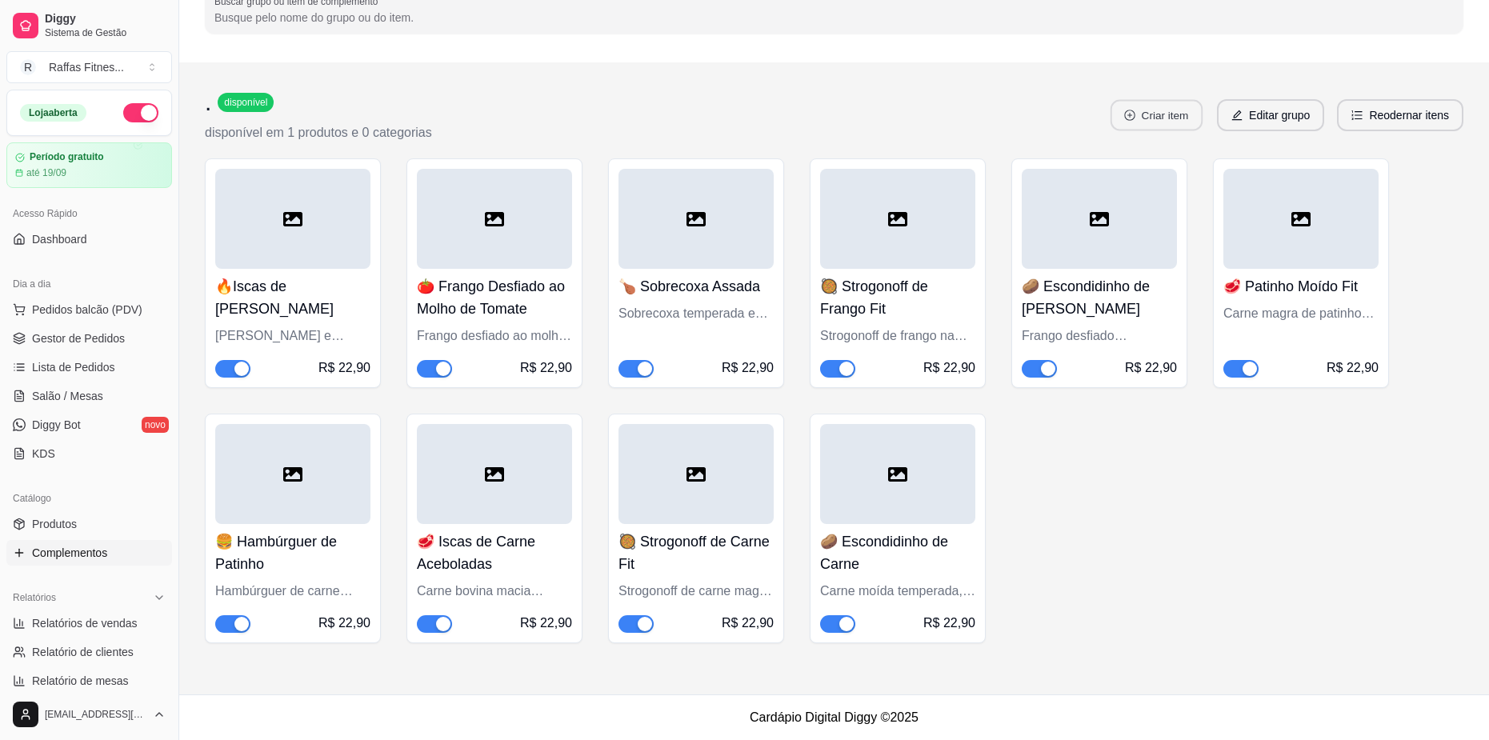
click at [1145, 120] on button "Criar item" at bounding box center [1157, 115] width 92 height 31
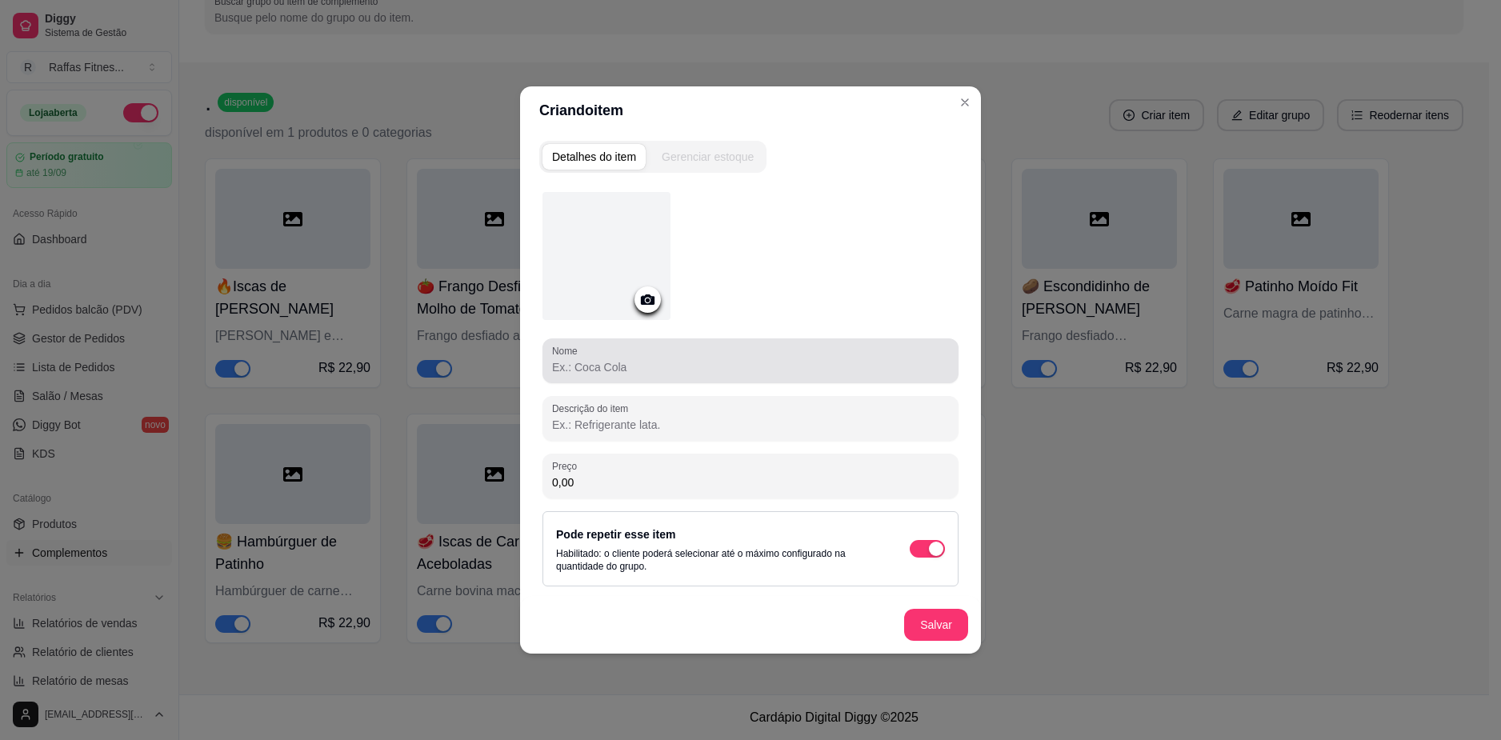
click at [671, 363] on input "Nome" at bounding box center [750, 367] width 397 height 16
paste input "🐟 Tilápia ao Limão"
click at [639, 421] on input "Descrição do item" at bounding box center [750, 425] width 397 height 16
click at [630, 430] on input "Descrição do item" at bounding box center [750, 425] width 397 height 16
paste input "Filé de tilápia ao toque de limão, com arroz integral, couve-flor no vapor e ce…"
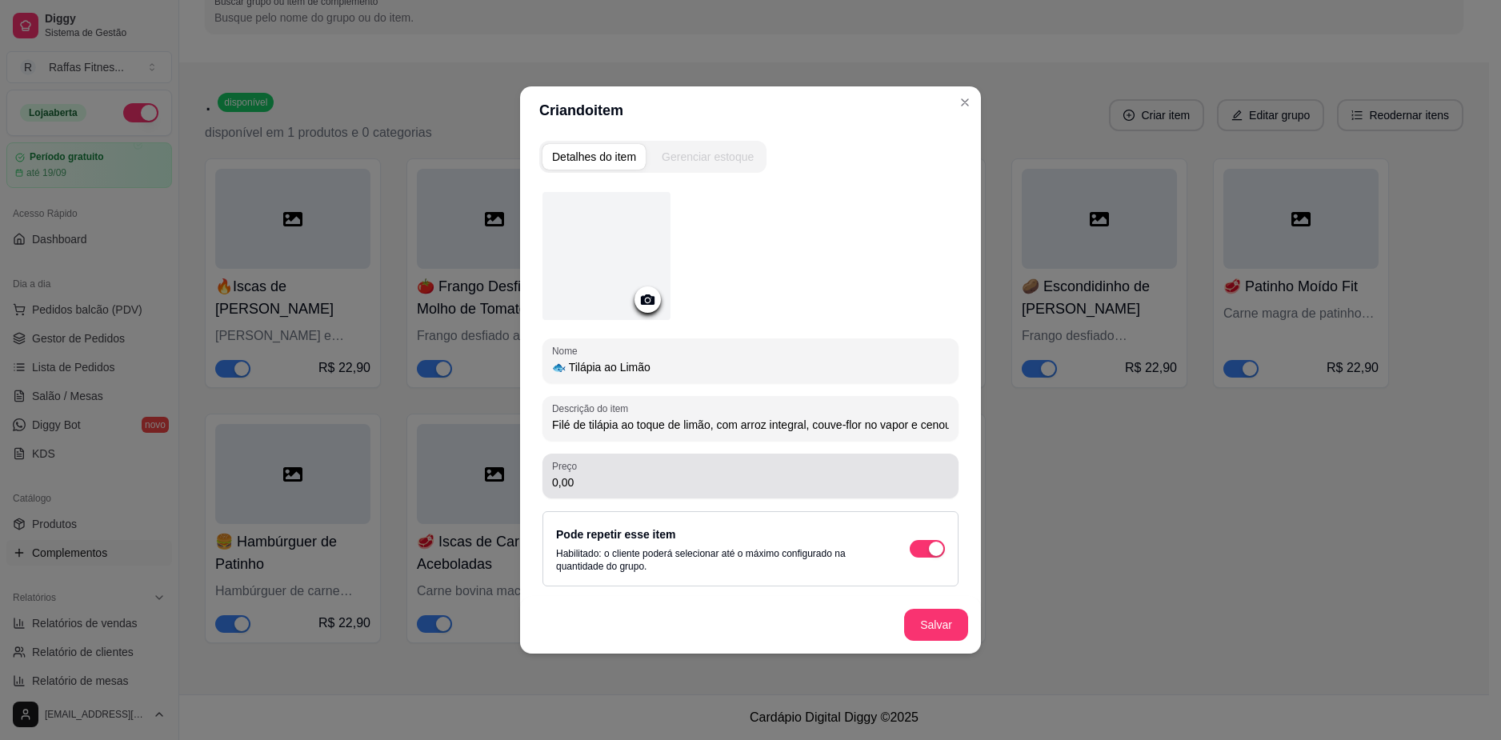
click at [744, 473] on div "0,00" at bounding box center [750, 476] width 397 height 32
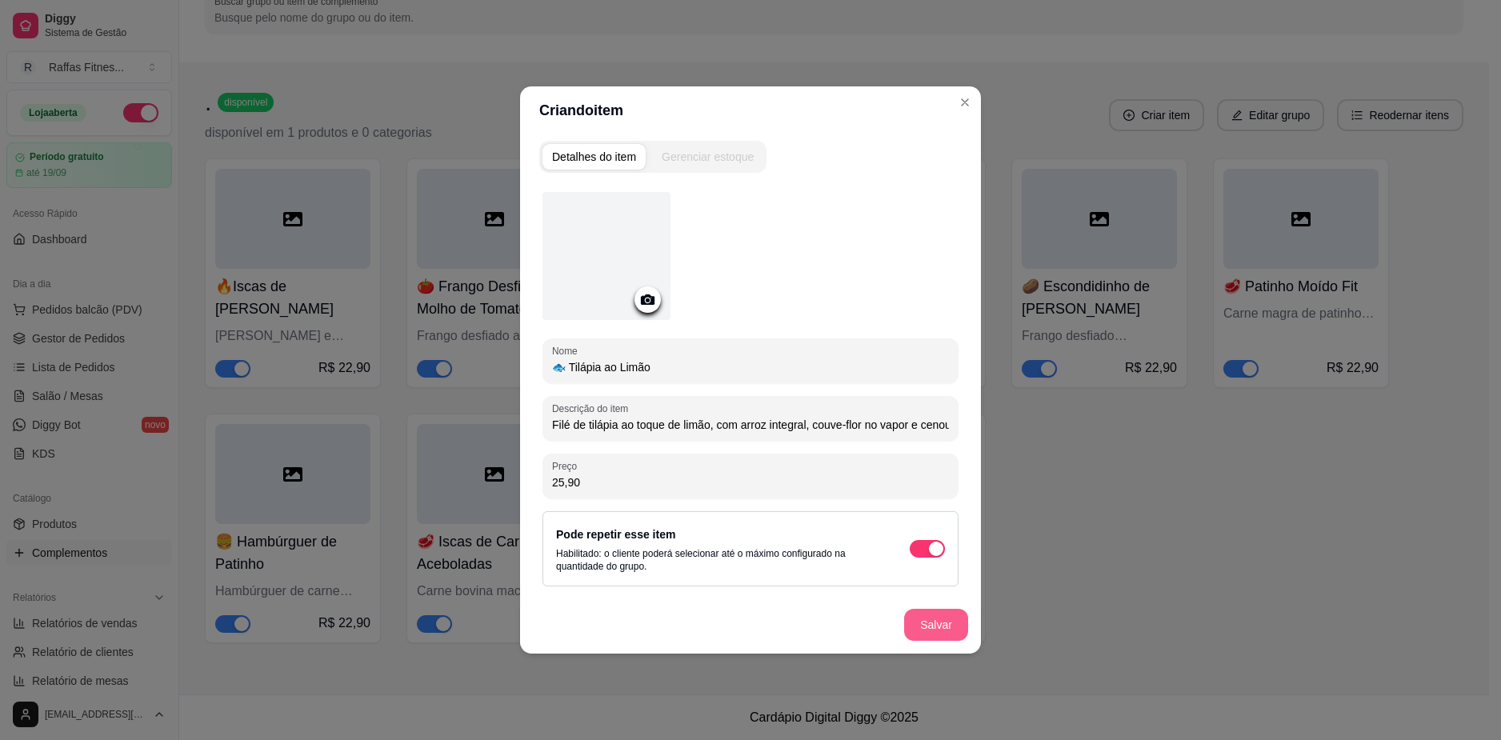
click at [952, 629] on button "Salvar" at bounding box center [936, 625] width 64 height 32
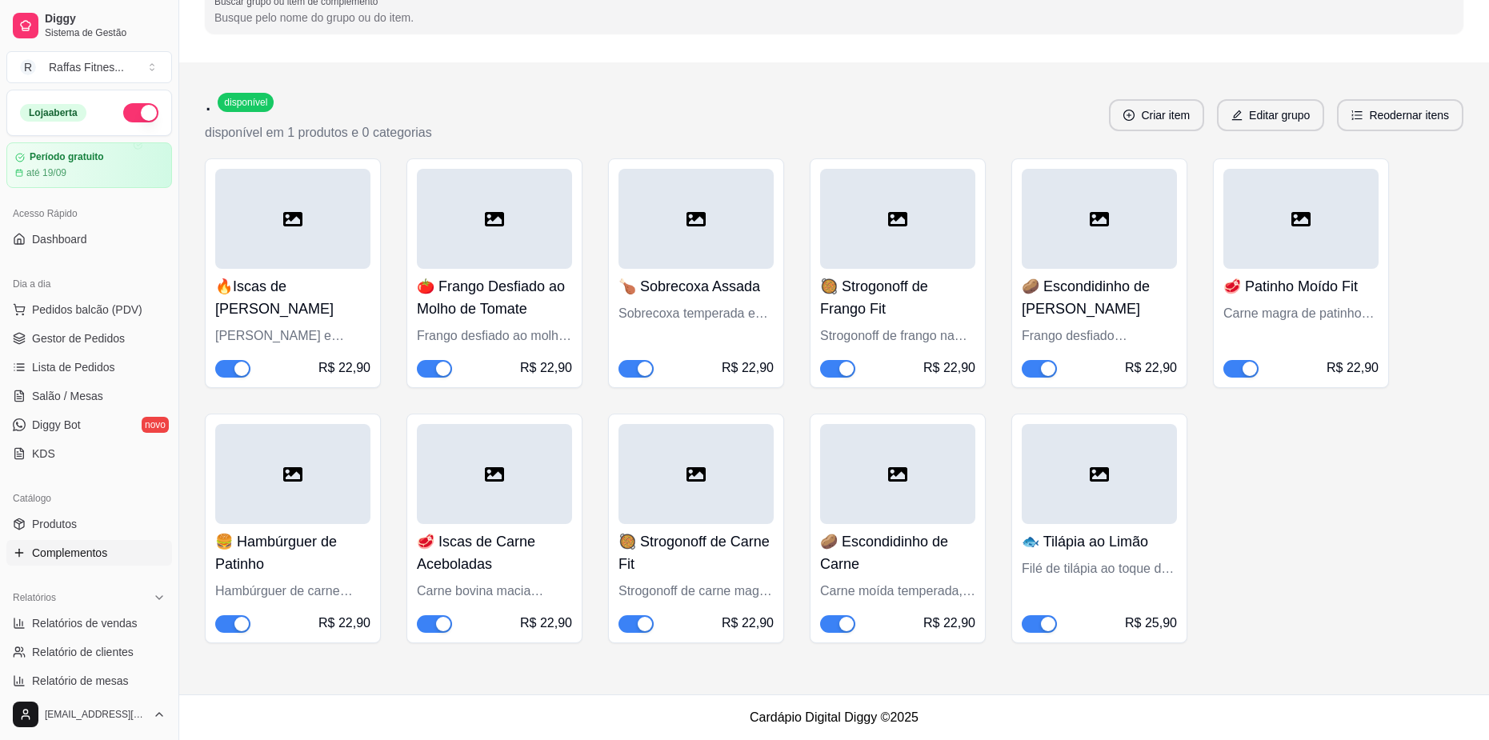
click at [1129, 112] on icon "plus-circle" at bounding box center [1129, 115] width 11 height 11
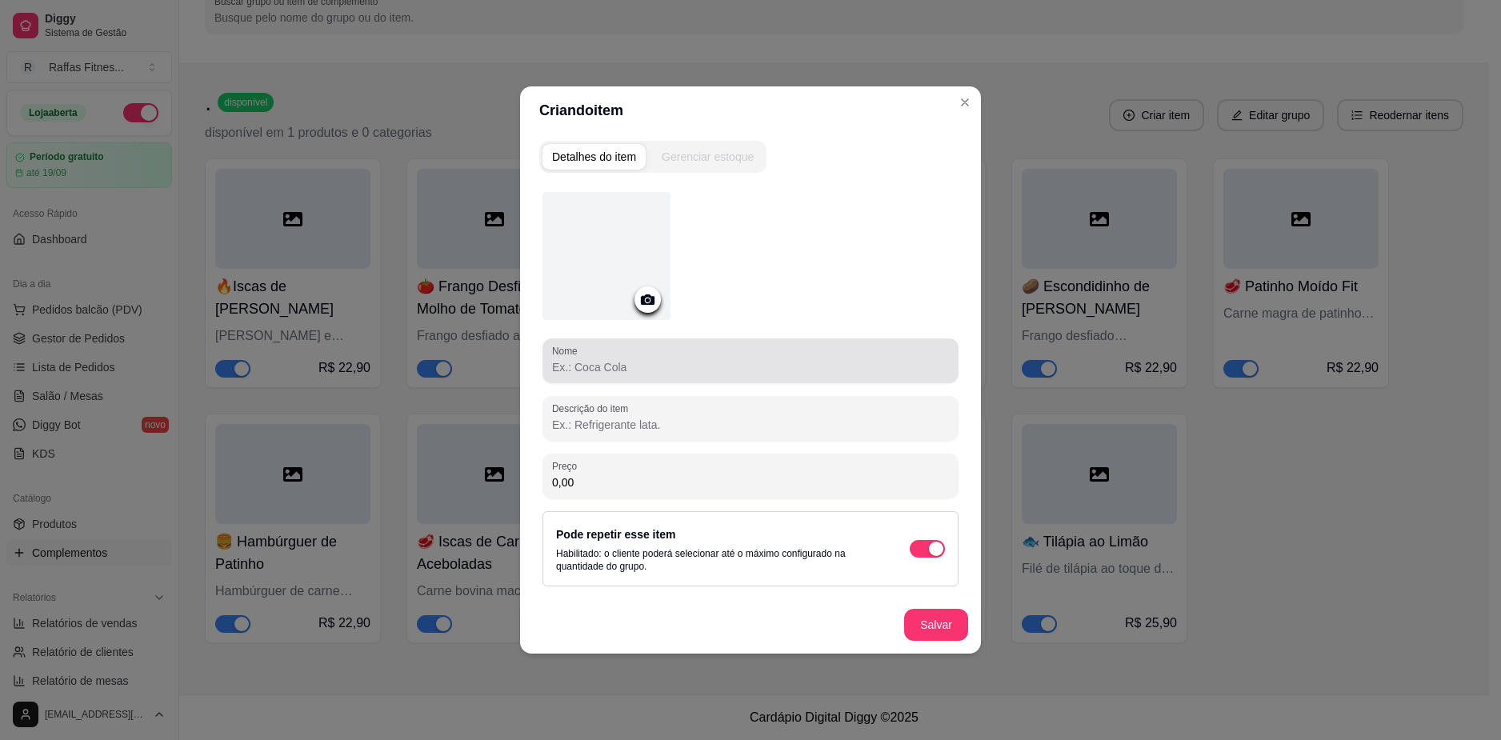
click at [633, 373] on input "Nome" at bounding box center [750, 367] width 397 height 16
click at [605, 376] on div at bounding box center [750, 361] width 397 height 32
paste input "🍊 Salmão ao Maracujá"
click at [610, 421] on input "Descrição do item" at bounding box center [750, 425] width 397 height 16
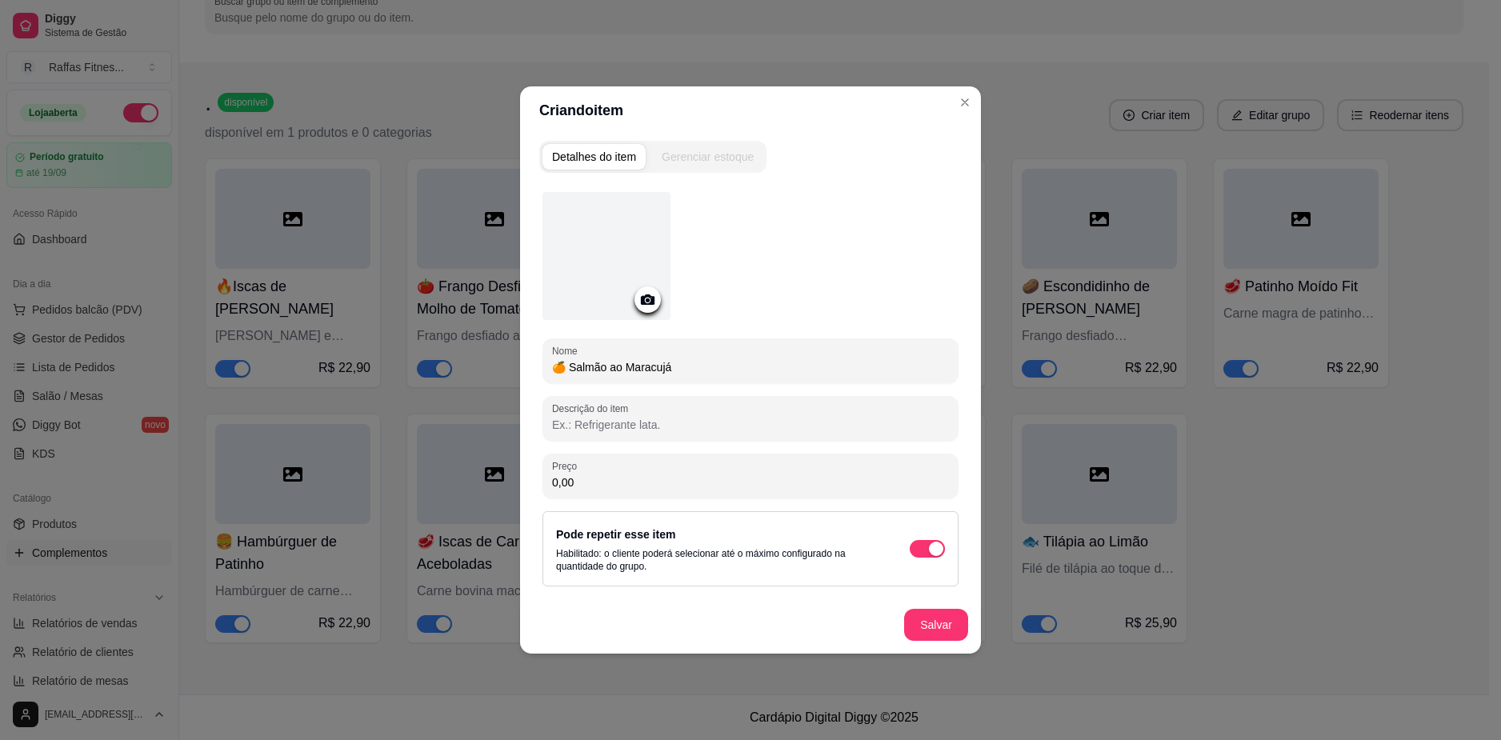
click at [603, 441] on div "Nome 🍊 Salmão ao Maracujá Descrição do item Preço 0,00 Pode repetir esse item H…" at bounding box center [751, 389] width 416 height 395
click at [587, 426] on input "Descrição do item" at bounding box center [750, 425] width 397 height 16
paste input "Salmão grelhado com molho de maracujá leve, servido com arroz integral e brócol…"
click at [935, 616] on button "Salvar" at bounding box center [936, 625] width 64 height 32
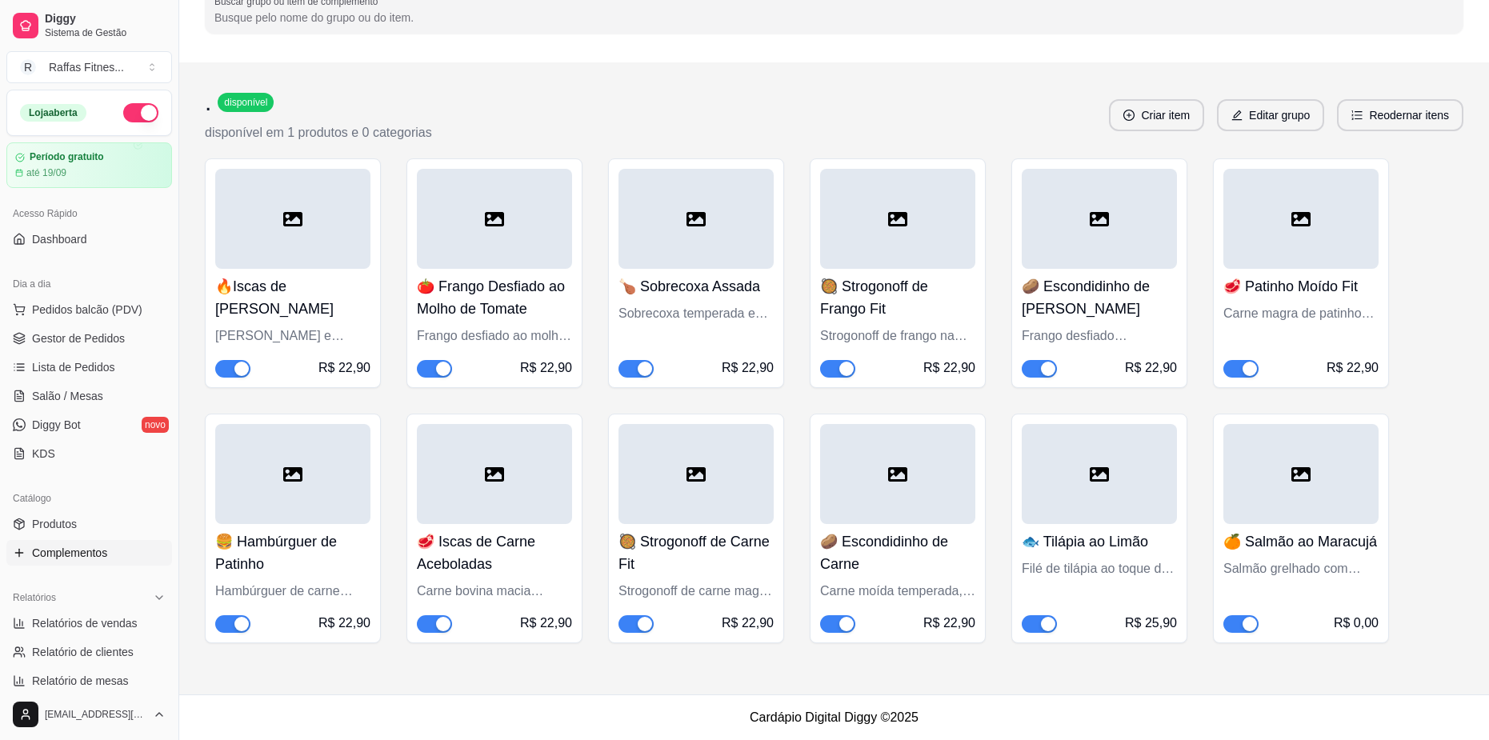
click at [1068, 514] on div at bounding box center [1099, 474] width 155 height 100
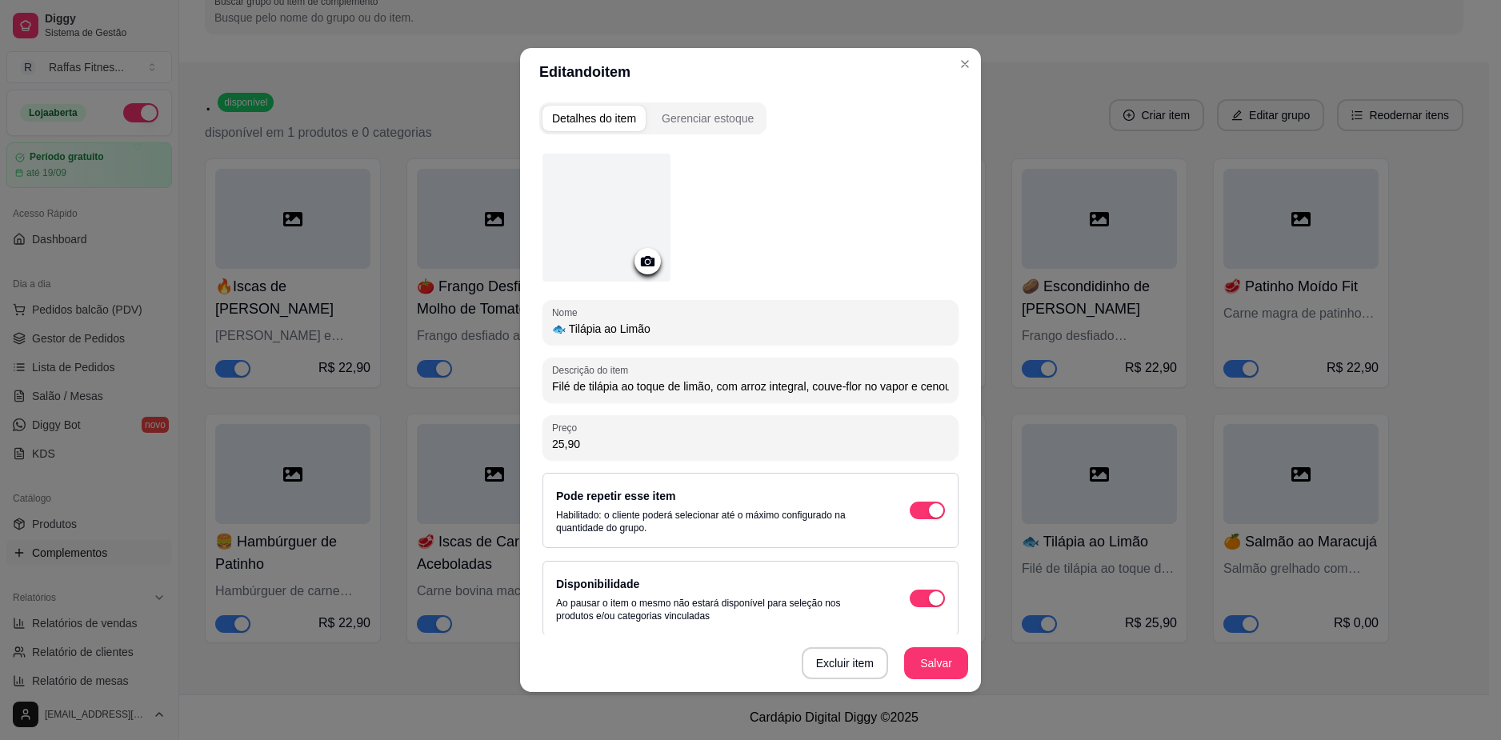
drag, startPoint x: 561, startPoint y: 328, endPoint x: 541, endPoint y: 333, distance: 20.6
click at [543, 333] on div "Nome 🐟 Tilápia ao Limão" at bounding box center [751, 322] width 416 height 45
paste input "‍🟩"
click at [926, 655] on button "Salvar" at bounding box center [936, 663] width 64 height 32
click at [912, 667] on button "Salvar" at bounding box center [936, 663] width 62 height 31
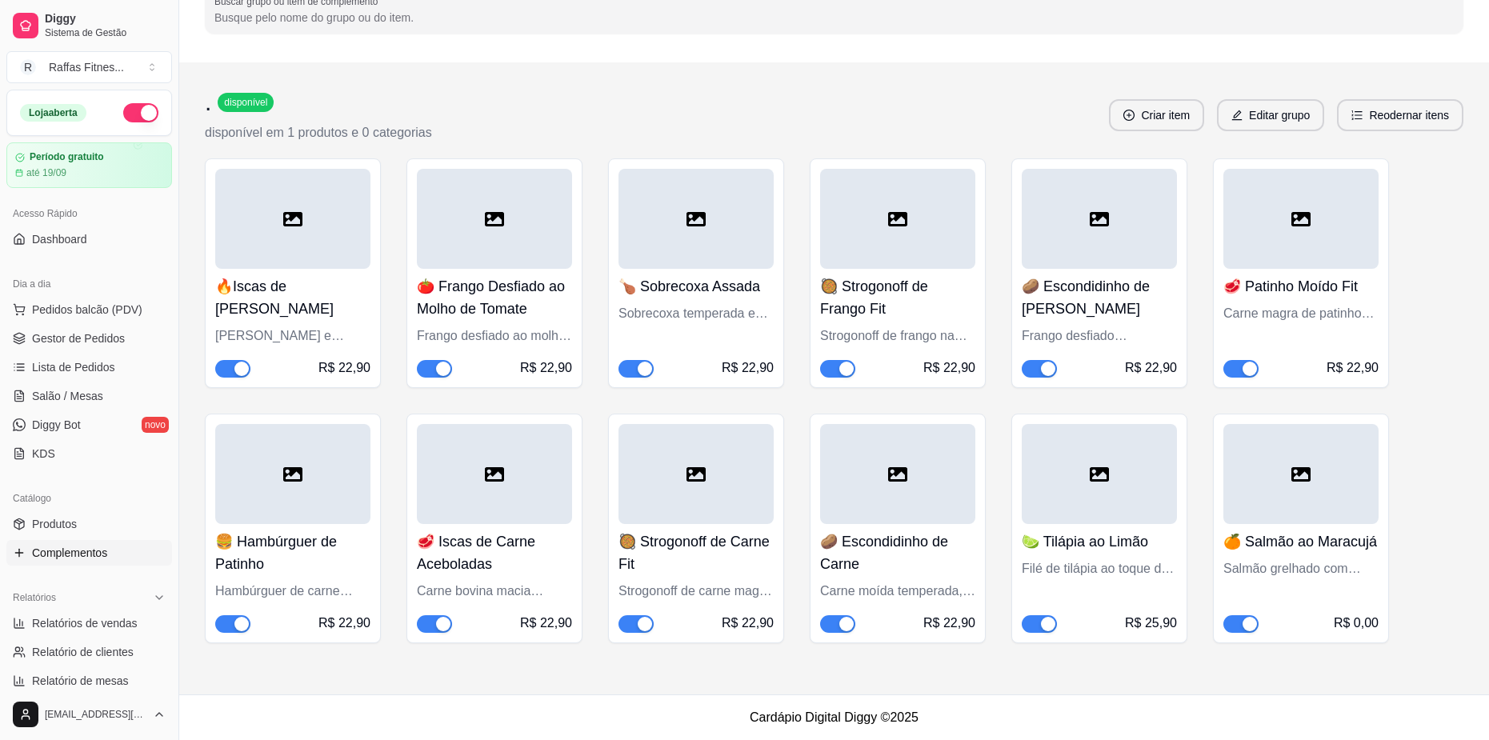
click at [1278, 528] on div "🍊 Salmão ao Maracujá Salmão grelhado com molho de maracujá leve, servido com ar…" at bounding box center [1301, 578] width 155 height 109
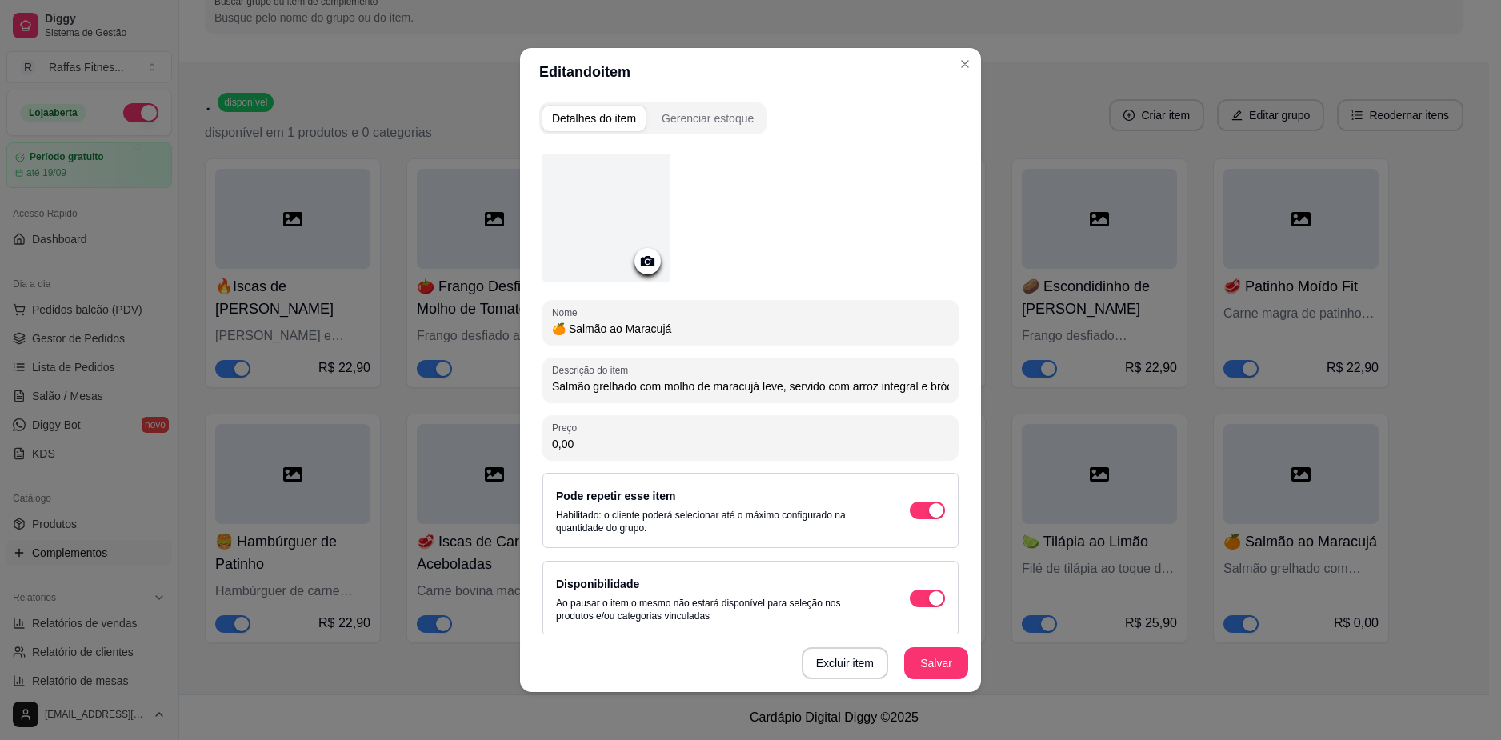
drag, startPoint x: 556, startPoint y: 326, endPoint x: 544, endPoint y: 327, distance: 12.1
click at [544, 327] on div "Nome 🍊 Salmão ao Maracujá" at bounding box center [751, 322] width 416 height 45
paste input "Nome"
click at [943, 658] on button "Salvar" at bounding box center [936, 663] width 64 height 32
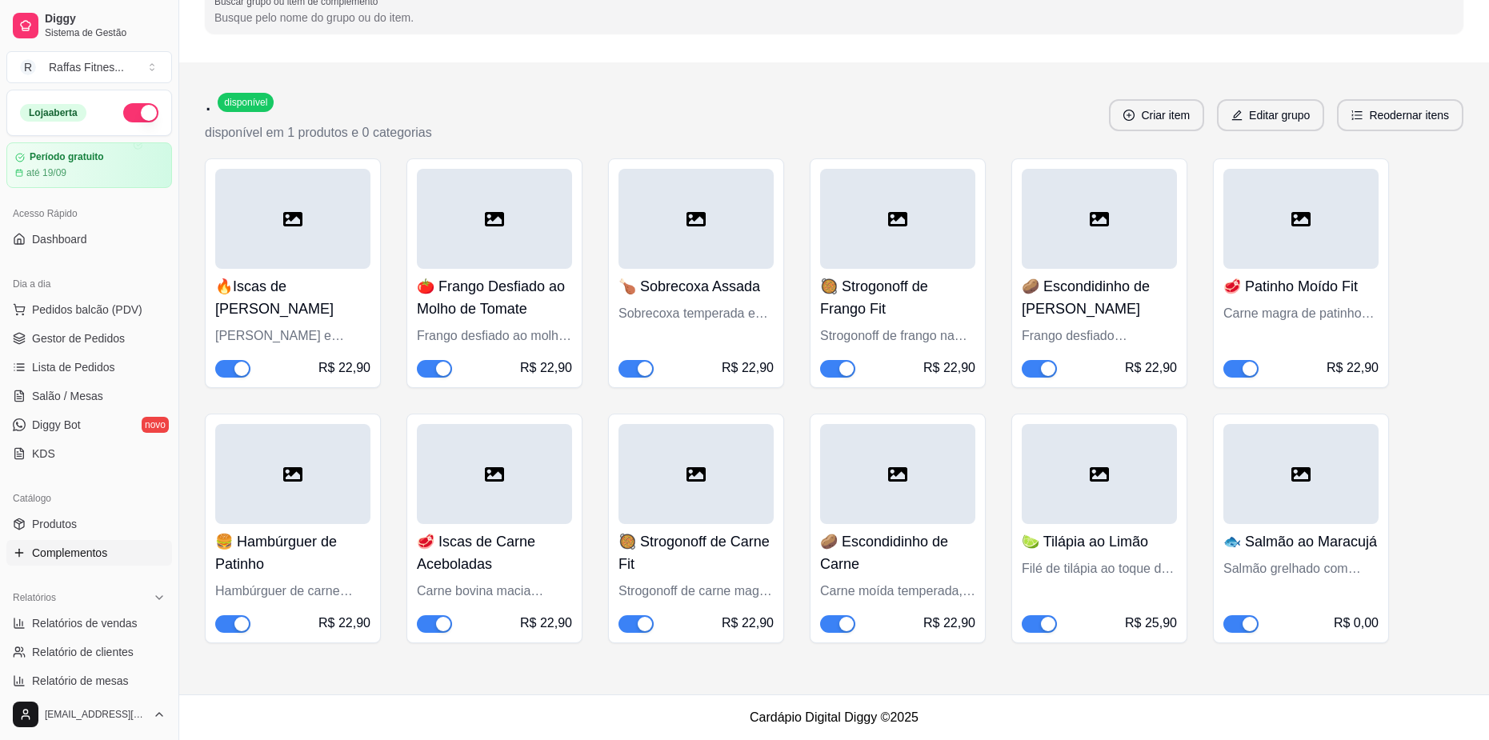
click at [1427, 469] on div "🔥Iscas de Frango Grelhadas Frango macio e suculento, acompanhado de arroz integ…" at bounding box center [834, 400] width 1259 height 485
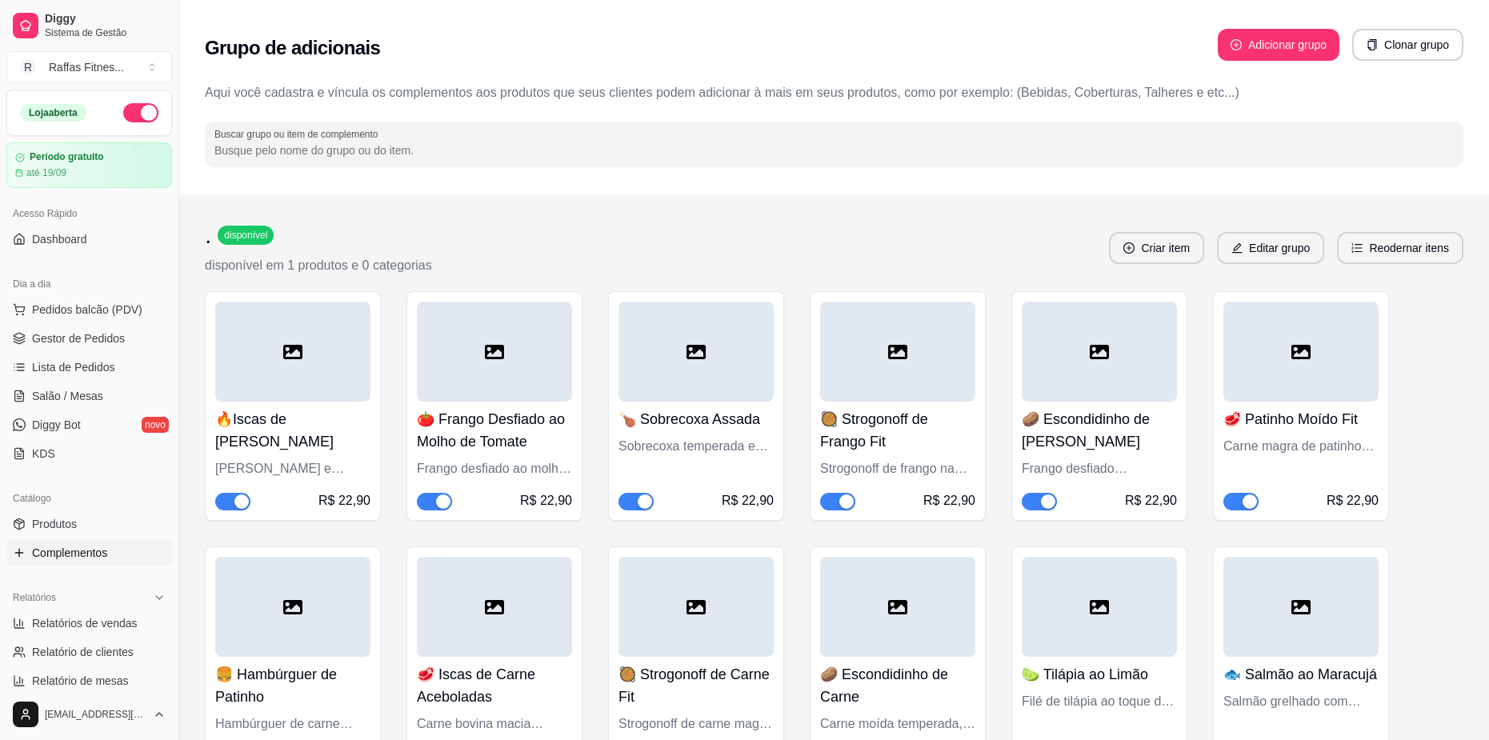
scroll to position [133, 0]
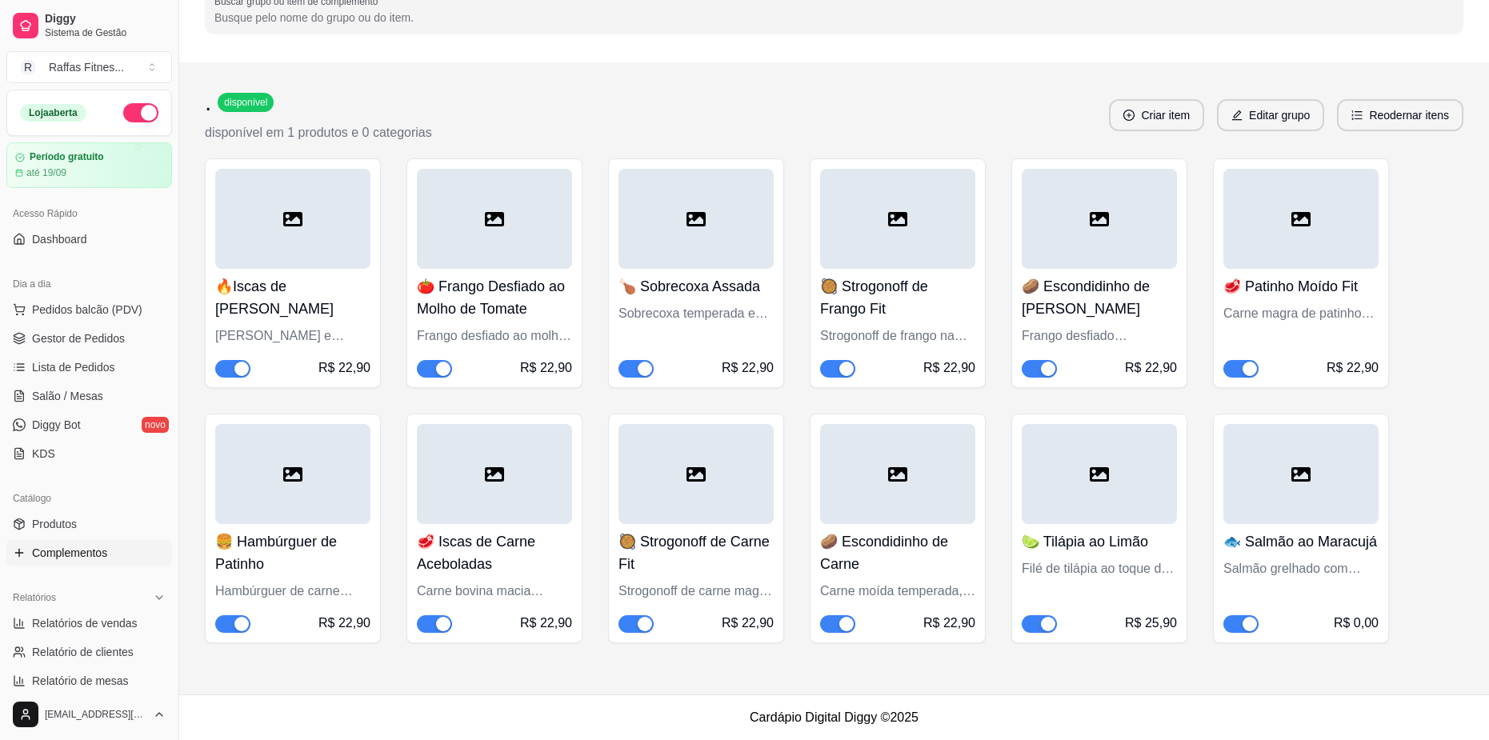
click at [1286, 552] on h4 "🐟 Salmão ao Maracujá" at bounding box center [1301, 542] width 155 height 22
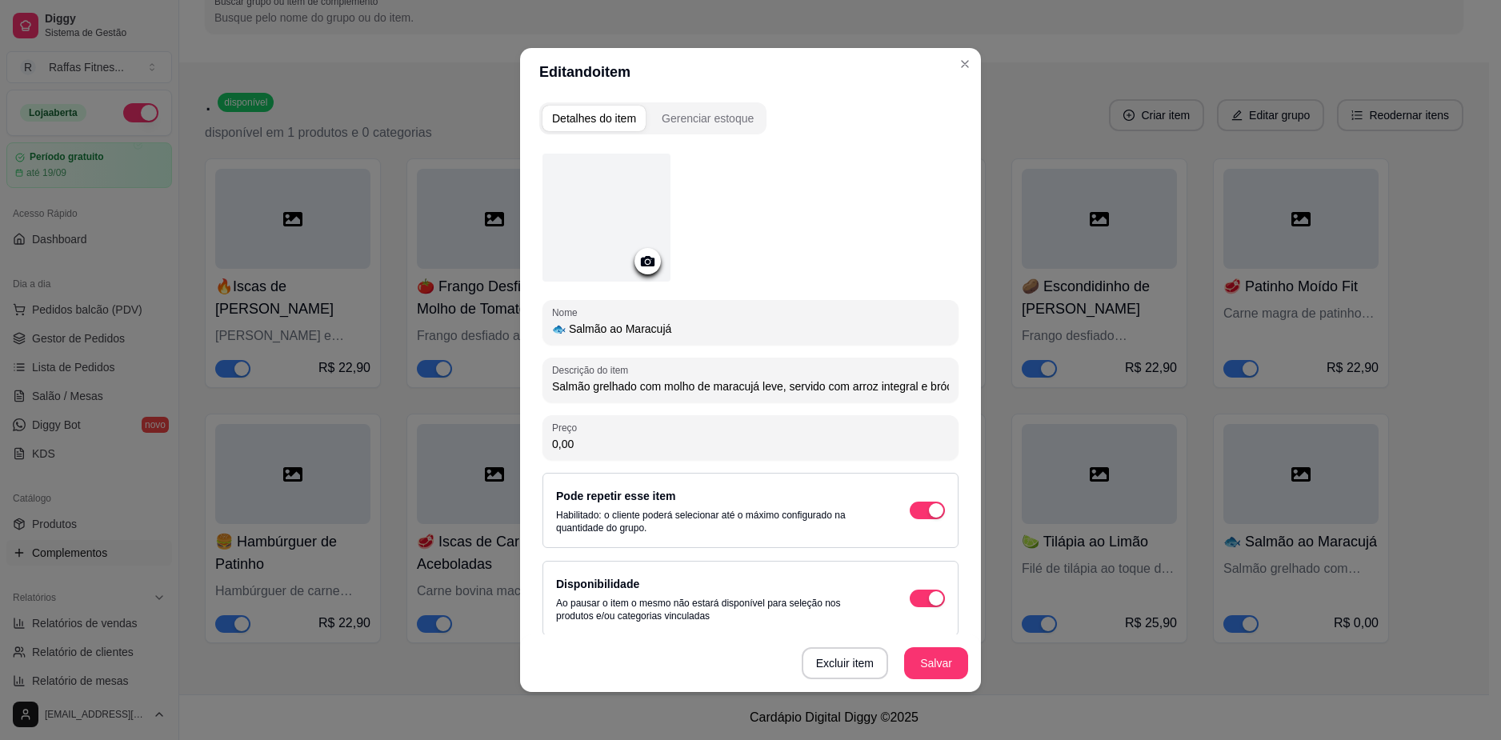
click at [552, 335] on input "🐟 Salmão ao Maracujá" at bounding box center [750, 329] width 397 height 16
type input "🐟 Salmão ao Maracujá"
click at [941, 659] on button "Salvar" at bounding box center [936, 663] width 64 height 32
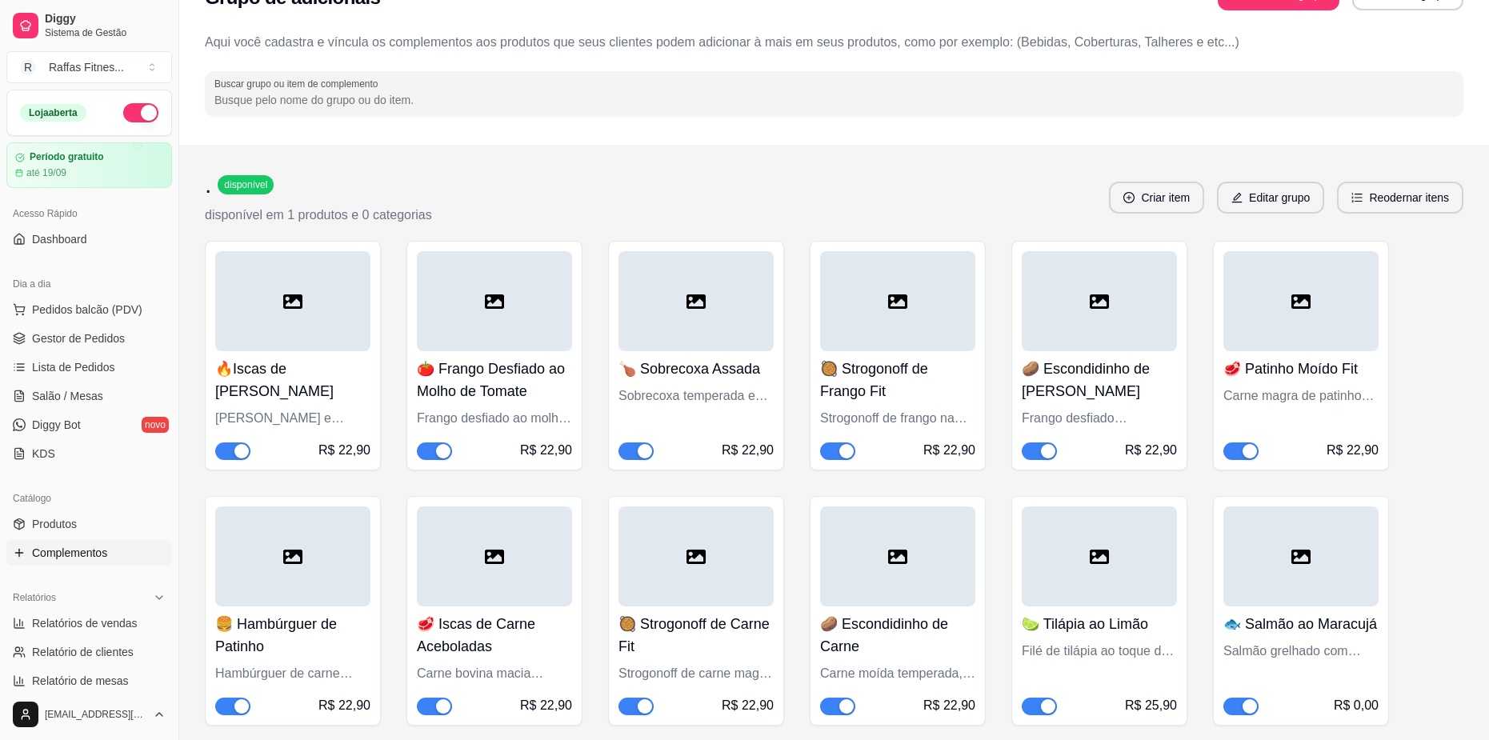
scroll to position [0, 0]
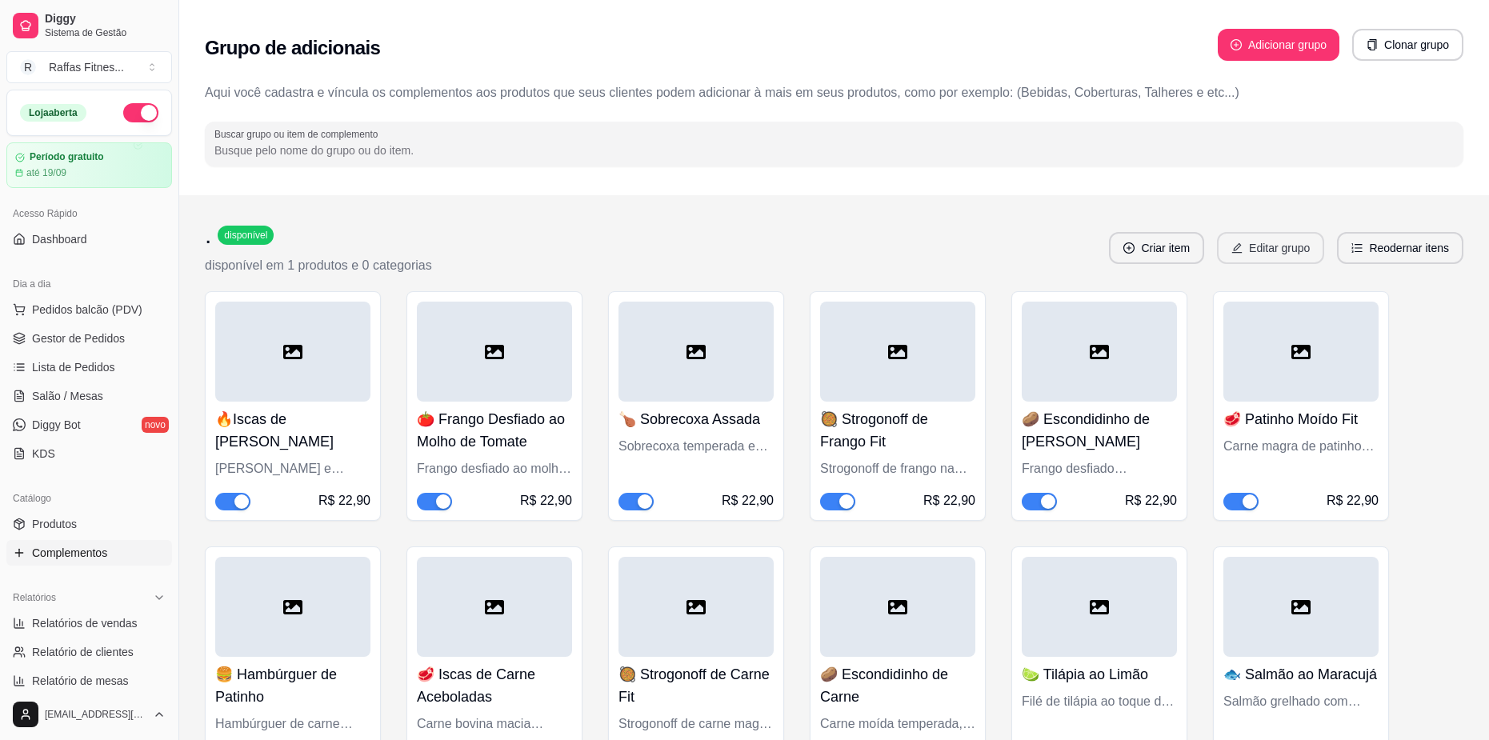
click at [1276, 251] on button "Editar grupo" at bounding box center [1270, 248] width 107 height 32
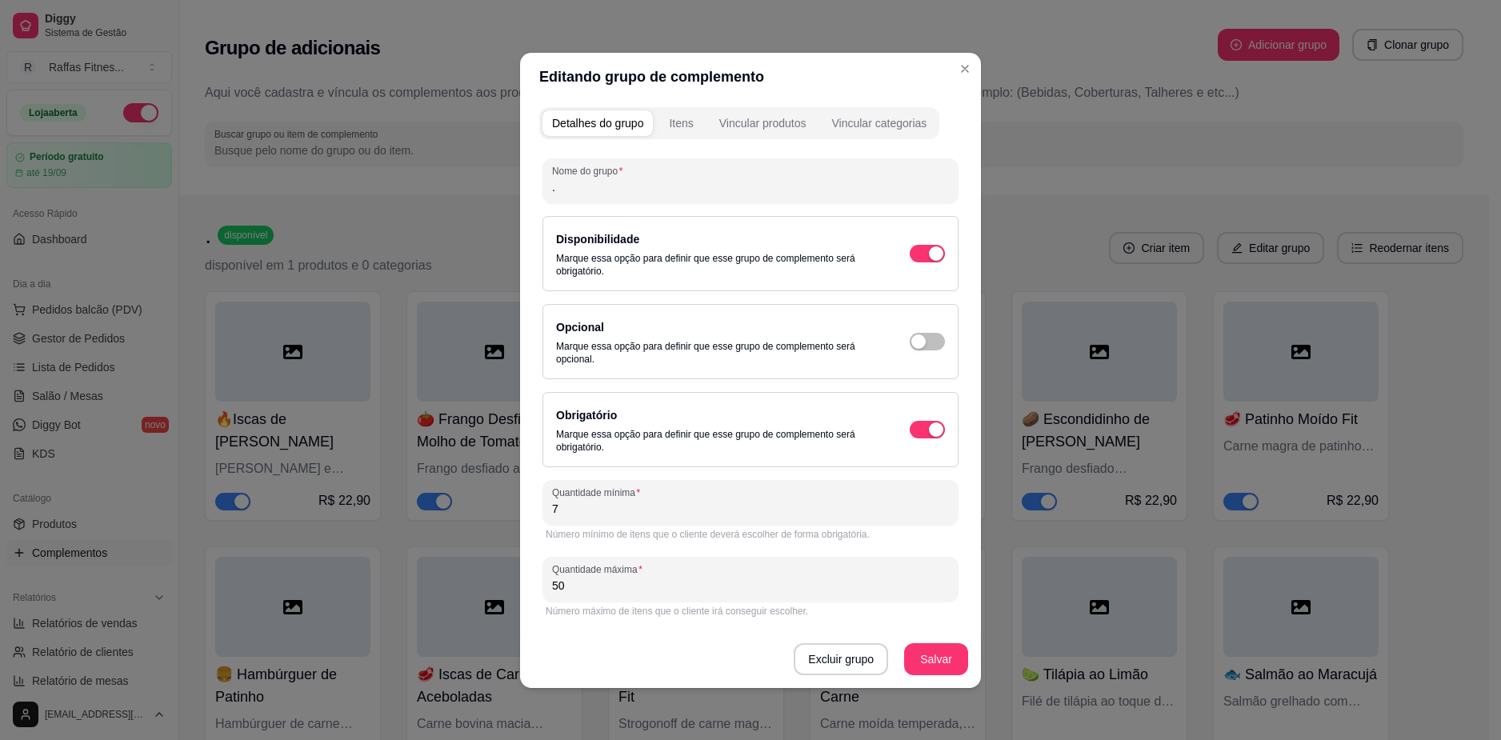
drag, startPoint x: 595, startPoint y: 186, endPoint x: 527, endPoint y: 191, distance: 69.0
click at [527, 191] on div "Detalhes do grupo Itens Vincular produtos Vincular categorias Nome do grupo . D…" at bounding box center [750, 394] width 461 height 587
type input "o"
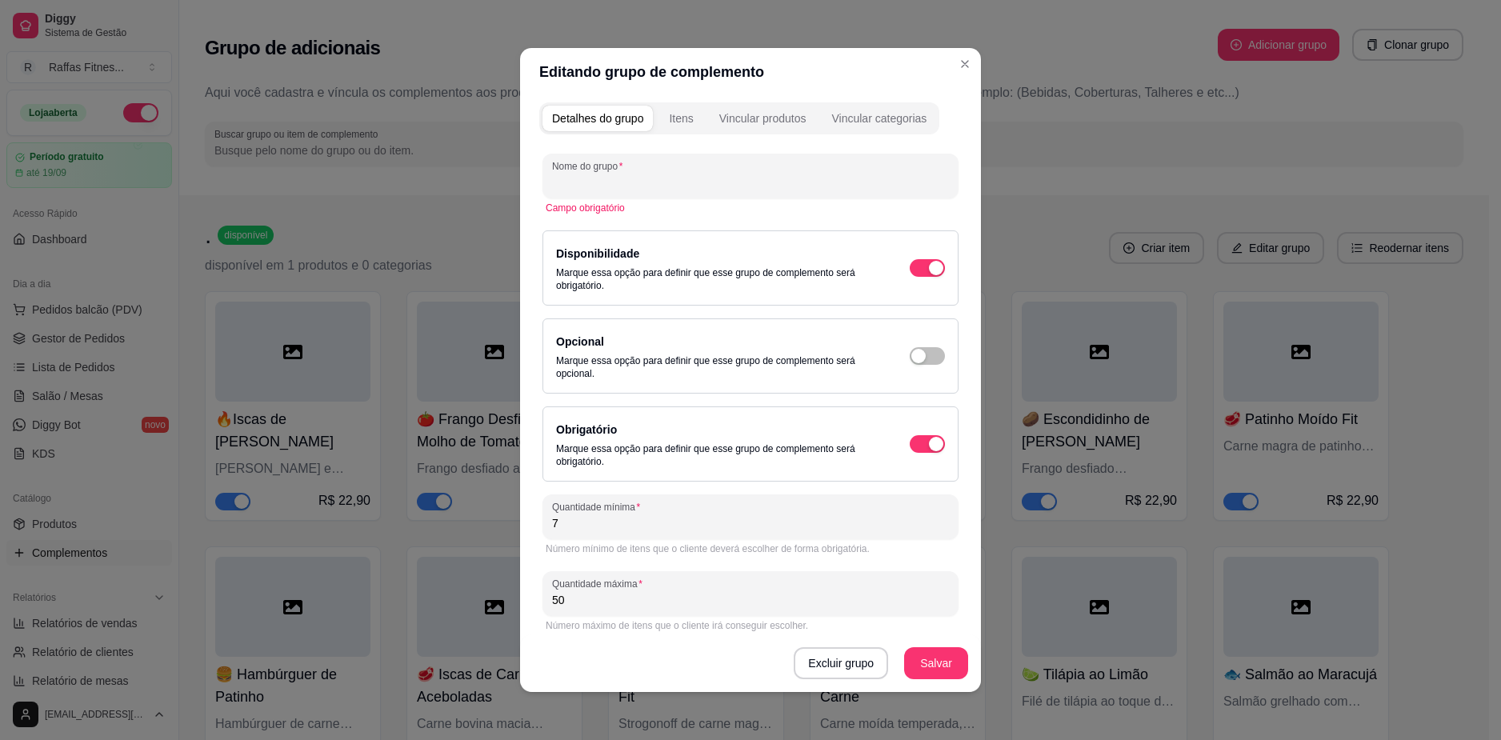
type input "P"
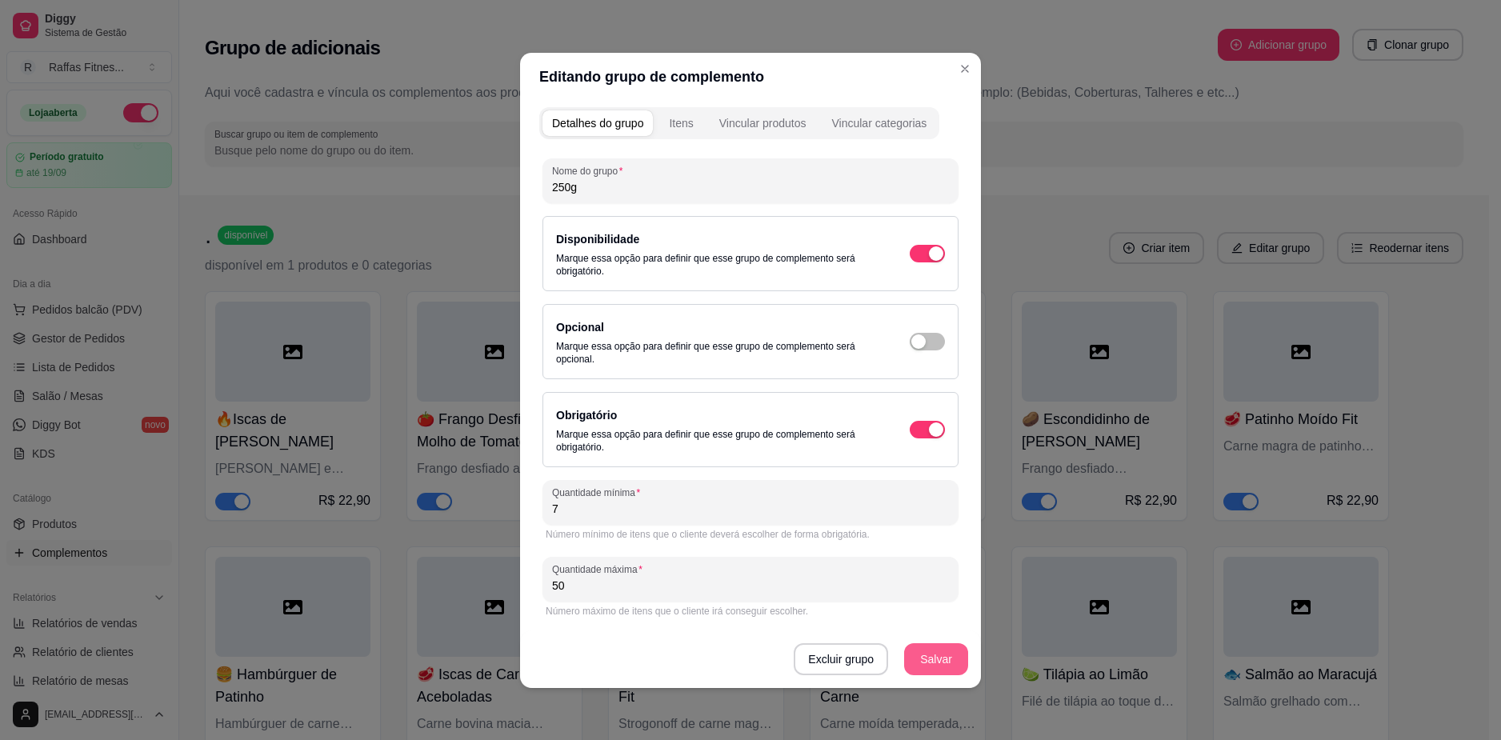
type input "250g"
click at [938, 660] on button "Salvar" at bounding box center [936, 659] width 64 height 32
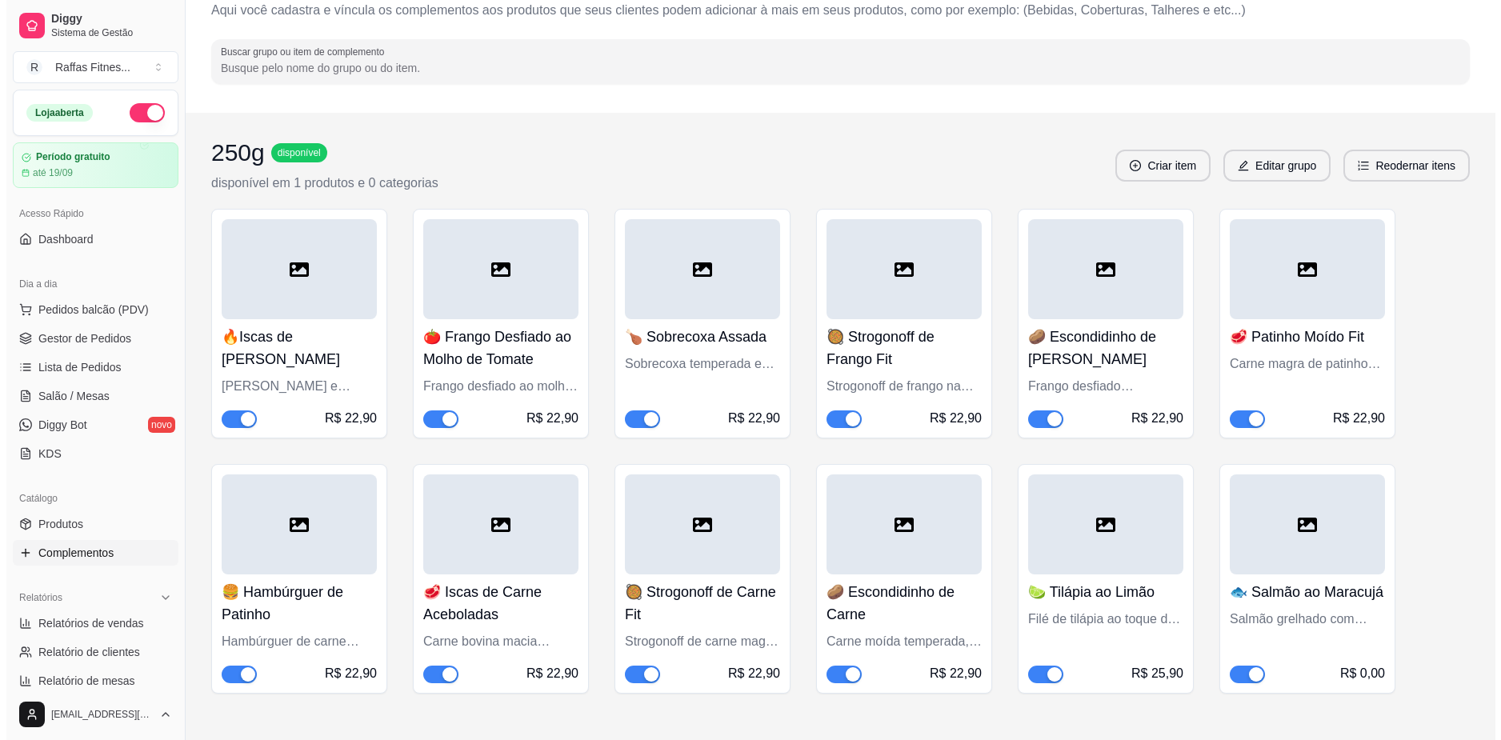
scroll to position [133, 0]
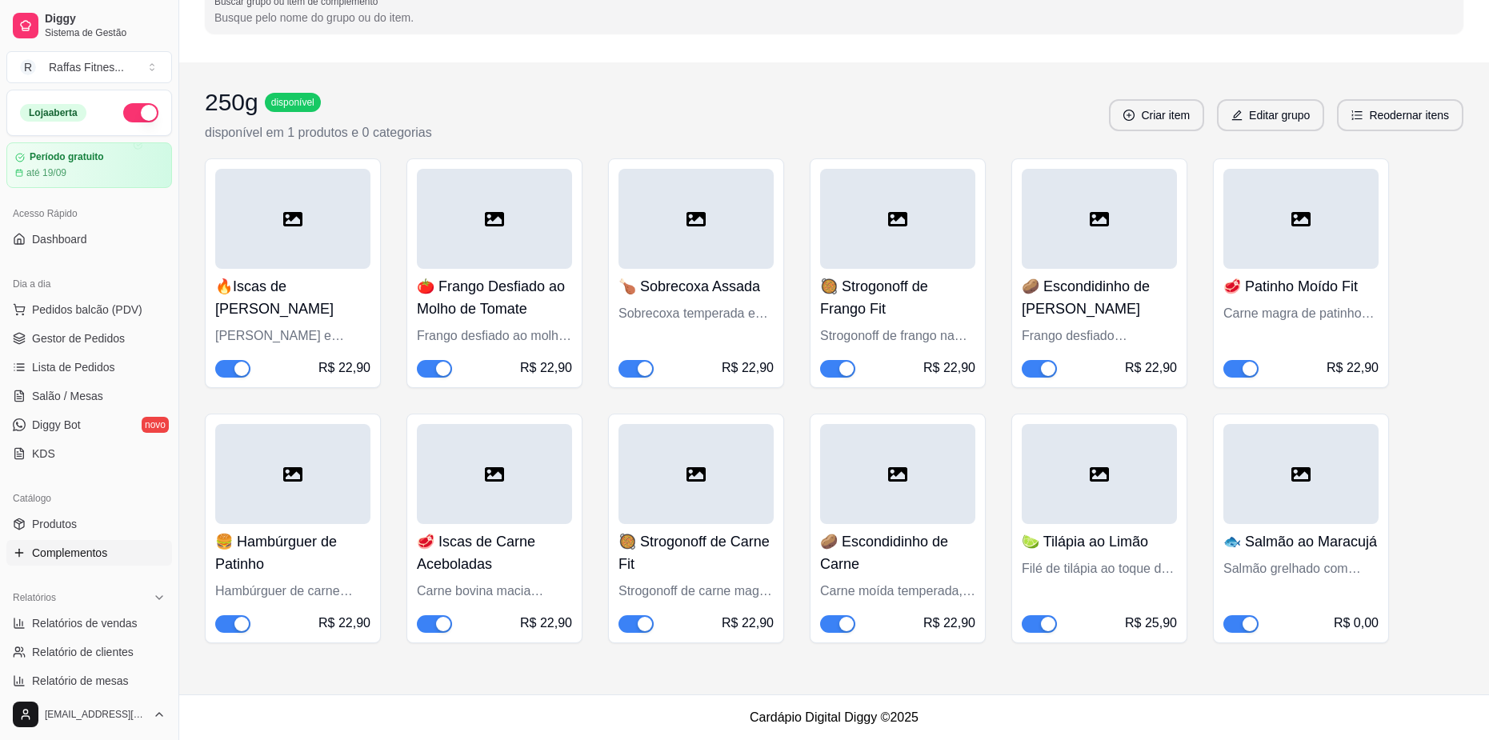
click at [1260, 535] on h4 "🐟 Salmão ao Maracujá" at bounding box center [1301, 542] width 155 height 22
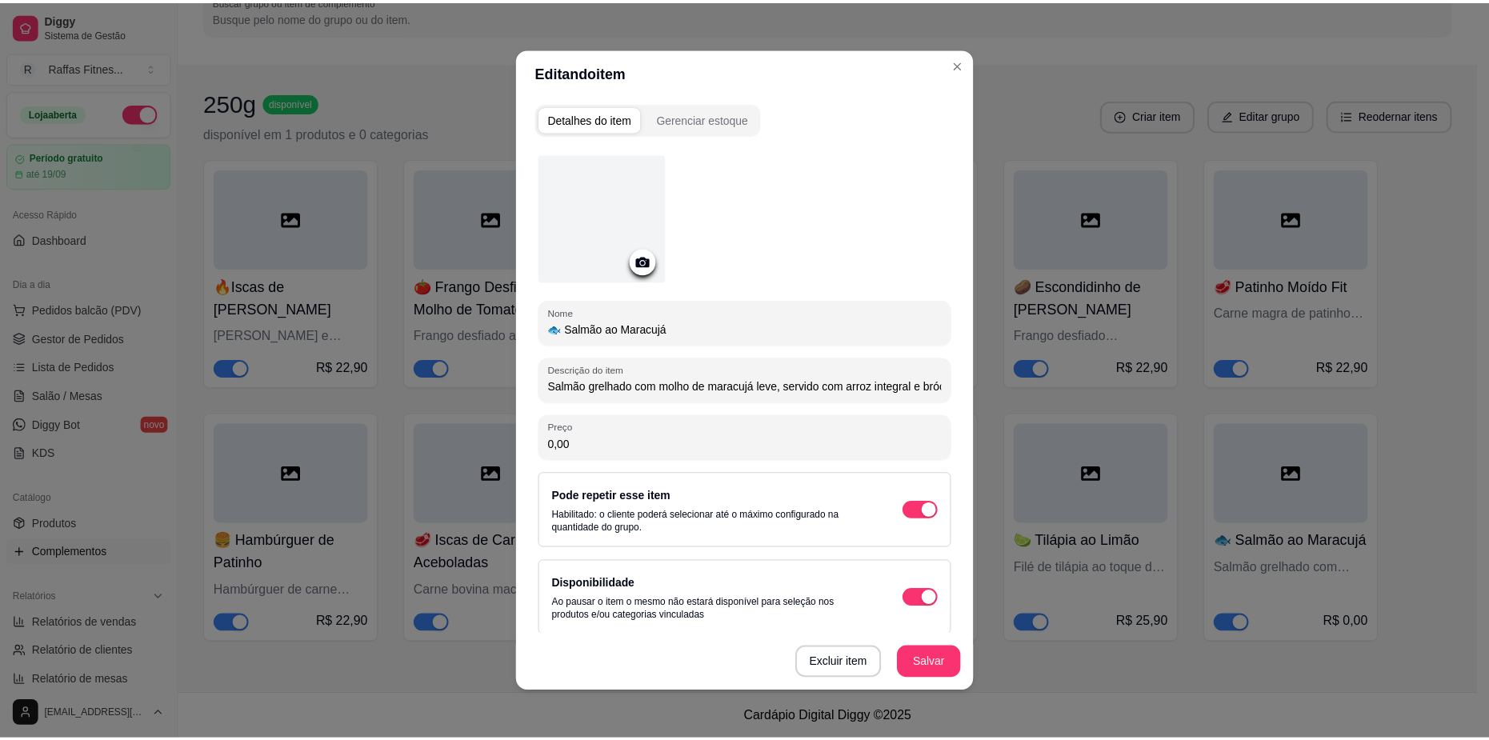
scroll to position [10, 0]
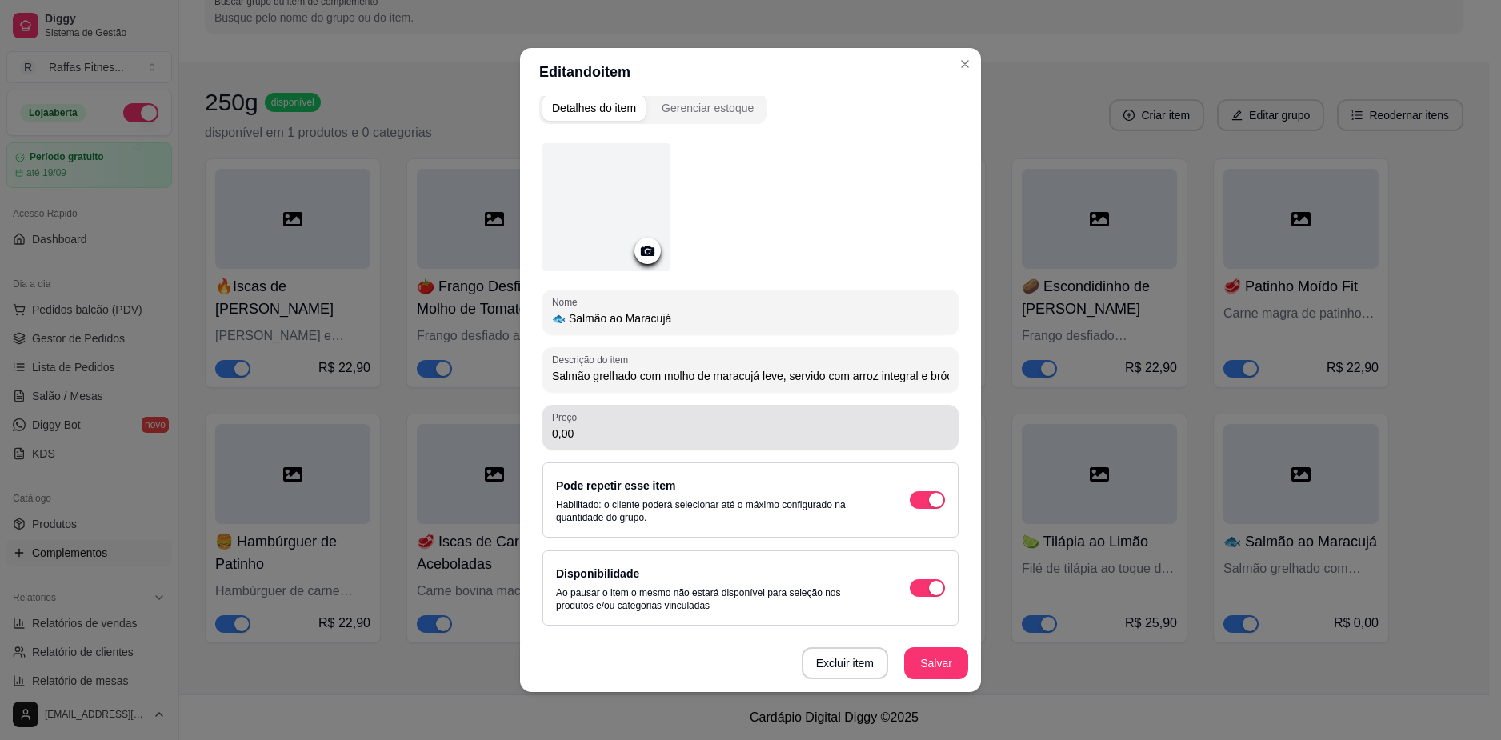
click at [616, 435] on input "0,00" at bounding box center [750, 434] width 397 height 16
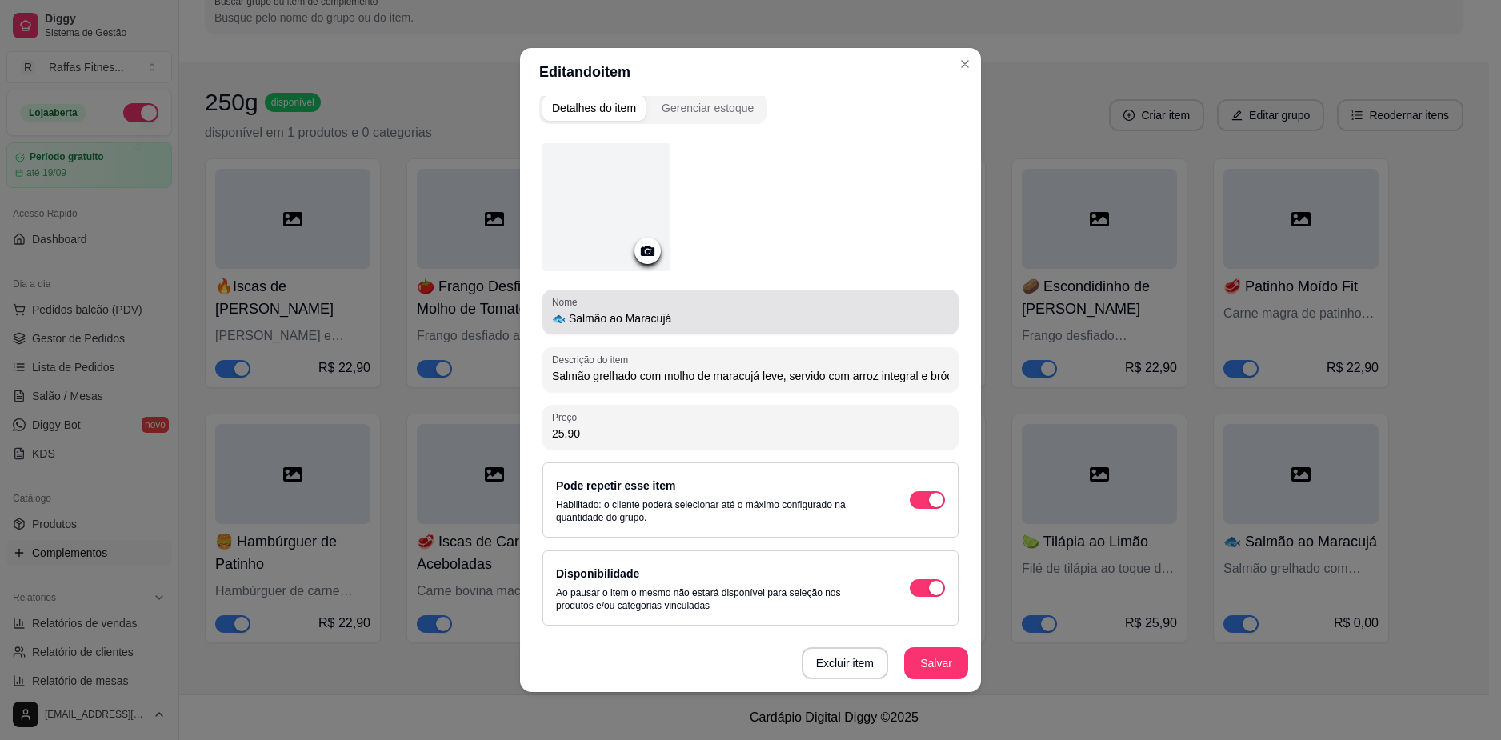
type input "25,90"
click at [553, 319] on input "🐟 Salmão ao Maracujá" at bounding box center [750, 319] width 397 height 16
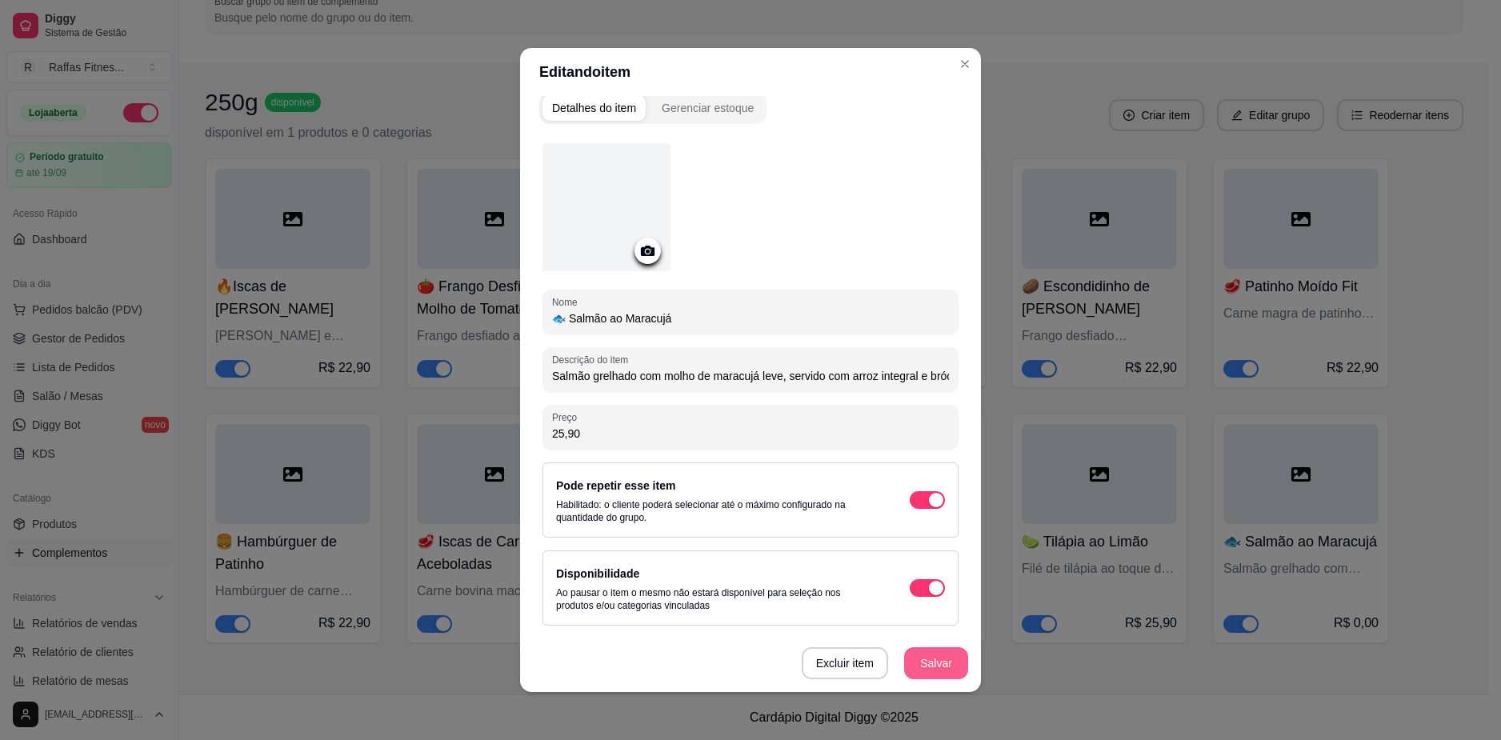
type input "🐟 Salmão ao Maracujá"
click at [928, 673] on button "Salvar" at bounding box center [936, 663] width 64 height 32
click at [948, 657] on button "Salvar" at bounding box center [936, 663] width 64 height 32
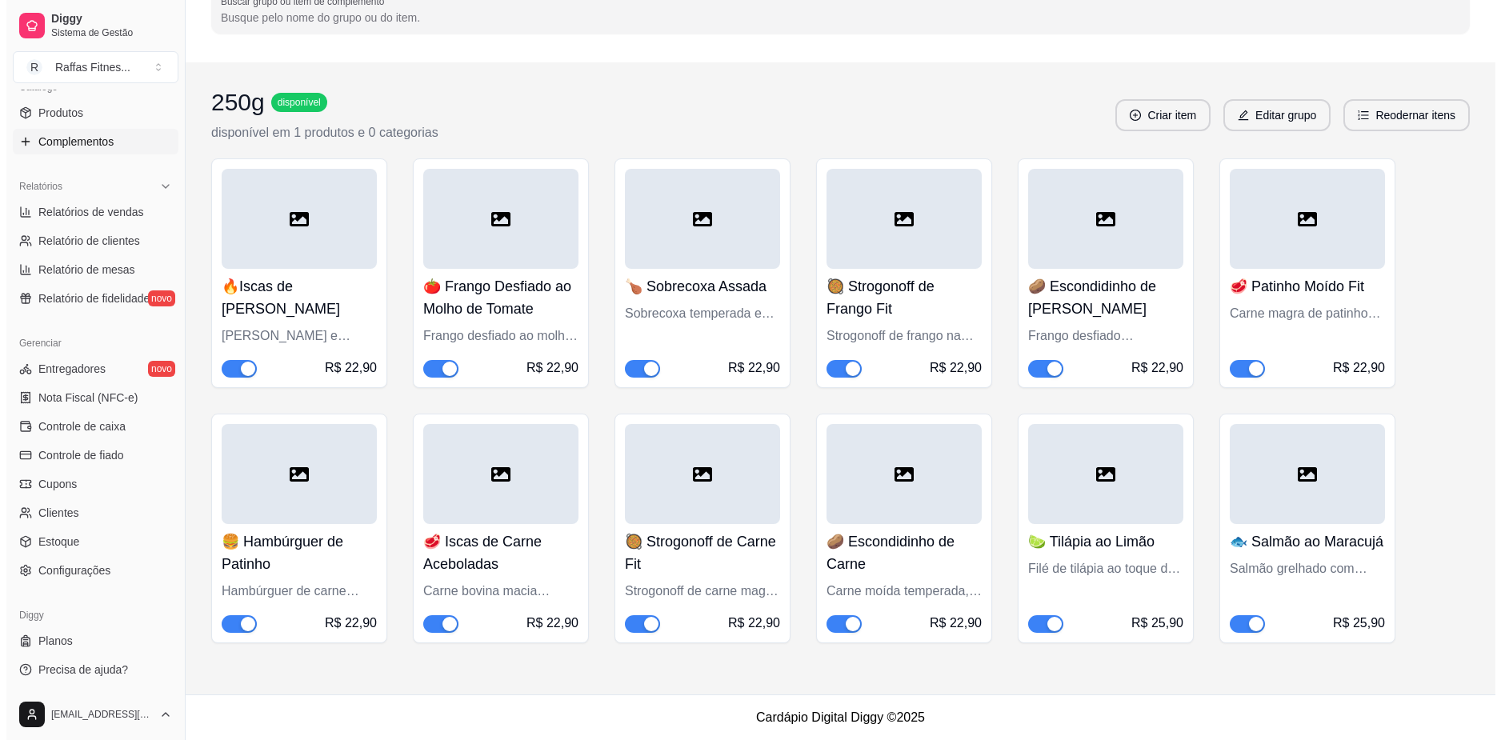
scroll to position [0, 0]
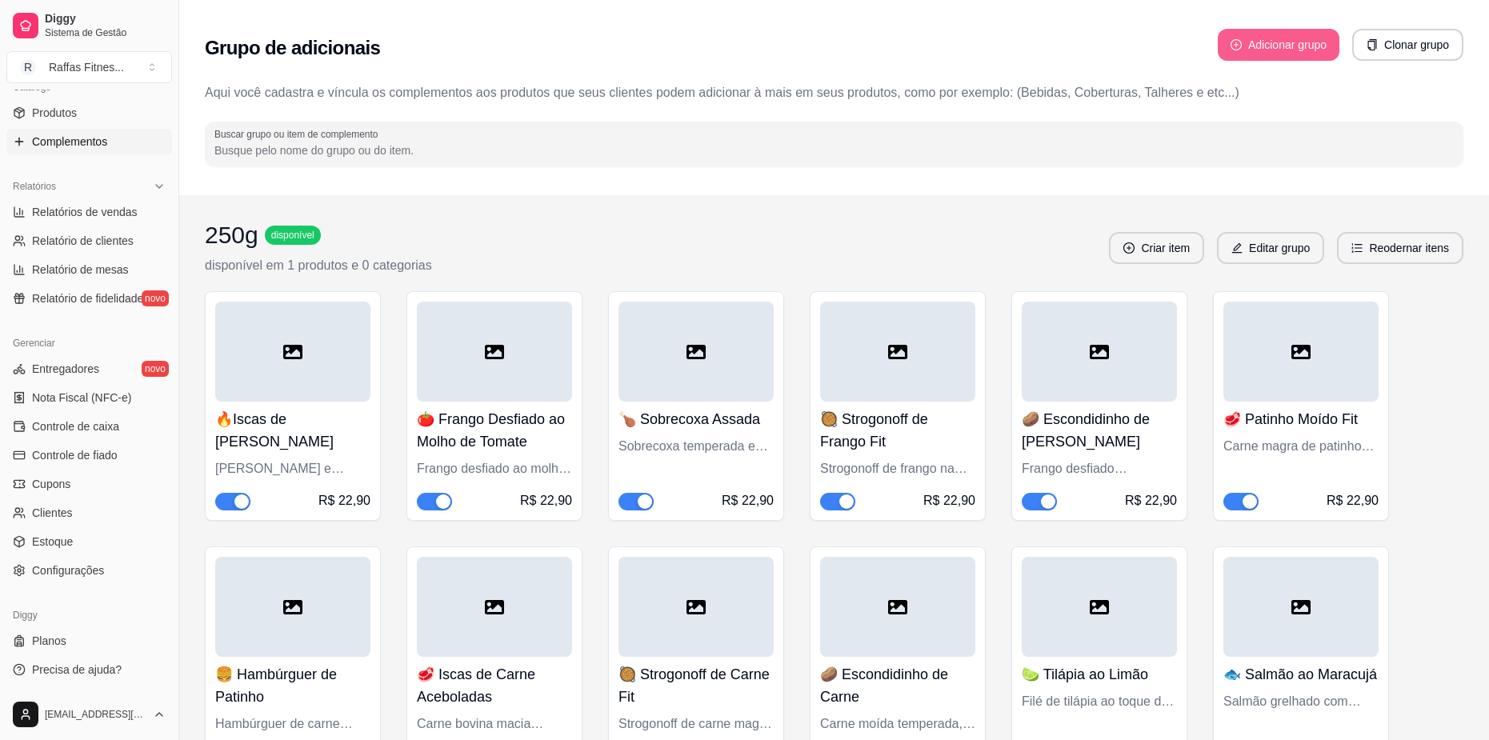
click at [1249, 44] on button "Adicionar grupo" at bounding box center [1279, 45] width 122 height 32
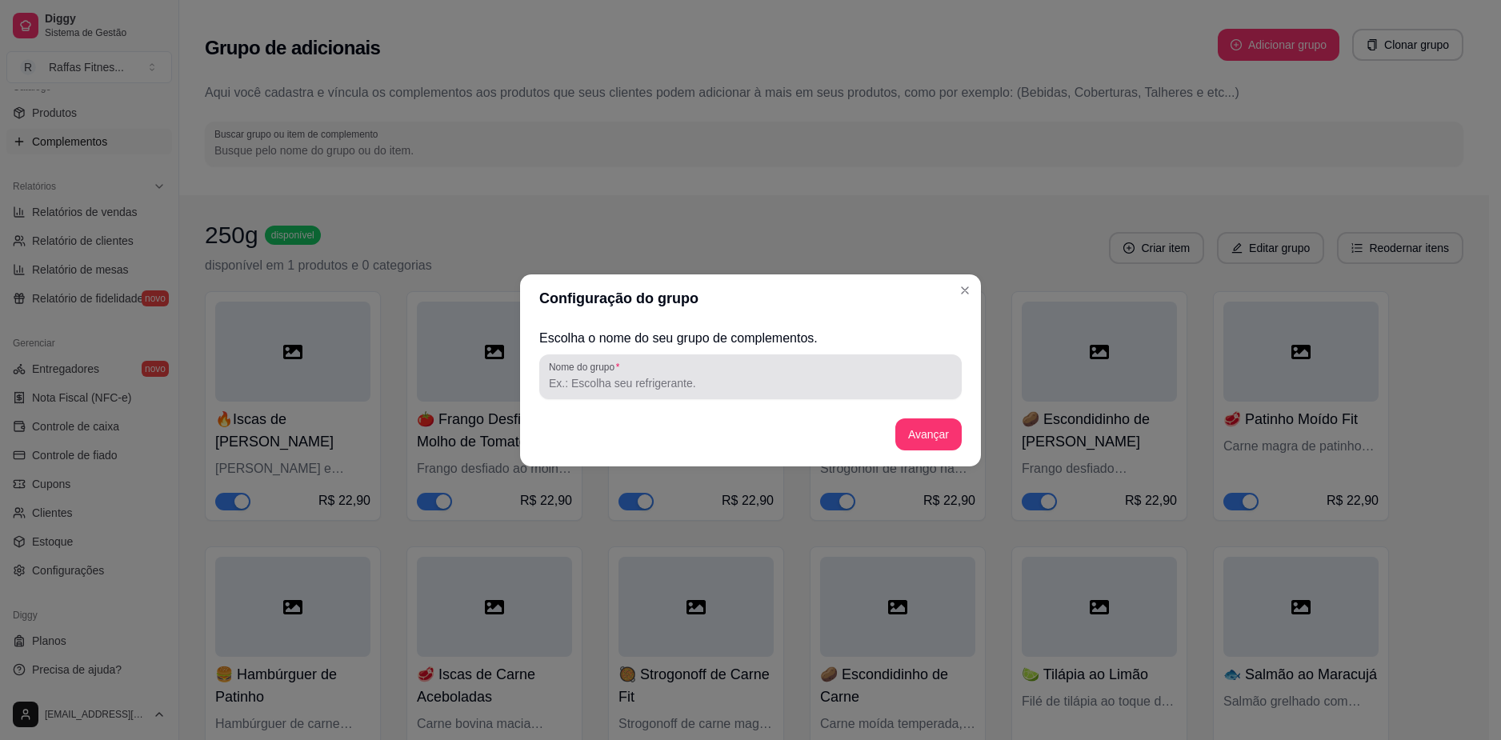
click at [707, 380] on input "Nome do grupo" at bounding box center [750, 383] width 403 height 16
type input "350g"
click at [930, 440] on button "Avançar" at bounding box center [929, 435] width 66 height 32
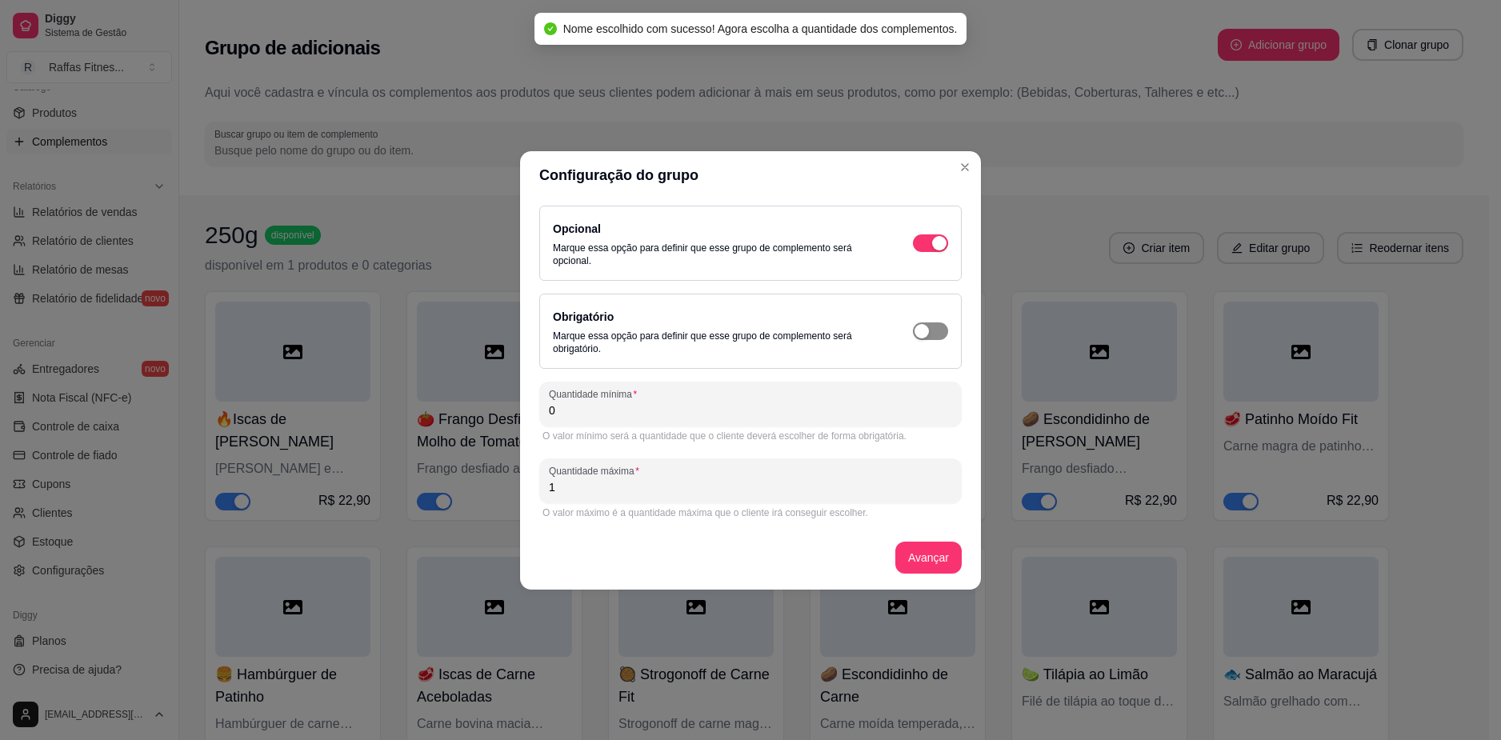
click at [932, 251] on div "button" at bounding box center [939, 243] width 14 height 14
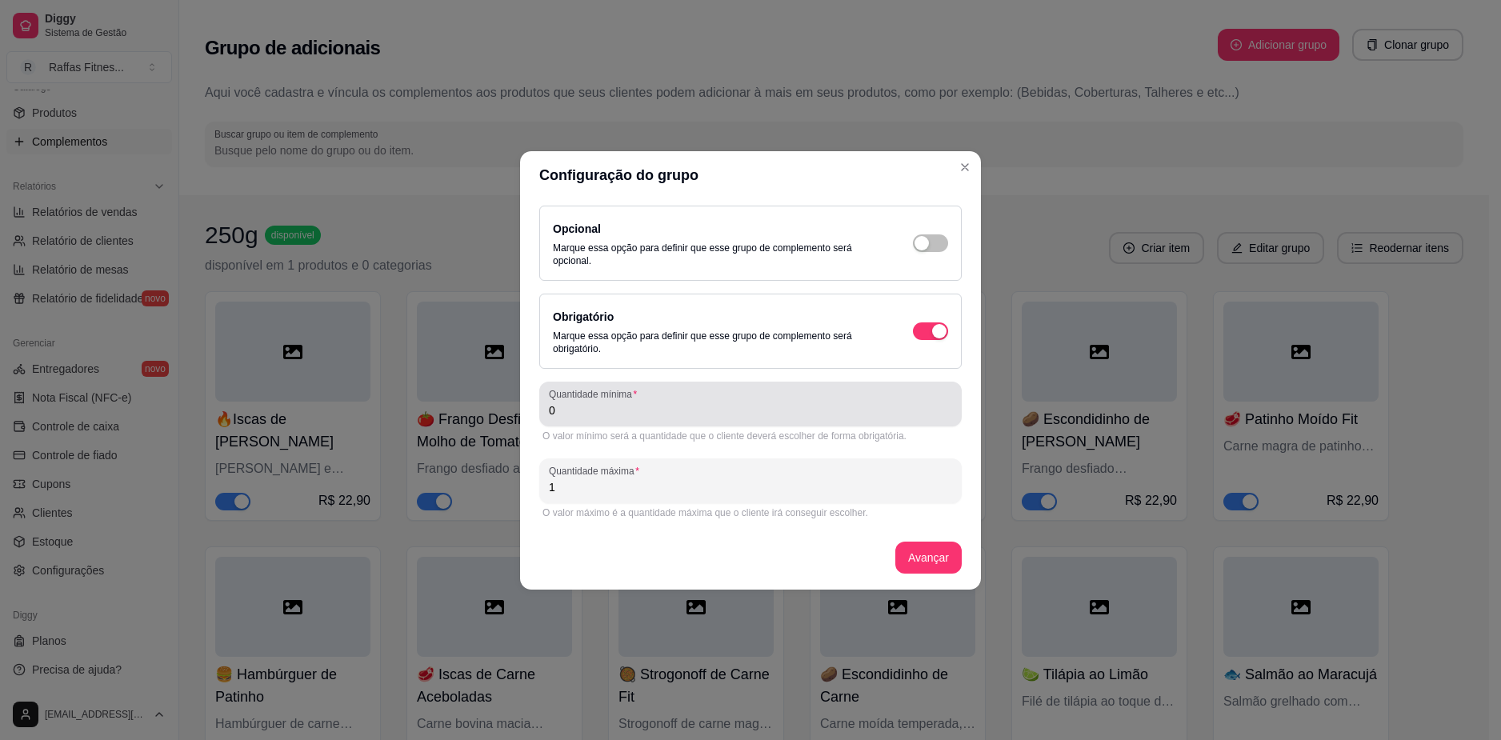
click at [734, 399] on div "0" at bounding box center [750, 404] width 403 height 32
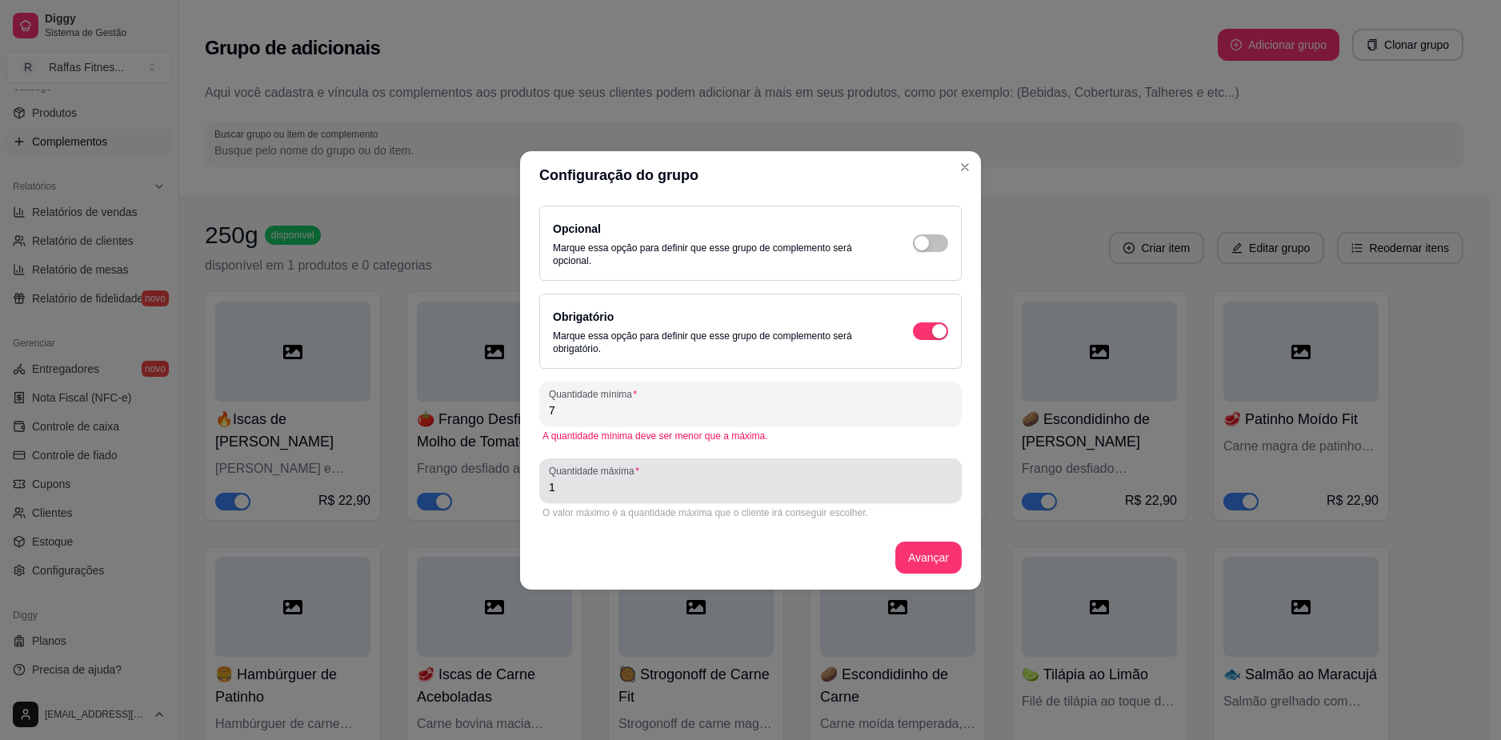
type input "7"
click at [655, 496] on div "1" at bounding box center [750, 481] width 403 height 32
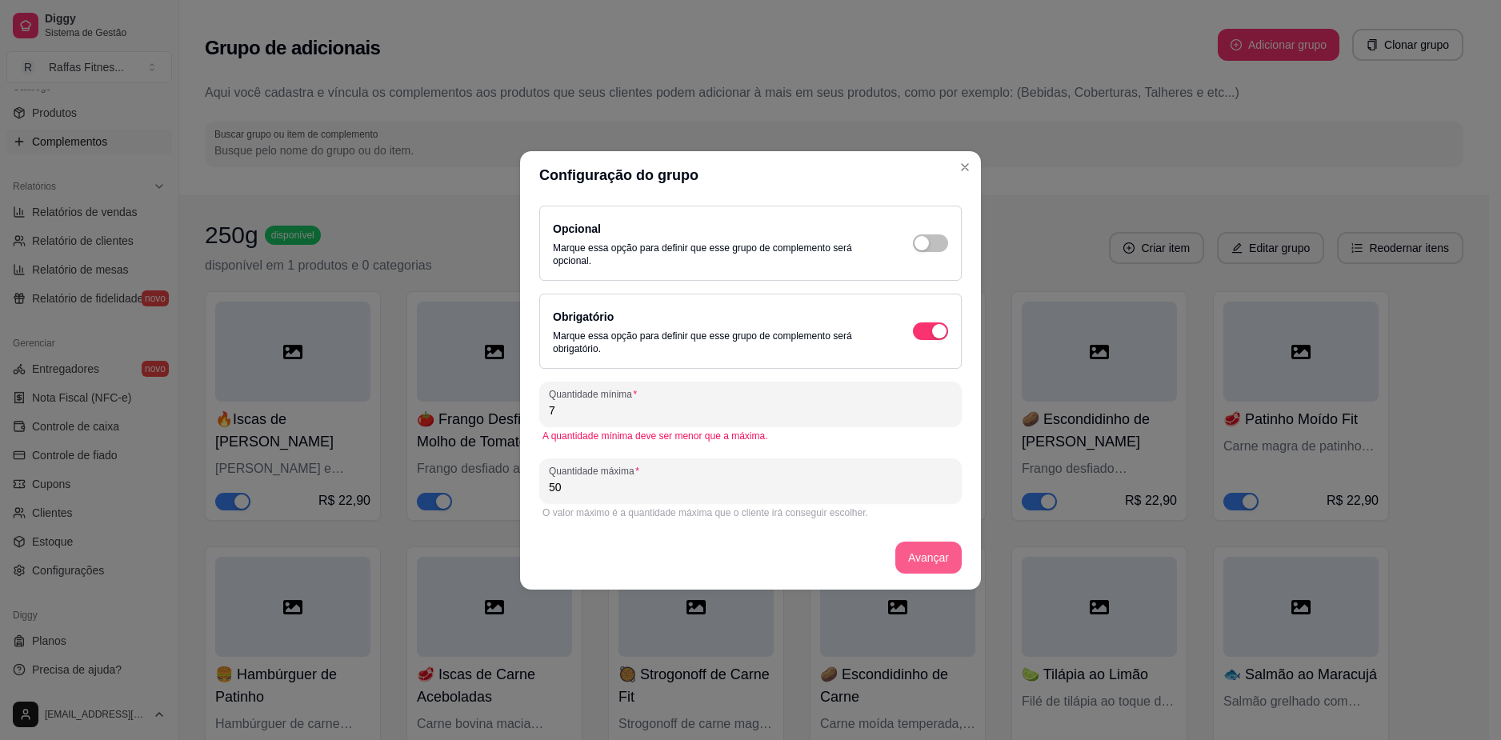
type input "50"
click at [934, 555] on button "Avançar" at bounding box center [928, 557] width 65 height 31
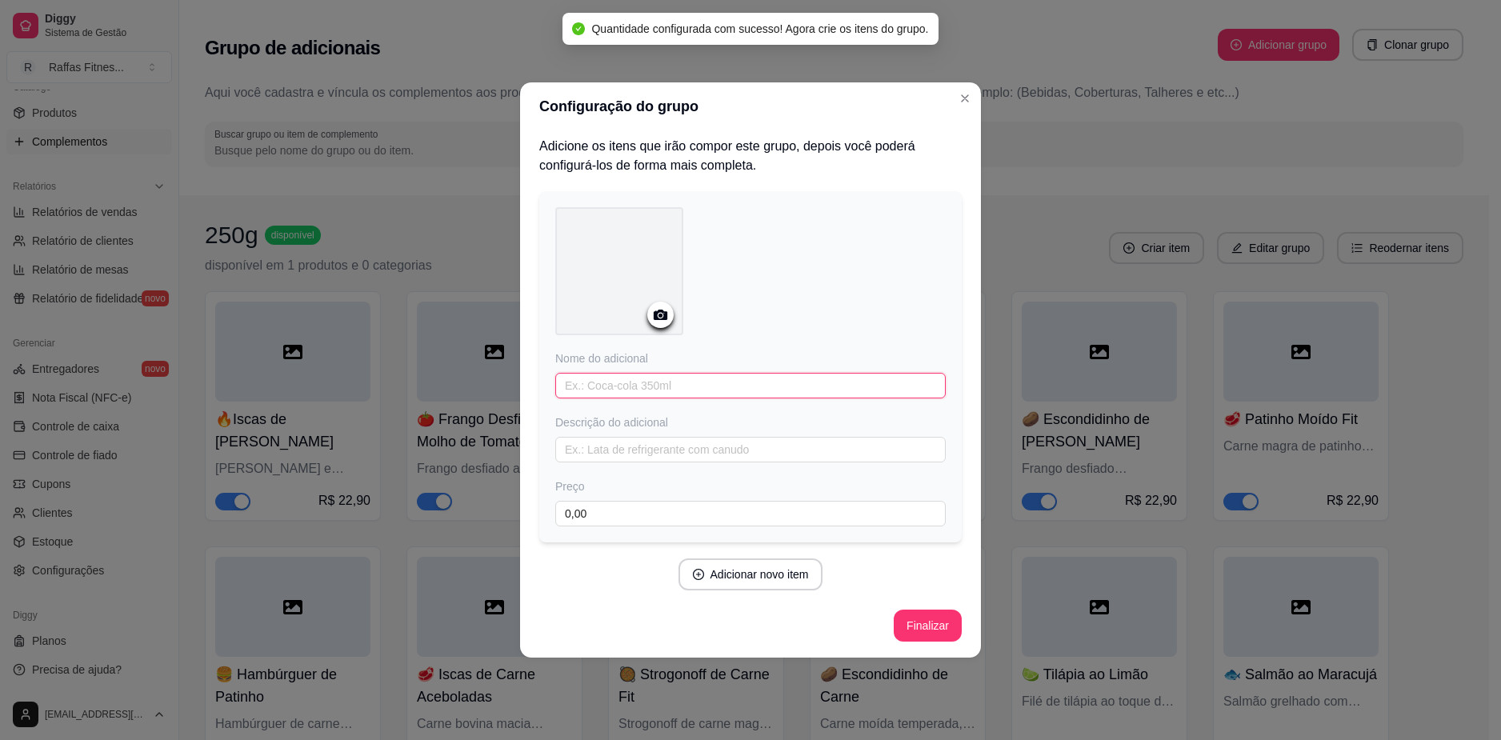
click at [637, 383] on input "text" at bounding box center [750, 386] width 391 height 26
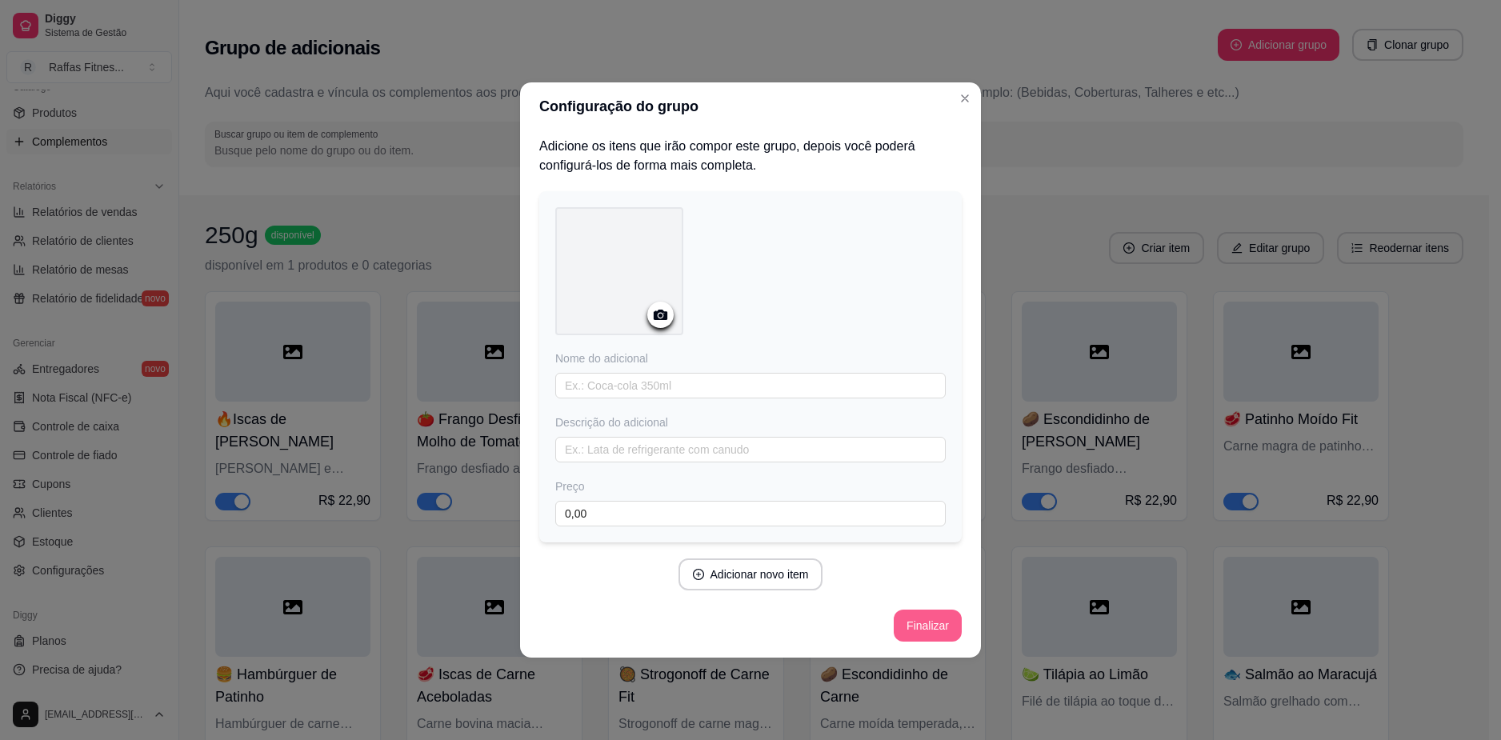
click at [944, 615] on div "Adicione os itens que irão compor este grupo, depois você poderá configurá-los …" at bounding box center [750, 394] width 423 height 515
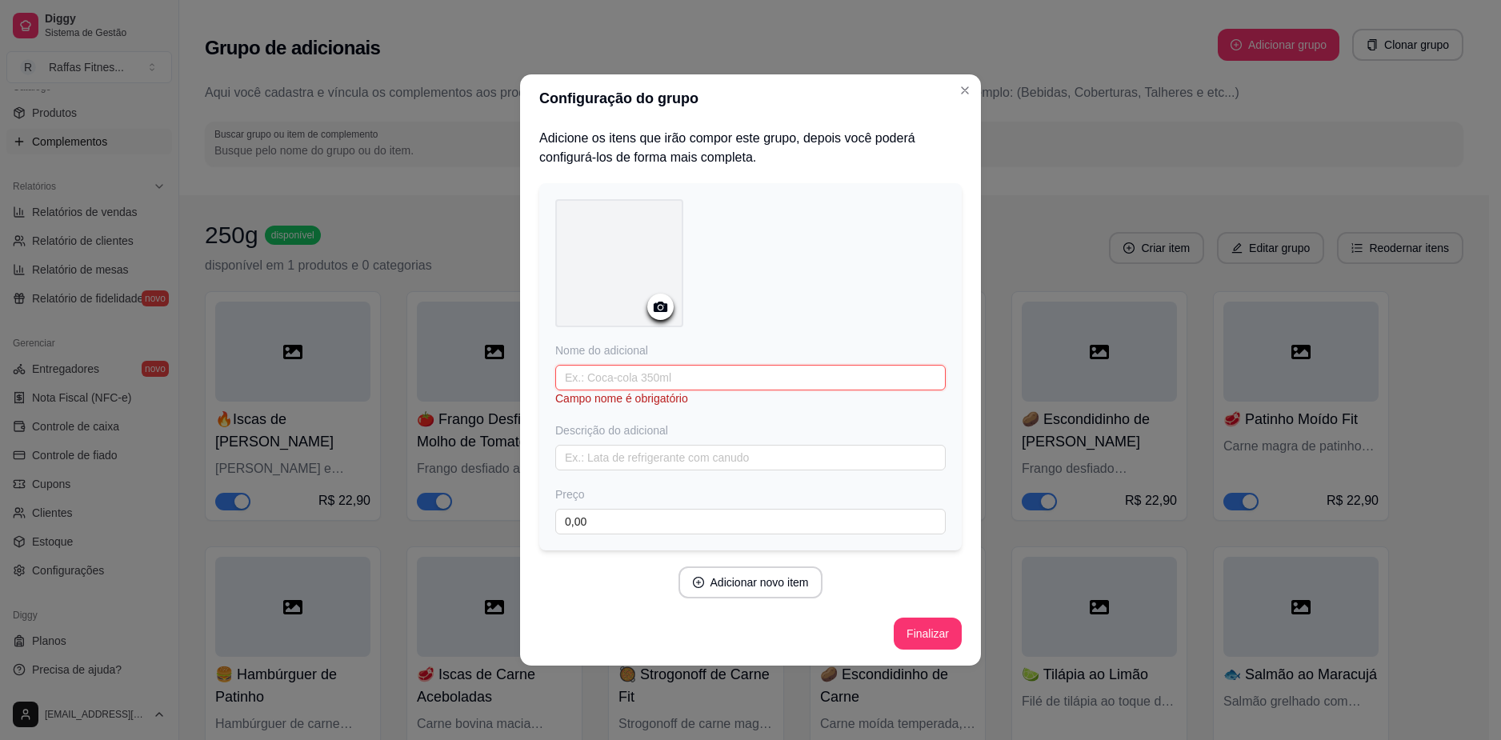
click at [690, 376] on input "text" at bounding box center [750, 378] width 391 height 26
click at [639, 368] on input "text" at bounding box center [750, 378] width 391 height 26
paste input "Iscas de [PERSON_NAME]"
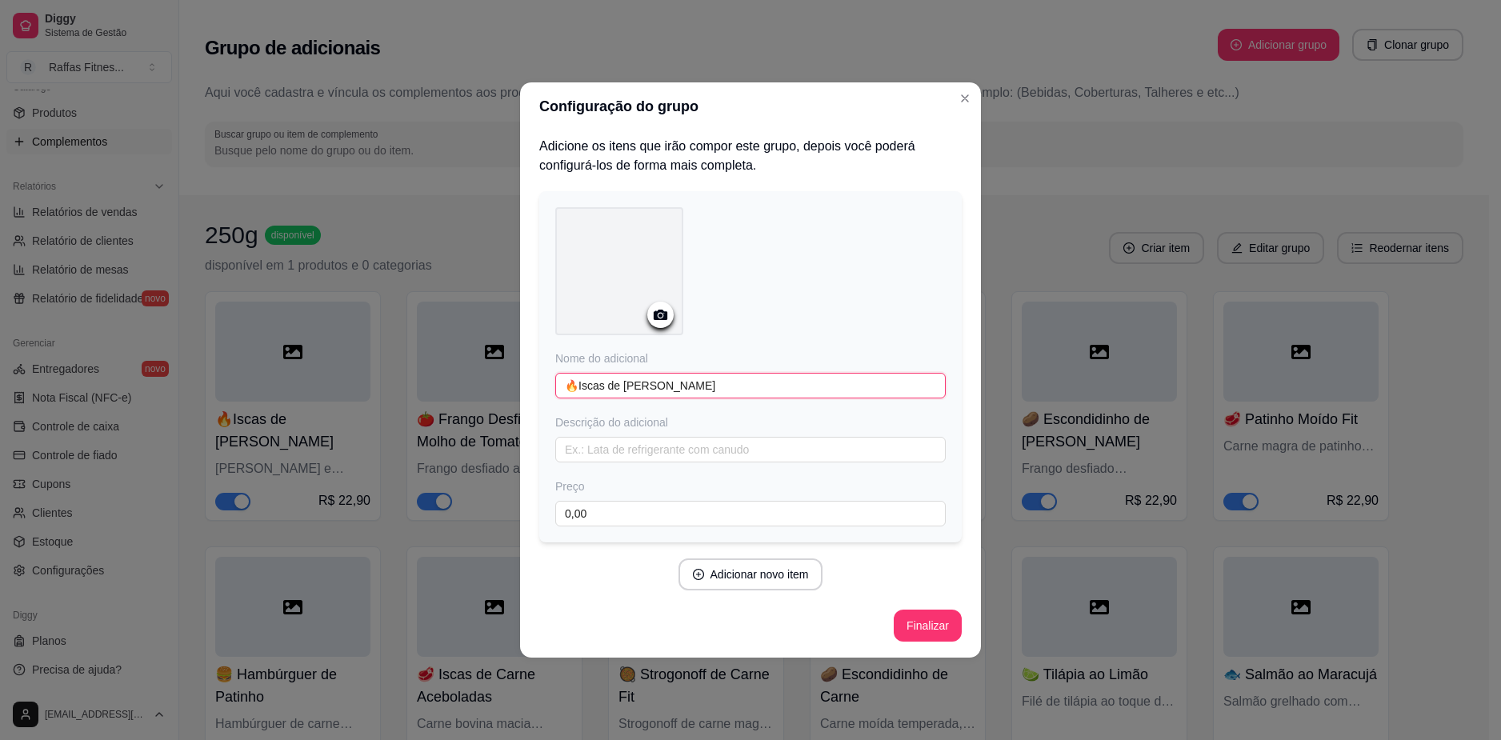
click at [599, 383] on input "🔥Iscas de [PERSON_NAME]" at bounding box center [750, 386] width 391 height 26
click at [567, 387] on input "🔥Iscas de [PERSON_NAME]" at bounding box center [750, 386] width 391 height 26
type input "🔥Iscas de [PERSON_NAME]"
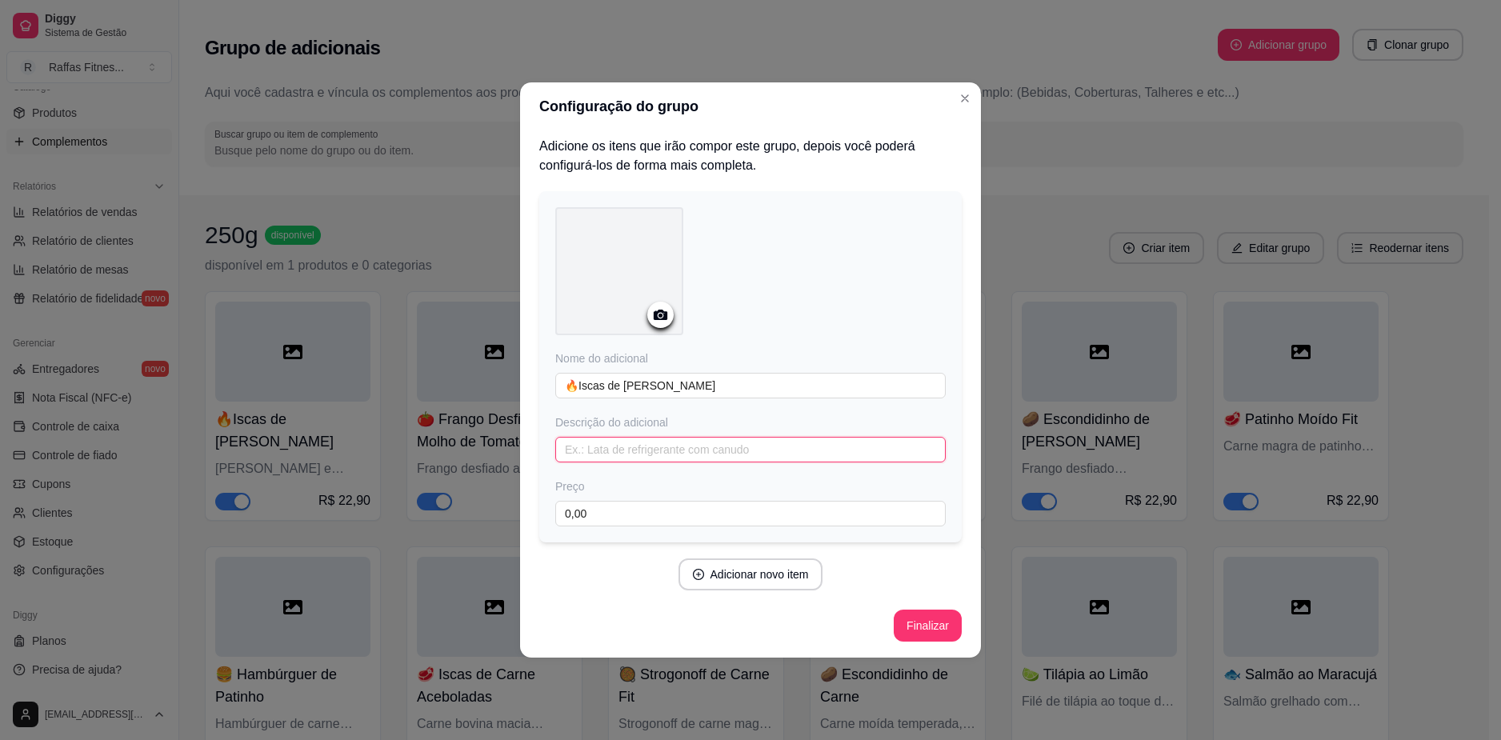
drag, startPoint x: 608, startPoint y: 458, endPoint x: 535, endPoint y: 475, distance: 75.5
click at [608, 457] on input "text" at bounding box center [750, 450] width 391 height 26
drag, startPoint x: 923, startPoint y: 451, endPoint x: 959, endPoint y: 449, distance: 36.1
click at [923, 450] on input "[PERSON_NAME] e suculento, acompanhado de arroz integral soltinho, couve-flor l…" at bounding box center [750, 450] width 391 height 26
click at [928, 453] on input "[PERSON_NAME] e suculento, acompanhado de arroz integral soltinho, couve-flor l…" at bounding box center [750, 450] width 391 height 26
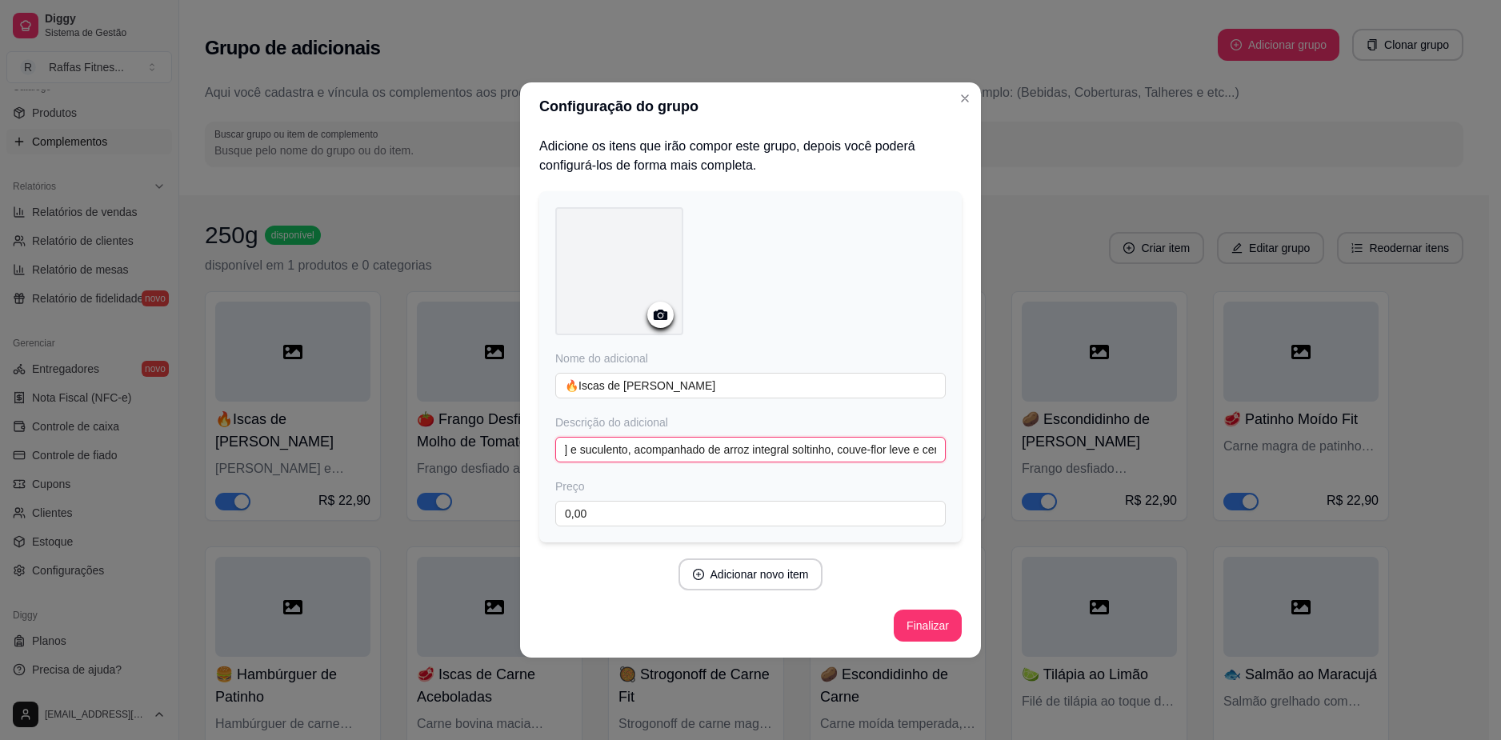
scroll to position [0, 92]
type input "[PERSON_NAME] e suculento, acompanhado de arroz integral soltinho, couve-flor l…"
click at [701, 525] on input "0,00" at bounding box center [750, 514] width 391 height 26
type input "25,90"
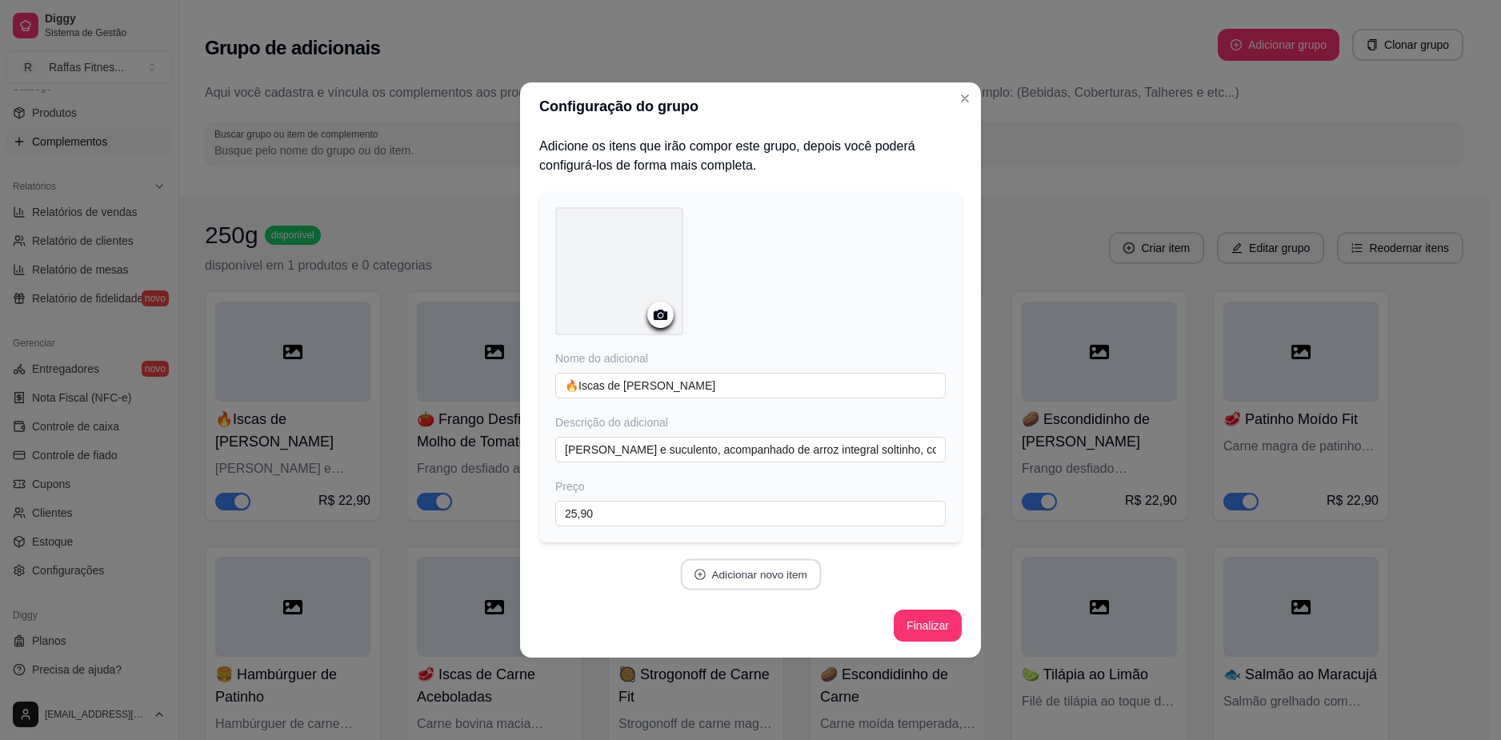
click at [755, 587] on button "Adicionar novo item" at bounding box center [750, 574] width 141 height 31
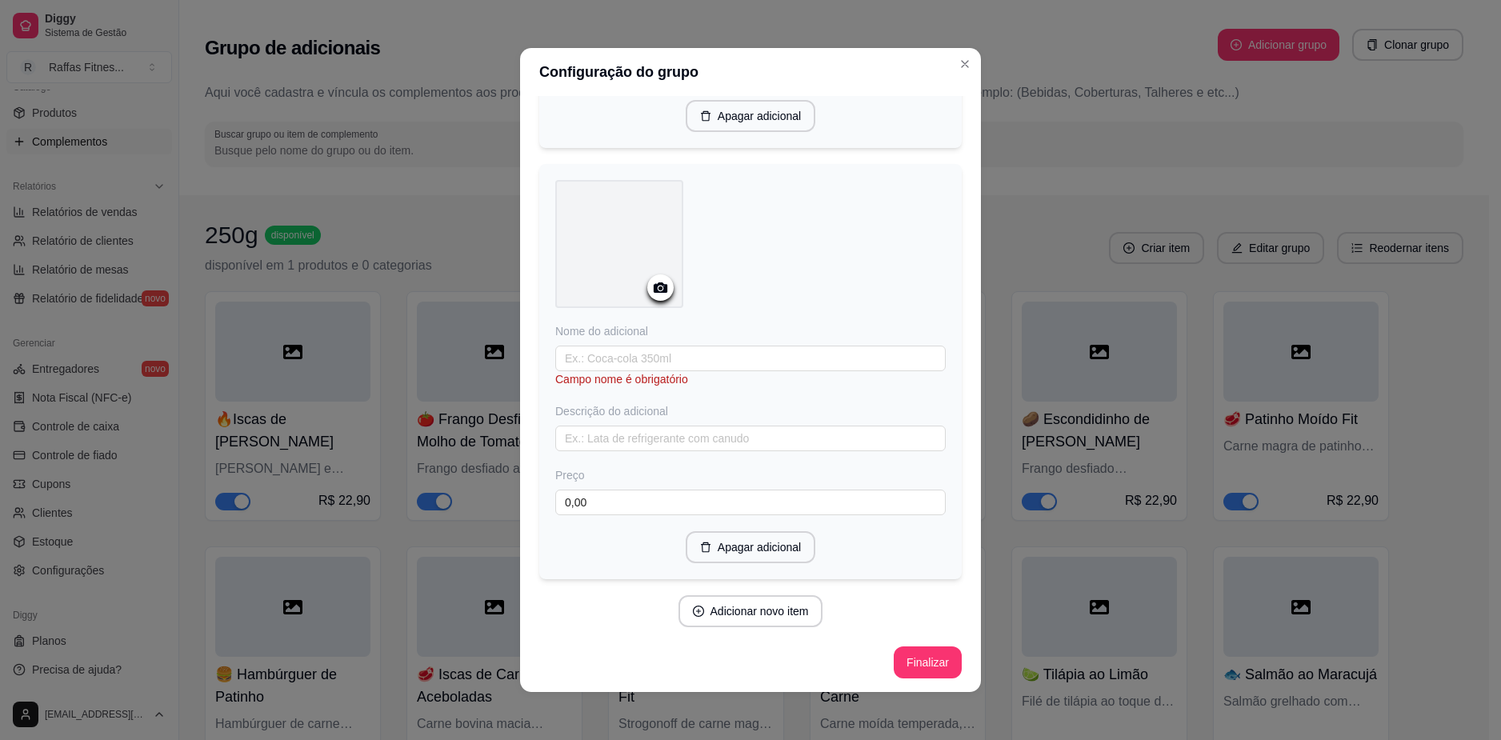
scroll to position [409, 0]
click at [639, 361] on input "text" at bounding box center [750, 358] width 391 height 26
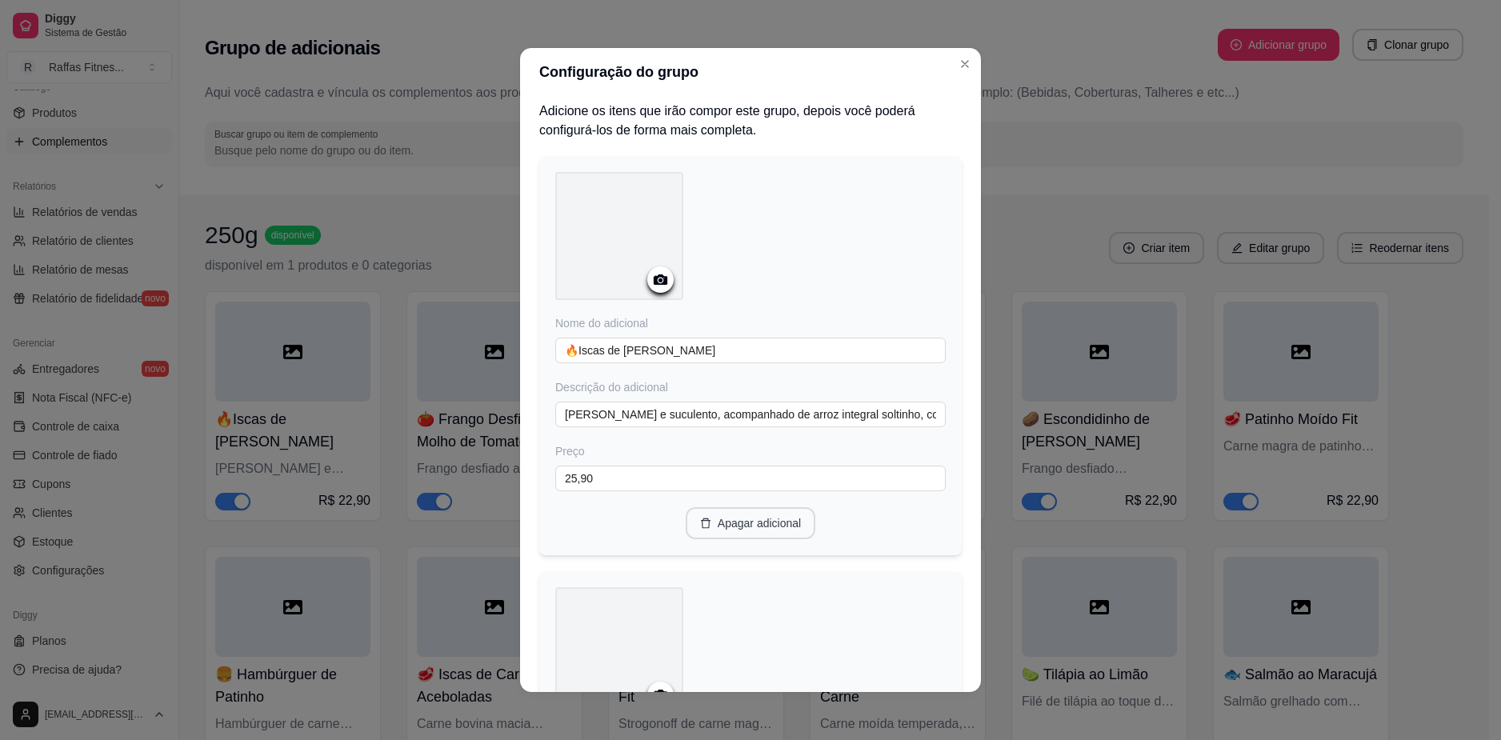
scroll to position [0, 0]
click at [959, 63] on icon "Close" at bounding box center [965, 64] width 13 height 13
click at [959, 62] on icon "Close" at bounding box center [965, 64] width 13 height 13
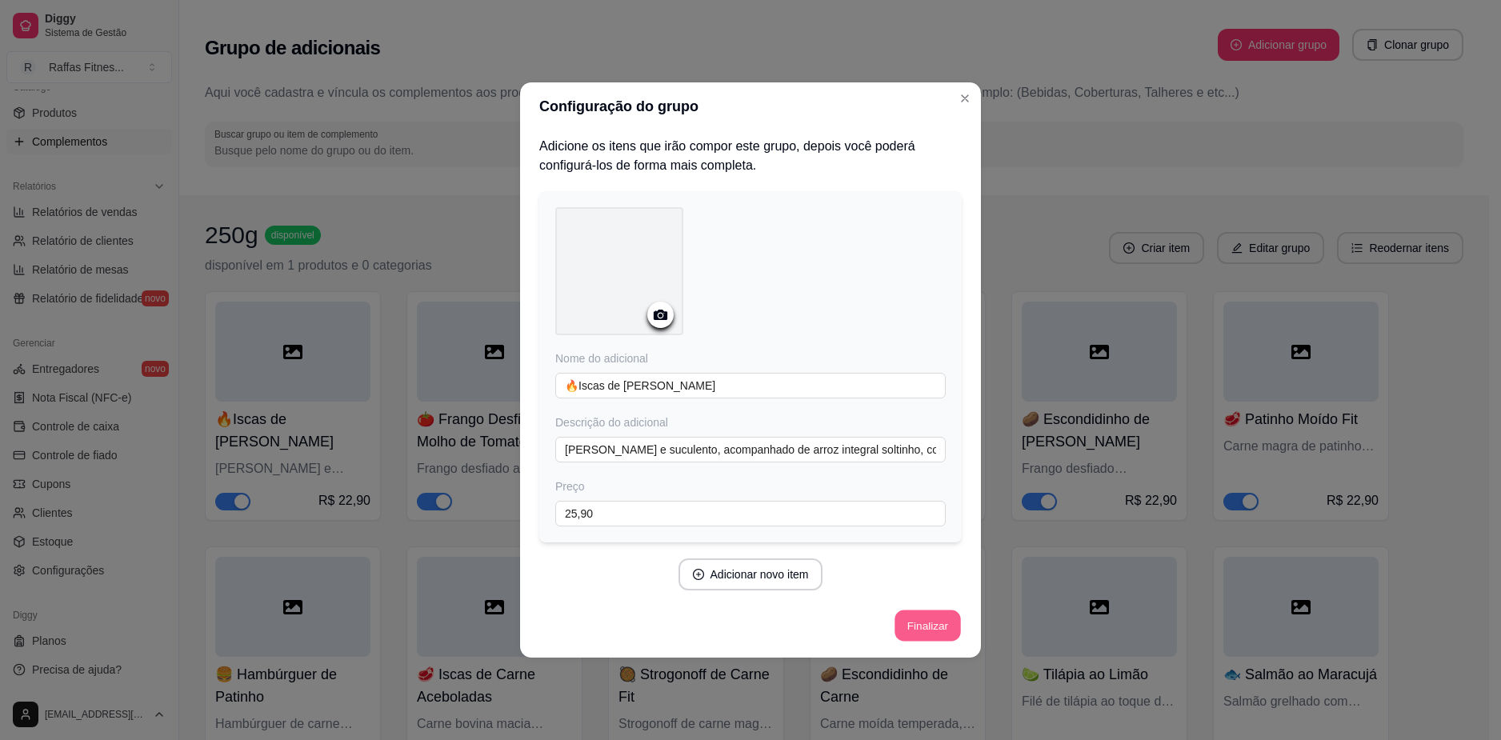
click at [940, 636] on button "Finalizar" at bounding box center [928, 626] width 66 height 31
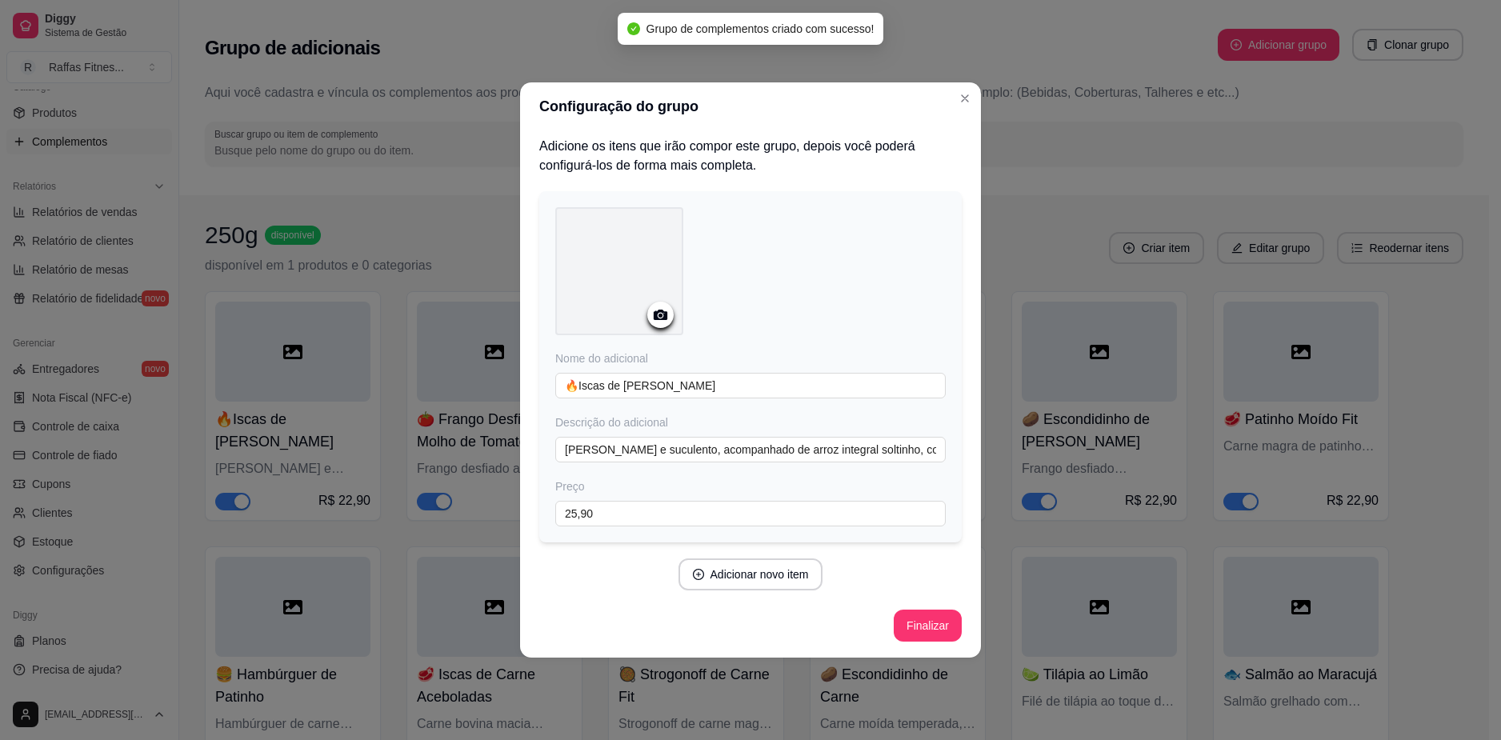
click at [1104, 230] on div "Configuração do grupo Adicione os itens que irão compor este grupo, depois você…" at bounding box center [750, 370] width 1501 height 740
click at [944, 630] on button "Finalizar" at bounding box center [928, 626] width 68 height 32
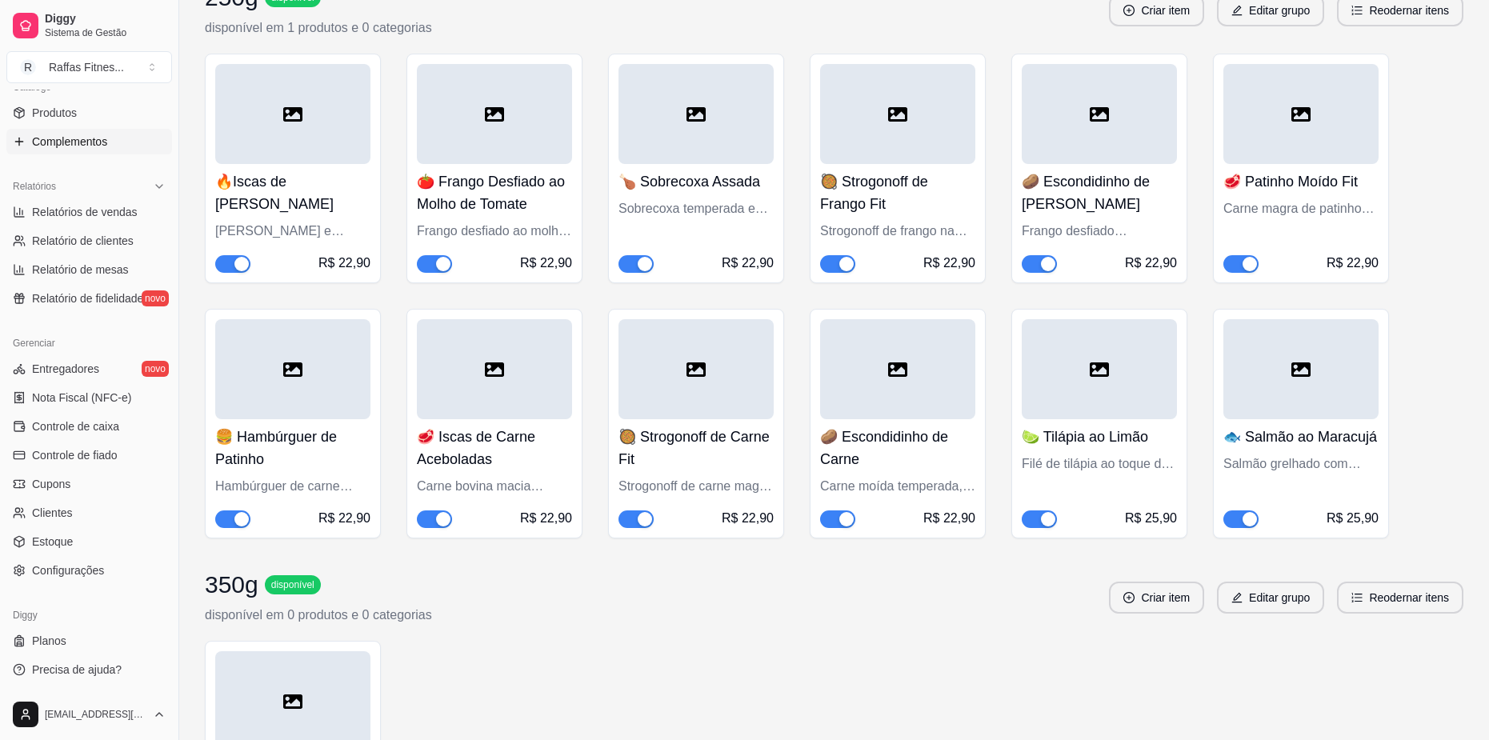
scroll to position [465, 0]
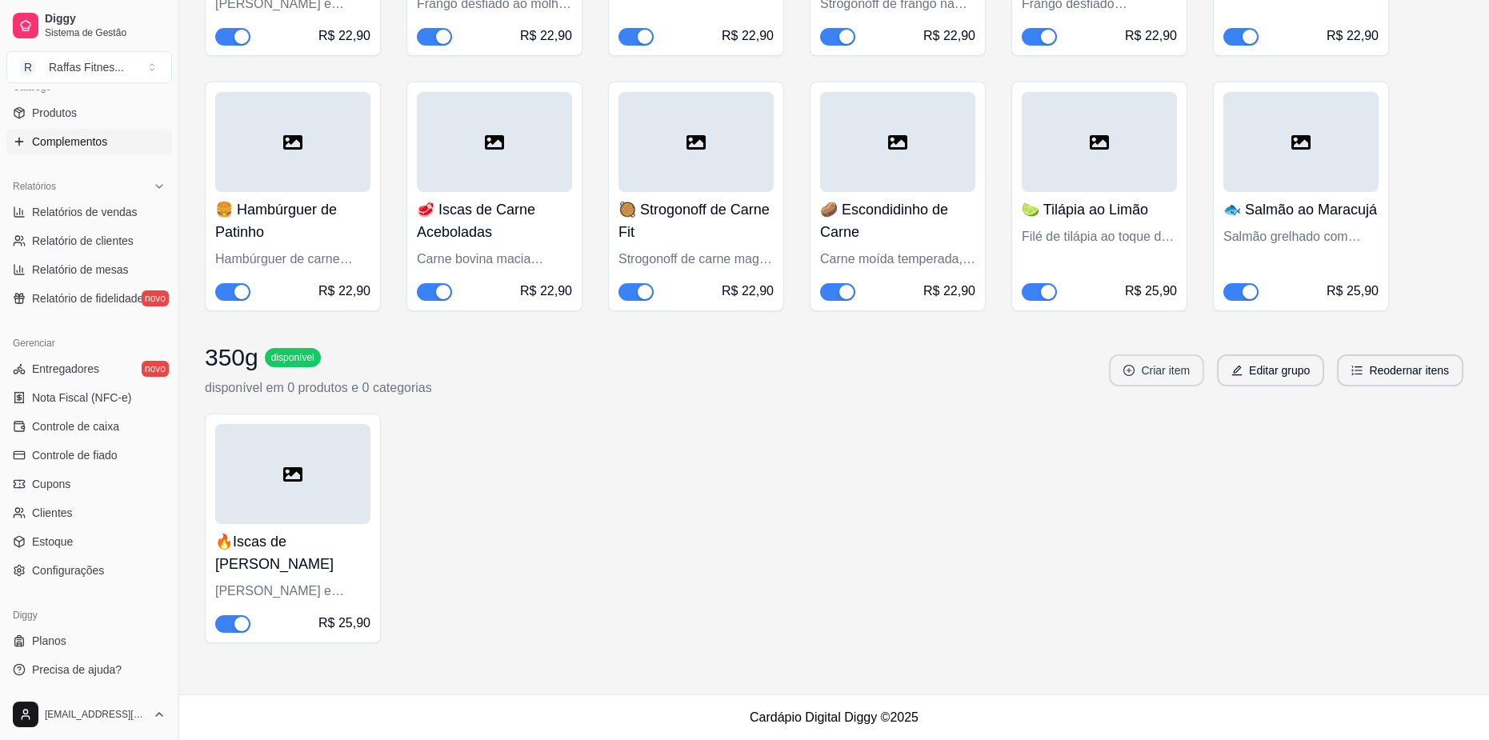
click at [1165, 366] on button "Criar item" at bounding box center [1156, 371] width 95 height 32
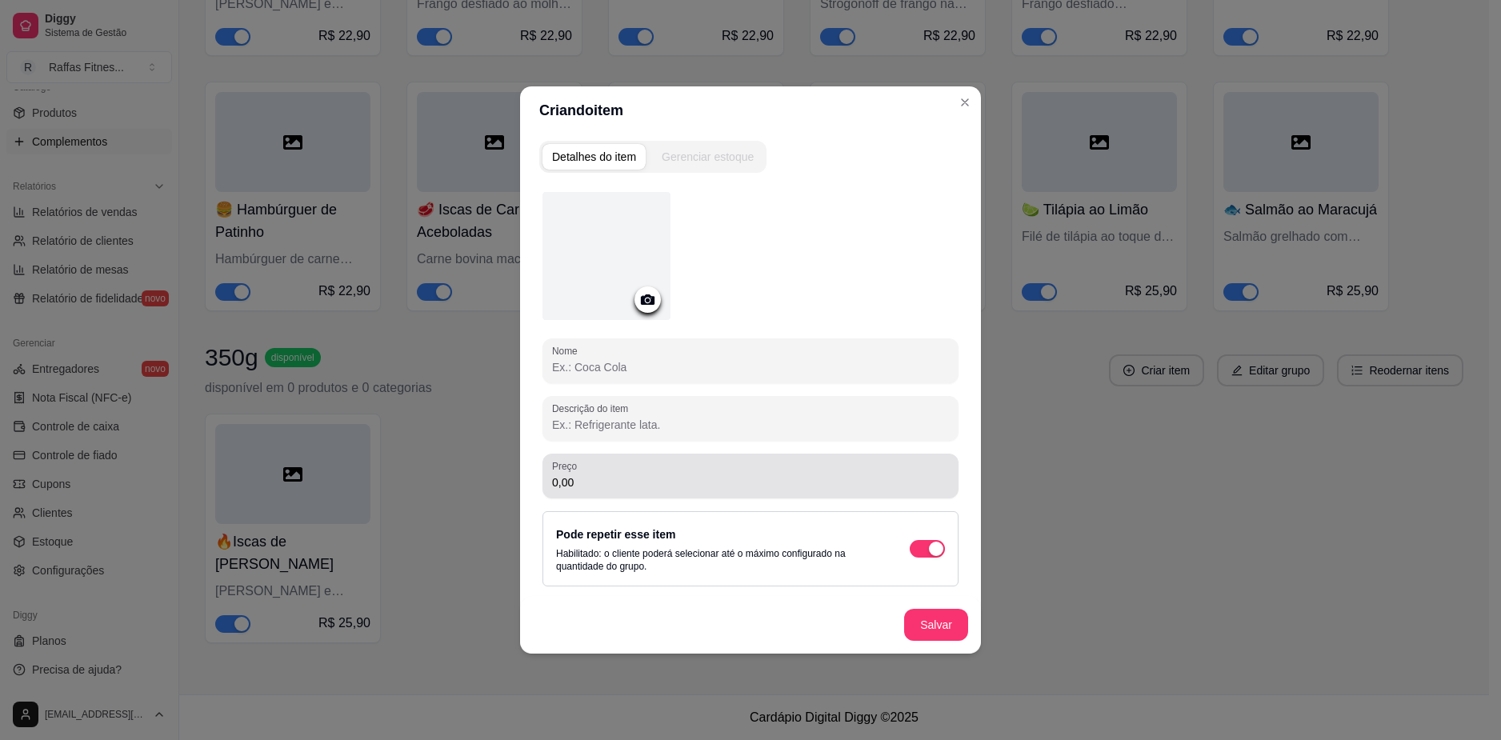
click at [657, 465] on div "0,00" at bounding box center [750, 476] width 397 height 32
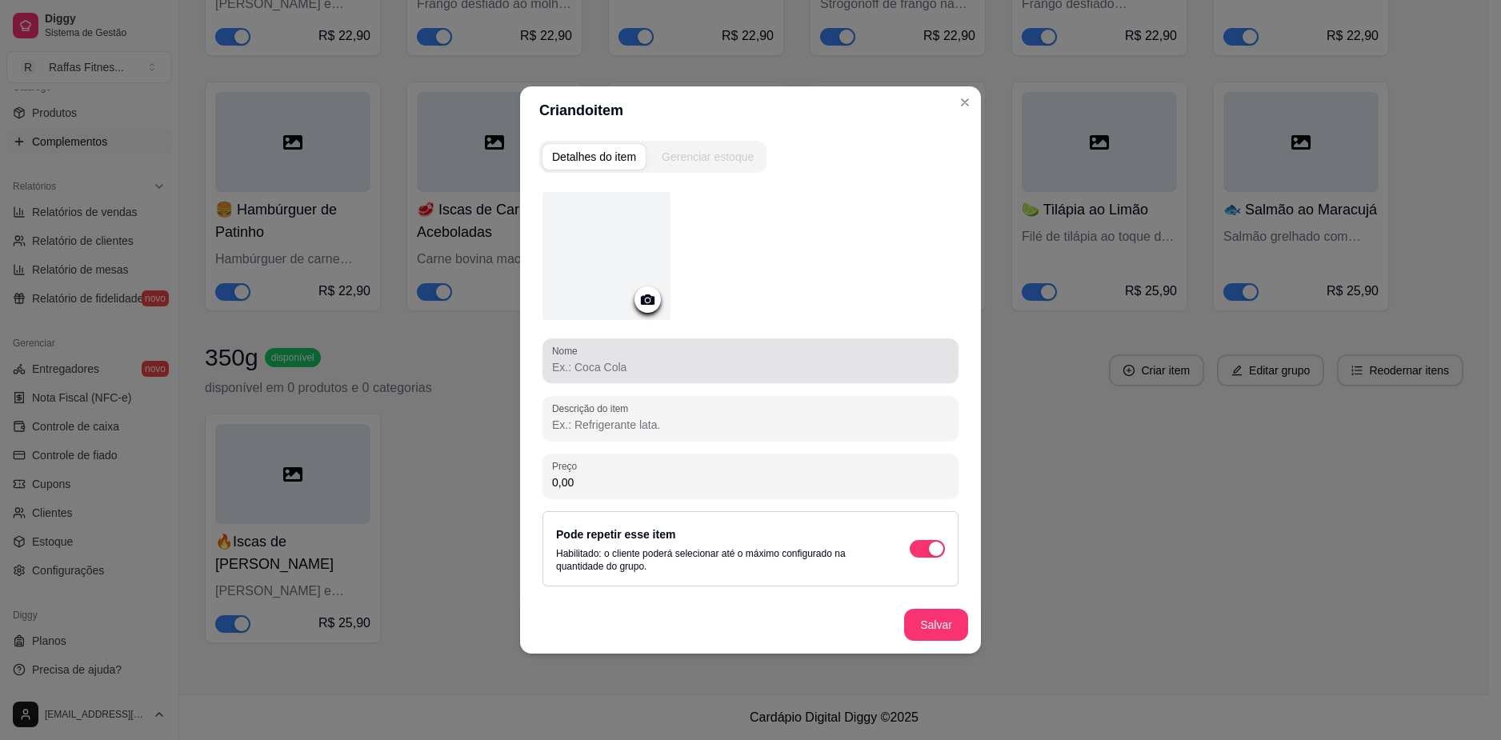
click at [612, 377] on div "Nome" at bounding box center [751, 361] width 416 height 45
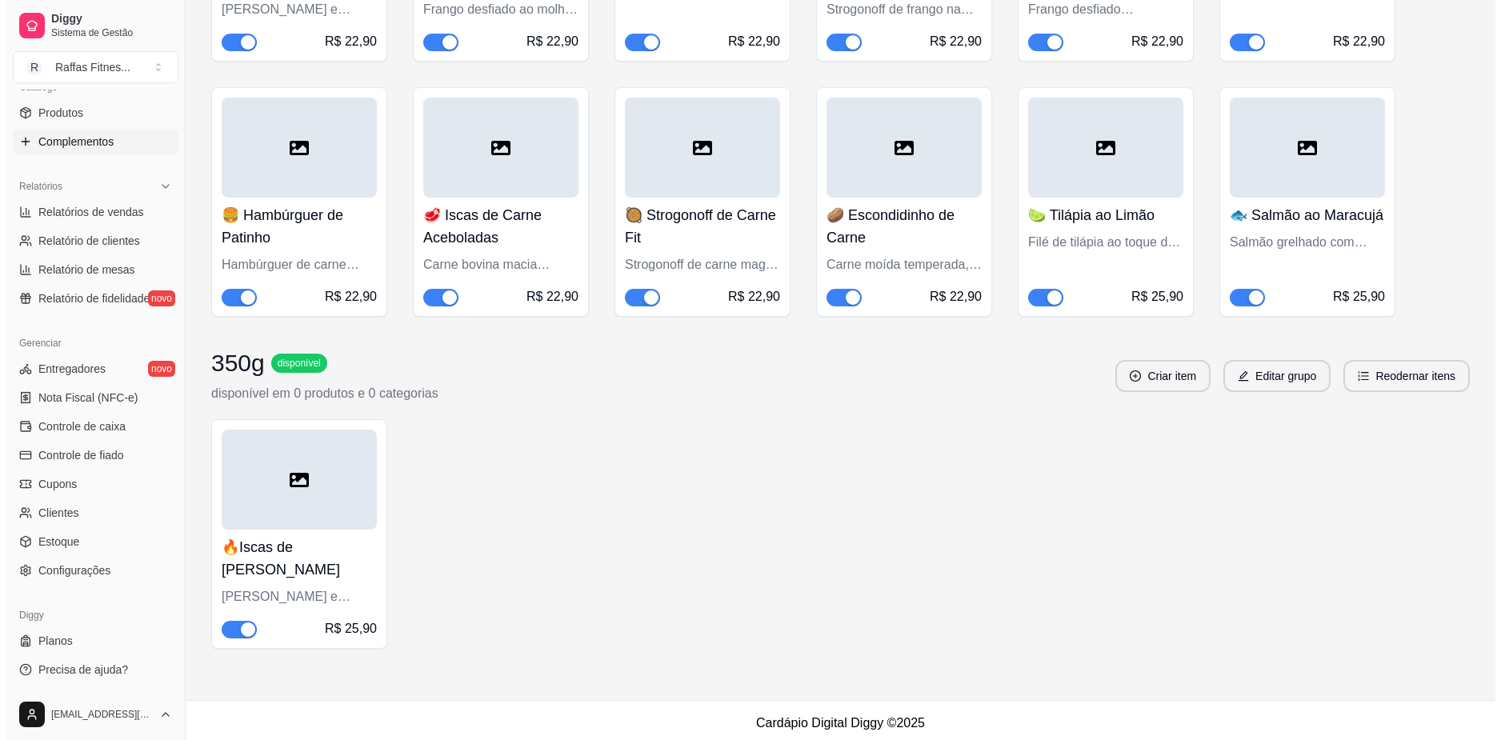
scroll to position [0, 0]
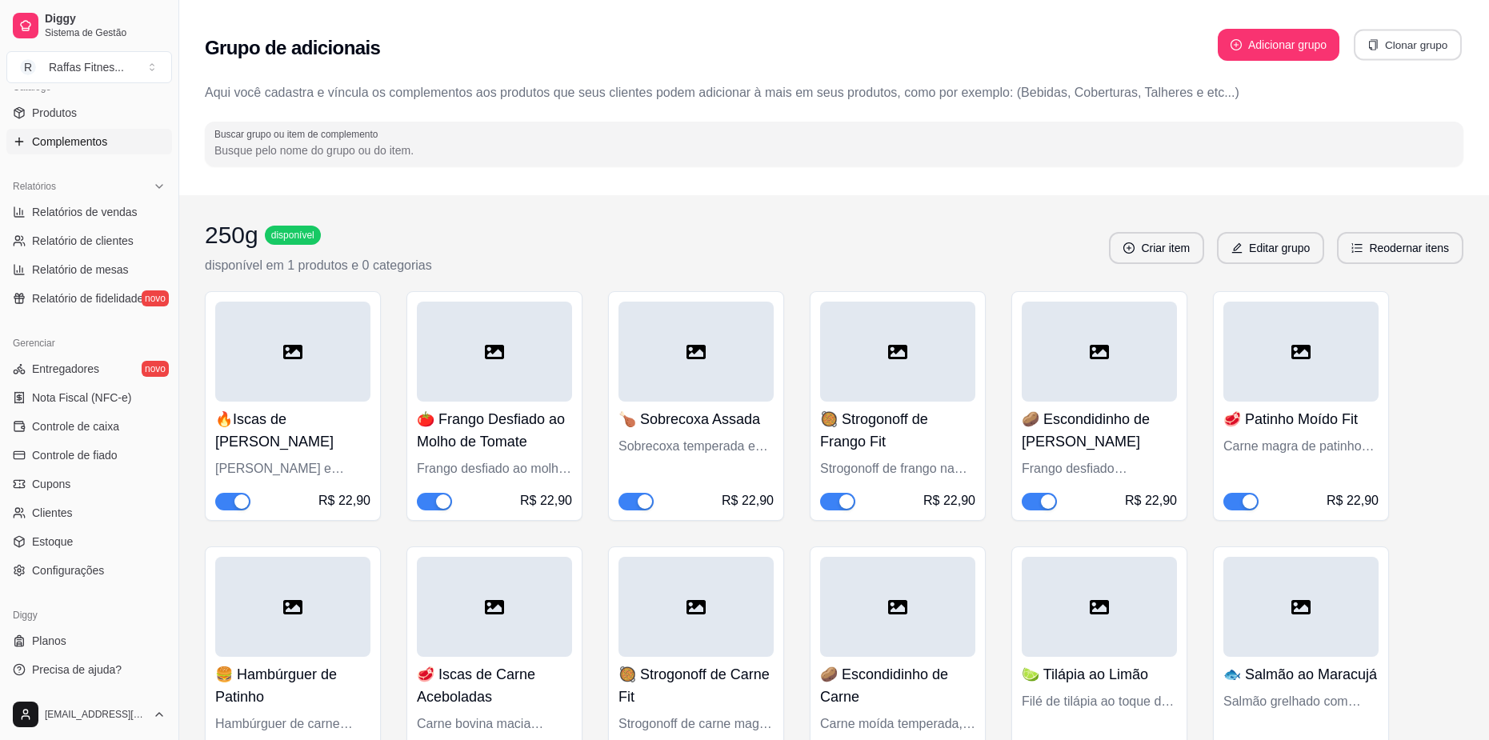
click at [1428, 39] on button "Clonar grupo" at bounding box center [1408, 45] width 108 height 31
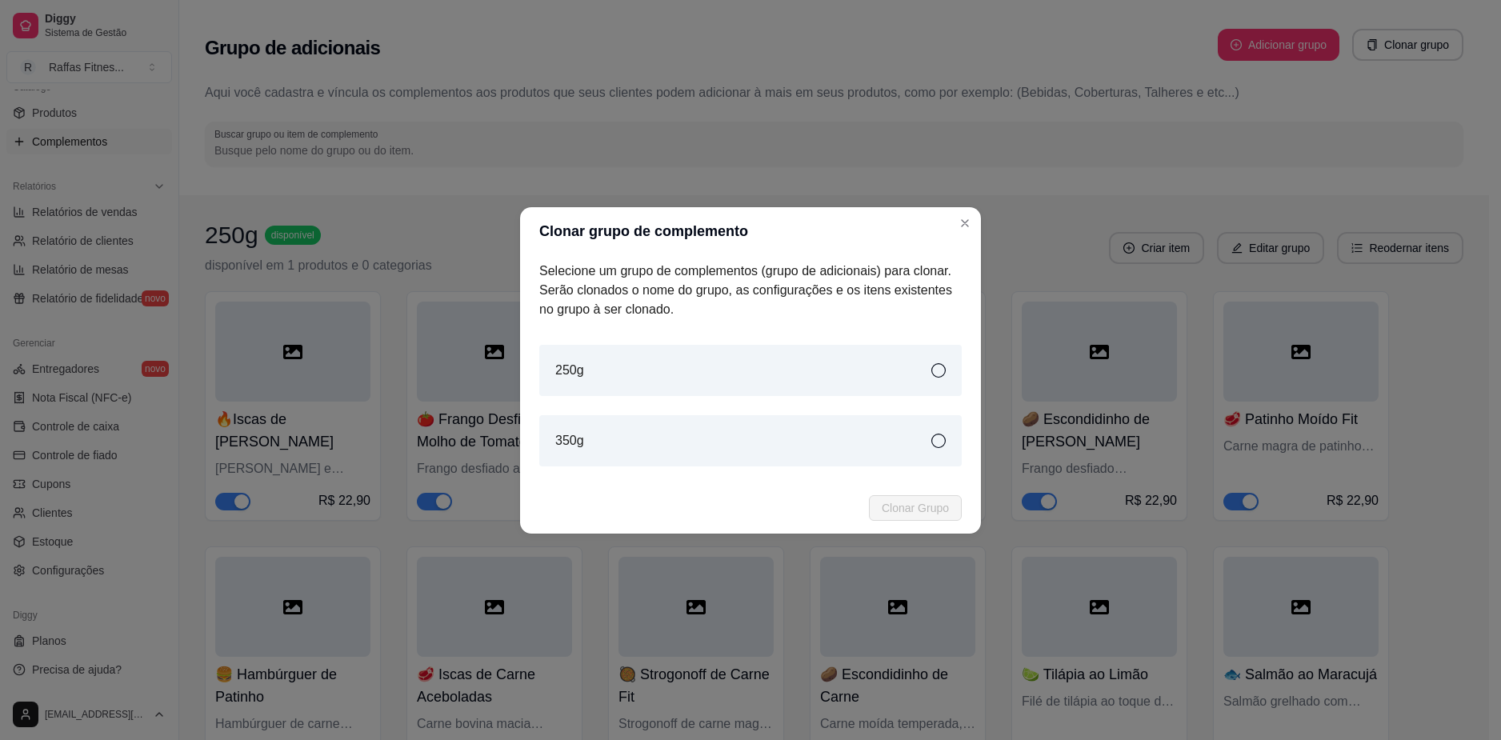
click at [788, 362] on div "250g" at bounding box center [750, 370] width 423 height 51
click at [914, 505] on span "Clonar Grupo" at bounding box center [915, 508] width 67 height 18
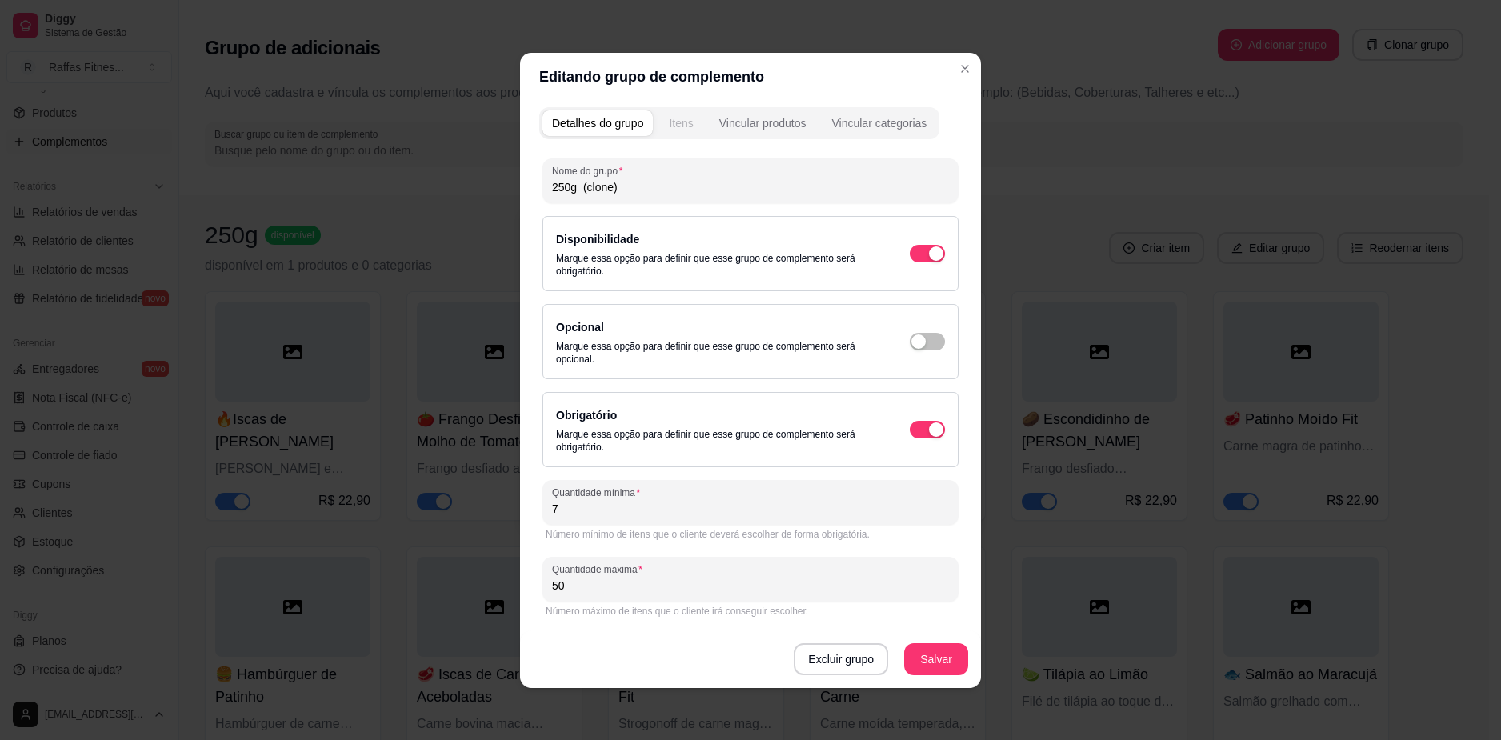
click at [685, 124] on div "Itens" at bounding box center [681, 123] width 24 height 16
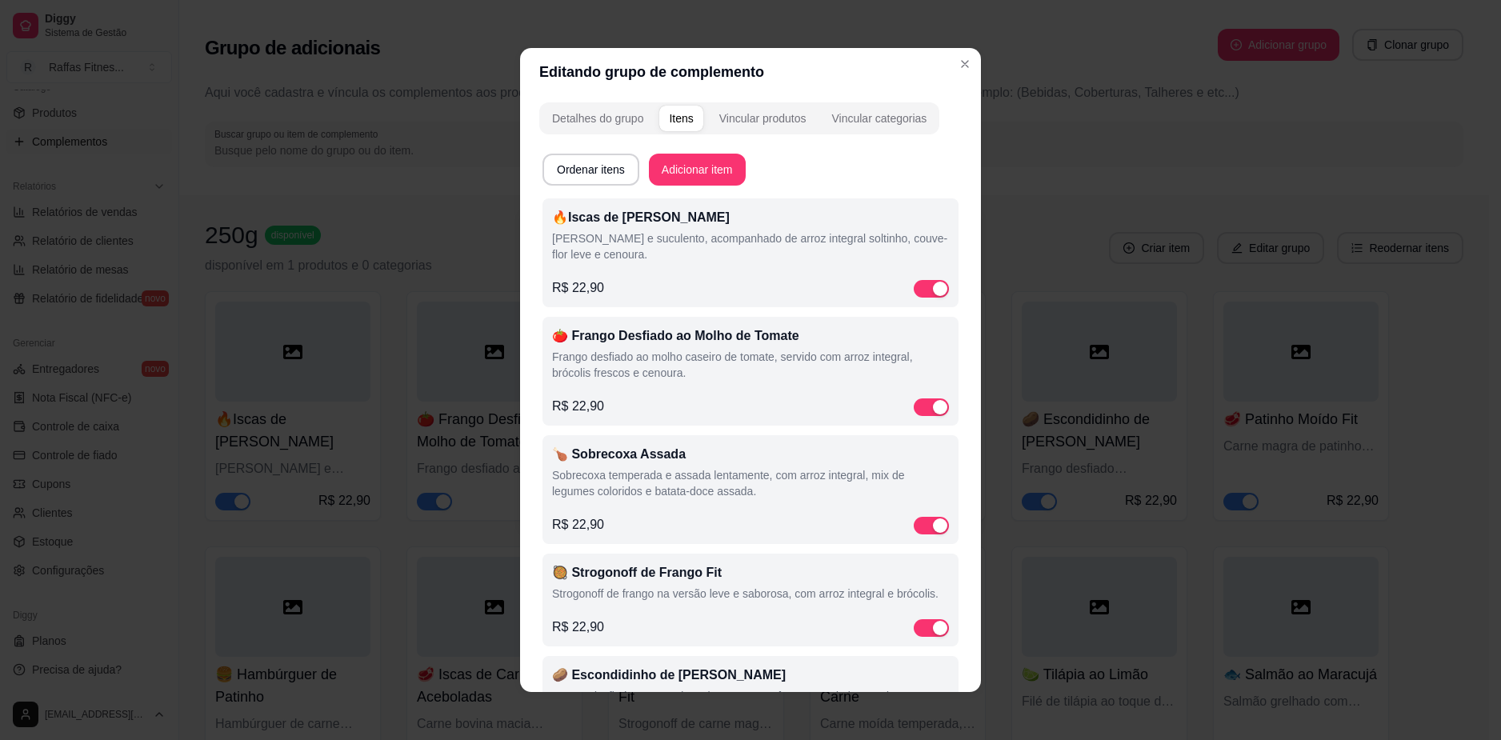
click at [595, 288] on p "R$ 22,90" at bounding box center [578, 288] width 52 height 19
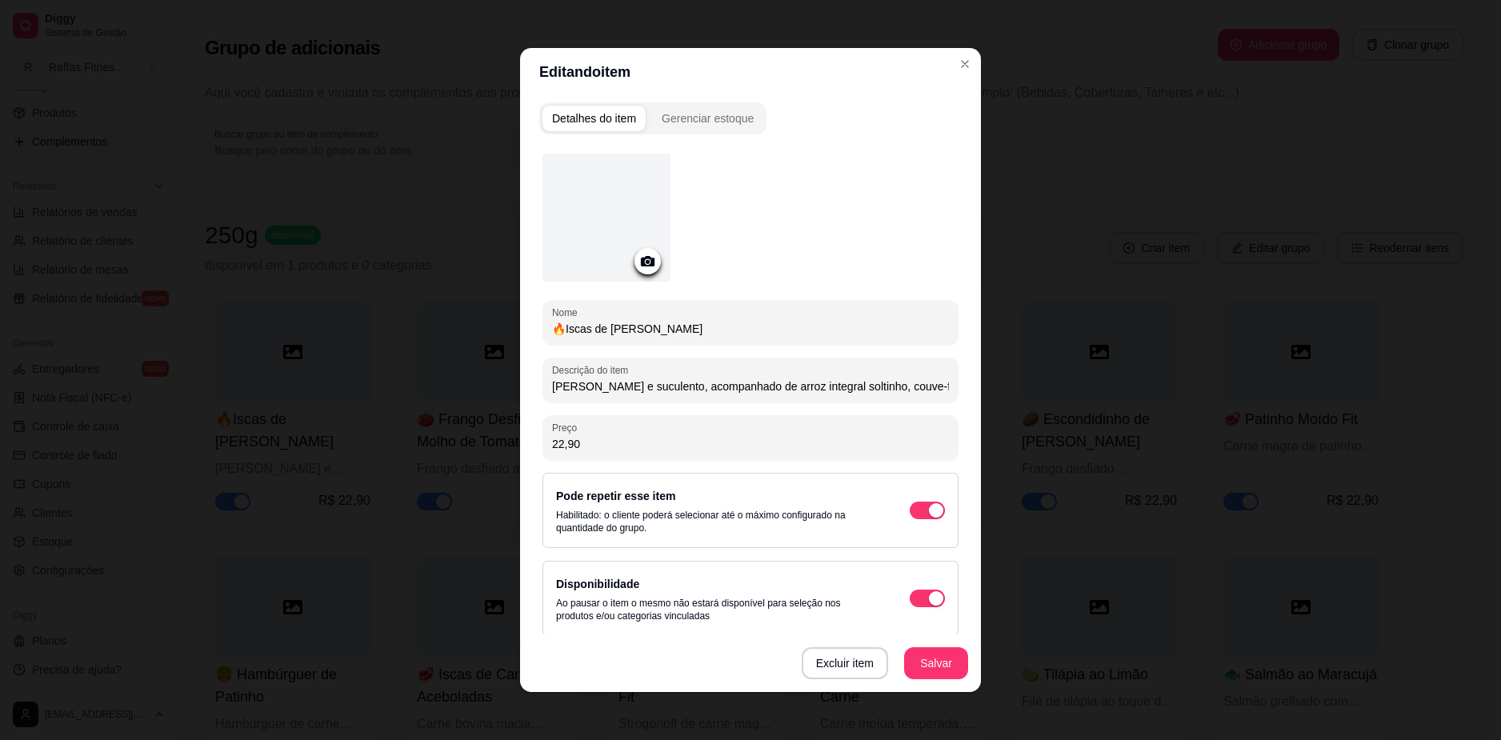
click at [730, 84] on header "Editando item" at bounding box center [750, 72] width 461 height 48
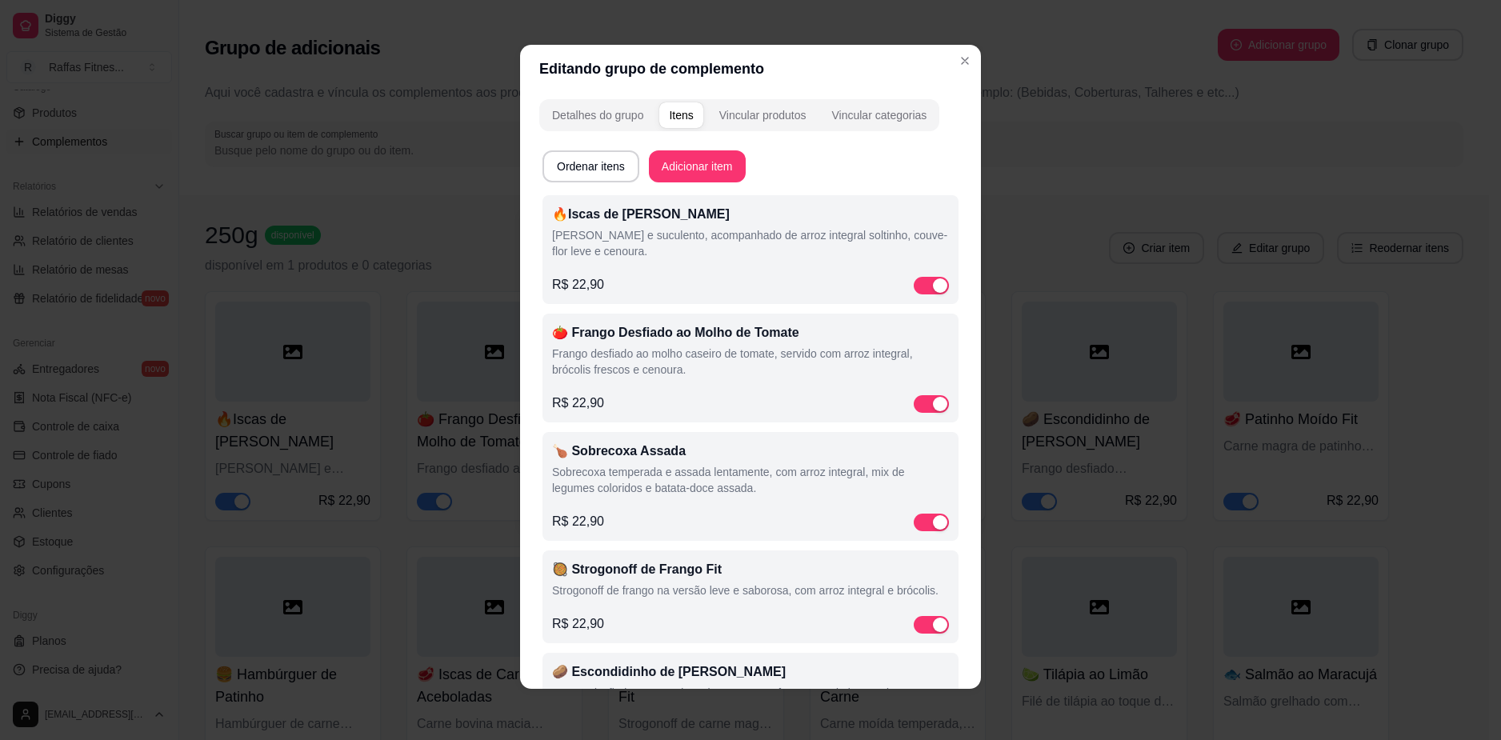
click at [585, 283] on p "R$ 22,90" at bounding box center [578, 284] width 52 height 19
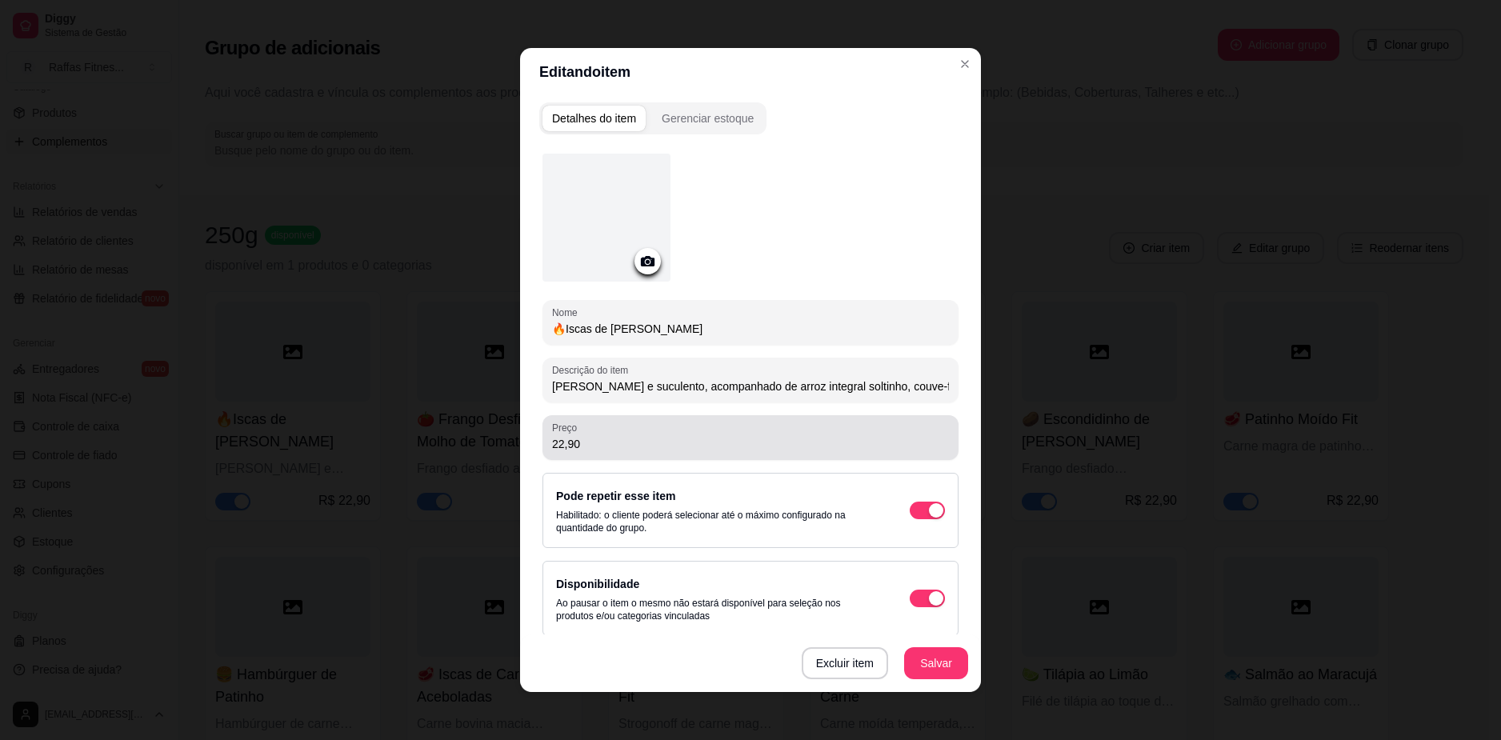
click at [601, 451] on div "22,90" at bounding box center [750, 438] width 397 height 32
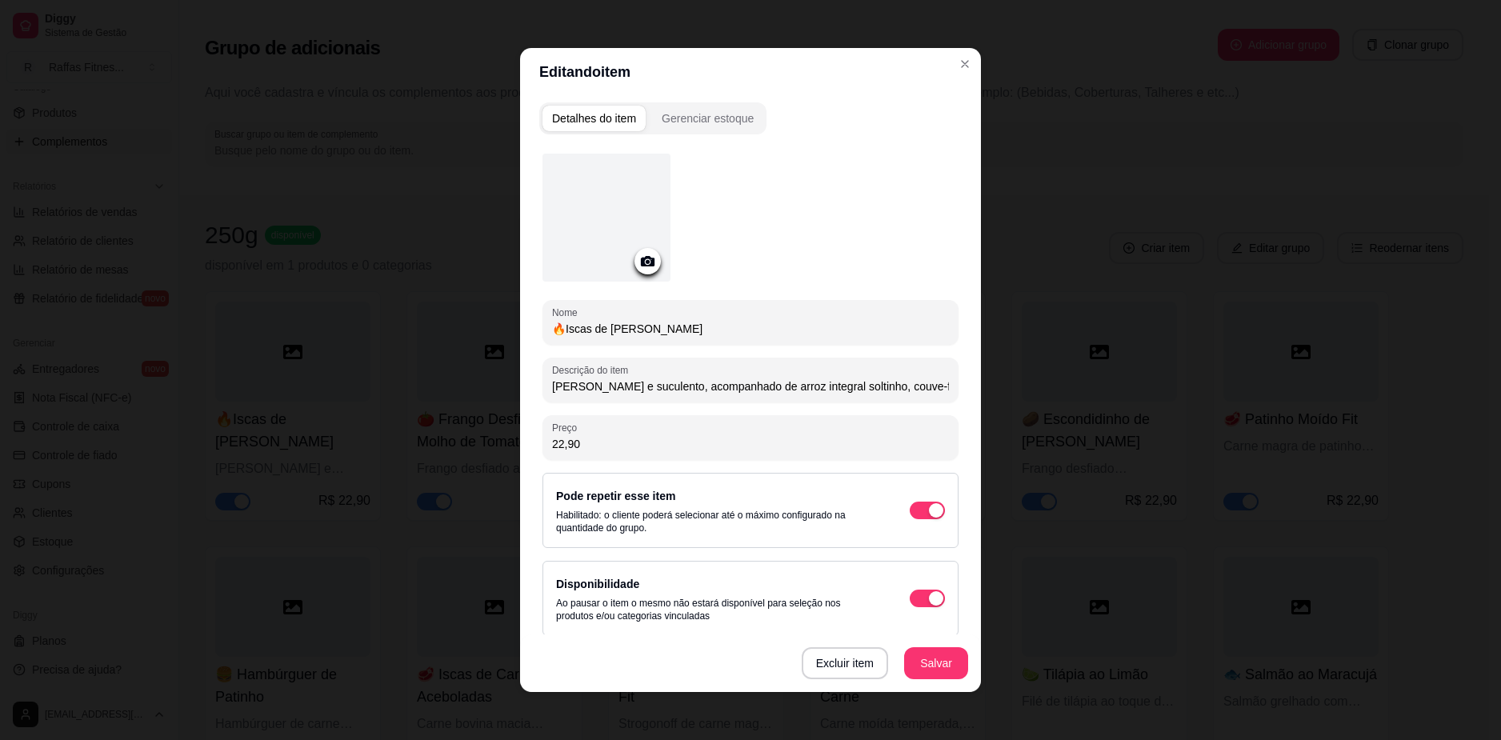
click at [601, 451] on input "22,90" at bounding box center [750, 444] width 397 height 16
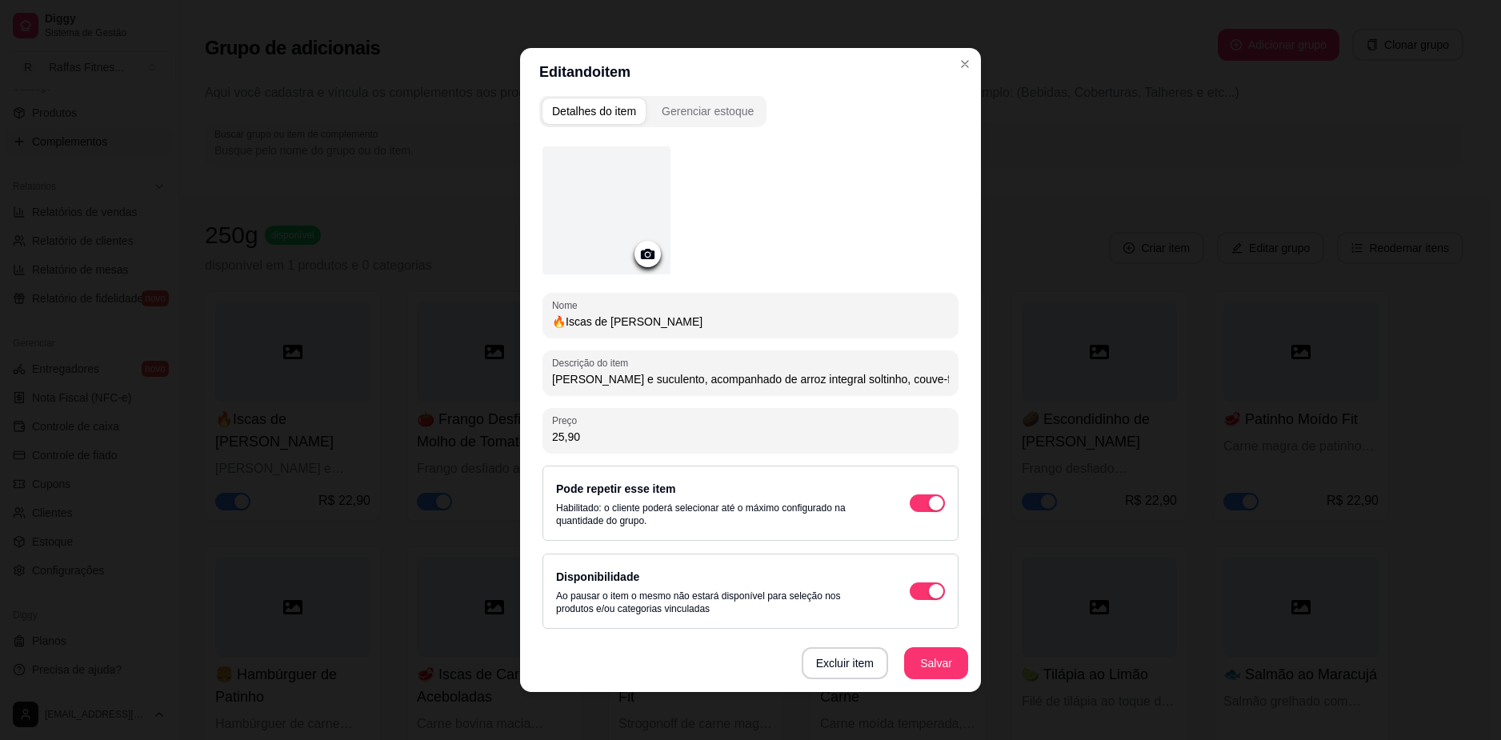
scroll to position [10, 0]
type input "25,90"
click at [931, 664] on button "Salvar" at bounding box center [936, 663] width 62 height 31
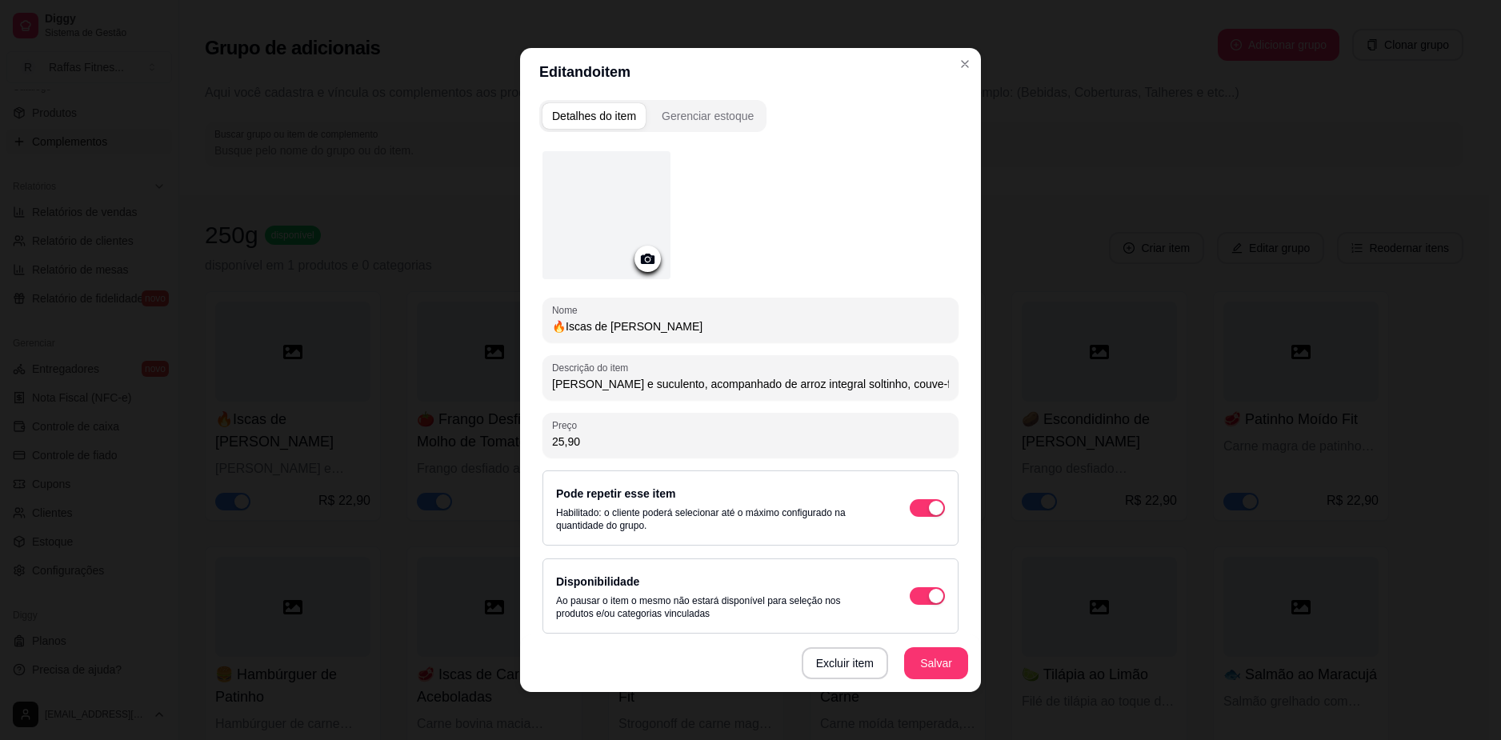
scroll to position [0, 0]
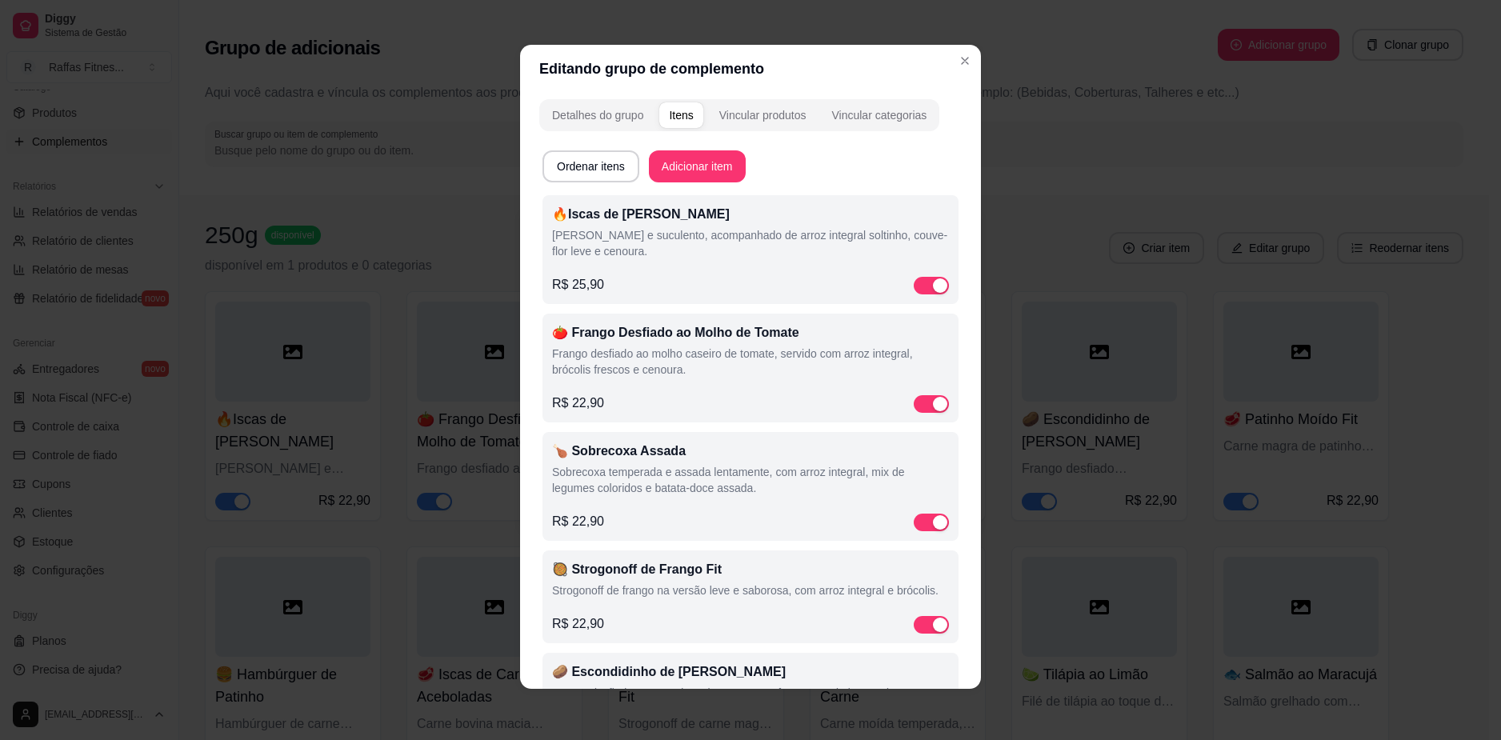
click at [694, 374] on p "Frango desfiado ao molho caseiro de tomate, servido com arroz integral, brócoli…" at bounding box center [750, 362] width 397 height 32
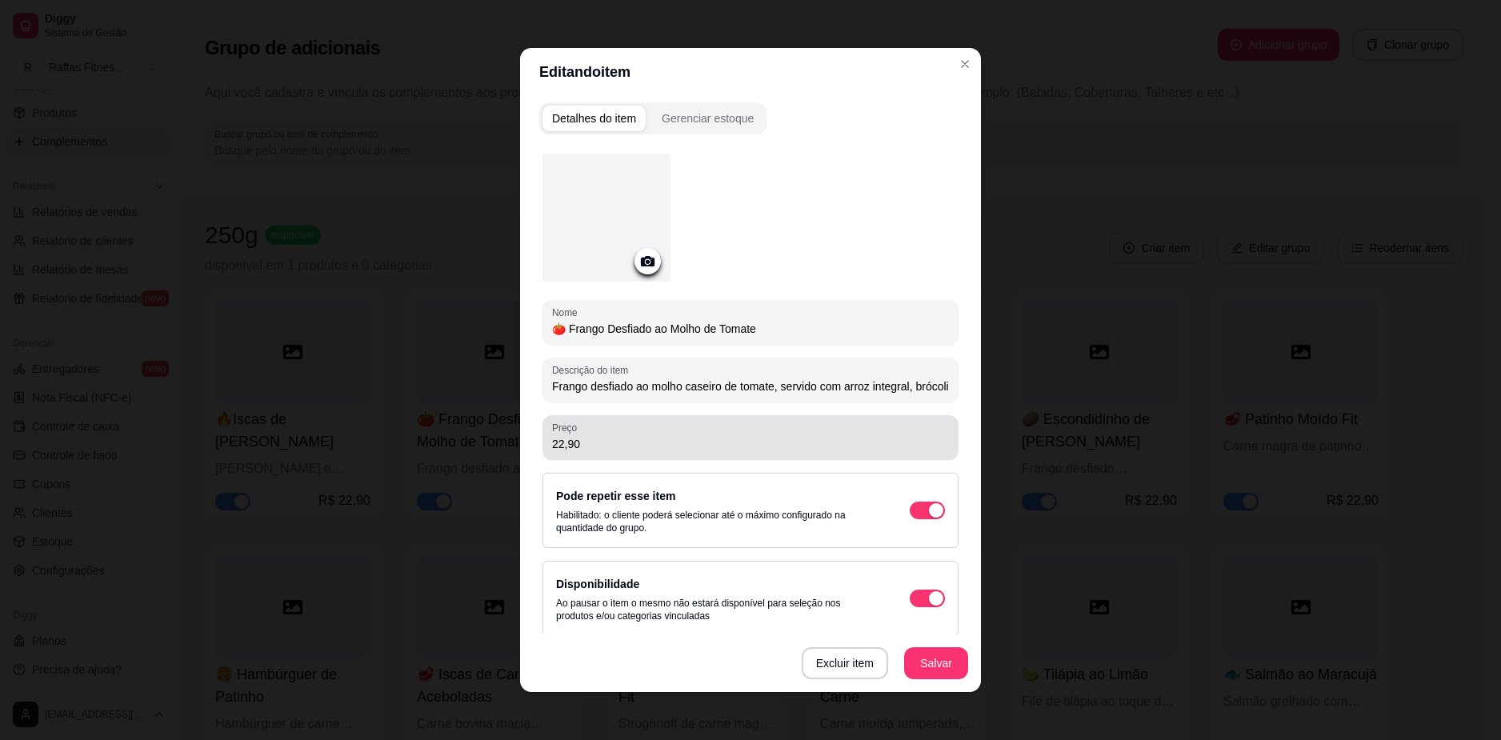
click at [714, 443] on input "22,90" at bounding box center [750, 444] width 397 height 16
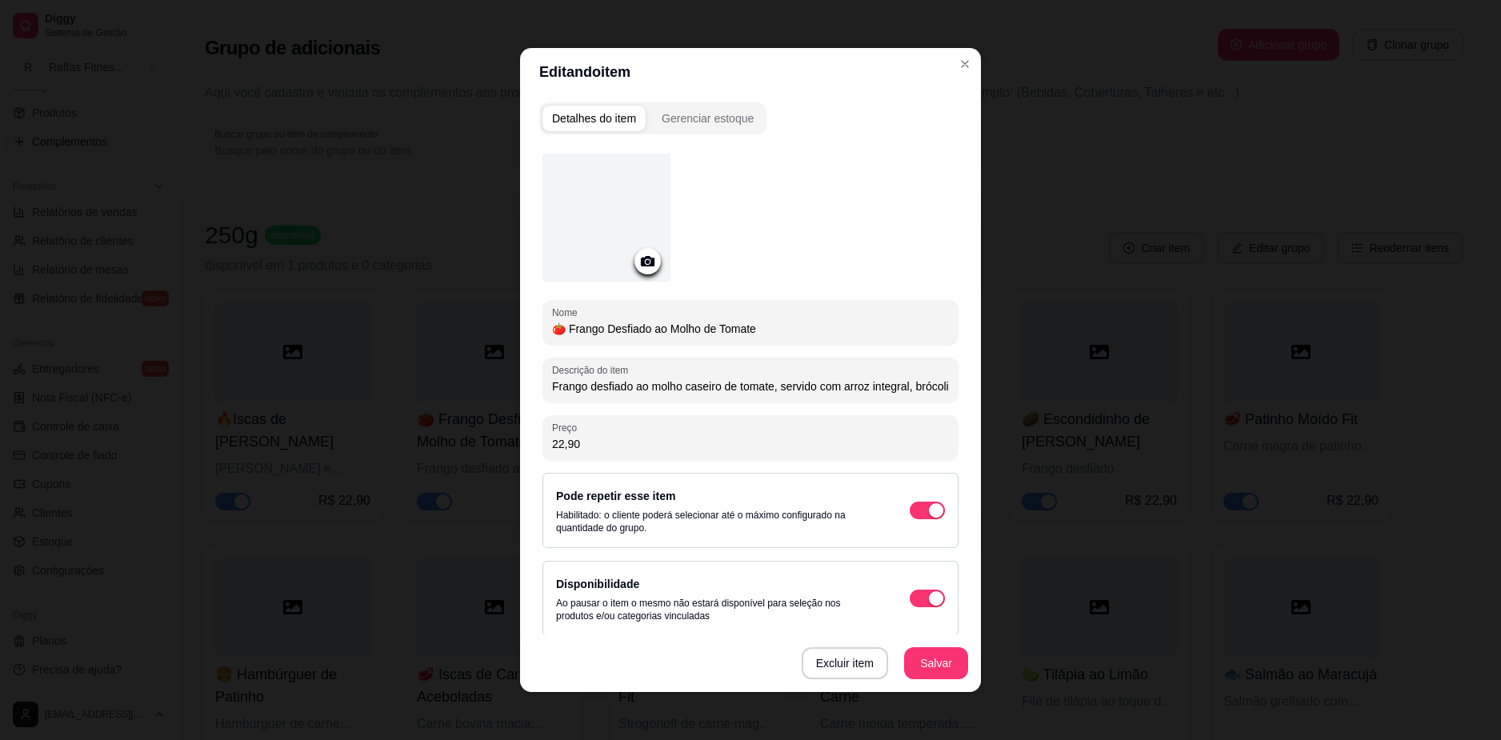
click at [714, 443] on input "22,90" at bounding box center [750, 444] width 397 height 16
type input "25,90"
click at [944, 667] on button "Salvar" at bounding box center [936, 663] width 64 height 32
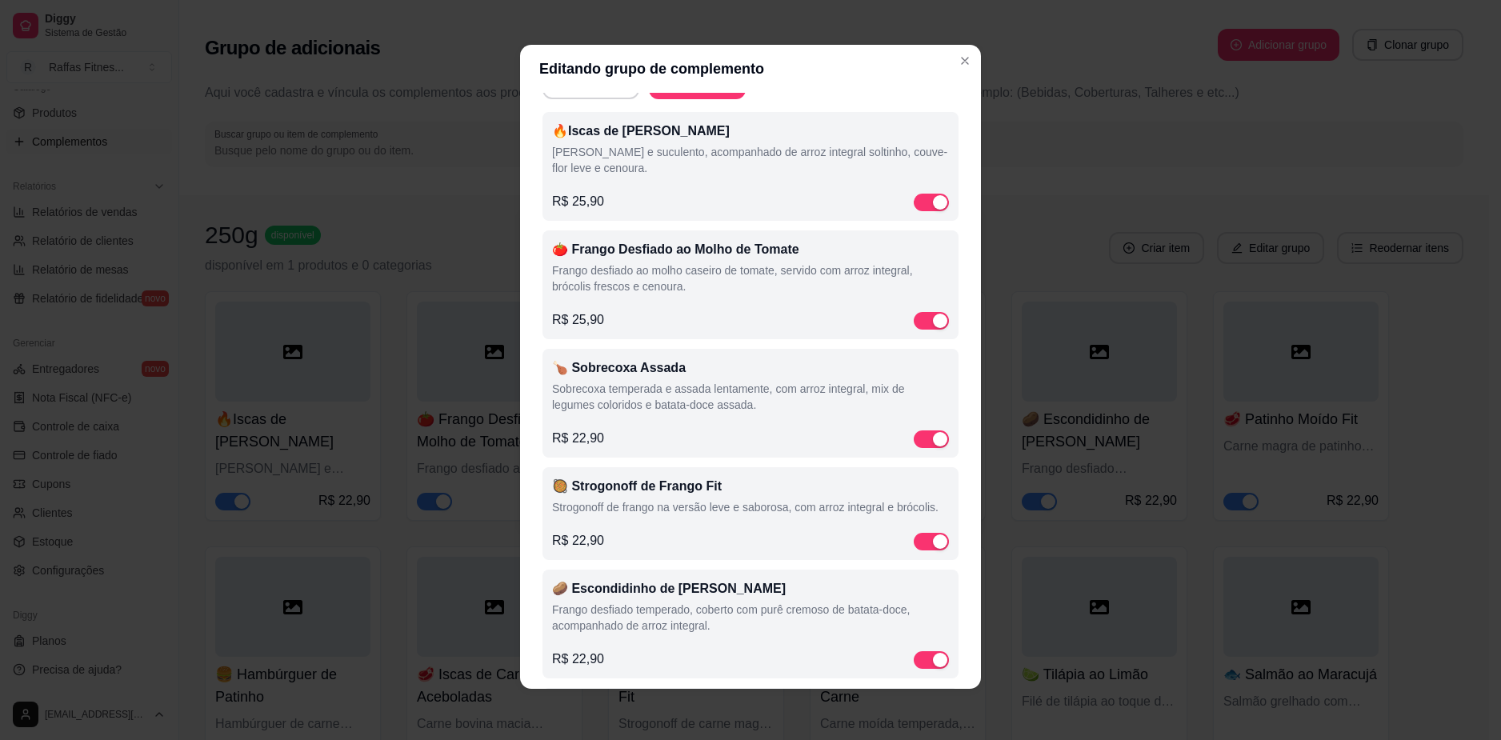
scroll to position [134, 0]
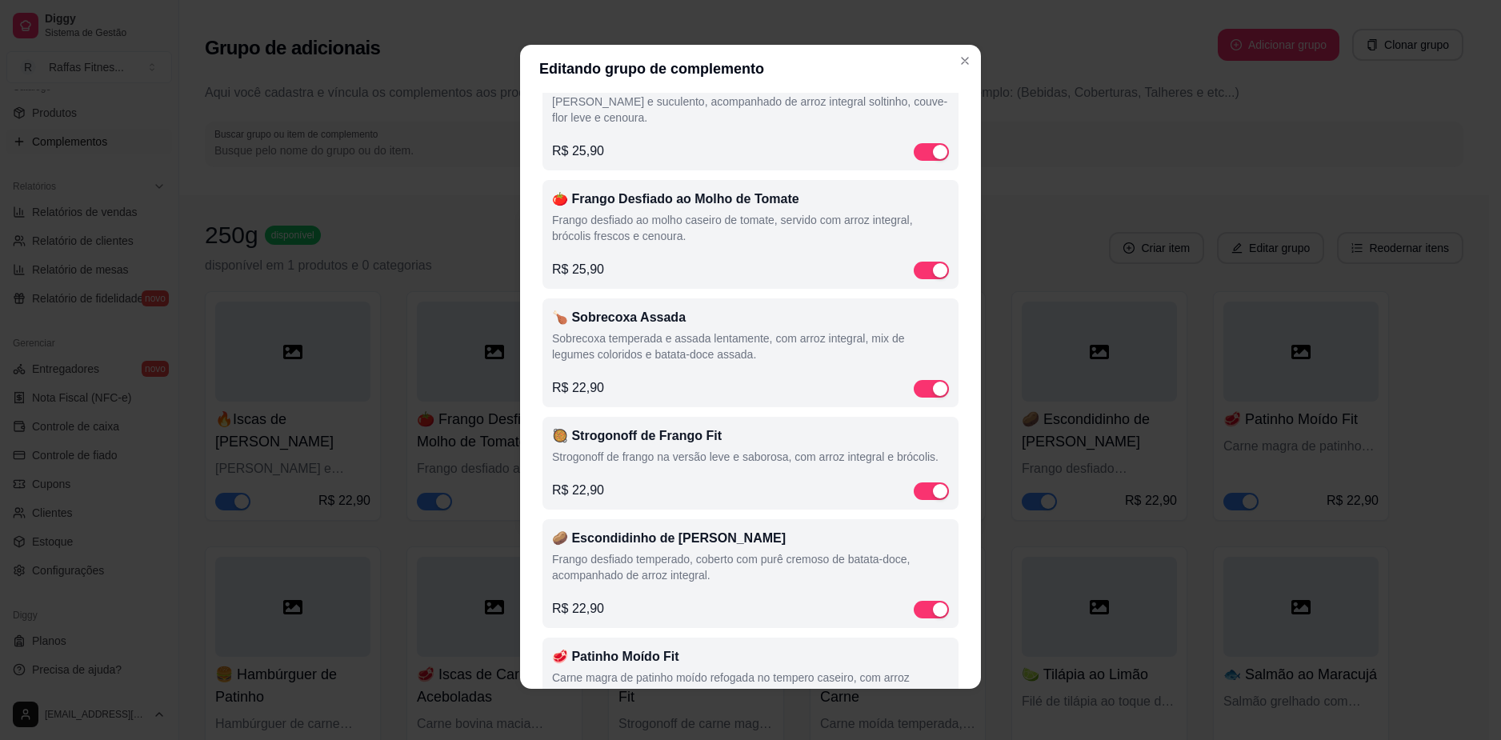
click at [679, 359] on p "Sobrecoxa temperada e assada lentamente, com arroz integral, mix de legumes col…" at bounding box center [750, 347] width 397 height 32
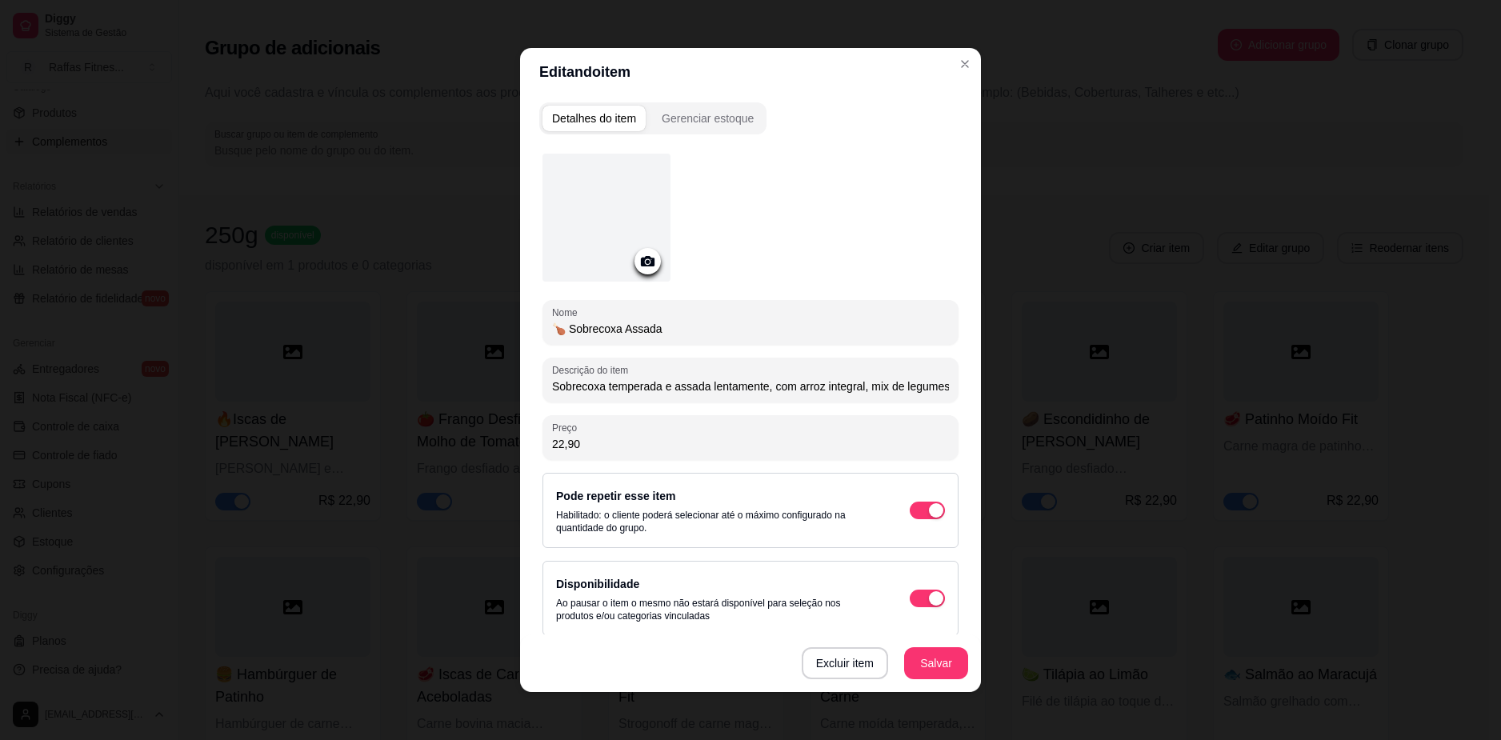
drag, startPoint x: 659, startPoint y: 443, endPoint x: 451, endPoint y: 479, distance: 211.3
click at [451, 479] on div "Editando item Detalhes do item Gerenciar estoque Nome 🍗 Sobrecoxa Assada Descri…" at bounding box center [750, 370] width 1501 height 740
type input "25,90"
click at [922, 667] on button "Salvar" at bounding box center [936, 663] width 64 height 32
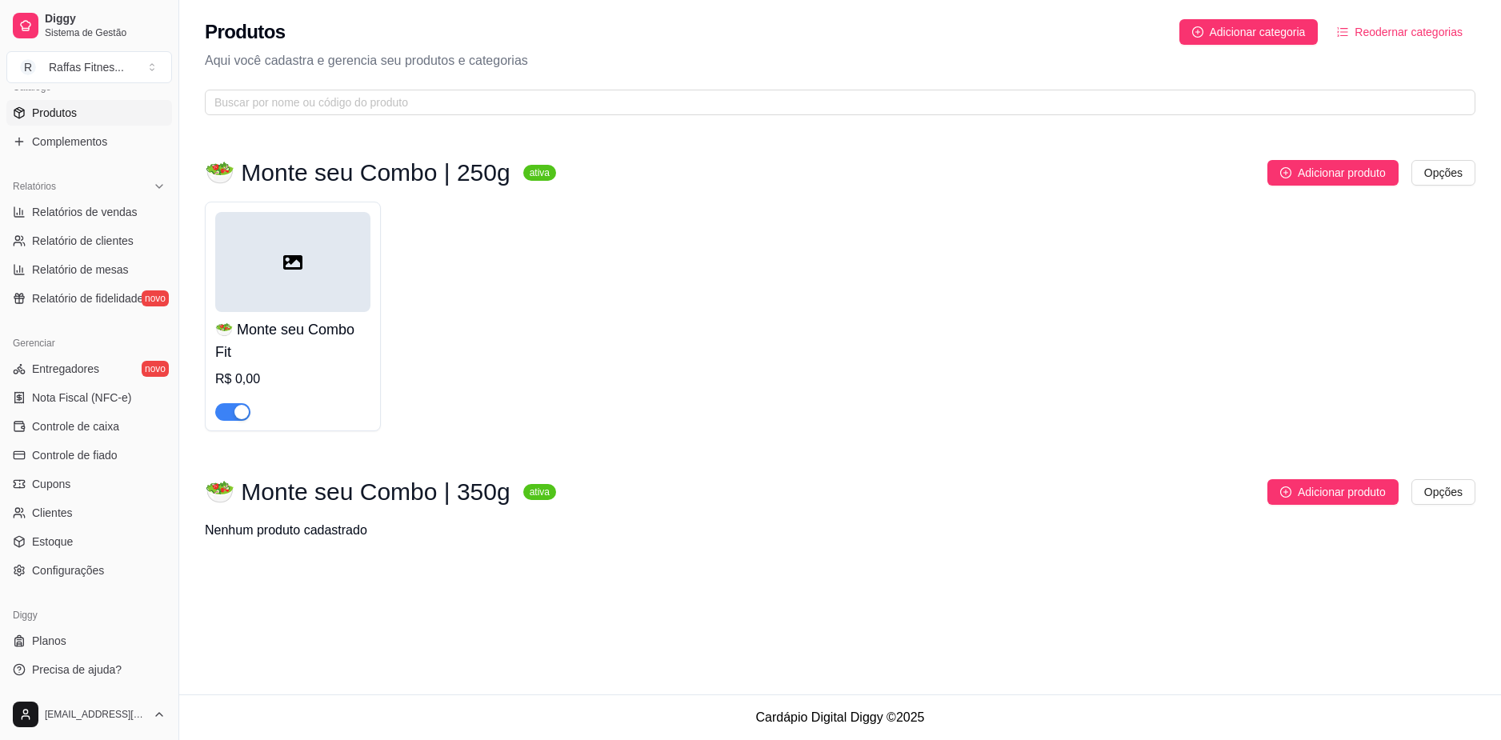
click at [335, 305] on div at bounding box center [292, 262] width 155 height 100
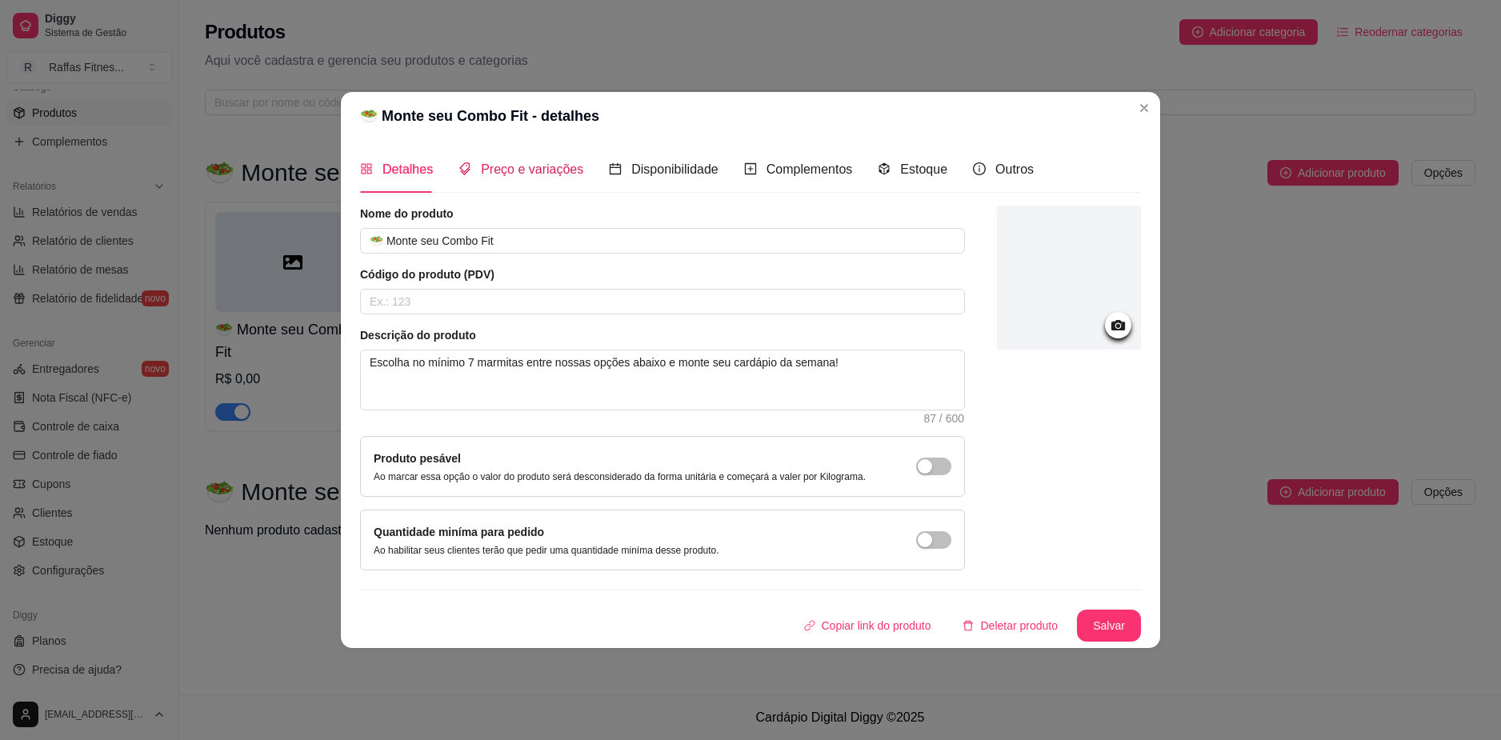
click at [531, 163] on span "Preço e variações" at bounding box center [532, 169] width 102 height 14
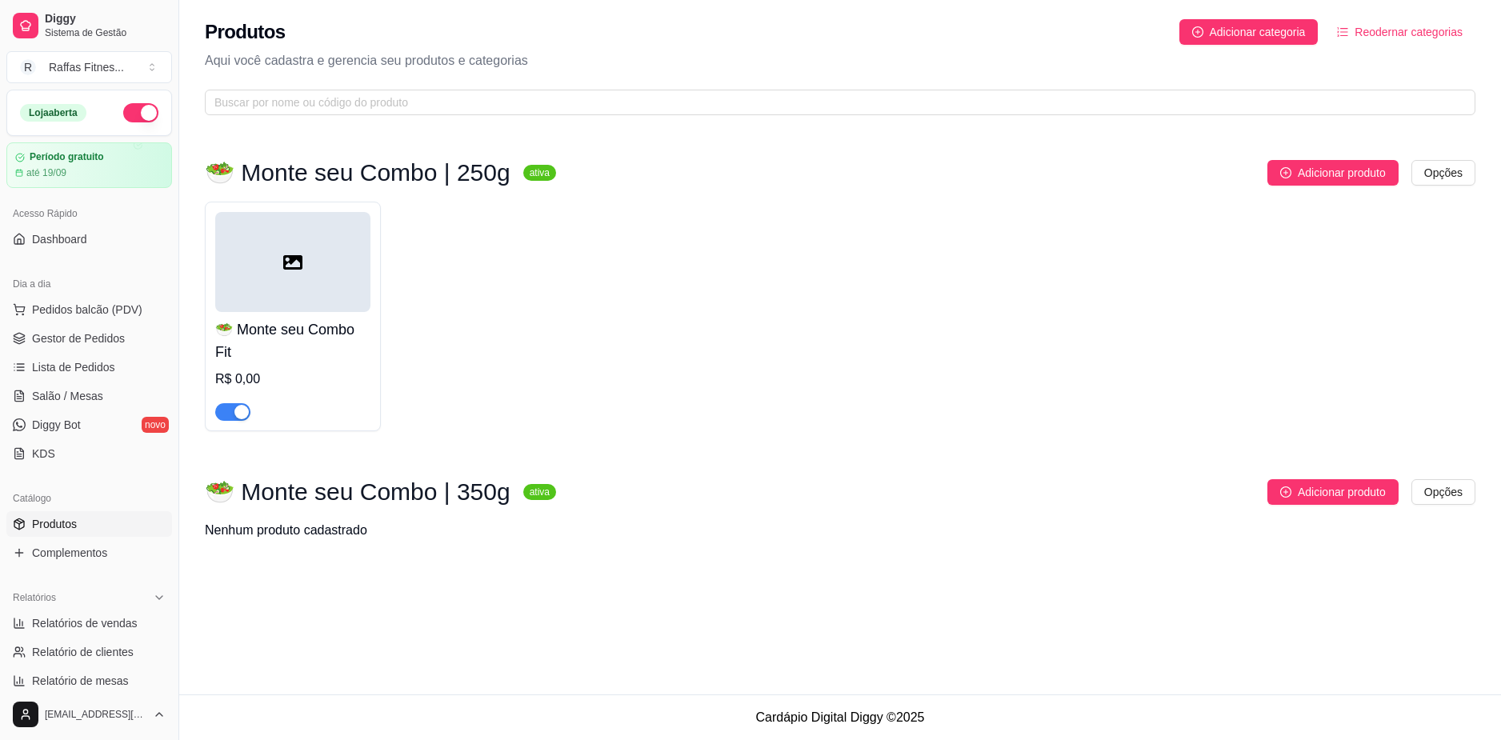
click at [84, 532] on link "Produtos" at bounding box center [89, 524] width 166 height 26
click at [99, 561] on link "Complementos" at bounding box center [89, 553] width 166 height 26
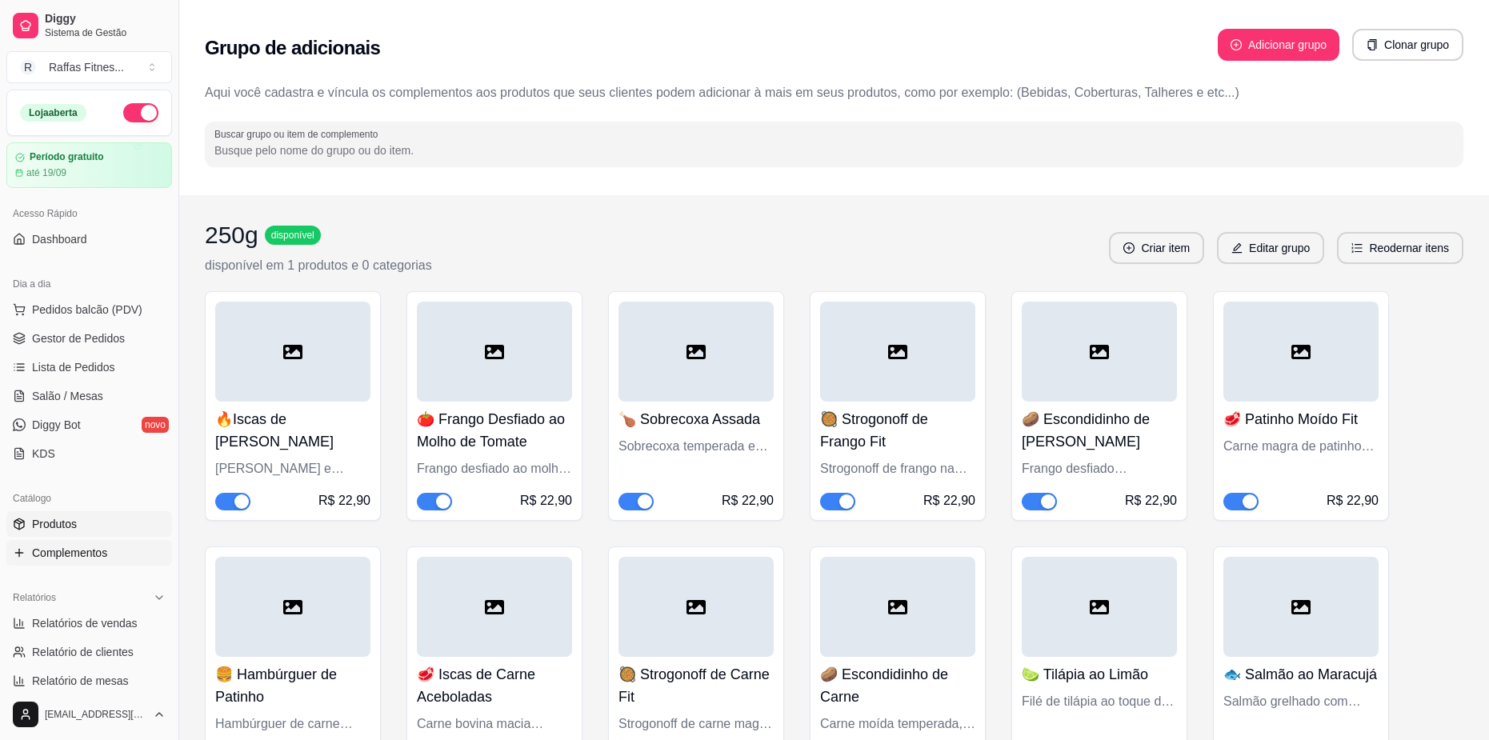
click at [104, 524] on link "Produtos" at bounding box center [89, 524] width 166 height 26
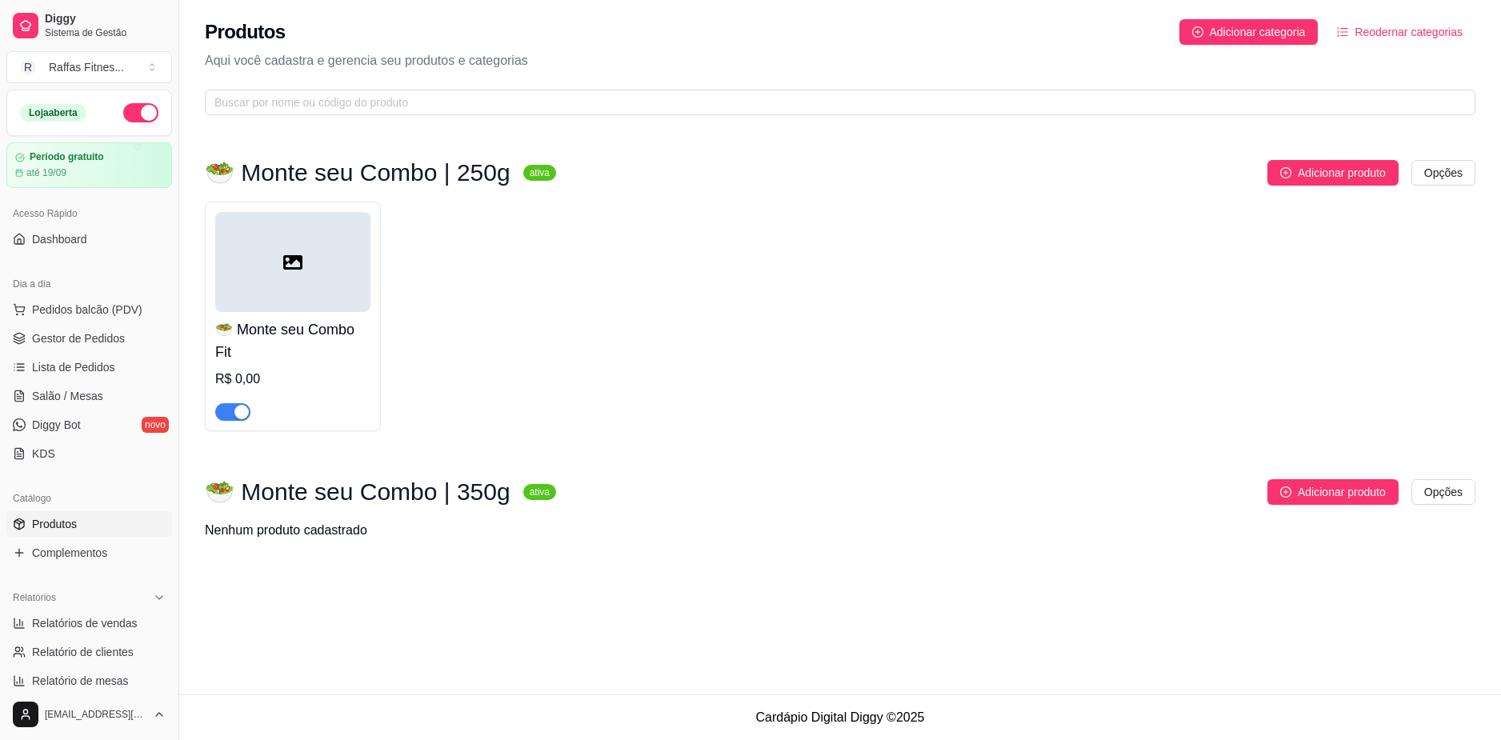
click at [353, 300] on div at bounding box center [292, 262] width 155 height 100
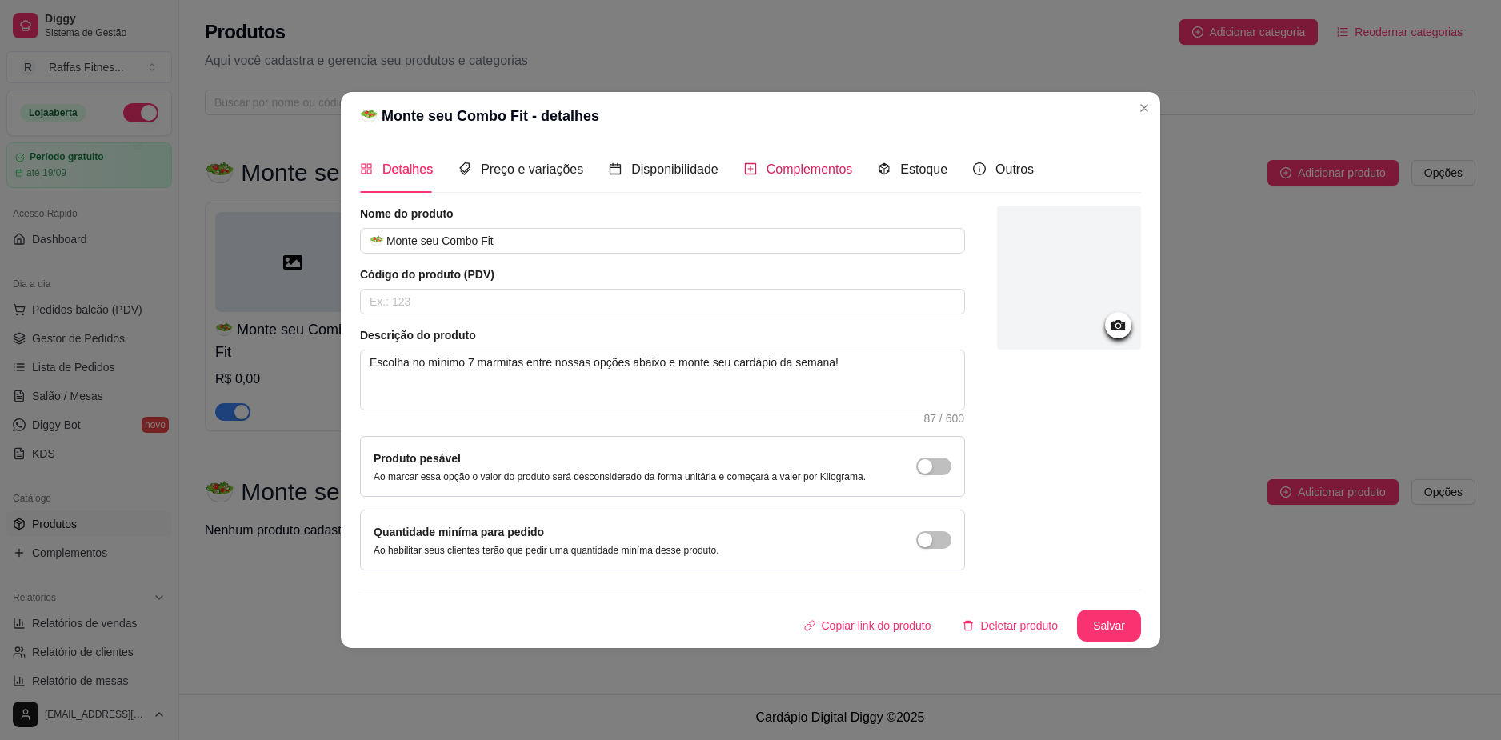
click at [784, 162] on span "Complementos" at bounding box center [810, 169] width 86 height 14
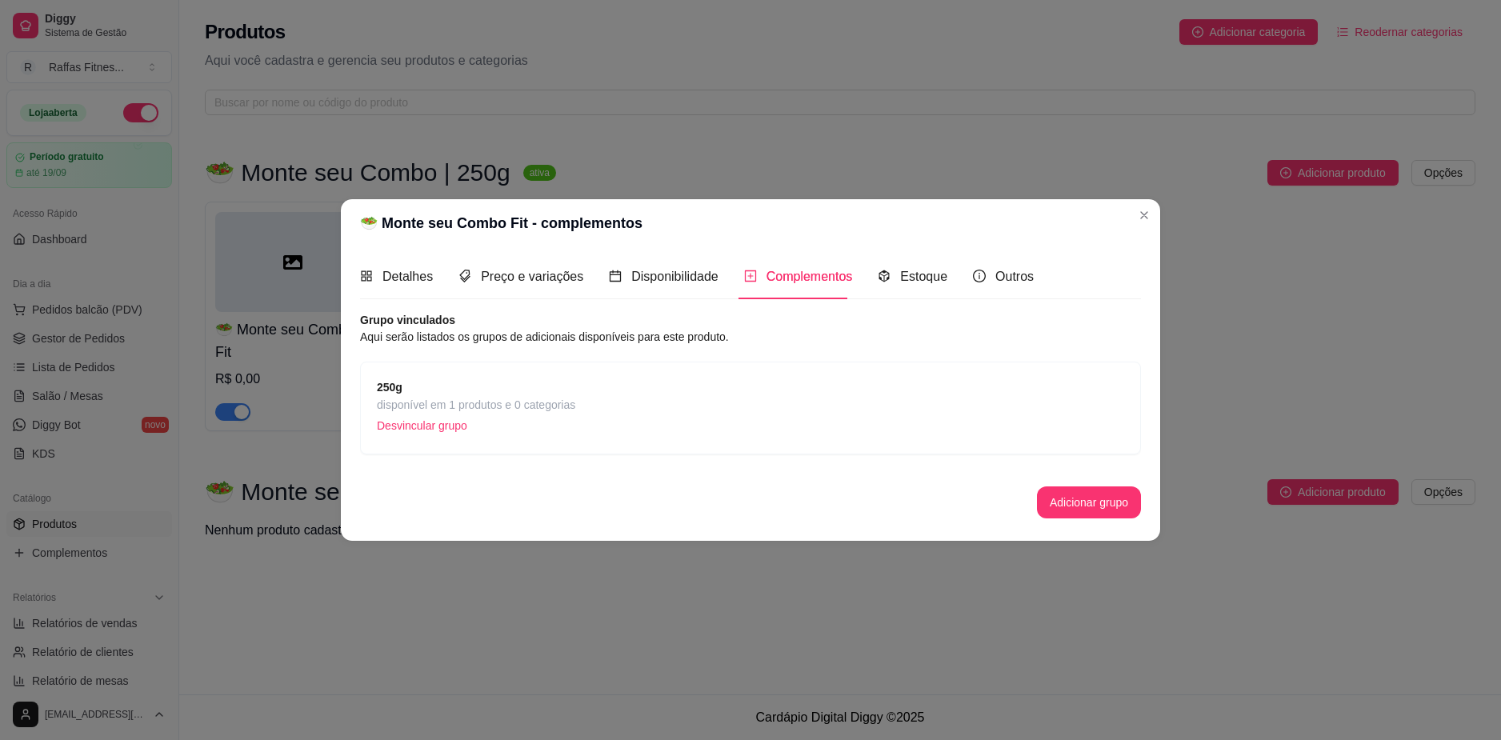
click at [526, 387] on span "250g" at bounding box center [476, 388] width 198 height 18
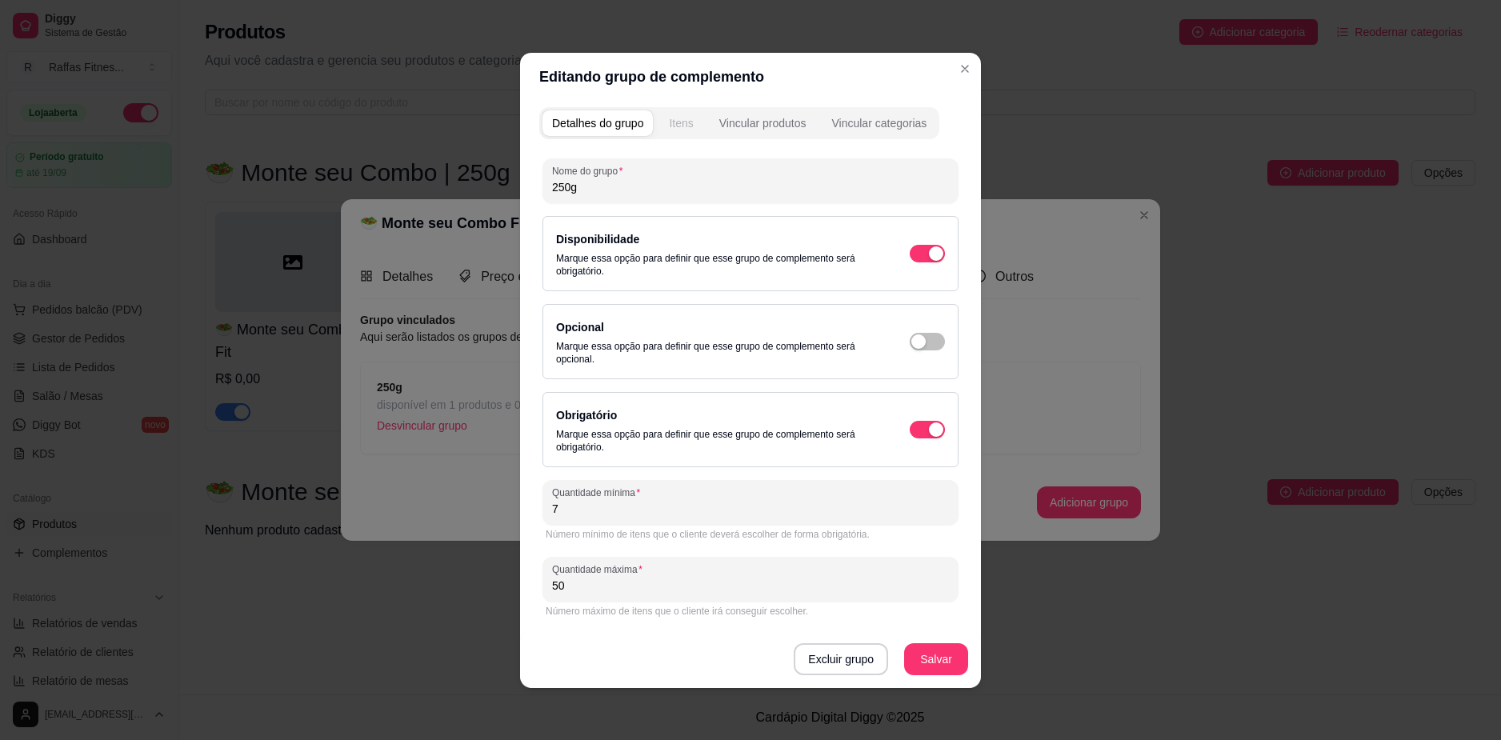
click at [671, 126] on div "Itens" at bounding box center [681, 123] width 24 height 16
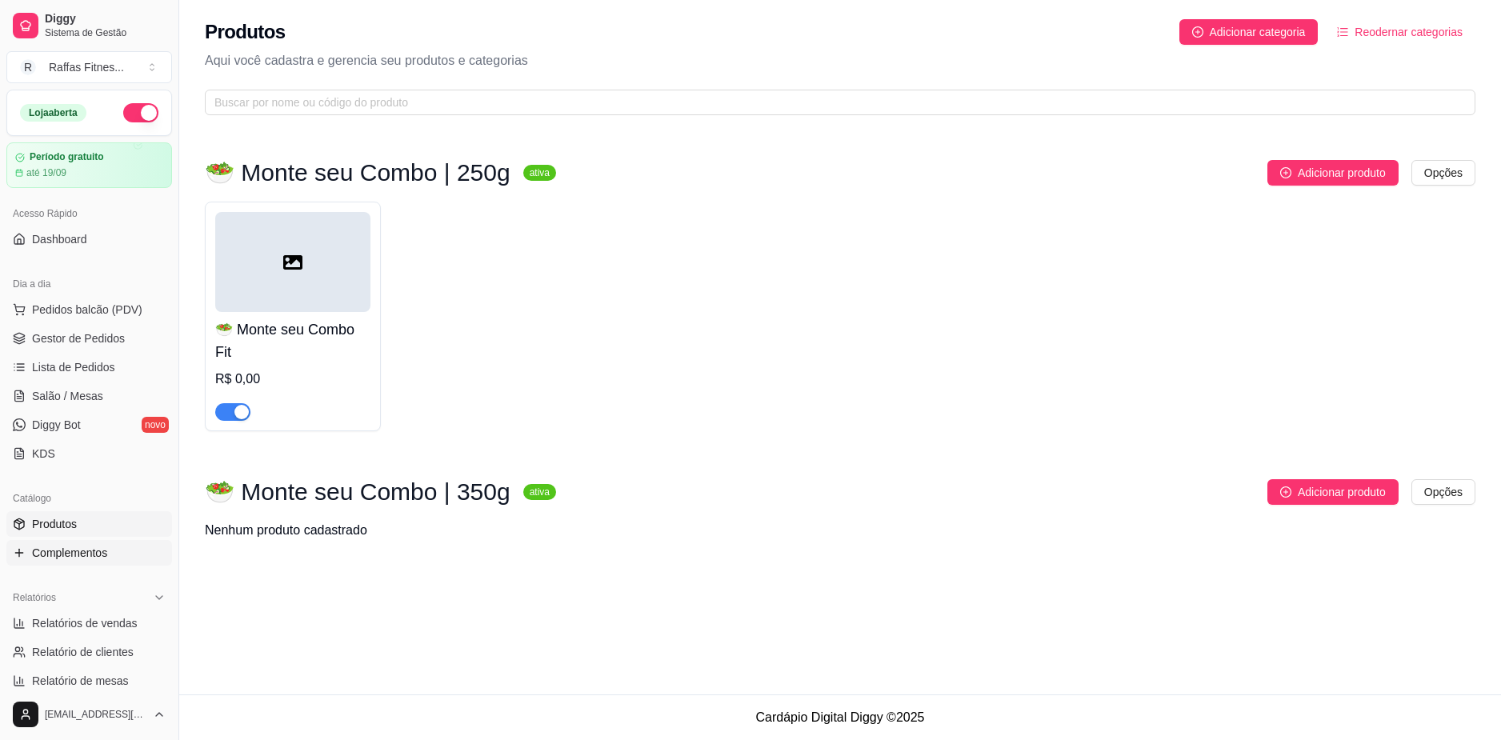
click at [104, 563] on link "Complementos" at bounding box center [89, 553] width 166 height 26
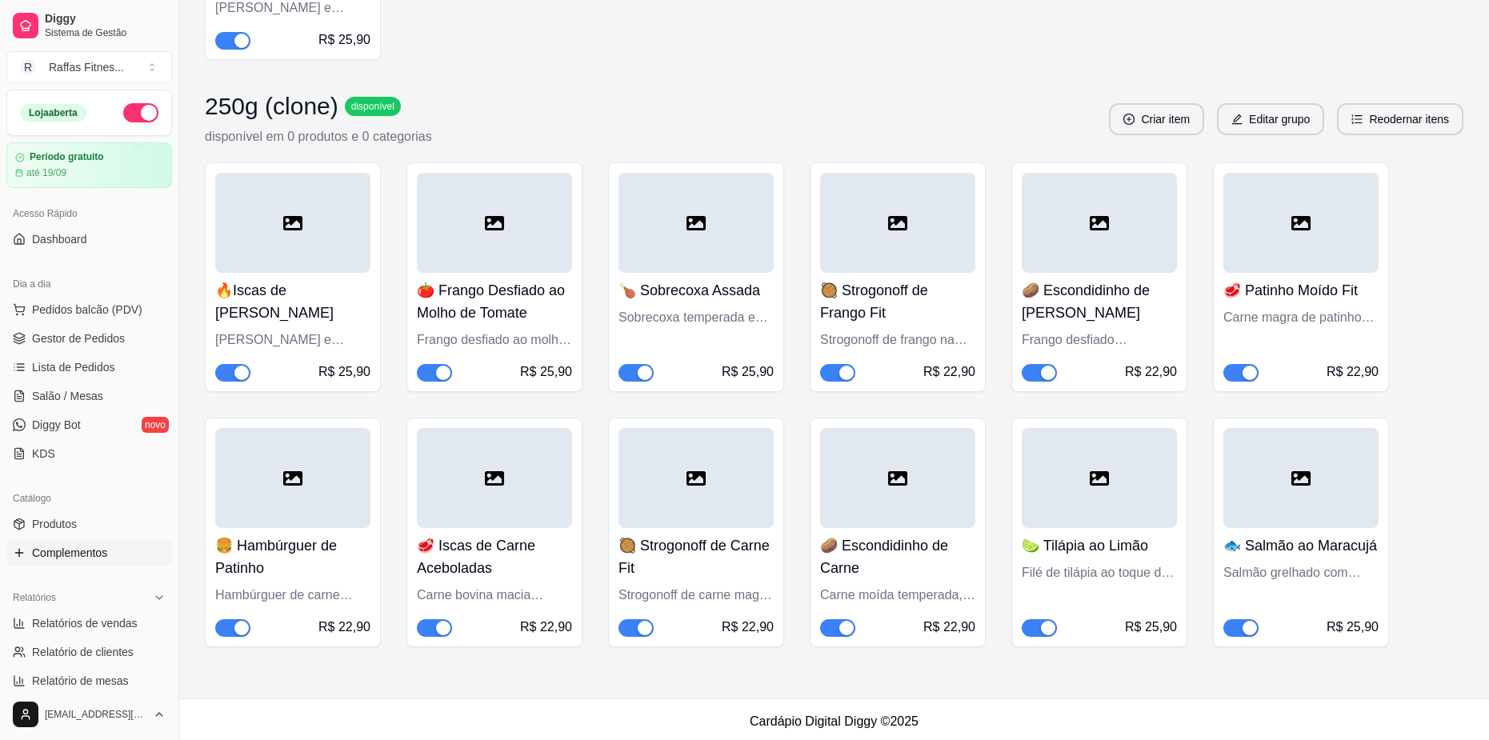
scroll to position [1052, 0]
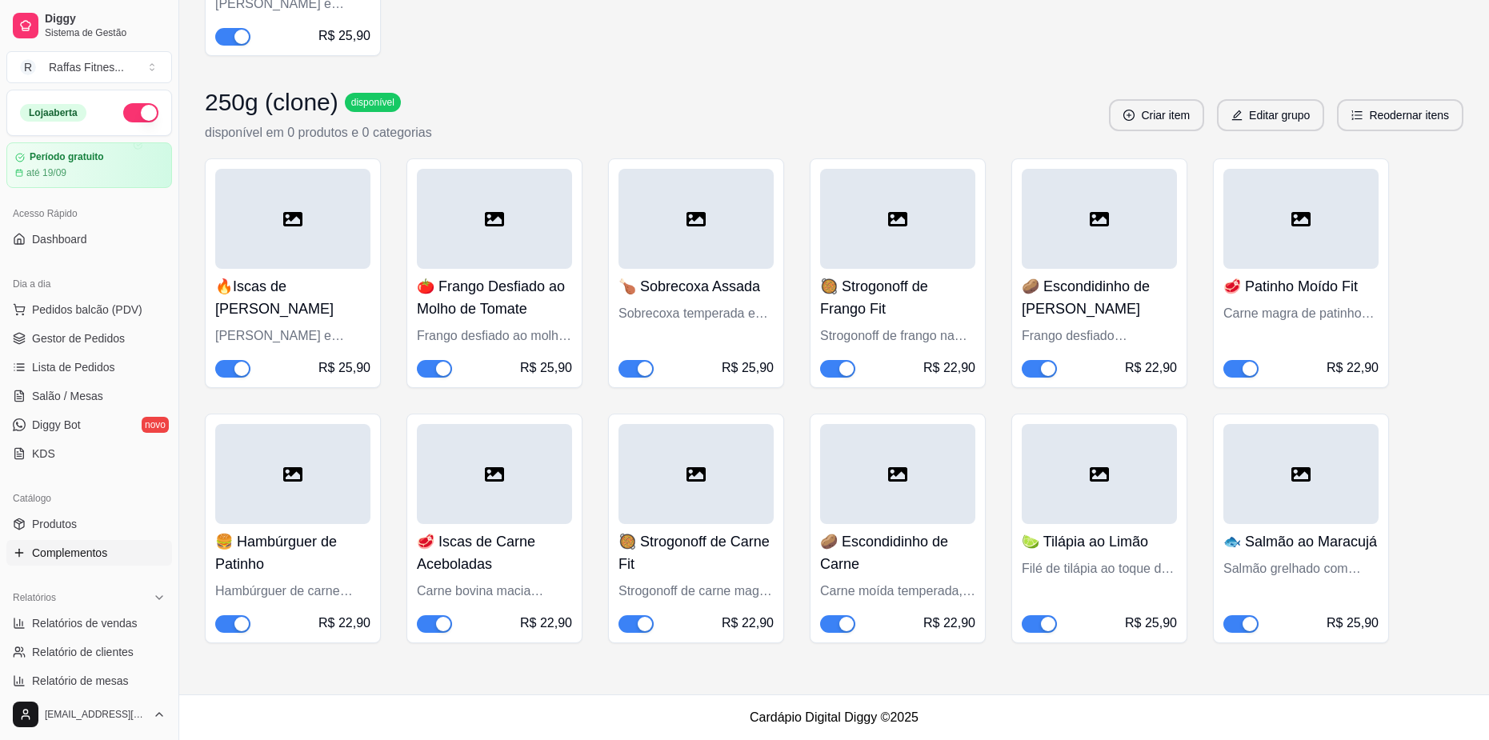
click at [948, 369] on div "R$ 22,90" at bounding box center [950, 368] width 52 height 19
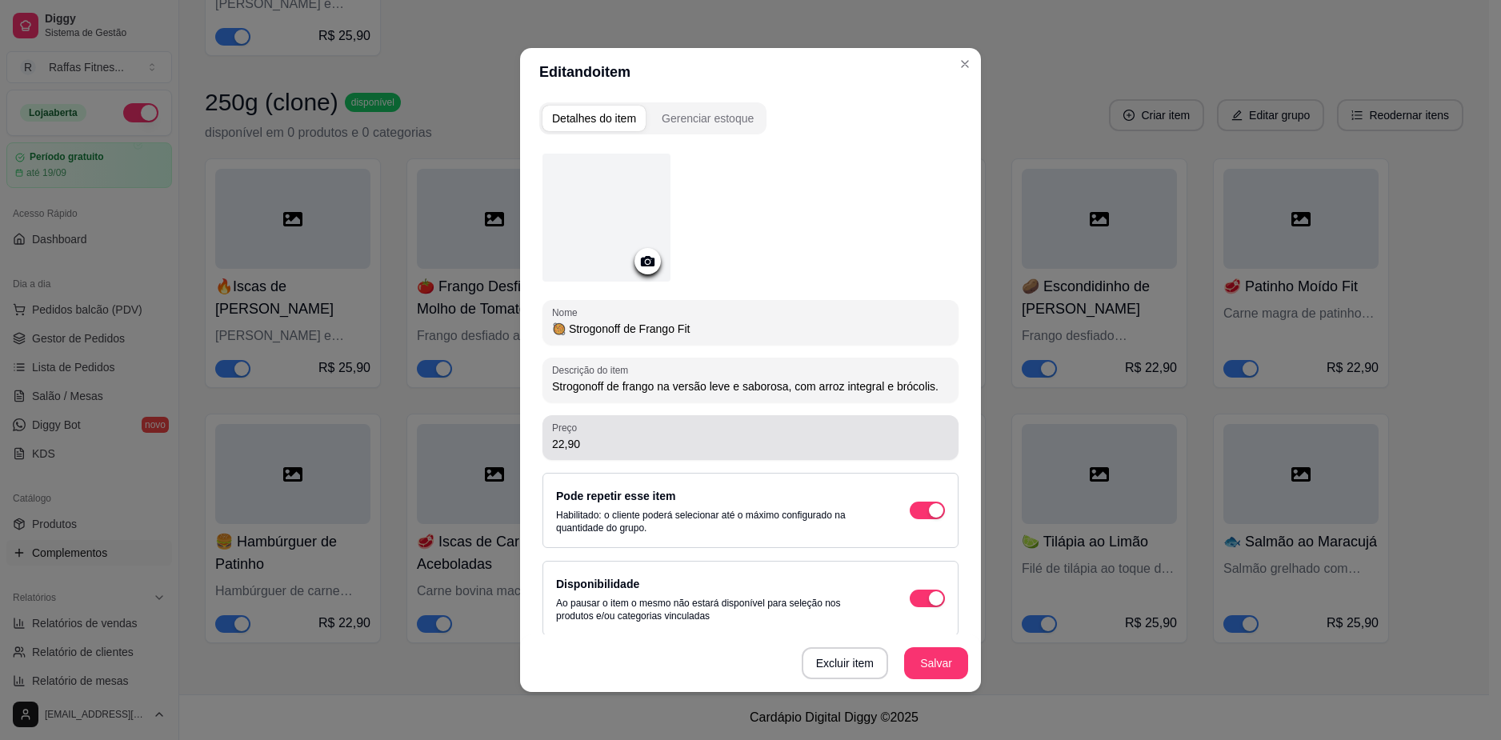
drag, startPoint x: 593, startPoint y: 449, endPoint x: 479, endPoint y: 458, distance: 114.0
click at [479, 458] on div "Editando item Detalhes do item Gerenciar estoque Nome 🥘 Strogonoff de Frango Fi…" at bounding box center [750, 370] width 1501 height 740
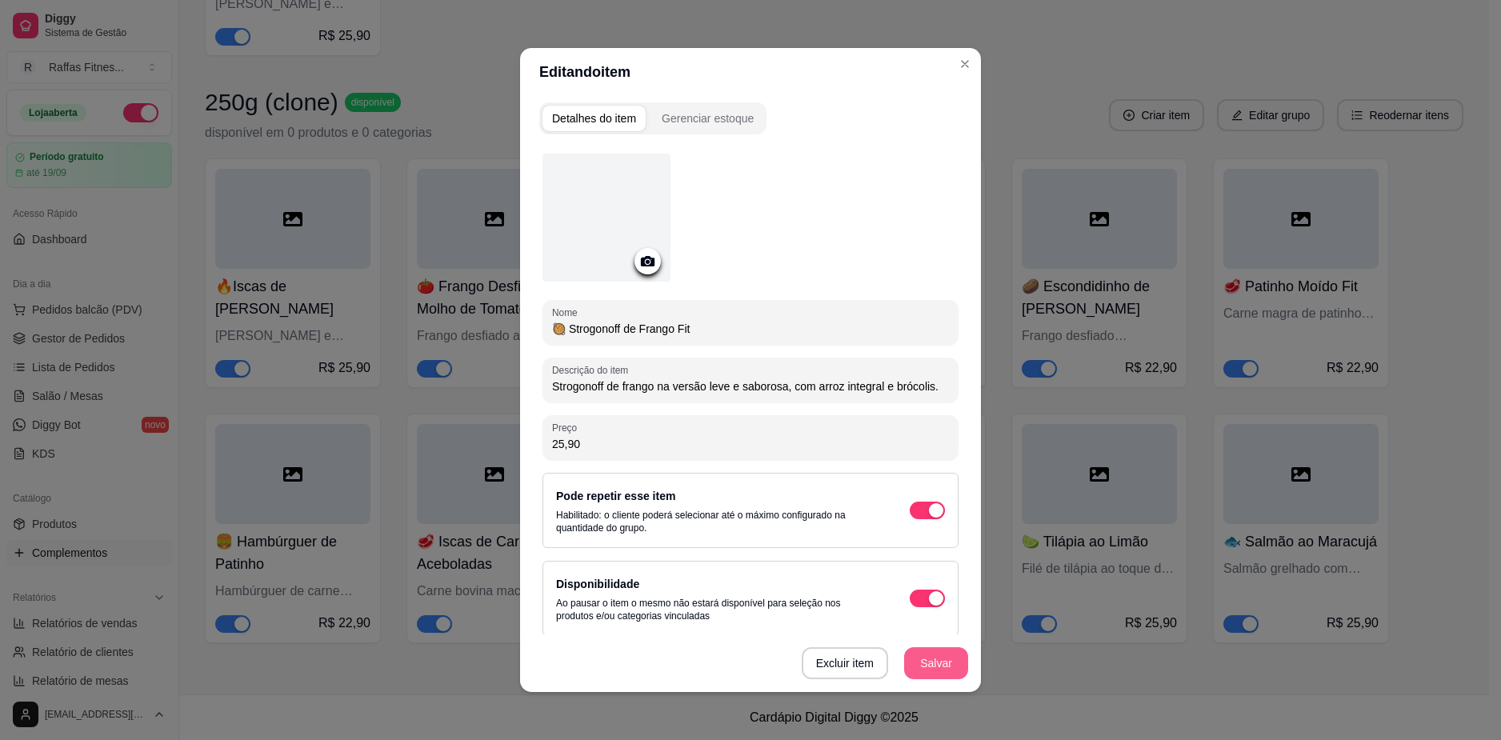
type input "25,90"
click at [924, 660] on button "Salvar" at bounding box center [936, 663] width 64 height 32
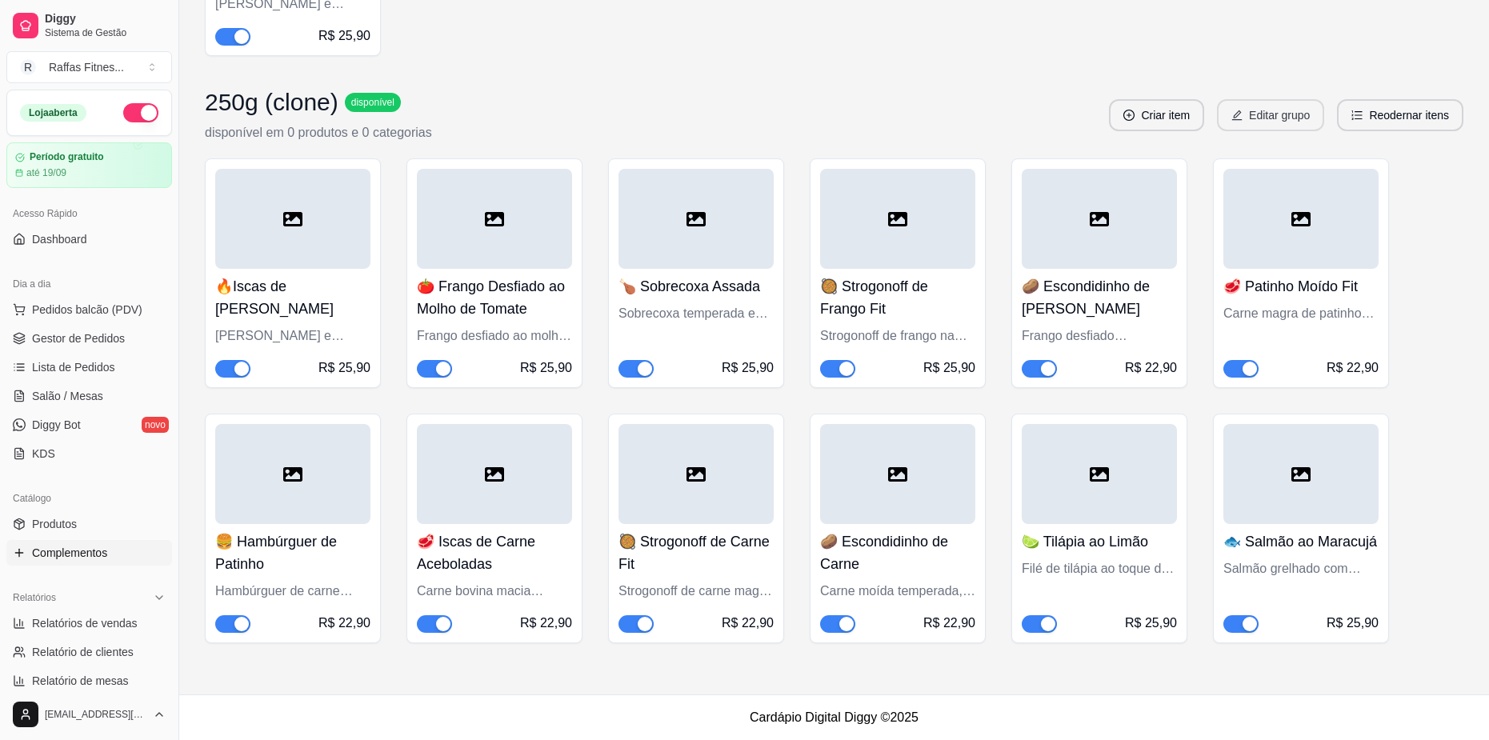
click at [1275, 109] on button "Editar grupo" at bounding box center [1270, 115] width 107 height 32
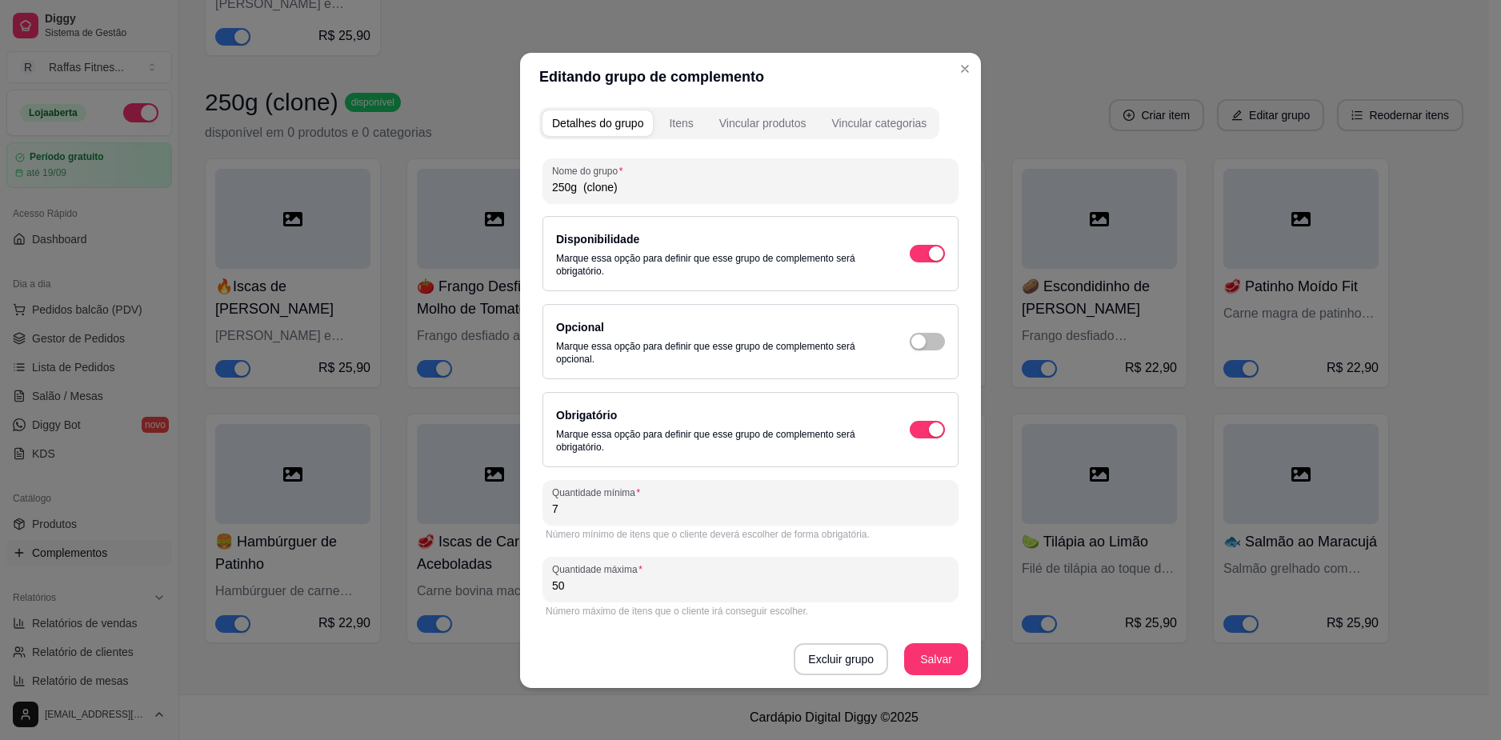
drag, startPoint x: 639, startPoint y: 186, endPoint x: 475, endPoint y: 202, distance: 164.8
click at [475, 202] on div "Editando grupo de complemento Detalhes do grupo Itens Vincular produtos Vincula…" at bounding box center [750, 370] width 1501 height 740
type input "350g"
click at [920, 655] on button "Salvar" at bounding box center [936, 659] width 64 height 32
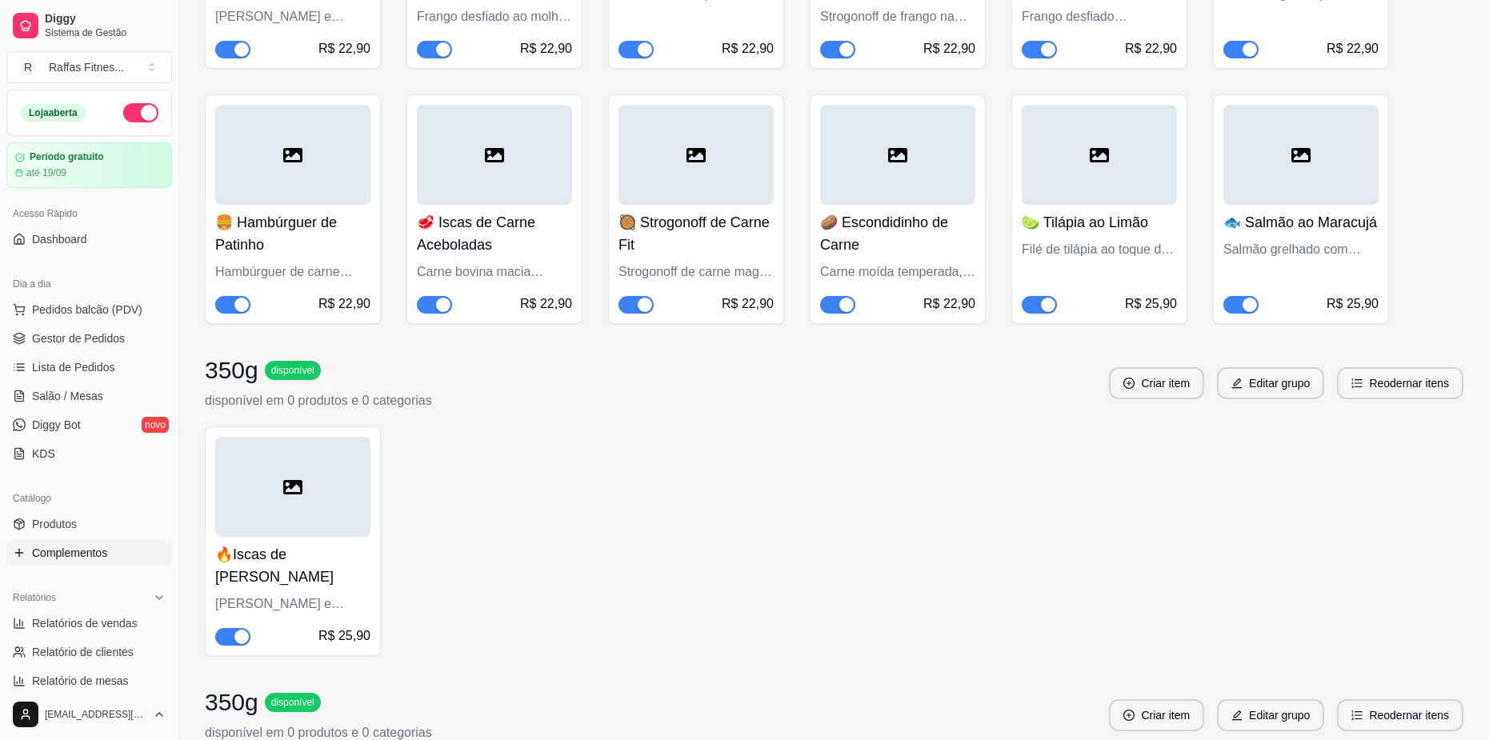
scroll to position [519, 0]
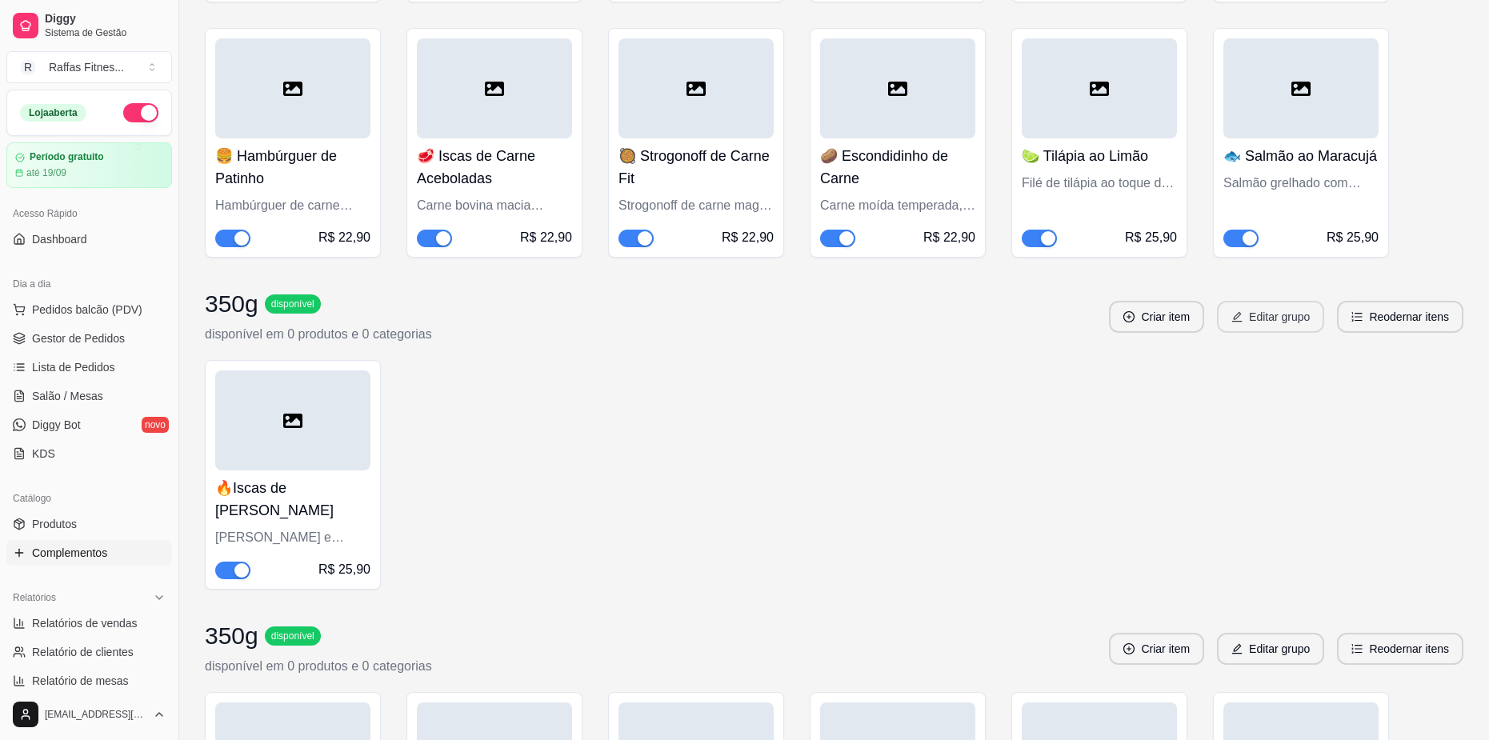
click at [1249, 330] on button "Editar grupo" at bounding box center [1270, 317] width 107 height 32
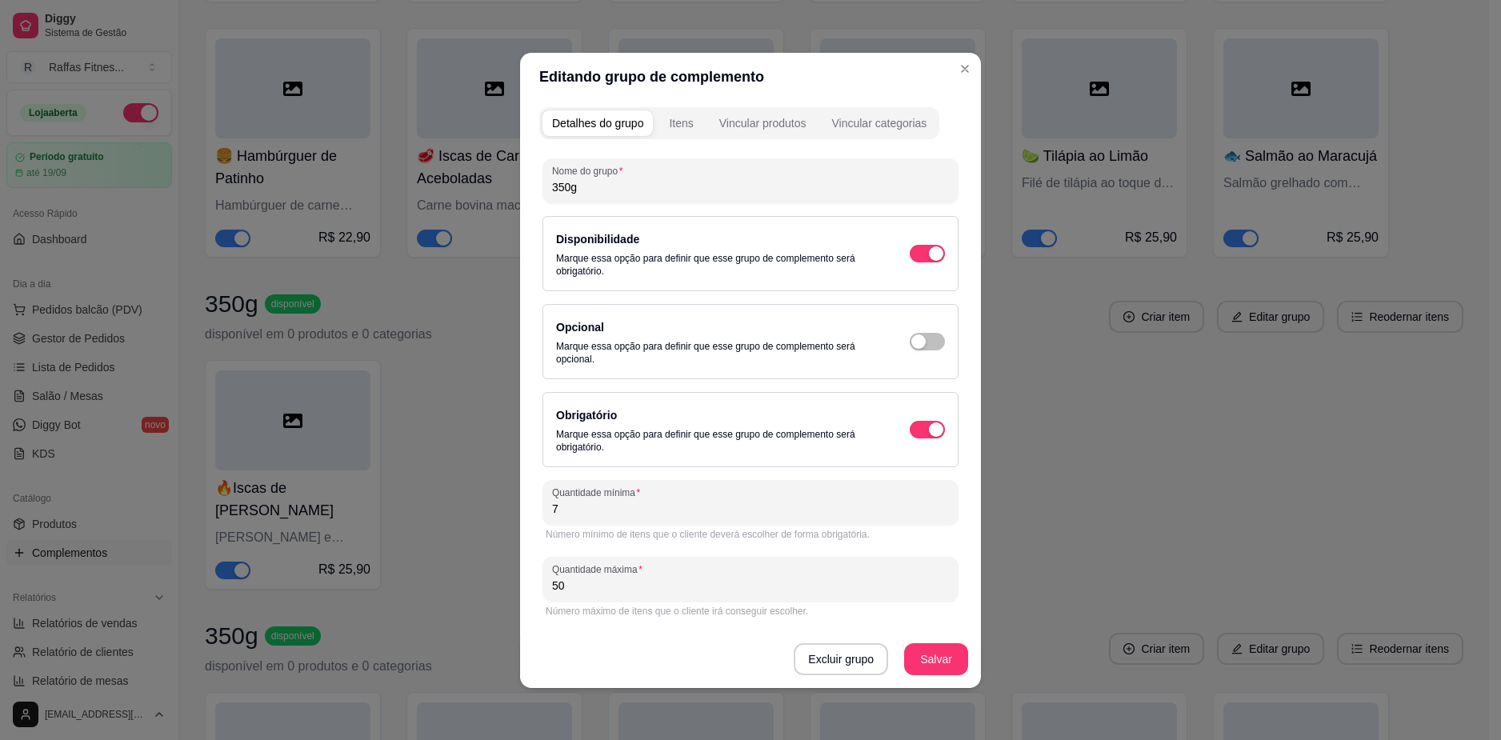
click at [840, 656] on button "Excluir grupo" at bounding box center [841, 659] width 94 height 32
click at [896, 617] on button "Sim" at bounding box center [909, 622] width 49 height 25
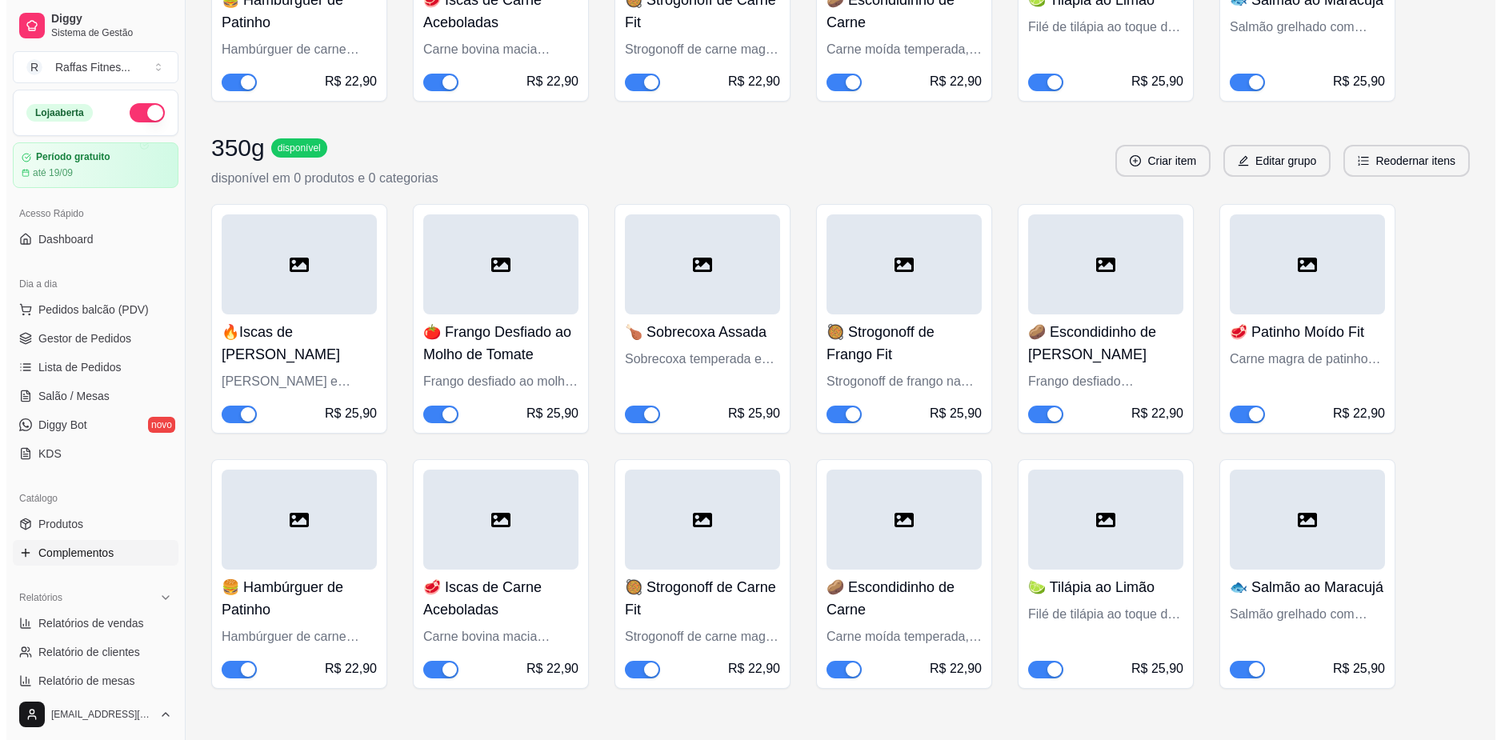
scroll to position [720, 0]
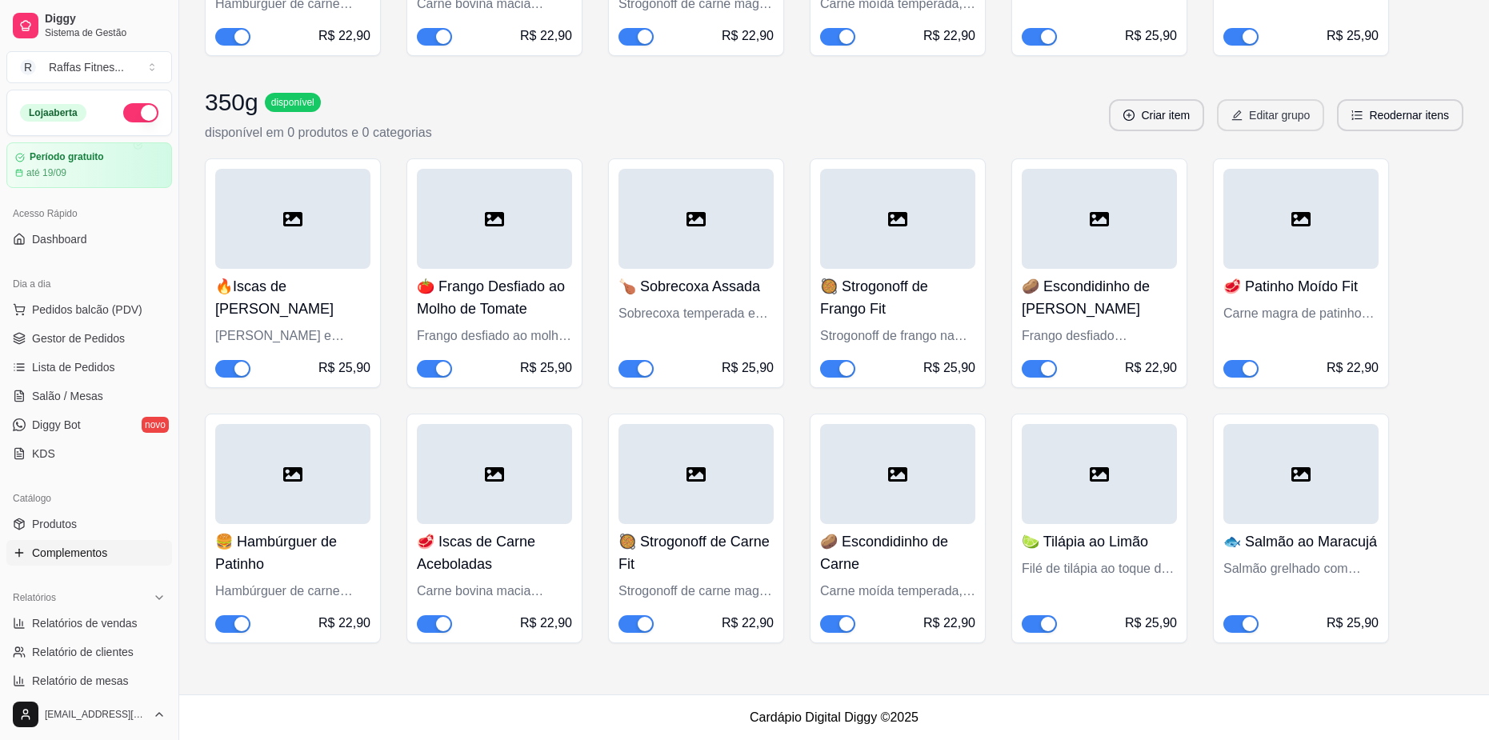
click at [1284, 115] on button "Editar grupo" at bounding box center [1270, 115] width 107 height 32
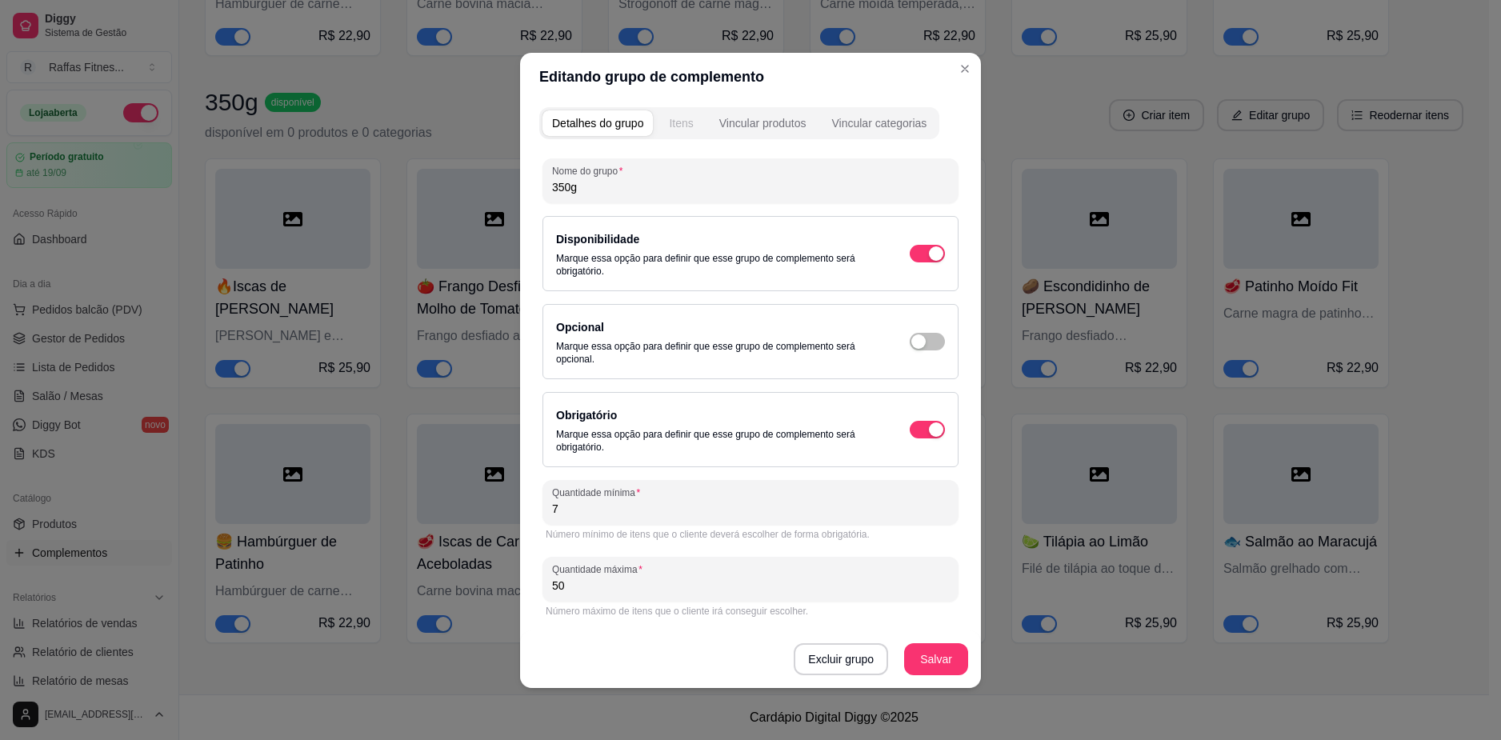
click at [688, 128] on div "Itens" at bounding box center [681, 123] width 24 height 16
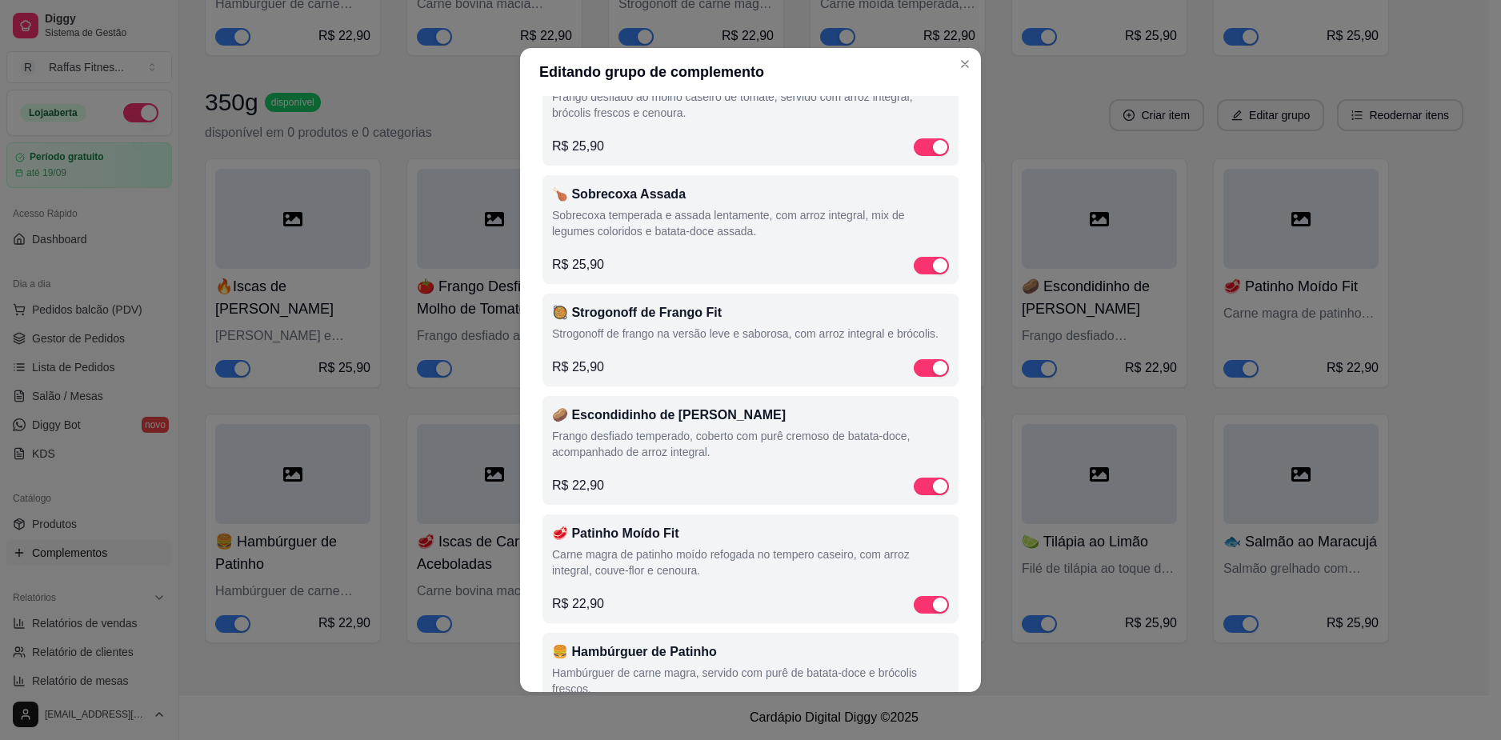
scroll to position [267, 0]
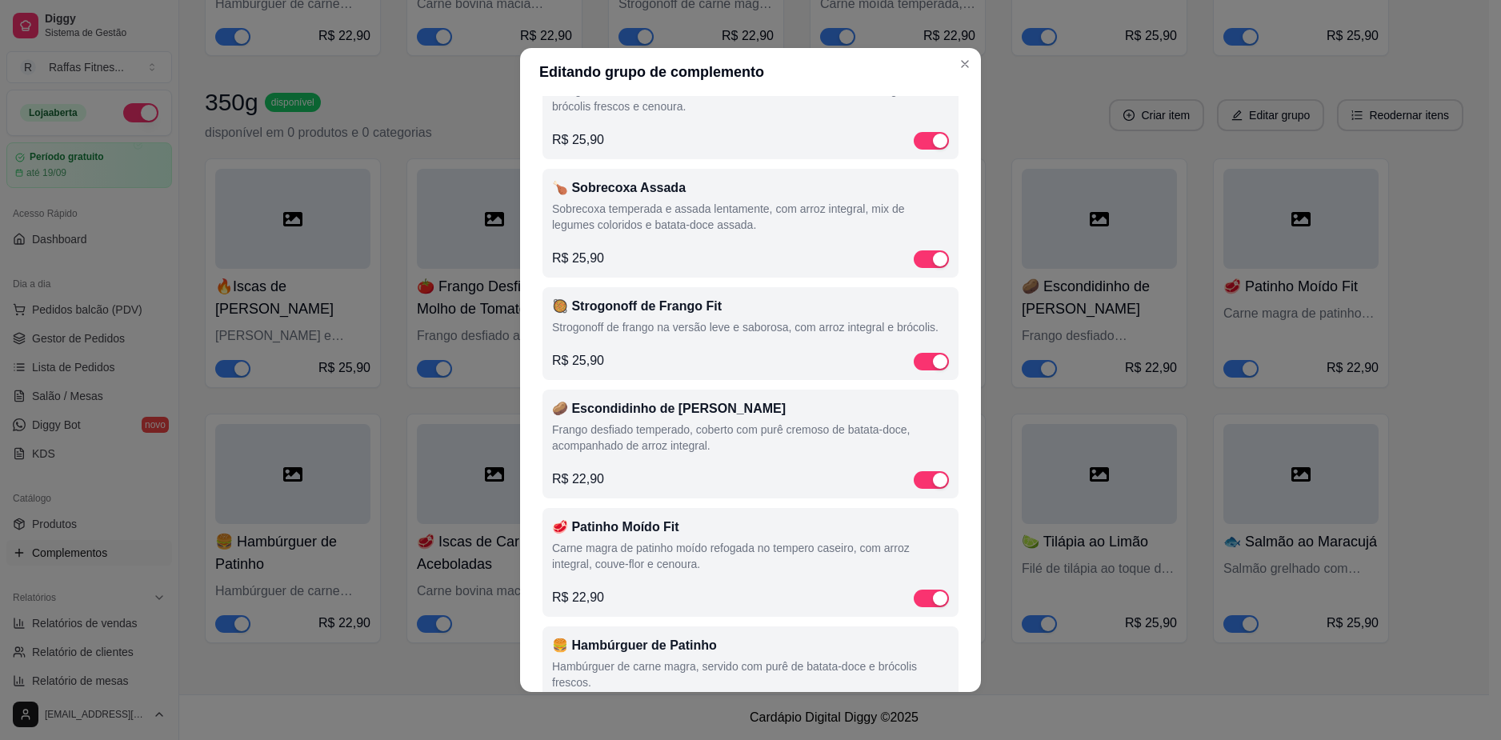
click at [622, 478] on div "R$ 22,90" at bounding box center [750, 479] width 397 height 19
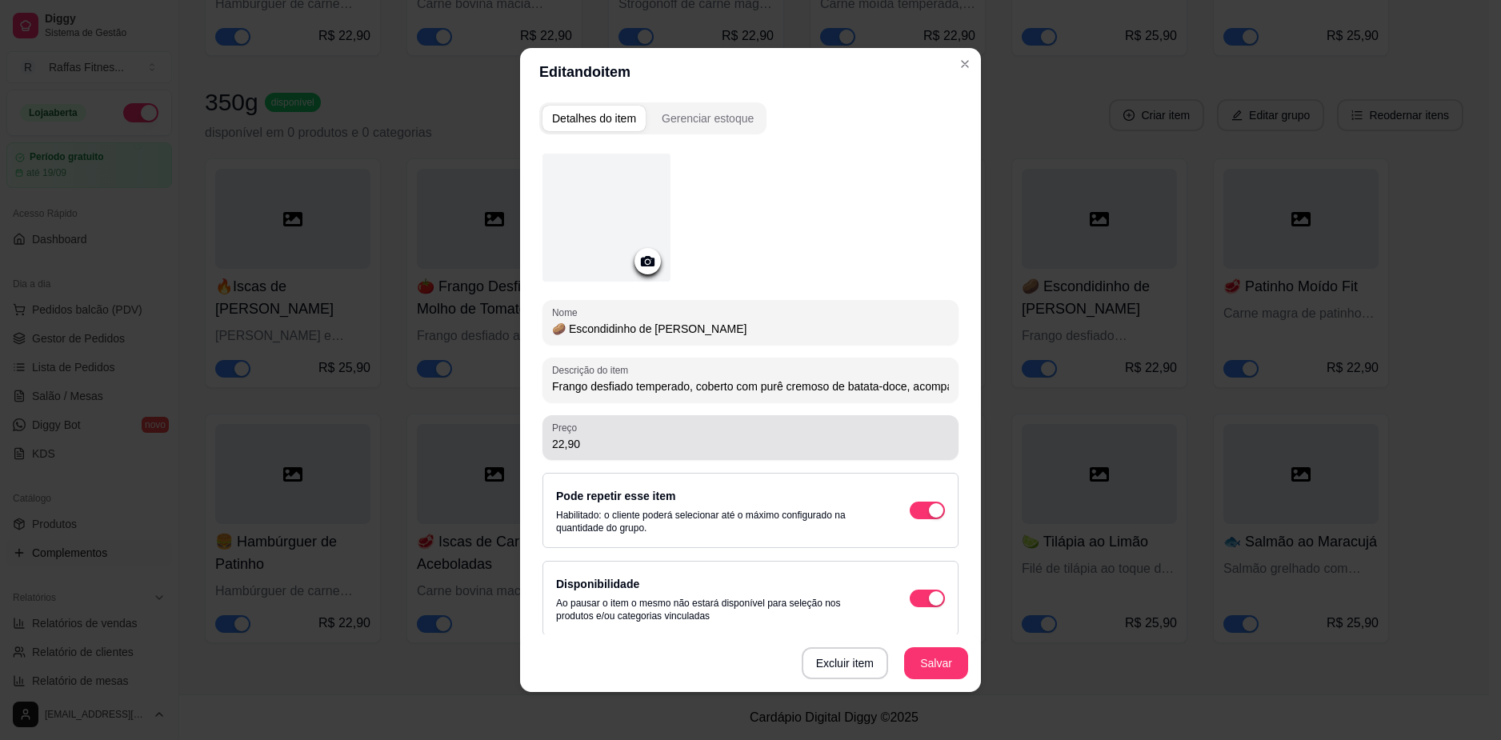
click at [643, 437] on input "22,90" at bounding box center [750, 444] width 397 height 16
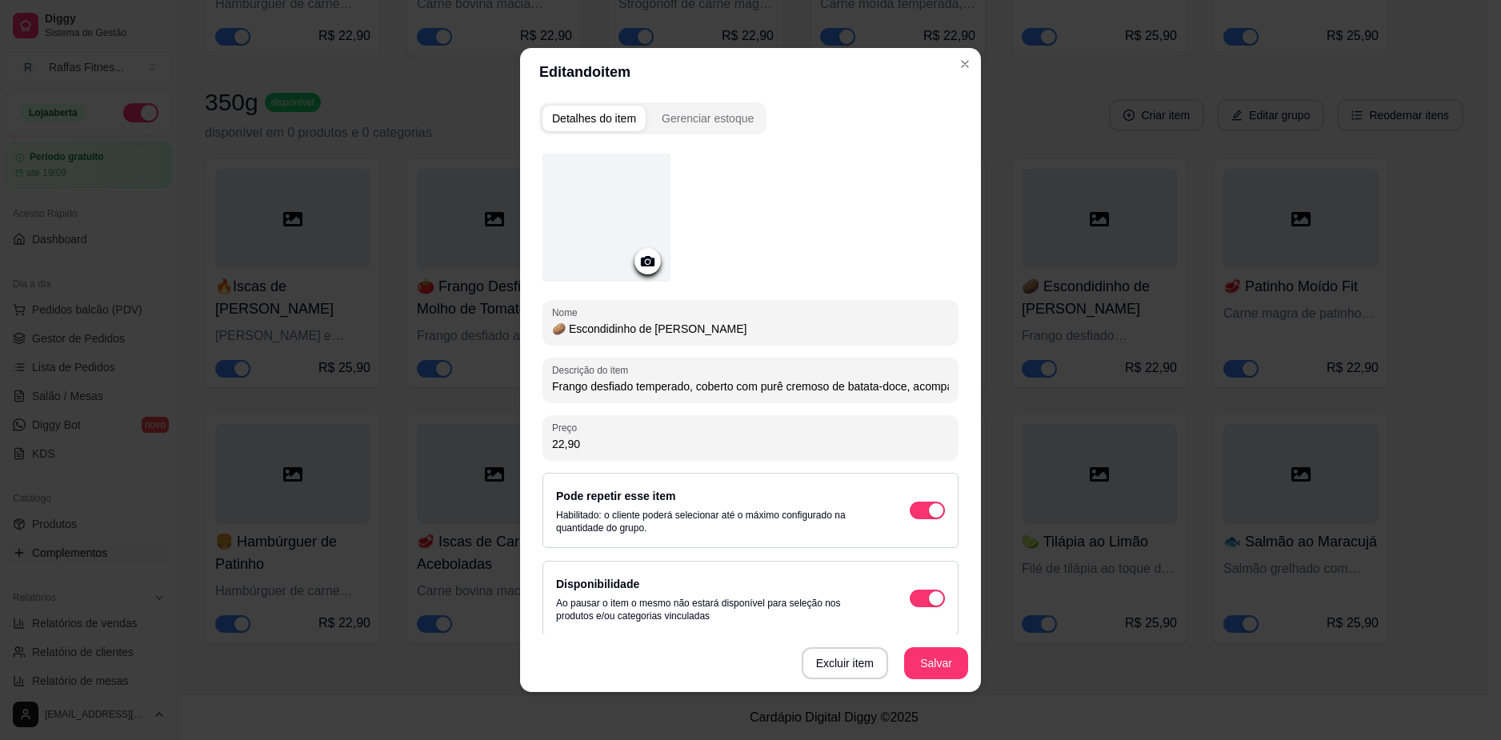
click at [643, 437] on input "22,90" at bounding box center [750, 444] width 397 height 16
click at [591, 446] on input "25,90" at bounding box center [750, 444] width 397 height 16
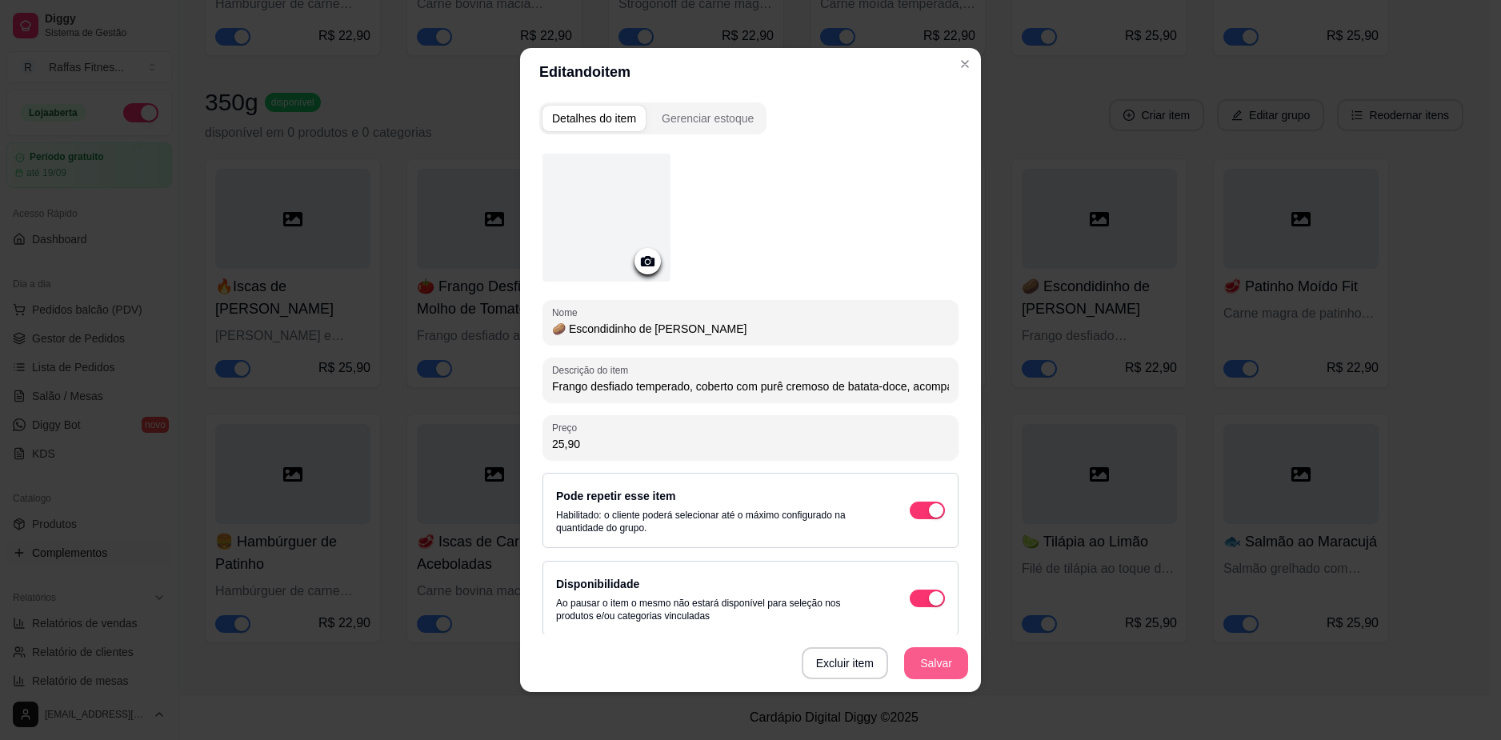
type input "25,90"
click at [912, 669] on button "Salvar" at bounding box center [936, 663] width 64 height 32
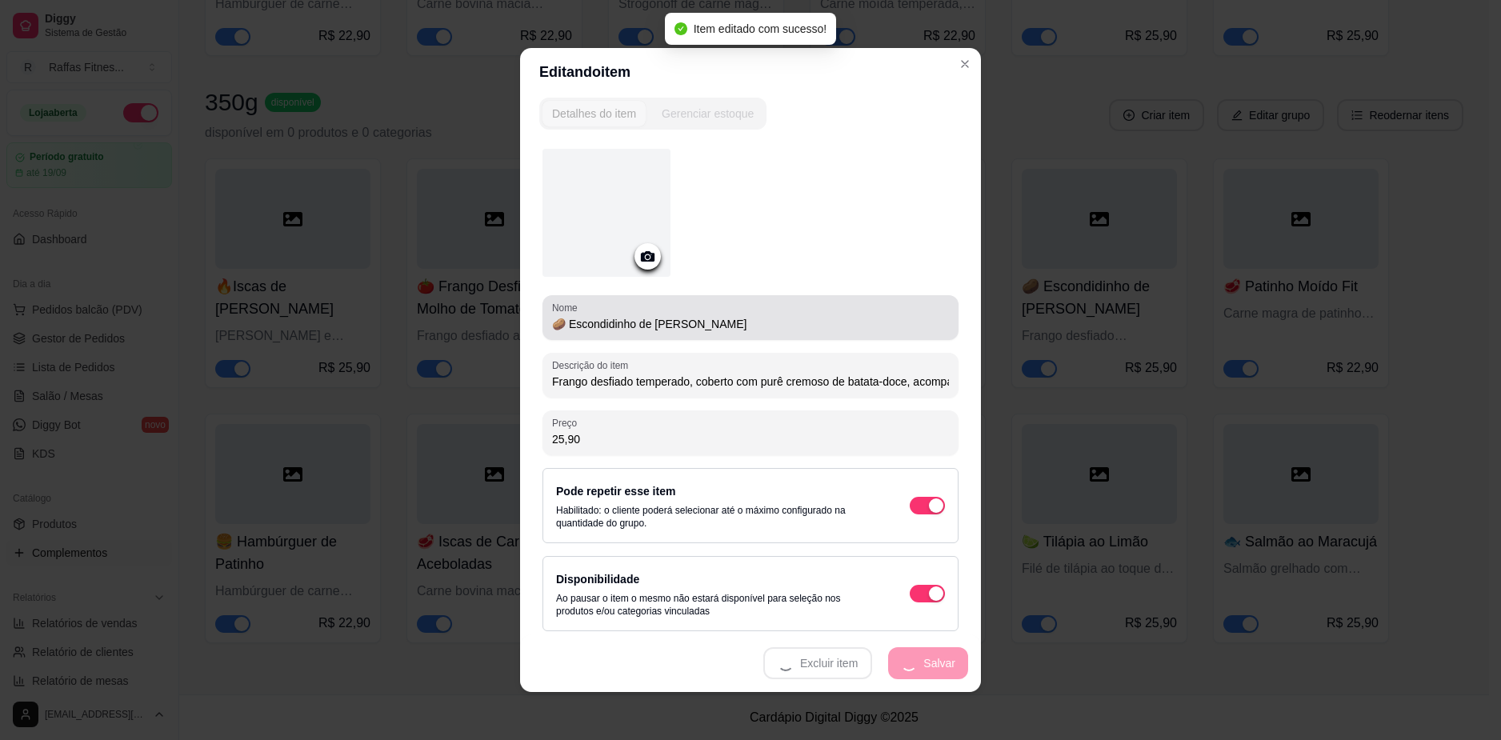
scroll to position [0, 0]
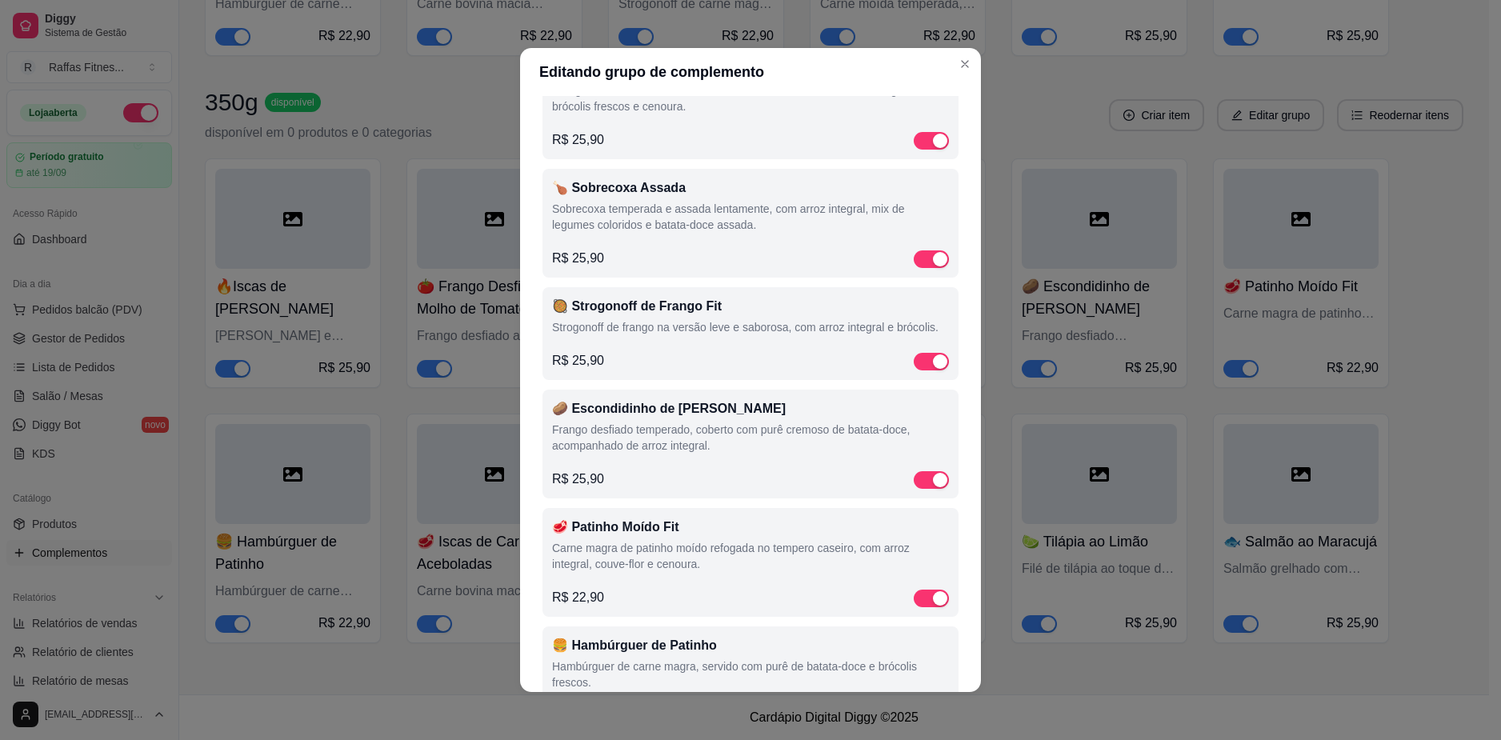
click at [687, 579] on div "🥩 Patinho Moído Fit Carne magra de patinho moído refogada no tempero caseiro, c…" at bounding box center [750, 548] width 397 height 61
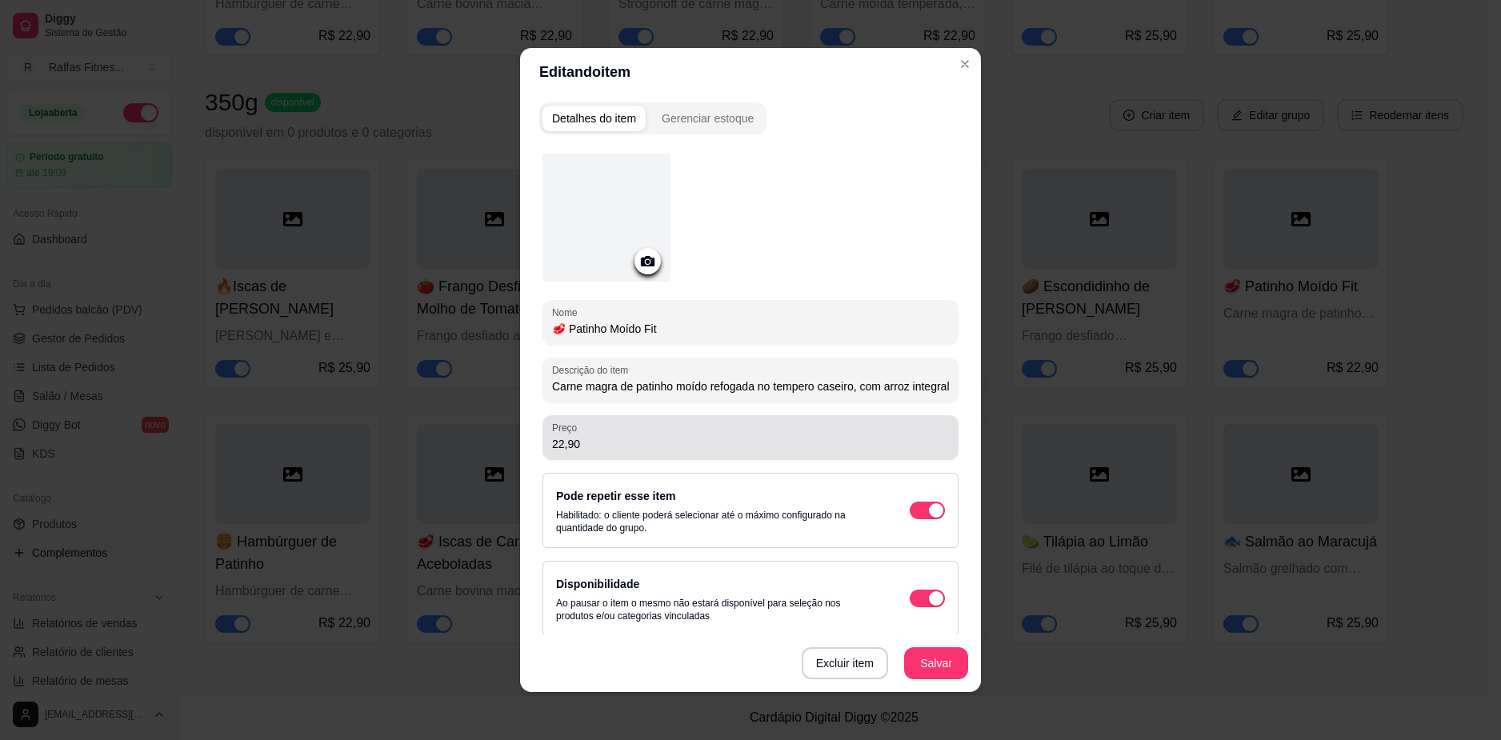
click at [587, 455] on div "Preço 22,90" at bounding box center [751, 437] width 416 height 45
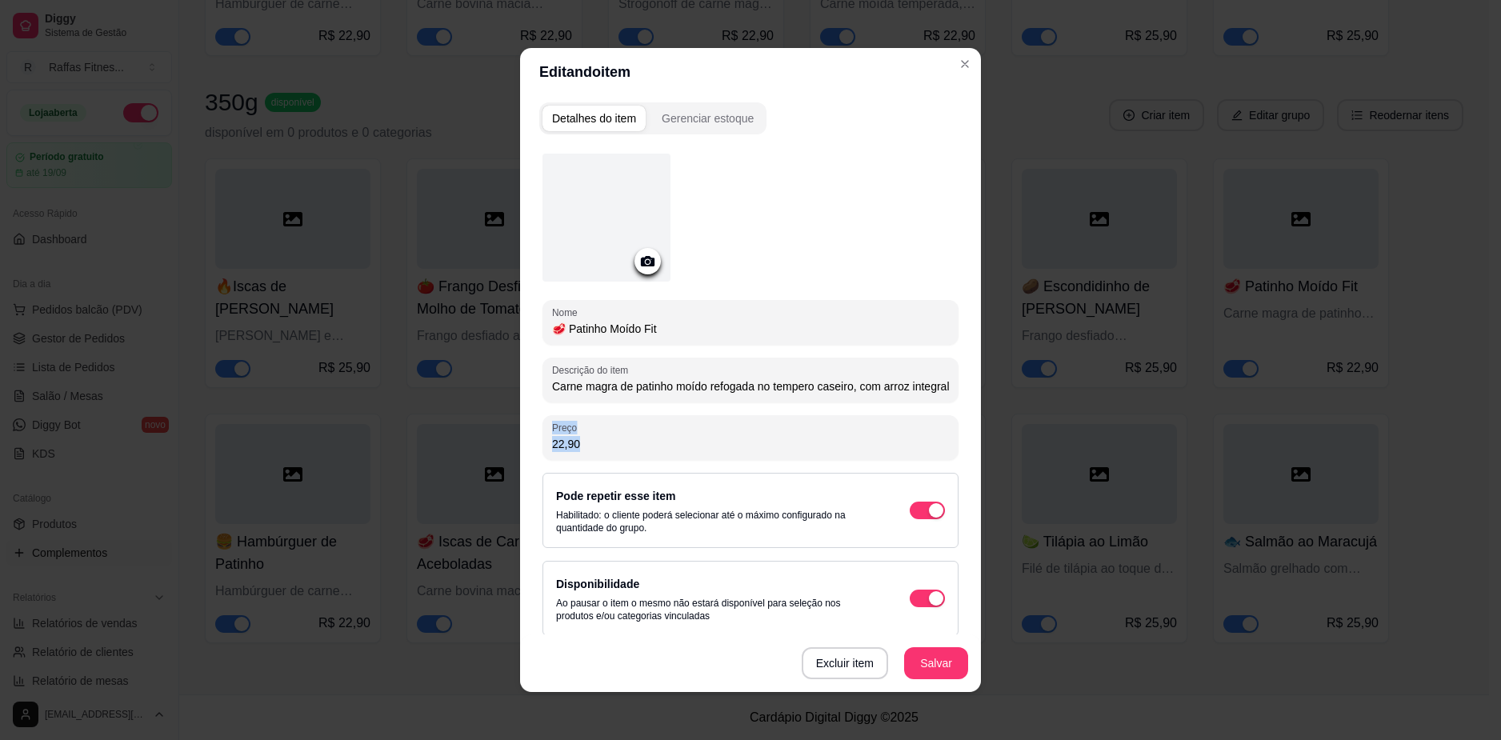
click at [587, 455] on div "Preço 22,90" at bounding box center [751, 437] width 416 height 45
click at [589, 444] on input "22,90" at bounding box center [750, 444] width 397 height 16
paste input "5"
type input "25,90"
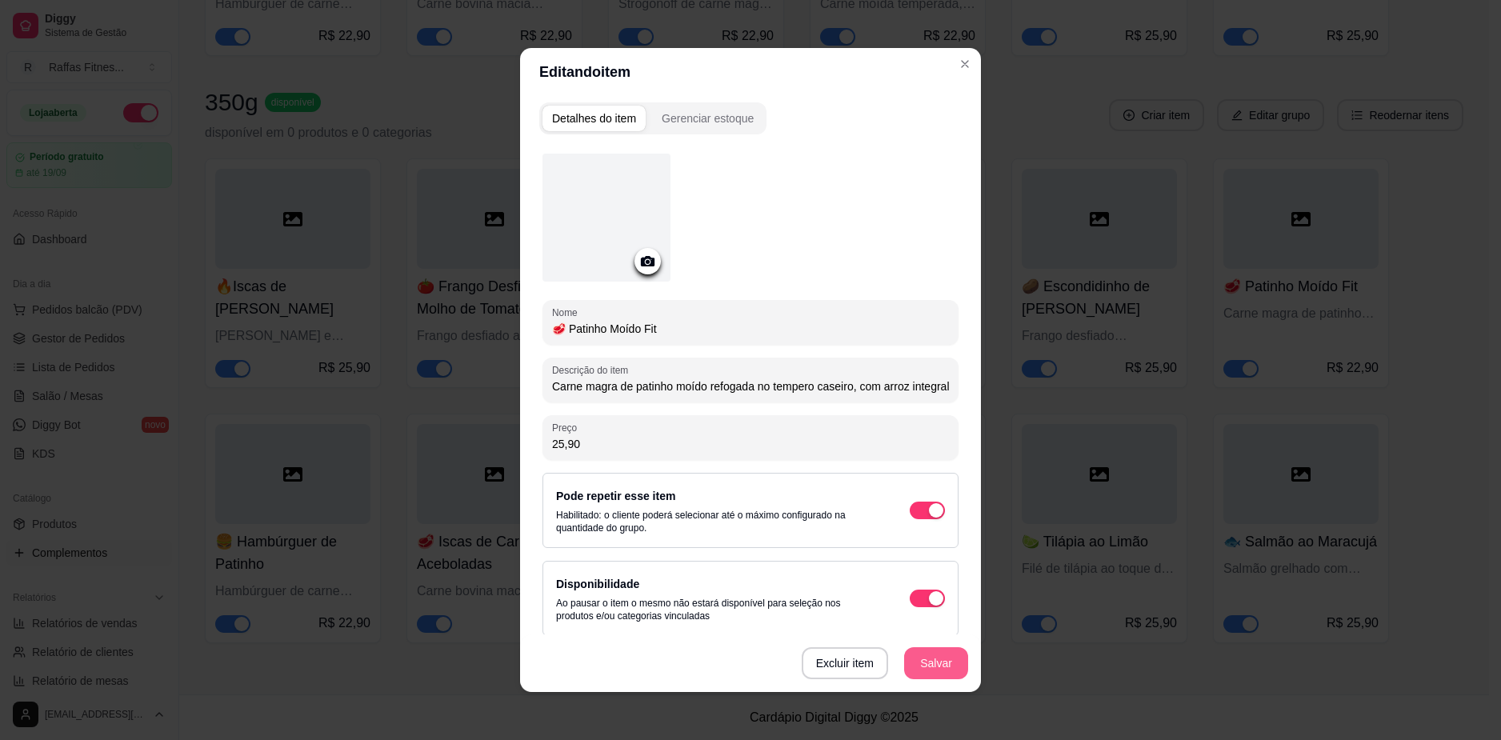
click at [927, 663] on button "Salvar" at bounding box center [936, 663] width 64 height 32
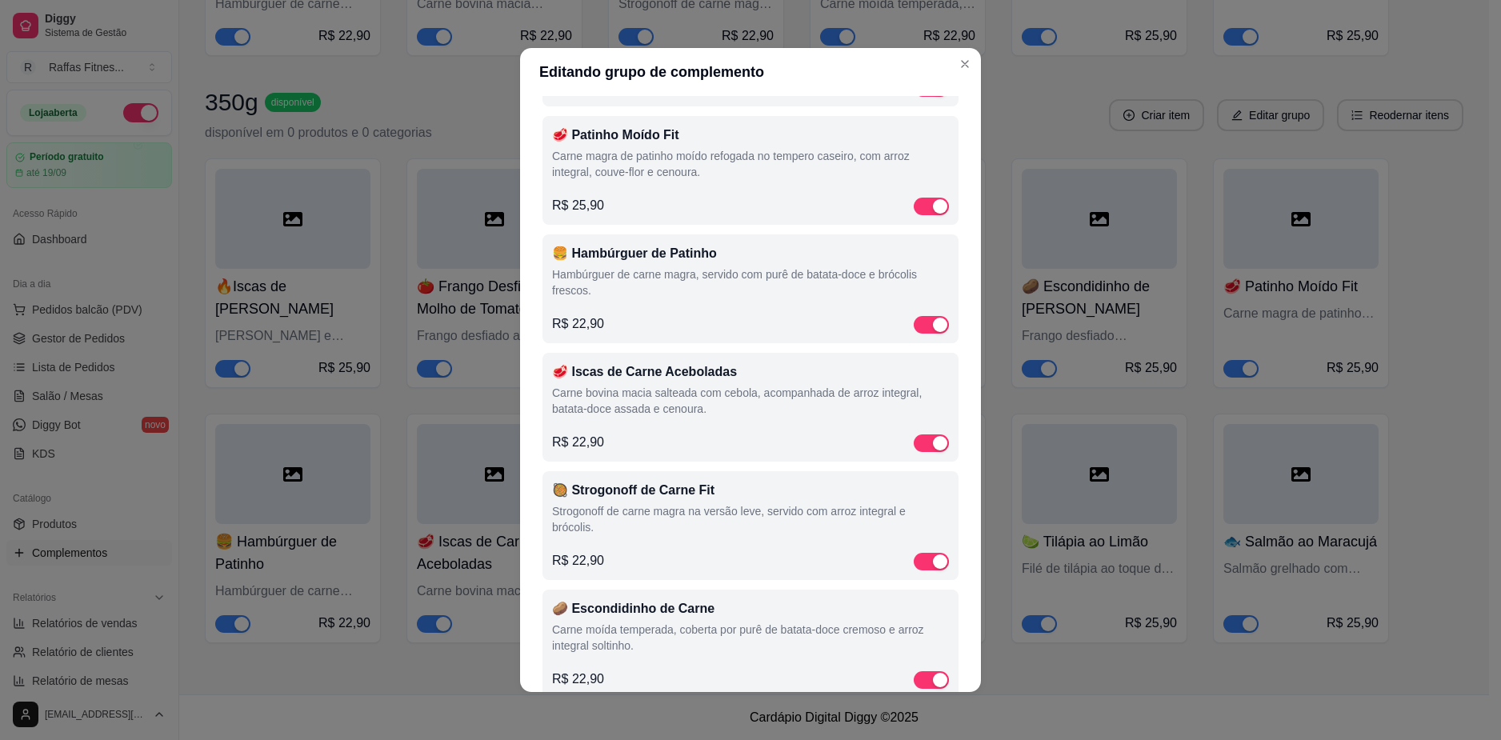
scroll to position [667, 0]
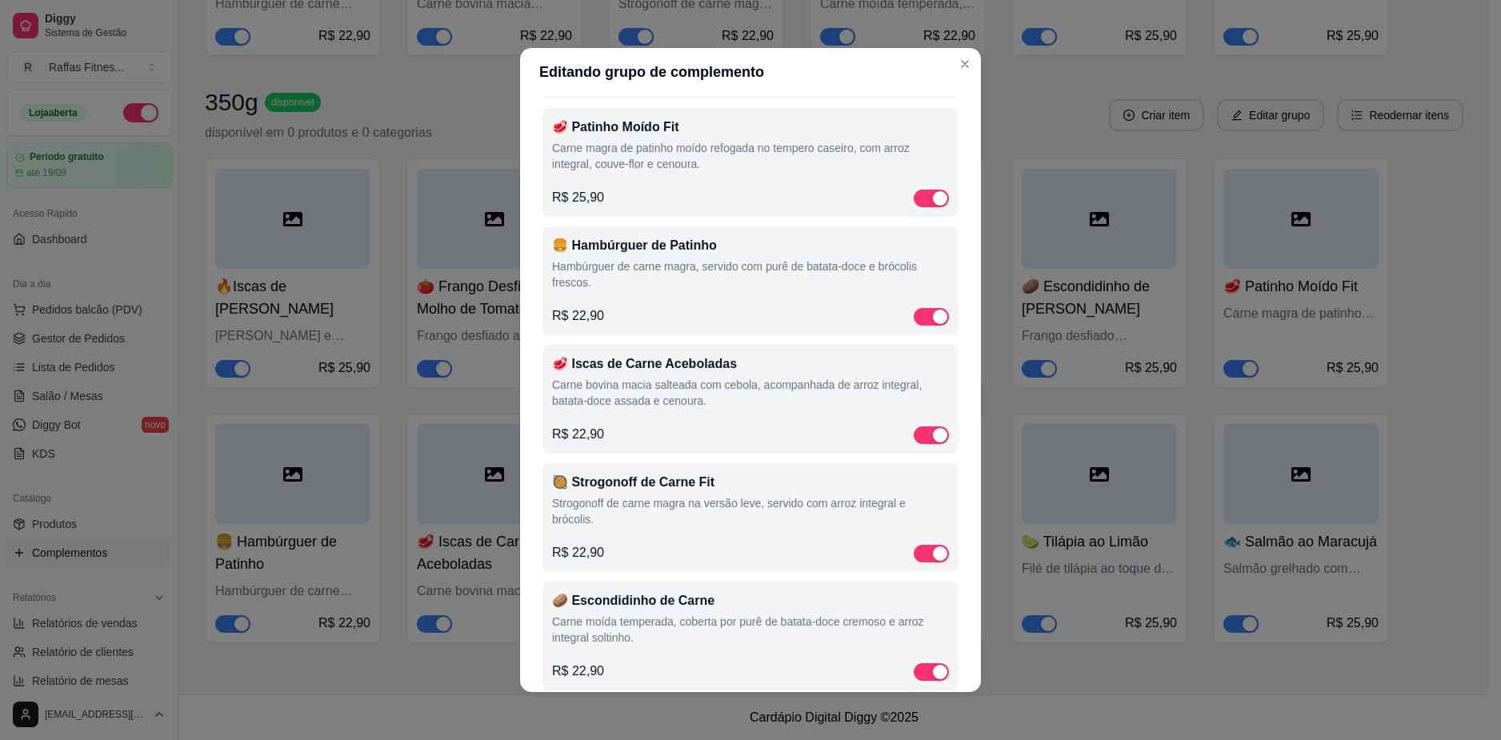
click at [650, 280] on p "Hambúrguer de carne magra, servido com purê de batata-doce e brócolis frescos." at bounding box center [750, 275] width 397 height 32
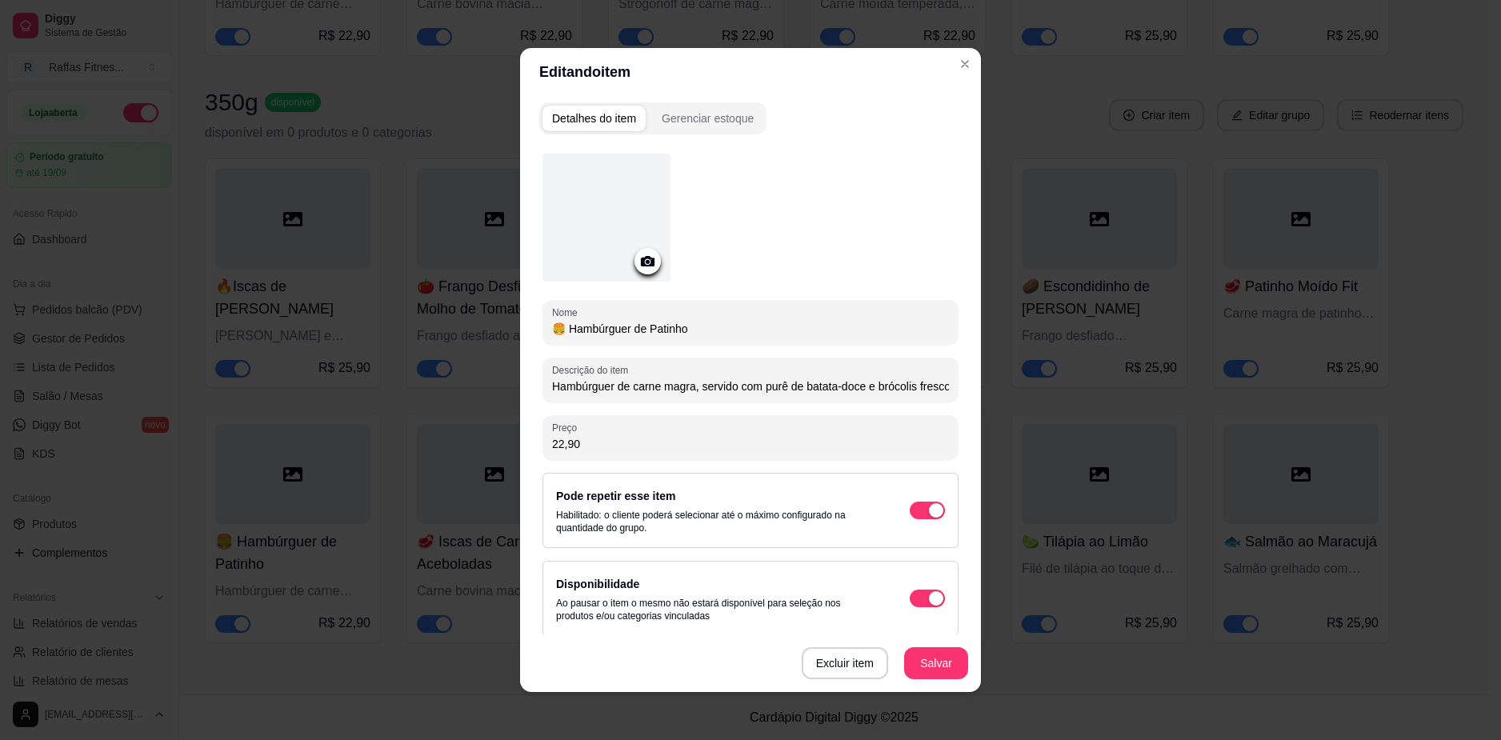
click at [665, 445] on input "22,90" at bounding box center [750, 444] width 397 height 16
paste input "5"
type input "25,90"
click at [930, 671] on button "Salvar" at bounding box center [936, 663] width 64 height 32
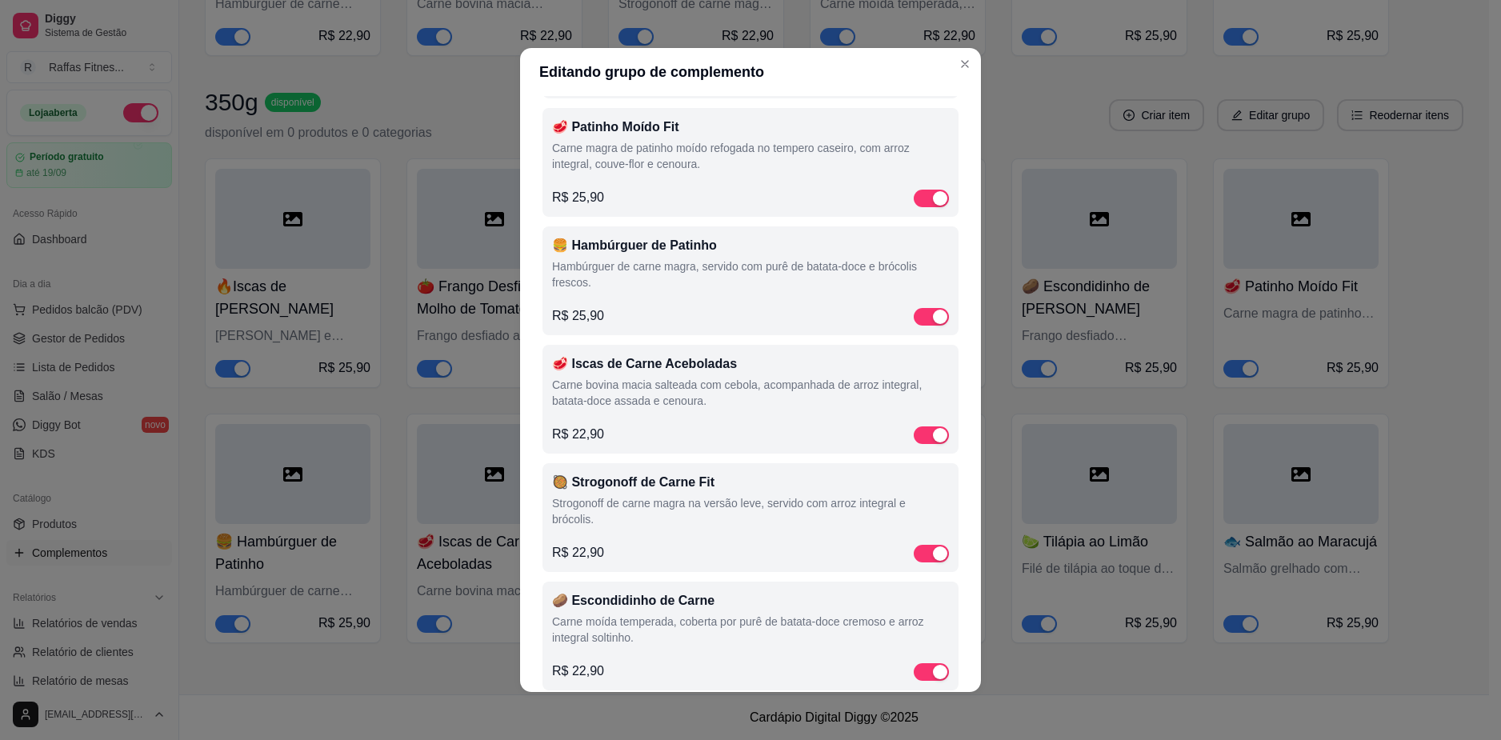
scroll to position [800, 0]
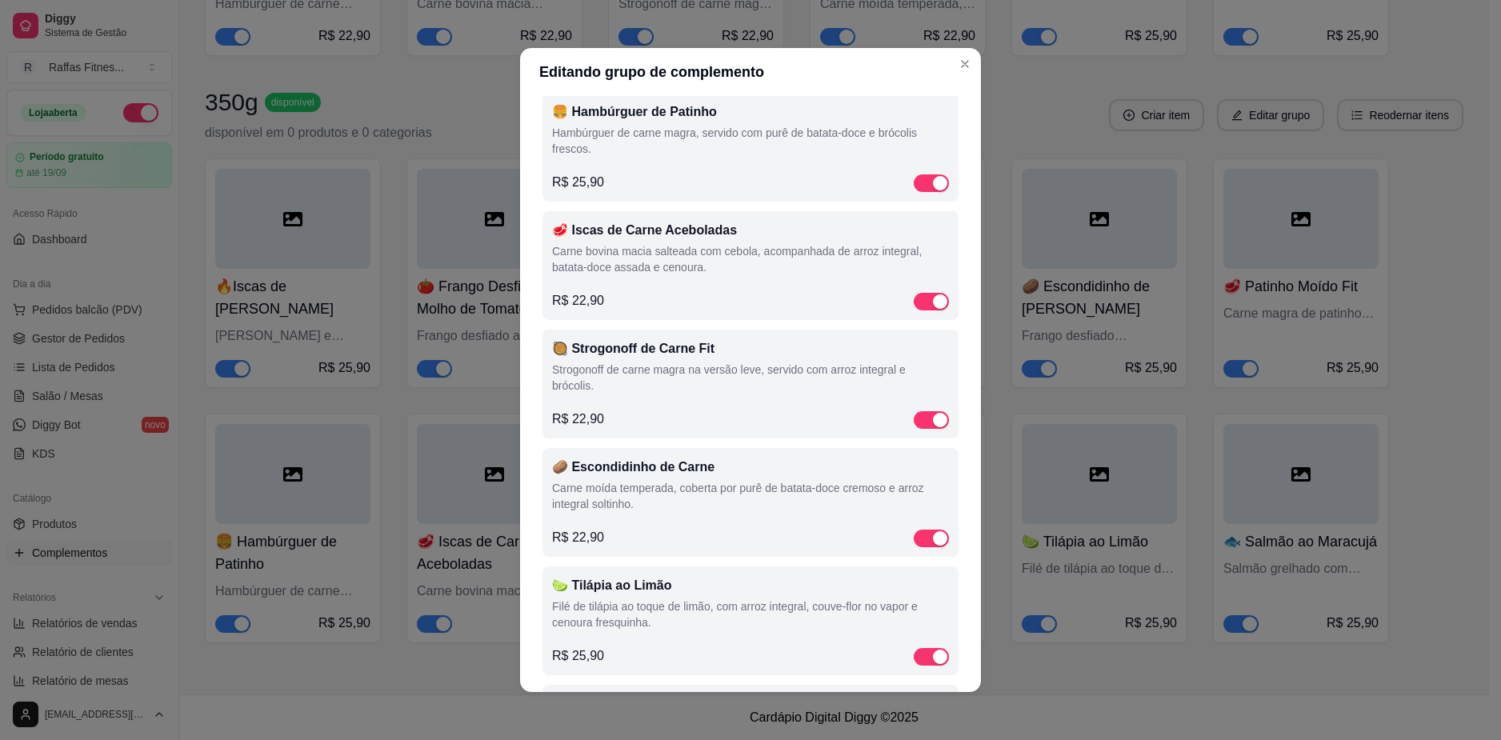
click at [655, 282] on div "🥩 Iscas de Carne Aceboladas Carne bovina macia salteada com cebola, acompanhada…" at bounding box center [750, 251] width 397 height 61
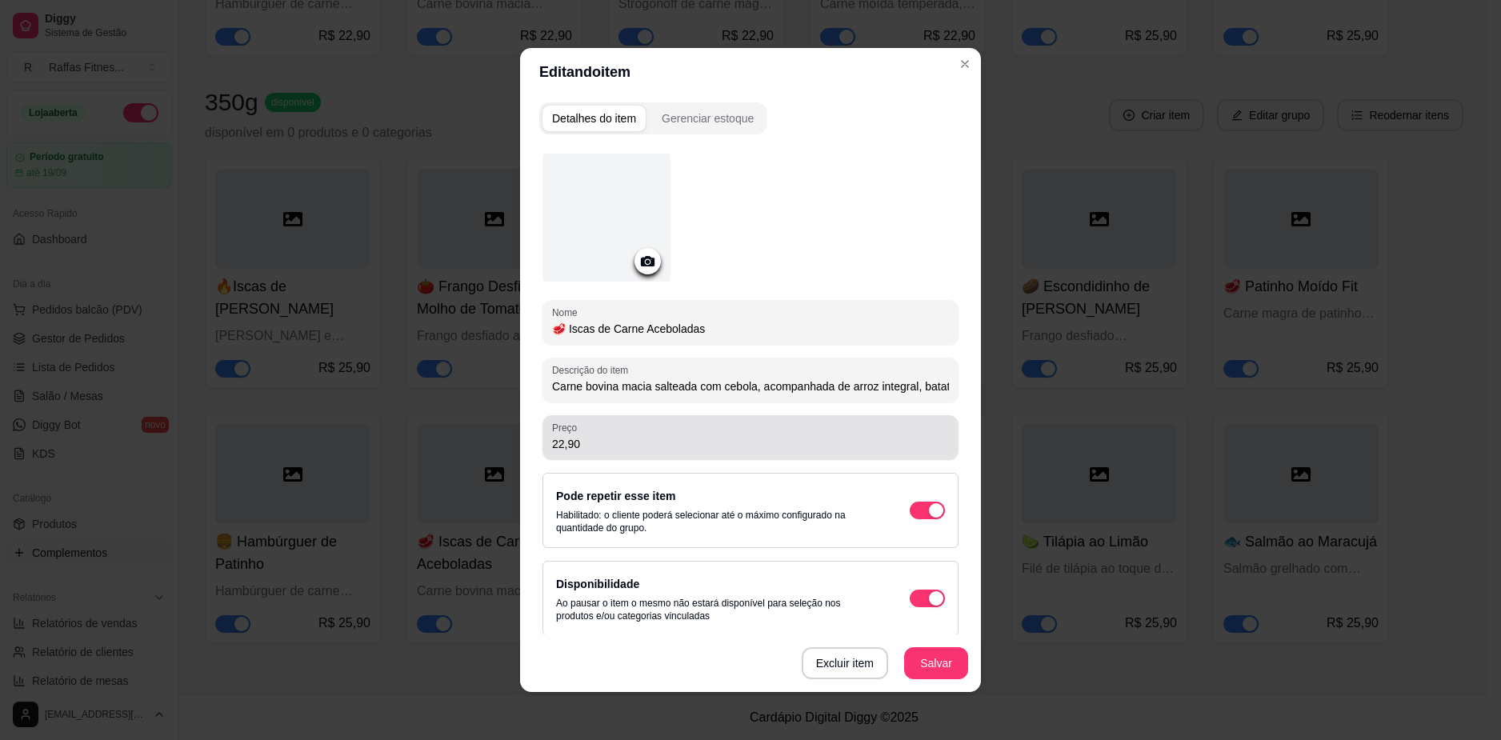
click at [607, 455] on div "Preço 22,90" at bounding box center [751, 437] width 416 height 45
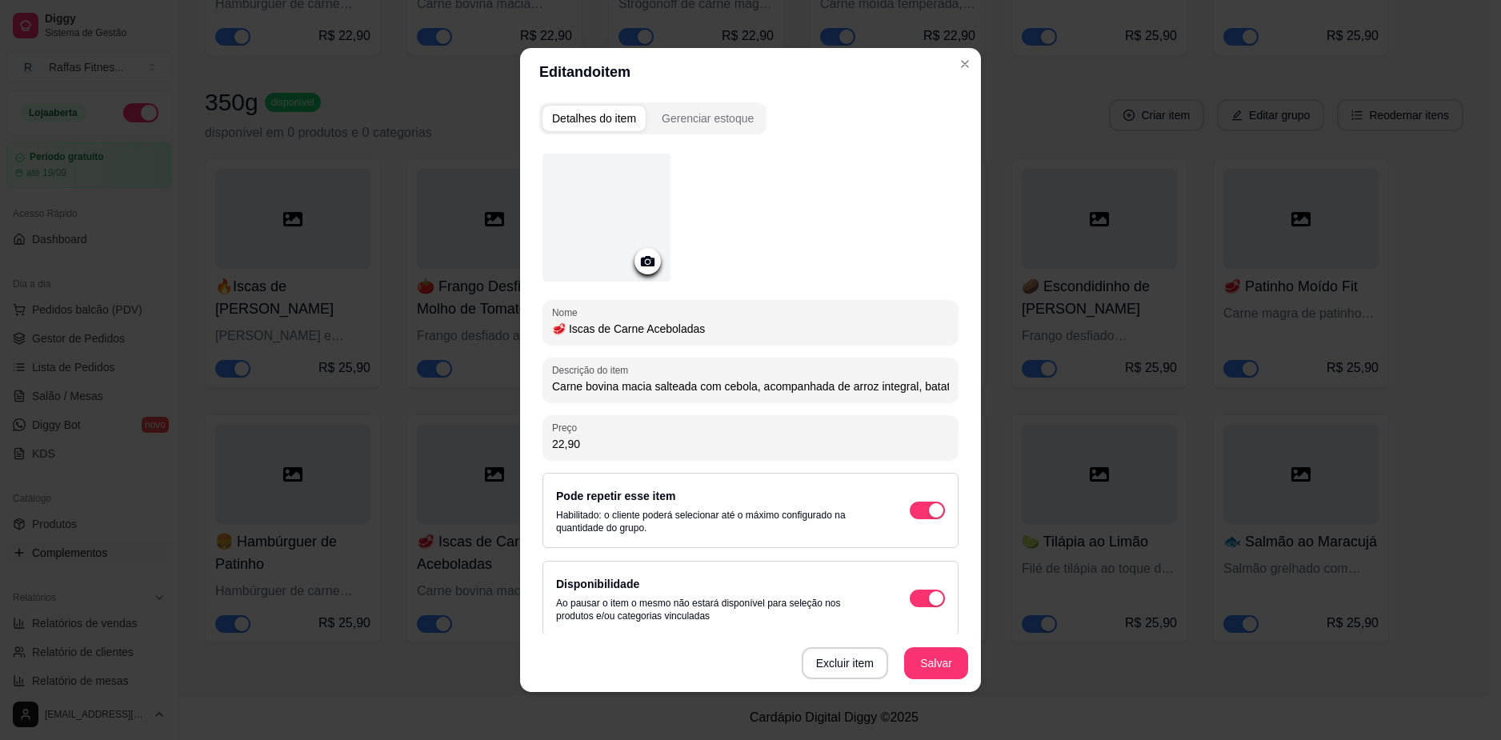
paste input "9.025"
click at [649, 450] on input "229.025,90" at bounding box center [750, 444] width 397 height 16
click at [648, 450] on input "229.025,90" at bounding box center [750, 444] width 397 height 16
paste input "Preço"
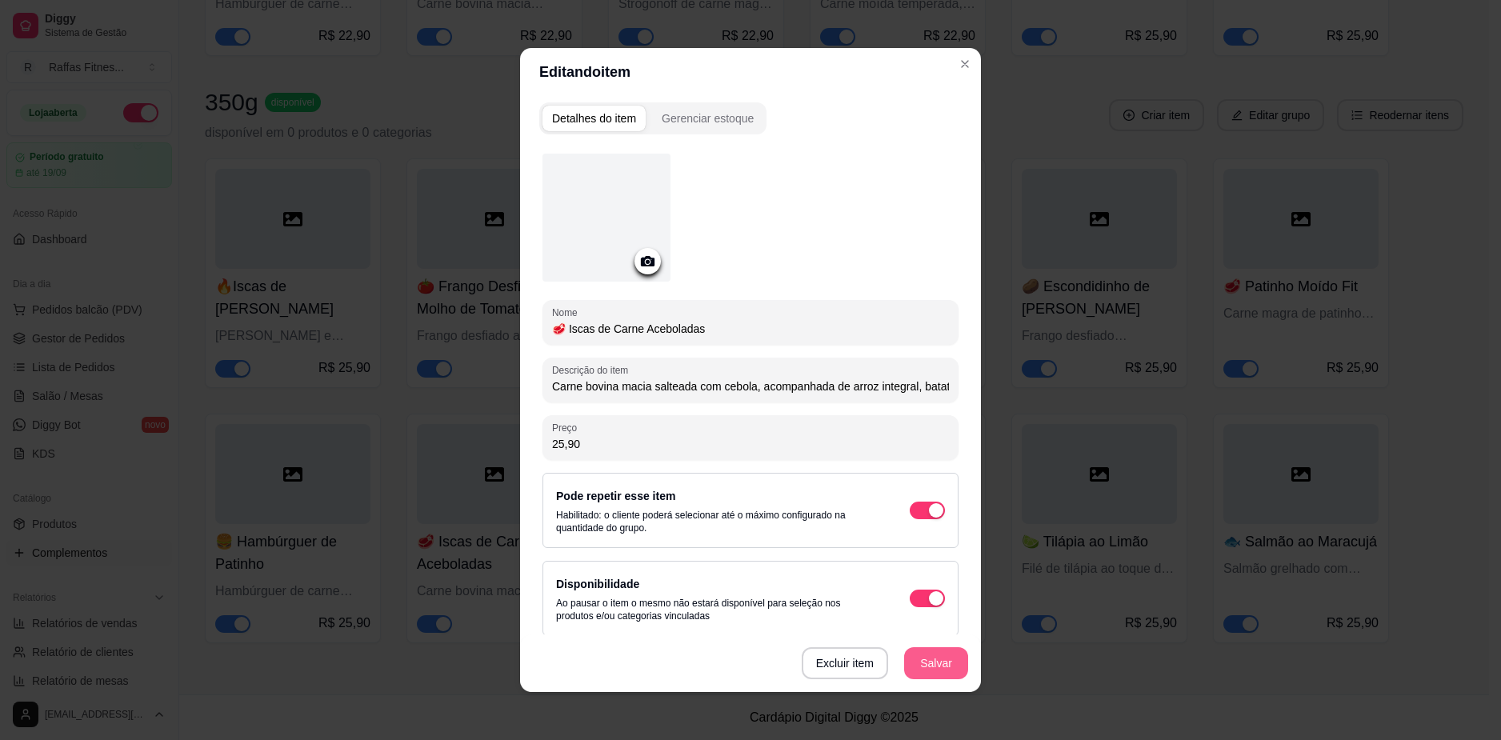
type input "25,90"
click at [917, 663] on button "Salvar" at bounding box center [936, 663] width 64 height 32
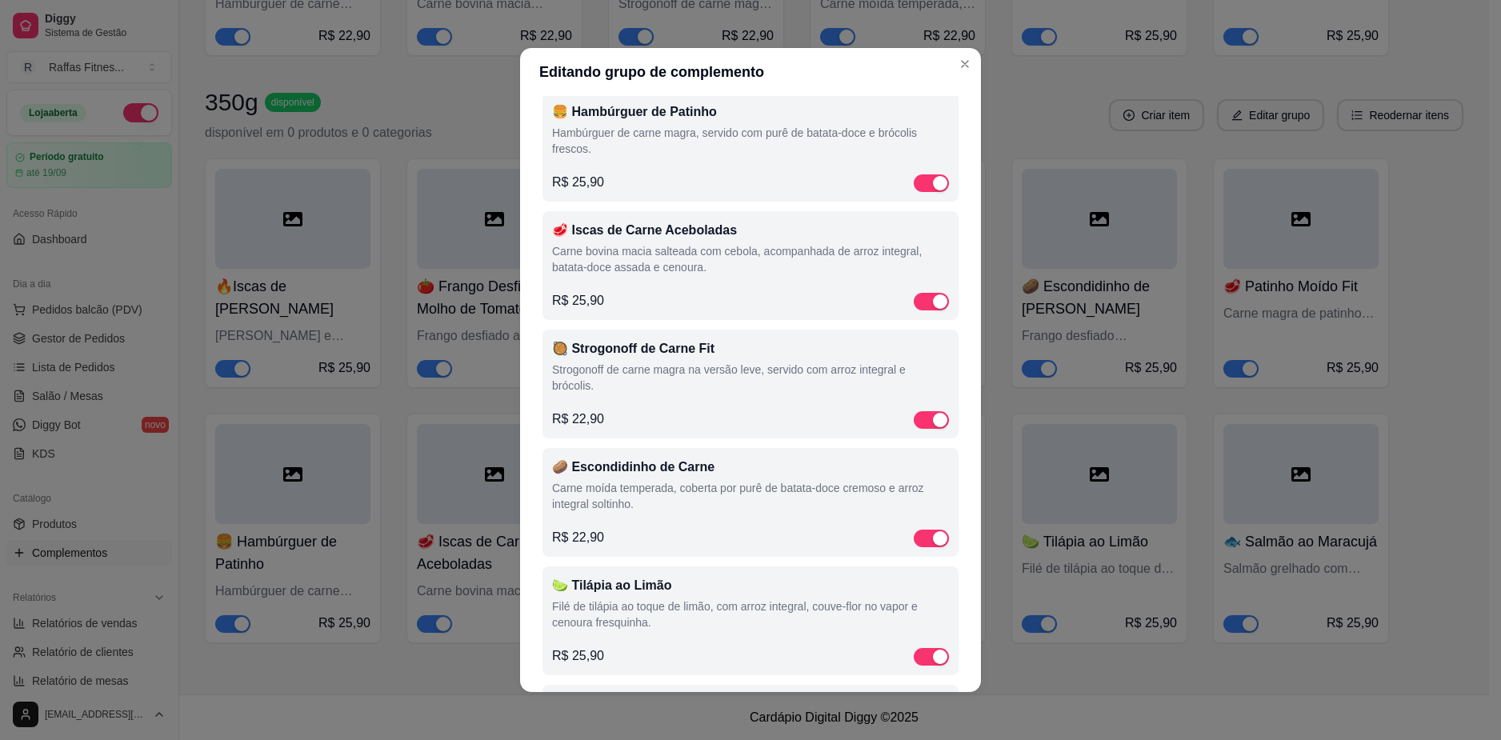
click at [658, 394] on p "Strogonoff de carne magra na versão leve, servido com arroz integral e brócolis." at bounding box center [750, 378] width 397 height 32
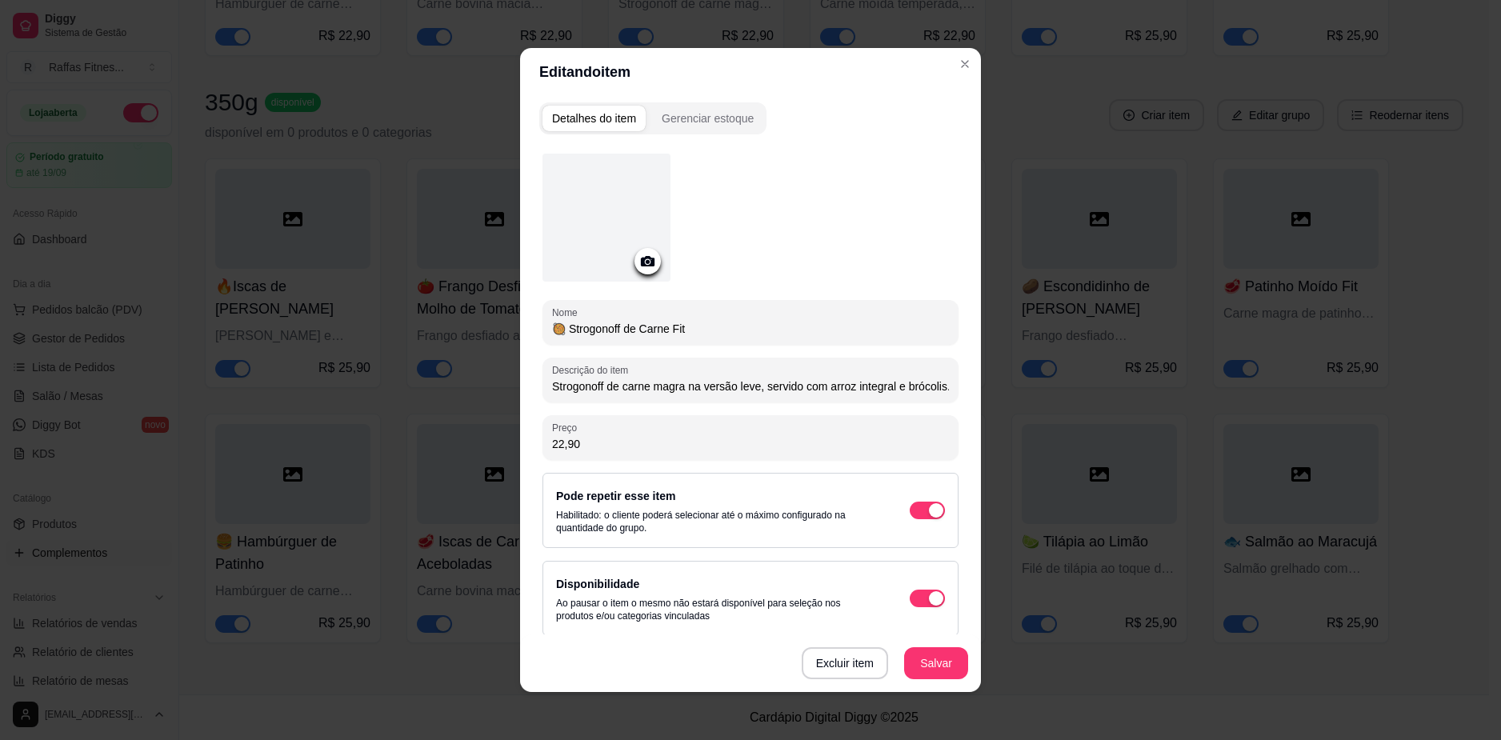
click at [597, 447] on input "22,90" at bounding box center [750, 444] width 397 height 16
paste input "5"
type input "25,90"
click at [940, 671] on button "Salvar" at bounding box center [936, 663] width 64 height 32
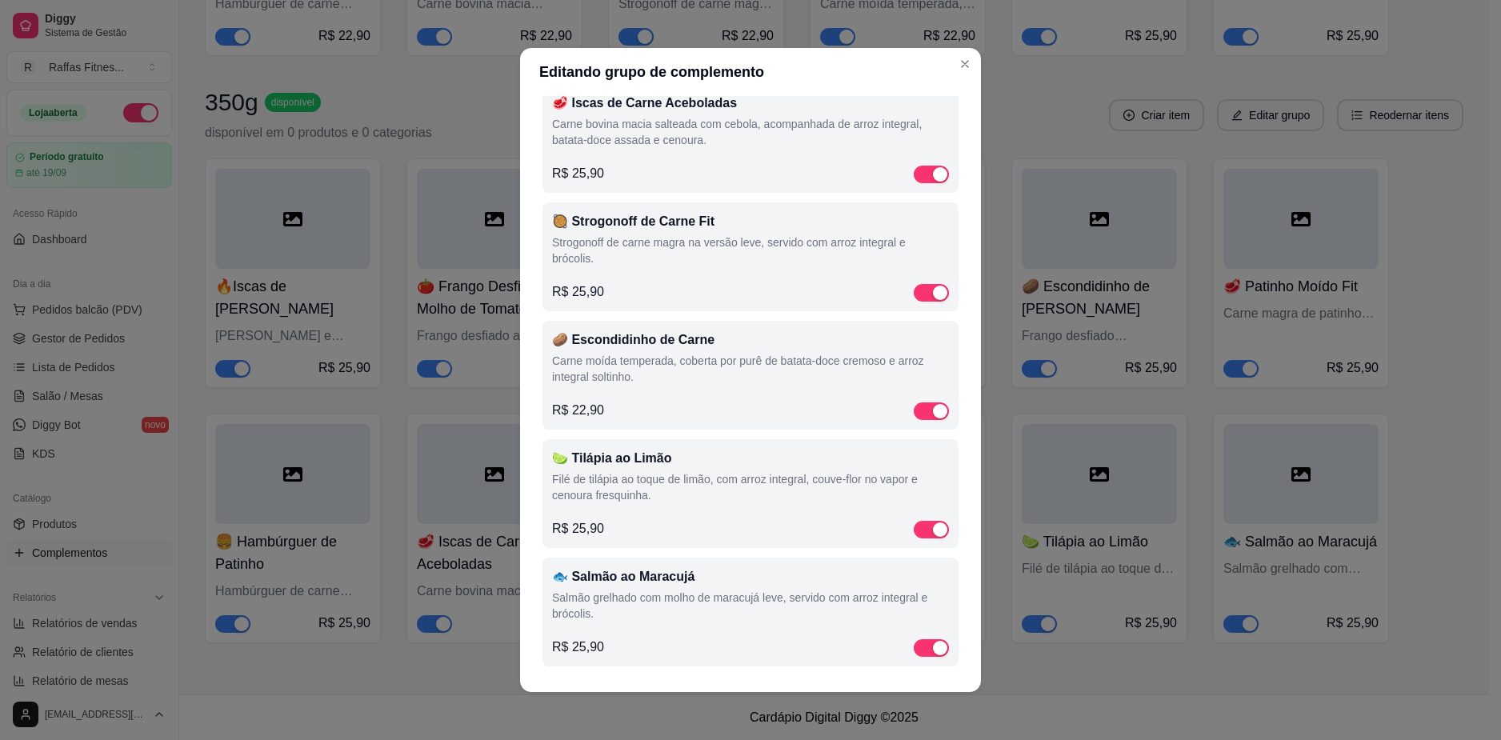
scroll to position [937, 0]
click at [759, 367] on p "Carne moída temperada, coberta por purê de batata-doce cremoso e arroz integral…" at bounding box center [750, 369] width 397 height 32
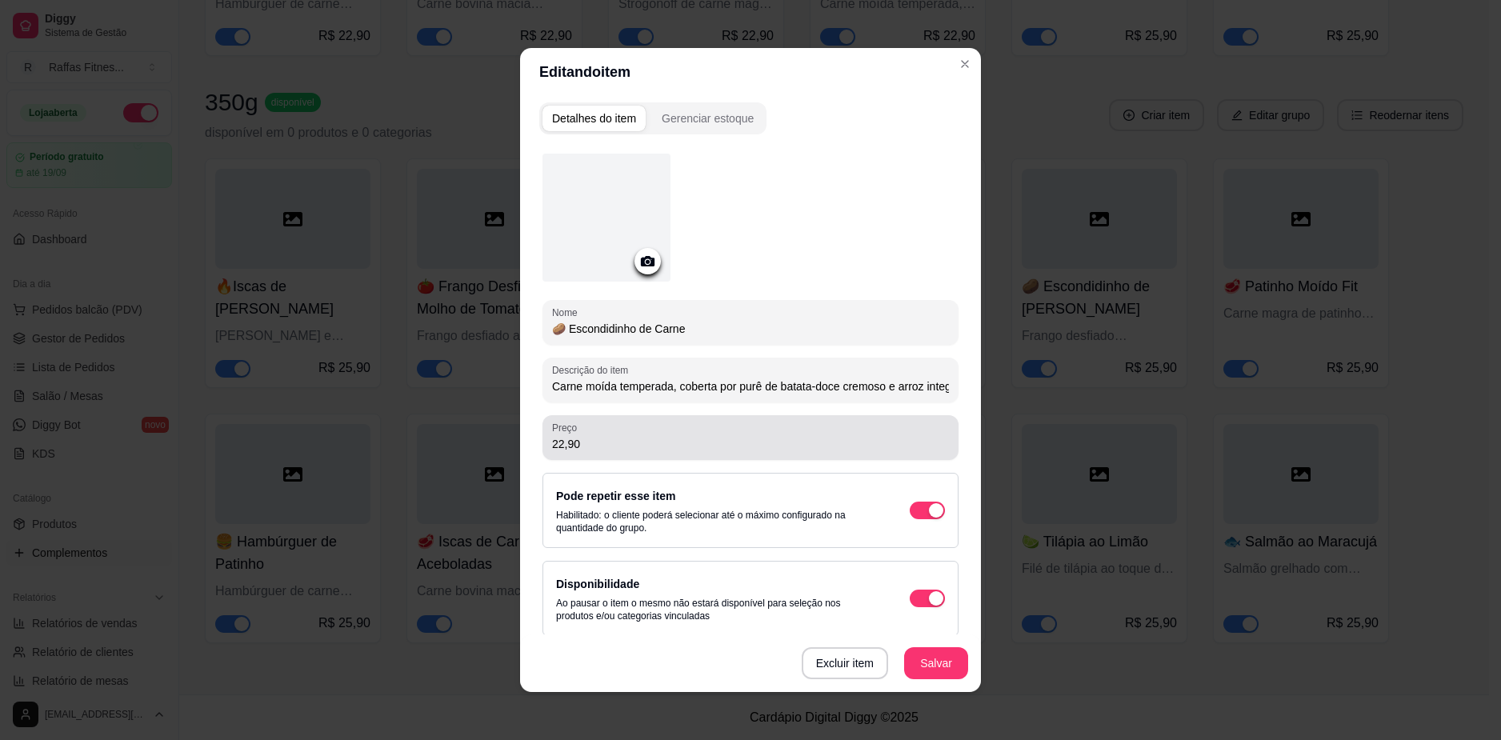
click at [646, 441] on input "22,90" at bounding box center [750, 444] width 397 height 16
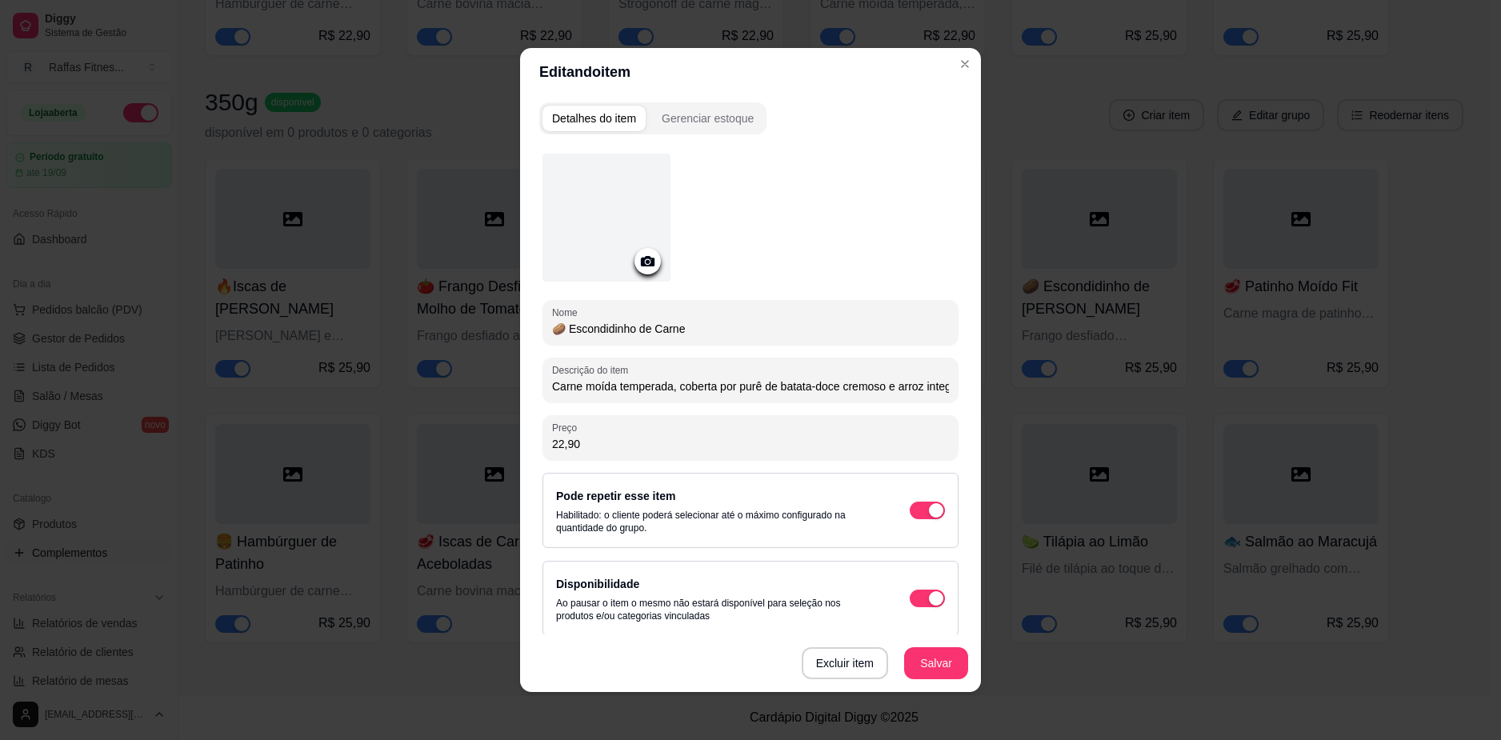
click at [646, 441] on input "22,90" at bounding box center [750, 444] width 397 height 16
paste input "5"
type input "25,90"
click at [938, 655] on button "Salvar" at bounding box center [936, 663] width 64 height 32
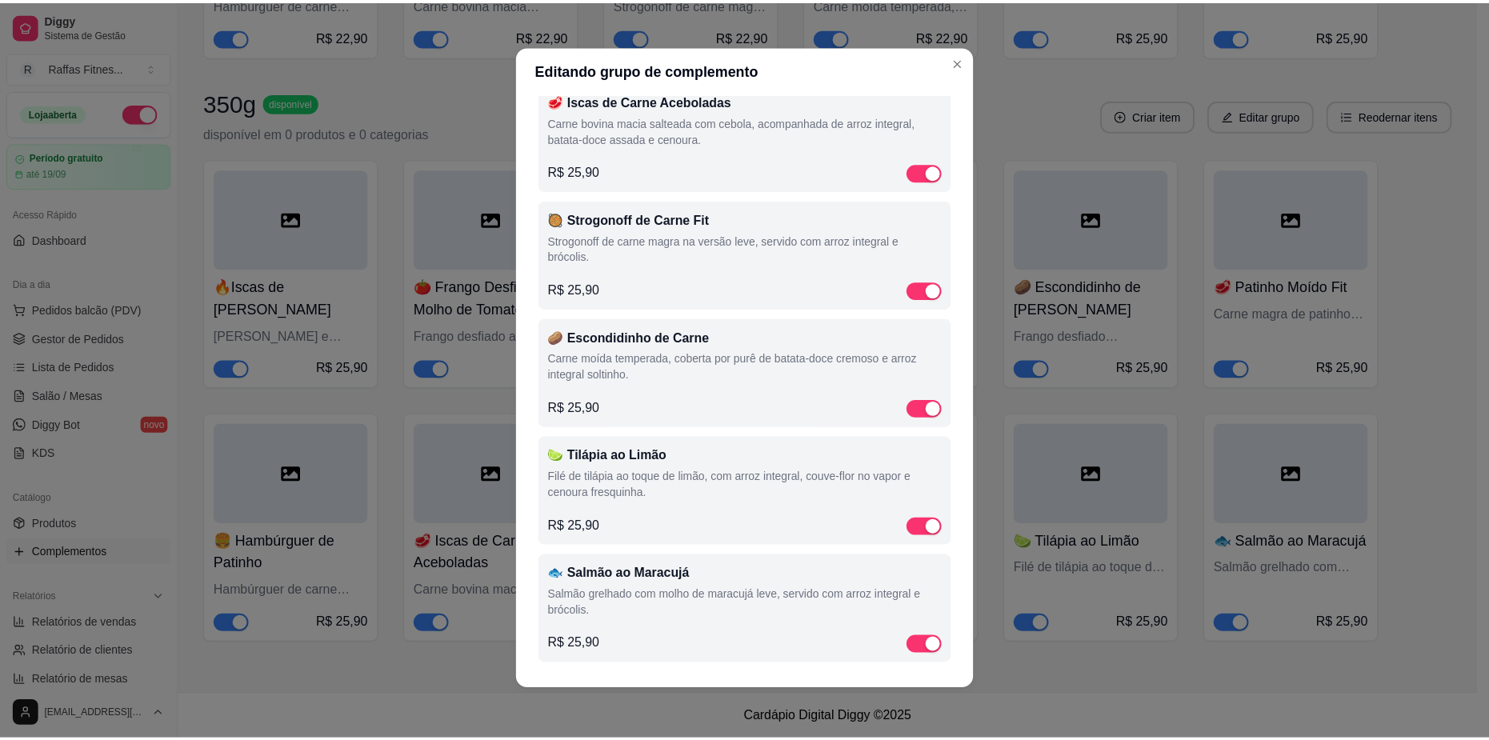
scroll to position [3, 0]
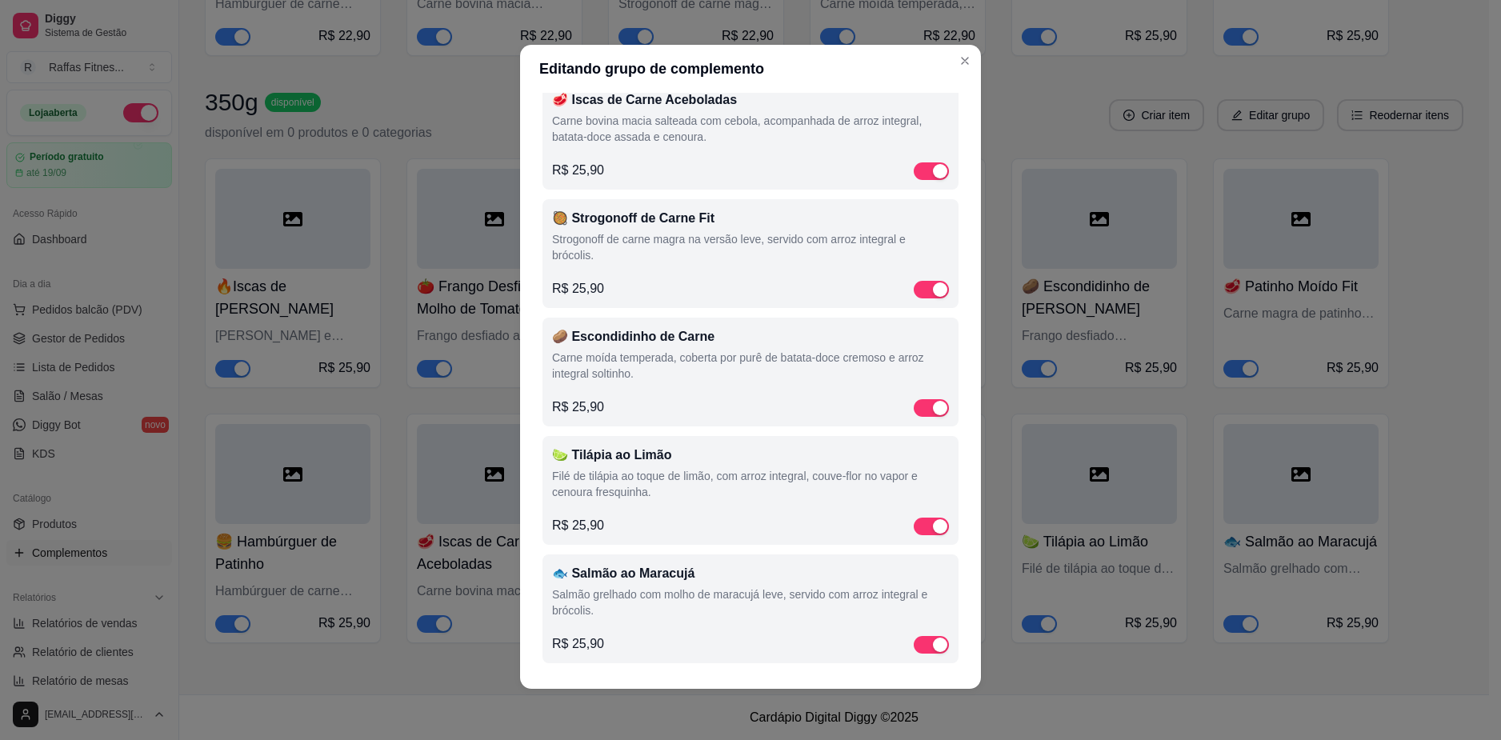
click at [723, 478] on p "Filé de tilápia ao toque de limão, com arroz integral, couve-flor no vapor e ce…" at bounding box center [750, 484] width 397 height 32
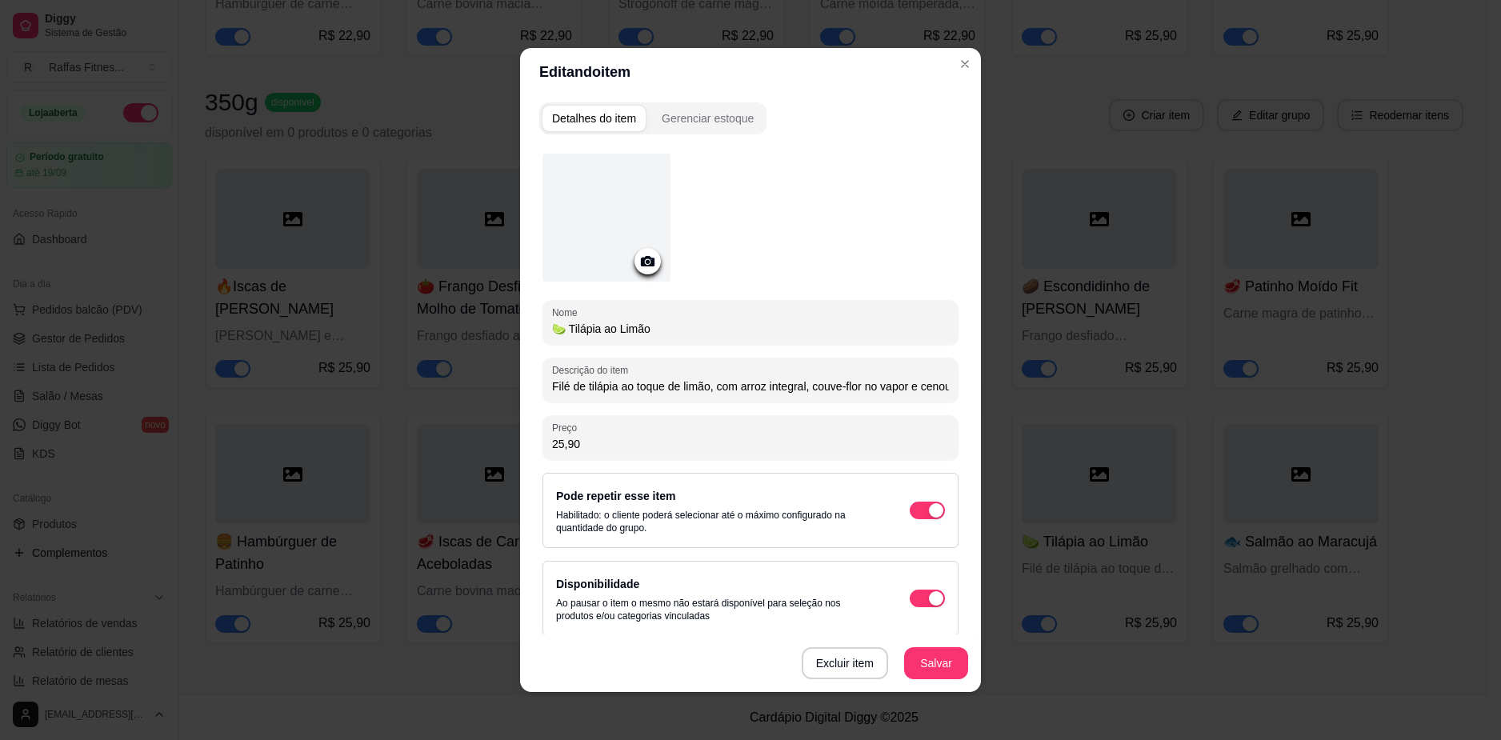
click at [718, 440] on input "25,90" at bounding box center [750, 444] width 397 height 16
click at [715, 443] on input "25,90" at bounding box center [750, 444] width 397 height 16
click at [714, 455] on div "Preço 25,90" at bounding box center [751, 437] width 416 height 45
click at [694, 450] on input "25,90" at bounding box center [750, 444] width 397 height 16
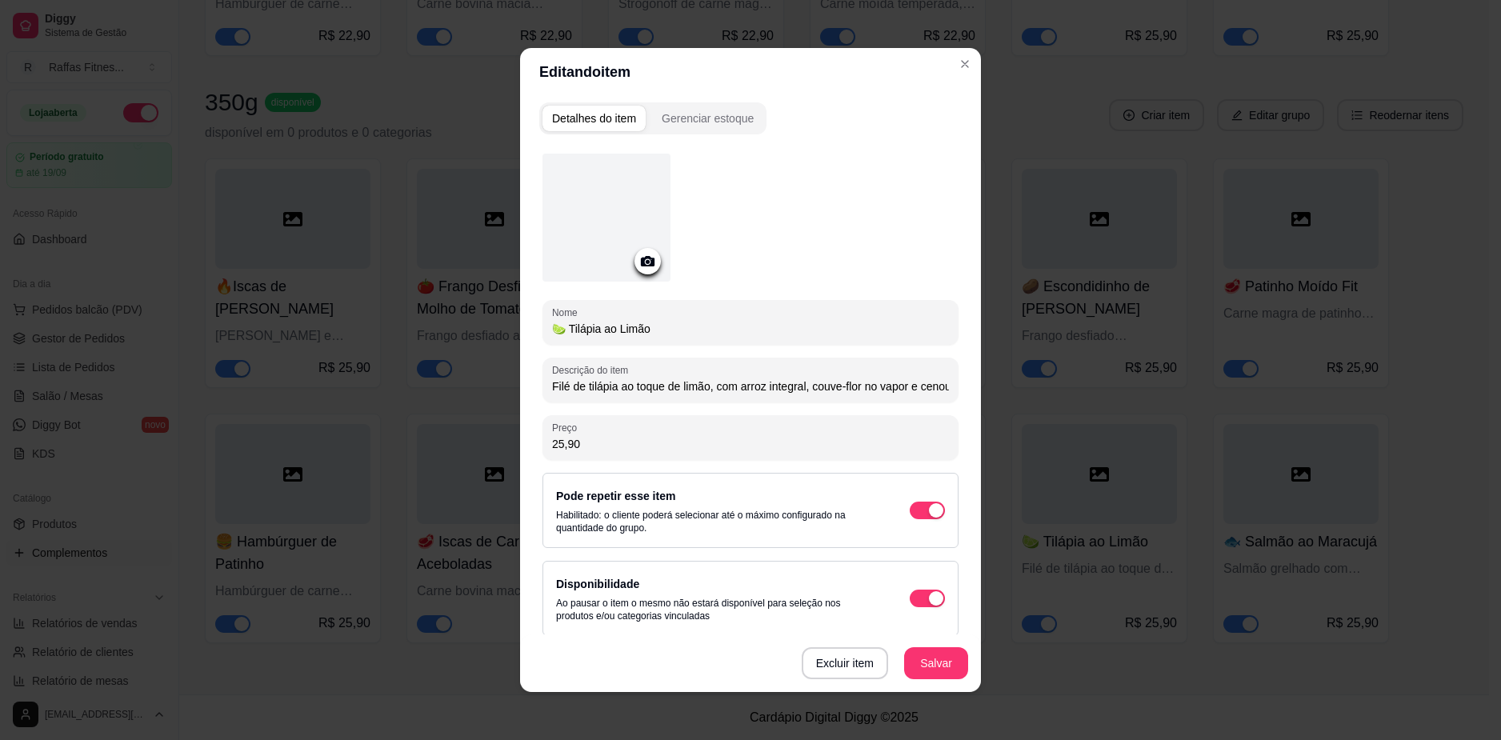
click at [694, 450] on input "25,90" at bounding box center [750, 444] width 397 height 16
click at [692, 450] on input "25,90" at bounding box center [750, 444] width 397 height 16
click at [785, 446] on input "29,90" at bounding box center [750, 444] width 397 height 16
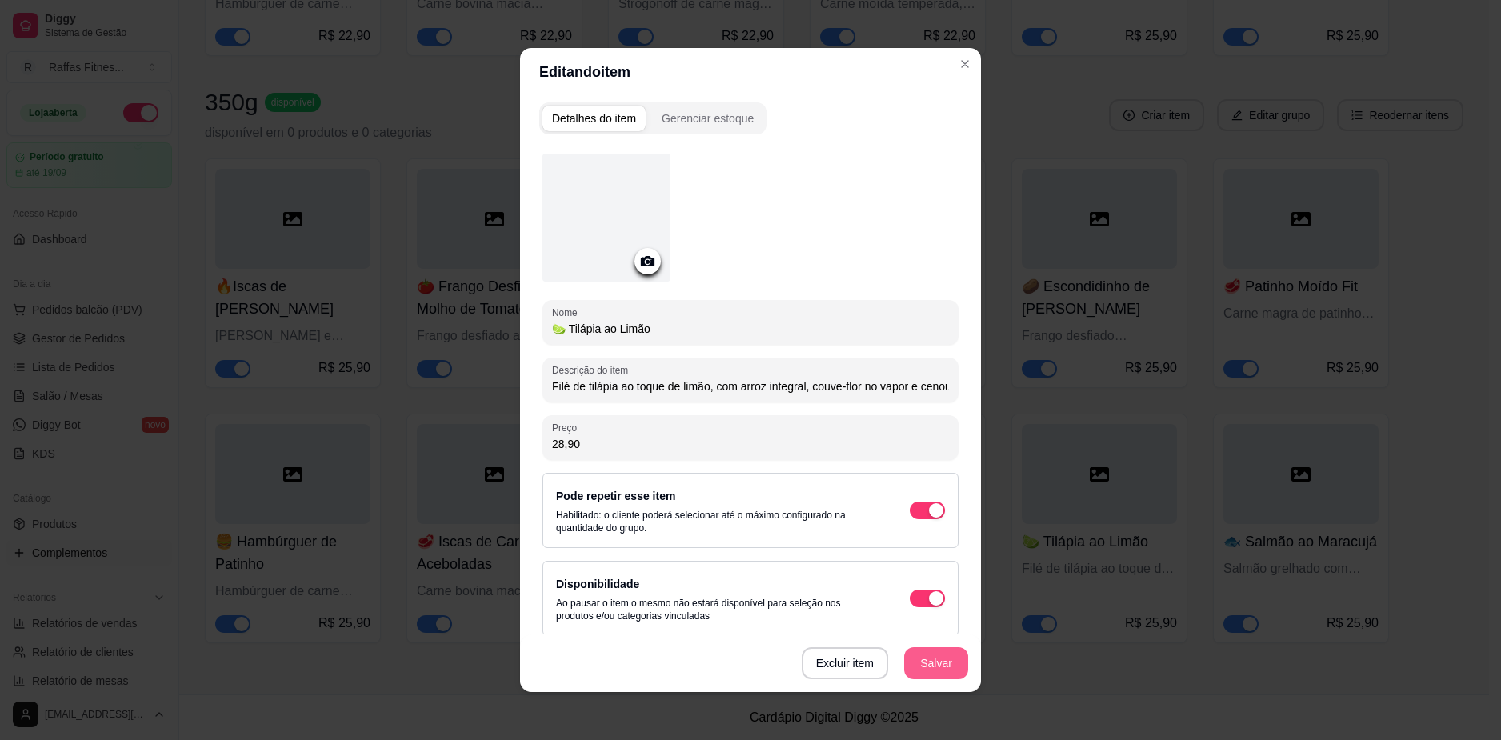
type input "28,90"
click at [929, 659] on button "Salvar" at bounding box center [936, 663] width 62 height 31
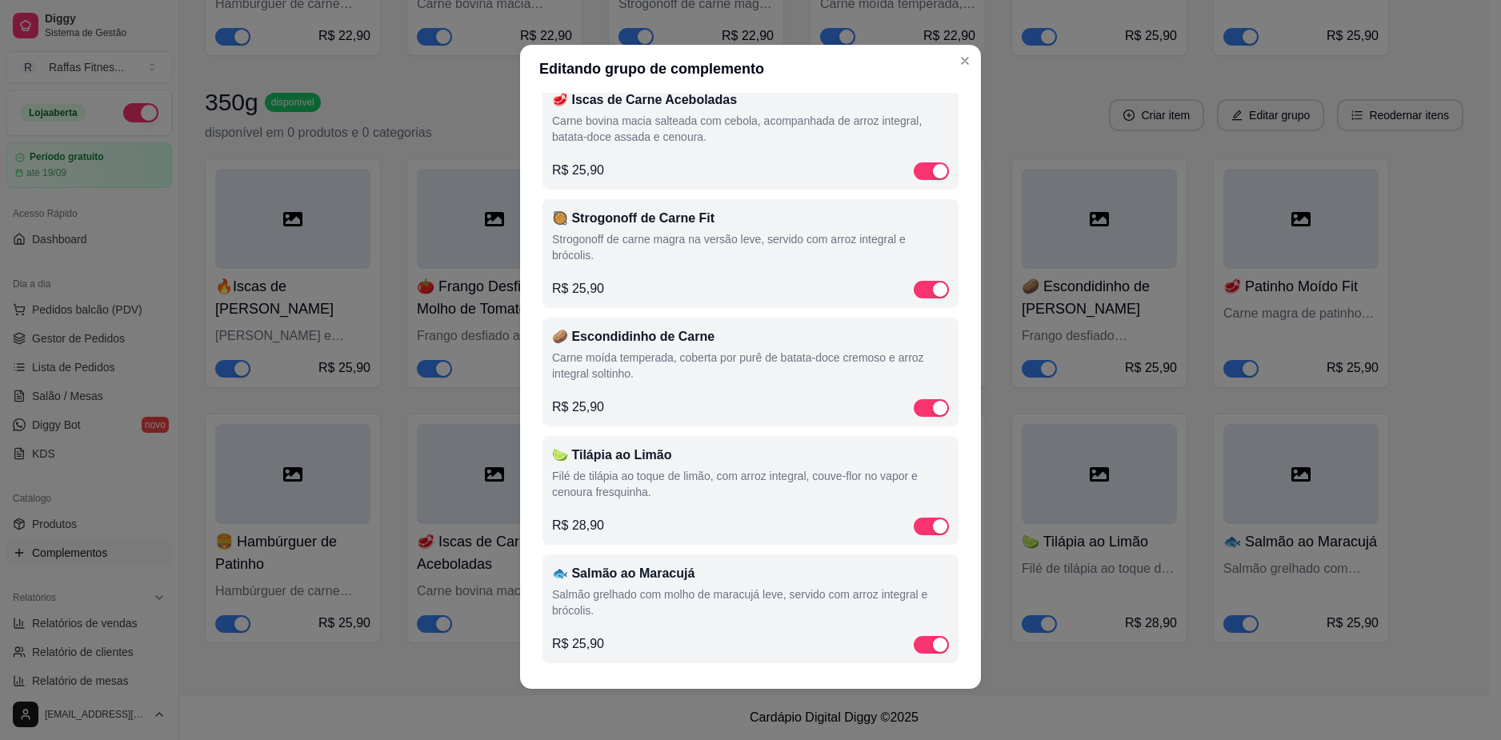
click at [735, 616] on p "Salmão grelhado com molho de maracujá leve, servido com arroz integral e brócol…" at bounding box center [750, 603] width 397 height 32
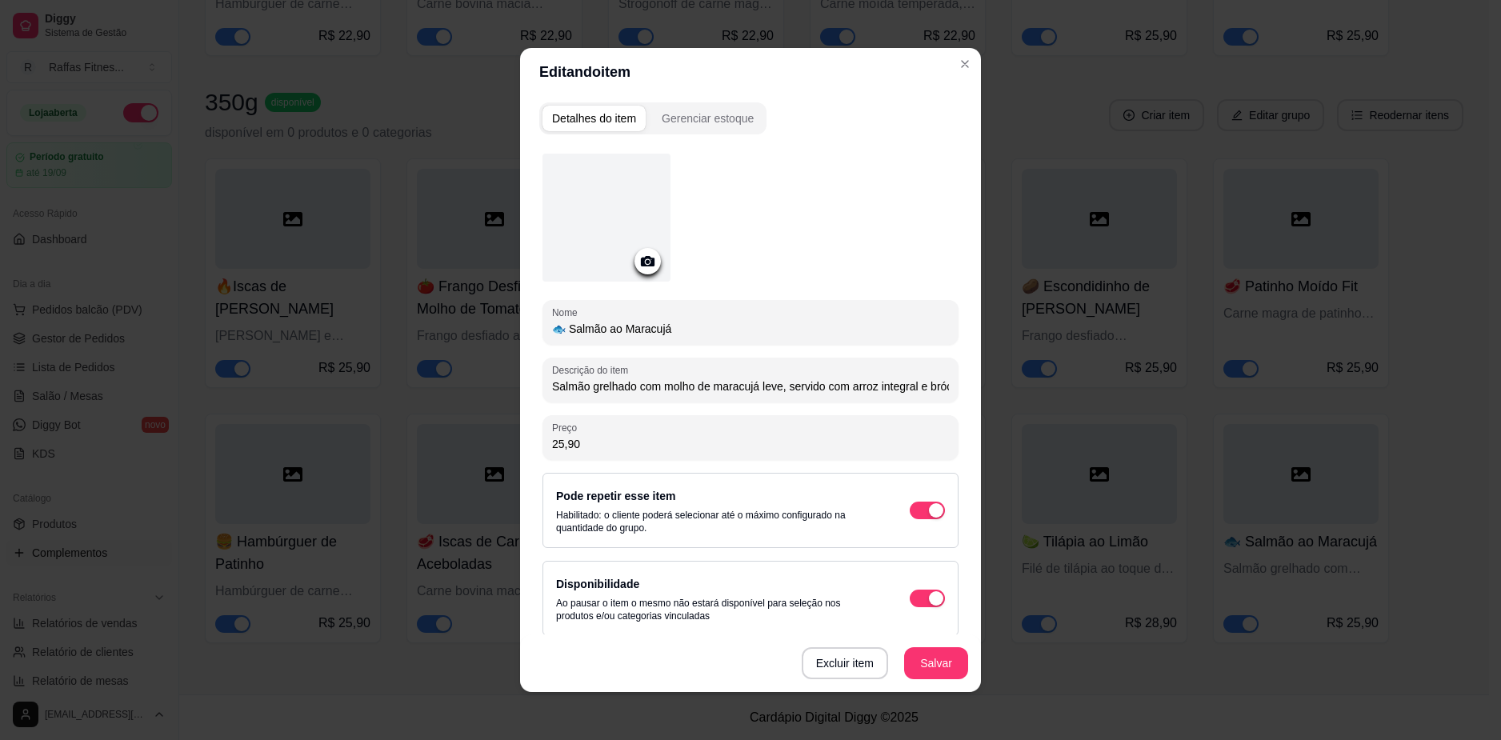
drag, startPoint x: 683, startPoint y: 462, endPoint x: 671, endPoint y: 453, distance: 14.2
click at [679, 463] on div "Nome 🐟 Salmão ao Maracujá Descrição do item Salmão grelhado com molho de maracu…" at bounding box center [751, 395] width 416 height 483
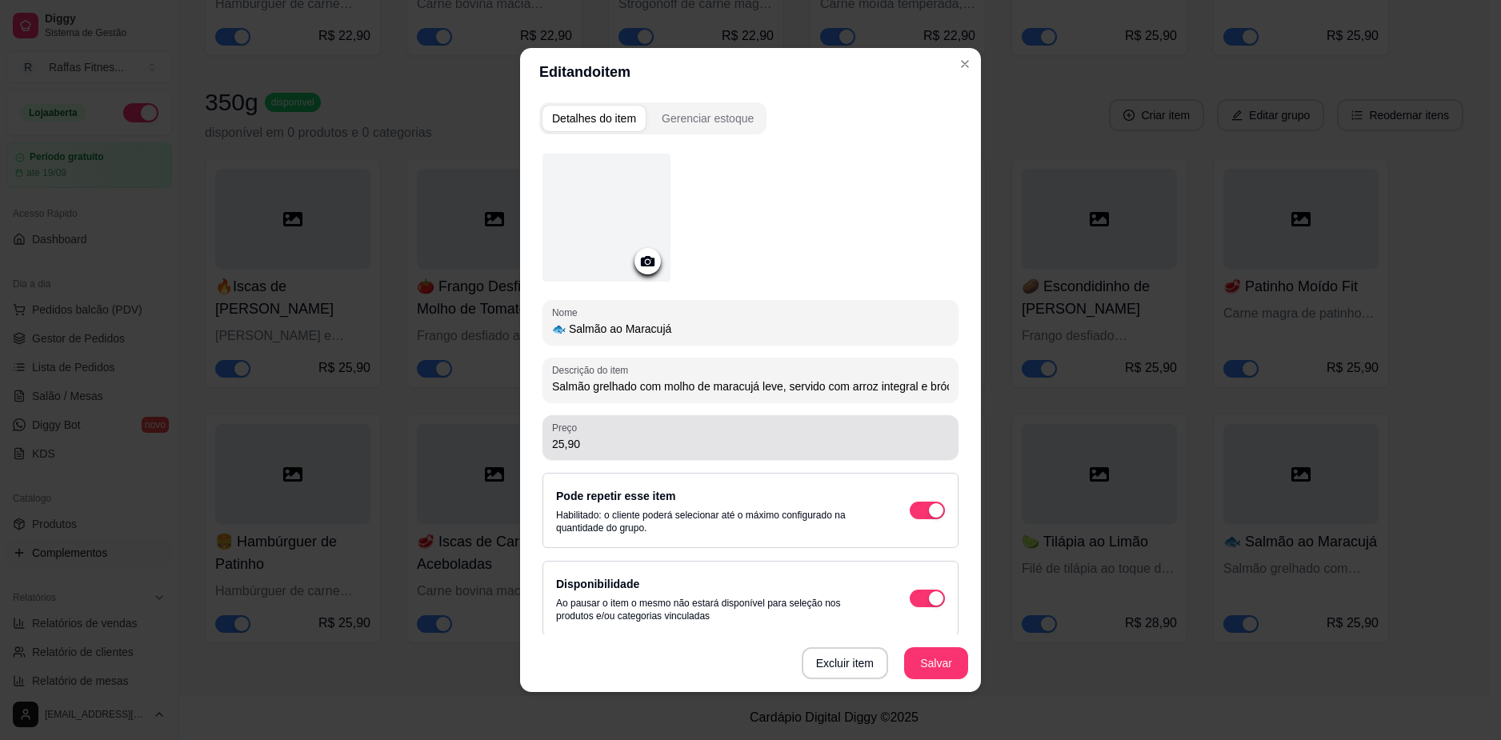
click at [658, 449] on input "25,90" at bounding box center [750, 444] width 397 height 16
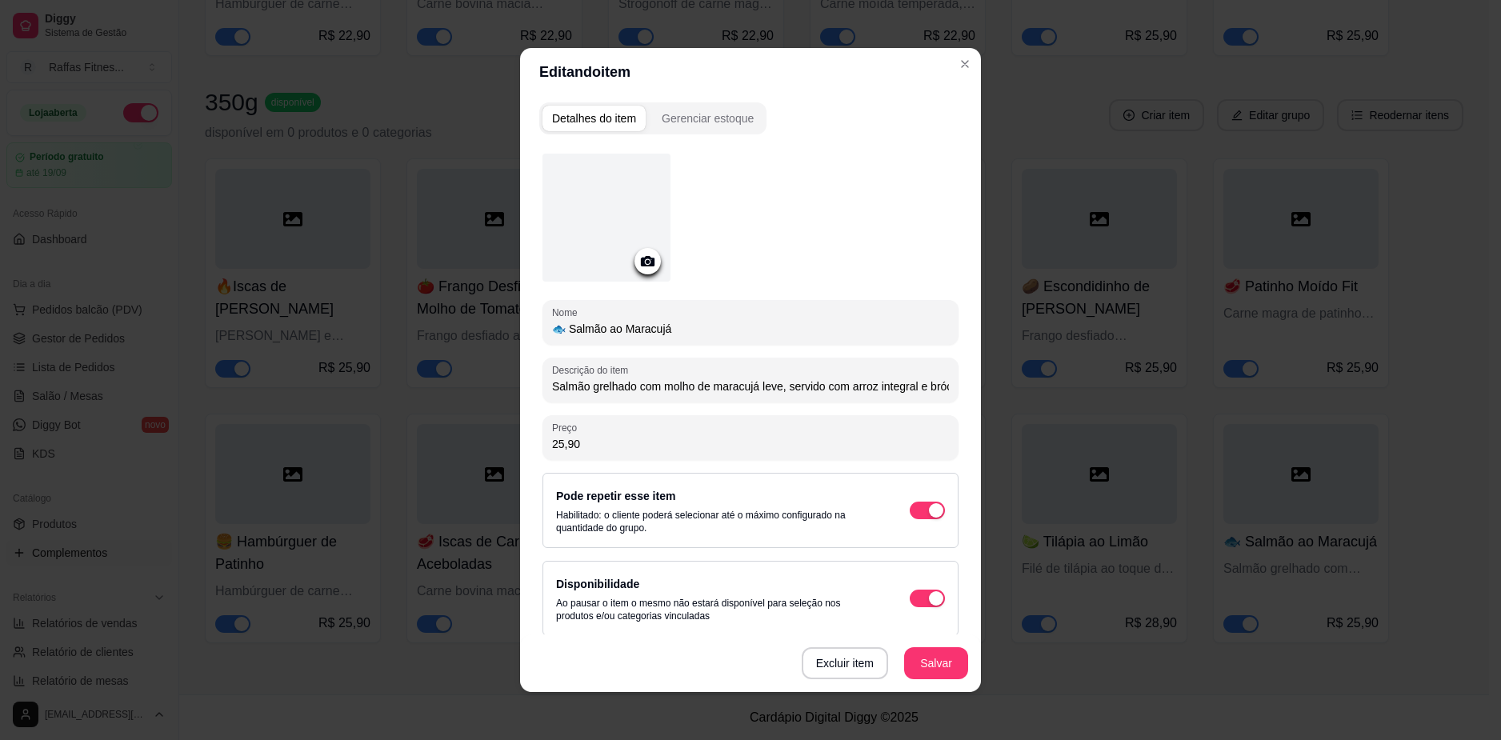
click at [657, 449] on input "25,90" at bounding box center [750, 444] width 397 height 16
type input "28,90"
click at [904, 663] on button "Salvar" at bounding box center [936, 663] width 64 height 32
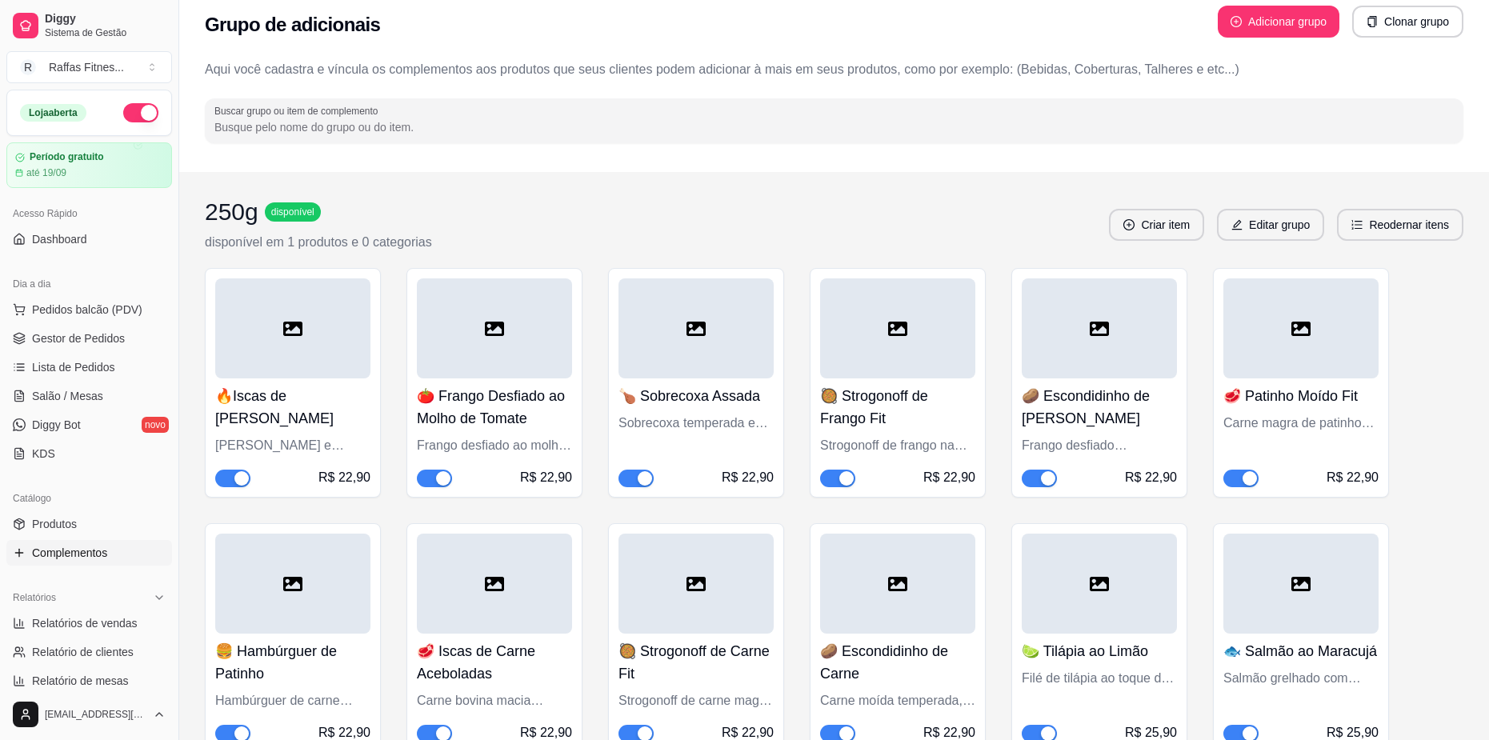
scroll to position [0, 0]
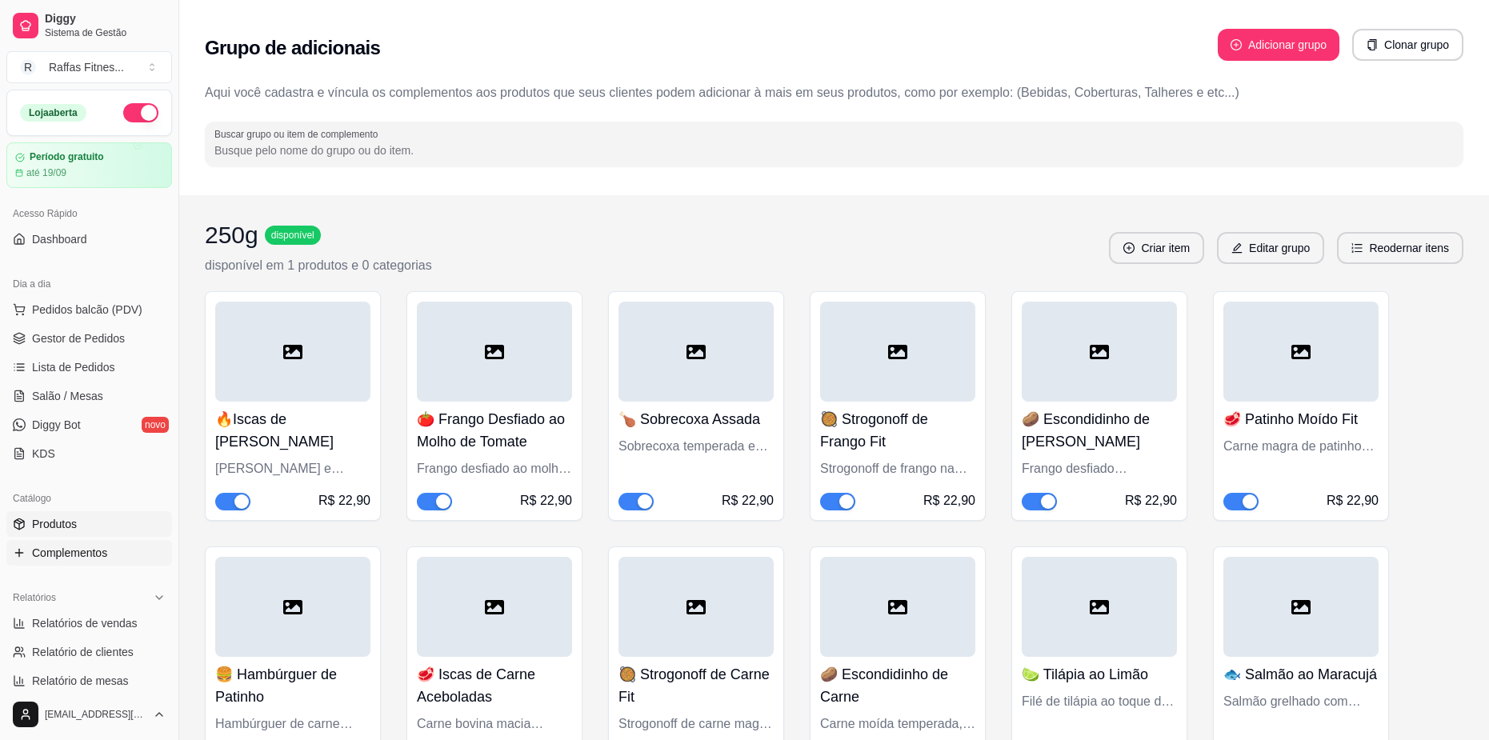
click at [98, 520] on link "Produtos" at bounding box center [89, 524] width 166 height 26
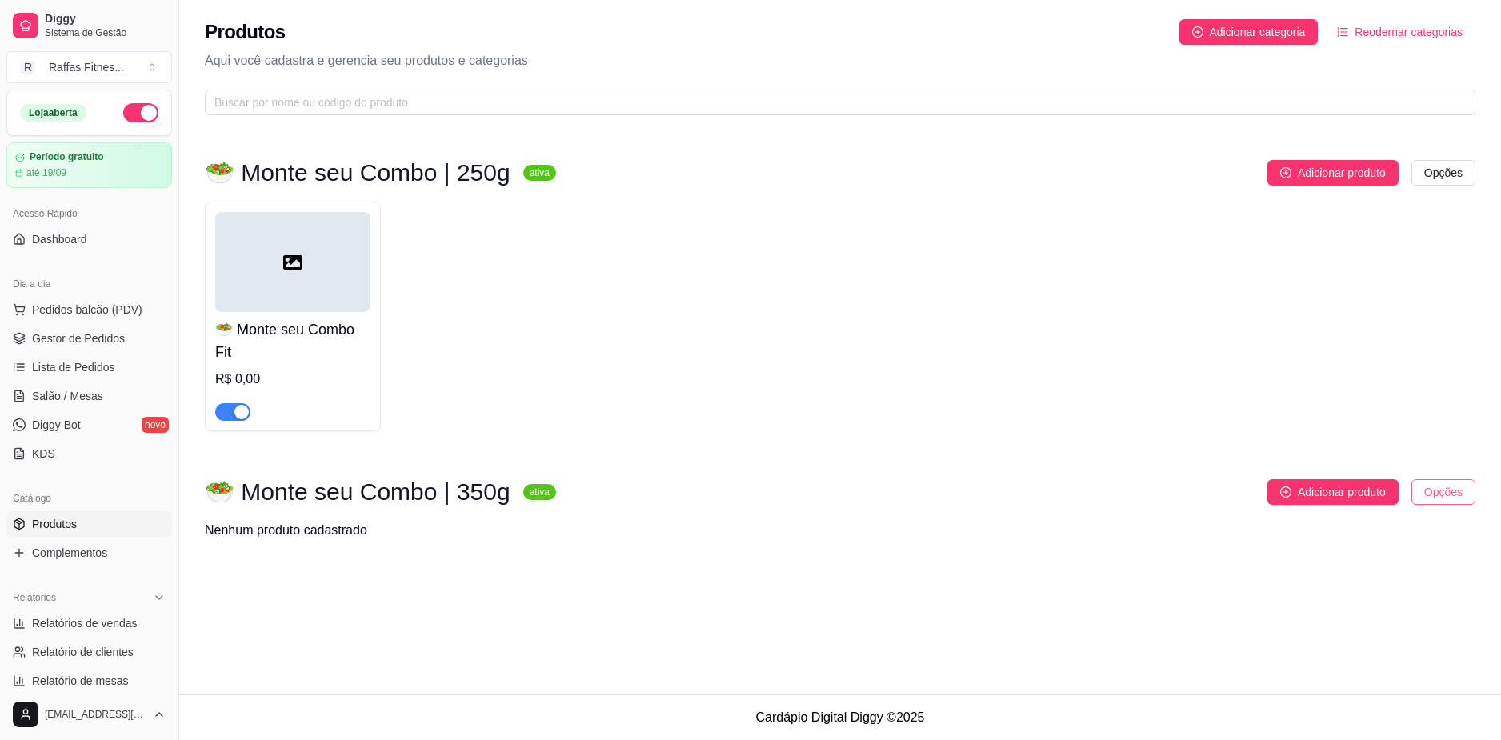
click at [1451, 483] on html "Diggy Sistema de Gestão R Raffas Fitnes ... Loja aberta Período gratuito até 19…" at bounding box center [750, 370] width 1501 height 740
click at [1314, 495] on html "Diggy Sistema de Gestão R Raffas Fitnes ... Loja aberta Período gratuito até 19…" at bounding box center [750, 370] width 1501 height 740
click at [1314, 495] on span "Adicionar produto" at bounding box center [1342, 492] width 88 height 18
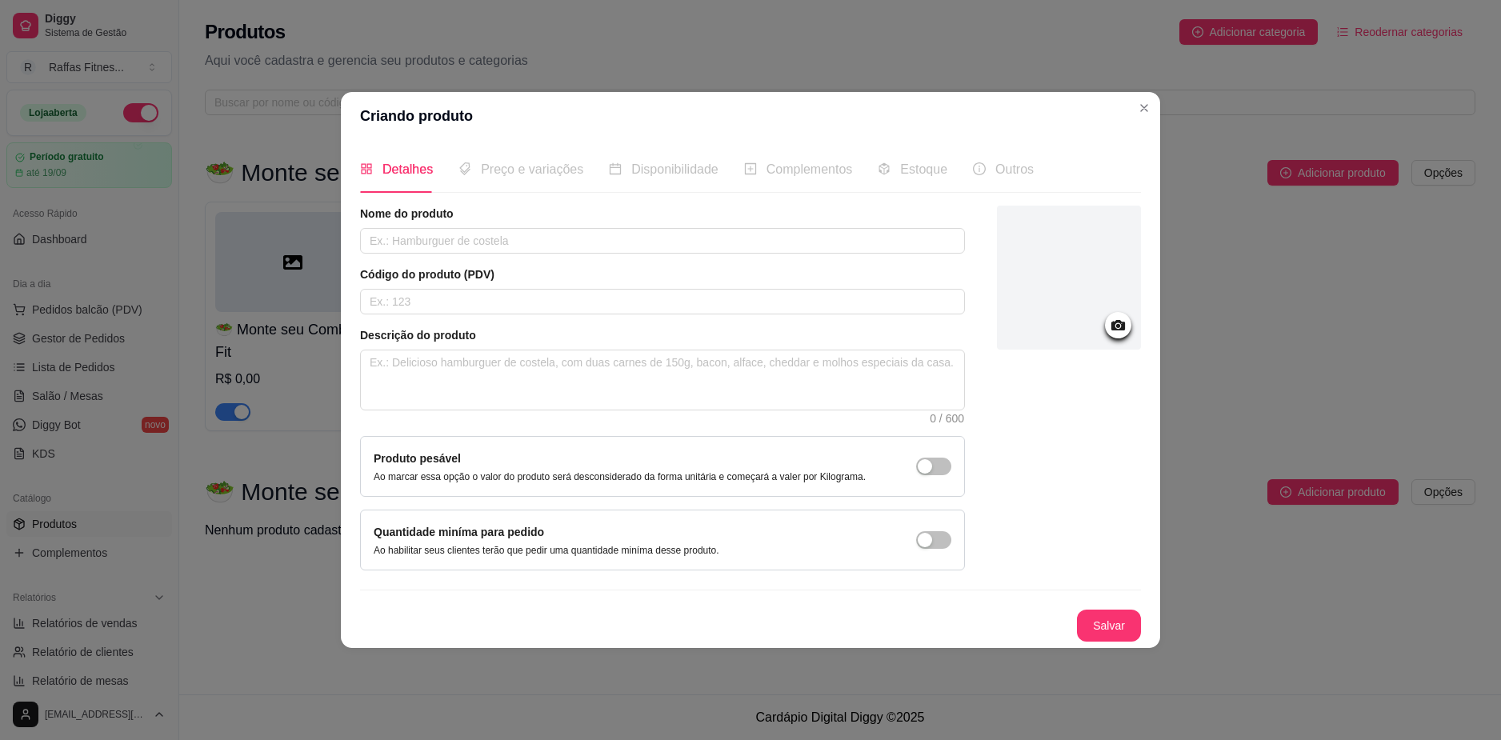
click at [676, 180] on div "Disponibilidade" at bounding box center [664, 169] width 110 height 46
click at [447, 239] on input "text" at bounding box center [662, 241] width 605 height 26
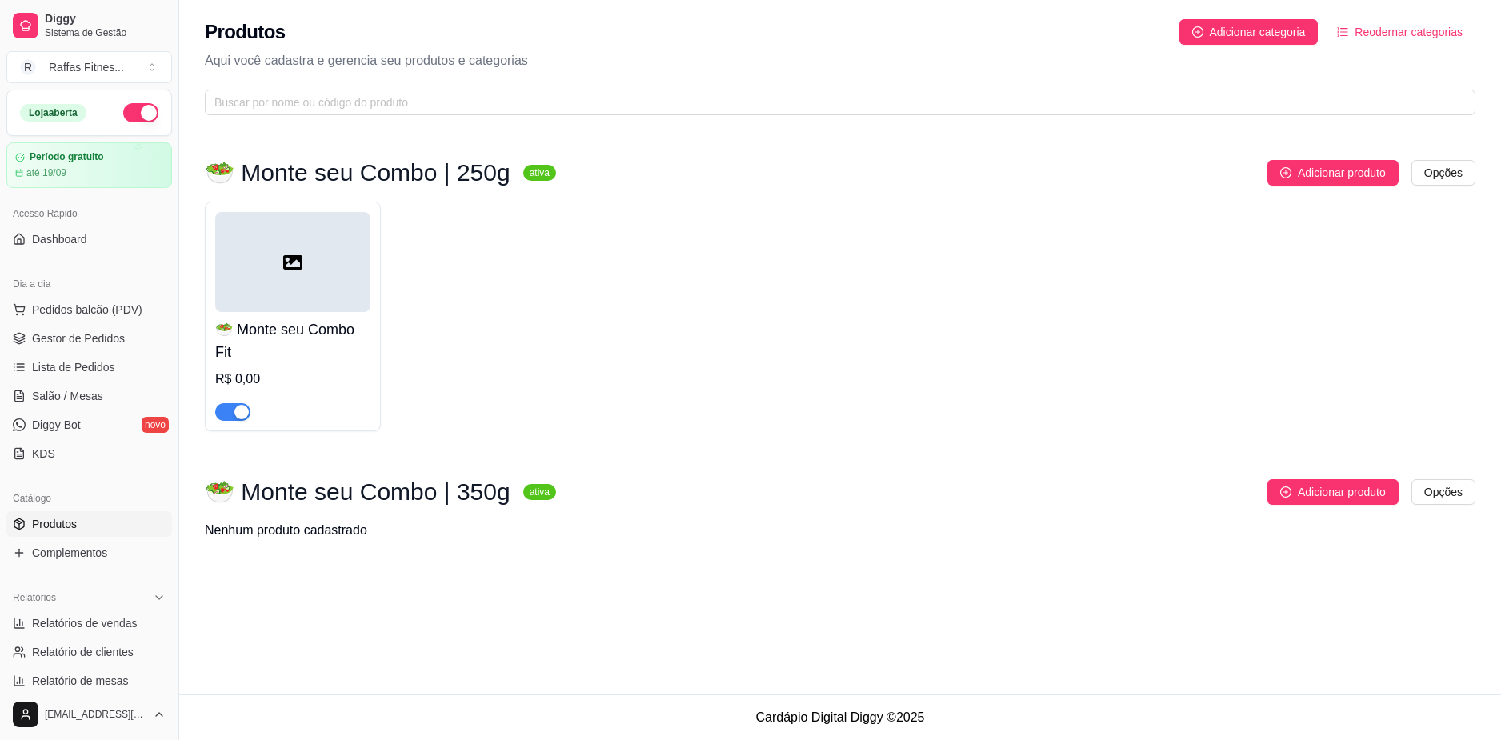
click at [251, 352] on h4 "🥗 Monte seu Combo Fit" at bounding box center [292, 341] width 155 height 45
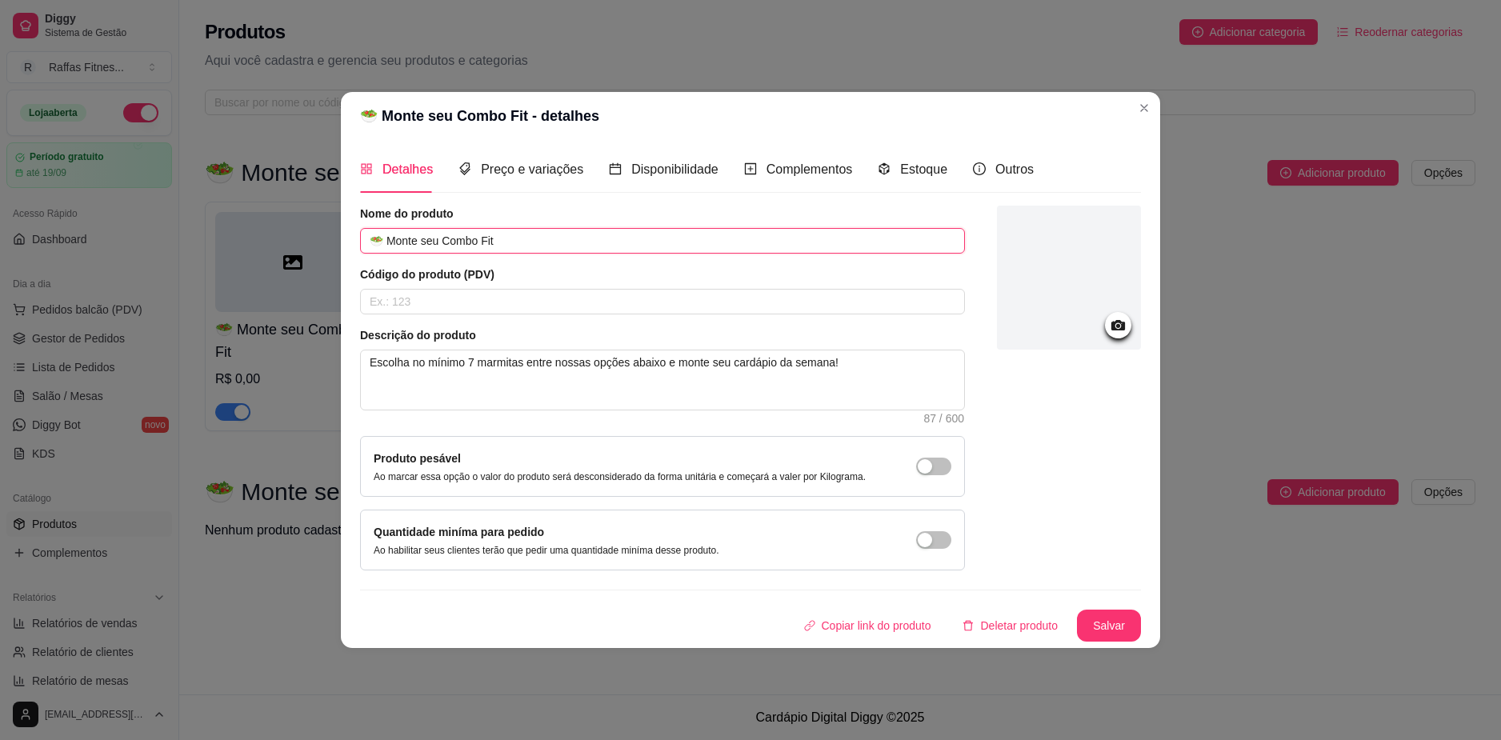
click at [448, 245] on input "🥗 Monte seu Combo Fit" at bounding box center [662, 241] width 605 height 26
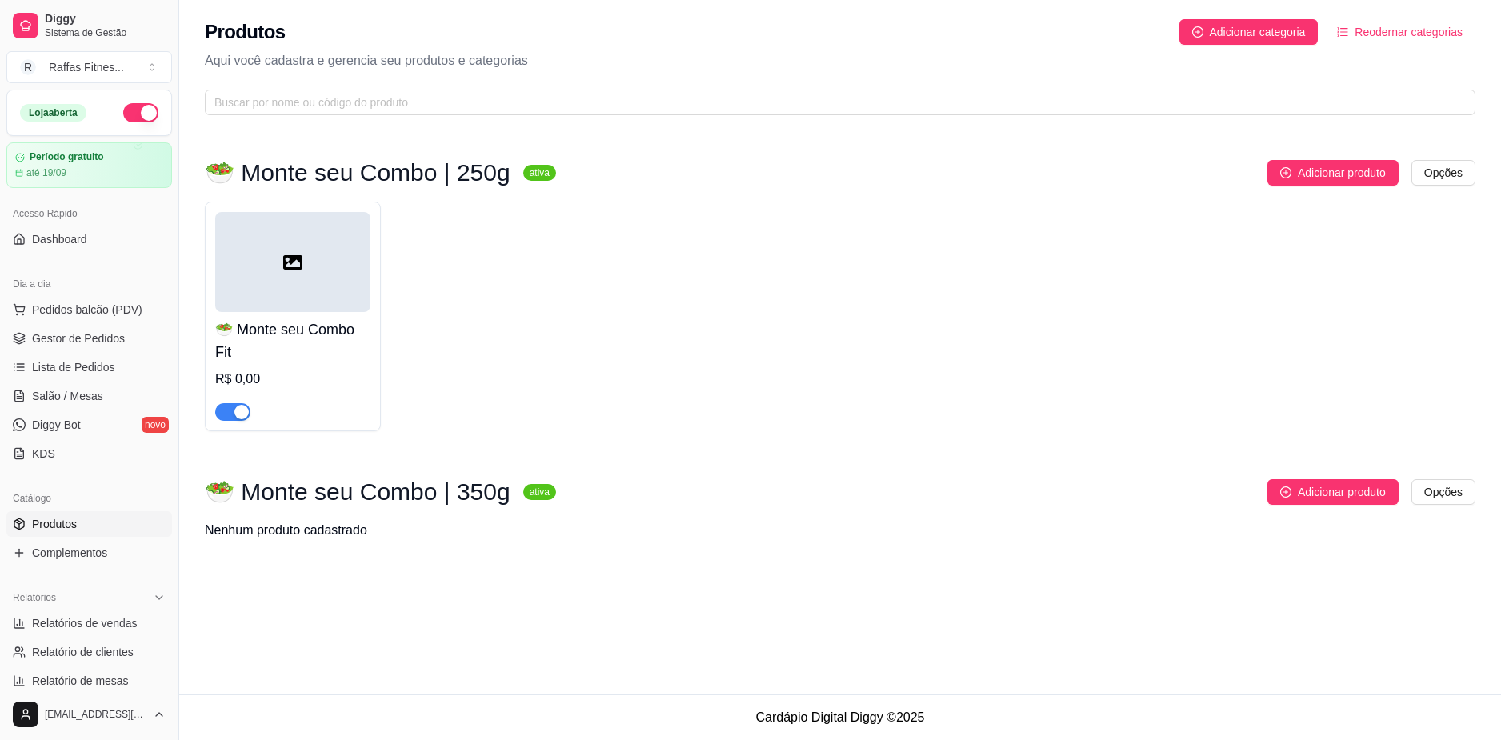
click at [292, 495] on h3 "🥗 Monte seu Combo | 350g" at bounding box center [358, 492] width 306 height 19
click at [1469, 493] on html "Diggy Sistema de Gestão R Raffas Fitnes ... Loja aberta Período gratuito até 19…" at bounding box center [750, 370] width 1501 height 740
click at [1293, 495] on html "Diggy Sistema de Gestão R Raffas Fitnes ... Loja aberta Período gratuito até 19…" at bounding box center [750, 370] width 1501 height 740
click at [1293, 495] on button "Adicionar produto" at bounding box center [1333, 492] width 131 height 26
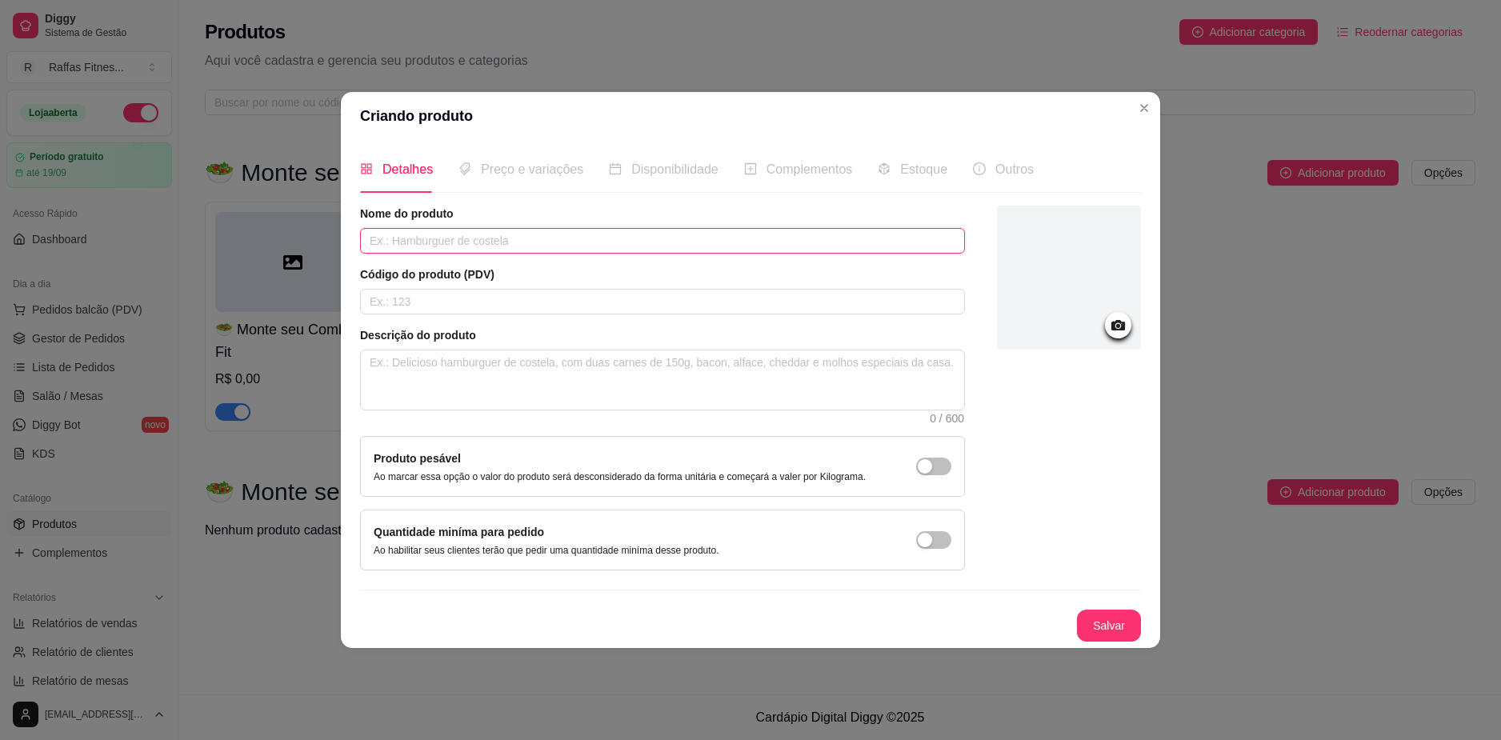
click at [427, 247] on input "text" at bounding box center [662, 241] width 605 height 26
paste input "🥗 Monte seu Combo Fit"
type input "🥗 Monte seu Combo Fit"
click at [932, 475] on span "button" at bounding box center [933, 467] width 35 height 18
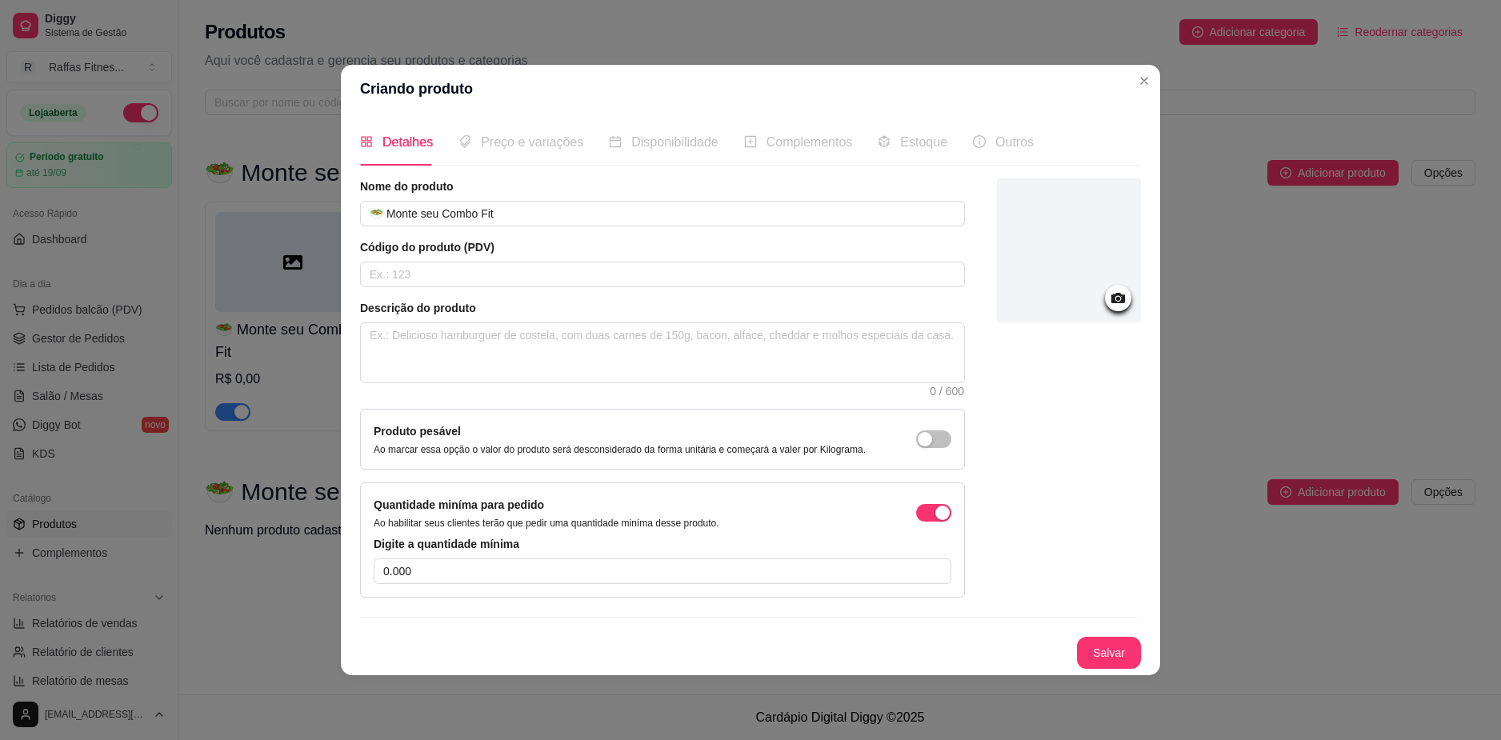
click at [691, 585] on div "Quantidade miníma para pedido Ao habilitar seus clientes terão que pedir uma qu…" at bounding box center [662, 540] width 605 height 115
click at [651, 570] on input "0.000" at bounding box center [663, 572] width 578 height 26
type input "0"
type input "7"
click at [1097, 658] on button "Salvar" at bounding box center [1109, 652] width 62 height 31
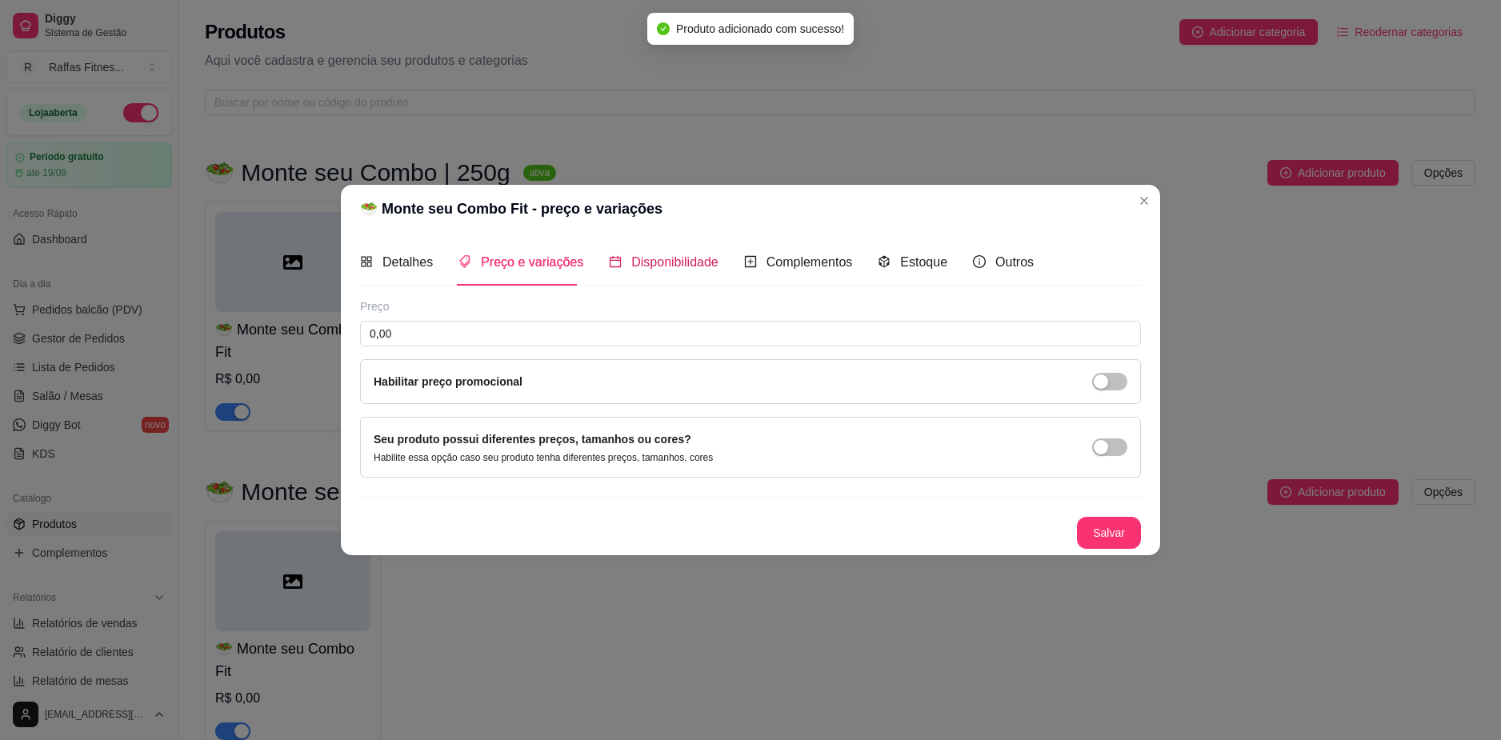
click at [671, 268] on span "Disponibilidade" at bounding box center [674, 262] width 87 height 14
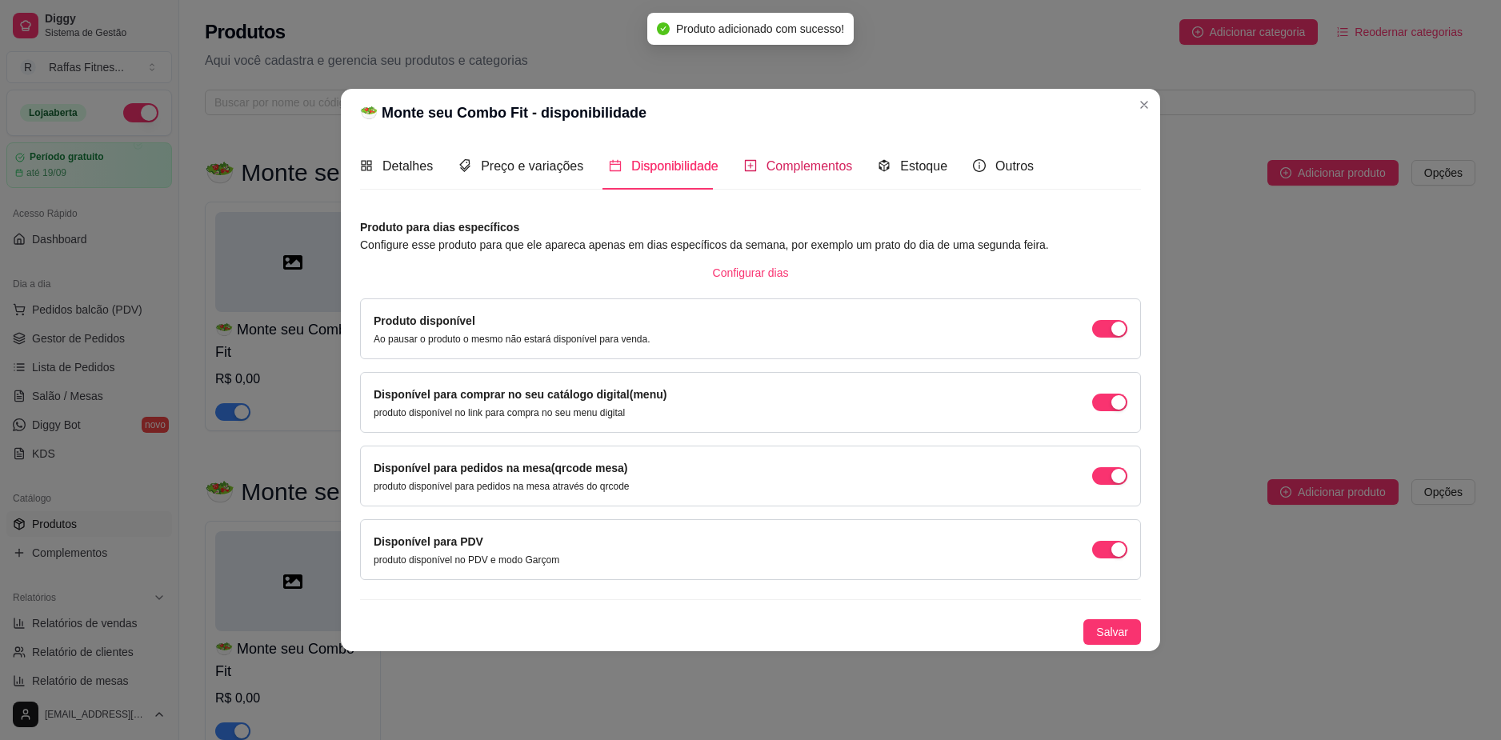
click at [782, 170] on span "Complementos" at bounding box center [810, 166] width 86 height 14
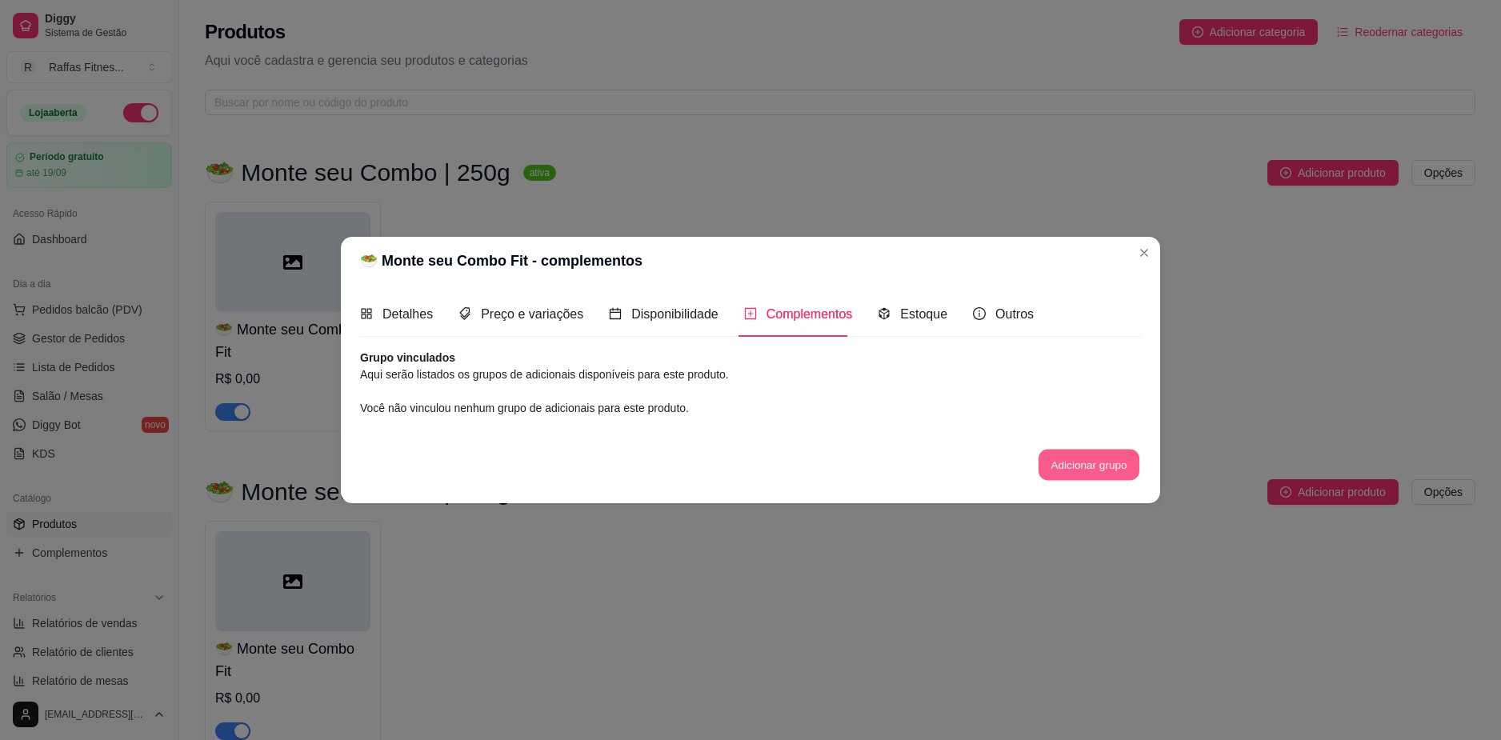
click at [1079, 456] on button "Adicionar grupo" at bounding box center [1089, 465] width 101 height 31
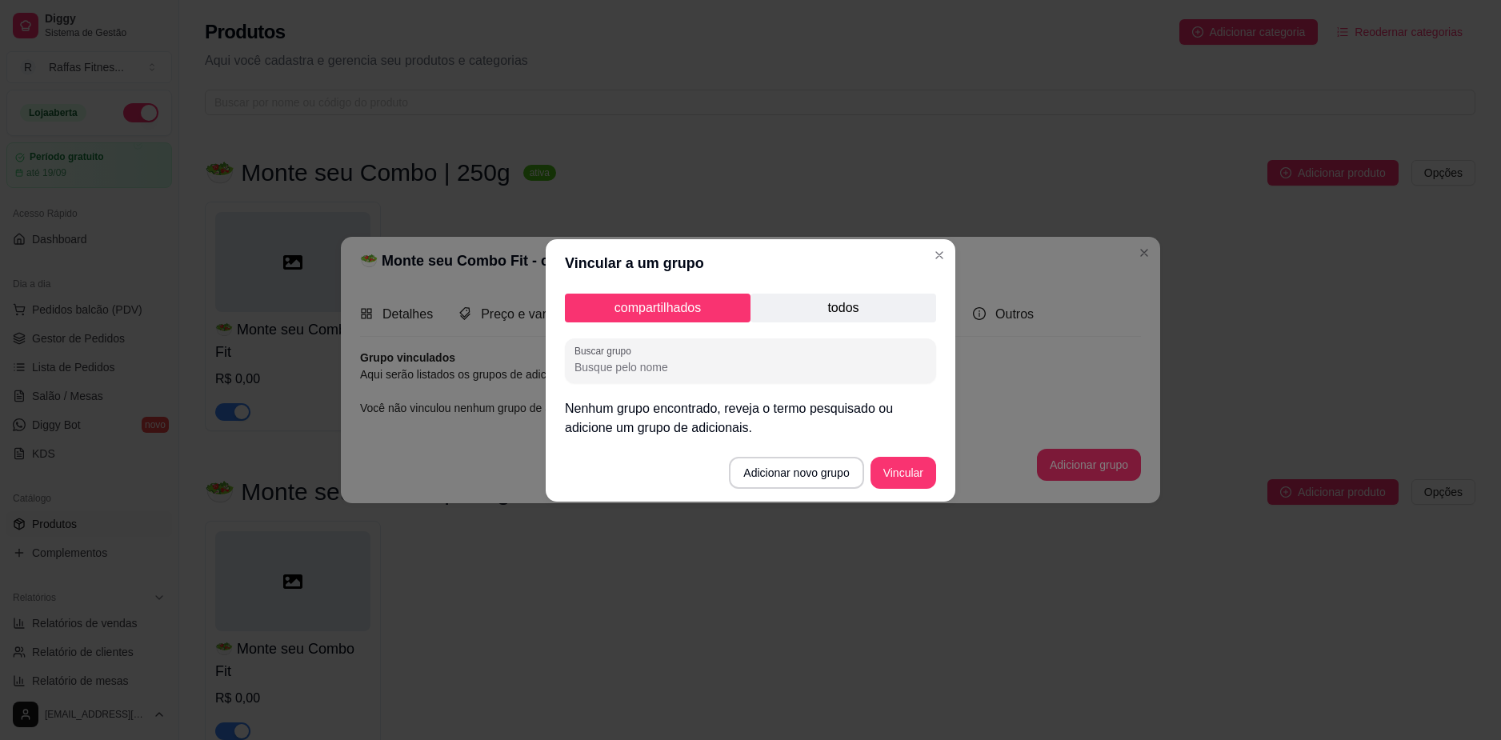
click at [868, 303] on p "todos" at bounding box center [844, 308] width 186 height 29
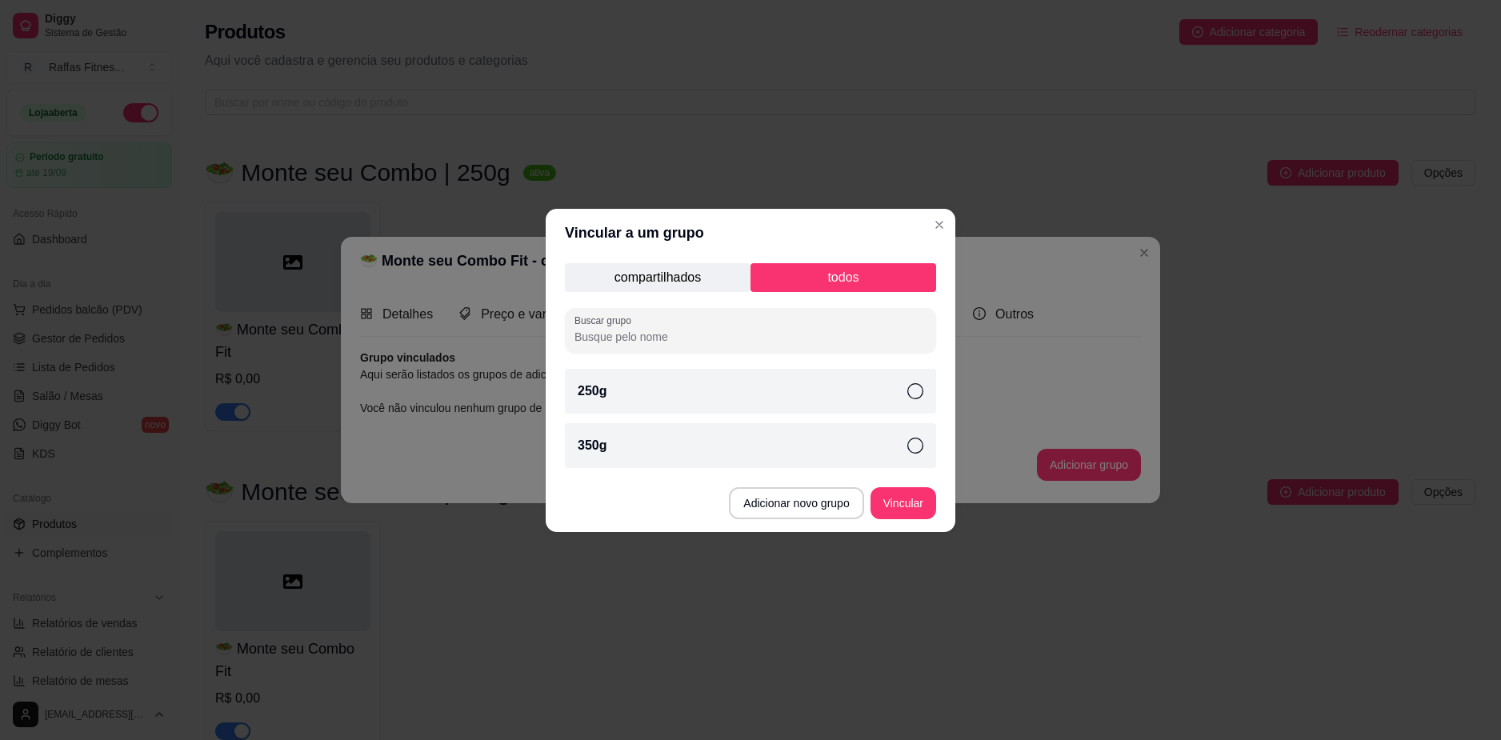
click at [721, 444] on div "350g" at bounding box center [750, 445] width 371 height 45
click at [896, 508] on button "Vincular" at bounding box center [904, 503] width 66 height 32
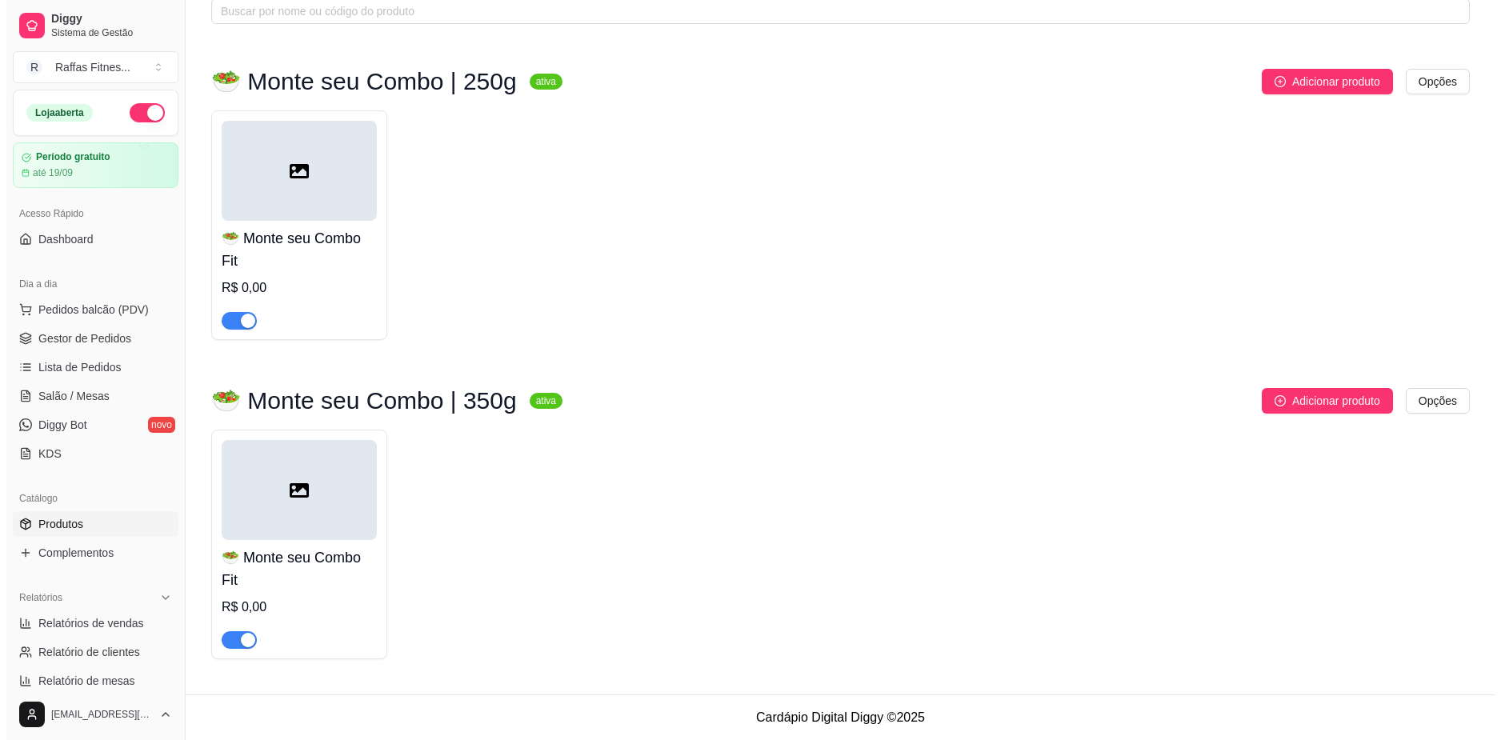
scroll to position [93, 0]
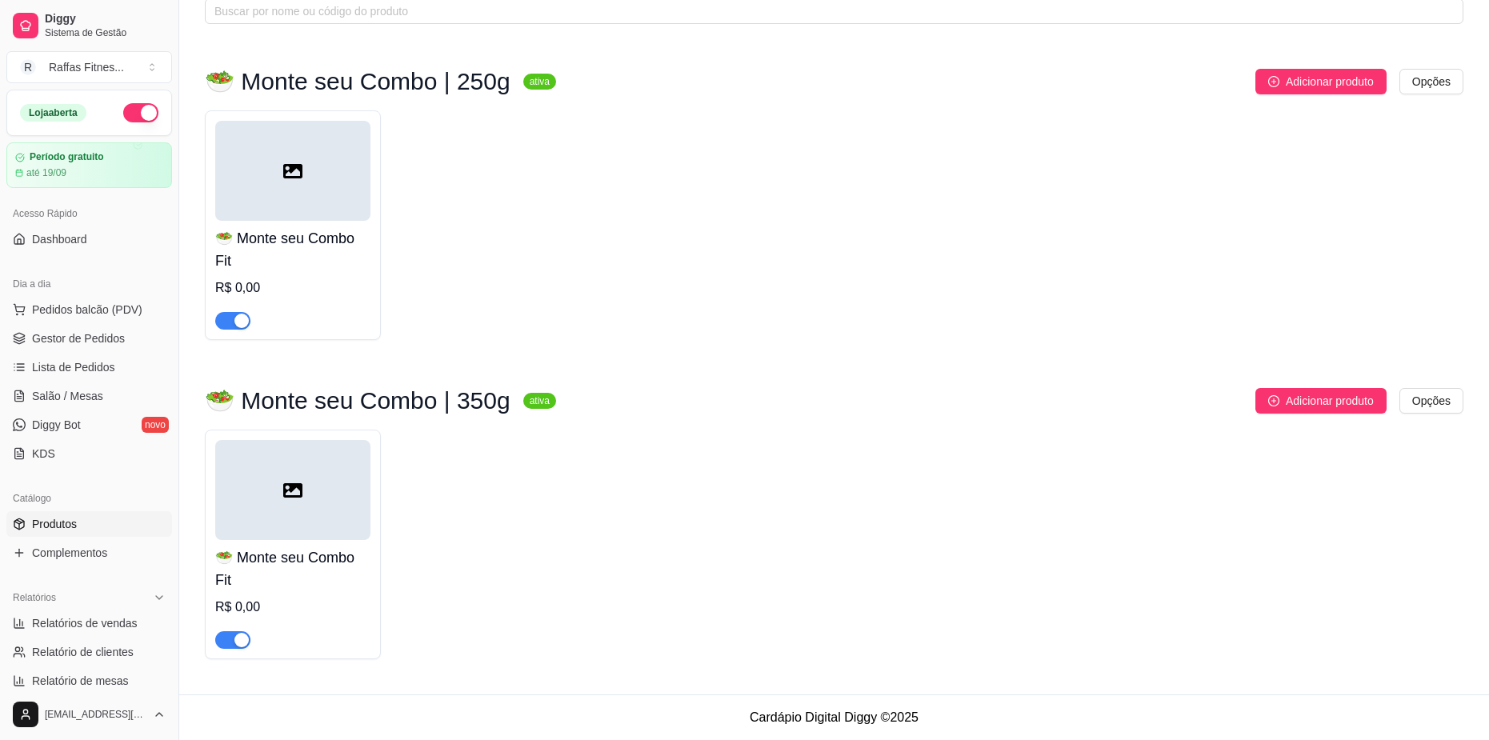
click at [443, 79] on h3 "🥗 Monte seu Combo | 250g" at bounding box center [358, 81] width 306 height 19
click at [1413, 401] on html "Diggy Sistema de Gestão R Raffas Fitnes ... Loja aberta Período gratuito até 19…" at bounding box center [744, 279] width 1489 height 740
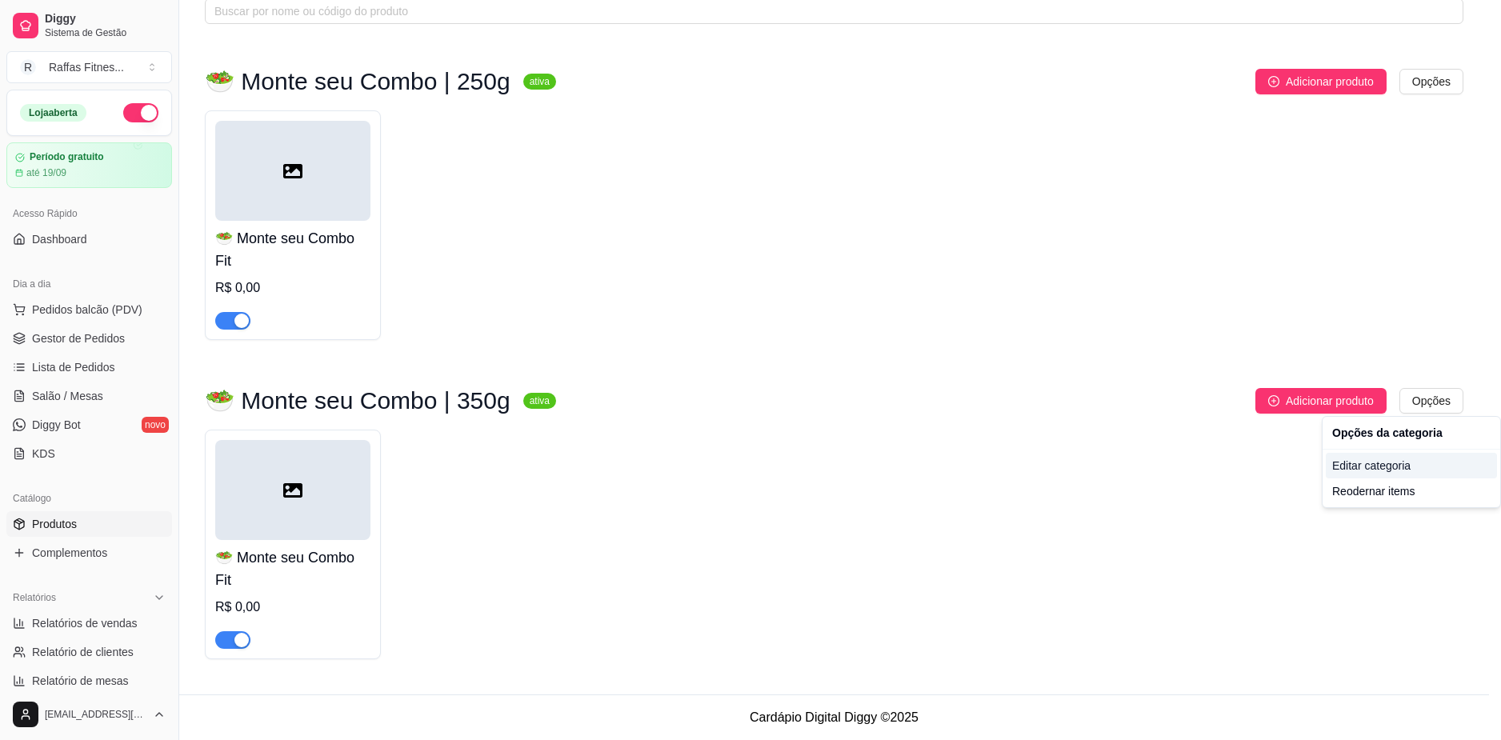
click at [1369, 460] on div "Editar categoria" at bounding box center [1411, 466] width 171 height 26
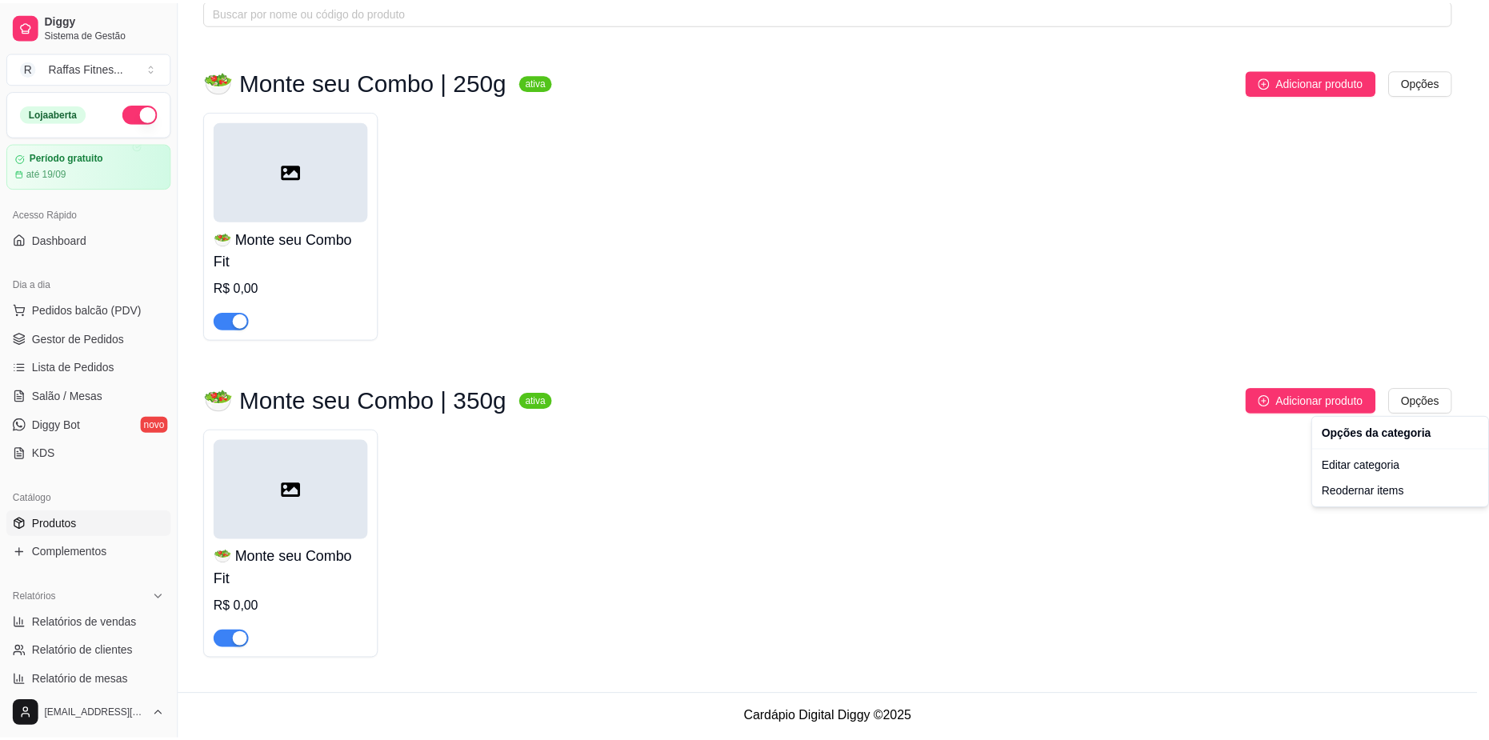
scroll to position [0, 0]
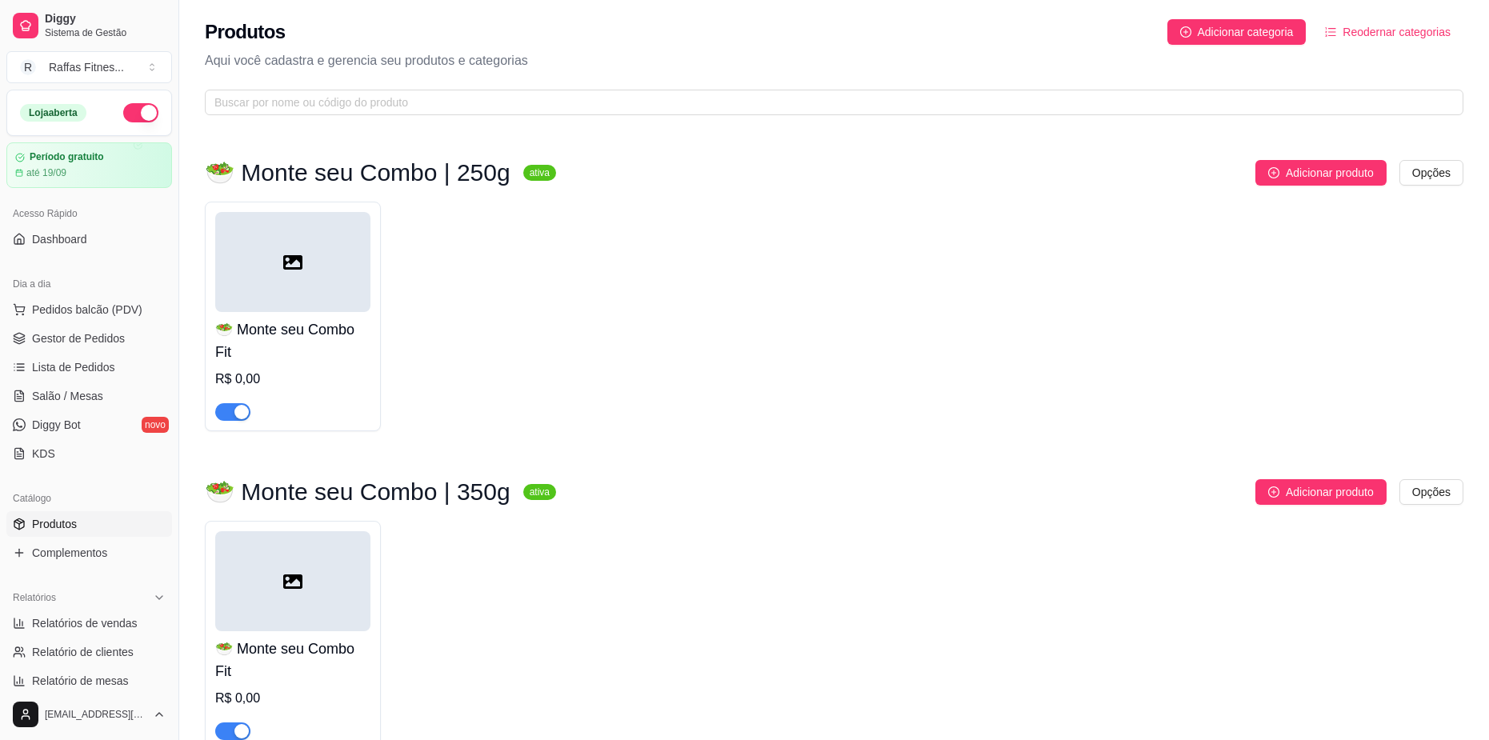
click at [359, 264] on div at bounding box center [292, 262] width 155 height 100
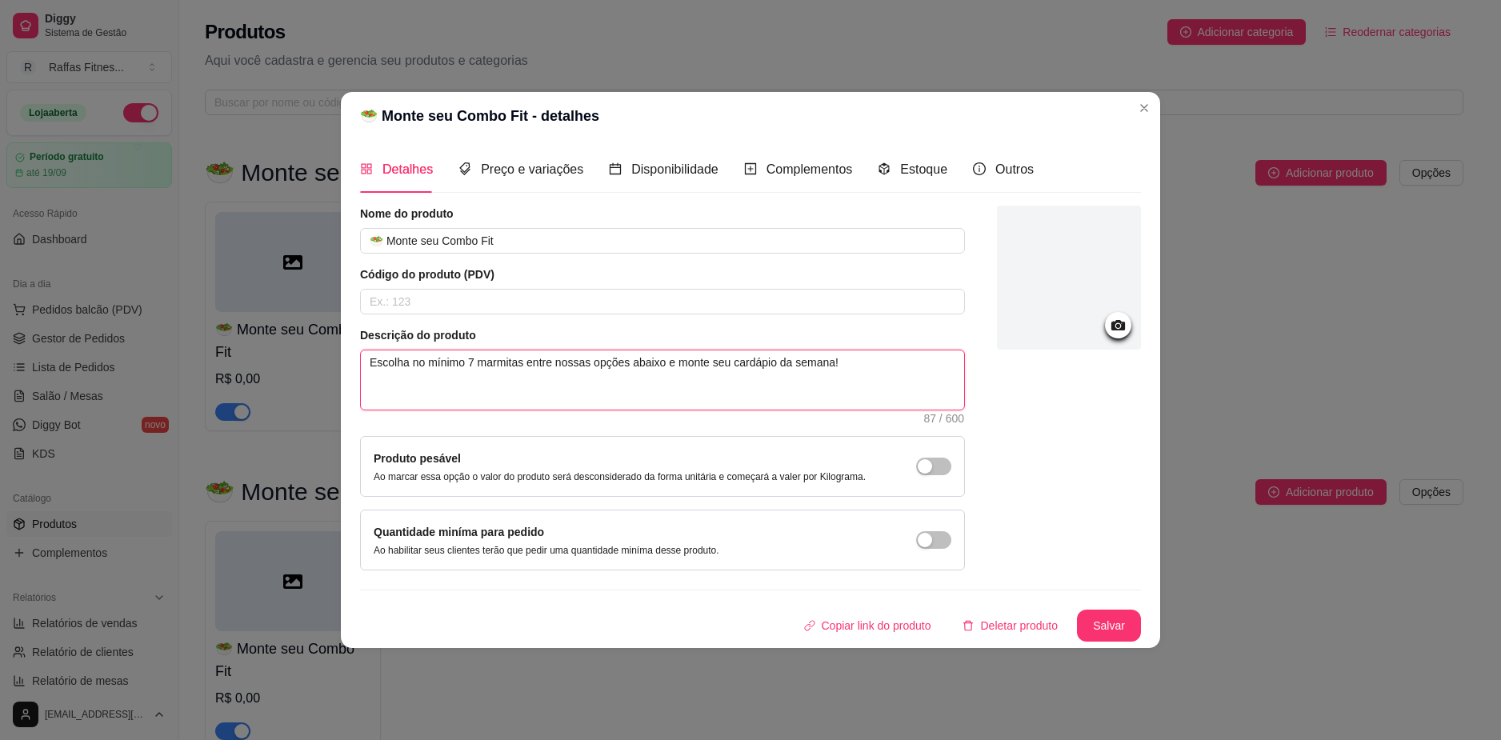
click at [511, 360] on textarea "Escolha no mínimo 7 marmitas entre nossas opções abaixo e monte seu cardápio da…" at bounding box center [662, 380] width 603 height 59
click at [1116, 632] on button "Salvar" at bounding box center [1109, 626] width 64 height 32
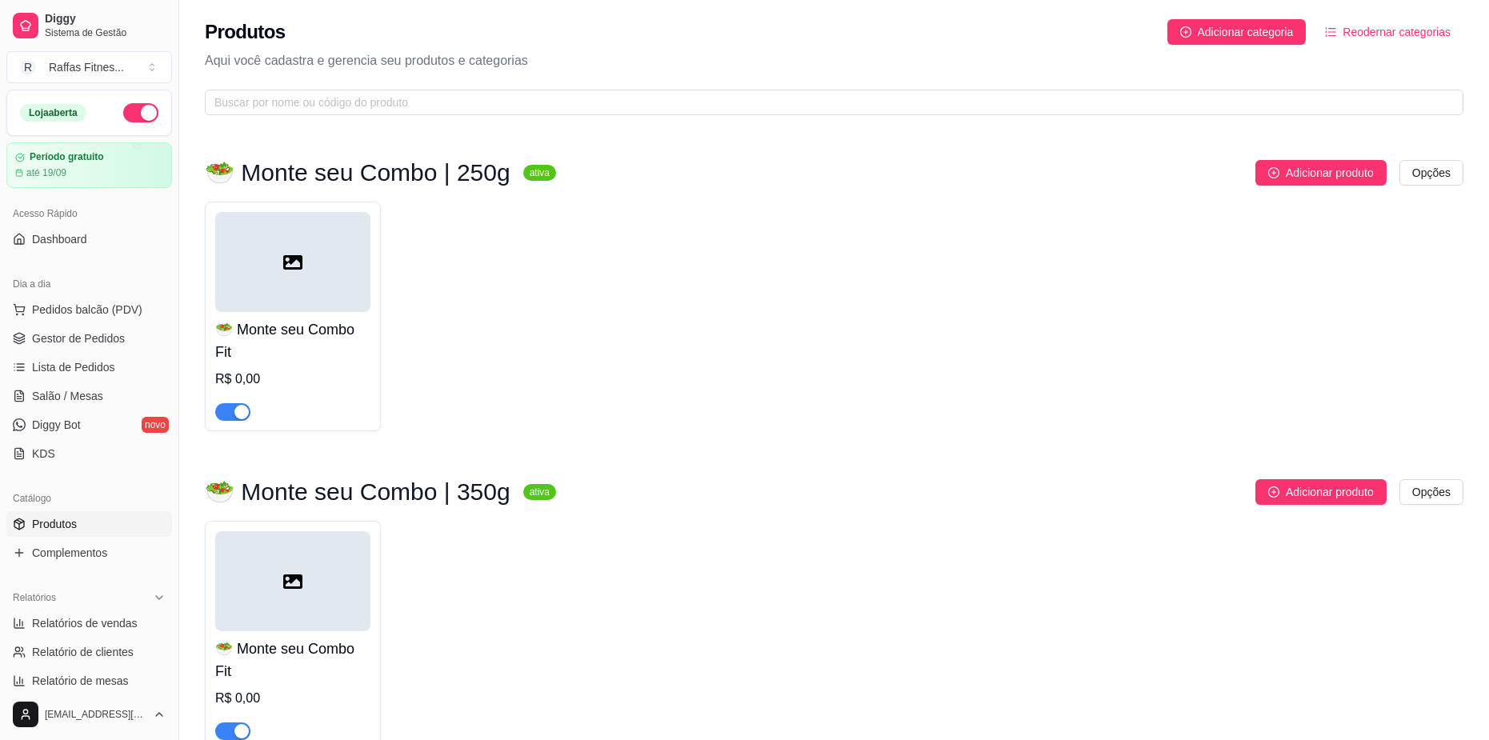
click at [302, 655] on h4 "🥗 Monte seu Combo Fit" at bounding box center [292, 660] width 155 height 45
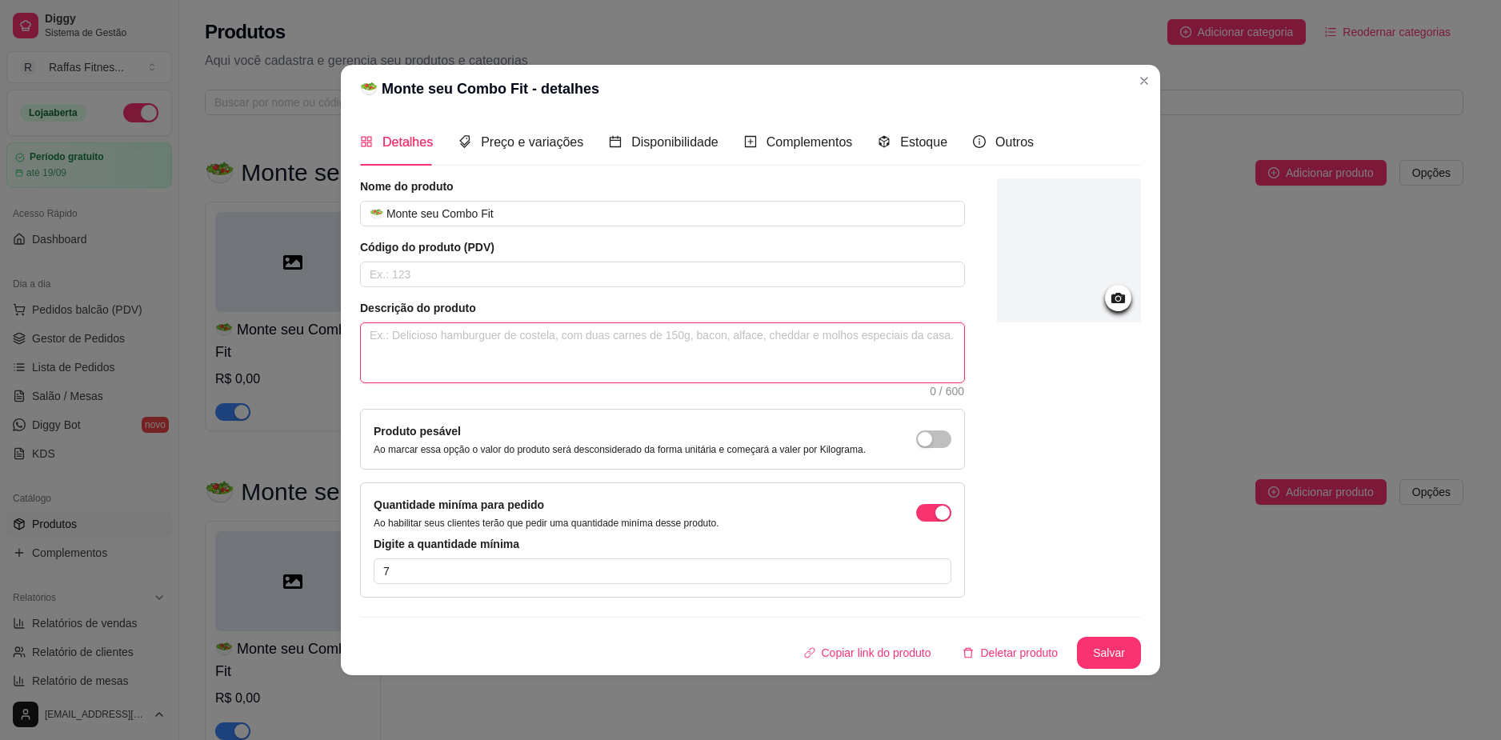
click at [480, 343] on textarea at bounding box center [662, 352] width 603 height 59
paste textarea "Escolha no mínimo 7 marmitas entre nossas opções abaixo e monte seu cardápio da…"
type textarea "Escolha no mínimo 7 marmitas entre nossas opções abaixo e monte seu cardápio da…"
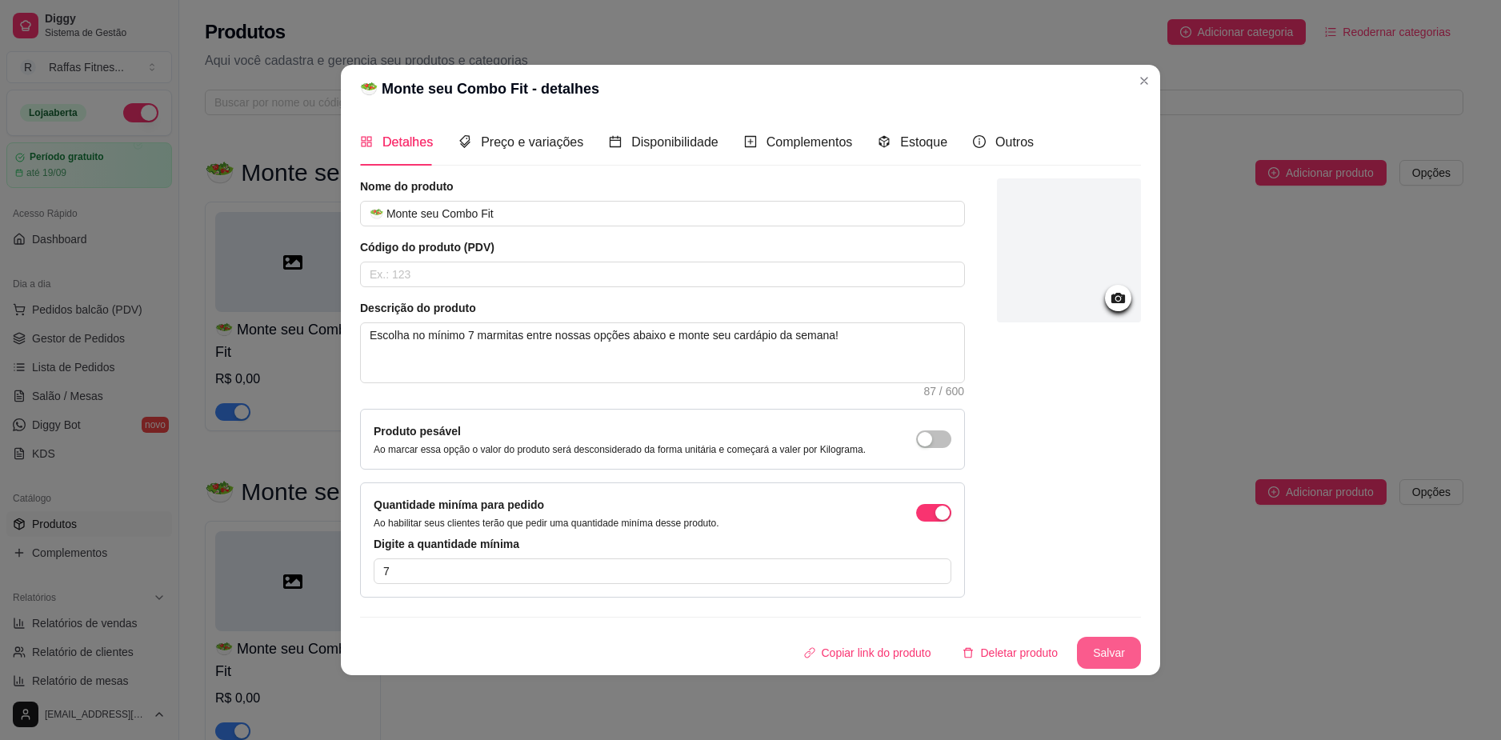
click at [1124, 659] on button "Salvar" at bounding box center [1109, 653] width 64 height 32
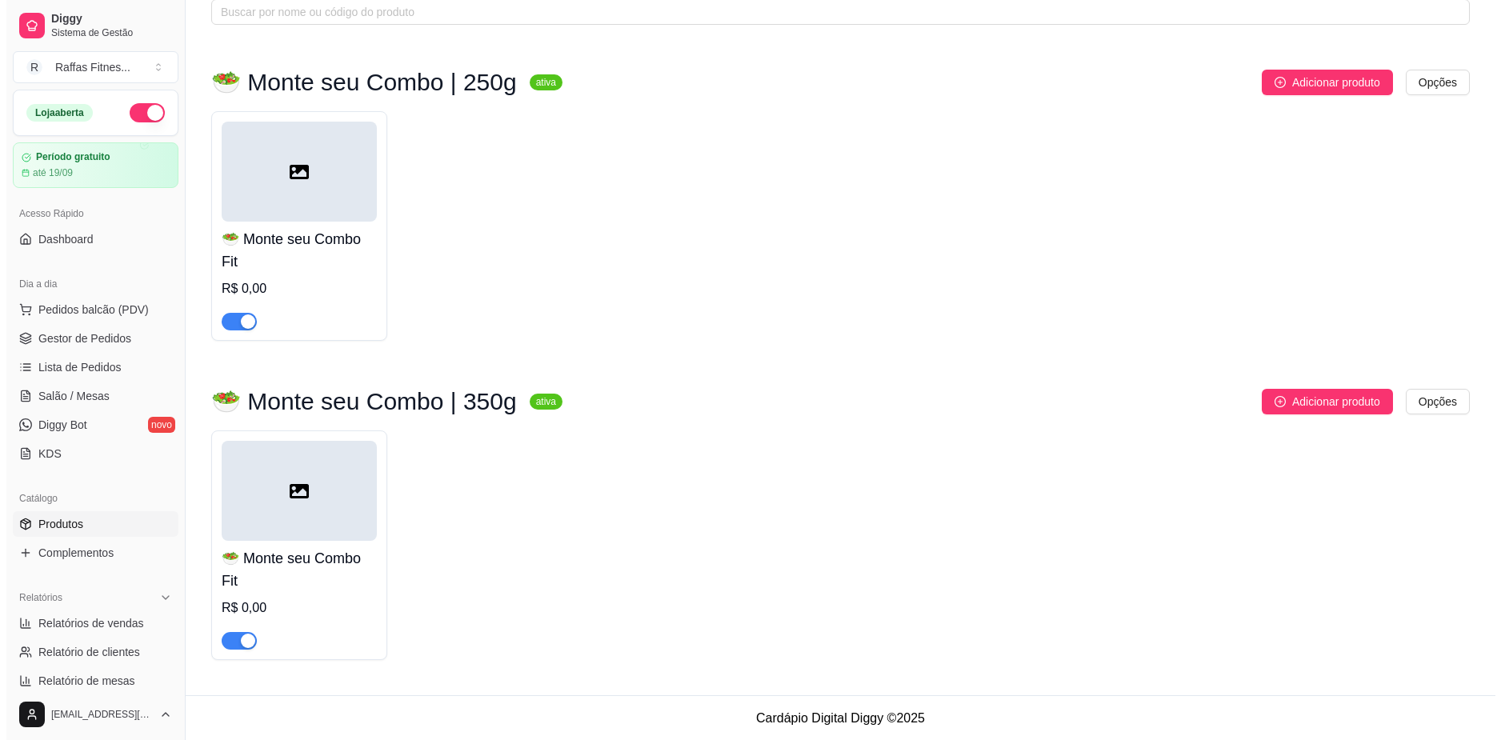
scroll to position [93, 0]
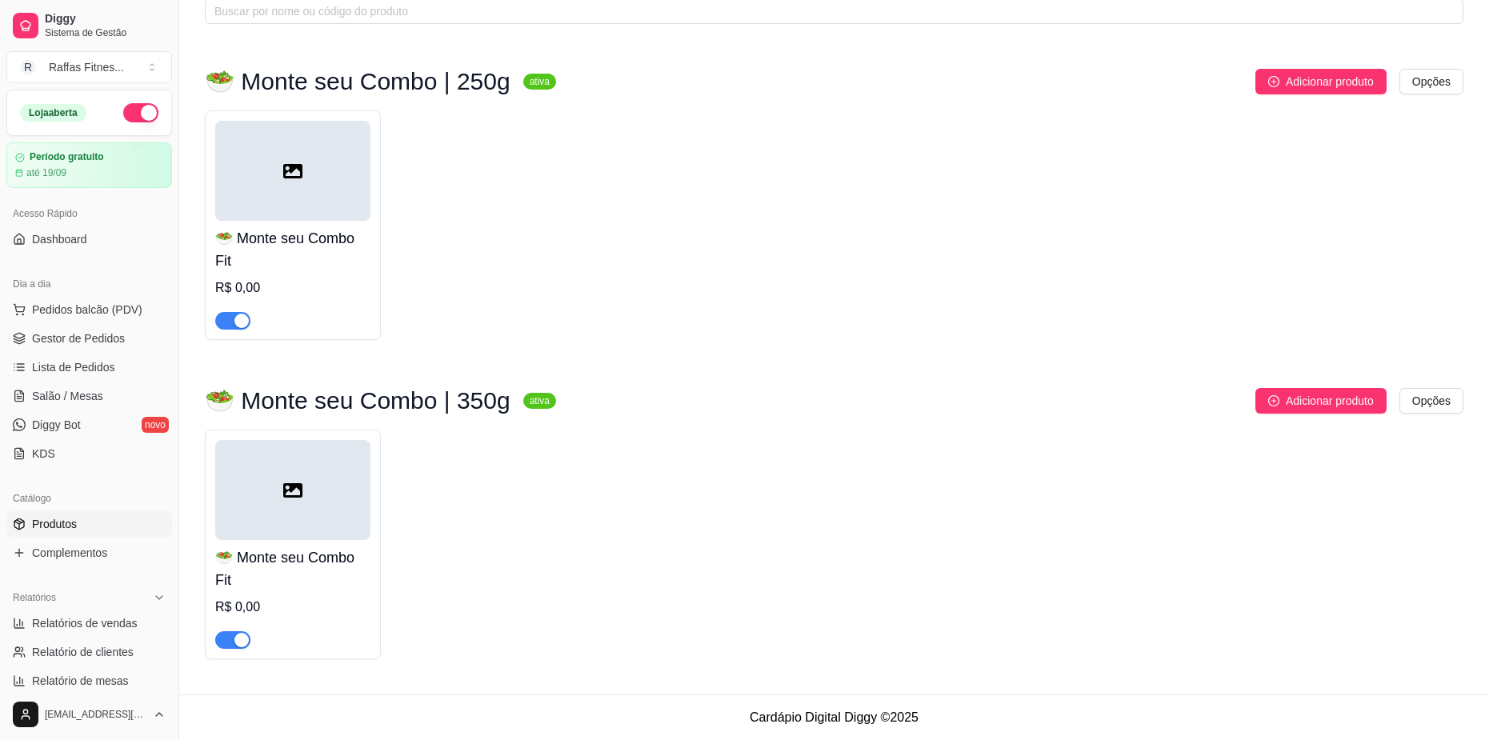
click at [304, 206] on div at bounding box center [292, 171] width 155 height 100
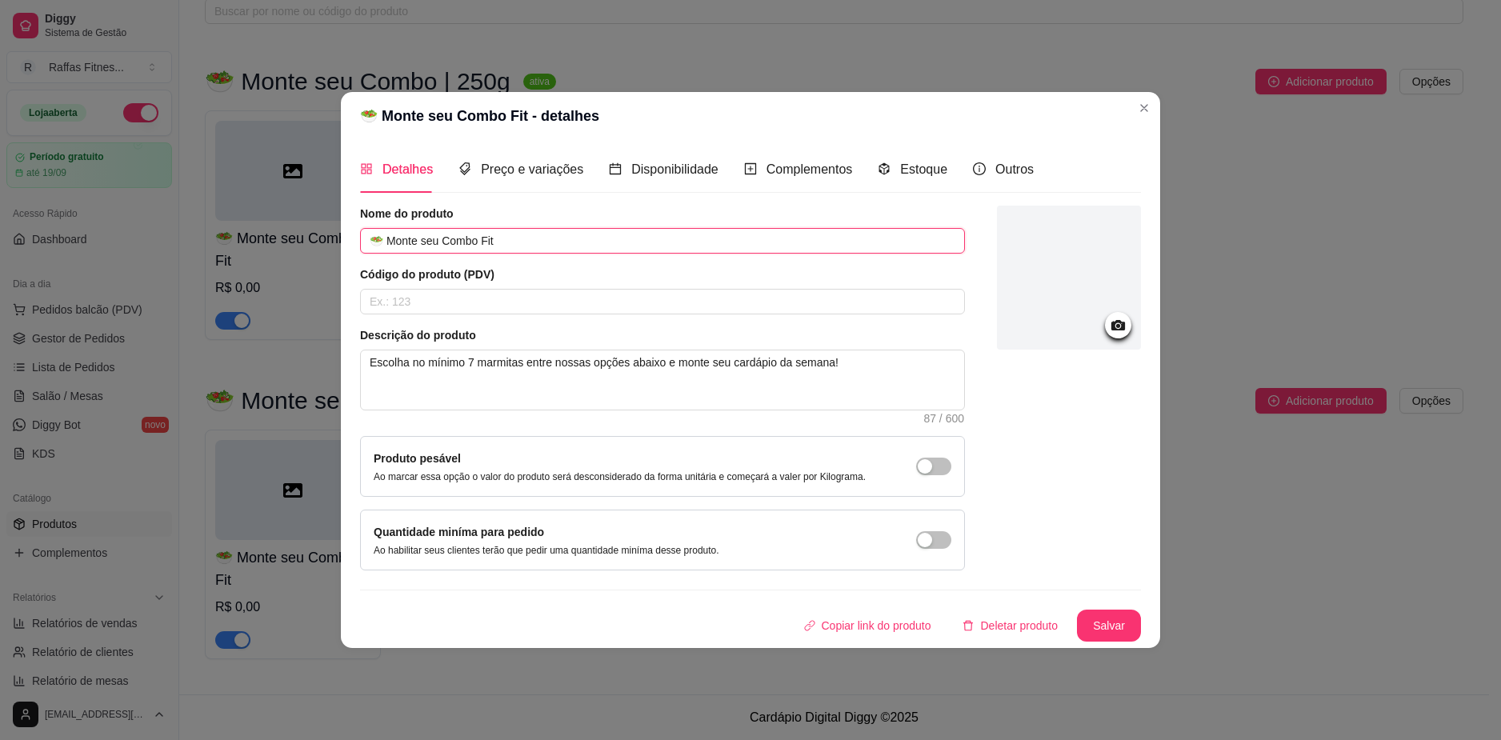
drag, startPoint x: 444, startPoint y: 241, endPoint x: 389, endPoint y: 249, distance: 55.8
click at [389, 249] on input "🥗 Monte seu Combo Fit" at bounding box center [662, 241] width 605 height 26
click at [471, 249] on input "🥗 Combo Fit" at bounding box center [662, 241] width 605 height 26
click at [1098, 621] on button "Salvar" at bounding box center [1109, 625] width 62 height 31
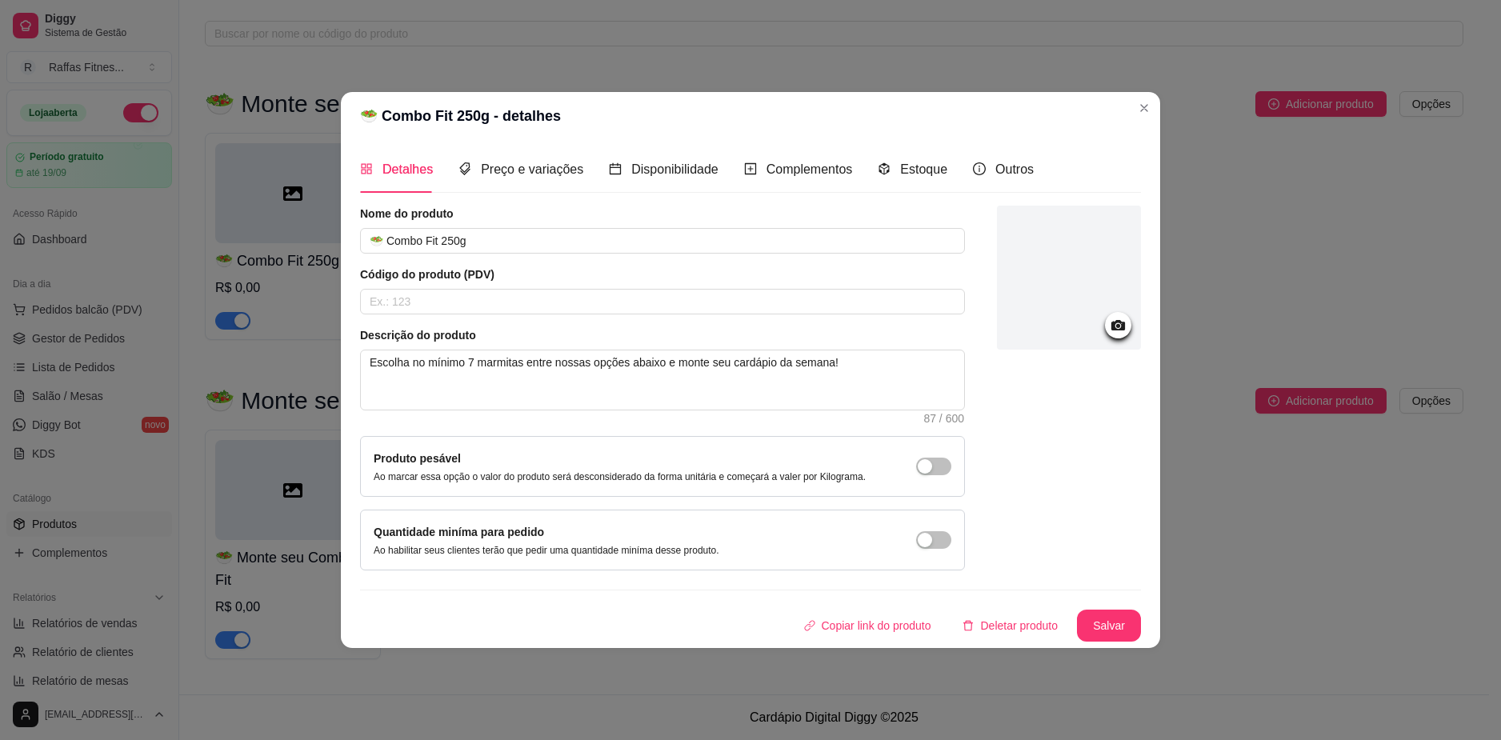
scroll to position [70, 0]
drag, startPoint x: 447, startPoint y: 241, endPoint x: 526, endPoint y: 236, distance: 79.4
click at [526, 236] on input "🥗 Combo Fit 250g" at bounding box center [662, 241] width 605 height 26
click at [379, 243] on input "🥗 Combo Fit" at bounding box center [662, 241] width 605 height 26
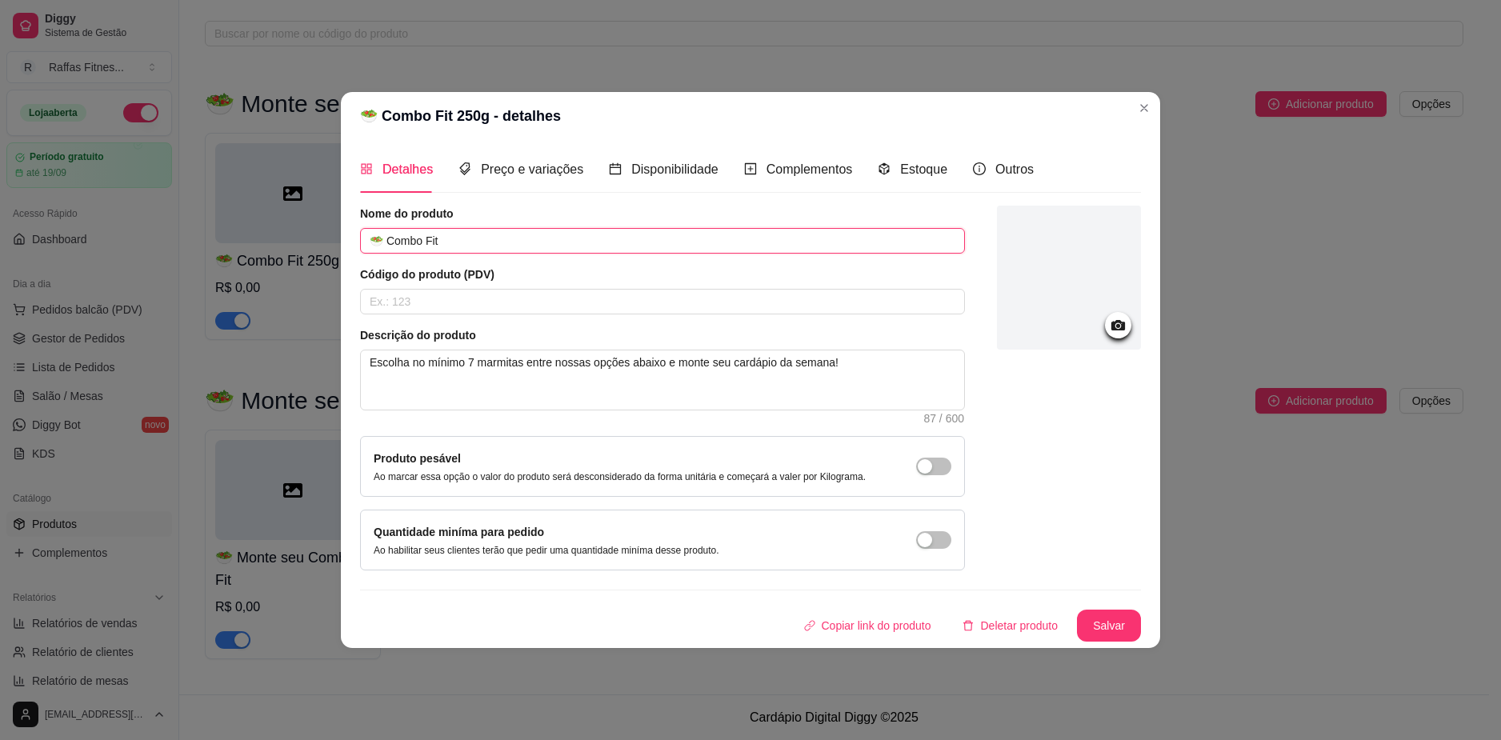
click at [379, 242] on input "🥗 Combo Fit" at bounding box center [662, 241] width 605 height 26
click at [384, 241] on input "🥗 Combo Fit" at bounding box center [662, 241] width 605 height 26
drag, startPoint x: 381, startPoint y: 242, endPoint x: 367, endPoint y: 246, distance: 15.0
click at [367, 246] on input "🥗 Combo Fit" at bounding box center [662, 241] width 605 height 26
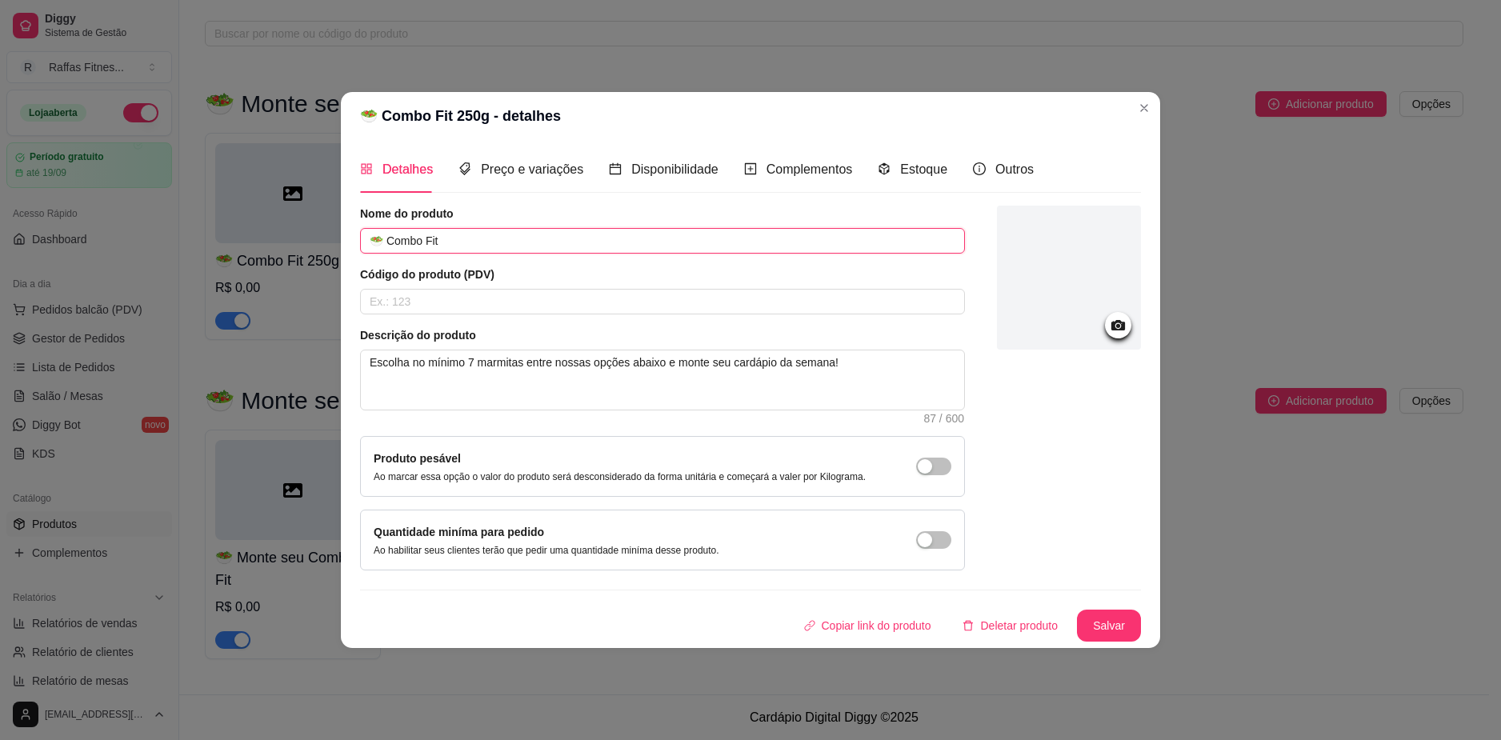
click at [507, 240] on input "🥗 Combo Fit" at bounding box center [662, 241] width 605 height 26
paste input "🥗"
type input "🥗 Combo Fit 🥗"
click at [1108, 638] on button "Salvar" at bounding box center [1109, 626] width 64 height 32
click at [1112, 639] on button "Salvar" at bounding box center [1109, 625] width 62 height 31
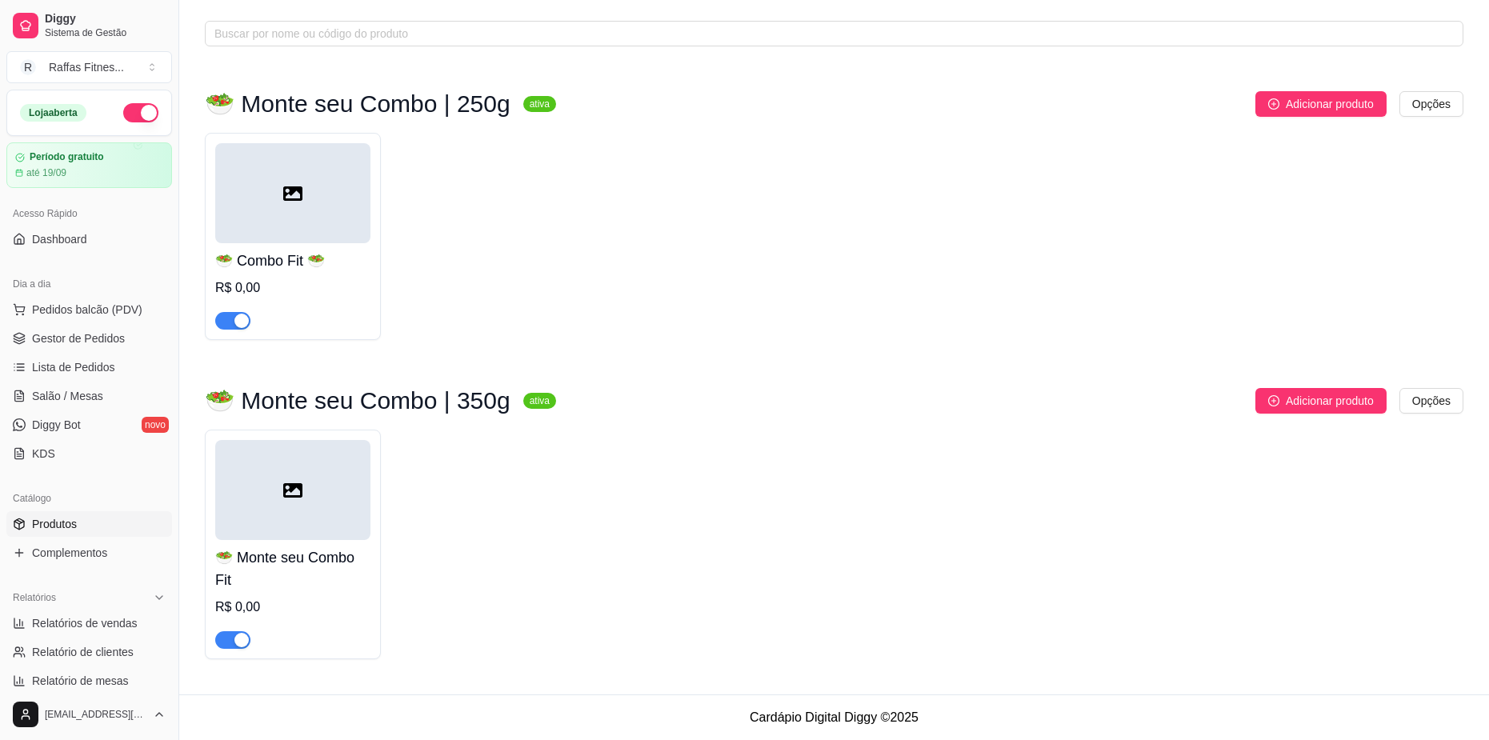
click at [248, 511] on div at bounding box center [292, 490] width 155 height 100
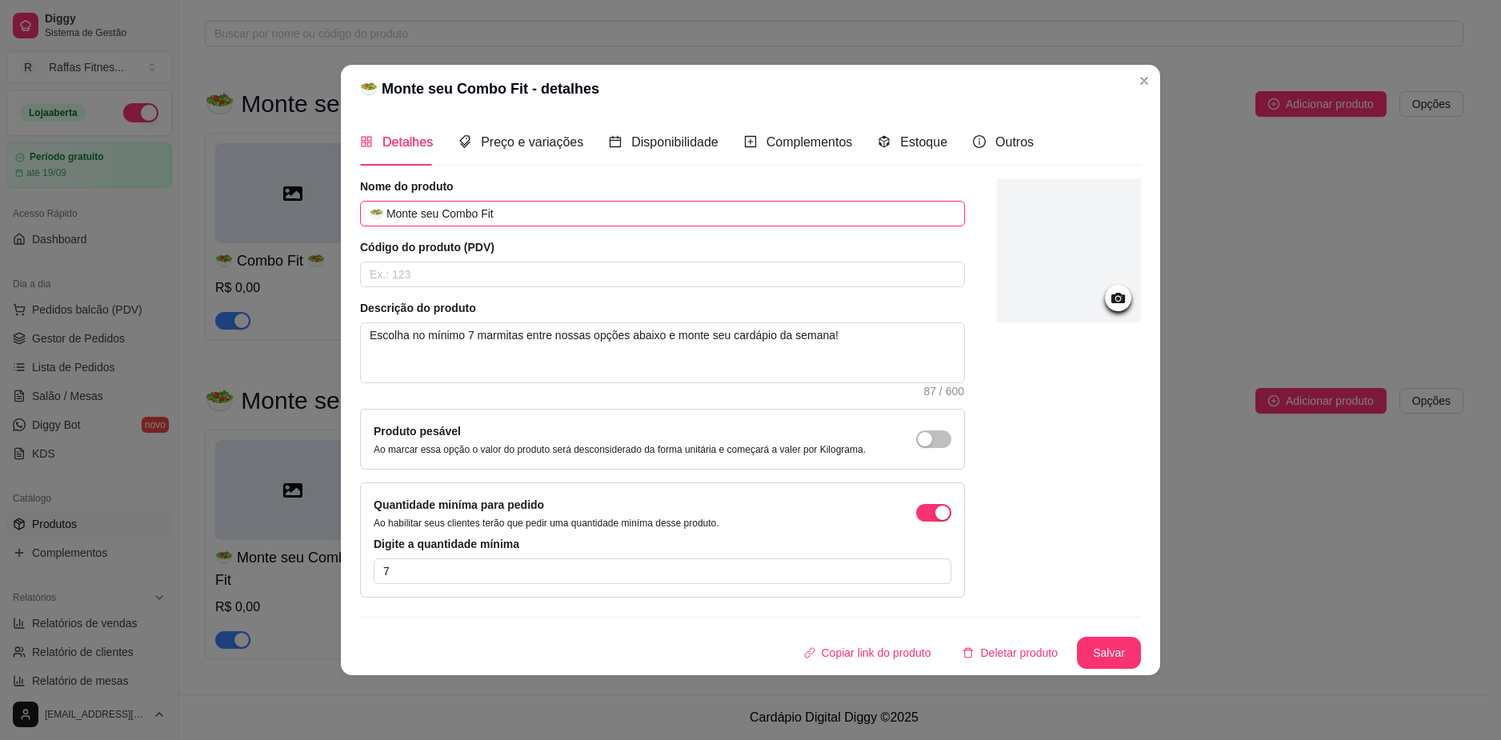
click at [519, 218] on input "🥗 Monte seu Combo Fit" at bounding box center [662, 214] width 605 height 26
drag, startPoint x: 442, startPoint y: 216, endPoint x: 387, endPoint y: 226, distance: 55.4
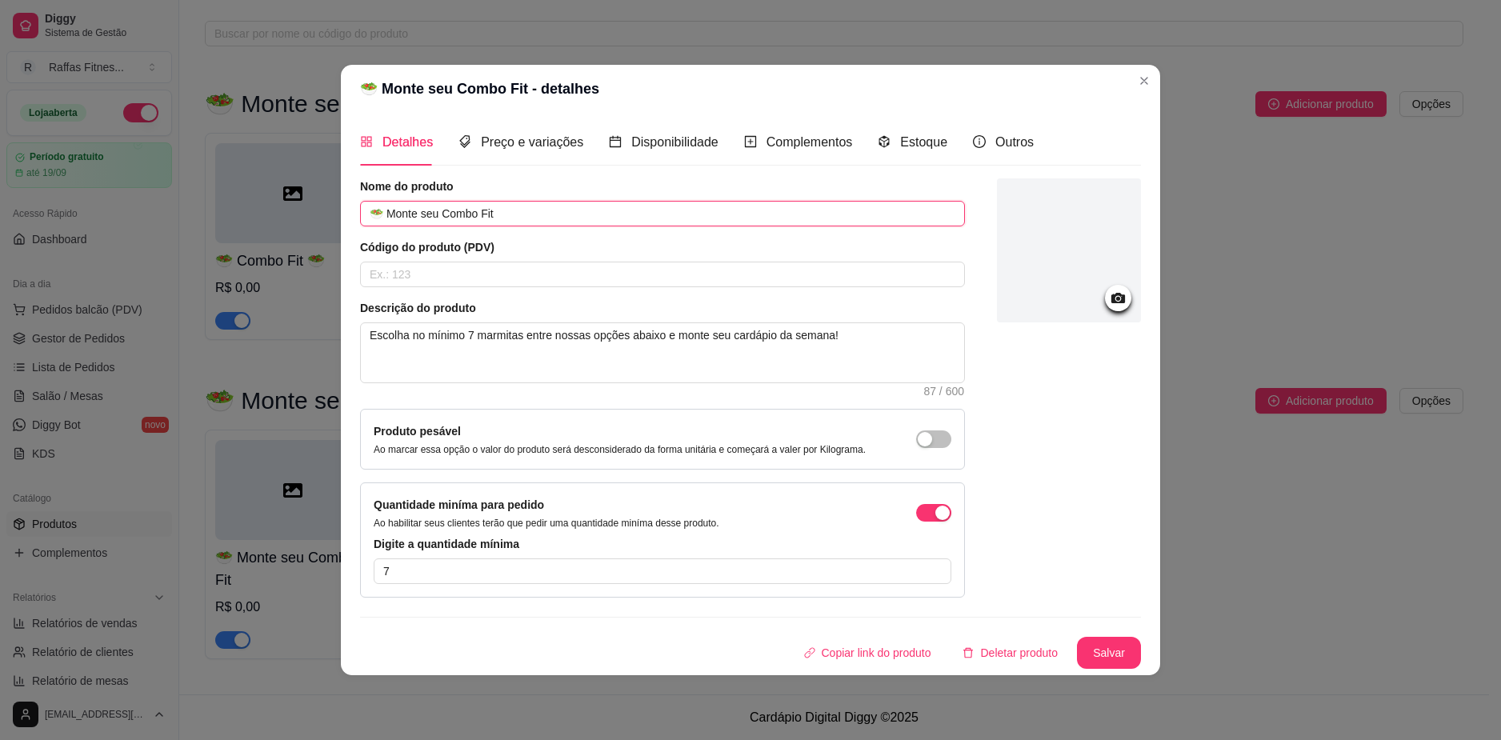
click at [387, 226] on div "Nome do produto 🥗 Monte seu Combo Fit Código do produto (PDV) Descrição do prod…" at bounding box center [662, 387] width 605 height 419
click at [479, 204] on input "🥗 Combo Fit" at bounding box center [662, 214] width 605 height 26
paste input "🥗"
drag, startPoint x: 443, startPoint y: 212, endPoint x: 559, endPoint y: 242, distance: 120.5
click at [451, 210] on input "🥗 Combo Fit🥗" at bounding box center [662, 214] width 605 height 26
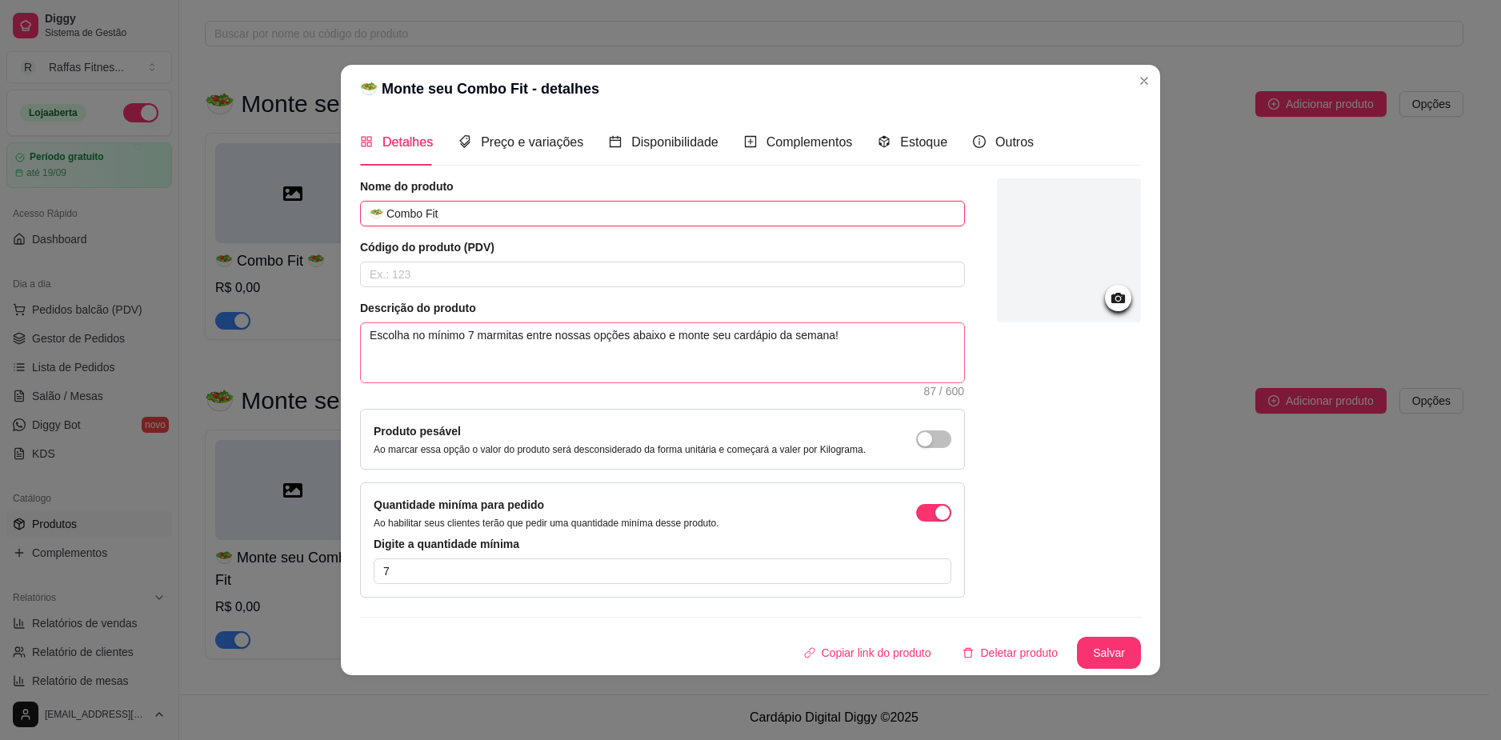
paste input "🥗"
type input "🥗 Combo Fit 🥗"
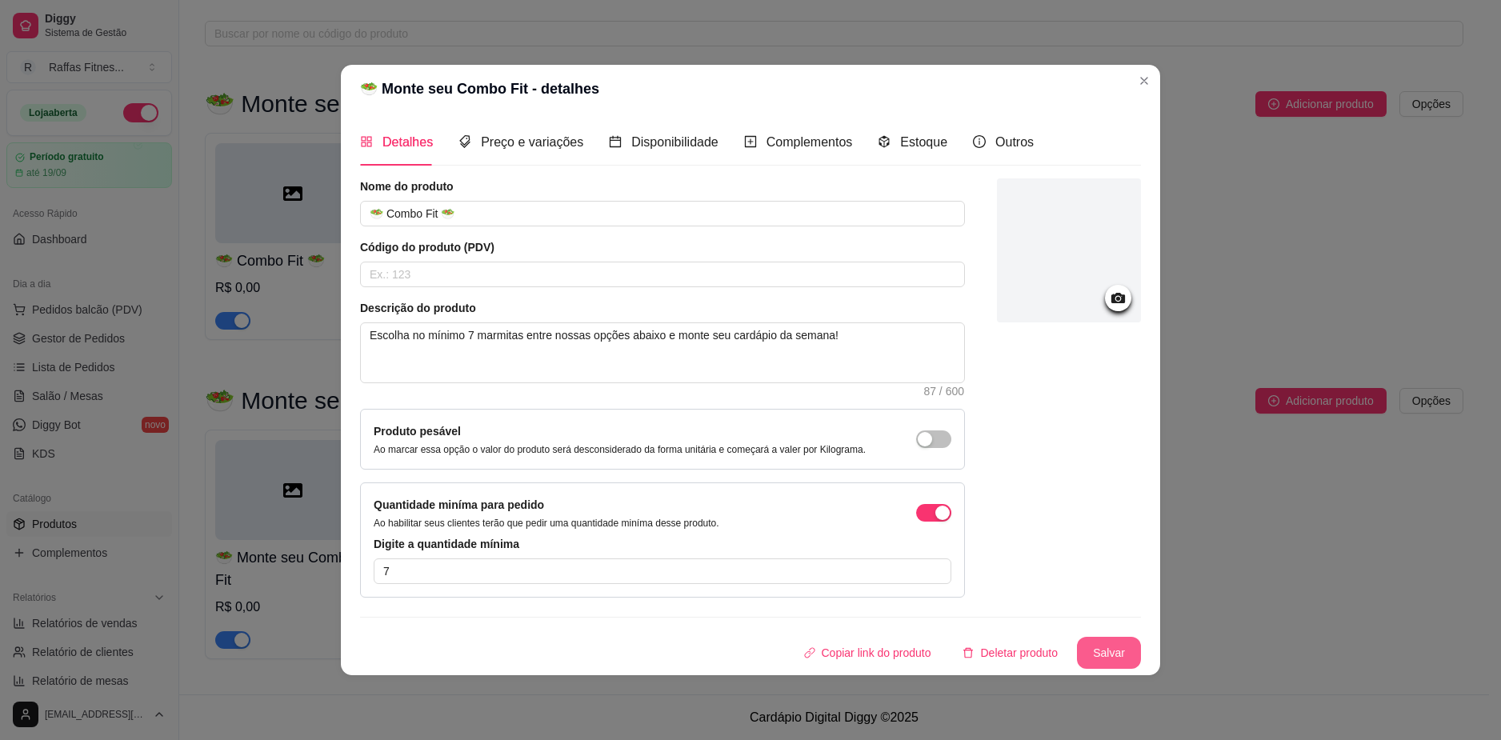
click at [1092, 646] on button "Salvar" at bounding box center [1109, 653] width 64 height 32
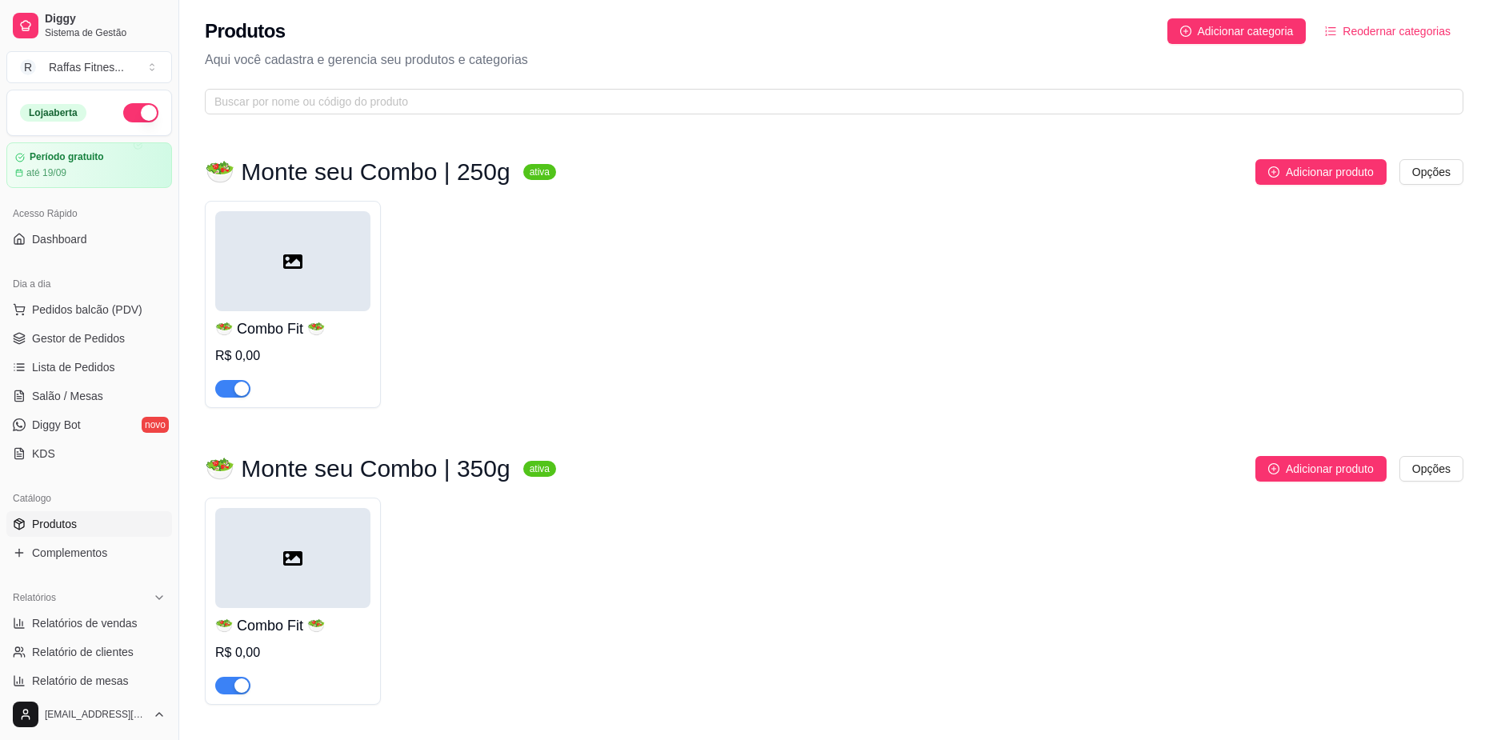
scroll to position [0, 0]
click at [1471, 165] on div "🥗 Monte seu Combo | 250g ativa Adicionar produto Opções 🥗 Combo Fit 🥗 R$ 0,00 🥗…" at bounding box center [834, 433] width 1310 height 616
click at [1433, 174] on html "Diggy Sistema de Gestão R Raffas Fitnes ... Loja aberta Período gratuito até 19…" at bounding box center [744, 370] width 1489 height 740
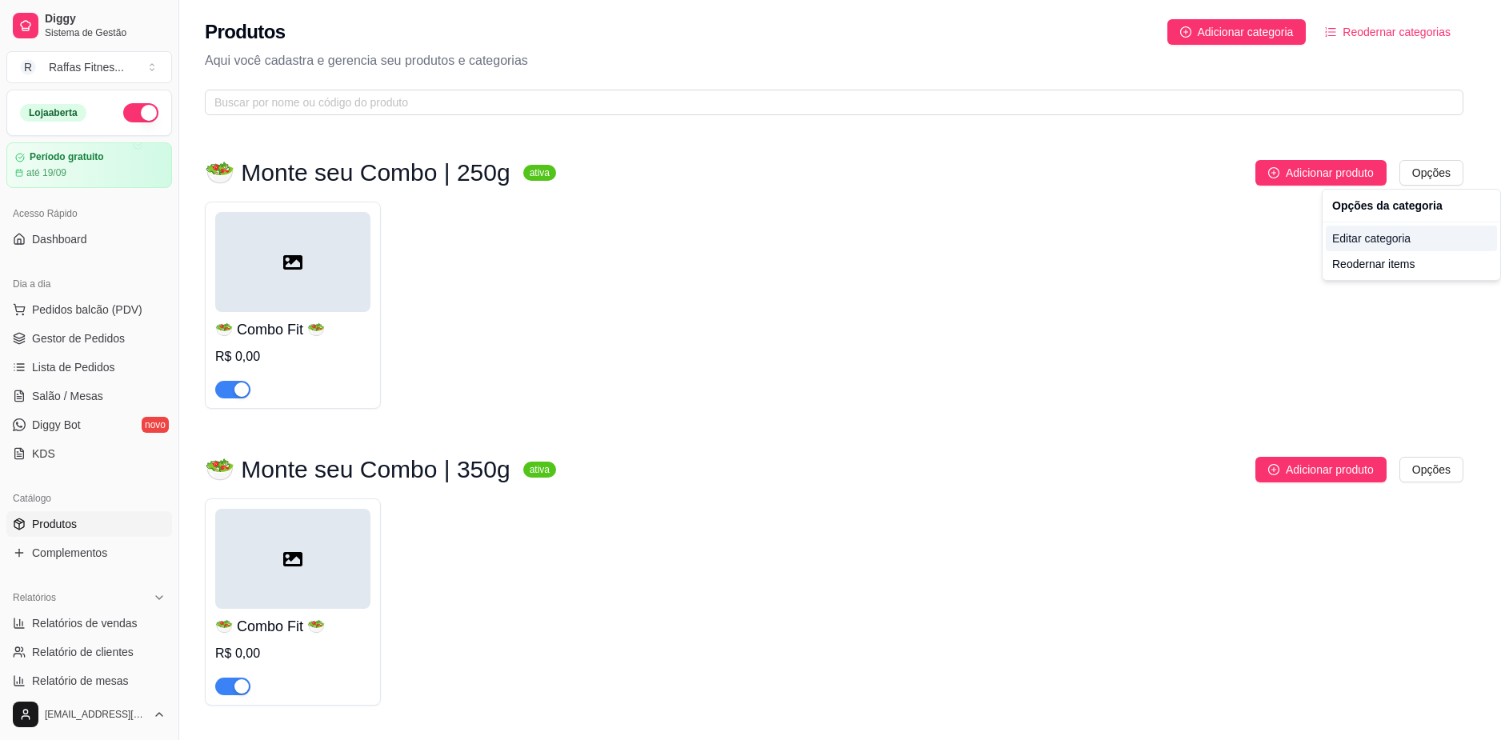
click at [1417, 235] on div "Editar categoria" at bounding box center [1411, 239] width 171 height 26
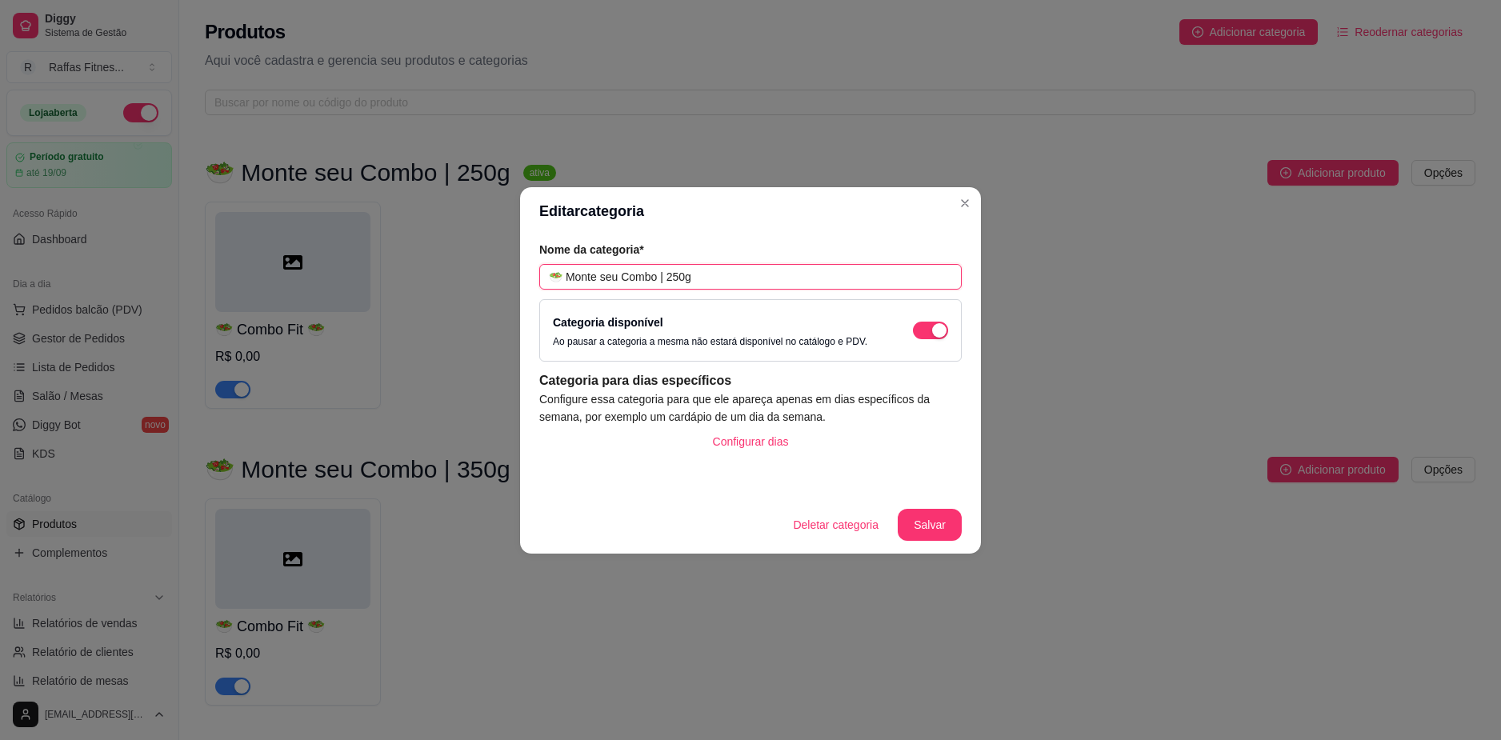
drag, startPoint x: 559, startPoint y: 276, endPoint x: 546, endPoint y: 279, distance: 13.0
click at [546, 279] on input "🥗 Monte seu Combo | 250g" at bounding box center [750, 277] width 423 height 26
type input "Monte seu Combo | 250g"
click at [951, 538] on button "Salvar" at bounding box center [930, 525] width 64 height 32
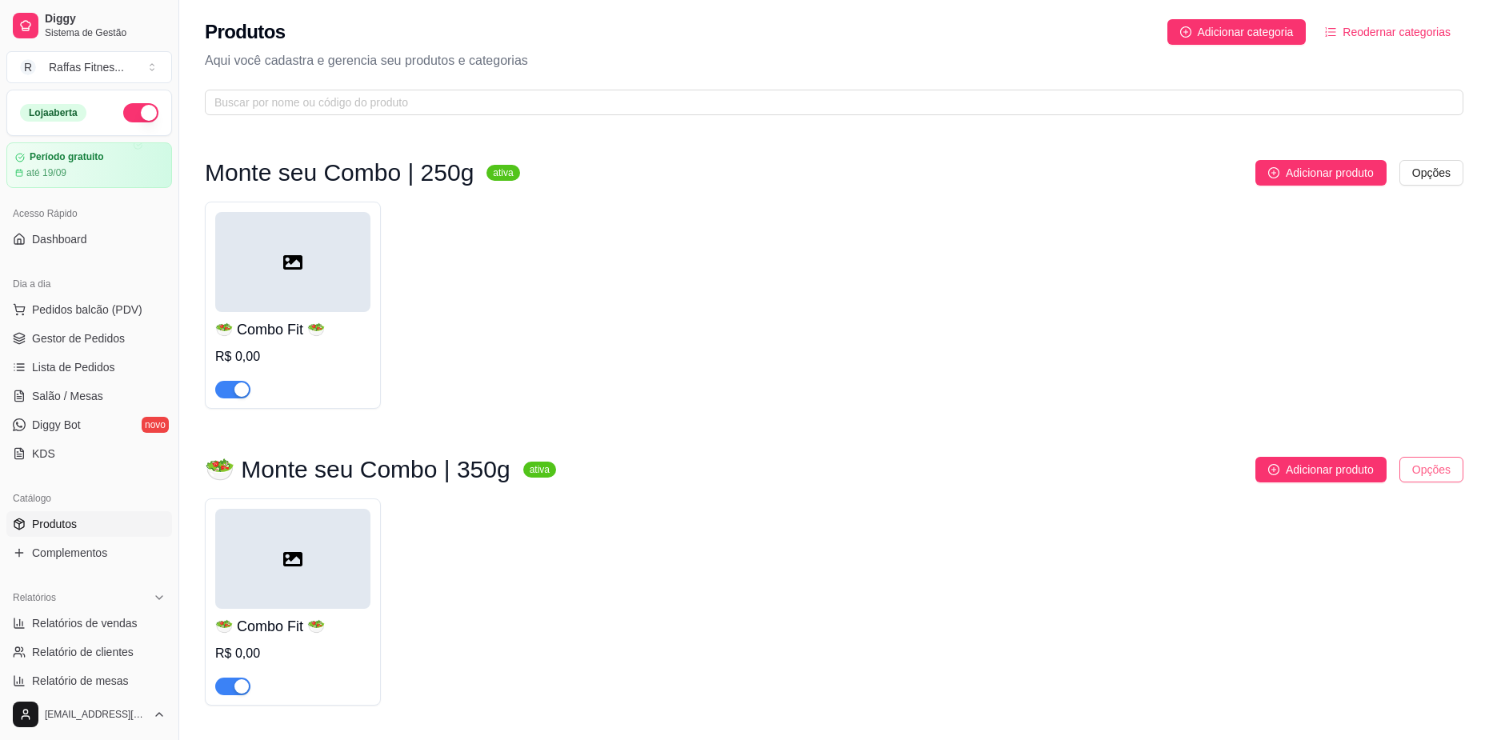
click at [1437, 479] on html "Diggy Sistema de Gestão R Raffas Fitnes ... Loja aberta Período gratuito até 19…" at bounding box center [744, 370] width 1489 height 740
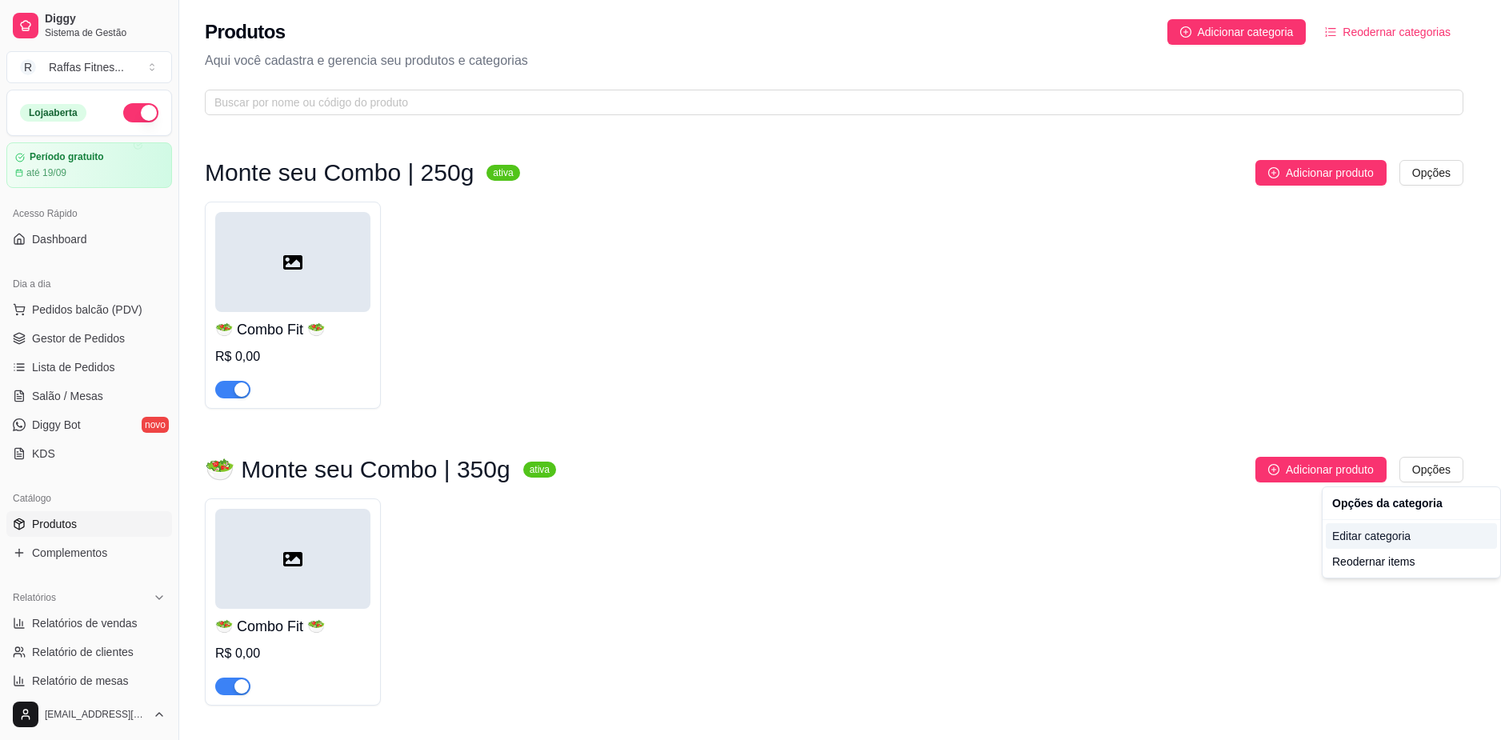
click at [1415, 533] on div "Editar categoria" at bounding box center [1411, 536] width 171 height 26
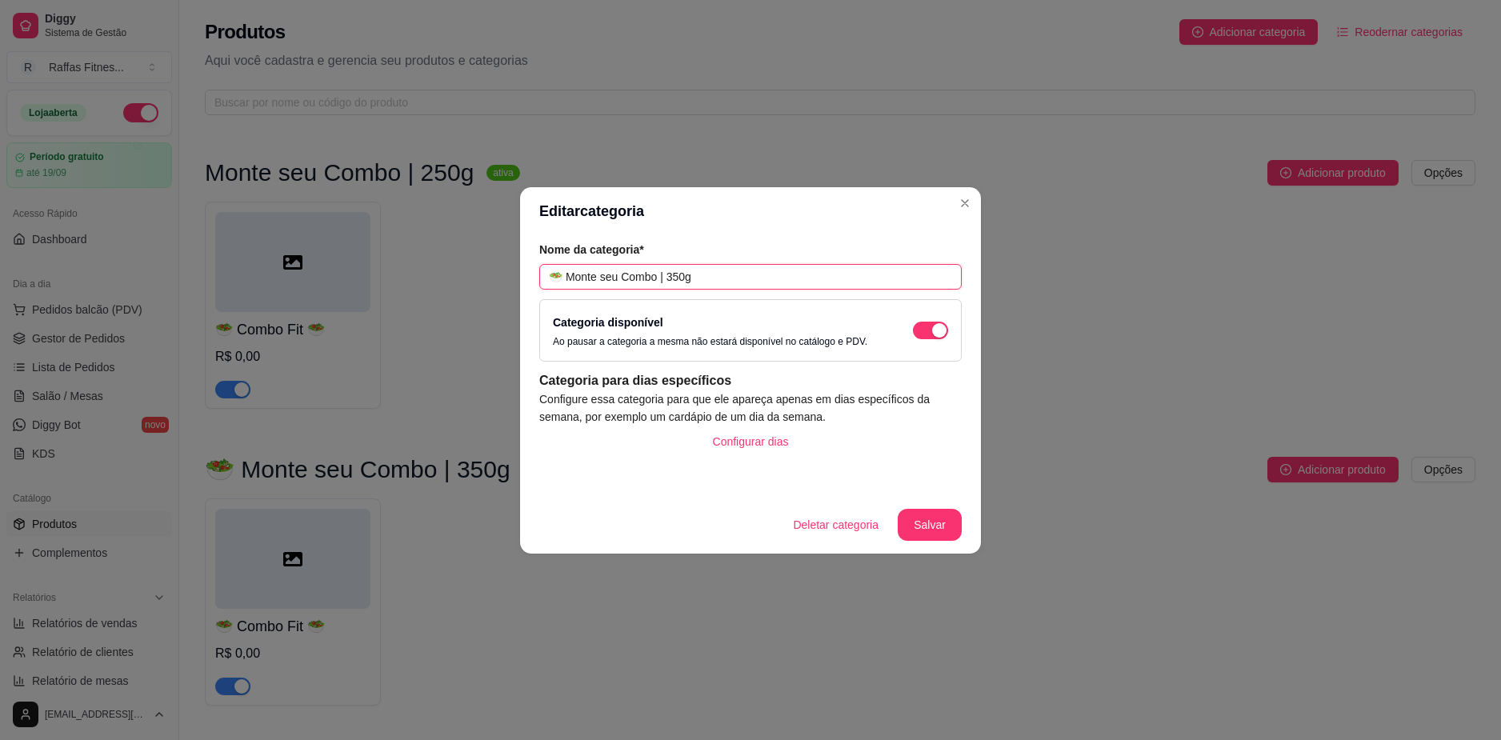
drag, startPoint x: 567, startPoint y: 281, endPoint x: 664, endPoint y: 269, distance: 98.4
click at [568, 279] on input "🥗 Monte seu Combo | 350g" at bounding box center [750, 277] width 423 height 26
type input "Monte seu Combo | 350g"
click at [920, 522] on button "Salvar" at bounding box center [930, 525] width 64 height 32
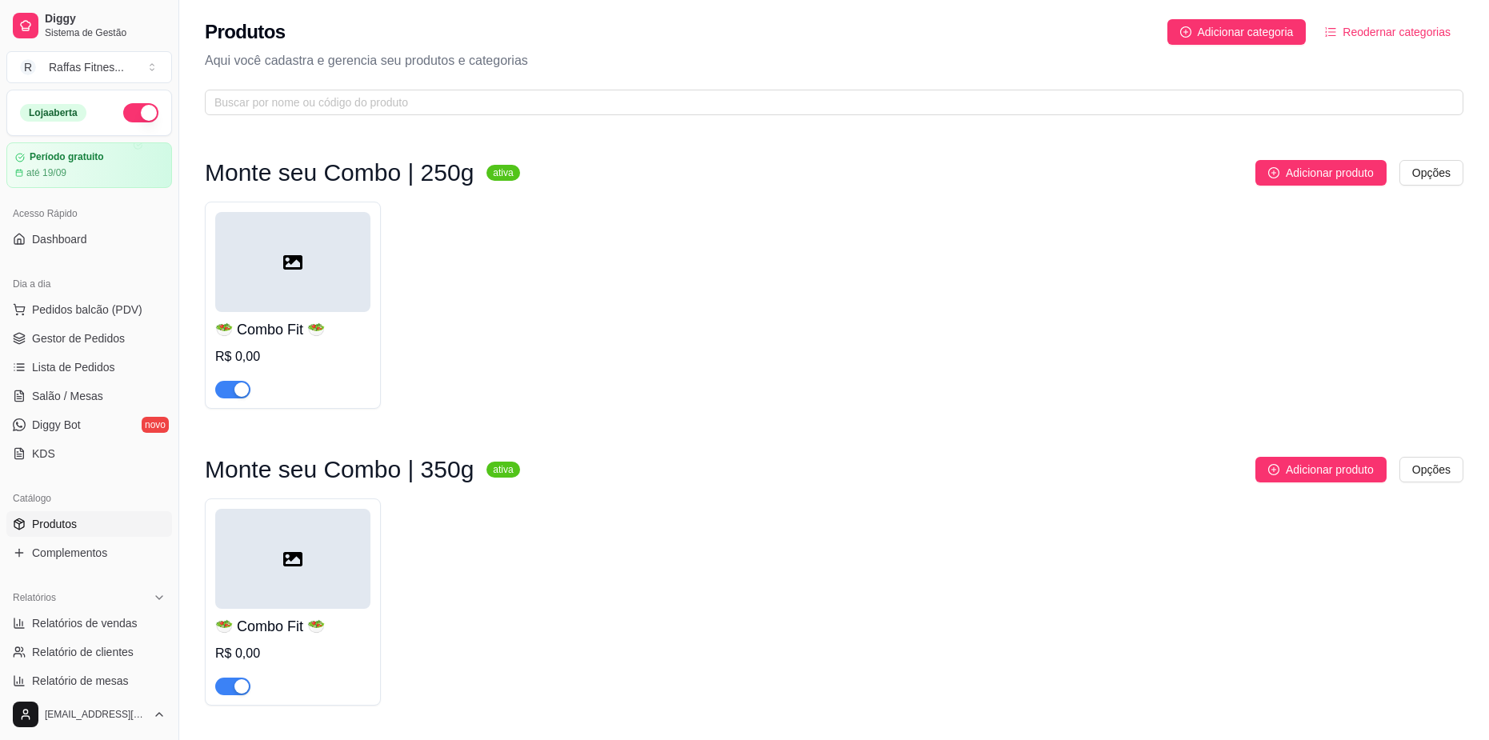
click at [611, 629] on div "🥗 Combo Fit 🥗 R$ 0,00" at bounding box center [834, 602] width 1259 height 207
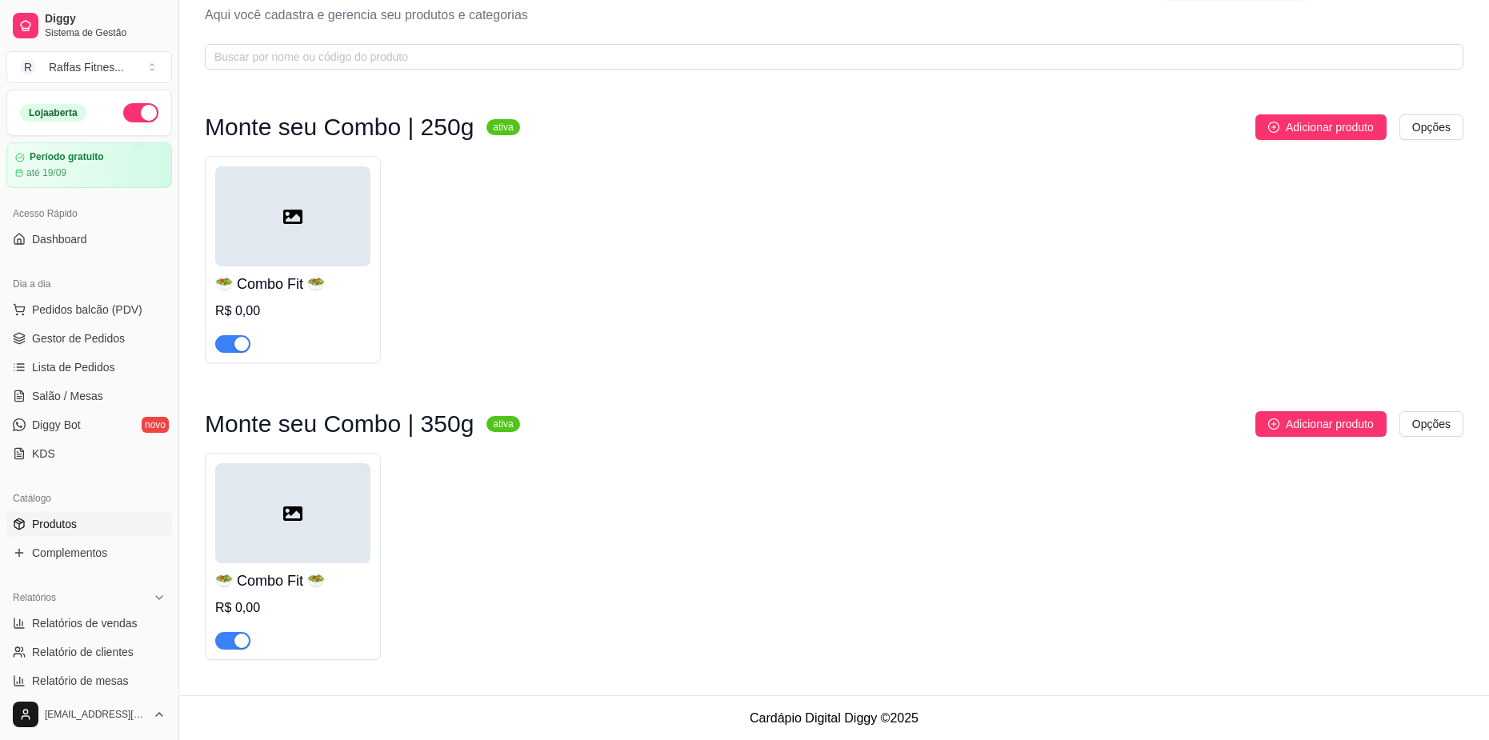
scroll to position [48, 0]
click at [720, 227] on div "🥗 Combo Fit 🥗 R$ 0,00" at bounding box center [834, 258] width 1259 height 207
click at [311, 244] on div at bounding box center [292, 216] width 155 height 100
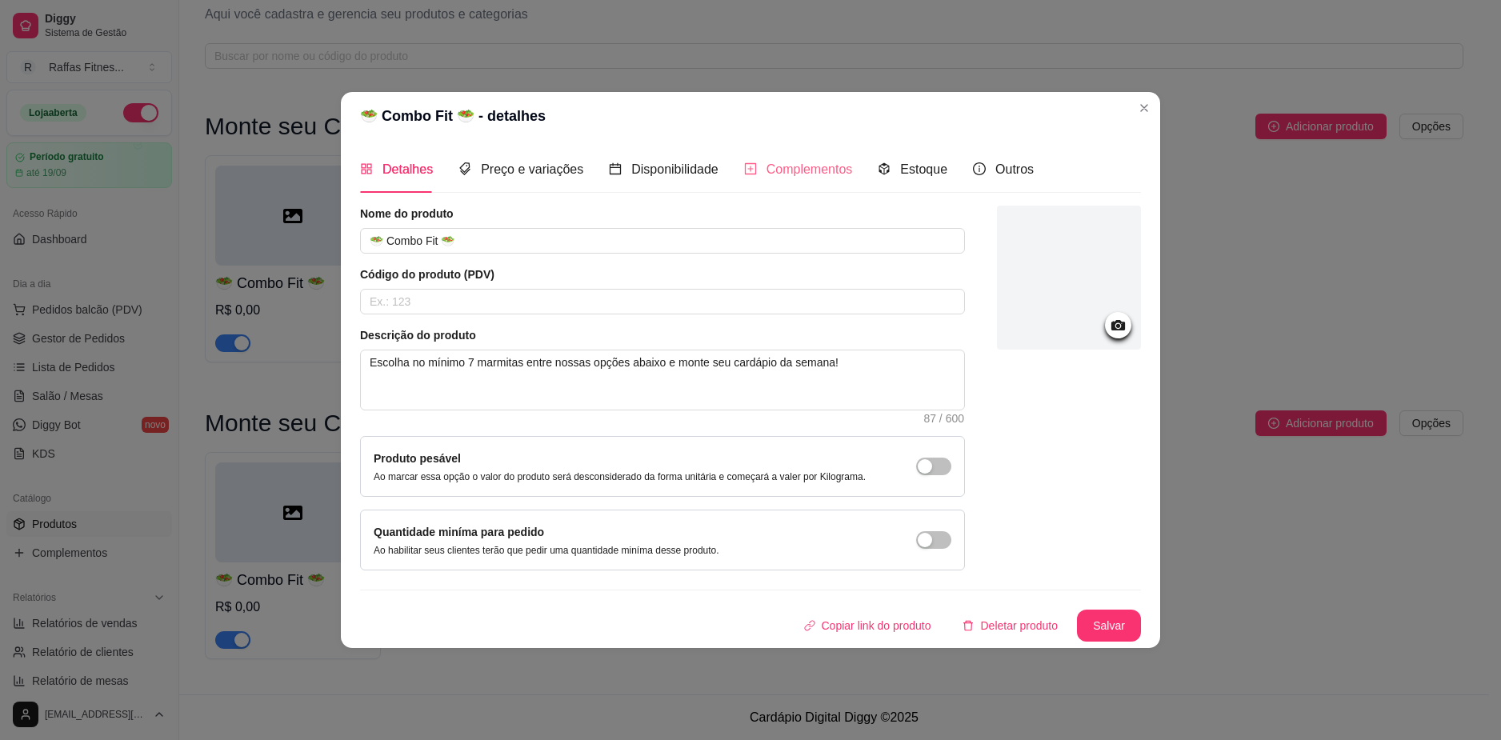
click at [820, 158] on div "Complementos" at bounding box center [798, 169] width 109 height 46
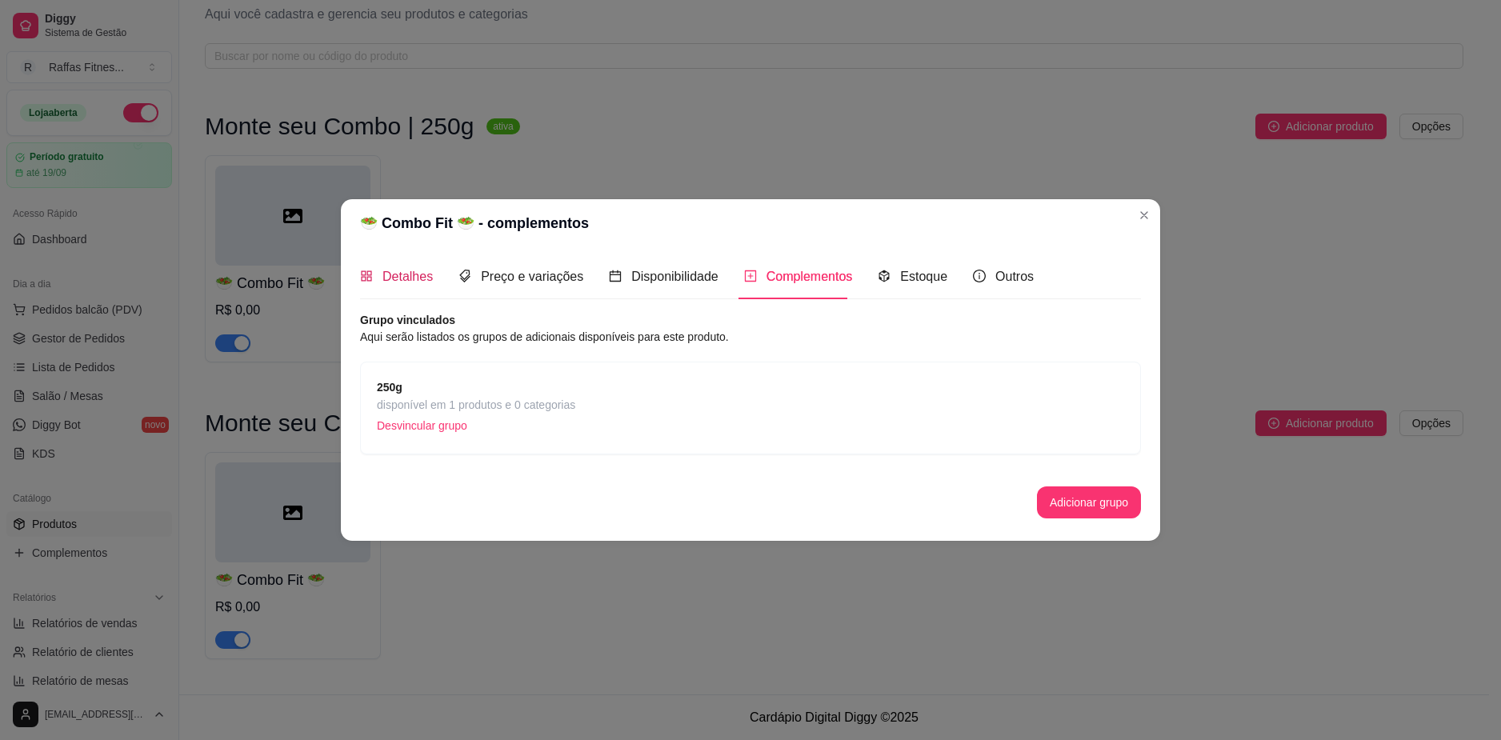
click at [408, 271] on span "Detalhes" at bounding box center [408, 277] width 50 height 14
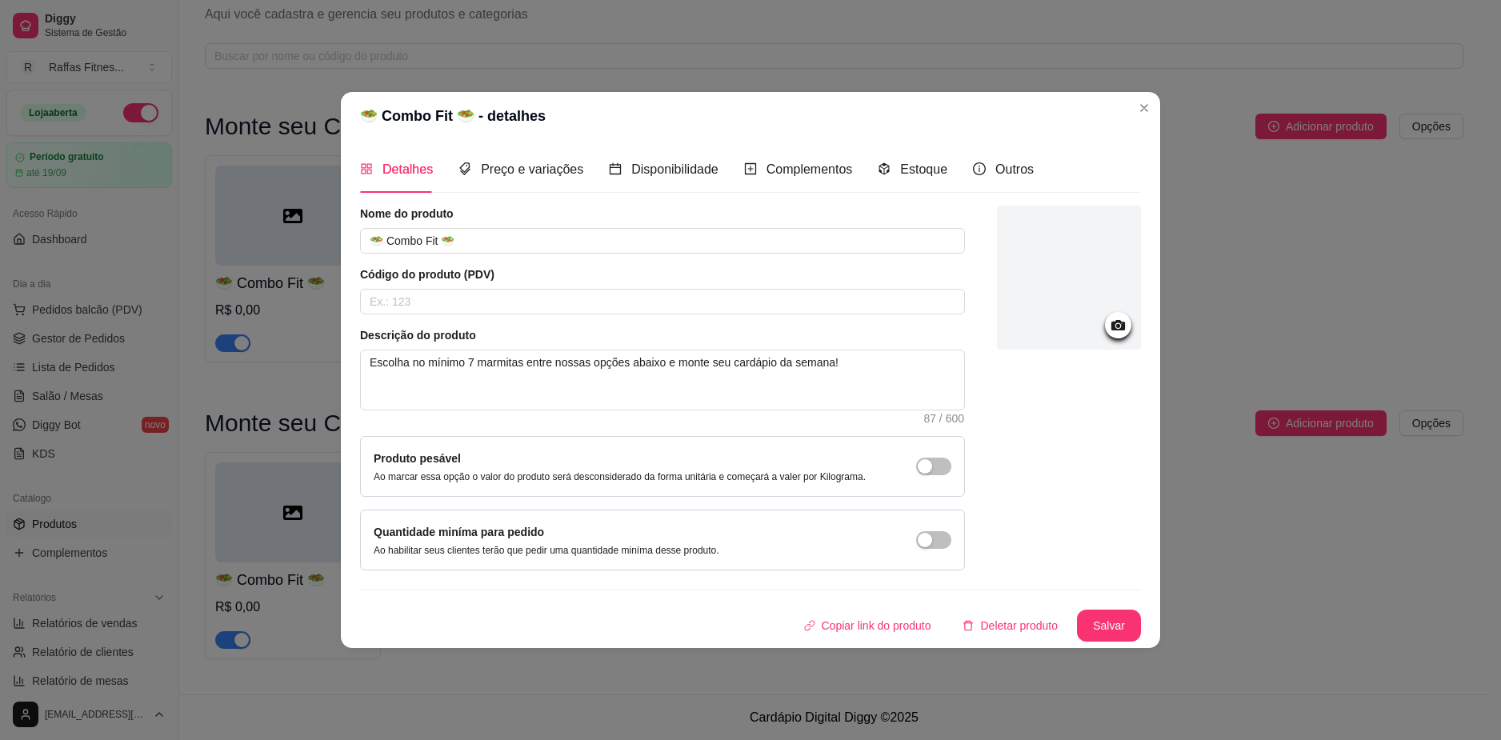
click at [1107, 319] on div at bounding box center [1118, 325] width 26 height 26
click at [1122, 327] on icon at bounding box center [1119, 325] width 14 height 10
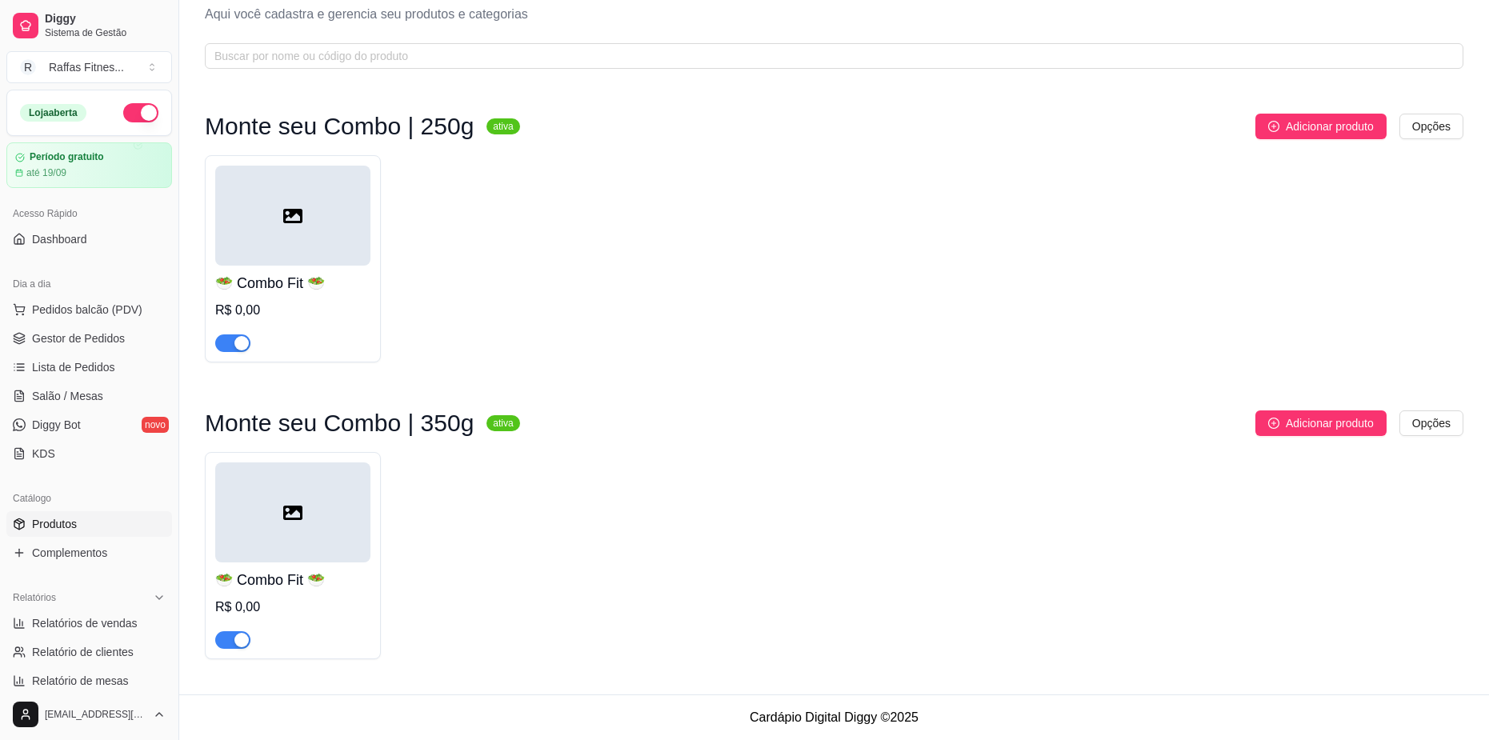
click at [313, 199] on div at bounding box center [292, 216] width 155 height 100
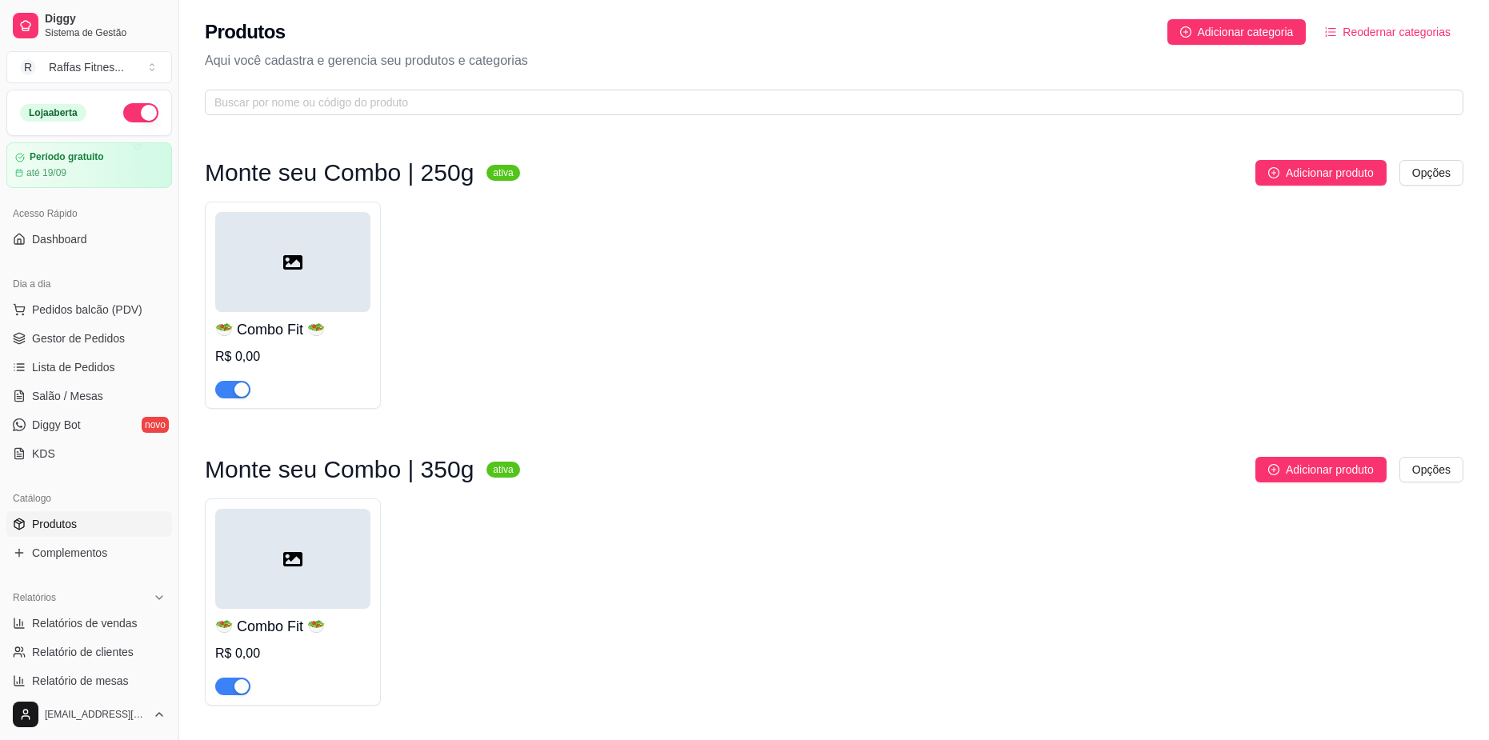
click at [90, 529] on link "Produtos" at bounding box center [89, 524] width 166 height 26
click at [1200, 30] on span "Adicionar categoria" at bounding box center [1246, 32] width 96 height 18
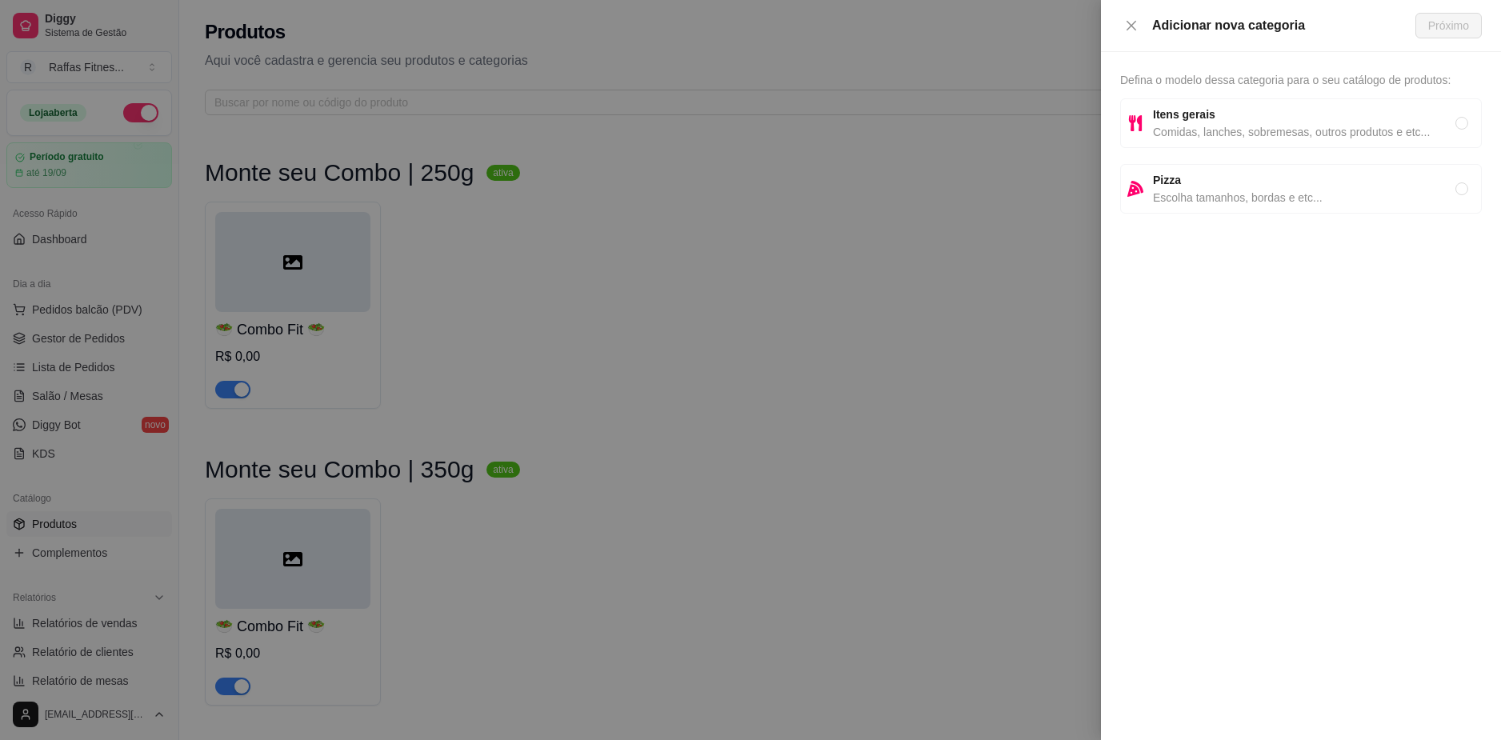
click at [1229, 106] on span "Itens gerais" at bounding box center [1304, 115] width 303 height 18
radio input "true"
click at [1451, 31] on span "Próximo" at bounding box center [1449, 26] width 41 height 18
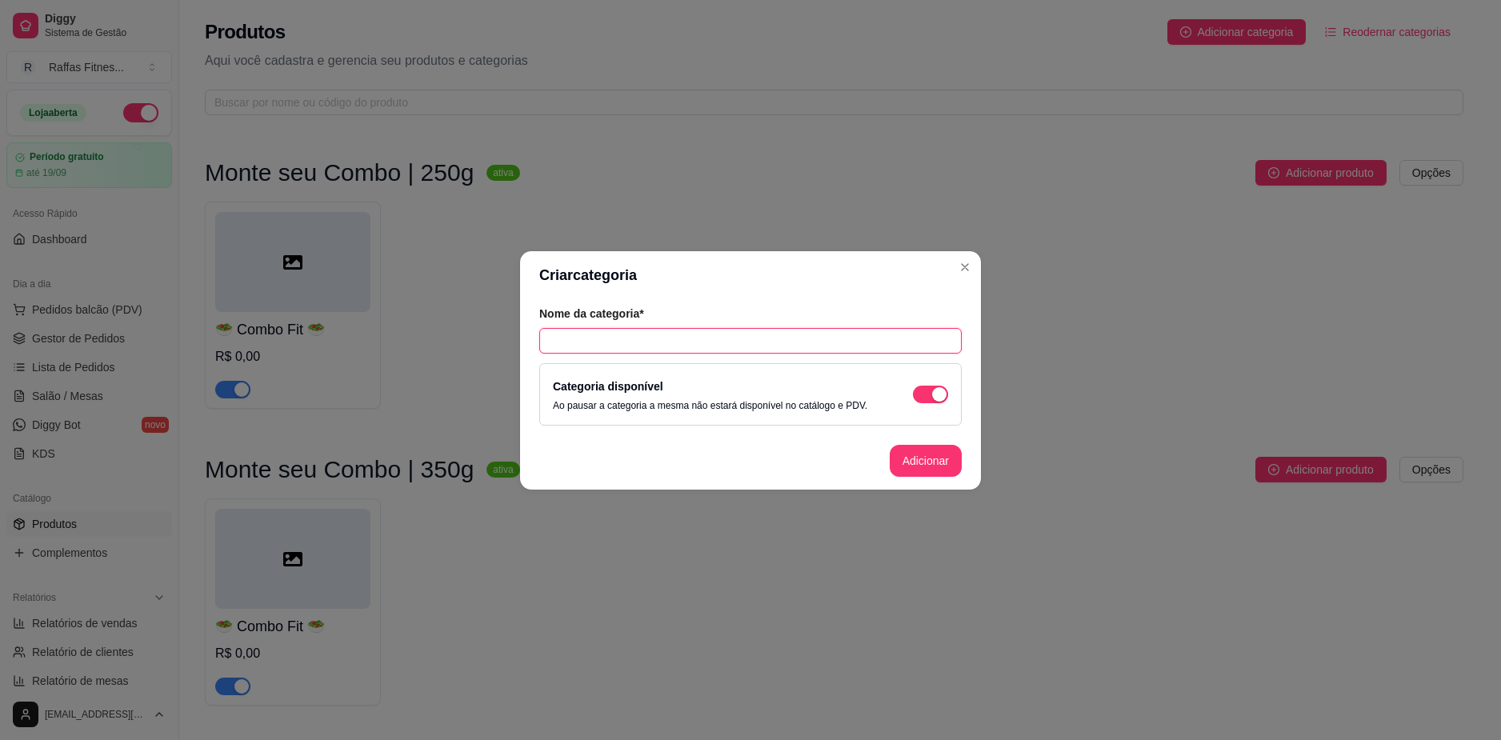
click at [651, 333] on input "text" at bounding box center [750, 341] width 423 height 26
click at [564, 342] on input "text" at bounding box center [750, 341] width 423 height 26
paste input "🍲"
drag, startPoint x: 552, startPoint y: 341, endPoint x: 583, endPoint y: 340, distance: 31.2
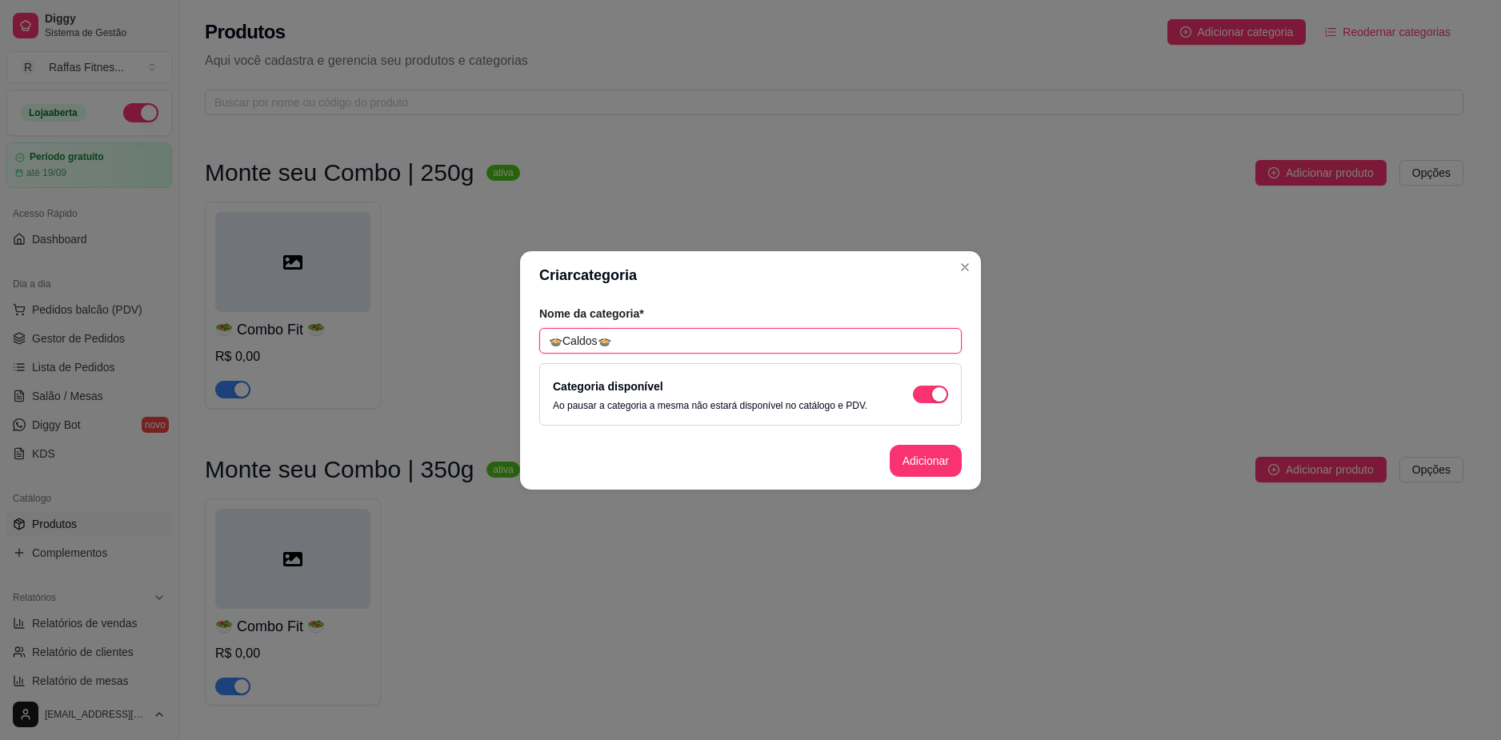
click at [553, 341] on input "🍲Caldos🍲" at bounding box center [750, 341] width 423 height 26
type input "🍲 Caldos 🍲"
click at [927, 457] on button "Adicionar" at bounding box center [926, 461] width 72 height 32
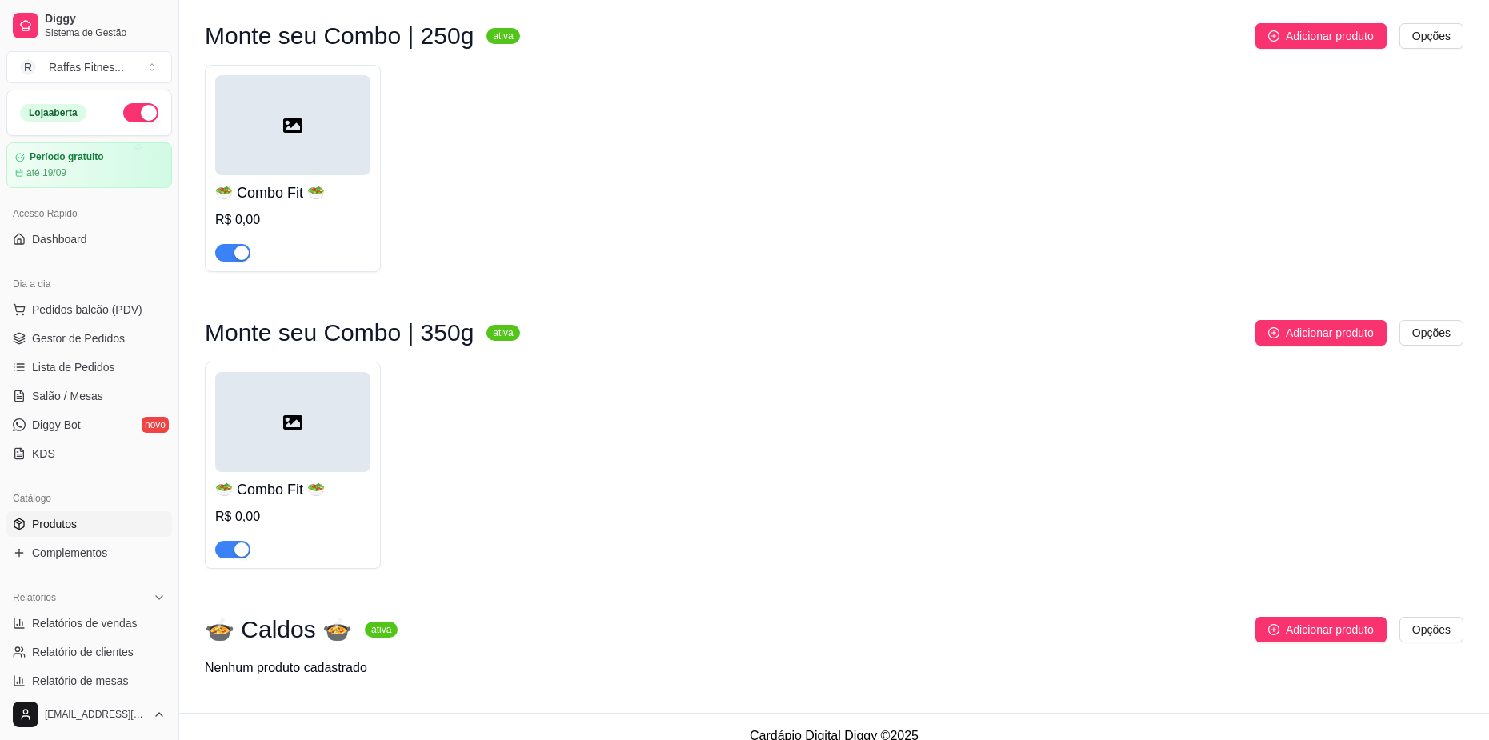
scroll to position [157, 0]
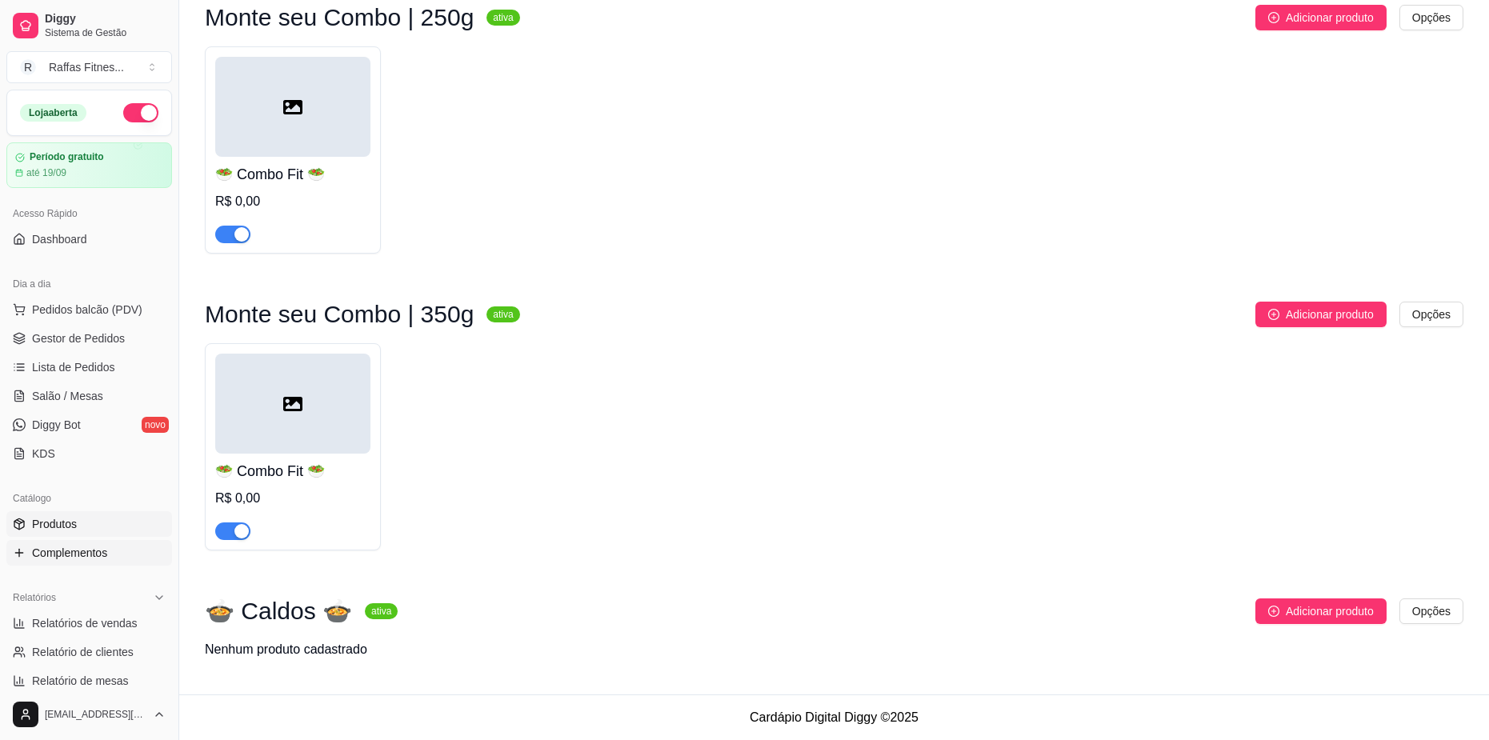
click at [51, 560] on span "Complementos" at bounding box center [69, 553] width 75 height 16
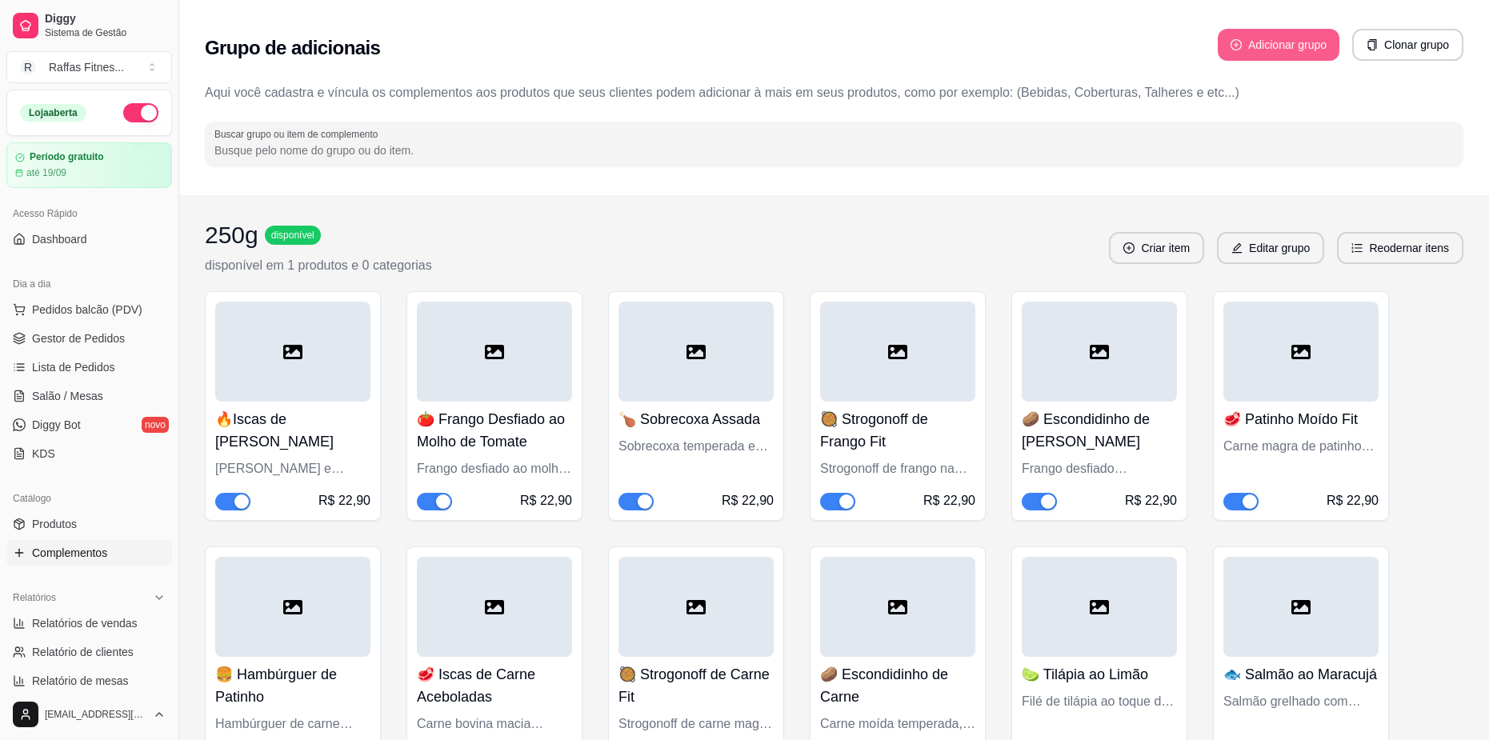
click at [1245, 34] on button "Adicionar grupo" at bounding box center [1279, 45] width 122 height 32
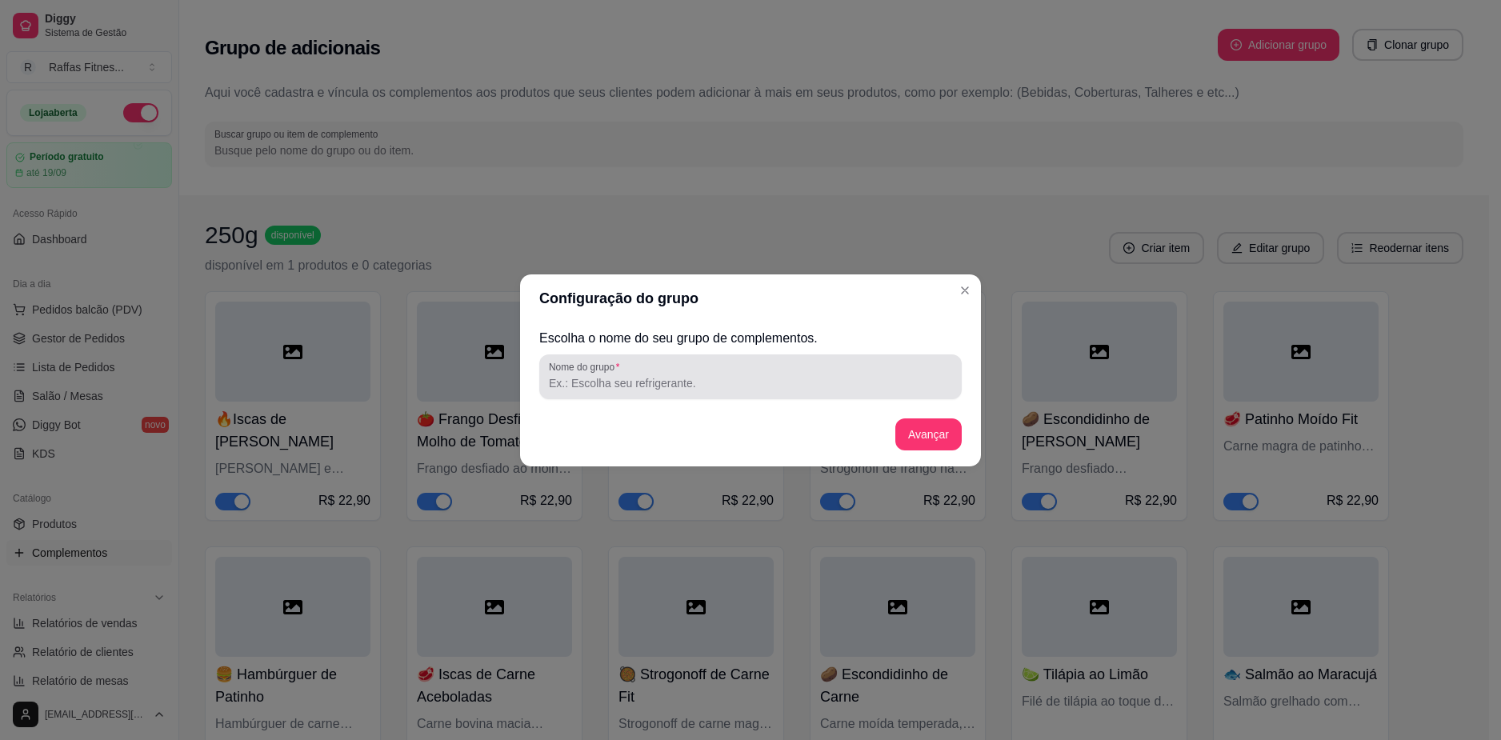
click at [676, 391] on div at bounding box center [750, 377] width 403 height 32
type input "Caldos"
click at [924, 435] on button "Avançar" at bounding box center [929, 435] width 66 height 32
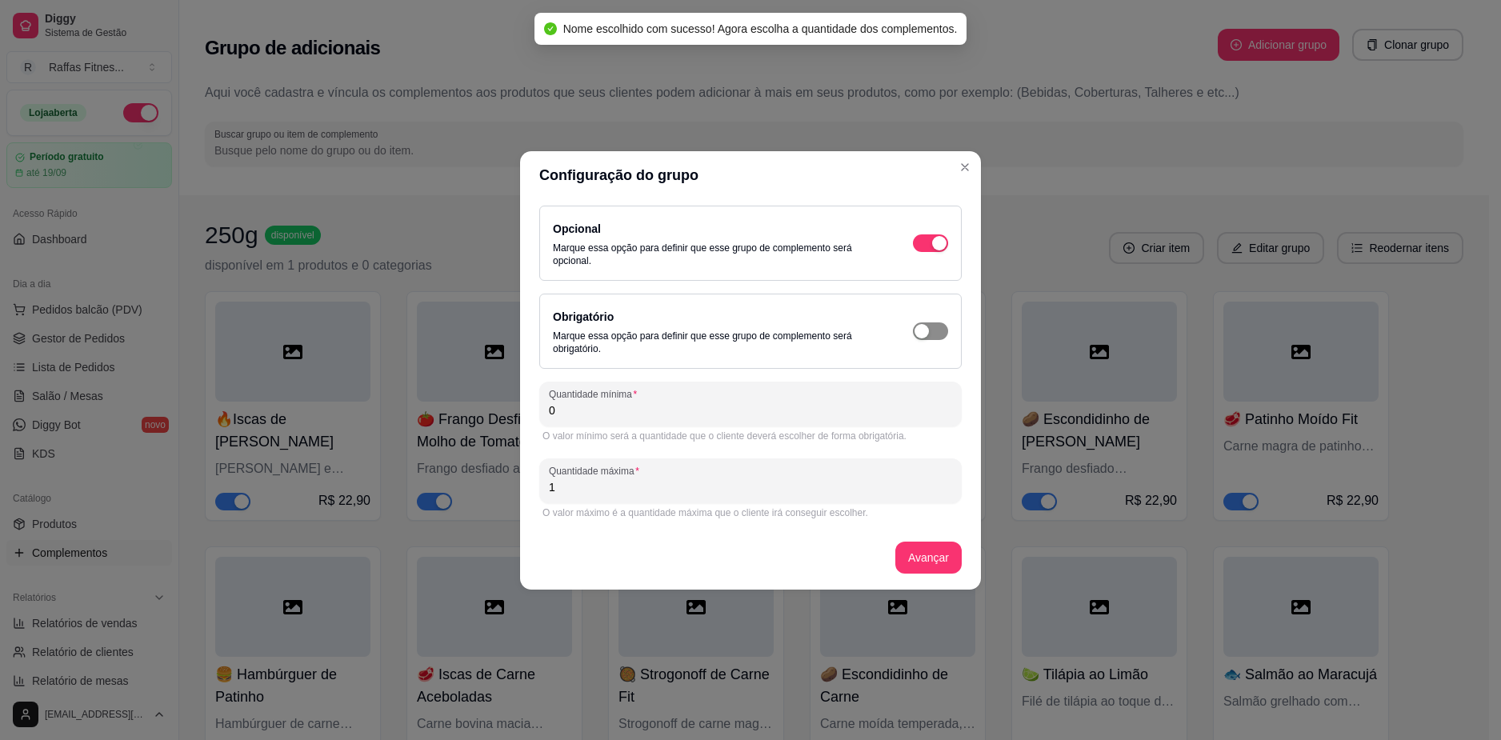
click at [932, 251] on div "button" at bounding box center [939, 243] width 14 height 14
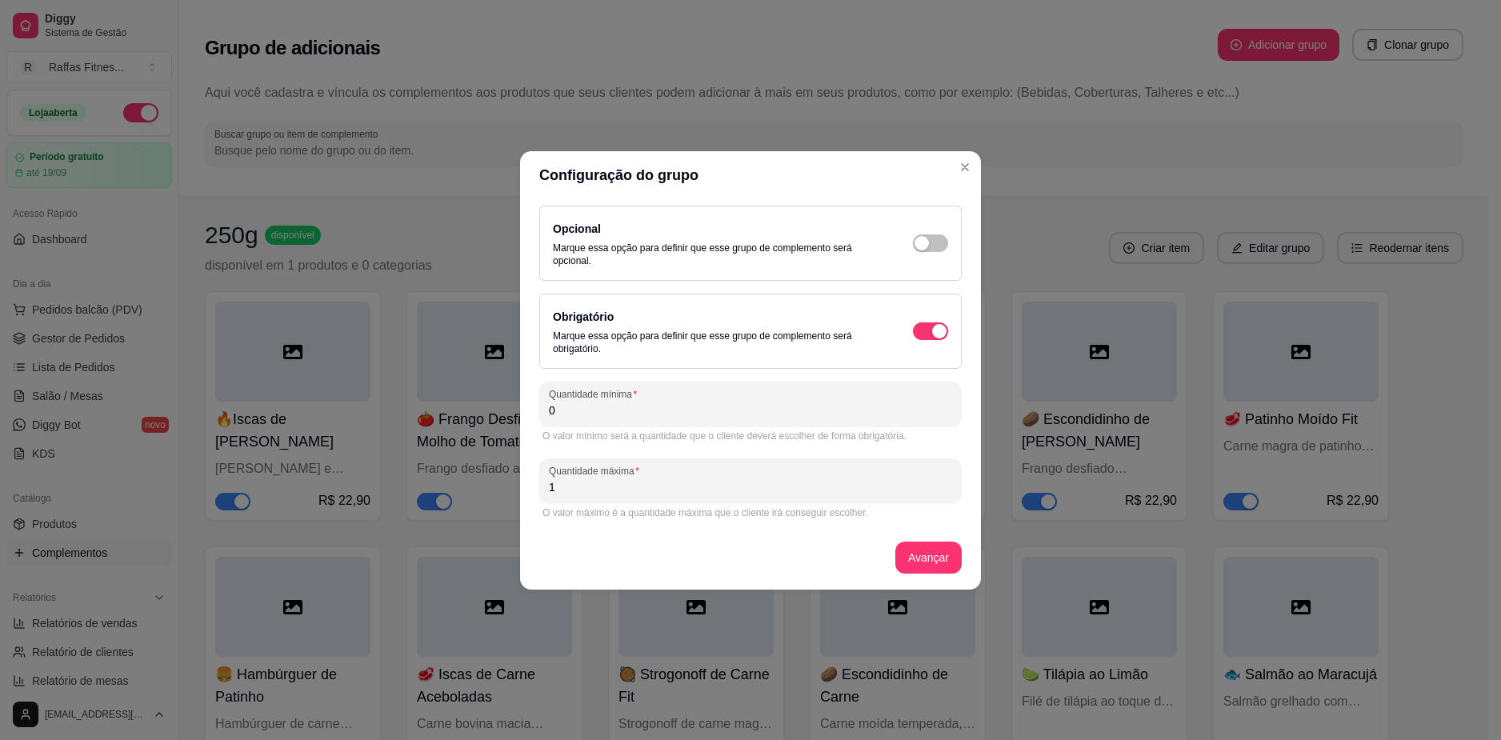
click at [582, 431] on div "O valor mínimo será a quantidade que o cliente deverá escolher de forma obrigat…" at bounding box center [751, 436] width 416 height 13
click at [615, 407] on input "0" at bounding box center [750, 411] width 403 height 16
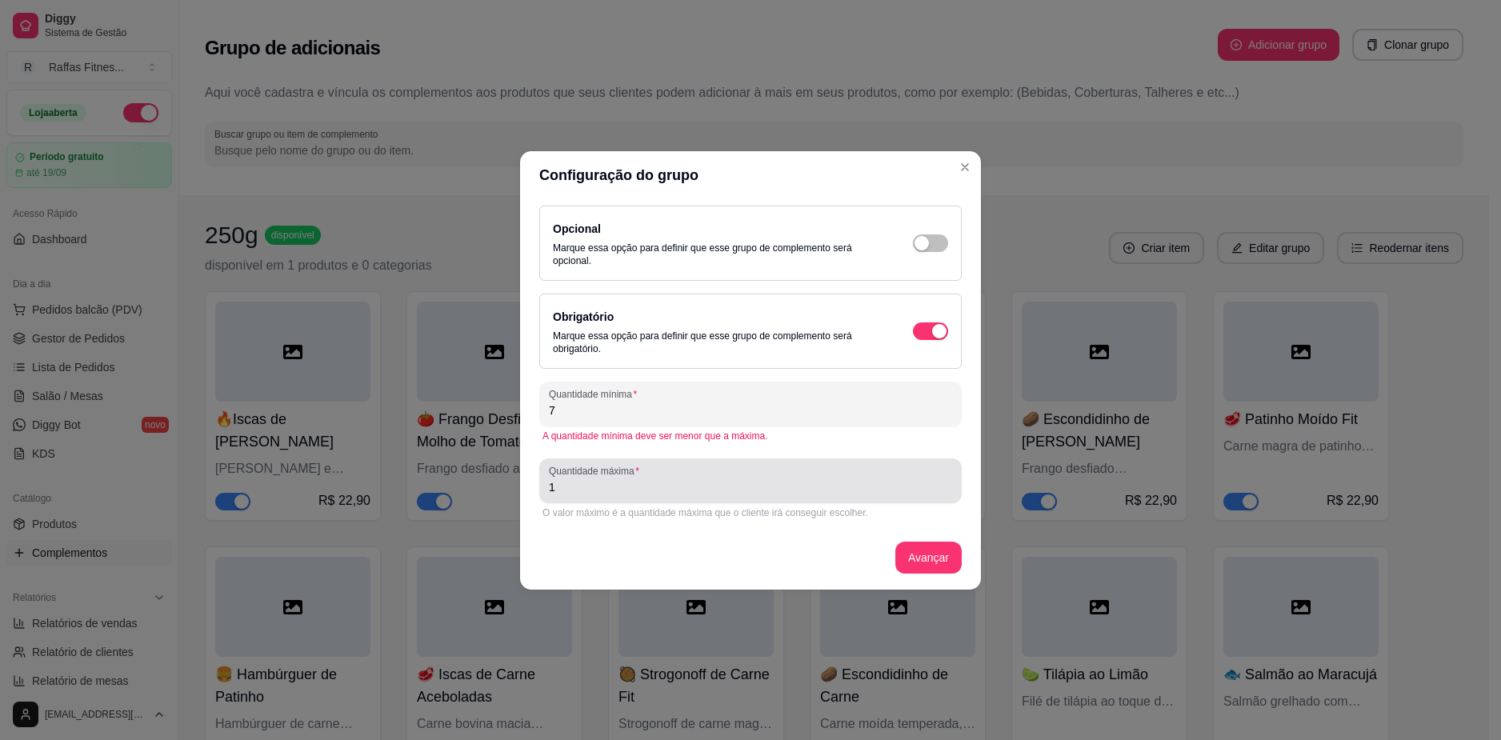
type input "7"
click at [595, 486] on input "1" at bounding box center [750, 487] width 403 height 16
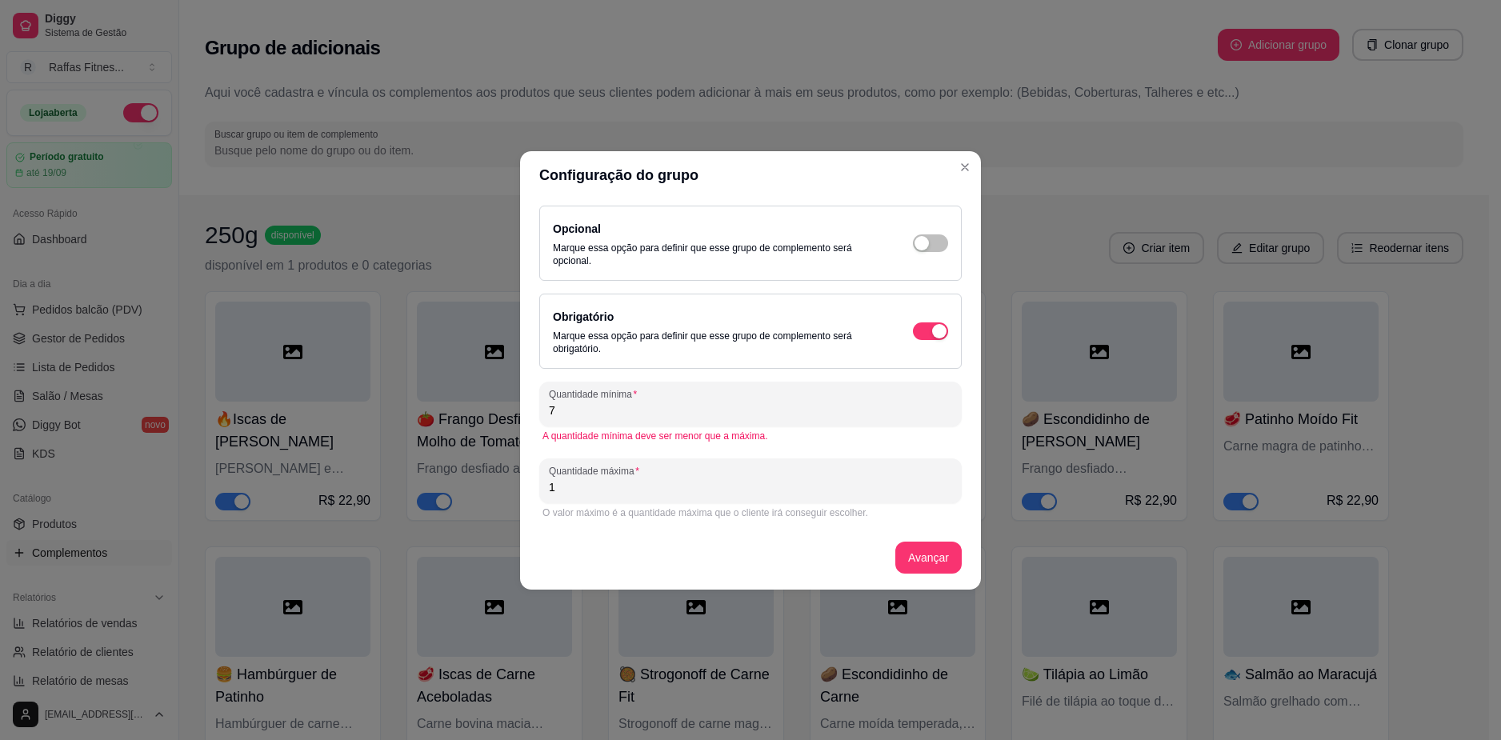
click at [595, 486] on input "1" at bounding box center [750, 487] width 403 height 16
type input "50"
click at [904, 551] on button "Avançar" at bounding box center [929, 558] width 66 height 32
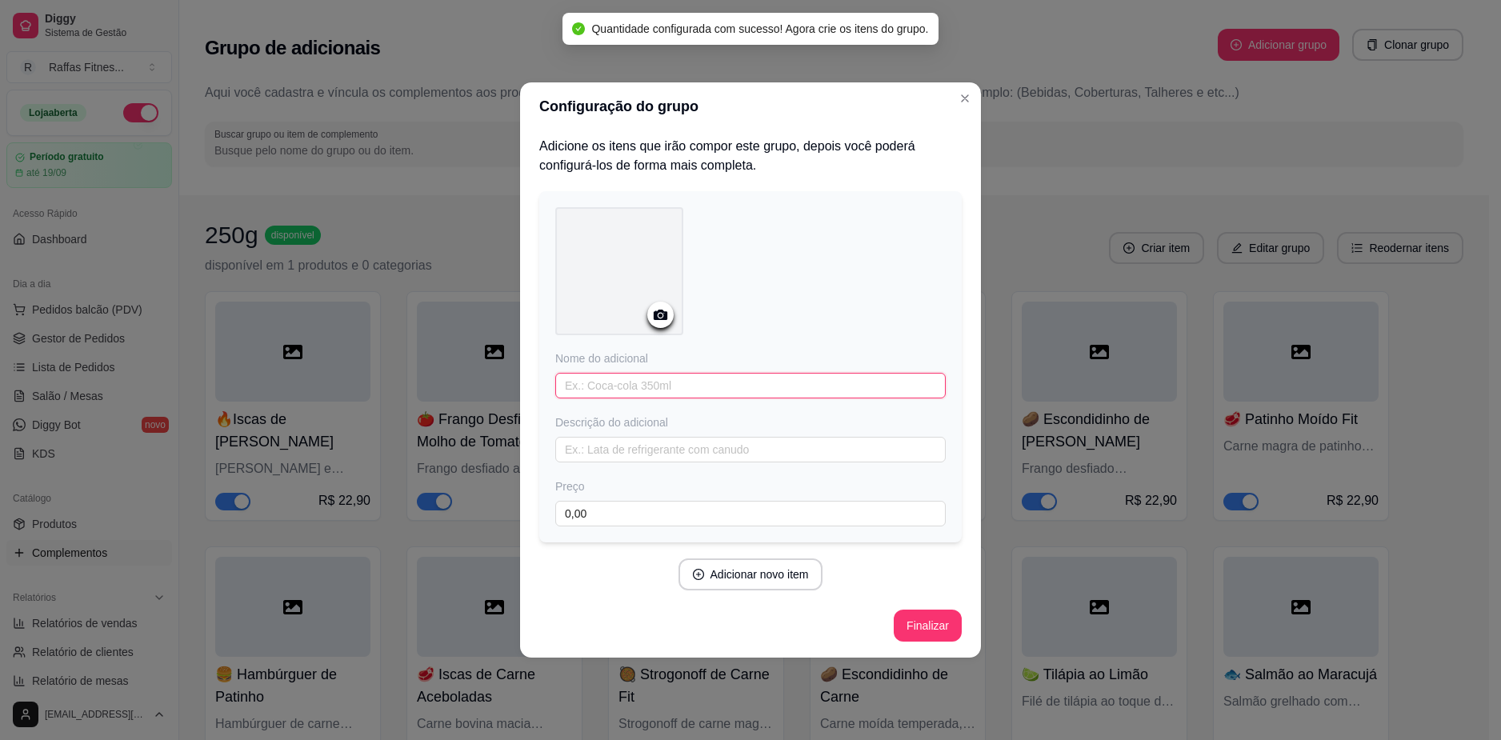
click at [623, 391] on input "text" at bounding box center [750, 386] width 391 height 26
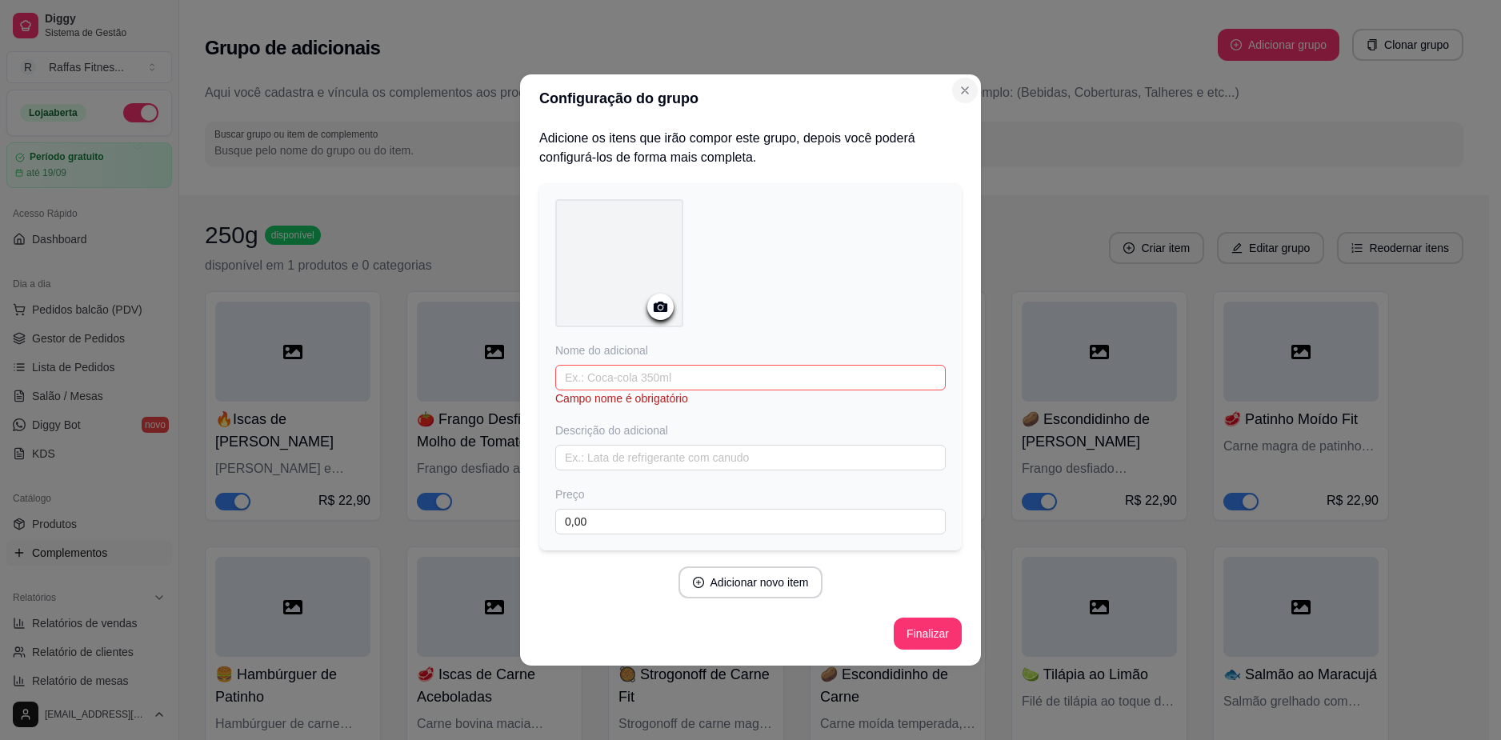
click at [963, 89] on icon "Close" at bounding box center [965, 90] width 6 height 6
click at [687, 369] on input "text" at bounding box center [750, 378] width 391 height 26
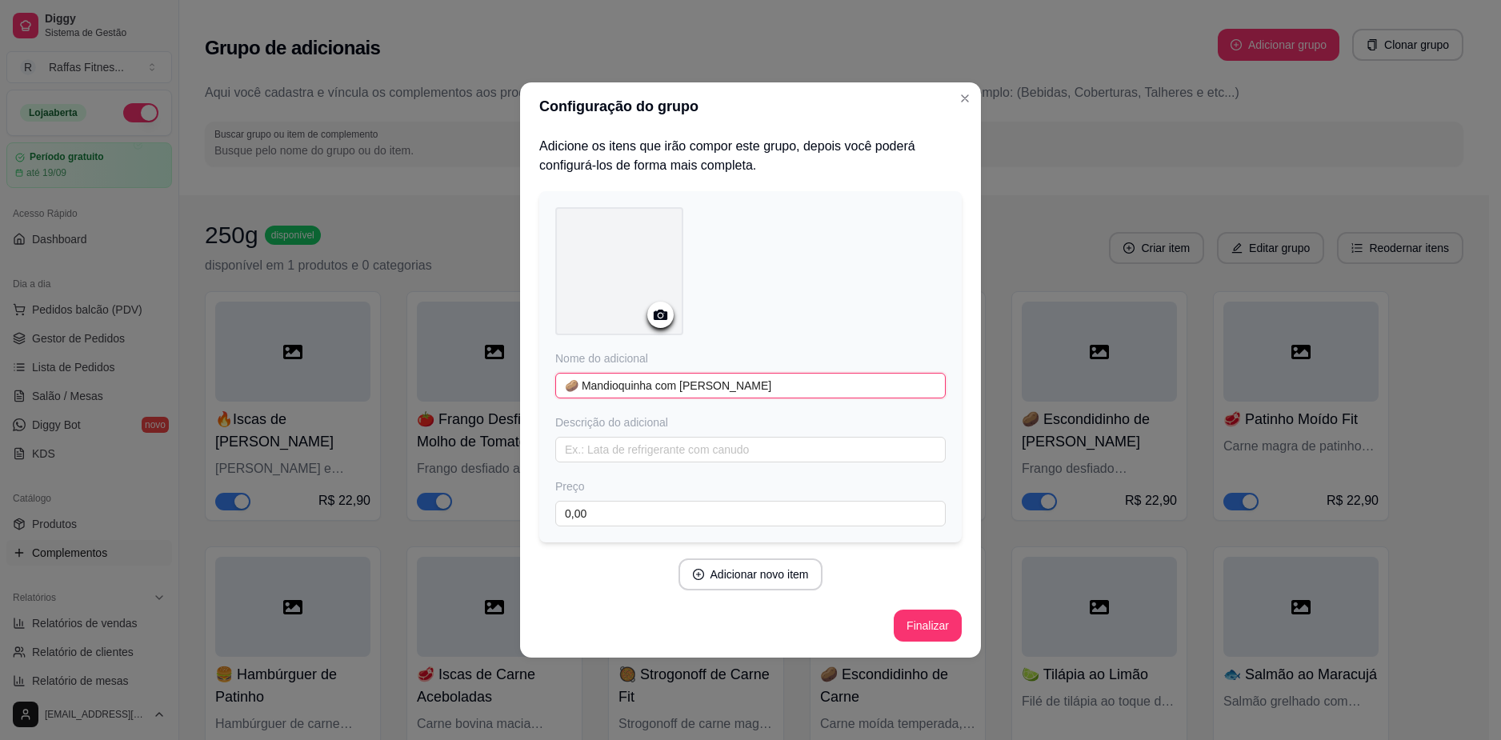
type input "🥔 Mandioquinha com [PERSON_NAME]"
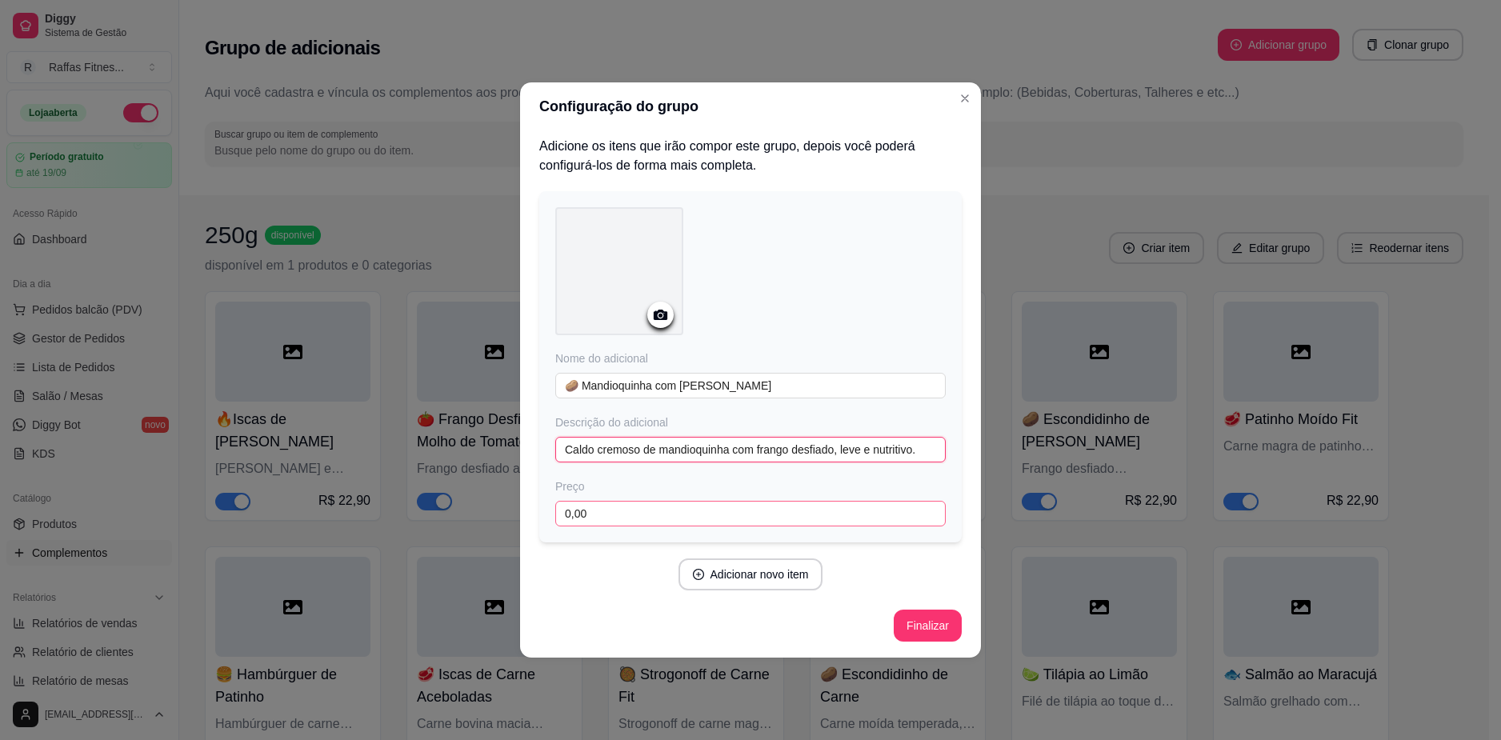
type input "Caldo cremoso de mandioquinha com frango desfiado, leve e nutritivo."
click at [732, 526] on input "0,00" at bounding box center [750, 514] width 391 height 26
type input "14,90"
click at [902, 643] on div "Adicione os itens que irão compor este grupo, depois você poderá configurá-los …" at bounding box center [750, 394] width 423 height 515
click at [936, 631] on button "Finalizar" at bounding box center [928, 626] width 68 height 32
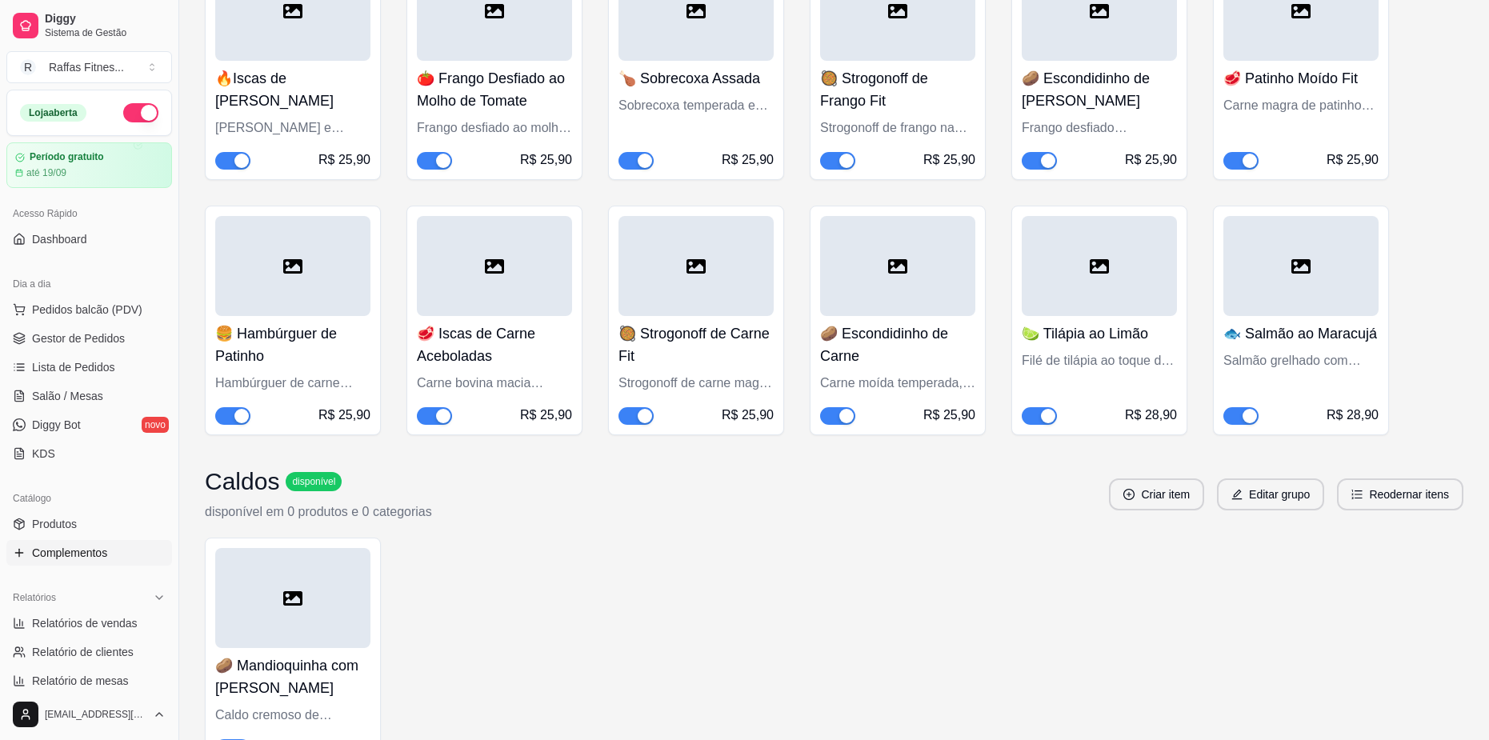
scroll to position [1052, 0]
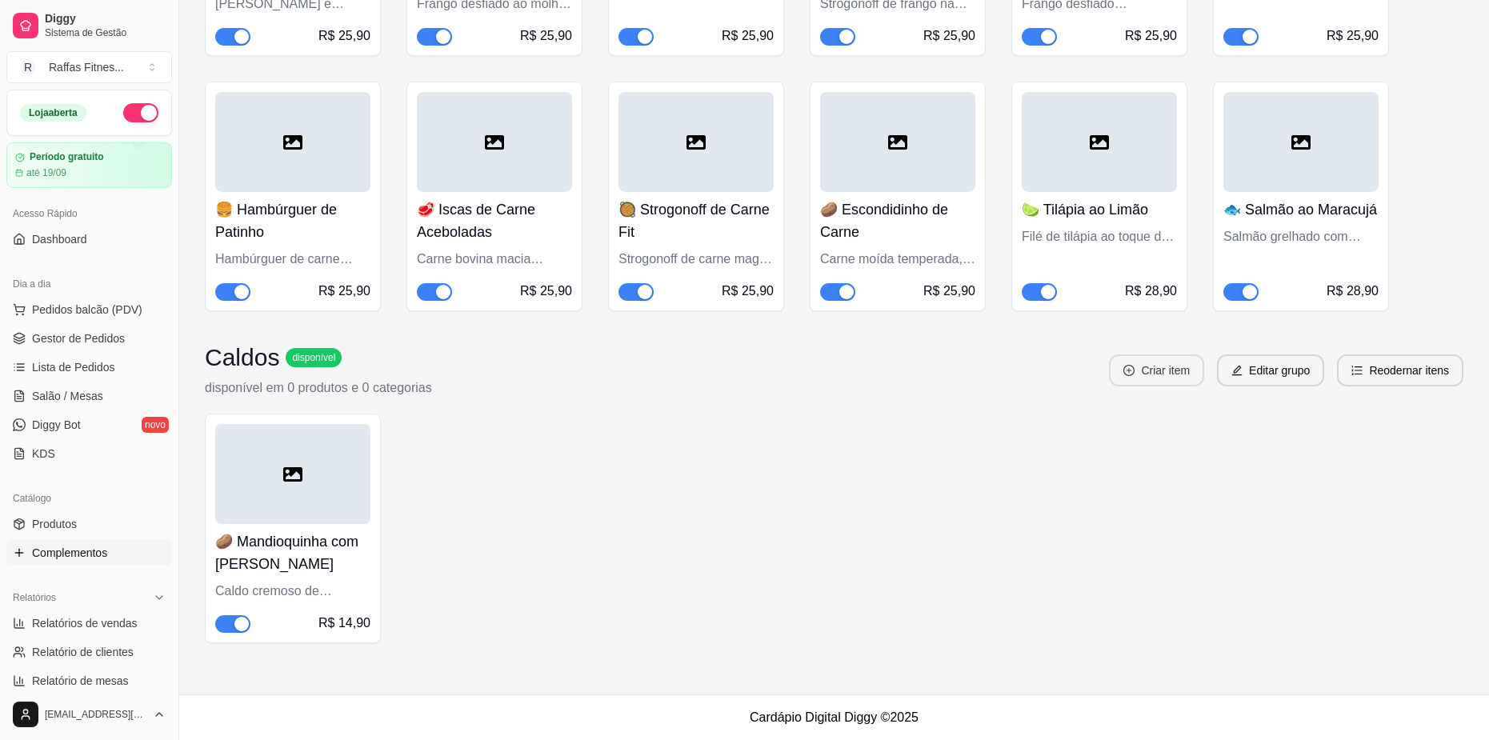
click at [1178, 378] on button "Criar item" at bounding box center [1156, 371] width 95 height 32
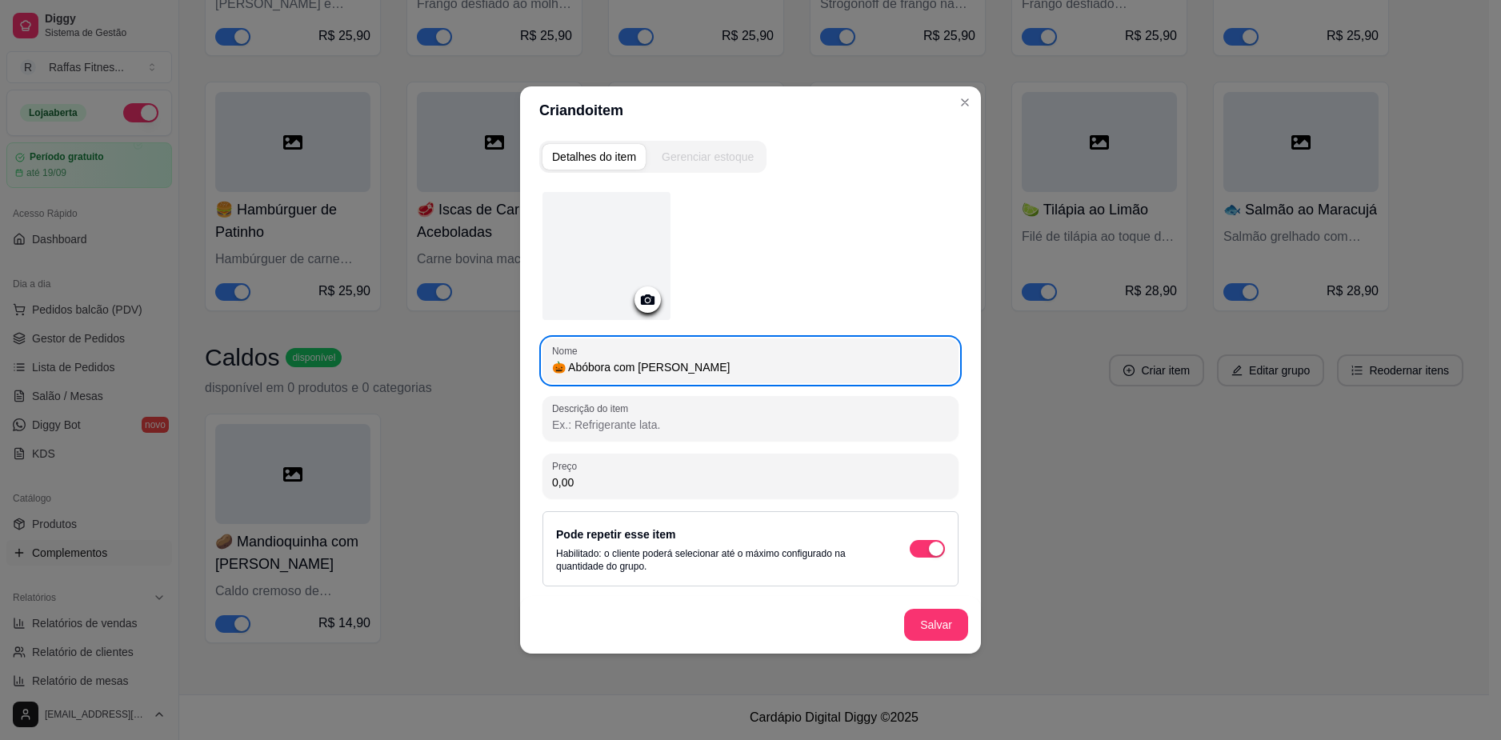
type input "🎃 Abóbora com [PERSON_NAME]"
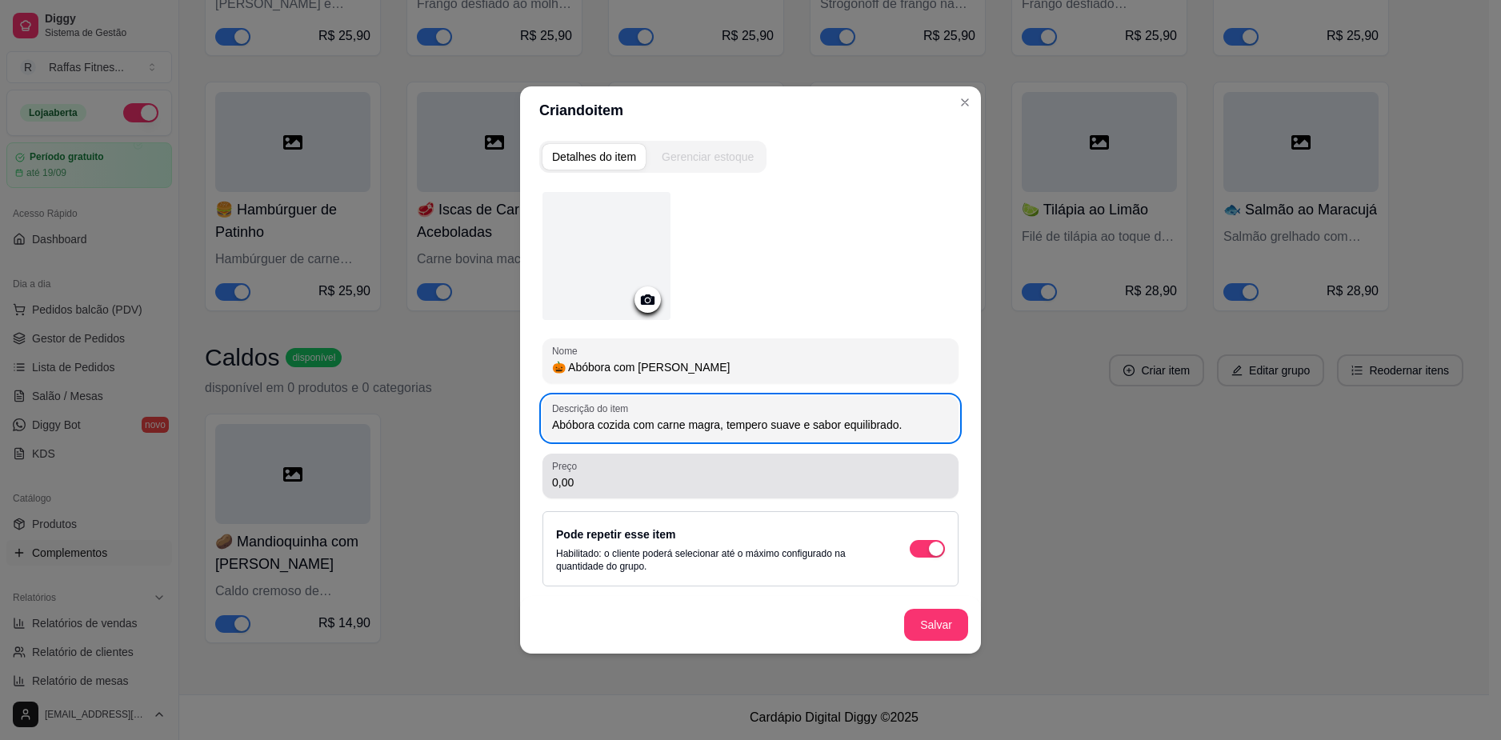
type input "Abóbora cozida com carne magra, tempero suave e sabor equilibrado."
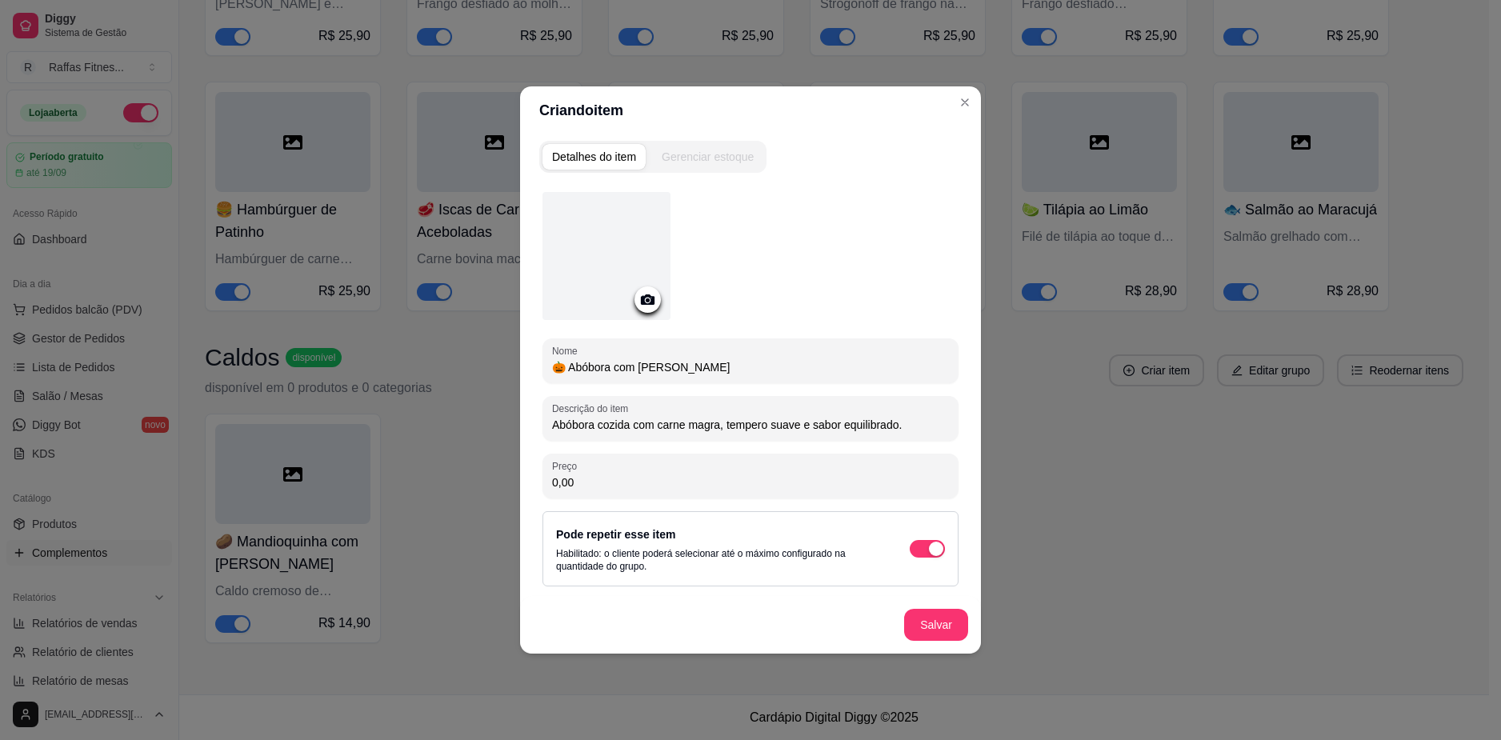
click at [836, 477] on input "0,00" at bounding box center [750, 483] width 397 height 16
type input "14,90"
click at [930, 632] on button "Salvar" at bounding box center [936, 625] width 64 height 32
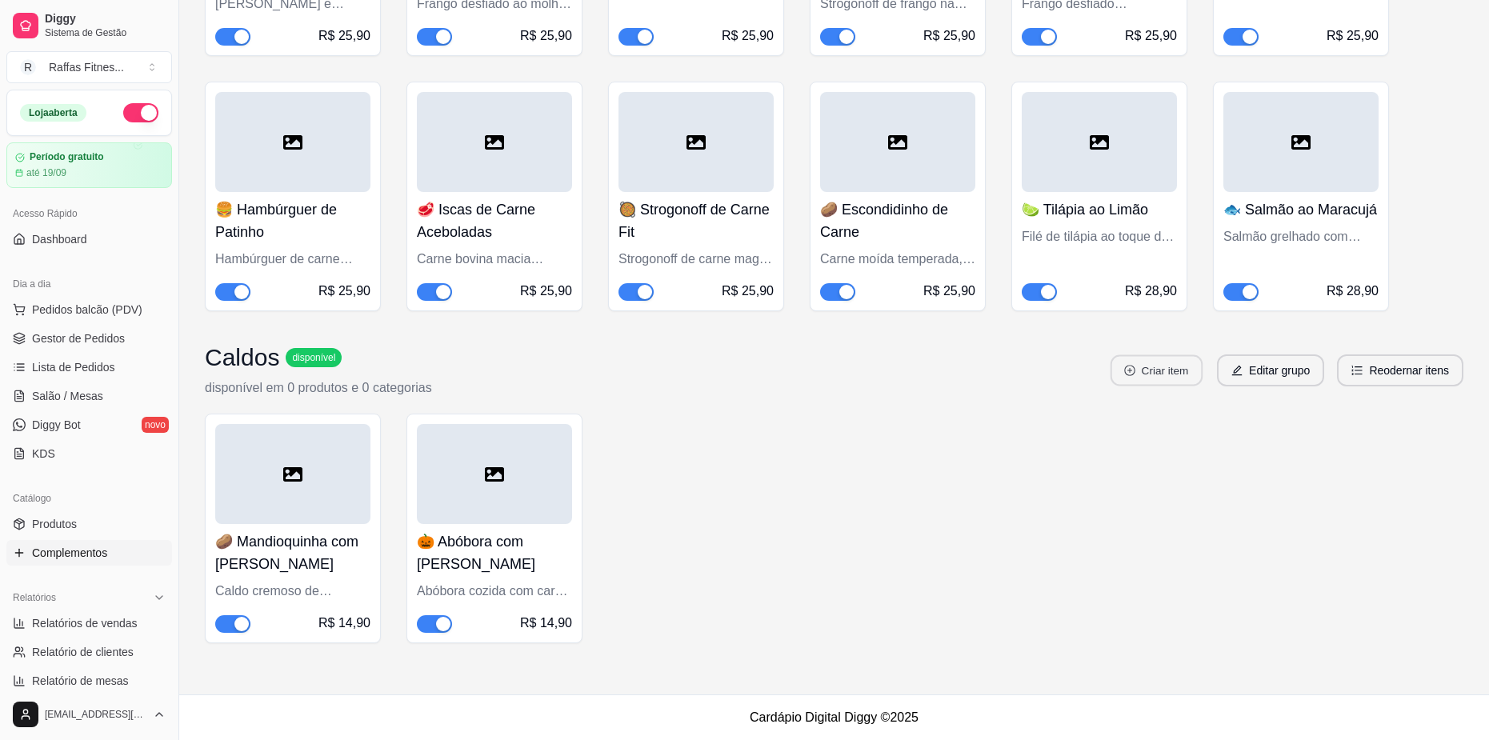
click at [1164, 379] on button "Criar item" at bounding box center [1157, 370] width 92 height 31
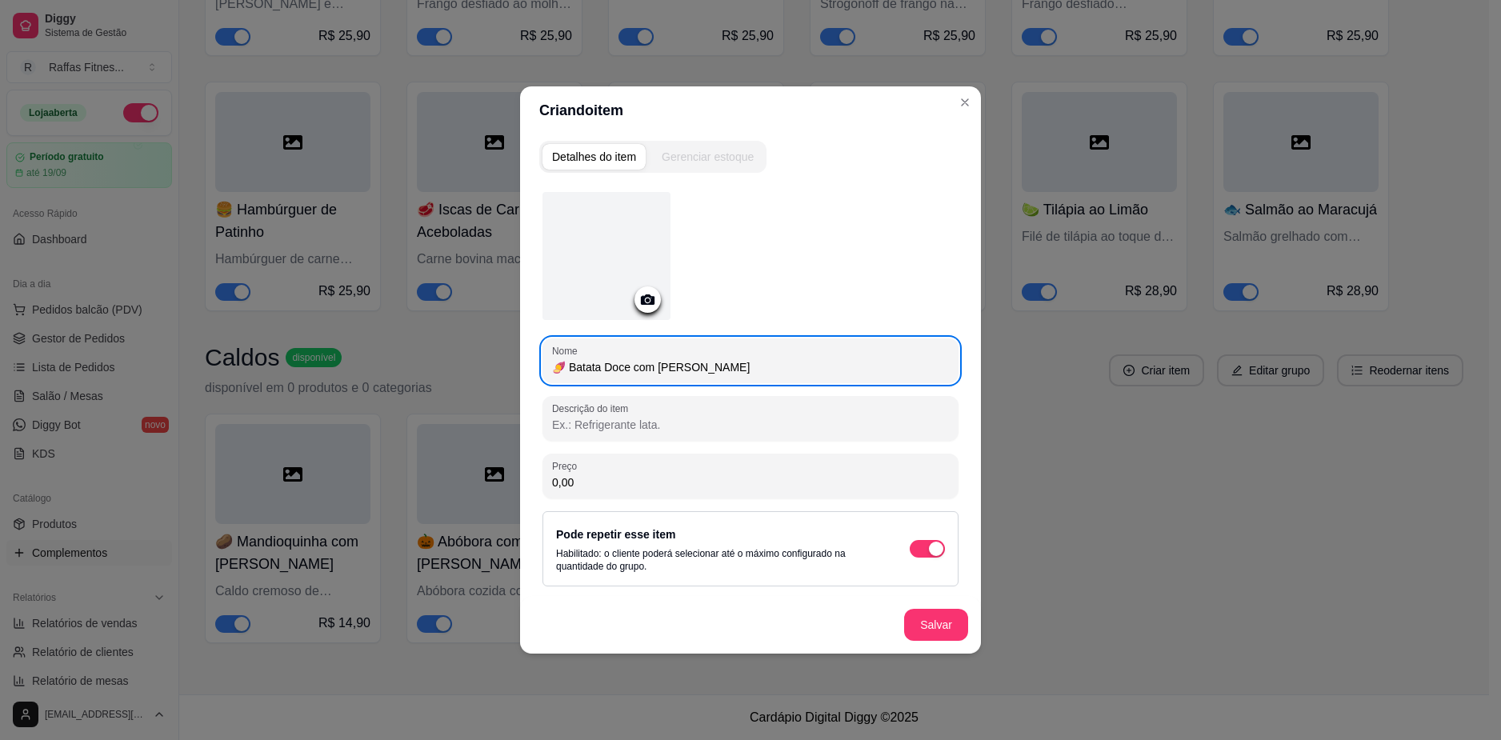
type input "🍠 Batata Doce com [PERSON_NAME]"
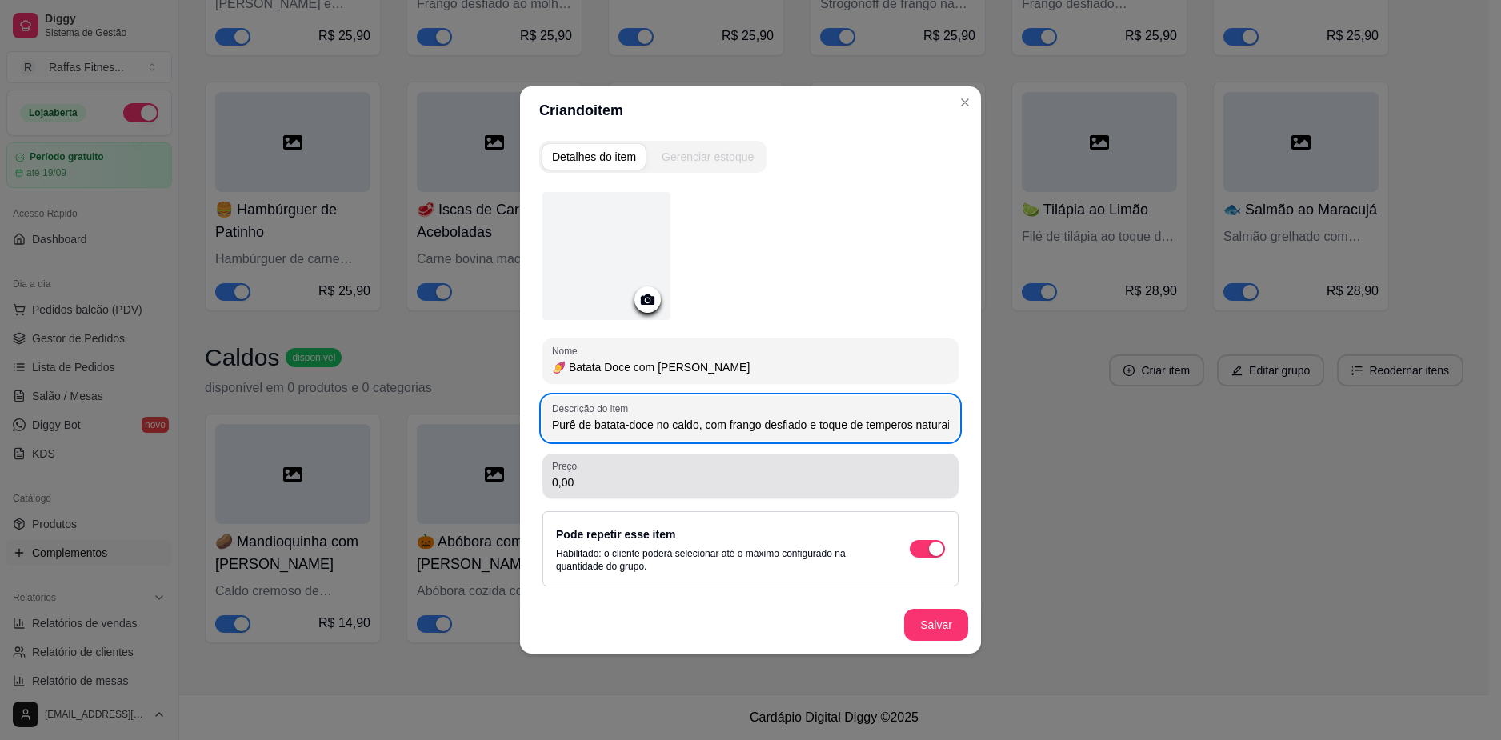
type input "Purê de batata-doce no caldo, com frango desfiado e toque de temperos naturais."
click at [631, 480] on input "0,00" at bounding box center [750, 483] width 397 height 16
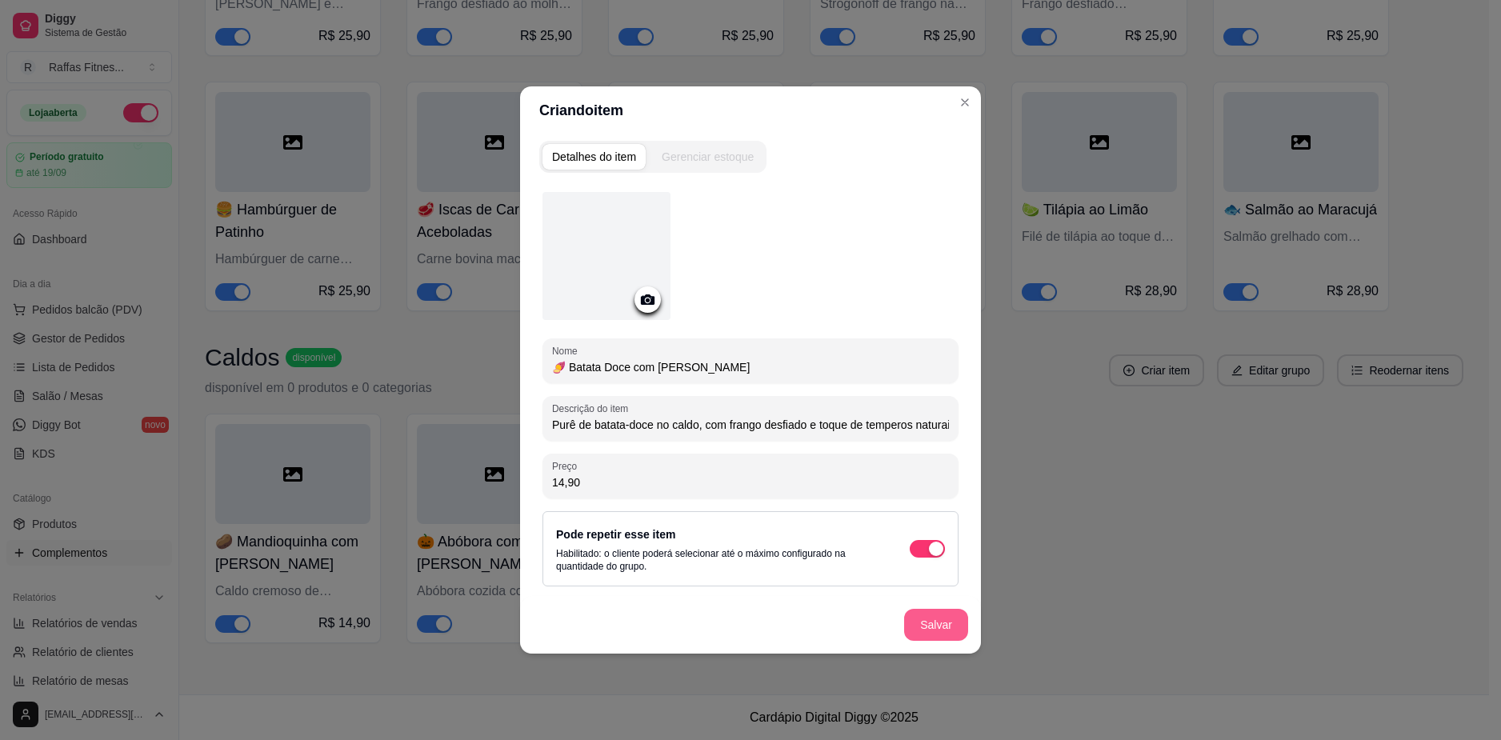
type input "14,90"
click at [937, 630] on button "Salvar" at bounding box center [936, 625] width 64 height 32
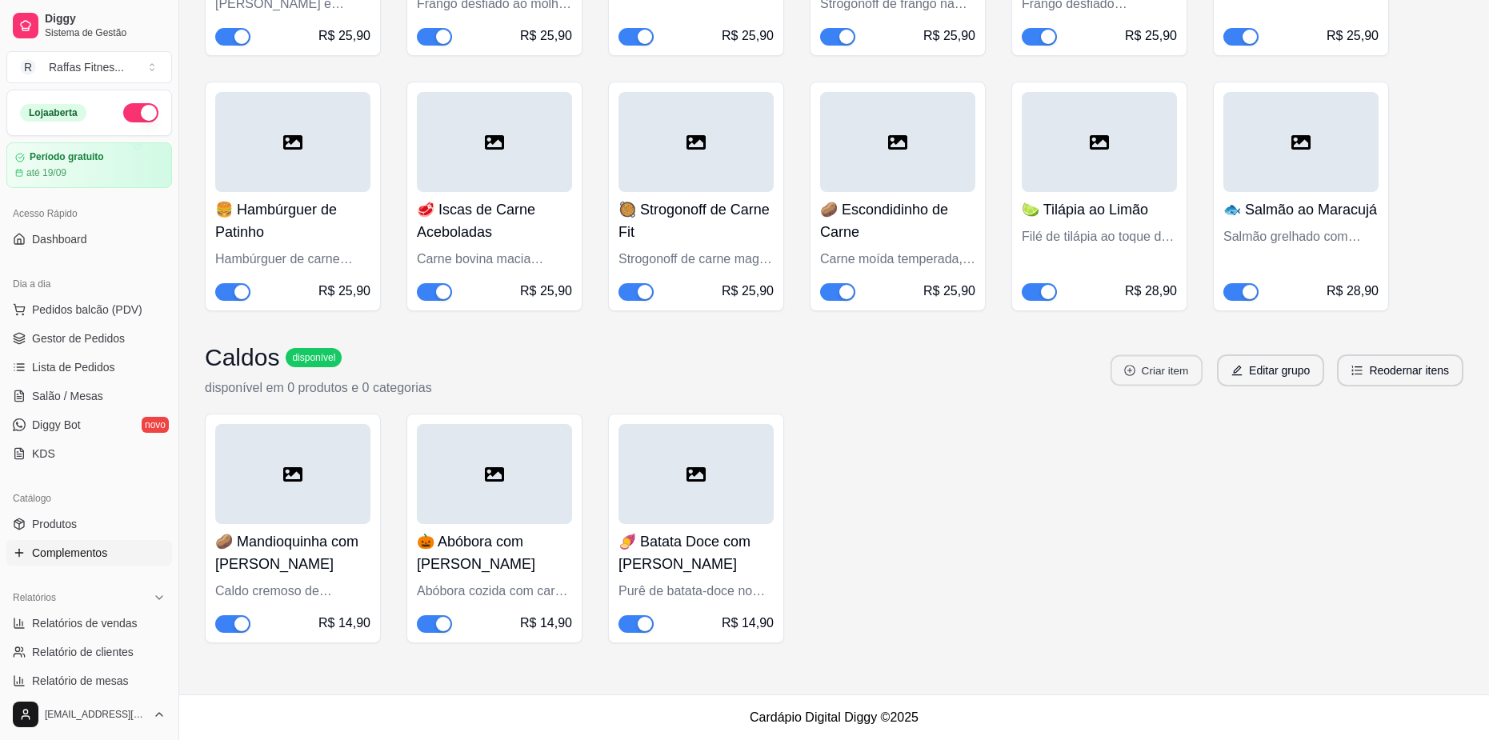
click at [1184, 374] on button "Criar item" at bounding box center [1157, 370] width 92 height 31
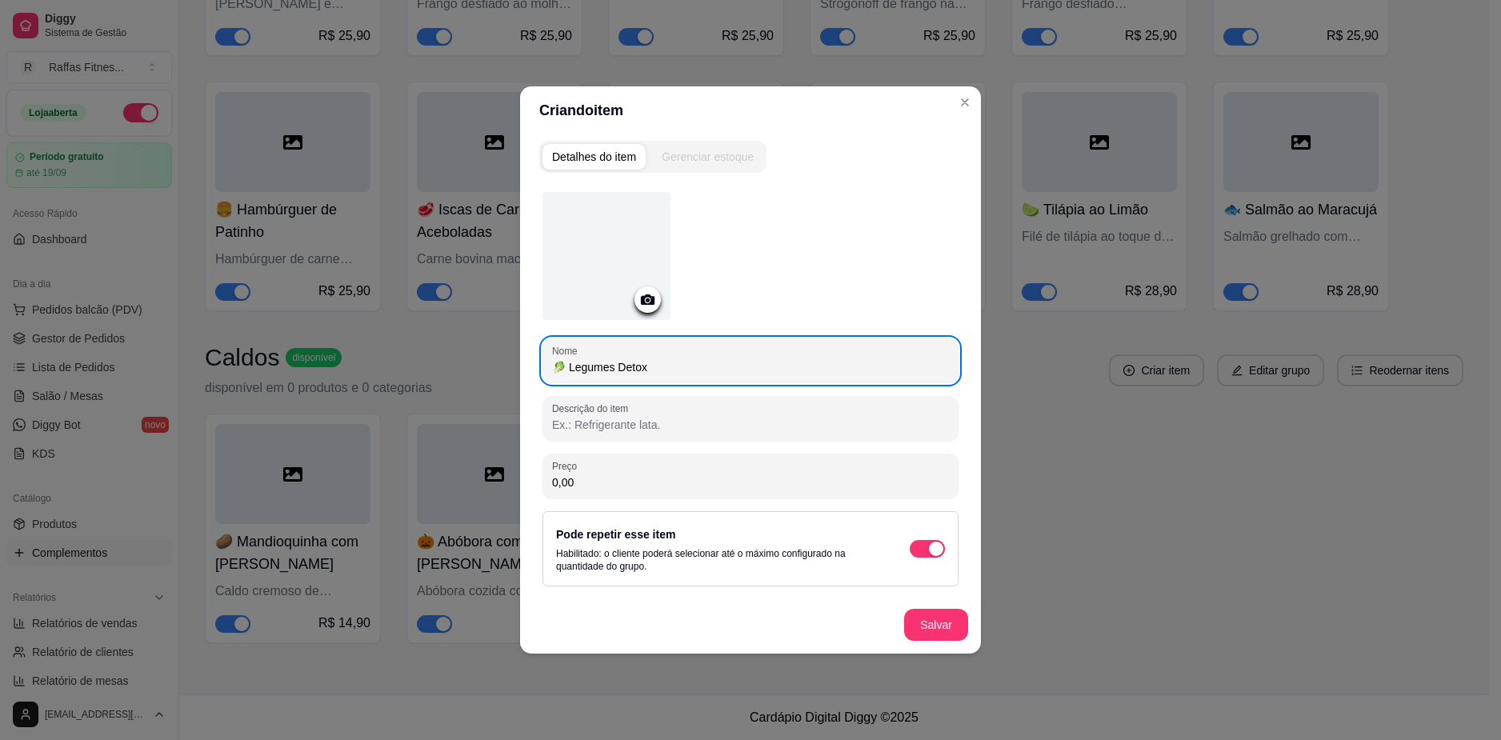
type input "🥬 Legumes Detox"
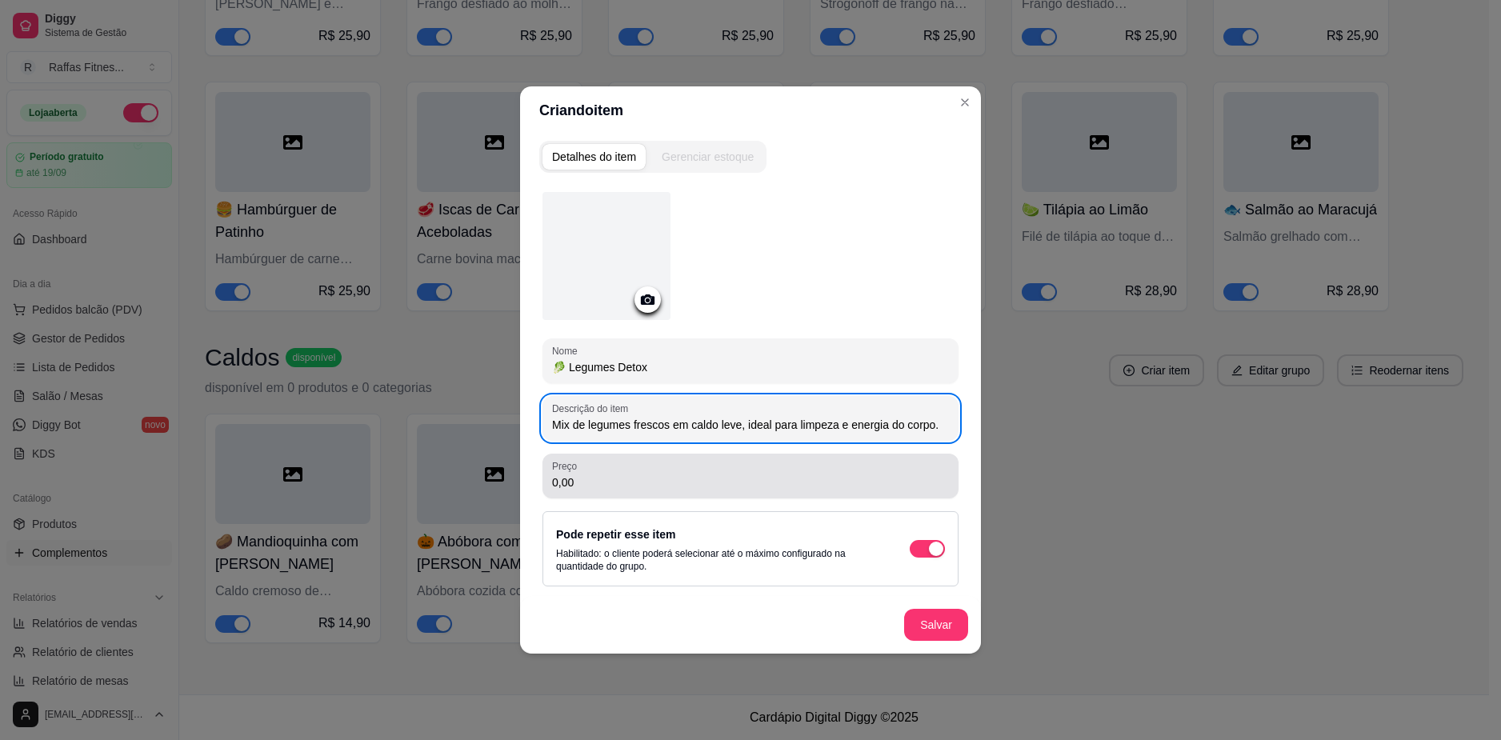
type input "Mix de legumes frescos em caldo leve, ideal para limpeza e energia do corpo."
click at [603, 498] on div "Preço 0,00" at bounding box center [751, 476] width 416 height 45
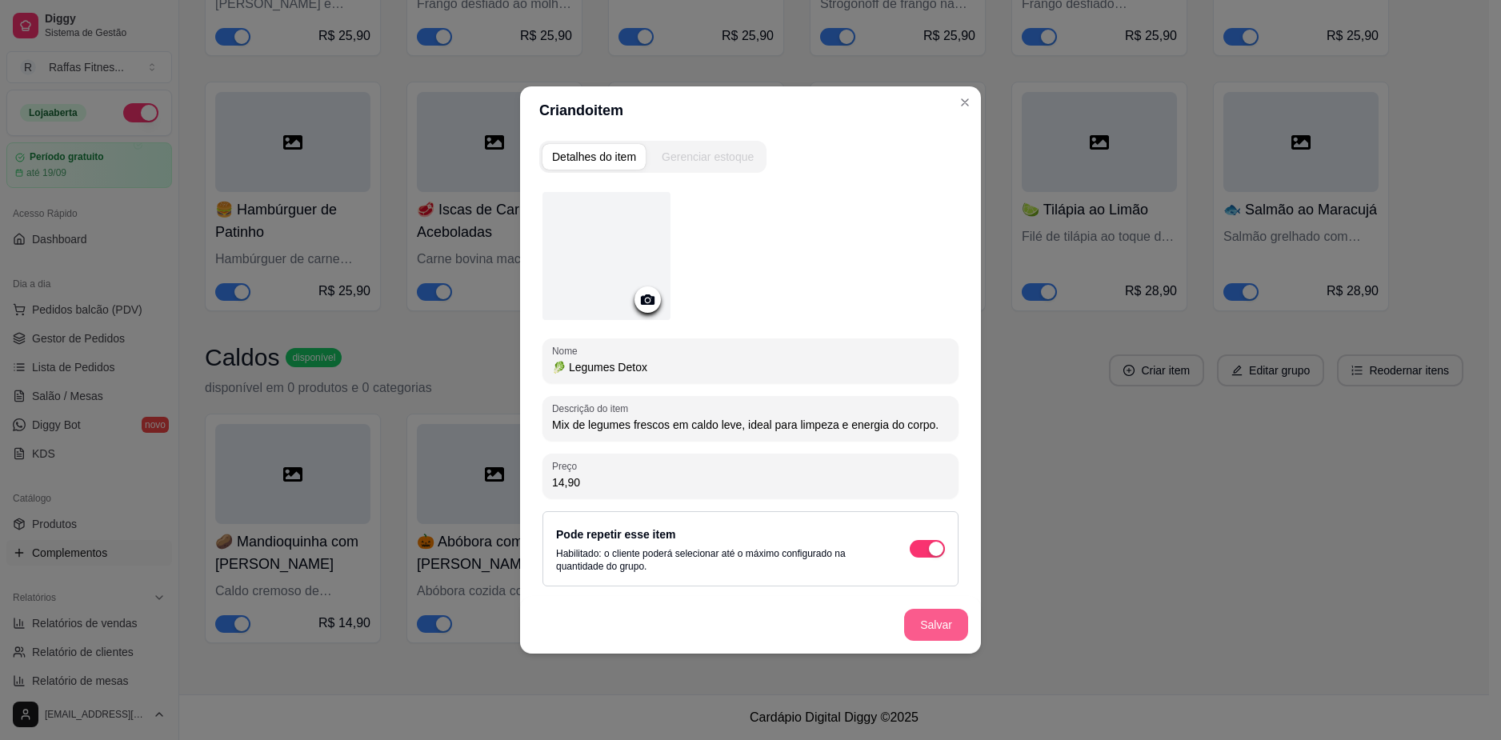
type input "14,90"
click at [955, 639] on button "Salvar" at bounding box center [936, 625] width 64 height 32
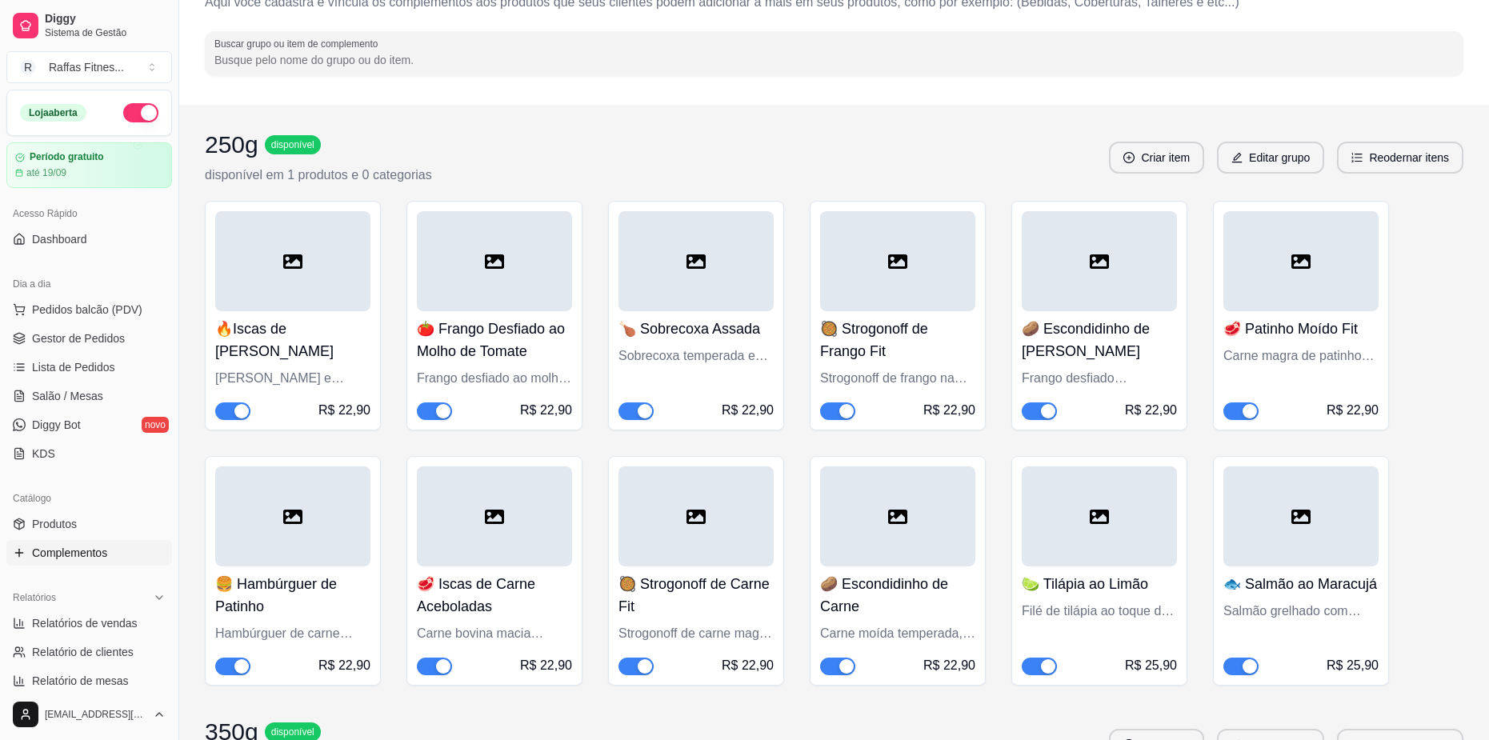
scroll to position [0, 0]
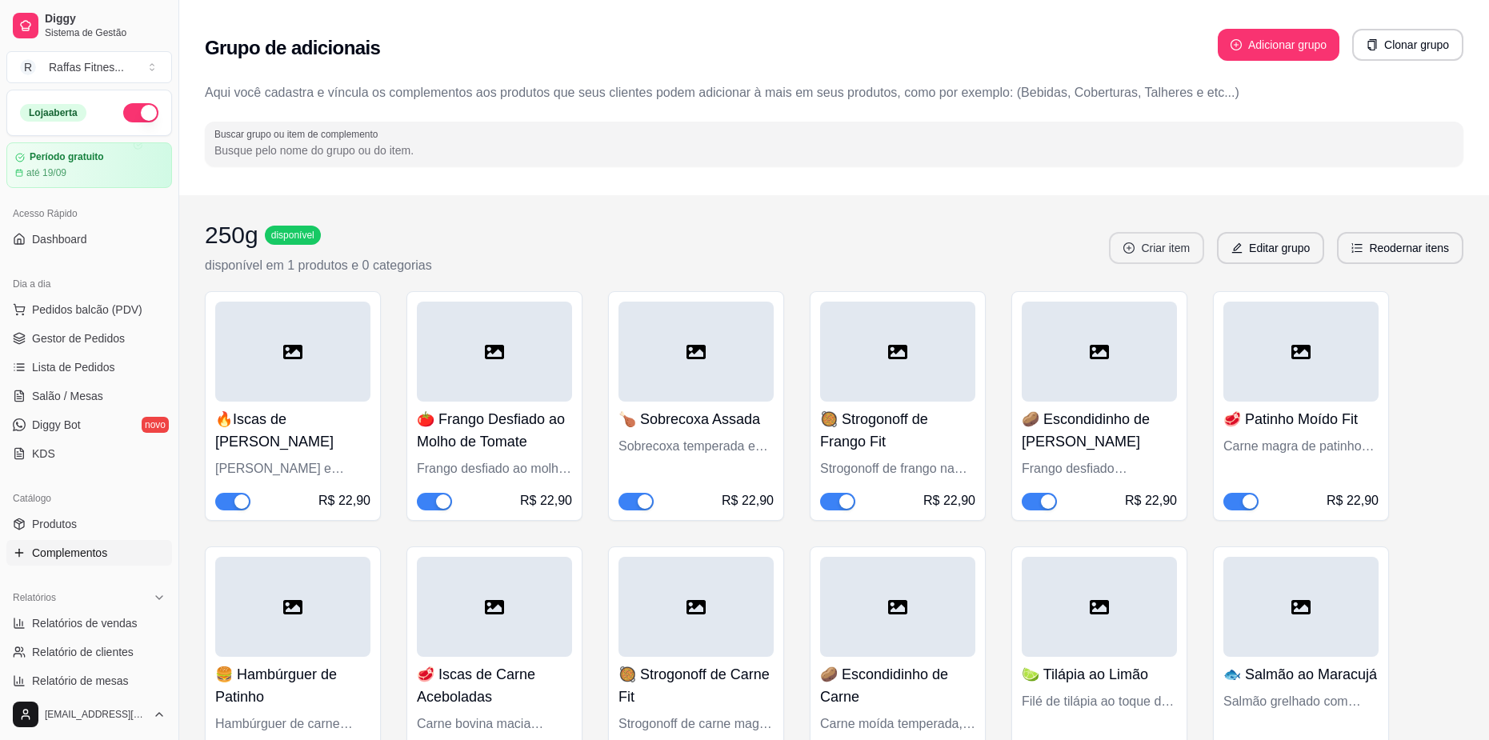
click at [1152, 259] on button "Criar item" at bounding box center [1156, 248] width 95 height 32
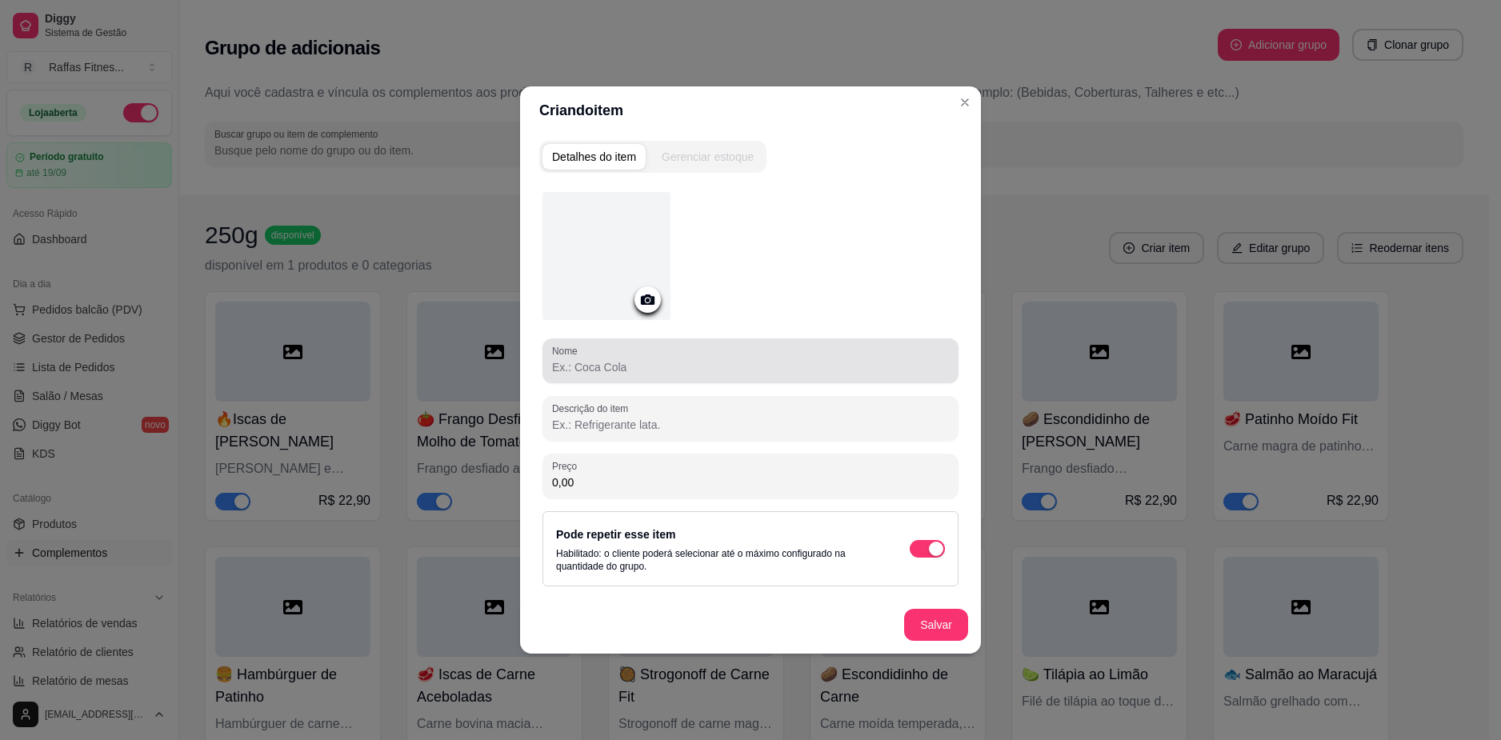
click at [665, 375] on div at bounding box center [750, 361] width 397 height 32
click at [627, 375] on input "Nome" at bounding box center [750, 367] width 397 height 16
paste input "🥤 Sucos Detox"
click at [563, 367] on input "🥤 Sucos Detox" at bounding box center [750, 367] width 397 height 16
click at [561, 367] on input "🥤 Sucos Detox" at bounding box center [750, 367] width 397 height 16
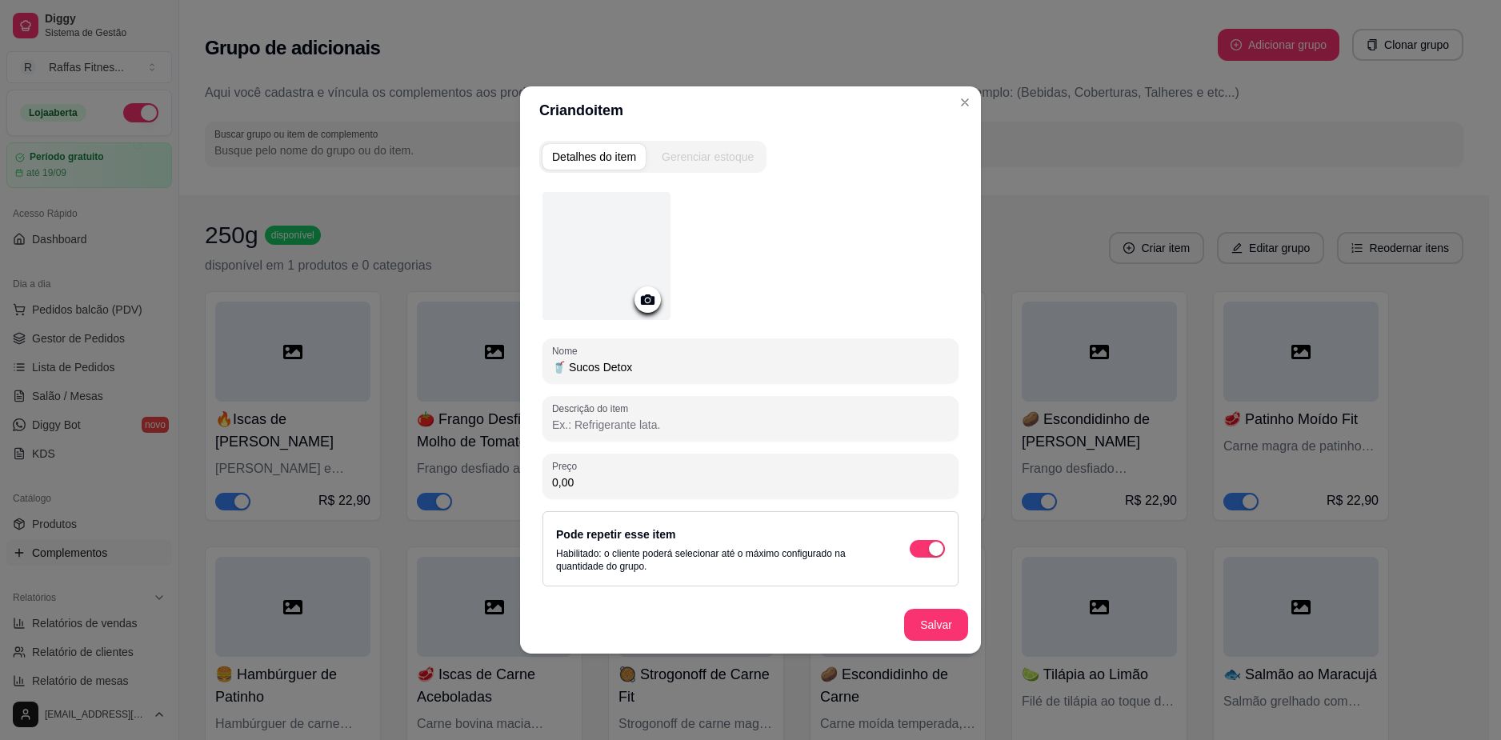
drag, startPoint x: 562, startPoint y: 366, endPoint x: 549, endPoint y: 368, distance: 13.0
click at [549, 368] on div "Nome 🥤 Sucos Detox" at bounding box center [751, 361] width 416 height 45
type input "🥤 Sucos Detox"
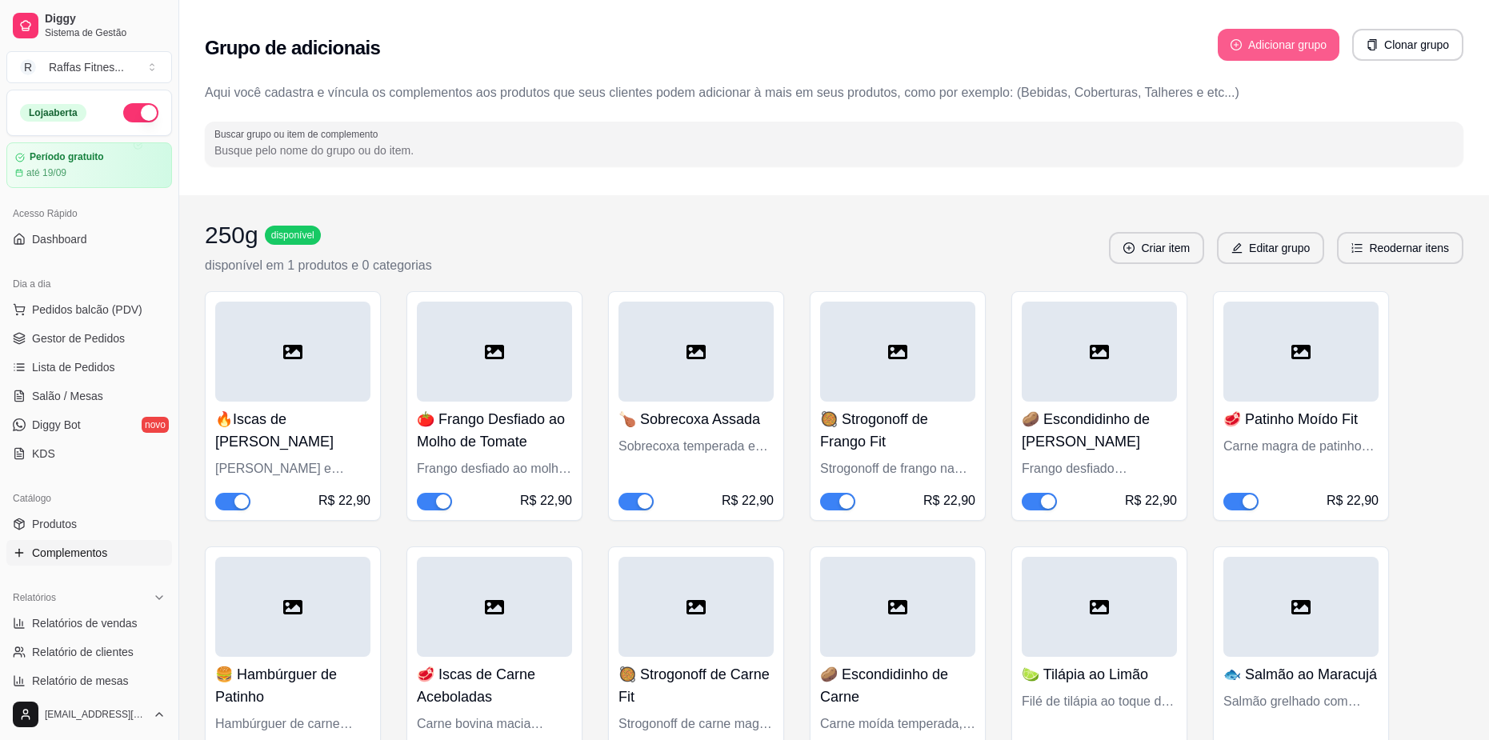
click at [1278, 33] on button "Adicionar grupo" at bounding box center [1279, 45] width 122 height 32
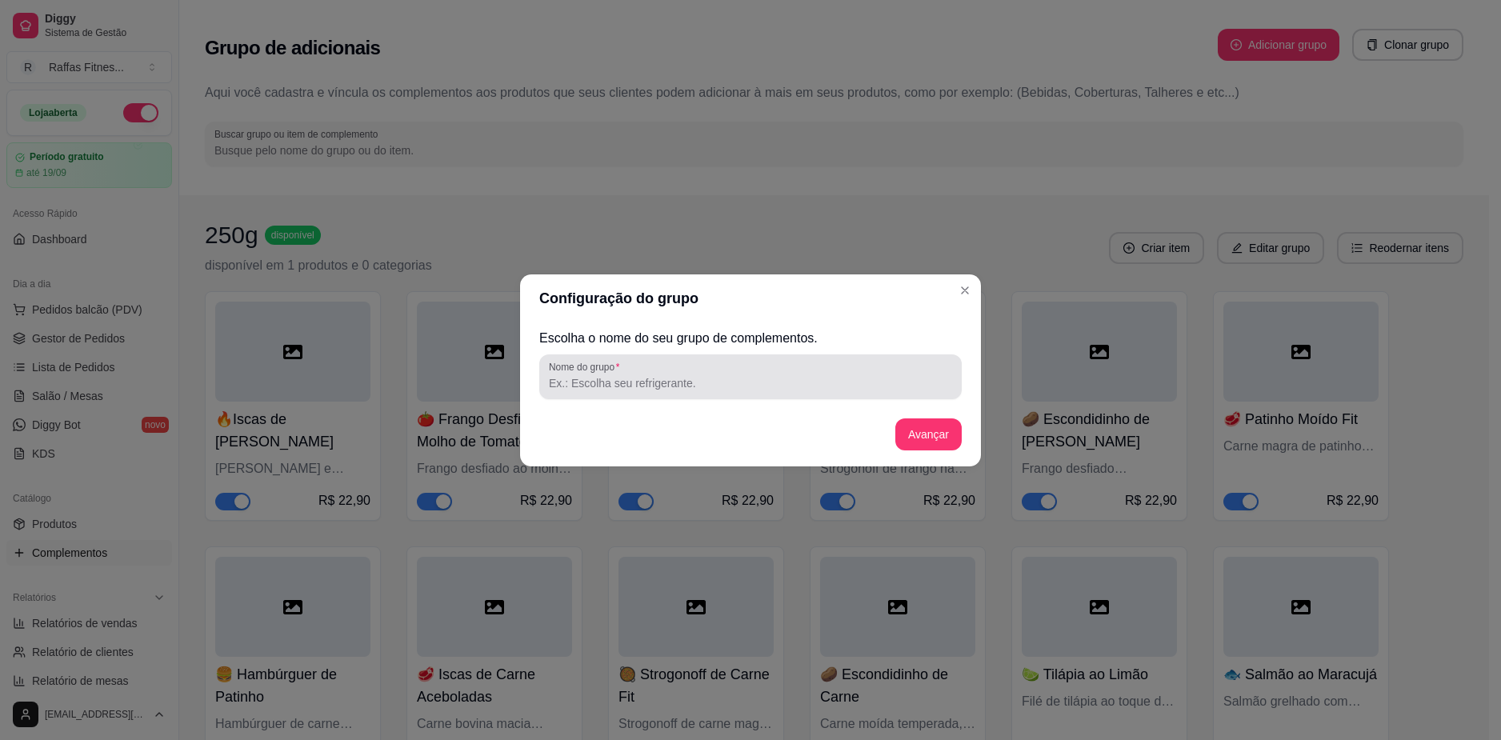
click at [686, 391] on div at bounding box center [750, 377] width 403 height 32
paste input "🥤 Sucos Detox"
drag, startPoint x: 559, startPoint y: 389, endPoint x: 551, endPoint y: 390, distance: 8.0
click at [551, 390] on input "🥤 Sucos Detox" at bounding box center [750, 383] width 403 height 16
click at [740, 389] on input "🥤 Sucos Detox" at bounding box center [750, 383] width 403 height 16
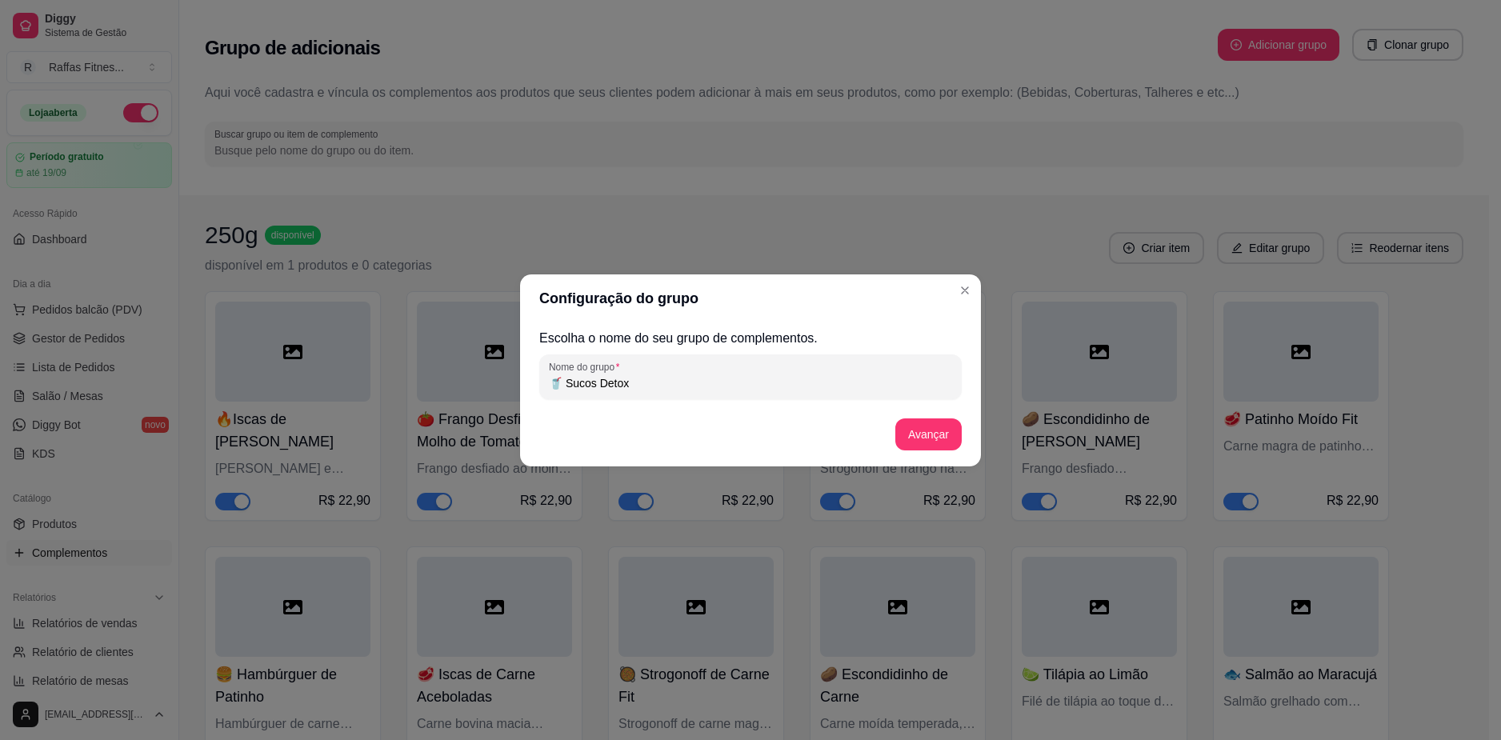
paste input "🥤"
type input "🥤 Sucos Detox 🥤"
click at [914, 436] on button "Avançar" at bounding box center [928, 434] width 65 height 31
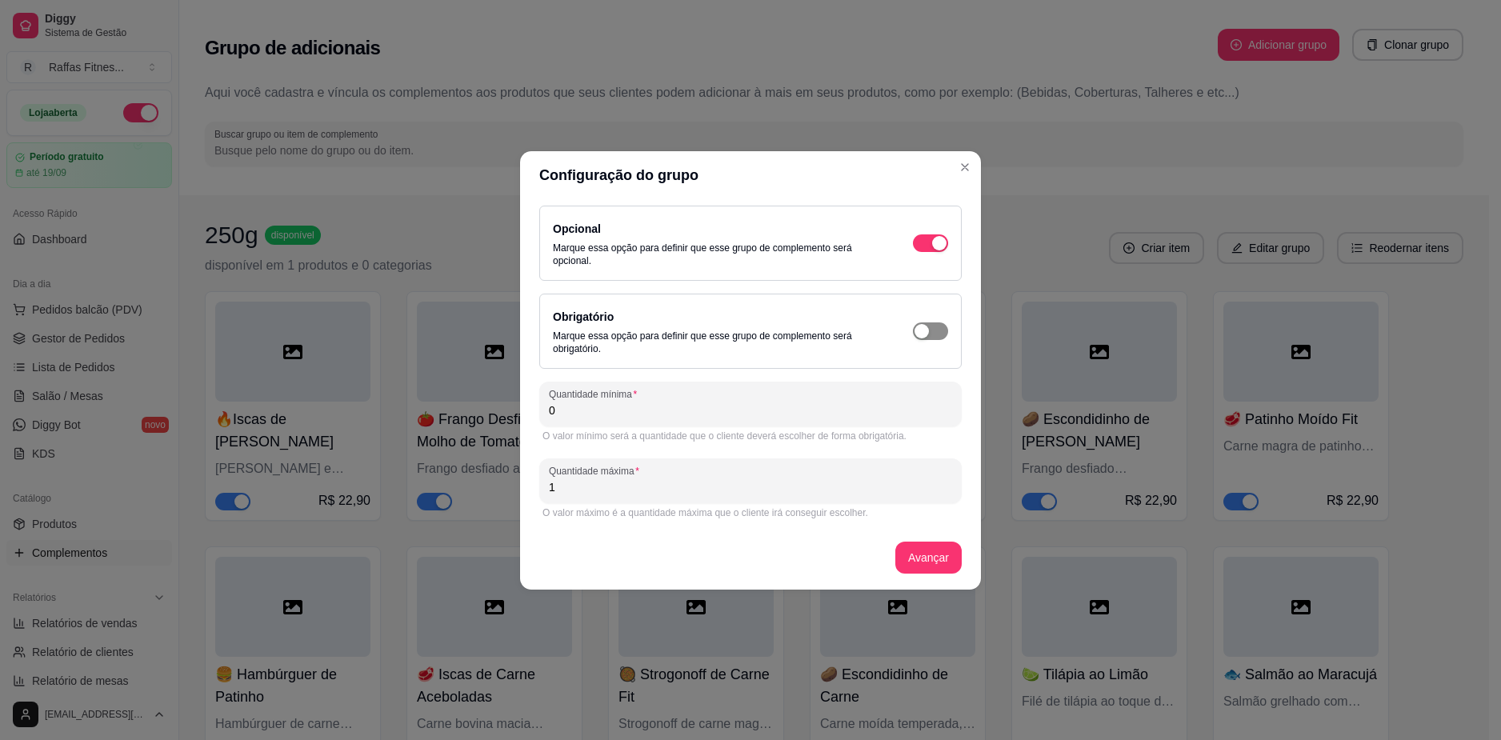
click at [932, 251] on div "button" at bounding box center [939, 243] width 14 height 14
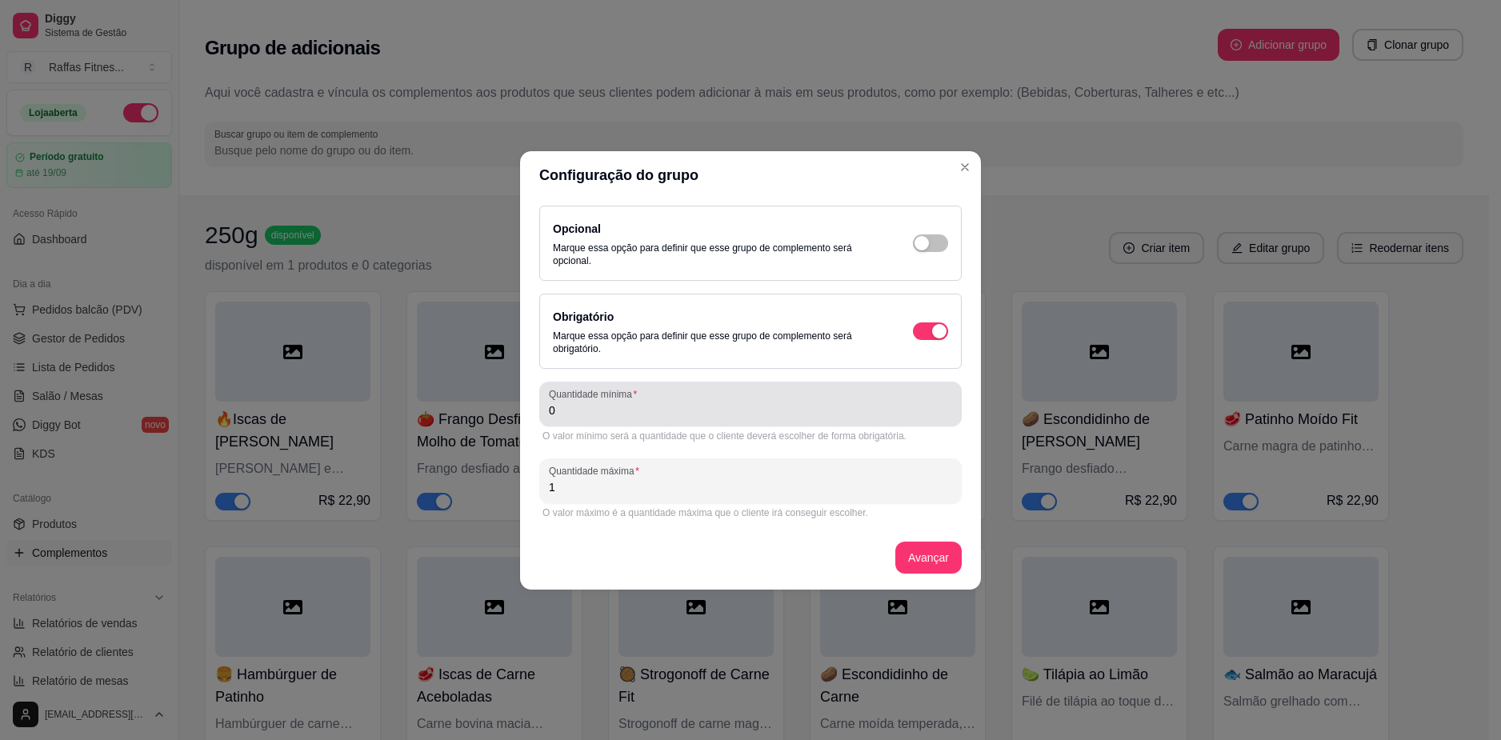
click at [675, 400] on div "0" at bounding box center [750, 404] width 403 height 32
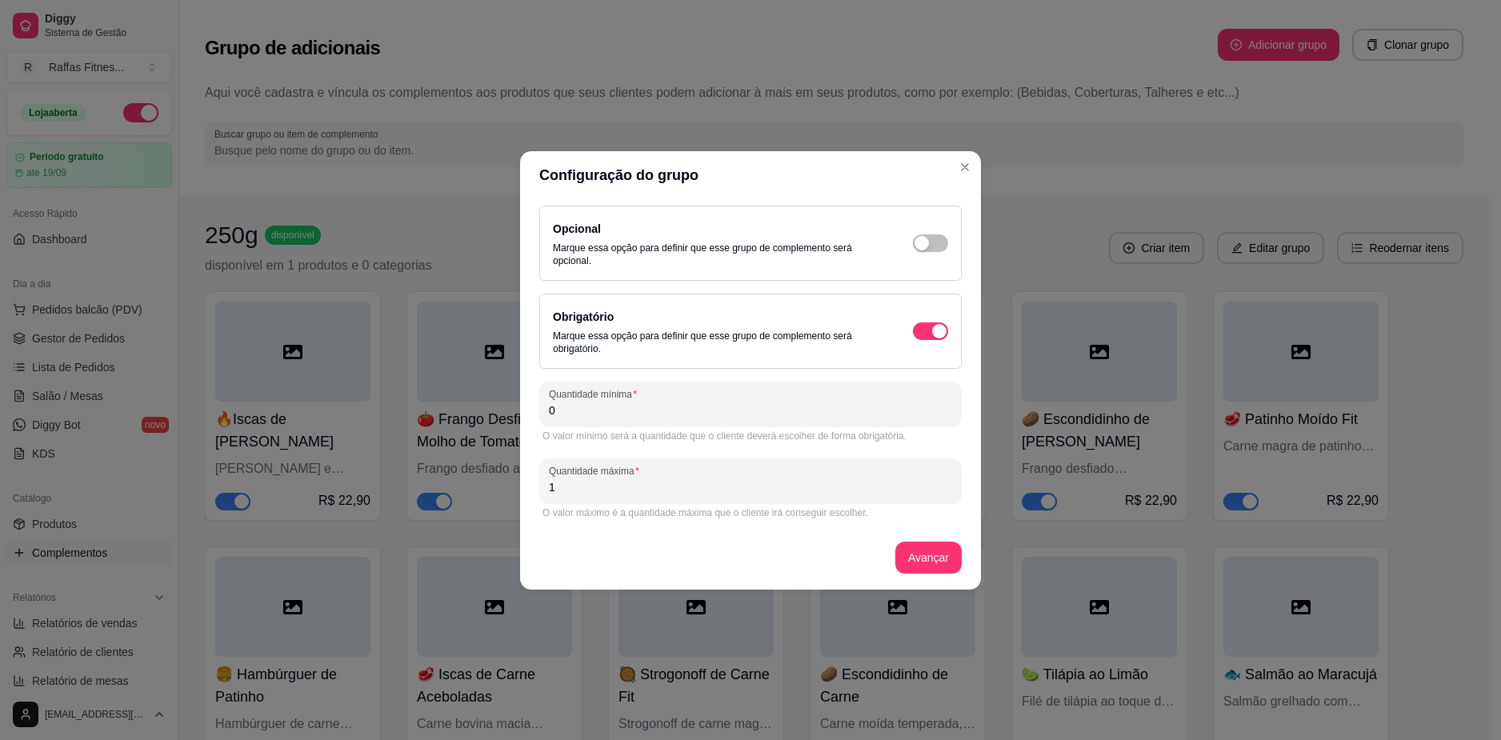
drag, startPoint x: 624, startPoint y: 411, endPoint x: 506, endPoint y: 412, distance: 118.5
click at [506, 412] on div "Configuração do grupo Opcional Marque essa opção para definir que esse grupo de…" at bounding box center [750, 370] width 1501 height 740
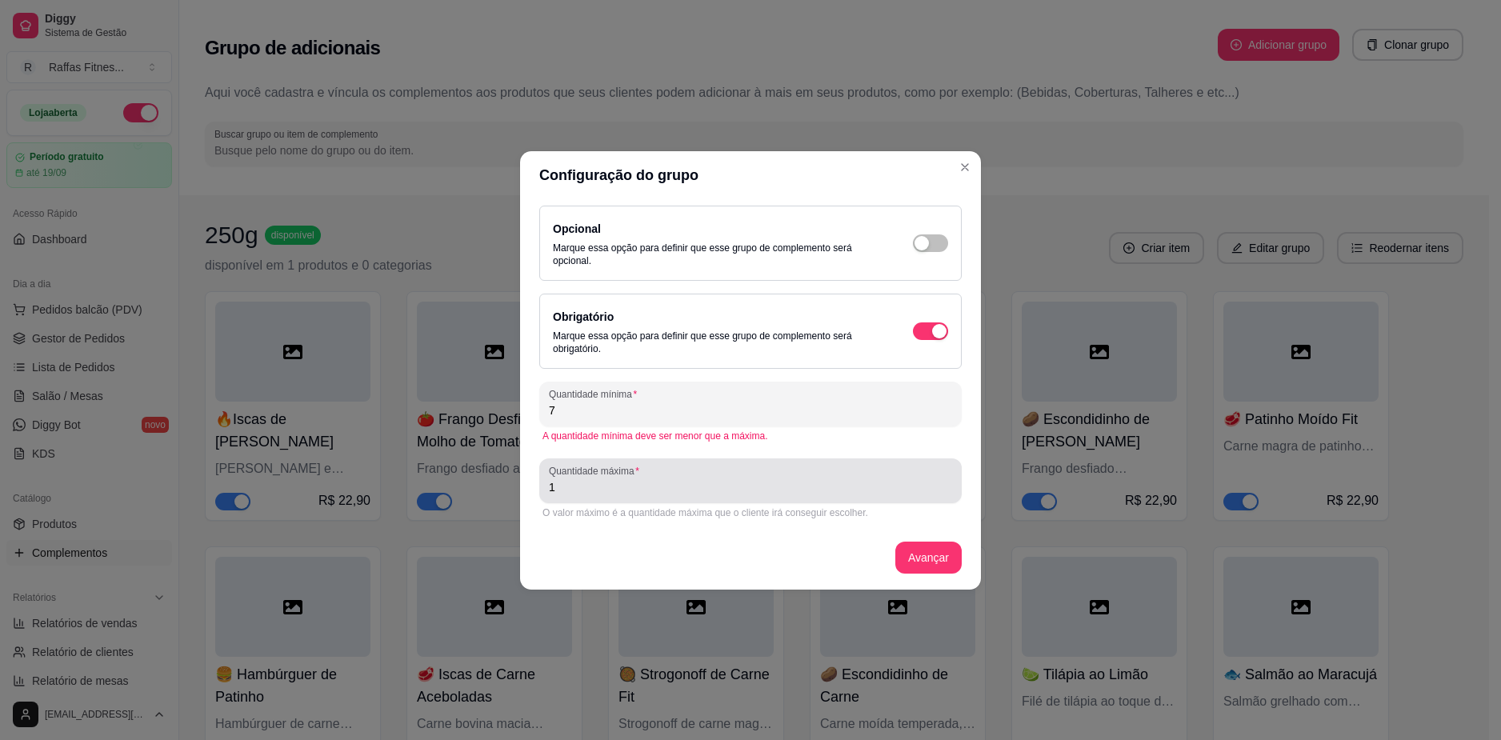
type input "7"
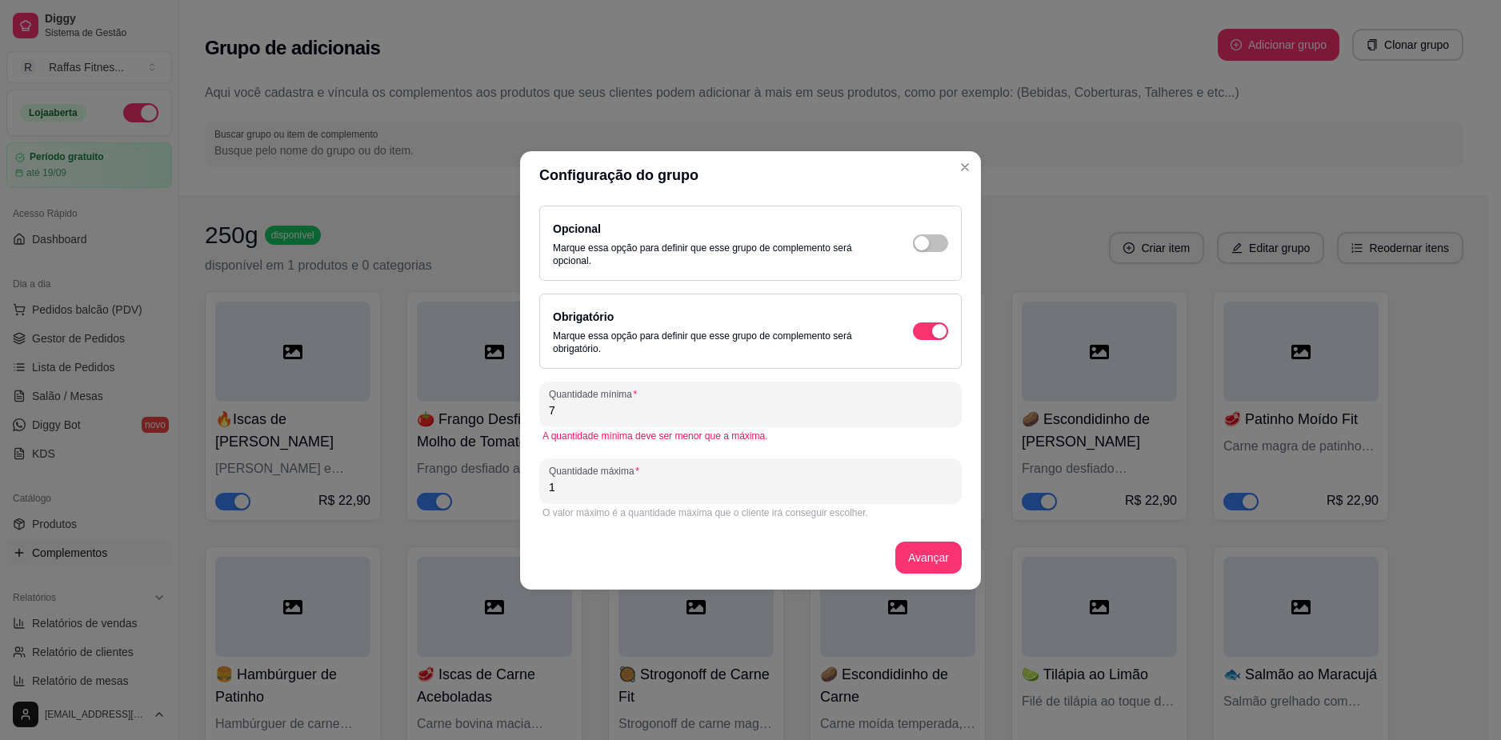
drag, startPoint x: 605, startPoint y: 487, endPoint x: 503, endPoint y: 510, distance: 105.0
click at [503, 510] on div "Configuração do grupo Opcional Marque essa opção para definir que esse grupo de…" at bounding box center [750, 370] width 1501 height 740
type input "50"
click at [936, 563] on button "Avançar" at bounding box center [929, 558] width 66 height 32
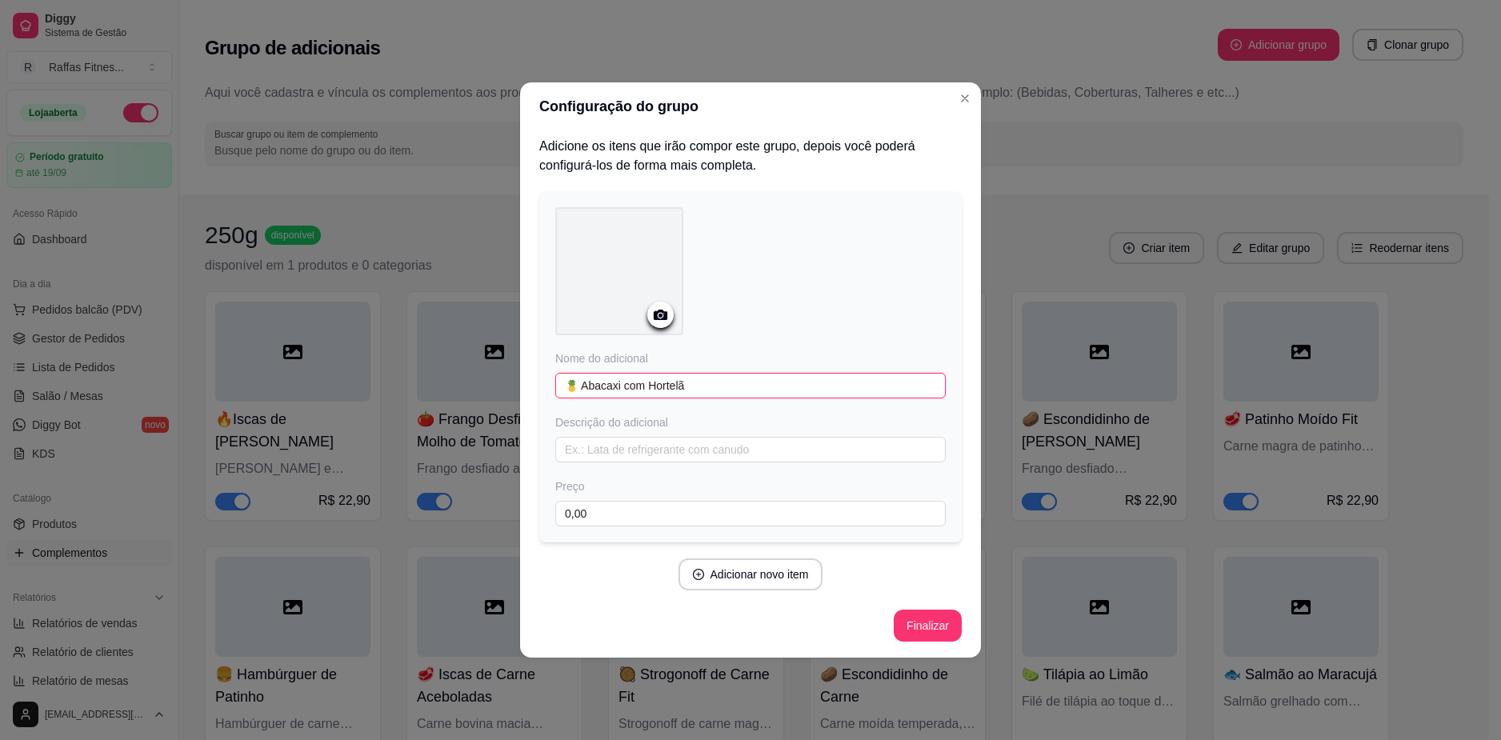
type input "🍍 Abacaxi com Hortelã"
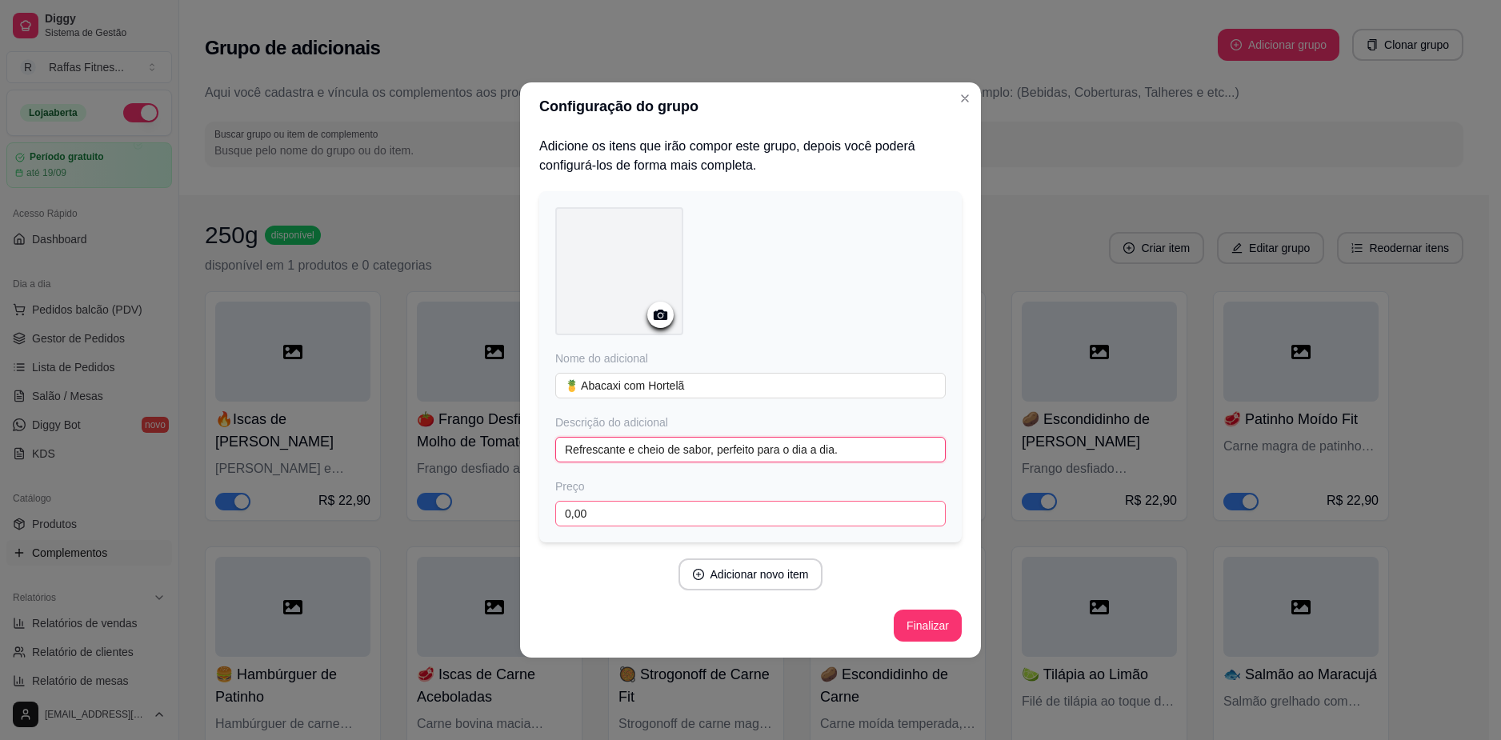
type input "Refrescante e cheio de sabor, perfeito para o dia a dia."
click at [635, 512] on input "0,00" at bounding box center [750, 514] width 391 height 26
type input "9,90"
click at [768, 576] on button "Adicionar novo item" at bounding box center [750, 574] width 141 height 31
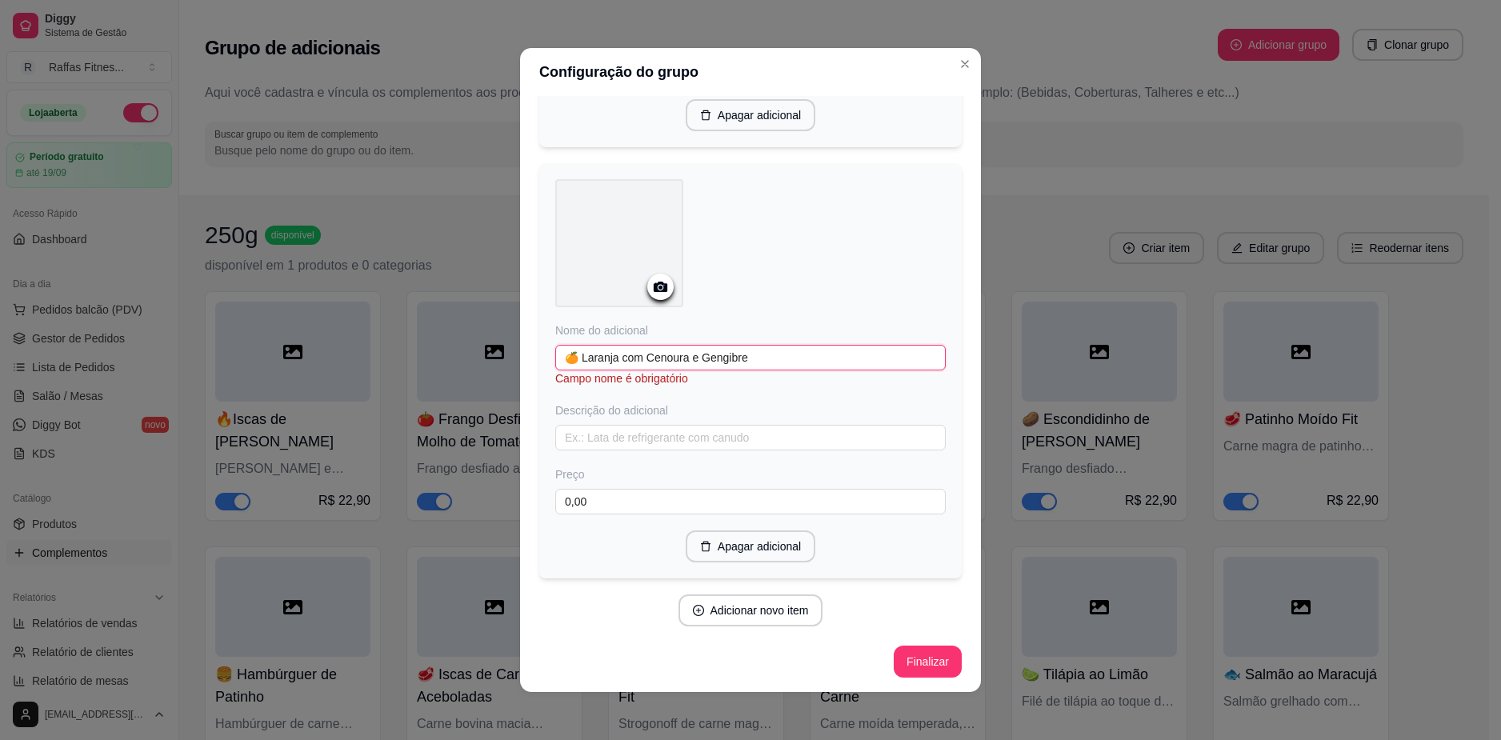
scroll to position [393, 0]
type input "🍊 Laranja com Cenoura e Gengibre"
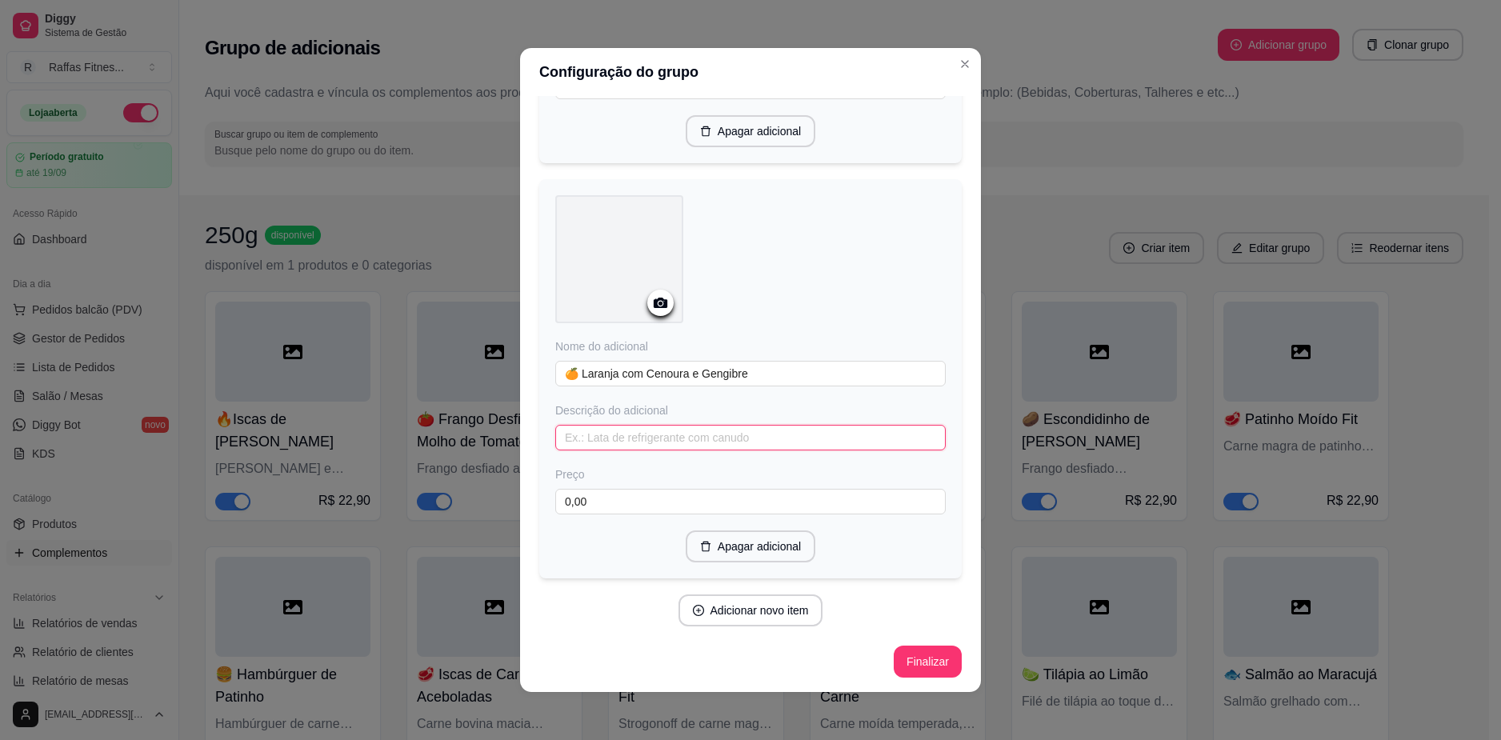
click at [655, 428] on input "text" at bounding box center [750, 438] width 391 height 26
type input "Suco energético com toque cítrico e apimentado do gengibre."
click at [678, 509] on input "0,00" at bounding box center [750, 502] width 391 height 26
type input "9,90"
click at [712, 625] on div "Adicione os itens que irão compor este grupo, depois você poderá configurá-los …" at bounding box center [750, 198] width 423 height 978
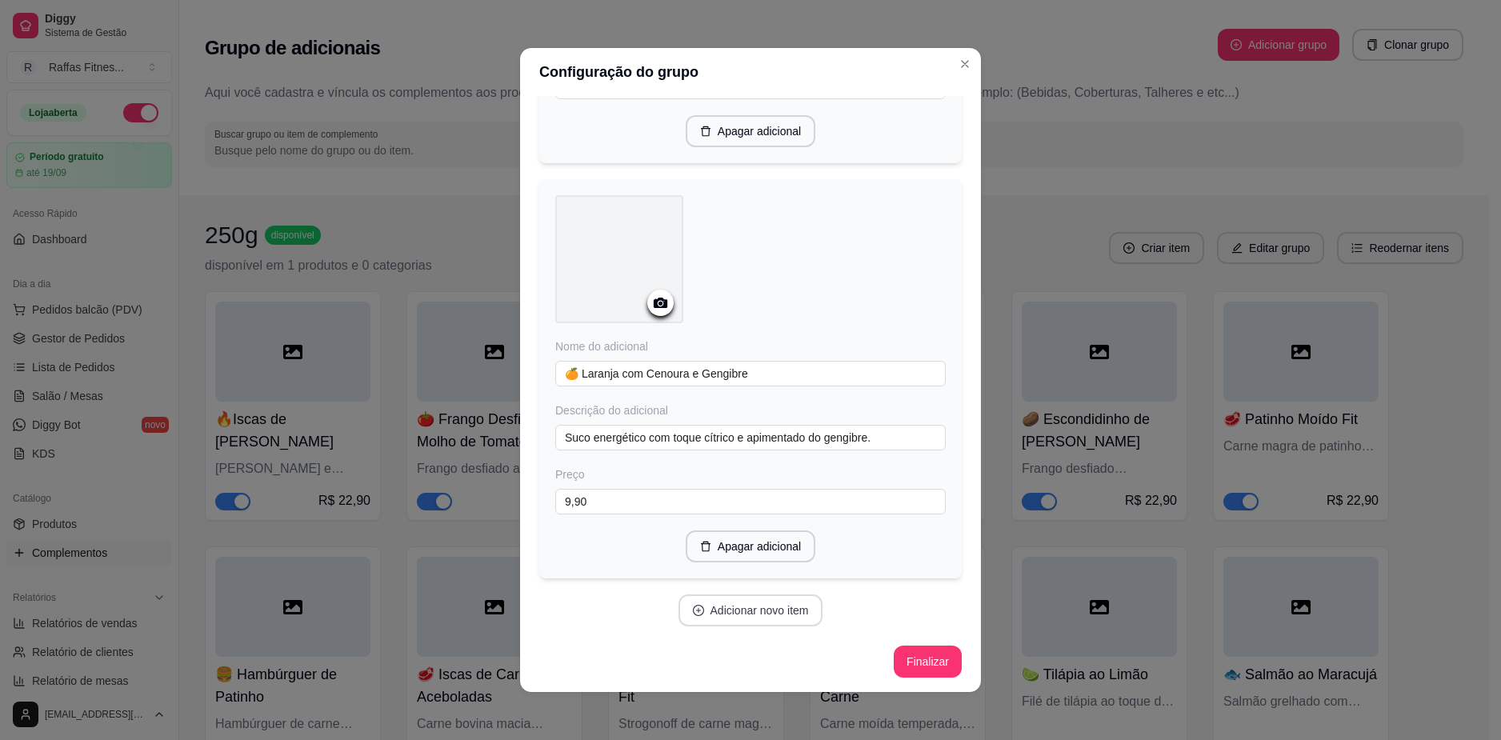
click at [706, 622] on button "Adicionar novo item" at bounding box center [751, 611] width 145 height 32
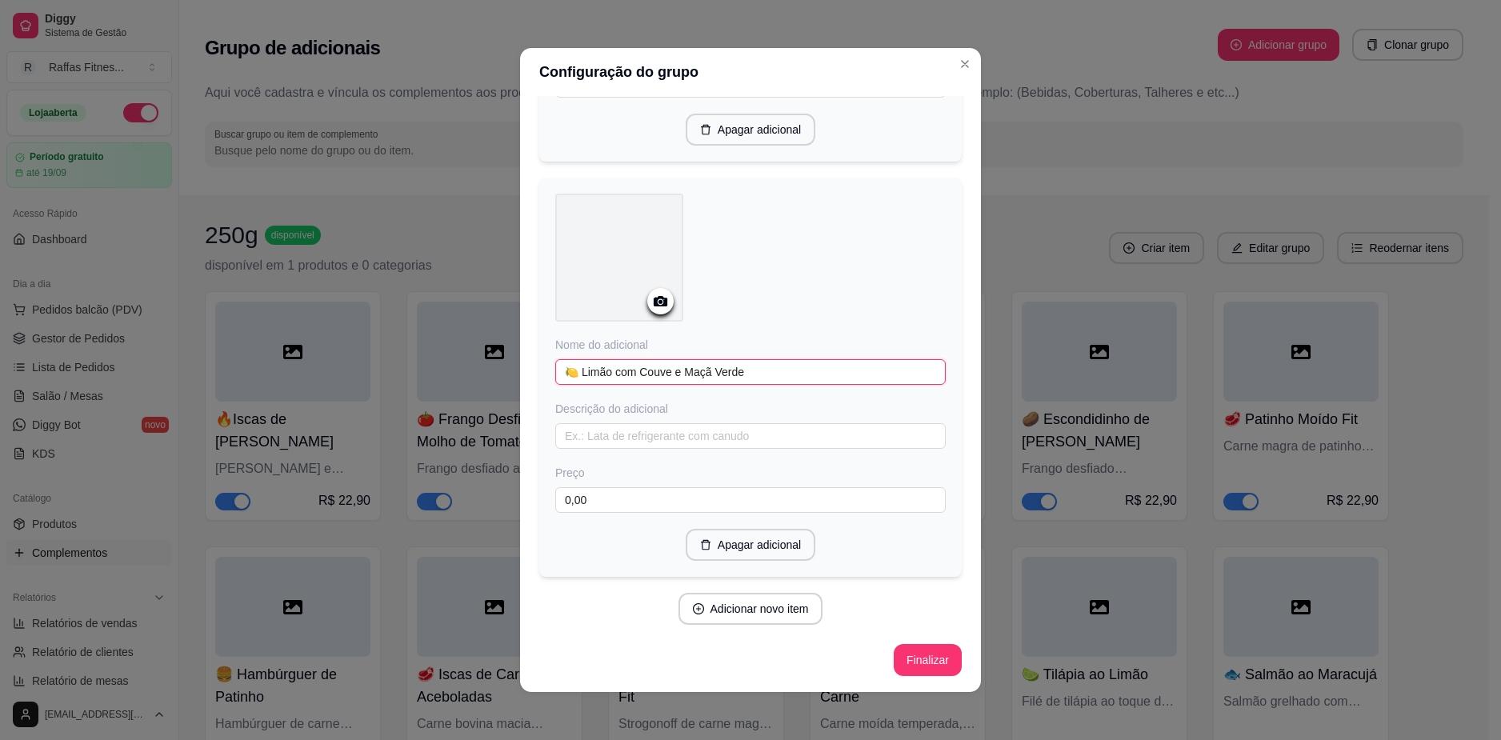
scroll to position [808, 0]
click at [711, 370] on input "🍋 Limão com Couve e Maçã Verde" at bounding box center [750, 375] width 391 height 26
click at [722, 373] on input "🍋 Limão com Couve e Maçã Verde" at bounding box center [750, 375] width 391 height 26
type input "🍋 Limão com Couve e Maçã Verde"
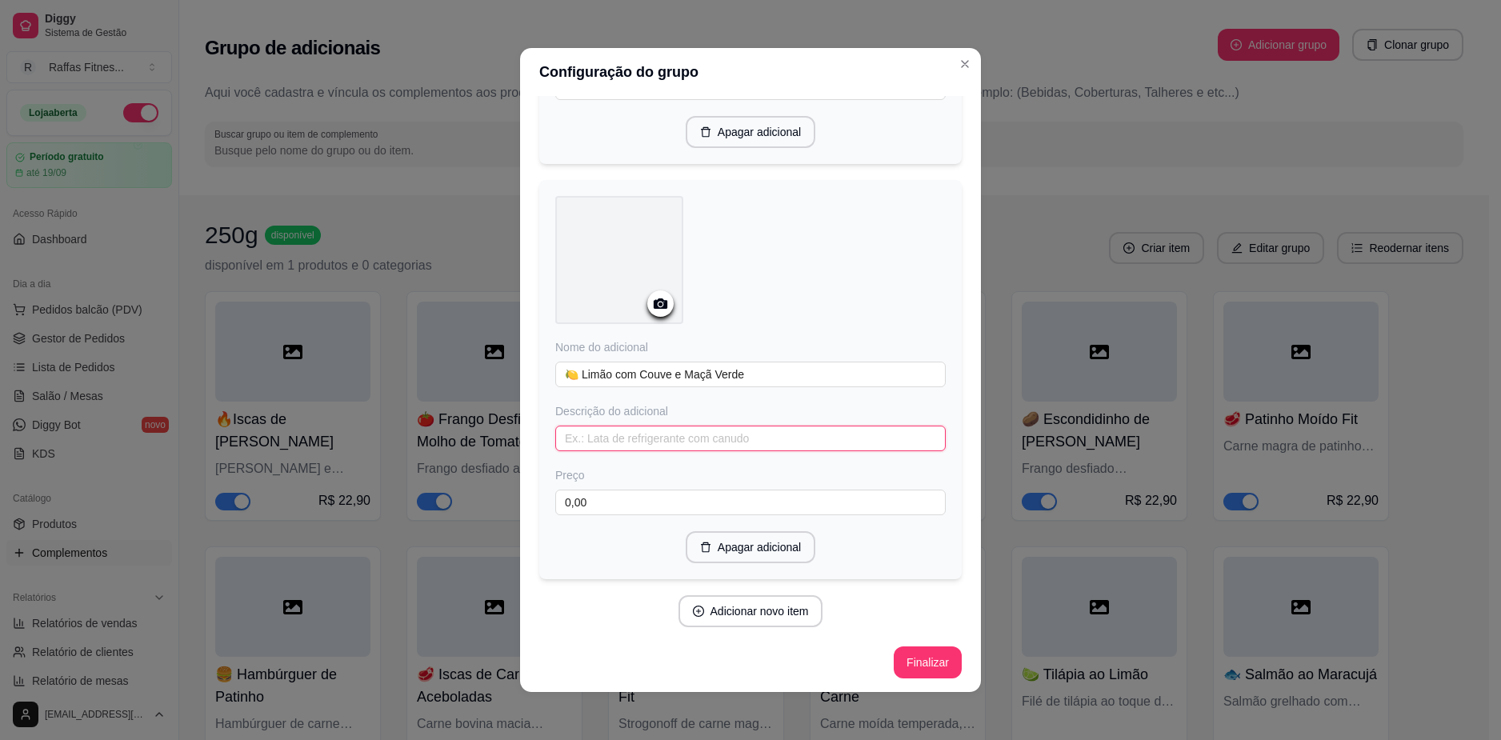
click at [595, 427] on input "text" at bounding box center [750, 439] width 391 height 26
type input "Combinação detox que ajuda na digestão e hidratação."
click at [634, 503] on input "0,00" at bounding box center [750, 503] width 391 height 26
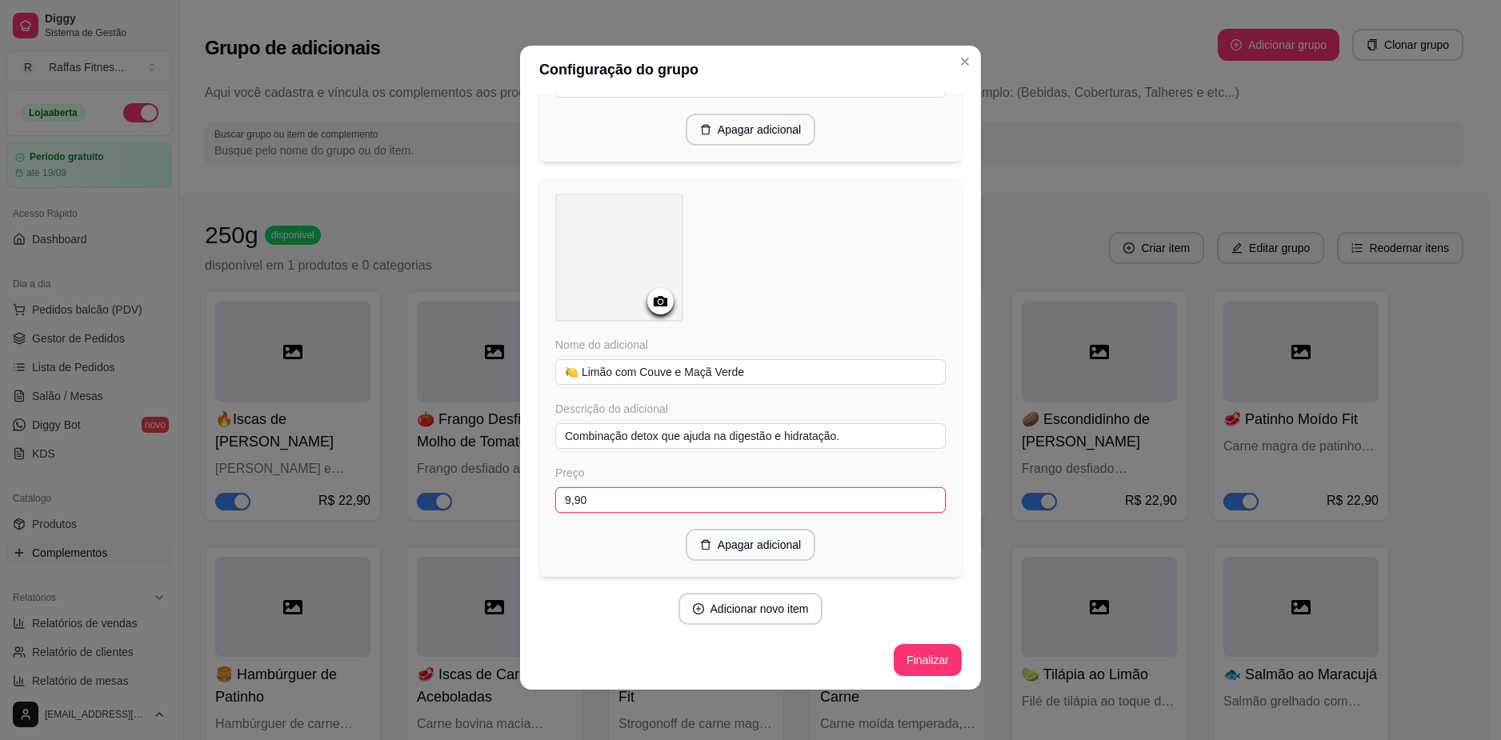
scroll to position [3, 0]
type input "9,90"
click at [748, 603] on button "Adicionar novo item" at bounding box center [751, 608] width 145 height 32
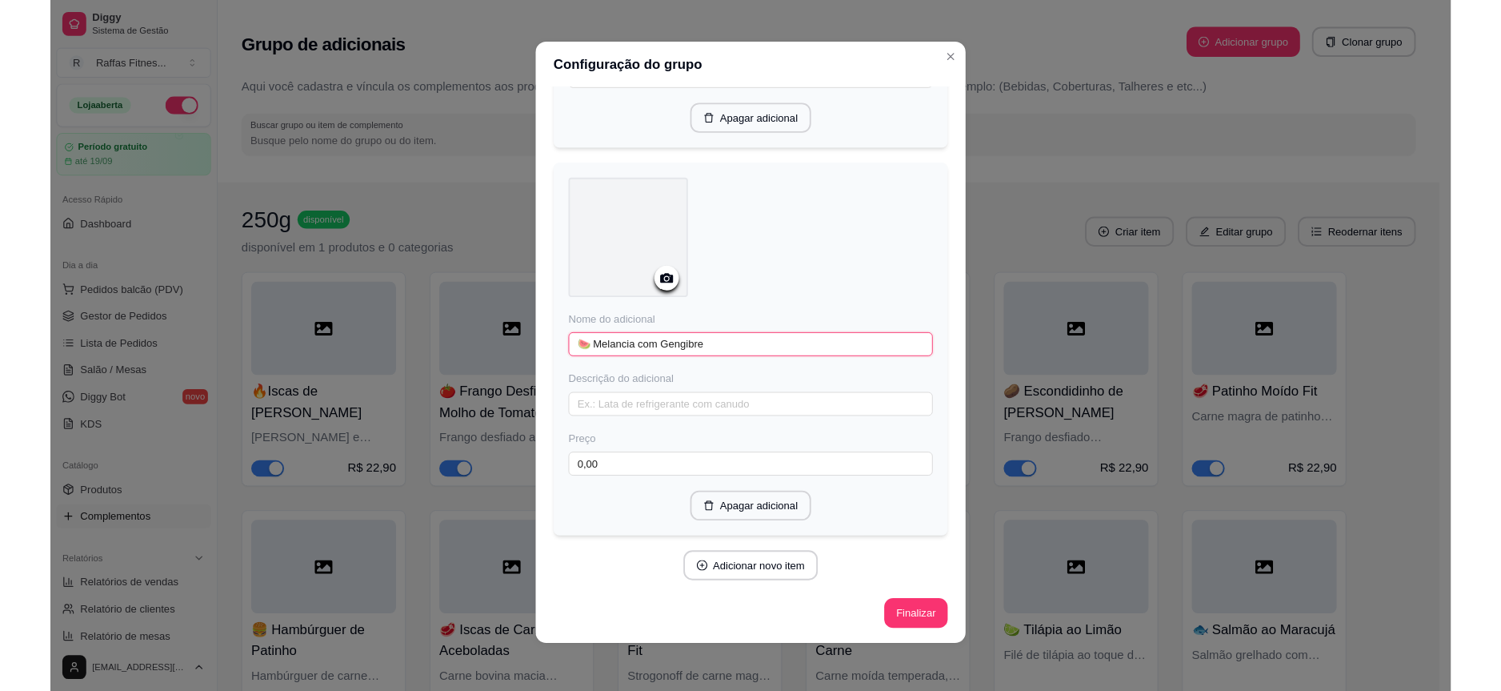
scroll to position [1222, 0]
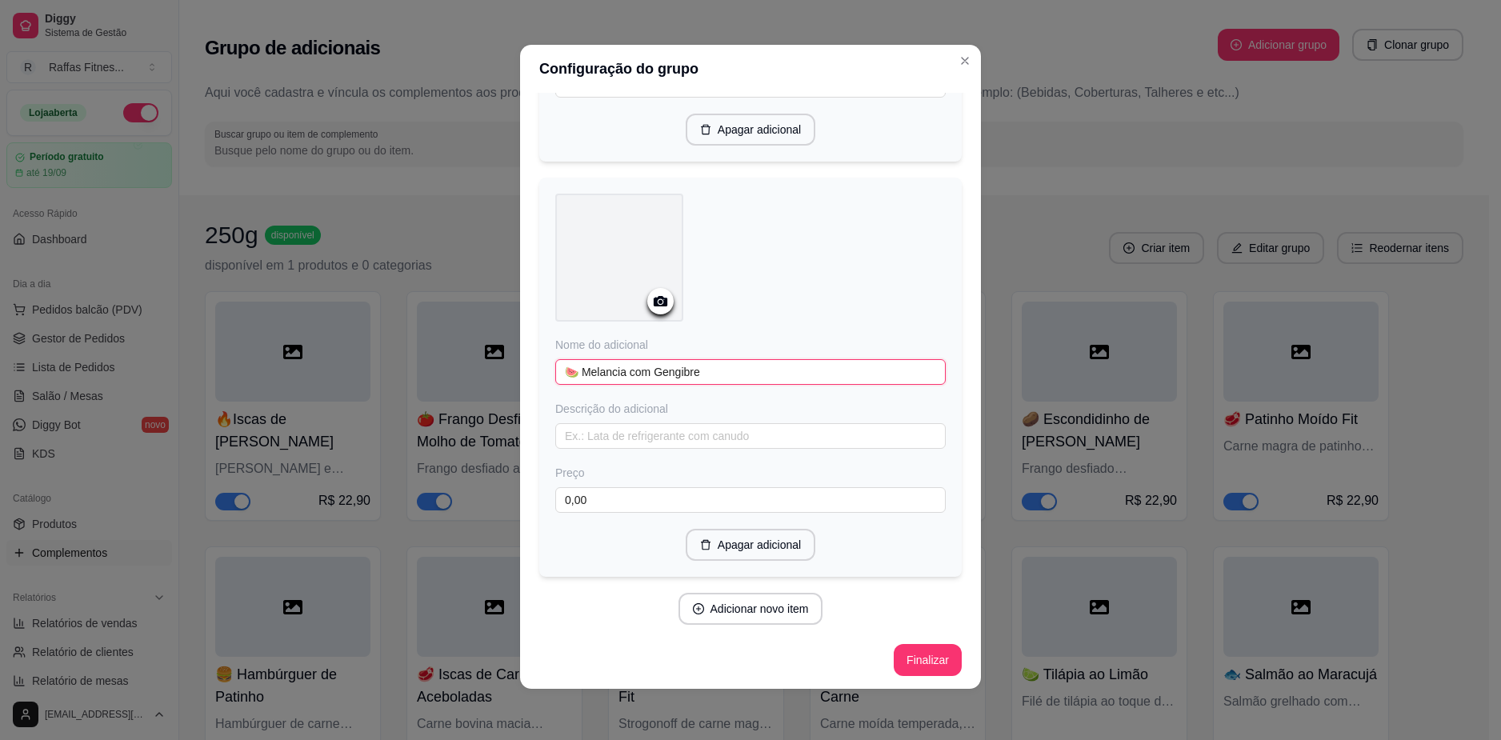
type input "🍉 Melancia com Gengibre"
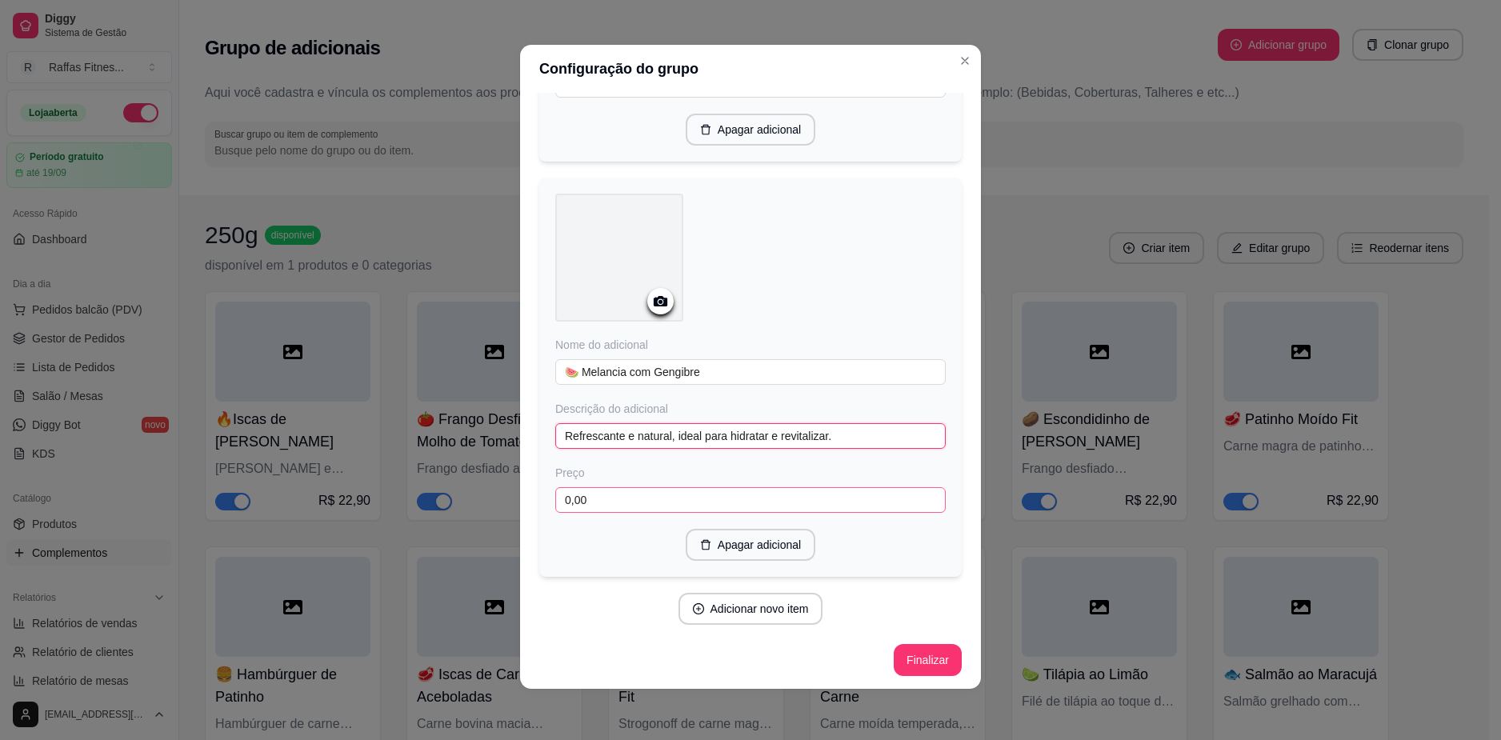
type input "Refrescante e natural, ideal para hidratar e revitalizar."
click at [629, 489] on input "0,00" at bounding box center [750, 500] width 391 height 26
type input "9,90"
